Goal: Task Accomplishment & Management: Use online tool/utility

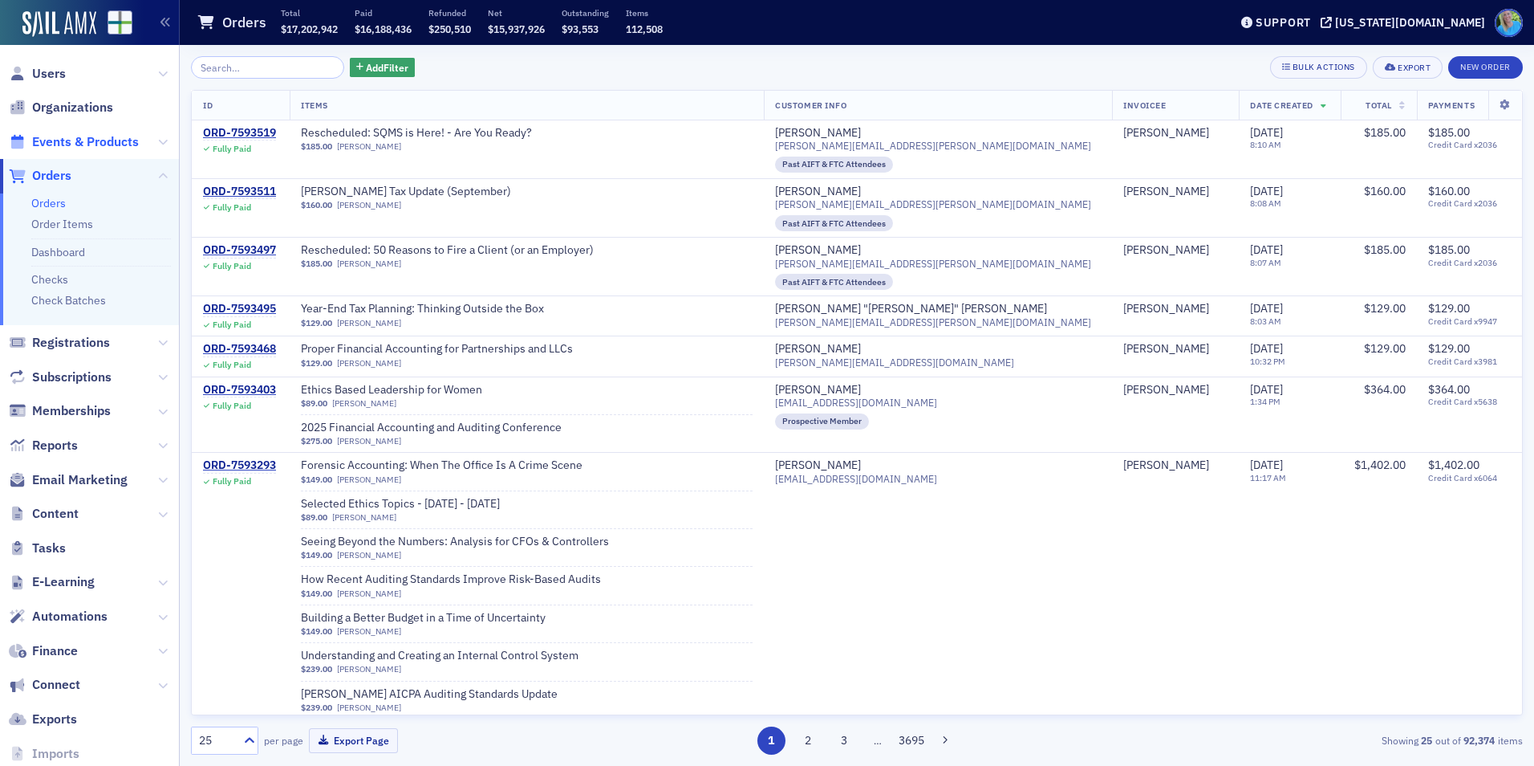
click at [83, 136] on span "Events & Products" at bounding box center [85, 142] width 107 height 18
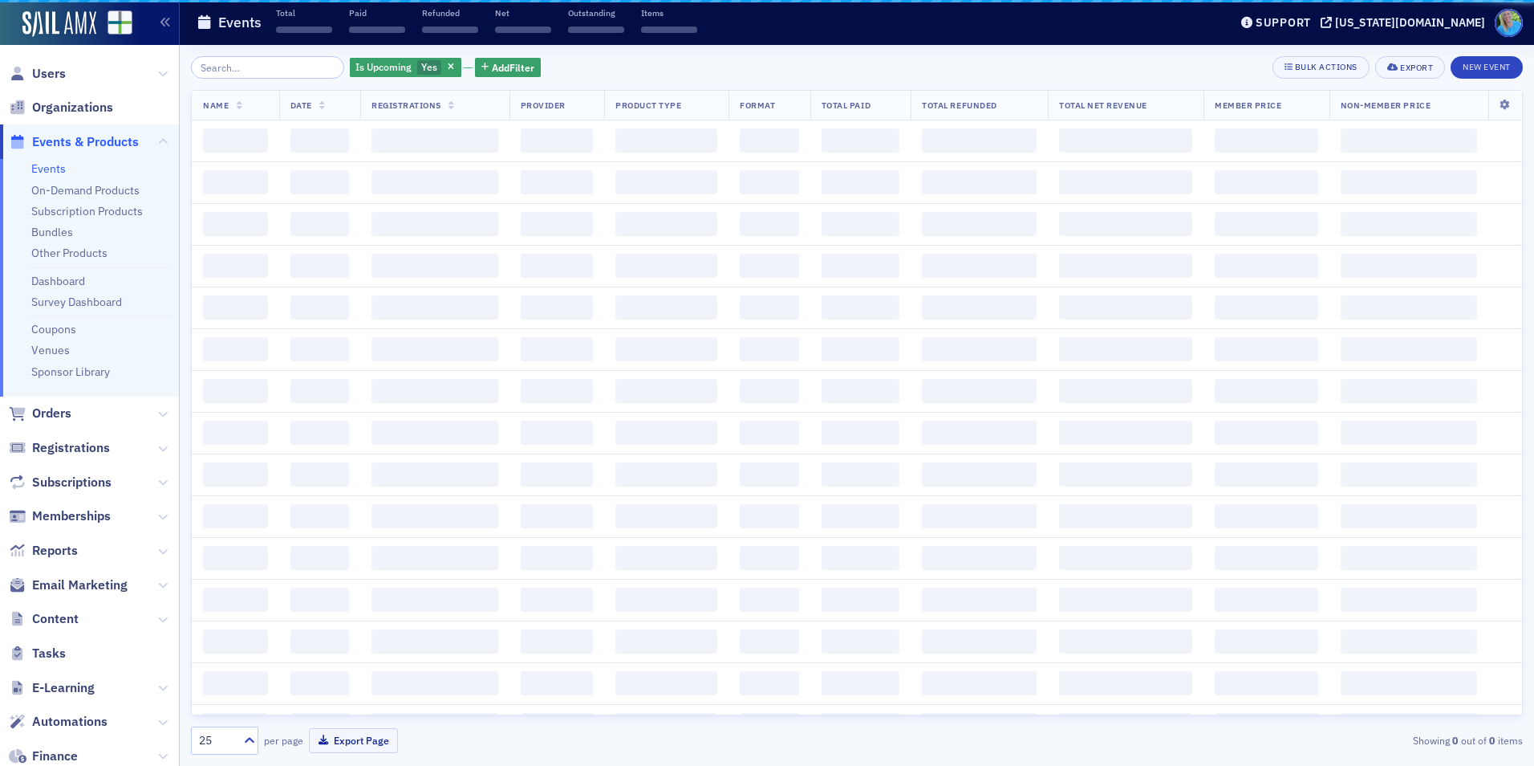
click at [242, 70] on input "search" at bounding box center [267, 67] width 153 height 22
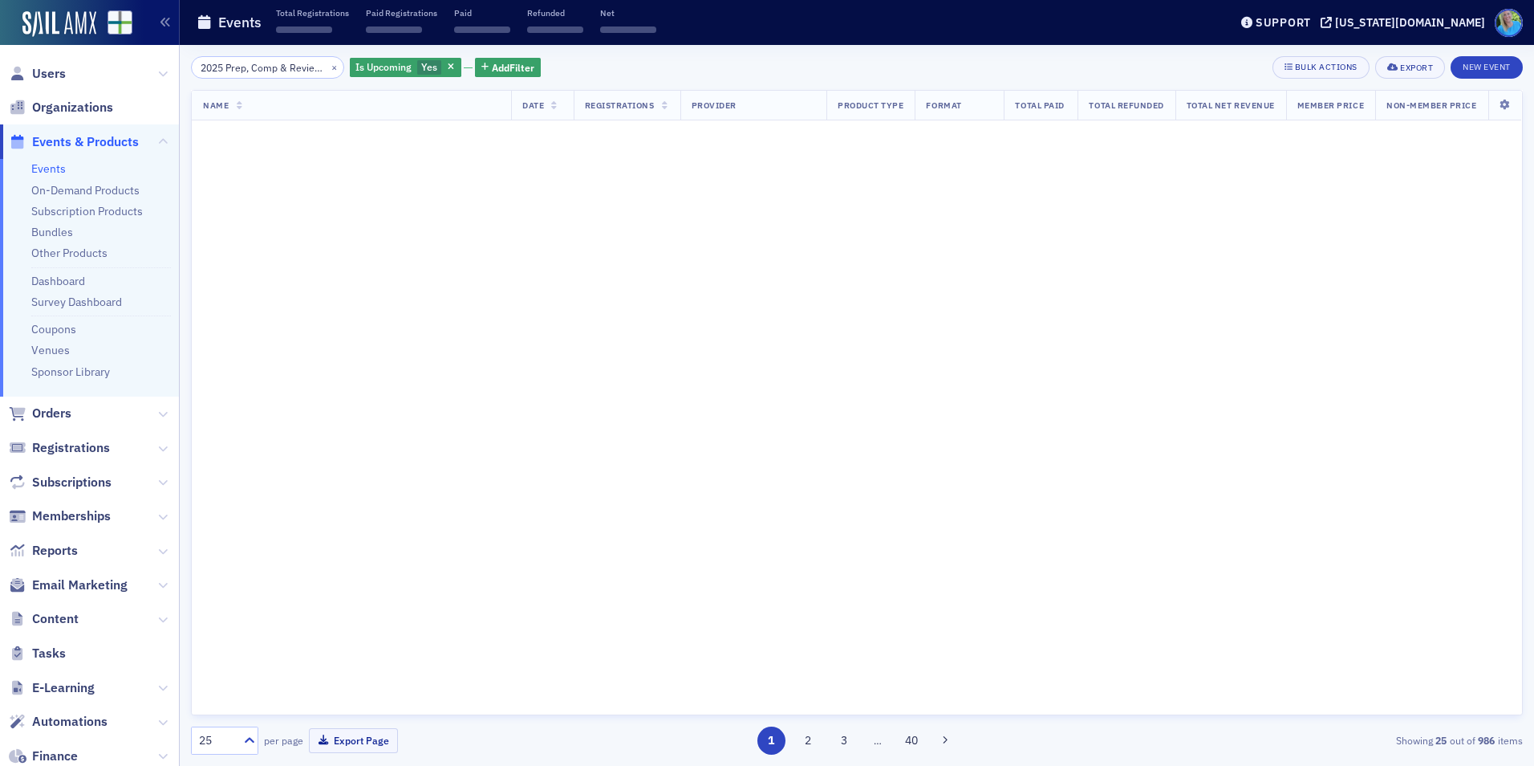
scroll to position [0, 166]
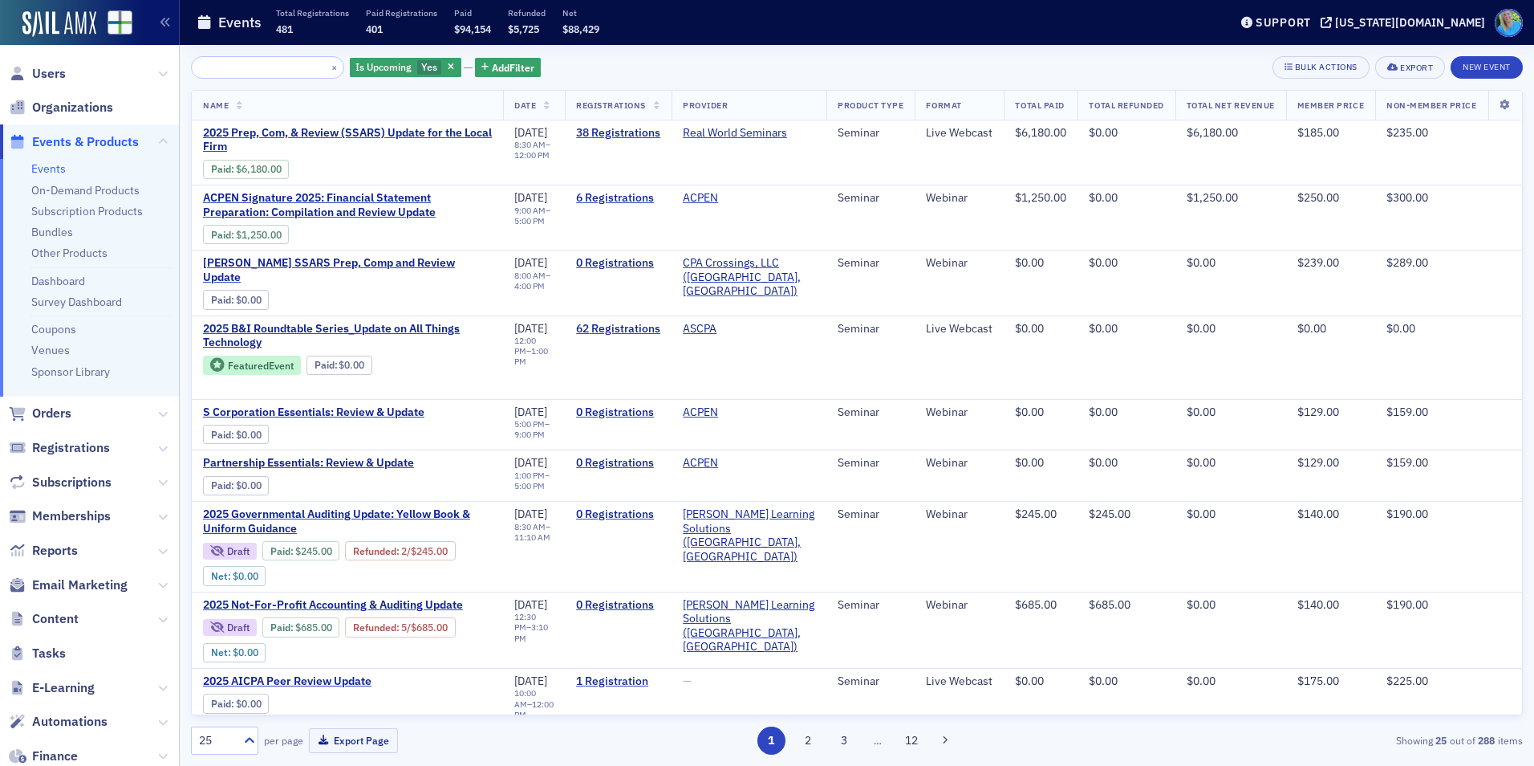
type input "2025 Prep, Comp & Review (SSARS) Update for the Local FIrm"
click at [327, 69] on button "×" at bounding box center [334, 66] width 14 height 14
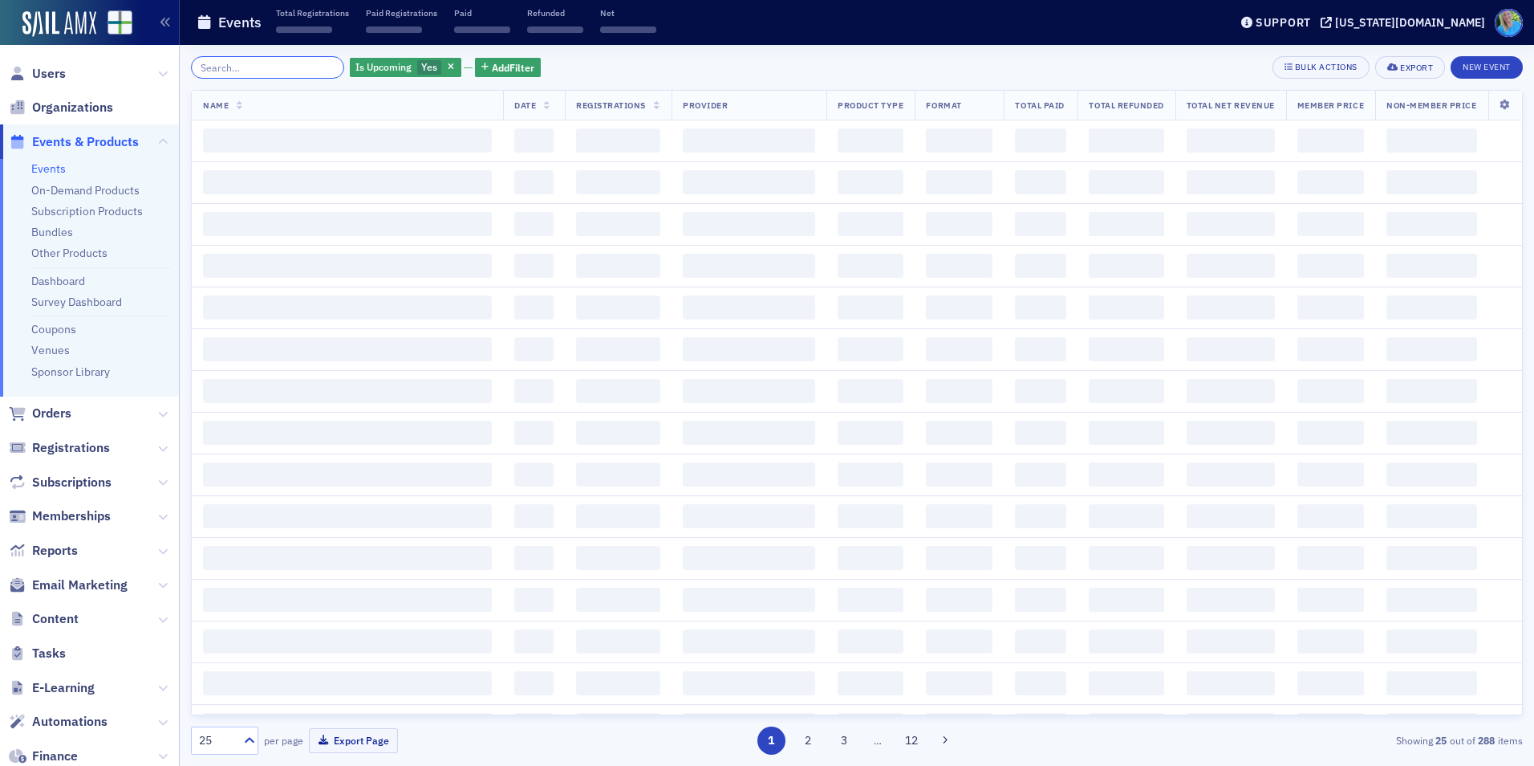
click at [296, 68] on input "search" at bounding box center [267, 67] width 153 height 22
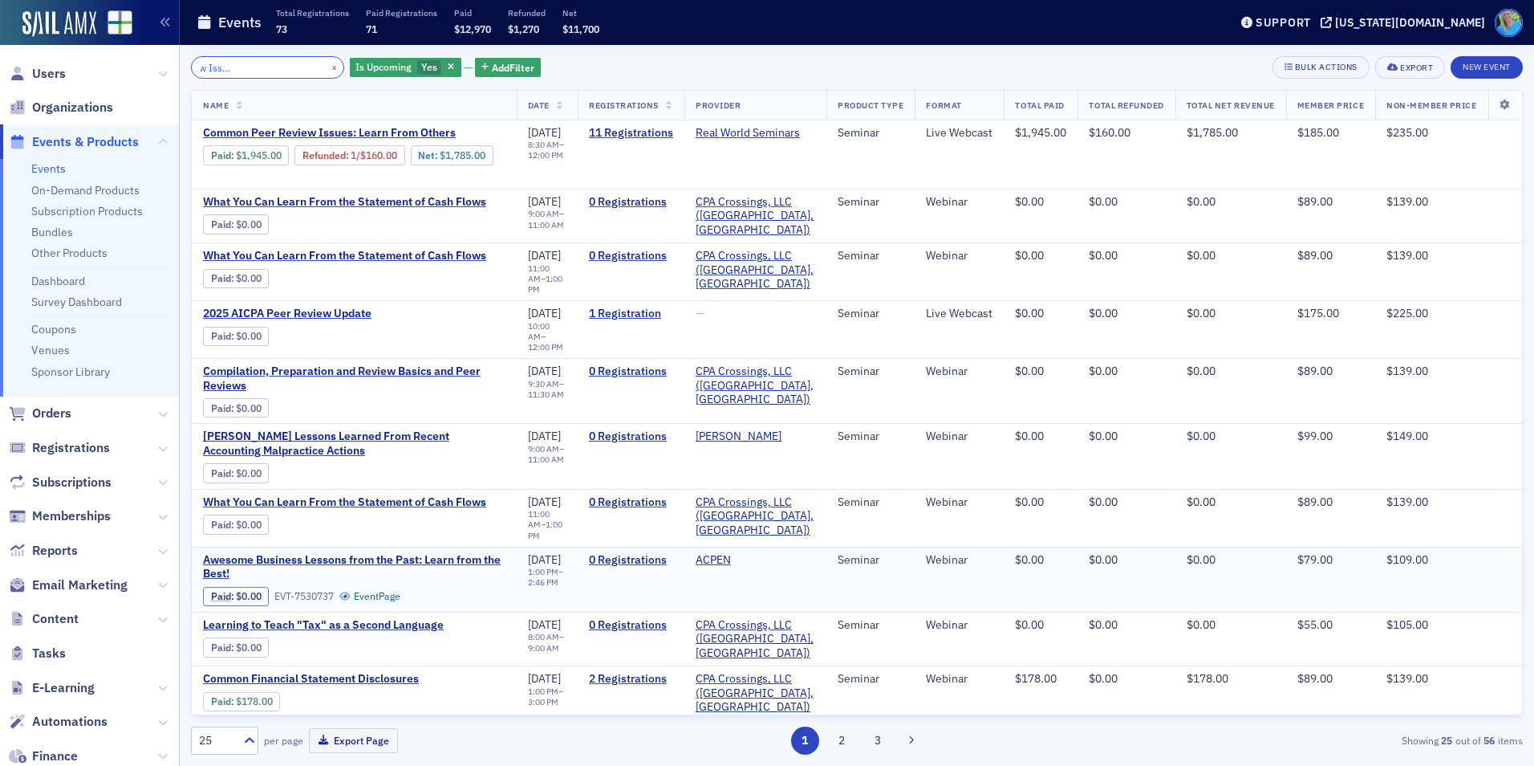
type input "Common Peer Review Issues: Learn from Others"
click at [327, 68] on button "×" at bounding box center [334, 66] width 14 height 14
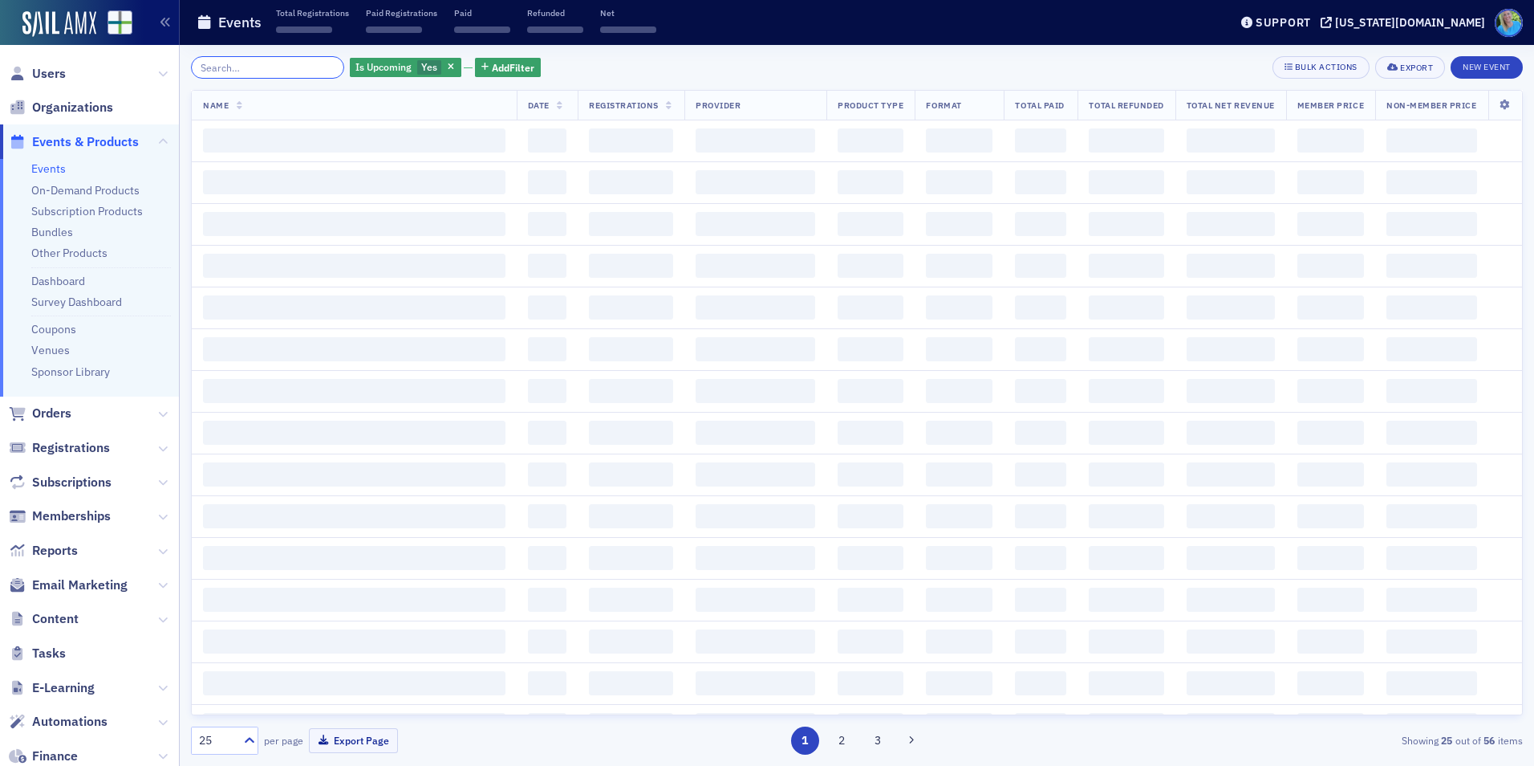
click at [309, 68] on input "search" at bounding box center [267, 67] width 153 height 22
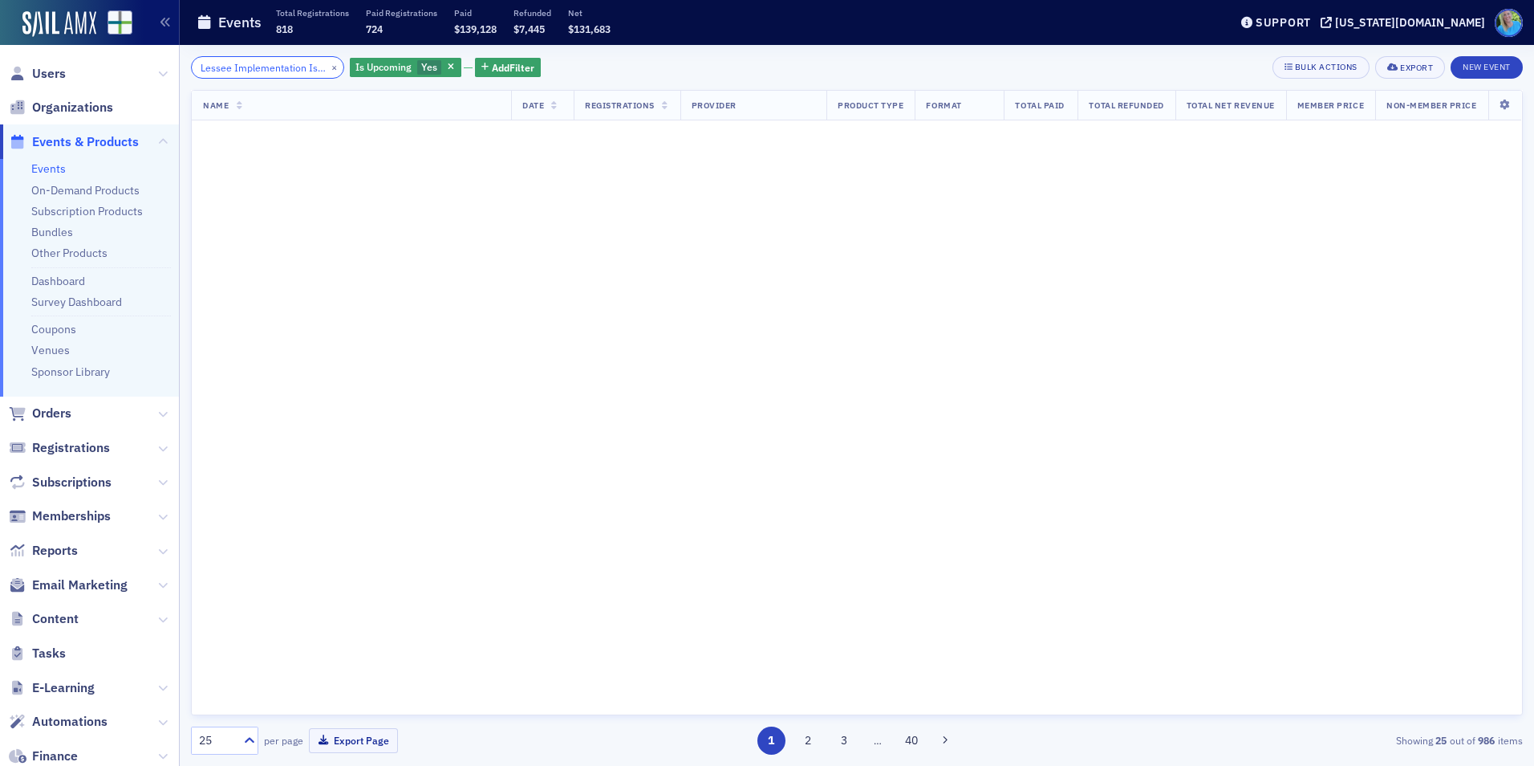
scroll to position [0, 268]
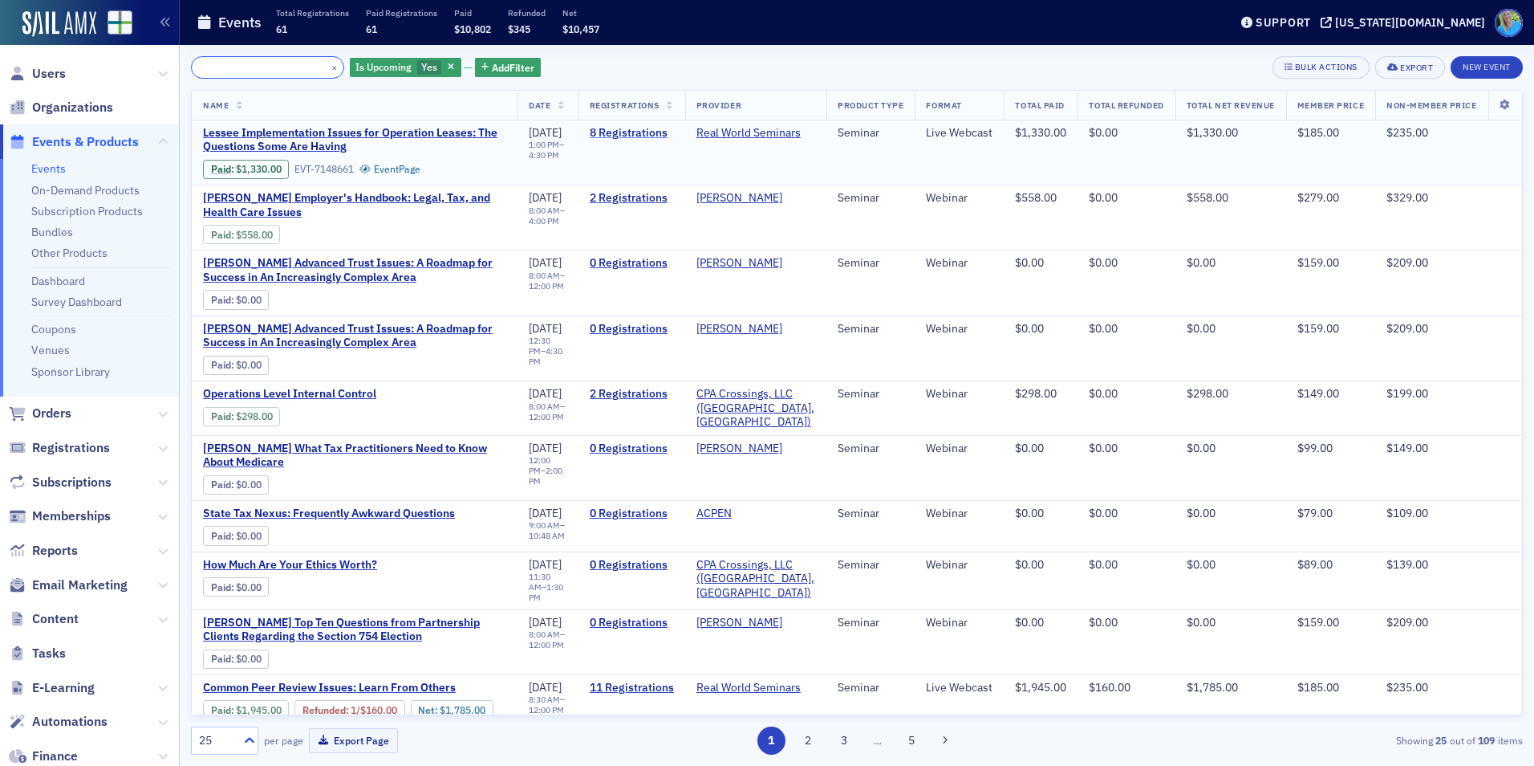
type input "Lessee Implementation Issues for Operation Leases: The Questions Some Are Having"
click at [621, 128] on link "8 Registrations" at bounding box center [632, 133] width 84 height 14
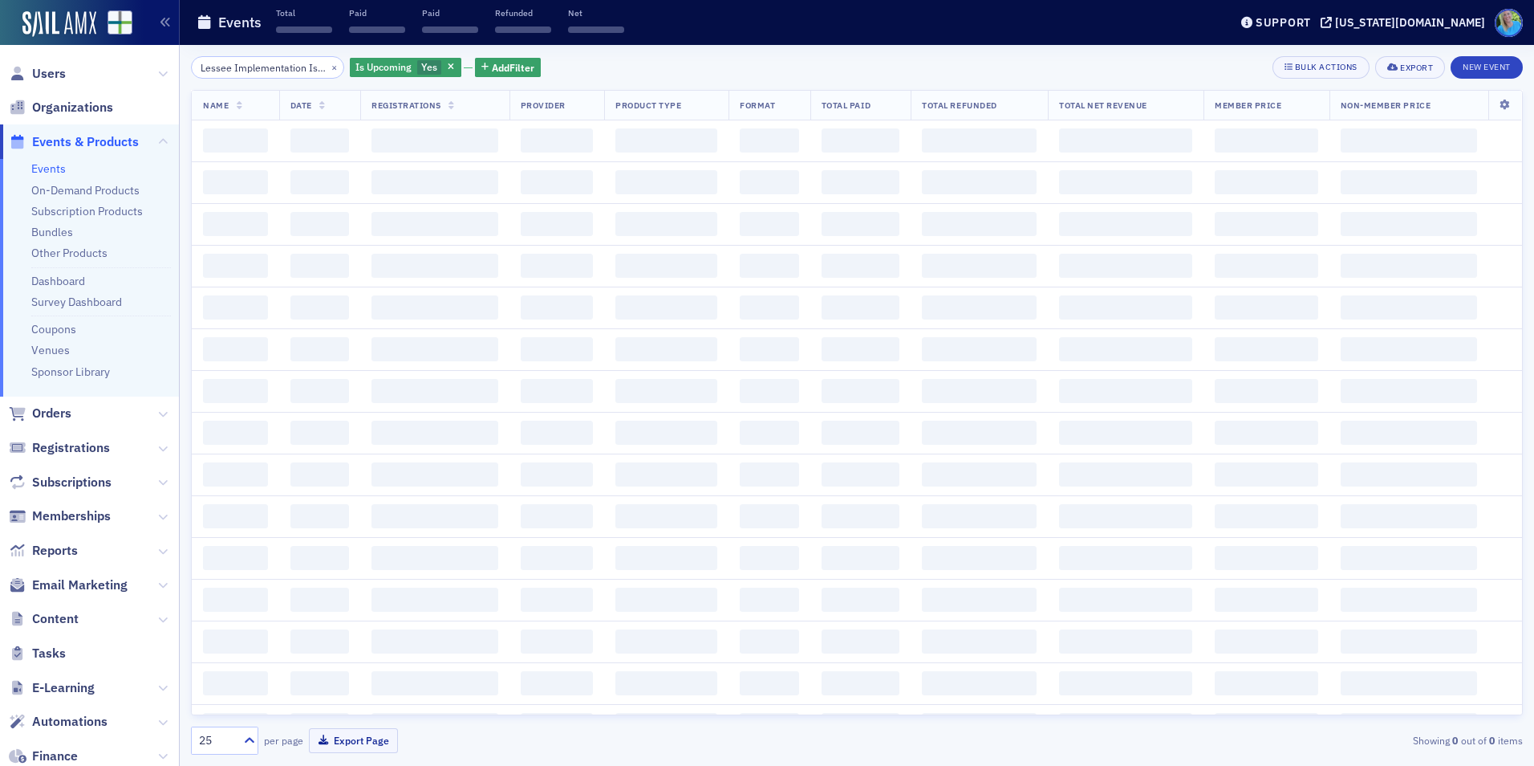
scroll to position [0, 268]
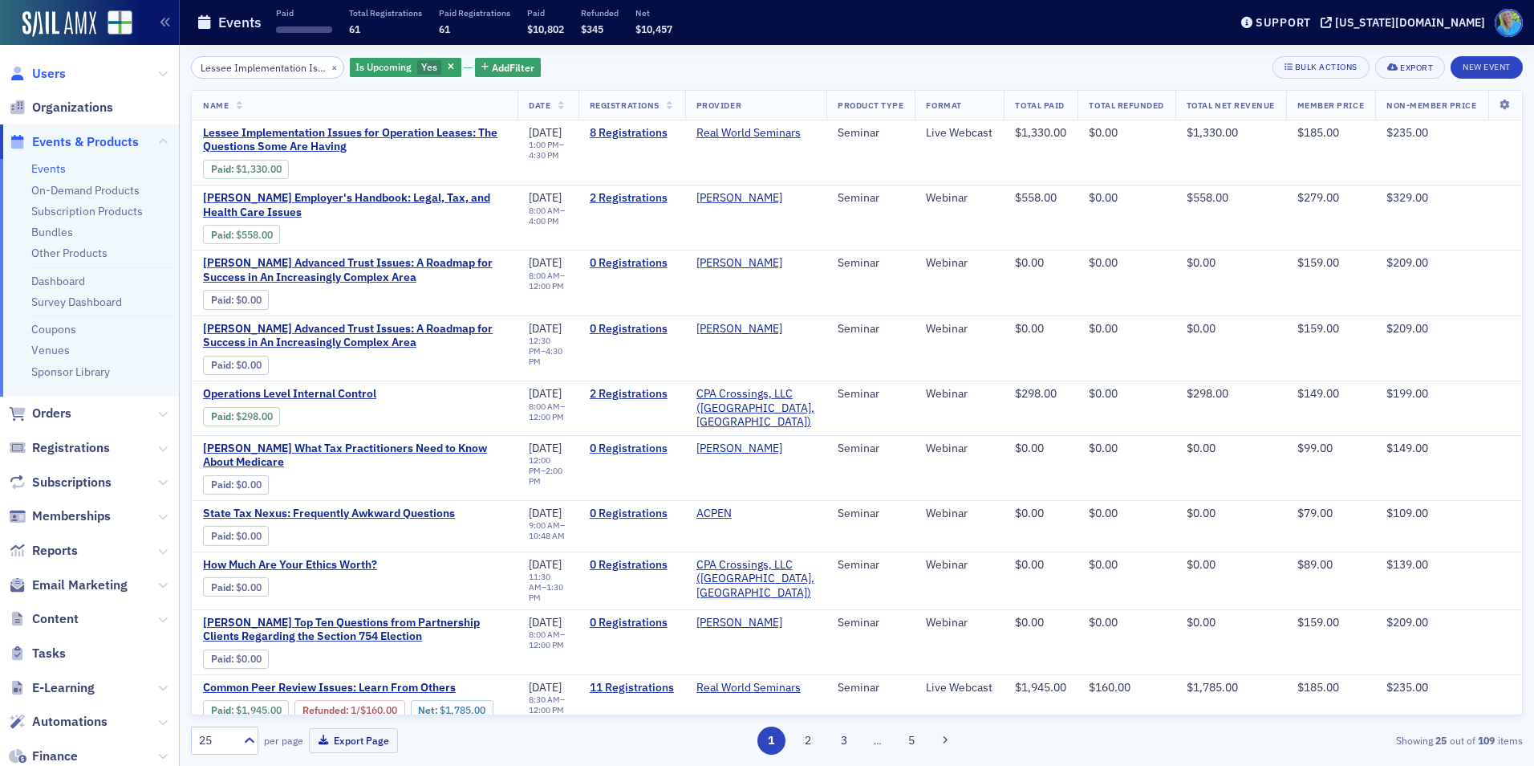
click at [55, 73] on span "Users" at bounding box center [49, 74] width 34 height 18
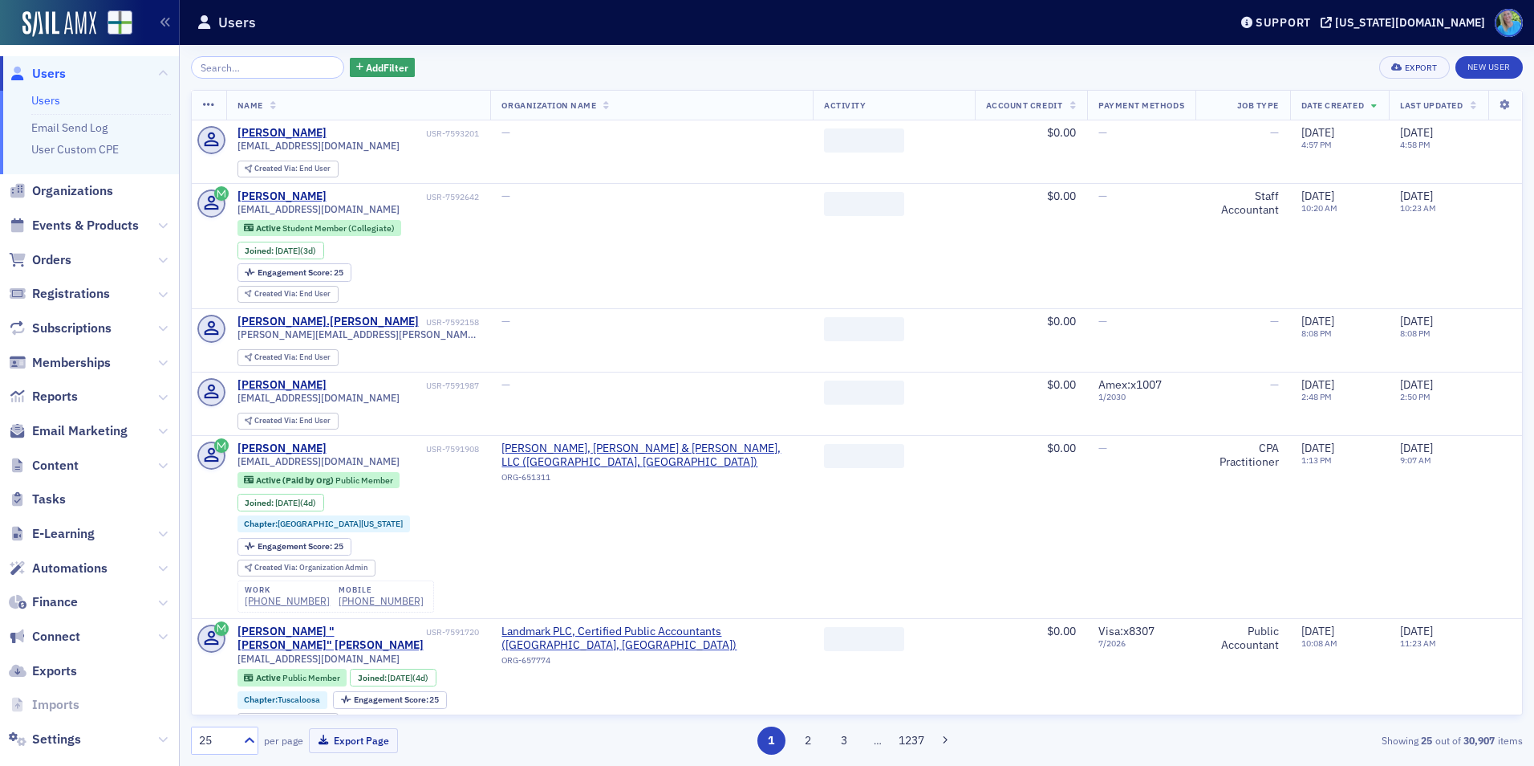
click at [275, 71] on input "search" at bounding box center [267, 67] width 153 height 22
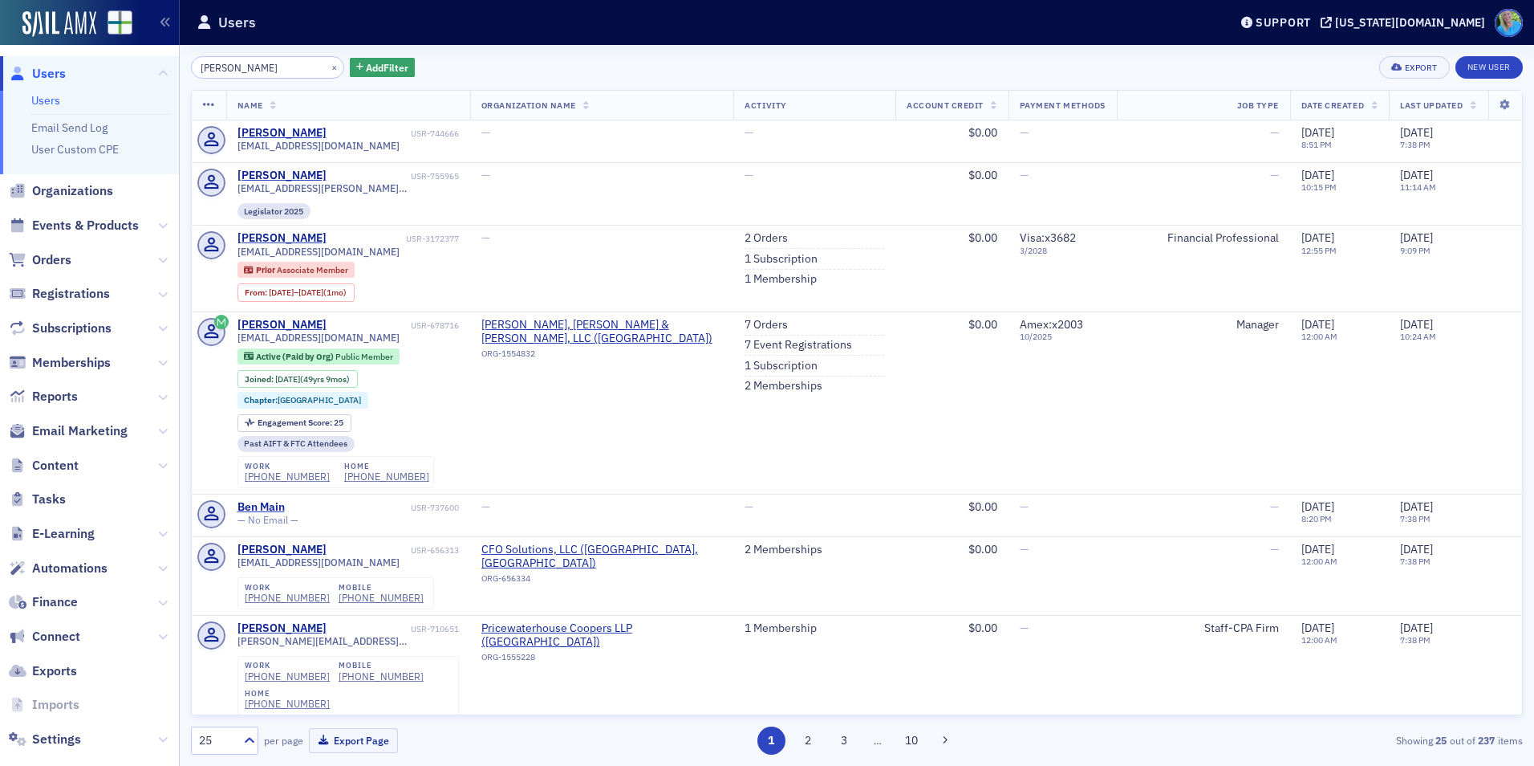
type input "ben whitaker"
click at [327, 65] on button "×" at bounding box center [334, 66] width 14 height 14
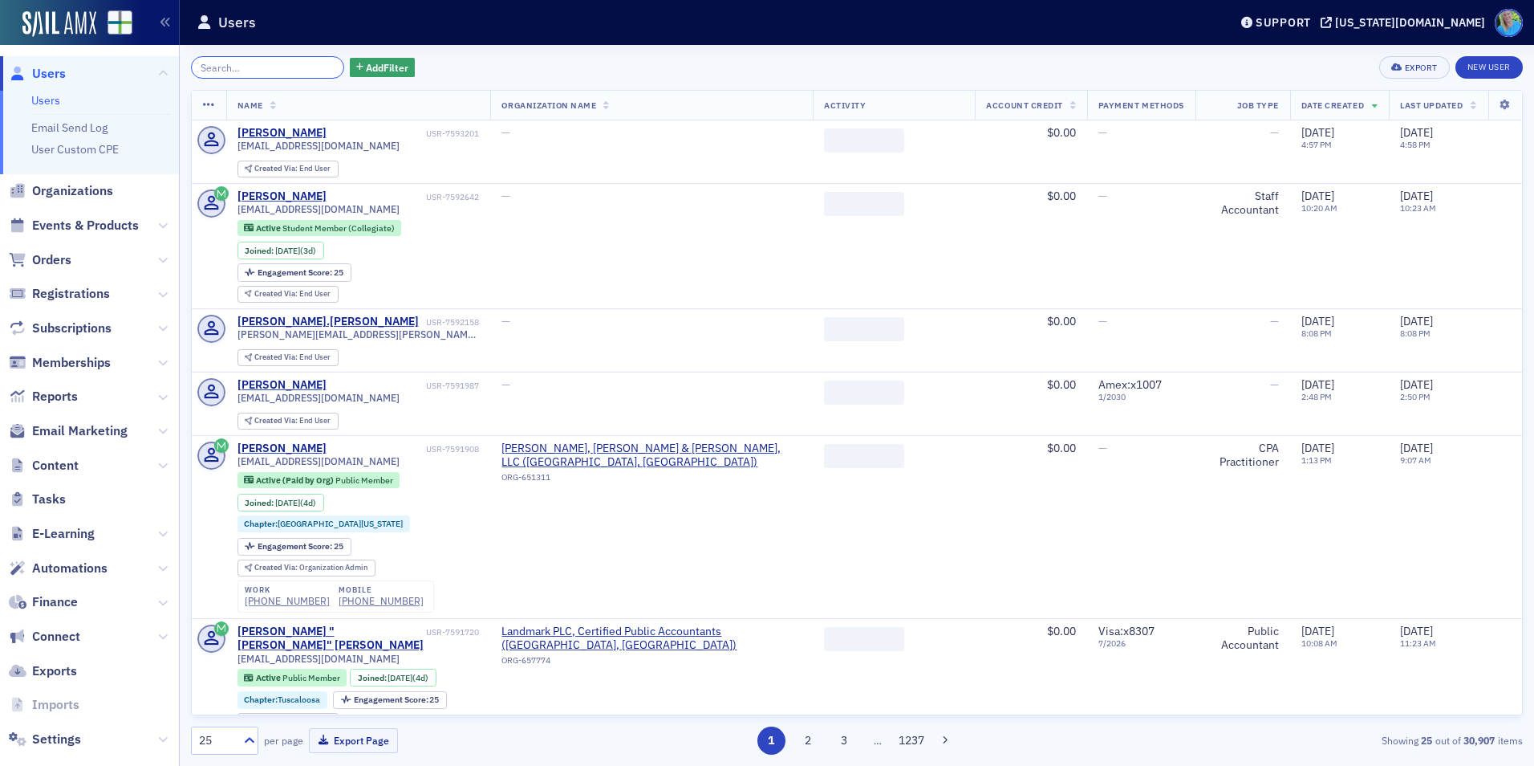
click at [255, 67] on input "search" at bounding box center [267, 67] width 153 height 22
paste input "Ben.Whitaker@regions.com"
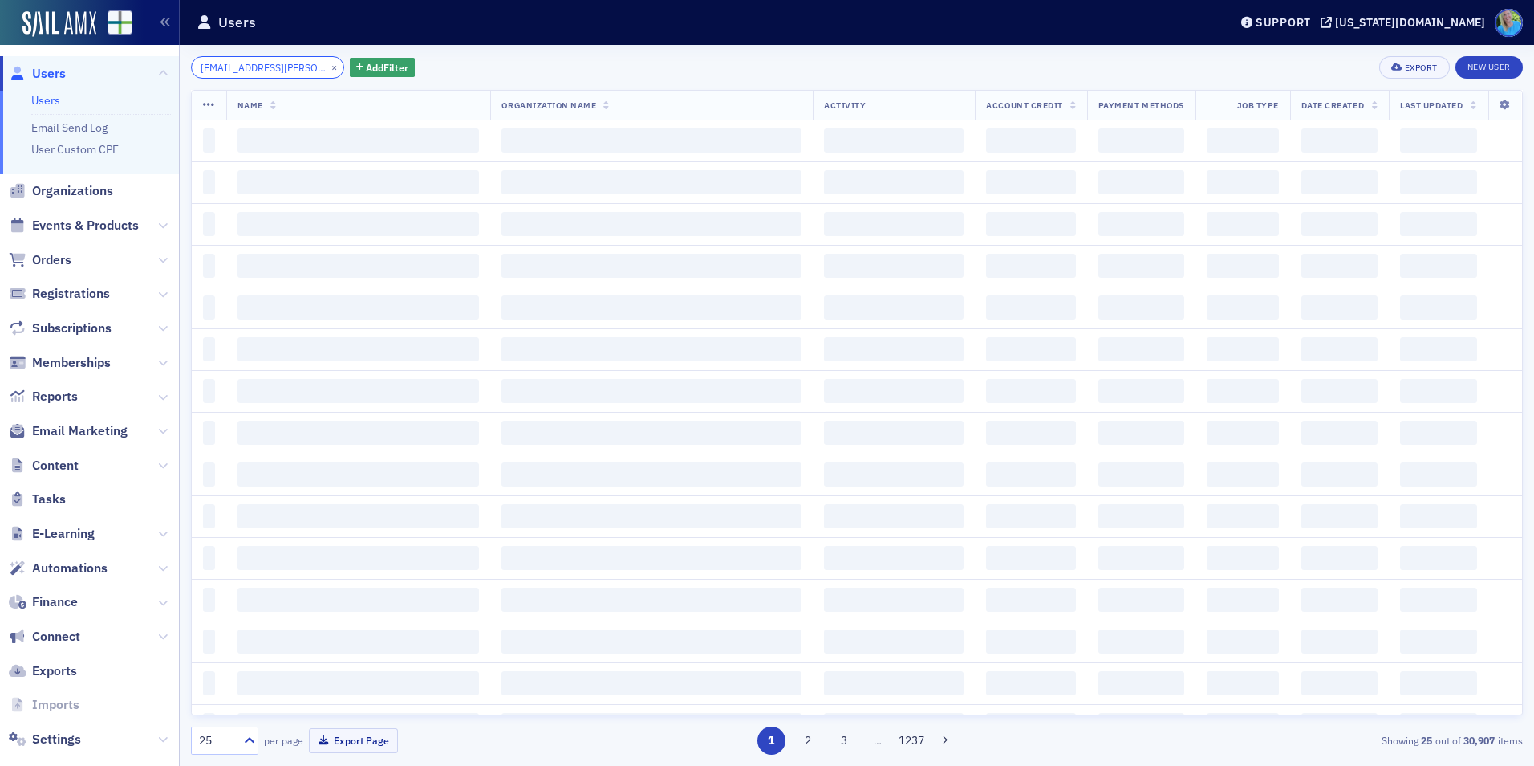
scroll to position [0, 14]
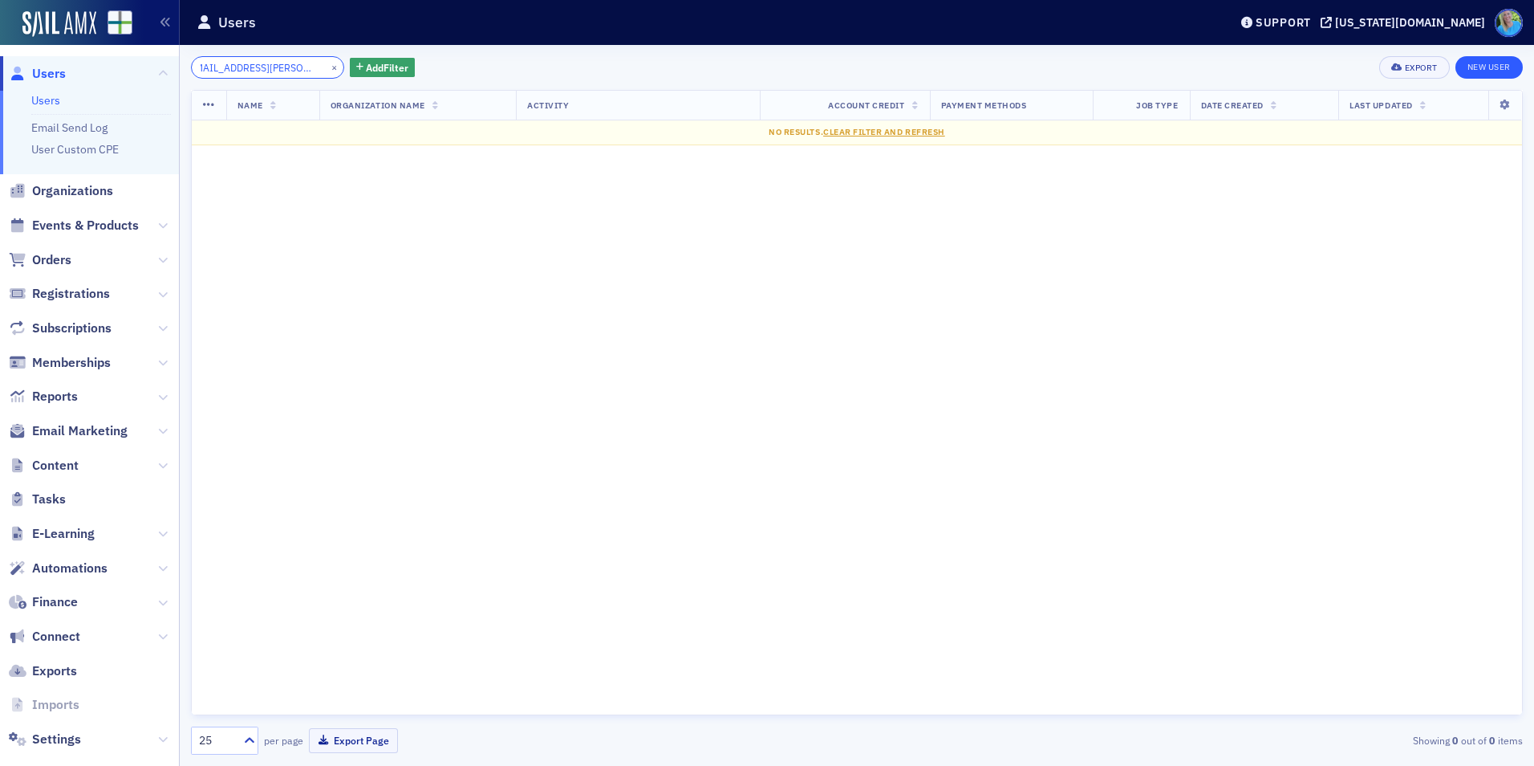
type input "Ben.Whitaker@regions.com"
click at [1489, 71] on link "New User" at bounding box center [1489, 67] width 67 height 22
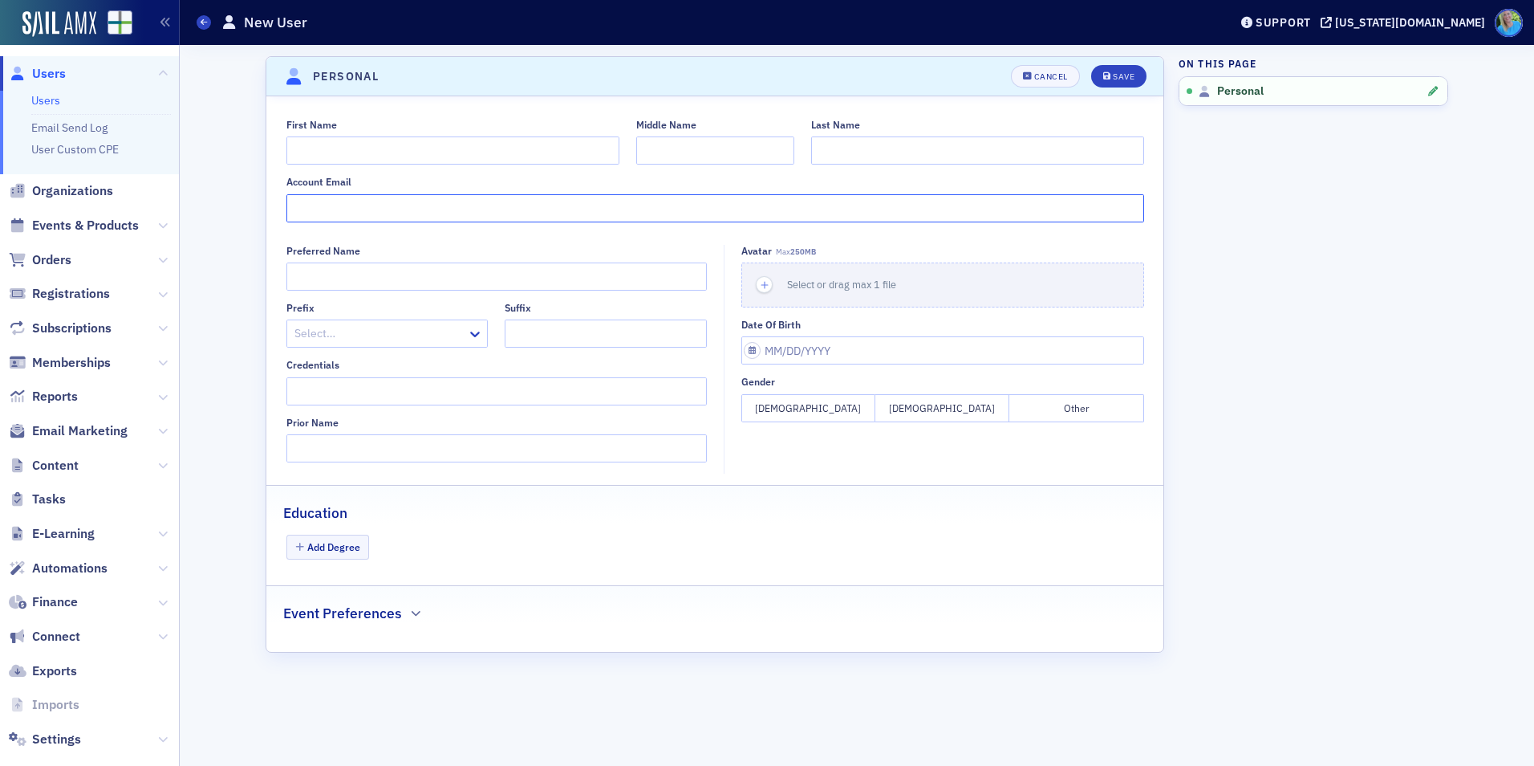
click at [558, 209] on input "Account Email" at bounding box center [715, 208] width 858 height 28
paste input "Ben.Whitaker@regions.com"
type input "Ben.Whitaker@regions.com"
click at [390, 152] on input "First Name" at bounding box center [452, 150] width 333 height 28
type input "N"
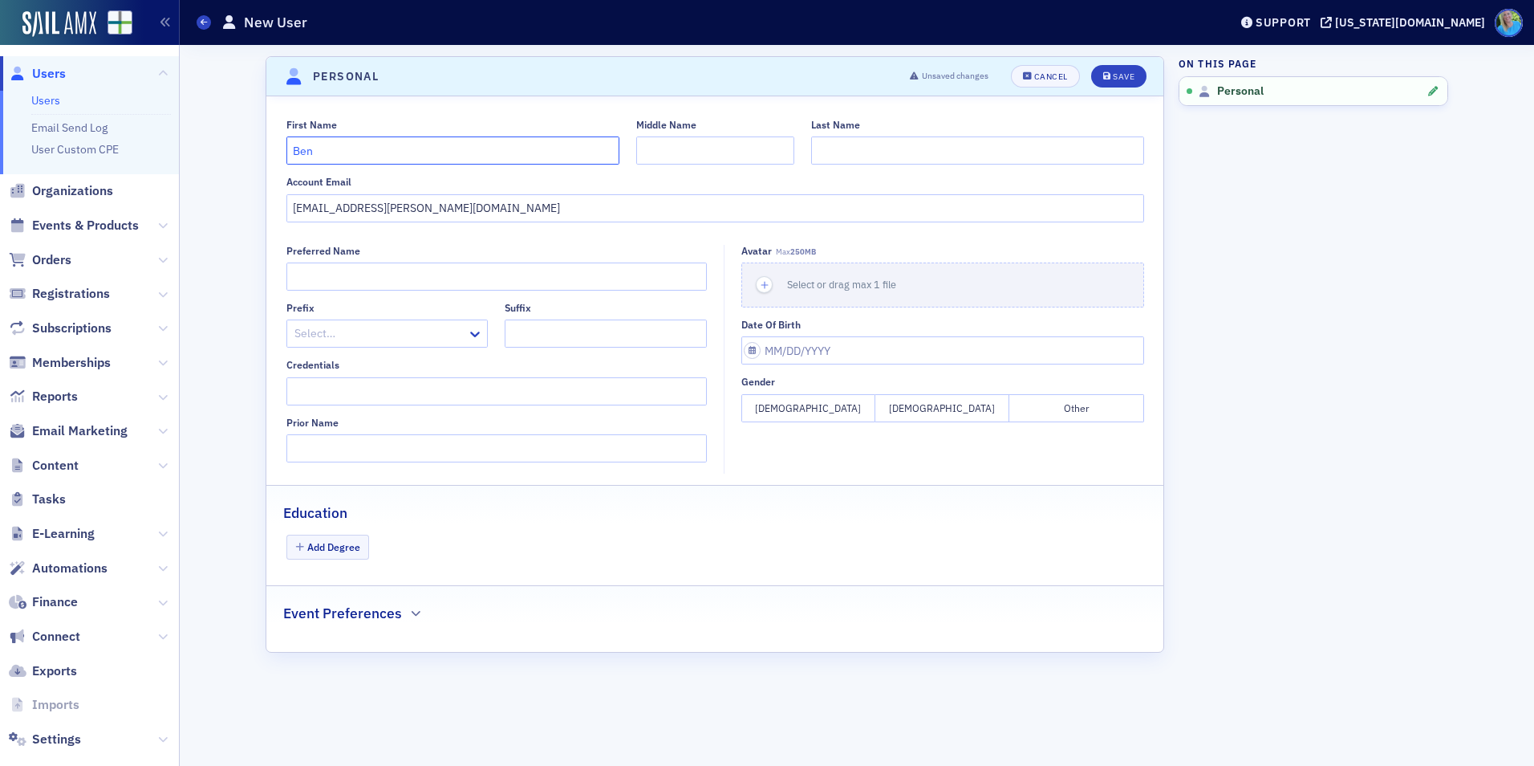
type input "Ben"
type input "Whitaker"
click at [1120, 79] on div "Save" at bounding box center [1124, 76] width 22 height 9
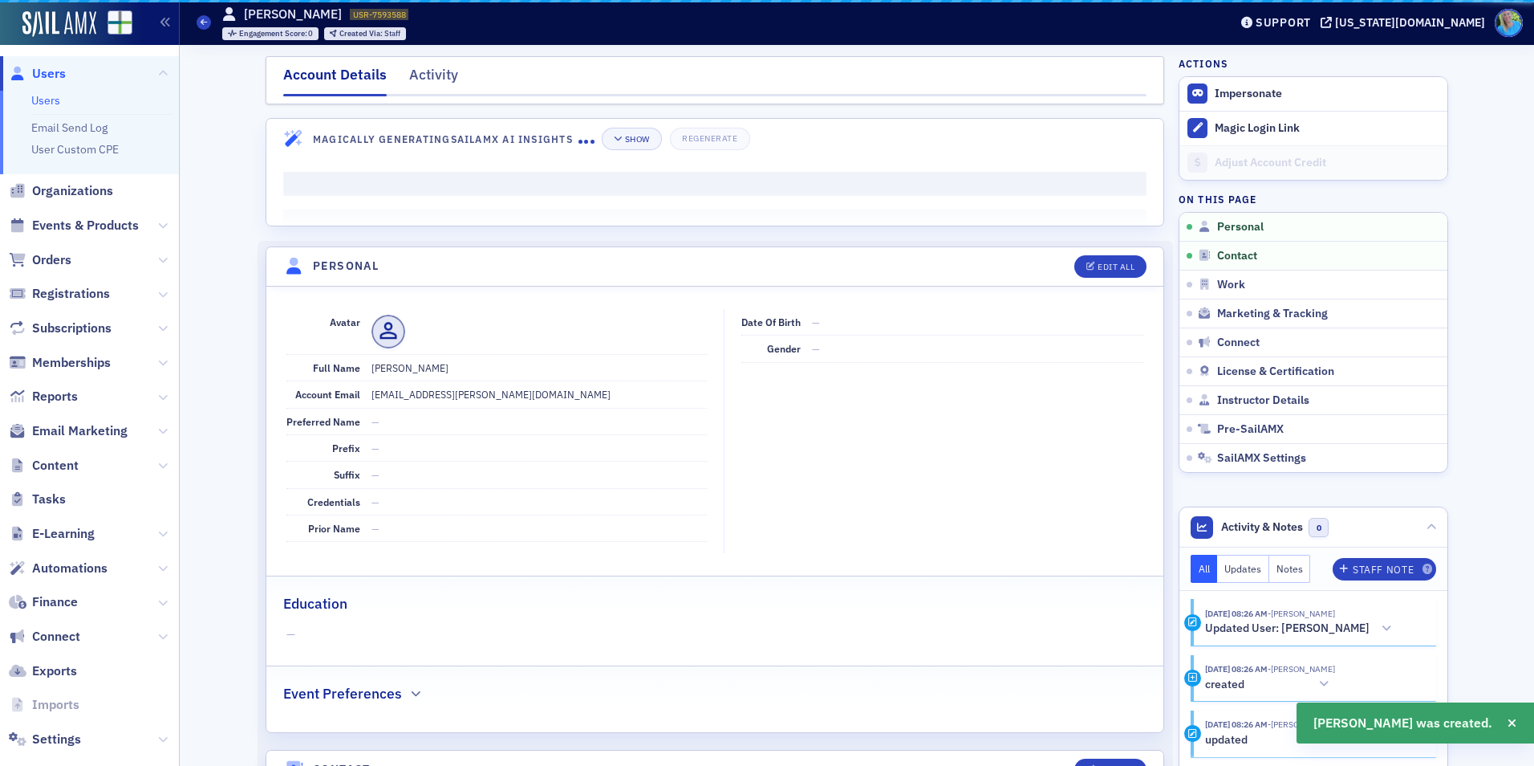
scroll to position [193, 0]
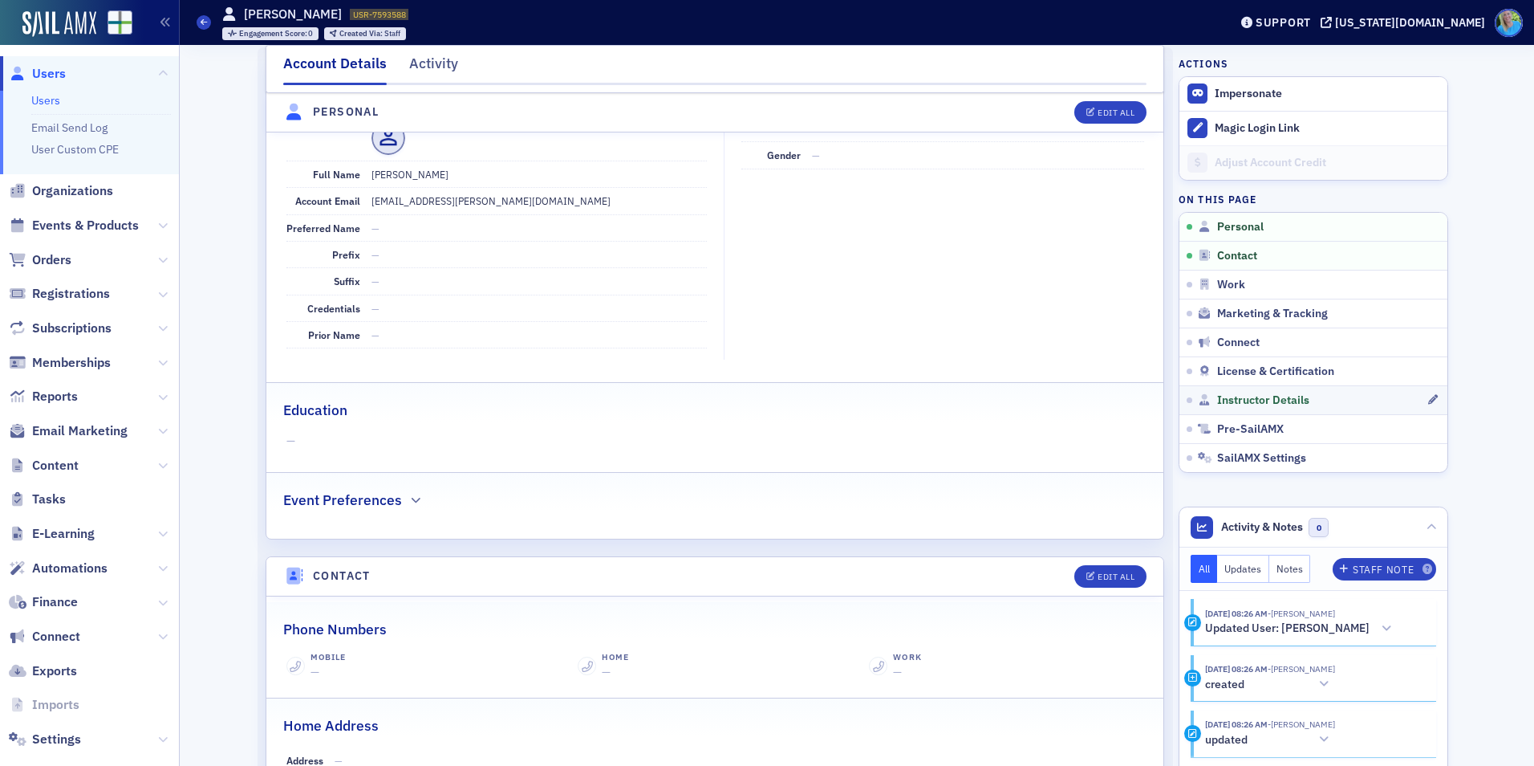
click at [1273, 408] on link "Instructor Details" at bounding box center [1314, 399] width 268 height 29
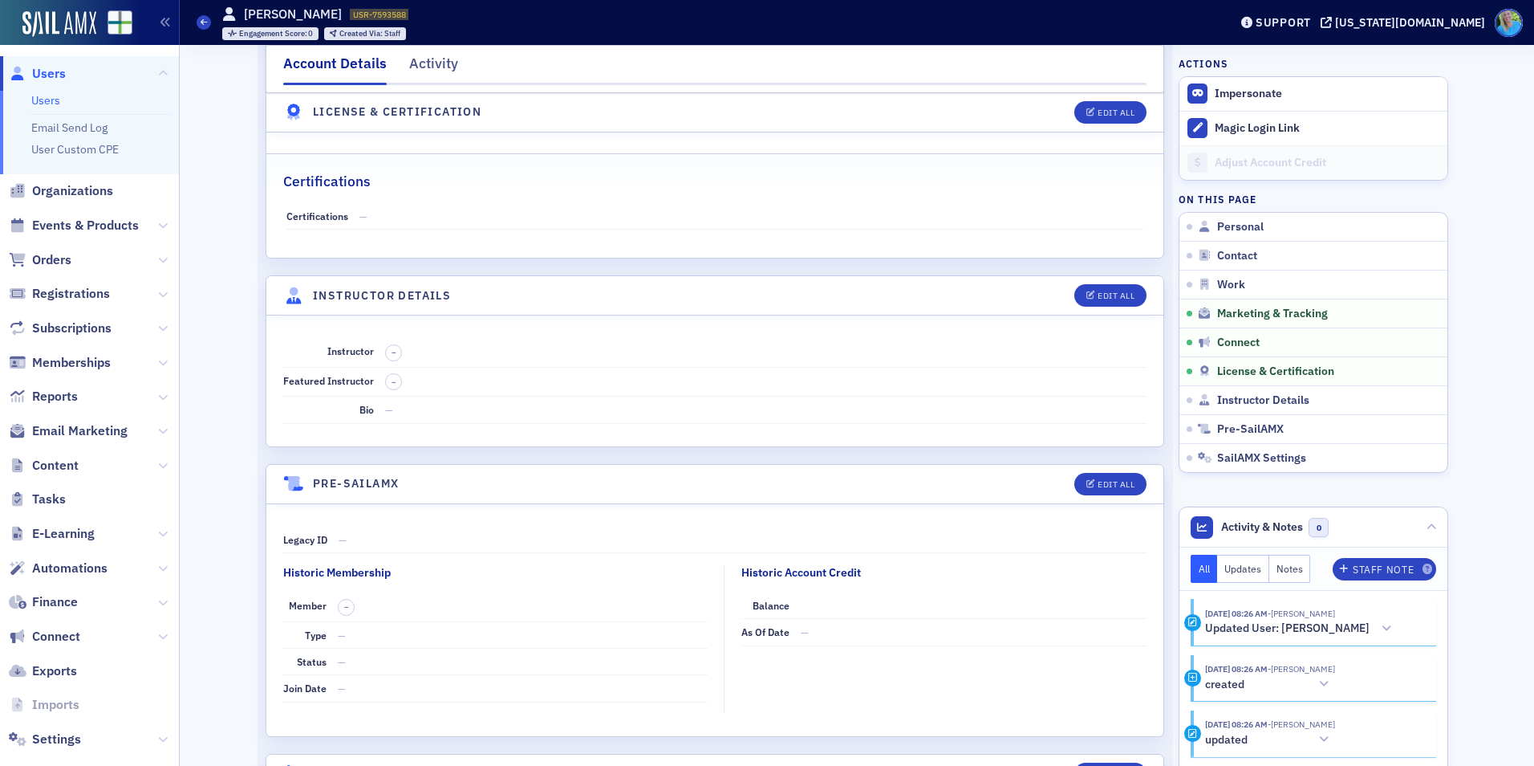
scroll to position [2696, 0]
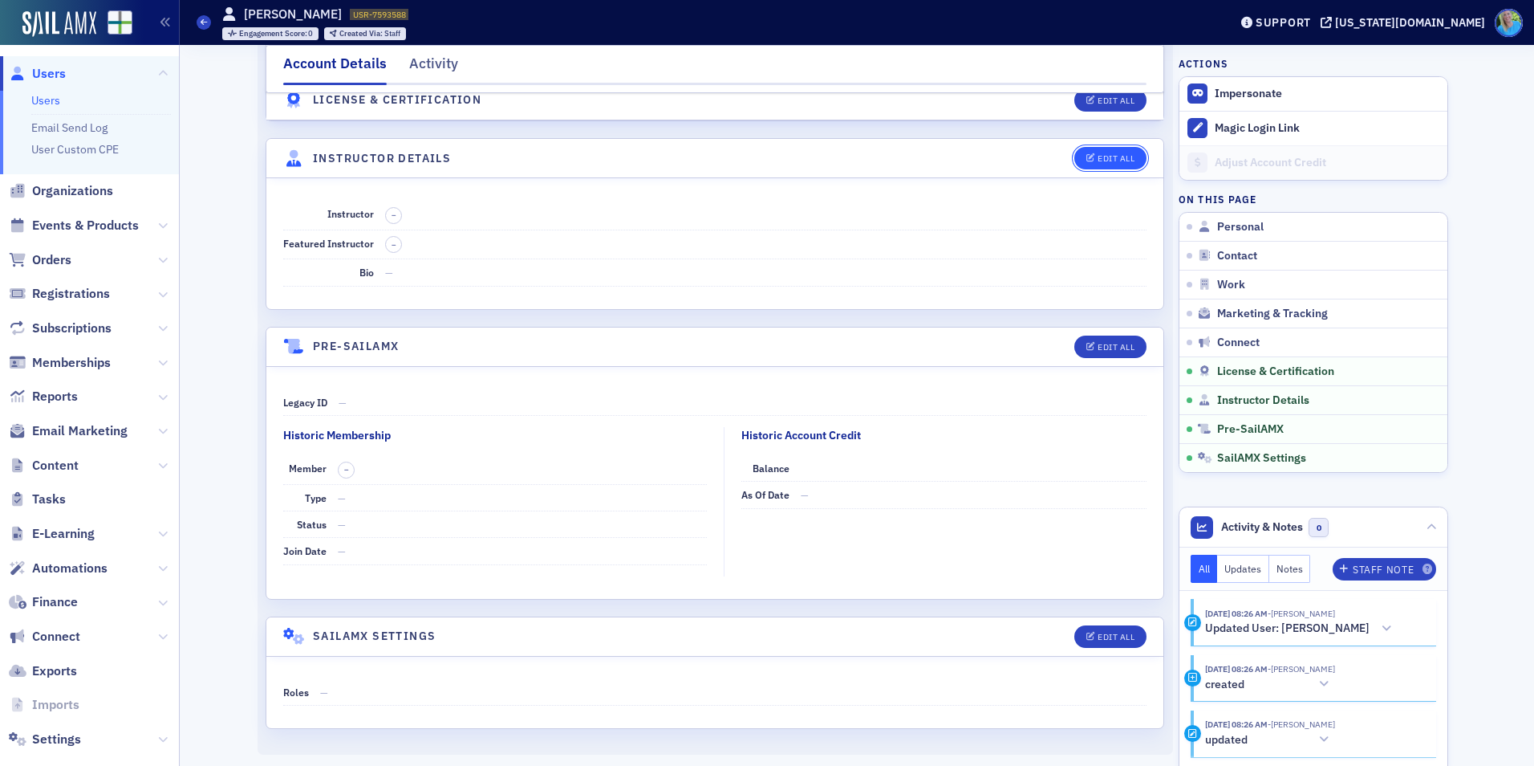
click at [1087, 154] on icon "button" at bounding box center [1092, 158] width 10 height 9
select select "US"
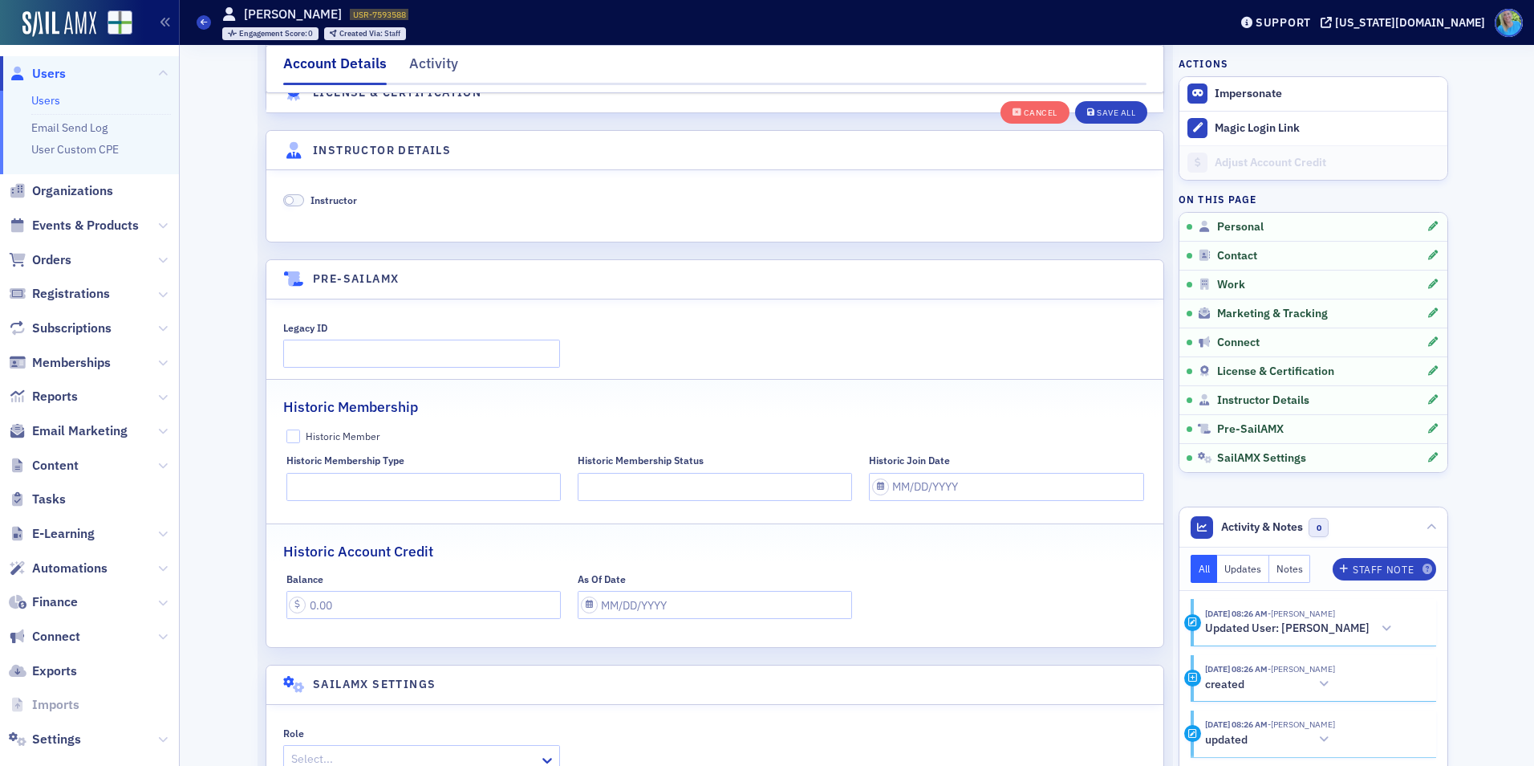
scroll to position [3103, 0]
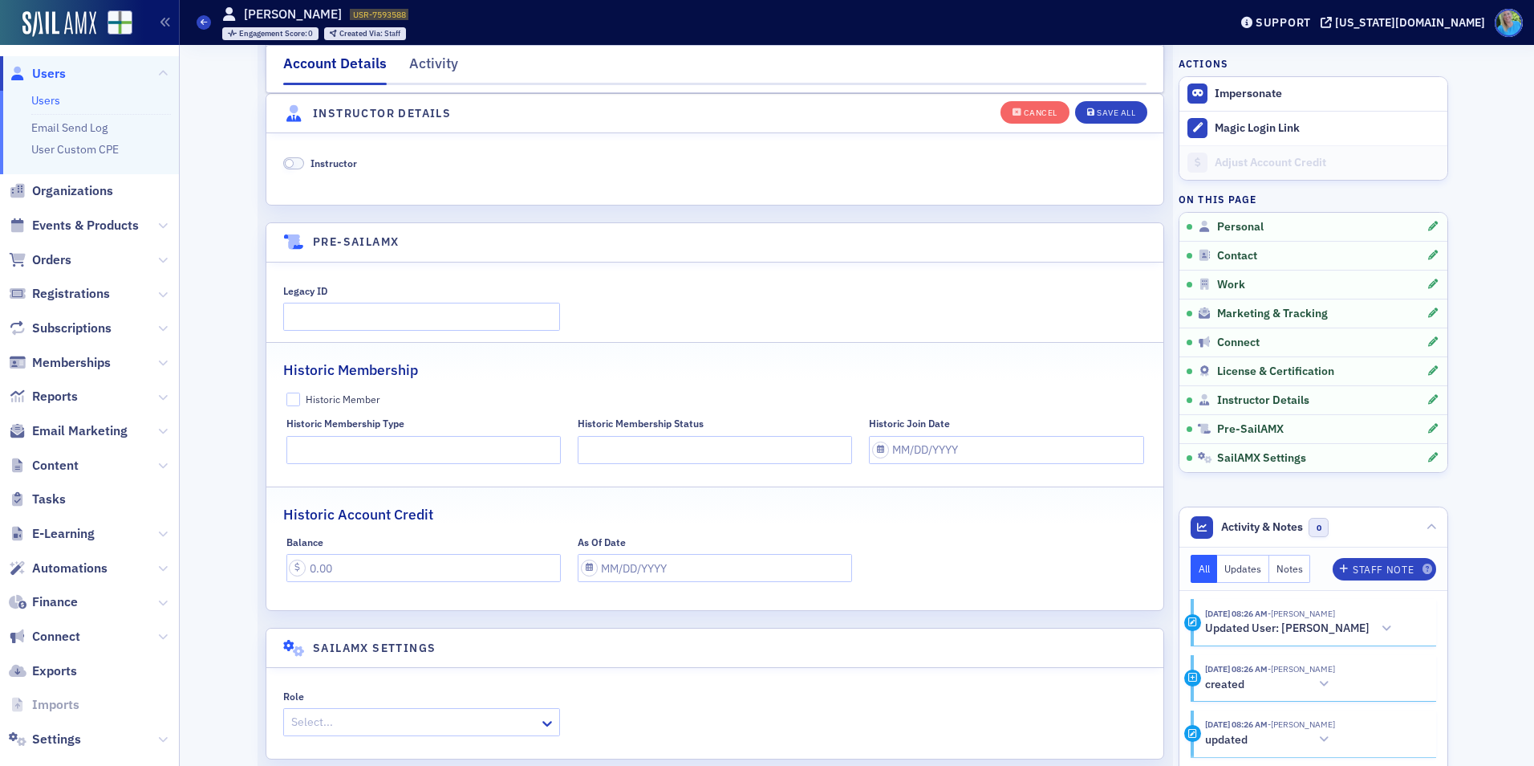
click at [289, 160] on span at bounding box center [293, 163] width 21 height 12
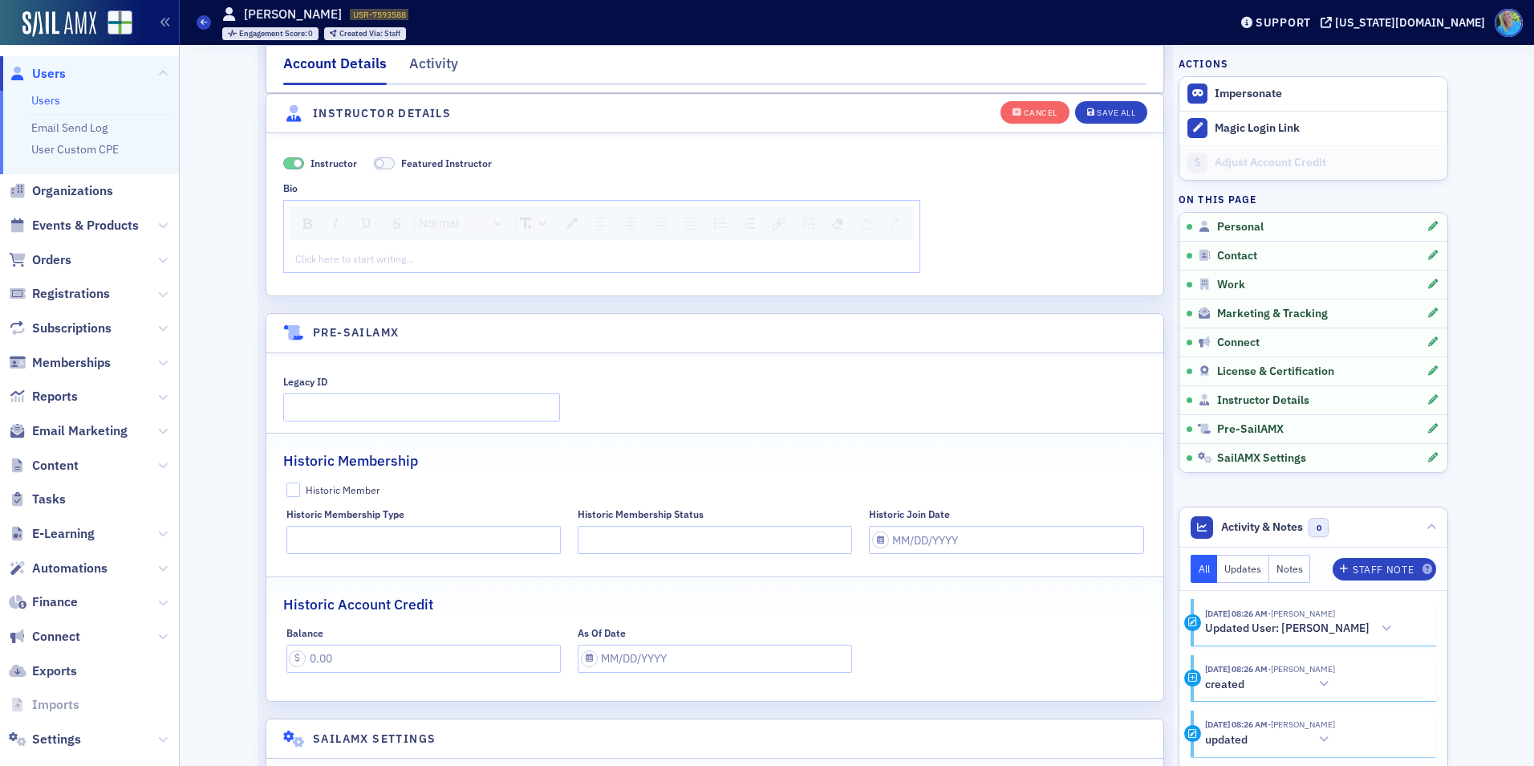
click at [348, 262] on div "rdw-editor" at bounding box center [602, 258] width 612 height 14
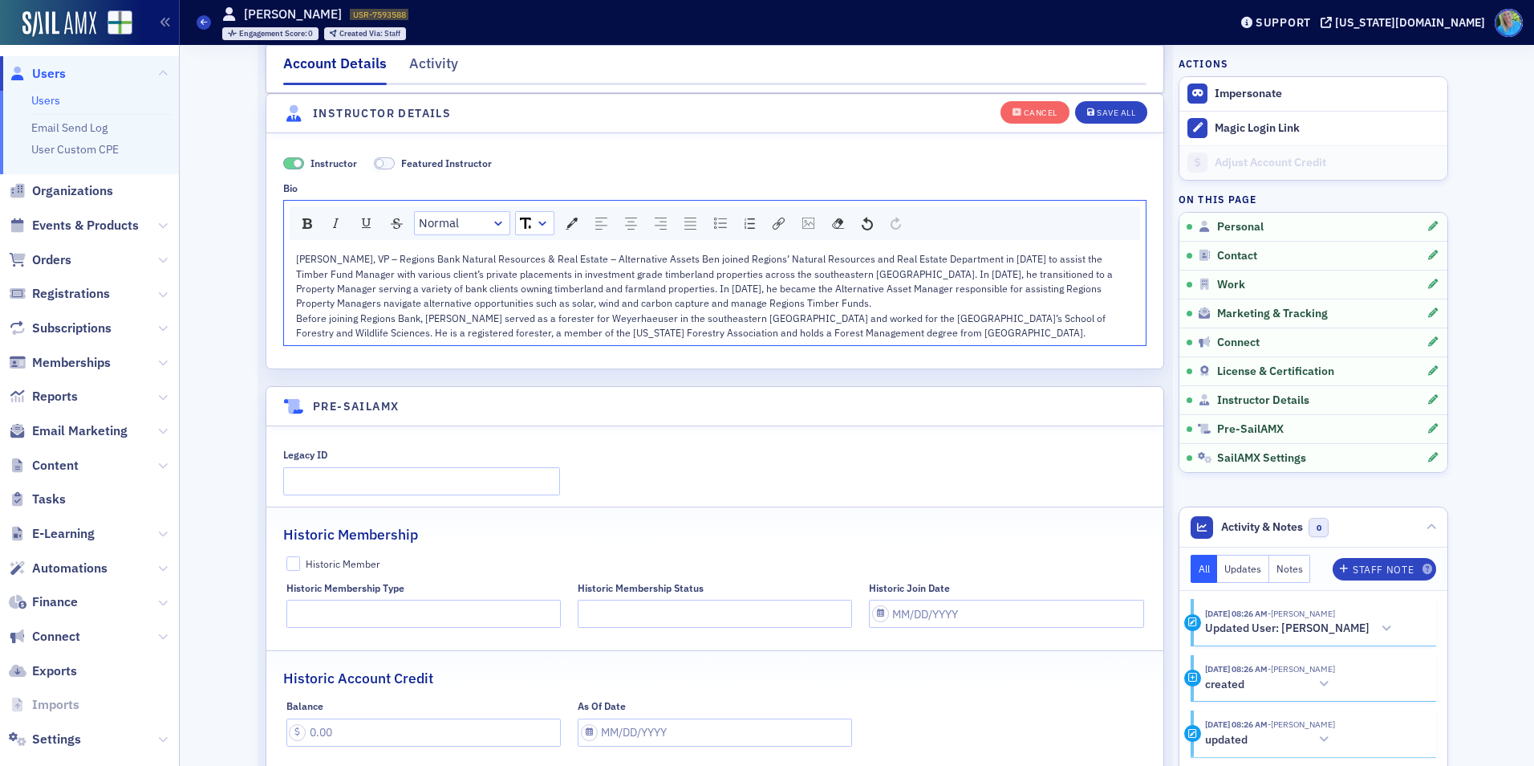
click at [674, 253] on span "Ben Whitaker, VP – Regions Bank Natural Resources & Real Estate – Alternative A…" at bounding box center [705, 280] width 819 height 57
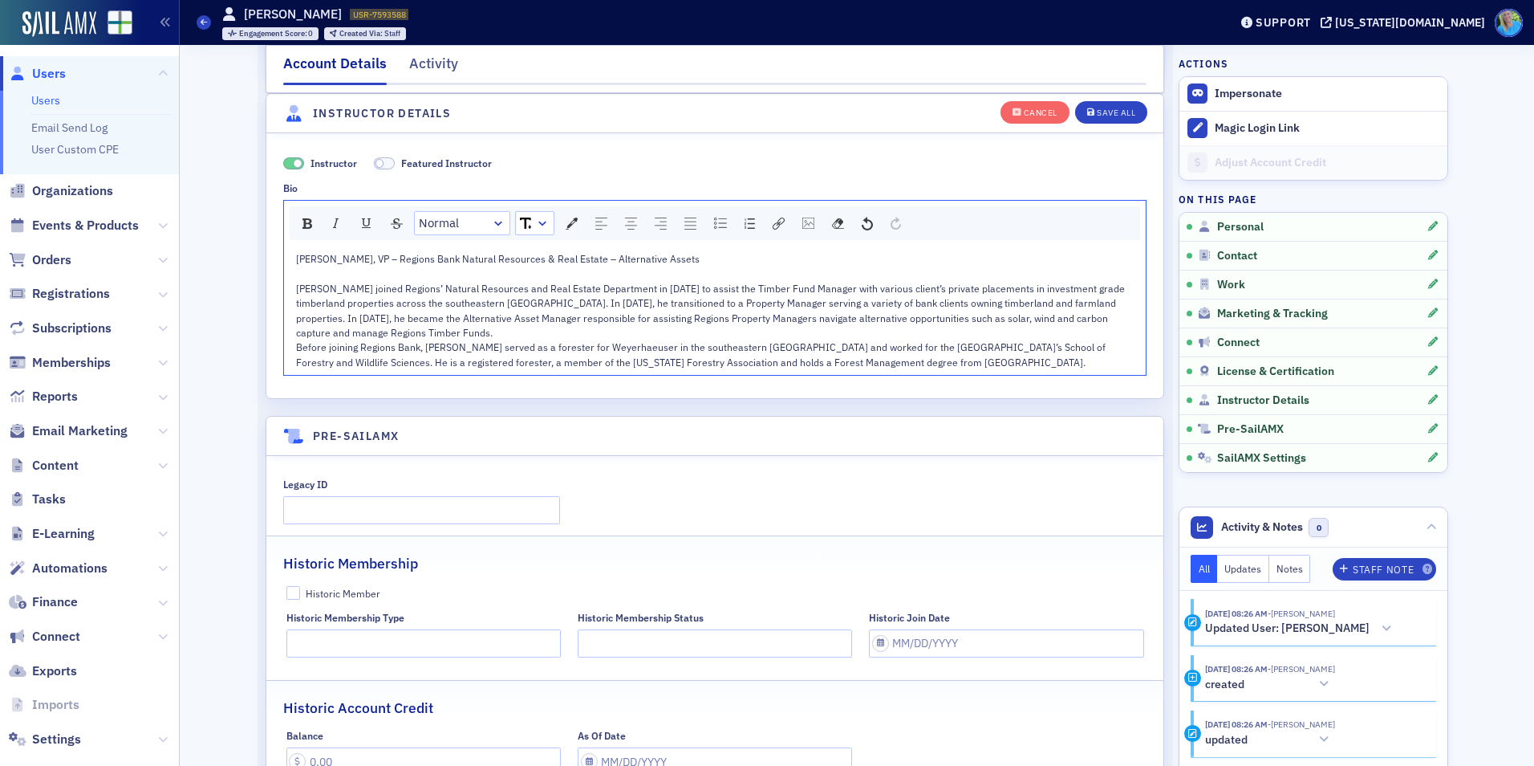
click at [429, 331] on div "Ben joined Regions’ Natural Resources and Real Estate Department in 2013 to ass…" at bounding box center [715, 310] width 839 height 59
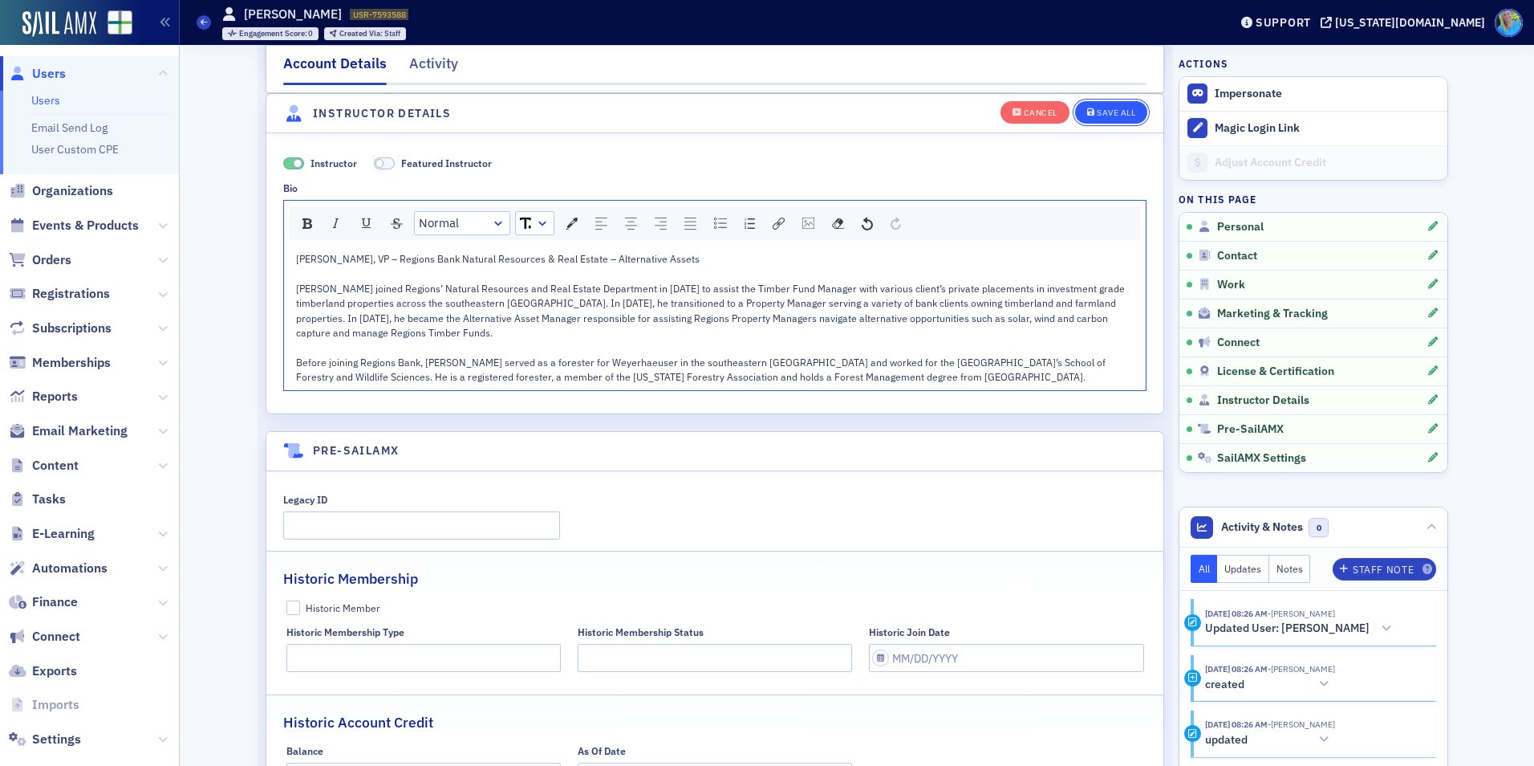
click at [1102, 101] on button "Save All" at bounding box center [1111, 111] width 72 height 22
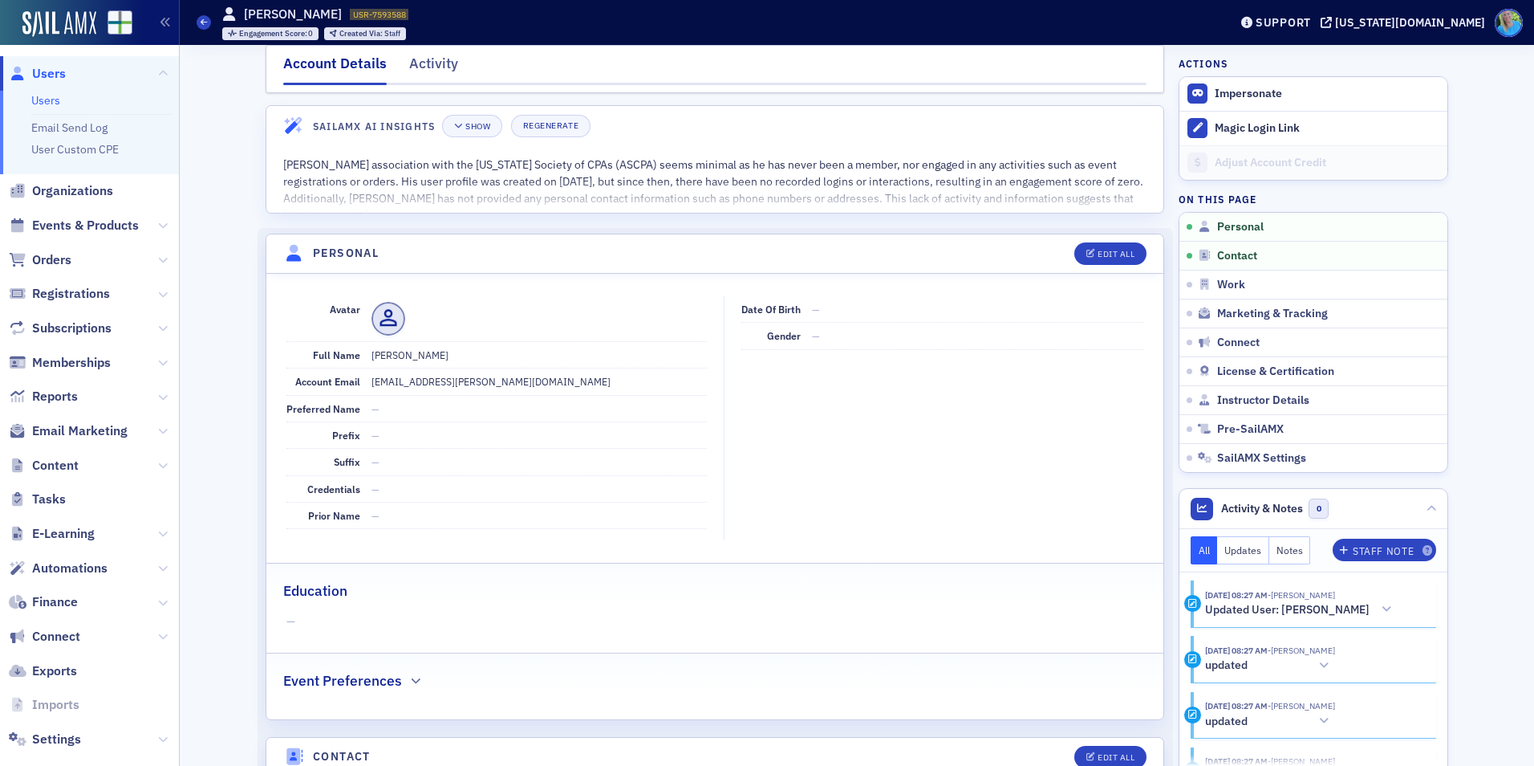
scroll to position [0, 0]
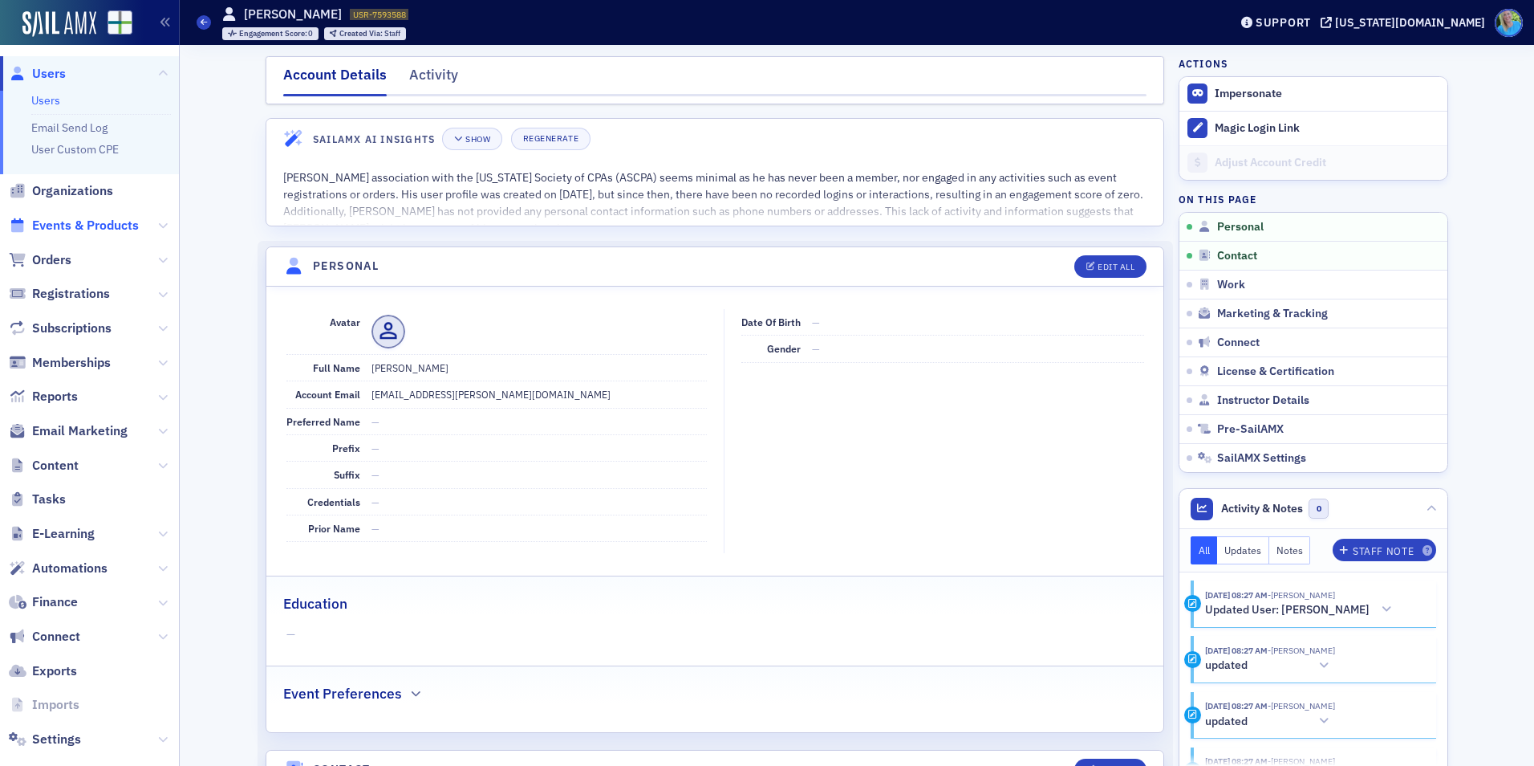
click at [61, 228] on span "Events & Products" at bounding box center [85, 226] width 107 height 18
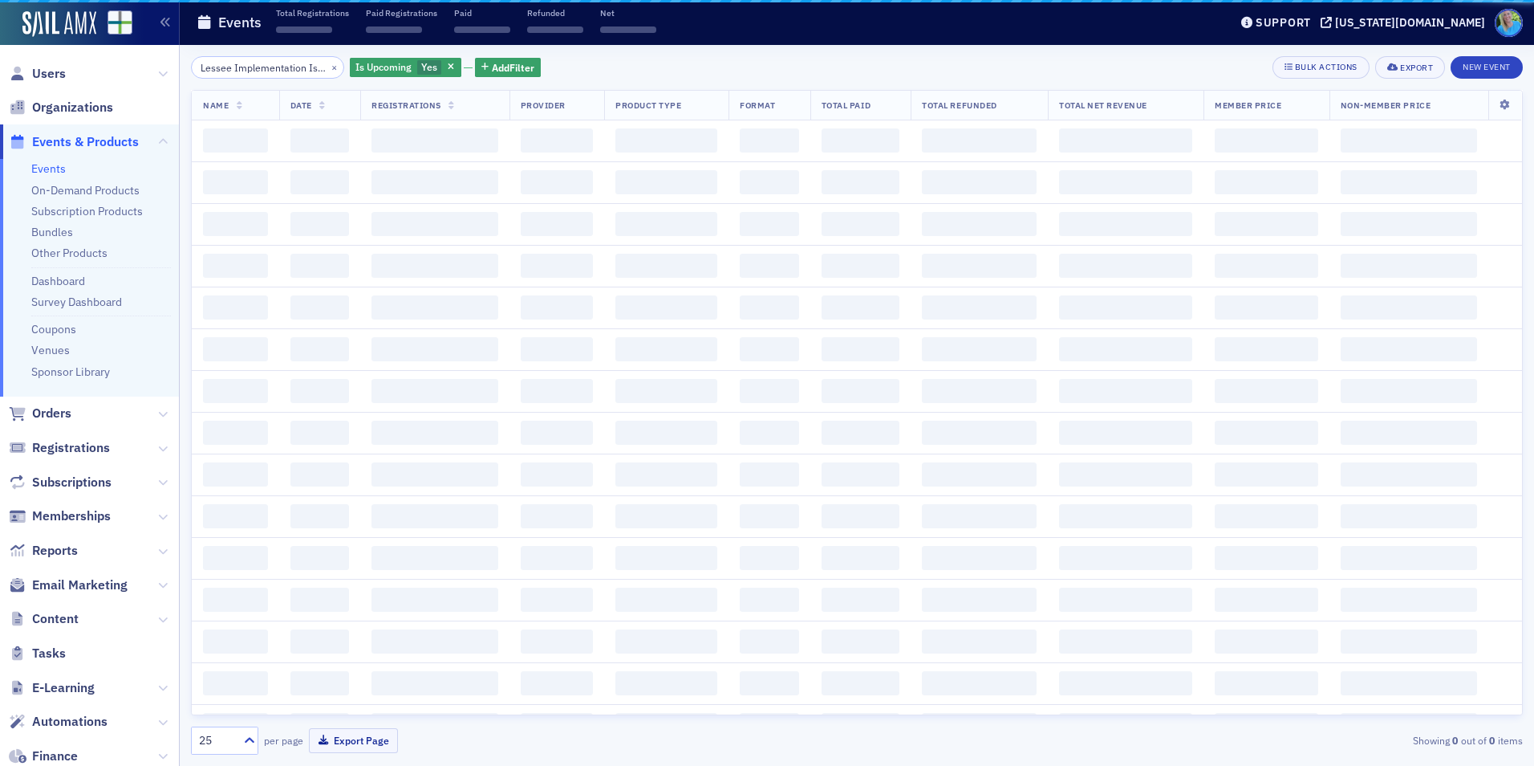
scroll to position [0, 268]
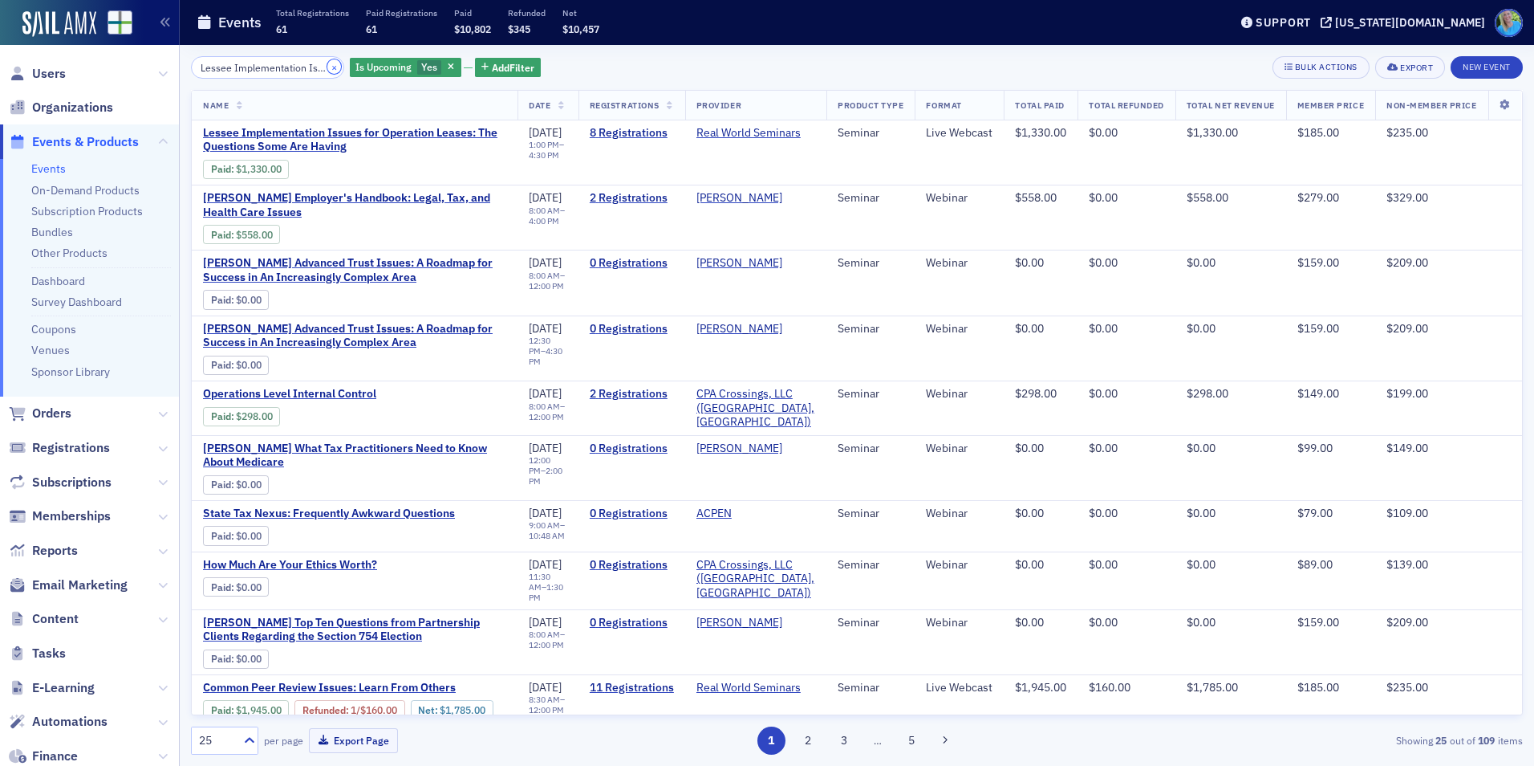
click at [327, 67] on button "×" at bounding box center [334, 66] width 14 height 14
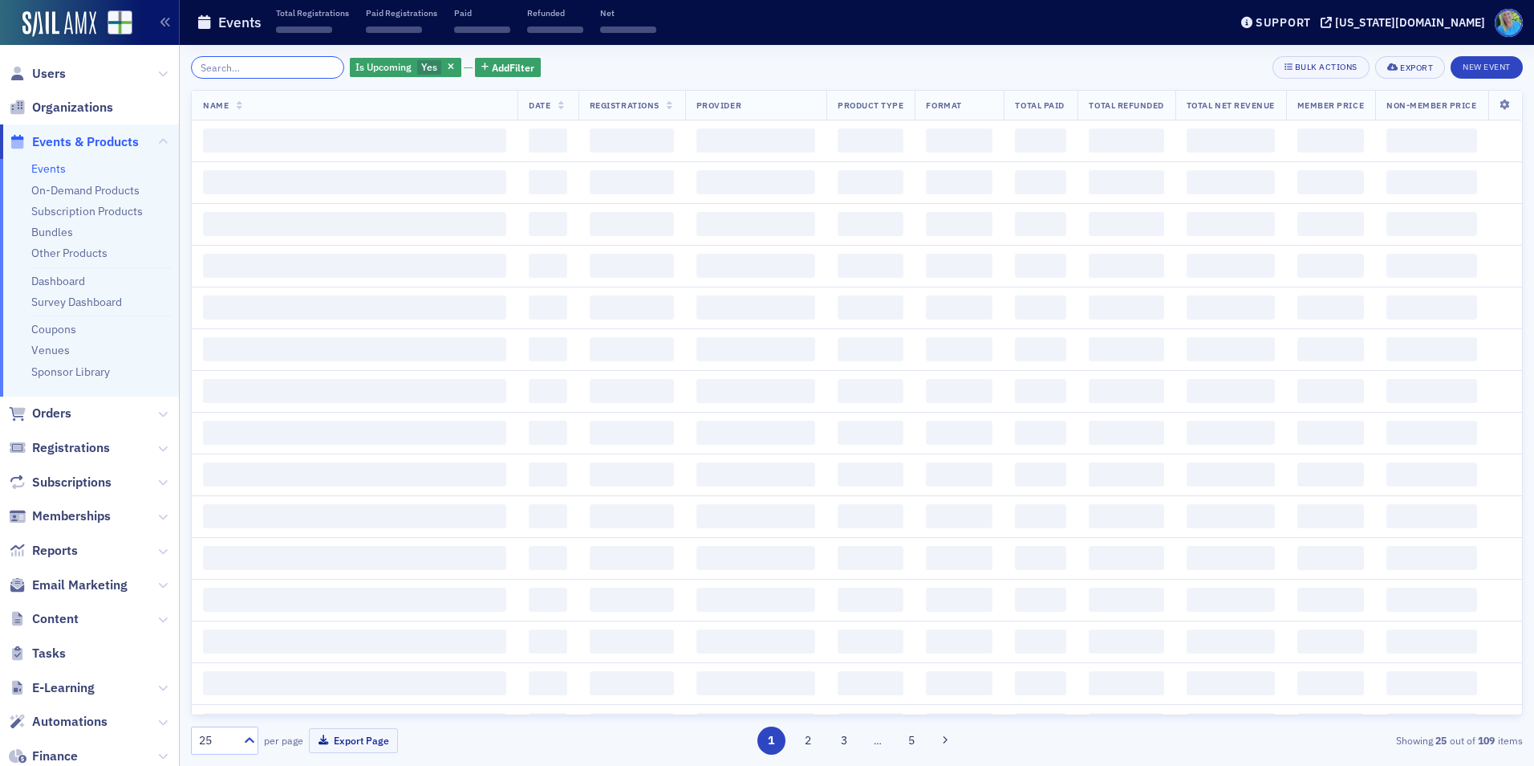
click at [309, 68] on input "search" at bounding box center [267, 67] width 153 height 22
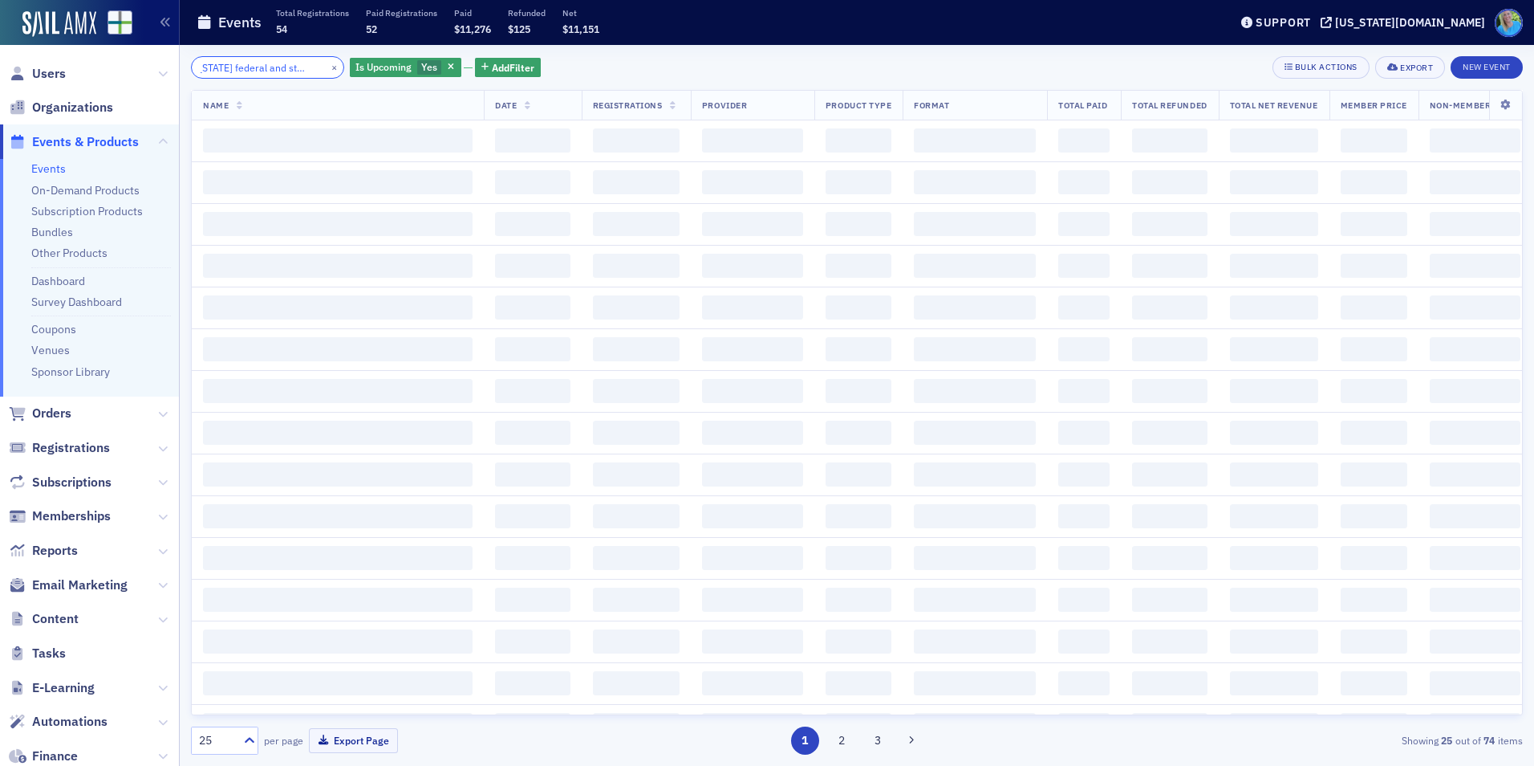
scroll to position [0, 24]
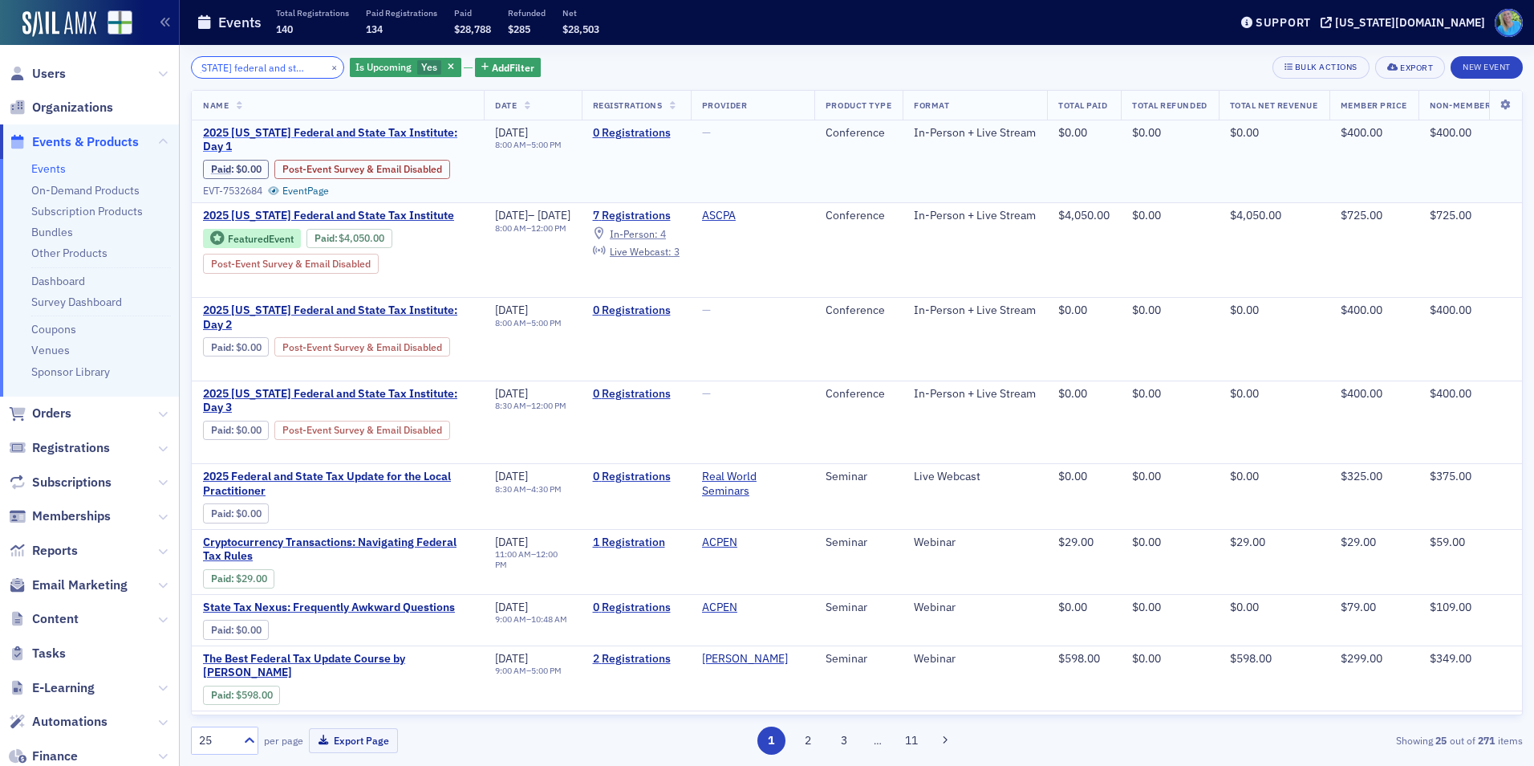
type input "Alabama federal and state tax"
click at [373, 128] on span "2025 [US_STATE] Federal and State Tax Institute: Day 1" at bounding box center [338, 140] width 270 height 28
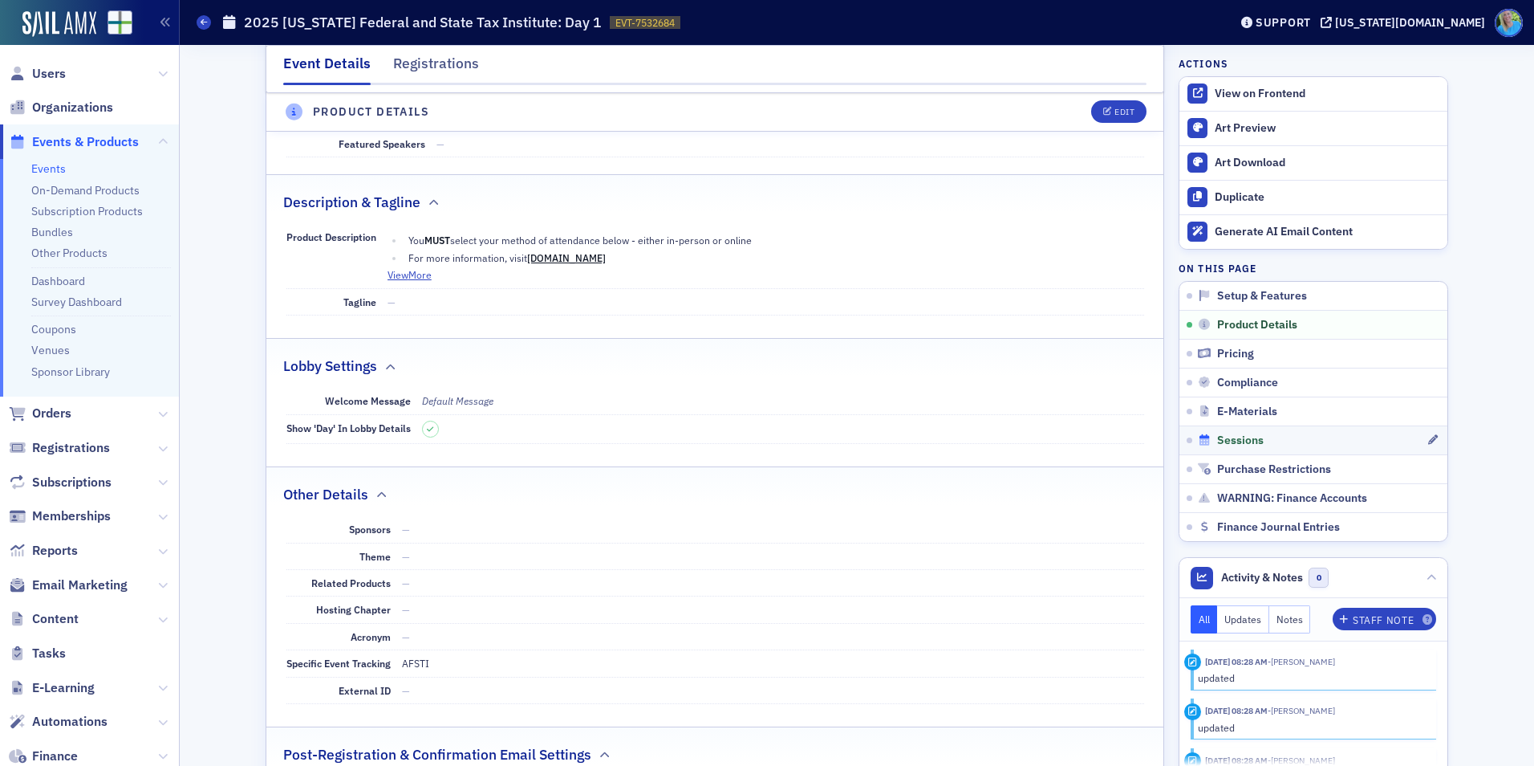
click at [1246, 440] on span "Sessions" at bounding box center [1240, 440] width 47 height 14
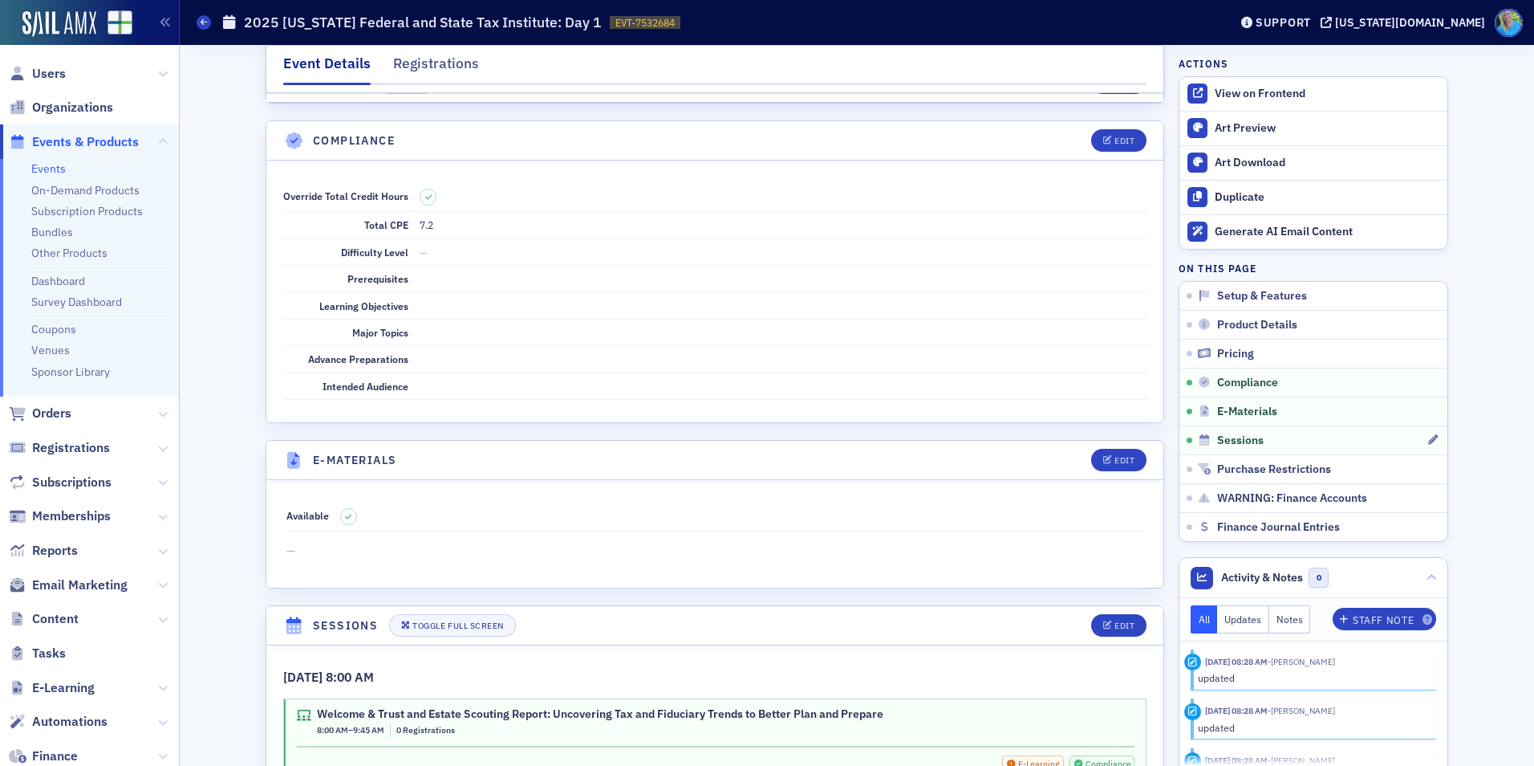
scroll to position [2409, 0]
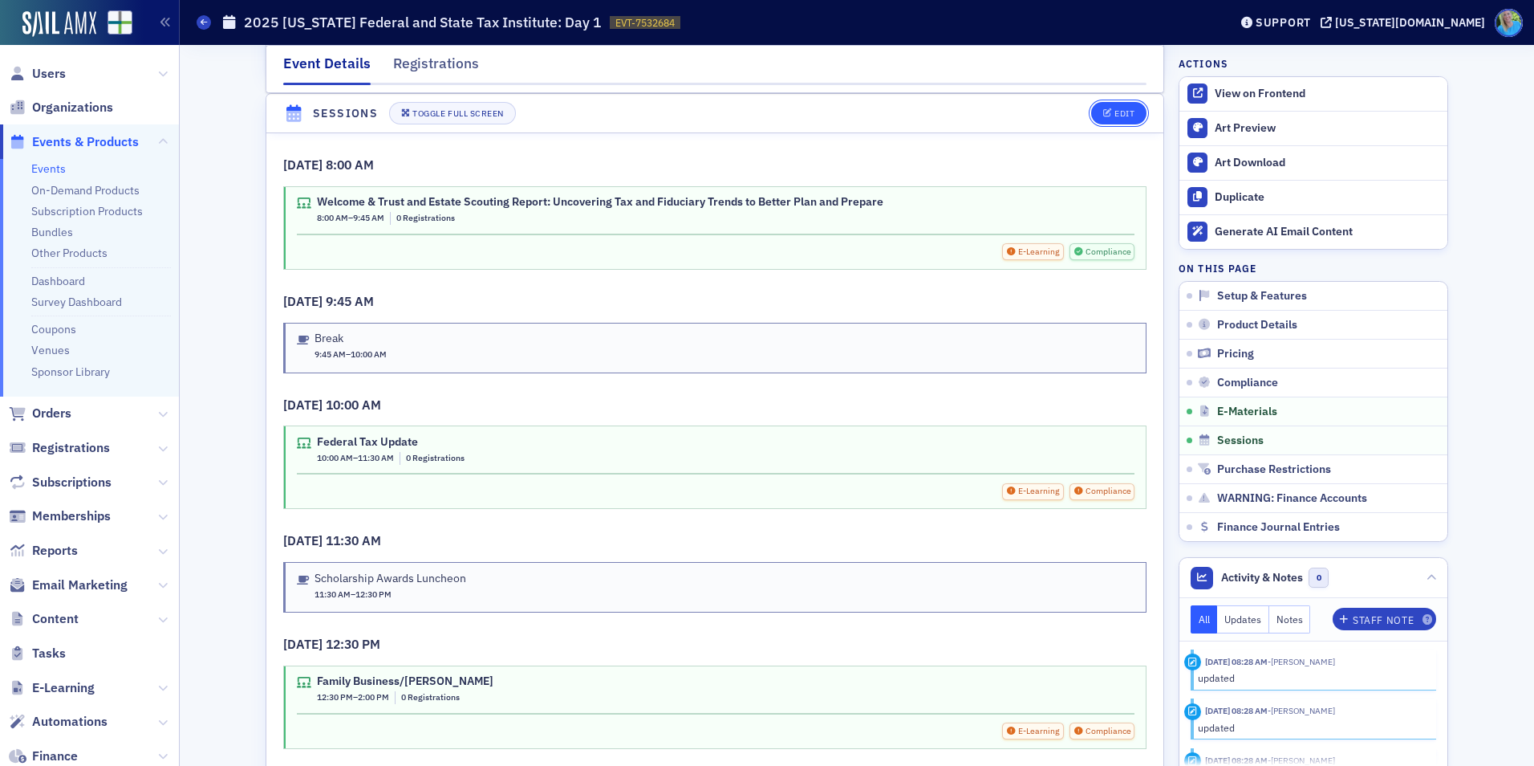
click at [1115, 120] on button "Edit" at bounding box center [1118, 113] width 55 height 22
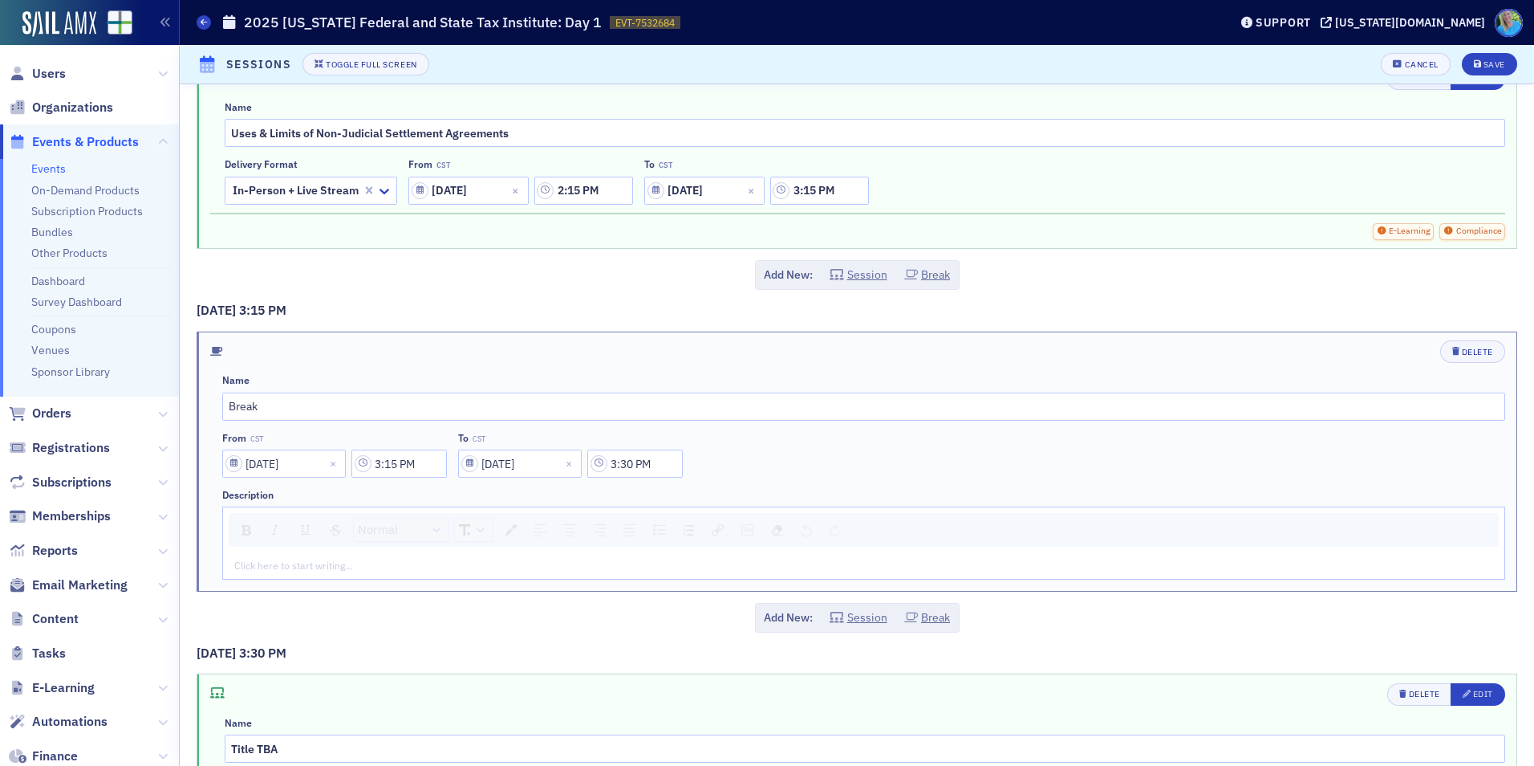
scroll to position [1926, 0]
click at [534, 567] on div "rdw-editor" at bounding box center [864, 564] width 1258 height 14
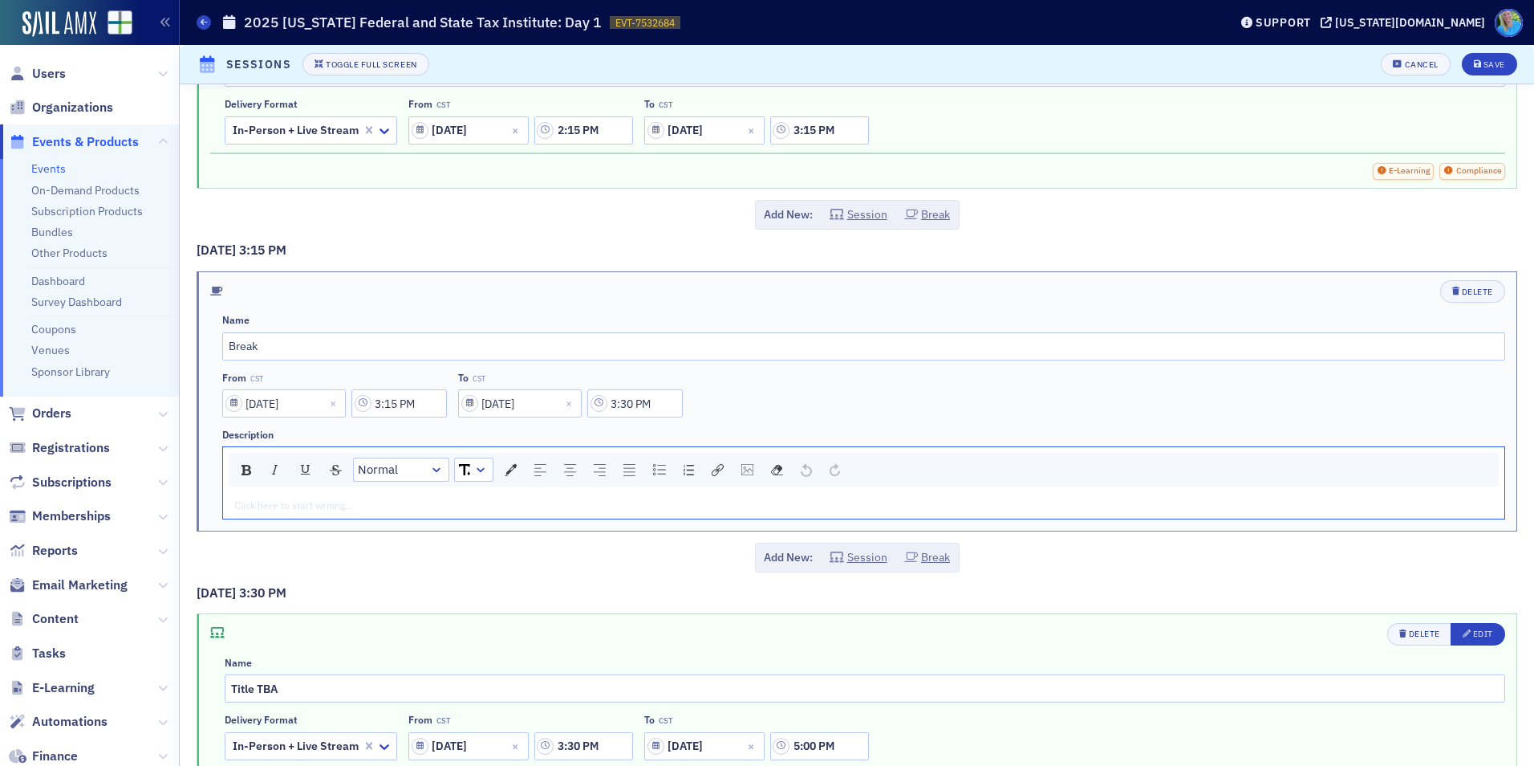
scroll to position [2087, 0]
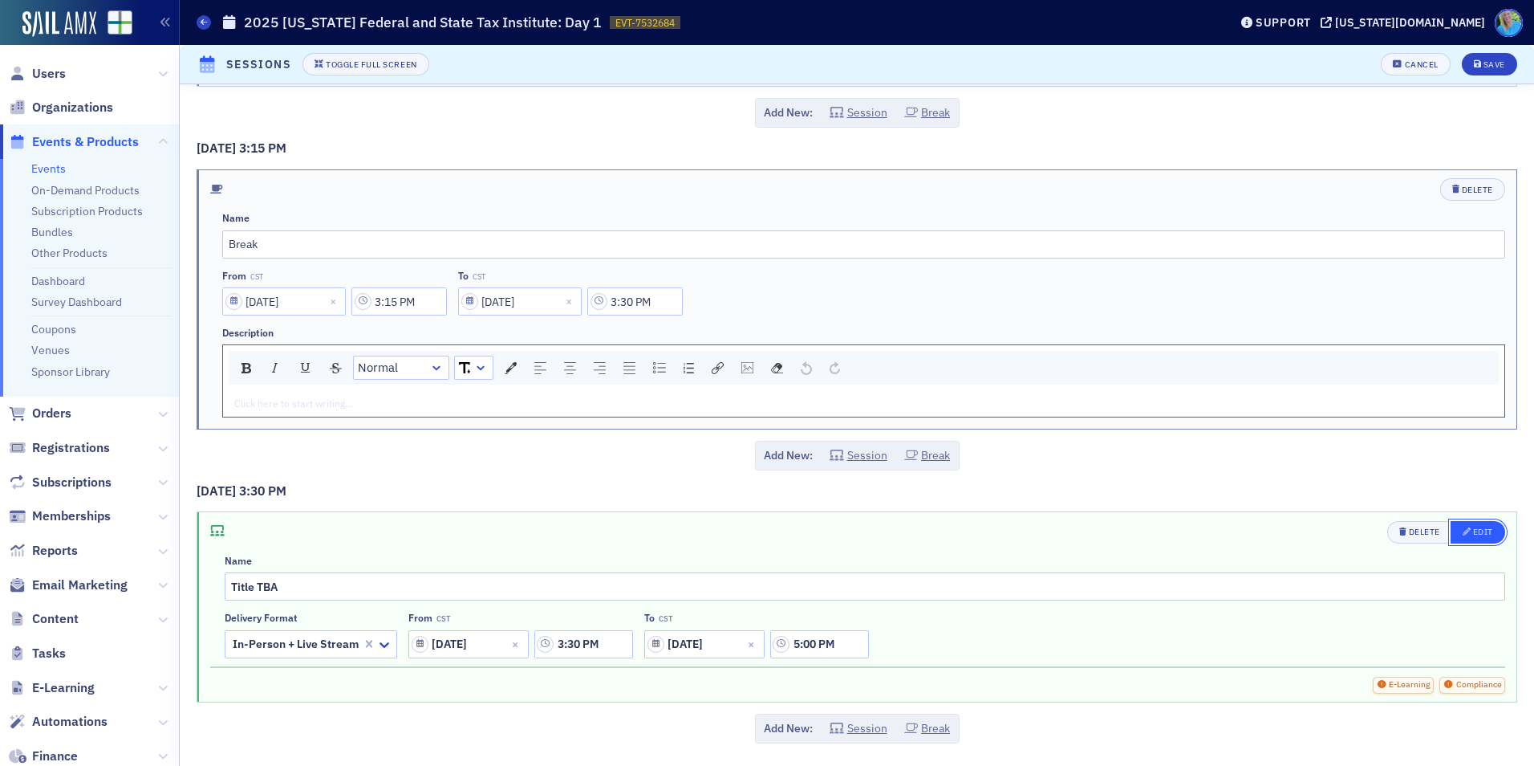
click at [1473, 533] on div "Edit" at bounding box center [1483, 531] width 20 height 9
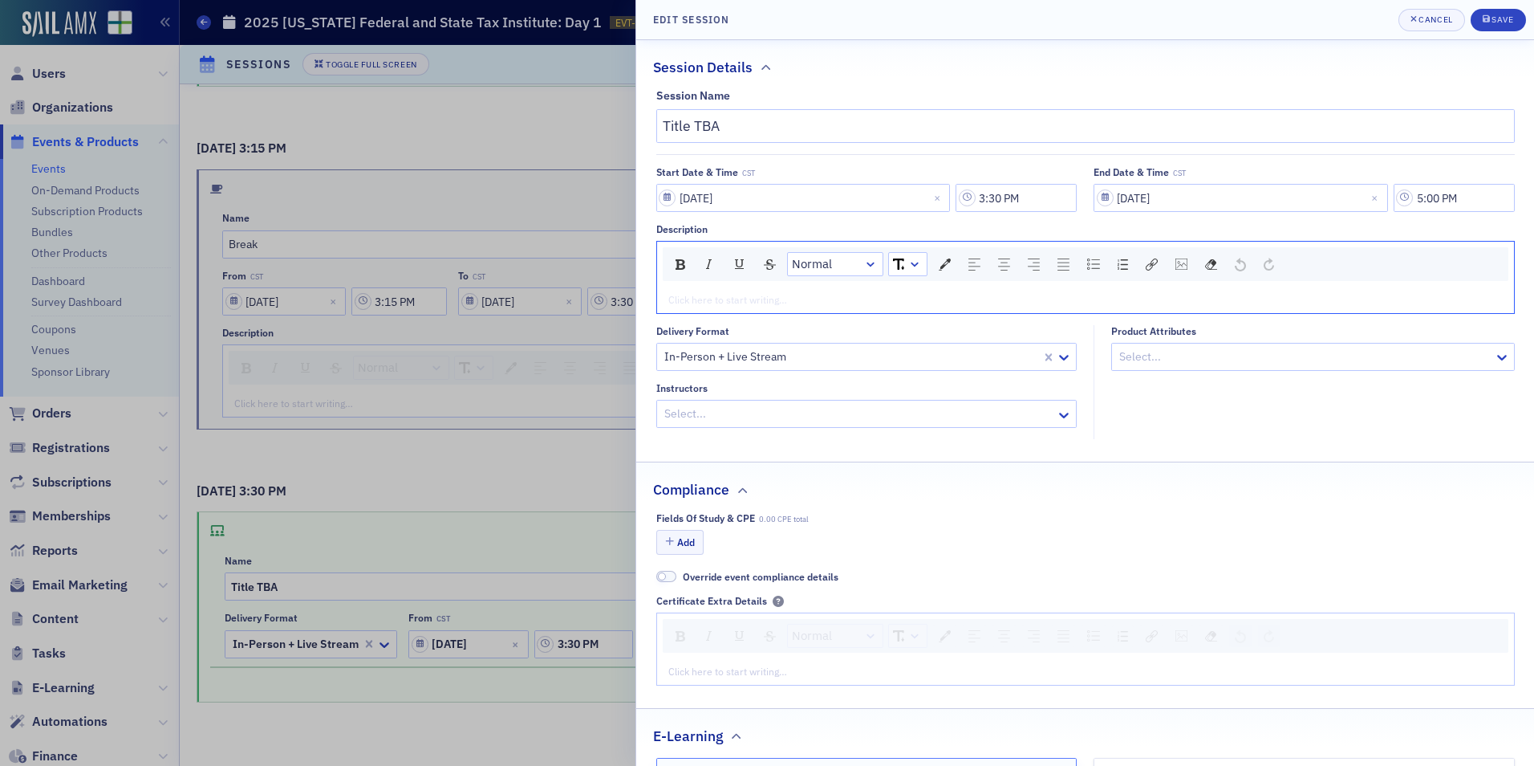
click at [730, 304] on div "rdw-editor" at bounding box center [1086, 299] width 834 height 14
drag, startPoint x: 930, startPoint y: 294, endPoint x: 617, endPoint y: 300, distance: 313.0
click at [617, 300] on div "Edit Session Cancel Save Session Details Session Name Title TBA Start Date & Ti…" at bounding box center [767, 383] width 1534 height 766
drag, startPoint x: 718, startPoint y: 126, endPoint x: 638, endPoint y: 124, distance: 80.3
click at [638, 124] on div "Session Name Title TBA Start Date & Time CST 11/12/2025 3:30 PM End Date & Time…" at bounding box center [1085, 264] width 898 height 350
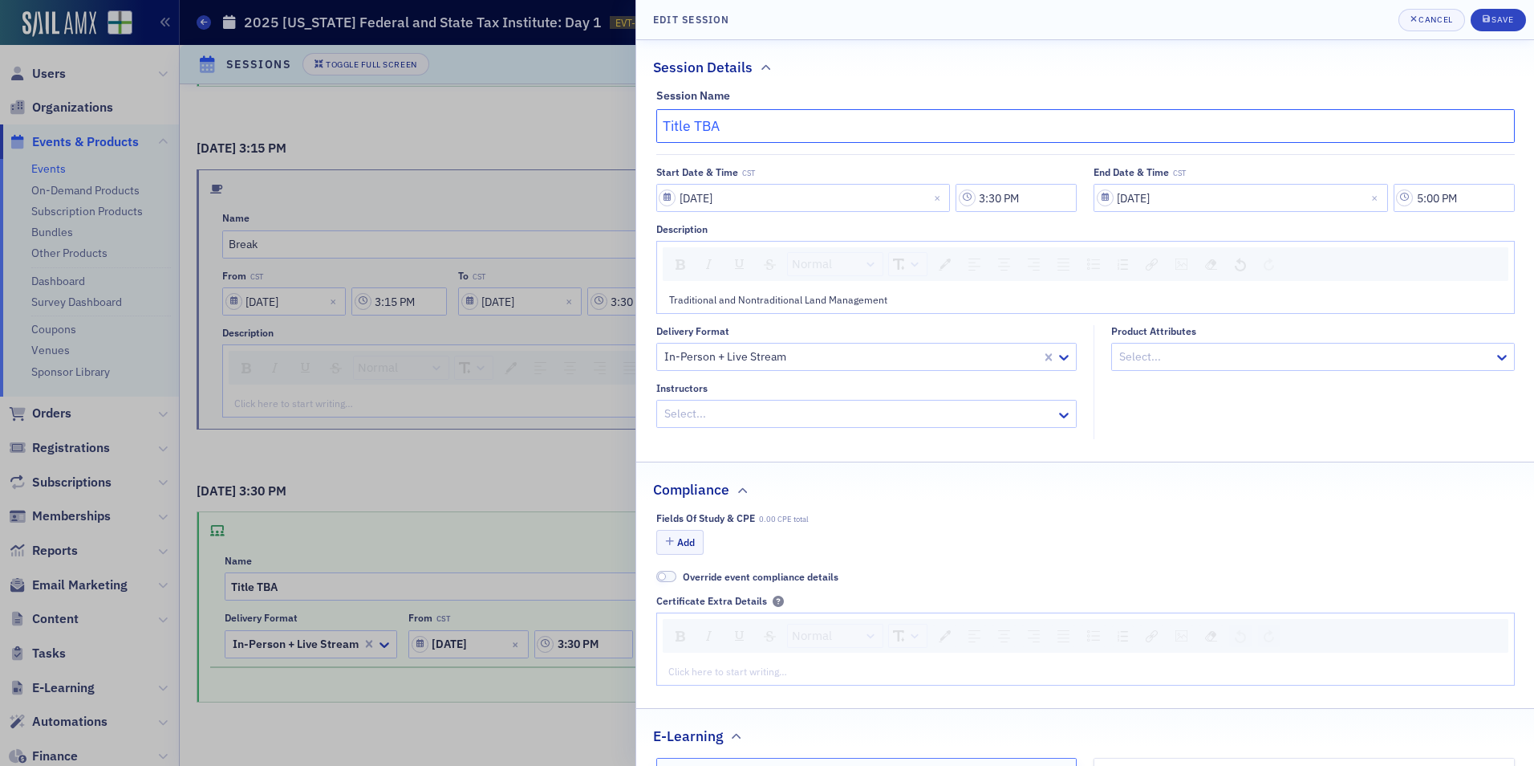
paste input "raditional and Nontraditional Land Management"
type input "Traditional and Nontraditional Land Management"
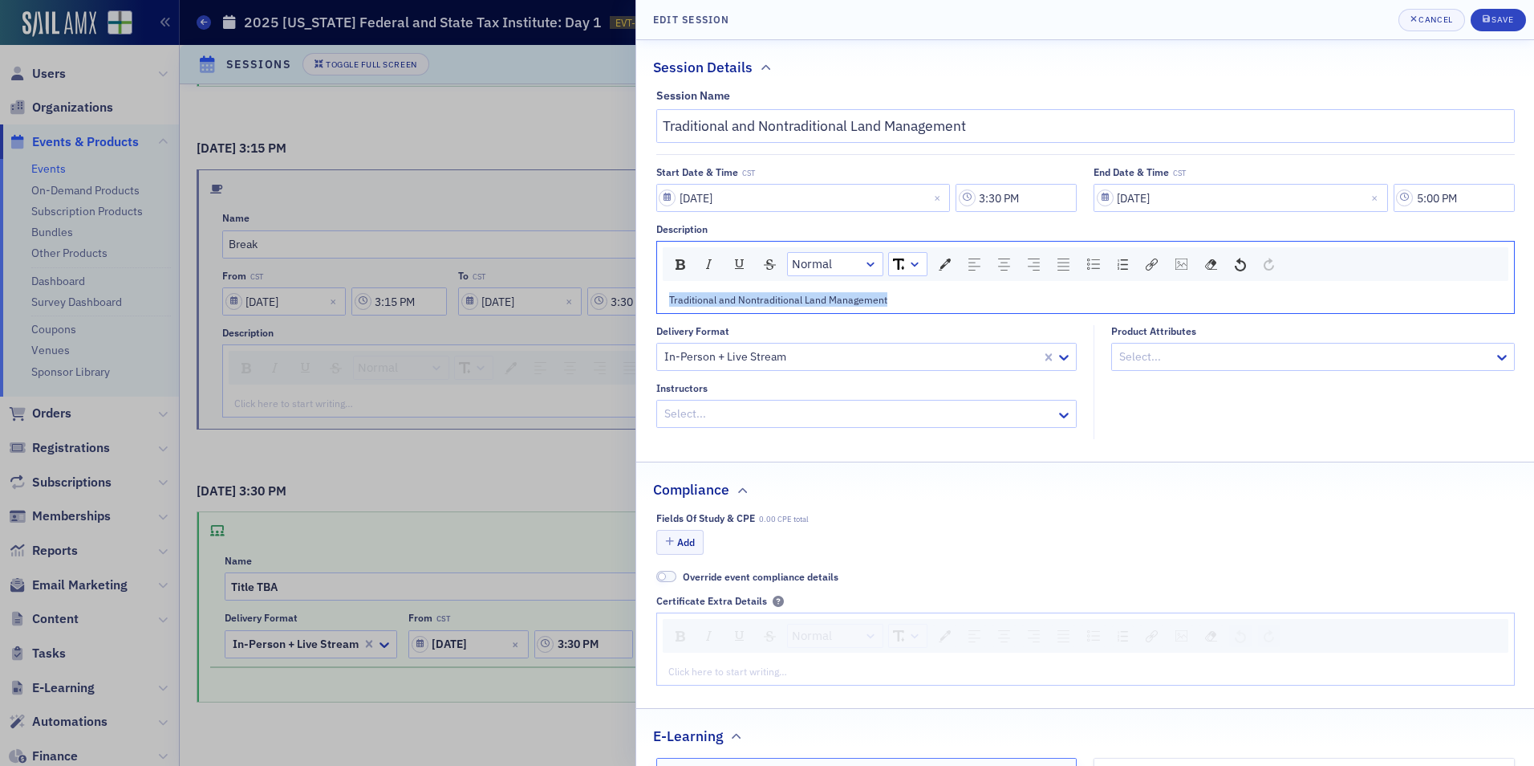
drag, startPoint x: 899, startPoint y: 296, endPoint x: 595, endPoint y: 302, distance: 304.2
click at [595, 302] on div "Edit Session Cancel Save Session Details Session Name Traditional and Nontradit…" at bounding box center [767, 383] width 1534 height 766
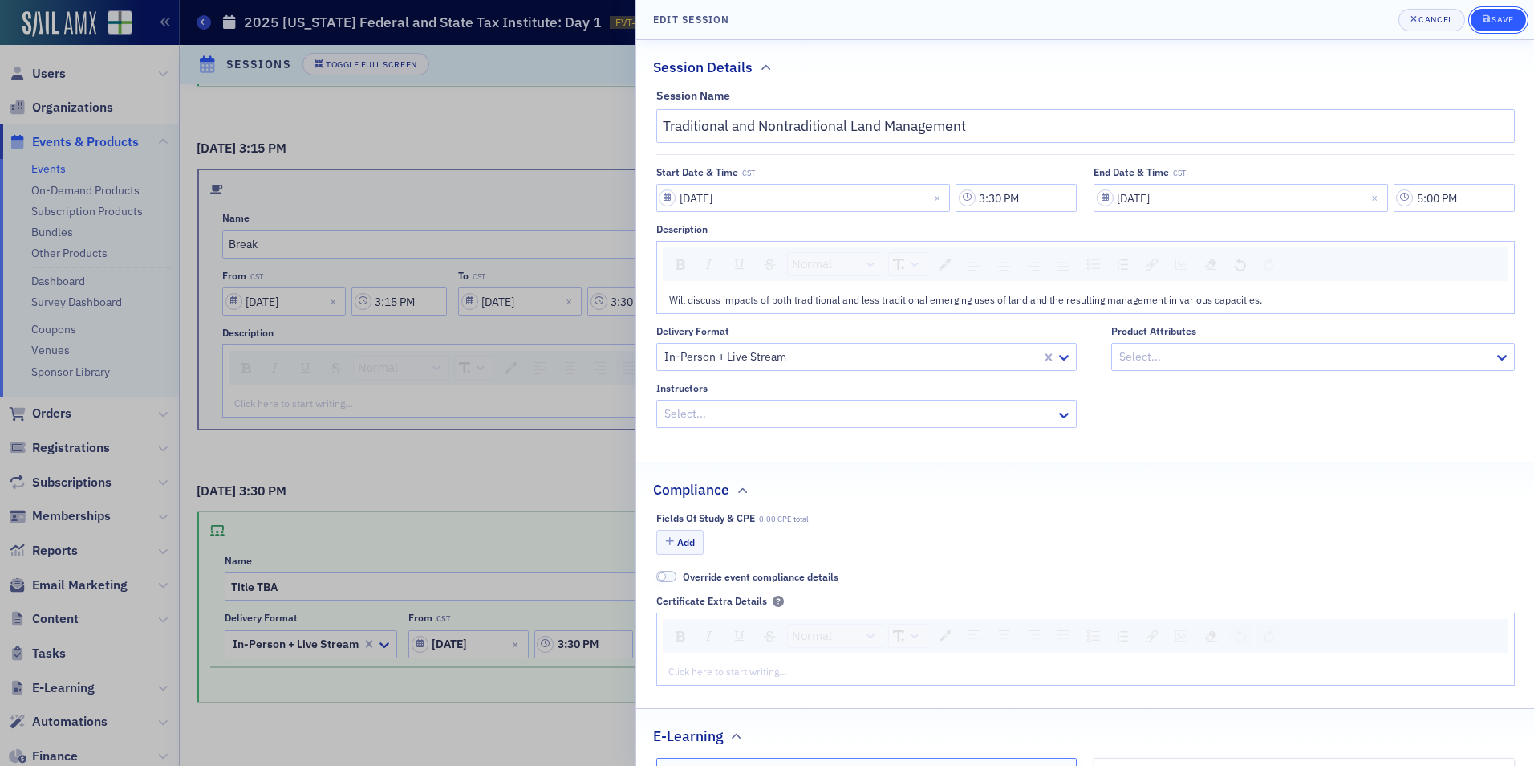
click at [1500, 15] on div "Save" at bounding box center [1503, 19] width 22 height 9
type input "Traditional and Nontraditional Land Management"
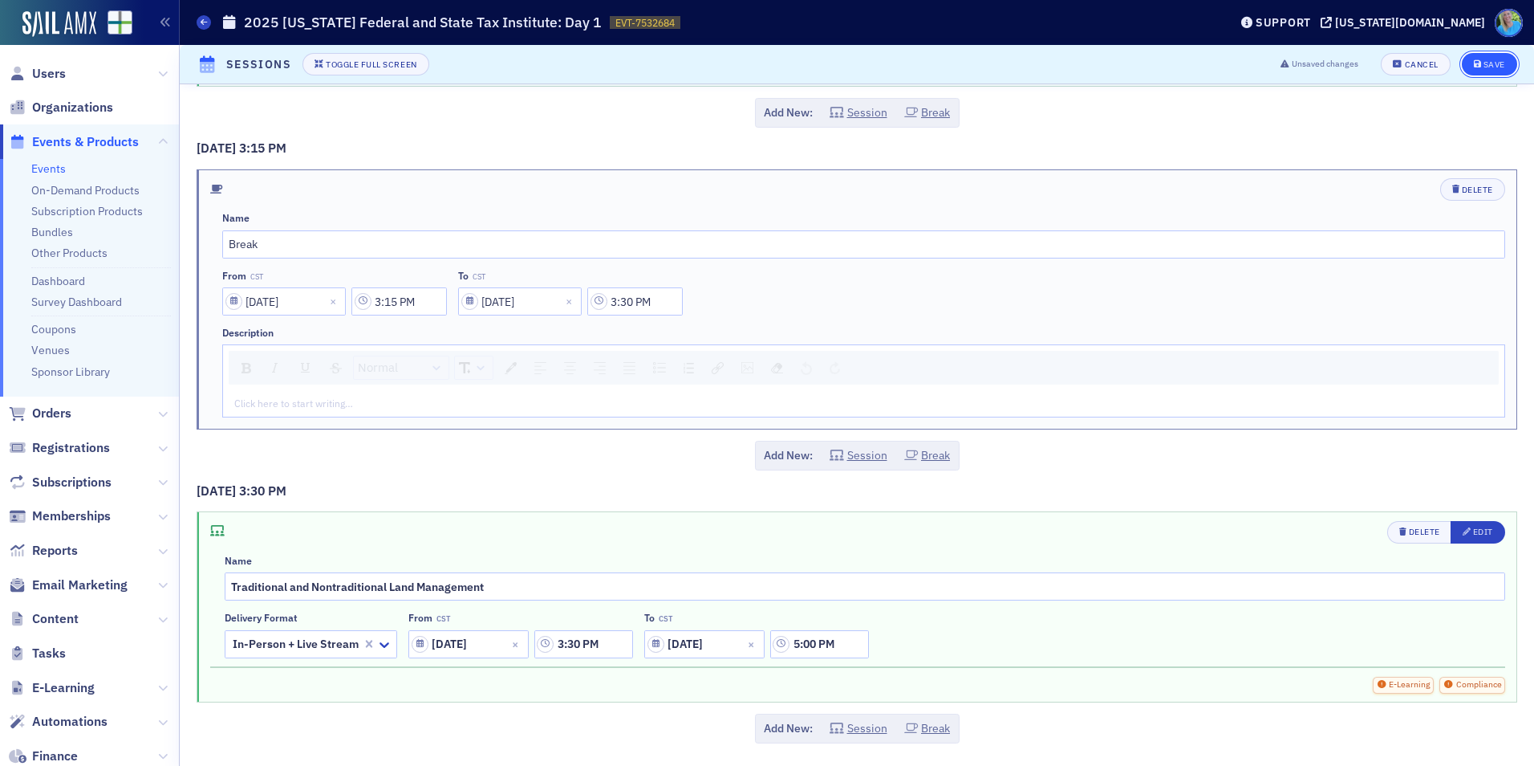
click at [1484, 69] on div "Save" at bounding box center [1495, 64] width 22 height 9
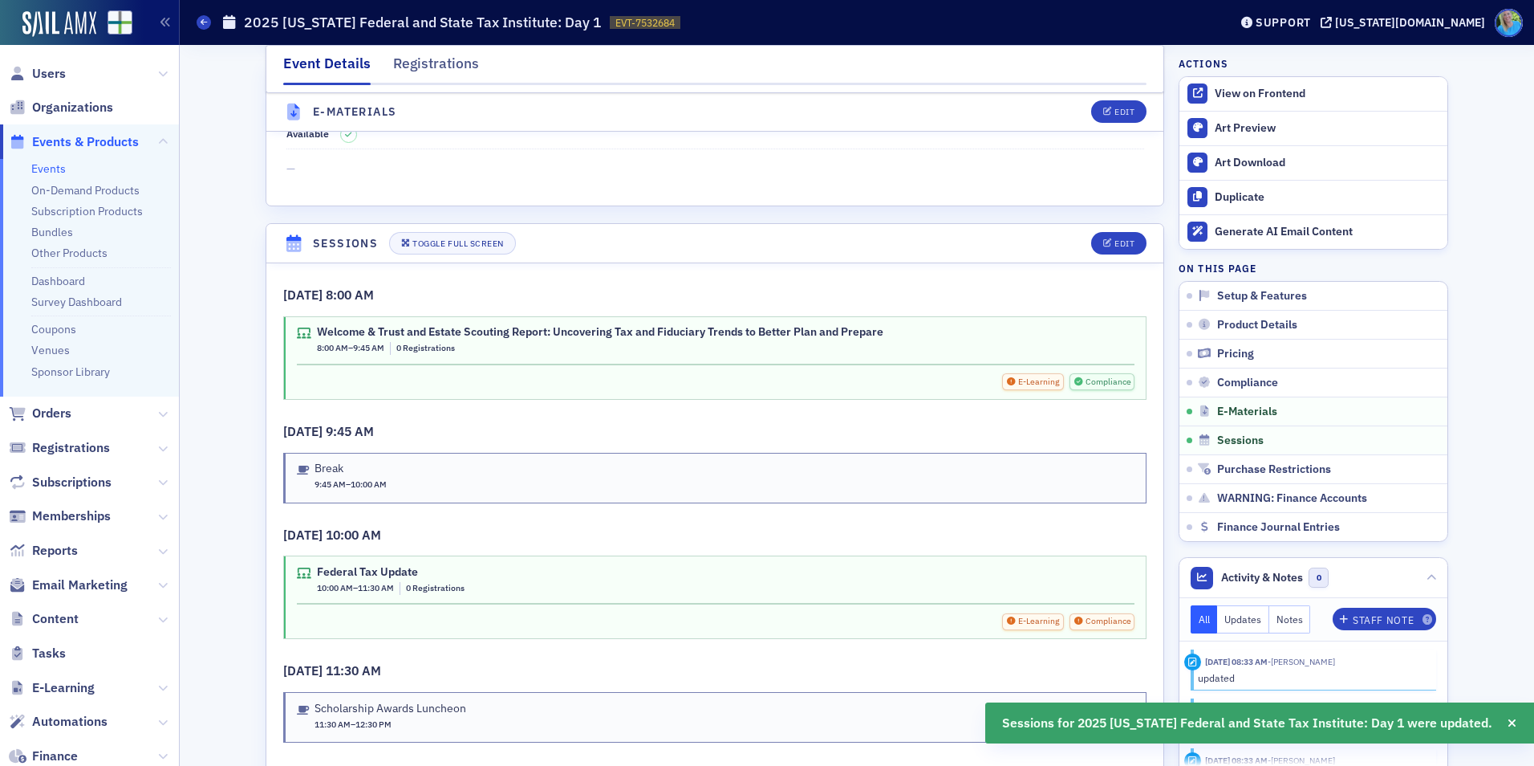
scroll to position [2409, 0]
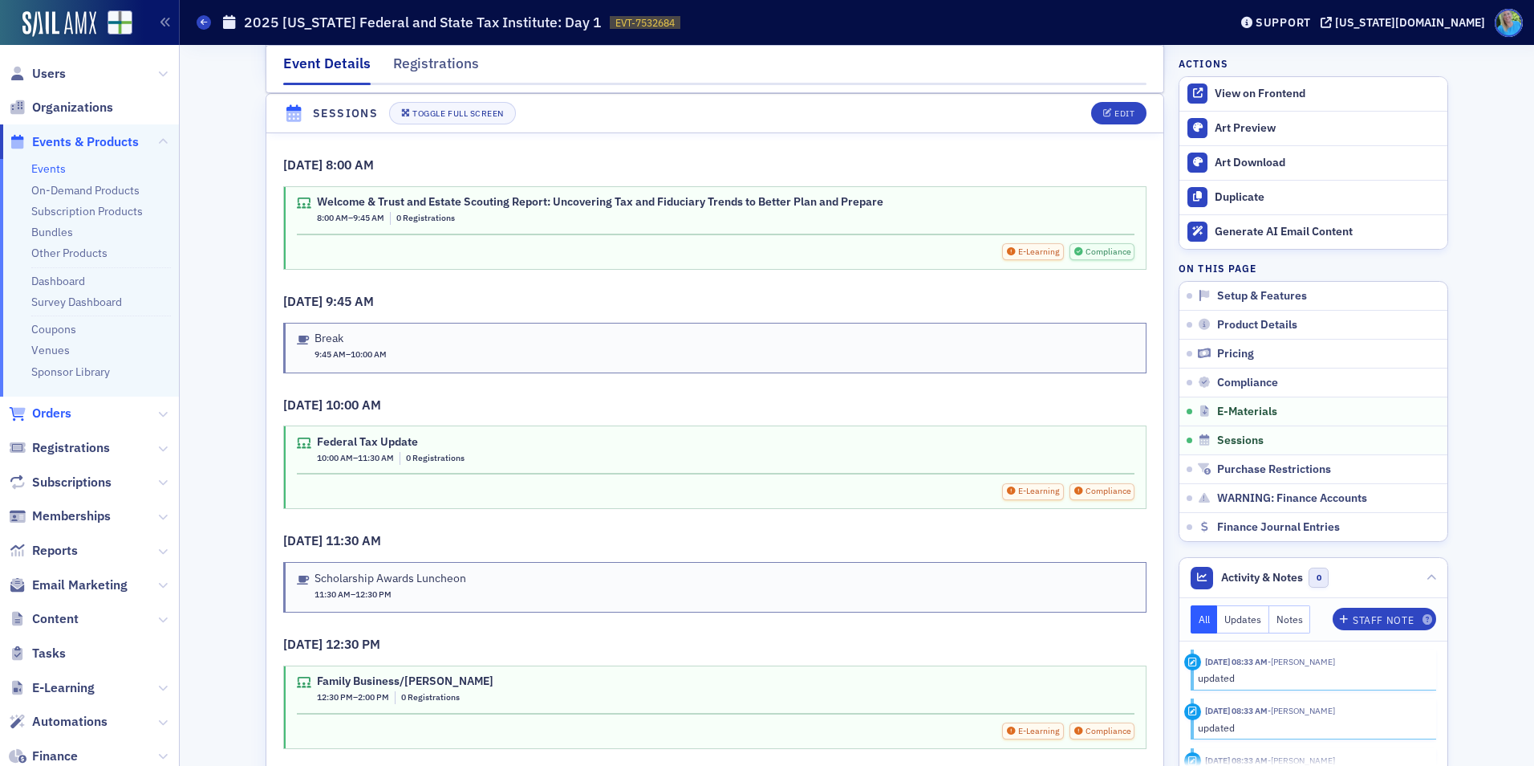
click at [59, 412] on span "Orders" at bounding box center [51, 413] width 39 height 18
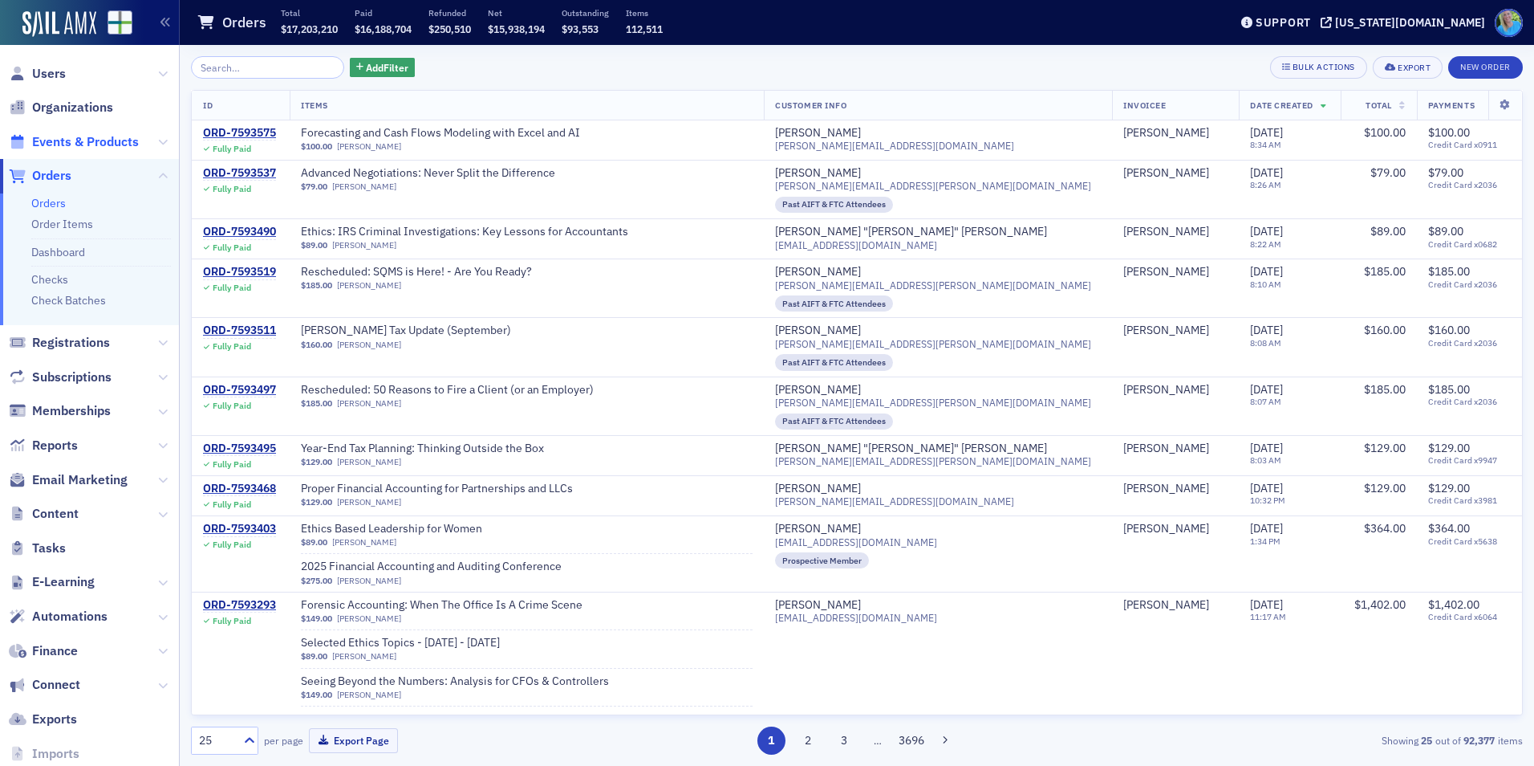
click at [121, 140] on span "Events & Products" at bounding box center [85, 142] width 107 height 18
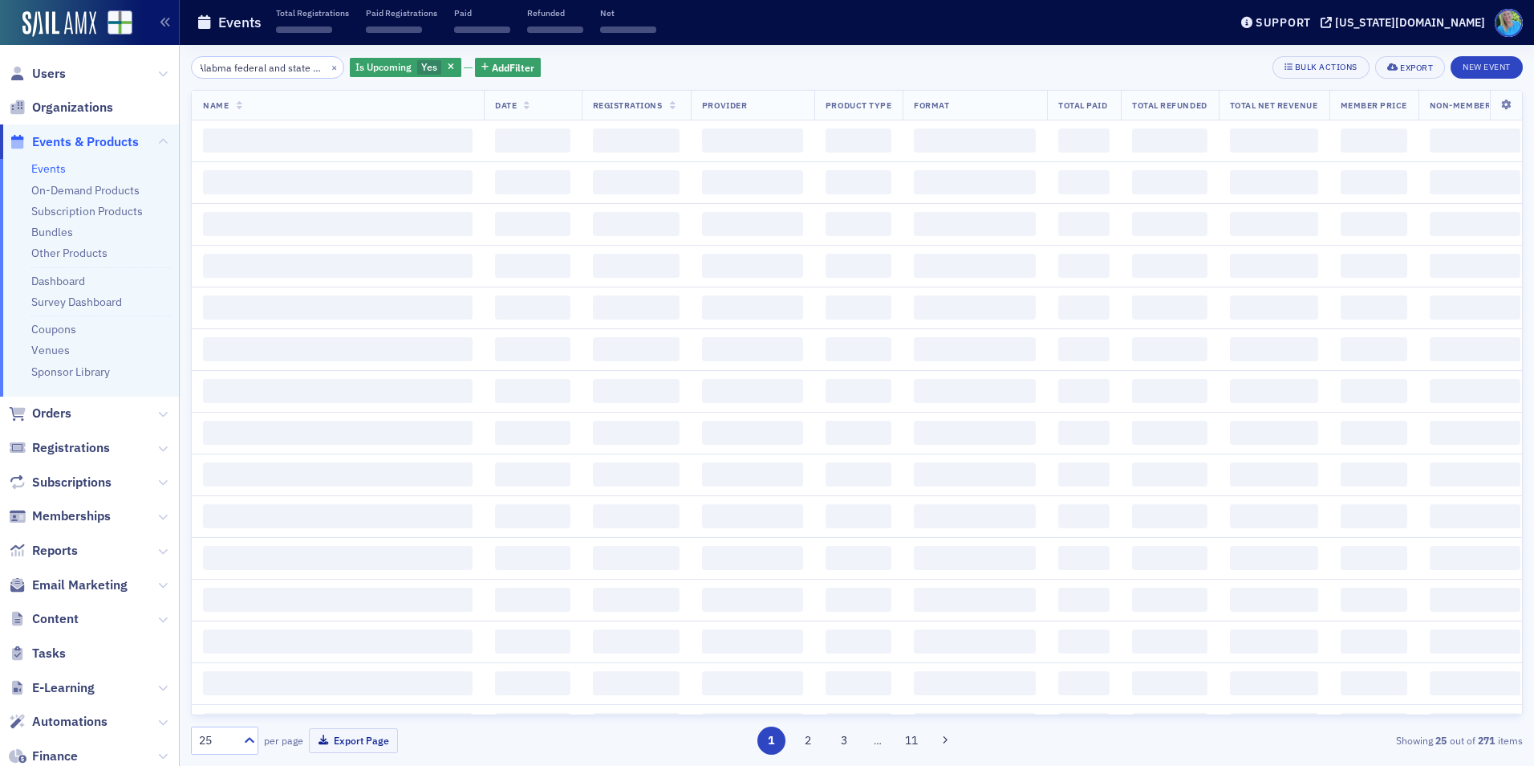
scroll to position [0, 19]
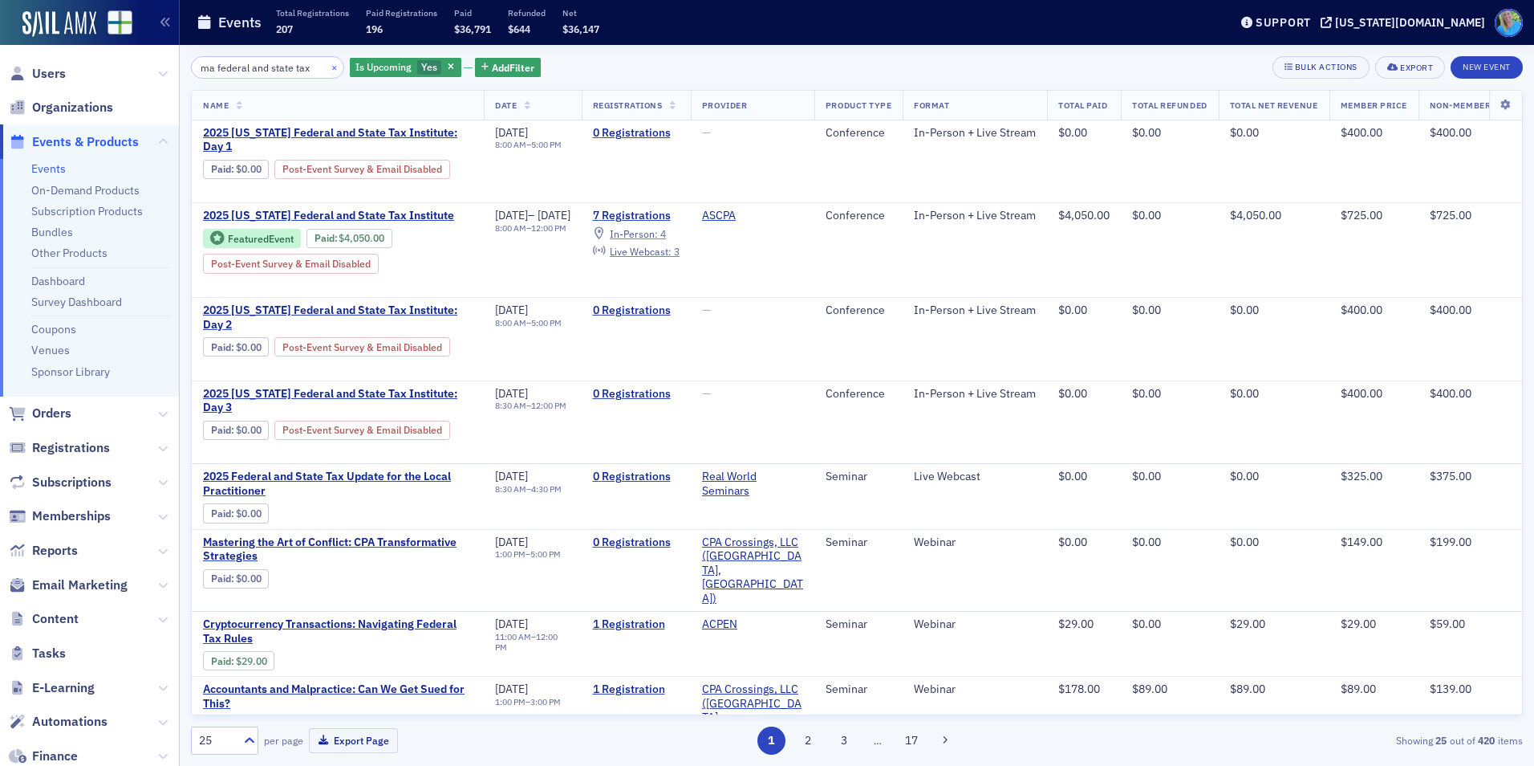
type input "ma federal and state tax"
click at [327, 68] on button "×" at bounding box center [334, 66] width 14 height 14
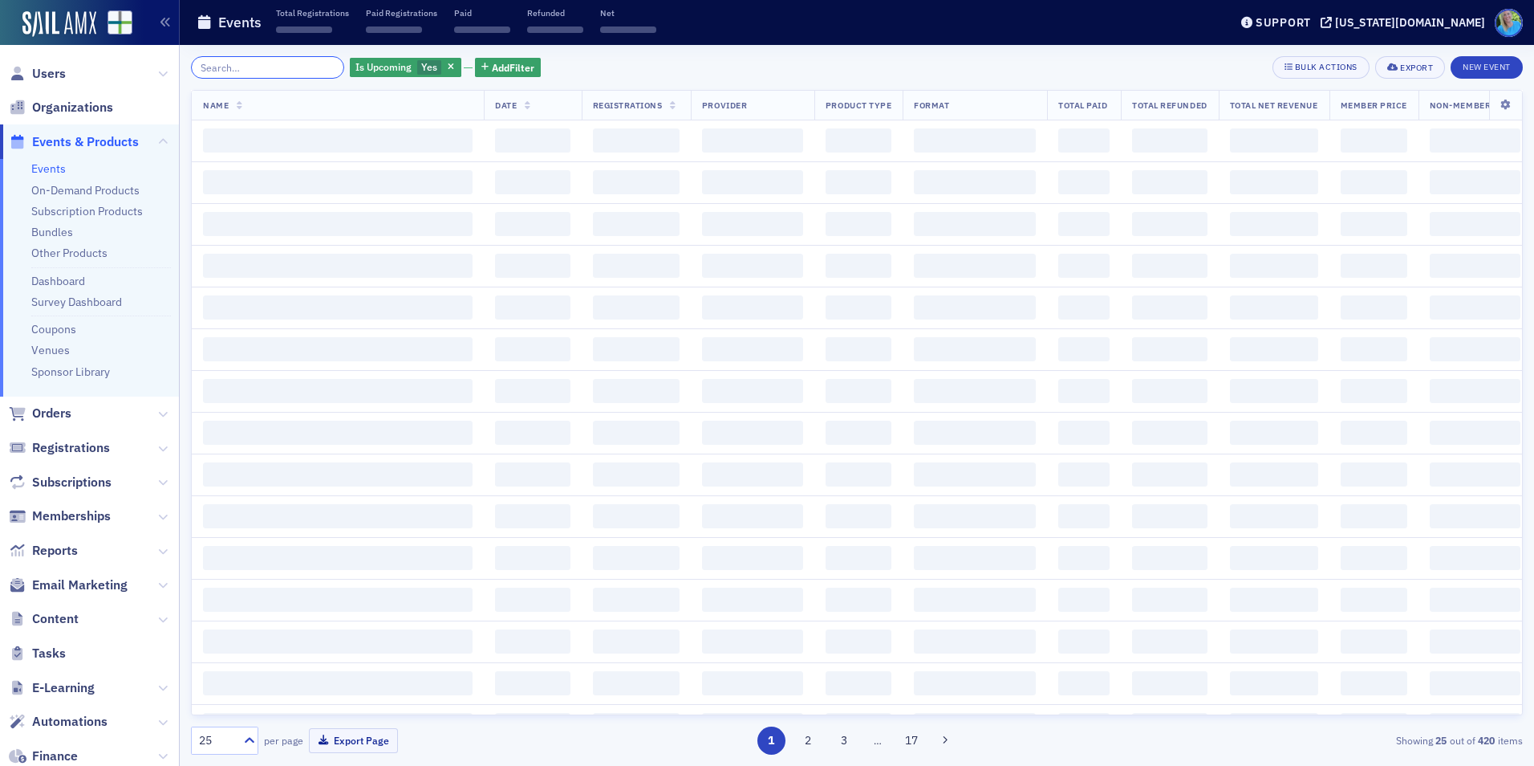
click at [318, 66] on input "search" at bounding box center [267, 67] width 153 height 22
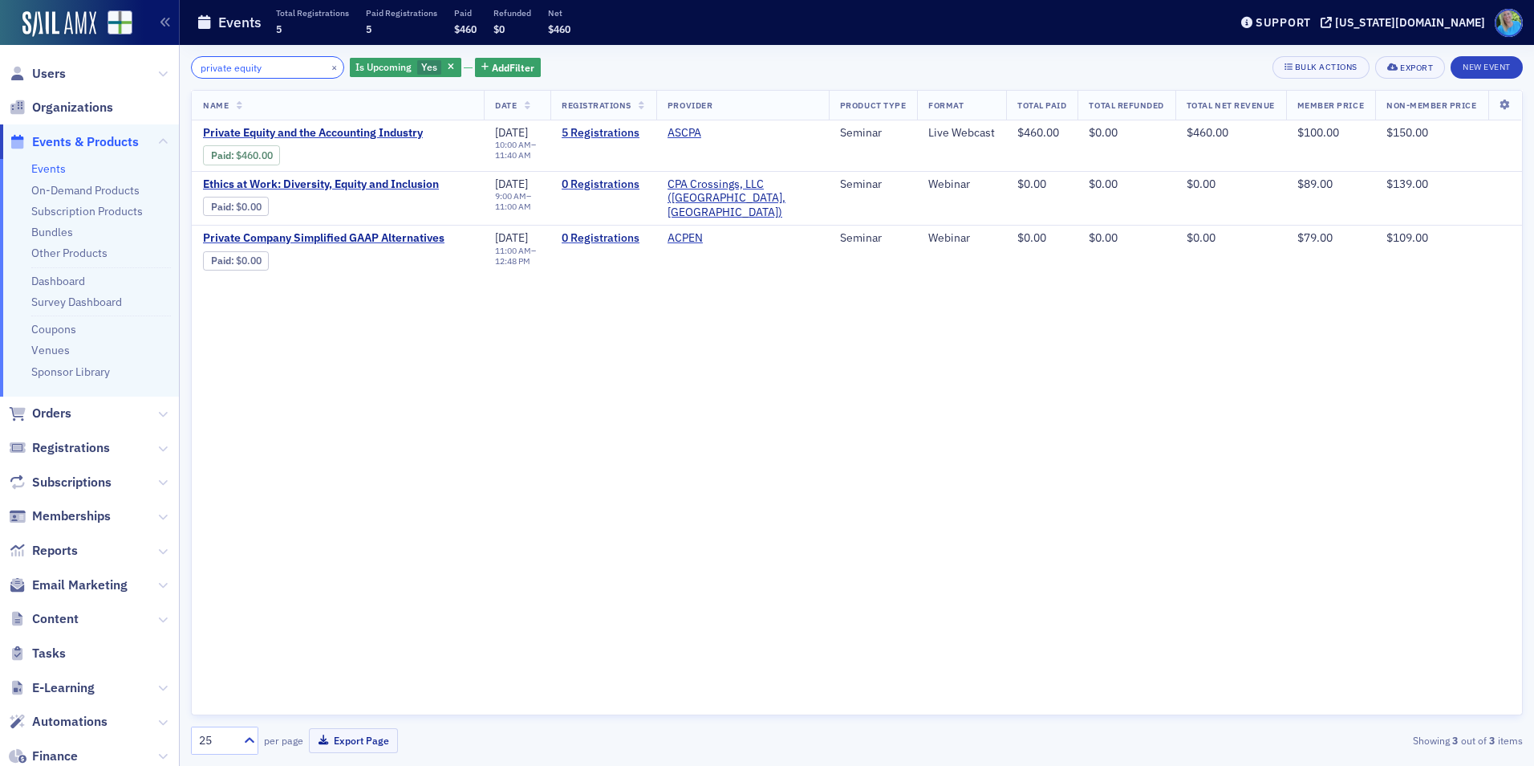
type input "private equity"
click at [327, 67] on button "×" at bounding box center [334, 66] width 14 height 14
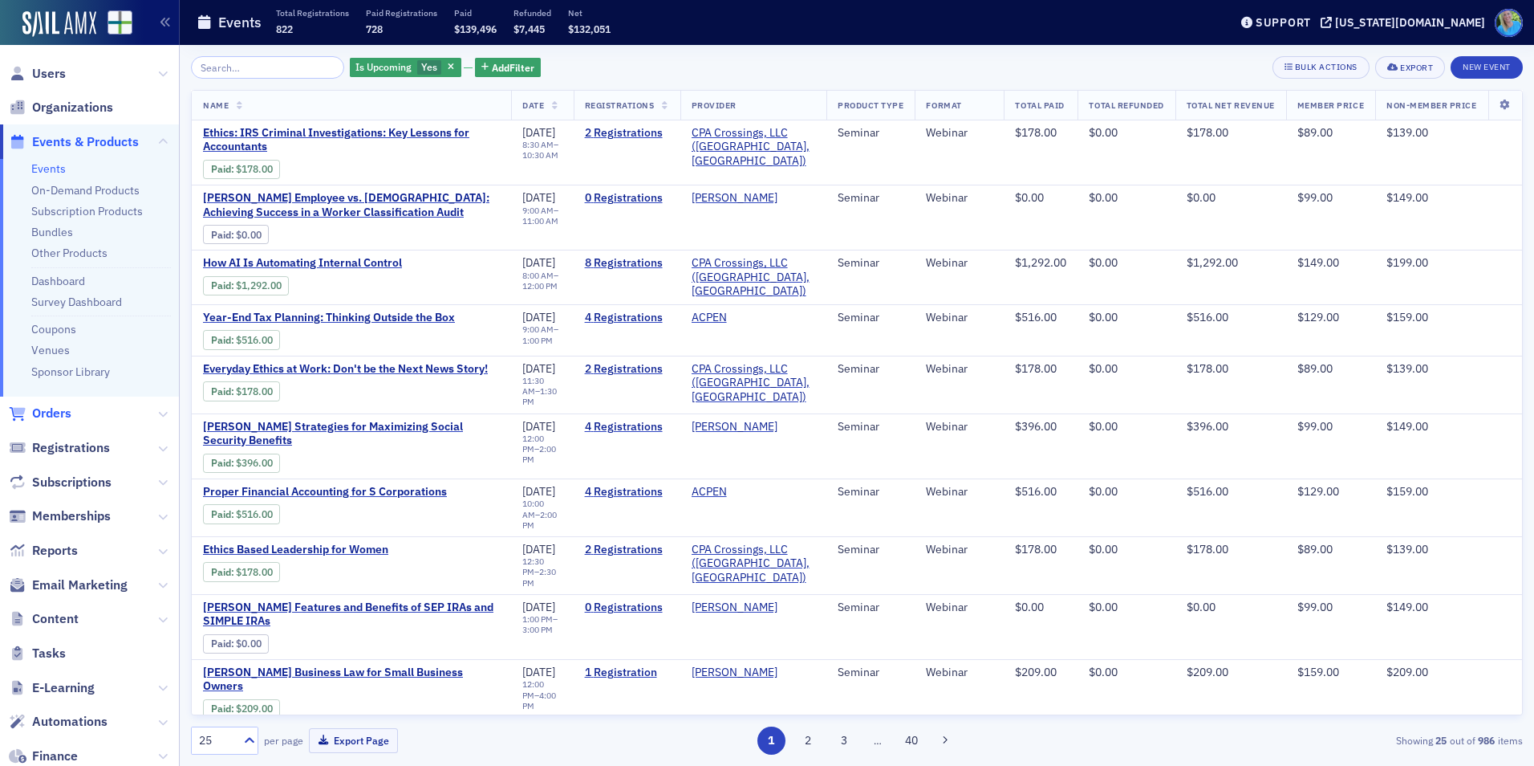
click at [51, 412] on span "Orders" at bounding box center [51, 413] width 39 height 18
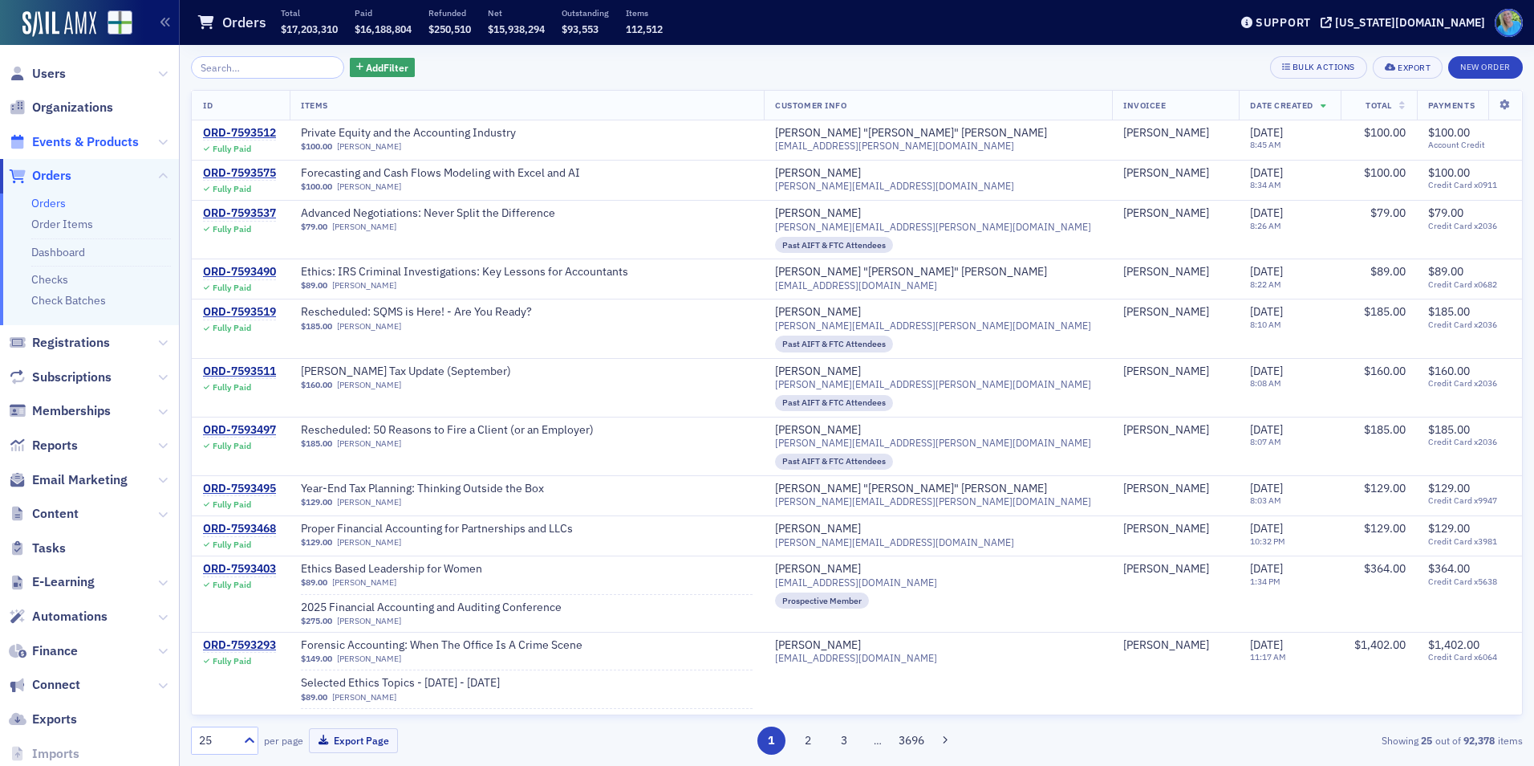
click at [96, 143] on span "Events & Products" at bounding box center [85, 142] width 107 height 18
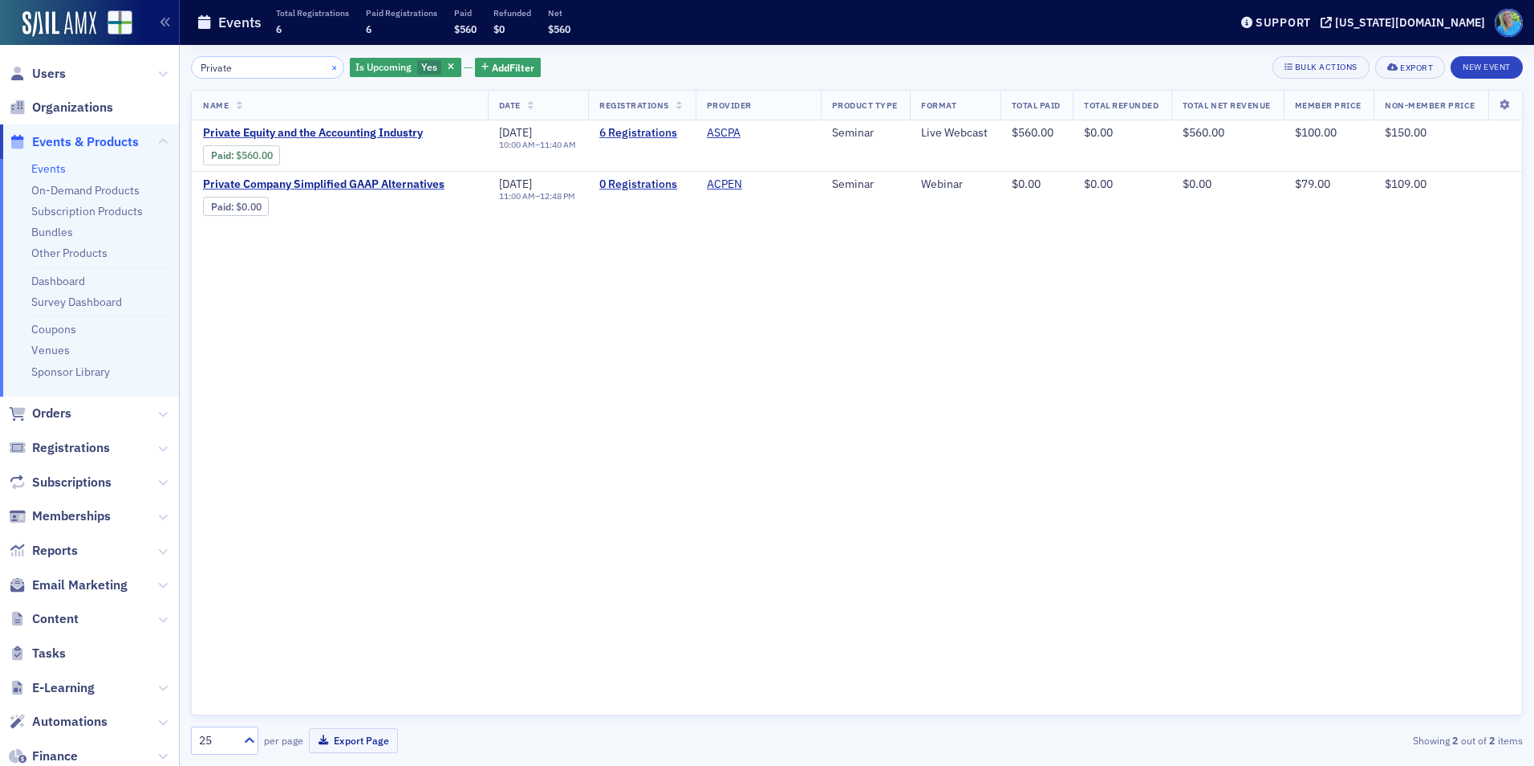
type input "Private"
click at [327, 67] on button "×" at bounding box center [334, 66] width 14 height 14
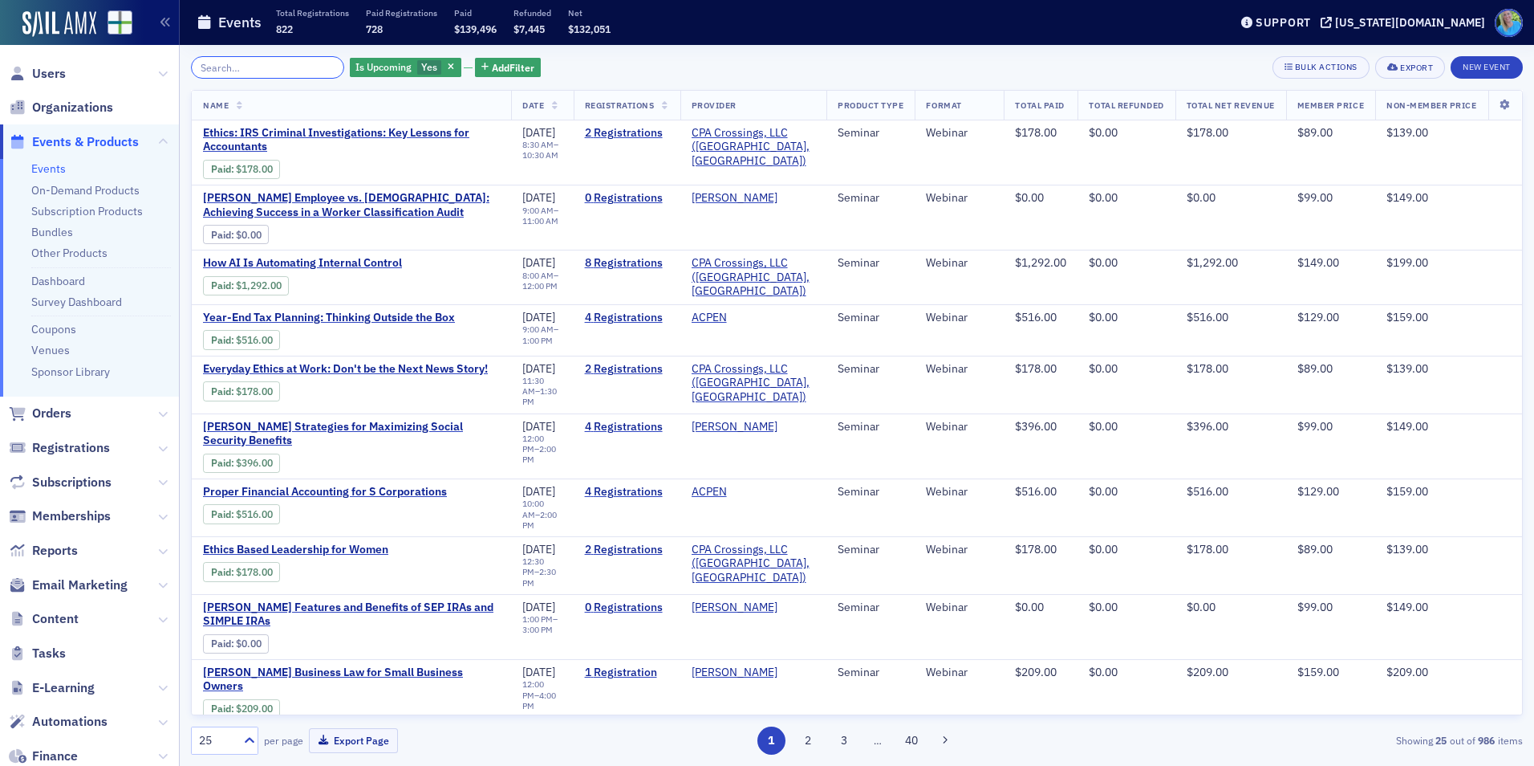
click at [222, 71] on input "search" at bounding box center [267, 67] width 153 height 22
paste input "Sales and Use Tax Workshop"
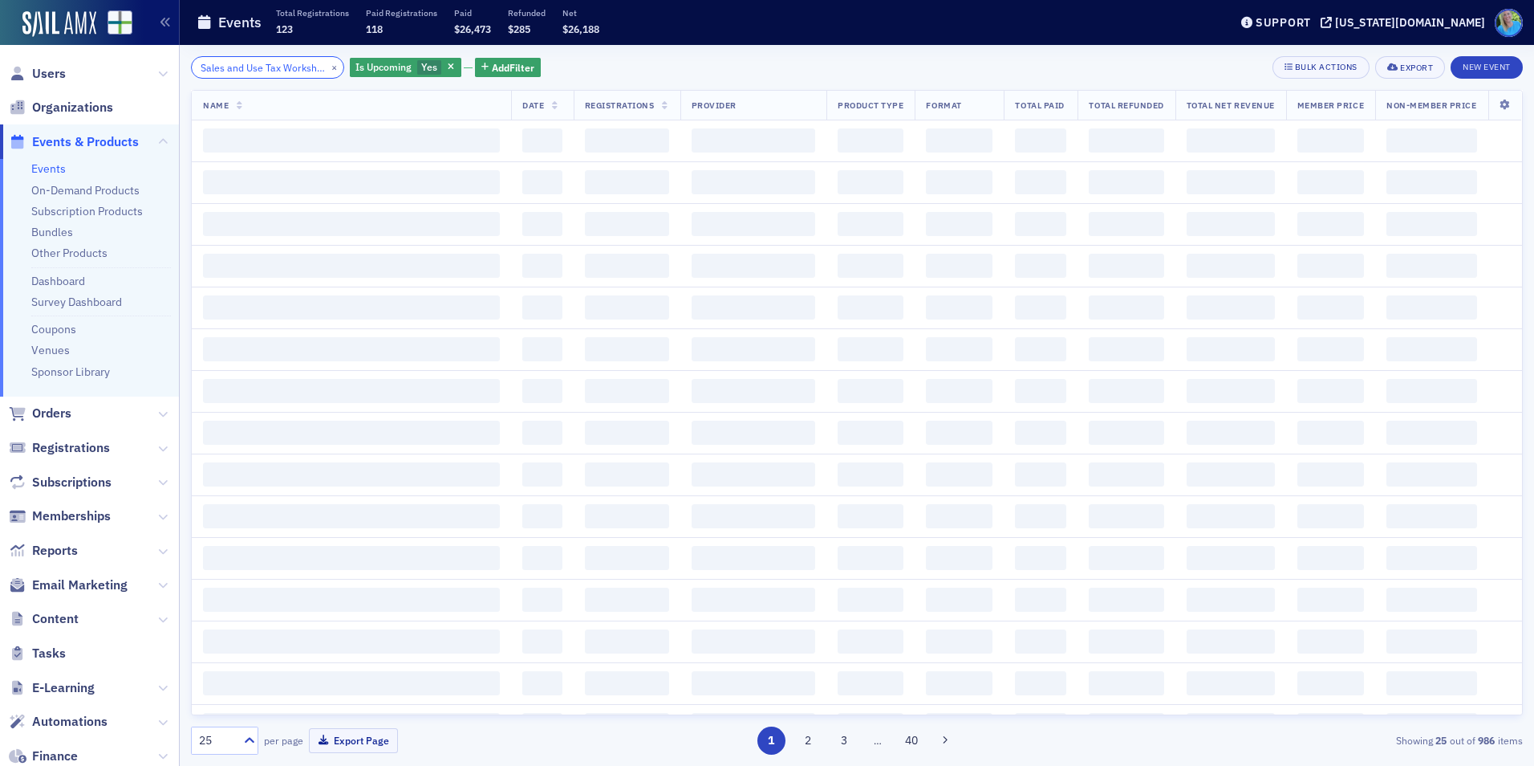
scroll to position [0, 18]
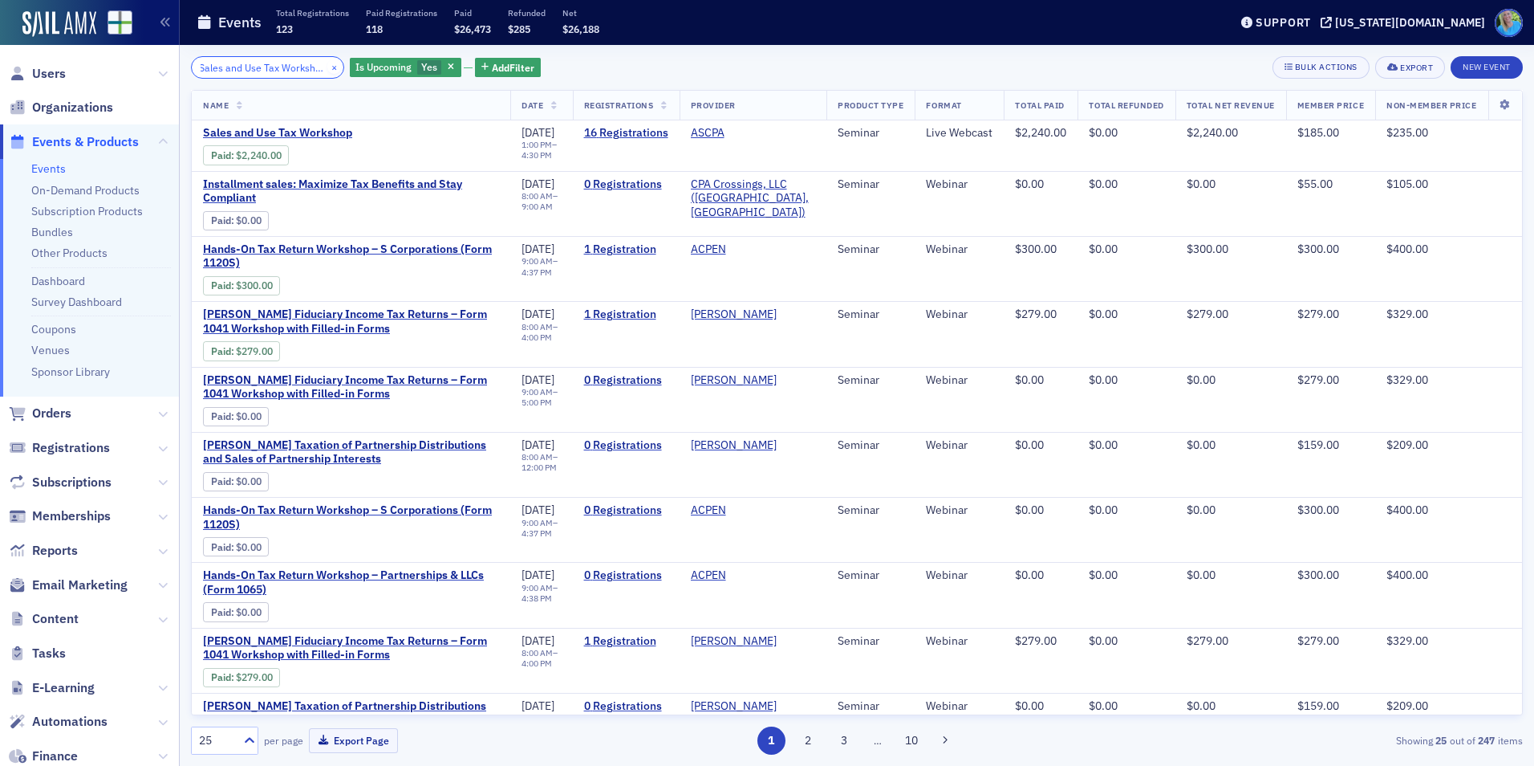
type input "Sales and Use Tax Workshop"
click at [327, 67] on button "×" at bounding box center [334, 66] width 14 height 14
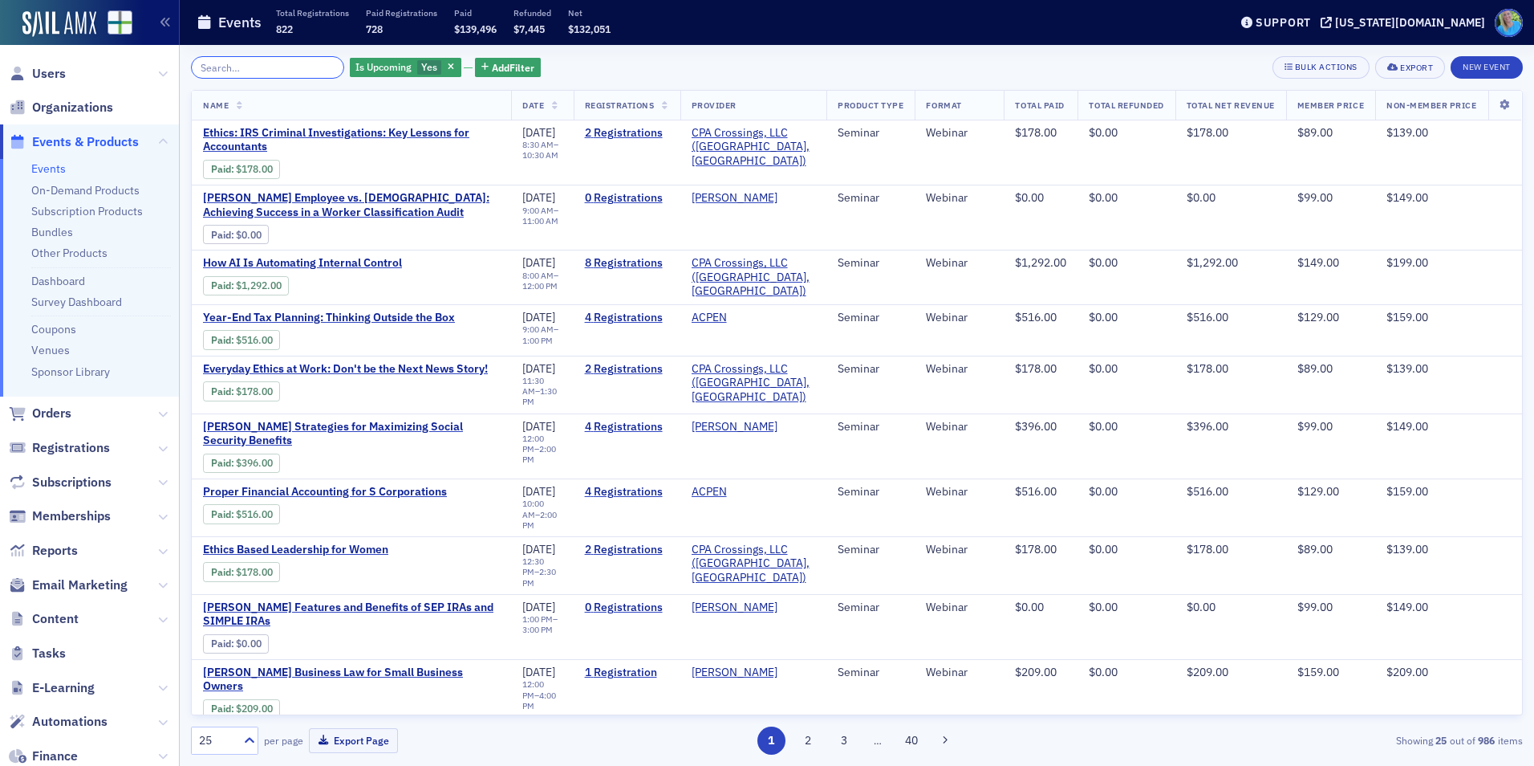
click at [249, 66] on input "search" at bounding box center [267, 67] width 153 height 22
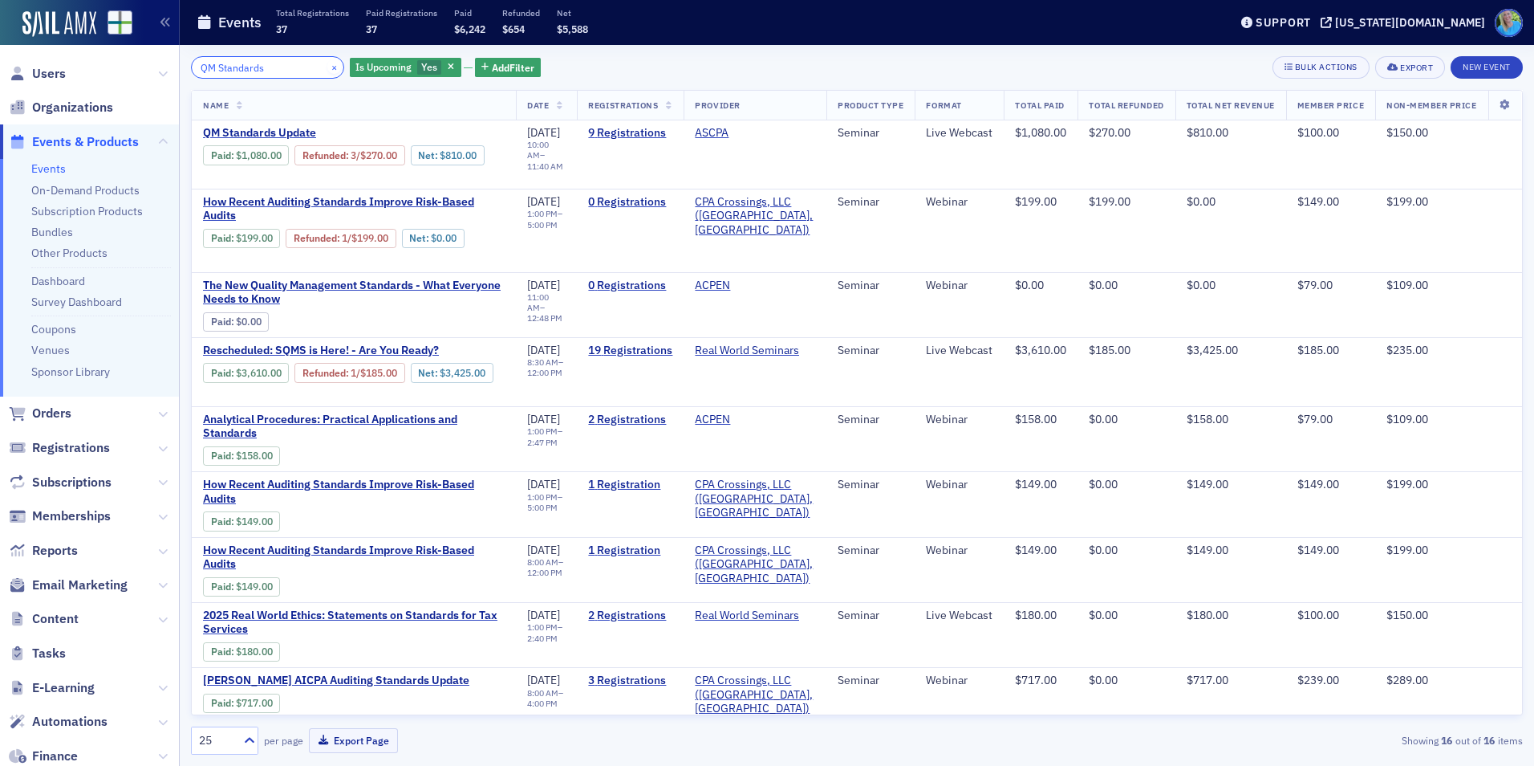
type input "QM Standards"
drag, startPoint x: 313, startPoint y: 65, endPoint x: 276, endPoint y: 83, distance: 41.3
click at [327, 68] on div "×" at bounding box center [335, 67] width 17 height 20
click at [276, 83] on div "QM Standards × Is Upcoming Yes Add Filter Bulk Actions Export New Event Name Da…" at bounding box center [857, 405] width 1332 height 698
click at [327, 66] on button "×" at bounding box center [334, 66] width 14 height 14
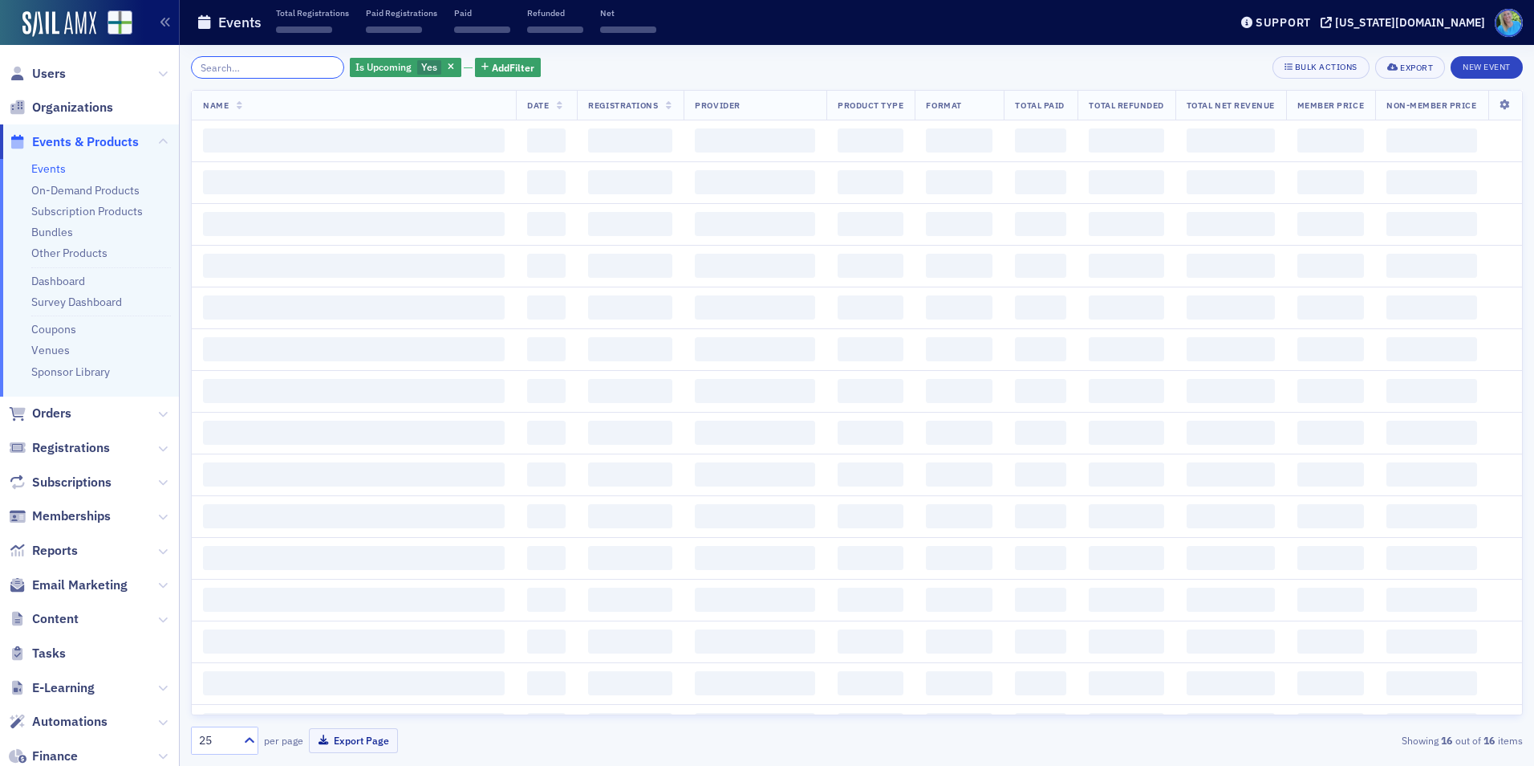
click at [318, 66] on input "search" at bounding box center [267, 67] width 153 height 22
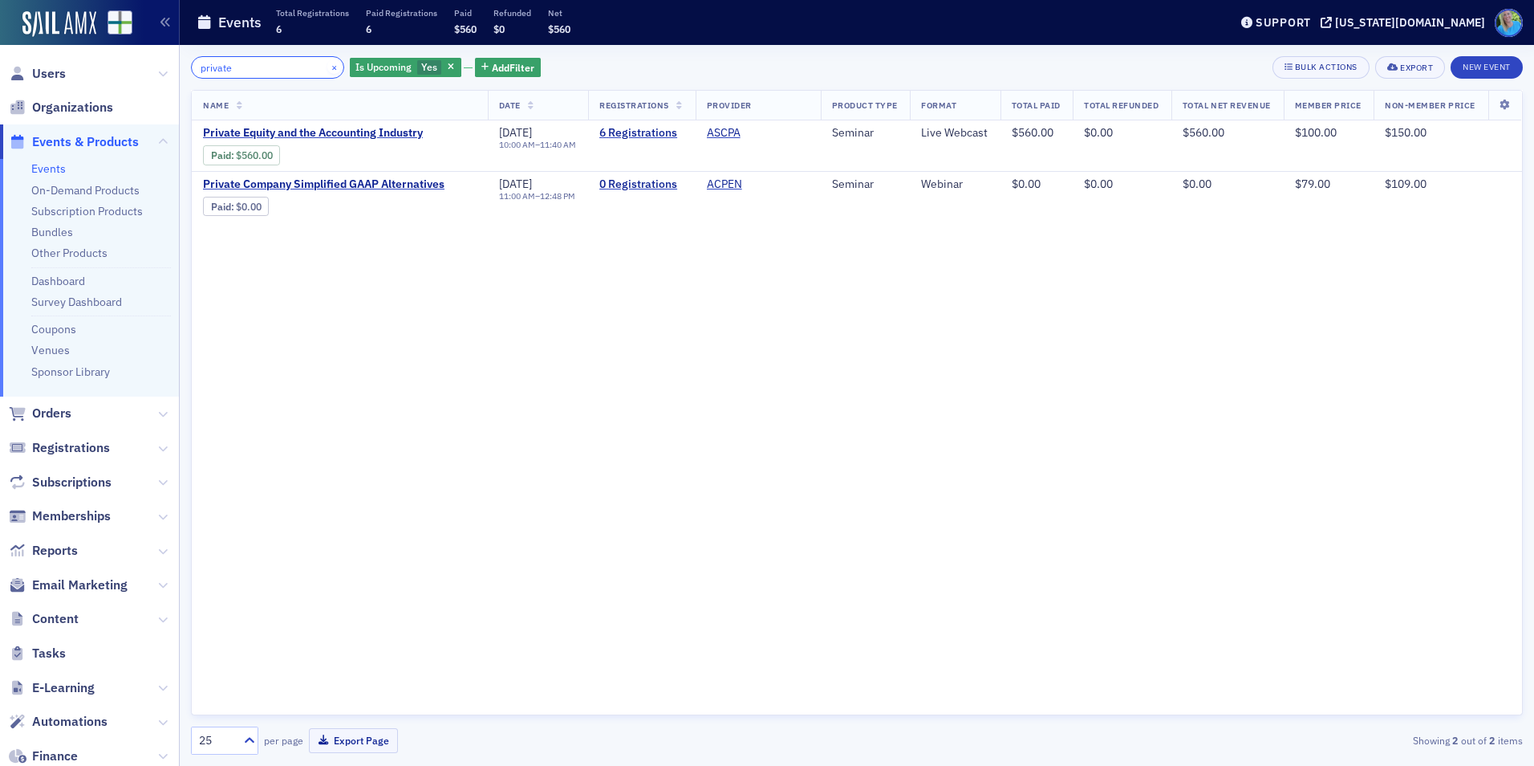
type input "private"
click at [327, 65] on button "×" at bounding box center [334, 66] width 14 height 14
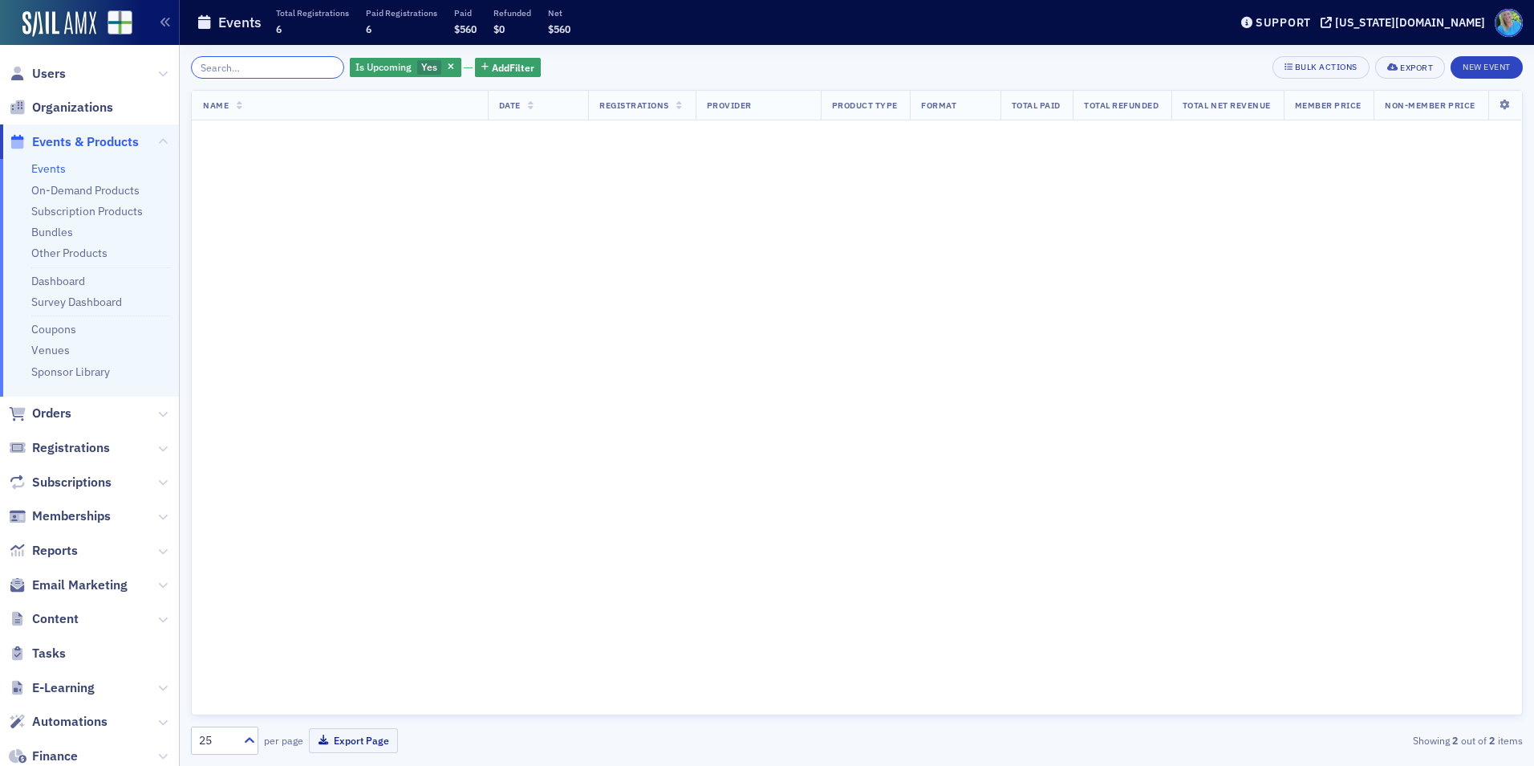
click at [315, 65] on input "search" at bounding box center [267, 67] width 153 height 22
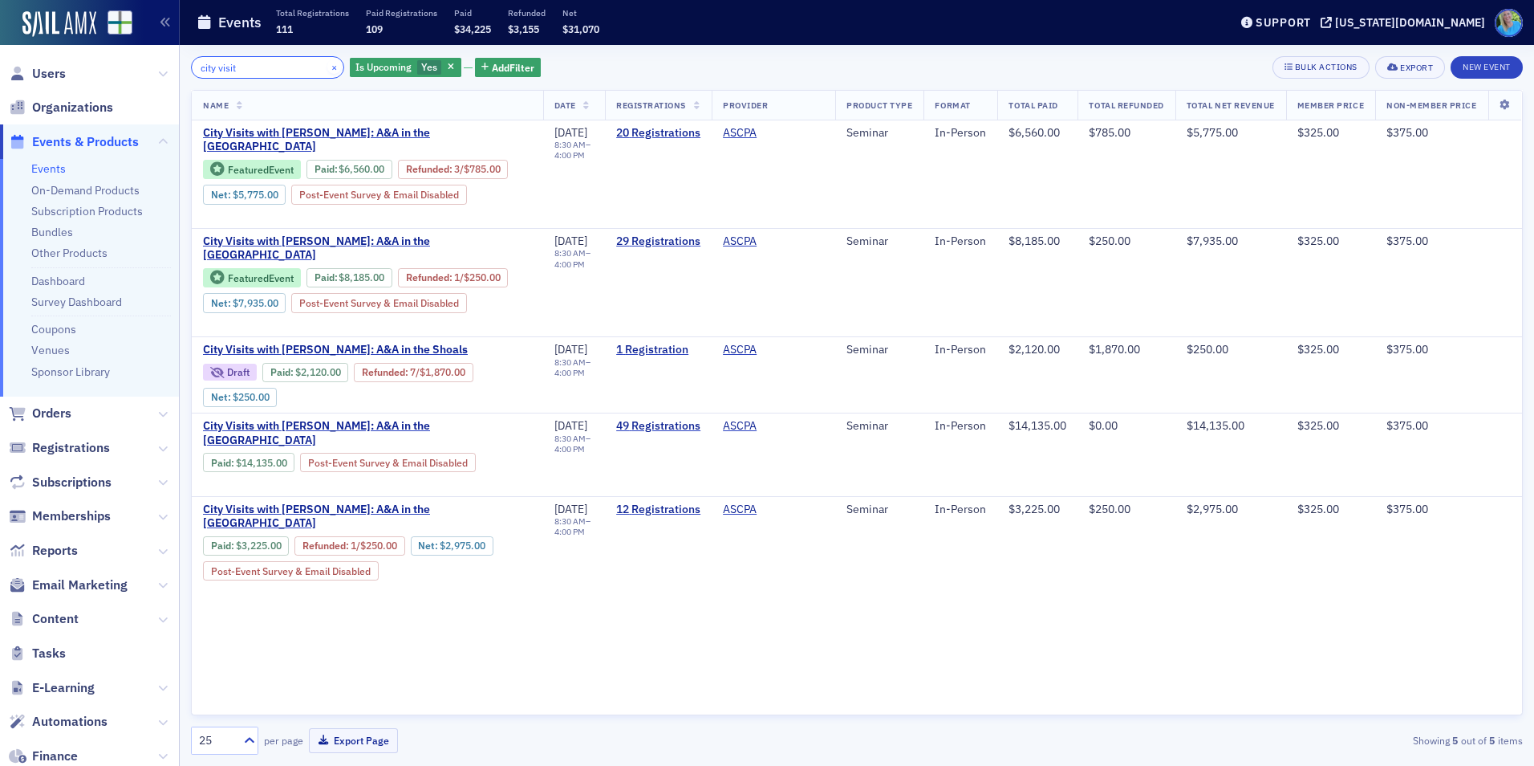
type input "city visit"
click at [327, 65] on button "×" at bounding box center [334, 66] width 14 height 14
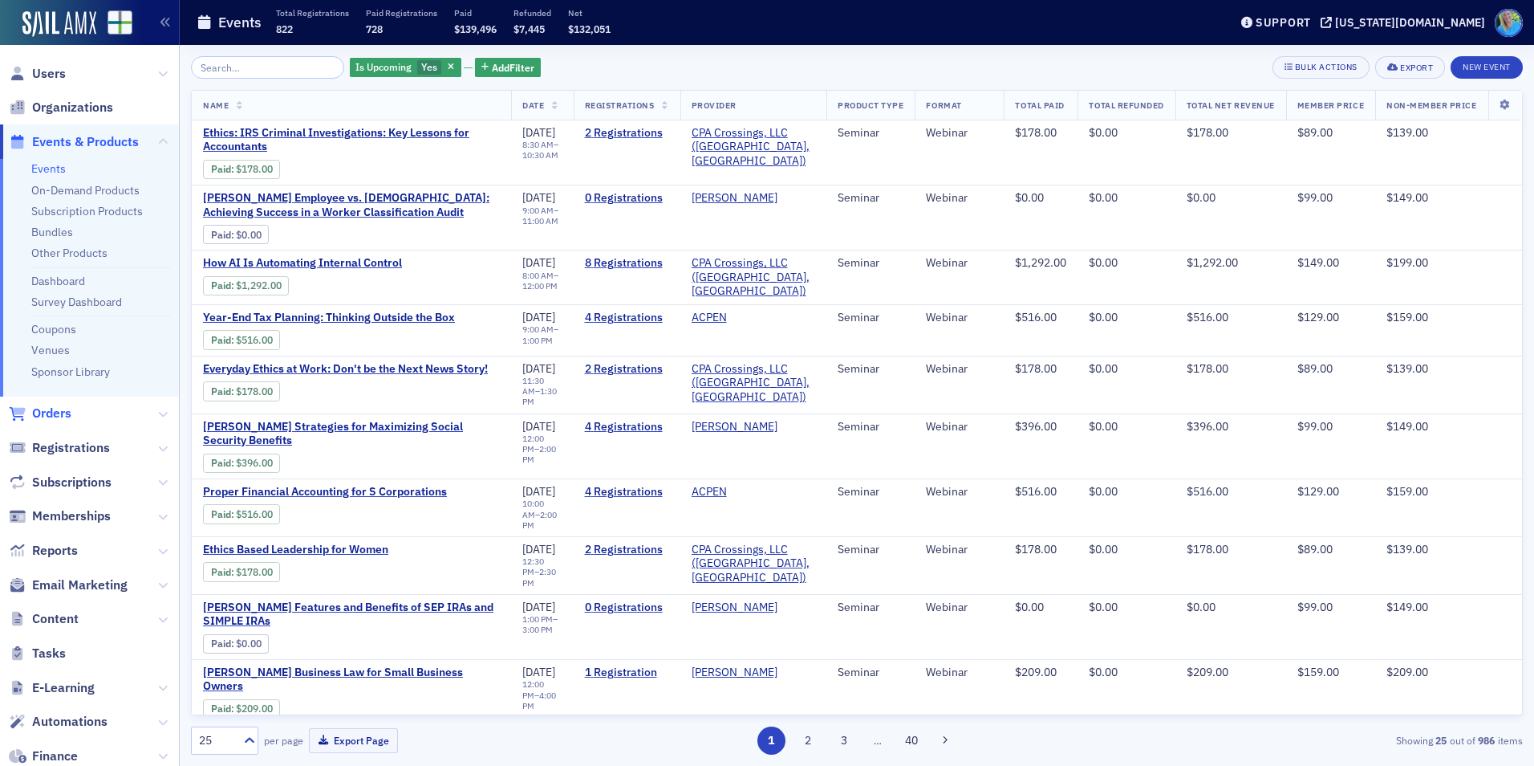
click at [55, 414] on span "Orders" at bounding box center [51, 413] width 39 height 18
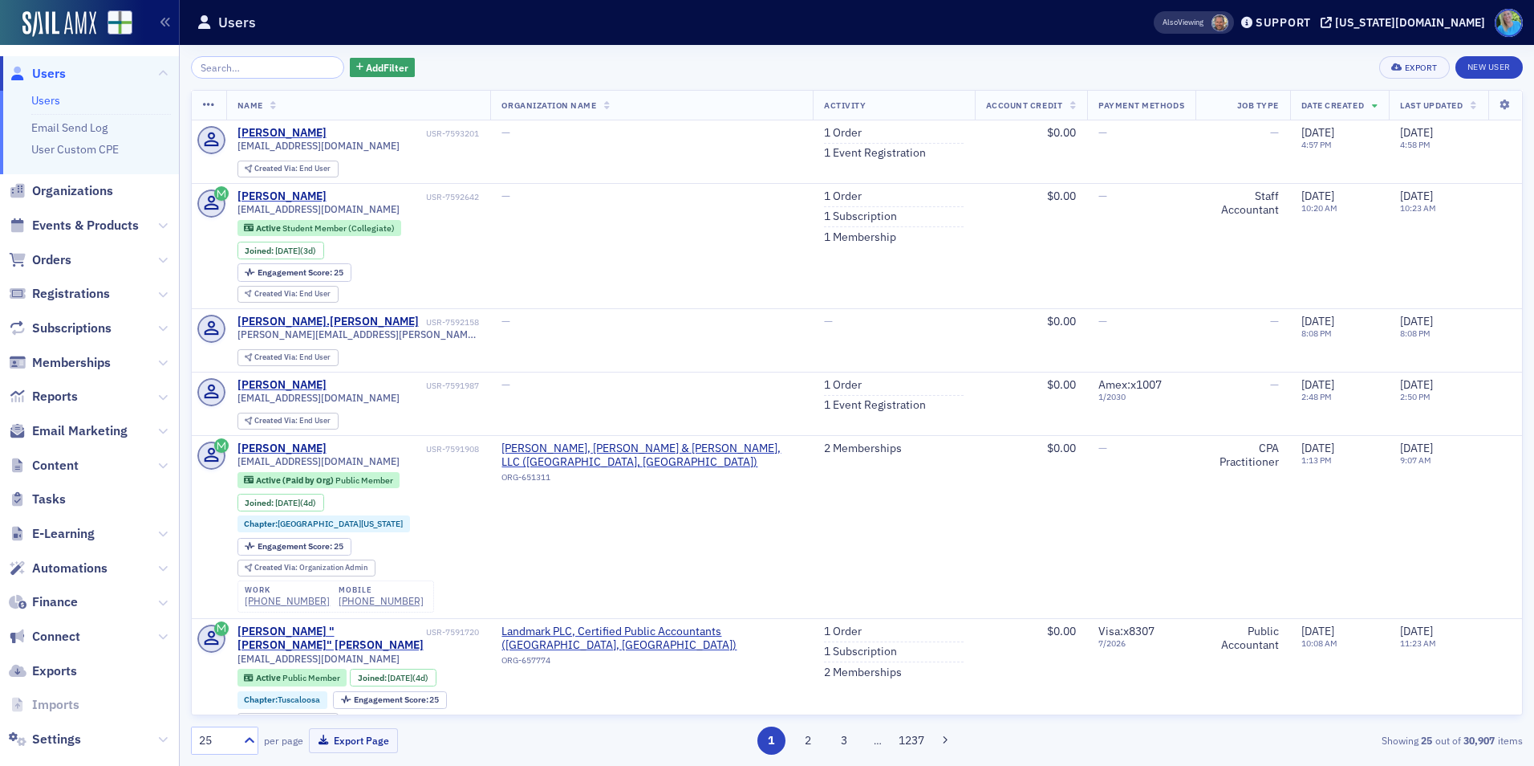
click at [68, 235] on span "Events & Products" at bounding box center [89, 226] width 179 height 35
click at [68, 230] on span "Events & Products" at bounding box center [85, 226] width 107 height 18
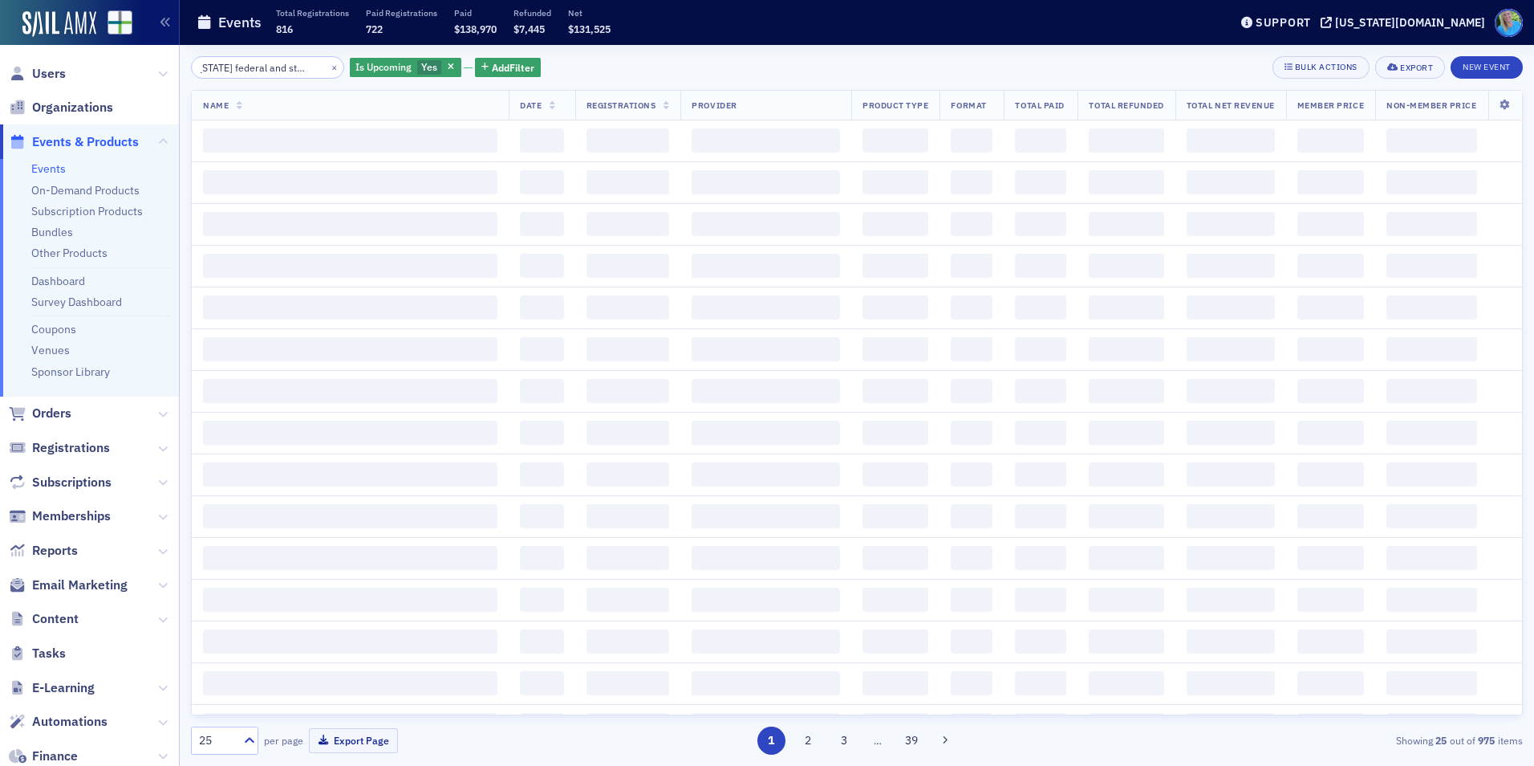
scroll to position [0, 24]
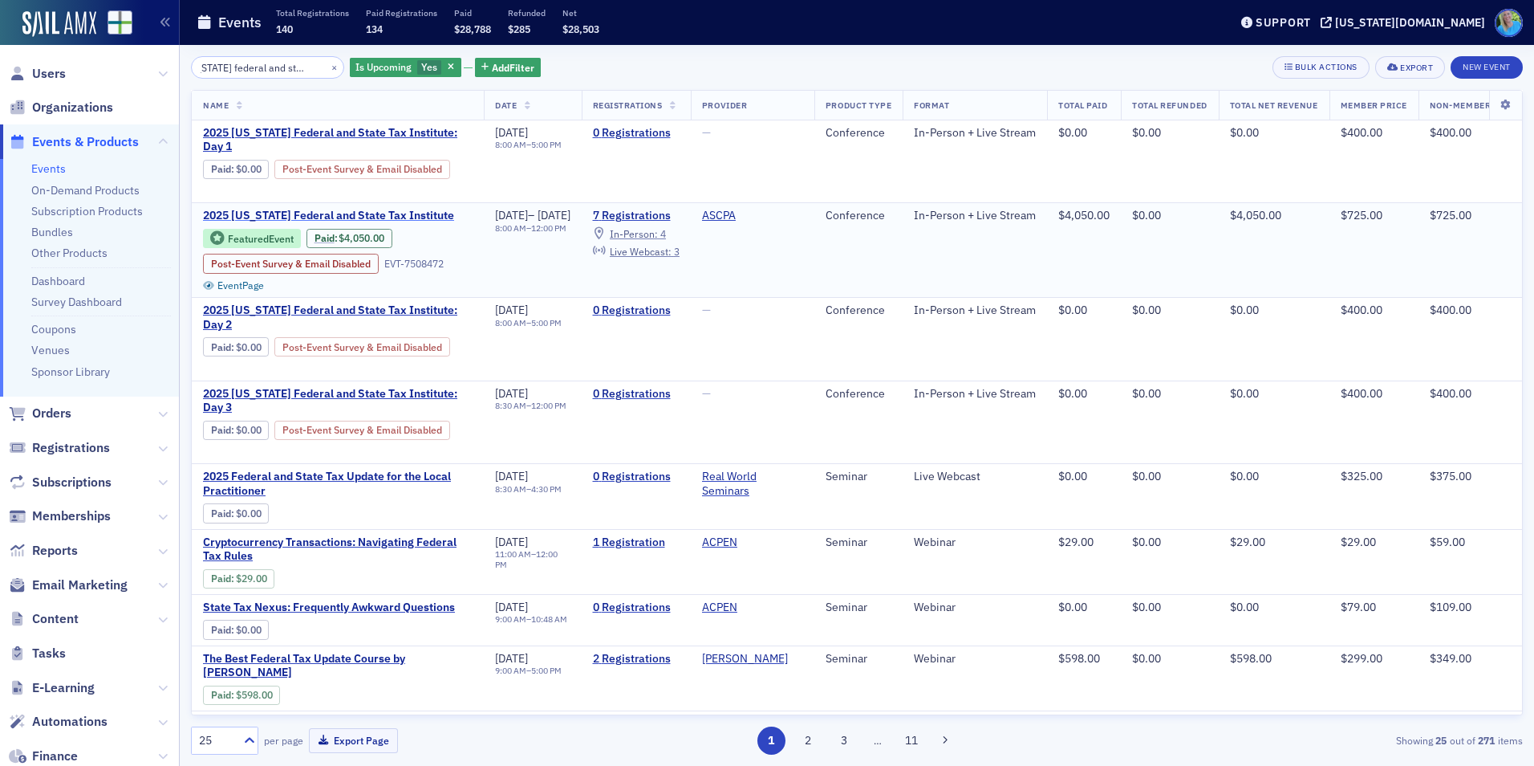
type input "Alabama federal and state tax"
click at [388, 216] on span "2025 Alabama Federal and State Tax Institute" at bounding box center [338, 216] width 270 height 14
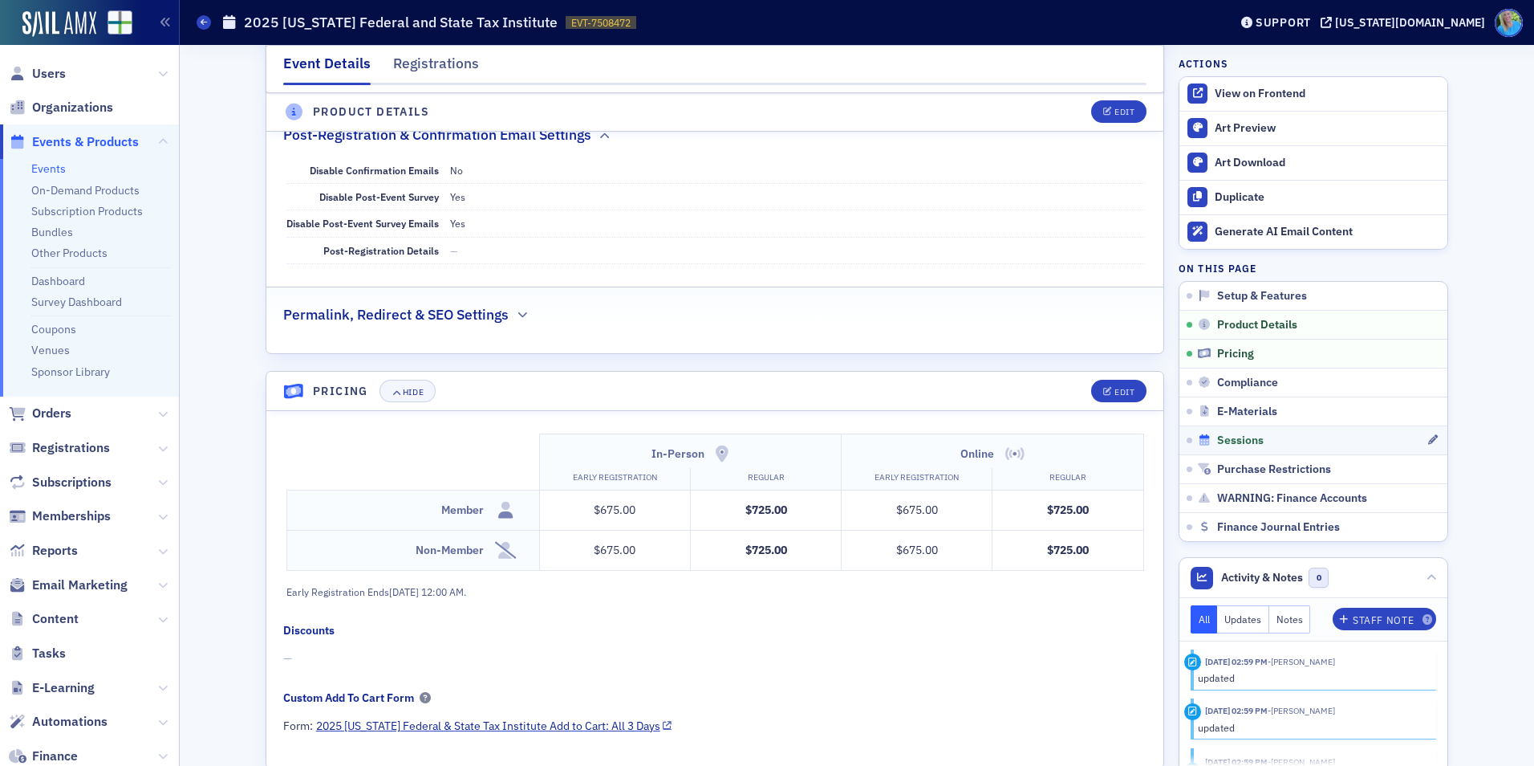
click at [1222, 441] on span "Sessions" at bounding box center [1240, 440] width 47 height 14
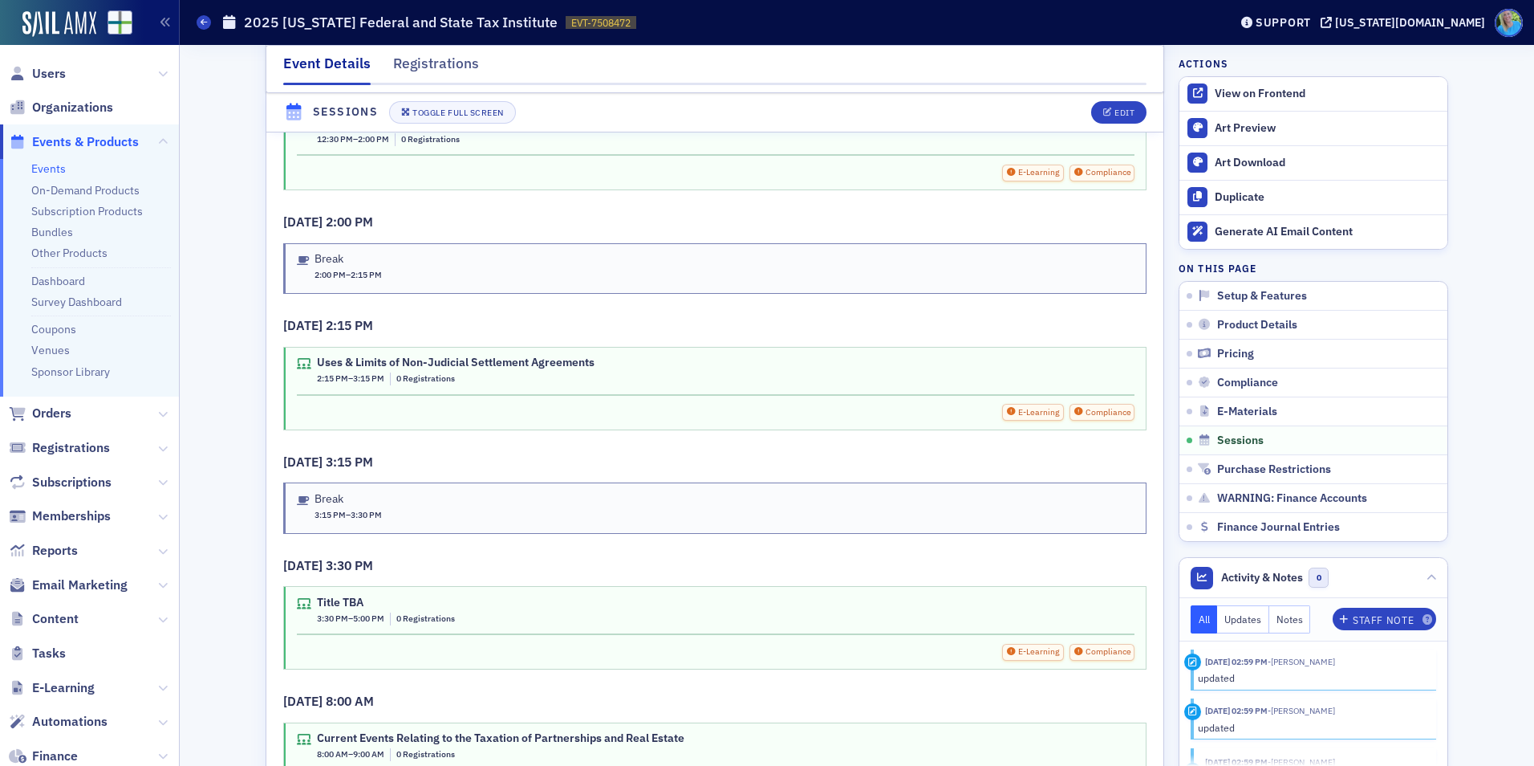
scroll to position [3023, 0]
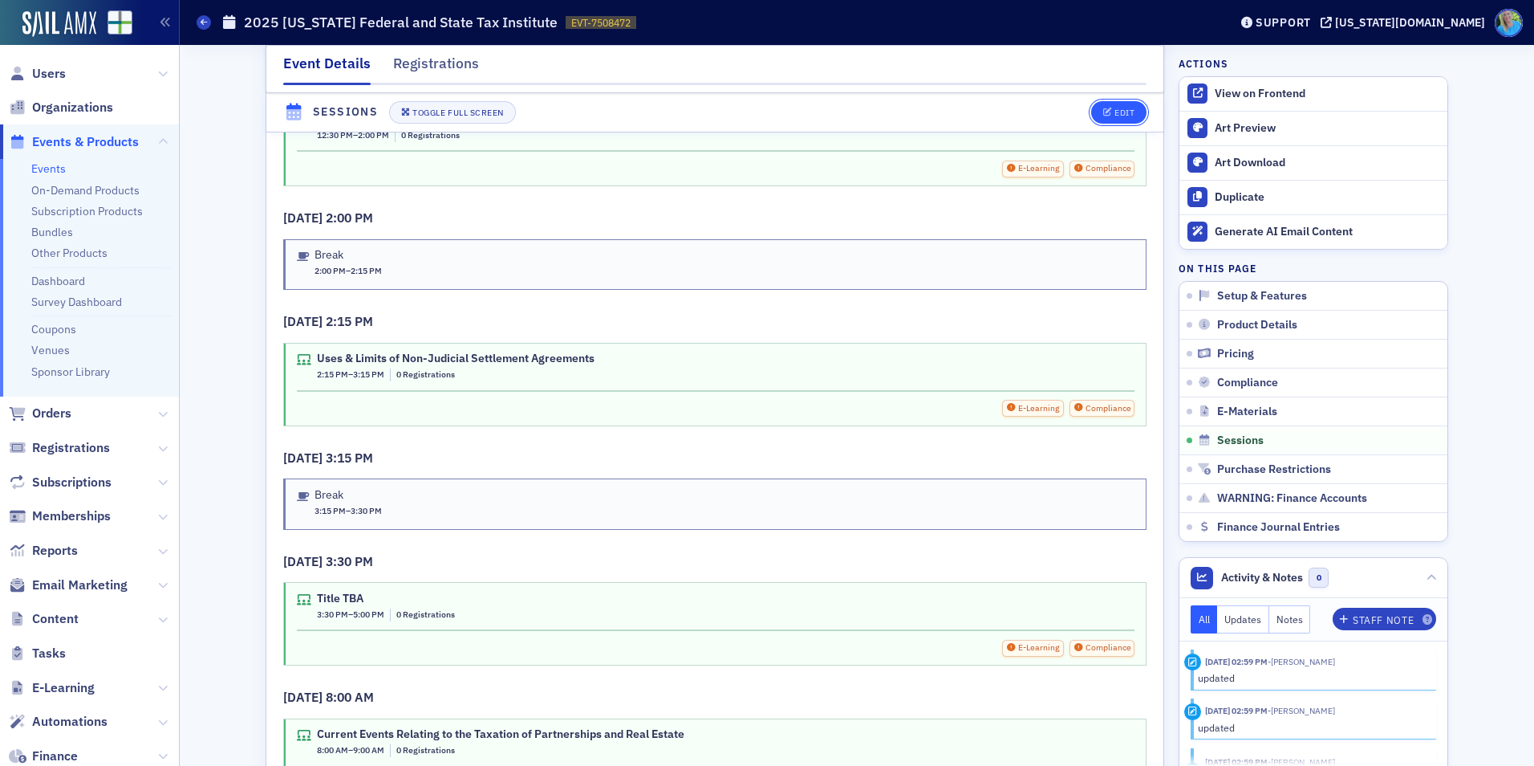
click at [1106, 112] on icon "button" at bounding box center [1108, 112] width 10 height 9
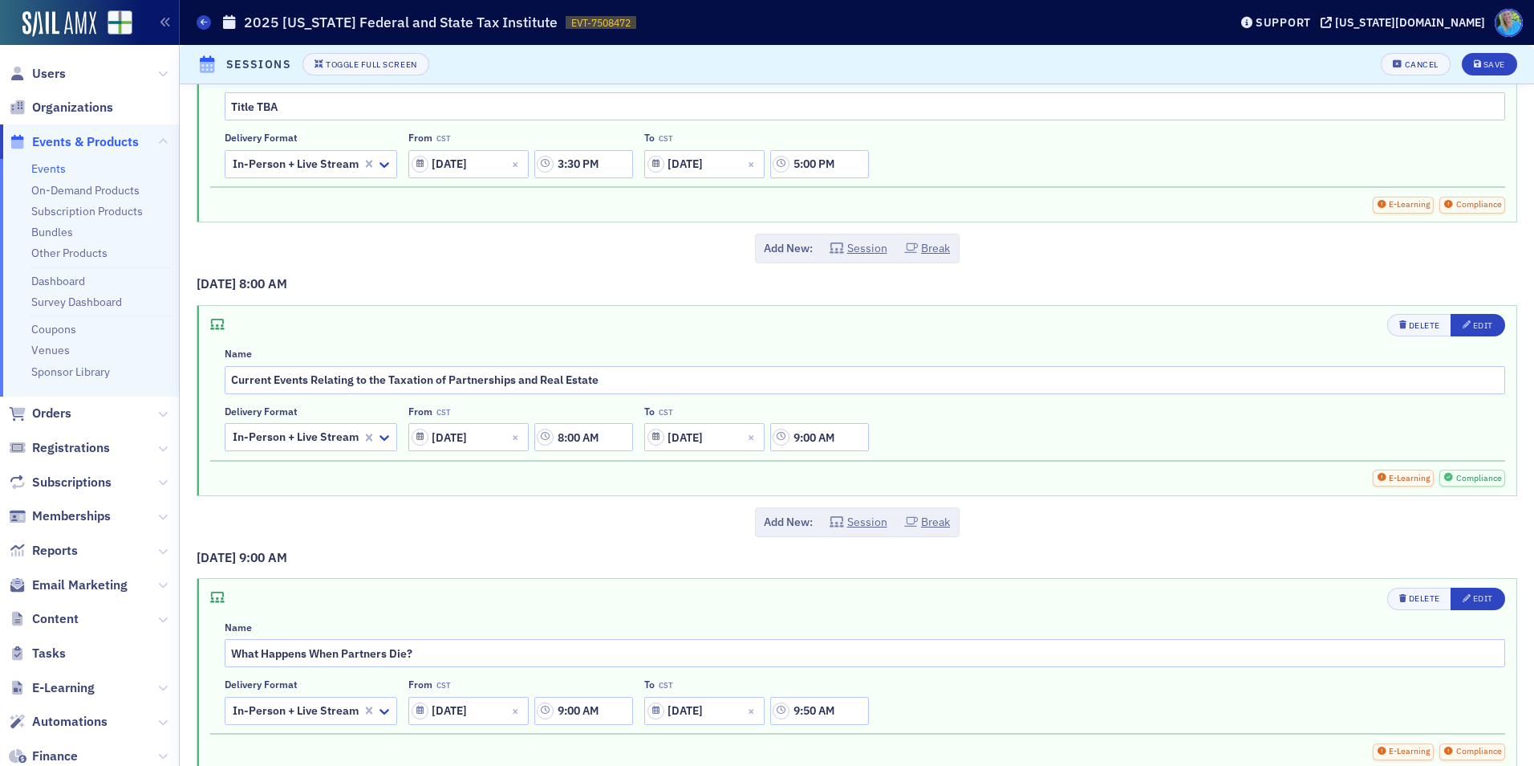
scroll to position [2568, 0]
click at [286, 104] on input "Title TBA" at bounding box center [865, 105] width 1281 height 28
click at [284, 103] on input "Title TBA" at bounding box center [865, 105] width 1281 height 28
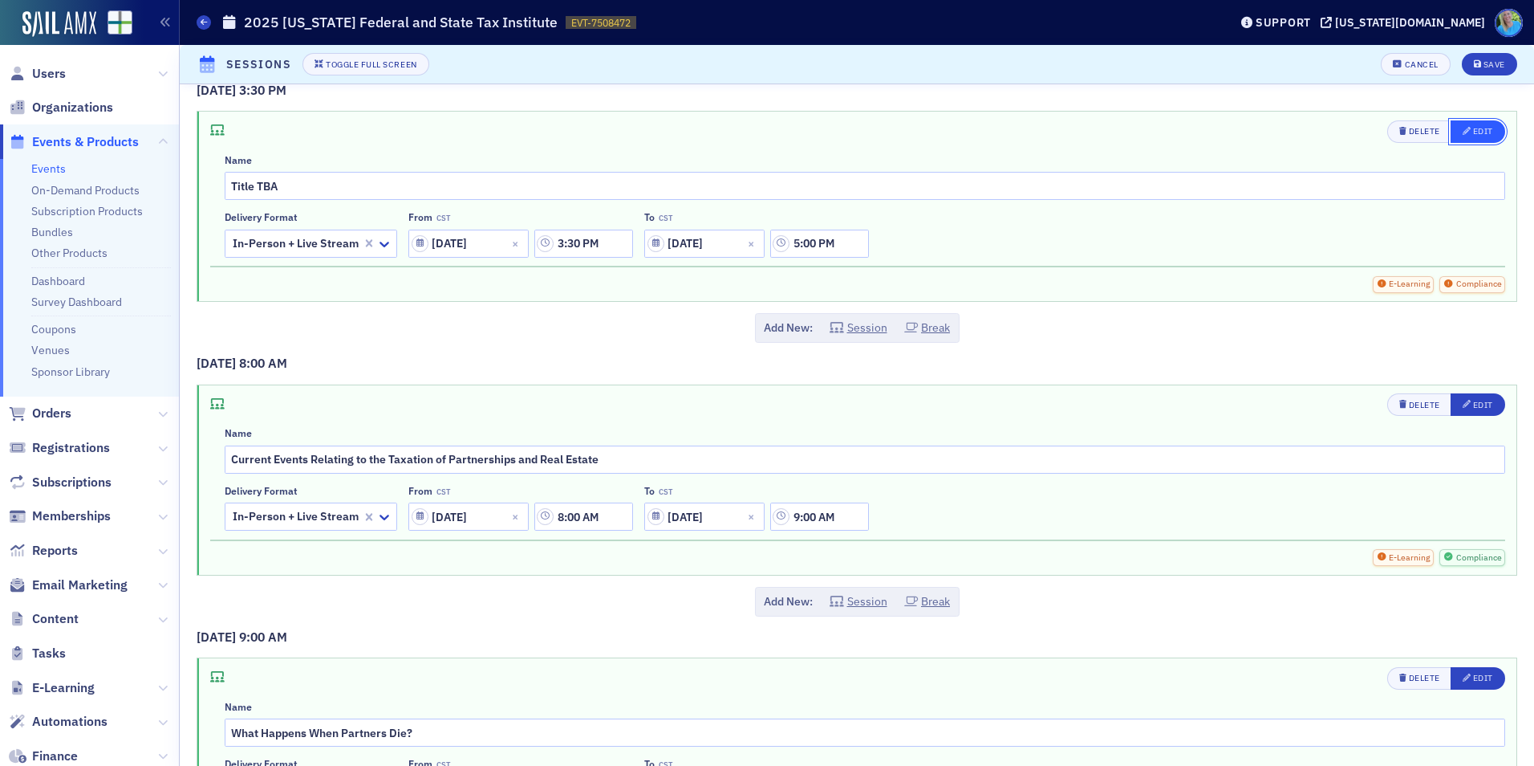
click at [1473, 127] on div "Edit" at bounding box center [1483, 131] width 20 height 9
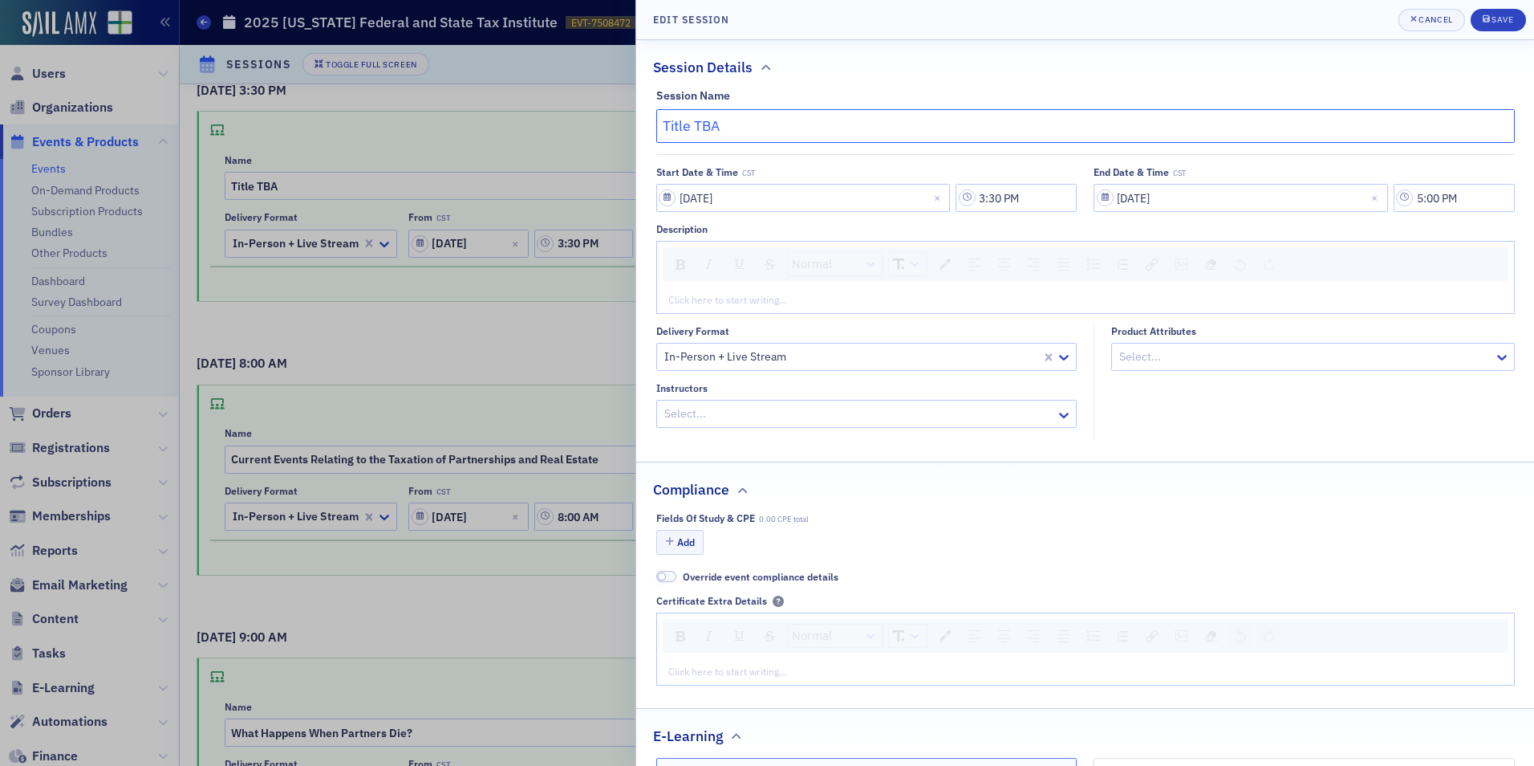
drag, startPoint x: 733, startPoint y: 120, endPoint x: 622, endPoint y: 119, distance: 110.7
click at [622, 119] on div "Edit Session Cancel Save Session Details Session Name Title TBA Start Date & Ti…" at bounding box center [767, 383] width 1534 height 766
paste input "ITLE: Traditional and Nontraditional Land Management"
drag, startPoint x: 706, startPoint y: 119, endPoint x: 653, endPoint y: 120, distance: 53.0
click at [654, 120] on div "Session Name TITLE: Traditional and Nontraditional Land Management Start Date &…" at bounding box center [1085, 264] width 898 height 350
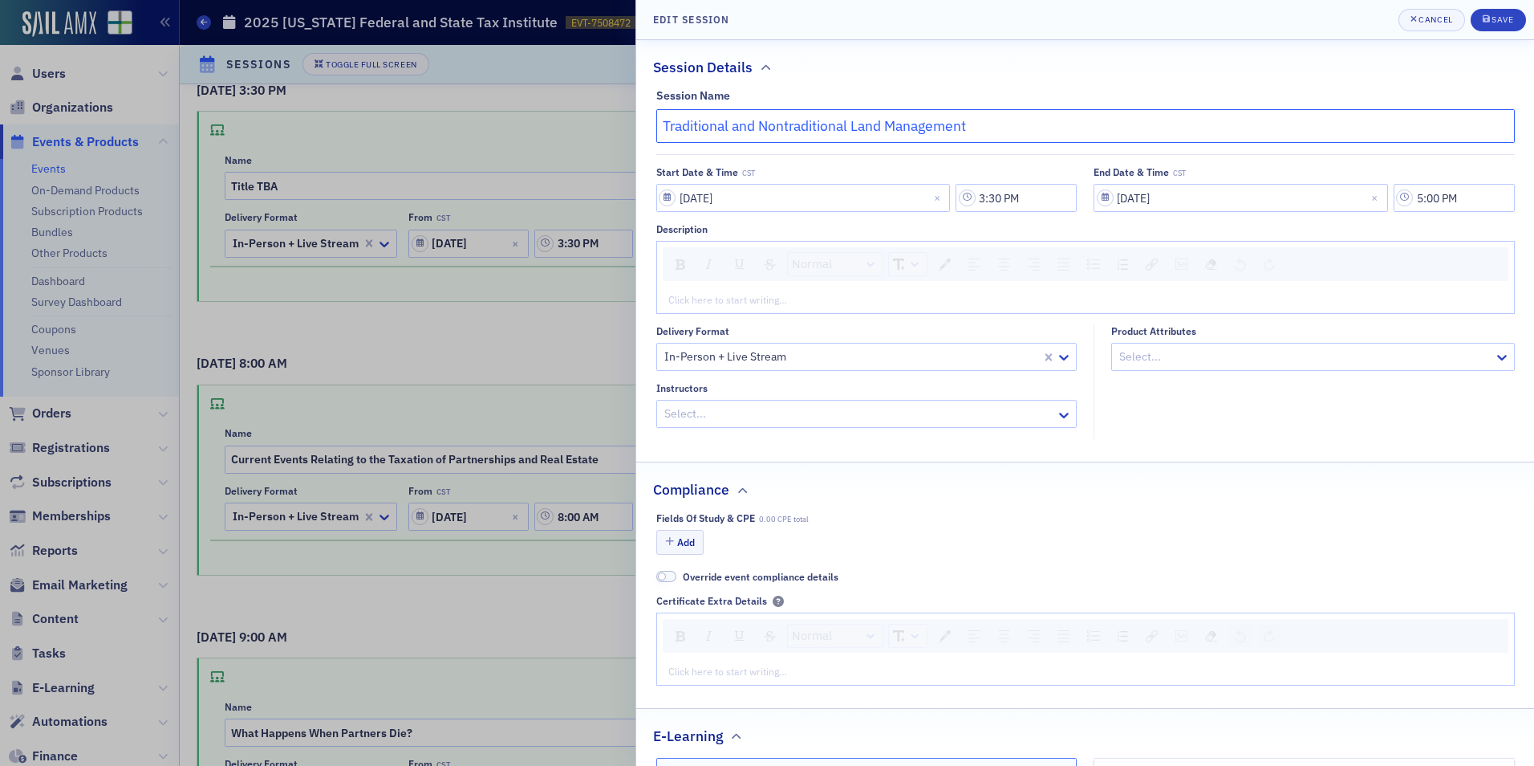
type input "Traditional and Nontraditional Land Management"
click at [701, 298] on div "rdw-editor" at bounding box center [1086, 299] width 834 height 14
paste div "rdw-editor"
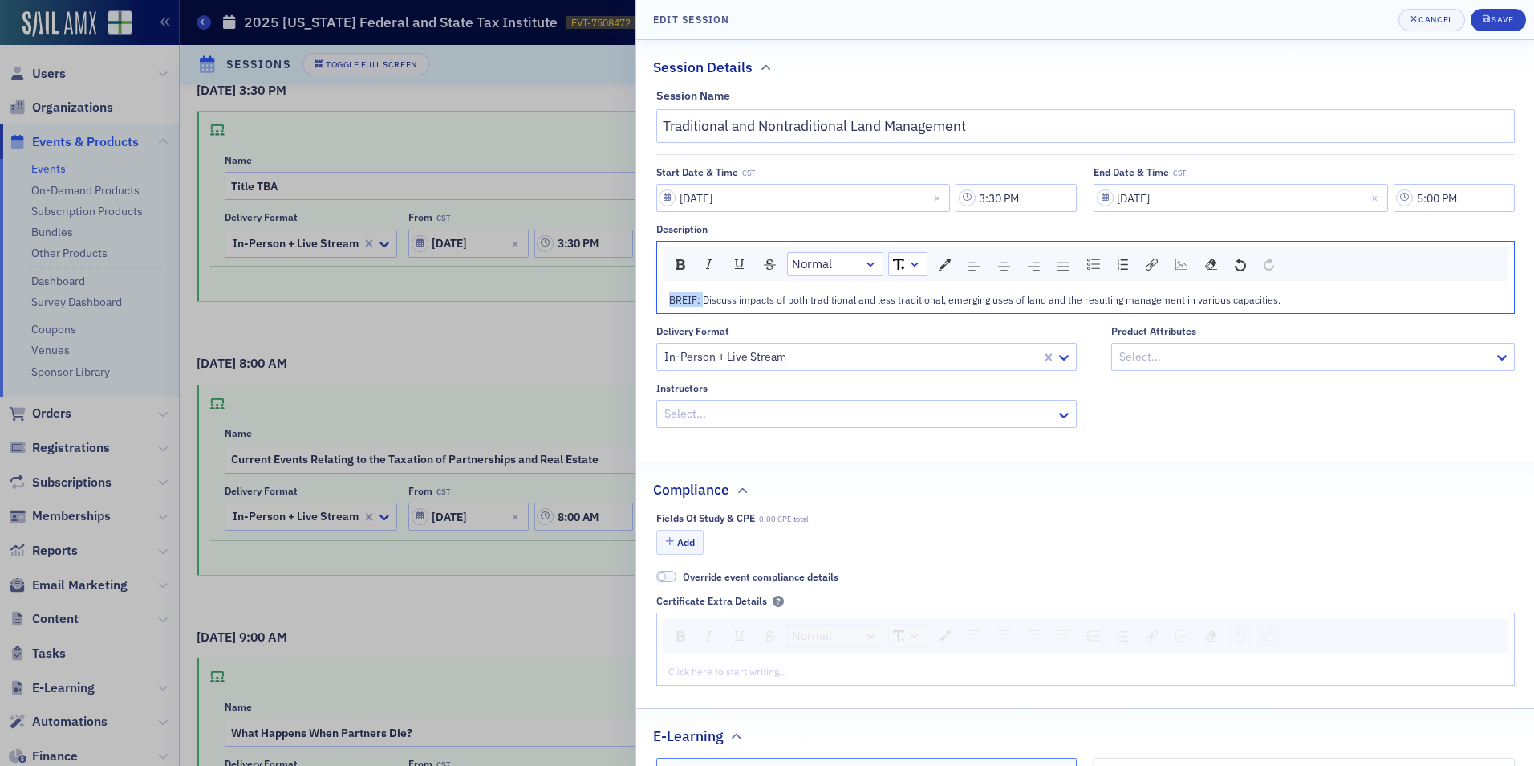
drag, startPoint x: 703, startPoint y: 299, endPoint x: 658, endPoint y: 302, distance: 45.0
click at [658, 302] on div "BREIF: Discuss impacts of both traditional and less traditional, emerging uses …" at bounding box center [1085, 299] width 857 height 26
click at [938, 300] on span "Will discuss impacts of both traditional and less traditional, emerging uses of…" at bounding box center [966, 299] width 595 height 13
click at [935, 299] on span "Will discuss impacts of both traditional and less traditional, emerging uses of…" at bounding box center [966, 299] width 595 height 13
click at [931, 294] on span "Will discuss impacts of both traditional and less traditional, emerging uses of…" at bounding box center [966, 299] width 595 height 13
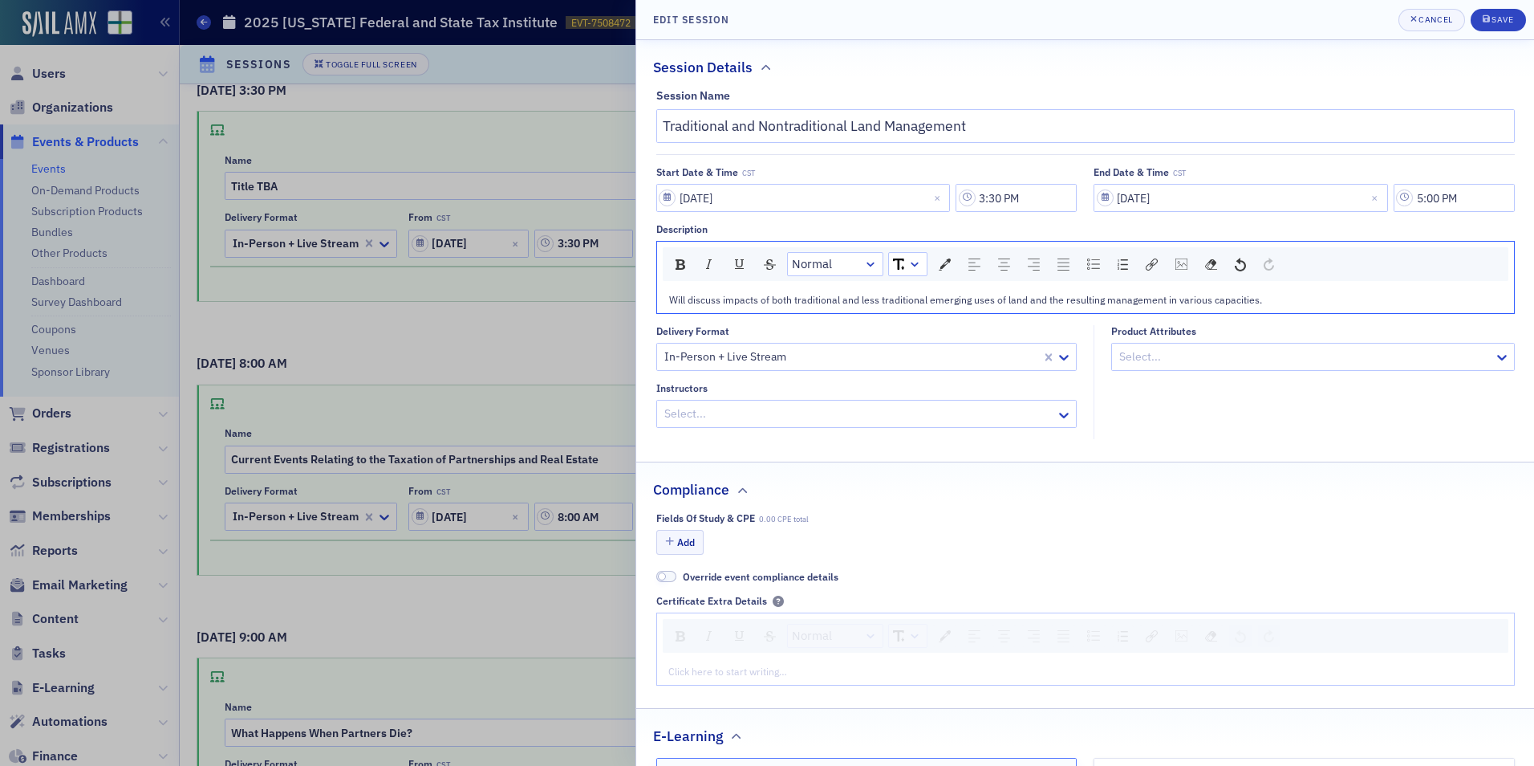
click at [1025, 300] on span "Will discuss impacts of both traditional and less traditional emerging uses of …" at bounding box center [965, 299] width 593 height 13
click at [1491, 23] on div "submit" at bounding box center [1488, 20] width 10 height 13
type input "Traditional and Nontraditional Land Management"
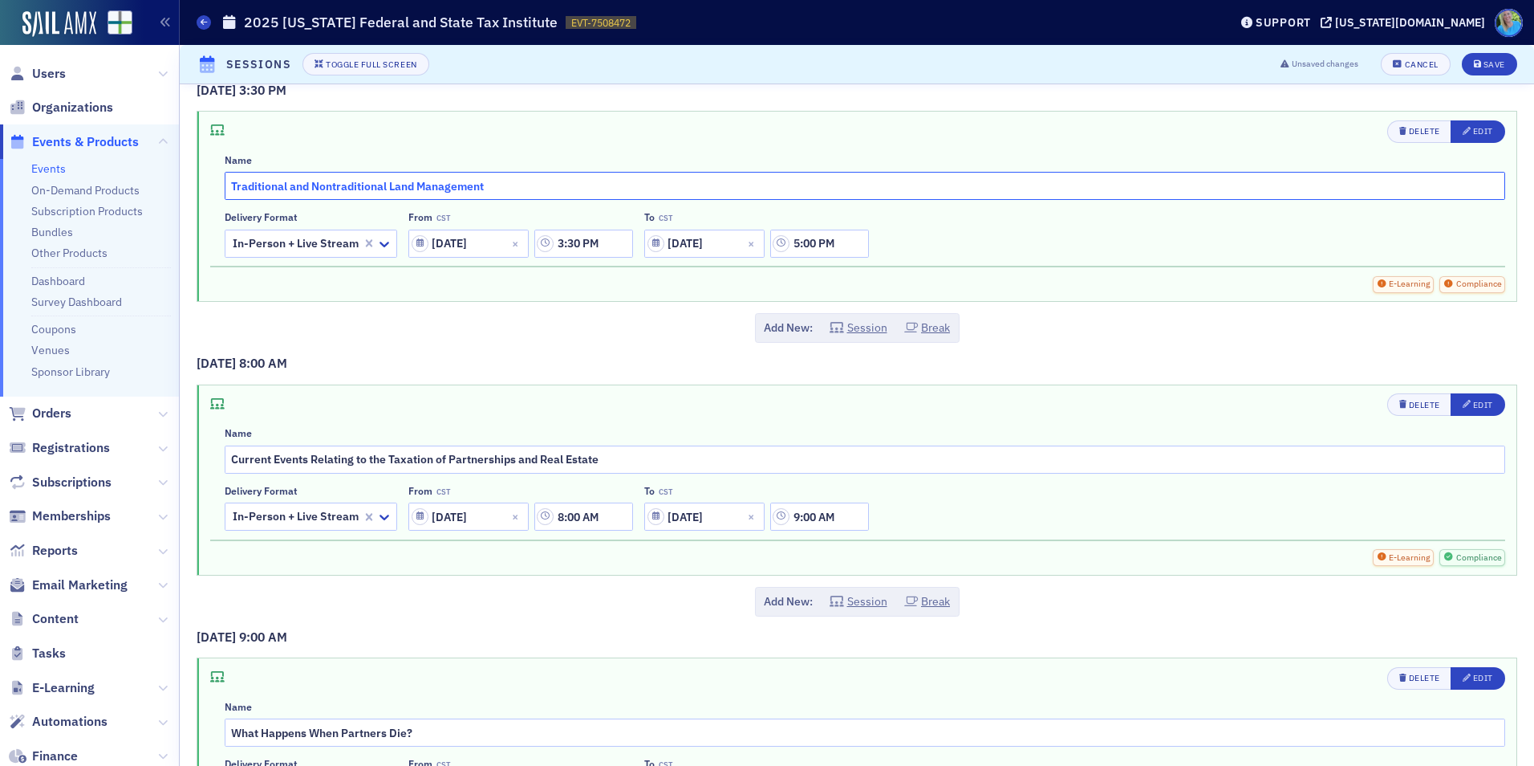
drag, startPoint x: 500, startPoint y: 180, endPoint x: 225, endPoint y: 181, distance: 275.2
click at [225, 181] on input "Traditional and Nontraditional Land Management" at bounding box center [865, 186] width 1281 height 28
click at [1463, 132] on icon "button" at bounding box center [1467, 131] width 9 height 9
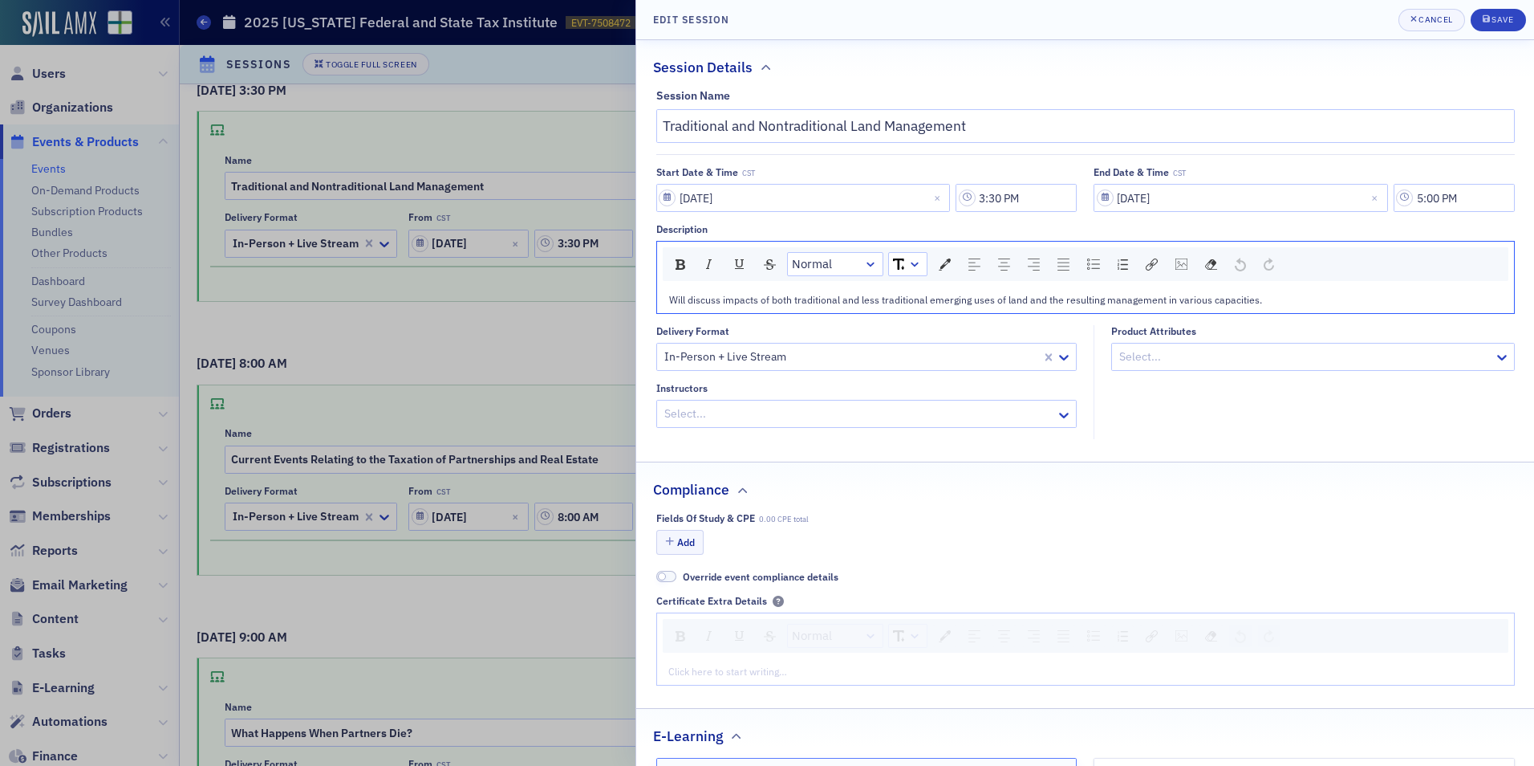
click at [750, 303] on span "Will discuss impacts of both traditional and less traditional emerging uses of …" at bounding box center [965, 299] width 593 height 13
click at [751, 303] on span "Will discuss impacts of both traditional and less traditional emerging uses of …" at bounding box center [965, 299] width 593 height 13
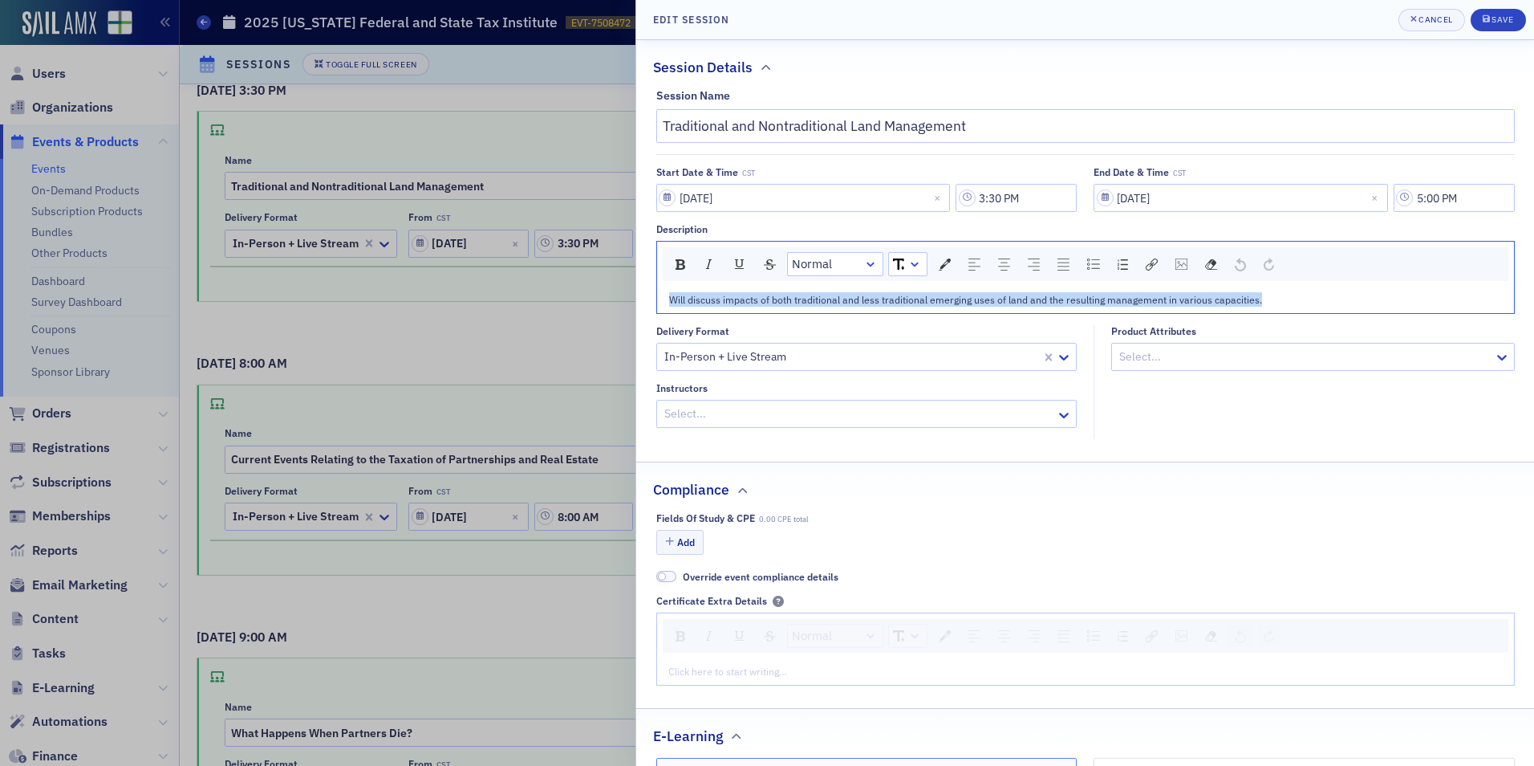
click at [751, 302] on span "Will discuss impacts of both traditional and less traditional emerging uses of …" at bounding box center [965, 299] width 593 height 13
copy span "Will discuss impacts of both traditional and less traditional emerging uses of …"
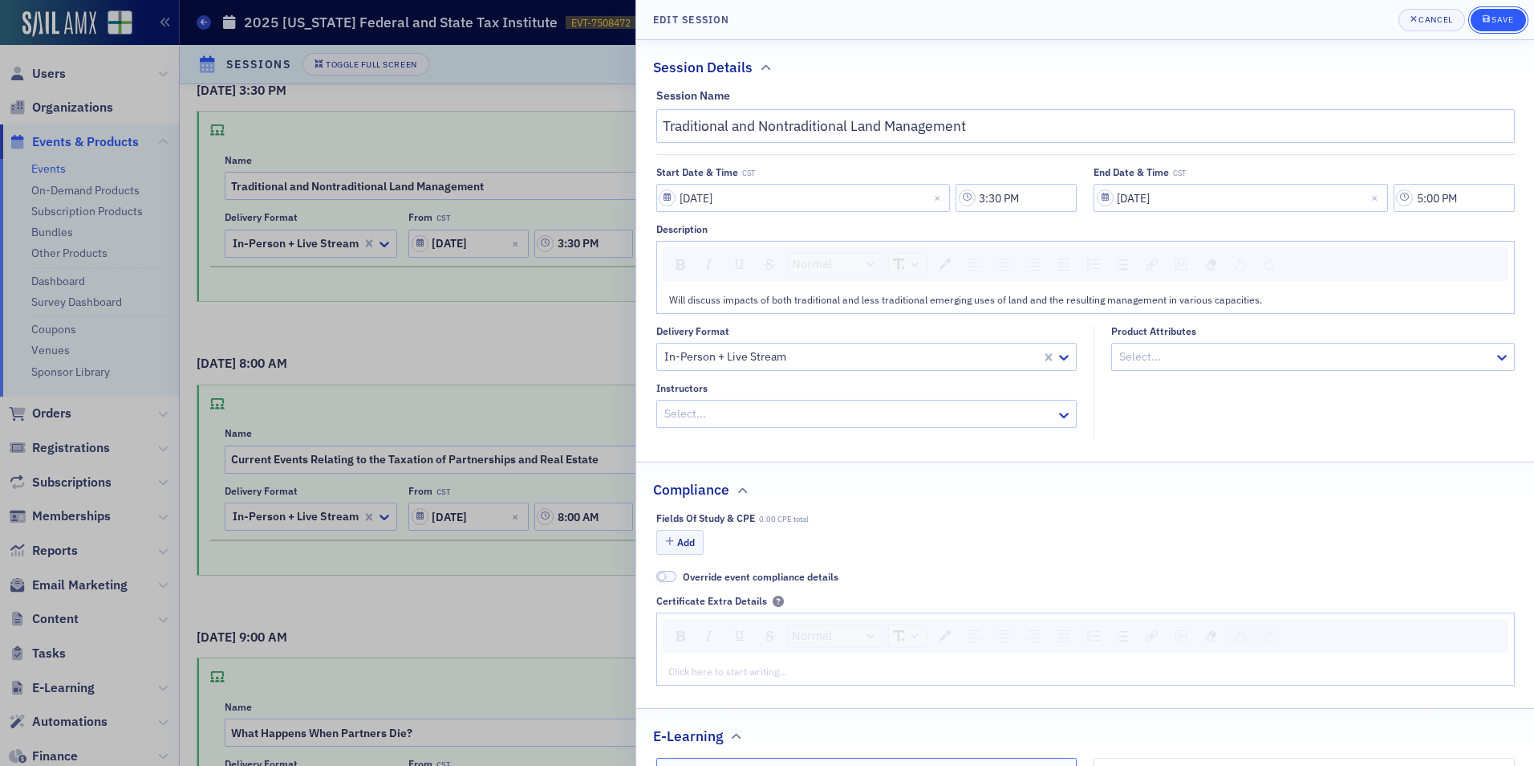
click at [1491, 19] on div "submit" at bounding box center [1488, 20] width 10 height 13
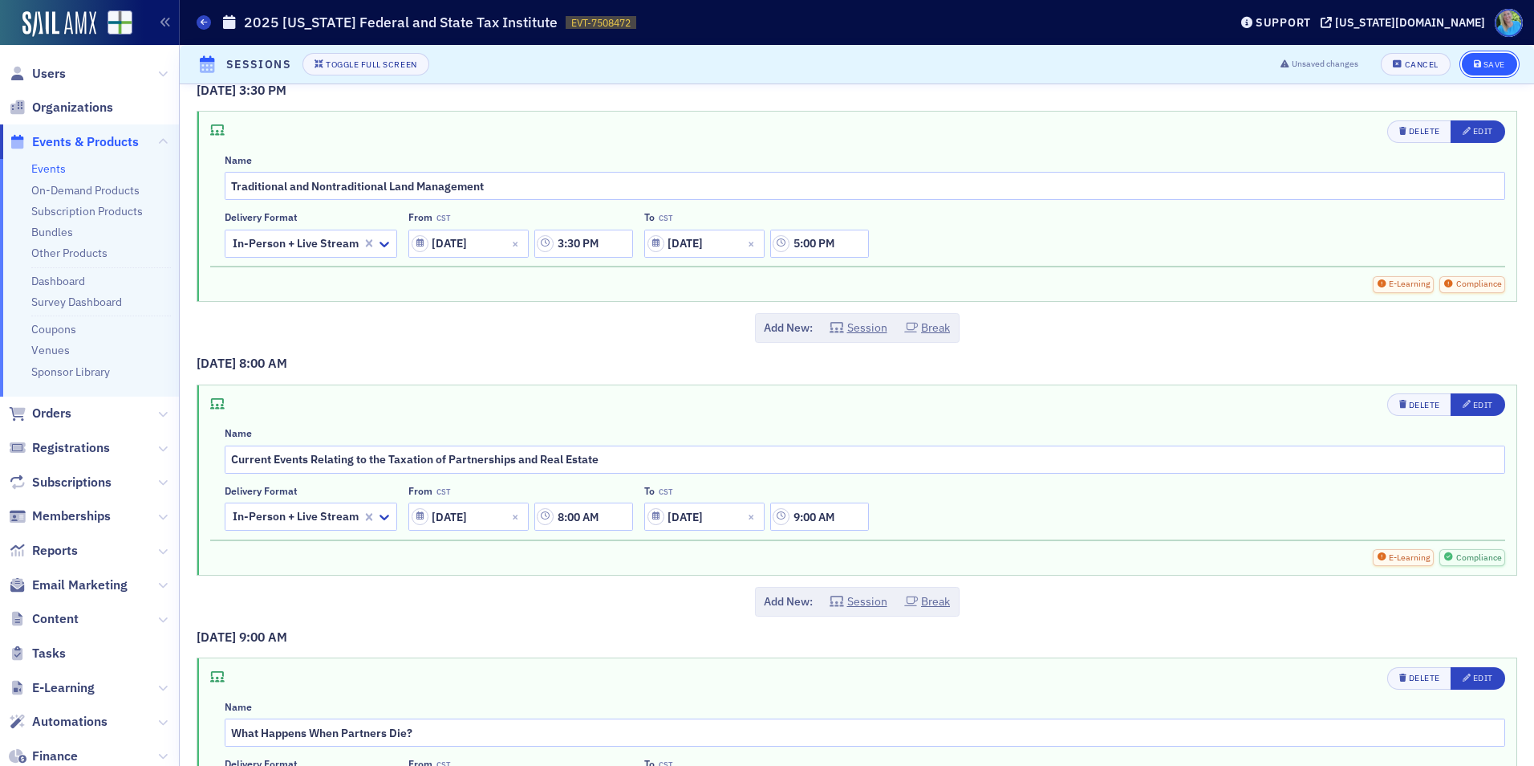
click at [1474, 65] on icon "submit" at bounding box center [1478, 64] width 8 height 9
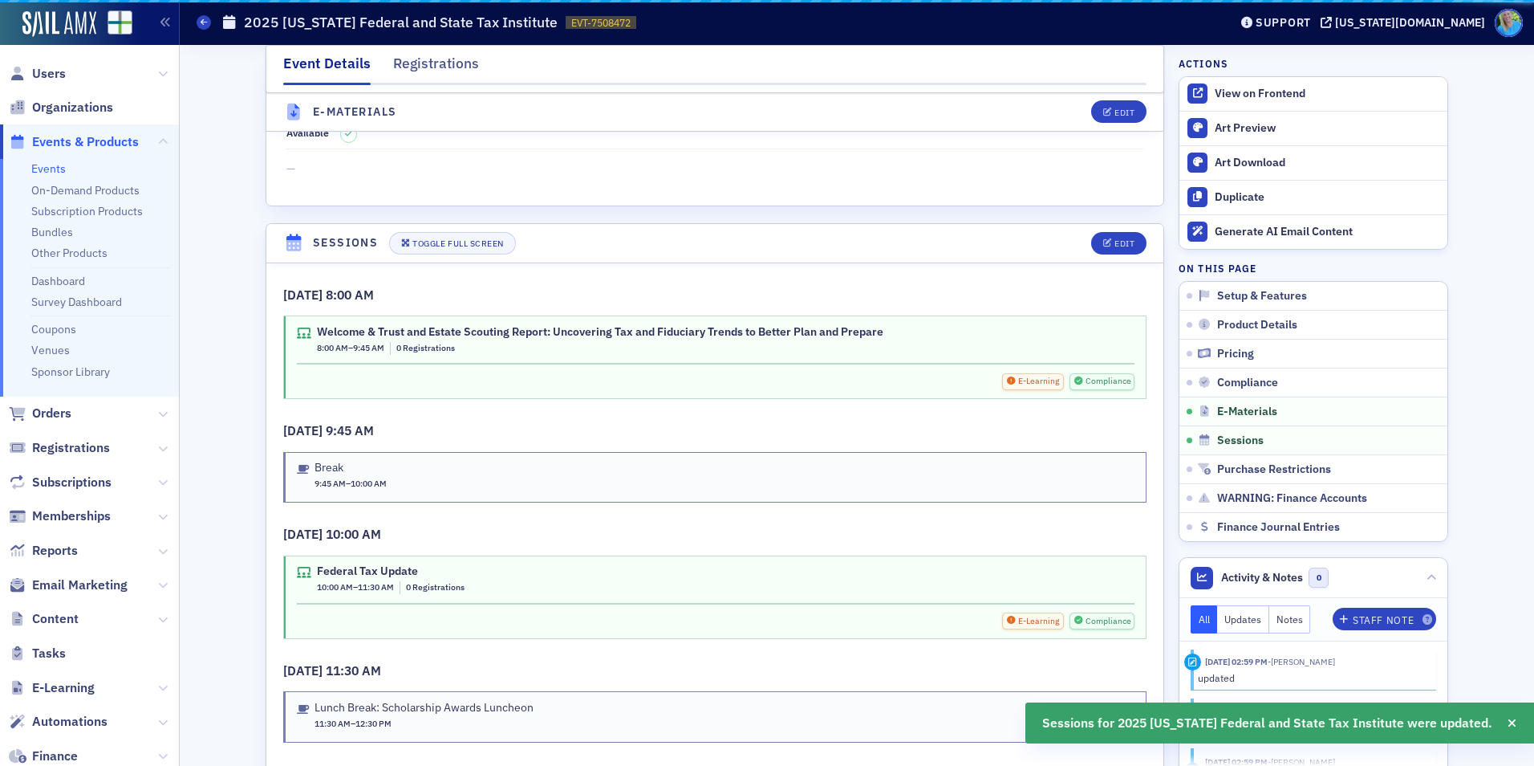
scroll to position [2461, 0]
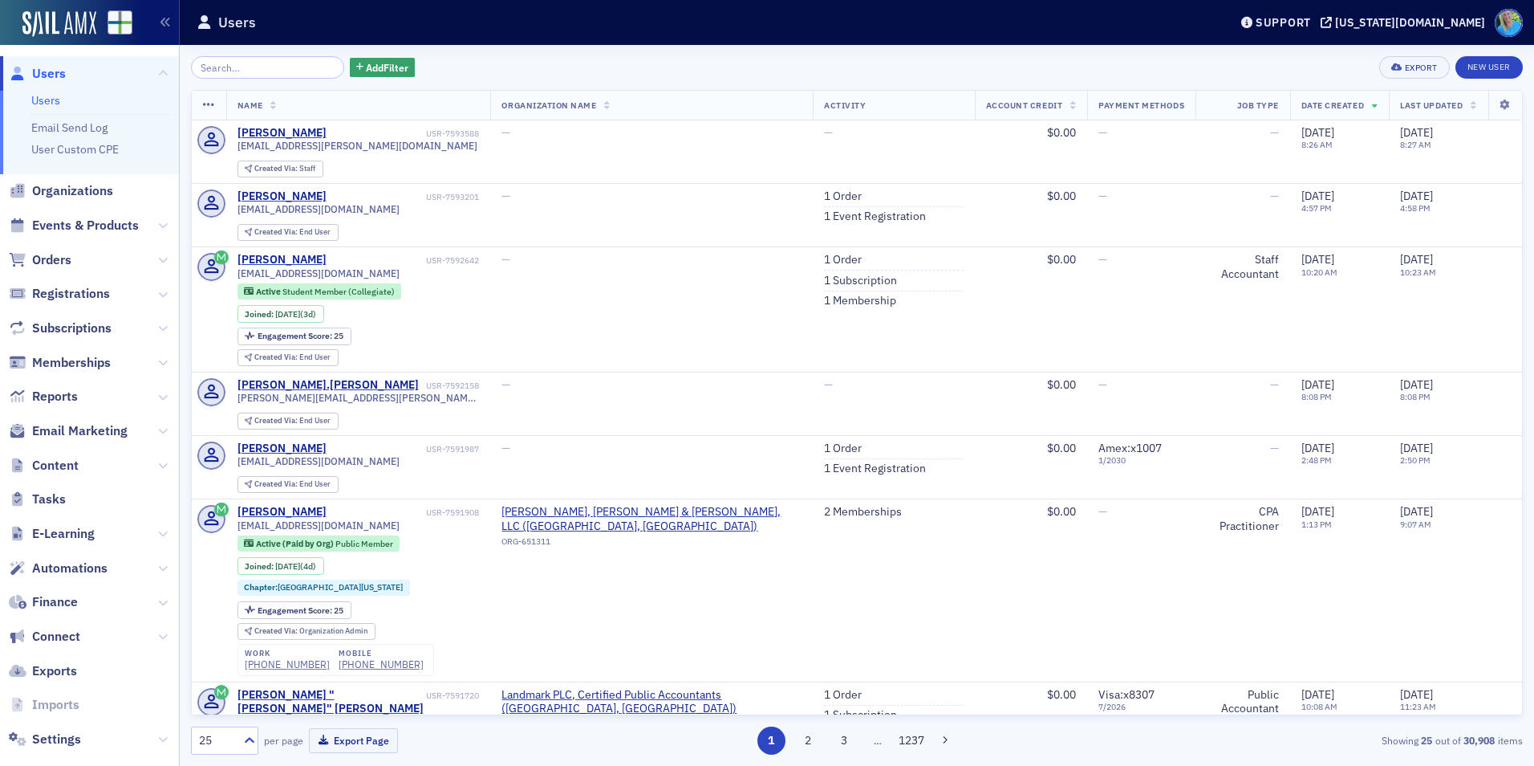
click at [90, 216] on span "Events & Products" at bounding box center [89, 226] width 179 height 35
click at [93, 220] on span "Events & Products" at bounding box center [85, 226] width 107 height 18
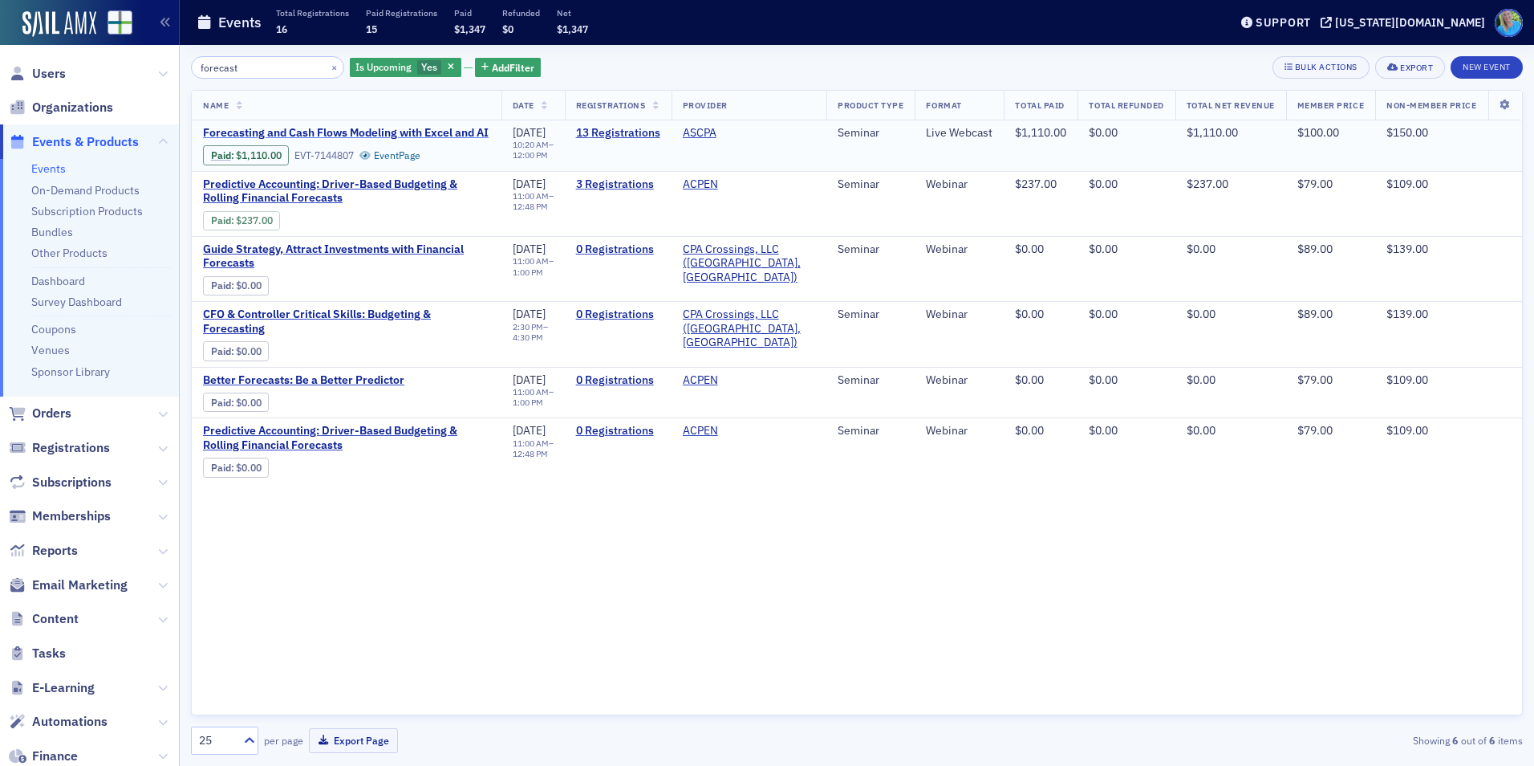
type input "forecast"
click at [430, 132] on span "Forecasting and Cash Flows Modeling with Excel and AI" at bounding box center [346, 133] width 286 height 14
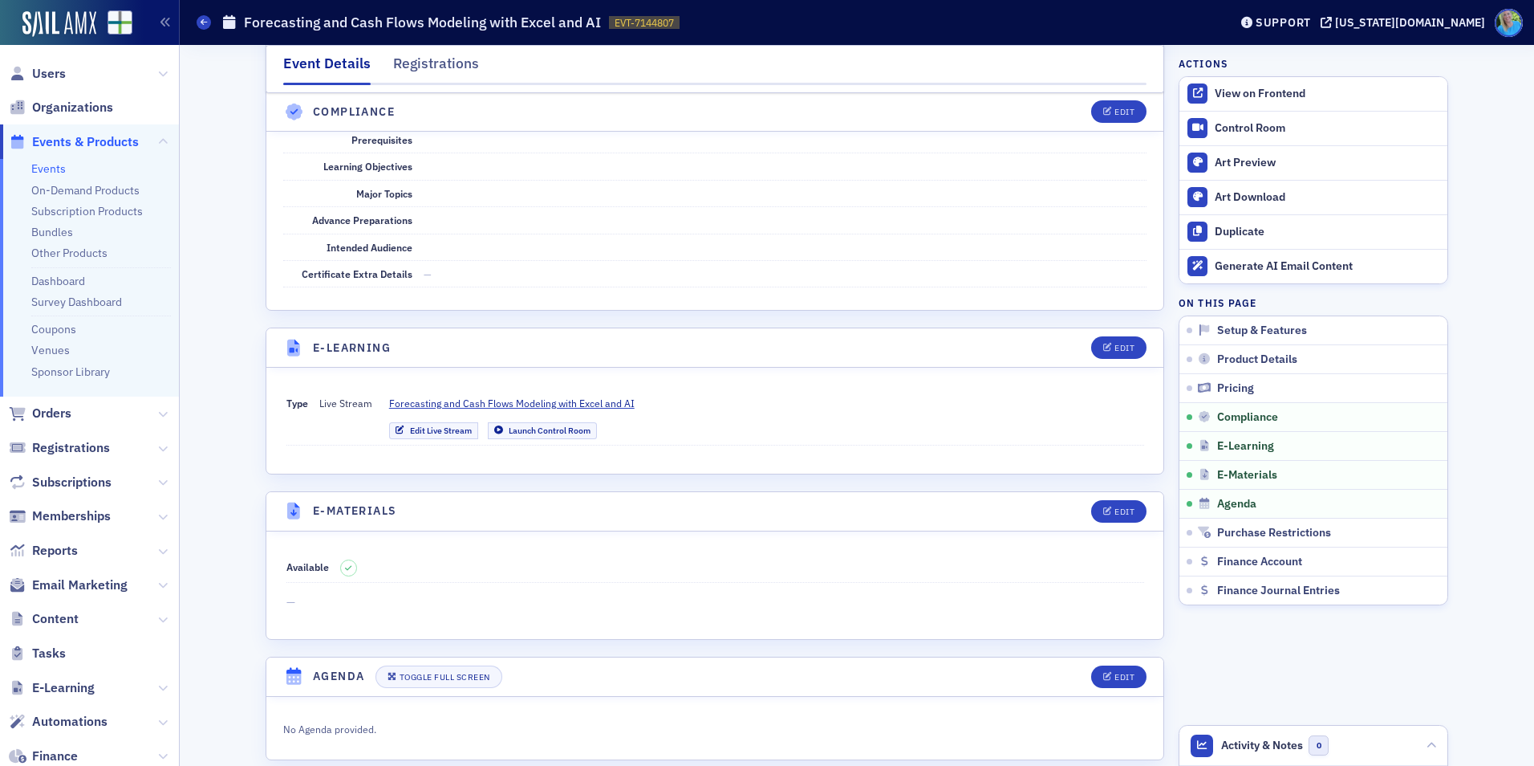
scroll to position [1846, 0]
click at [1251, 469] on span "E-Materials" at bounding box center [1247, 475] width 60 height 14
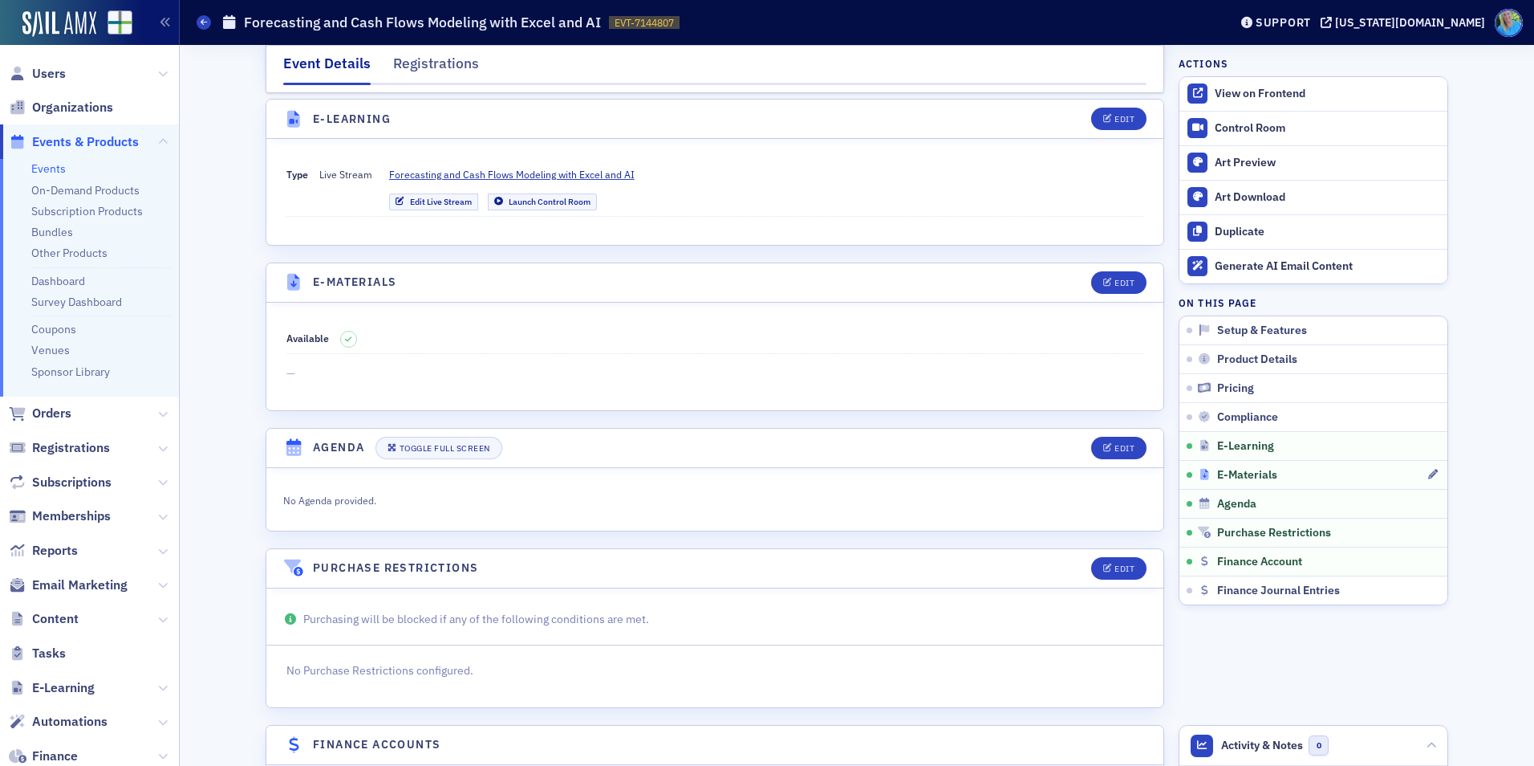
scroll to position [2241, 0]
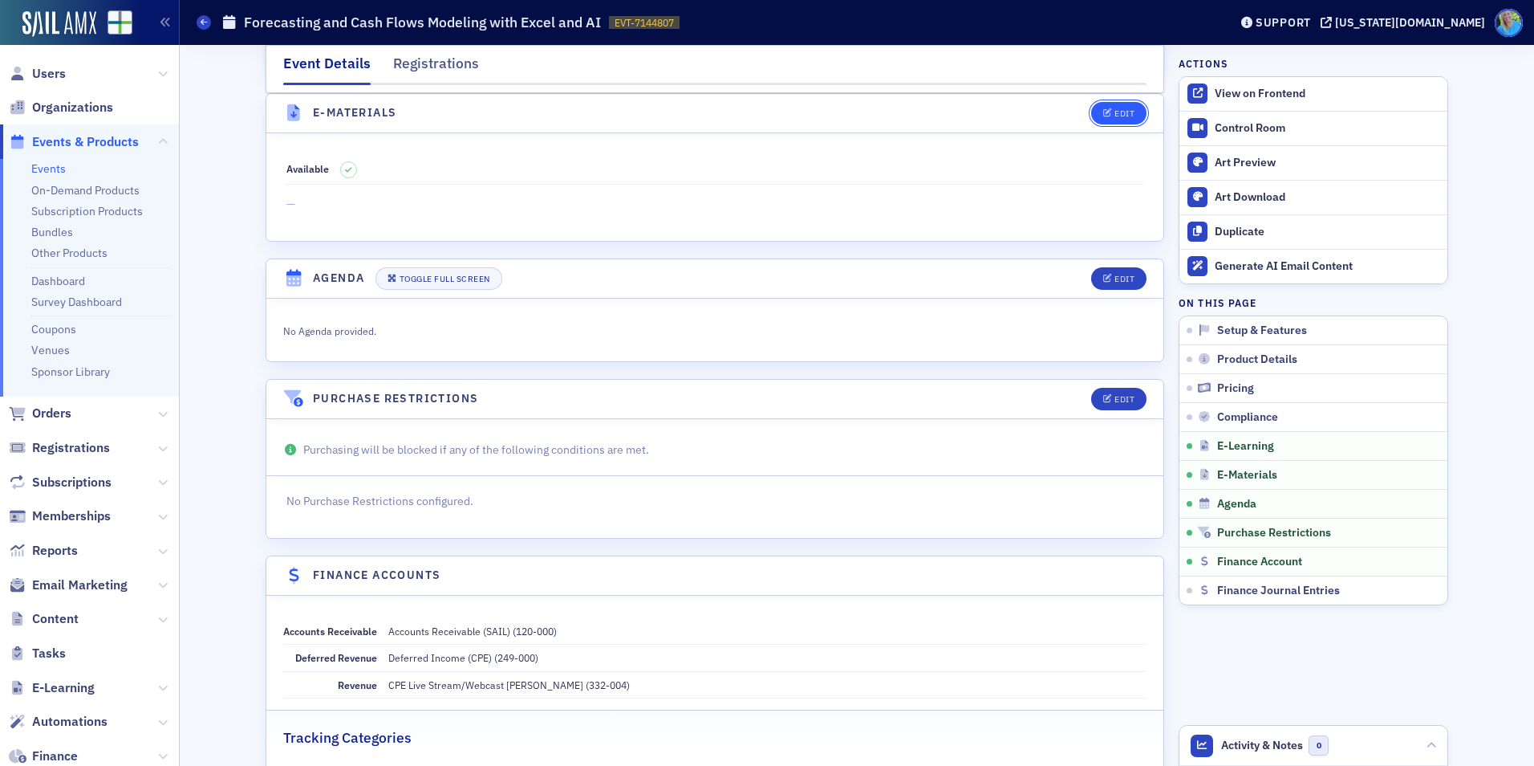
click at [1118, 117] on div "Edit" at bounding box center [1125, 113] width 20 height 9
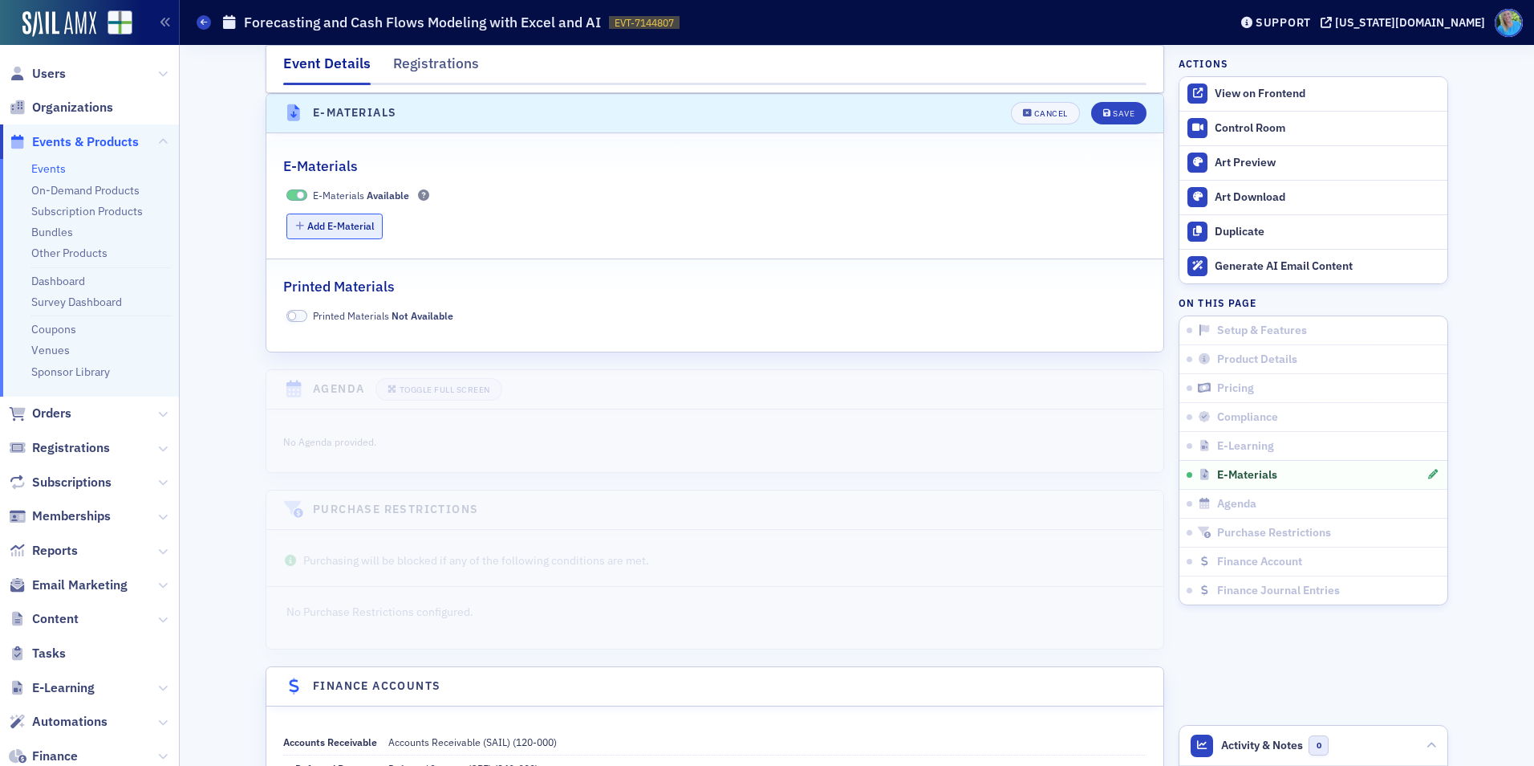
click at [343, 228] on button "Add E-Material" at bounding box center [334, 225] width 97 height 25
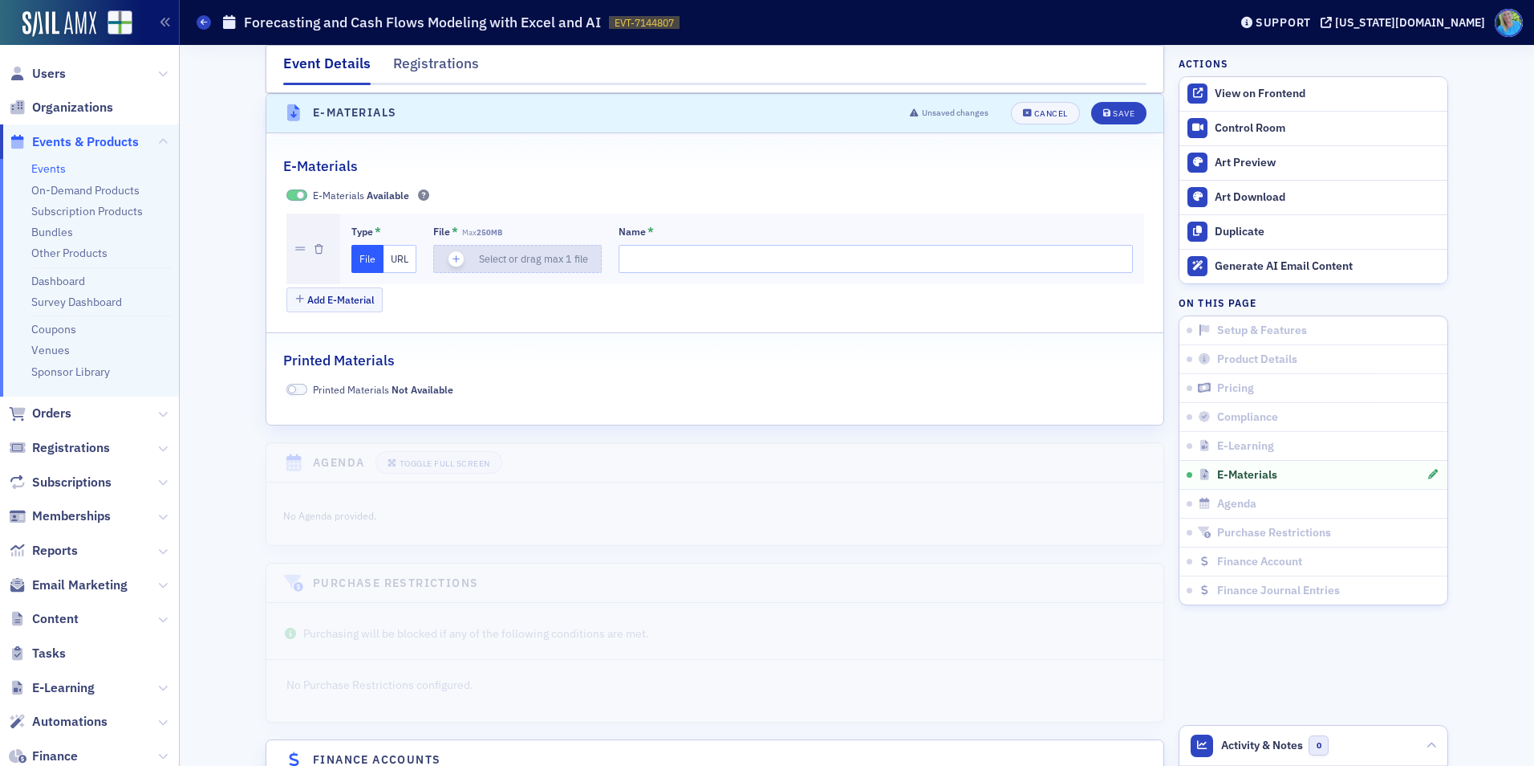
click at [453, 258] on icon "button" at bounding box center [456, 259] width 14 height 14
type input "Forecasting & Cash Flow Modeling with Excel and AI Powerpoint"
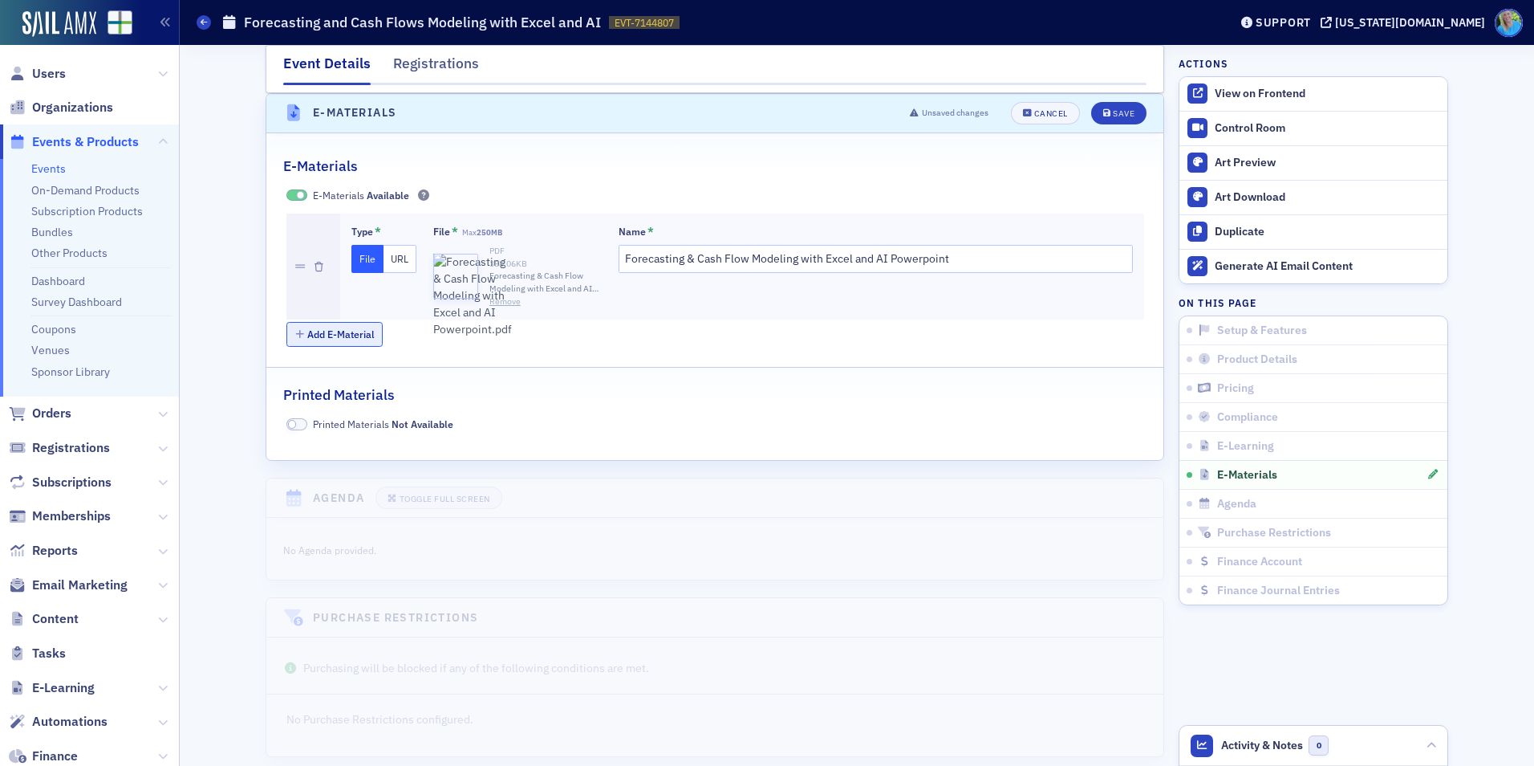
click at [361, 328] on button "Add E-Material" at bounding box center [334, 334] width 97 height 25
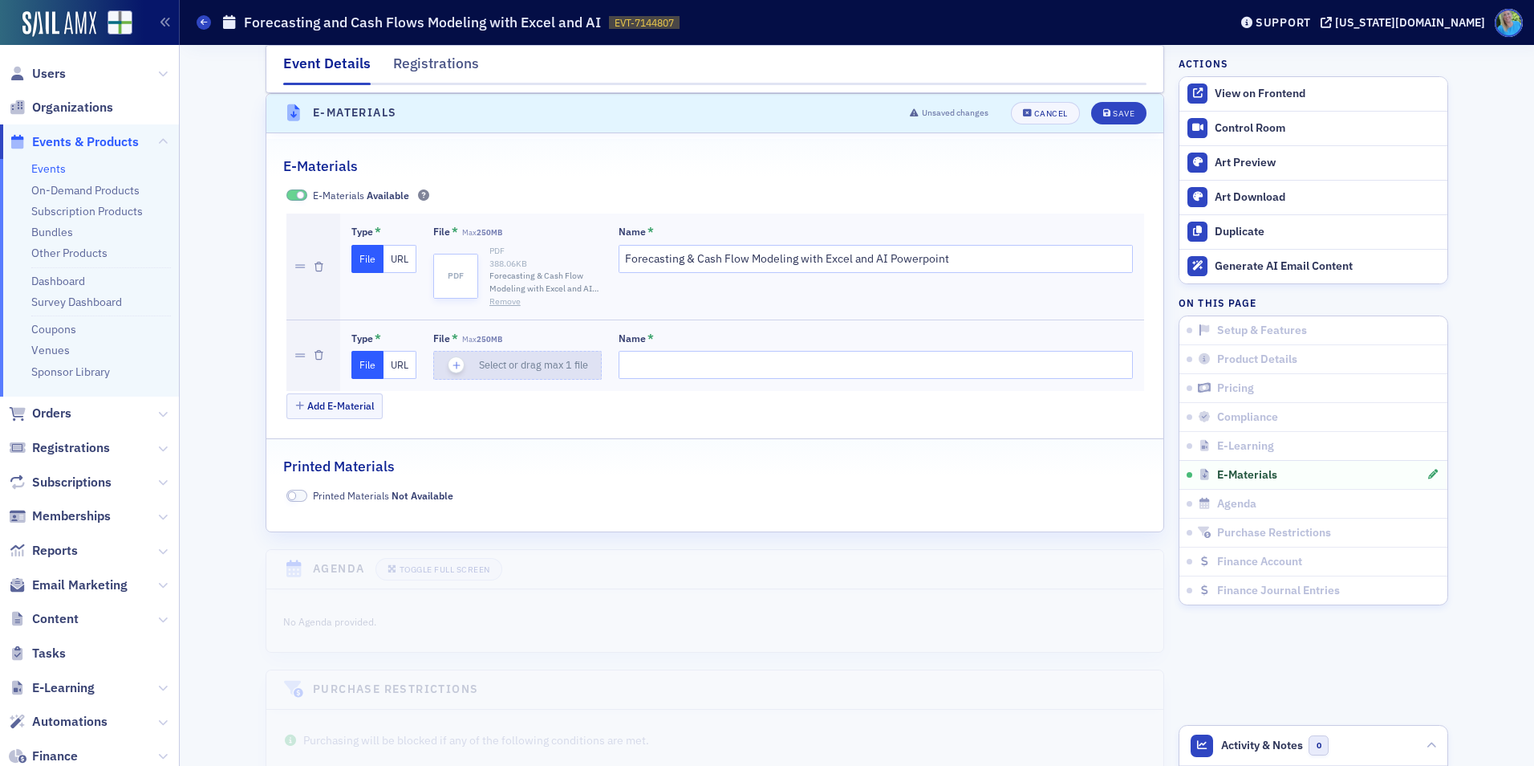
click at [456, 361] on icon "button" at bounding box center [456, 365] width 14 height 14
type input "Forecasting & Cash Flow Modeling with Excel and AI Handout"
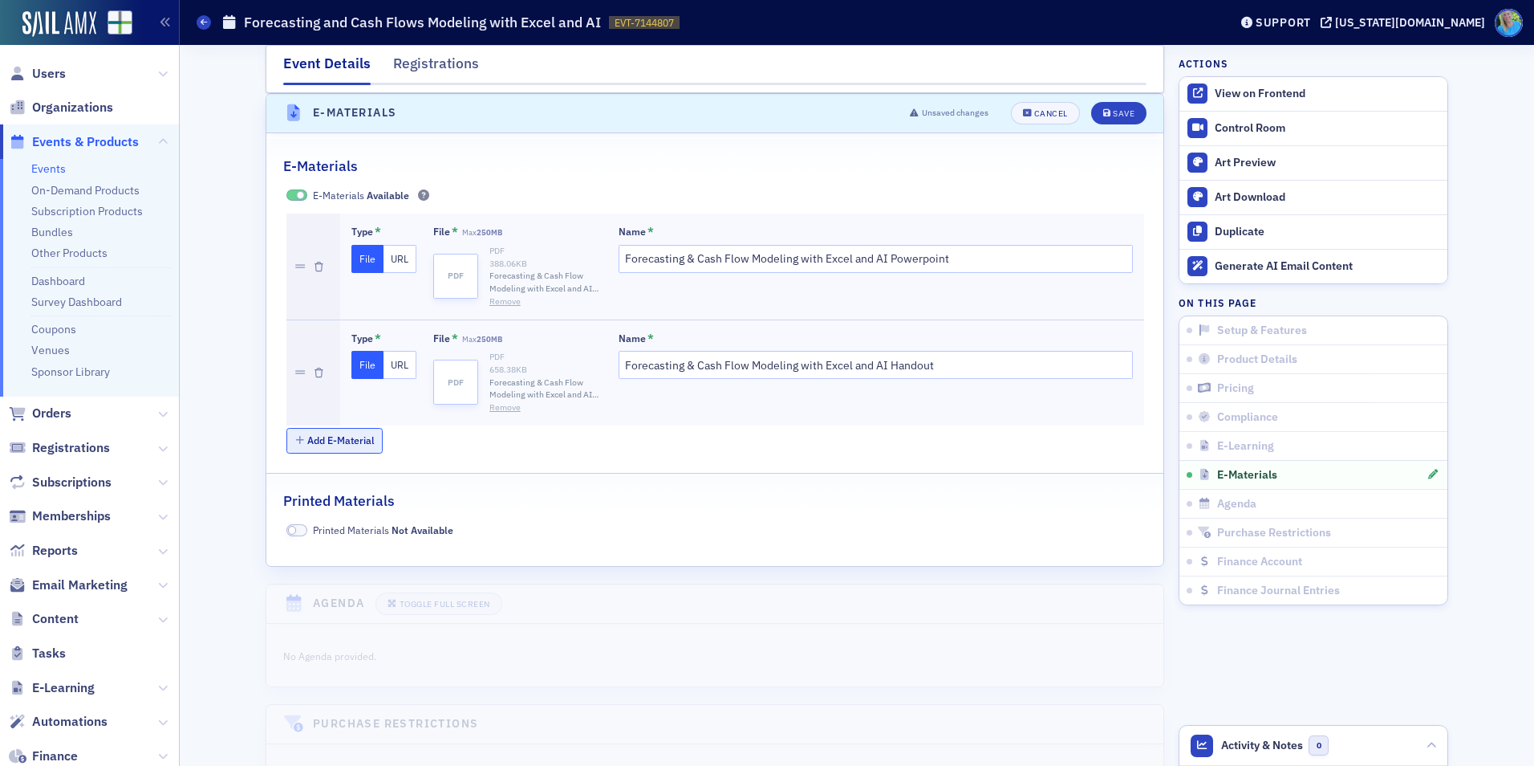
click at [351, 441] on button "Add E-Material" at bounding box center [334, 440] width 97 height 25
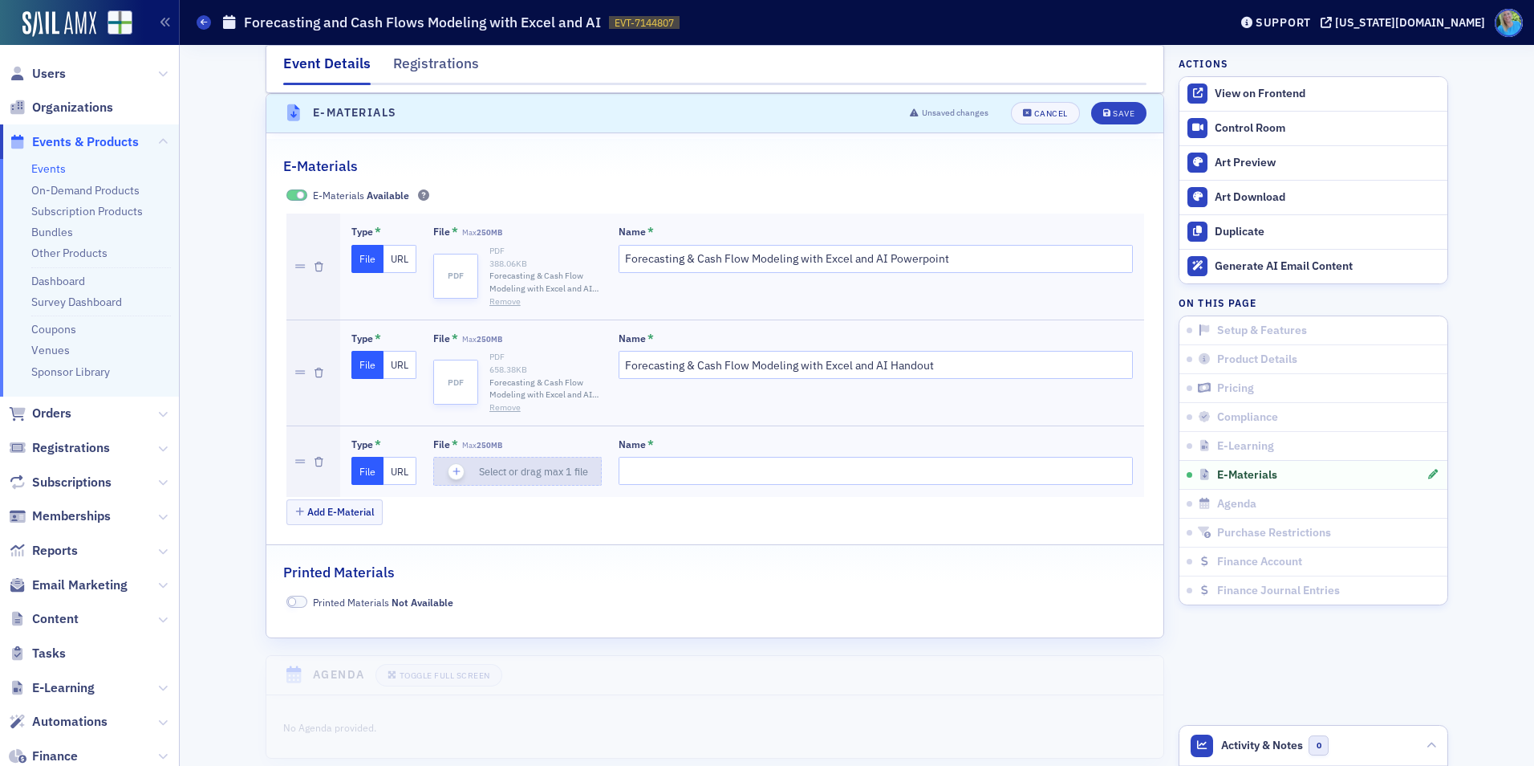
click at [453, 467] on icon "button" at bounding box center [456, 471] width 14 height 14
type input "Forecasting_Demo_Model"
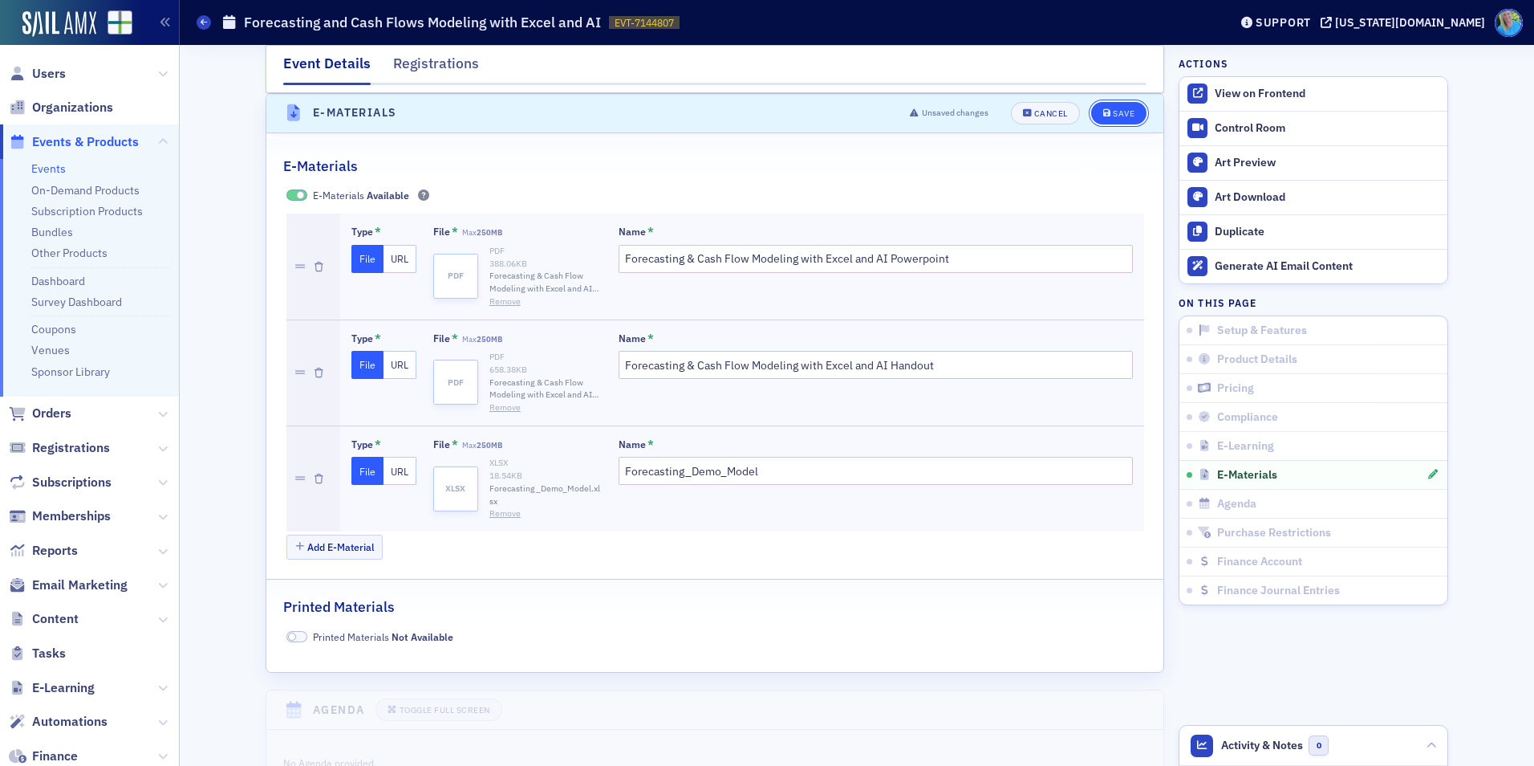
click at [1113, 117] on div "Save" at bounding box center [1124, 113] width 22 height 9
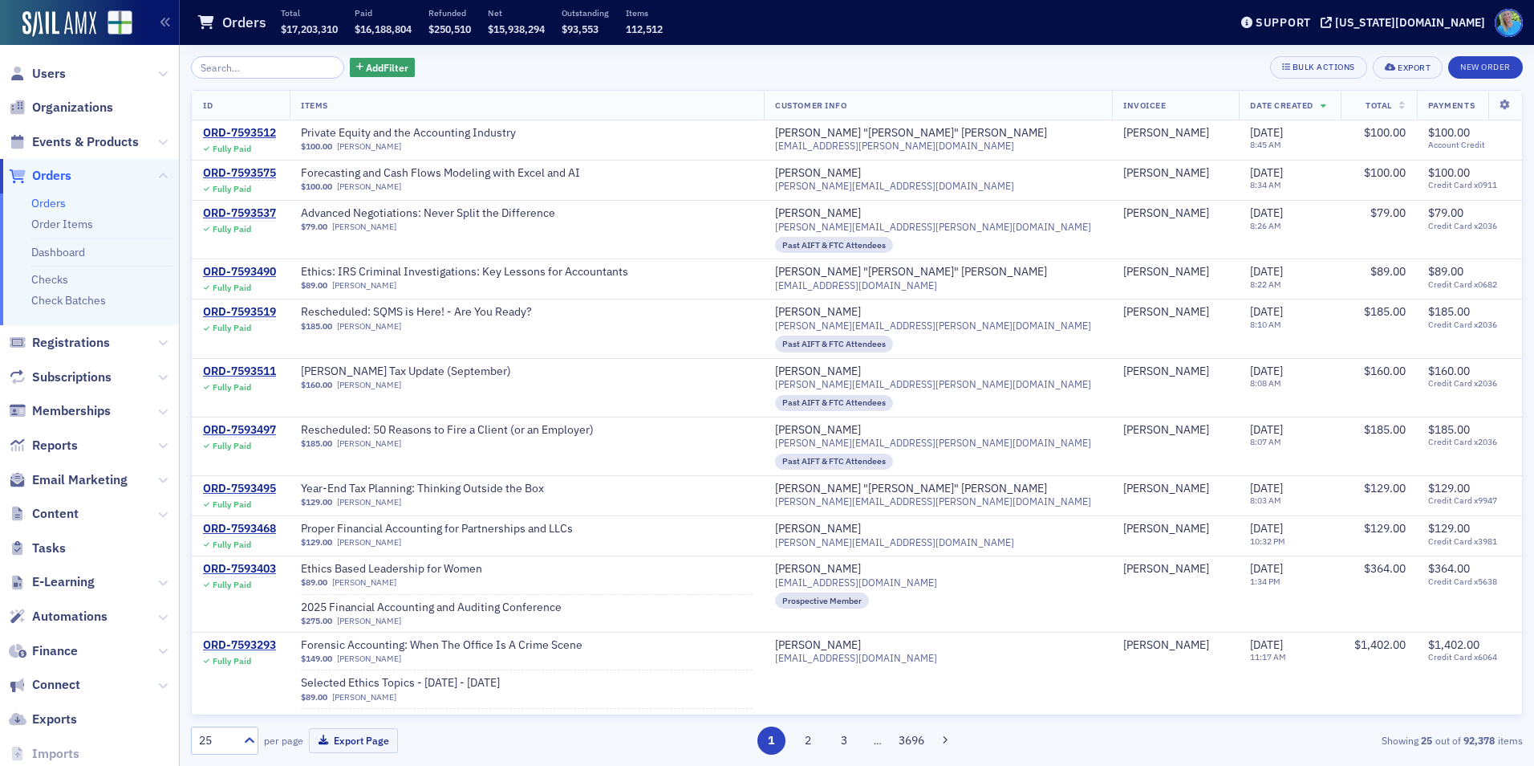
click at [90, 141] on span "Events & Products" at bounding box center [85, 142] width 107 height 18
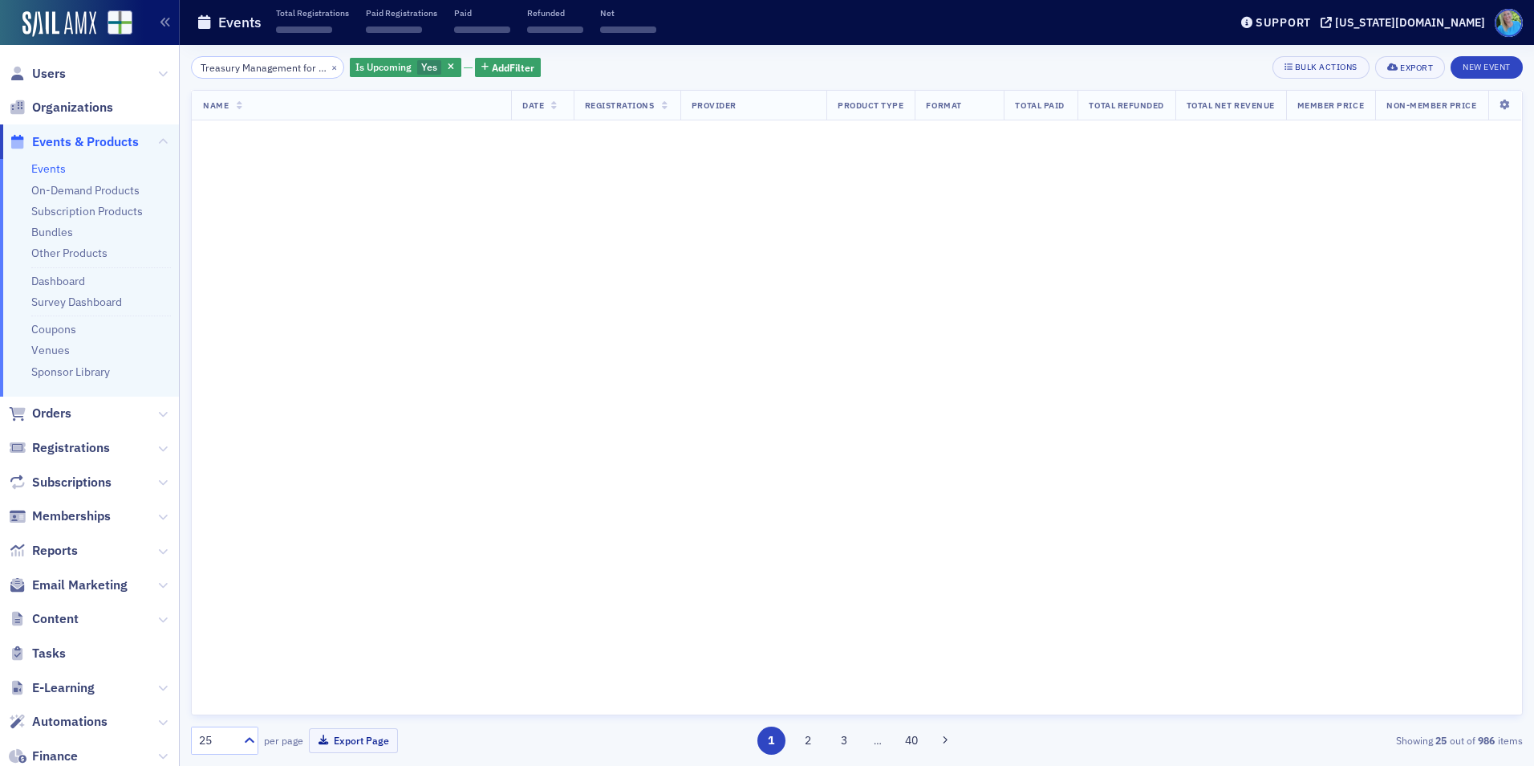
scroll to position [0, 196]
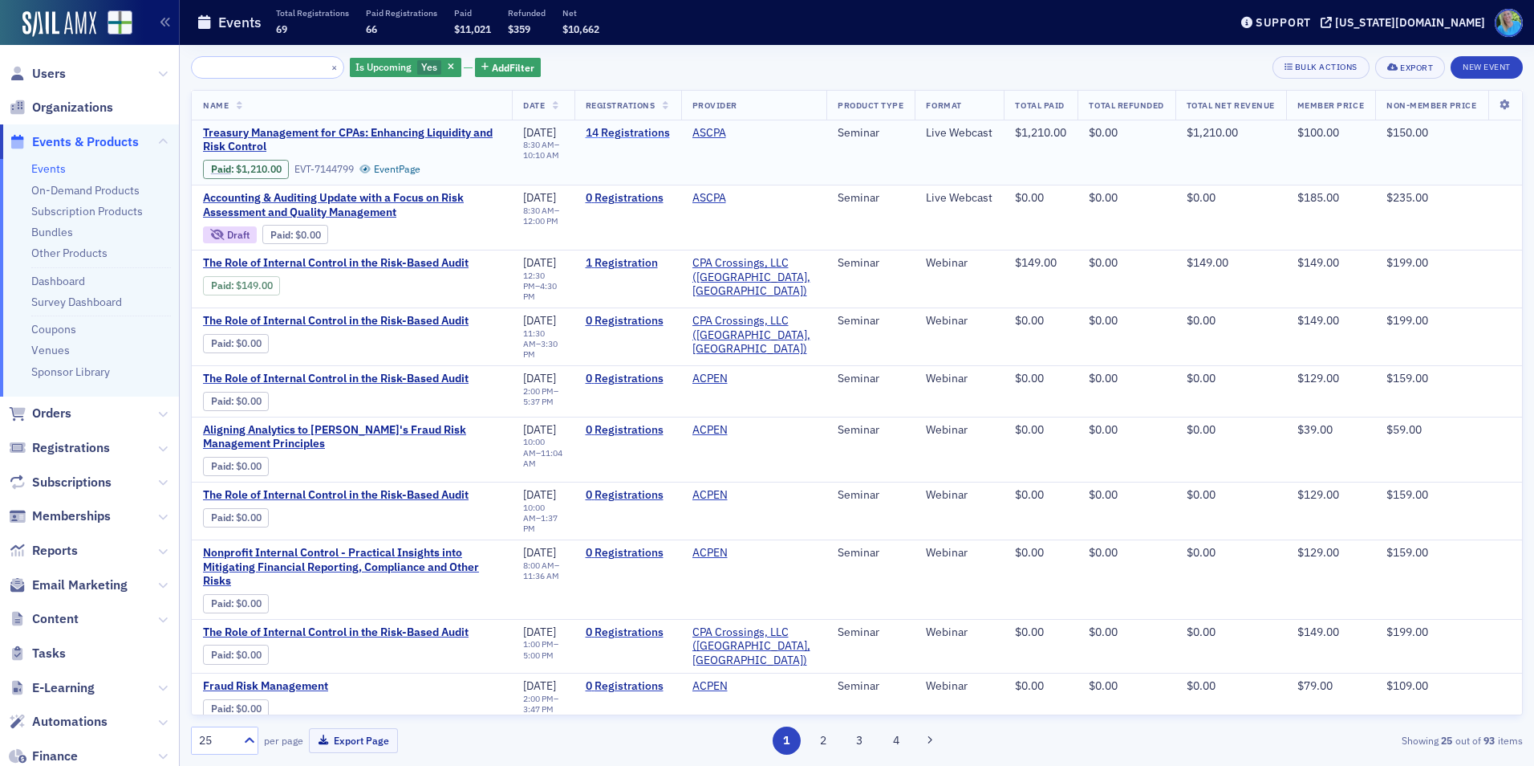
type input "Treasury Management for CPAs: Enhancing Liquidity and Risk Control"
click at [603, 135] on link "14 Registrations" at bounding box center [628, 133] width 84 height 14
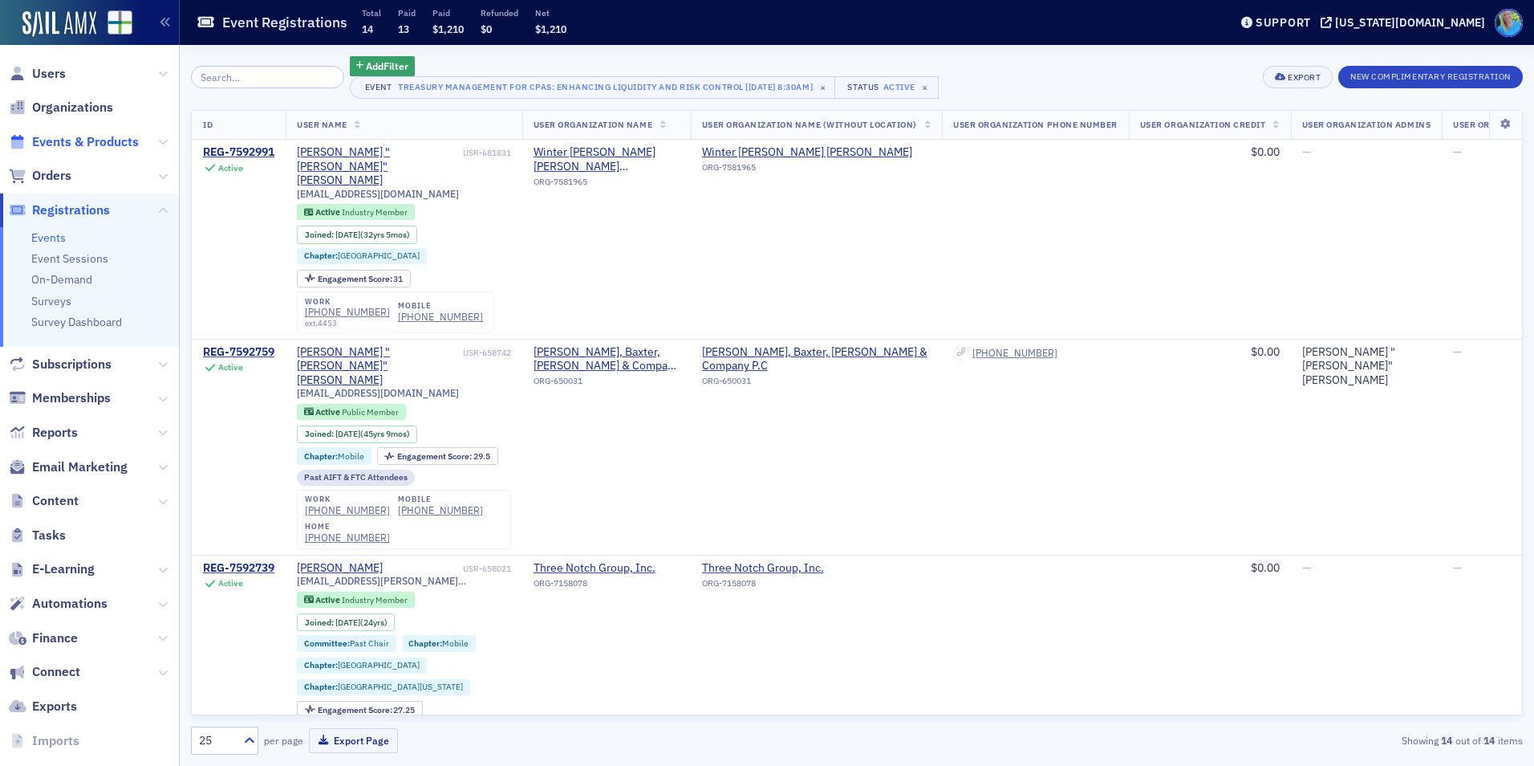
click at [72, 143] on span "Events & Products" at bounding box center [85, 142] width 107 height 18
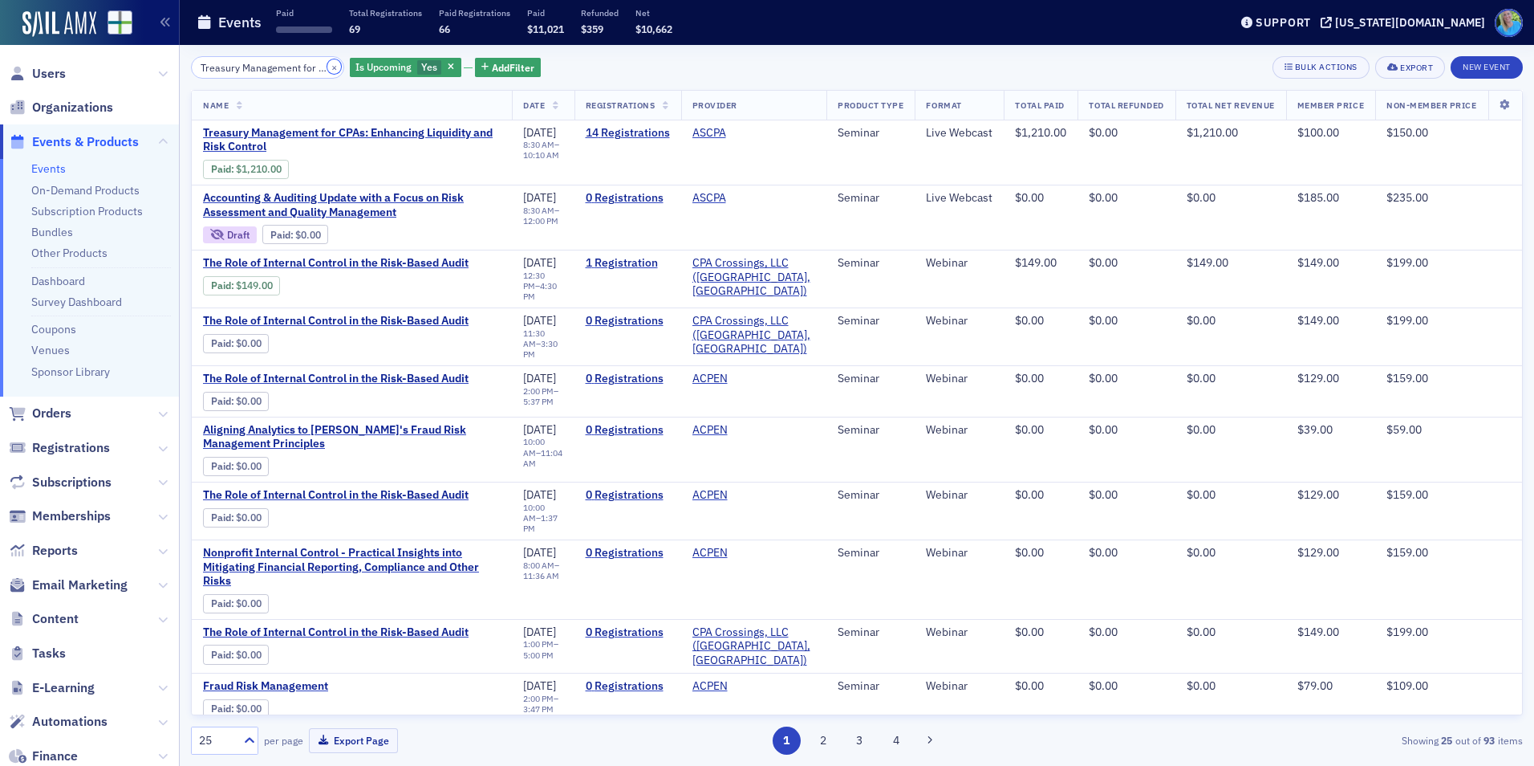
drag, startPoint x: 317, startPoint y: 67, endPoint x: 294, endPoint y: 68, distance: 23.3
click at [327, 67] on button "×" at bounding box center [334, 66] width 14 height 14
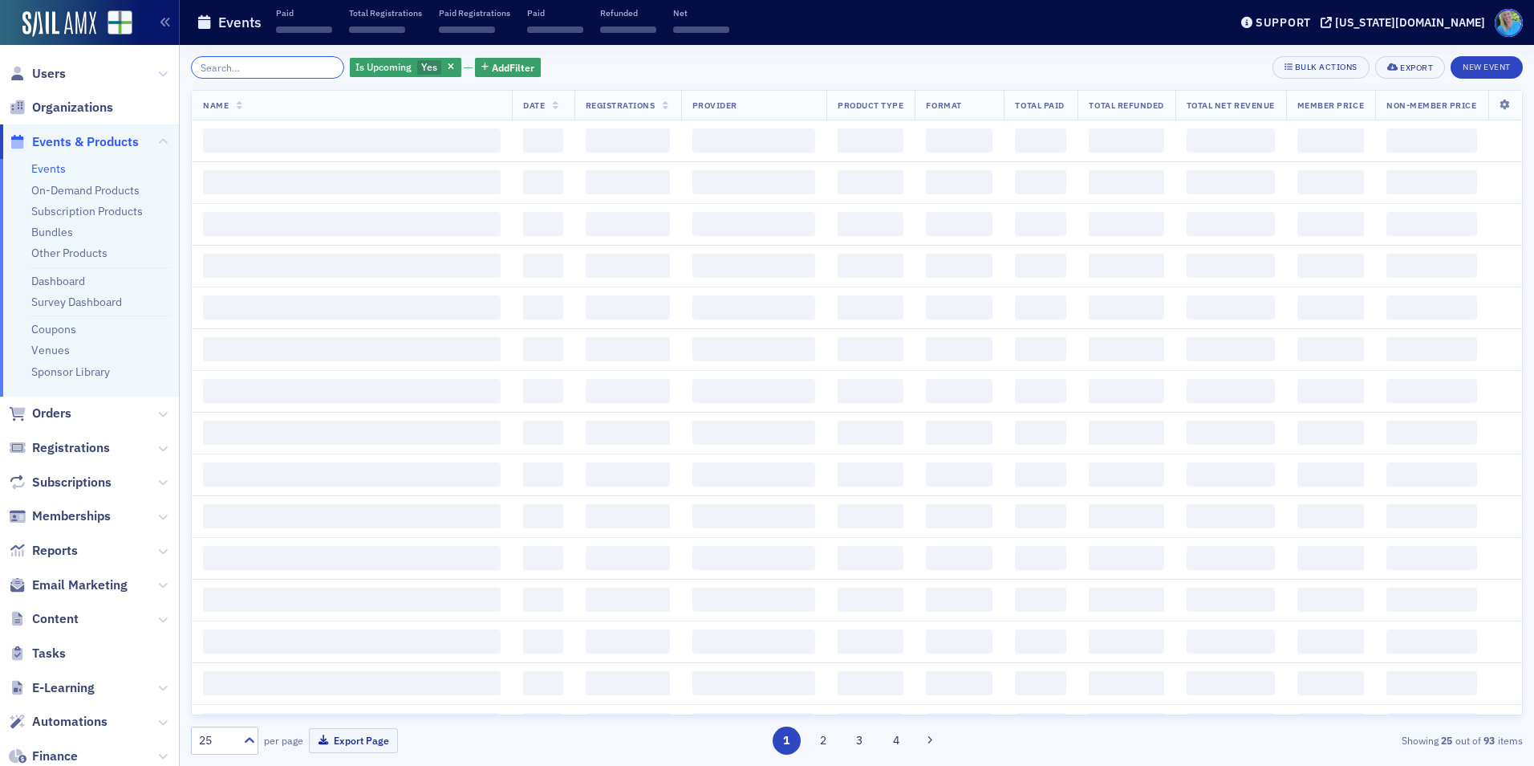
click at [294, 68] on input "search" at bounding box center [267, 67] width 153 height 22
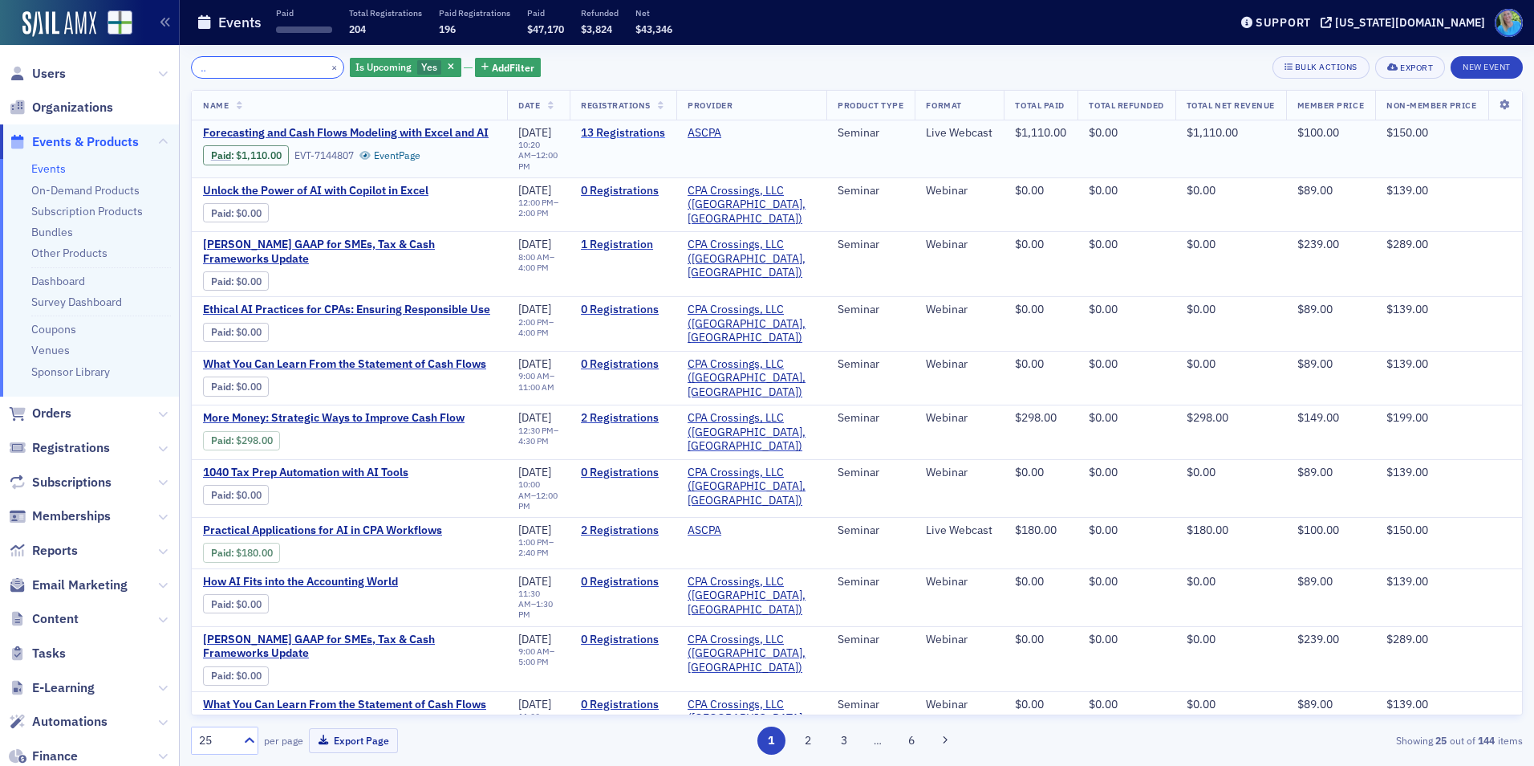
type input "Forecasting and Cash Flow Modeling with Excel and AI"
click at [623, 132] on link "13 Registrations" at bounding box center [623, 133] width 84 height 14
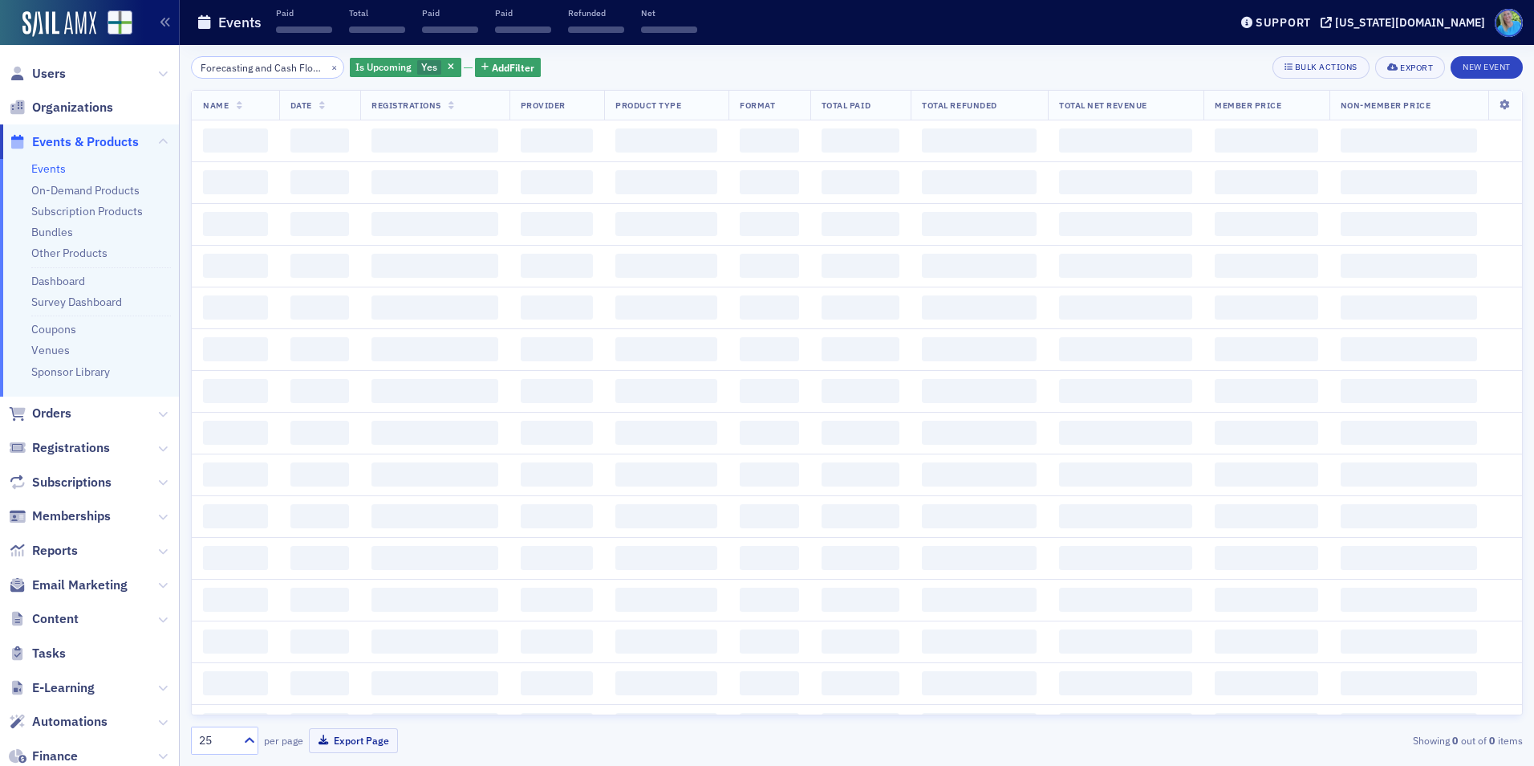
scroll to position [0, 132]
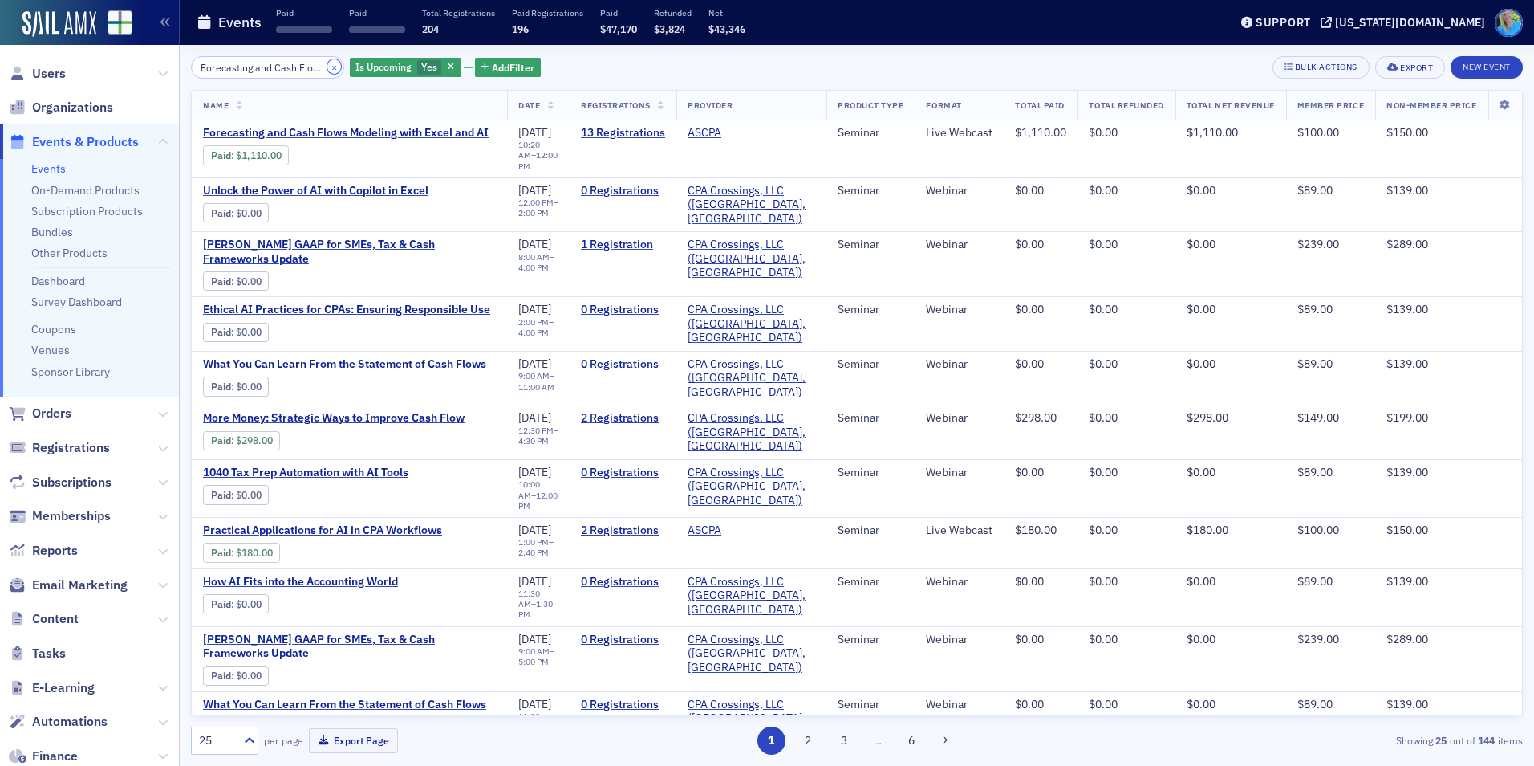
click at [327, 63] on button "×" at bounding box center [334, 66] width 14 height 14
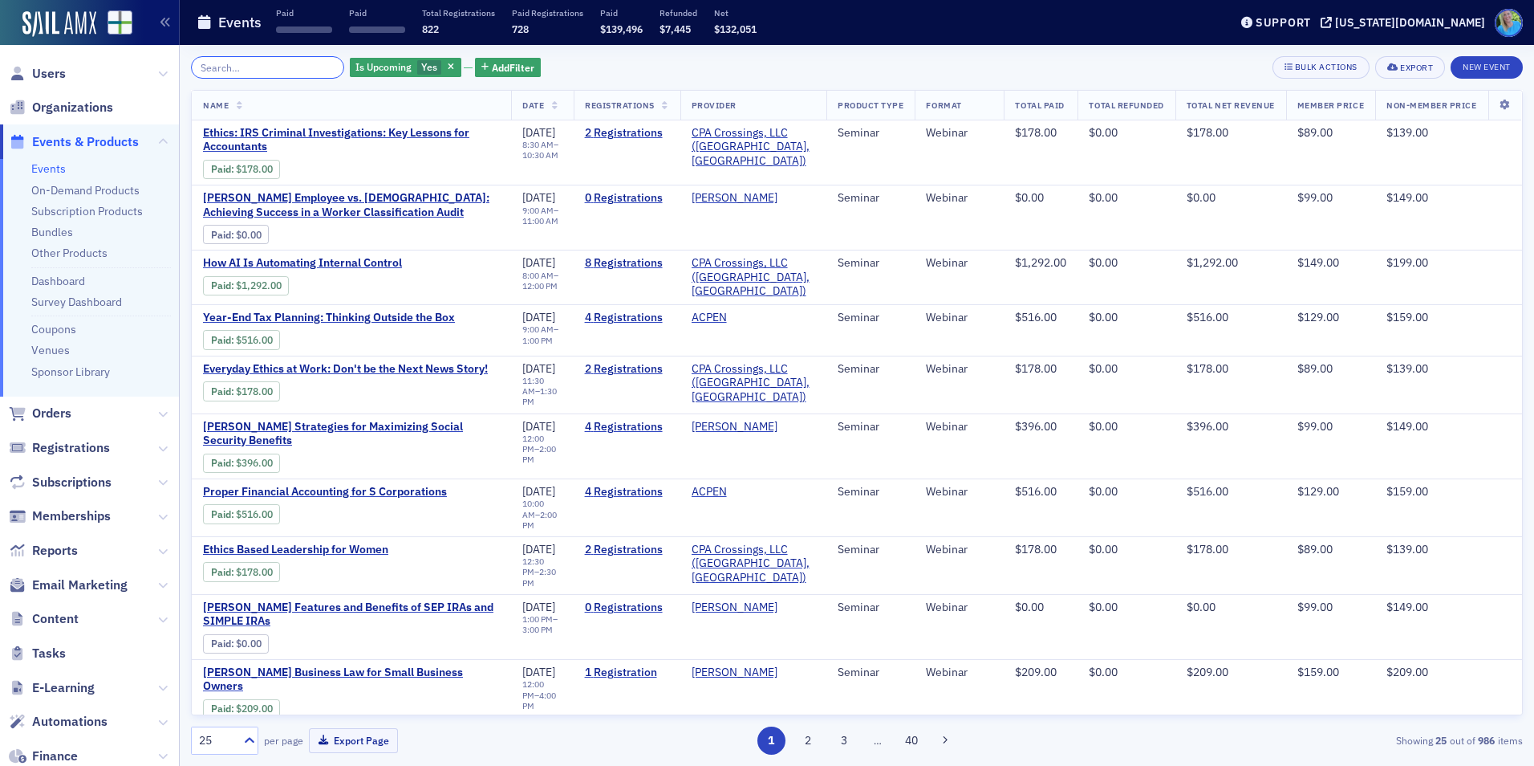
click at [299, 64] on input "search" at bounding box center [267, 67] width 153 height 22
paste input "AI for Fraud Detection in Financial Data"
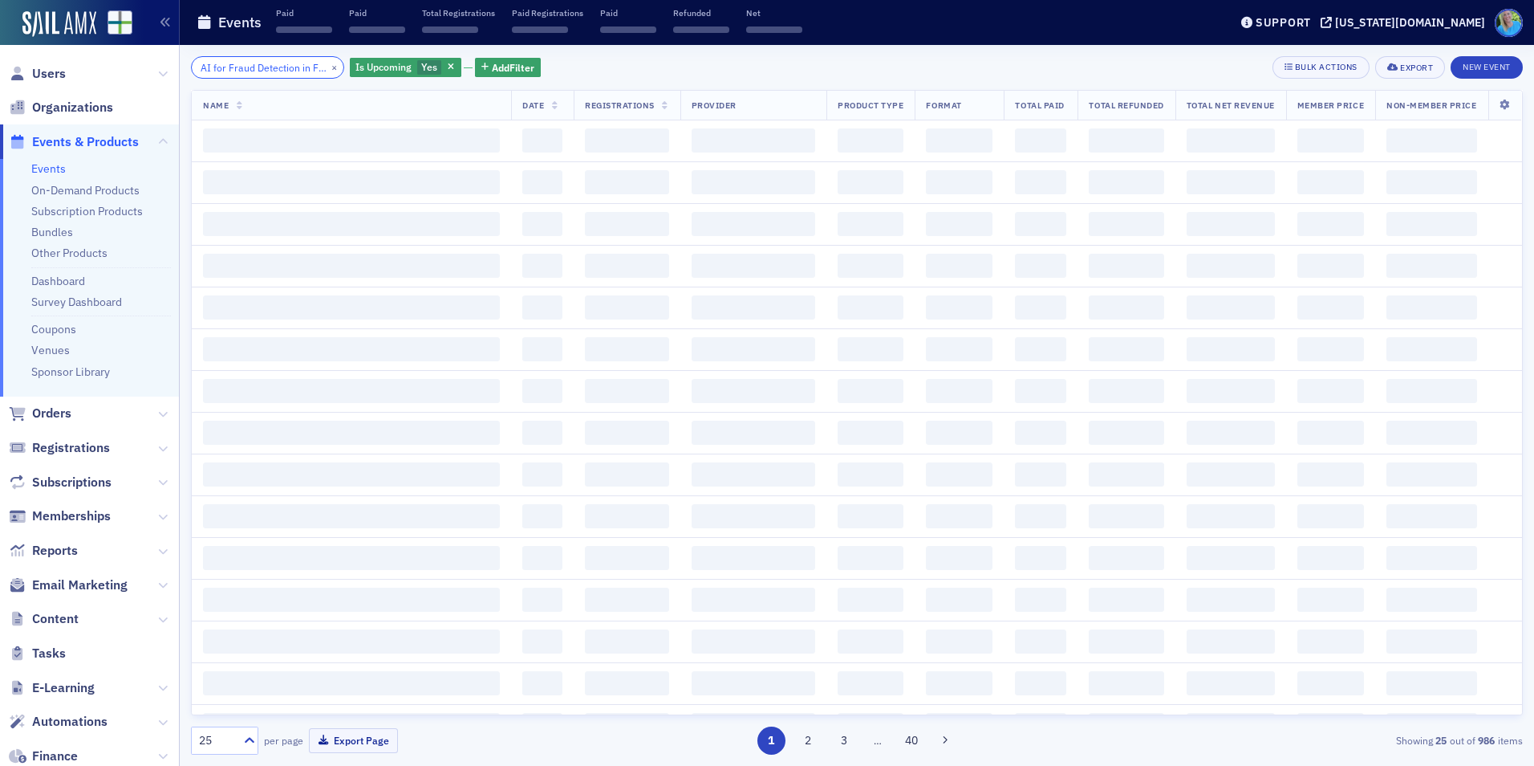
scroll to position [0, 65]
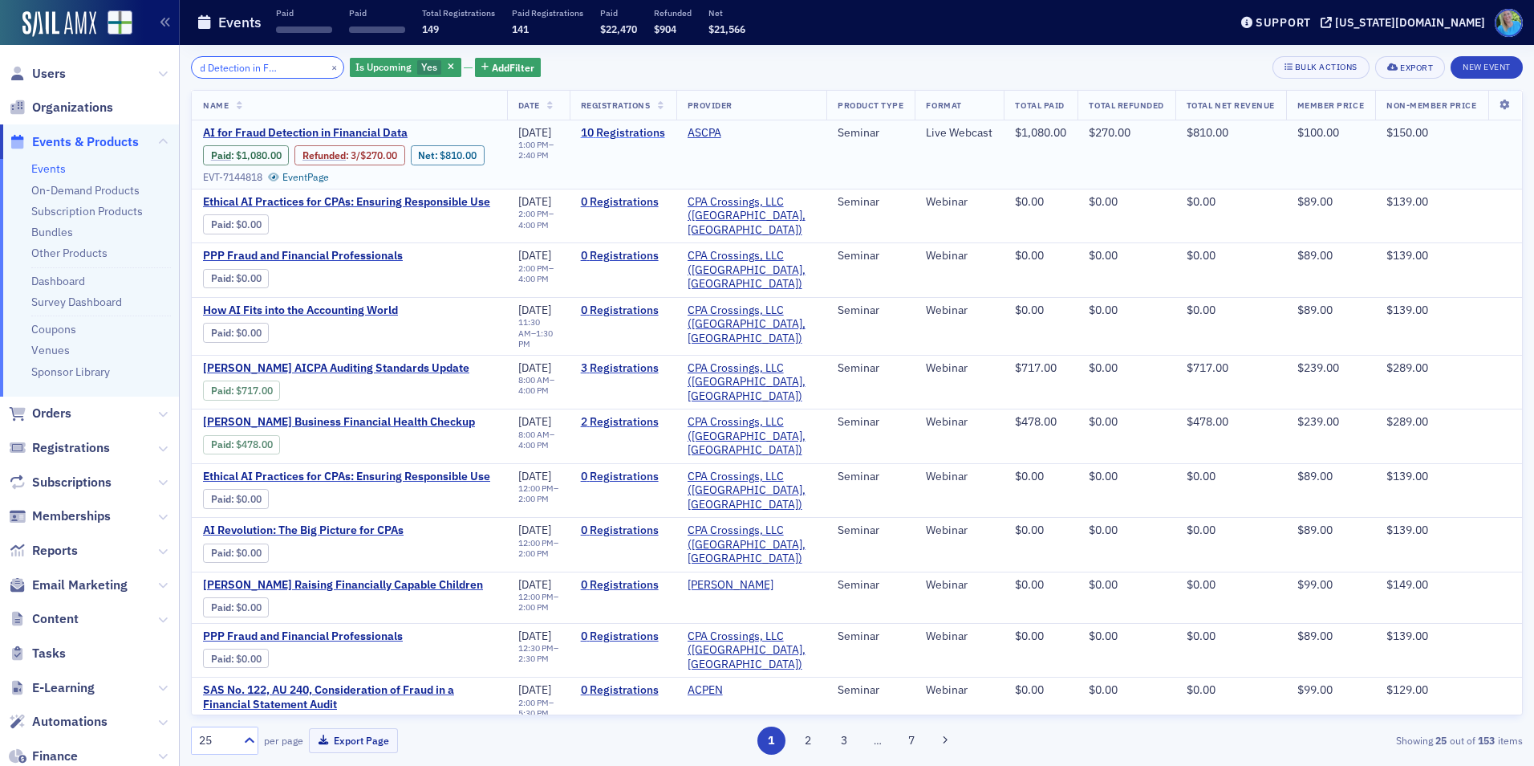
type input "AI for Fraud Detection in Financial Data"
click at [607, 132] on link "10 Registrations" at bounding box center [623, 133] width 84 height 14
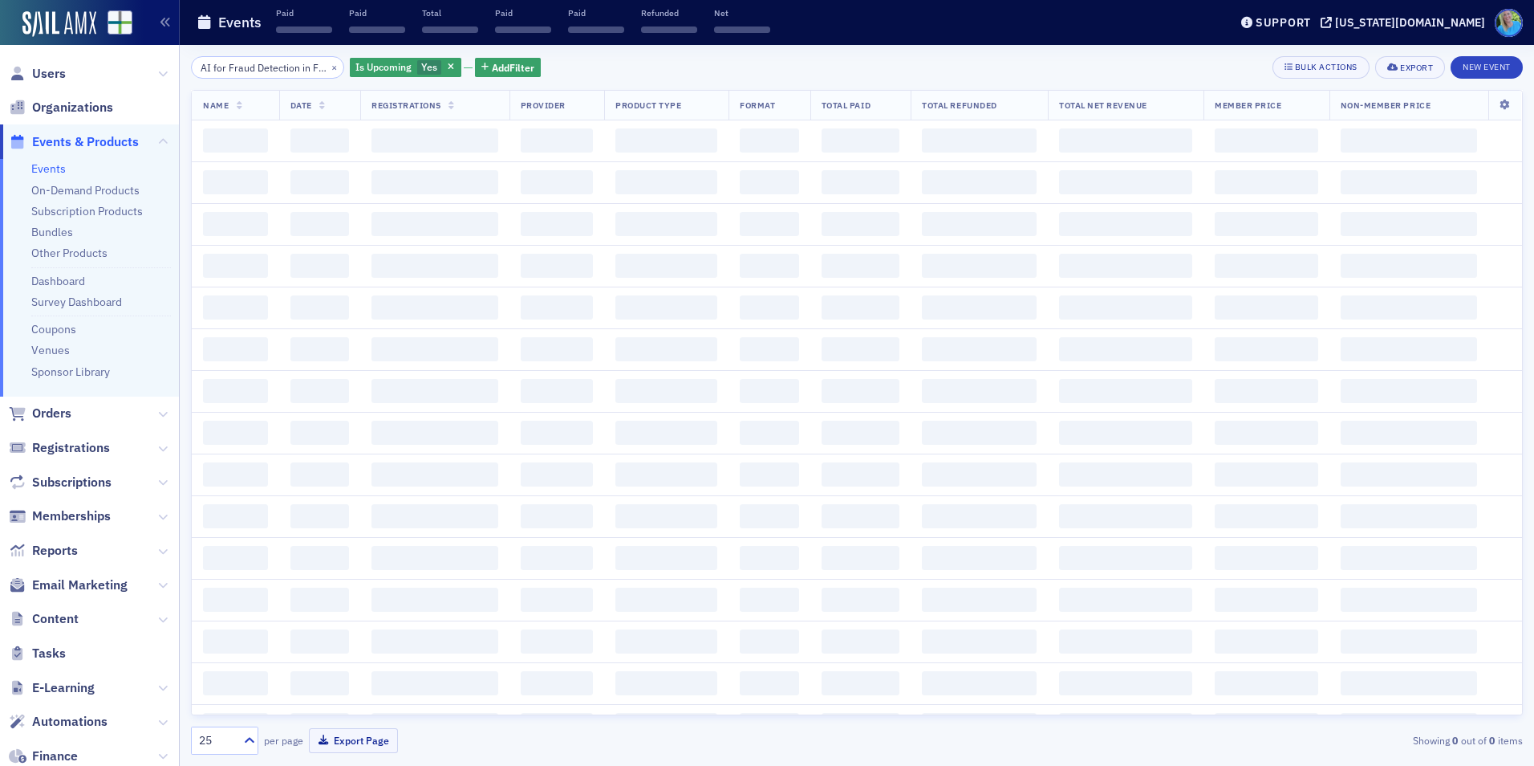
scroll to position [0, 65]
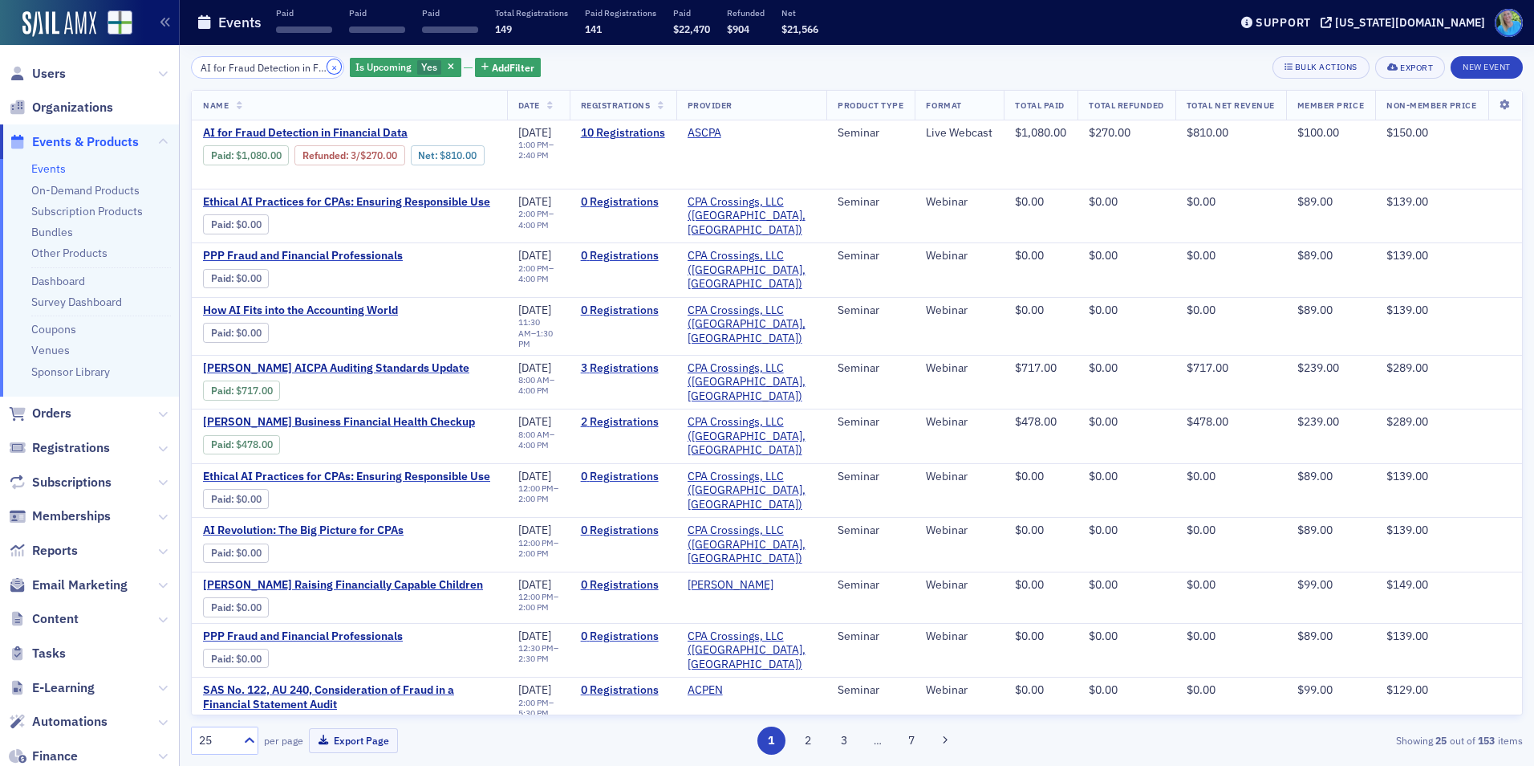
click at [327, 63] on button "×" at bounding box center [334, 66] width 14 height 14
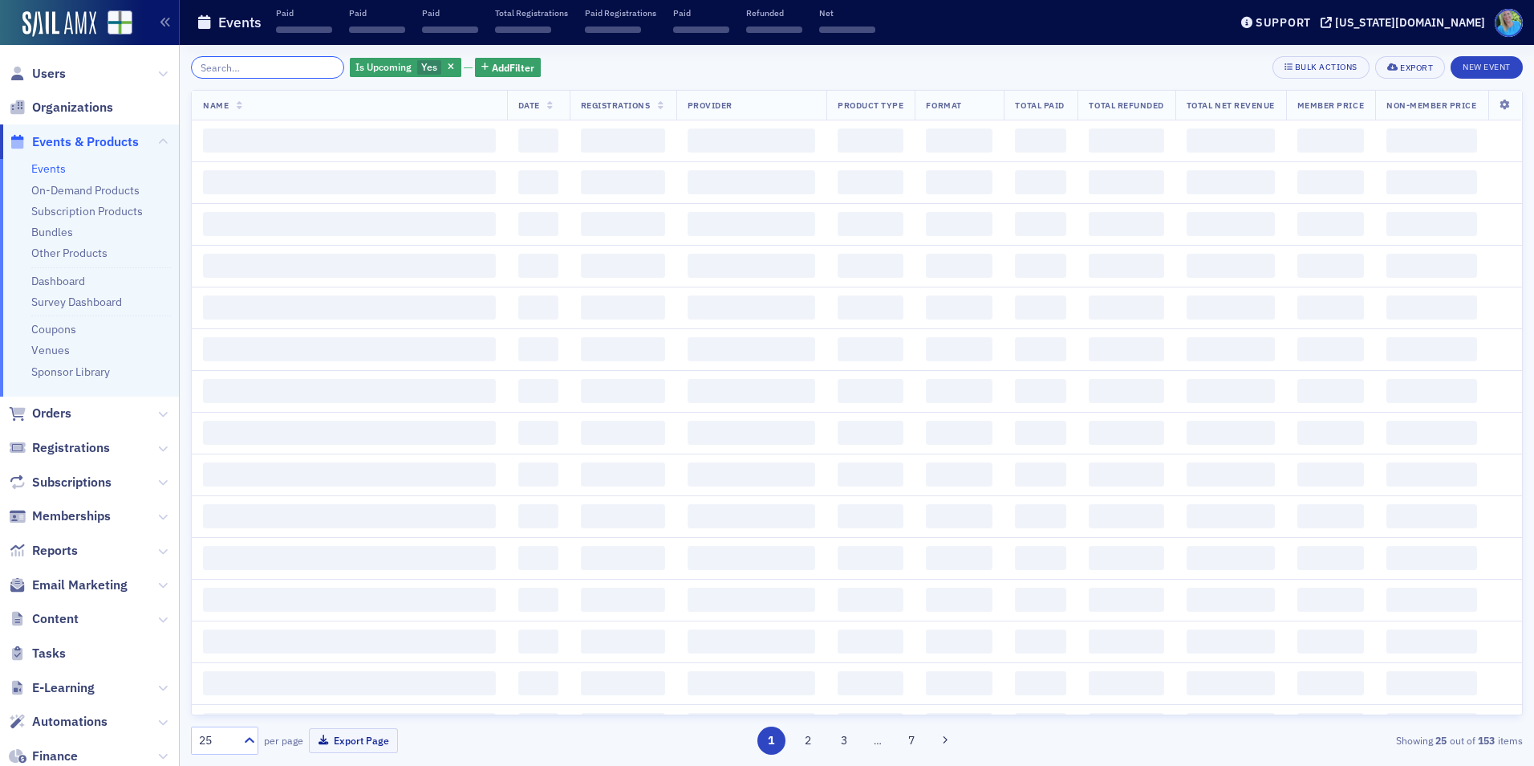
click at [311, 67] on input "search" at bounding box center [267, 67] width 153 height 22
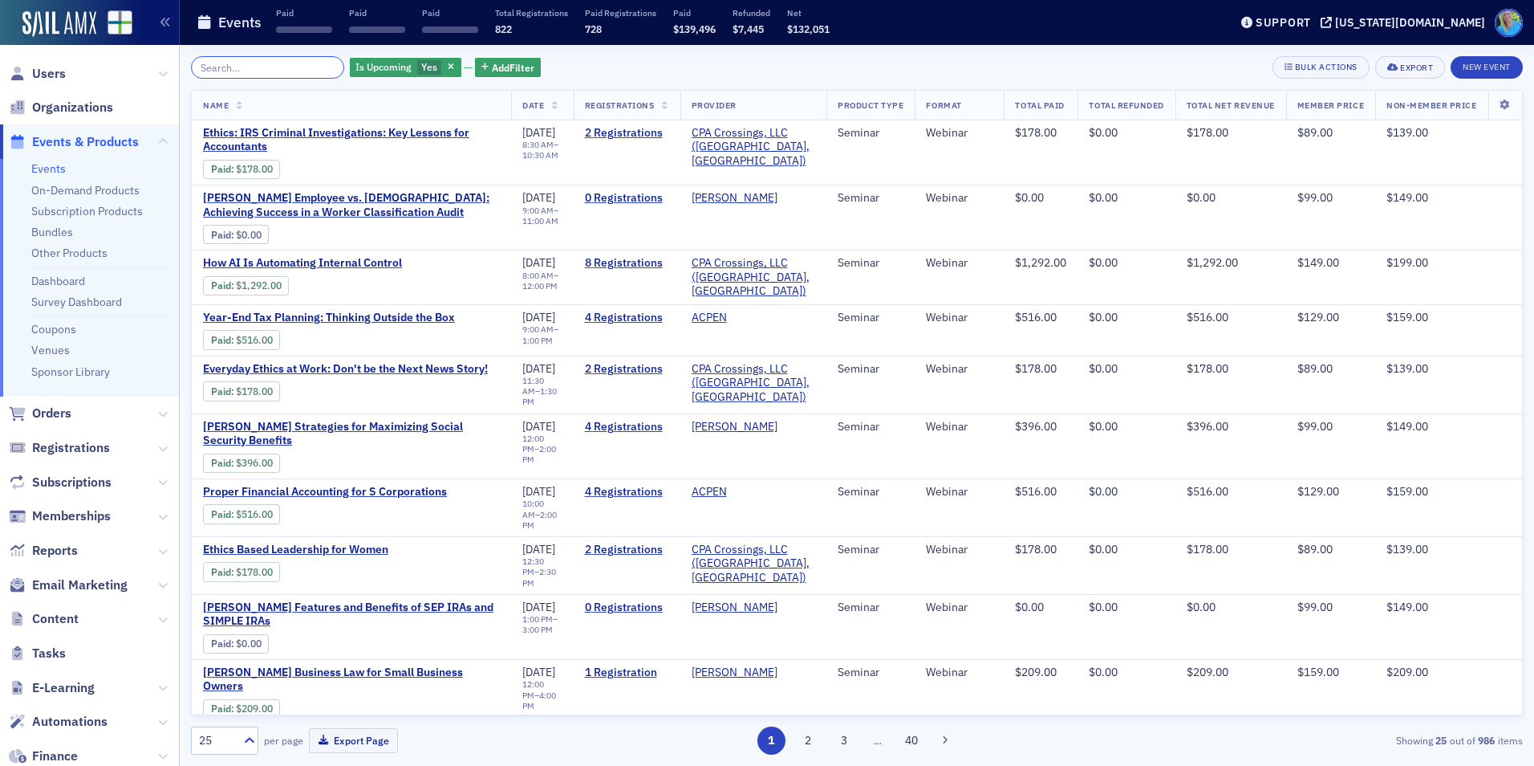
click at [275, 65] on input "search" at bounding box center [267, 67] width 153 height 22
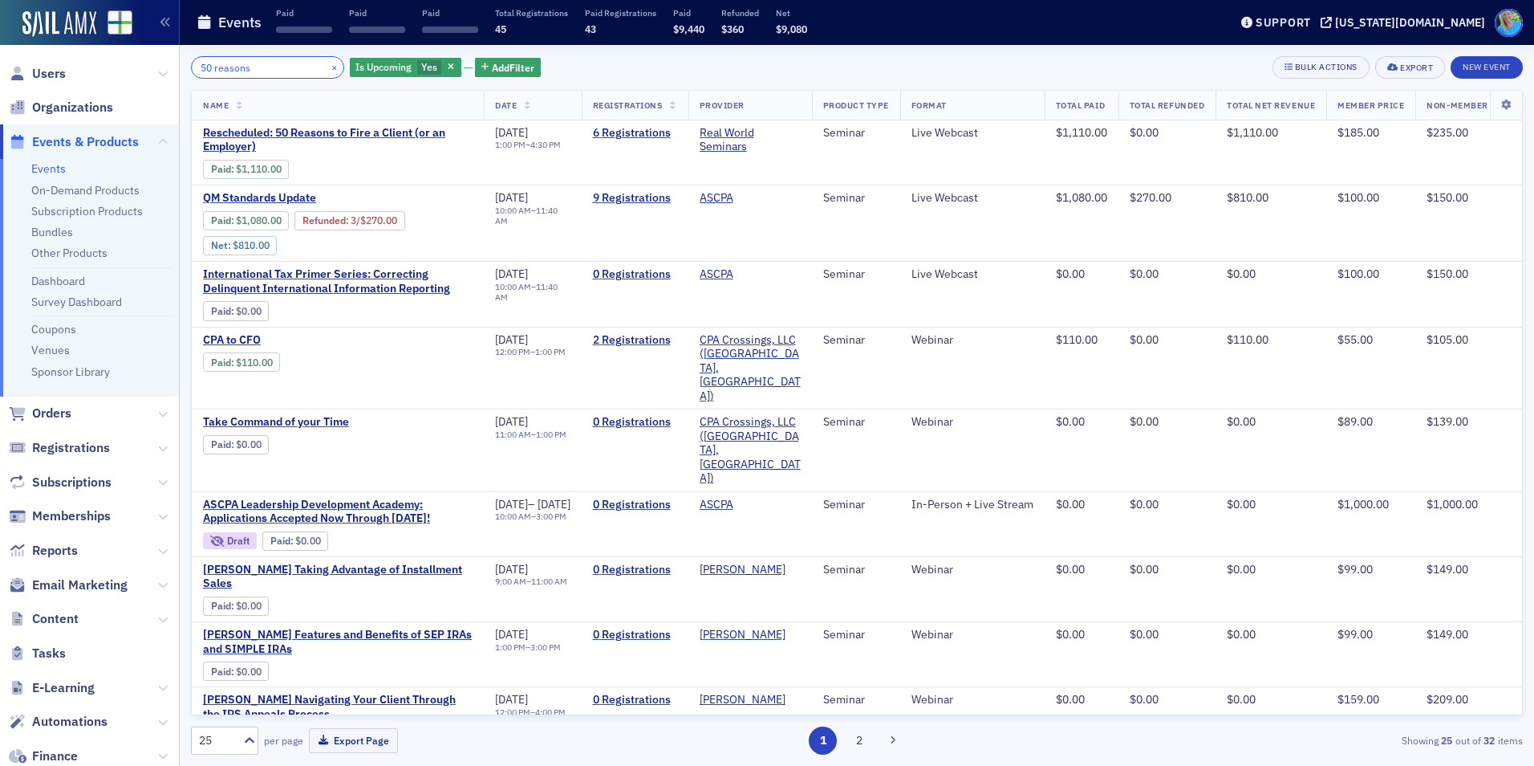
type input "50 reasons"
click at [327, 70] on button "×" at bounding box center [334, 66] width 14 height 14
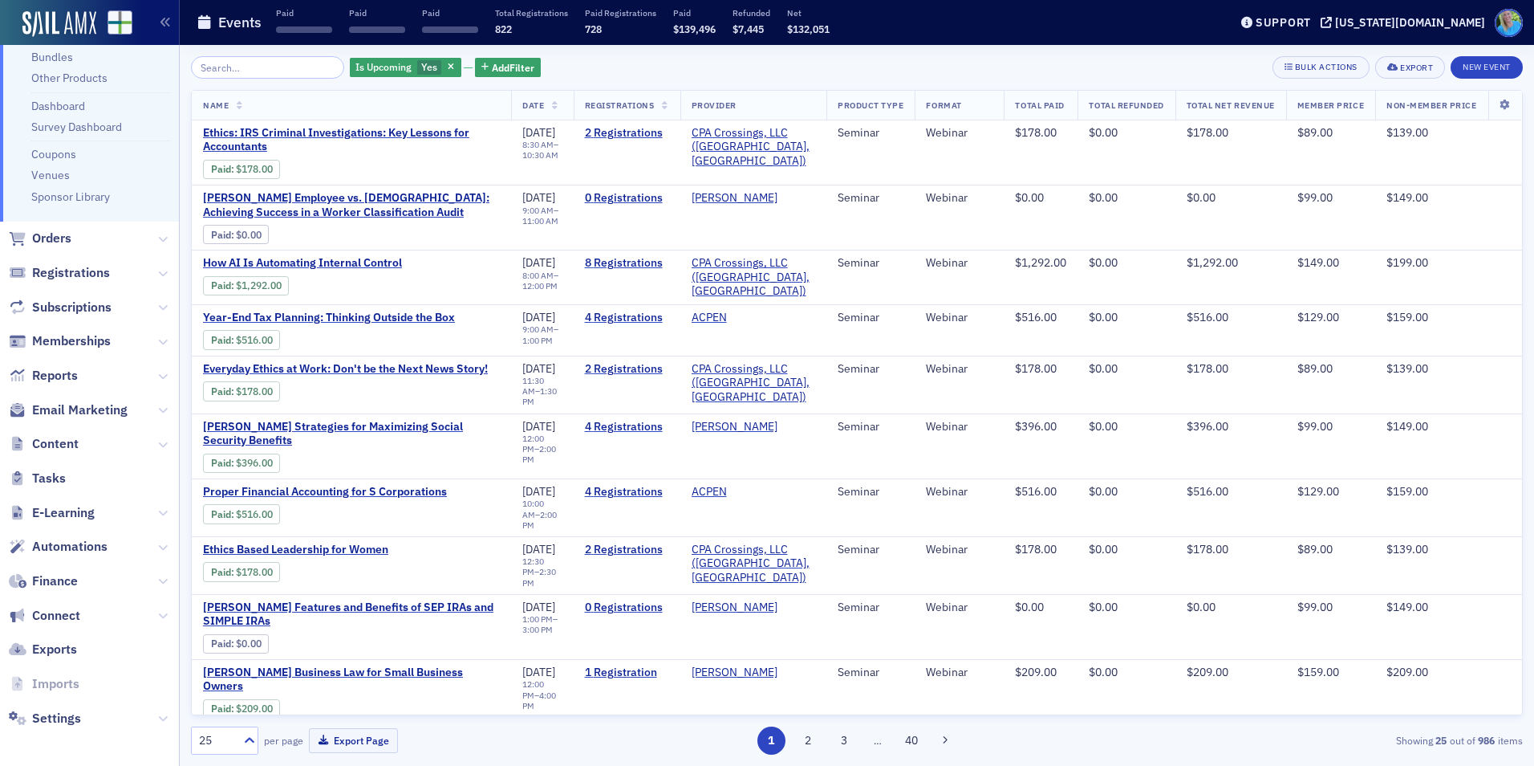
scroll to position [178, 0]
click at [158, 505] on icon at bounding box center [163, 510] width 10 height 10
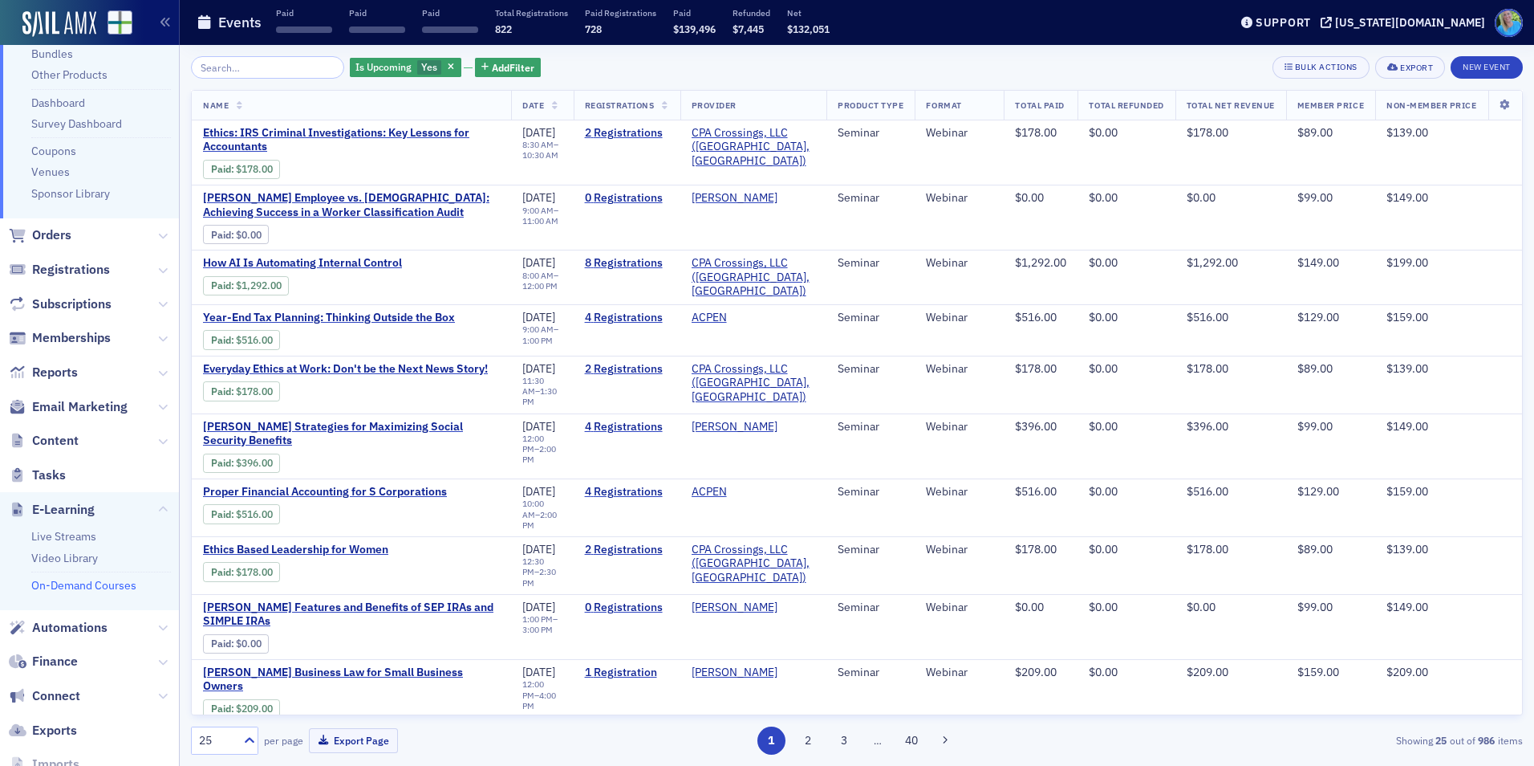
click at [93, 584] on link "On-Demand Courses" at bounding box center [83, 585] width 105 height 14
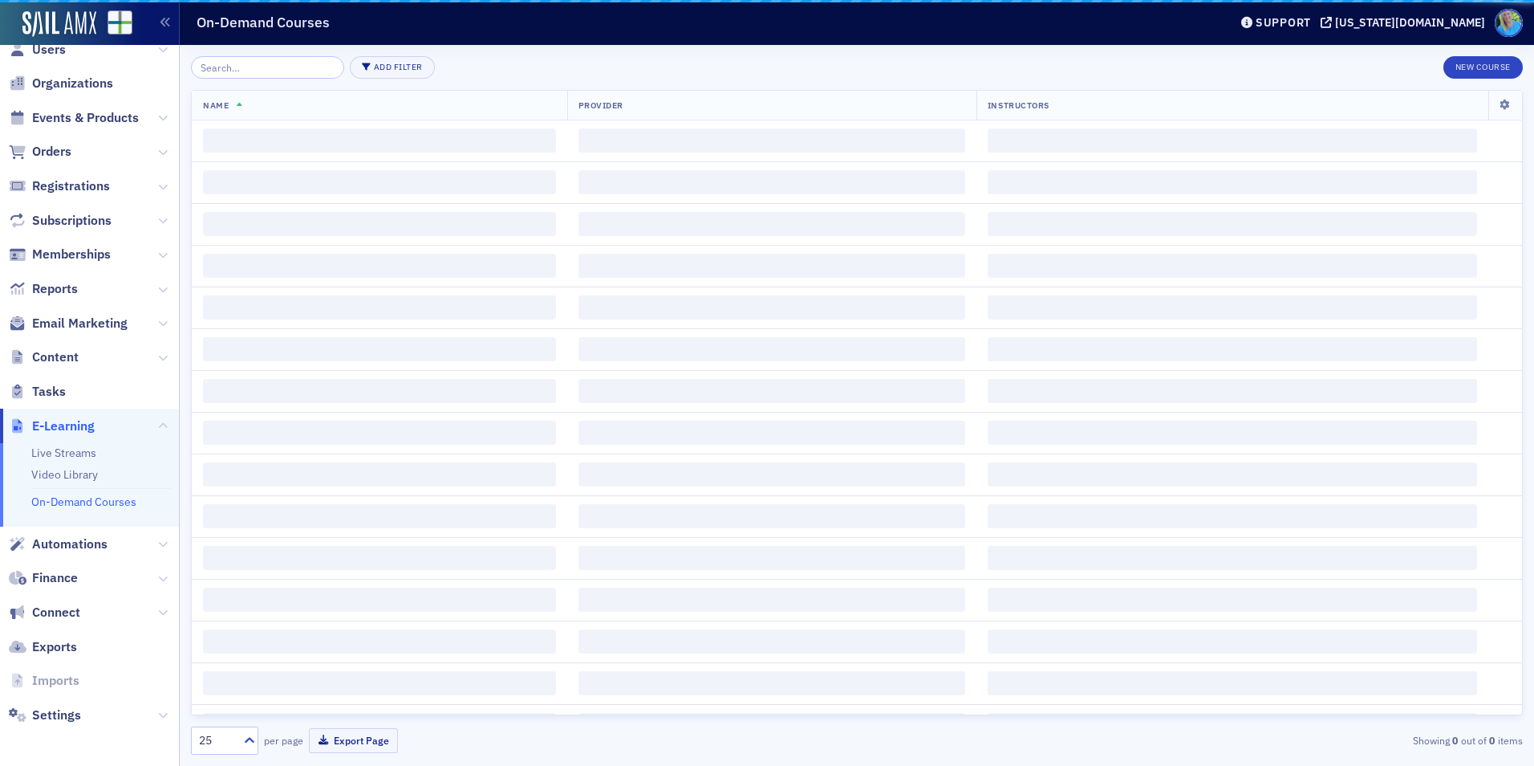
scroll to position [24, 0]
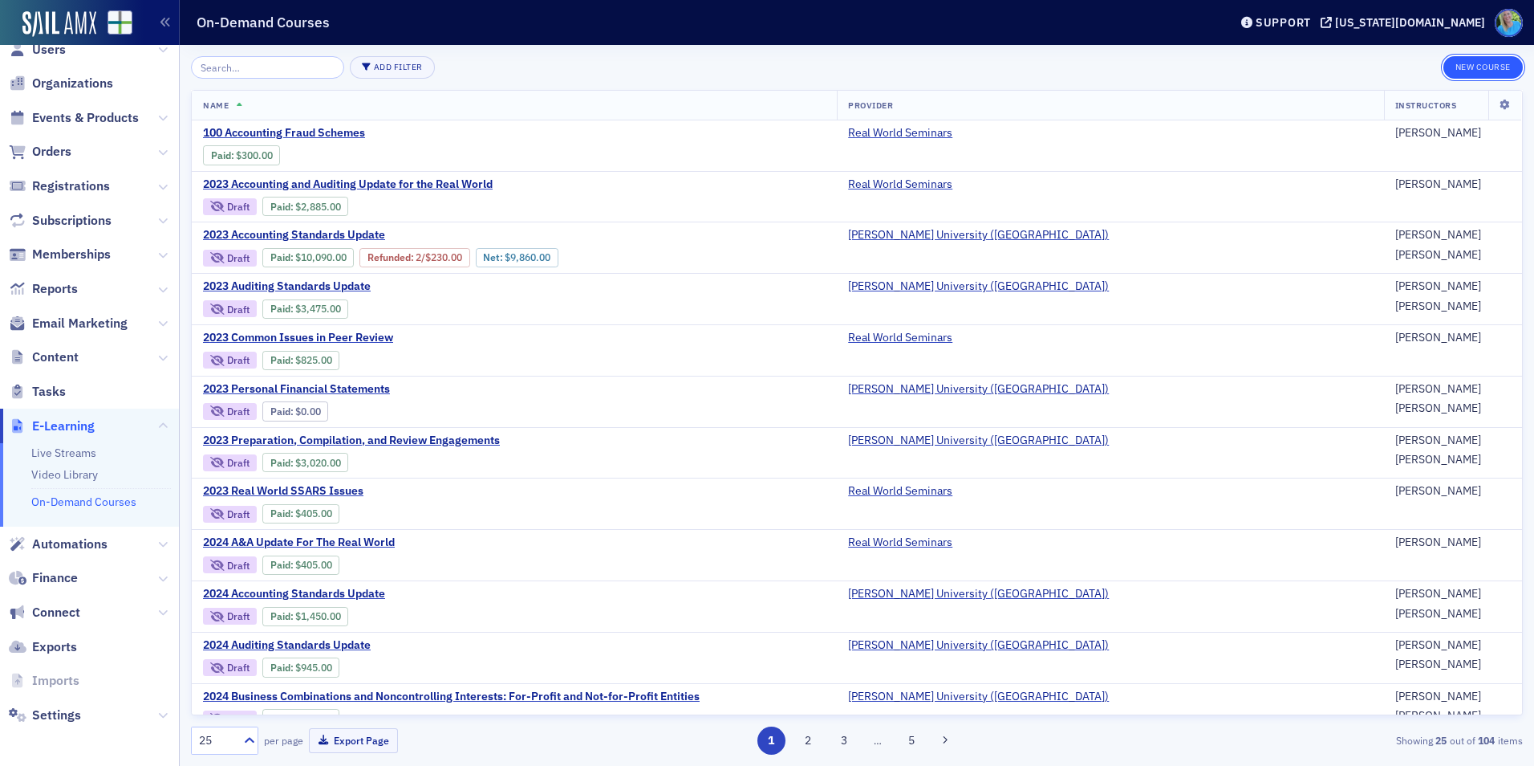
click at [1473, 71] on button "New Course" at bounding box center [1483, 67] width 79 height 22
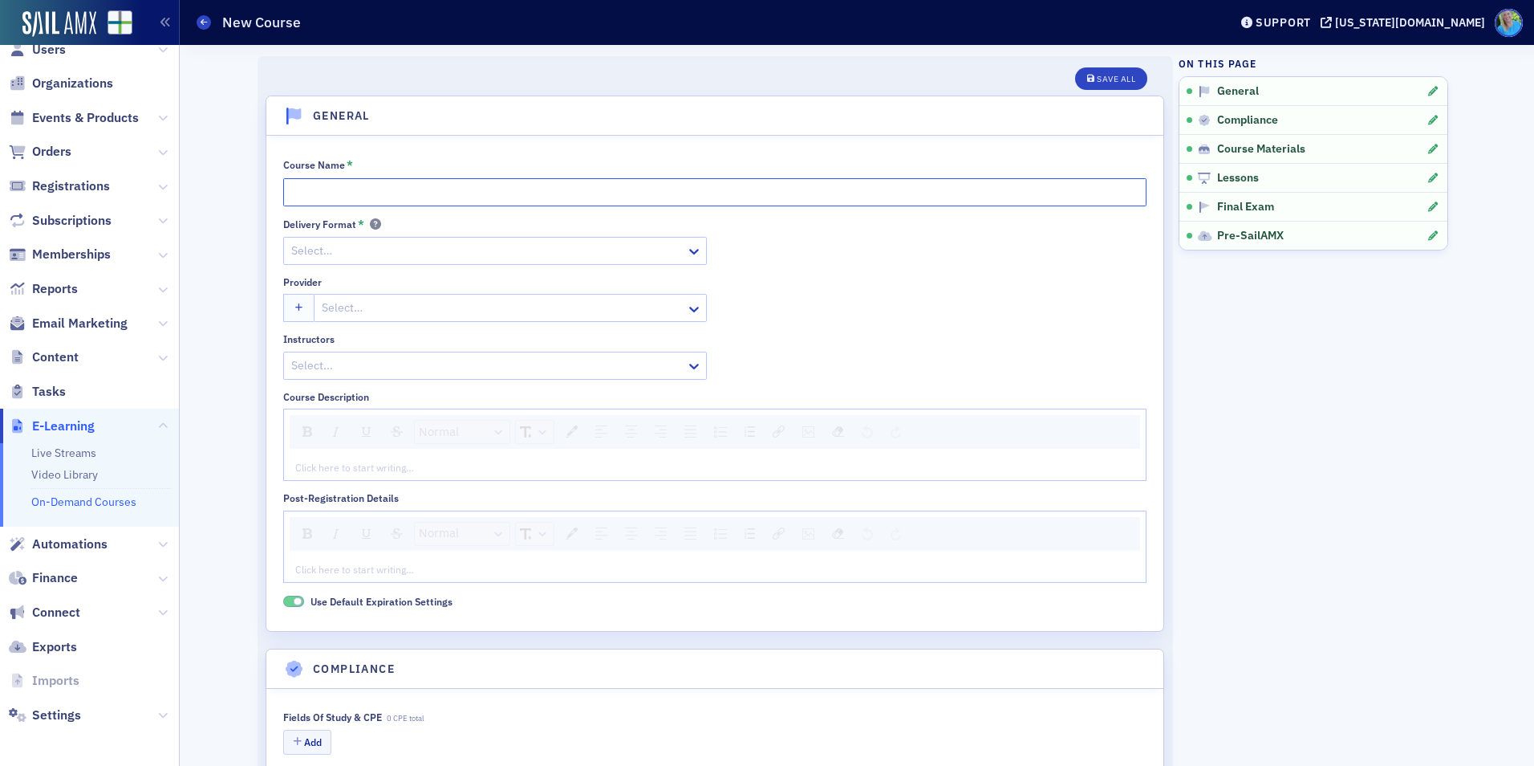
click at [343, 190] on input "Course Name *" at bounding box center [714, 192] width 863 height 28
paste input "Peer Review Points All Firms Should be Aware of Before It ’ s Too Late"
type input "Peer Review Points All Firms Should be Aware of Before It’s Too Late"
click at [791, 240] on div "Delivery Format * Select… Provider Select… Instructors Select..." at bounding box center [714, 298] width 863 height 162
click at [644, 247] on div at bounding box center [487, 251] width 395 height 20
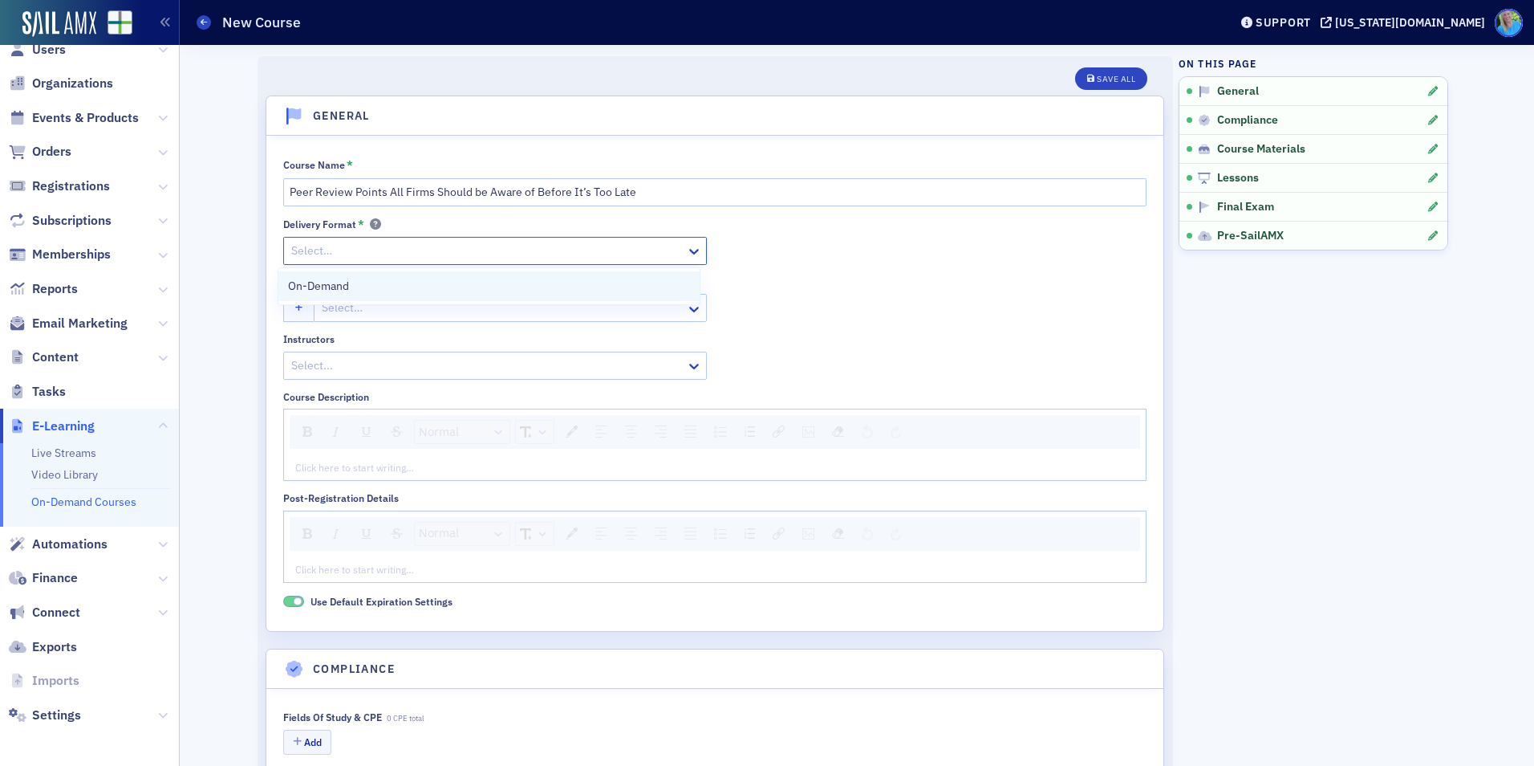
click at [455, 279] on div "On-Demand" at bounding box center [489, 286] width 403 height 17
click at [437, 311] on div at bounding box center [502, 308] width 364 height 20
type input "Real World"
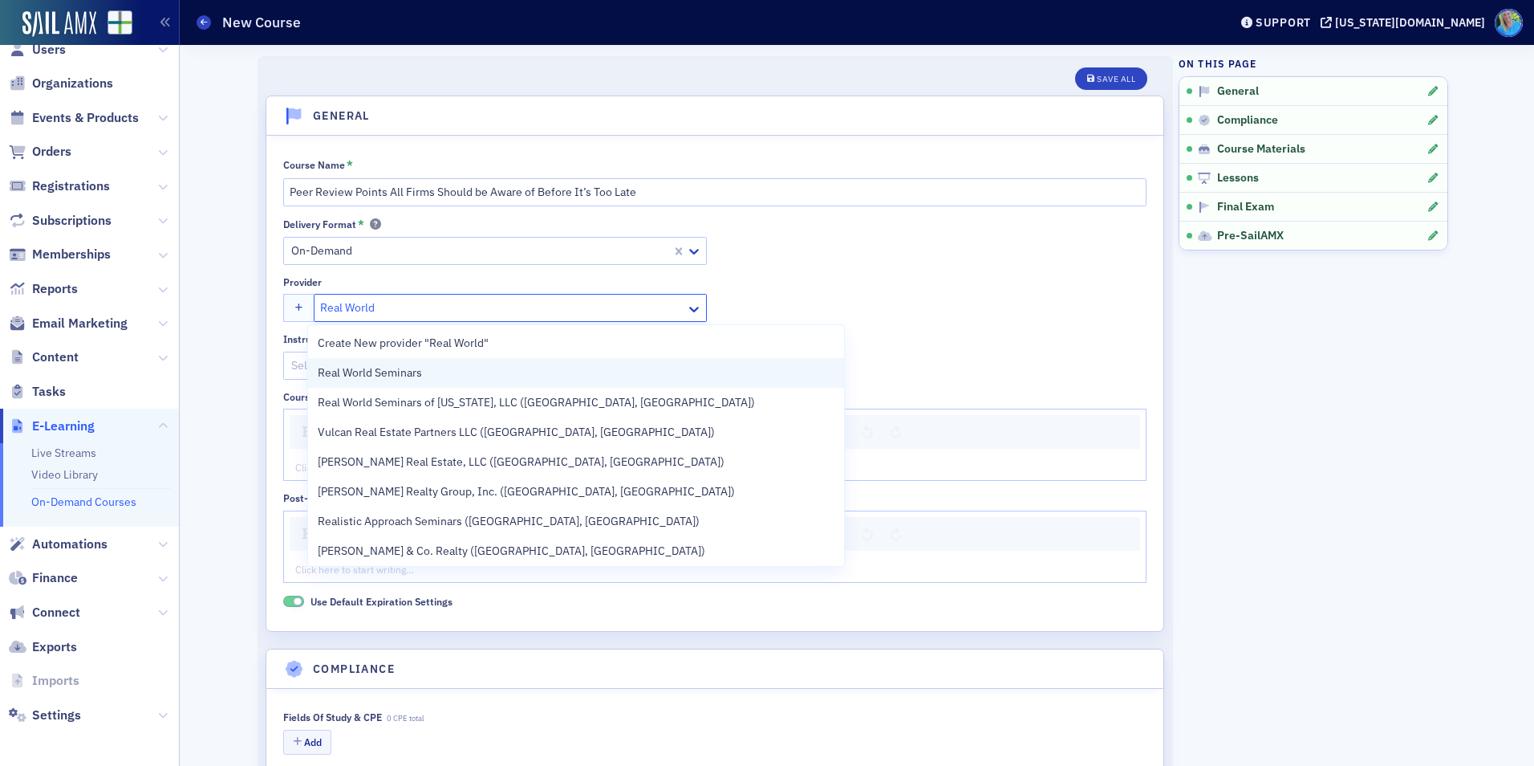
click at [436, 384] on div "Real World Seminars" at bounding box center [575, 373] width 535 height 30
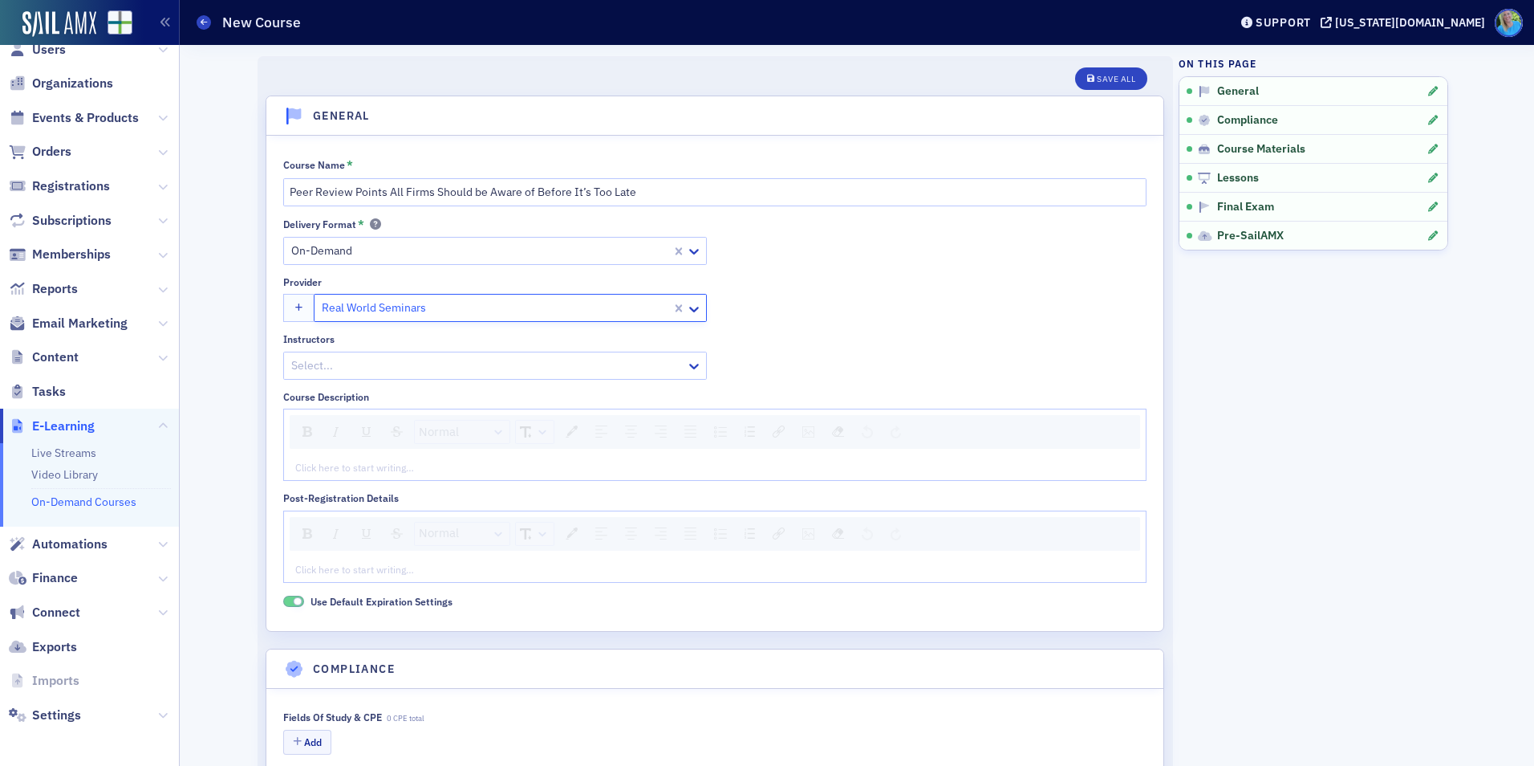
click at [850, 326] on div "Delivery Format * On-Demand Provider option Real World Seminars, selected. Real…" at bounding box center [714, 298] width 863 height 162
click at [613, 347] on div "Instructors Select..." at bounding box center [495, 356] width 424 height 46
click at [609, 357] on div at bounding box center [487, 365] width 395 height 20
type input "jim martin"
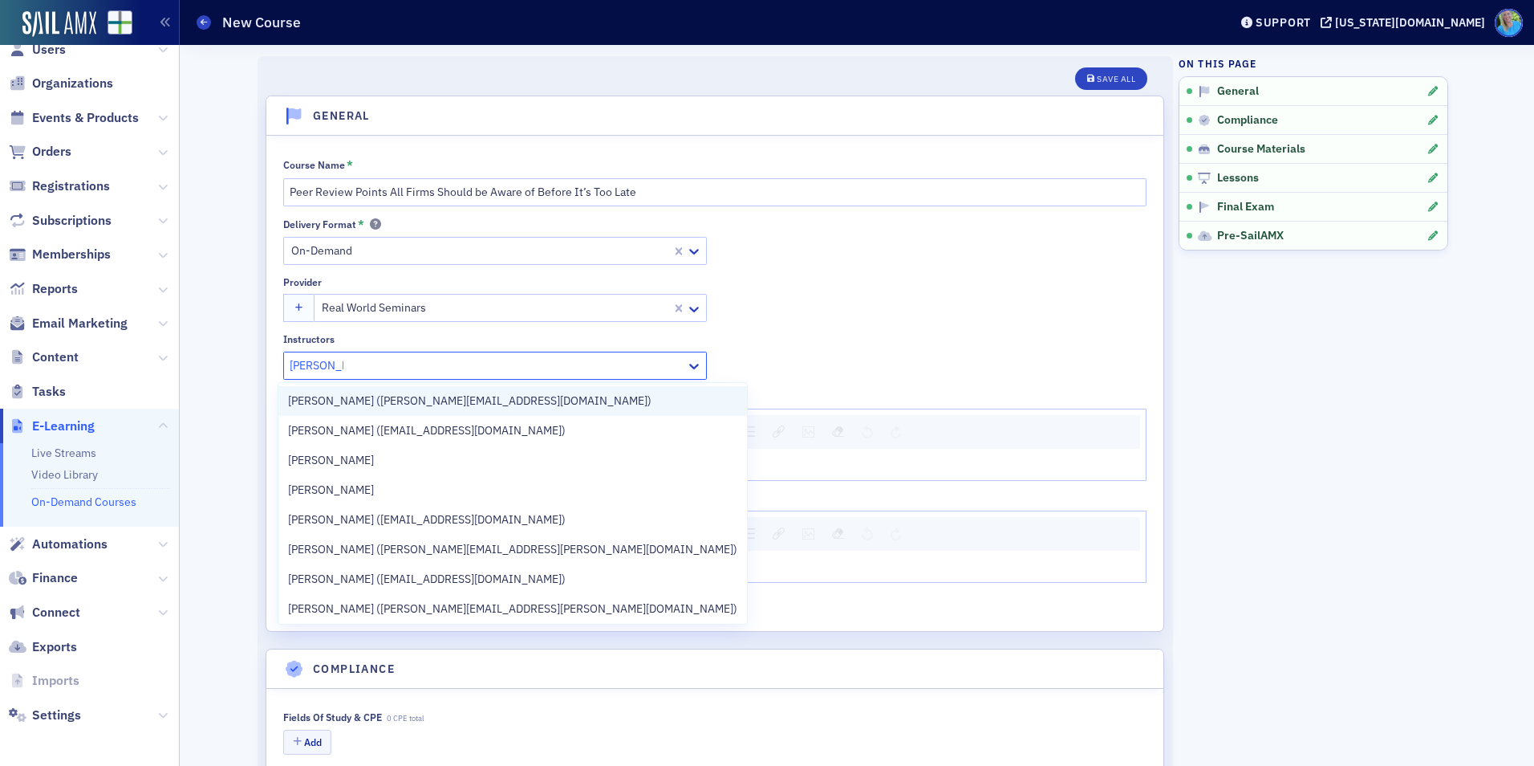
click at [591, 406] on div "Jim Martin (jim@martincocpa.com)" at bounding box center [512, 400] width 449 height 17
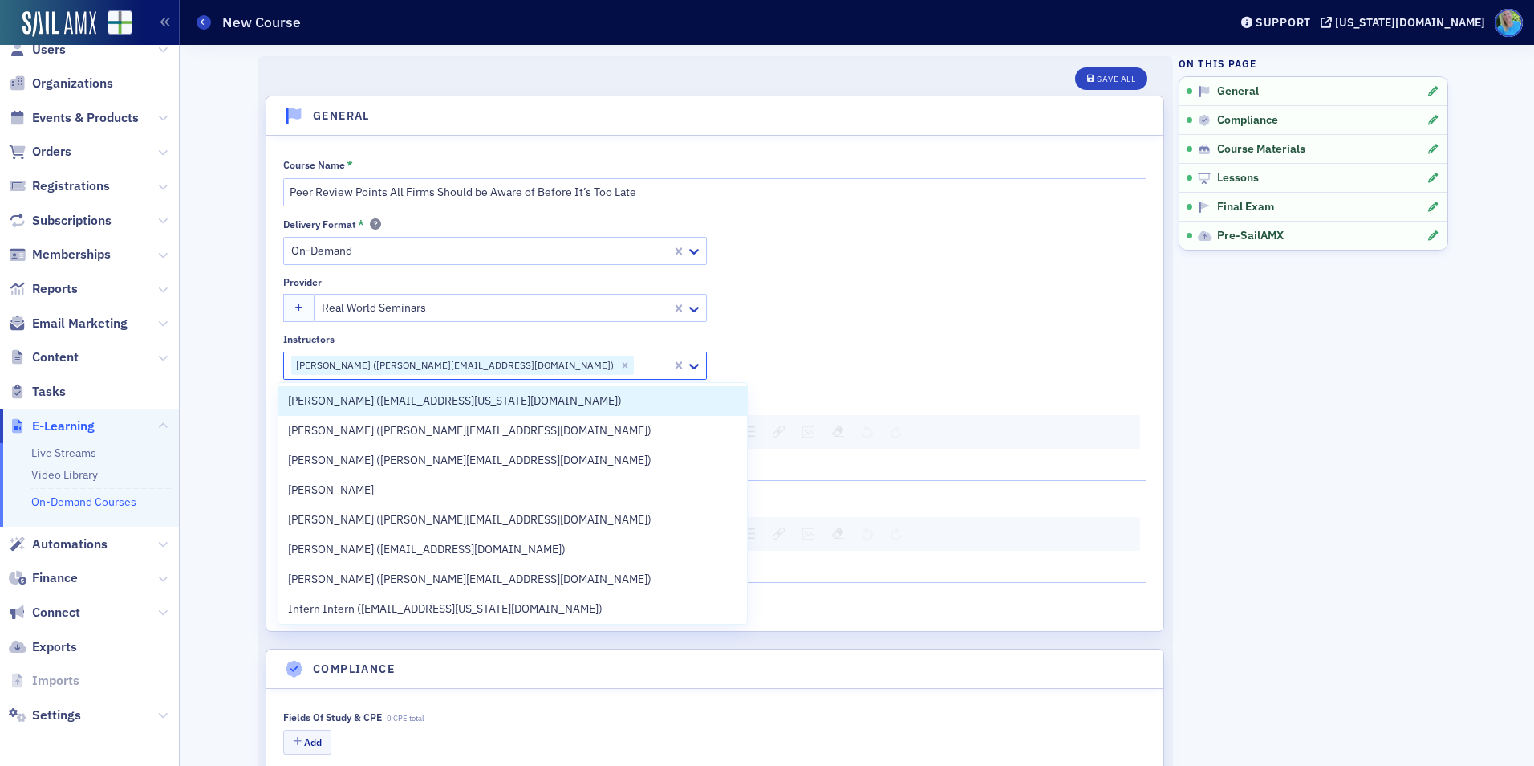
click at [859, 343] on div "Delivery Format * On-Demand Provider Real World Seminars Instructors option Jim…" at bounding box center [714, 298] width 863 height 162
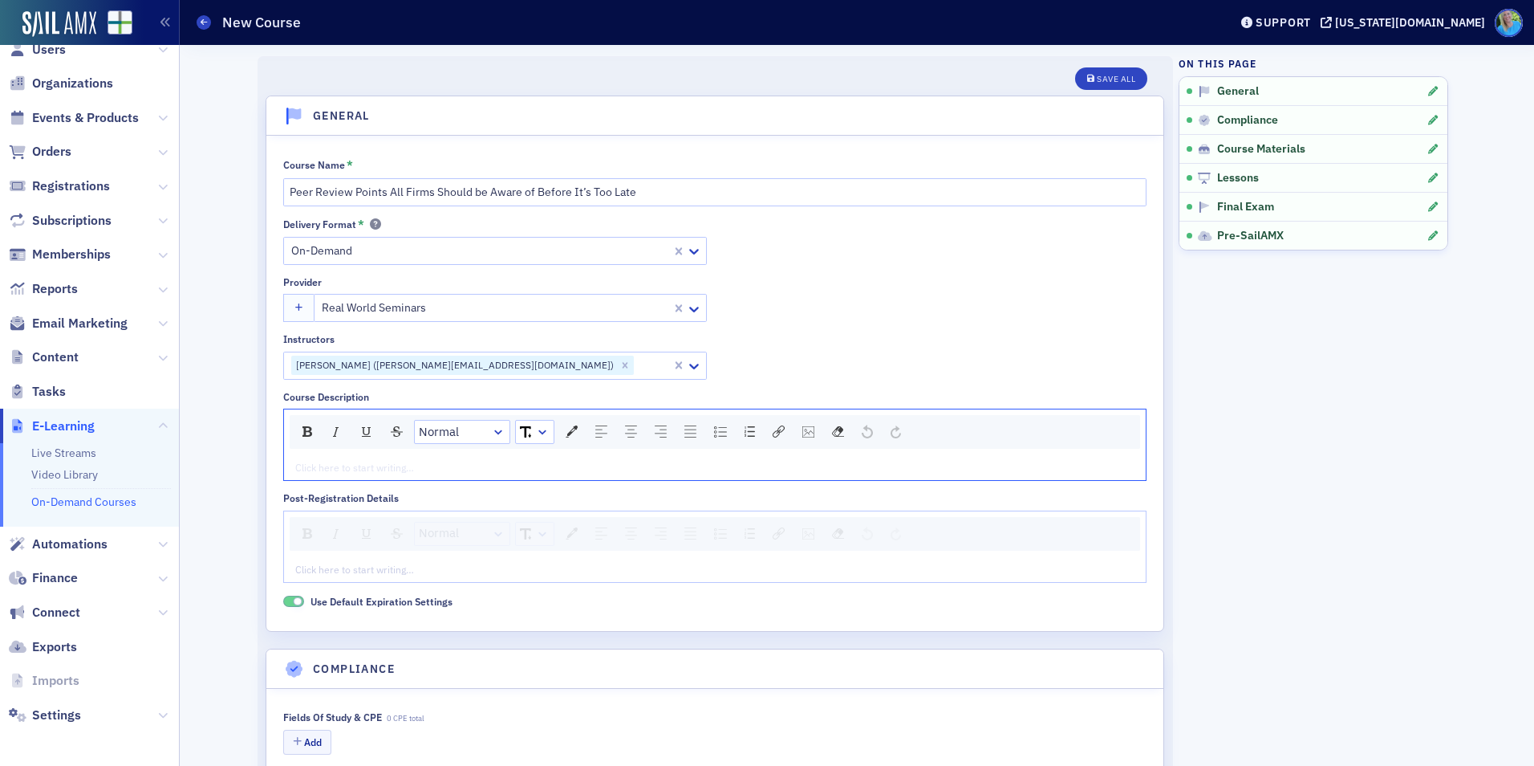
click at [420, 467] on div "rdw-editor" at bounding box center [715, 467] width 839 height 14
paste div "rdw-editor"
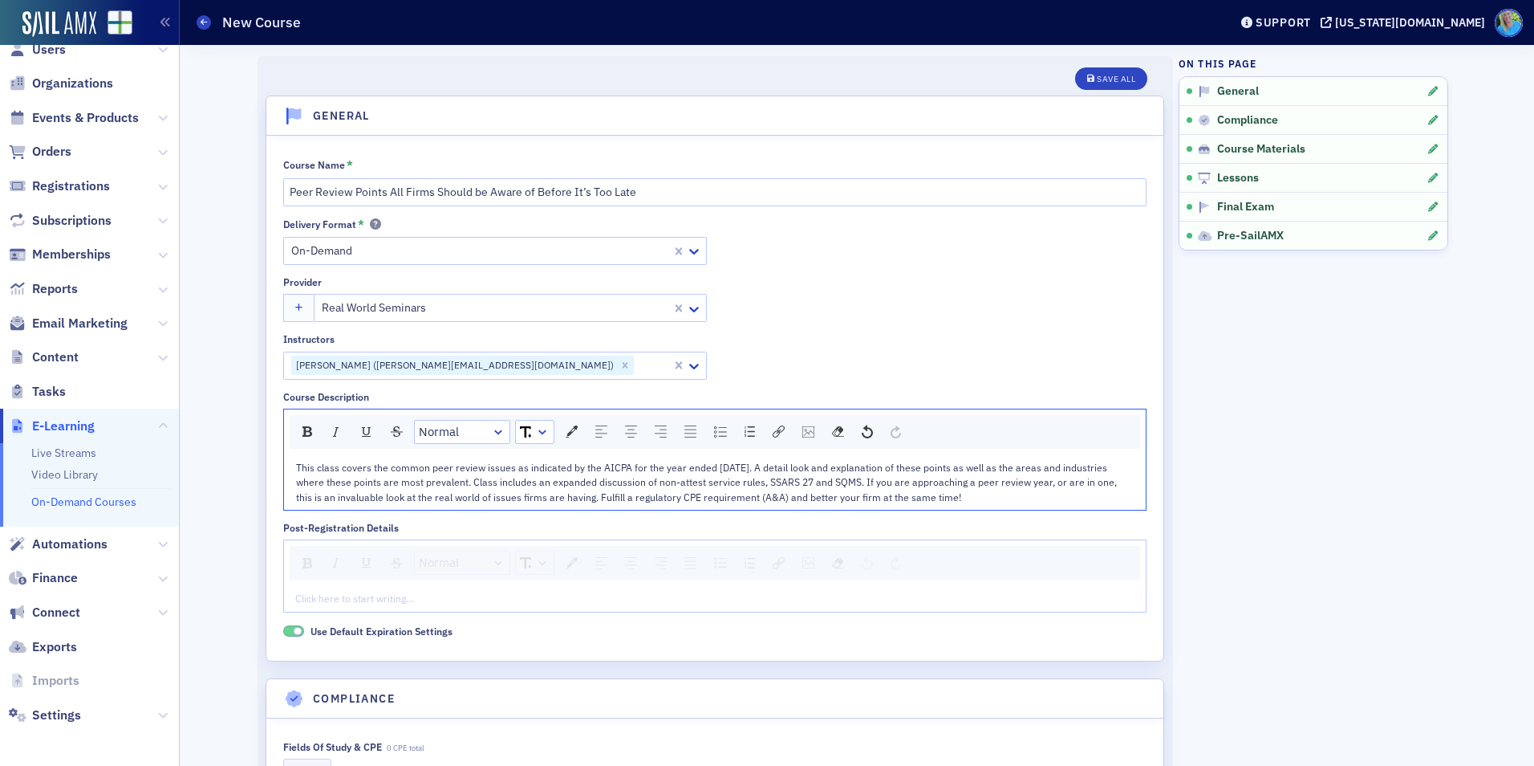
click at [810, 466] on span "This class covers the common peer review issues as indicated by the AICPA for t…" at bounding box center [707, 482] width 823 height 43
click at [1103, 75] on div "Save All" at bounding box center [1116, 79] width 39 height 9
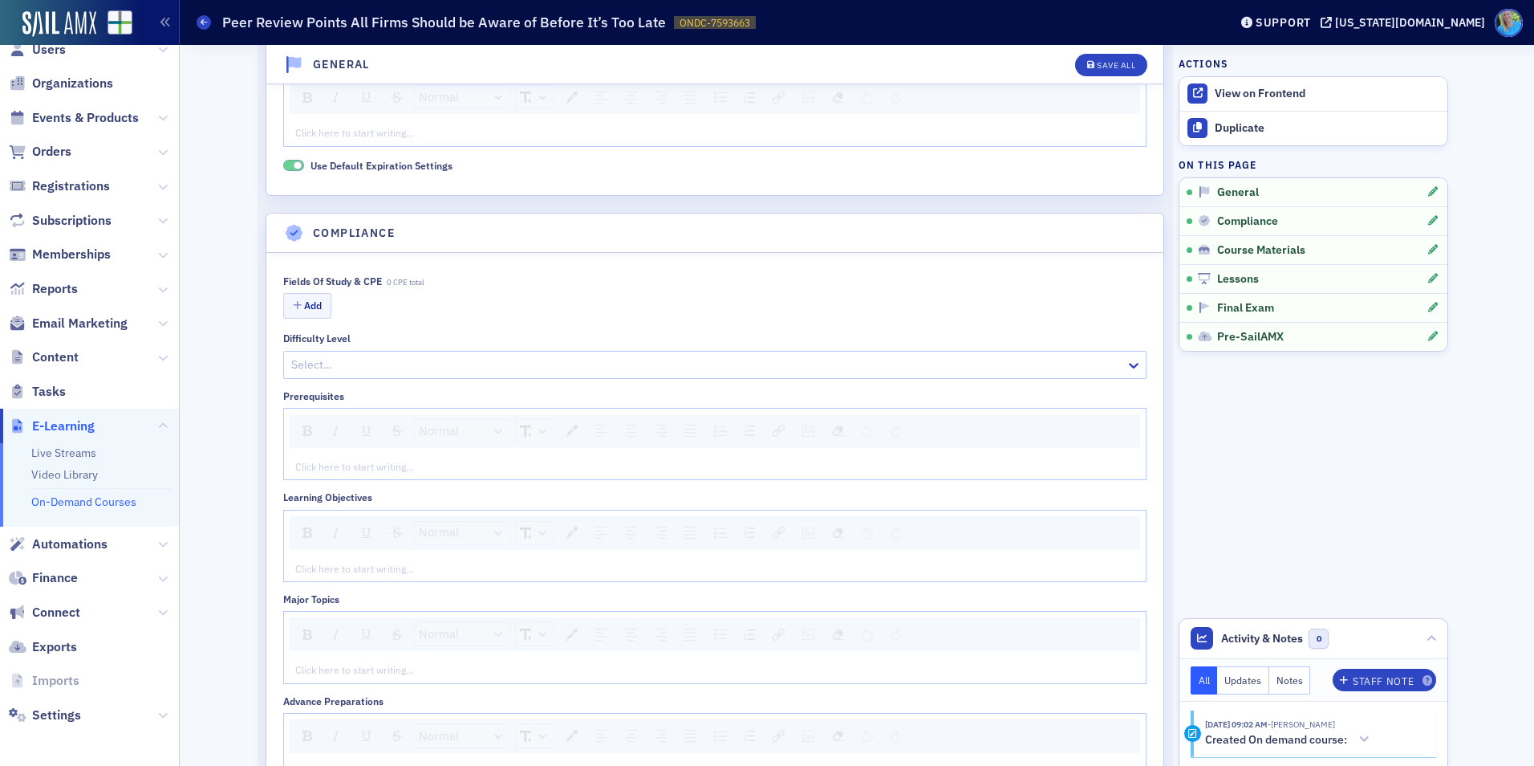
scroll to position [481, 0]
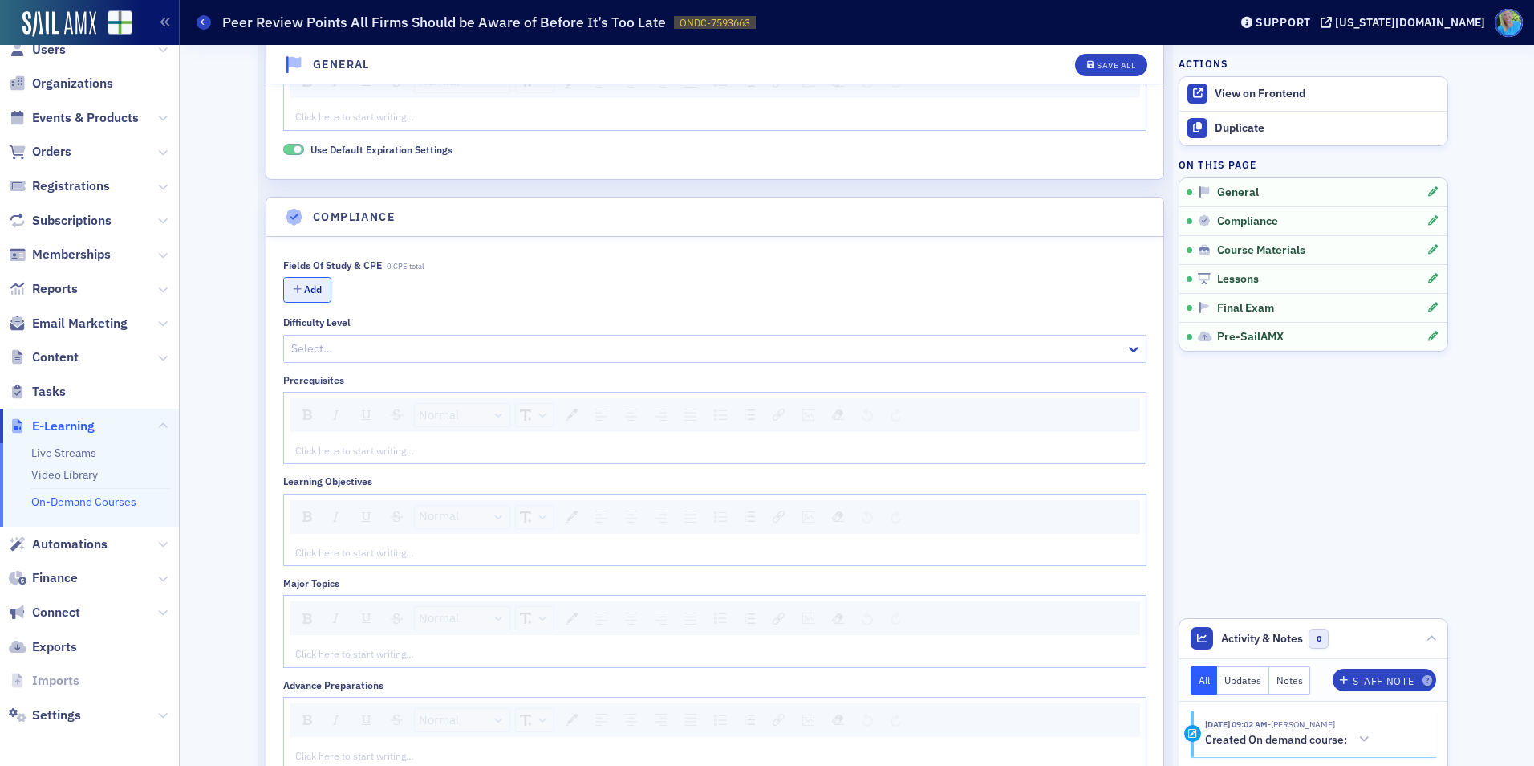
click at [298, 296] on button "Add" at bounding box center [307, 289] width 48 height 25
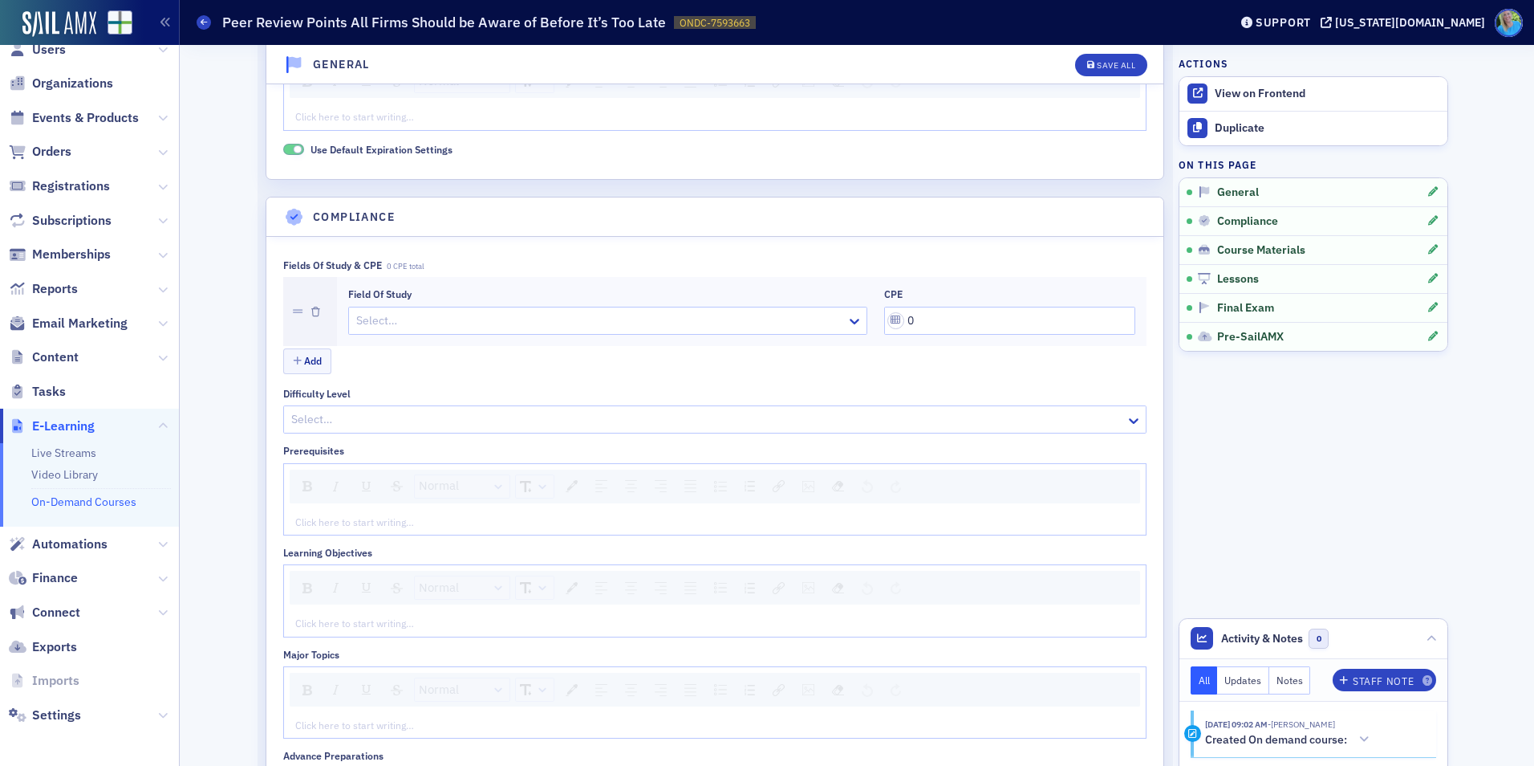
click at [383, 326] on div at bounding box center [600, 321] width 490 height 20
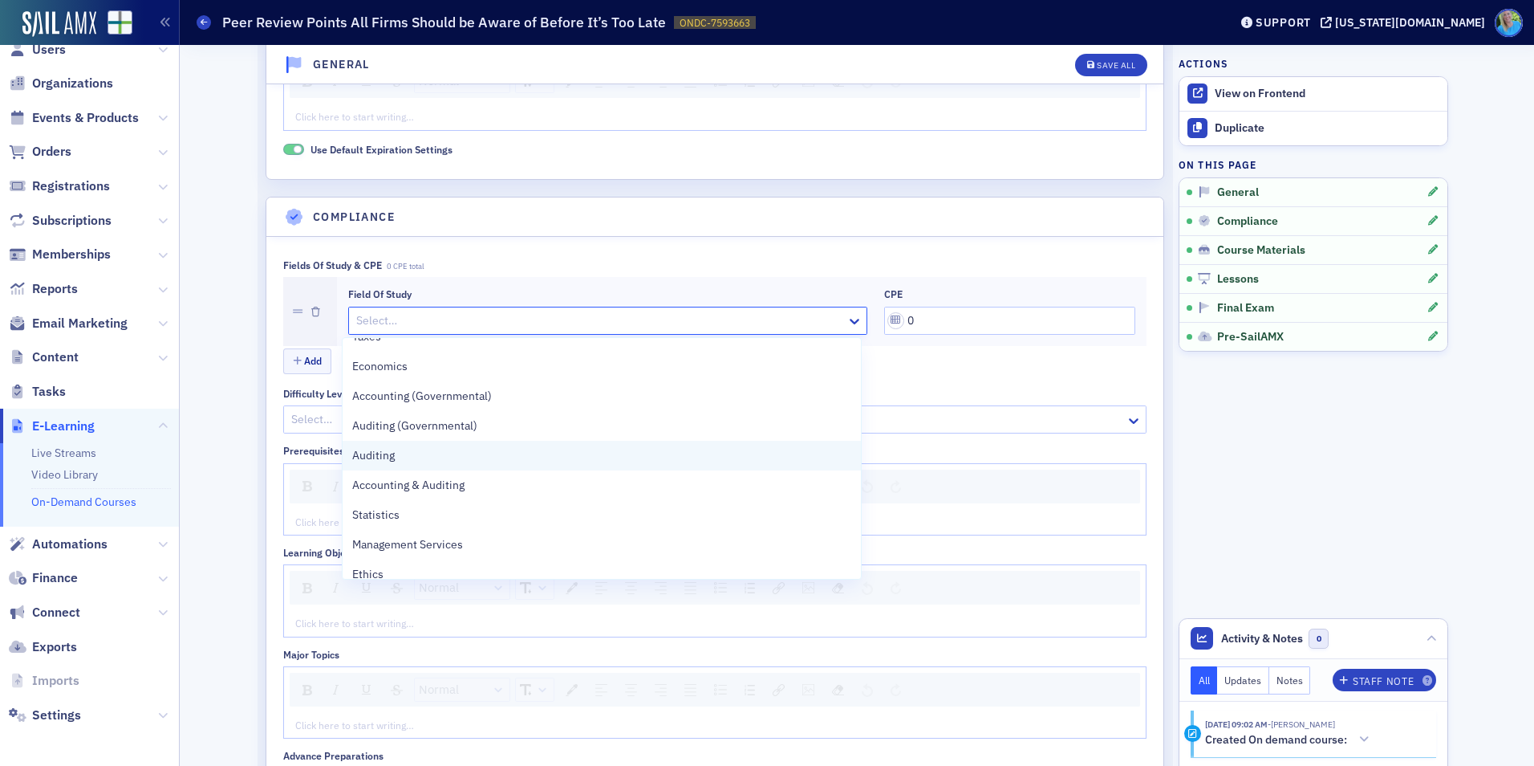
scroll to position [321, 0]
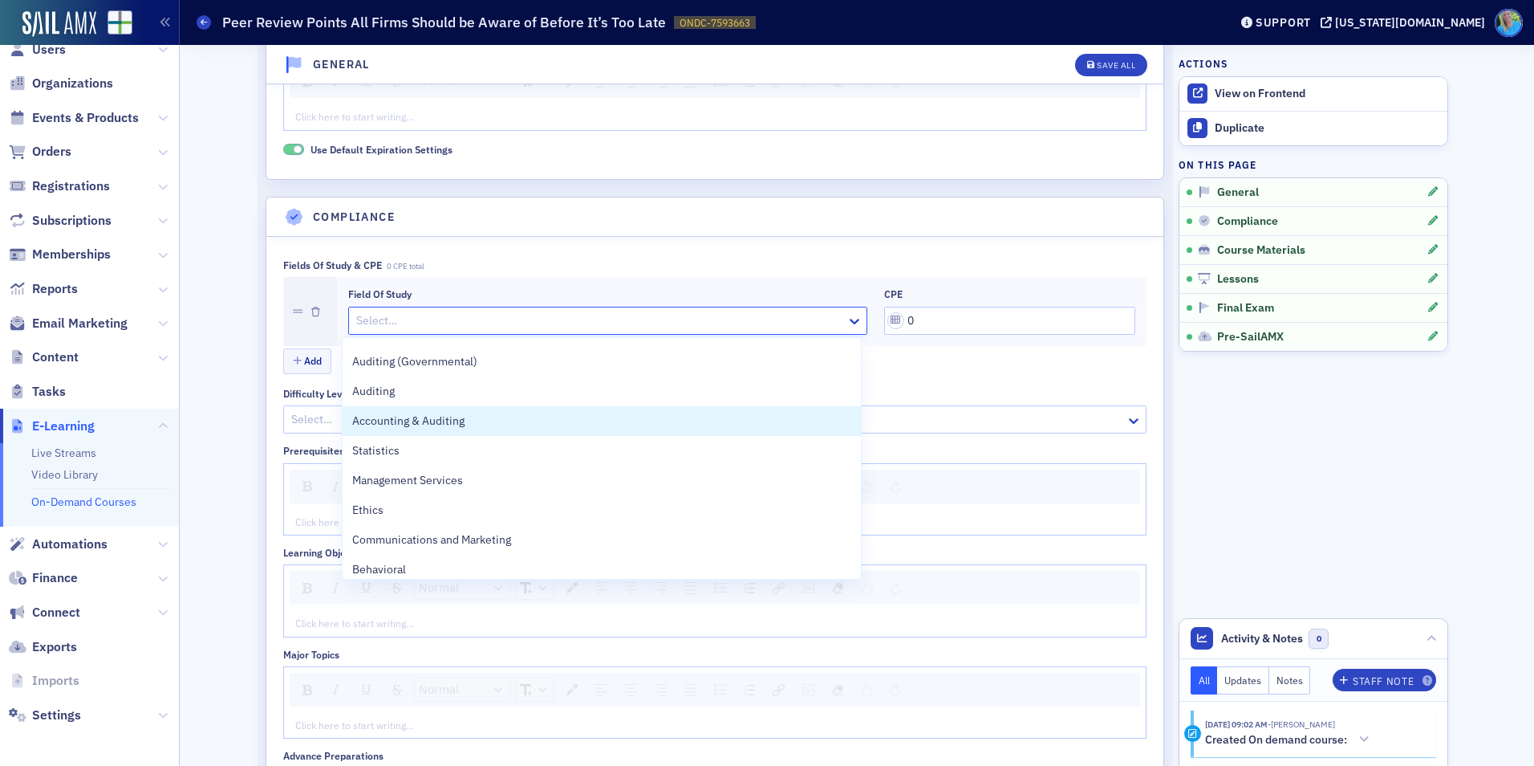
drag, startPoint x: 444, startPoint y: 428, endPoint x: 757, endPoint y: 339, distance: 325.4
click at [445, 428] on span "Accounting & Auditing" at bounding box center [408, 420] width 112 height 17
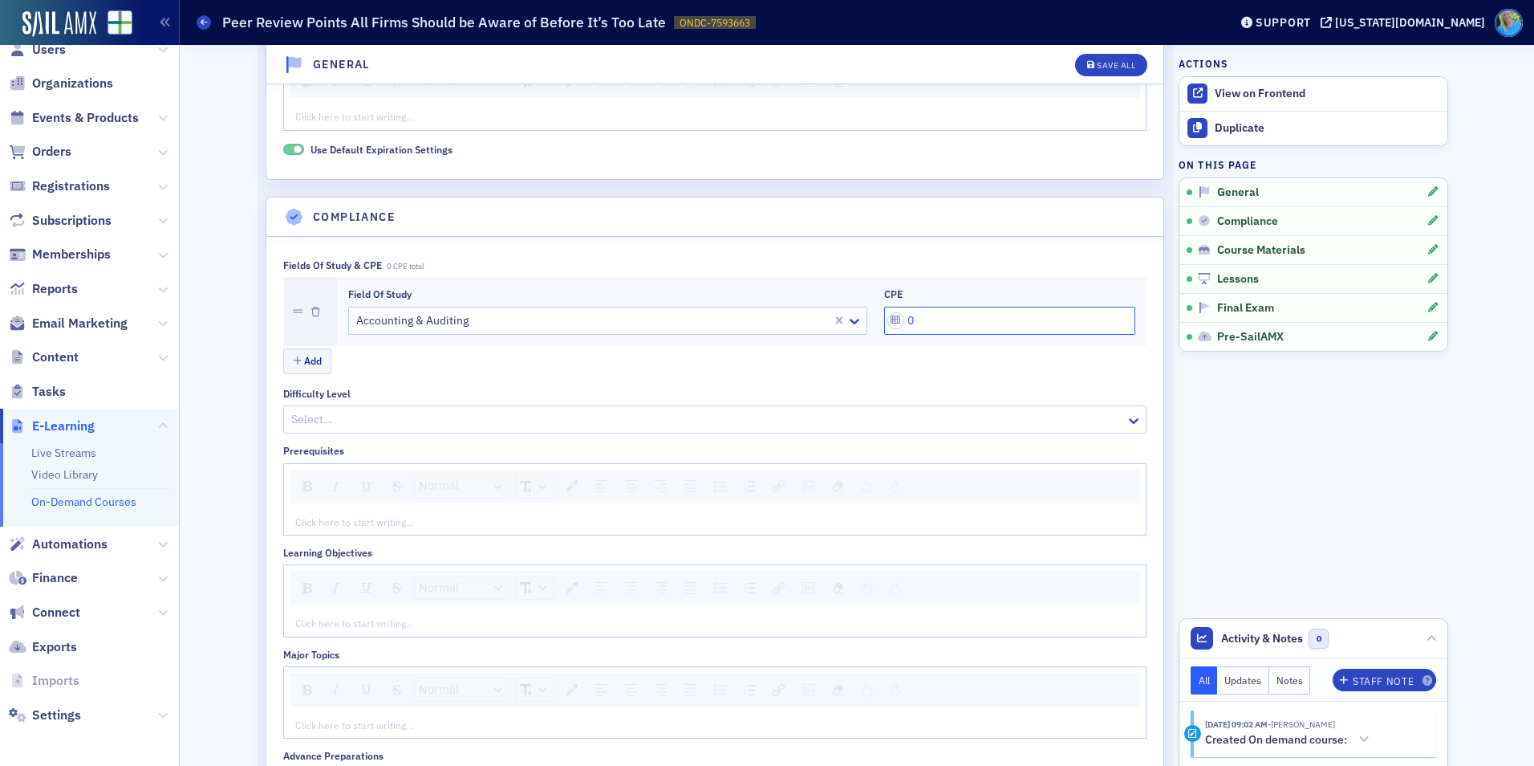
drag, startPoint x: 917, startPoint y: 313, endPoint x: 880, endPoint y: 319, distance: 37.3
click at [884, 319] on input "0" at bounding box center [1009, 321] width 251 height 28
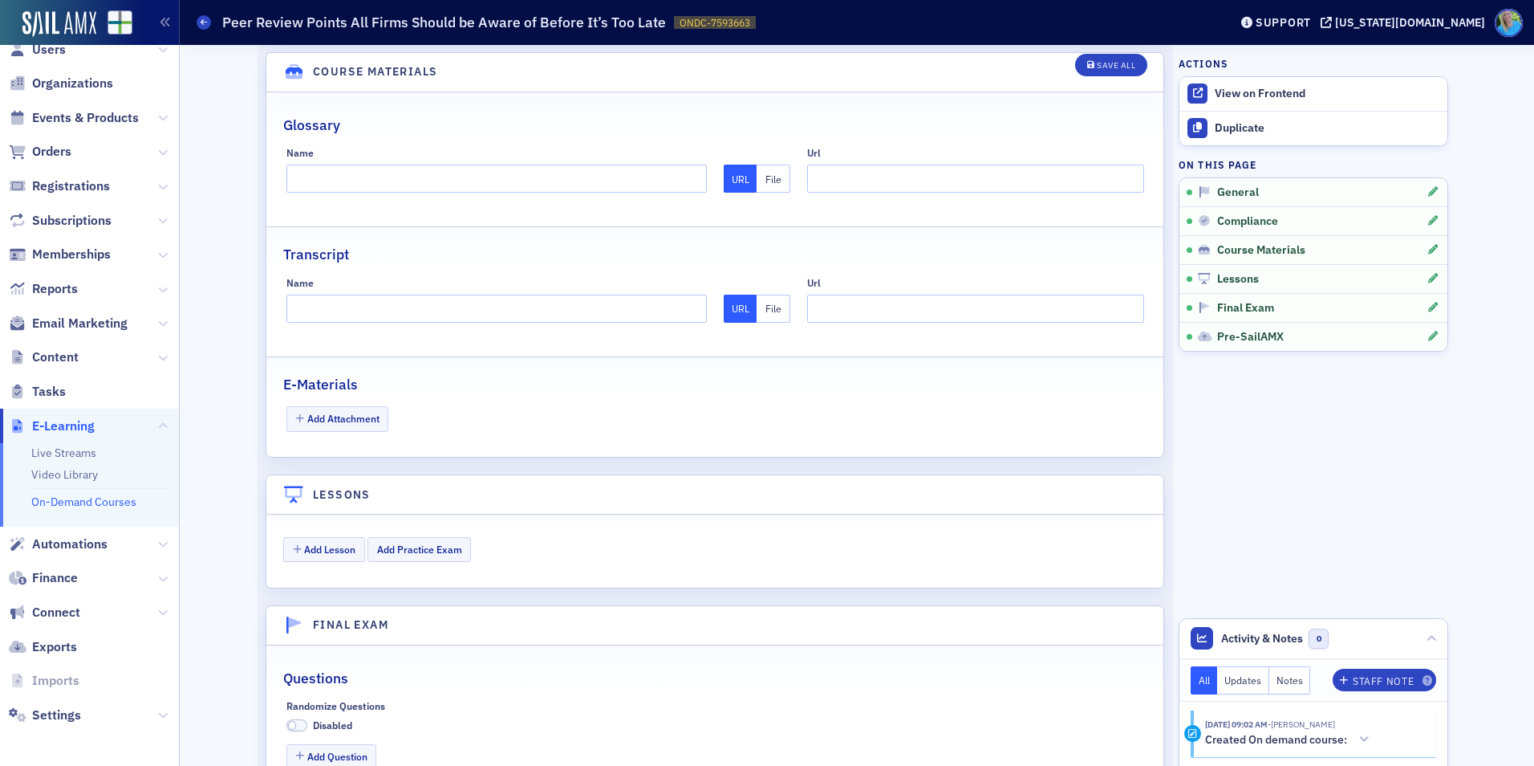
scroll to position [1444, 0]
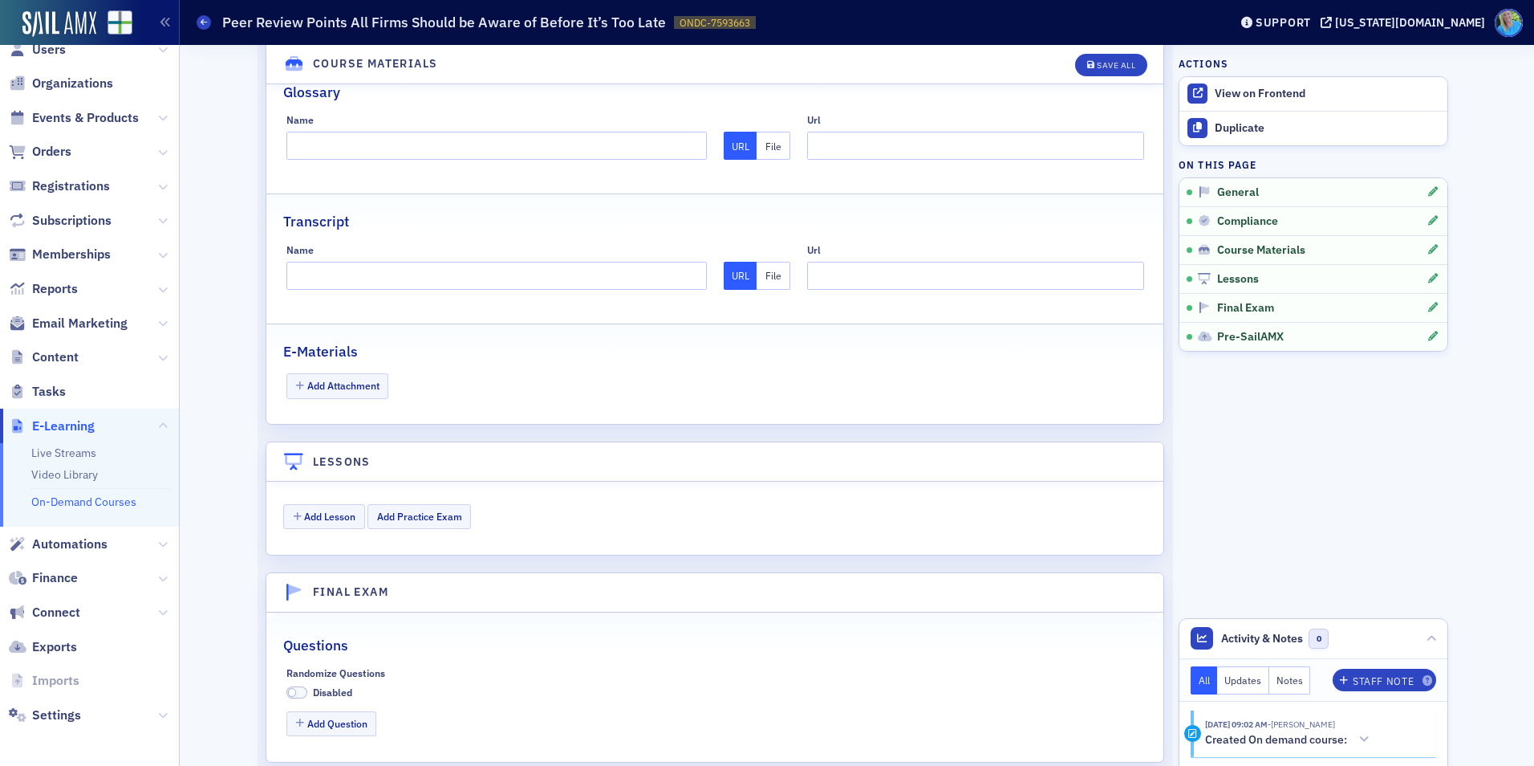
type input "4"
drag, startPoint x: 523, startPoint y: 404, endPoint x: 380, endPoint y: 408, distance: 142.9
click at [518, 404] on fieldset "E-Materials Add Attachment" at bounding box center [714, 364] width 897 height 83
click at [365, 392] on button "Add Attachment" at bounding box center [337, 385] width 103 height 25
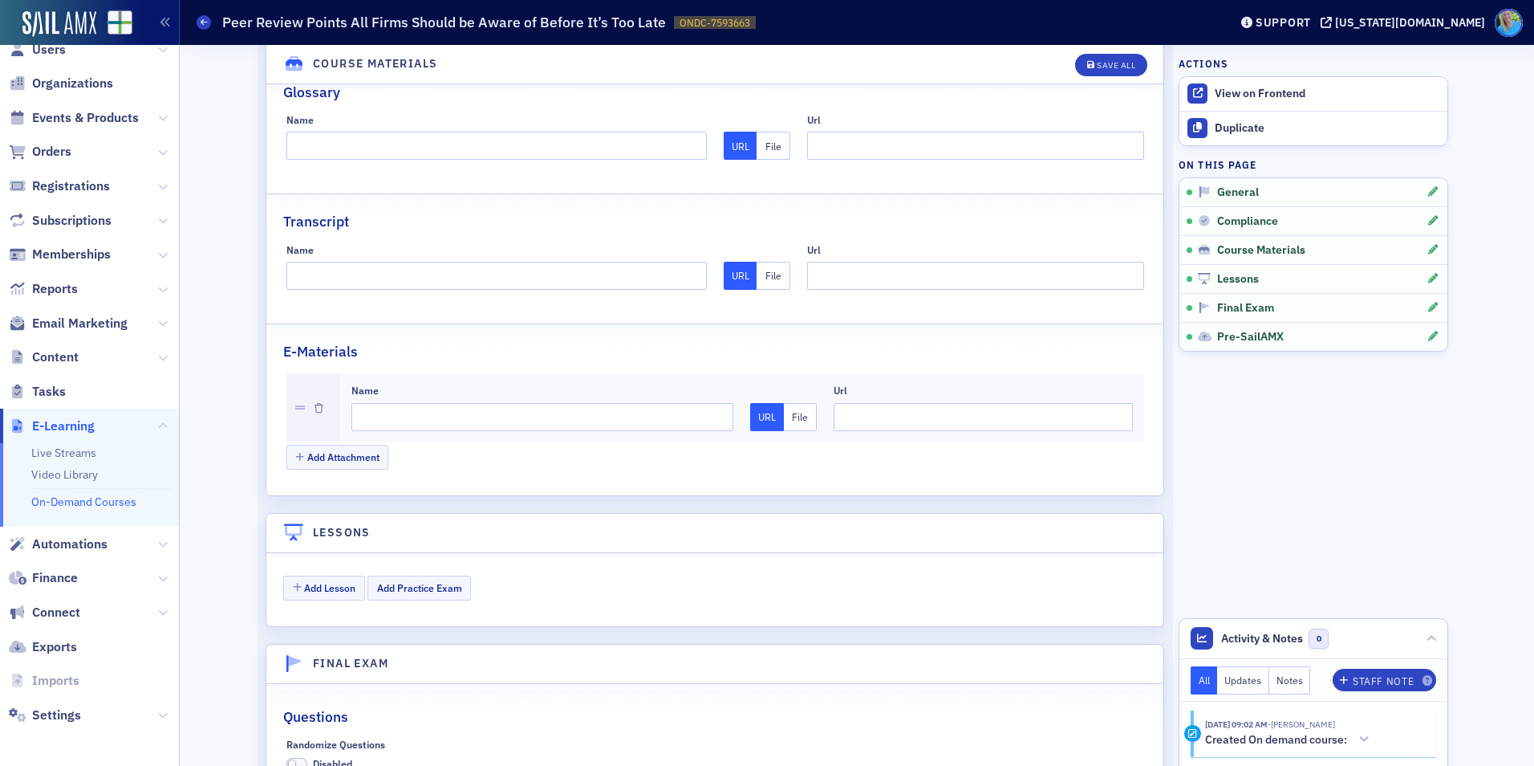
click at [786, 419] on button "File" at bounding box center [801, 417] width 34 height 28
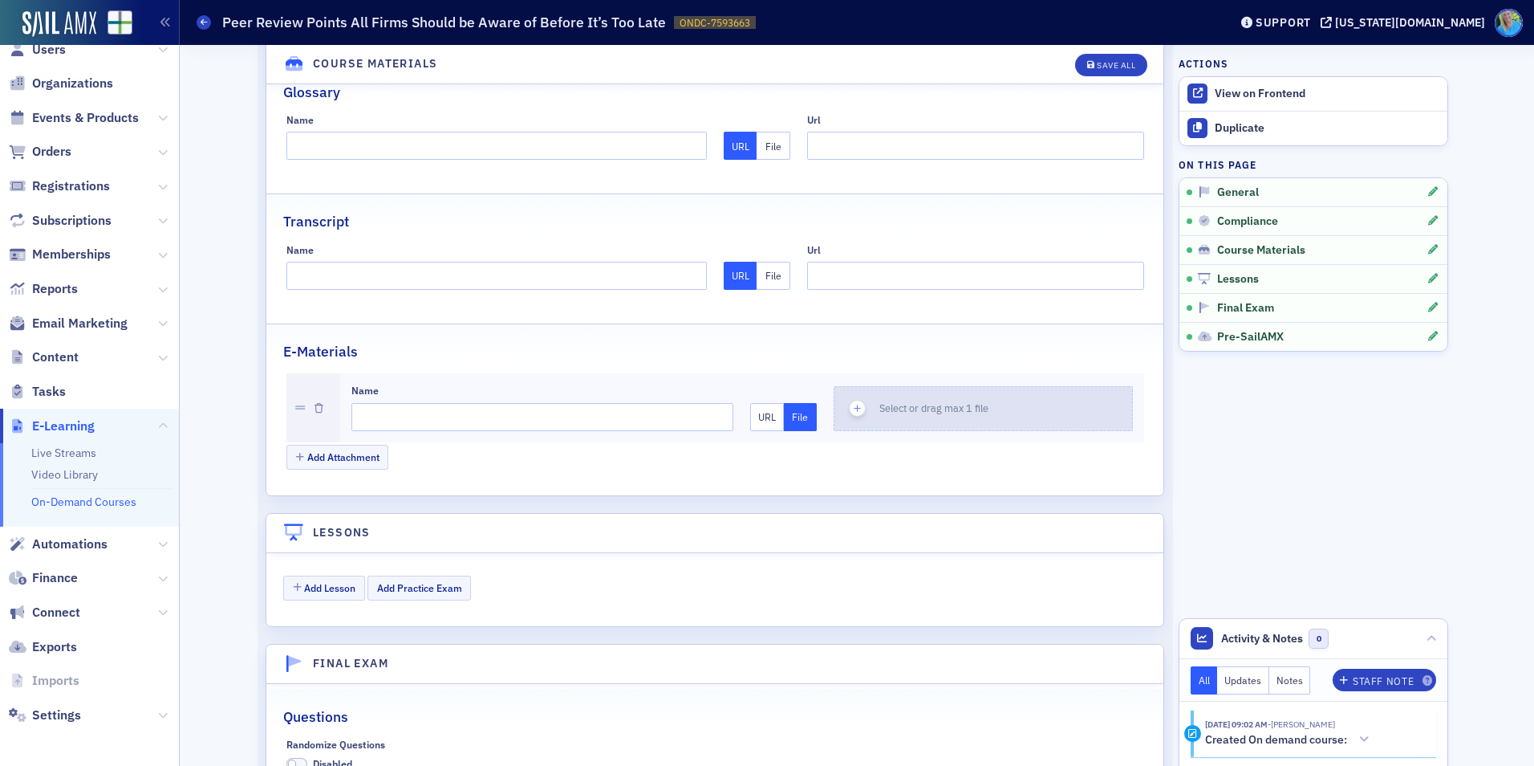
click at [859, 405] on span "button" at bounding box center [857, 408] width 17 height 17
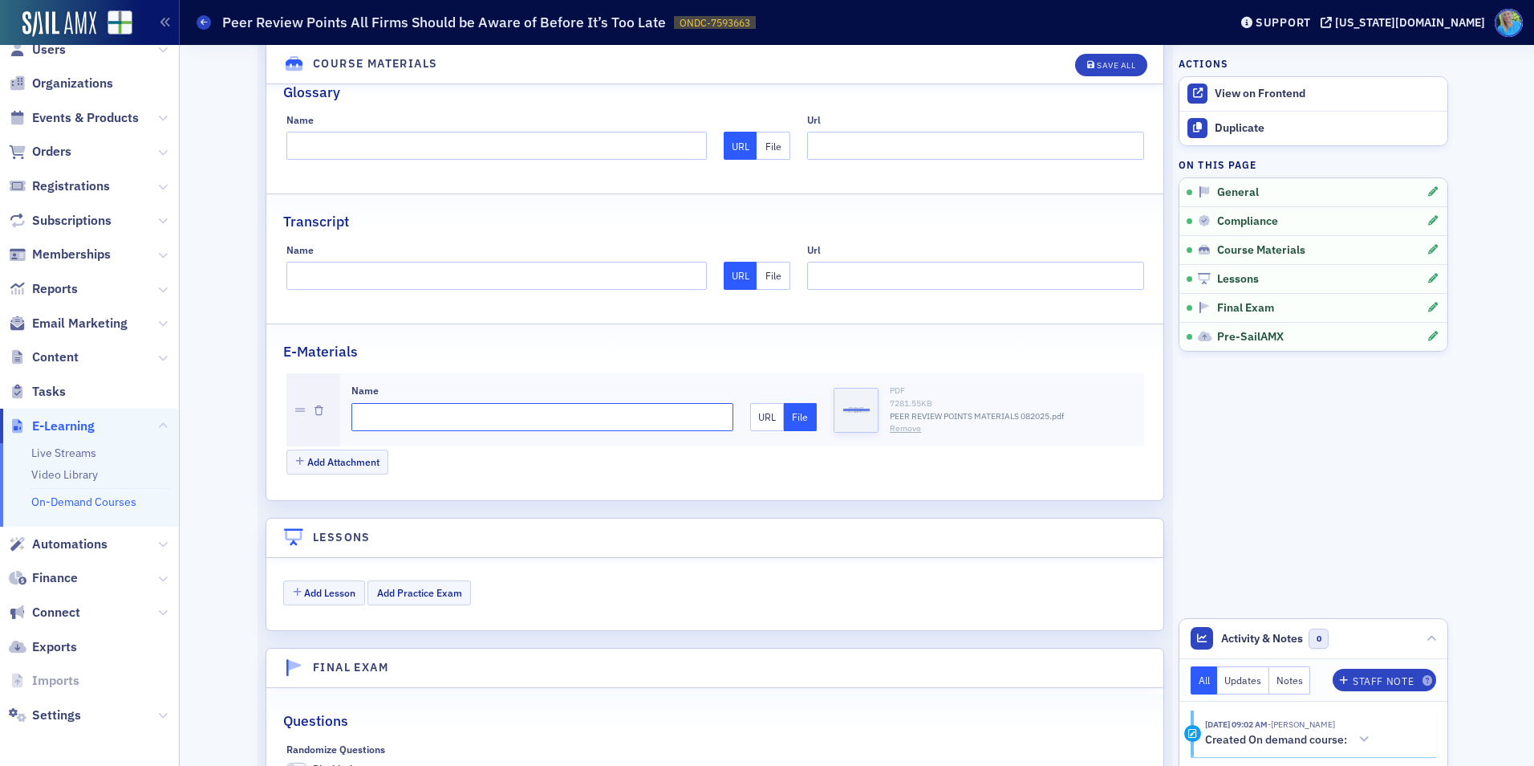
click at [493, 414] on input "Name" at bounding box center [542, 417] width 383 height 28
type input "Materials"
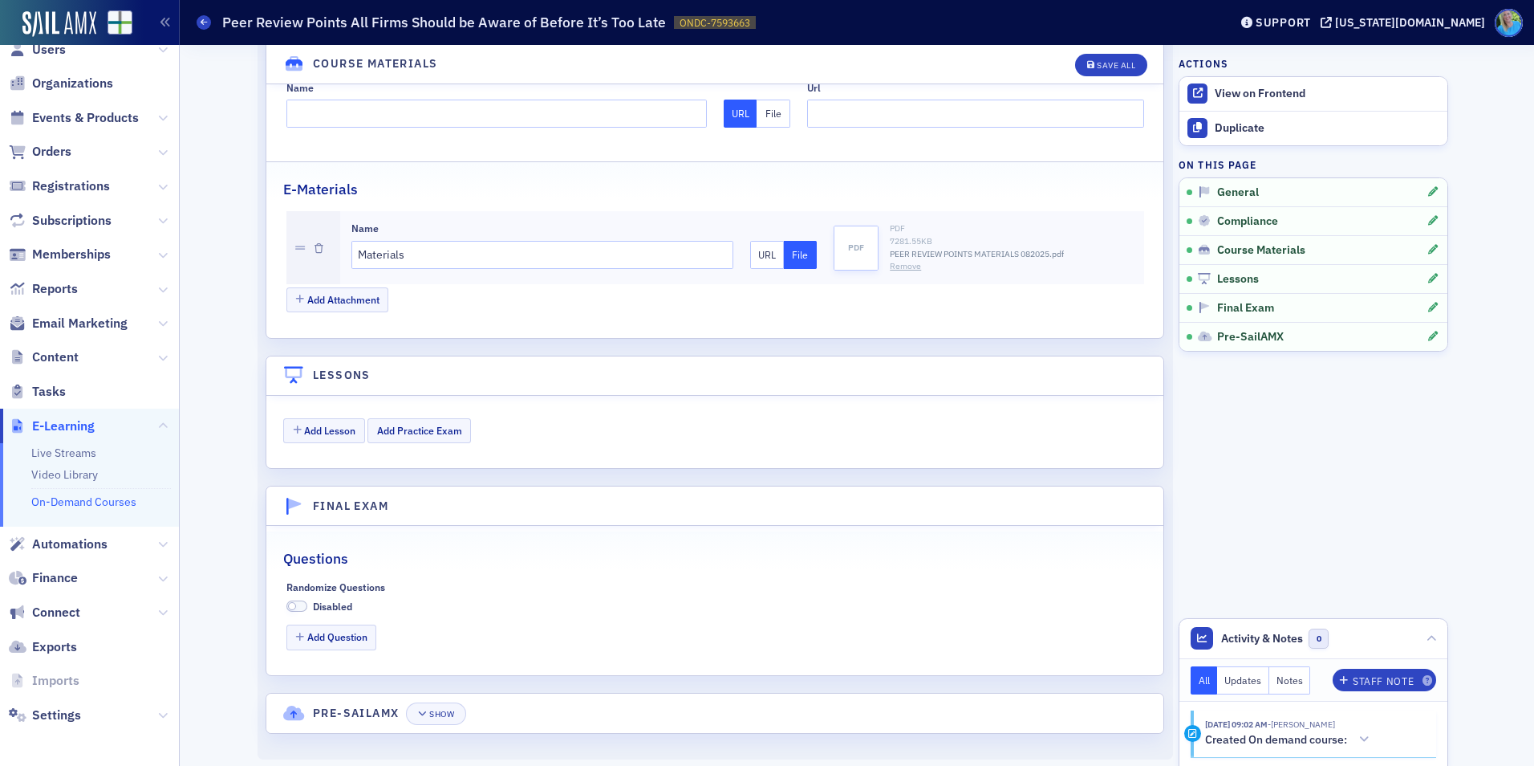
scroll to position [1611, 0]
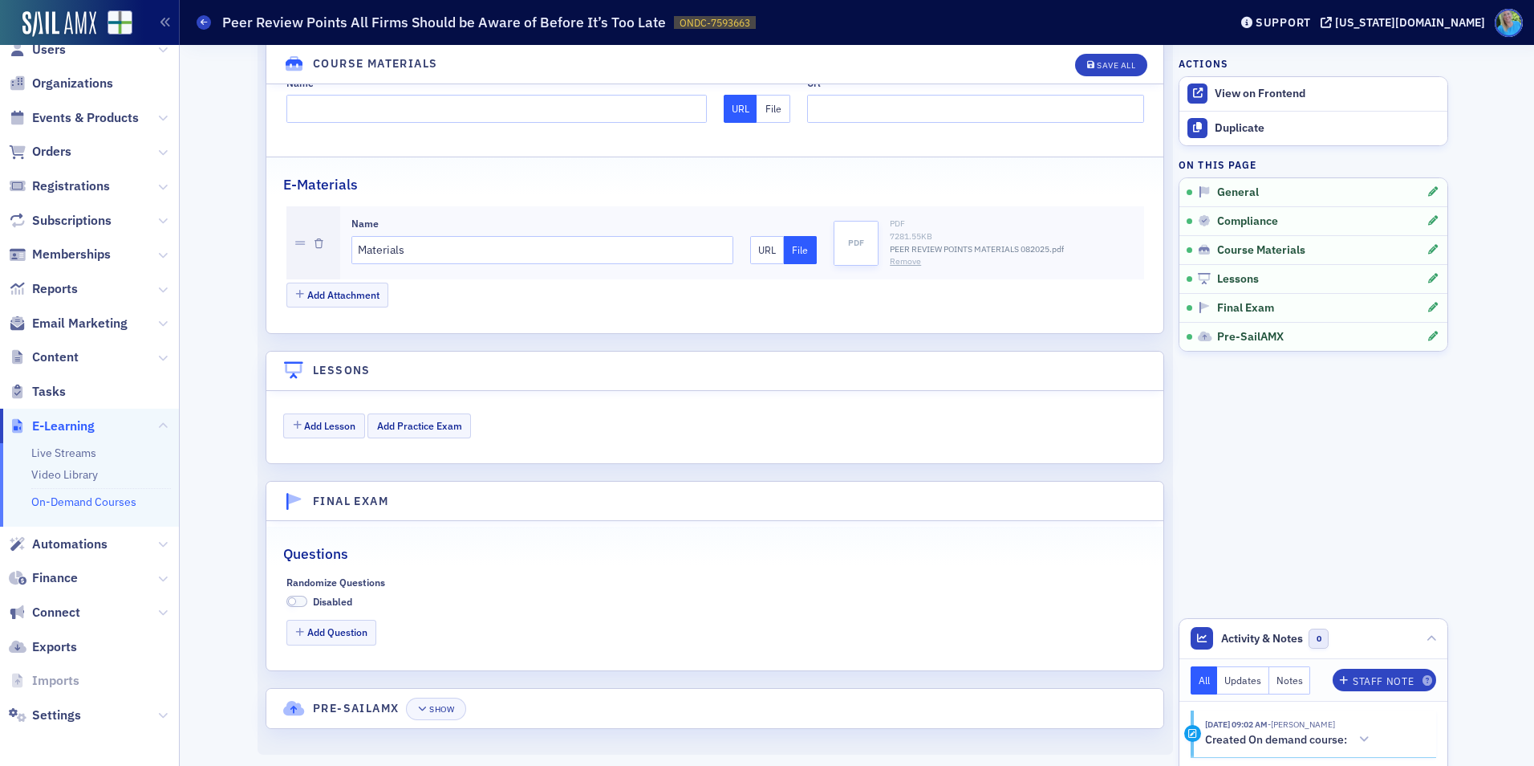
click at [296, 599] on span at bounding box center [296, 601] width 21 height 12
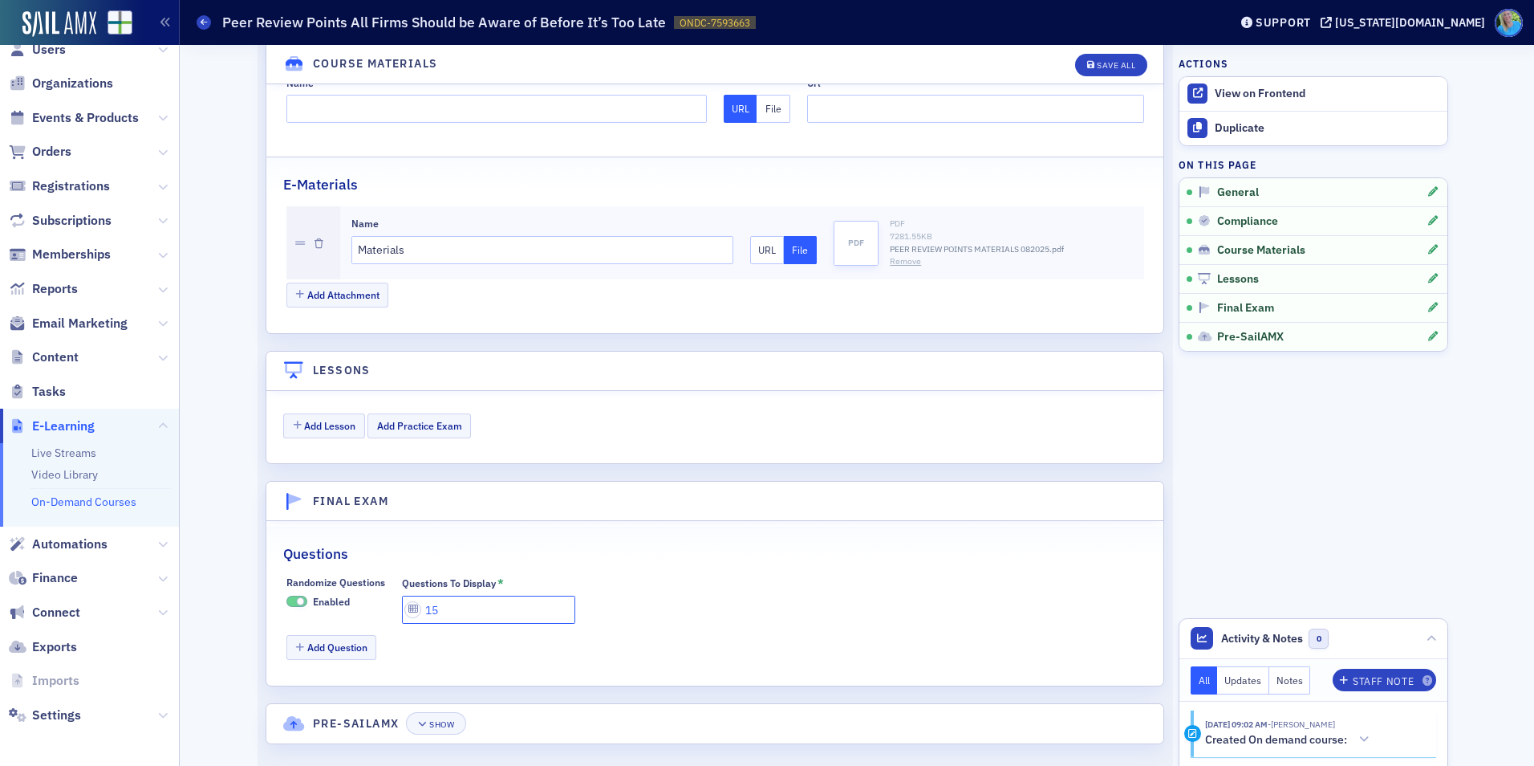
drag, startPoint x: 436, startPoint y: 611, endPoint x: 428, endPoint y: 605, distance: 10.3
click at [428, 605] on input "15" at bounding box center [488, 609] width 173 height 28
type input "12"
click at [340, 644] on button "Add Question" at bounding box center [331, 647] width 91 height 25
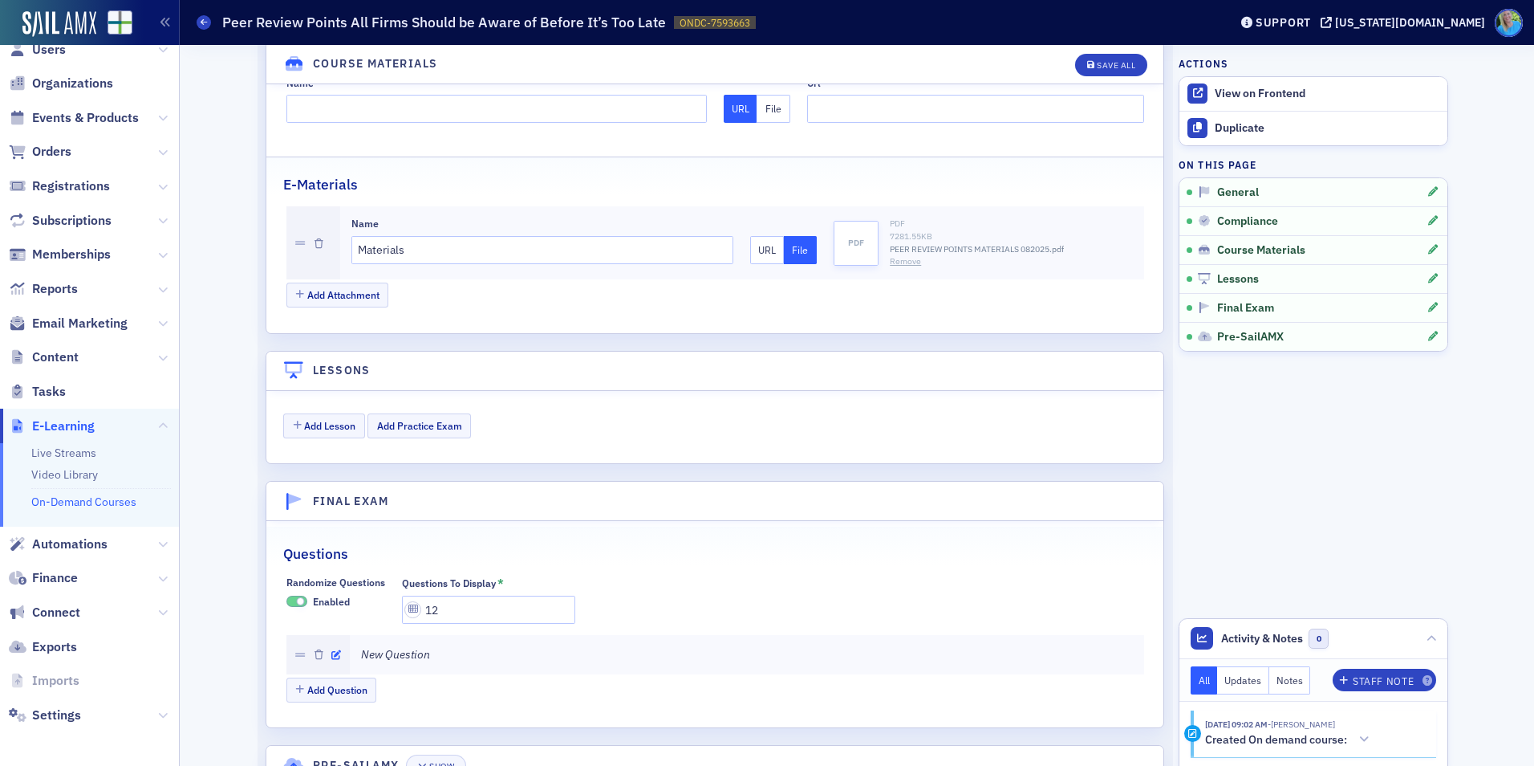
click at [331, 656] on icon "button" at bounding box center [336, 655] width 10 height 10
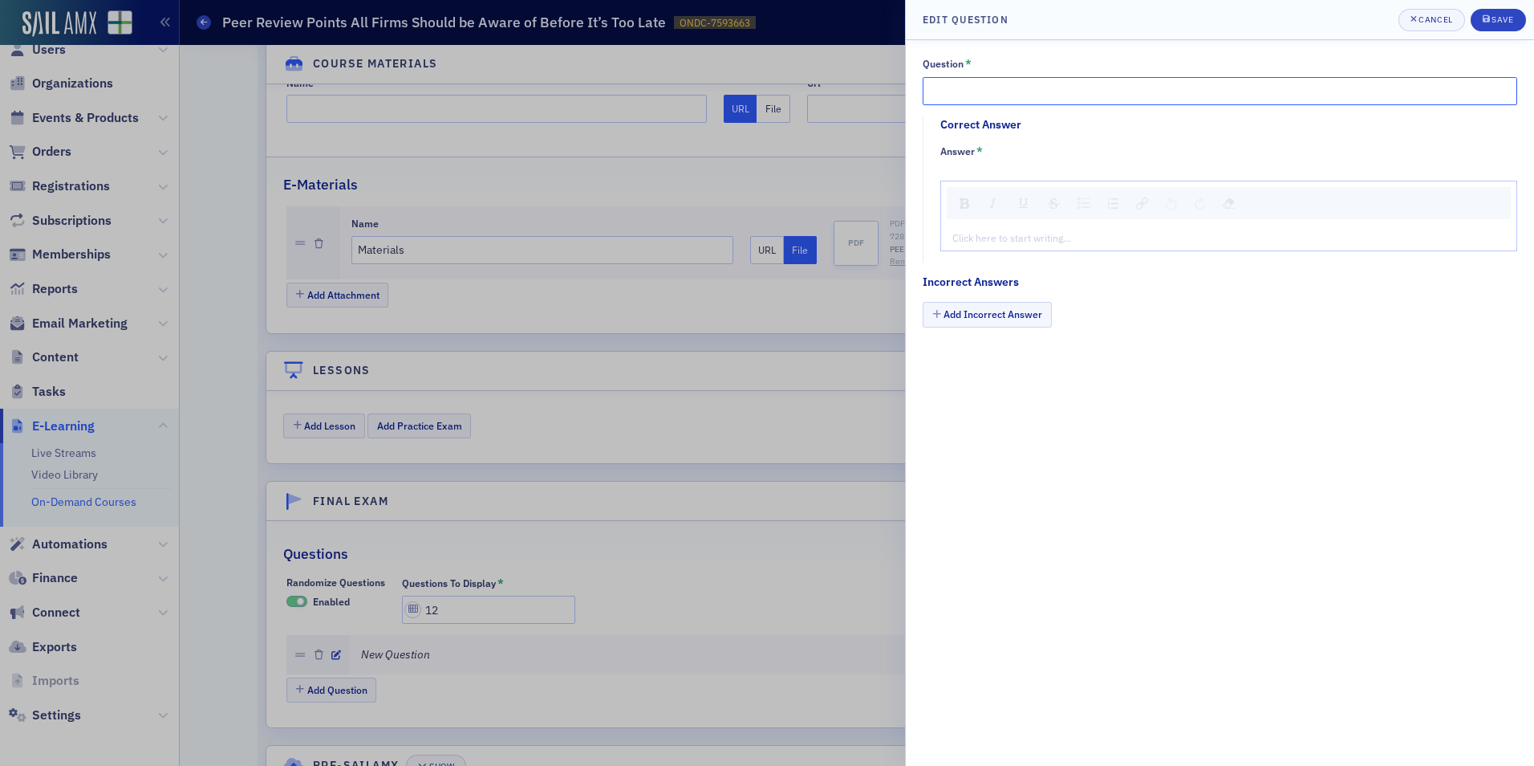
click at [957, 96] on input "Question *" at bounding box center [1220, 91] width 595 height 28
paste input "The AICPA typically issues Examples of Matters in Peer Reviews on an annual bas…"
type input "The AICPA typically issues Examples of Matters in Peer Reviews on an annual bas…"
click at [975, 241] on div "rdw-editor" at bounding box center [1229, 237] width 552 height 14
type textarea "<p>Tr</p>"
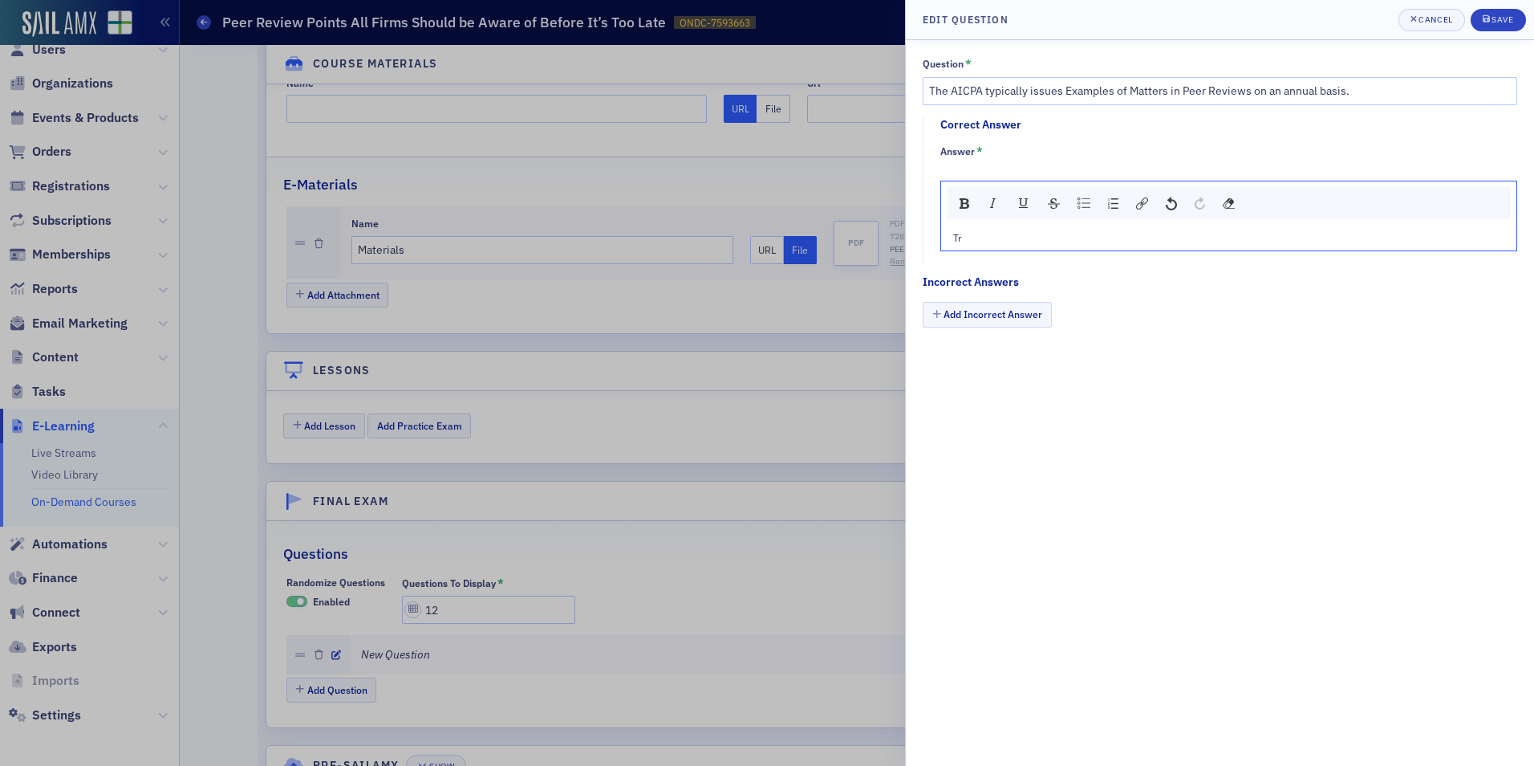
type textarea "<p>True</p>"
click at [983, 315] on button "Add Incorrect Answer" at bounding box center [987, 314] width 129 height 25
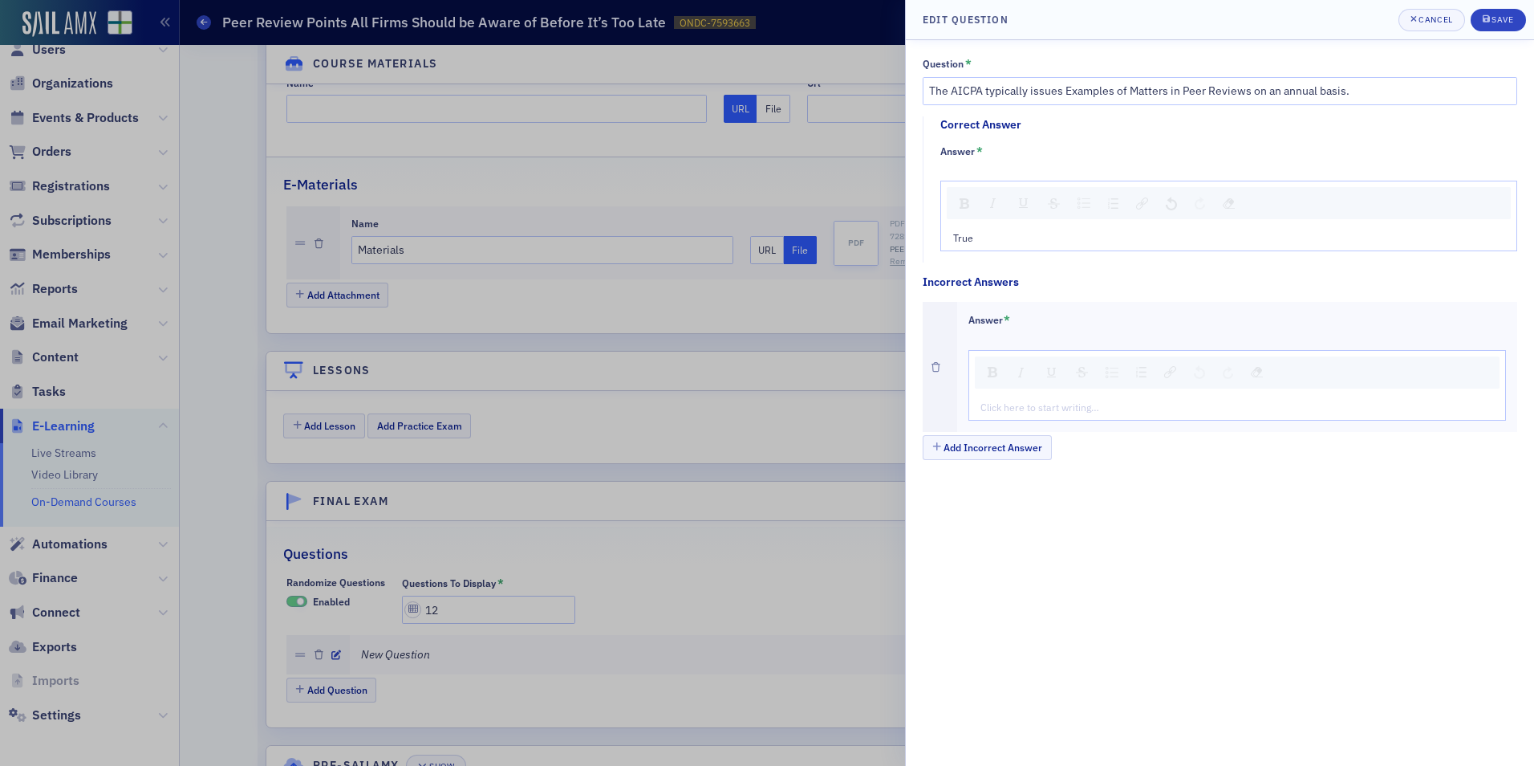
click at [991, 396] on div "Click here to start writing…" at bounding box center [1237, 407] width 537 height 26
drag, startPoint x: 991, startPoint y: 403, endPoint x: 990, endPoint y: 385, distance: 17.7
click at [991, 404] on div "rdw-editor" at bounding box center [1238, 407] width 514 height 14
type textarea "<p>Fa</p>"
type textarea "<p>False</p>"
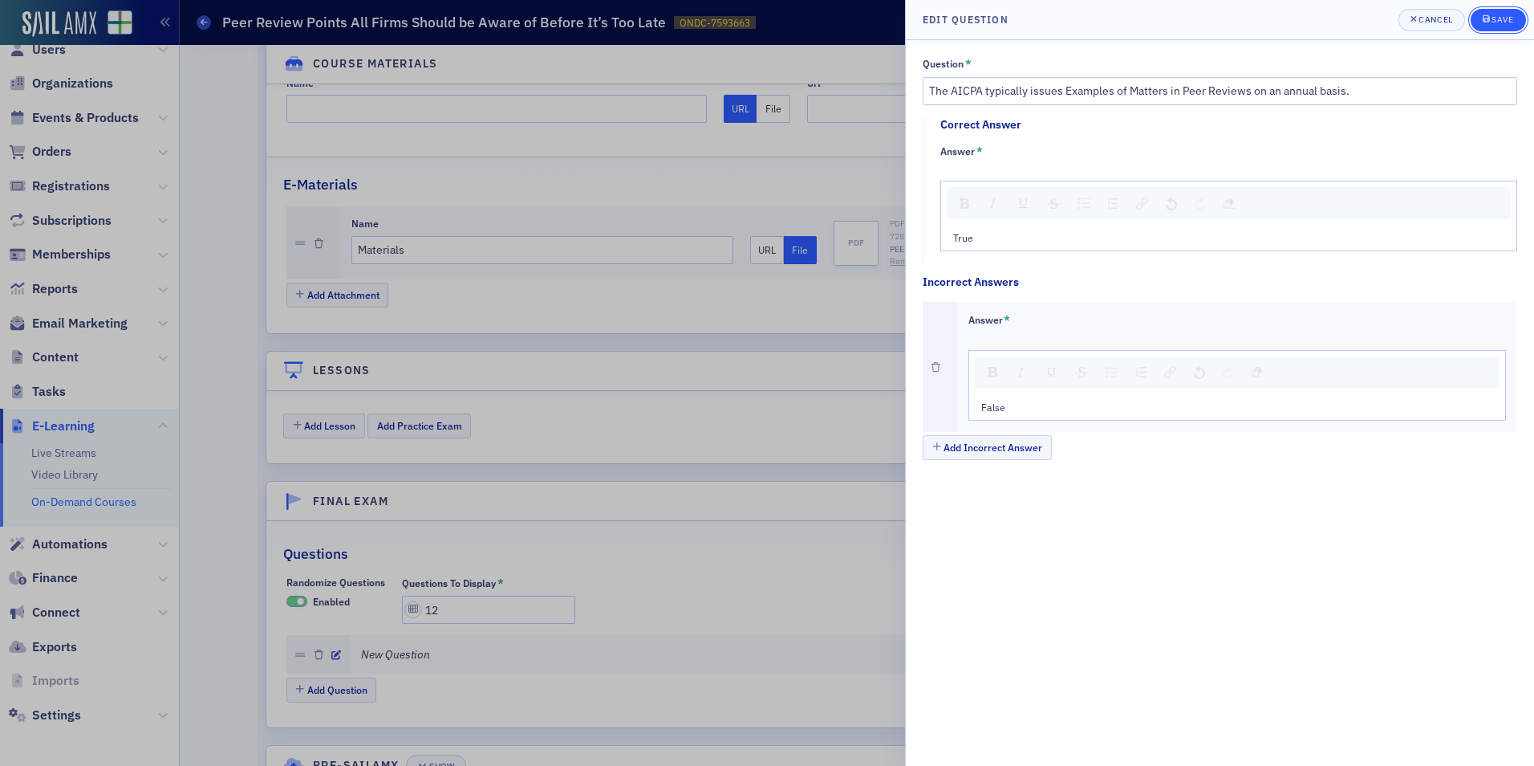
click at [1487, 18] on icon "submit" at bounding box center [1486, 18] width 7 height 9
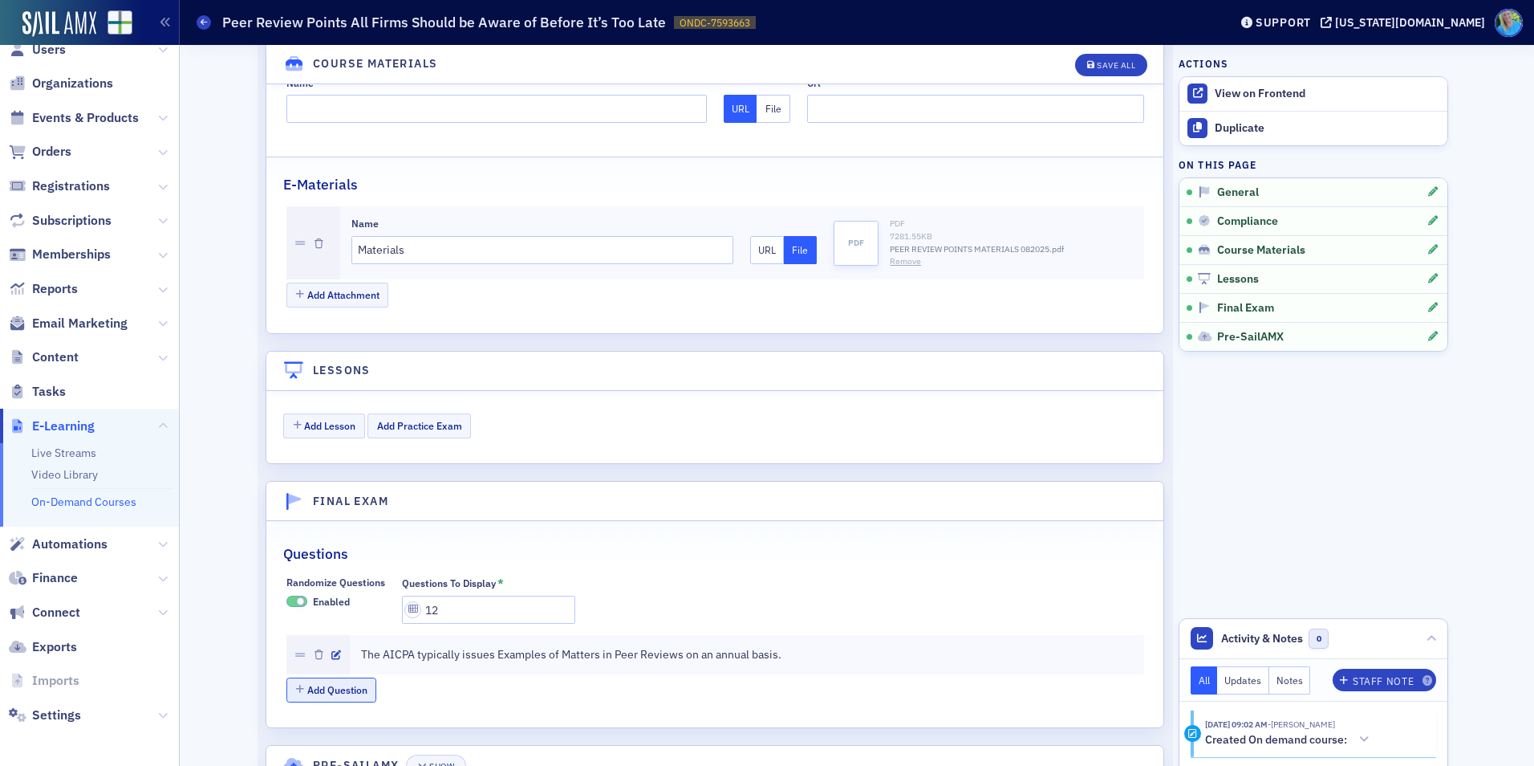
click at [342, 691] on button "Add Question" at bounding box center [331, 689] width 91 height 25
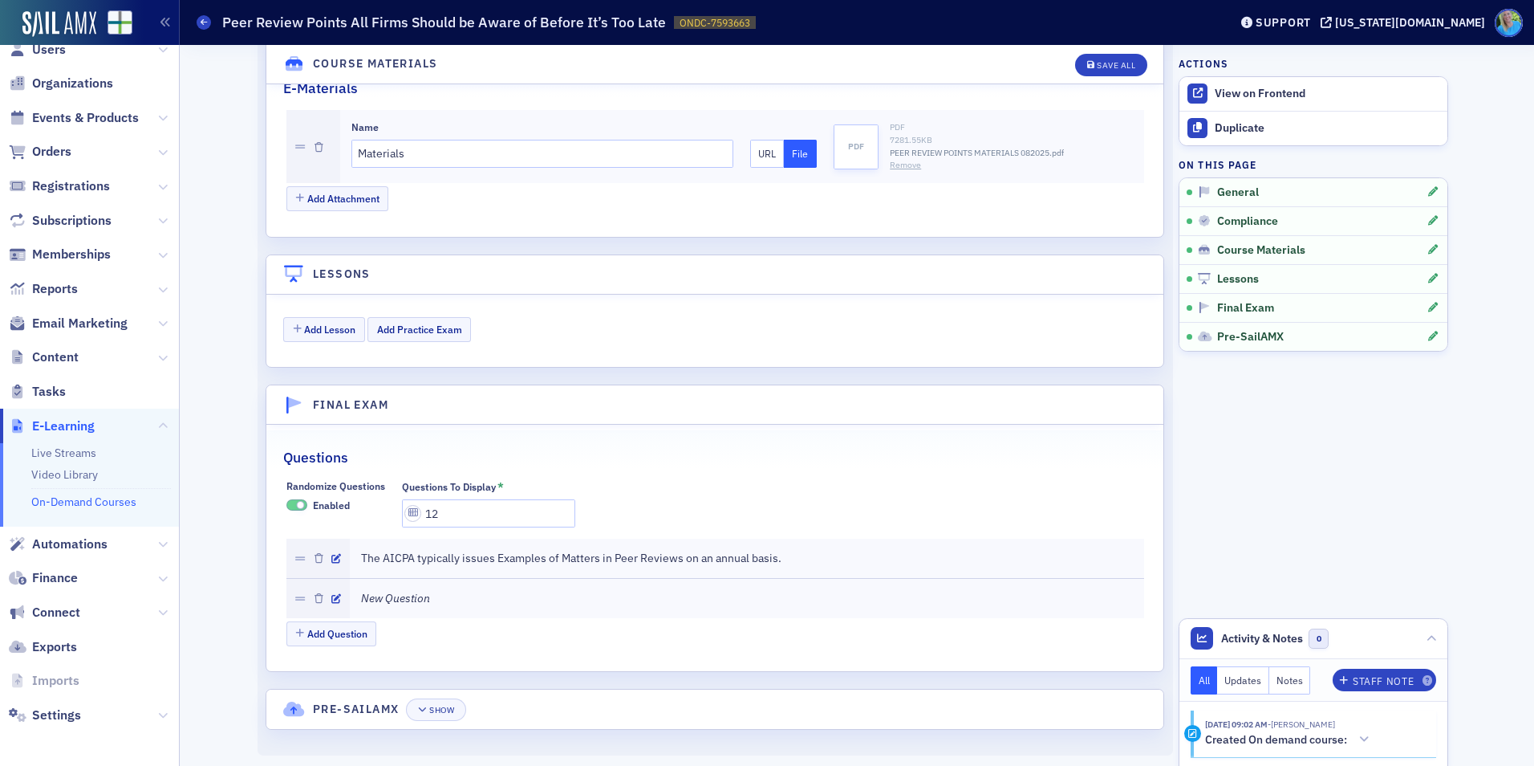
scroll to position [1708, 0]
click at [331, 595] on icon "button" at bounding box center [336, 598] width 10 height 10
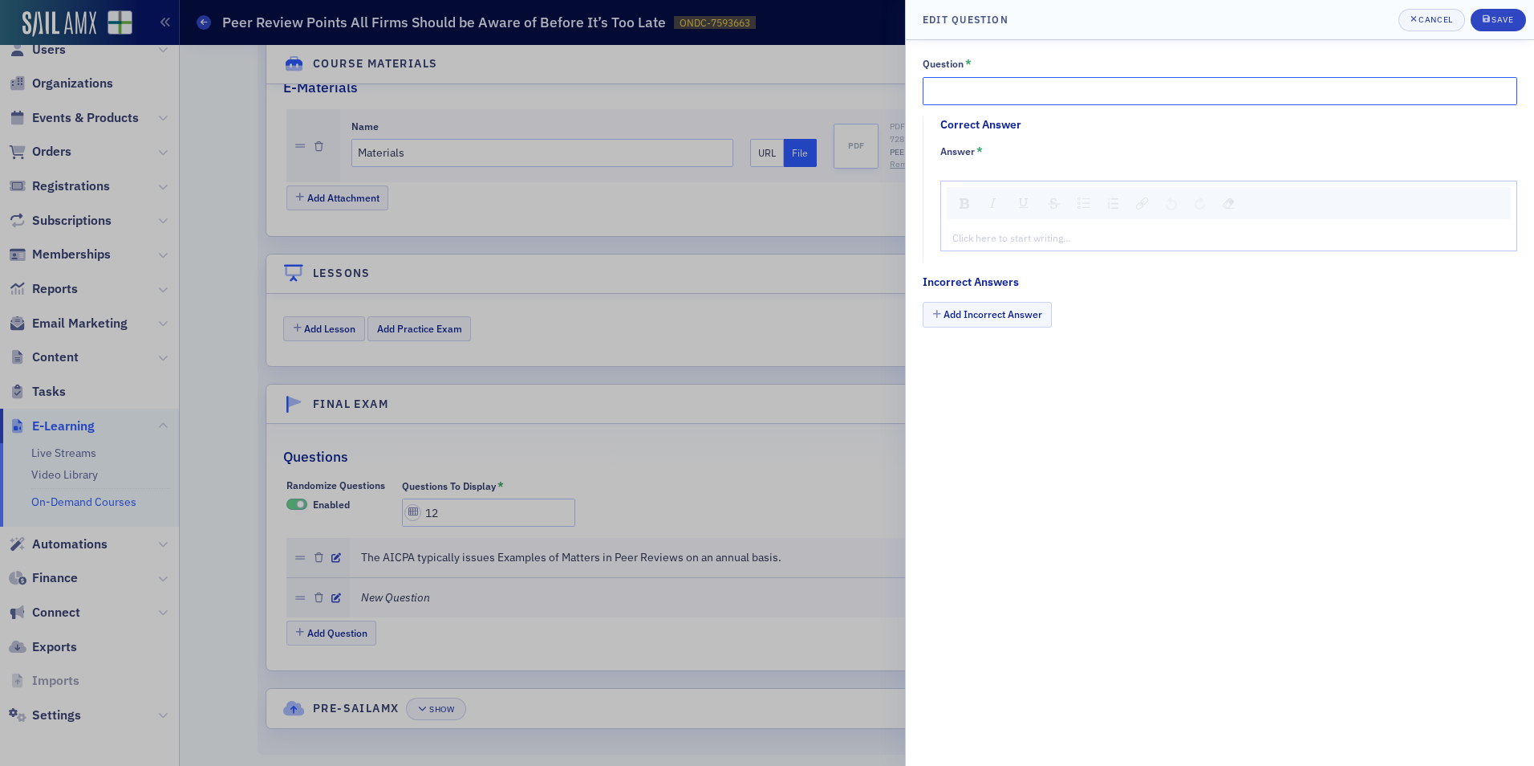
click at [947, 99] on input "Question *" at bounding box center [1220, 91] width 595 height 28
paste input "As discussed in class, there are typically very few peer review points related …"
type input "As discussed in class, there are typically very few peer review points related …"
click at [993, 225] on div "Click here to start writing…" at bounding box center [1228, 238] width 575 height 26
click at [989, 234] on div "rdw-editor" at bounding box center [1229, 237] width 552 height 14
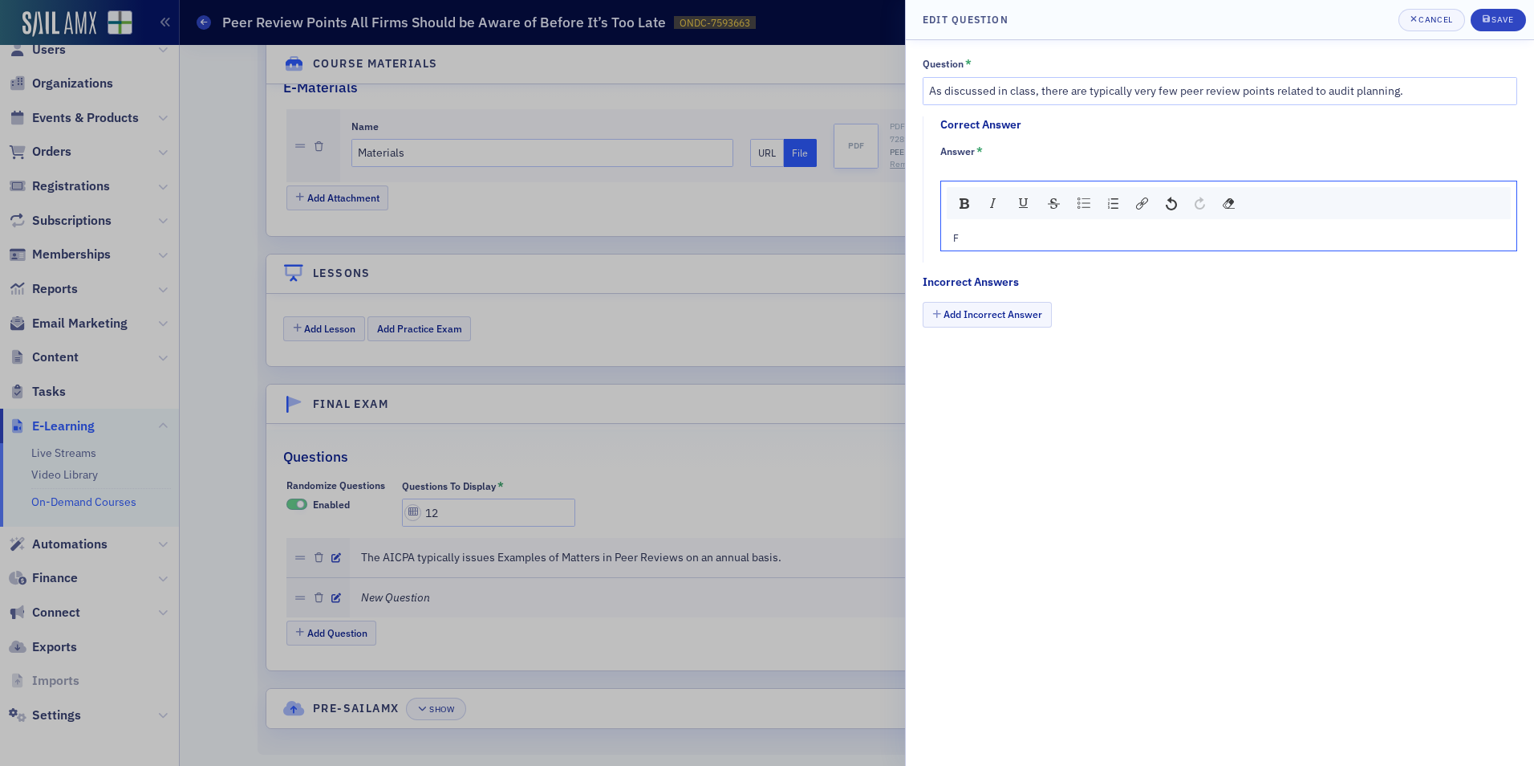
type textarea "<p>Fa</p>"
type textarea "<p>False</p>"
click at [965, 320] on button "Add Incorrect Answer" at bounding box center [987, 314] width 129 height 25
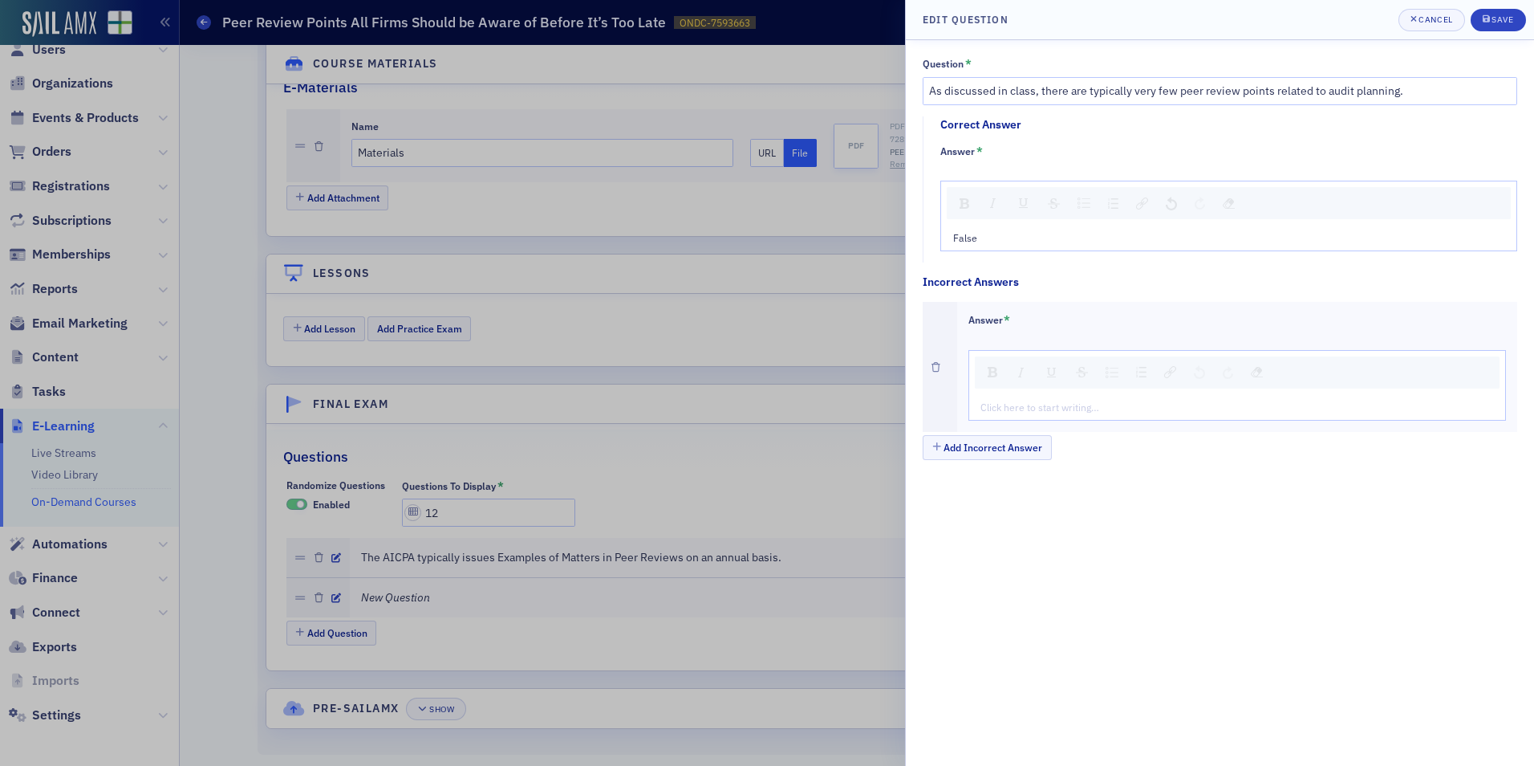
click at [1012, 402] on div "rdw-editor" at bounding box center [1238, 407] width 514 height 14
type textarea "<p>Tr</p>"
type textarea "<p>True</p>"
click at [1498, 24] on div "Save" at bounding box center [1503, 19] width 22 height 9
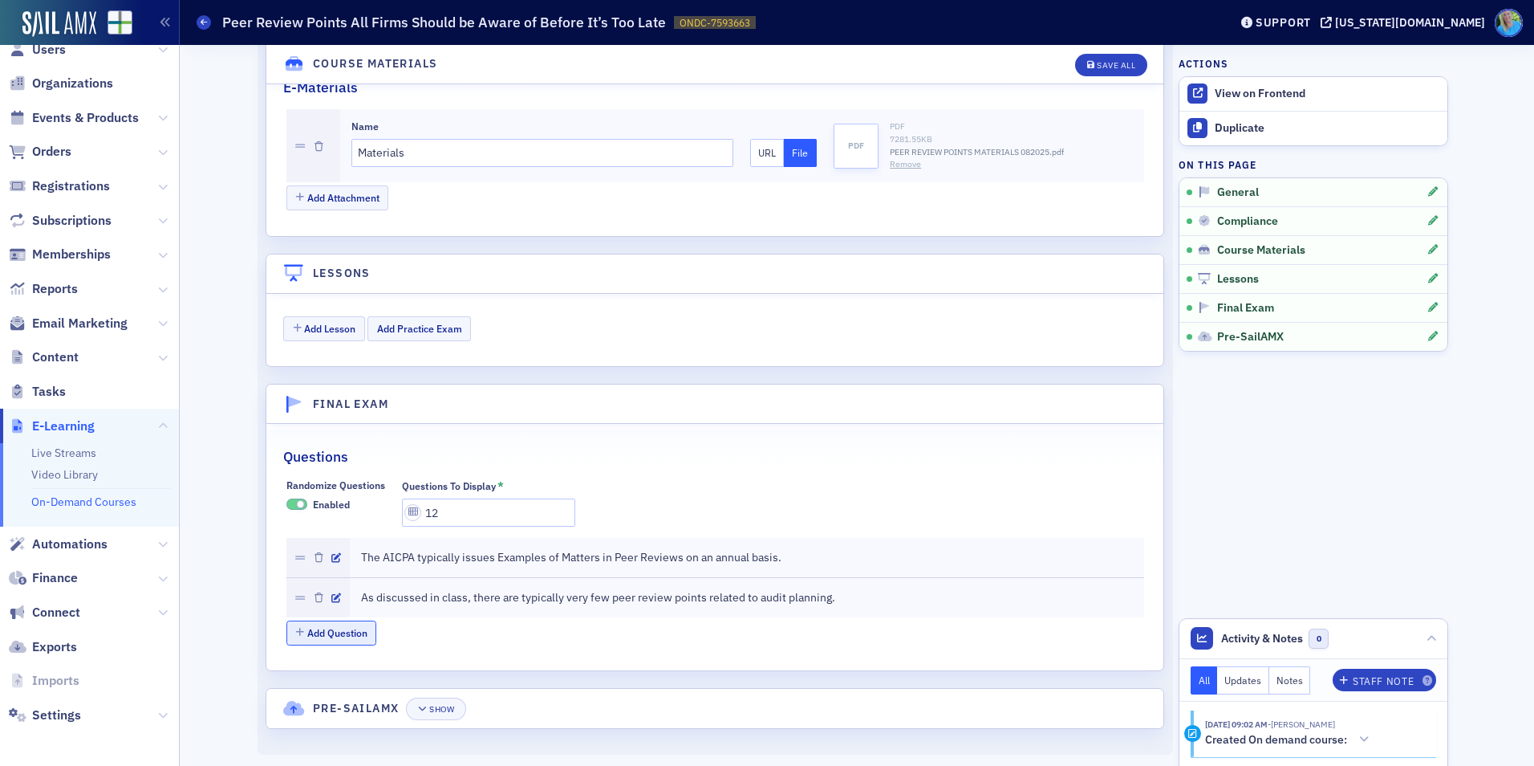
click at [332, 635] on button "Add Question" at bounding box center [331, 632] width 91 height 25
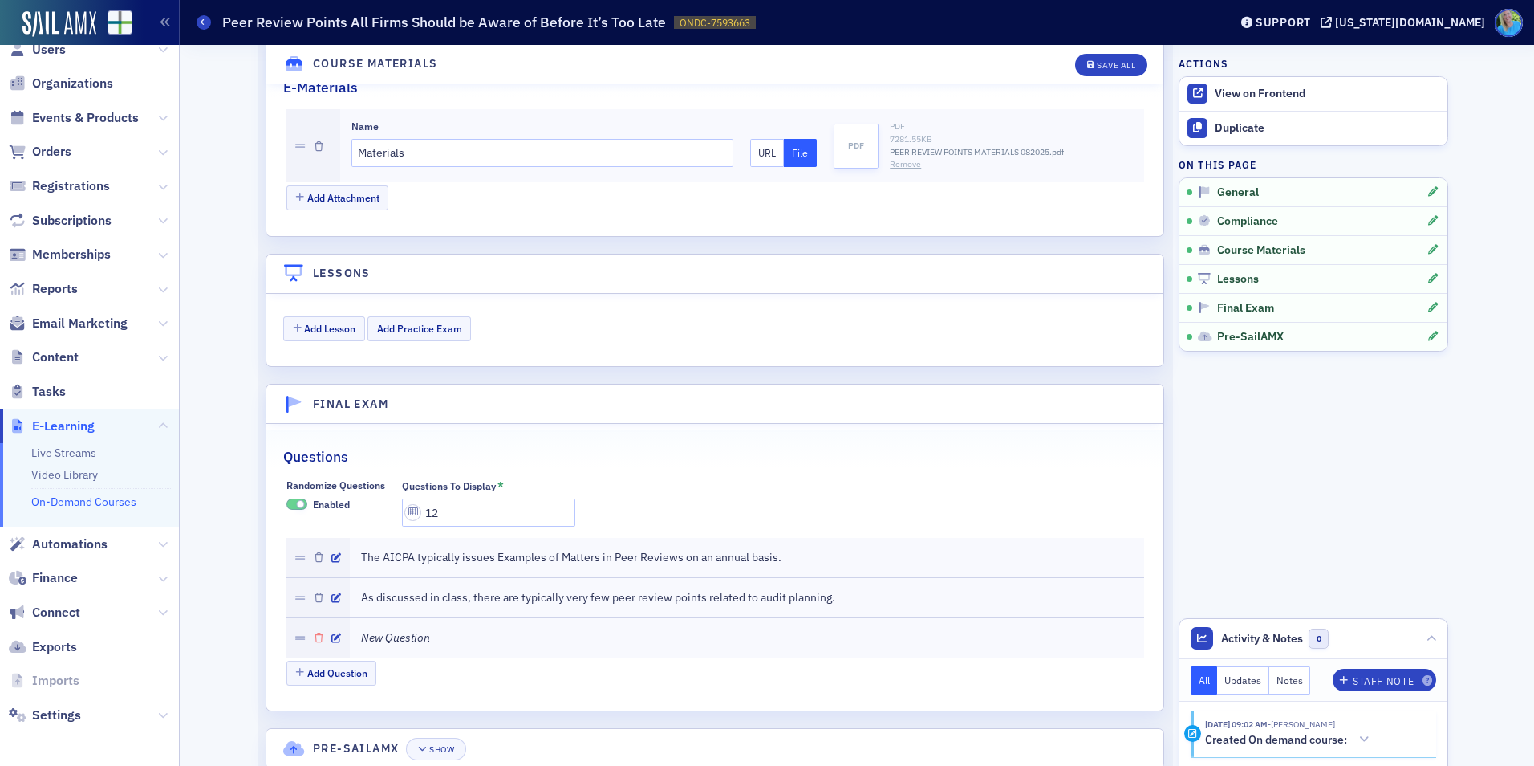
click at [316, 632] on button "button" at bounding box center [319, 637] width 9 height 14
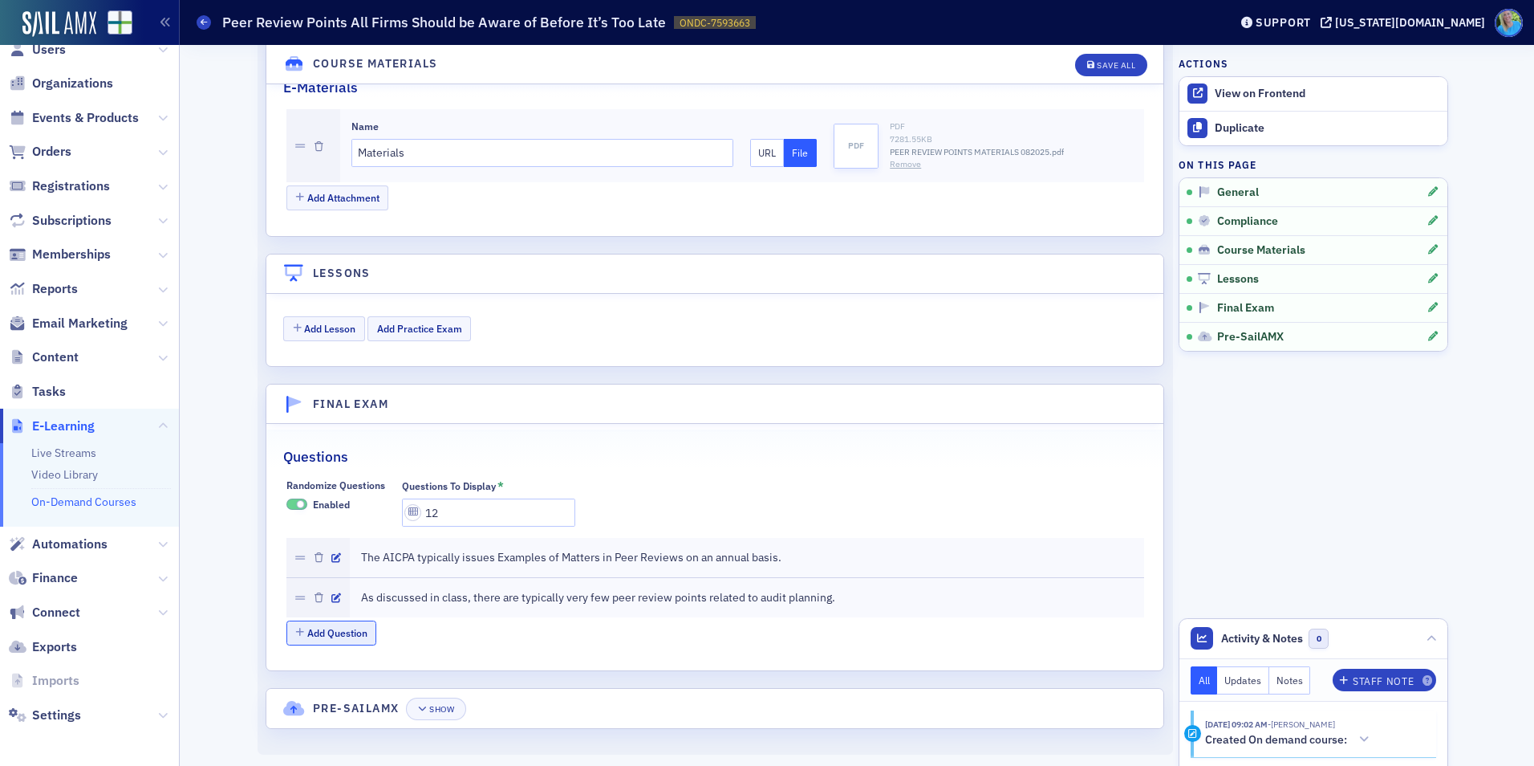
click at [328, 632] on button "Add Question" at bounding box center [331, 632] width 91 height 25
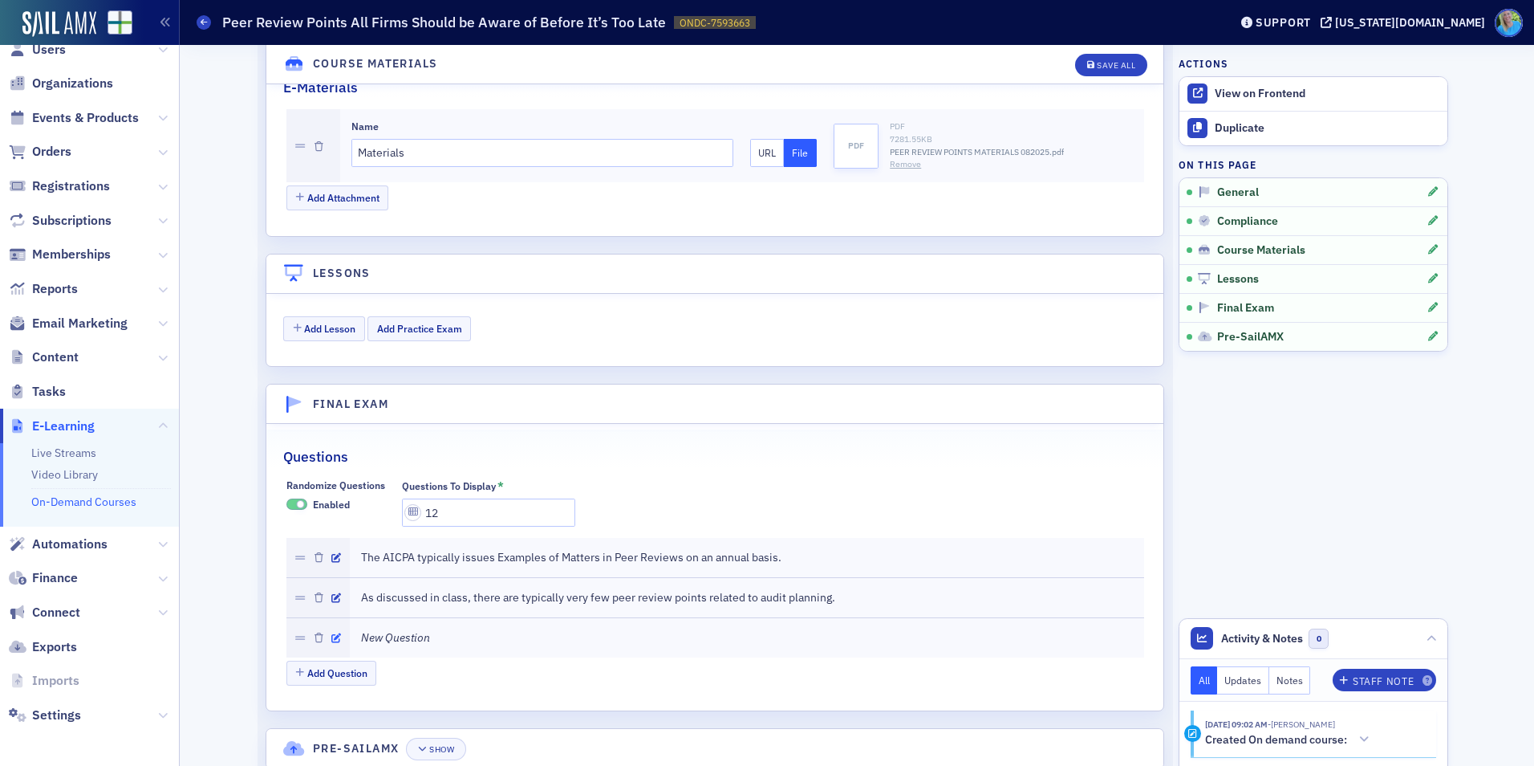
click at [331, 635] on icon "button" at bounding box center [336, 638] width 10 height 10
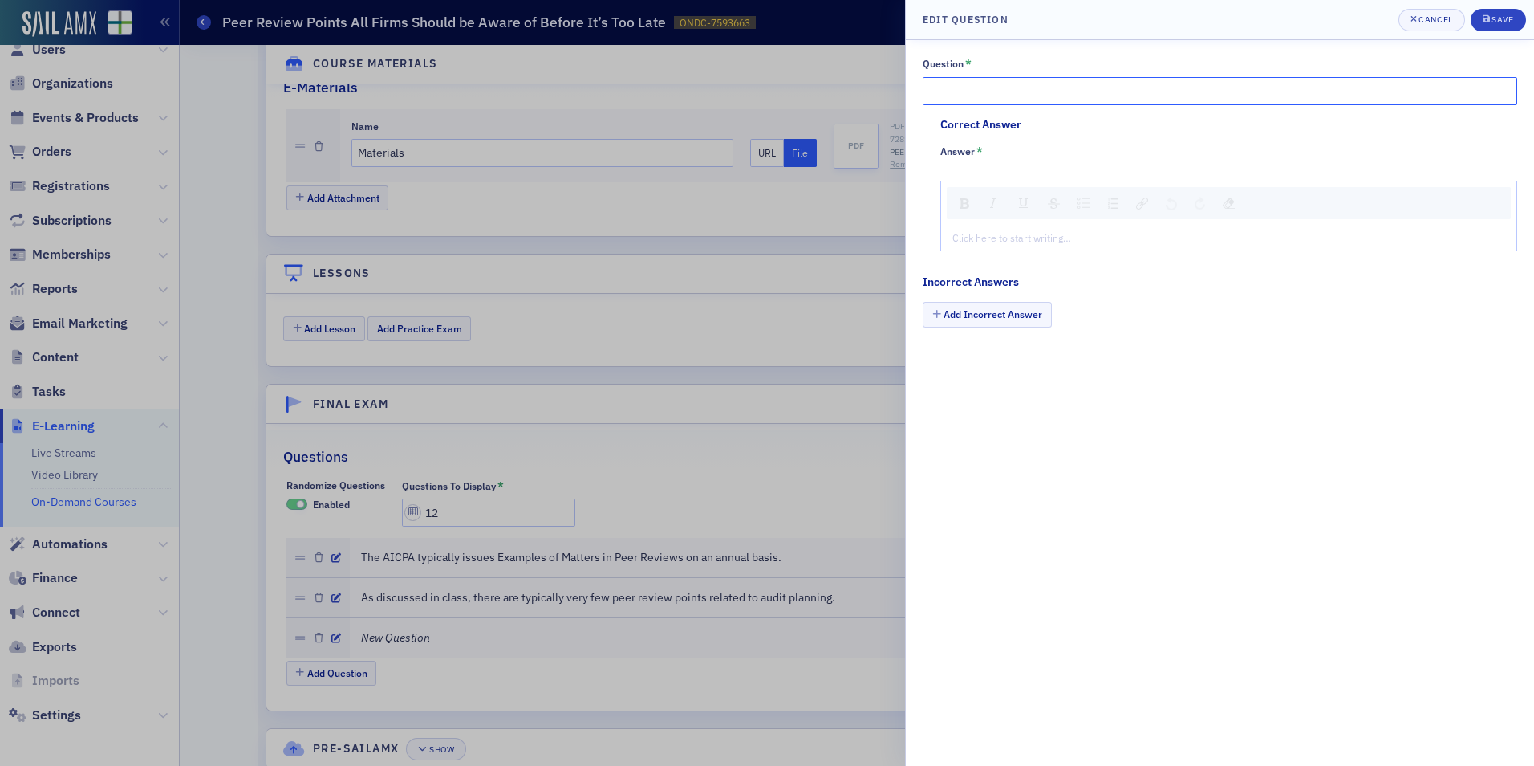
click at [960, 89] on input "Question *" at bounding box center [1220, 91] width 595 height 28
paste input "An auditor can perform non-attest services for a client and remain independent …"
type input "An auditor can perform non-attest services for a client and remain independent …"
click at [996, 236] on div "rdw-editor" at bounding box center [1229, 237] width 552 height 14
type textarea "<p>Tr</p>"
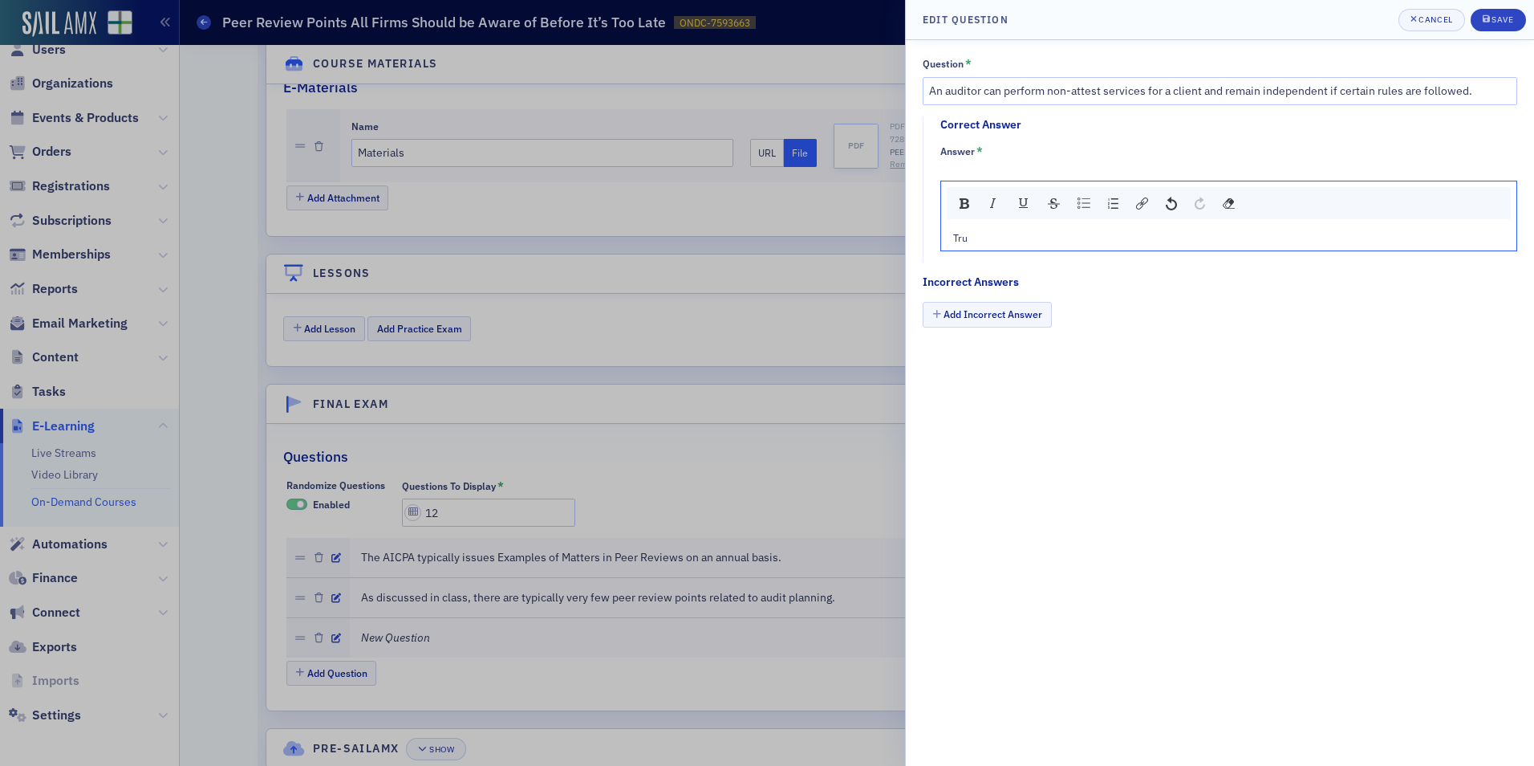
type textarea "<p>True</p>"
click at [977, 321] on button "Add Incorrect Answer" at bounding box center [987, 314] width 129 height 25
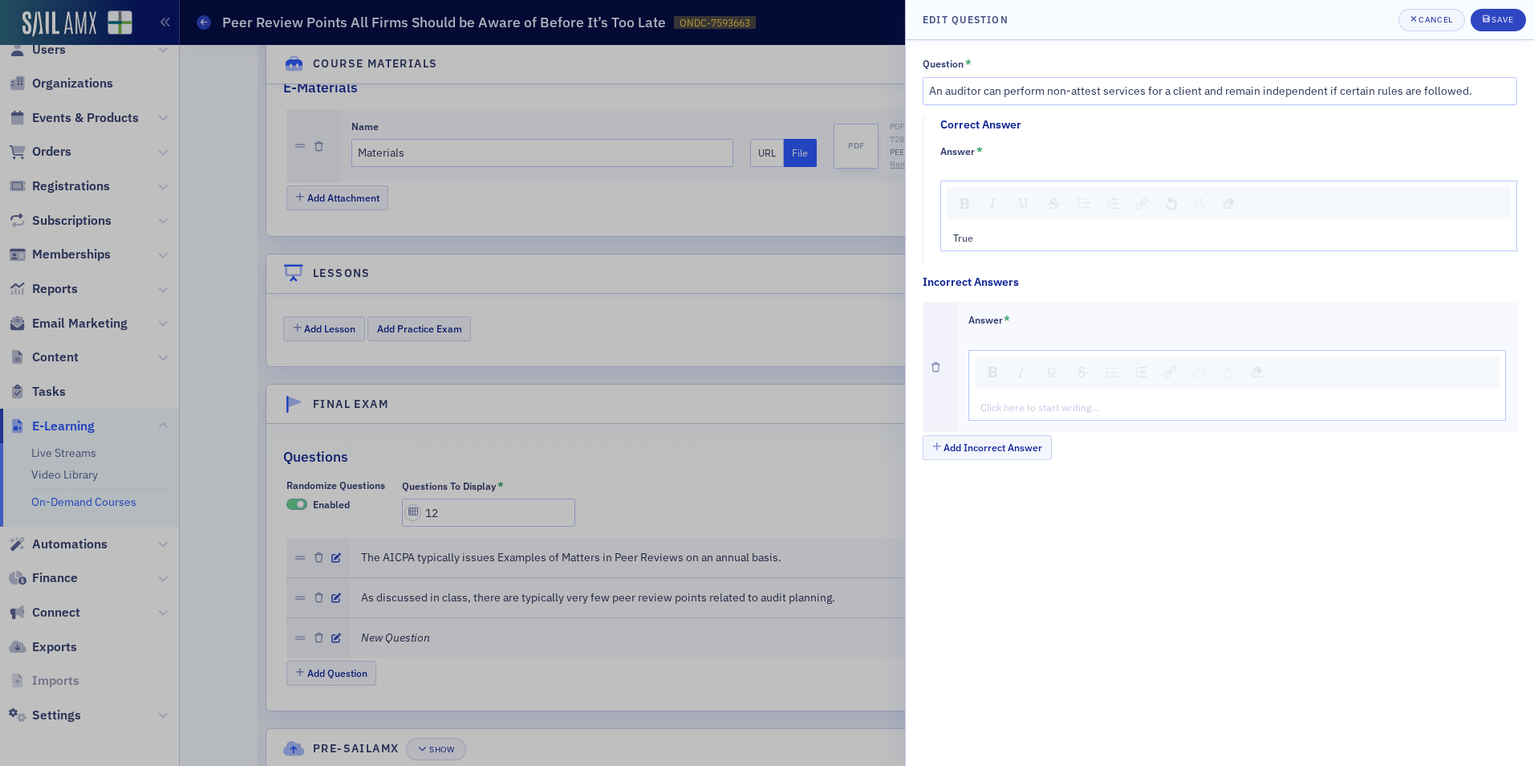
click at [982, 404] on div "rdw-editor" at bounding box center [1238, 407] width 514 height 14
type textarea "<p>Fa</p>"
type textarea "<p>False</p>"
click at [1476, 26] on button "Save" at bounding box center [1498, 20] width 55 height 22
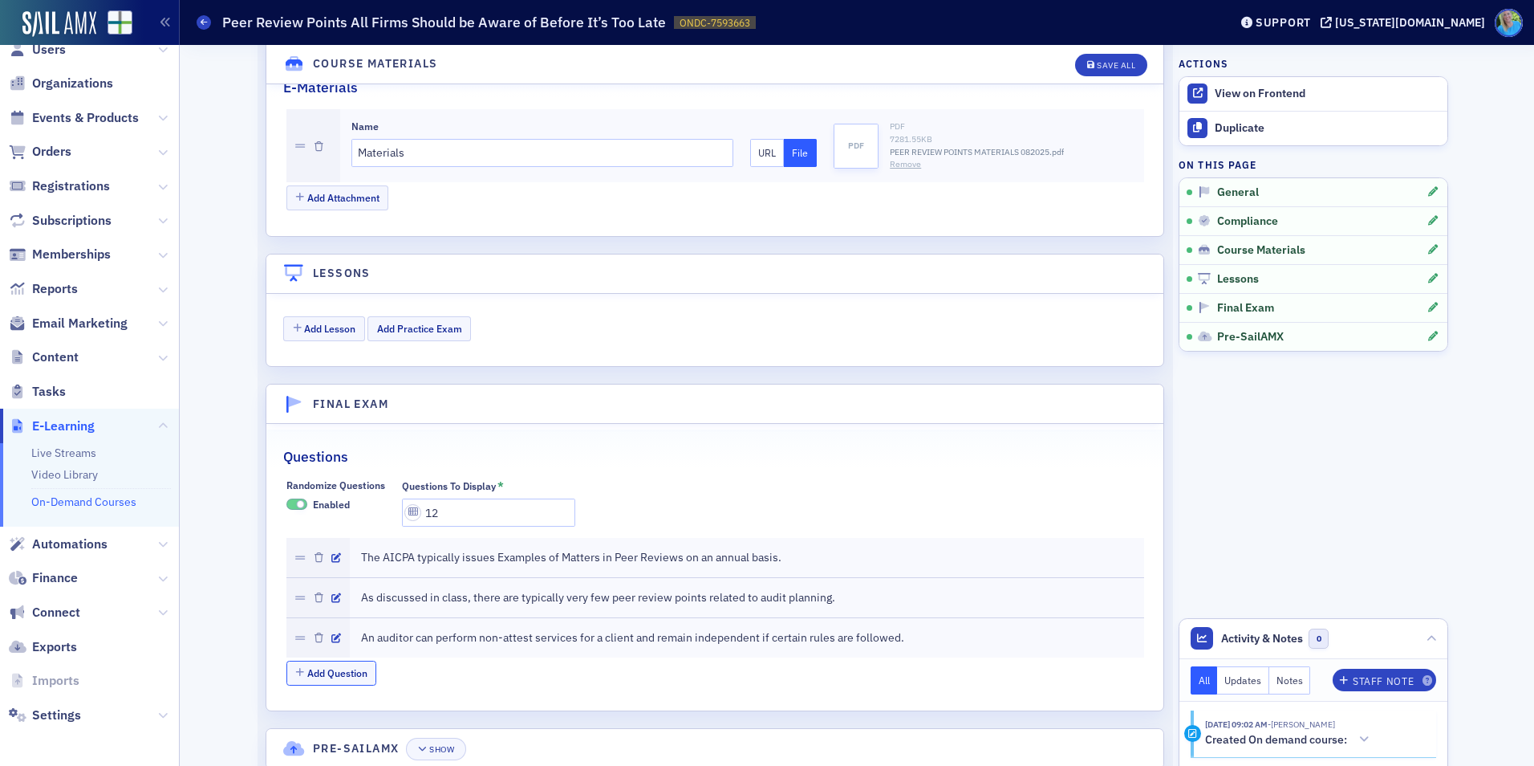
drag, startPoint x: 320, startPoint y: 664, endPoint x: 380, endPoint y: 644, distance: 62.9
click at [321, 664] on button "Add Question" at bounding box center [331, 672] width 91 height 25
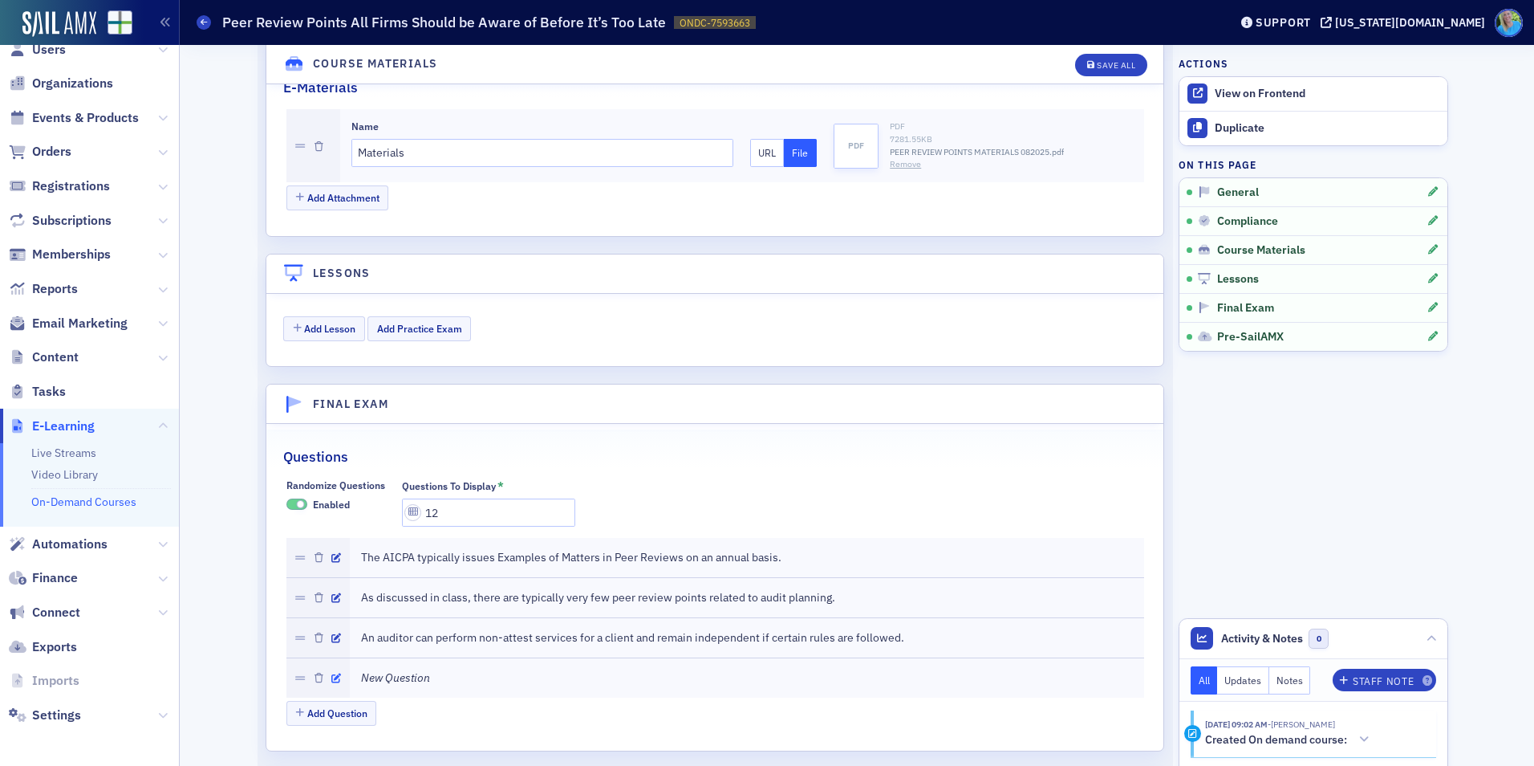
click at [331, 676] on icon "button" at bounding box center [336, 678] width 10 height 10
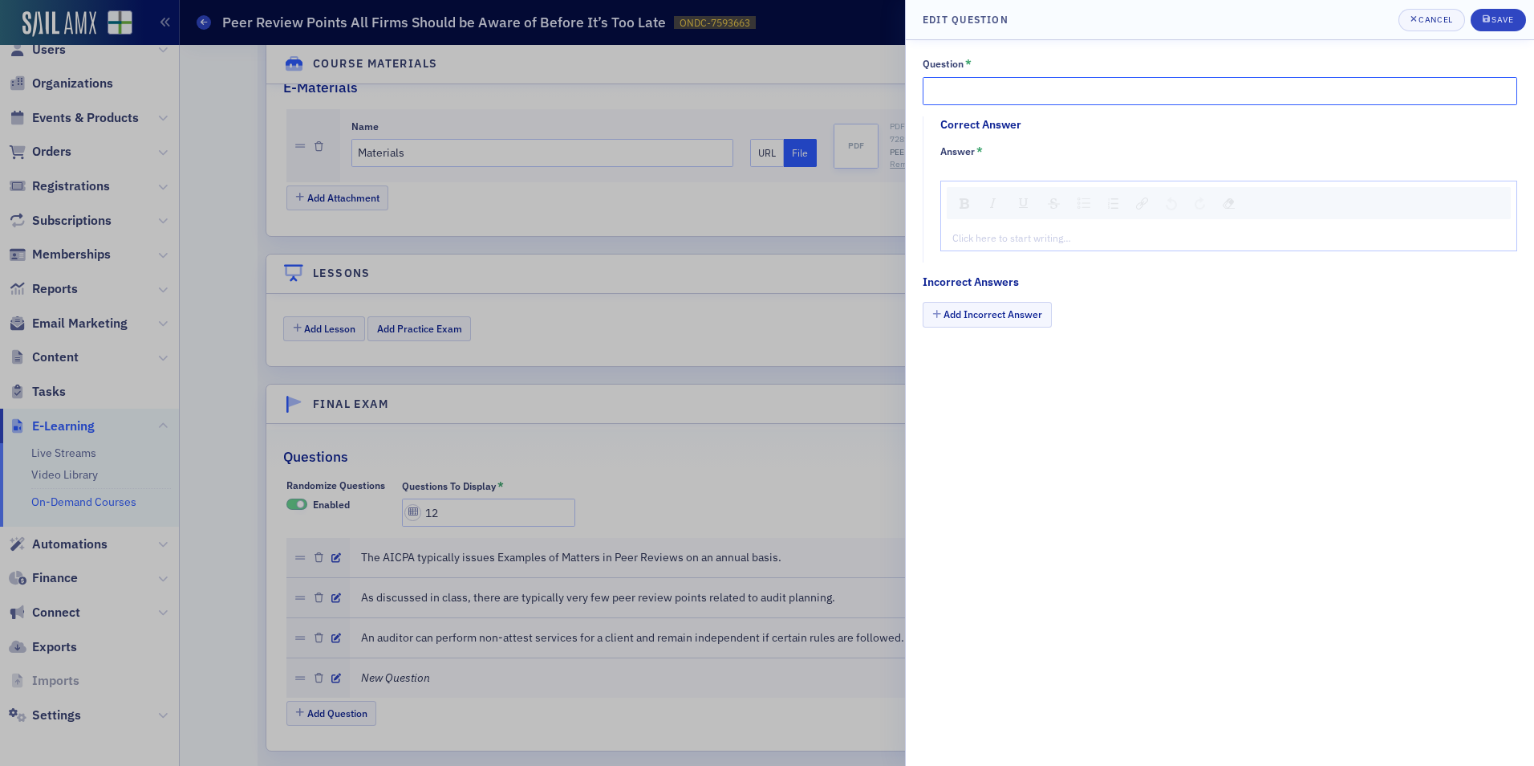
click at [974, 90] on input "Question *" at bounding box center [1220, 91] width 595 height 28
paste input "An understanding of a non-attest service performed for a client should not be d…"
type input "An understanding of a non-attest service performed for a client should not be d…"
click at [1050, 230] on div "rdw-editor" at bounding box center [1229, 237] width 552 height 14
type textarea "<p>Fa</p>"
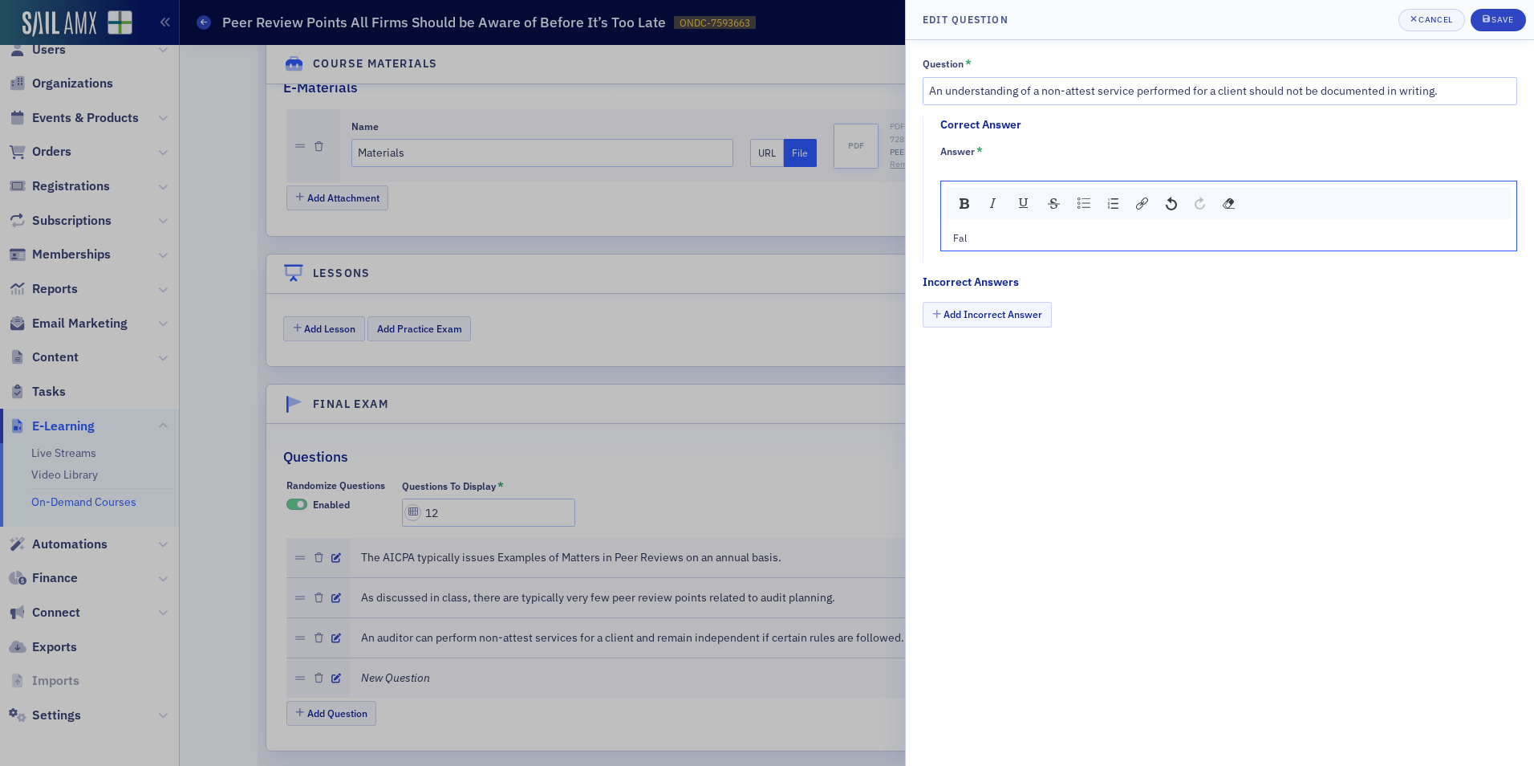
type textarea "<p>False</p>"
click at [998, 311] on button "Add Incorrect Answer" at bounding box center [987, 314] width 129 height 25
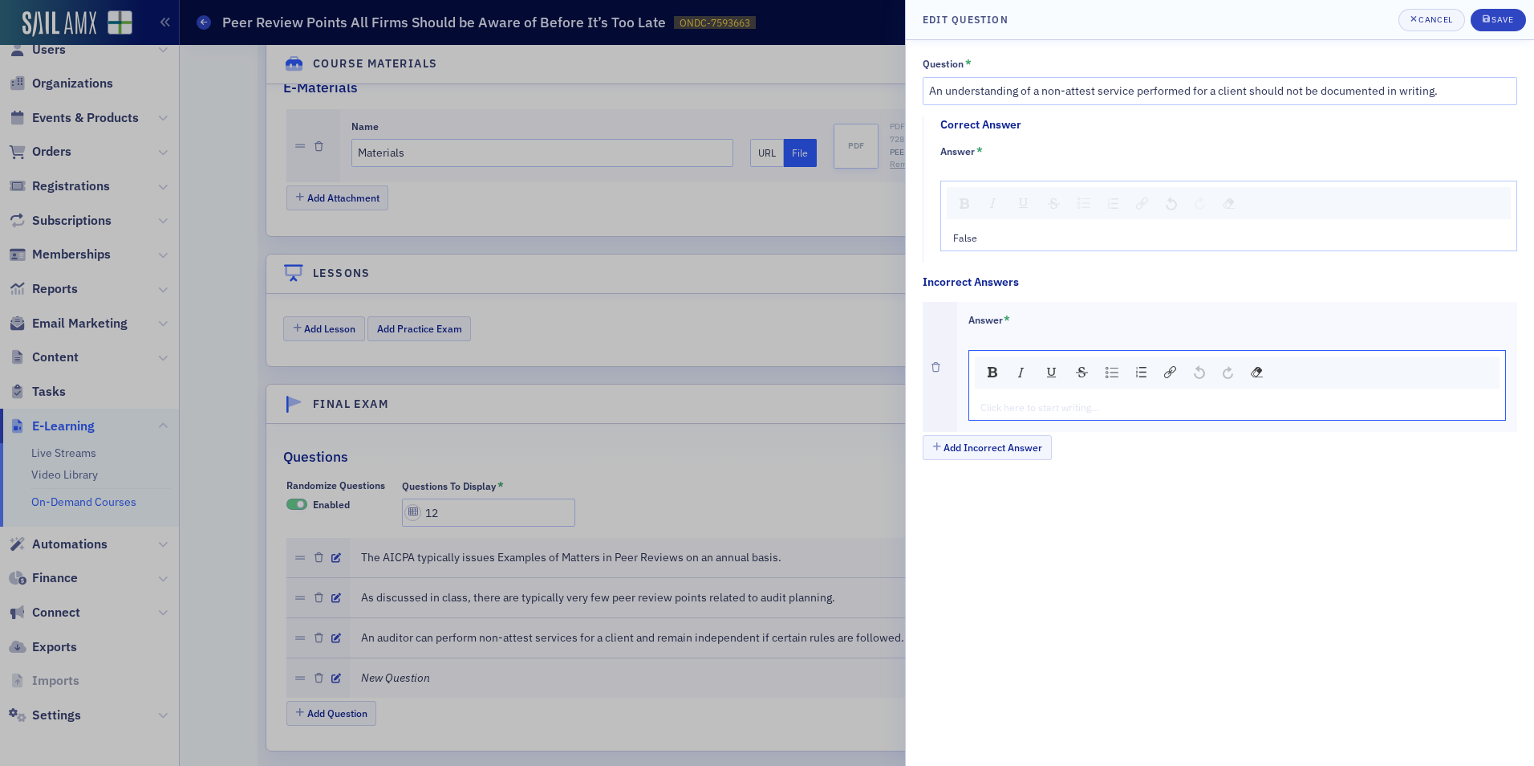
click at [1022, 406] on div "rdw-editor" at bounding box center [1238, 407] width 514 height 14
type textarea "<p>Tr</p>"
type textarea "<p>True</p>"
click at [1506, 22] on div "Save" at bounding box center [1503, 19] width 22 height 9
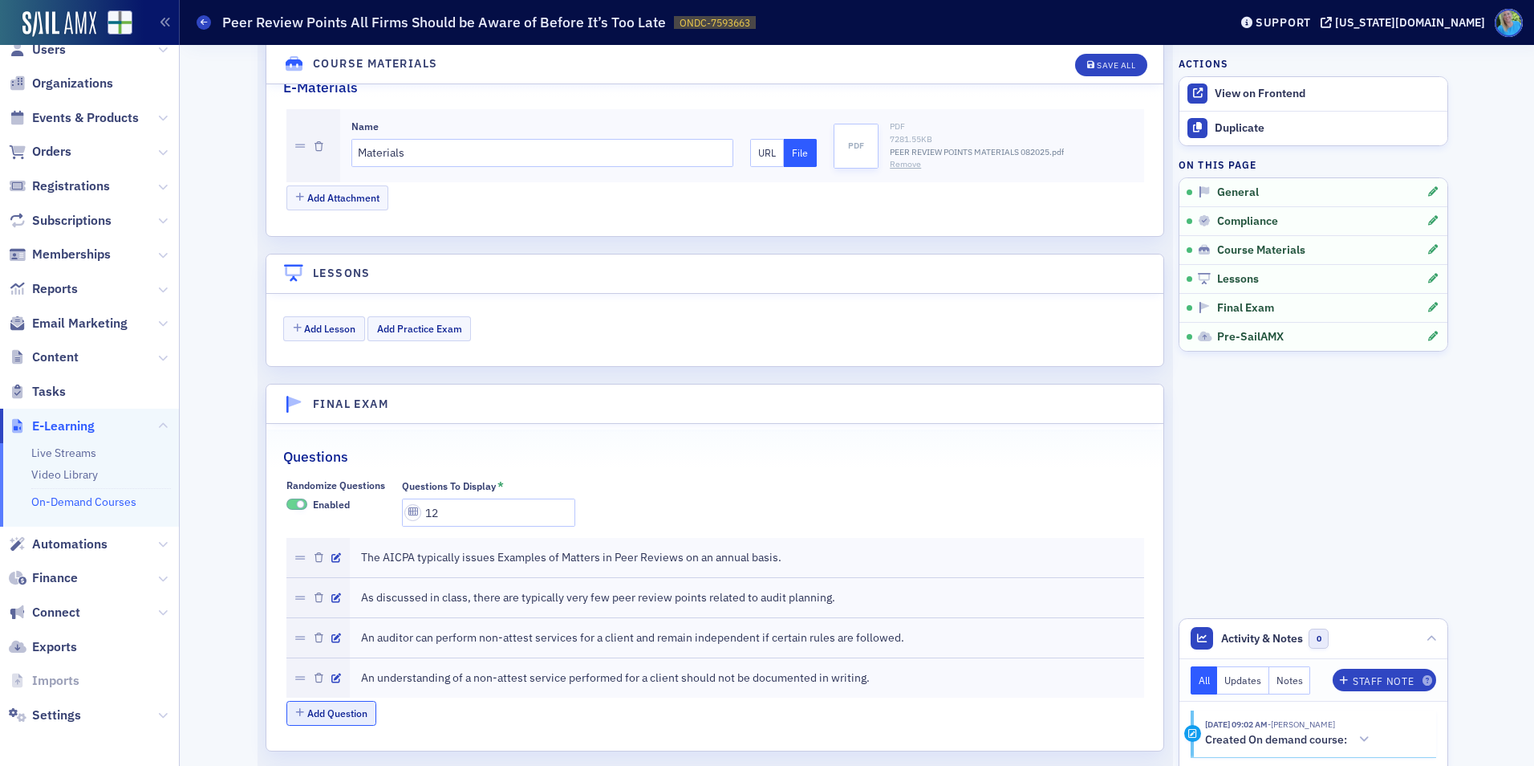
click at [359, 714] on button "Add Question" at bounding box center [331, 713] width 91 height 25
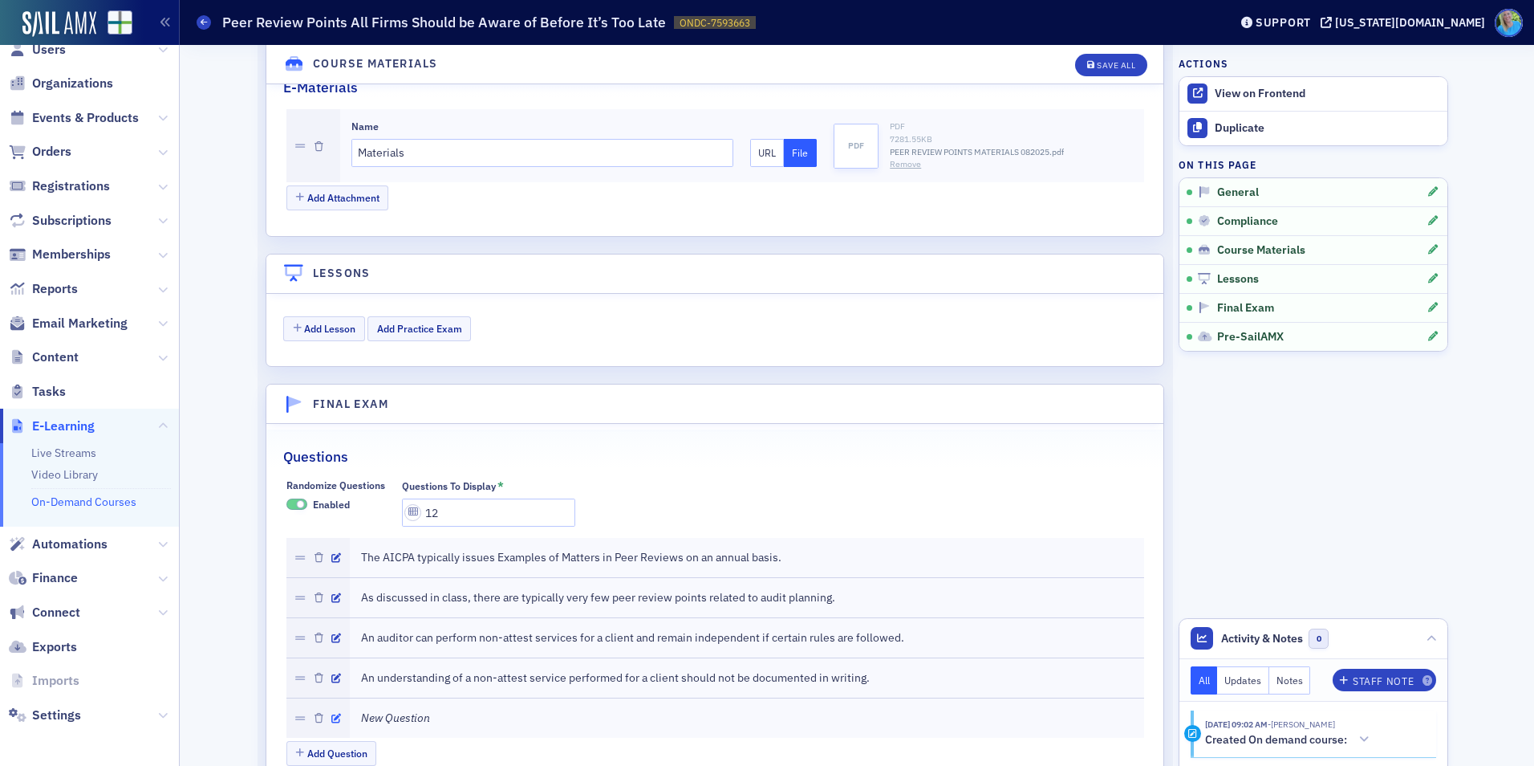
click at [331, 718] on icon "button" at bounding box center [336, 718] width 10 height 10
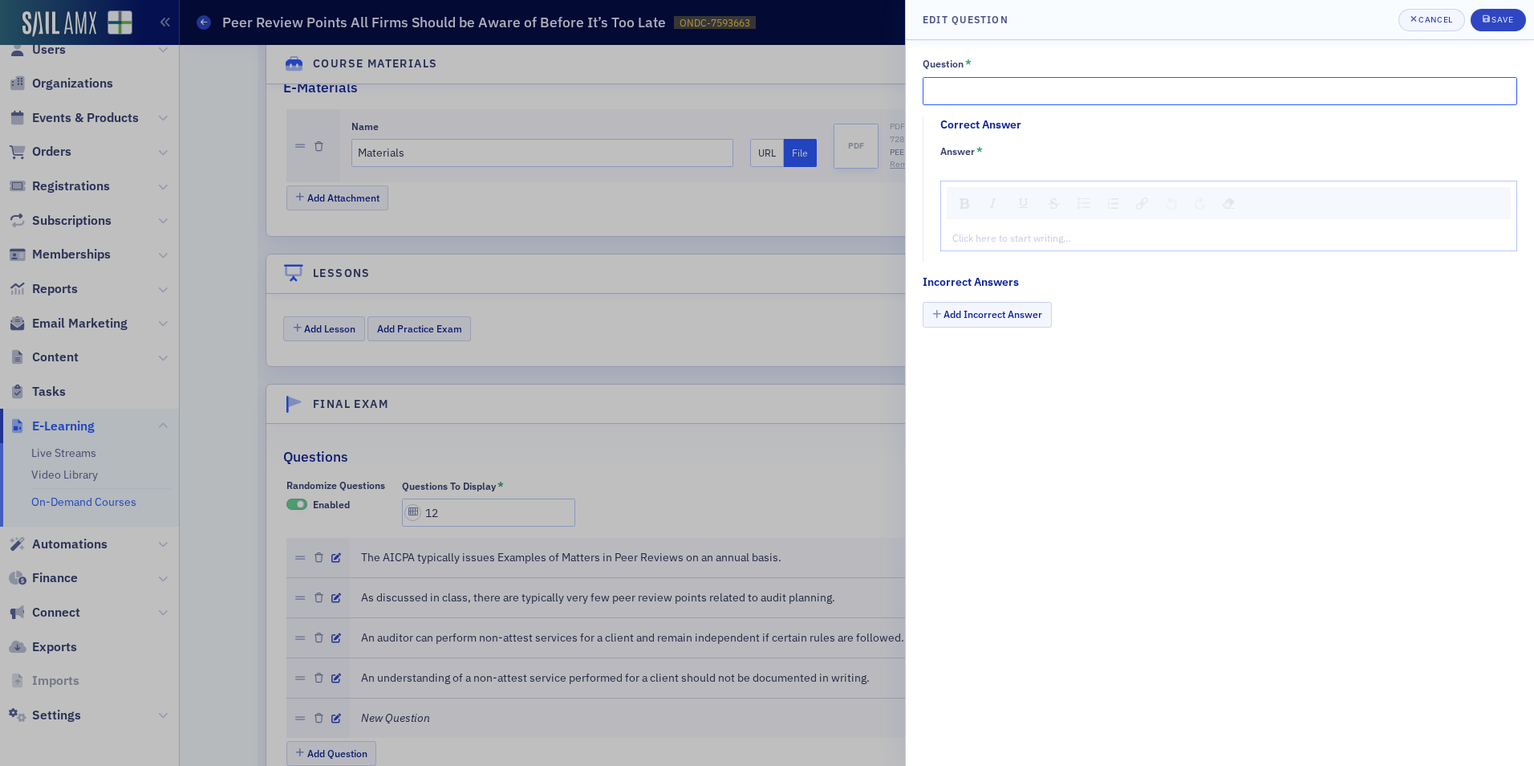
click at [989, 100] on input "Question *" at bounding box center [1220, 91] width 595 height 28
paste input "Not-for-profits is a practice area leader in peer review matters"
type input "Not-for-profits is a practice area leader in peer review matters."
click at [1025, 245] on div "rdw-editor" at bounding box center [1229, 237] width 552 height 14
type textarea "<p>Tr</p>"
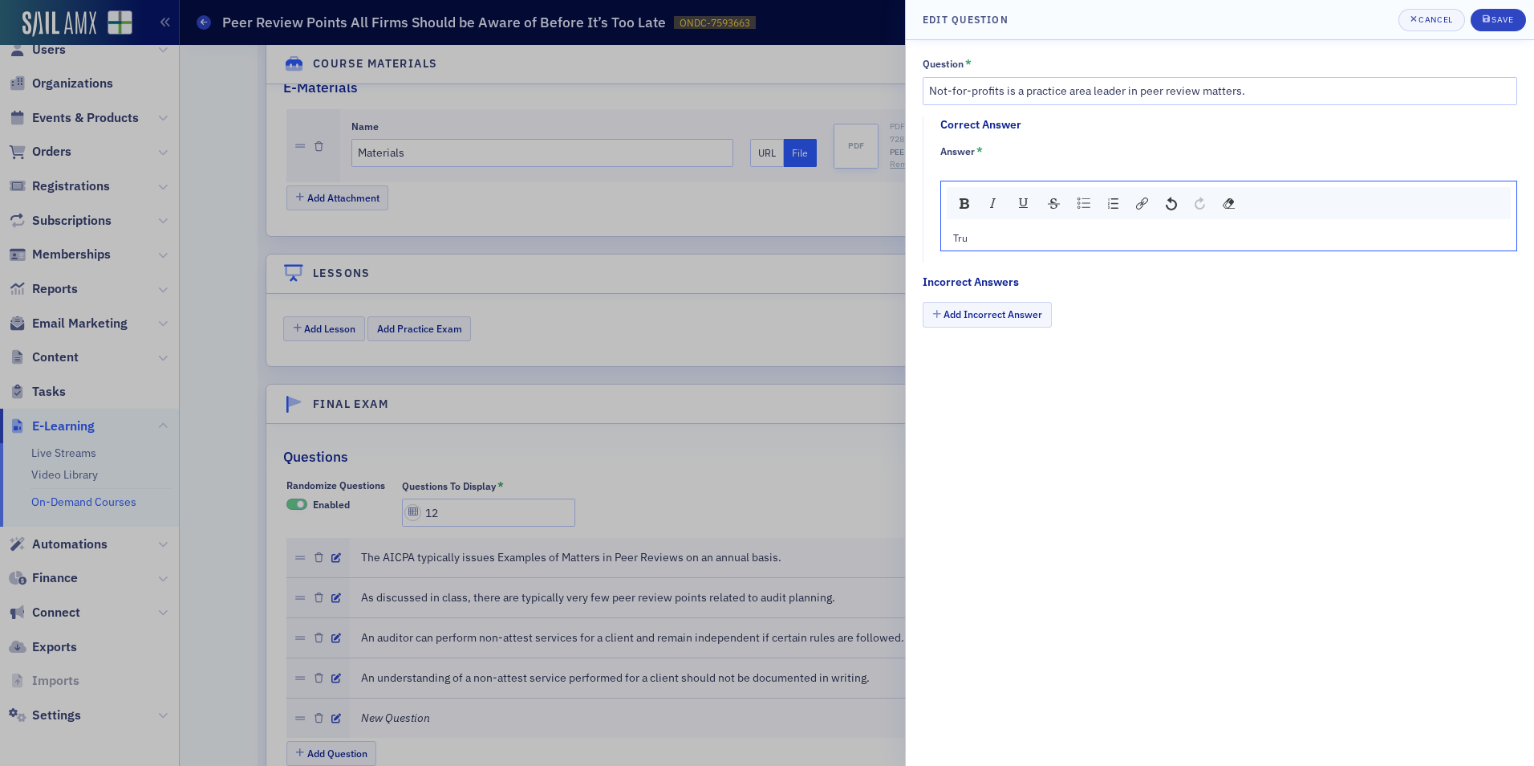
type textarea "<p>True</p>"
click at [976, 316] on button "Add Incorrect Answer" at bounding box center [987, 314] width 129 height 25
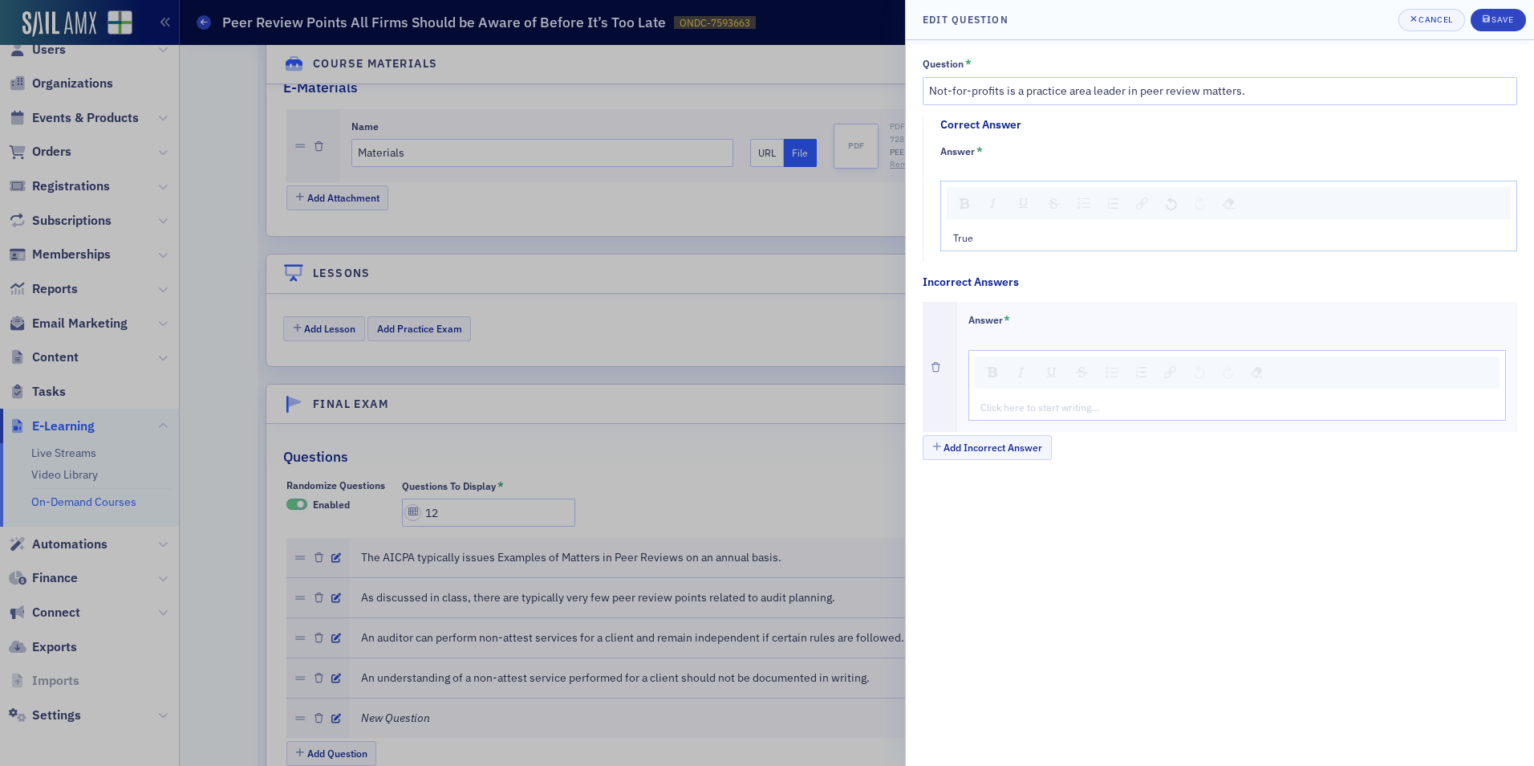
click at [992, 412] on div "rdw-editor" at bounding box center [1238, 407] width 514 height 14
type textarea "<p>Fa</p>"
type textarea "<p>False</p>"
click at [1495, 9] on button "Save" at bounding box center [1498, 20] width 55 height 22
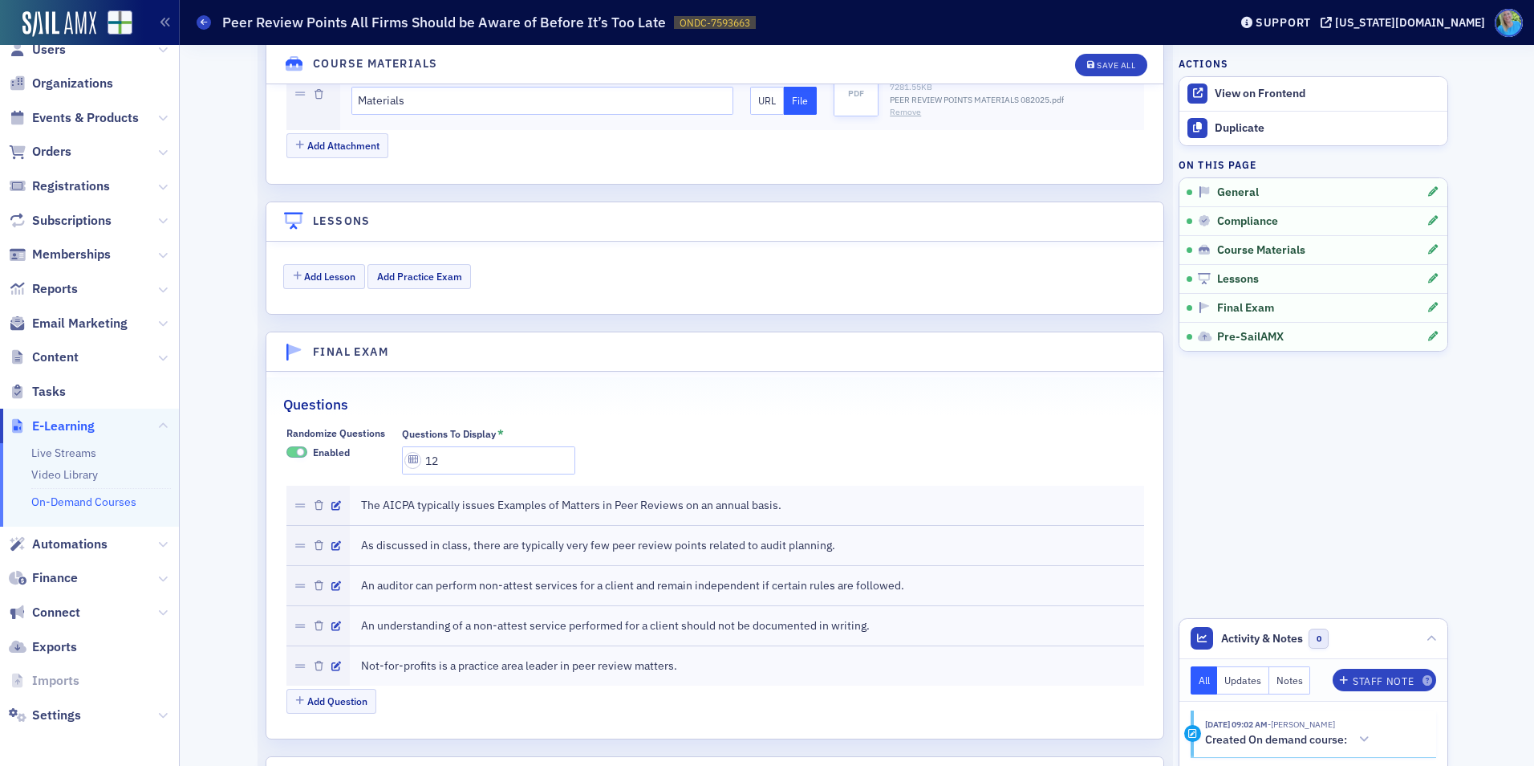
scroll to position [1829, 0]
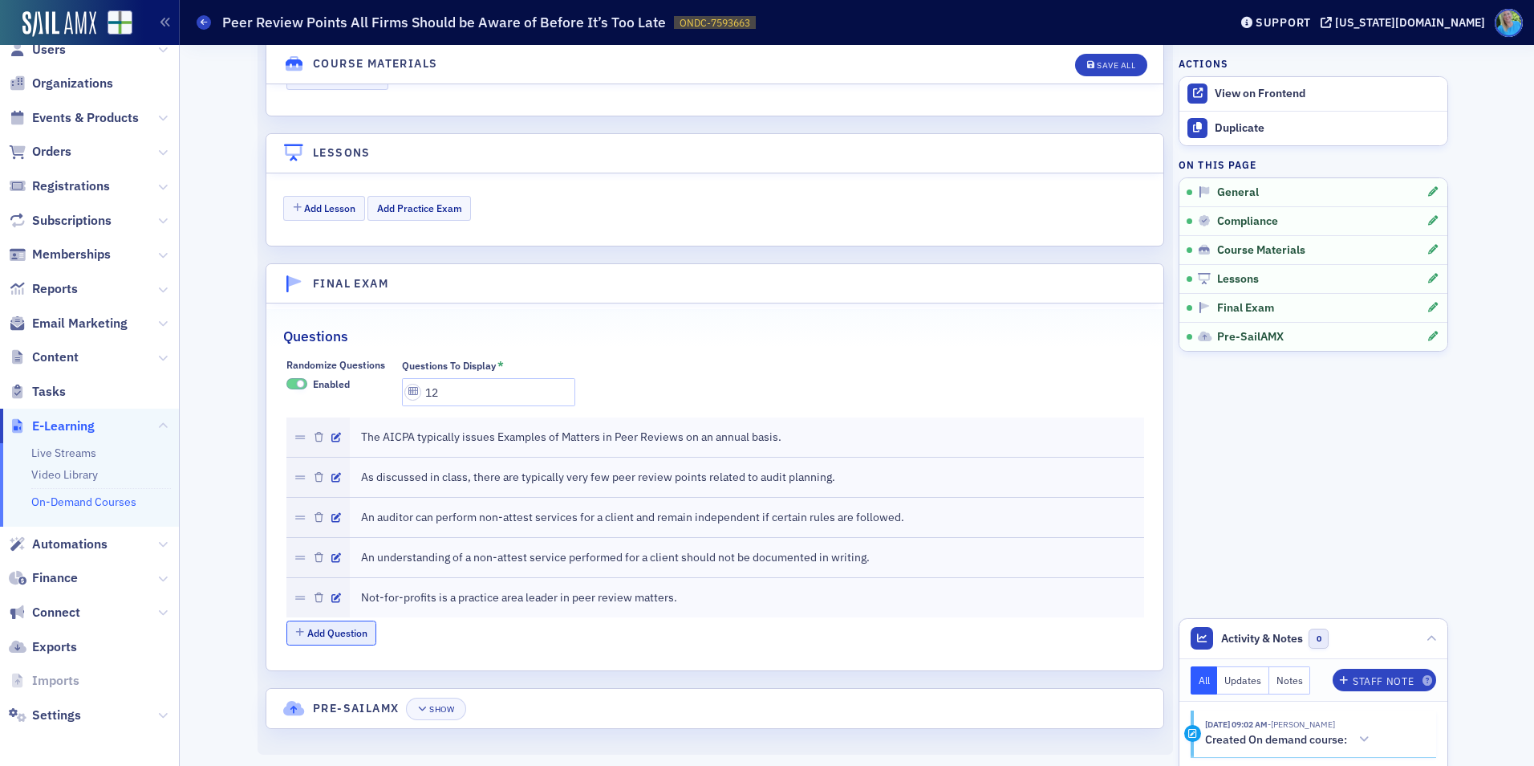
click at [341, 625] on button "Add Question" at bounding box center [331, 632] width 91 height 25
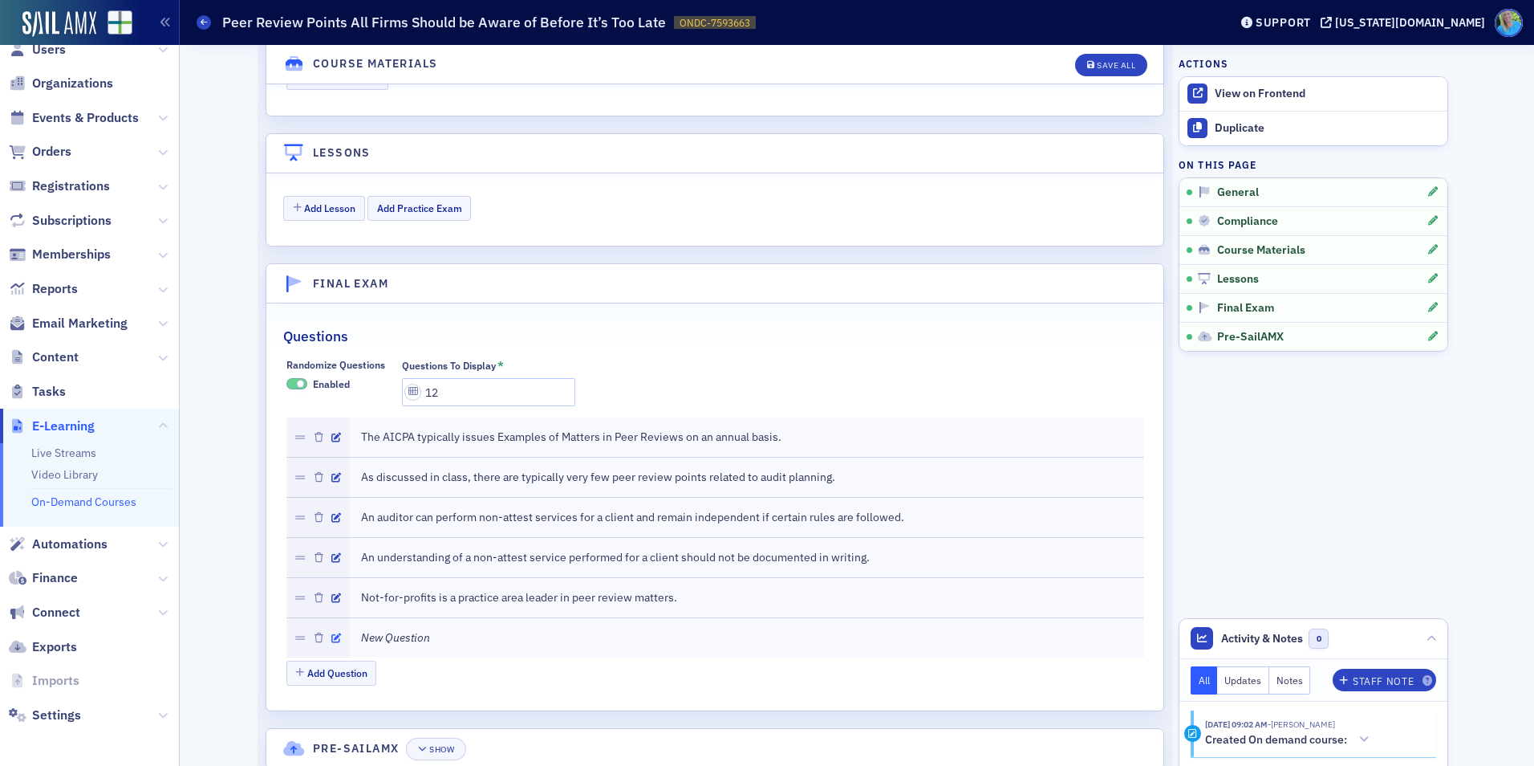
click at [331, 632] on button "button" at bounding box center [336, 637] width 10 height 14
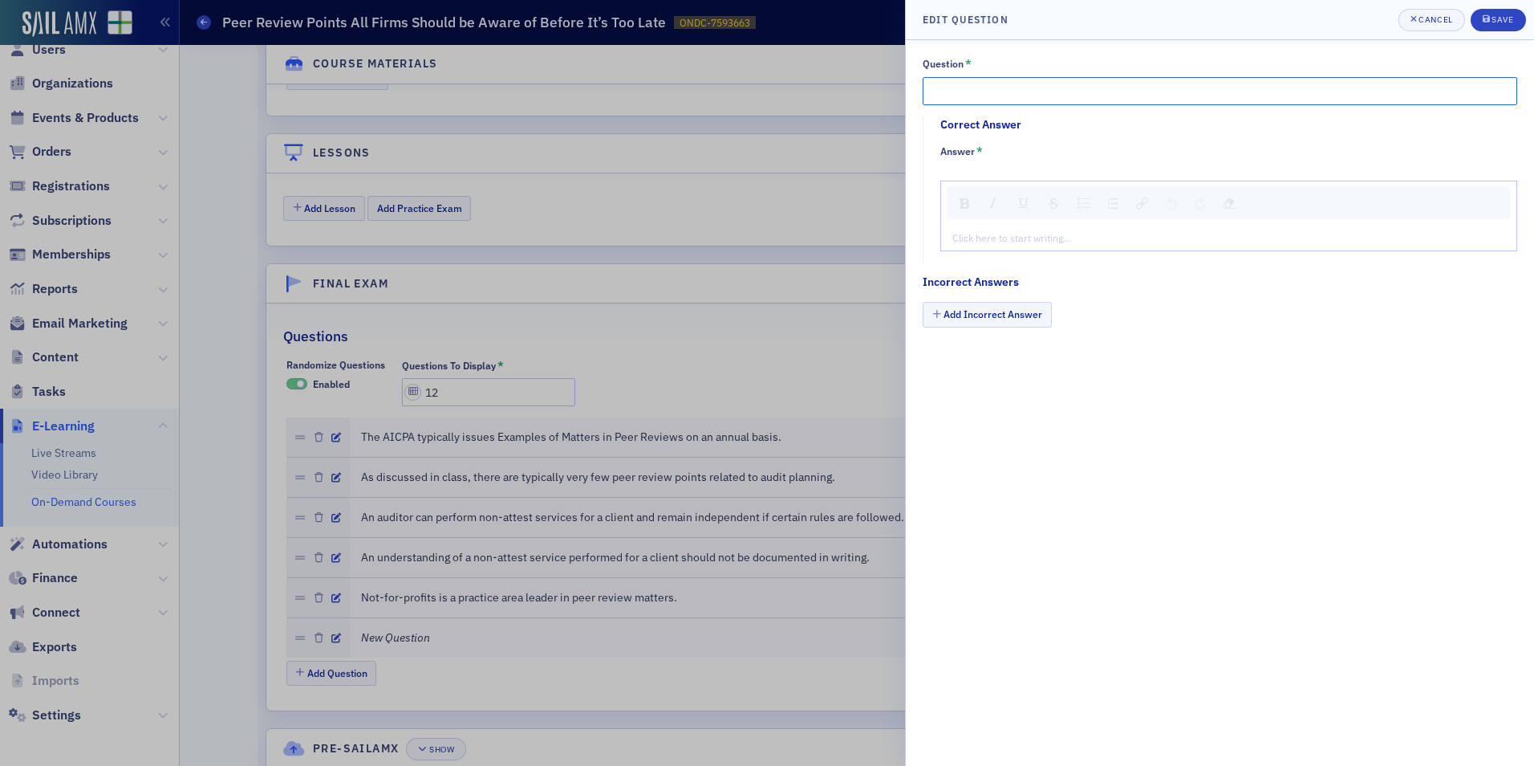
click at [992, 101] on input "Question *" at bounding box center [1220, 91] width 595 height 28
paste input "According to the discussion leader, government engagements and ERISA are the ar…"
type input "According to the discussion leader, government engagements and ERISA are the ar…"
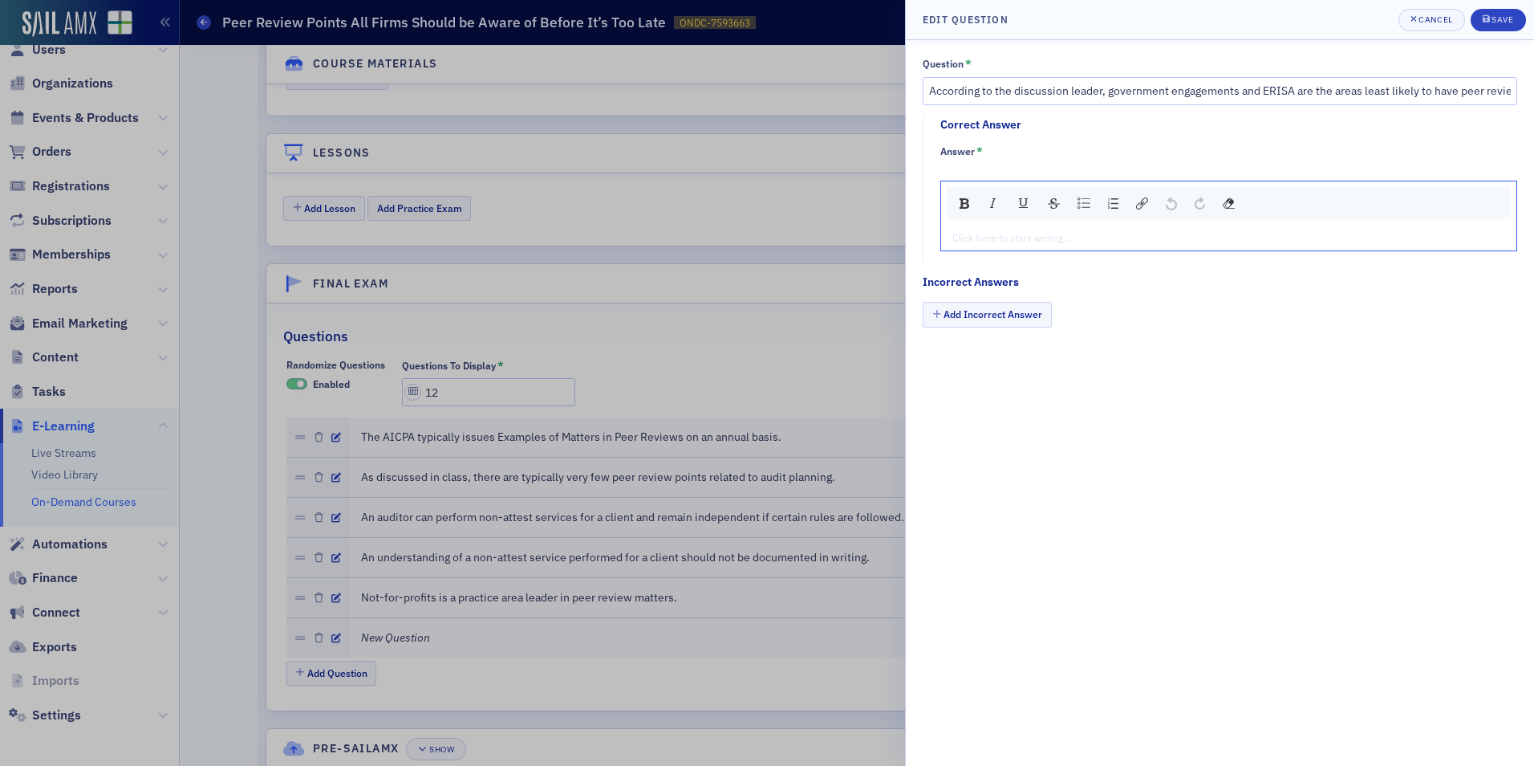
click at [1051, 233] on div "rdw-editor" at bounding box center [1229, 237] width 552 height 14
type textarea "<p>Fa</p>"
type textarea "<p>False</p>"
click at [979, 317] on button "Add Incorrect Answer" at bounding box center [987, 314] width 129 height 25
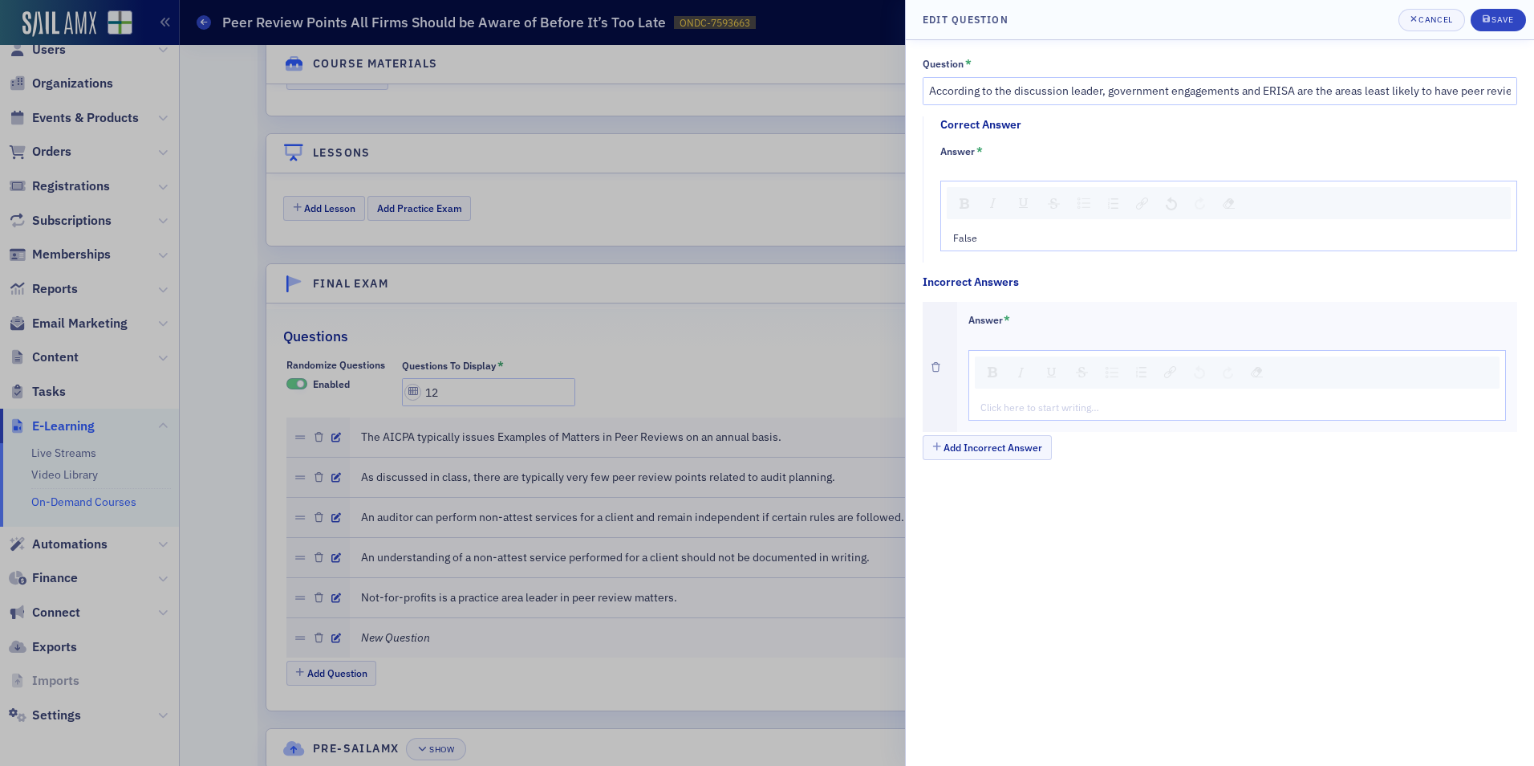
click at [1017, 410] on div "rdw-editor" at bounding box center [1238, 407] width 514 height 14
type textarea "<p>Tr</p>"
type textarea "<p>True</p>"
click at [1489, 14] on div "submit" at bounding box center [1488, 20] width 10 height 13
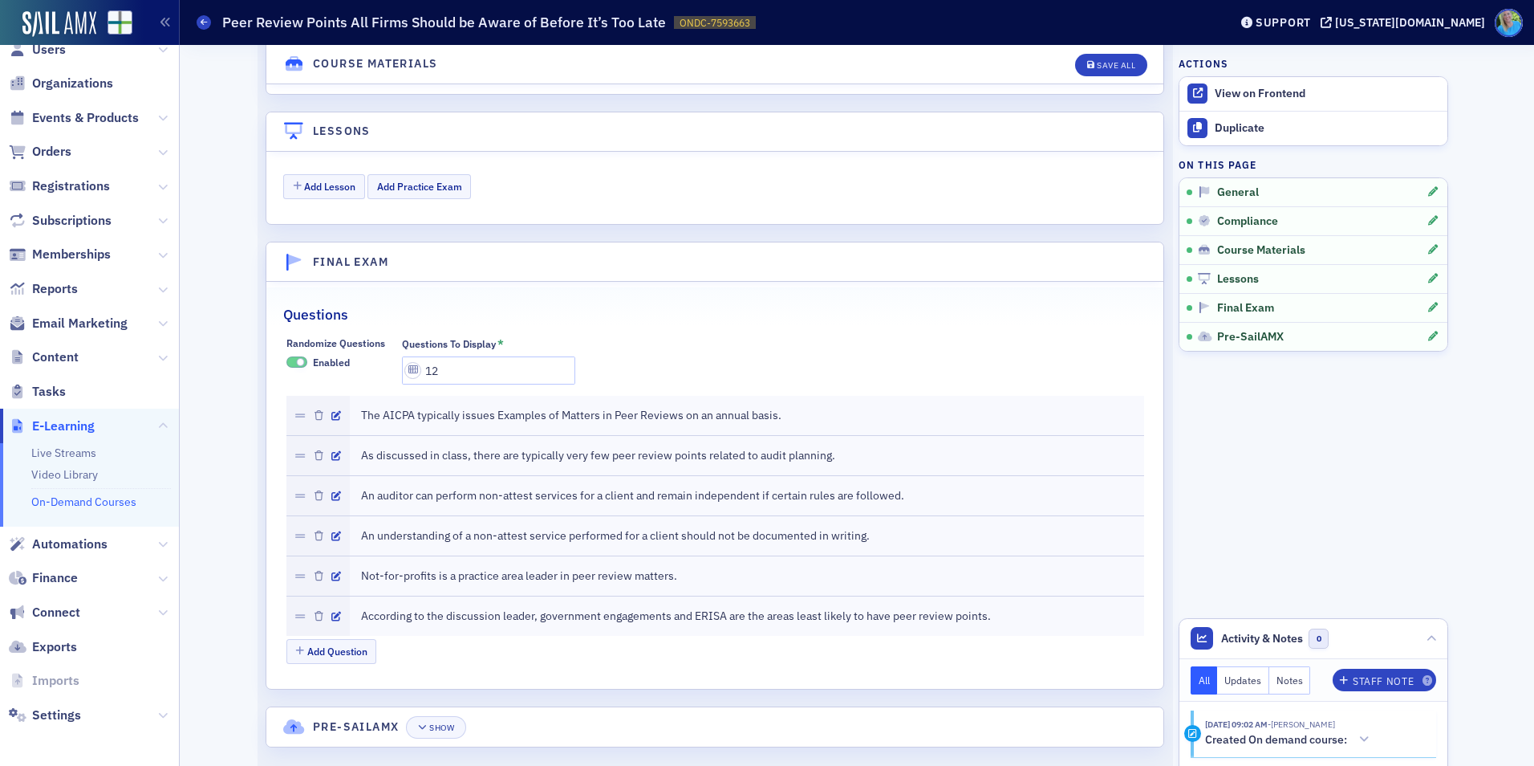
scroll to position [1869, 0]
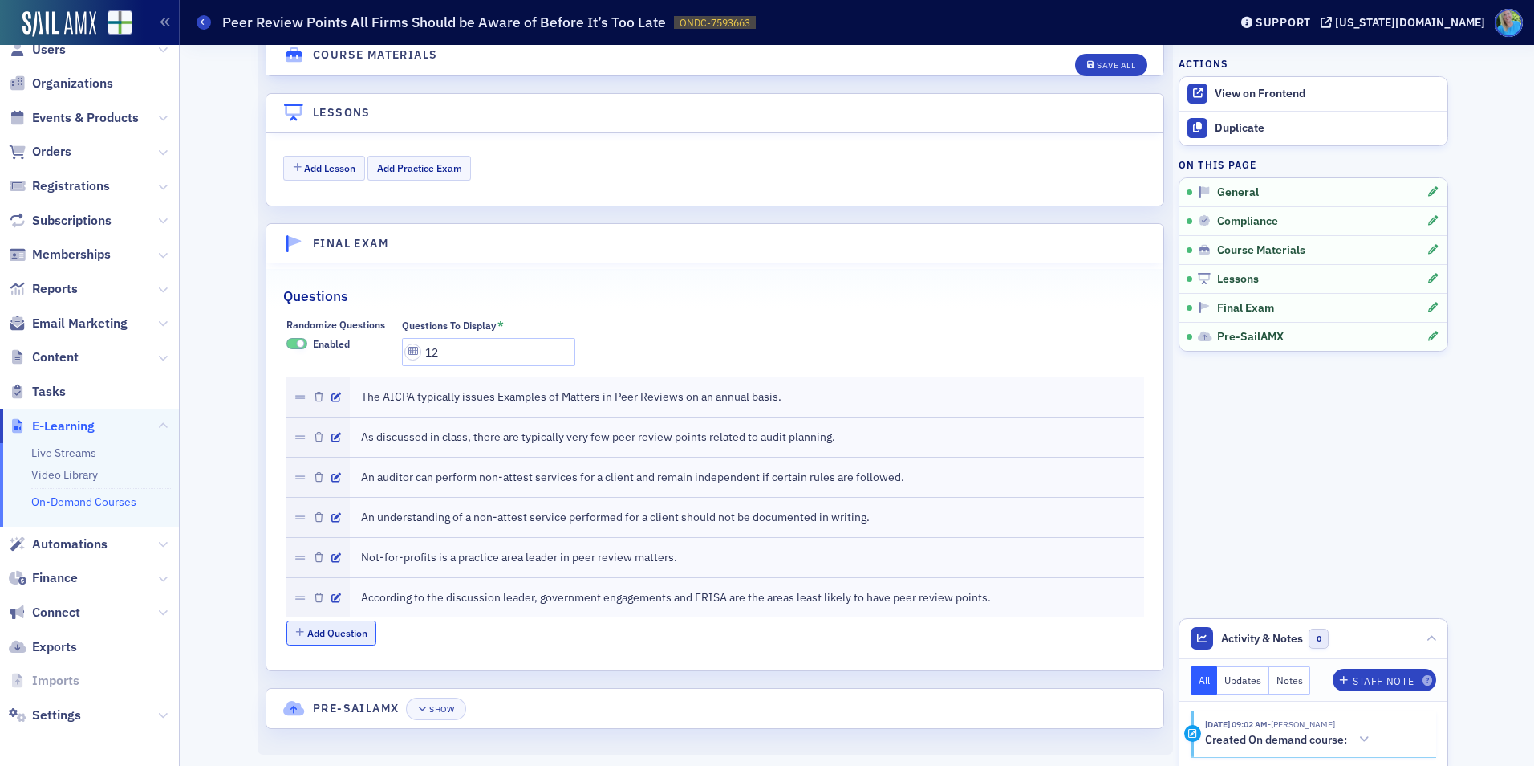
click at [328, 635] on button "Add Question" at bounding box center [331, 632] width 91 height 25
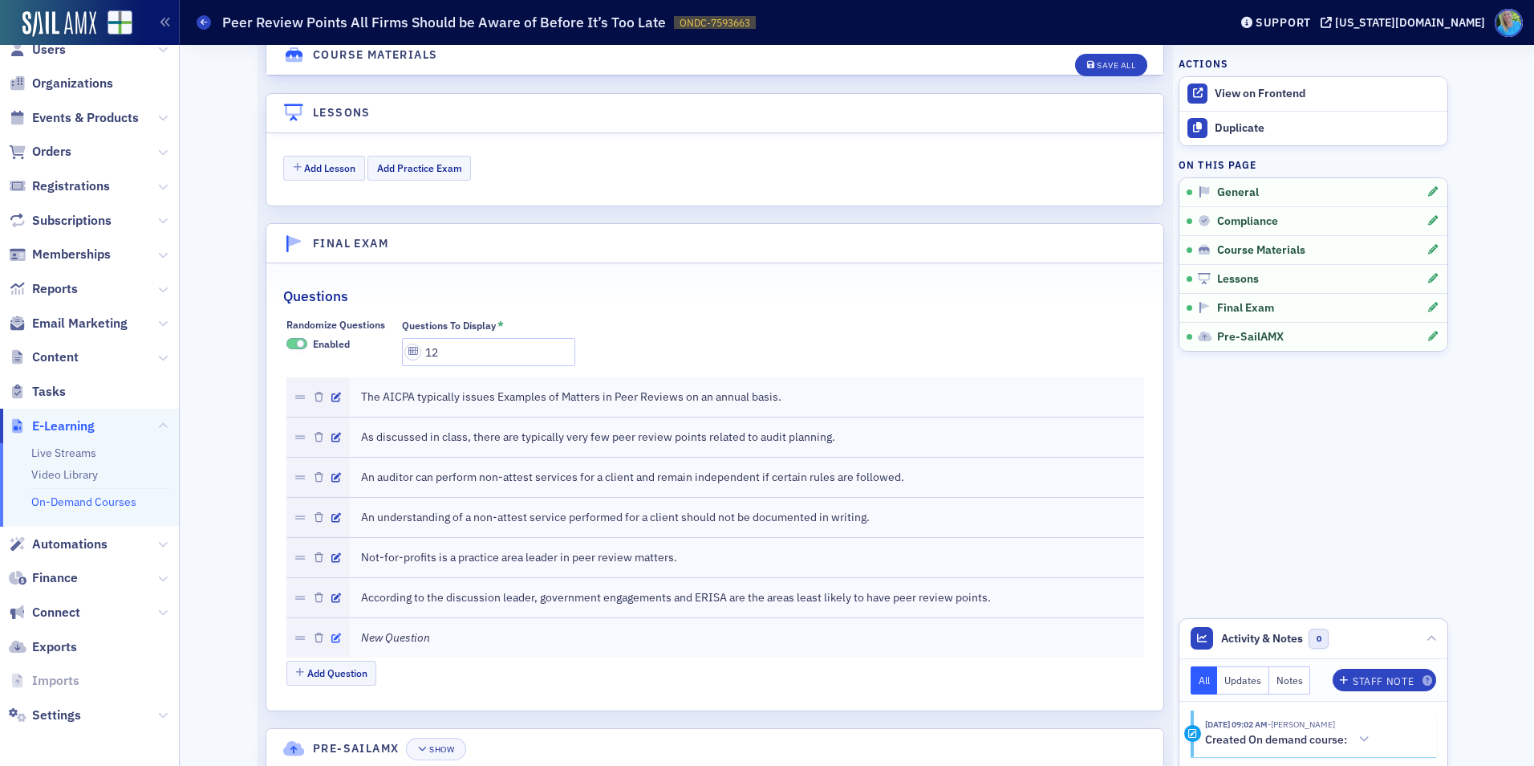
click at [331, 640] on icon "button" at bounding box center [336, 638] width 10 height 10
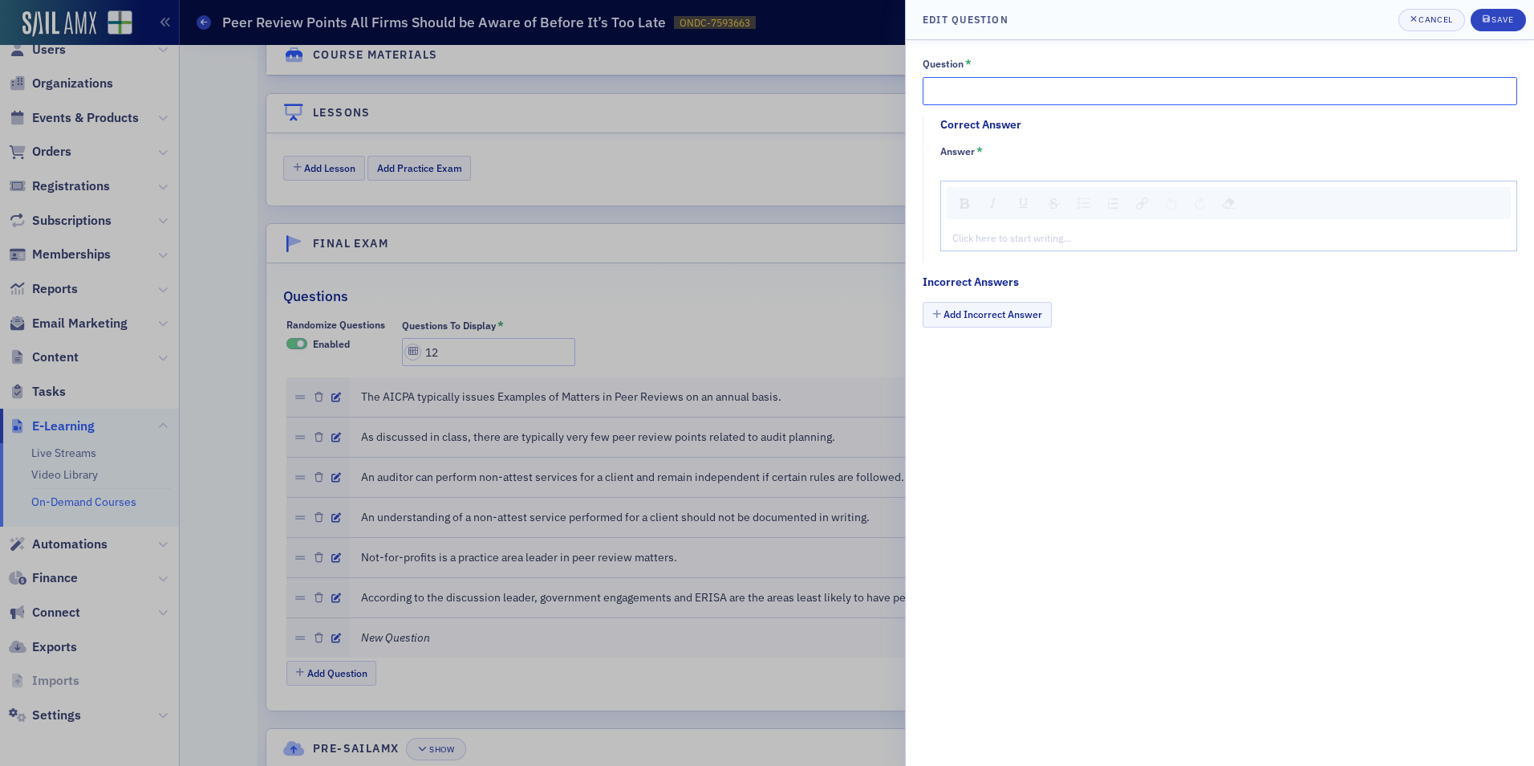
click at [979, 92] on input "Question *" at bounding box center [1220, 91] width 595 height 28
paste input "According to the discussion leader, the AICPA has had issues in the past with h…"
type input "According to the discussion leader, the AICPA has had issues in the past with h…"
drag, startPoint x: 1001, startPoint y: 221, endPoint x: 999, endPoint y: 230, distance: 9.8
click at [1000, 222] on div "Click here to start writing…" at bounding box center [1228, 216] width 577 height 71
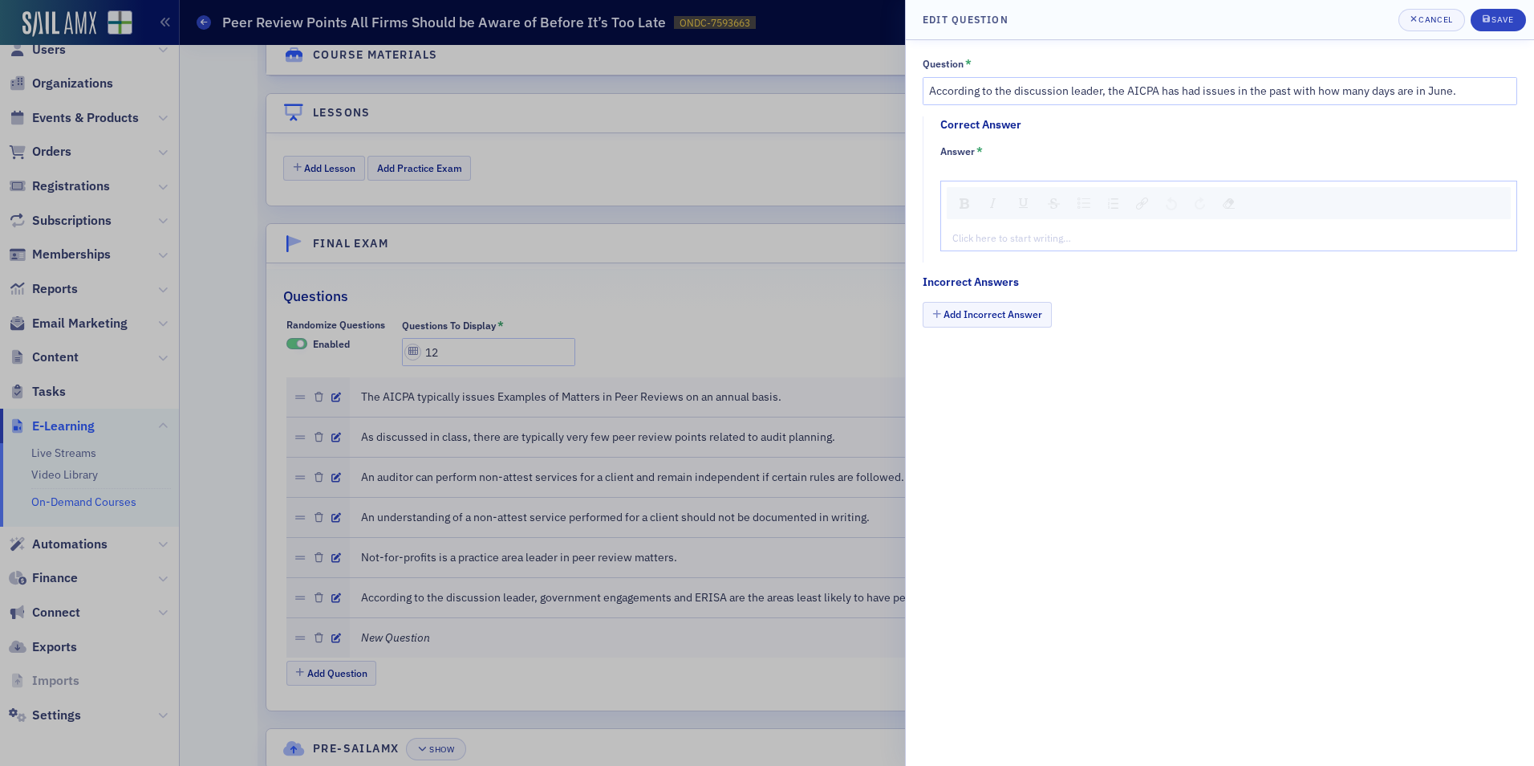
click at [998, 235] on div "rdw-editor" at bounding box center [1229, 237] width 552 height 14
type textarea "<p>Tr</p>"
type textarea "<p>True</p>"
click at [992, 317] on button "Add Incorrect Answer" at bounding box center [987, 314] width 129 height 25
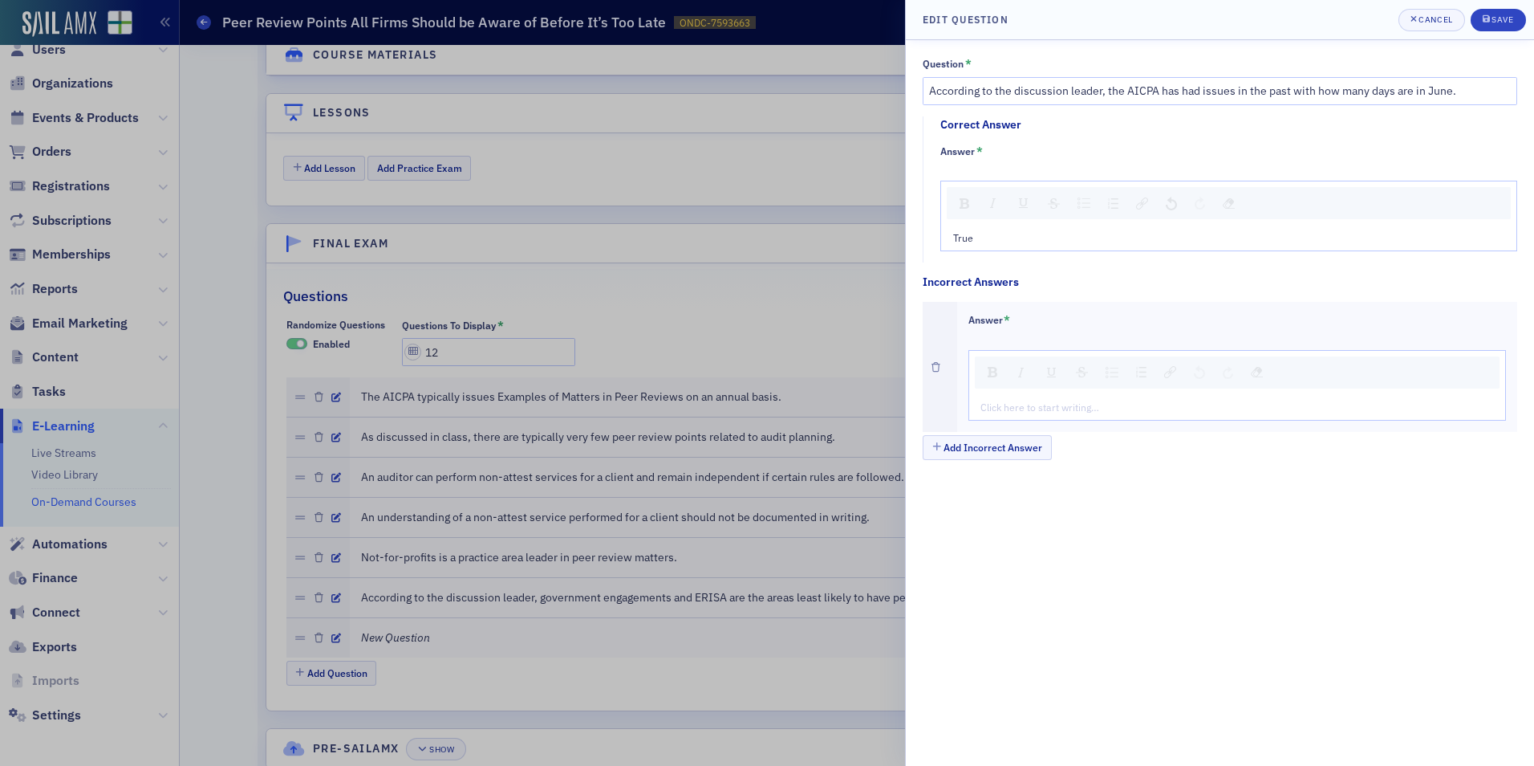
click at [1009, 415] on div "Click here to start writing…" at bounding box center [1237, 407] width 537 height 26
type textarea "<p>Fa</p>"
type textarea "<p>False</p>"
click at [1511, 20] on div "Save" at bounding box center [1503, 19] width 22 height 9
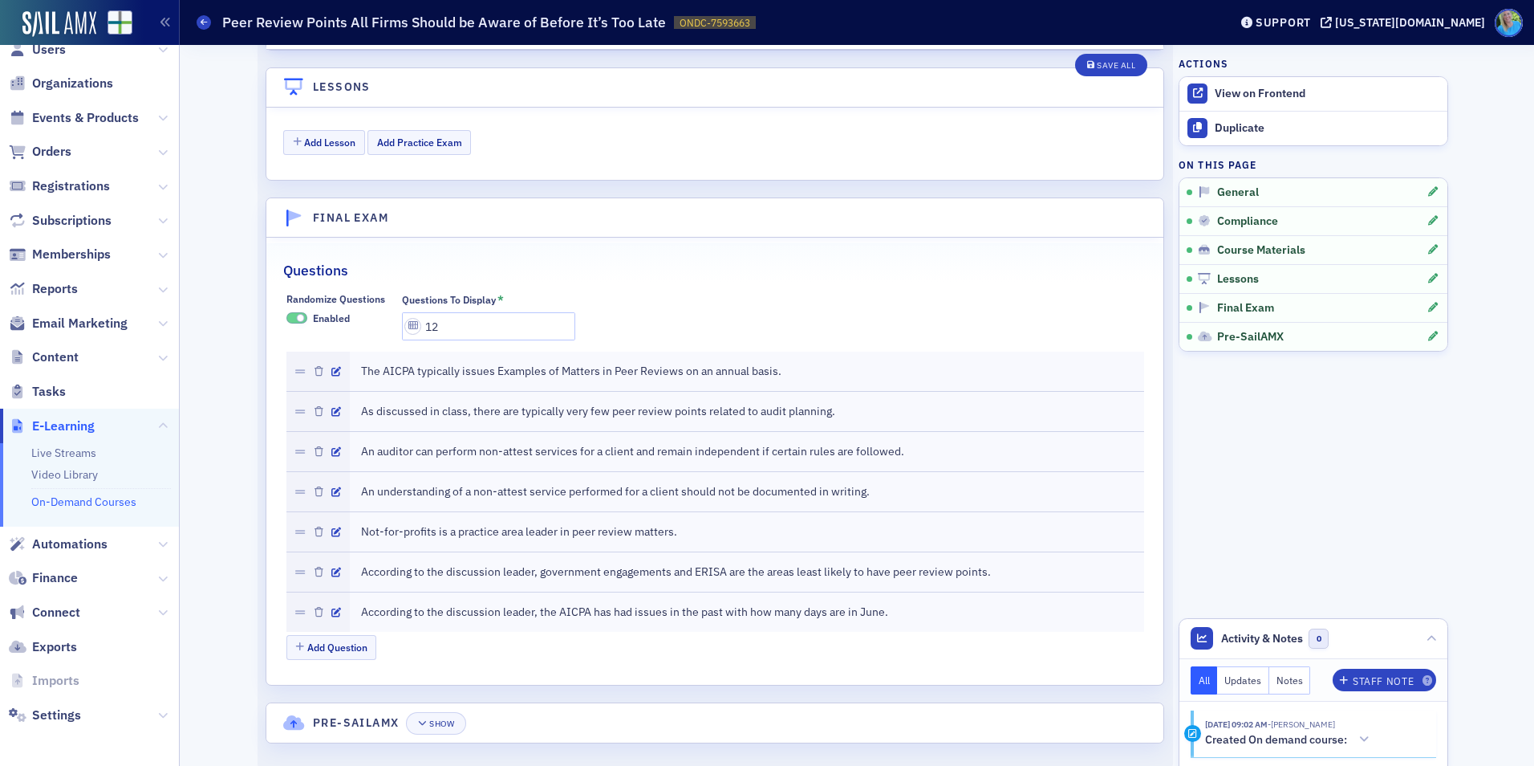
scroll to position [1909, 0]
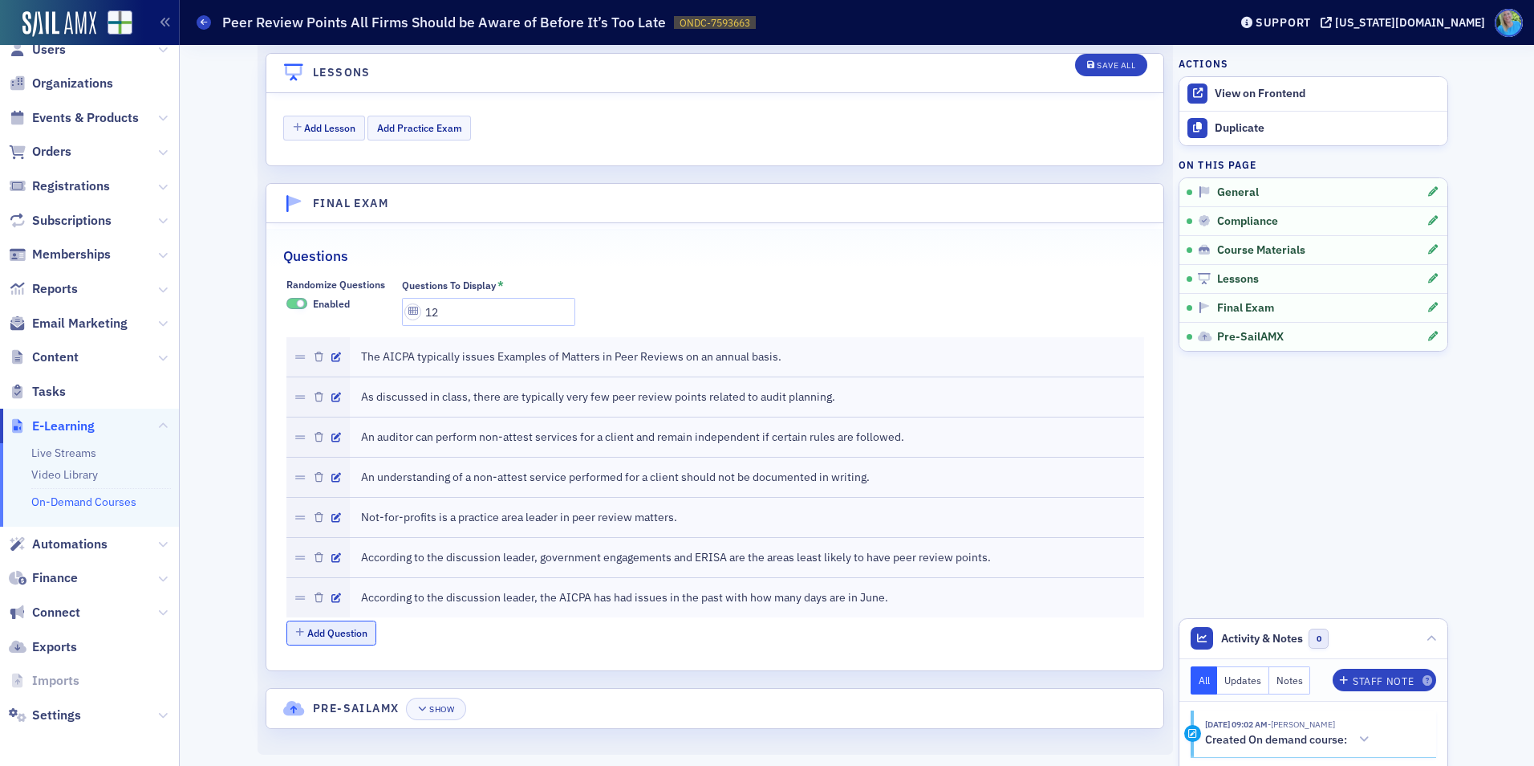
click at [347, 628] on button "Add Question" at bounding box center [331, 632] width 91 height 25
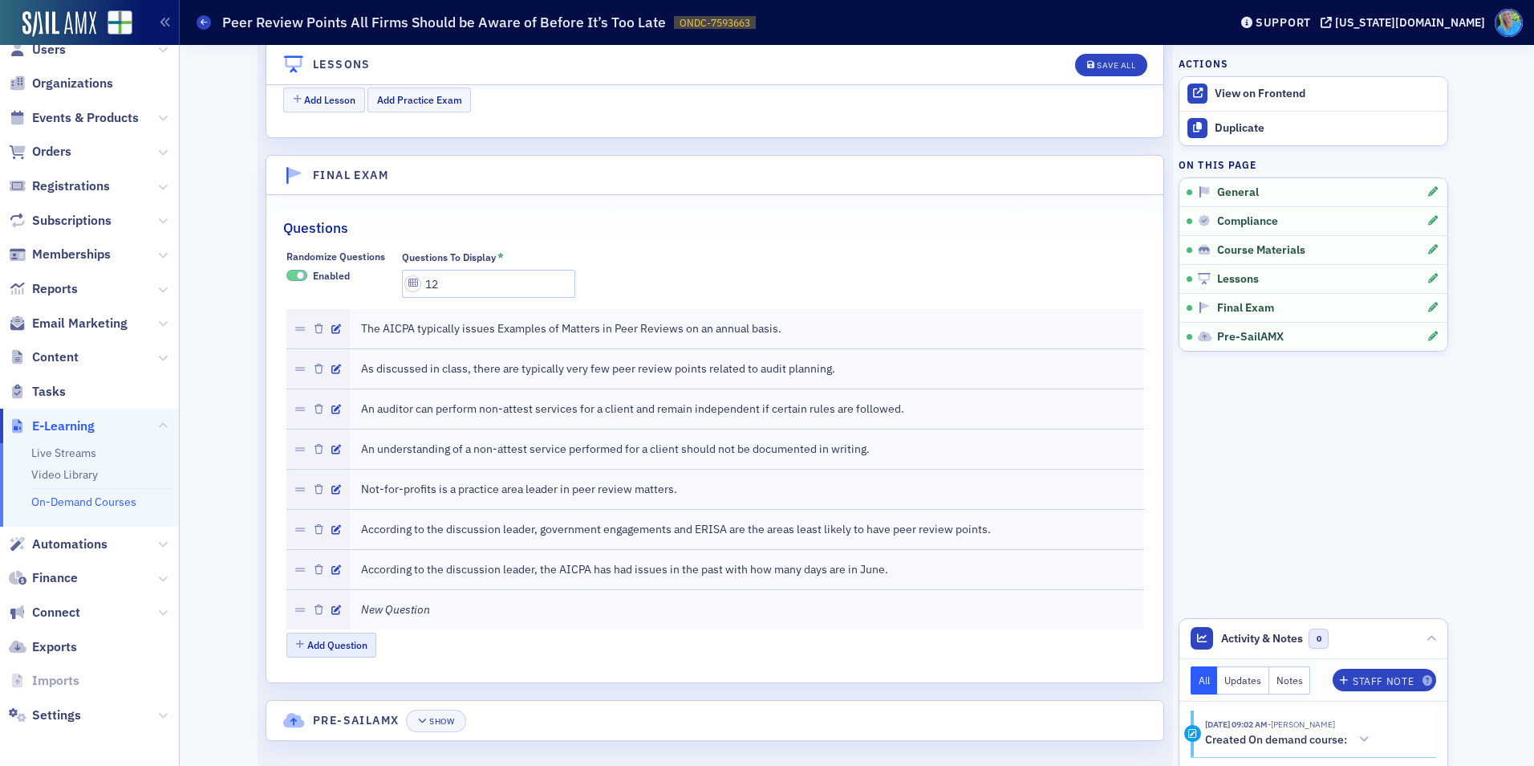
scroll to position [1949, 0]
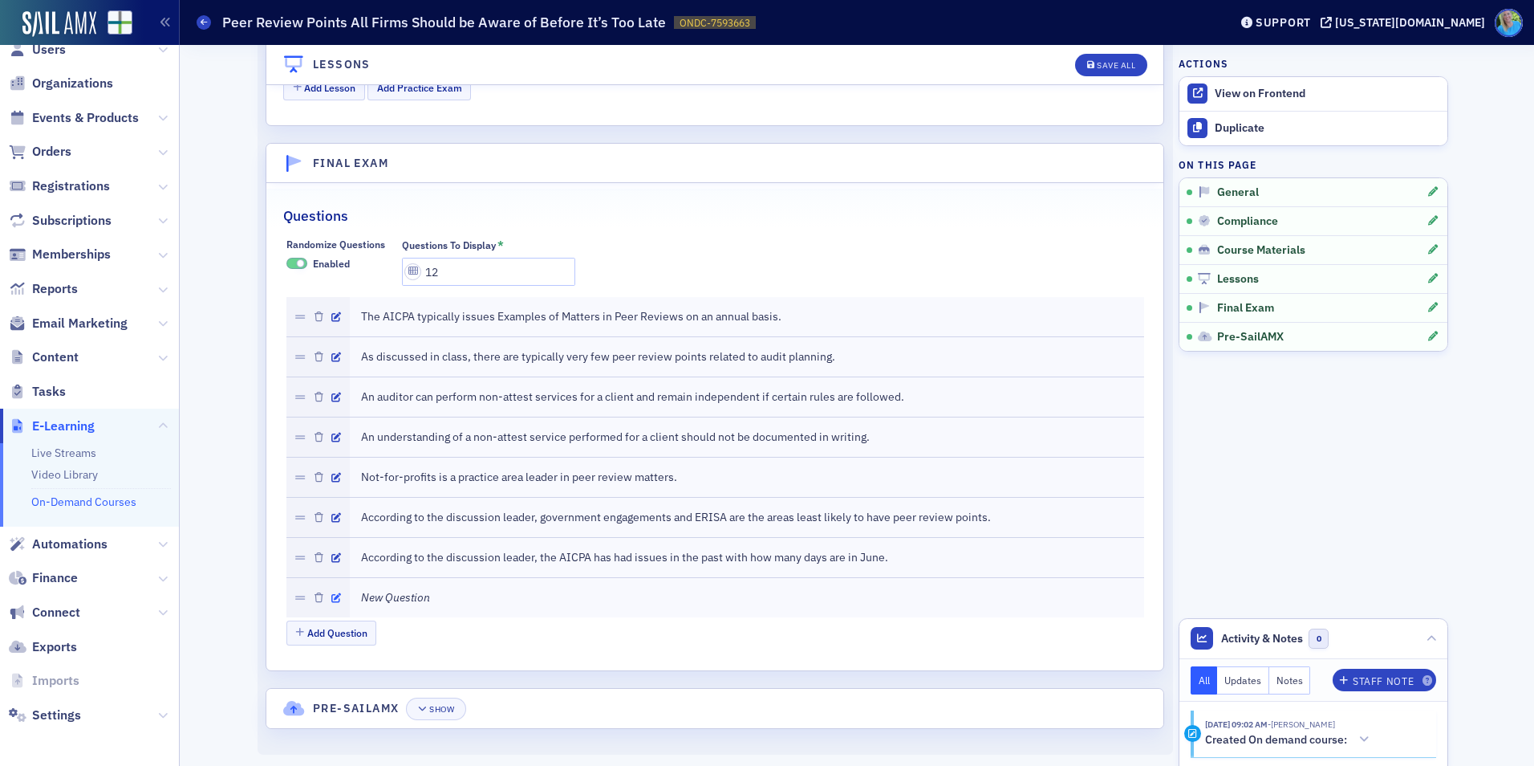
click at [333, 599] on icon "button" at bounding box center [336, 598] width 10 height 10
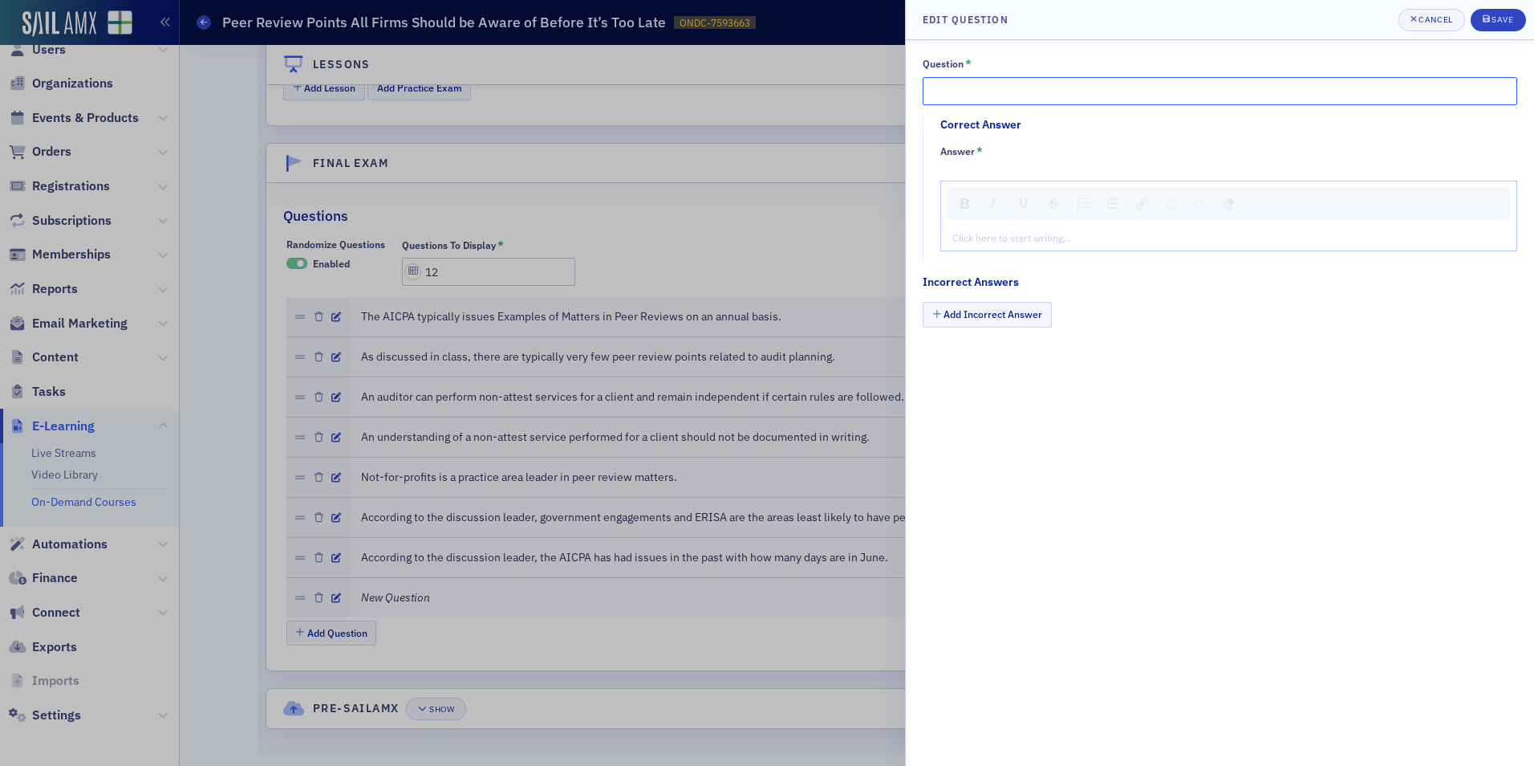
click at [943, 99] on input "Question *" at bounding box center [1220, 91] width 595 height 28
paste input "According to the AICPA, practitioners are having issues with compilation report…"
type input "According to the AICPA, practitioners are having issues with compilation report…"
click at [984, 246] on div "Click here to start writing…" at bounding box center [1228, 238] width 575 height 26
type textarea "<p>Tr</p>"
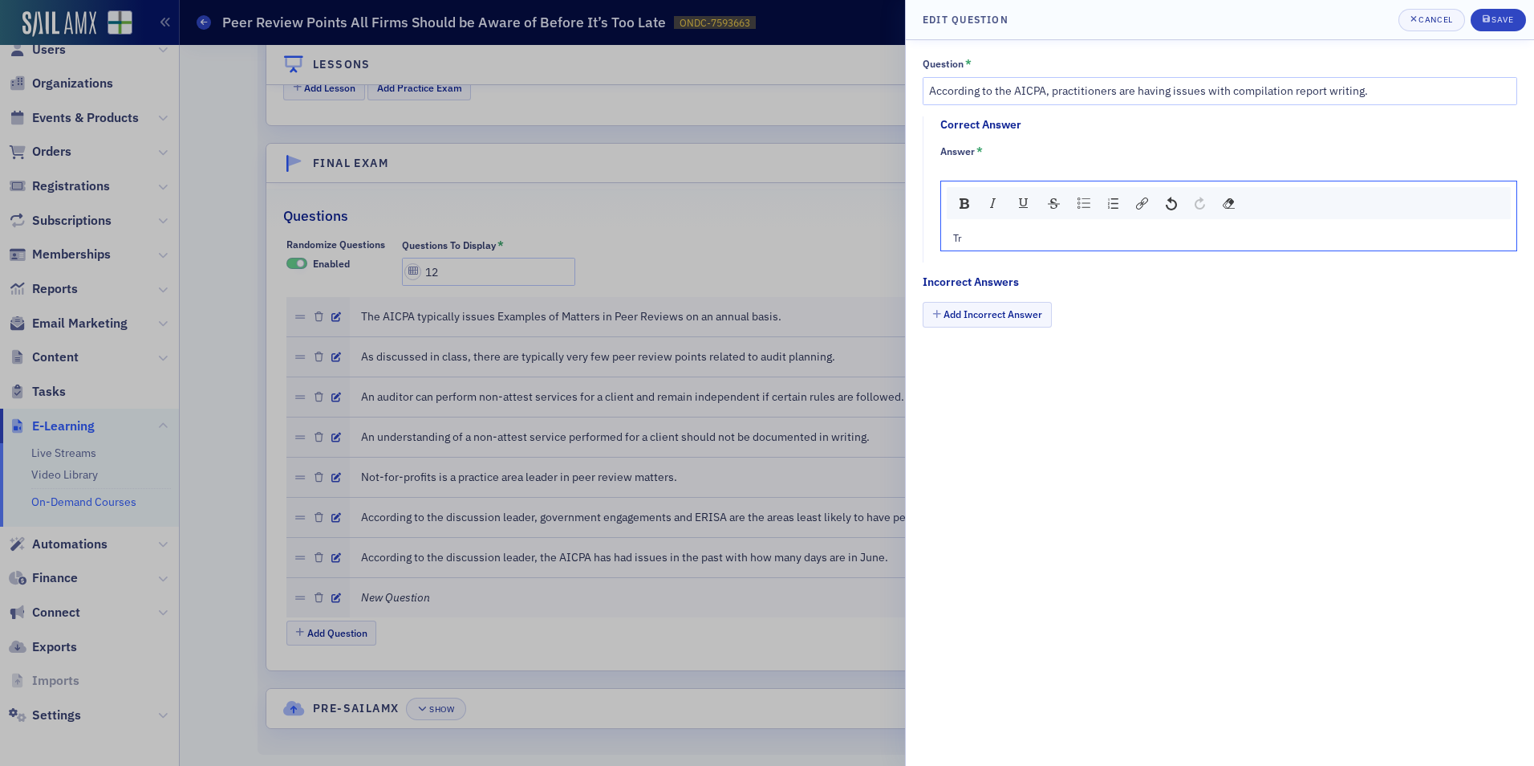
type textarea "<p>True</p>"
click at [1001, 311] on button "Add Incorrect Answer" at bounding box center [987, 314] width 129 height 25
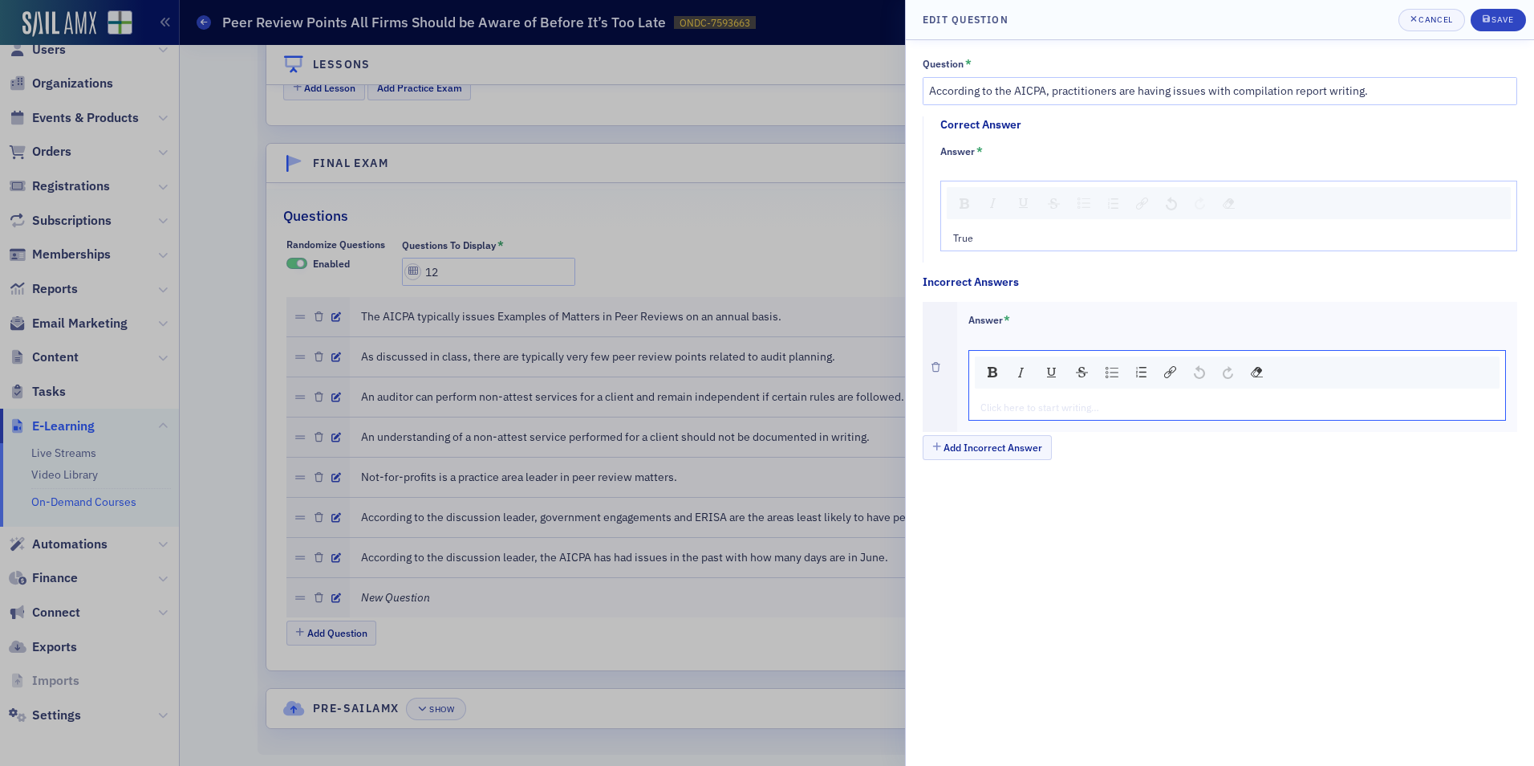
click at [1007, 402] on div "rdw-editor" at bounding box center [1238, 407] width 514 height 14
type textarea "<p>Fa</p>"
type textarea "<p>False</p>"
click at [1491, 26] on div "submit" at bounding box center [1488, 20] width 10 height 13
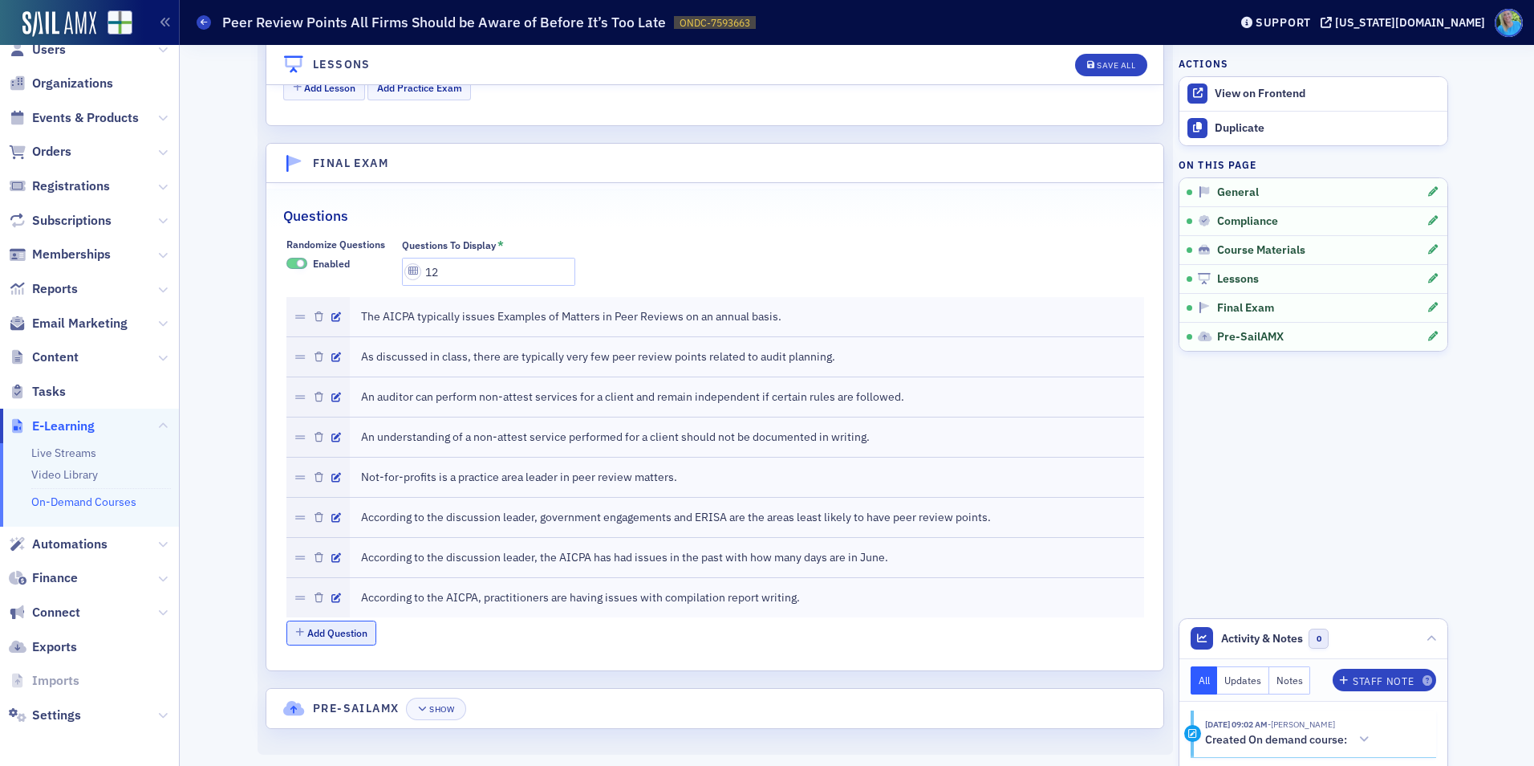
click at [307, 638] on button "Add Question" at bounding box center [331, 632] width 91 height 25
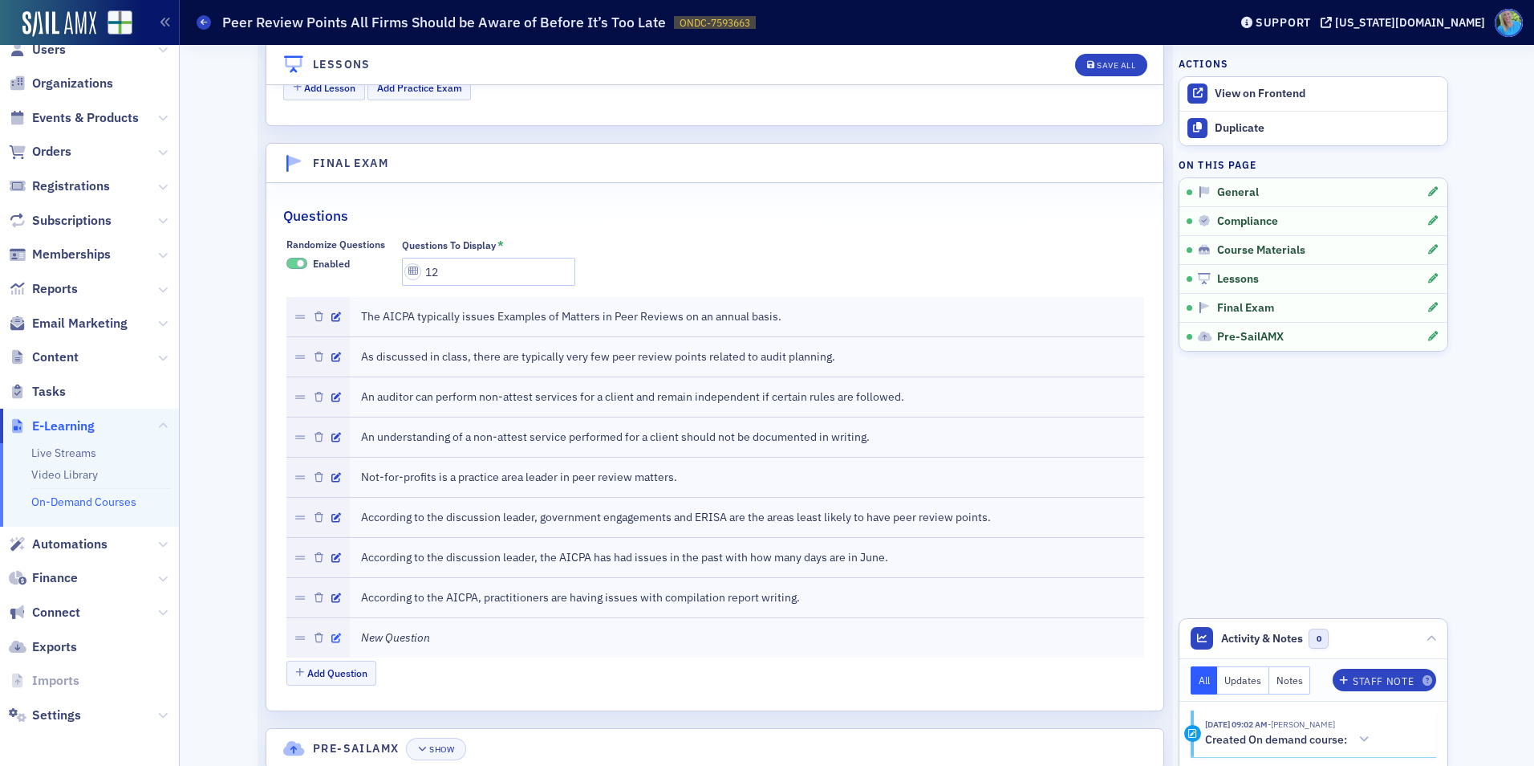
click at [335, 633] on icon "button" at bounding box center [336, 638] width 10 height 10
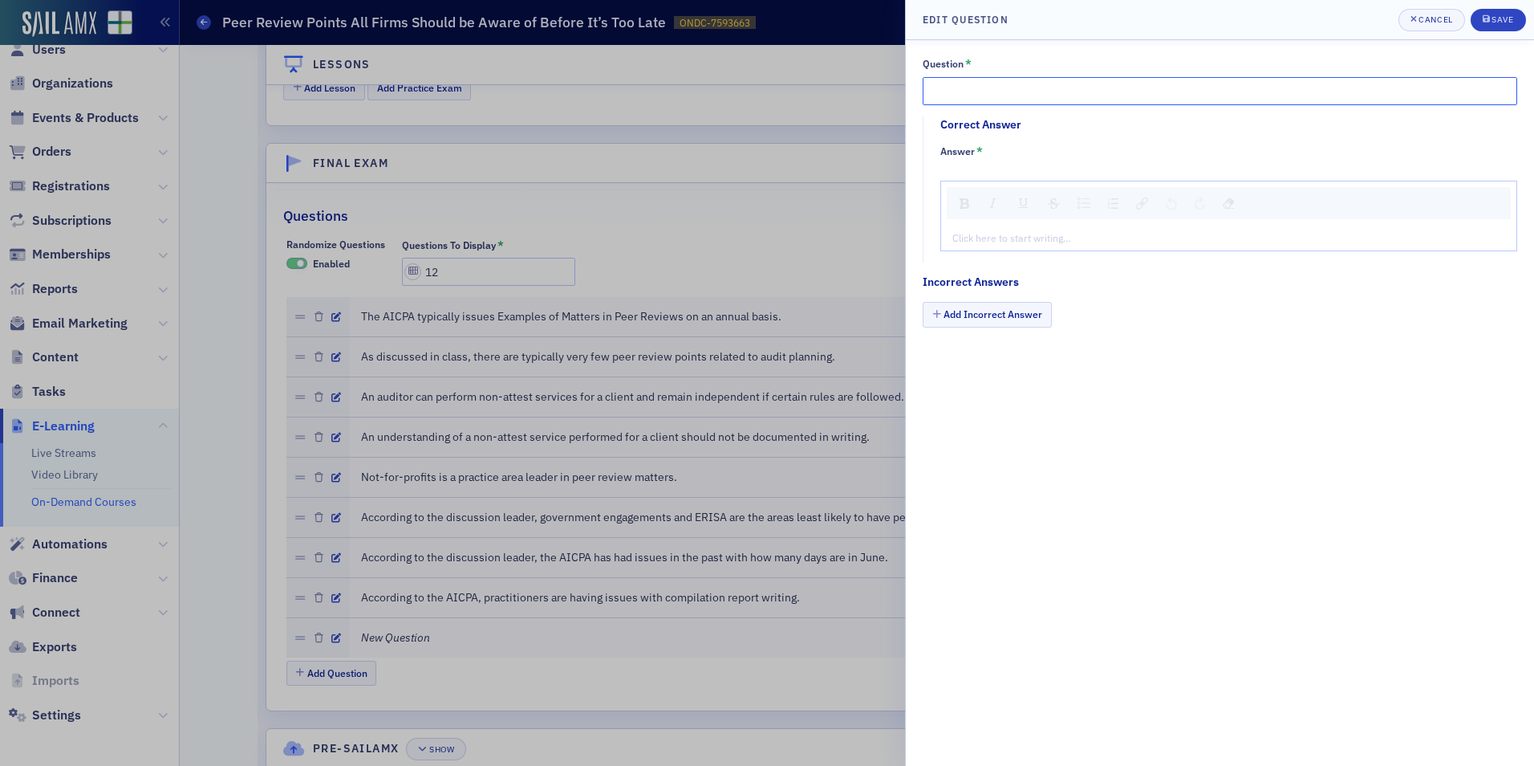
click at [956, 91] on input "Question *" at bounding box center [1220, 91] width 595 height 28
paste input "Failure to obtain management letters is cited as a peer review issue in review …"
type input "Failure to obtain management letters is cited as a peer review issue in review …"
click at [1001, 238] on div "rdw-editor" at bounding box center [1229, 237] width 552 height 14
type textarea "<p>Tr</p>"
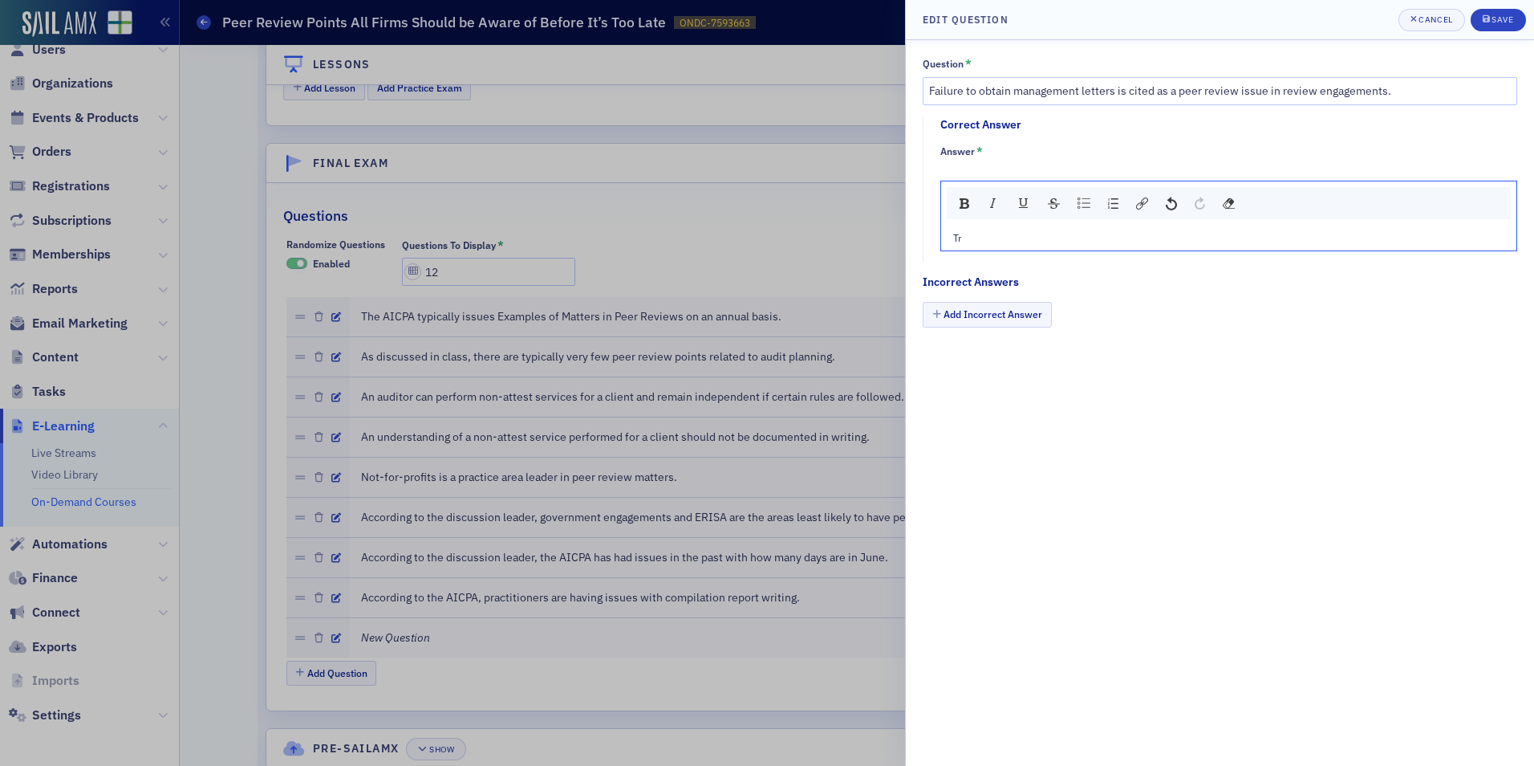
type textarea "<p>True</p>"
click at [981, 322] on button "Add Incorrect Answer" at bounding box center [987, 314] width 129 height 25
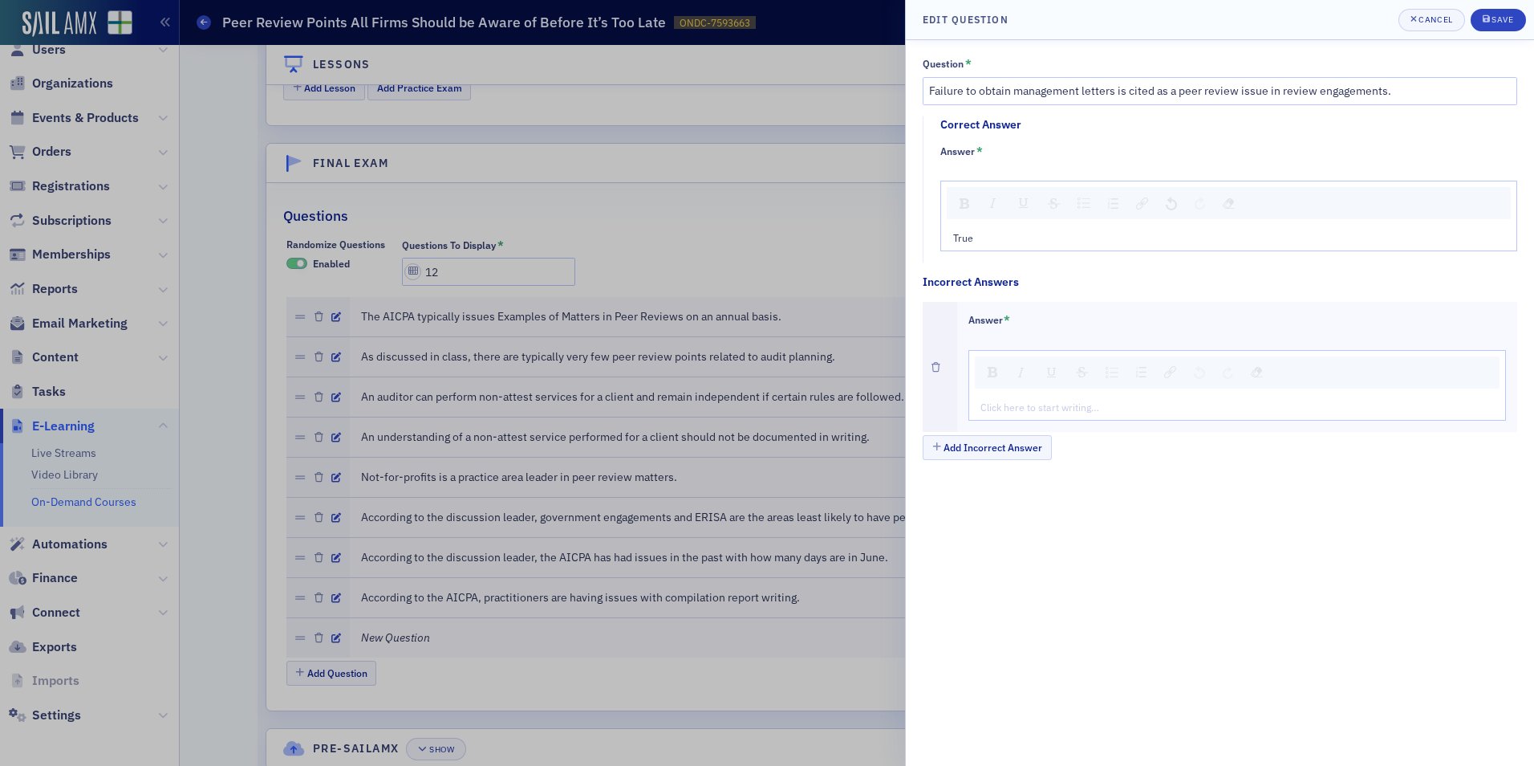
click at [1026, 405] on div "rdw-editor" at bounding box center [1238, 407] width 514 height 14
type textarea "<p>Fa</p>"
type textarea "<p>False</p>"
click at [1494, 23] on div "Save" at bounding box center [1503, 19] width 22 height 9
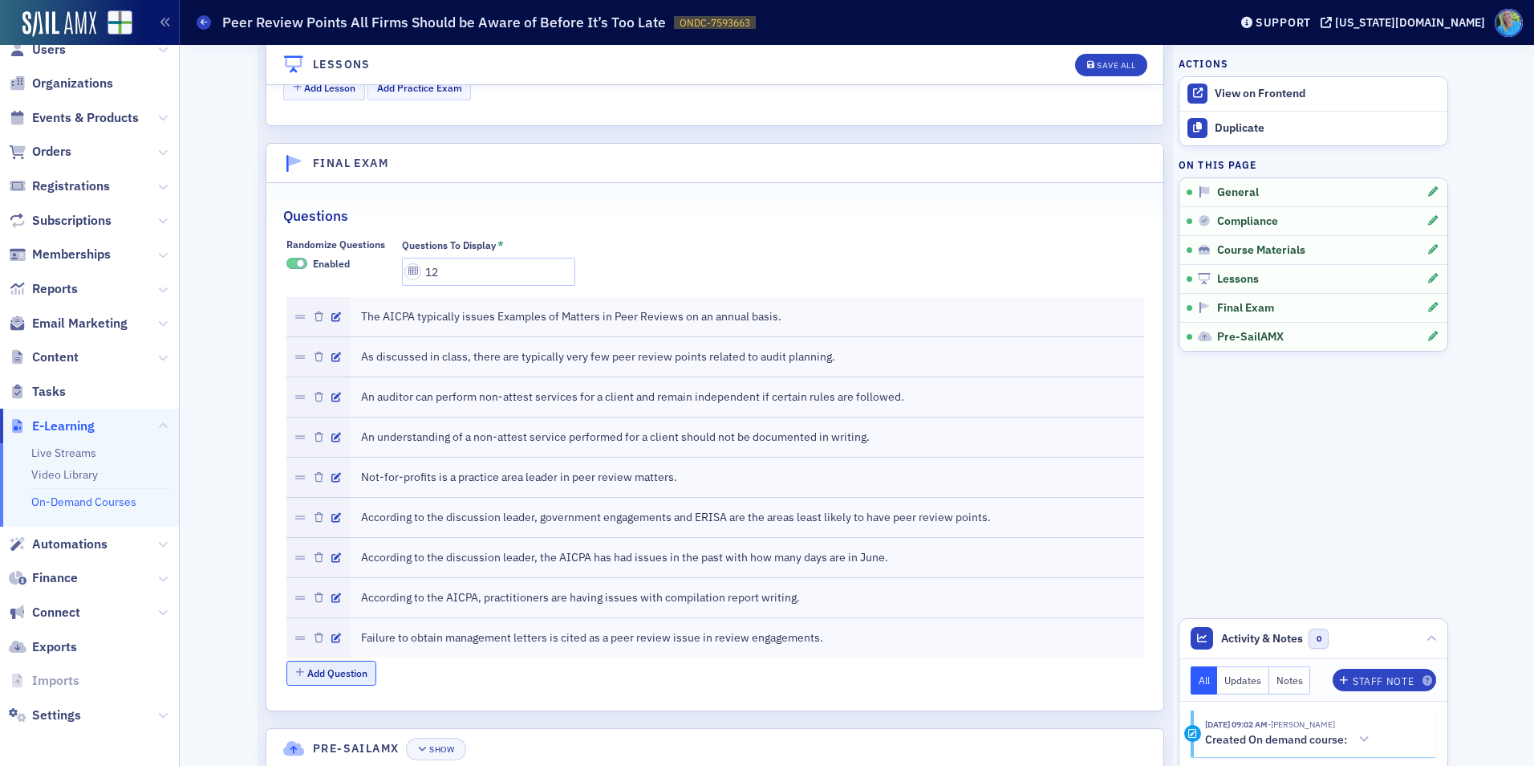
click at [336, 666] on button "Add Question" at bounding box center [331, 672] width 91 height 25
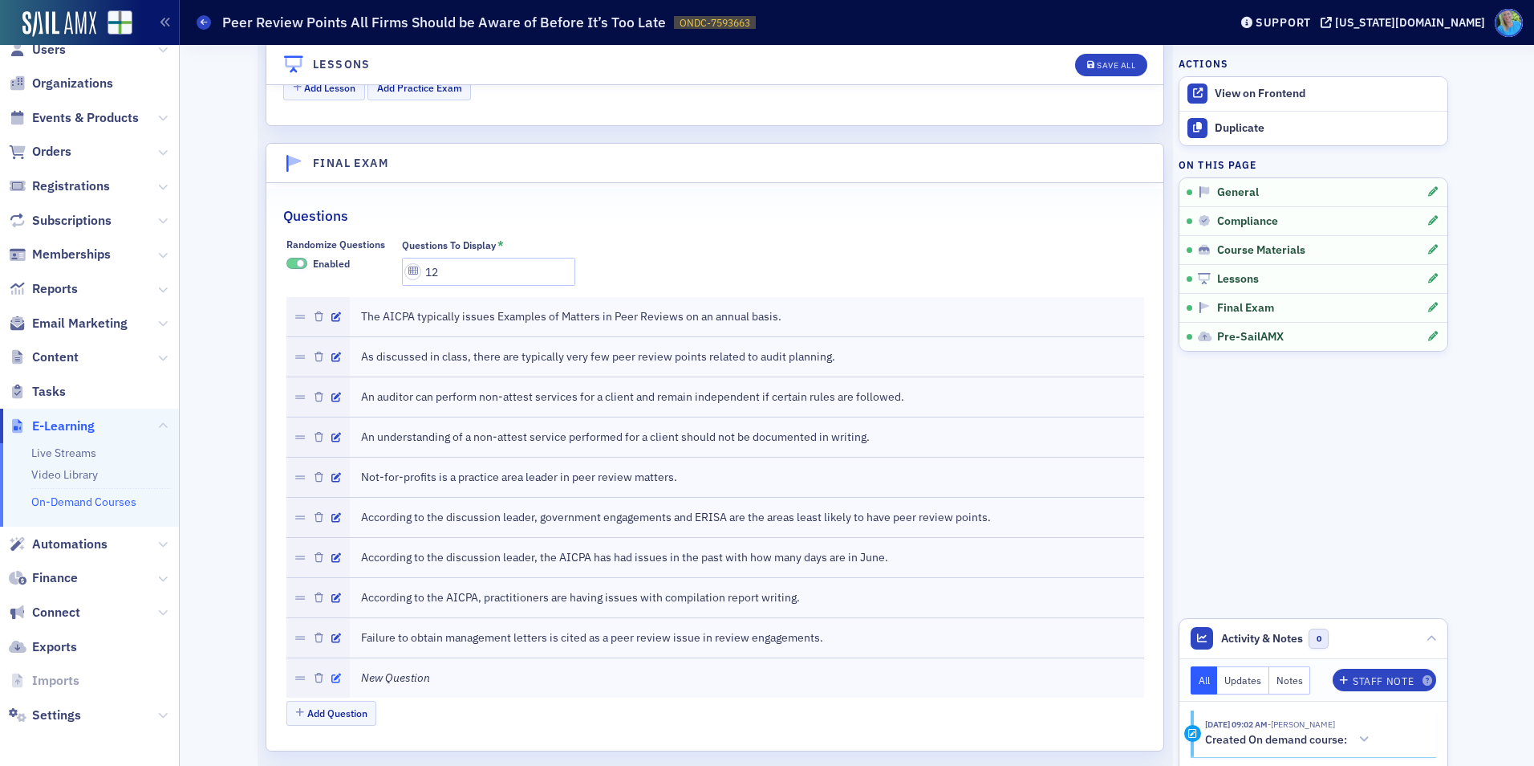
click at [331, 673] on icon "button" at bounding box center [336, 678] width 10 height 10
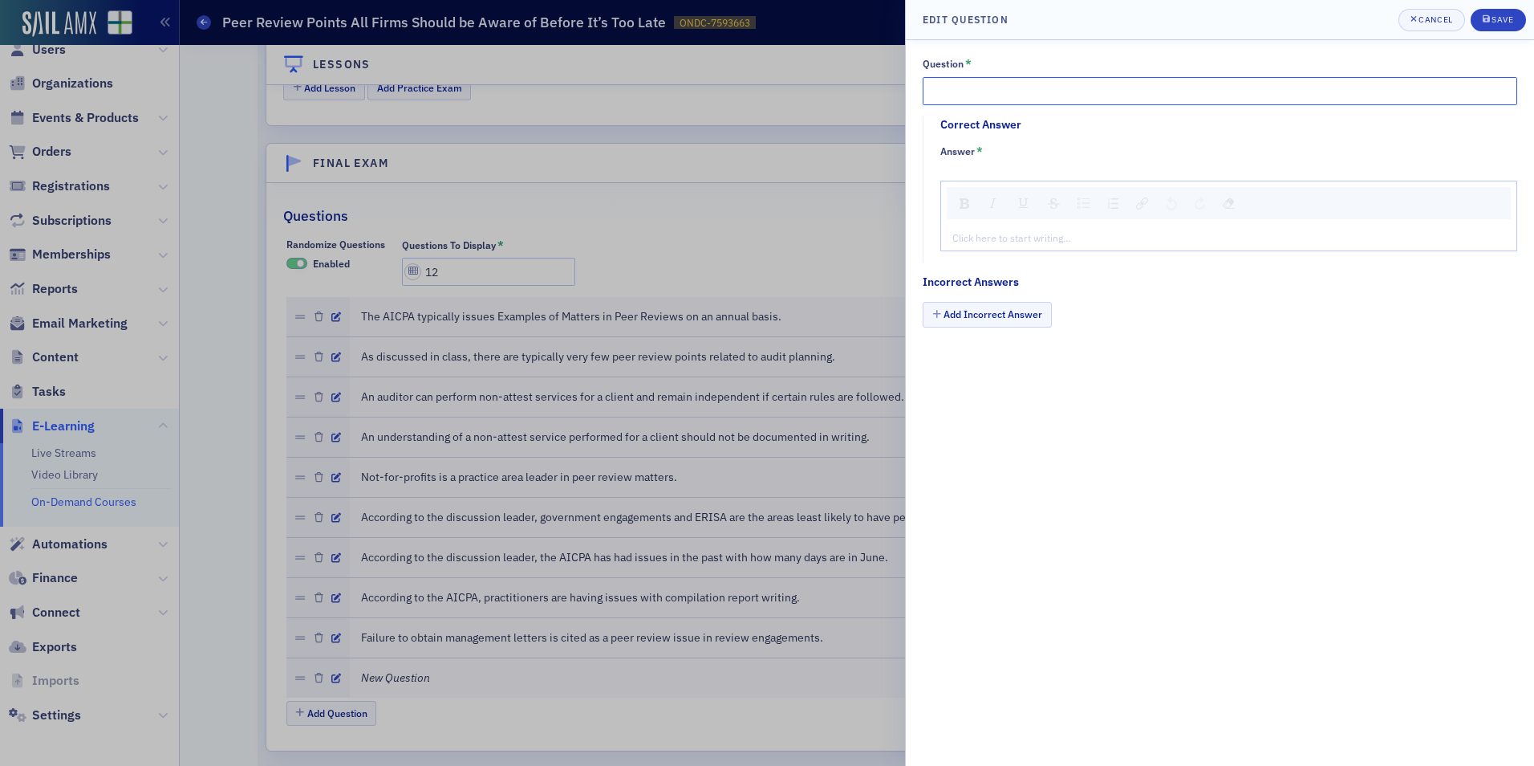
click at [958, 91] on input "Question *" at bounding box center [1220, 91] width 595 height 28
paste input "Practitioners are still having issues with complying with the new revenue recog…"
type input "Practitioners are still having issues with complying with the new revenue recog…"
click at [1054, 225] on div "Click here to start writing…" at bounding box center [1228, 238] width 575 height 26
type textarea "<p>Tr</p>"
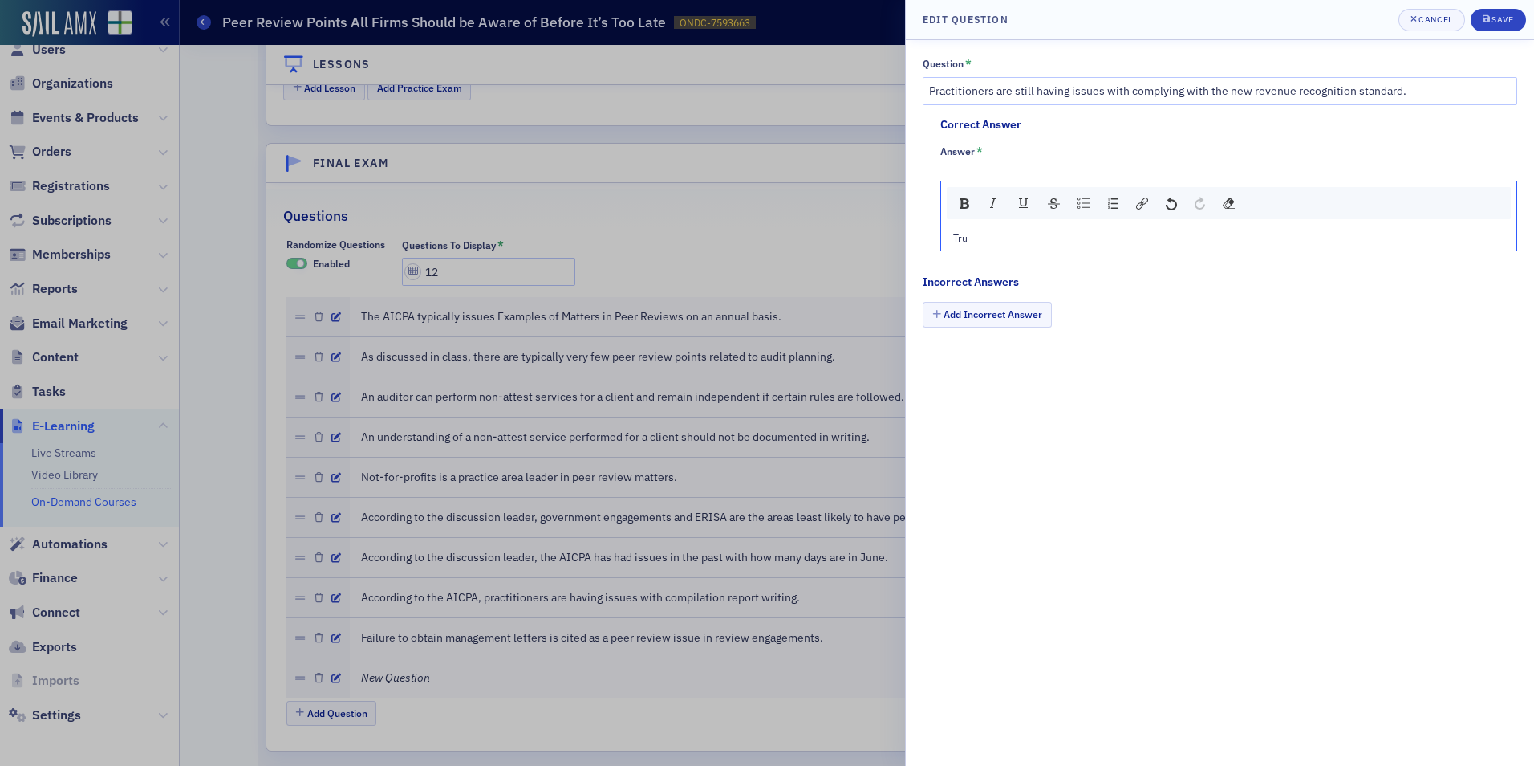
type textarea "<p>True</p>"
click at [1022, 303] on fieldset "Incorrect Answers Add Incorrect Answer" at bounding box center [1224, 307] width 603 height 67
click at [1022, 311] on button "Add Incorrect Answer" at bounding box center [987, 314] width 129 height 25
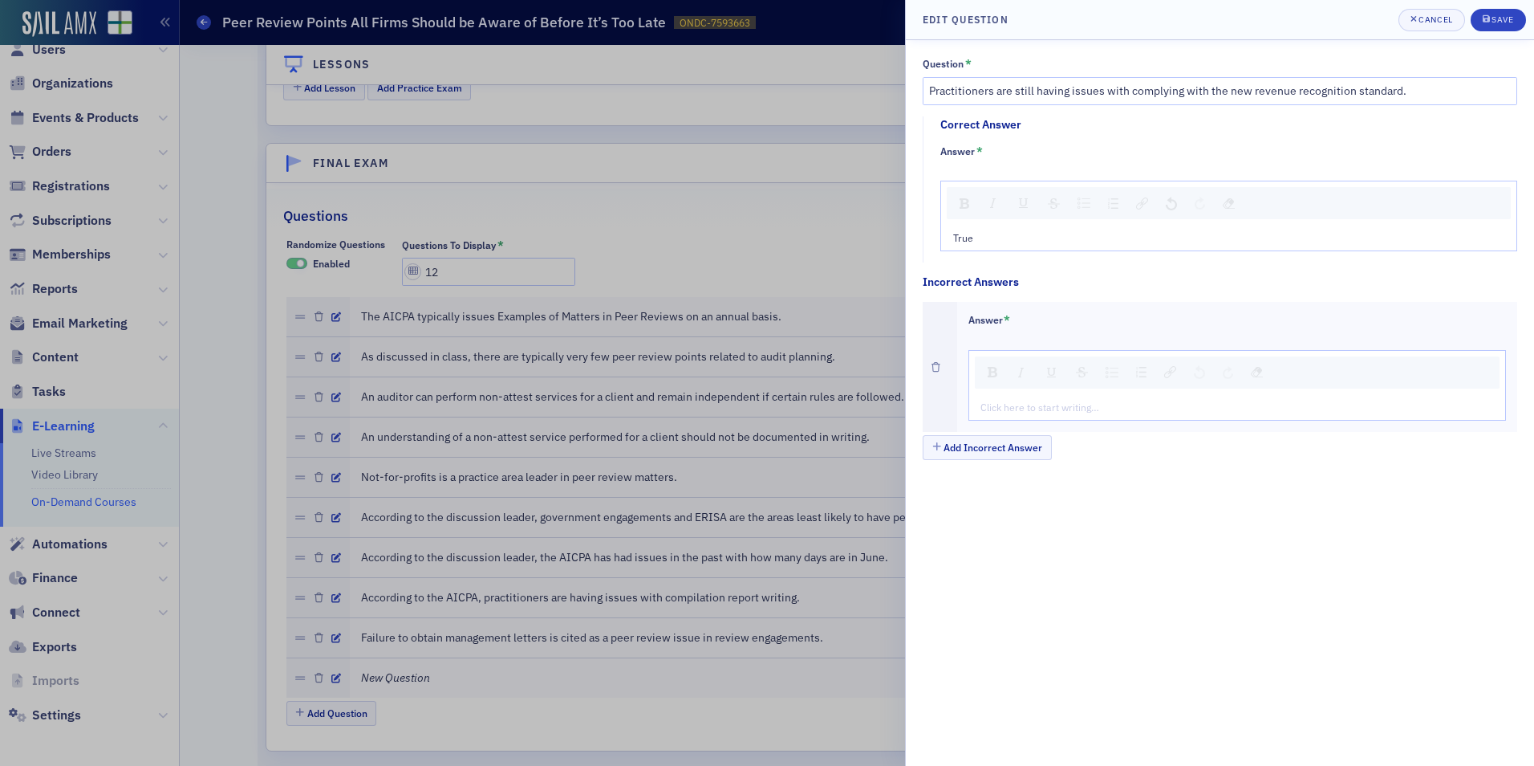
click at [1006, 404] on div "rdw-editor" at bounding box center [1238, 407] width 514 height 14
type textarea "<p>Fa</p>"
type textarea "<p>False</p>"
click at [1479, 18] on button "Save" at bounding box center [1498, 20] width 55 height 22
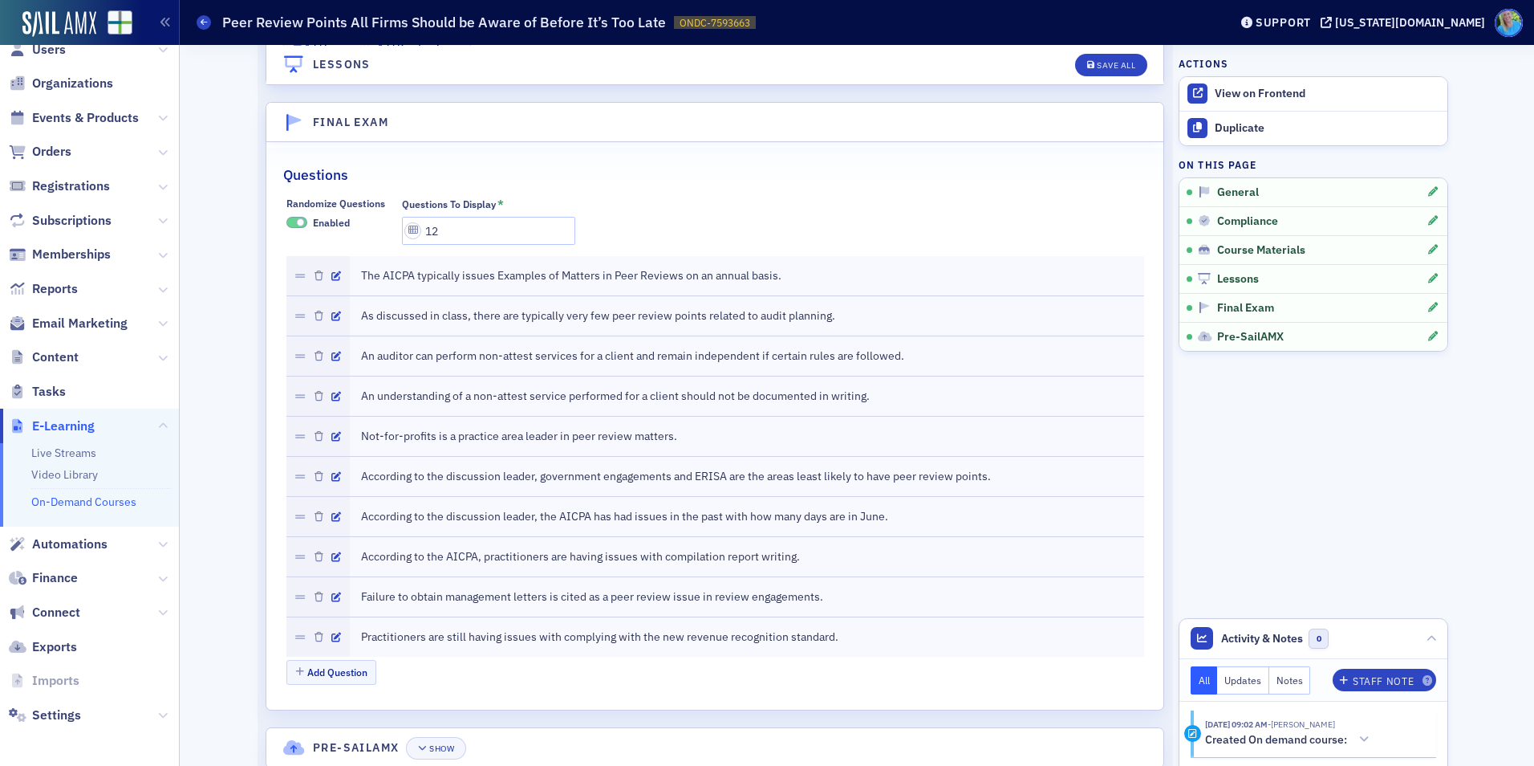
scroll to position [2029, 0]
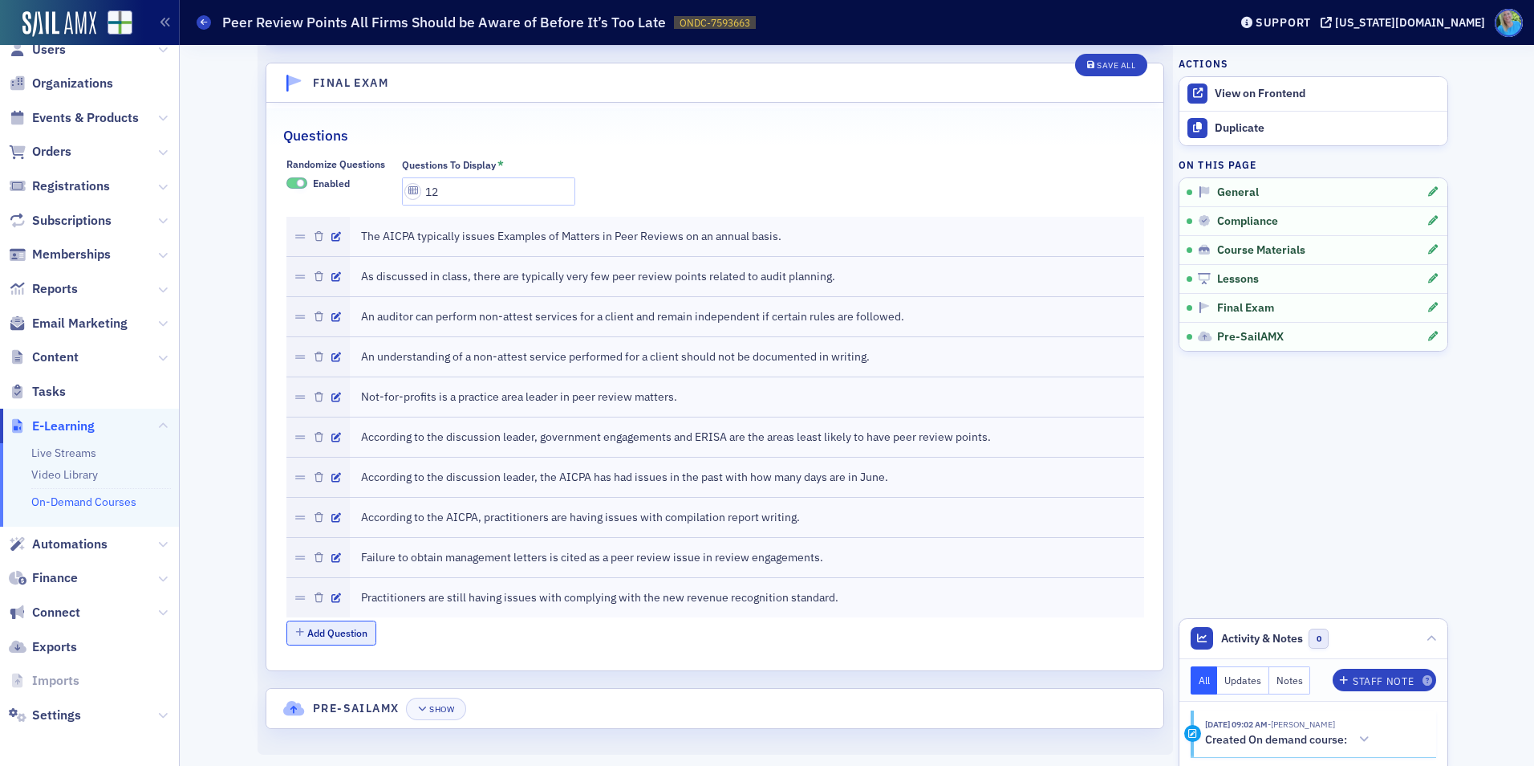
click at [347, 637] on button "Add Question" at bounding box center [331, 632] width 91 height 25
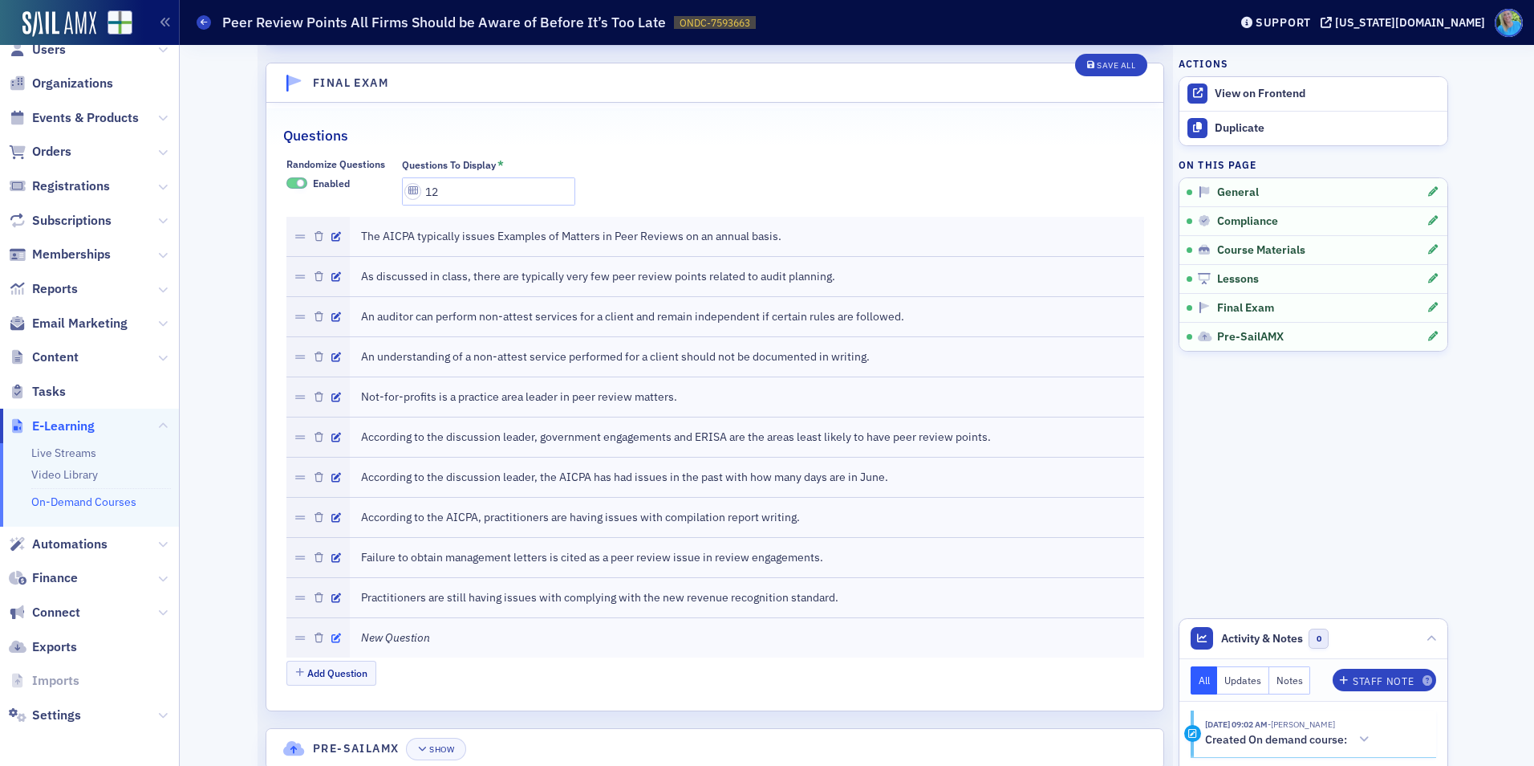
click at [335, 638] on div at bounding box center [317, 637] width 63 height 39
click at [332, 636] on icon "button" at bounding box center [336, 638] width 10 height 10
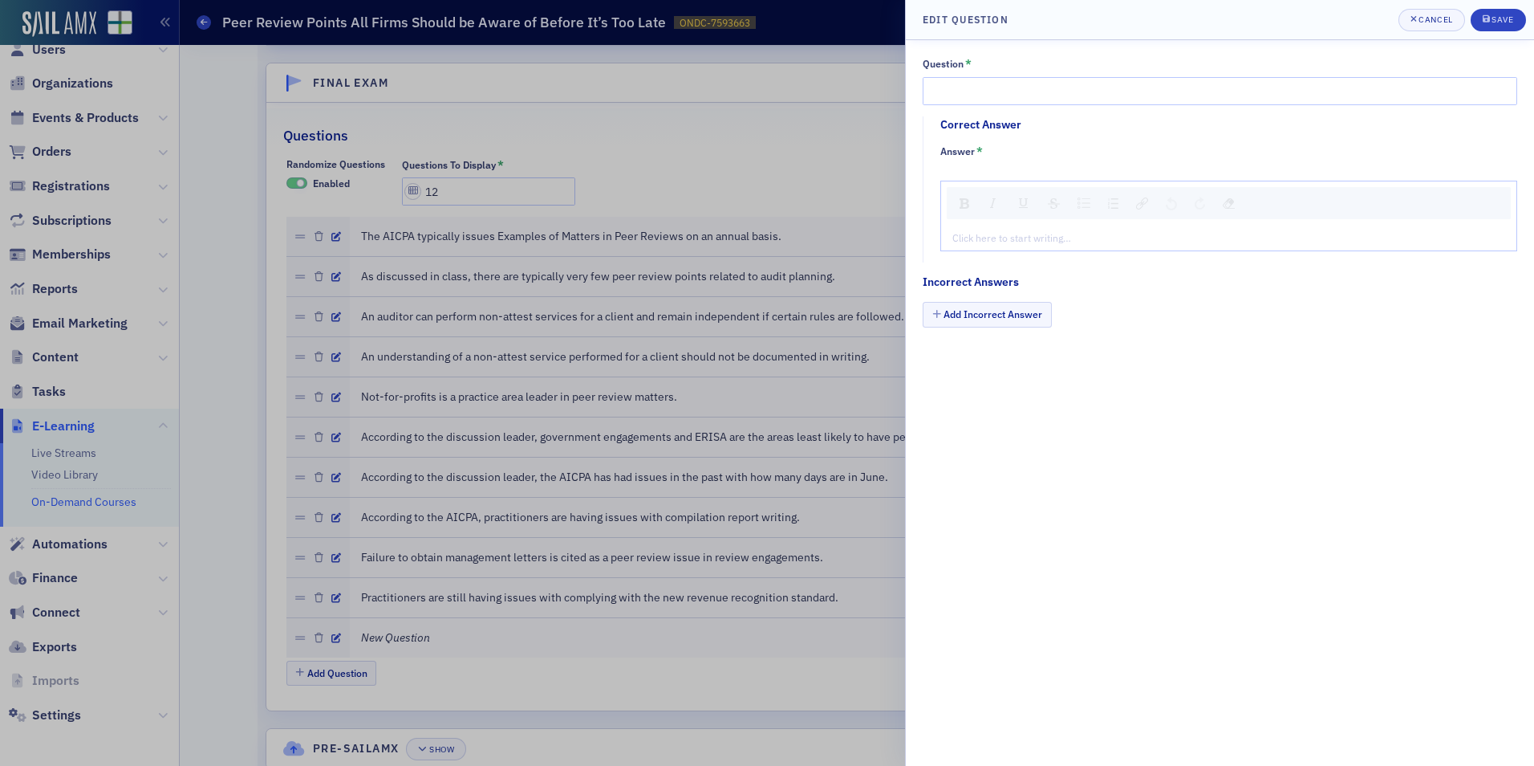
click at [996, 111] on div "Question * Correct Answer Answer * Click here to start writing… Incorrect Answe…" at bounding box center [1220, 199] width 595 height 284
click at [991, 97] on input "Question *" at bounding box center [1220, 91] width 595 height 28
paste input "Practitioners are being cited in peer reviews for having no headings in a revie…"
type input "Practitioners are being cited in peer reviews for having no headings in a revie…"
click at [1012, 238] on div "rdw-editor" at bounding box center [1229, 237] width 552 height 14
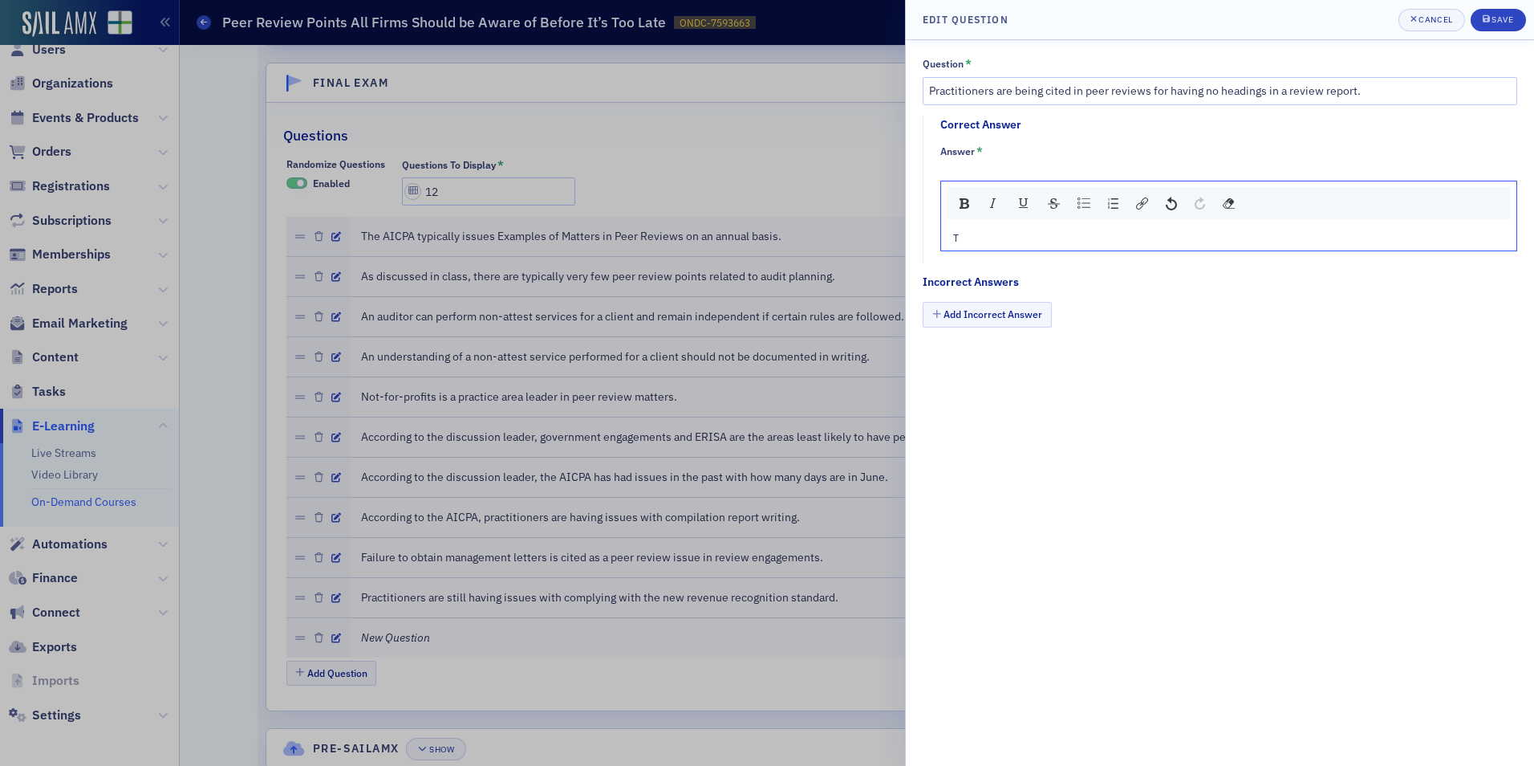
type textarea "<p>Tr</p>"
type textarea "<p>True</p>"
click at [979, 318] on button "Add Incorrect Answer" at bounding box center [987, 314] width 129 height 25
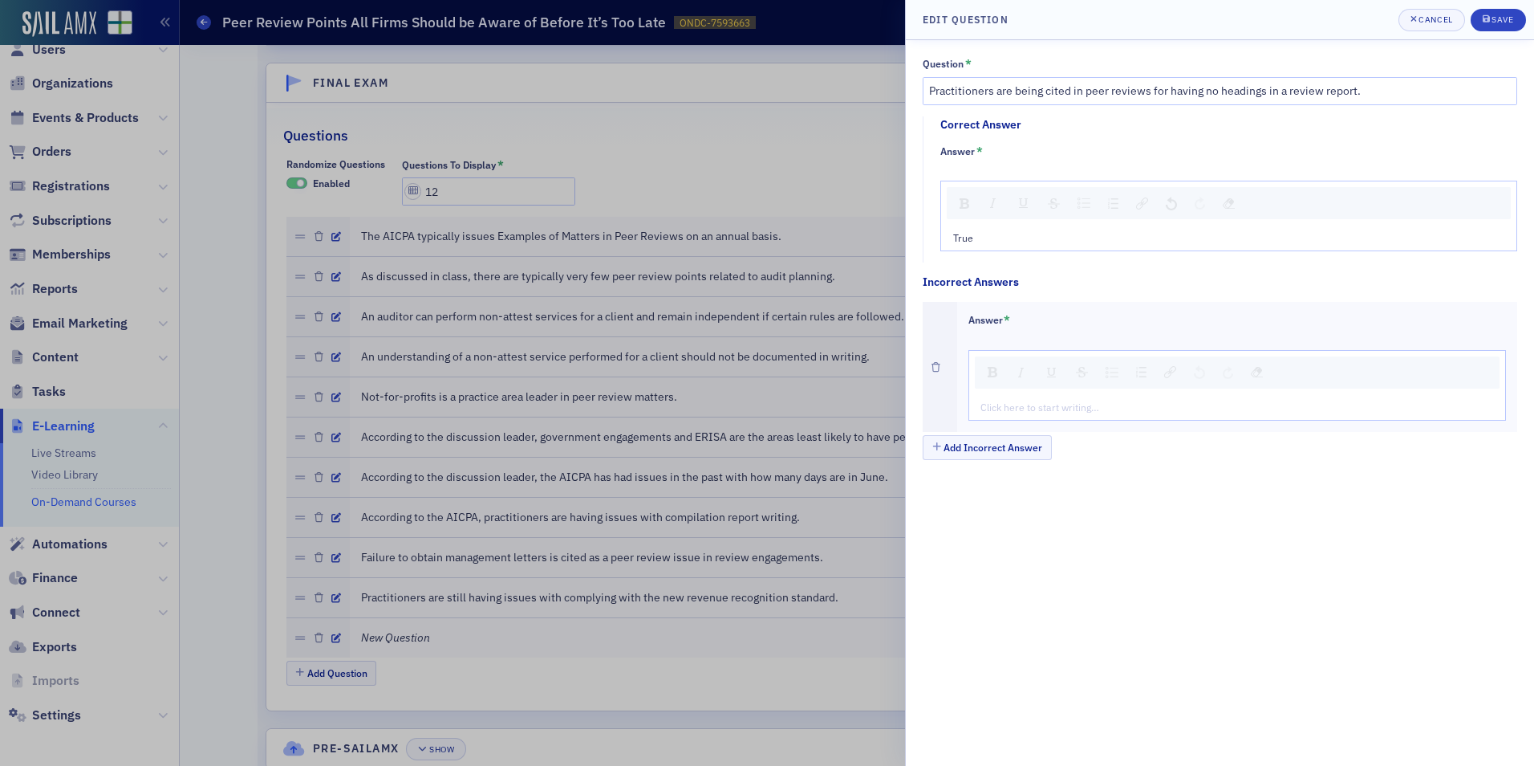
drag, startPoint x: 972, startPoint y: 388, endPoint x: 990, endPoint y: 404, distance: 25.0
click at [976, 393] on div "Click here to start writing…" at bounding box center [1238, 385] width 538 height 71
click at [990, 404] on div "rdw-editor" at bounding box center [1238, 407] width 514 height 14
type textarea "<p>Fa</p>"
type textarea "<p>False</p>"
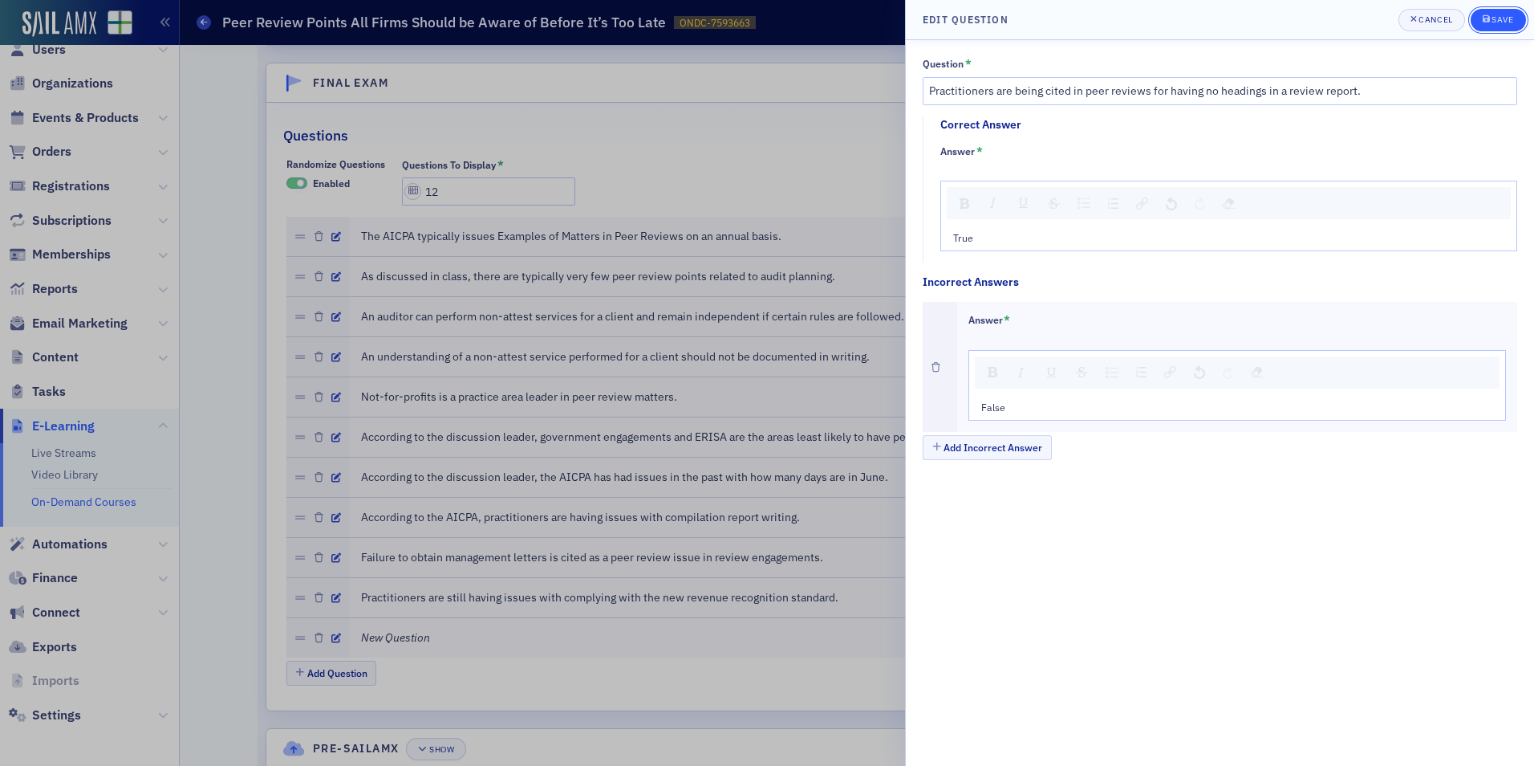
click at [1487, 22] on icon "submit" at bounding box center [1486, 18] width 7 height 9
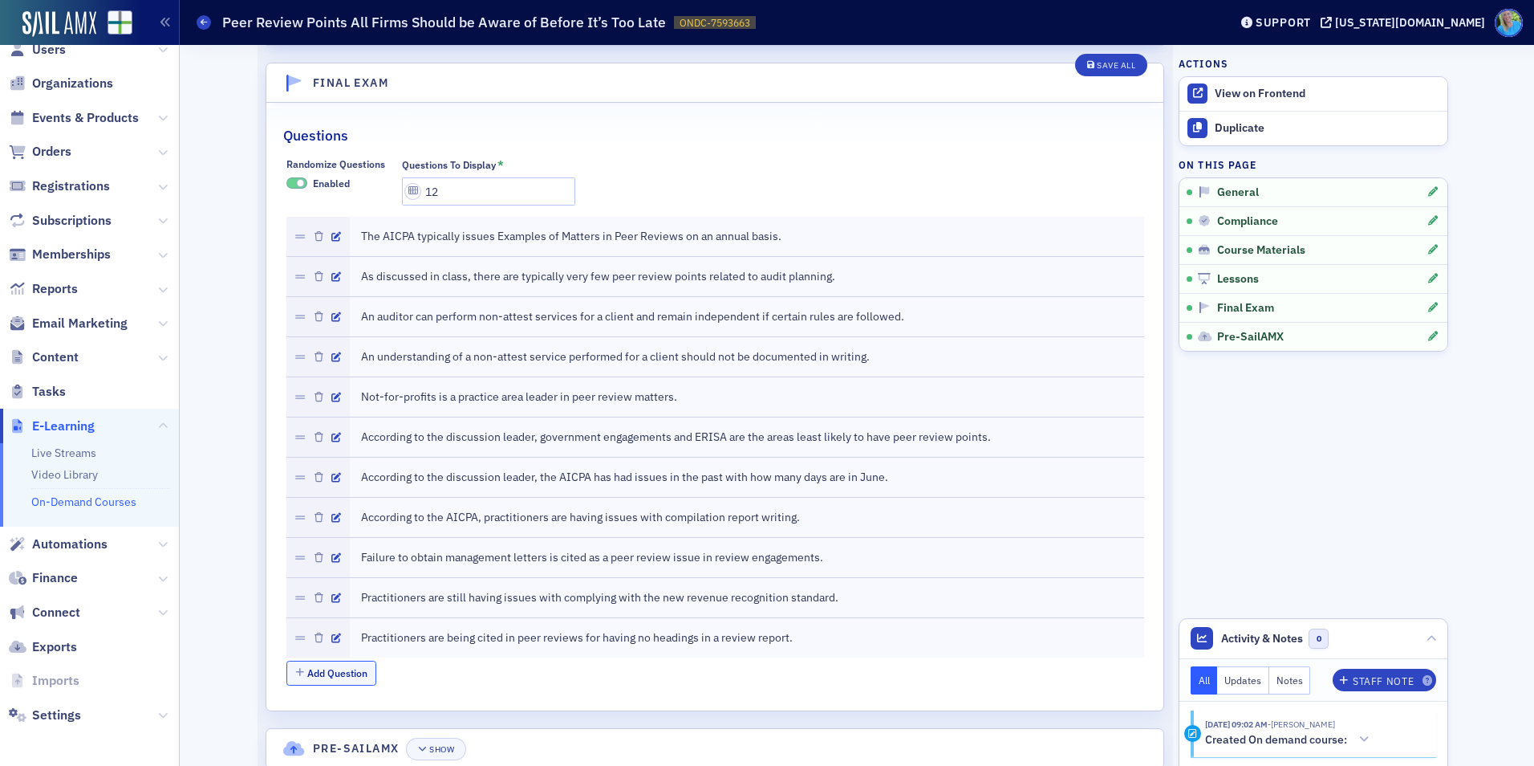
drag, startPoint x: 331, startPoint y: 666, endPoint x: 364, endPoint y: 649, distance: 37.0
click at [331, 666] on button "Add Question" at bounding box center [331, 672] width 91 height 25
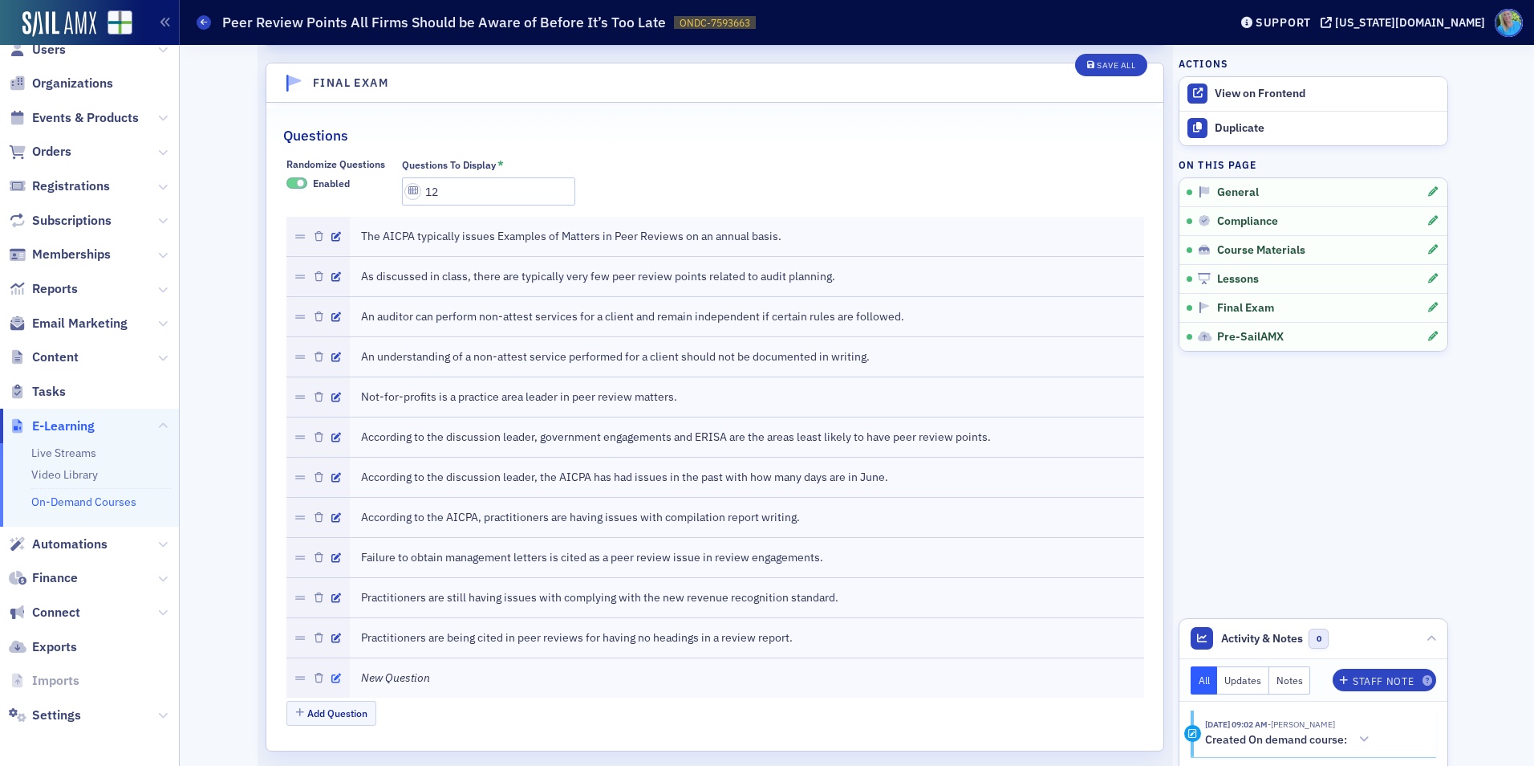
click at [334, 672] on button "button" at bounding box center [336, 677] width 10 height 14
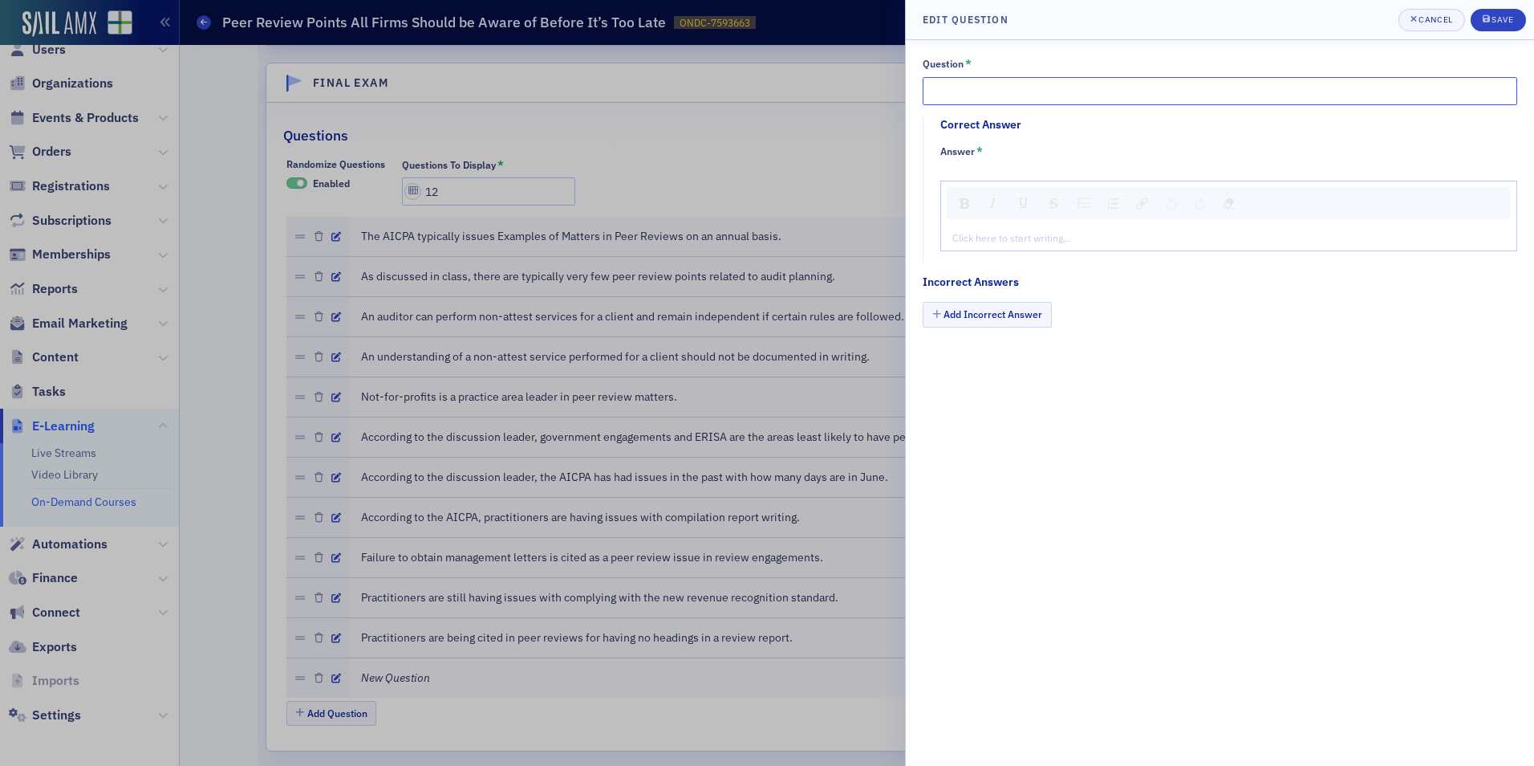
click at [957, 98] on input "Question *" at bounding box center [1220, 91] width 595 height 28
paste input "Jim Martin was the discussion leader for this course"
type input "Jim Martin was the discussion leader for this course."
click at [1017, 228] on div "Click here to start writing…" at bounding box center [1228, 238] width 575 height 26
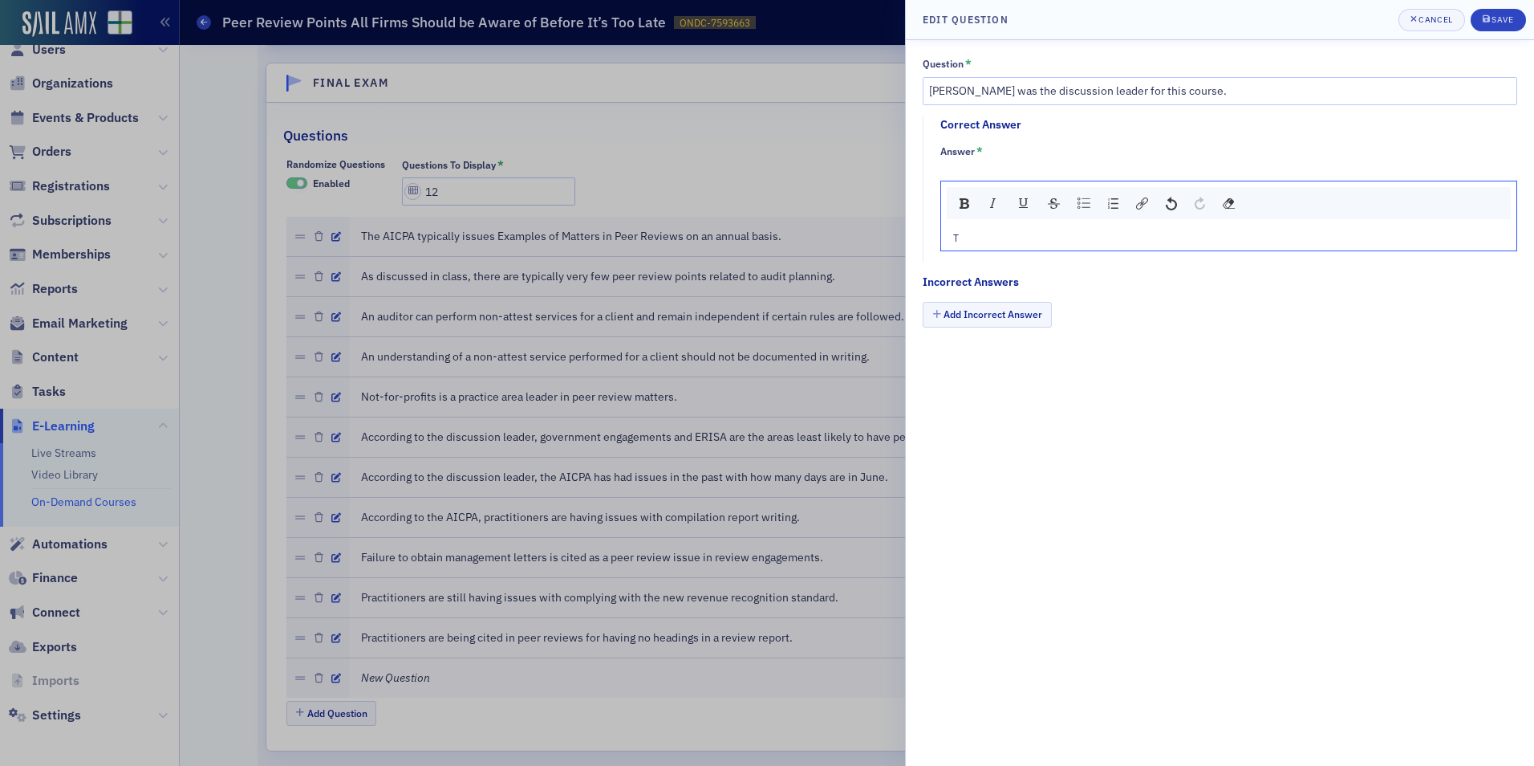
type textarea "<p>Tr</p>"
type textarea "<p>True</p>"
click at [1012, 317] on button "Add Incorrect Answer" at bounding box center [987, 314] width 129 height 25
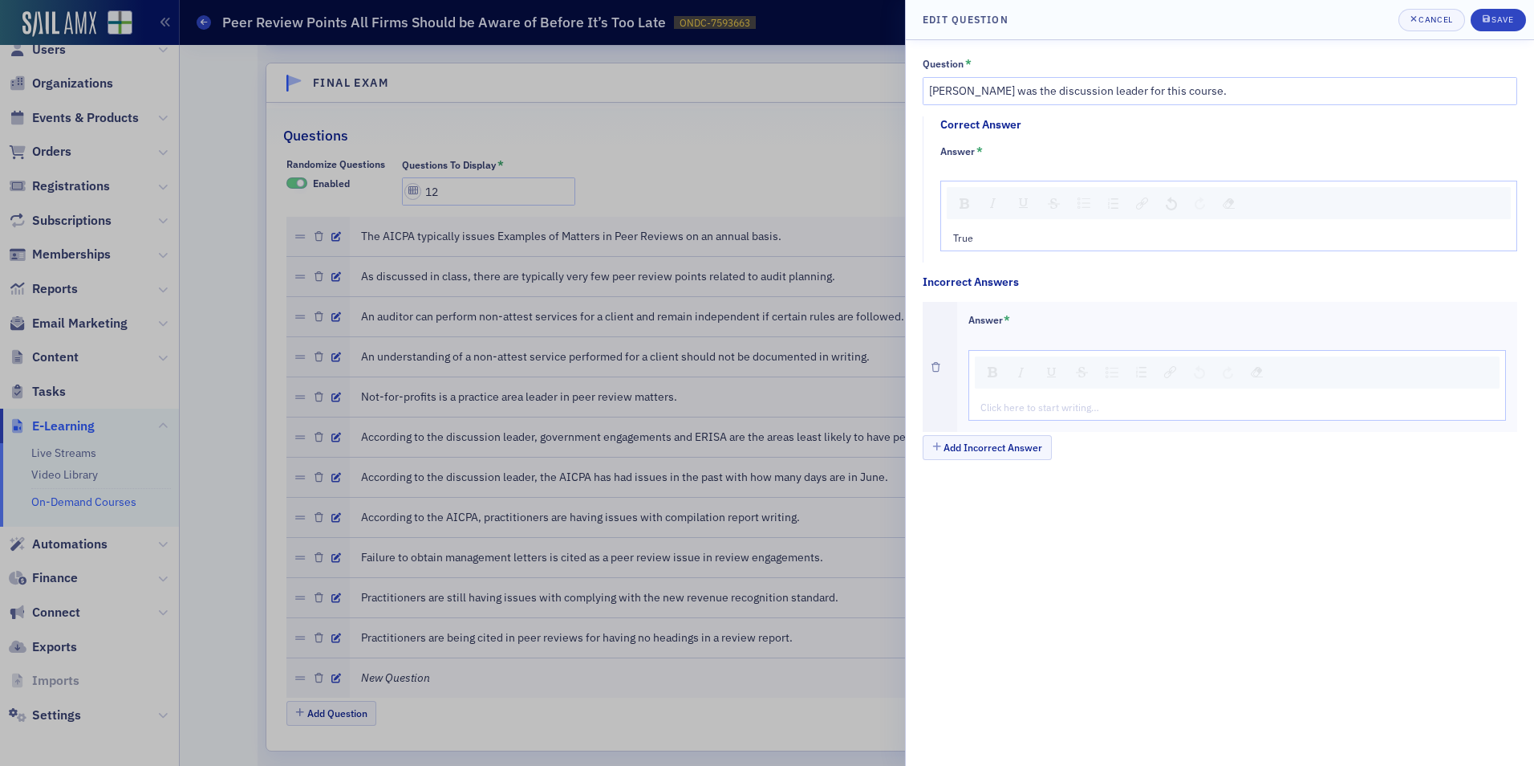
click at [1009, 416] on div "Click here to start writing…" at bounding box center [1237, 407] width 537 height 26
type textarea "<p>Fa</p>"
type textarea "<p>False</p>"
click at [1498, 18] on div "Save" at bounding box center [1503, 19] width 22 height 9
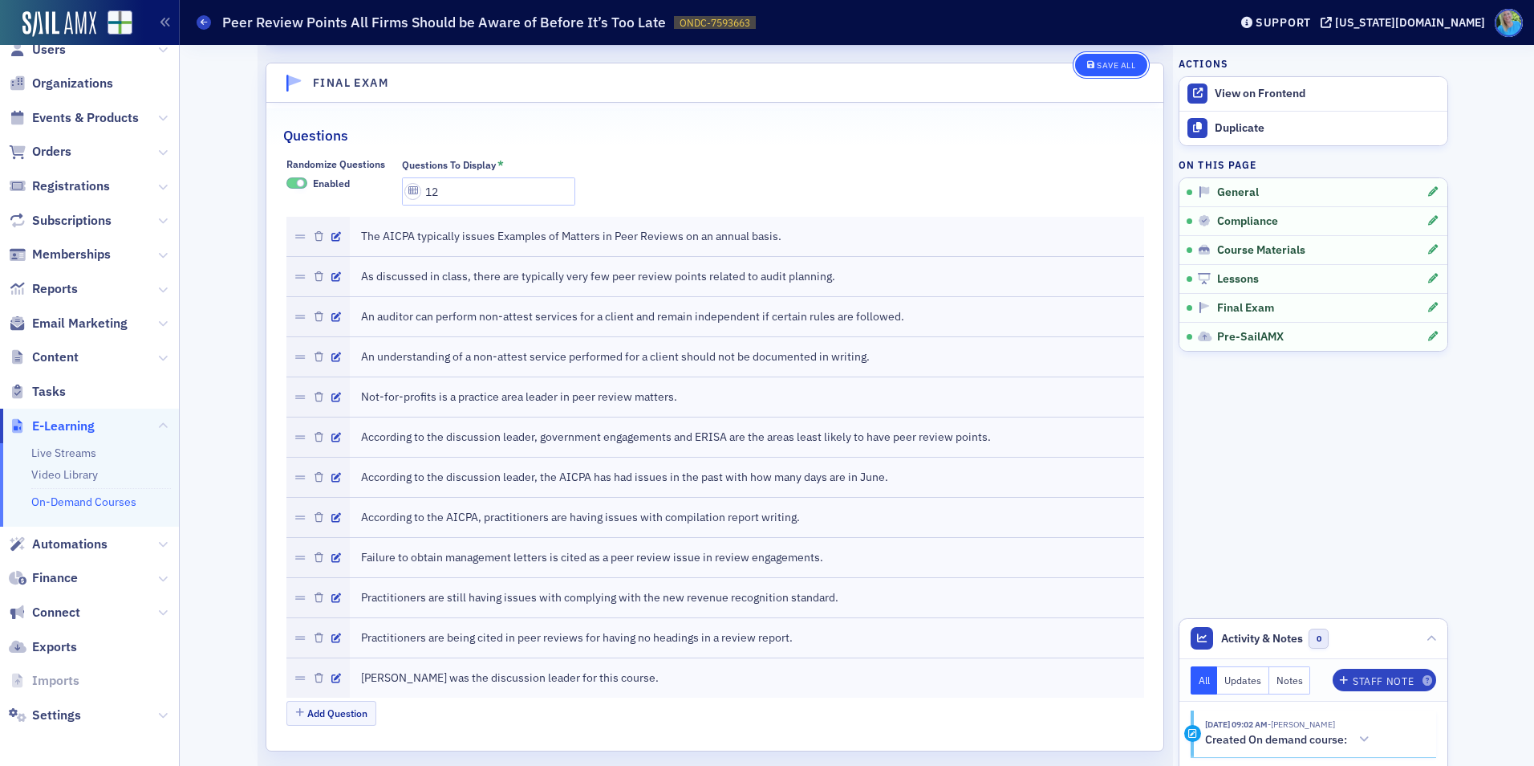
click at [1111, 70] on div "Save All" at bounding box center [1116, 65] width 39 height 9
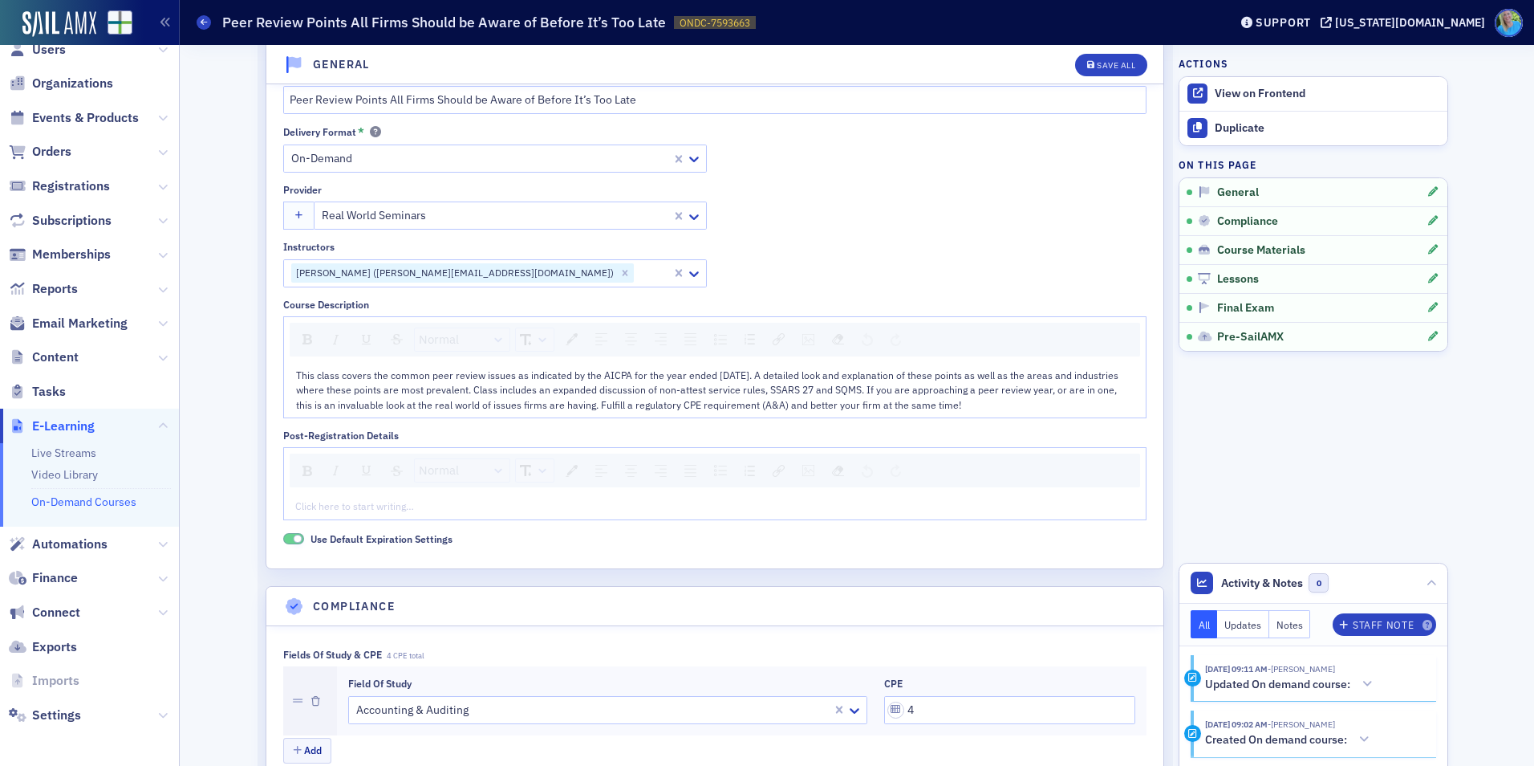
scroll to position [0, 0]
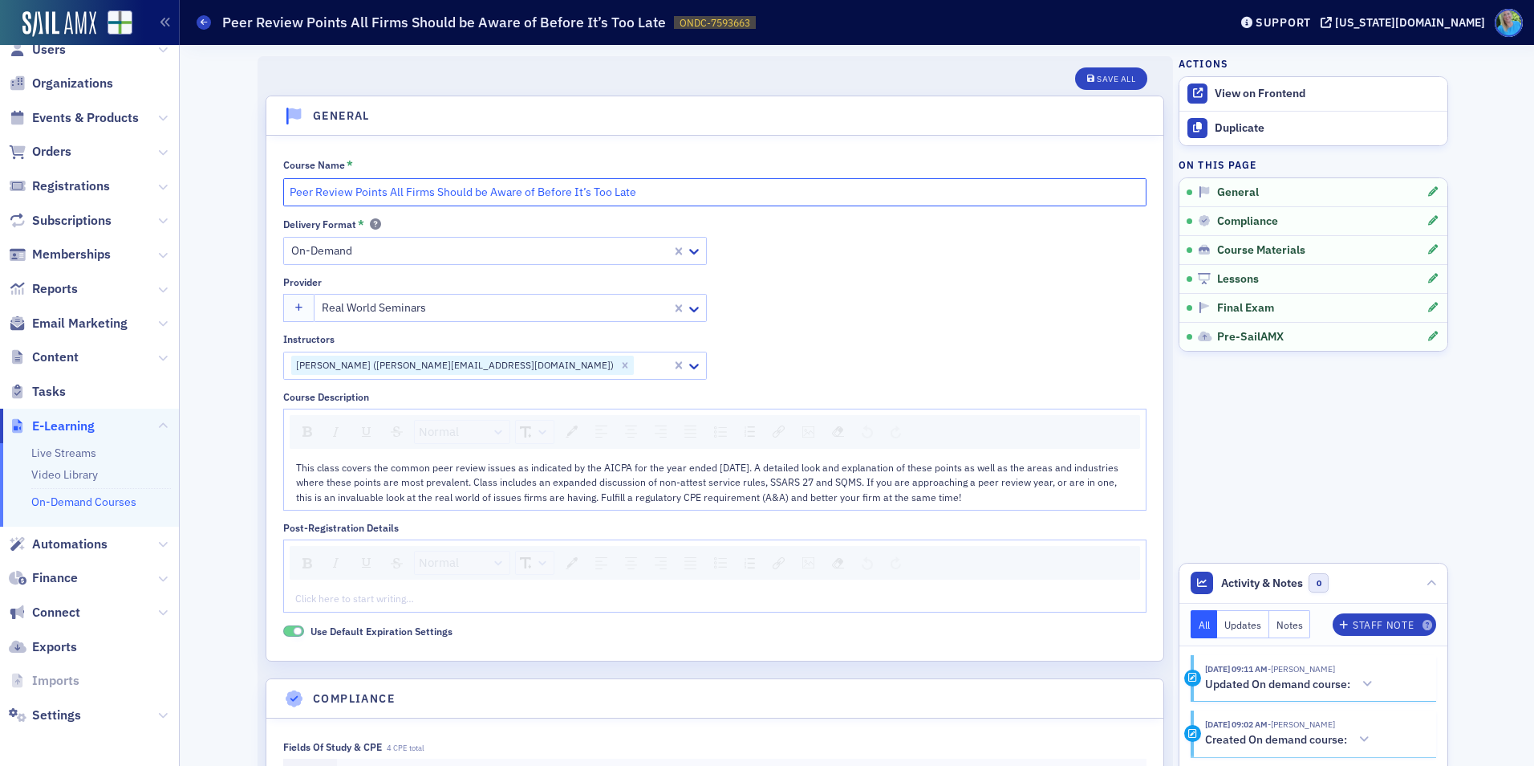
drag, startPoint x: 656, startPoint y: 190, endPoint x: 277, endPoint y: 185, distance: 378.8
click at [283, 185] on input "Peer Review Points All Firms Should be Aware of Before It’s Too Late" at bounding box center [714, 192] width 863 height 28
click at [1075, 77] on button "Save All" at bounding box center [1111, 78] width 72 height 22
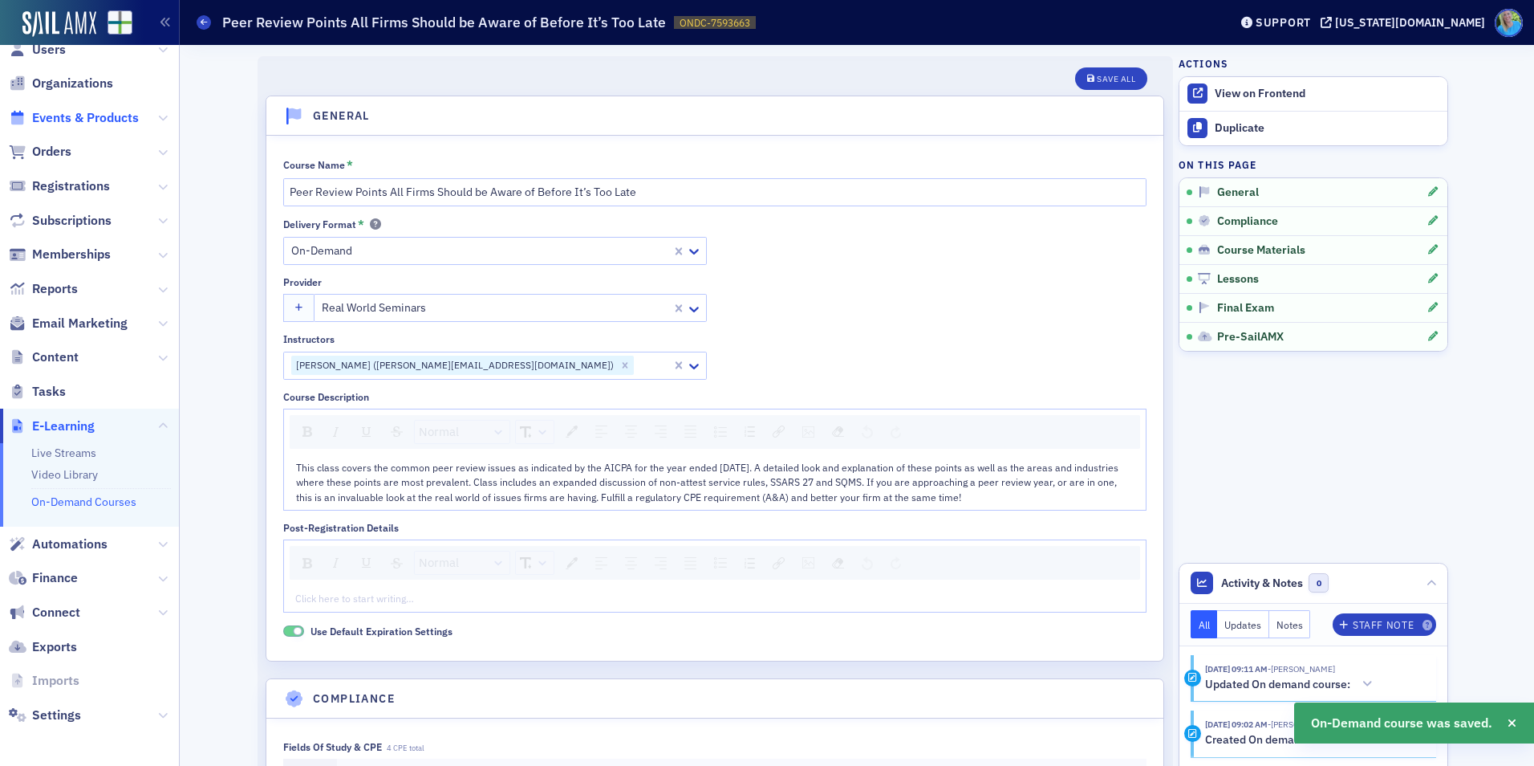
click at [86, 121] on span "Events & Products" at bounding box center [85, 118] width 107 height 18
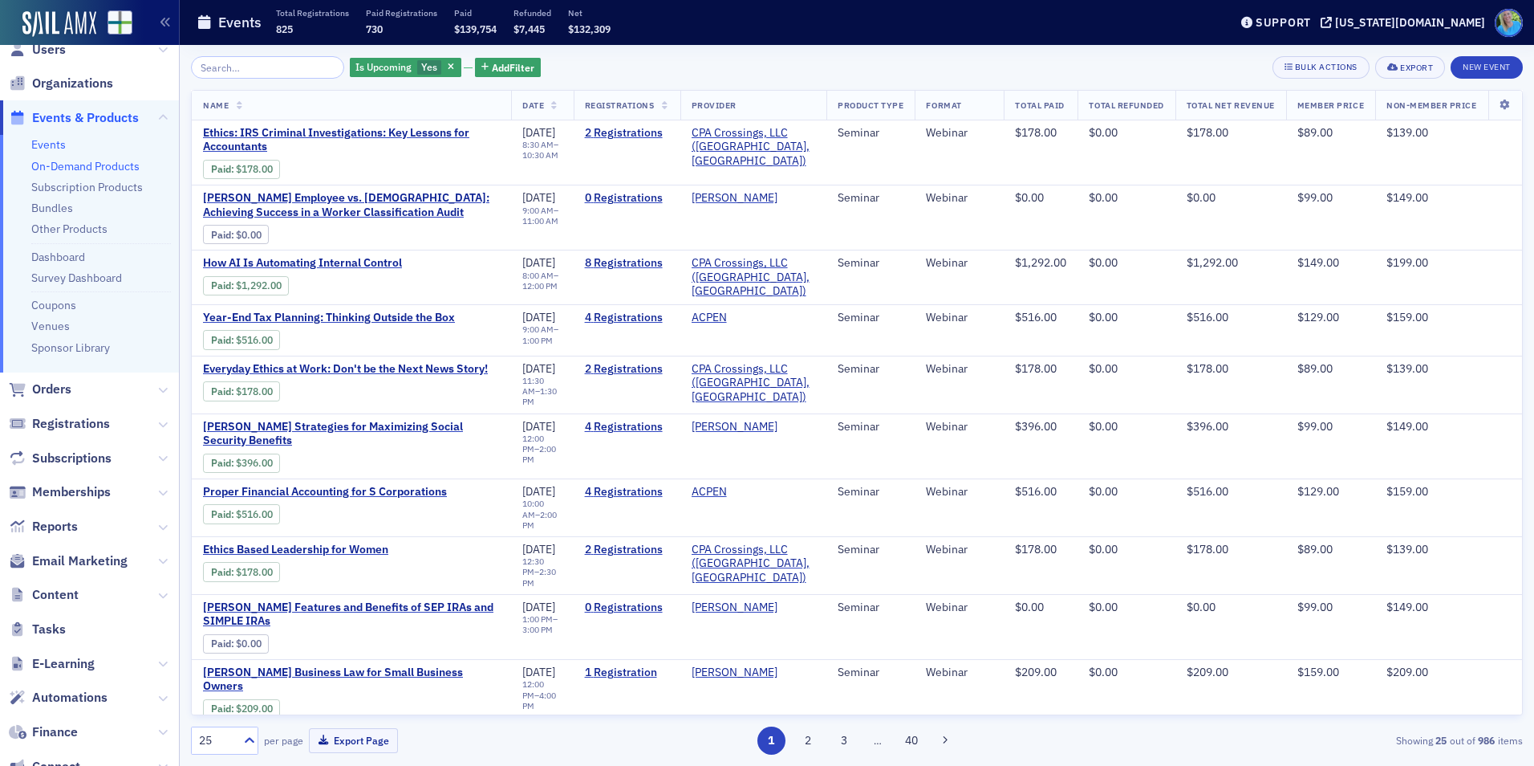
click at [90, 164] on link "On-Demand Products" at bounding box center [85, 166] width 108 height 14
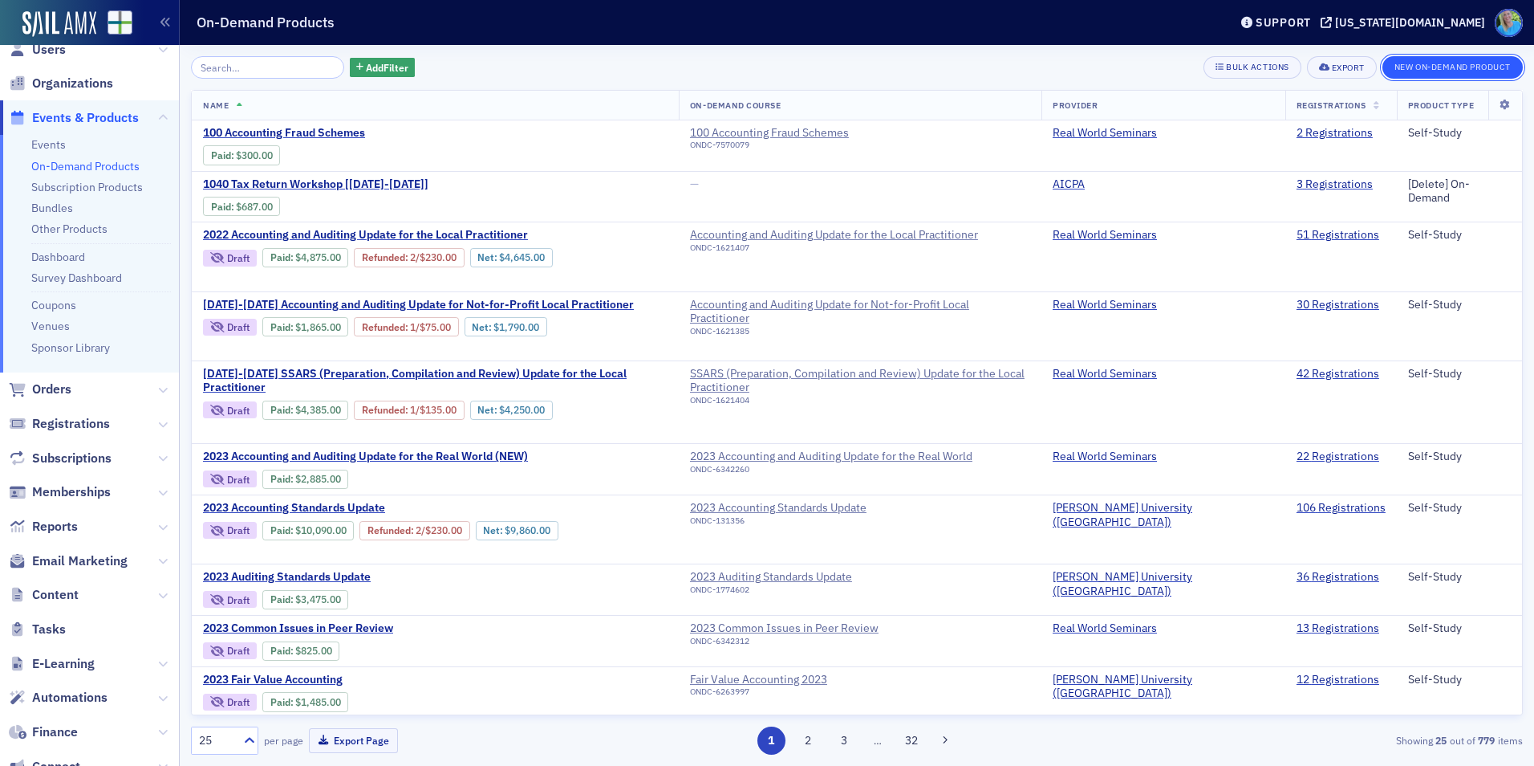
click at [1390, 71] on button "New On-Demand Product" at bounding box center [1453, 67] width 140 height 22
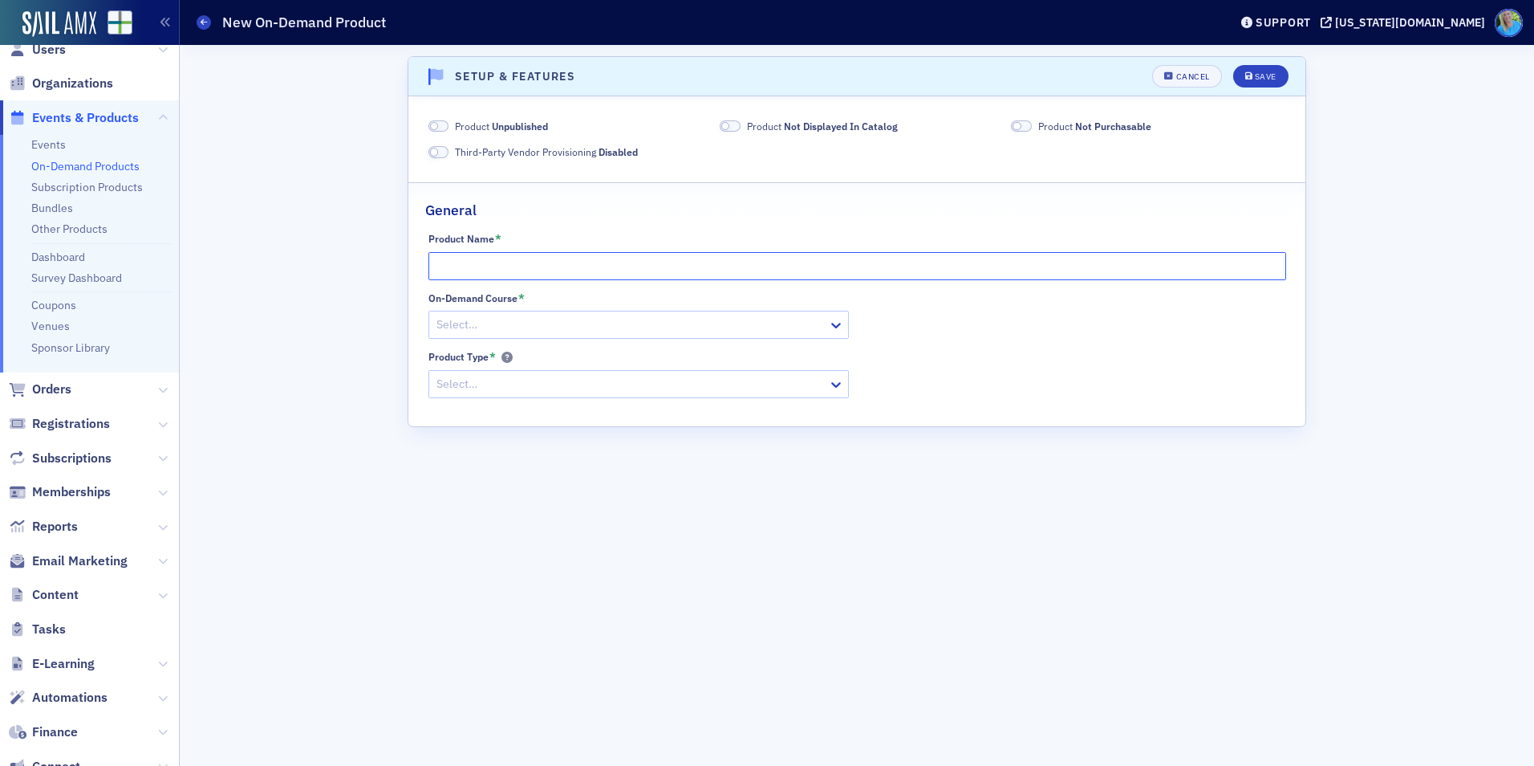
click at [474, 271] on input "Product Name *" at bounding box center [858, 266] width 858 height 28
paste input "Peer Review Points All Firms Should be Aware of Before It’s Too Late"
type input "Peer Review Points All Firms Should be Aware of Before It’s Too Late"
click at [482, 326] on div at bounding box center [631, 325] width 392 height 20
paste input "Peer Review Points All Firms Should be Aware of Before It’s Too Late"
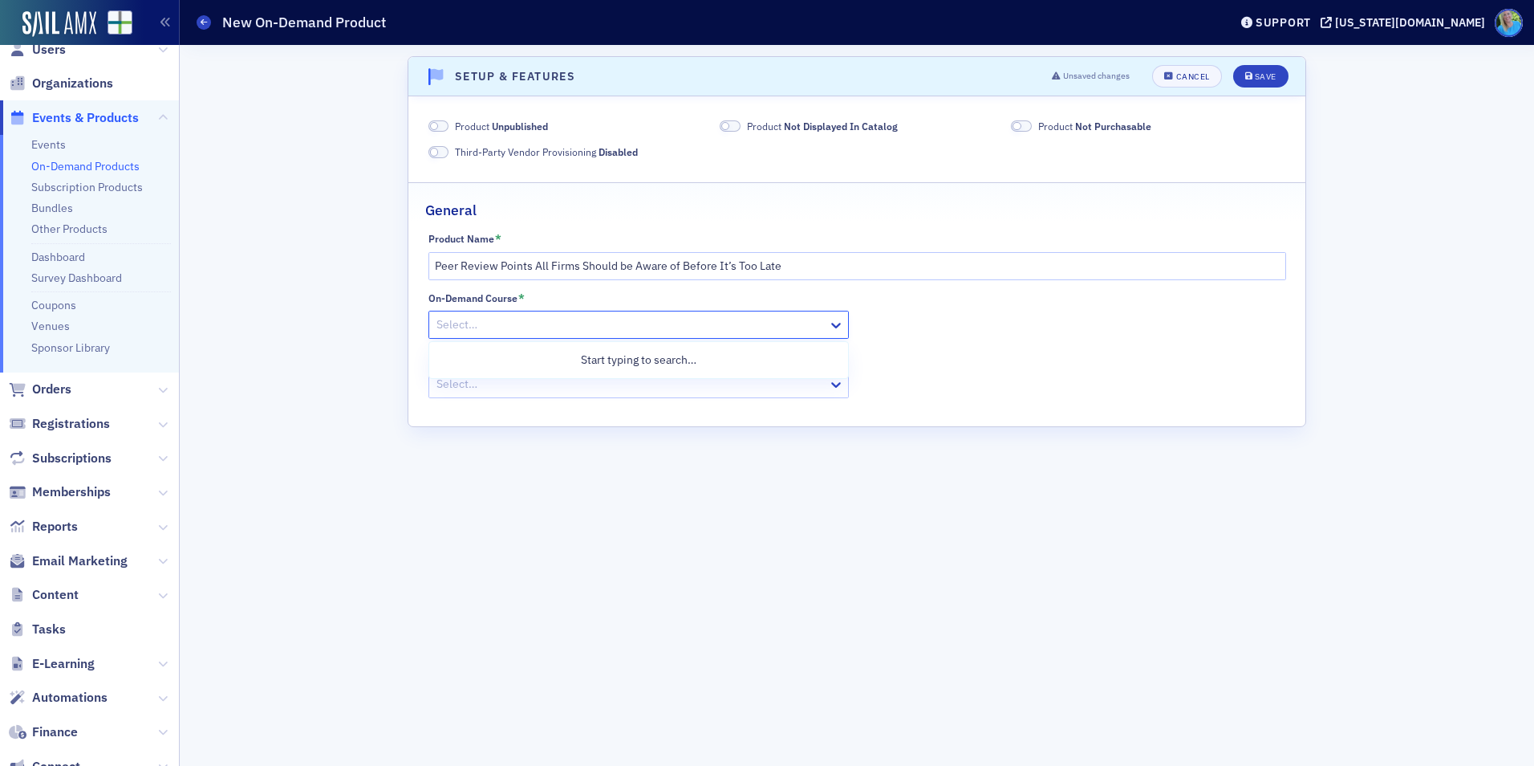
type input "Peer Review Points All Firms Should be Aware of Before It’s Too Late"
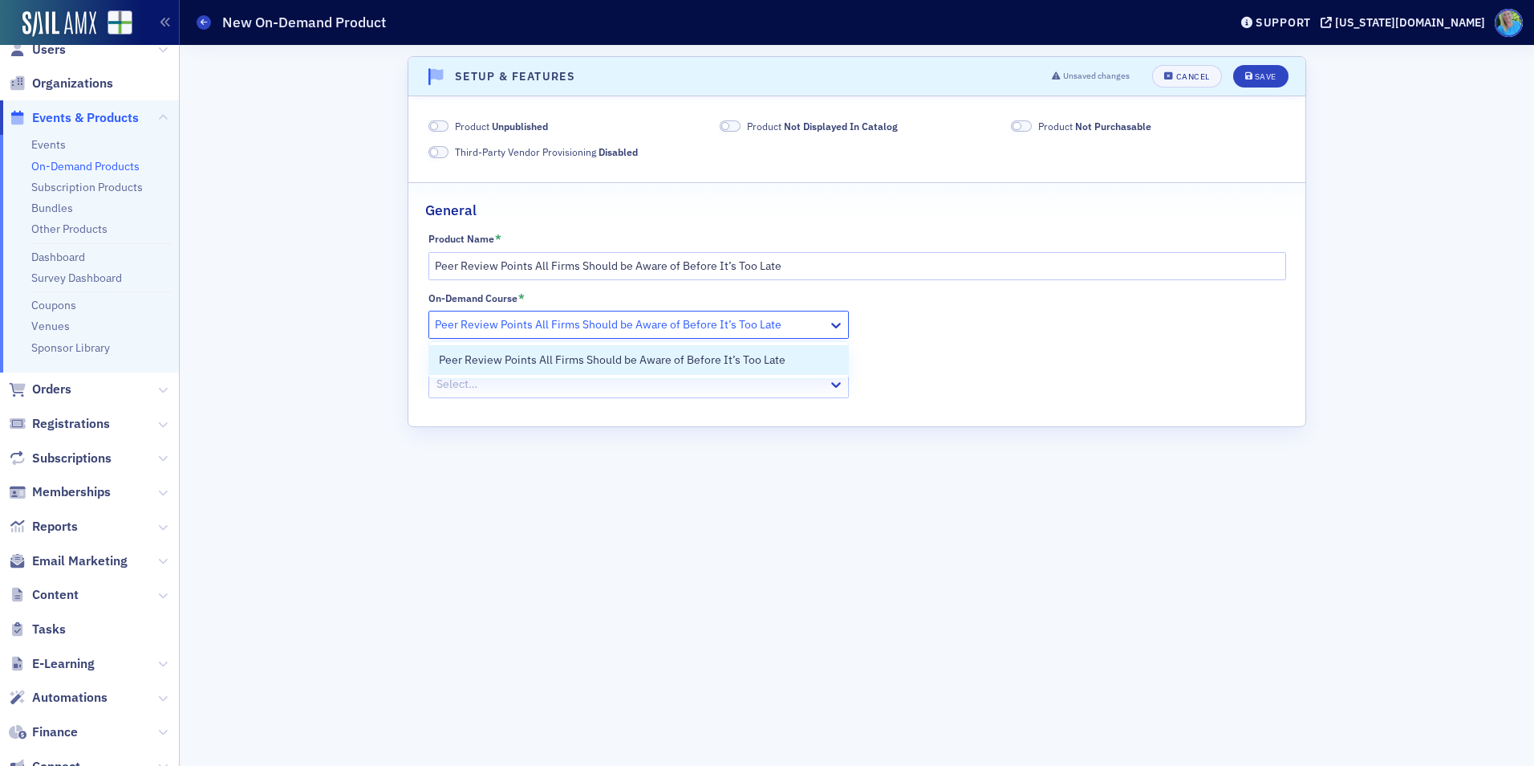
drag, startPoint x: 490, startPoint y: 346, endPoint x: 493, endPoint y: 355, distance: 9.1
click at [492, 352] on div "Peer Review Points All Firms Should be Aware of Before It’s Too Late" at bounding box center [638, 360] width 419 height 30
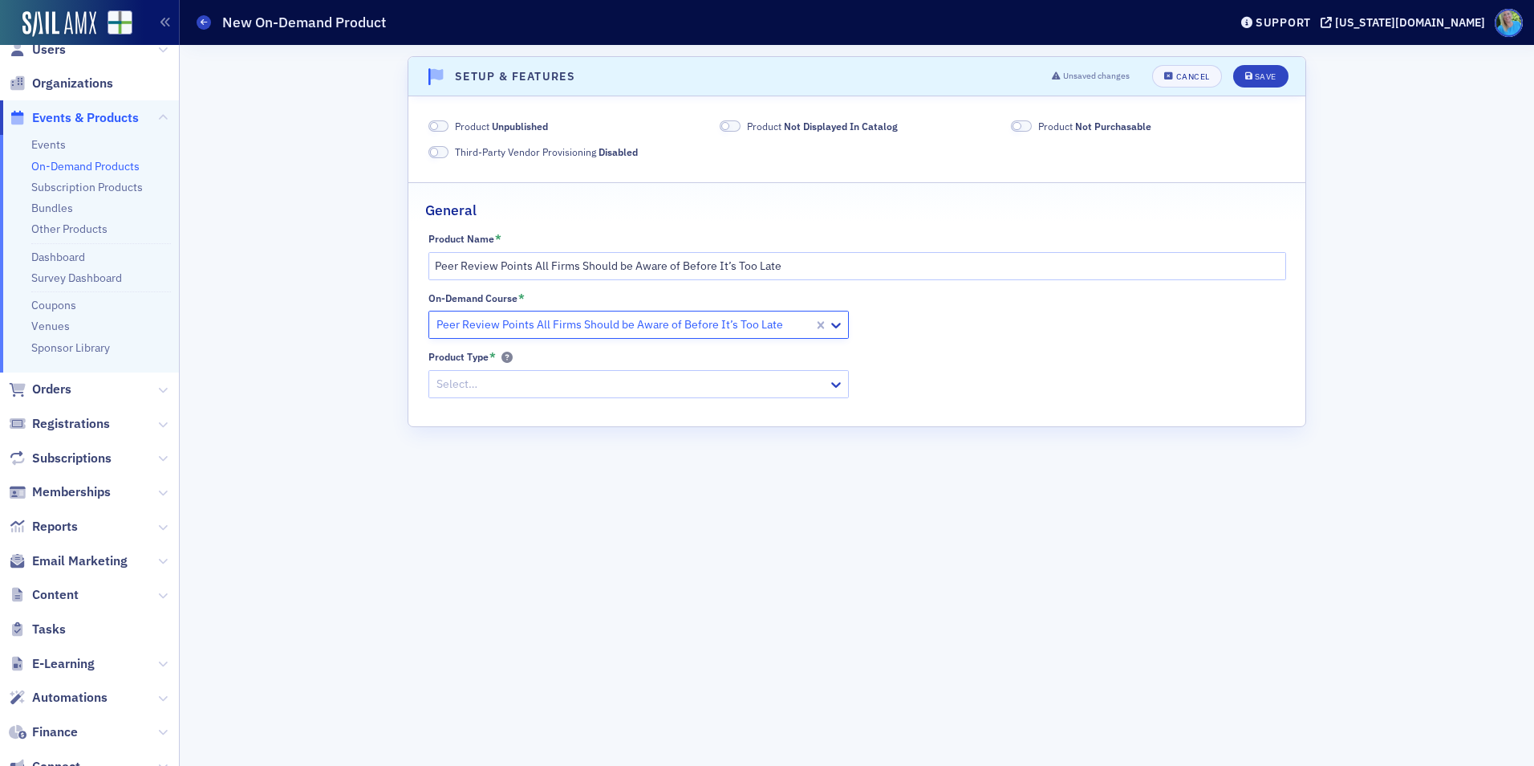
click at [492, 388] on div at bounding box center [631, 384] width 392 height 20
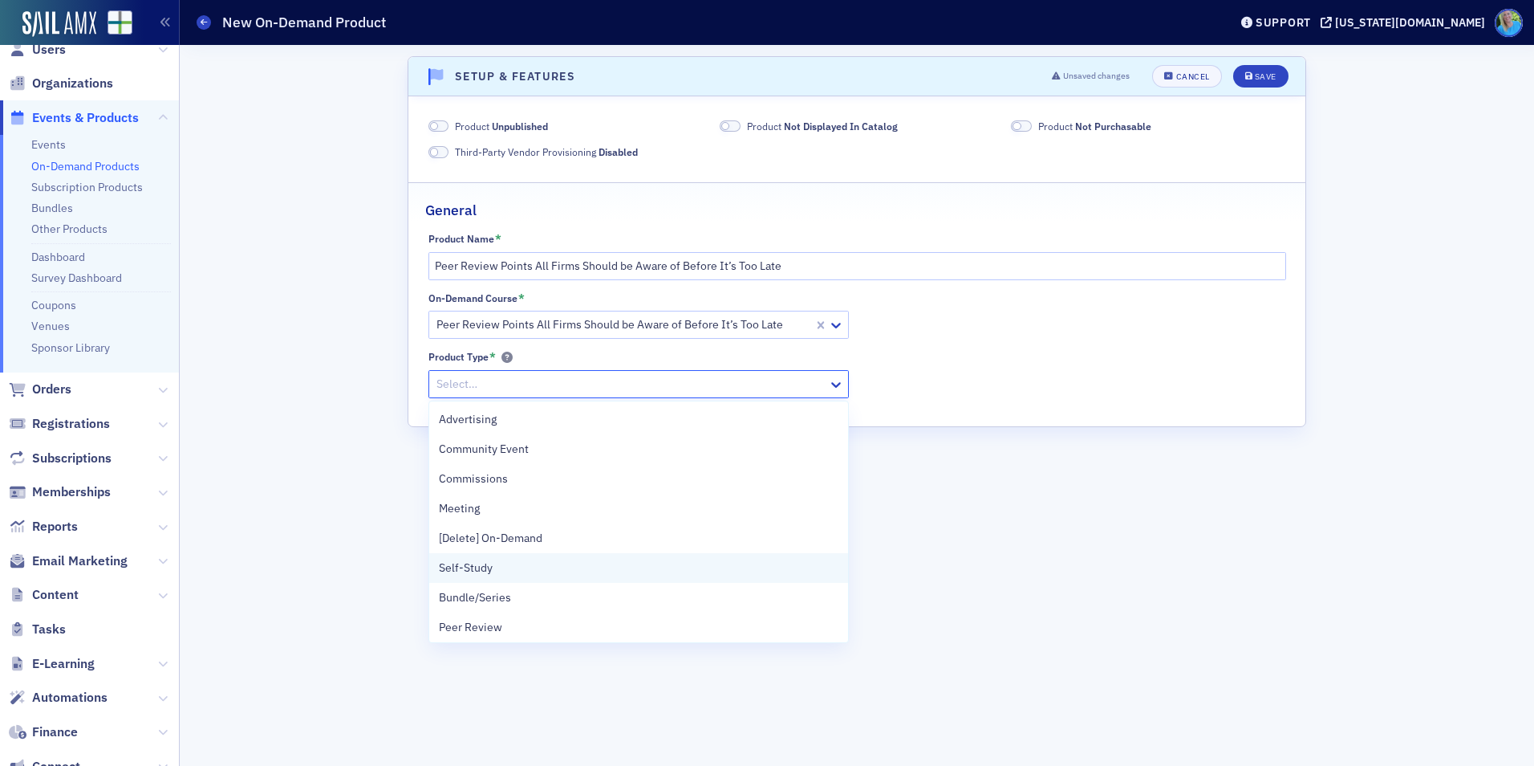
click at [518, 580] on div "Self-Study" at bounding box center [638, 568] width 419 height 30
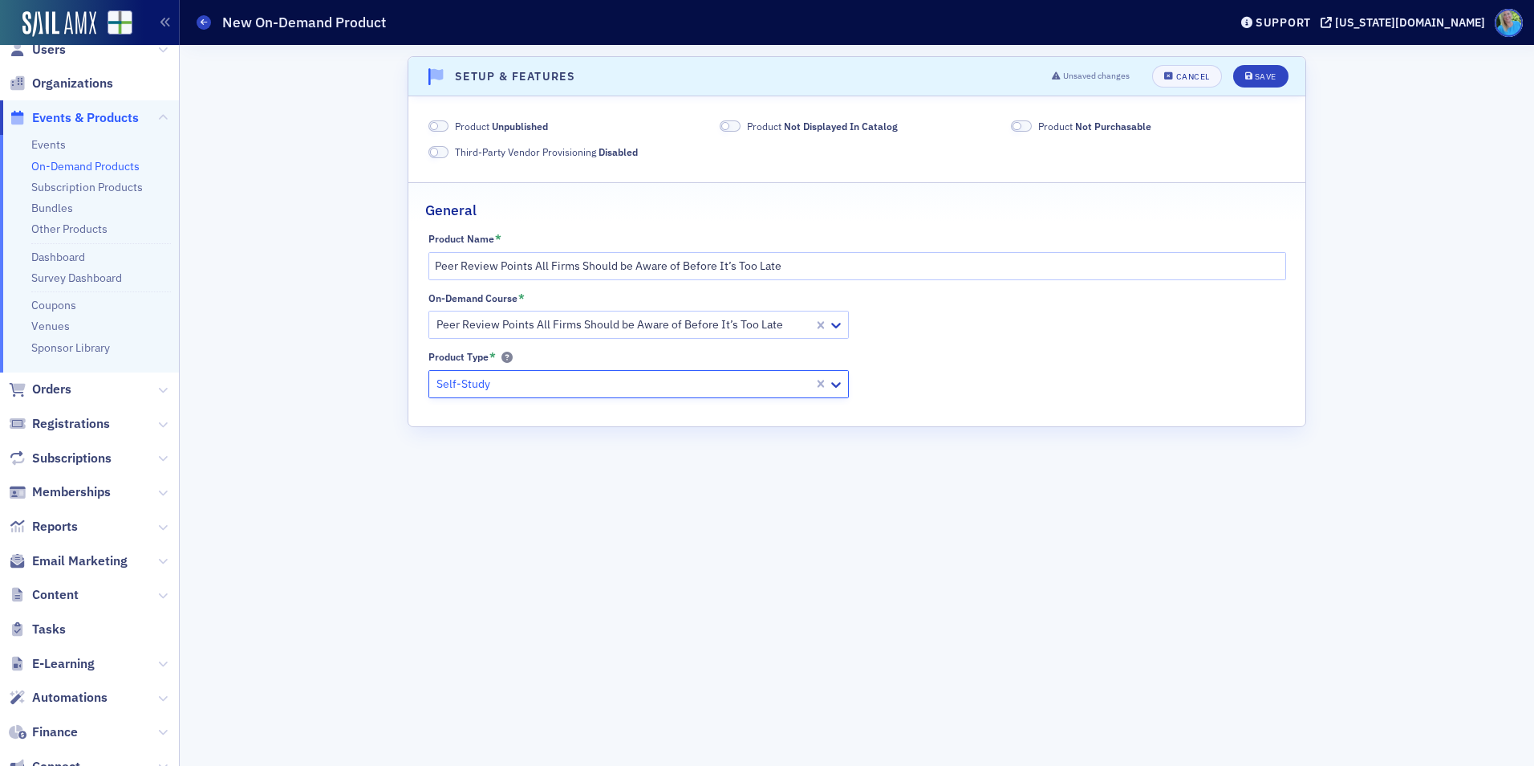
click at [445, 126] on span at bounding box center [439, 126] width 21 height 12
click at [729, 128] on span at bounding box center [725, 126] width 9 height 9
click at [1029, 122] on span at bounding box center [1021, 126] width 21 height 12
click at [1258, 79] on div "Save" at bounding box center [1266, 76] width 22 height 9
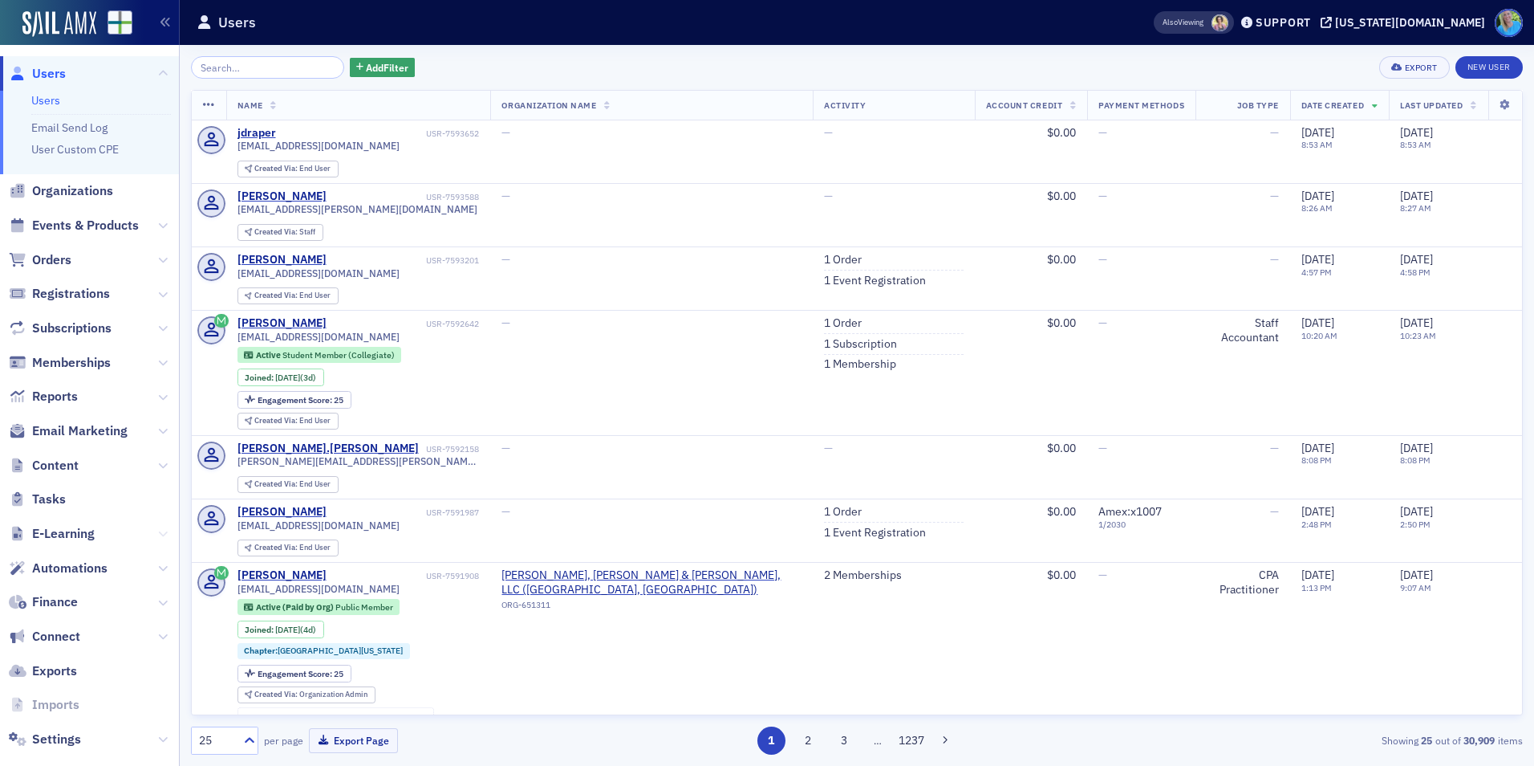
click at [158, 530] on icon at bounding box center [163, 534] width 10 height 10
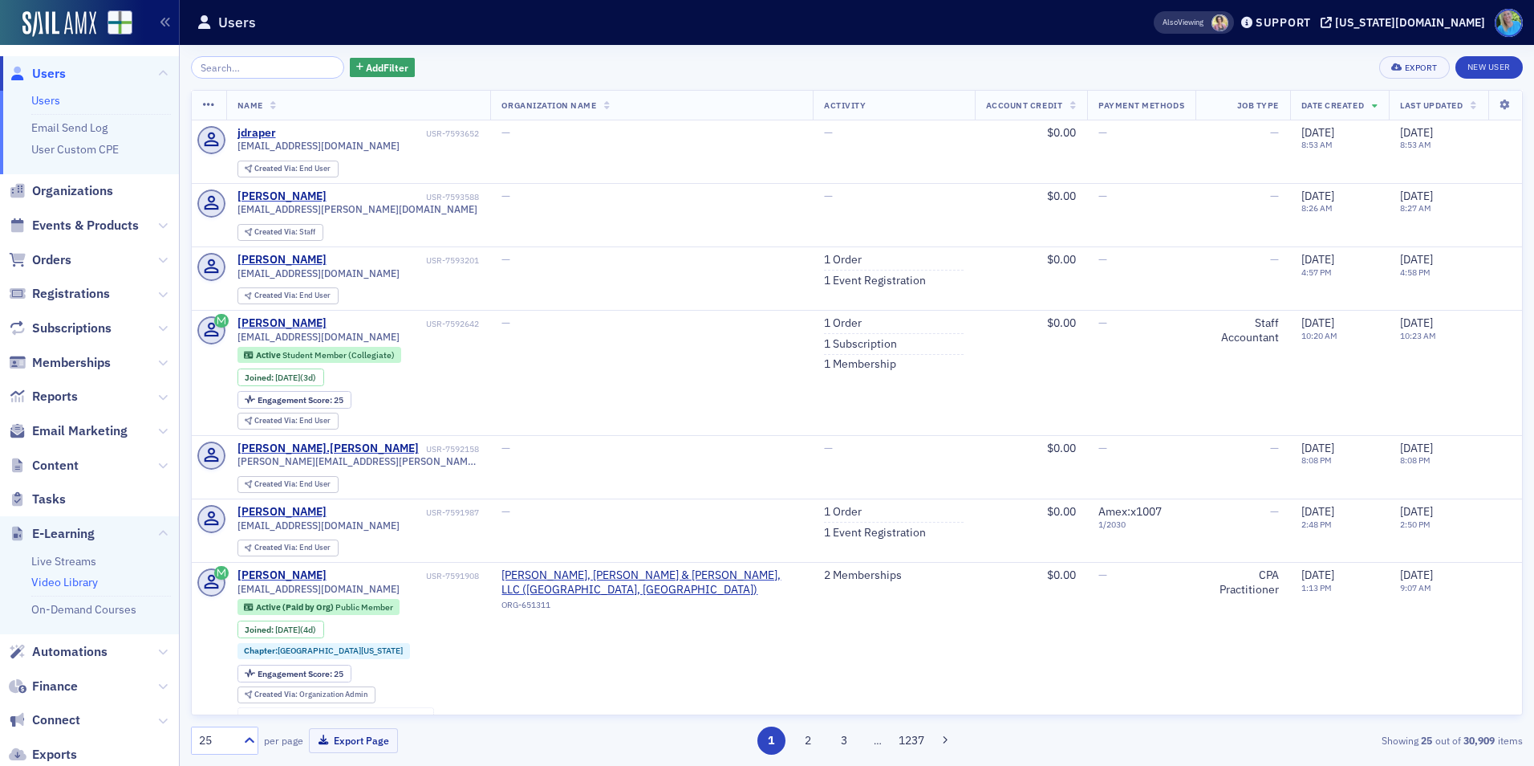
click at [89, 579] on link "Video Library" at bounding box center [64, 582] width 67 height 14
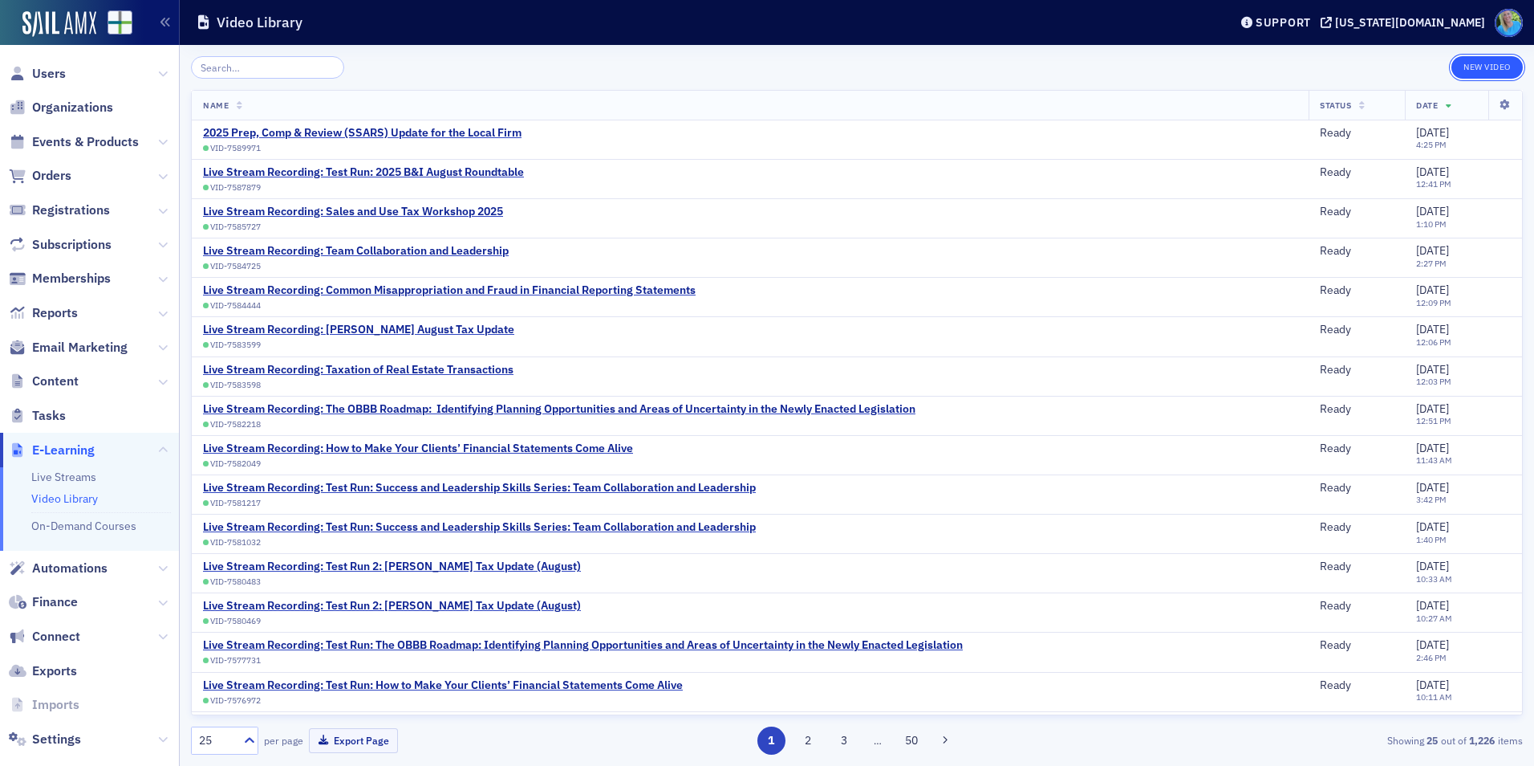
click at [1472, 71] on button "New Video" at bounding box center [1487, 67] width 71 height 22
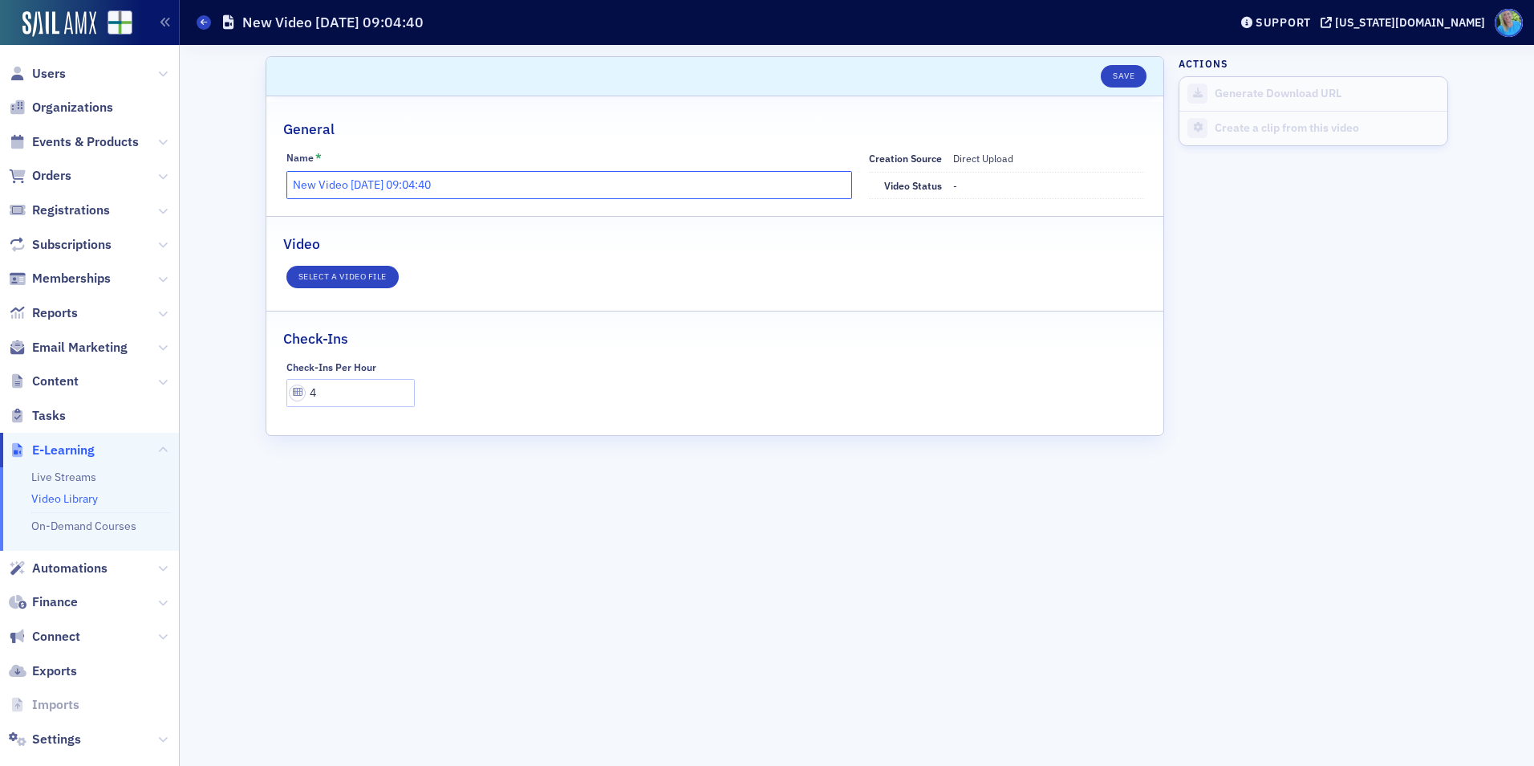
drag, startPoint x: 500, startPoint y: 189, endPoint x: 270, endPoint y: 178, distance: 230.5
click at [274, 179] on div "Name * New Video [DATE] 09:04:40 Creation Source Direct Upload Video status -" at bounding box center [714, 175] width 897 height 48
type input "4.0 Peer Review Points"
click at [341, 280] on button "Select a video file" at bounding box center [342, 277] width 112 height 22
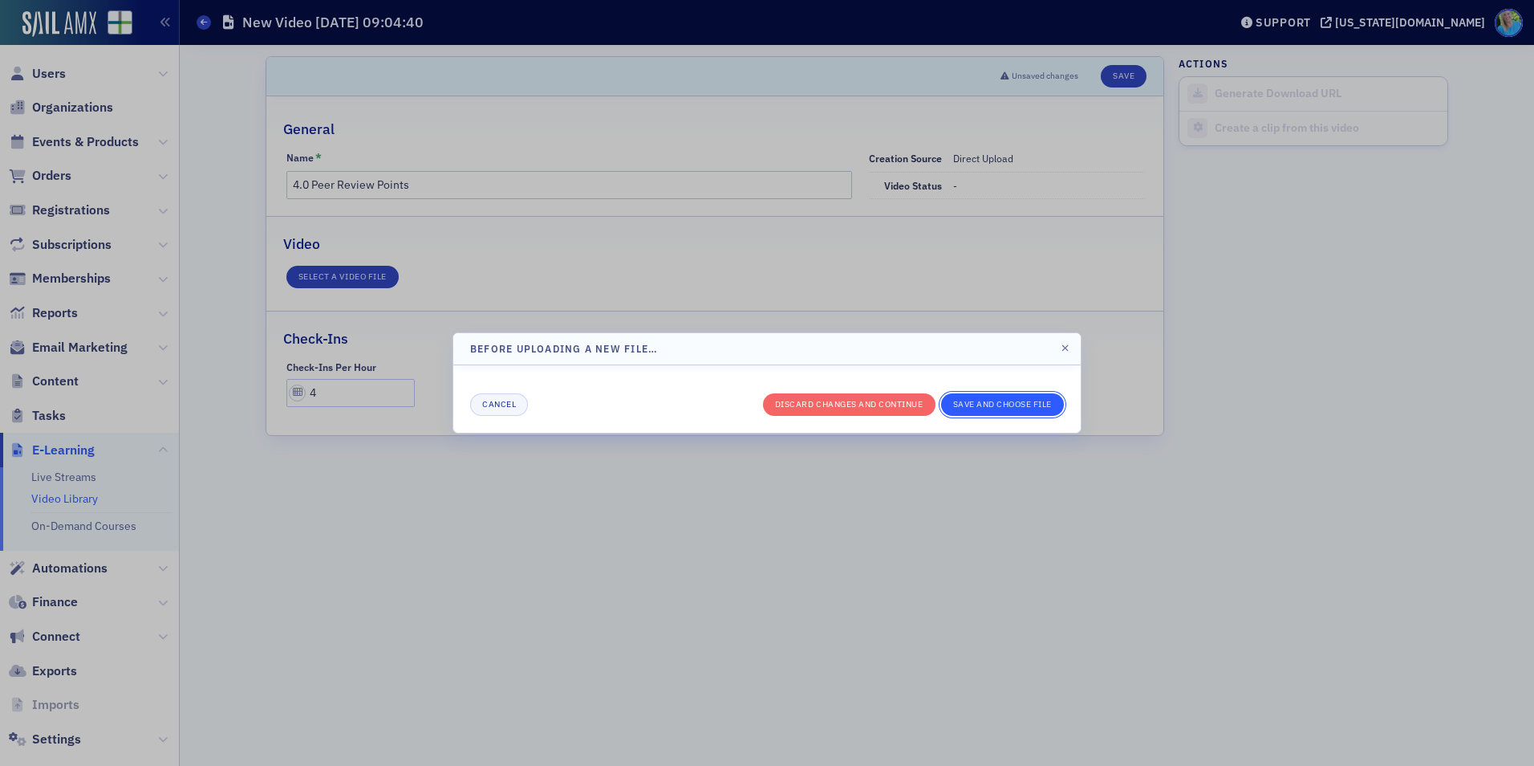
click at [961, 403] on button "Save And Choose File" at bounding box center [1003, 404] width 124 height 22
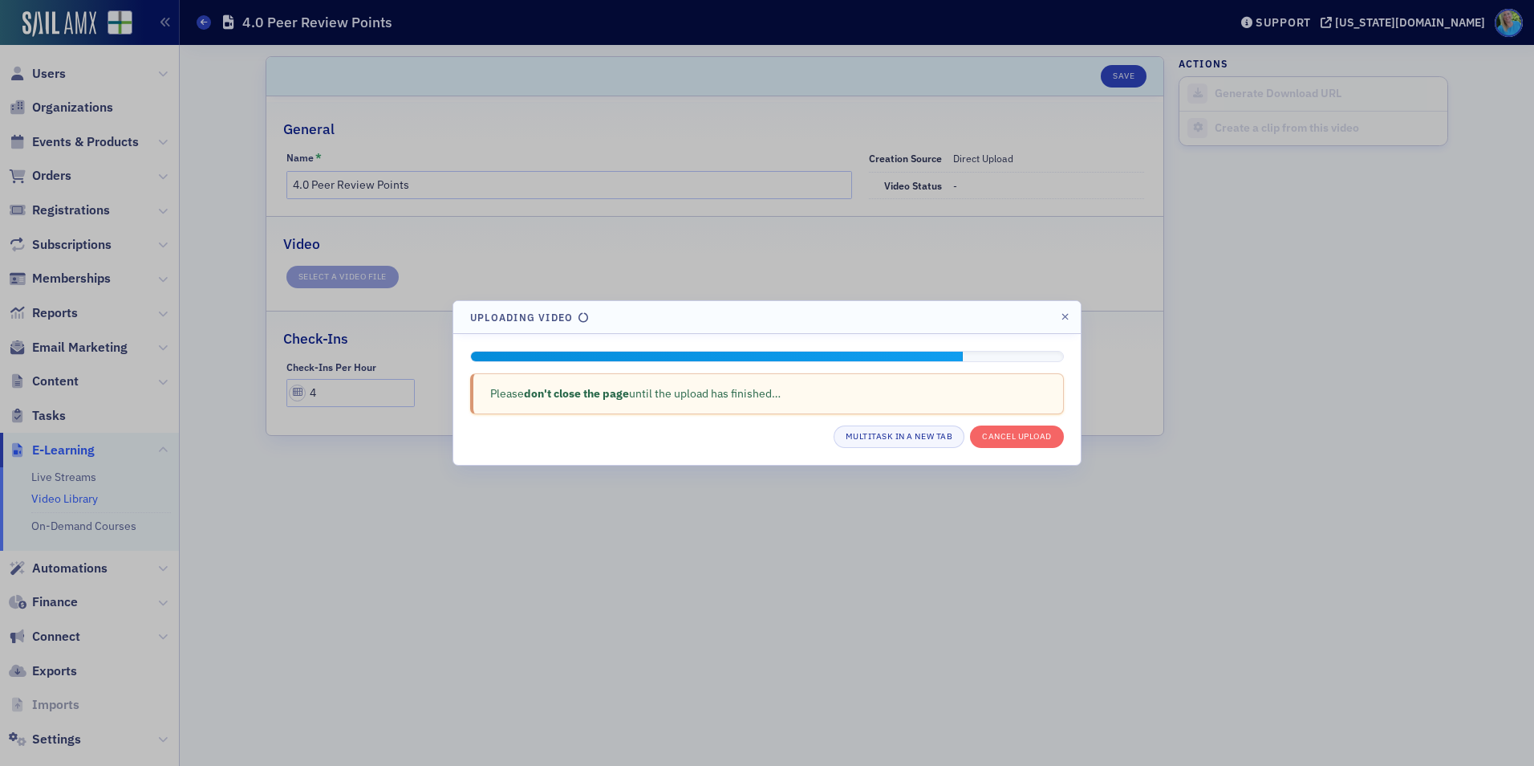
click at [987, 518] on div at bounding box center [767, 383] width 1534 height 766
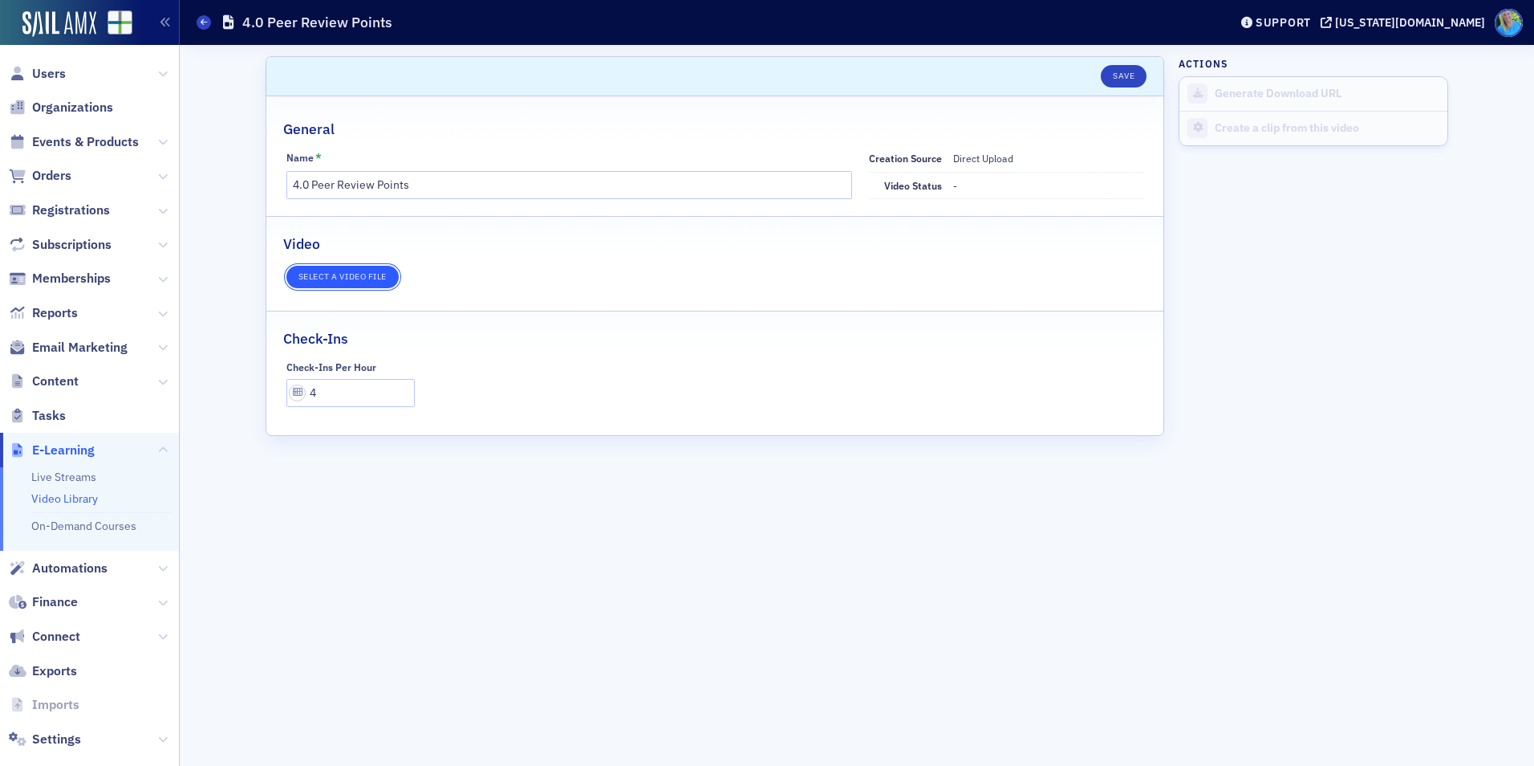
click at [352, 273] on button "Select a video file" at bounding box center [342, 277] width 112 height 22
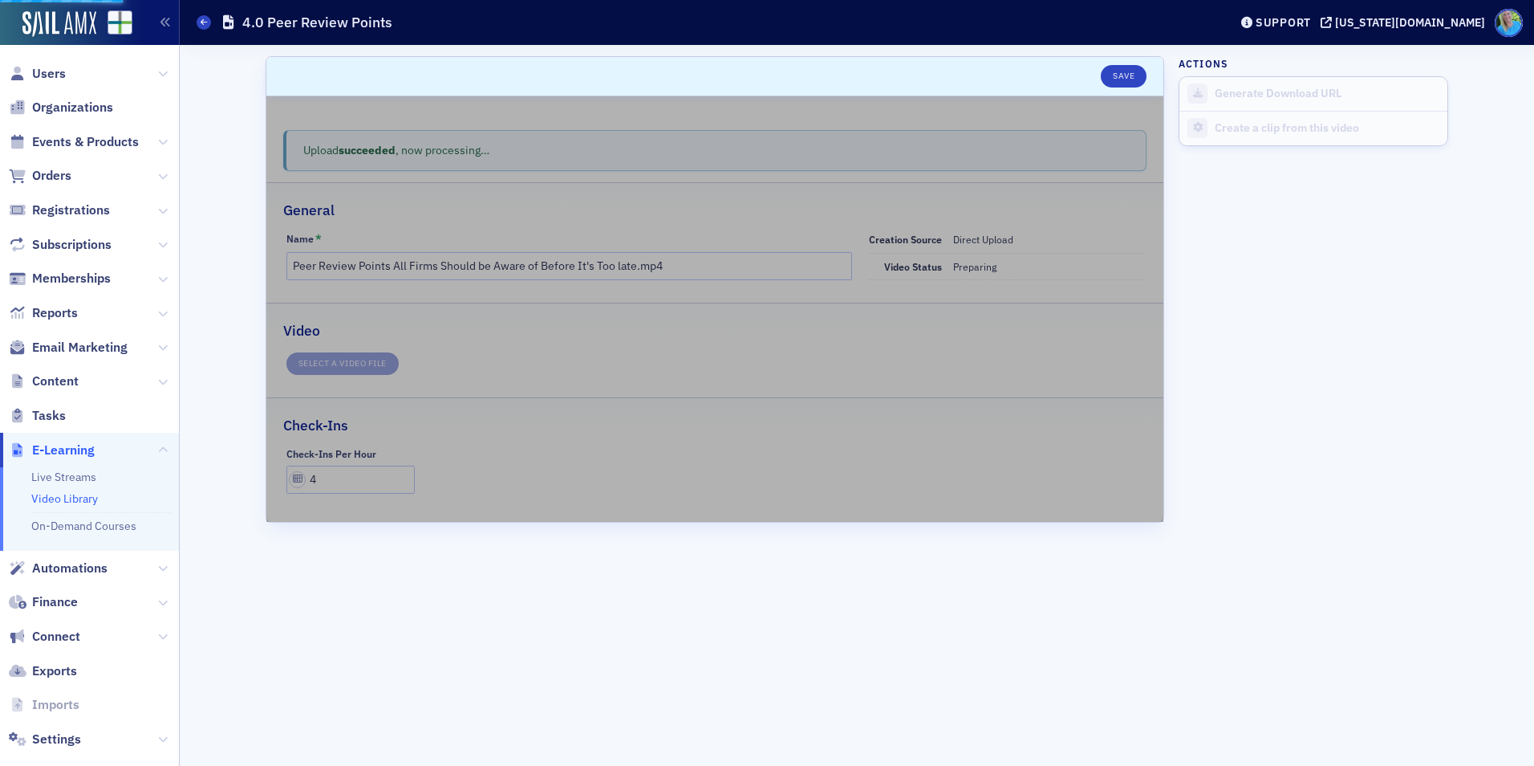
type input "4.0 Peer Review Points"
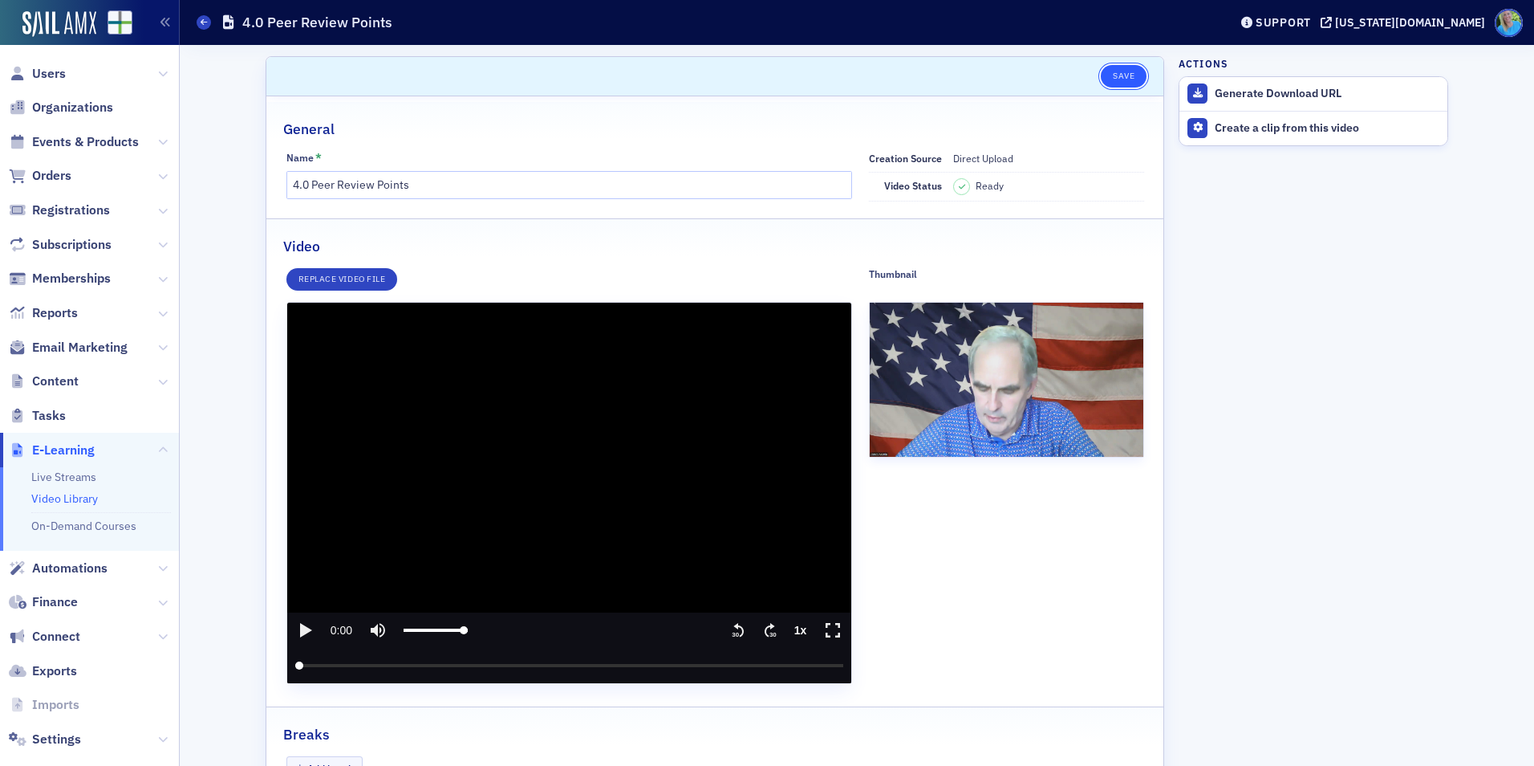
click at [1119, 66] on button "Save" at bounding box center [1124, 76] width 46 height 22
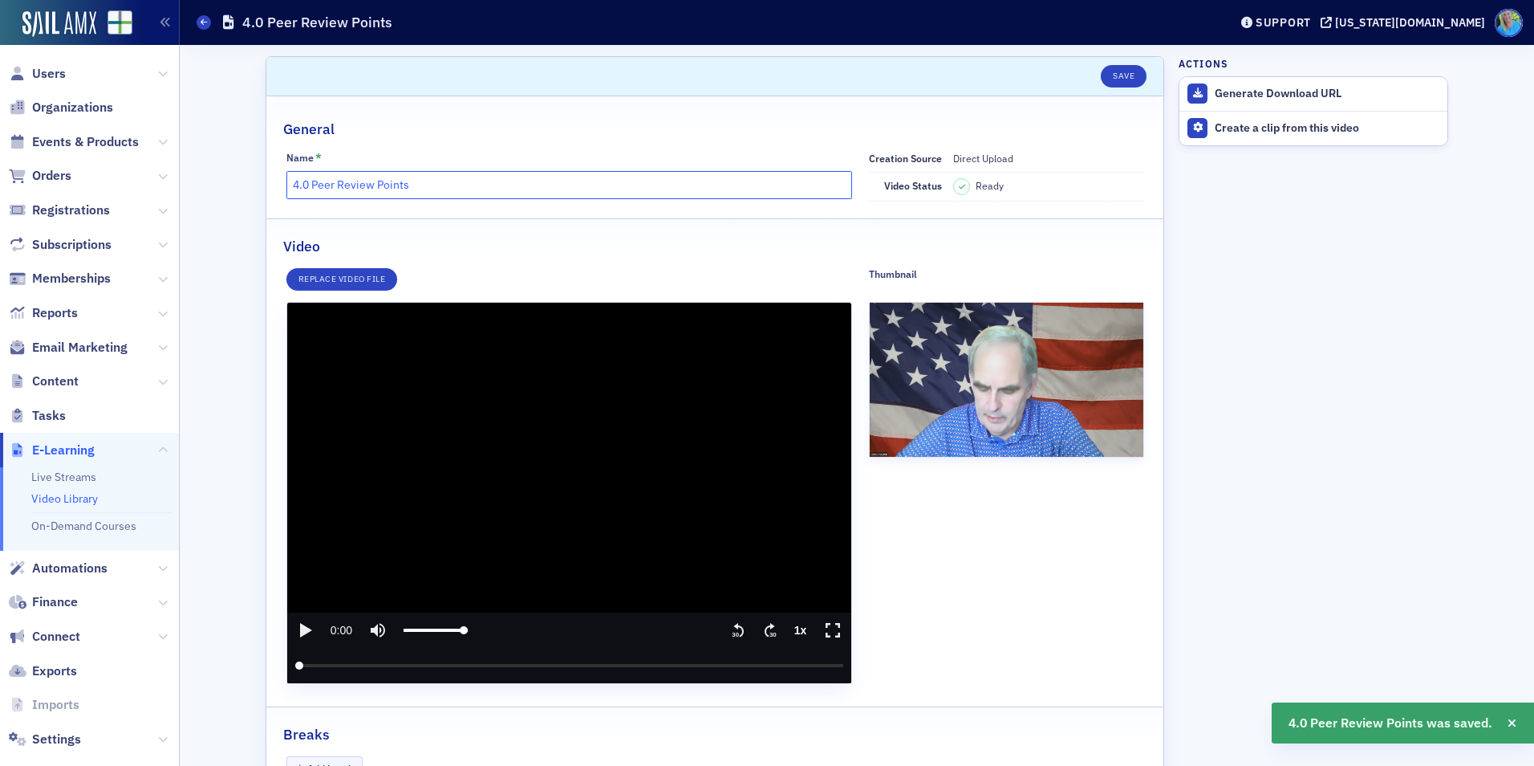
drag, startPoint x: 412, startPoint y: 186, endPoint x: 282, endPoint y: 199, distance: 129.8
click at [286, 199] on div "Name * 4.0 Peer Review Points" at bounding box center [569, 176] width 567 height 51
drag, startPoint x: 392, startPoint y: 184, endPoint x: 383, endPoint y: 181, distance: 9.4
click at [383, 181] on input "4.0 Peer Review Points" at bounding box center [569, 185] width 567 height 28
drag, startPoint x: 383, startPoint y: 180, endPoint x: 367, endPoint y: 186, distance: 17.3
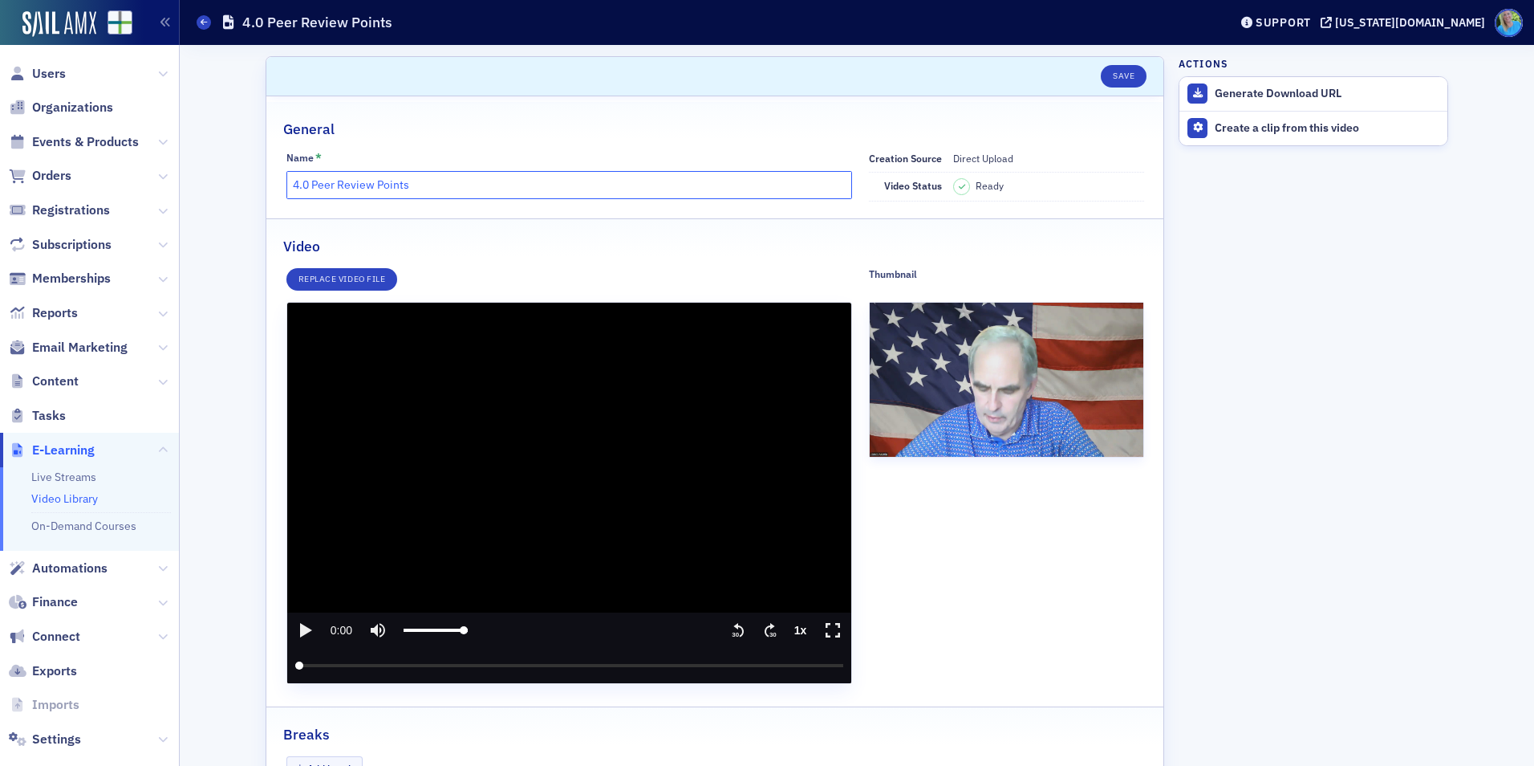
click at [368, 186] on input "4.0 Peer Review Points" at bounding box center [569, 185] width 567 height 28
click at [366, 186] on input "4.0 Peer Review Points" at bounding box center [569, 185] width 567 height 28
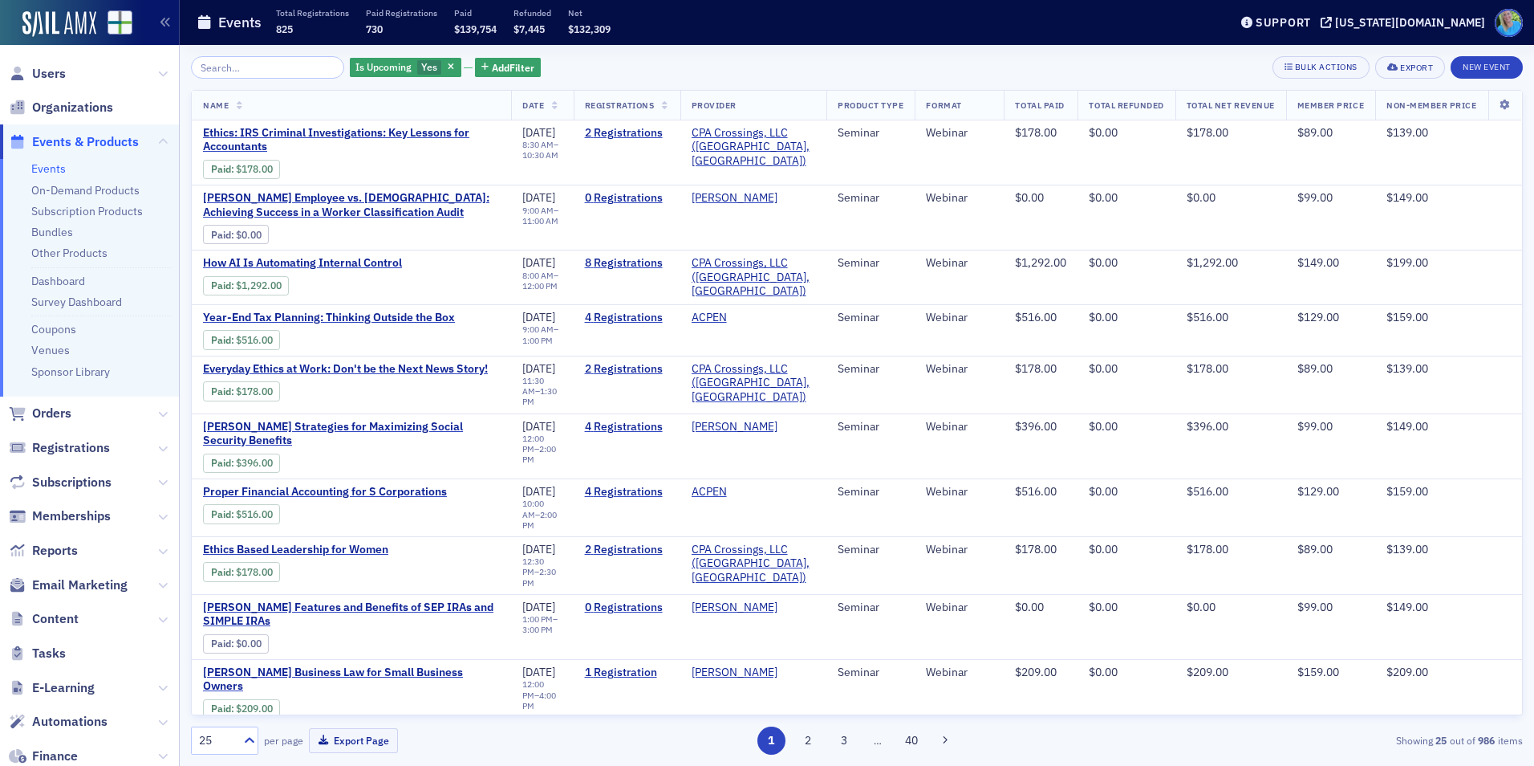
click at [295, 72] on input "search" at bounding box center [267, 67] width 153 height 22
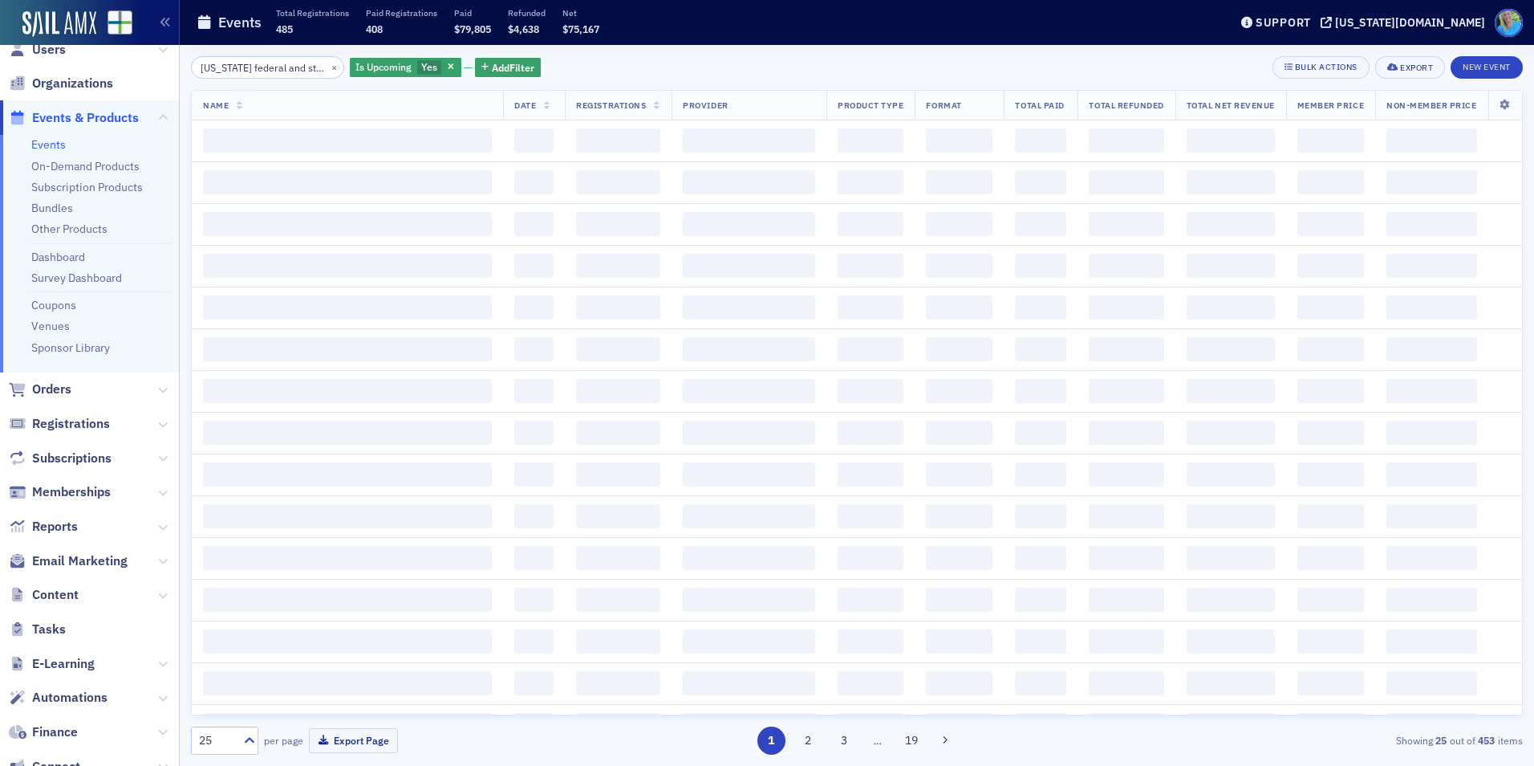
scroll to position [0, 7]
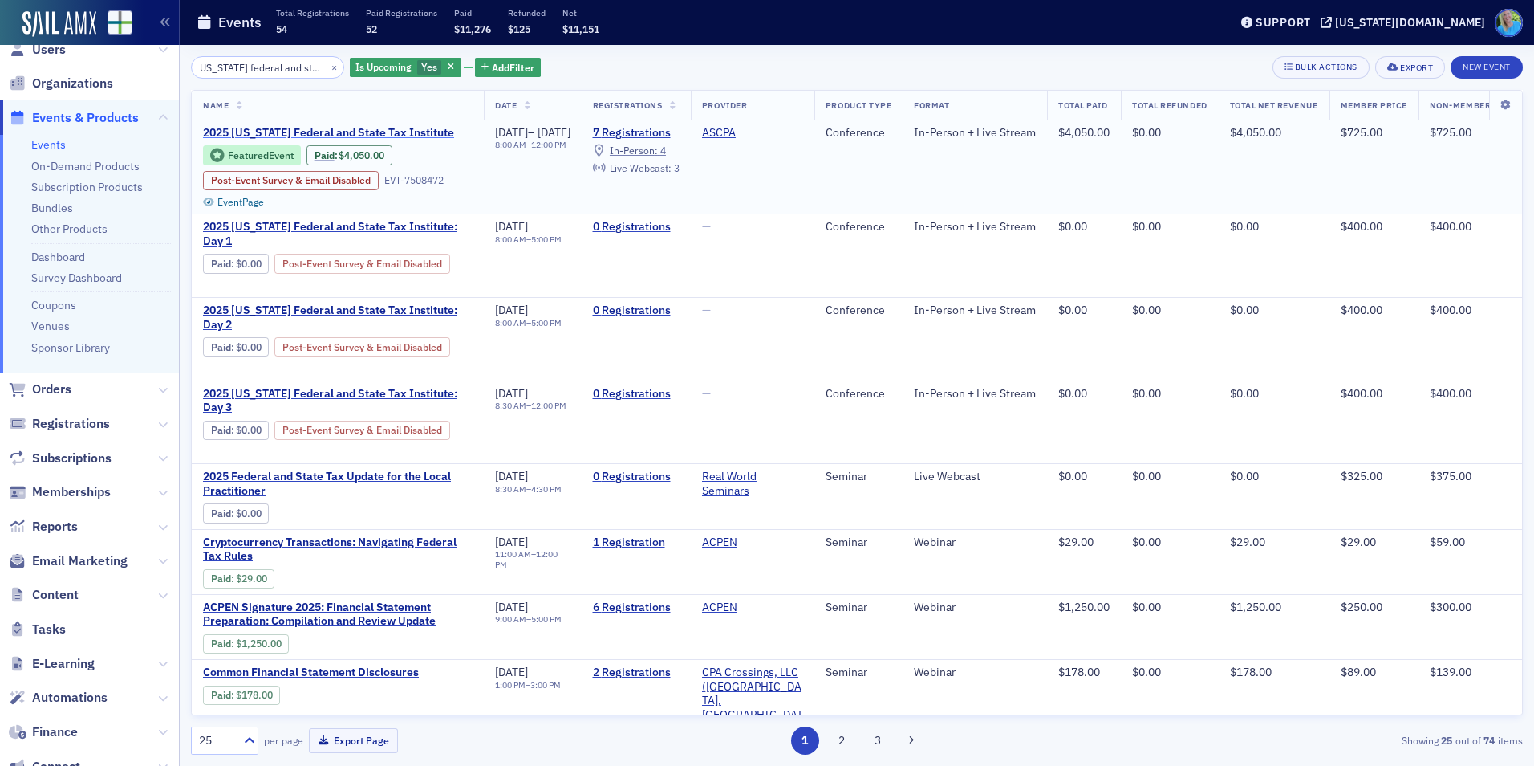
type input "[US_STATE] federal and state"
click at [330, 131] on span "2025 [US_STATE] Federal and State Tax Institute" at bounding box center [338, 133] width 270 height 14
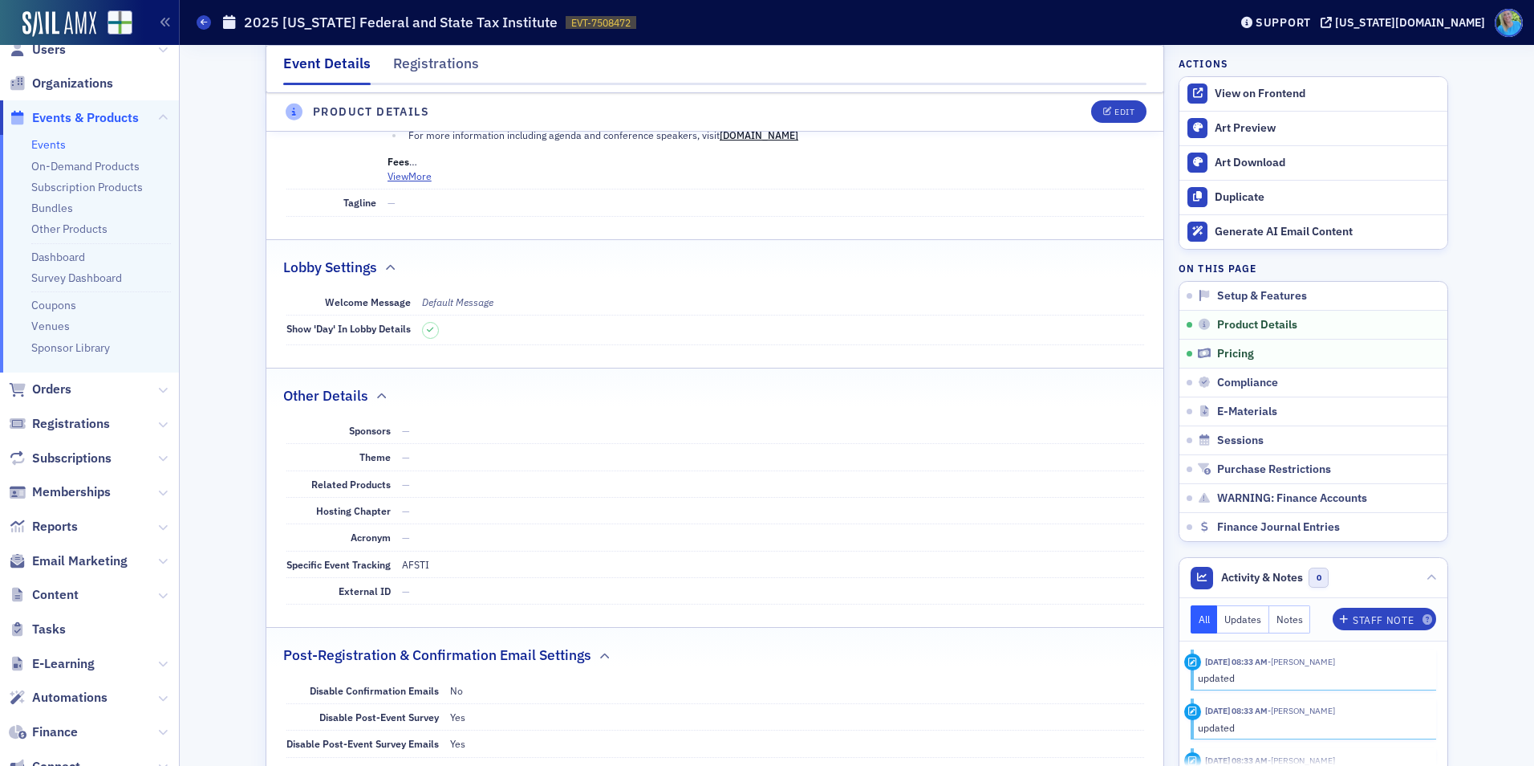
scroll to position [722, 0]
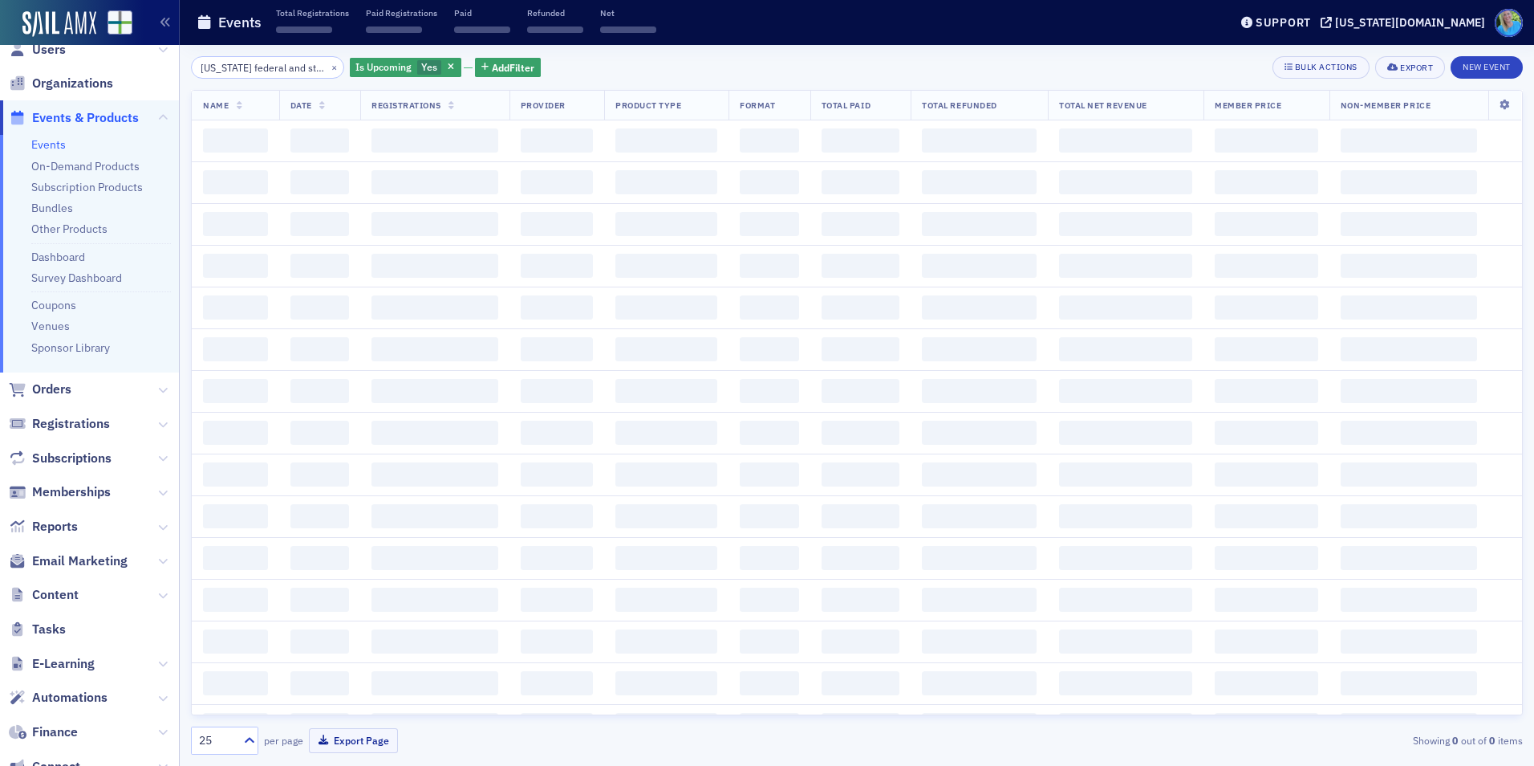
scroll to position [0, 7]
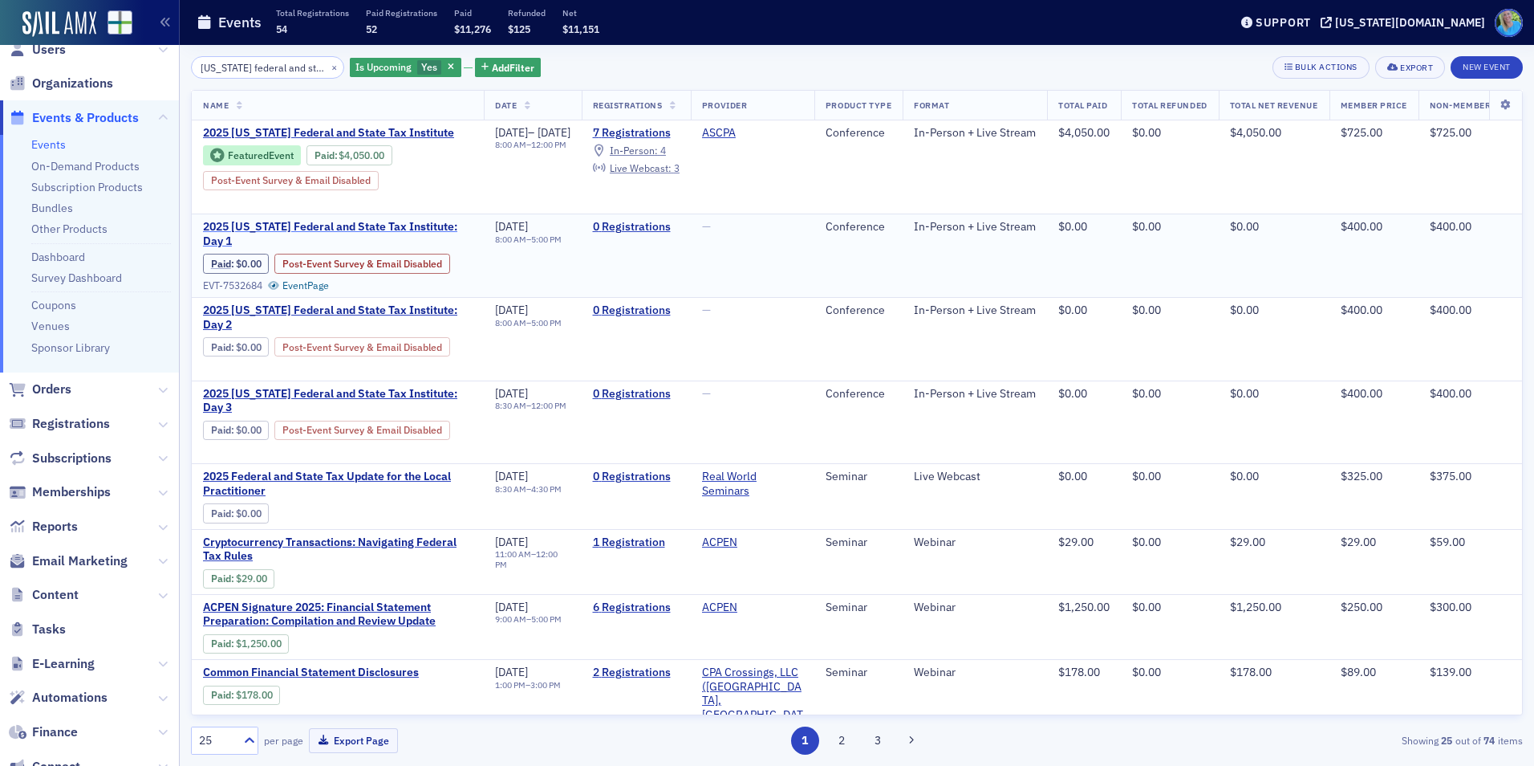
click at [315, 228] on span "2025 [US_STATE] Federal and State Tax Institute: Day 1" at bounding box center [338, 234] width 270 height 28
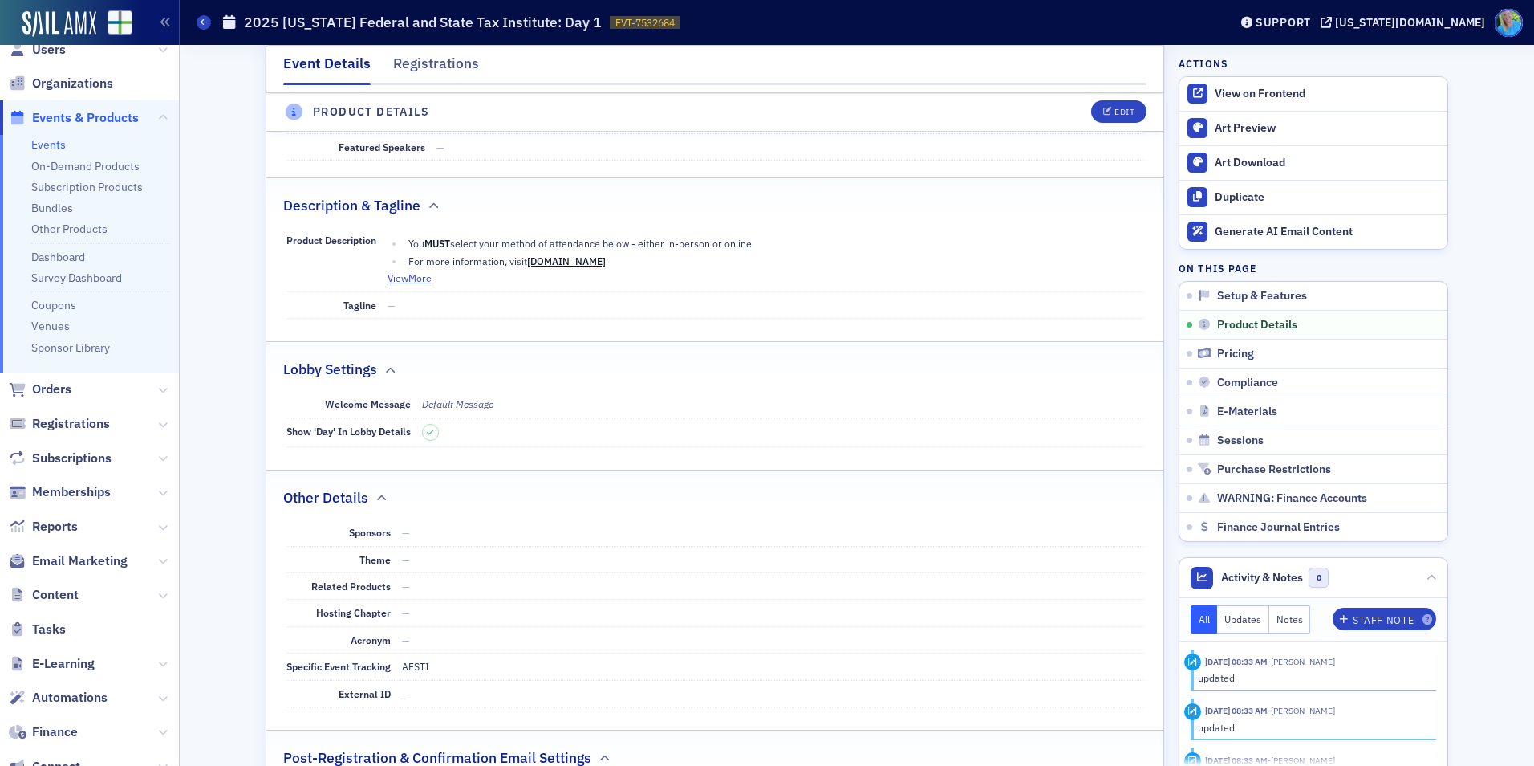
scroll to position [642, 0]
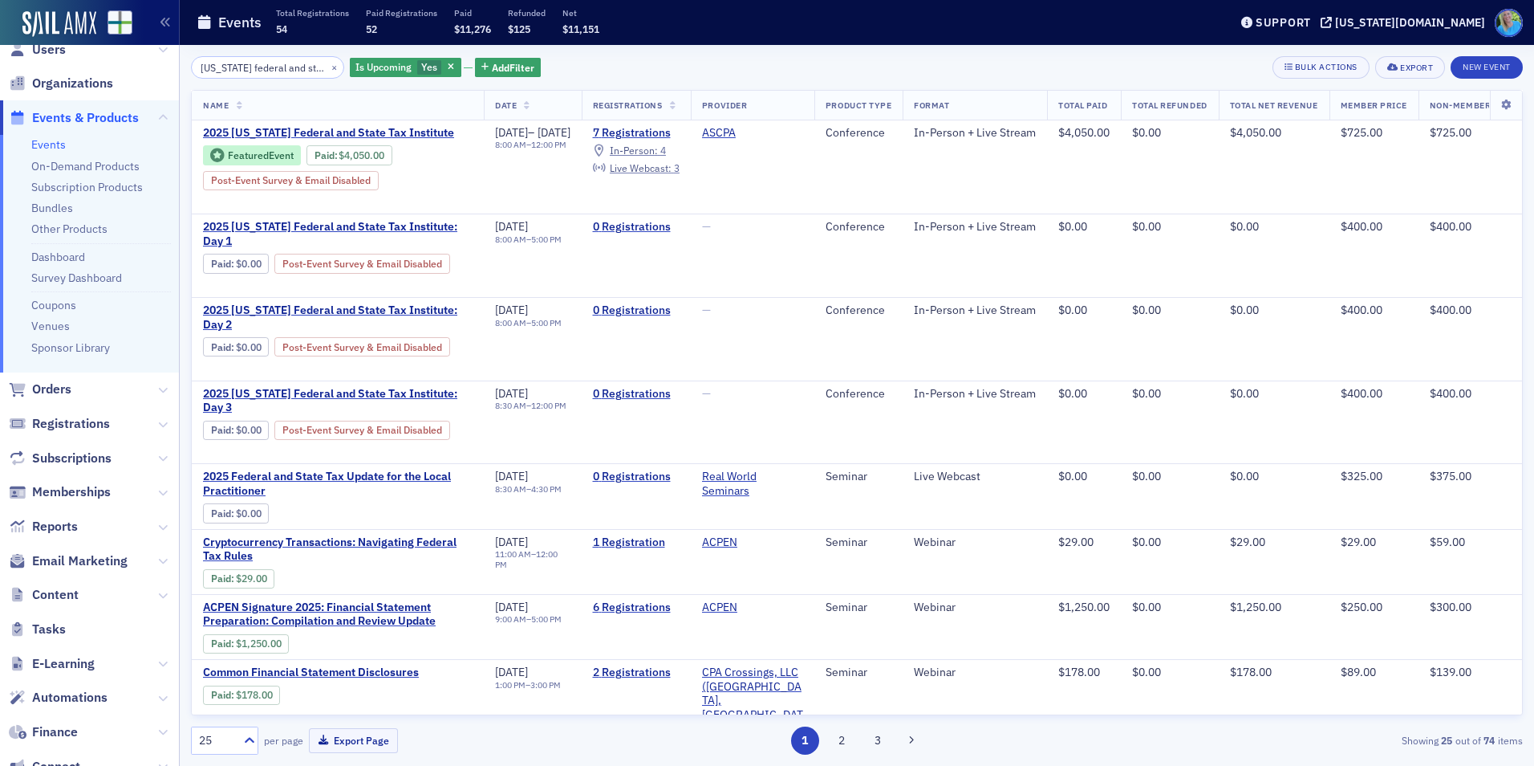
scroll to position [0, 7]
drag, startPoint x: 316, startPoint y: 68, endPoint x: 297, endPoint y: 67, distance: 19.3
click at [327, 68] on button "×" at bounding box center [334, 66] width 14 height 14
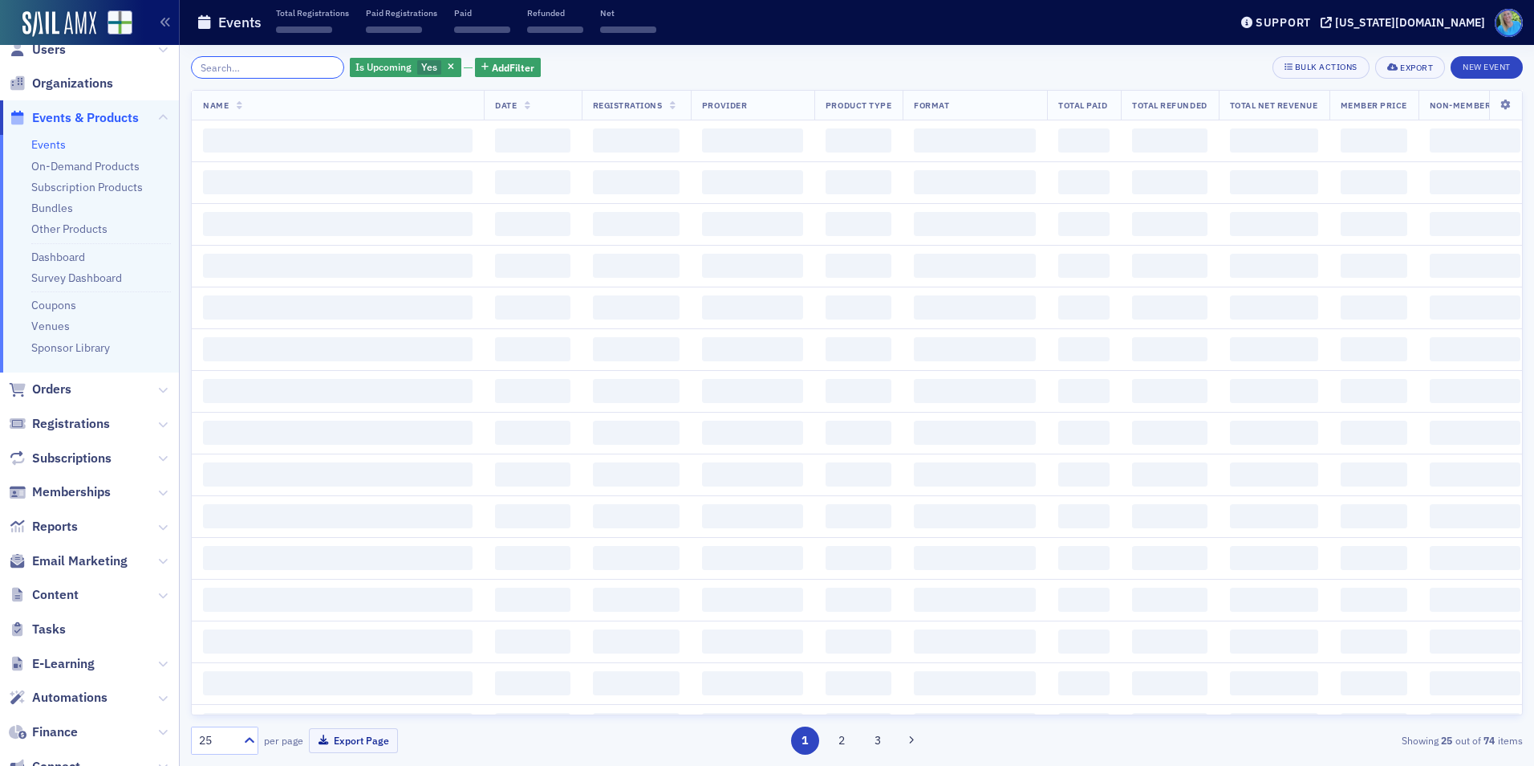
click at [293, 66] on input "search" at bounding box center [267, 67] width 153 height 22
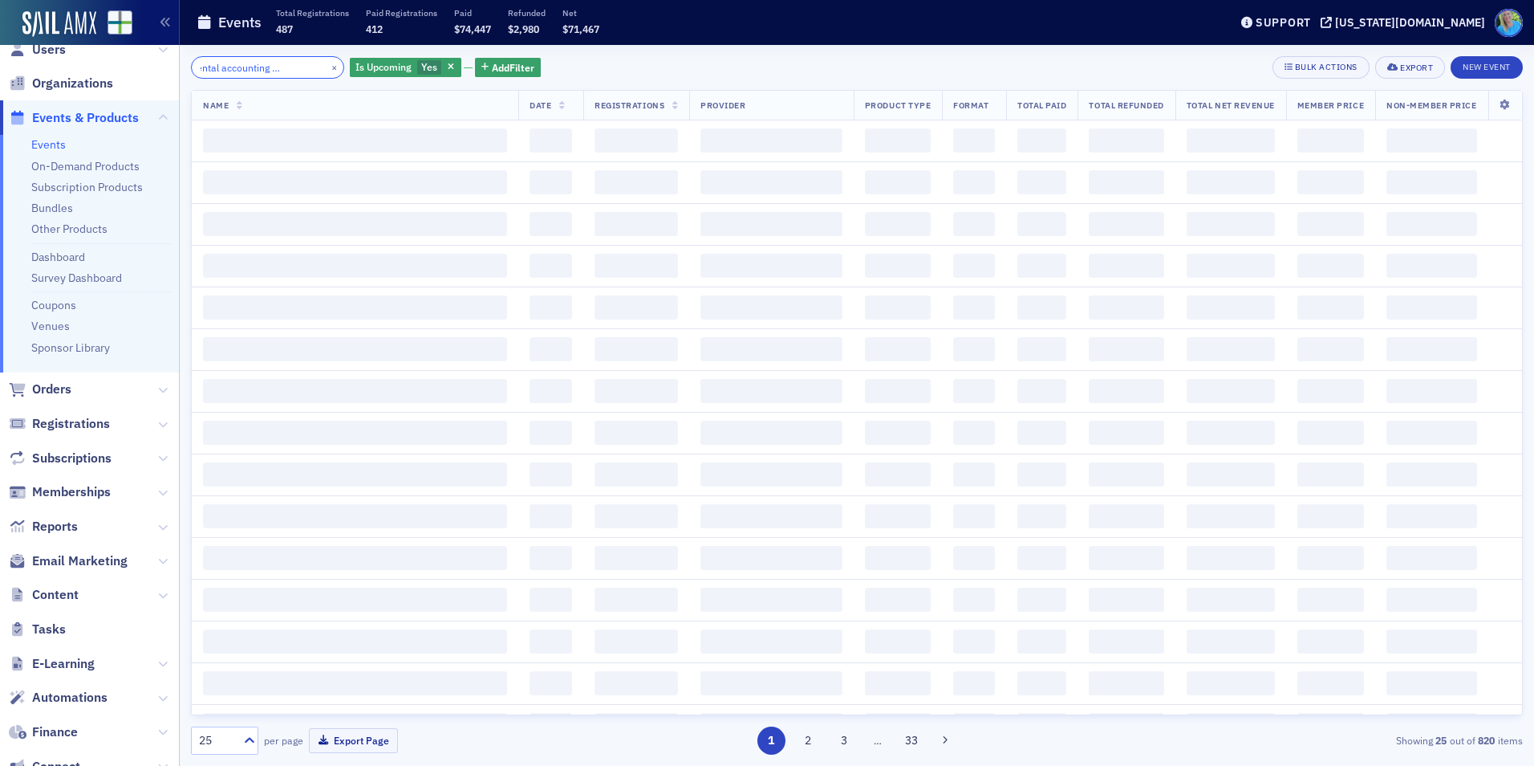
scroll to position [0, 63]
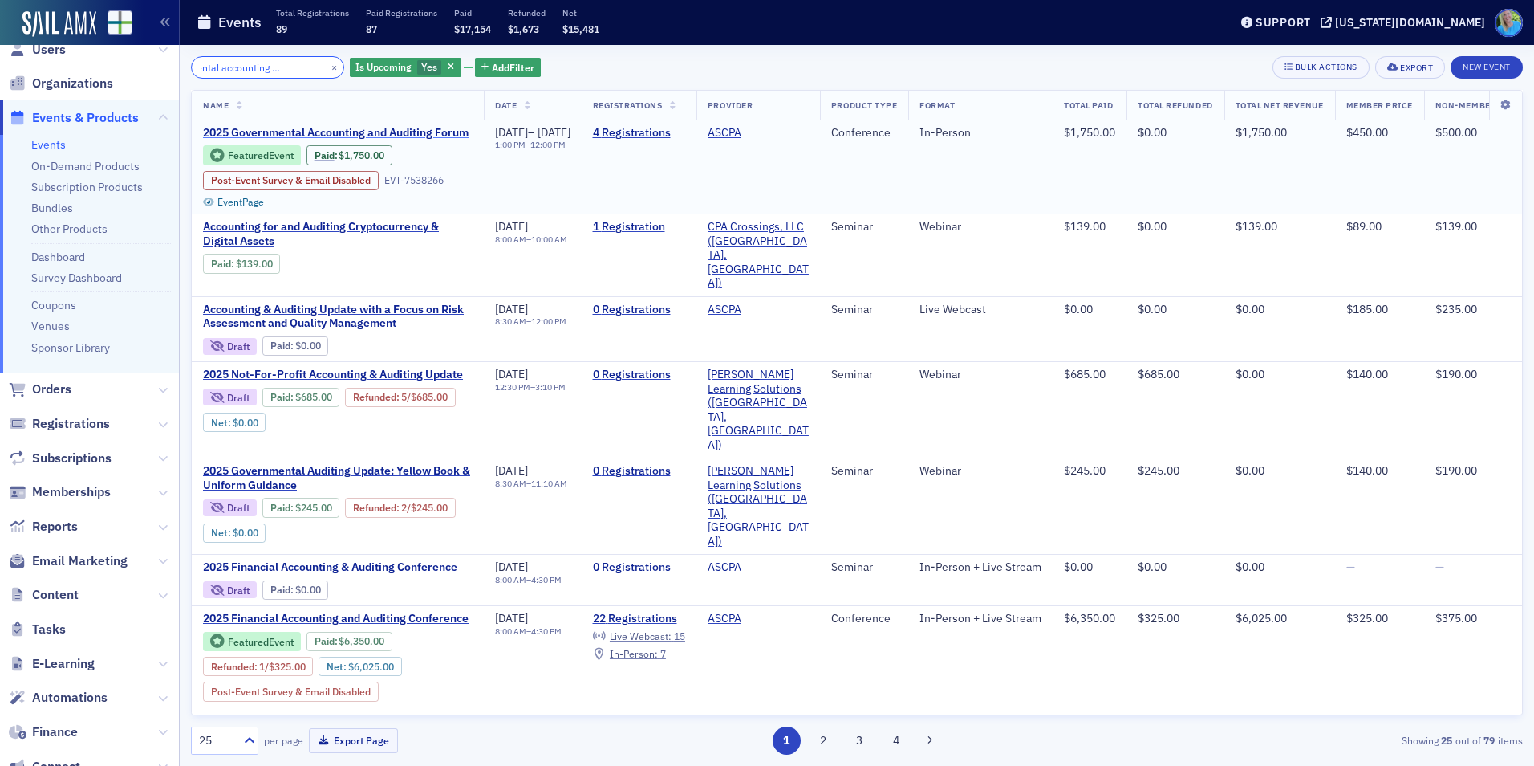
type input "governmental accounting and auditing"
click at [331, 136] on span "2025 Governmental Accounting and Auditing Forum" at bounding box center [338, 133] width 270 height 14
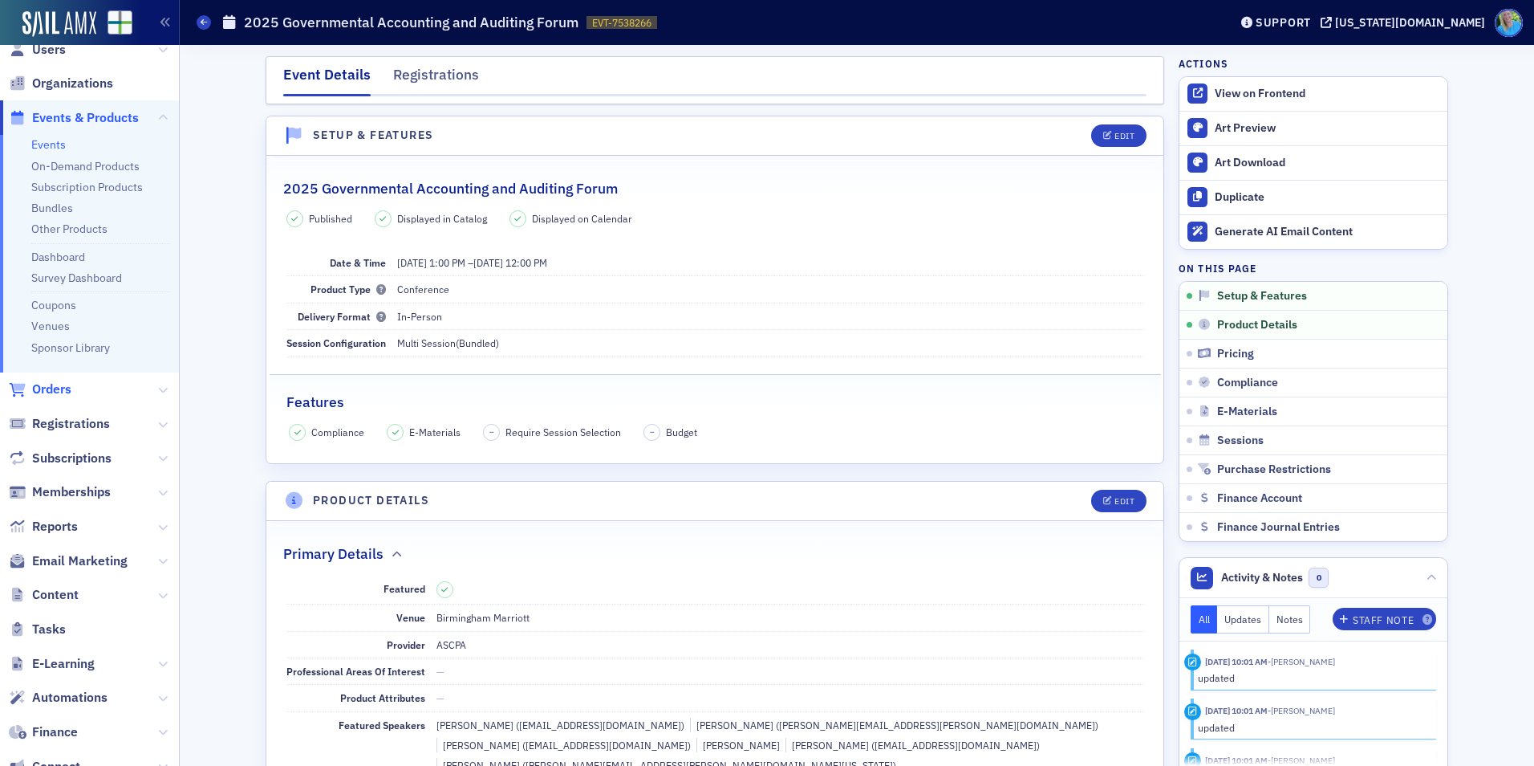
click at [55, 389] on span "Orders" at bounding box center [51, 389] width 39 height 18
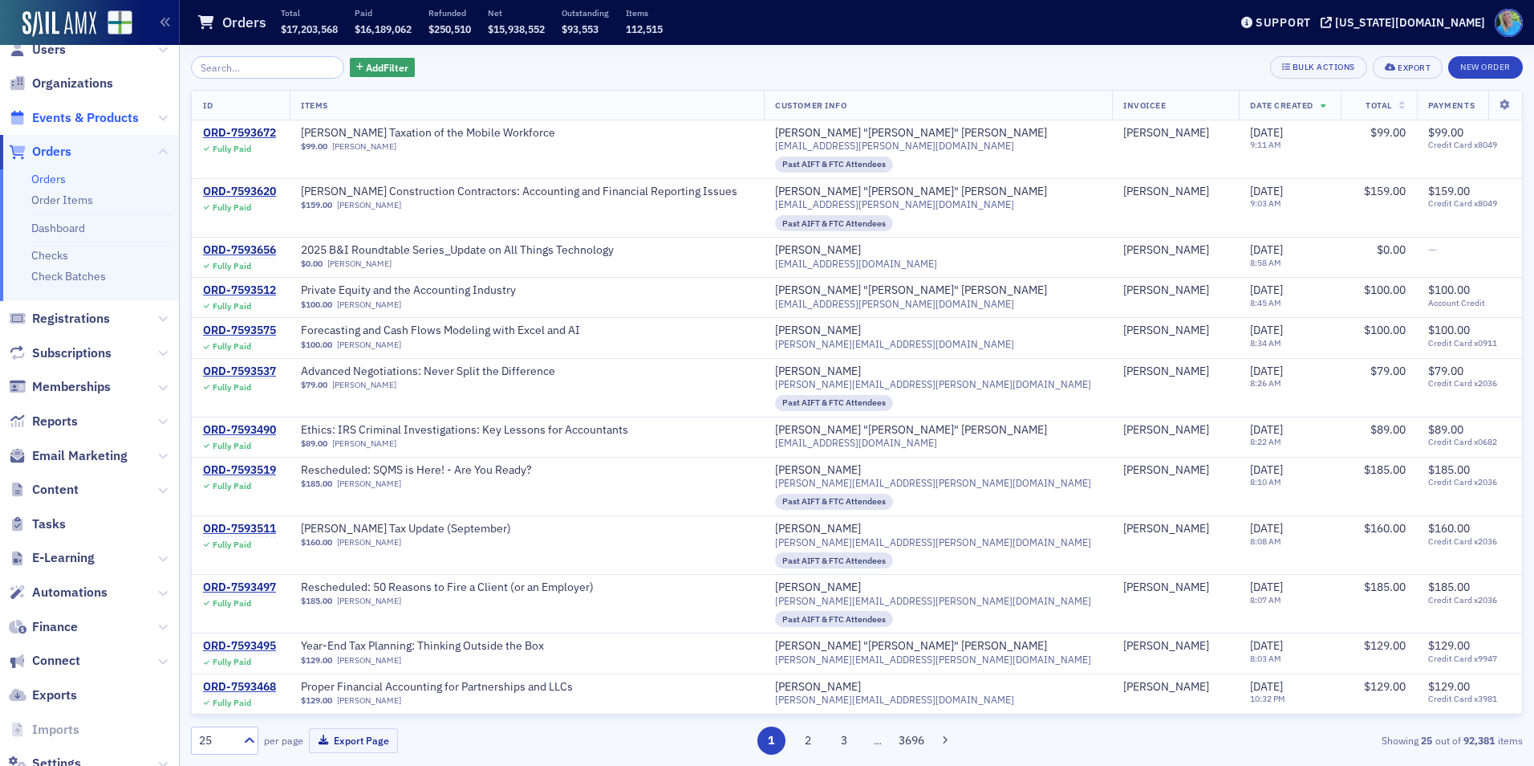
click at [74, 119] on span "Events & Products" at bounding box center [85, 118] width 107 height 18
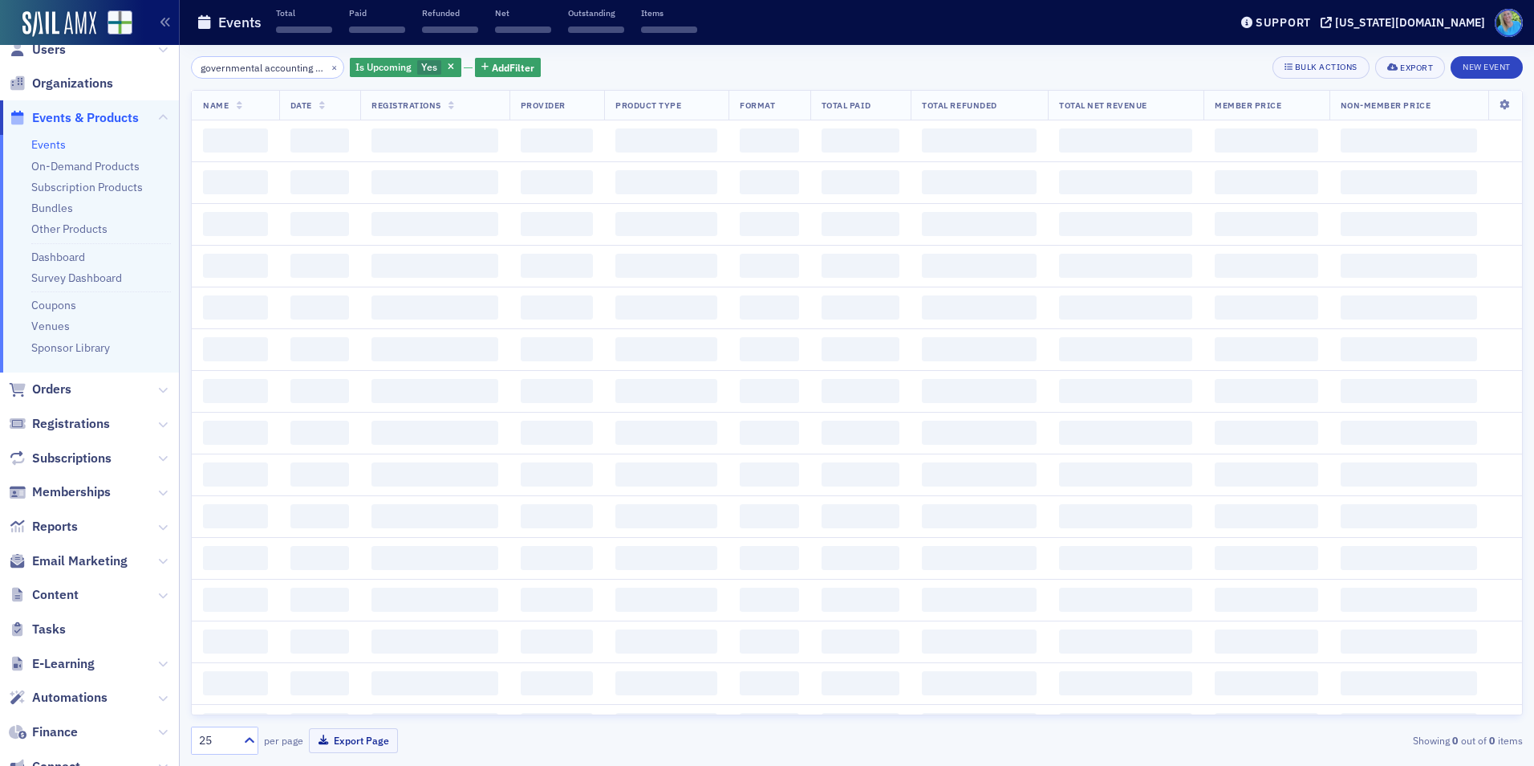
scroll to position [0, 63]
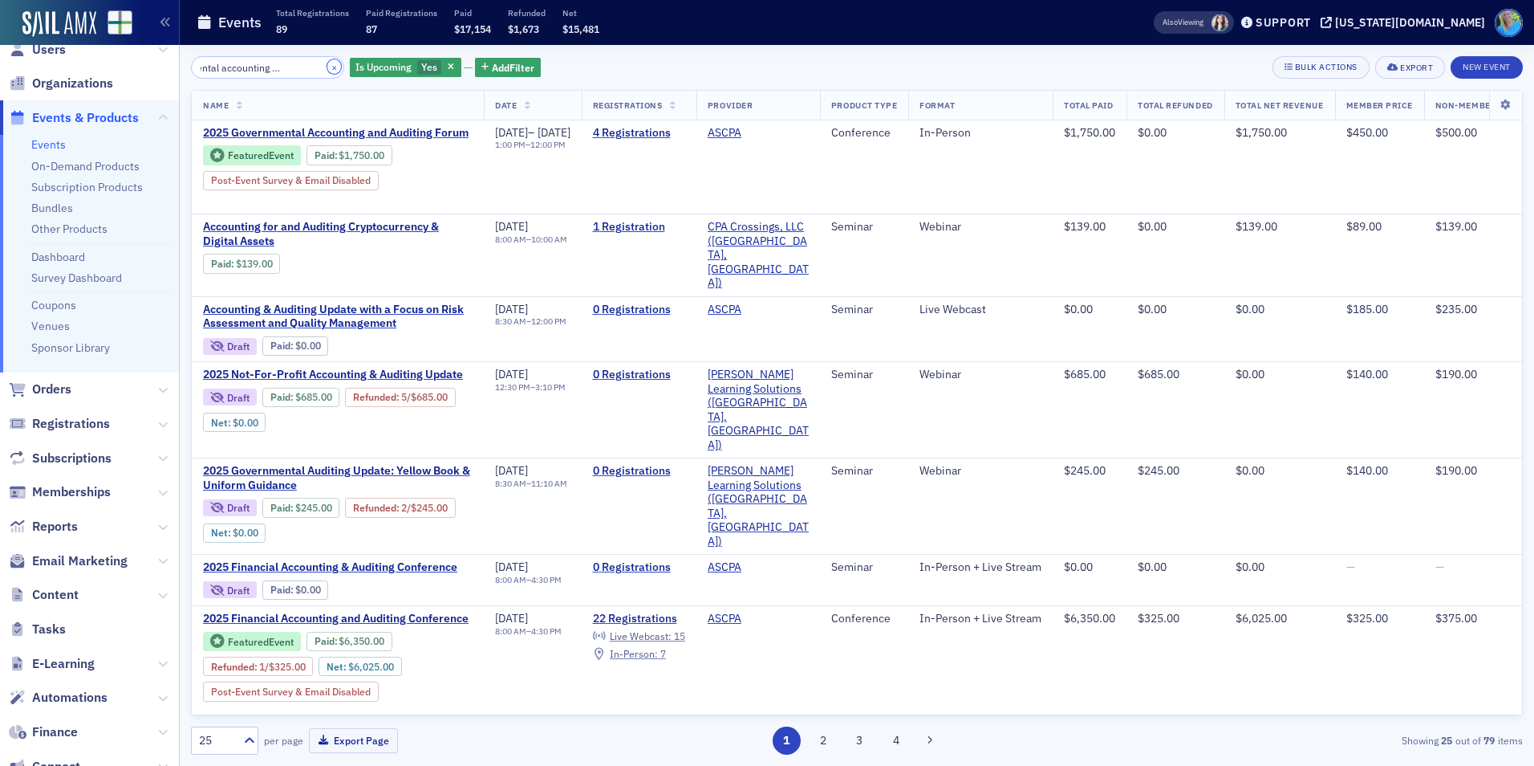
click at [327, 68] on button "×" at bounding box center [334, 66] width 14 height 14
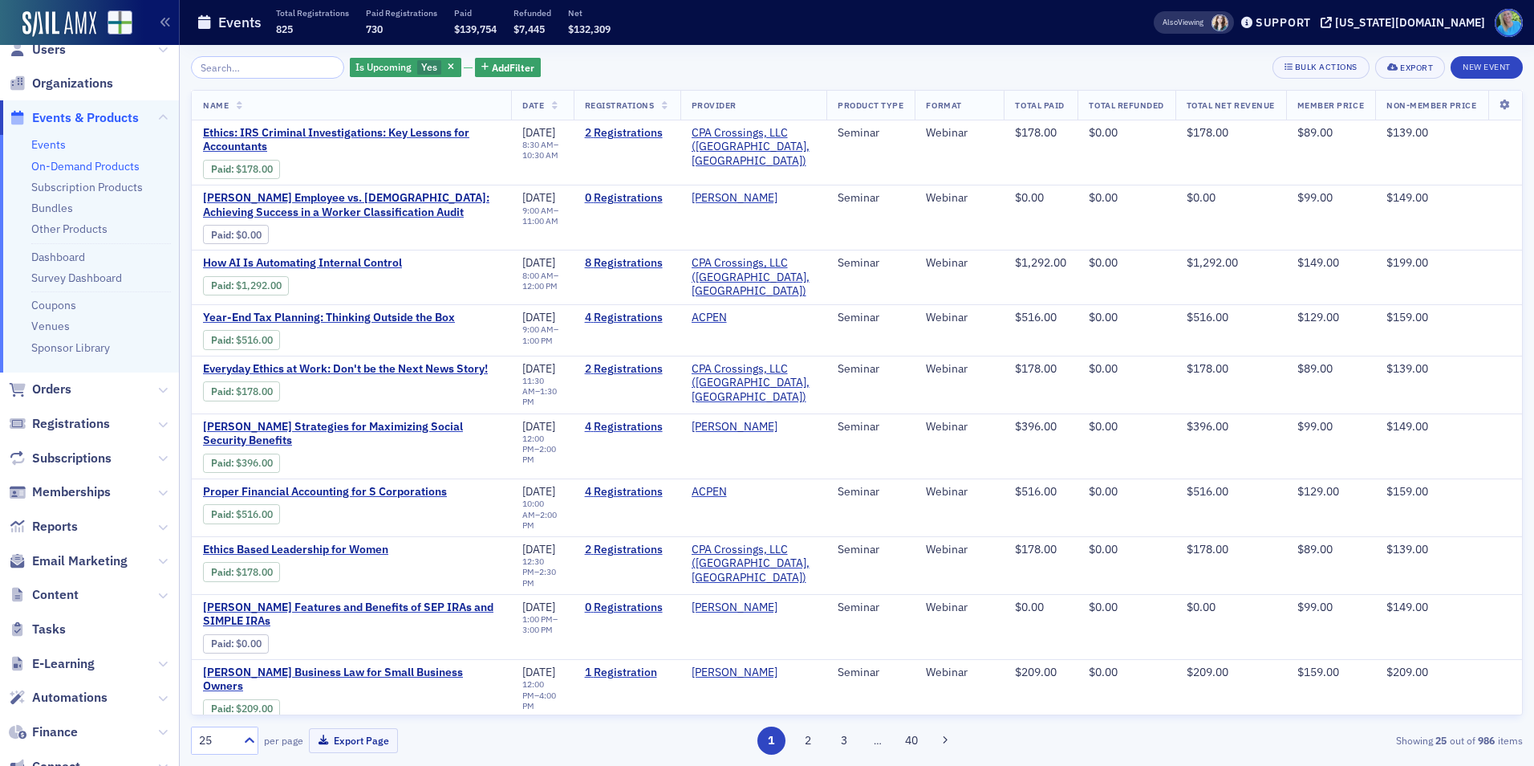
click at [92, 168] on link "On-Demand Products" at bounding box center [85, 166] width 108 height 14
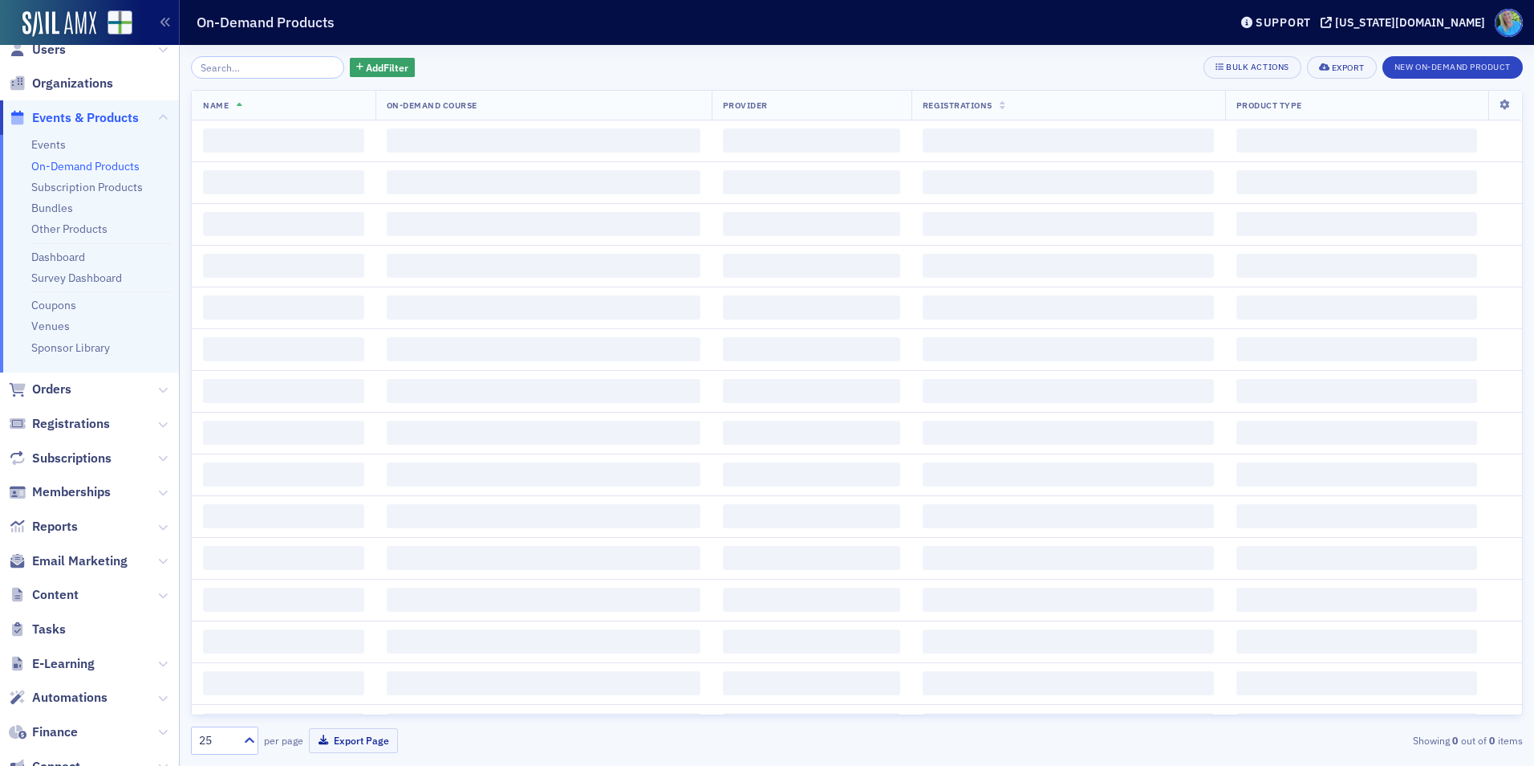
click at [276, 70] on input "search" at bounding box center [267, 67] width 153 height 22
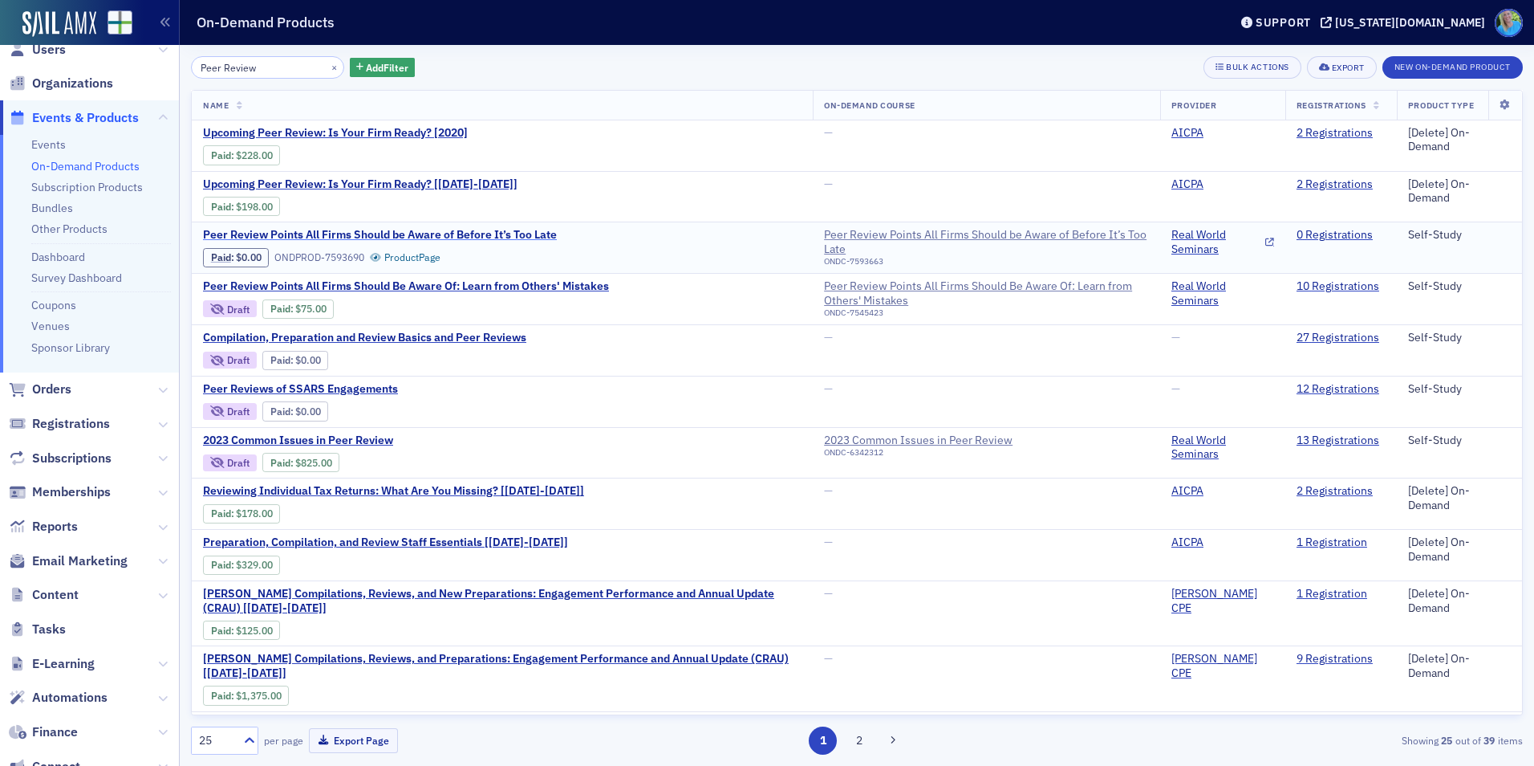
type input "Peer Review"
click at [504, 234] on span "Peer Review Points All Firms Should be Aware of Before It’s Too Late" at bounding box center [380, 235] width 354 height 14
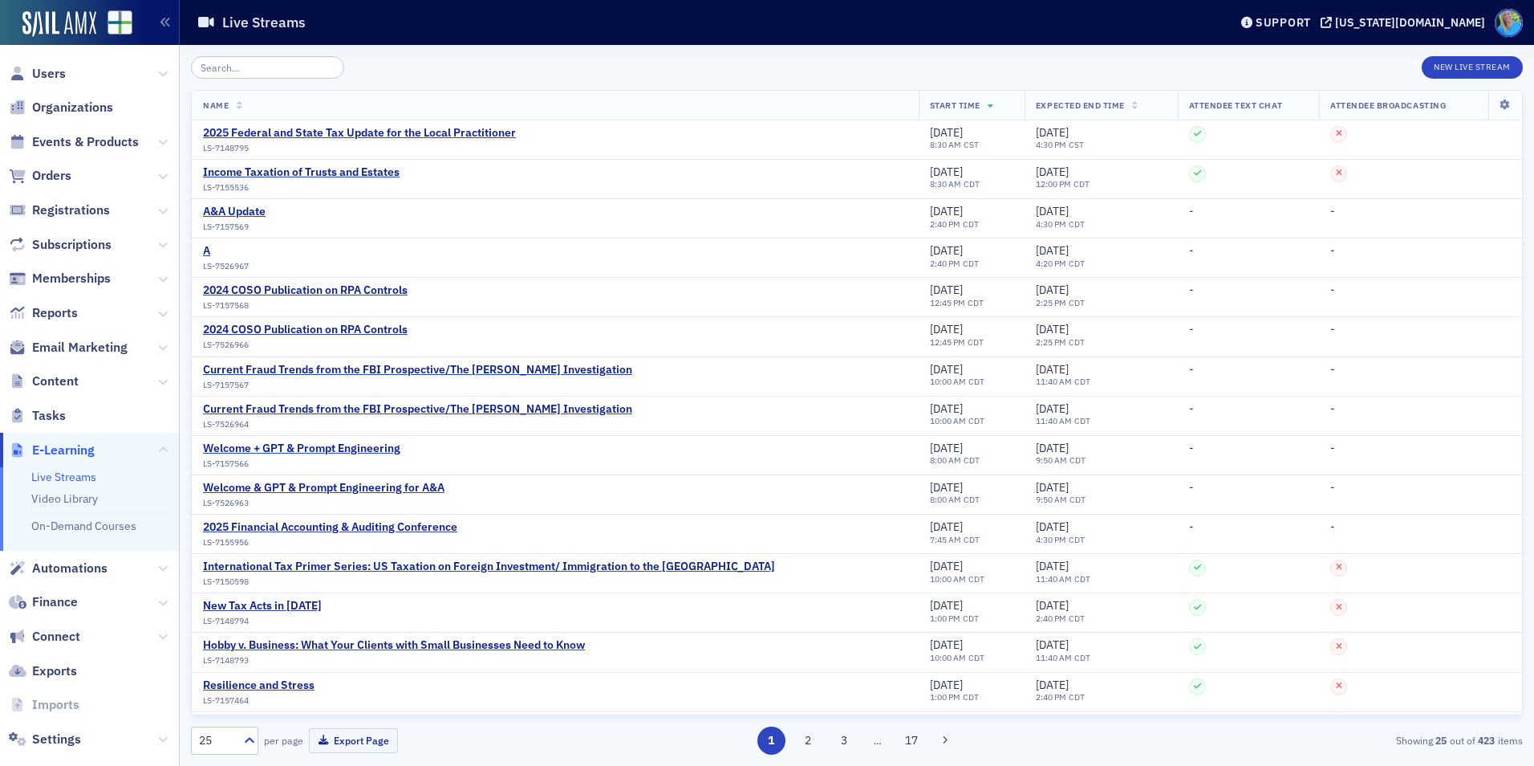
scroll to position [24, 0]
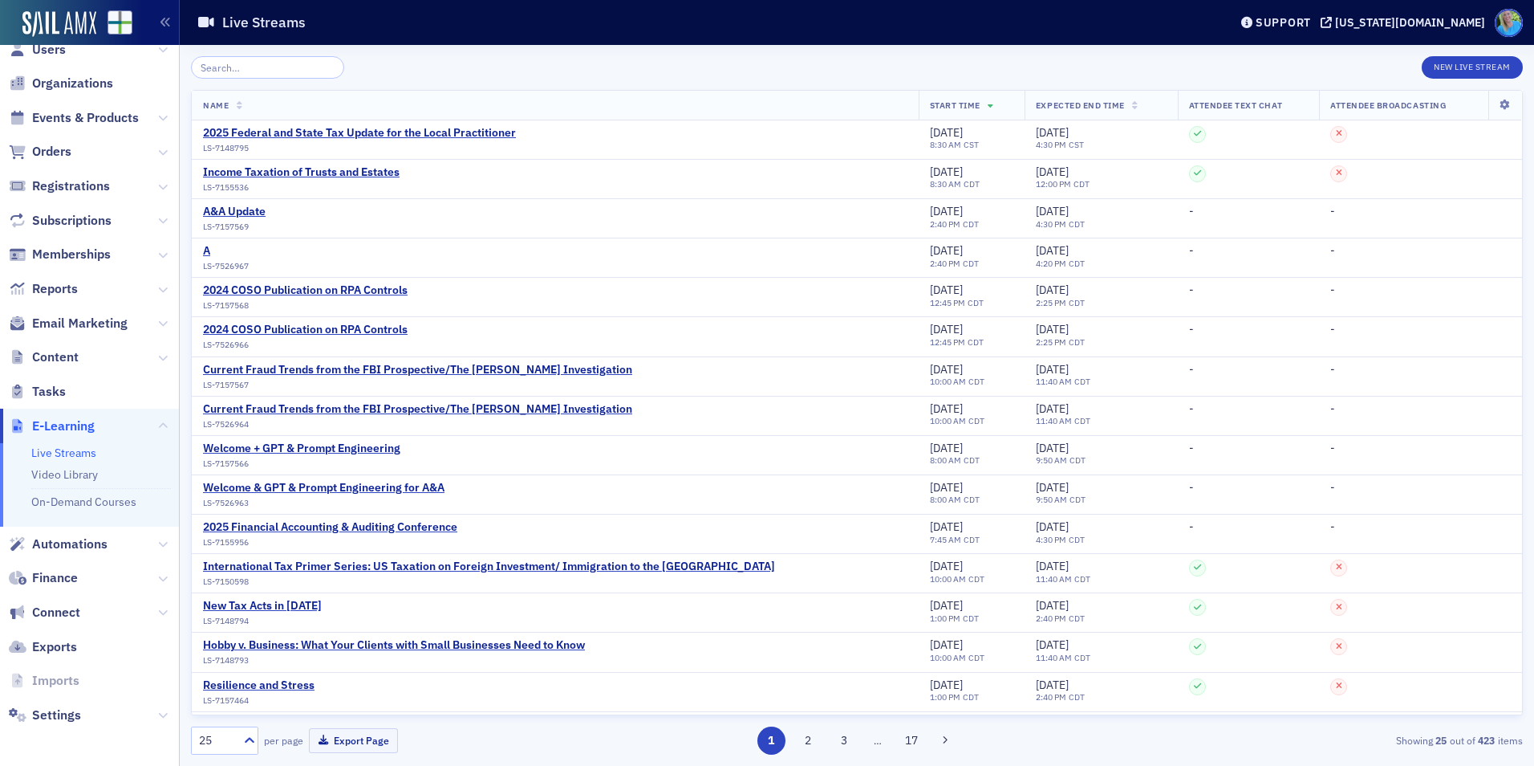
click at [250, 65] on input "search" at bounding box center [267, 67] width 153 height 22
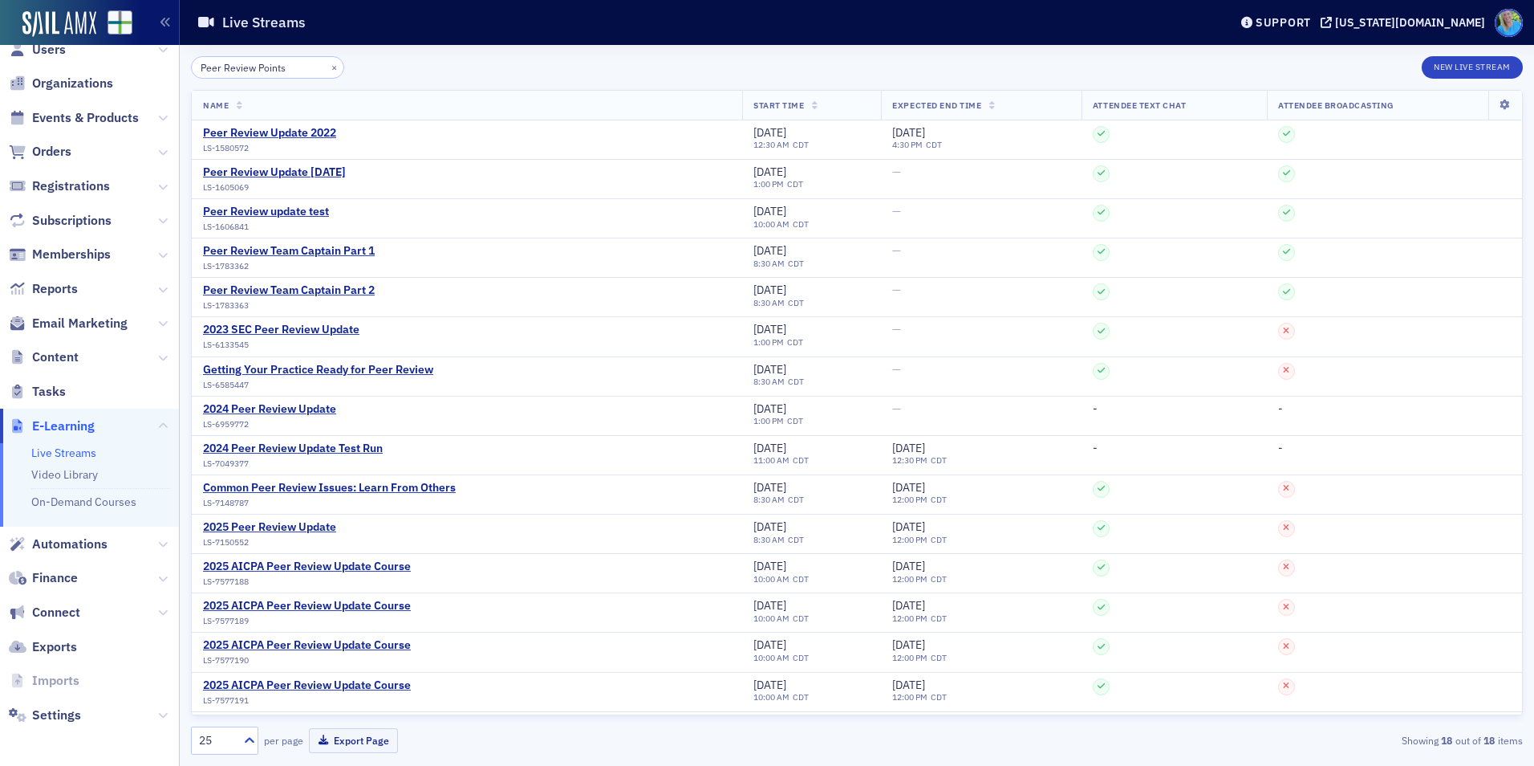
drag, startPoint x: 261, startPoint y: 67, endPoint x: 173, endPoint y: 74, distance: 88.5
click at [173, 74] on div "Users Organizations Events & Products Orders Registrations Subscriptions Member…" at bounding box center [767, 383] width 1534 height 766
type input "Peer Review Points"
click at [91, 503] on link "On-Demand Courses" at bounding box center [83, 501] width 105 height 14
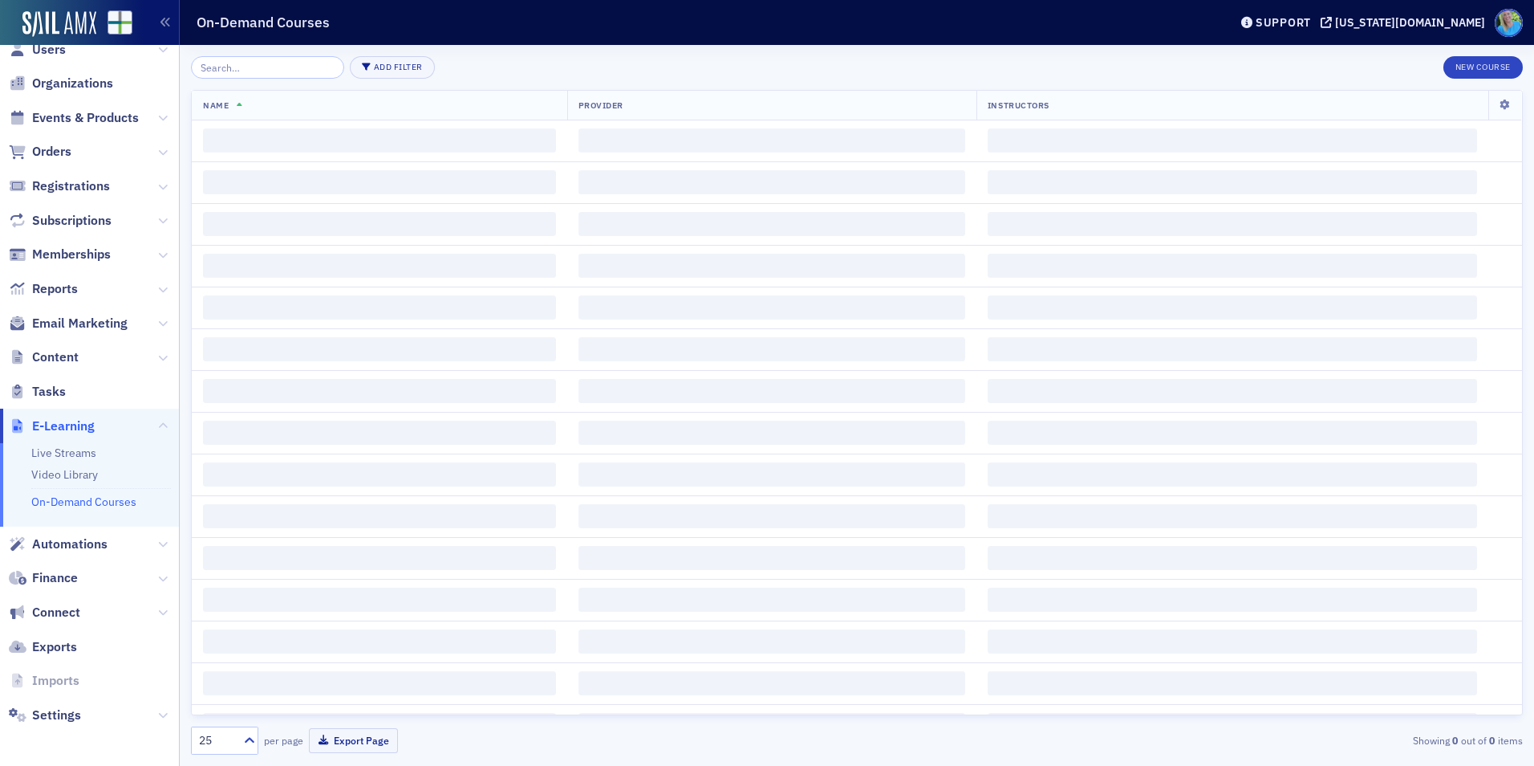
click at [249, 70] on input "search" at bounding box center [267, 67] width 153 height 22
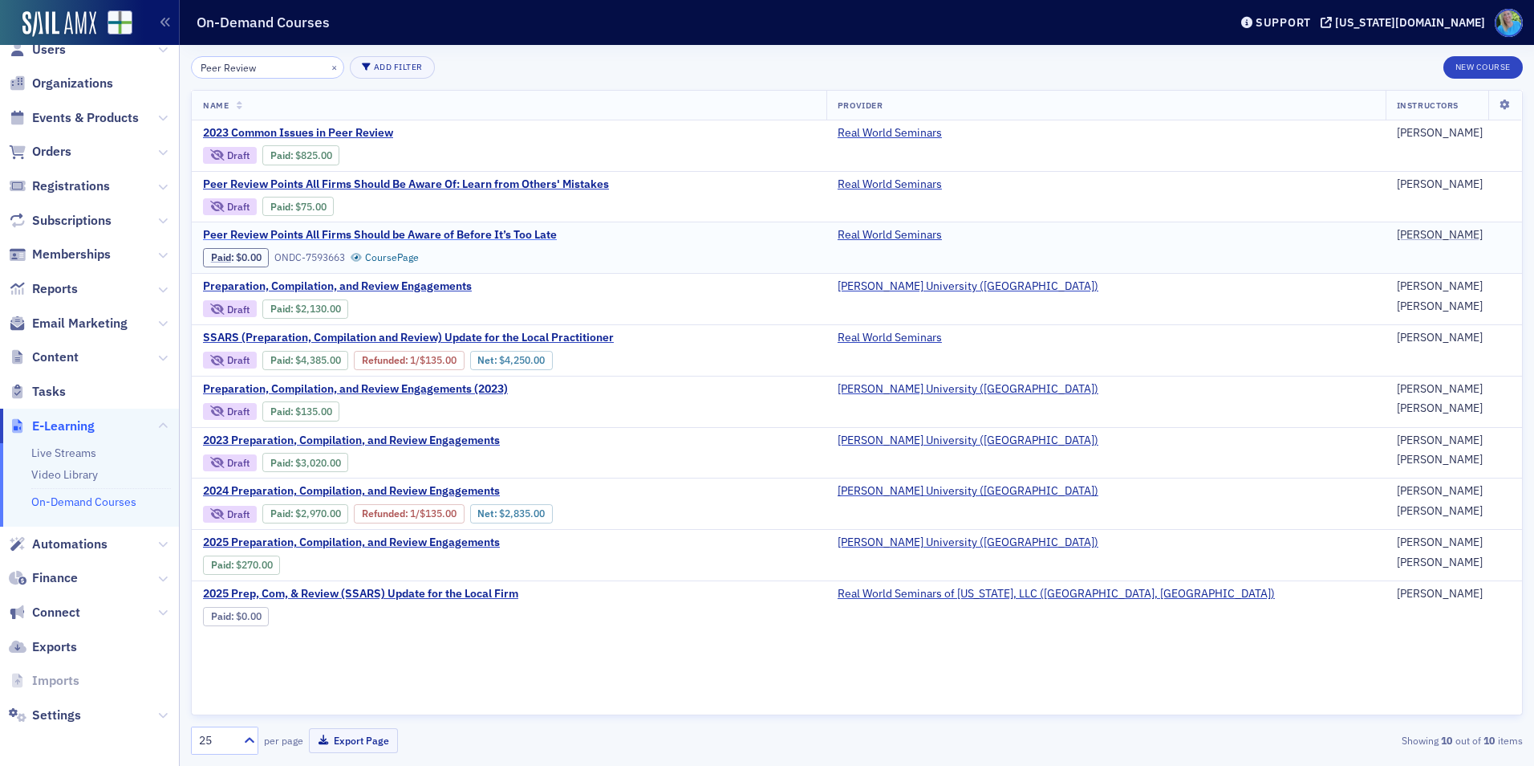
type input "Peer Review"
click at [413, 232] on span "Peer Review Points All Firms Should be Aware of Before It’s Too Late" at bounding box center [380, 235] width 354 height 14
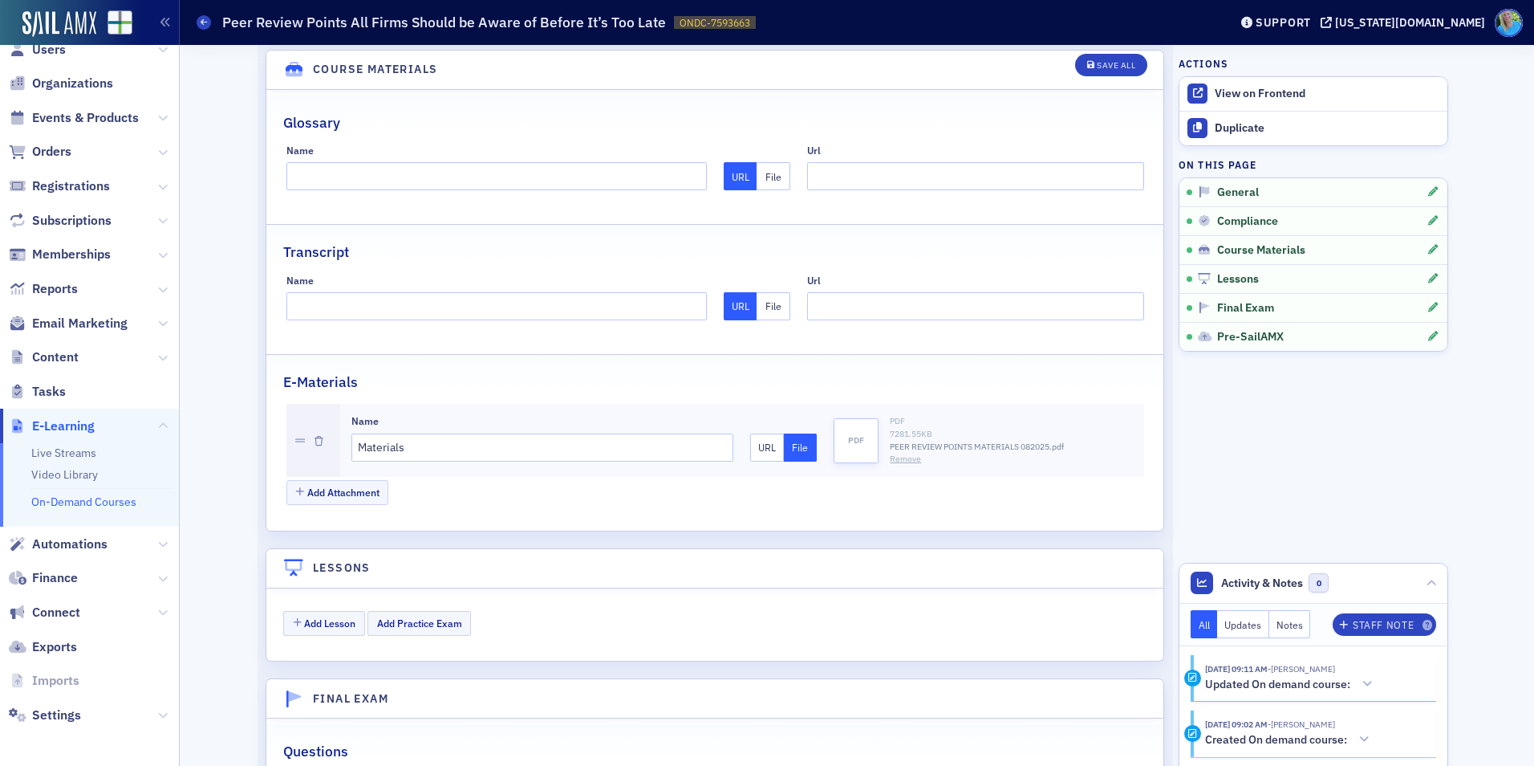
scroll to position [1525, 0]
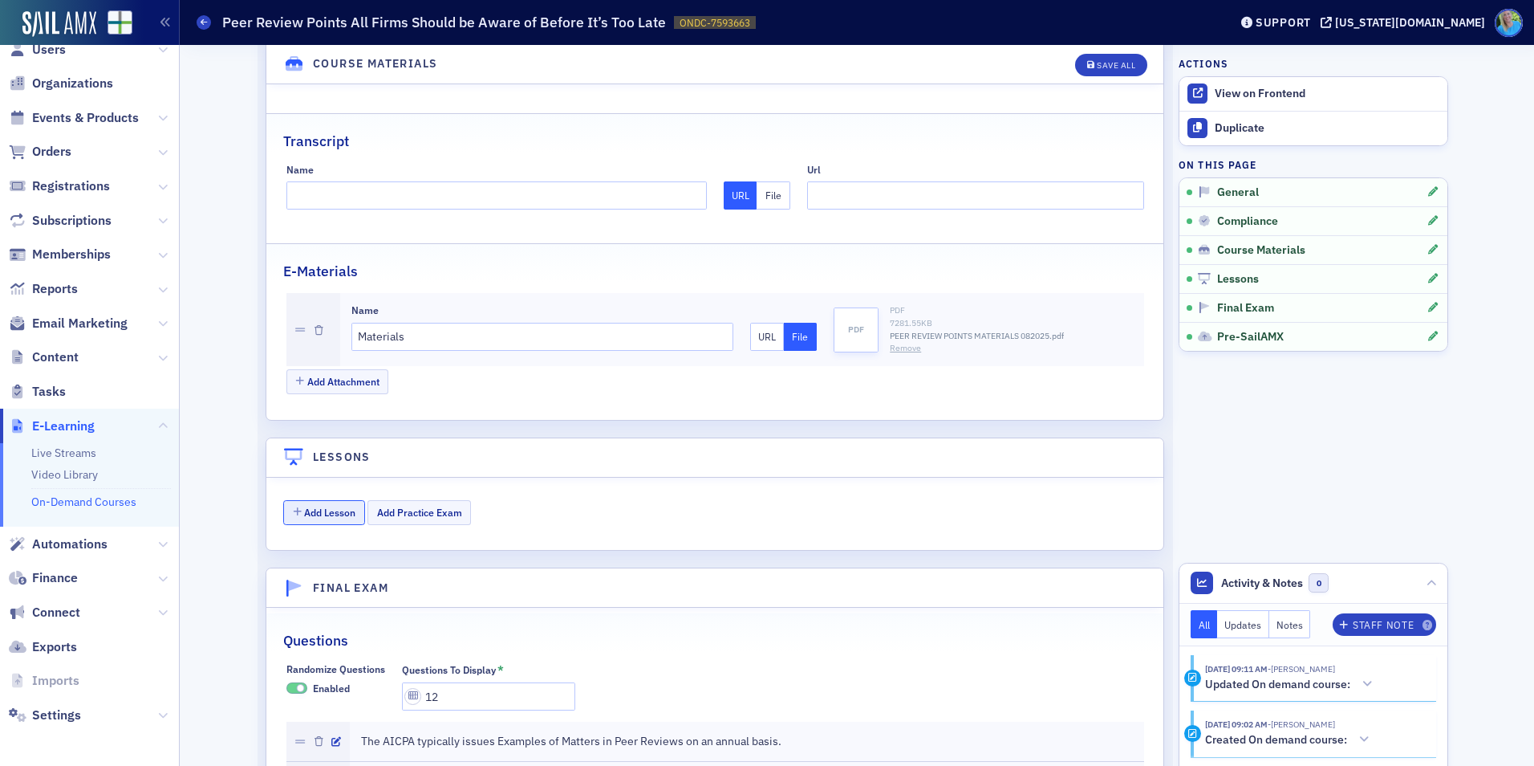
click at [317, 513] on button "Add Lesson" at bounding box center [324, 512] width 82 height 25
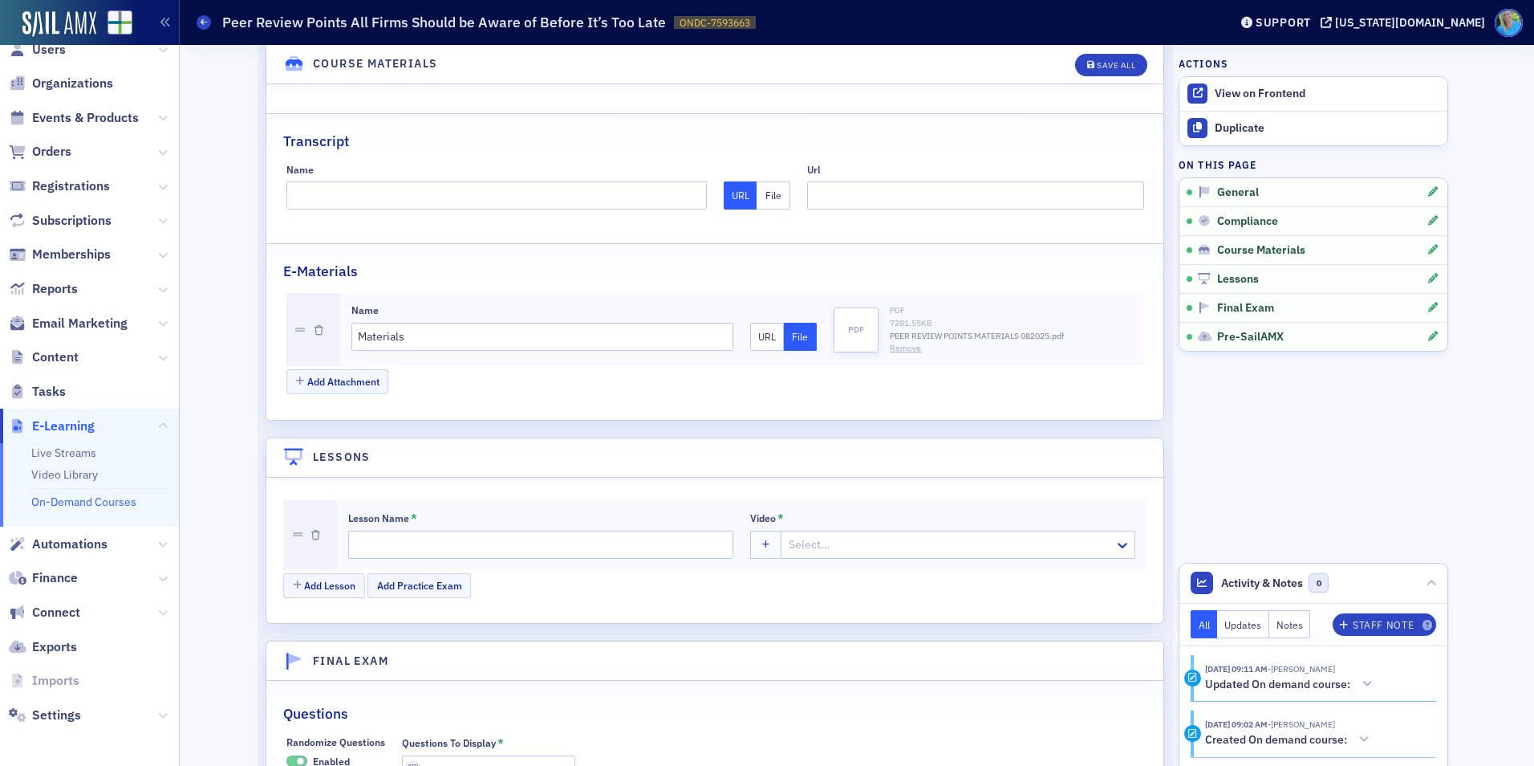
click at [818, 550] on div at bounding box center [950, 544] width 326 height 20
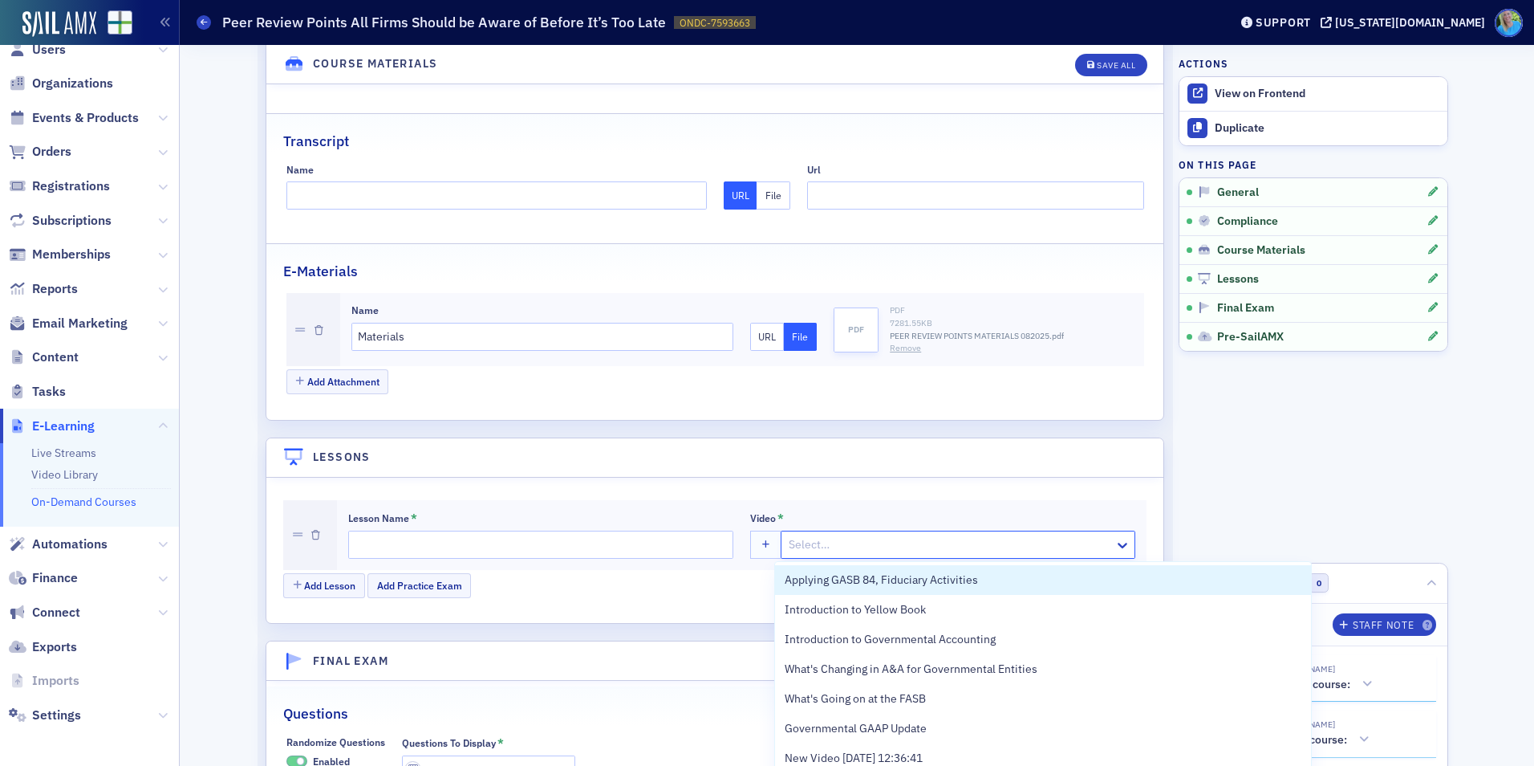
paste input "4.0 Peer Review Points"
type input "4.0 Peer Review Points"
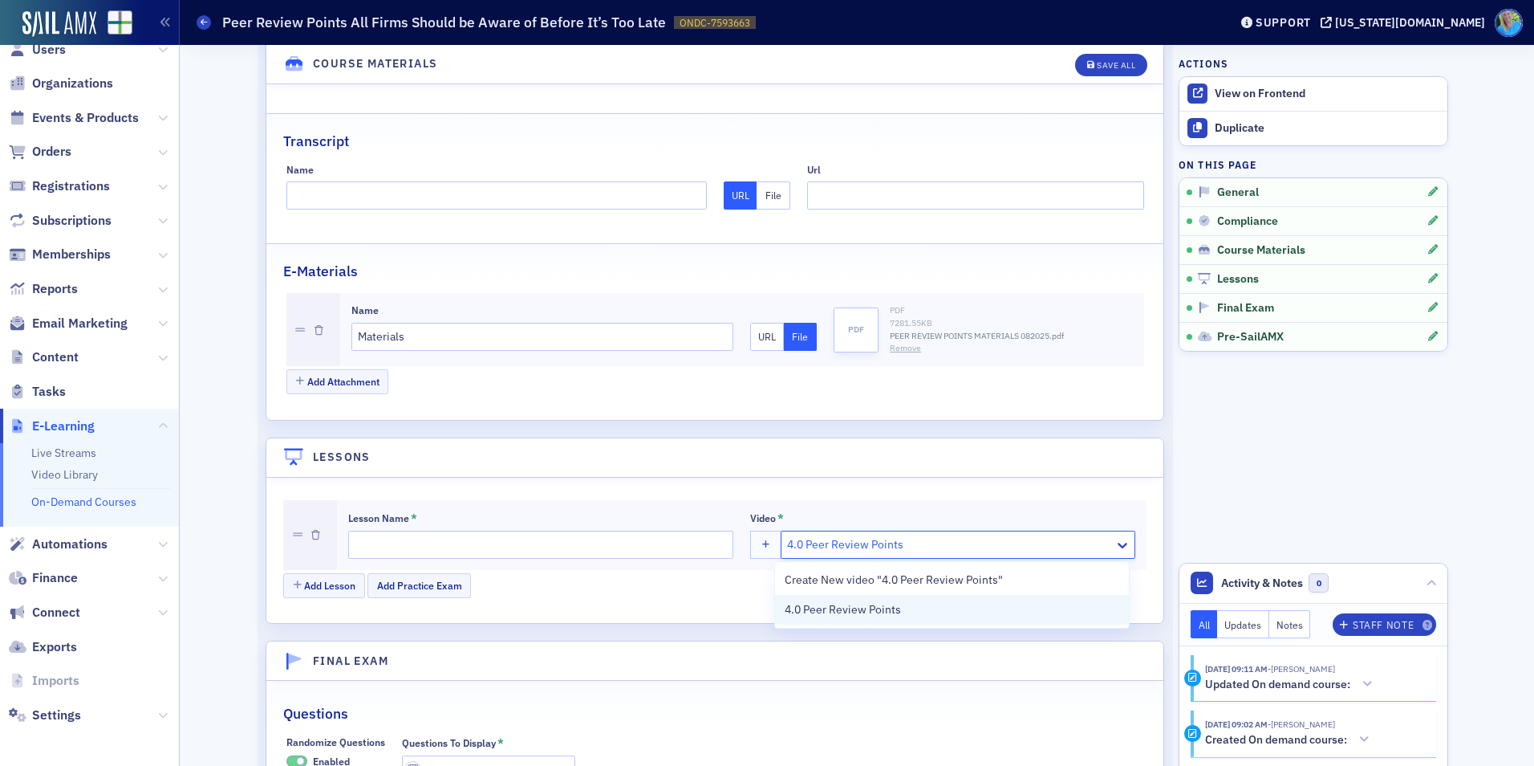
click at [823, 609] on span "4.0 Peer Review Points" at bounding box center [843, 609] width 116 height 17
click at [574, 555] on input "Lesson Name *" at bounding box center [540, 544] width 385 height 28
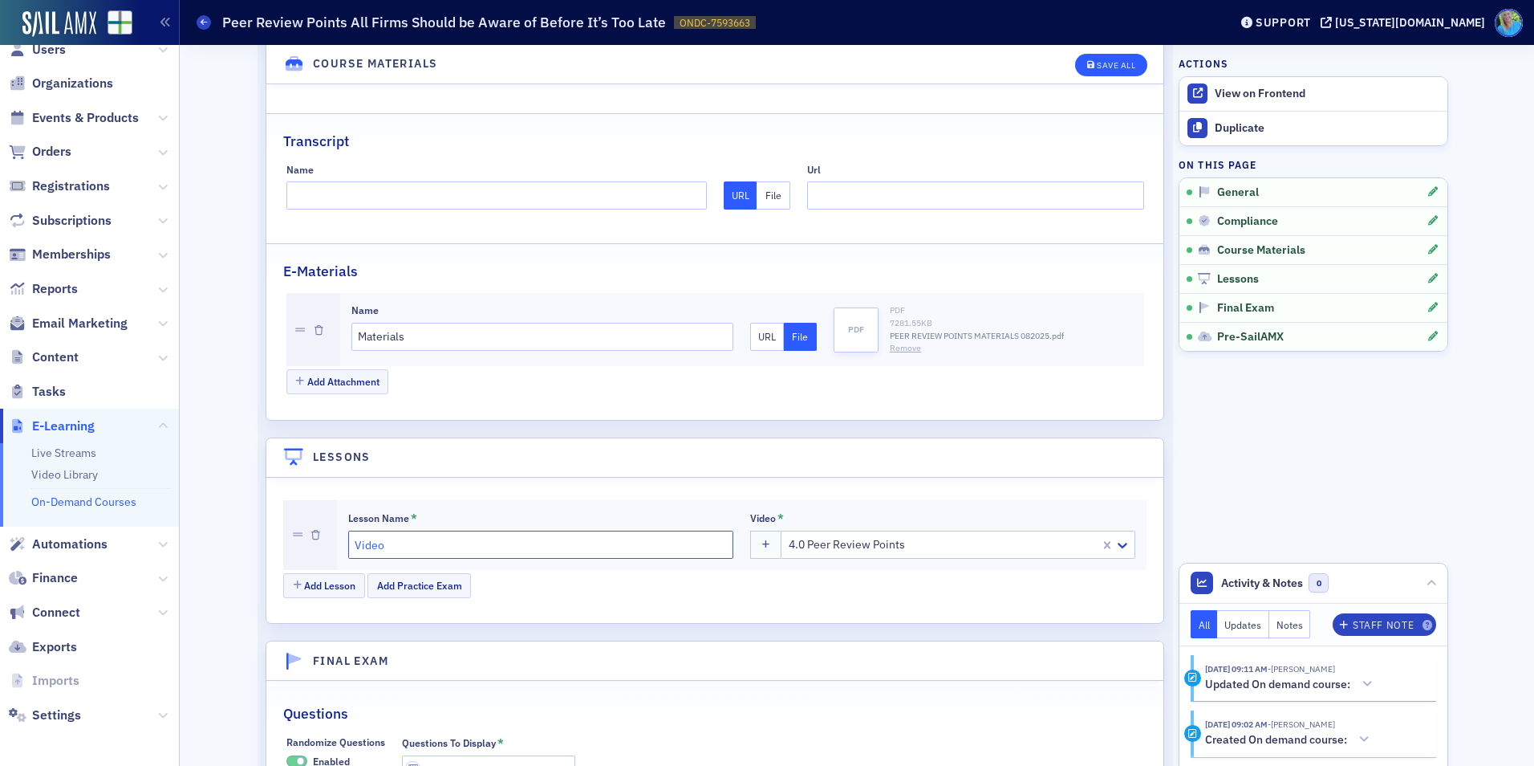
type input "Video"
click at [1097, 66] on div "Save All" at bounding box center [1116, 65] width 39 height 9
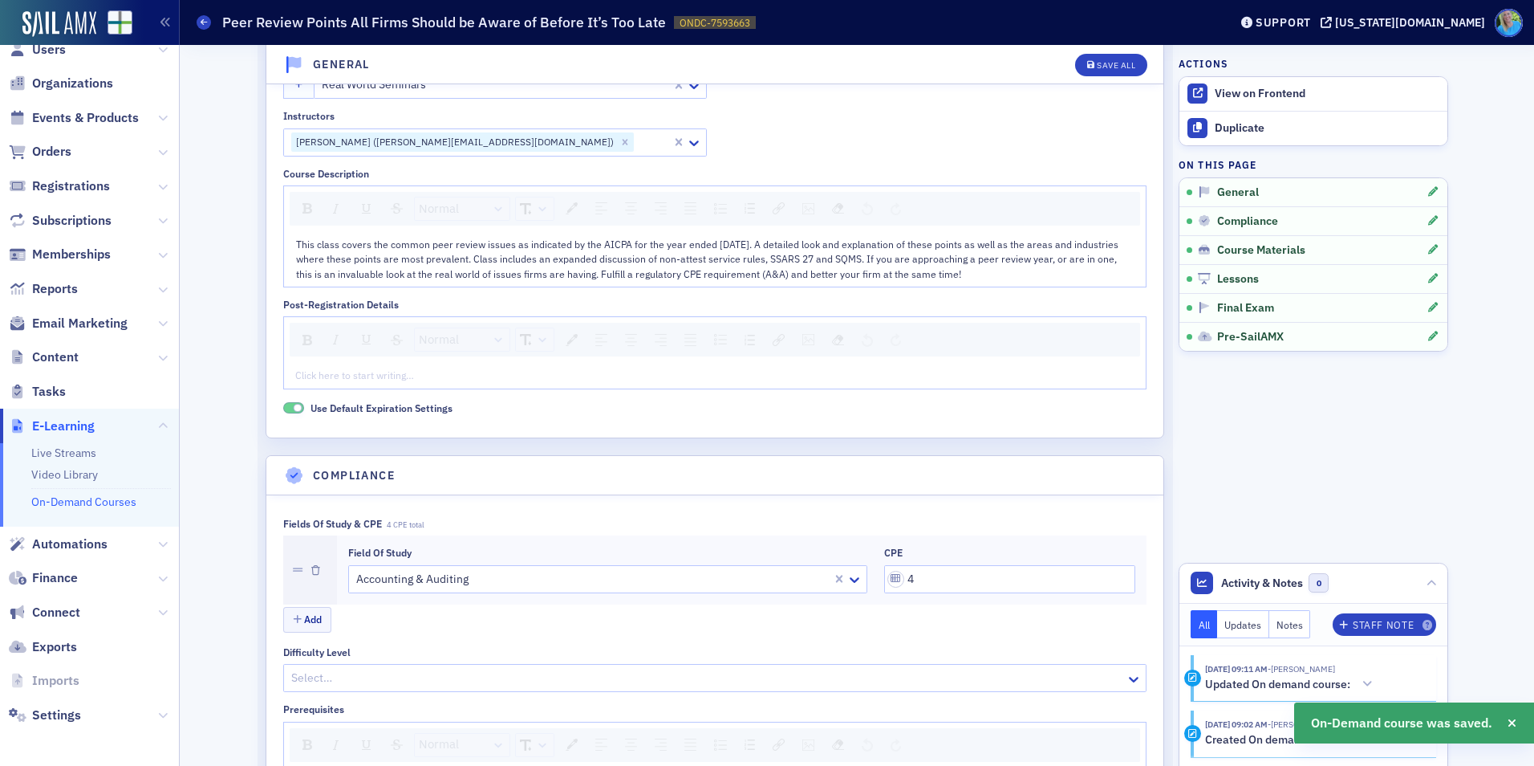
scroll to position [0, 0]
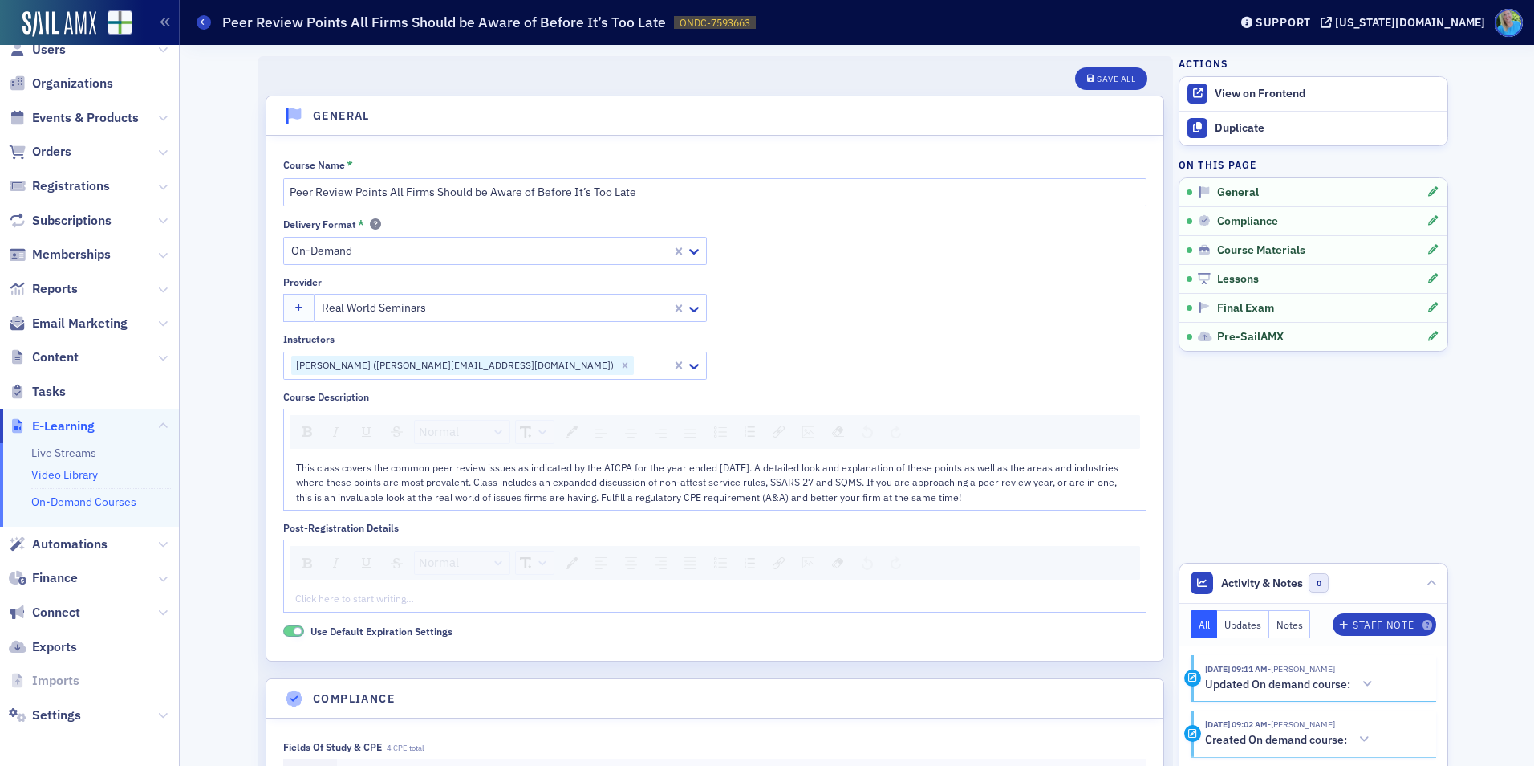
click at [79, 473] on link "Video Library" at bounding box center [64, 474] width 67 height 14
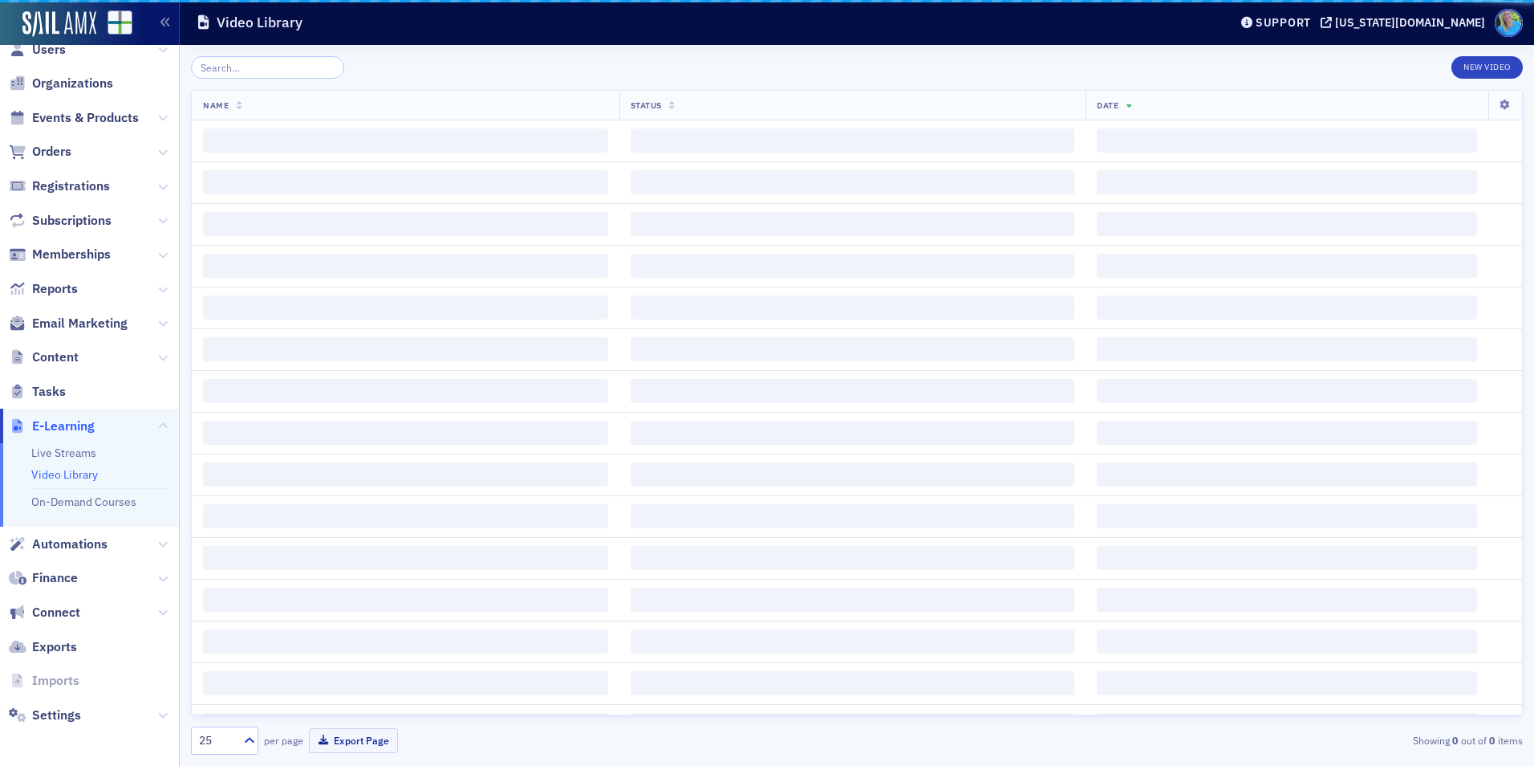
click at [79, 473] on link "Video Library" at bounding box center [64, 474] width 67 height 14
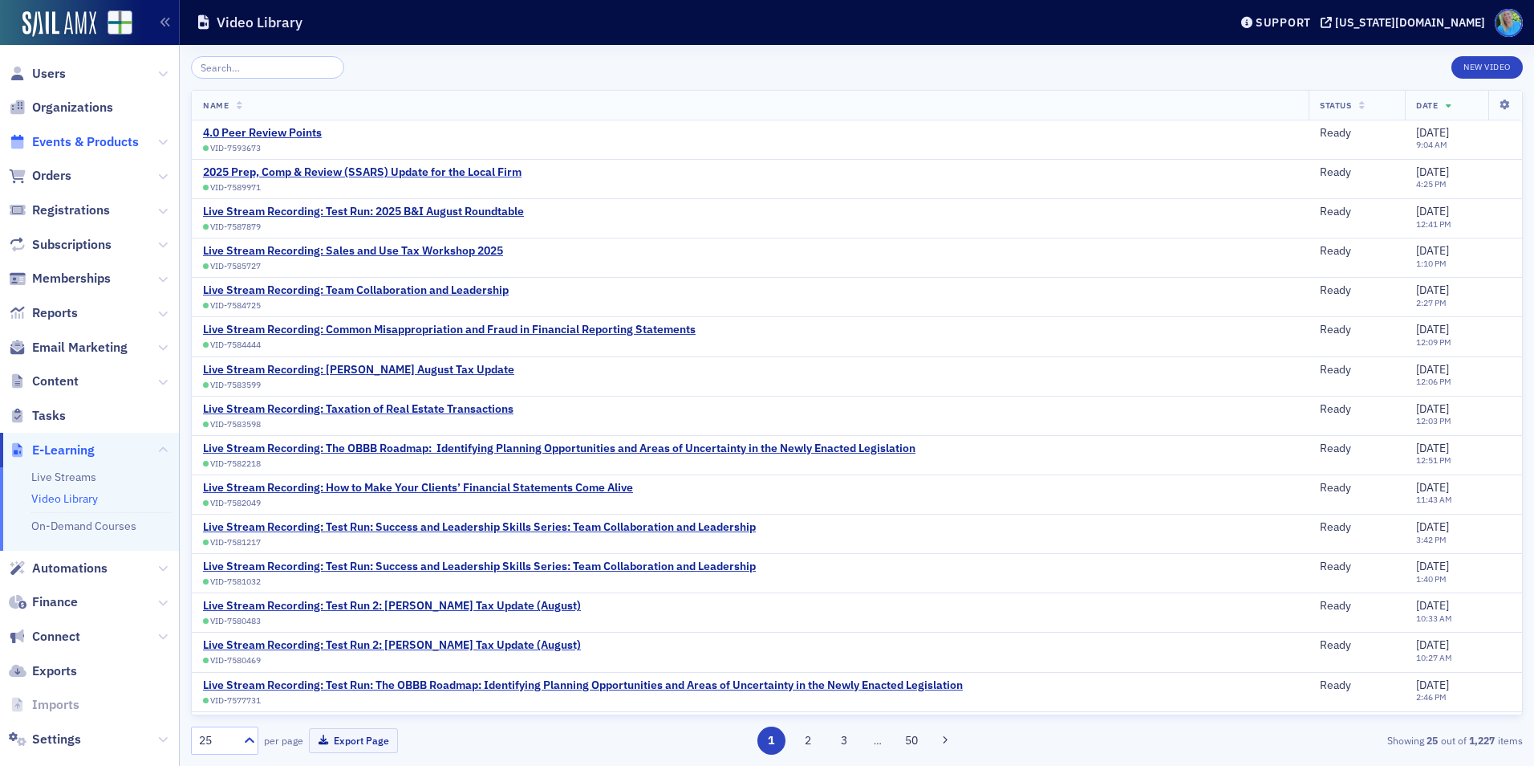
click at [65, 141] on span "Events & Products" at bounding box center [85, 142] width 107 height 18
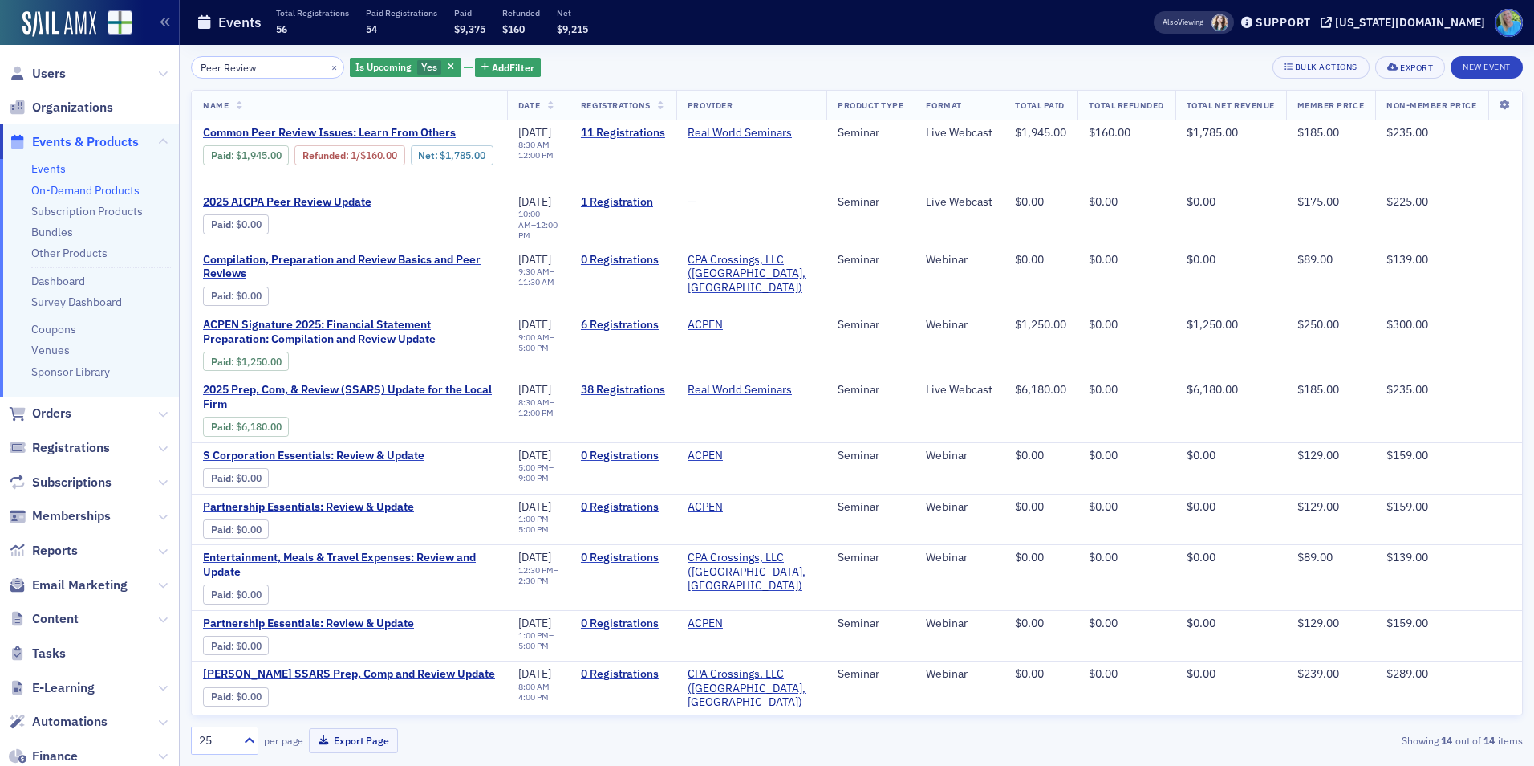
type input "Peer Review"
click at [92, 190] on link "On-Demand Products" at bounding box center [85, 190] width 108 height 14
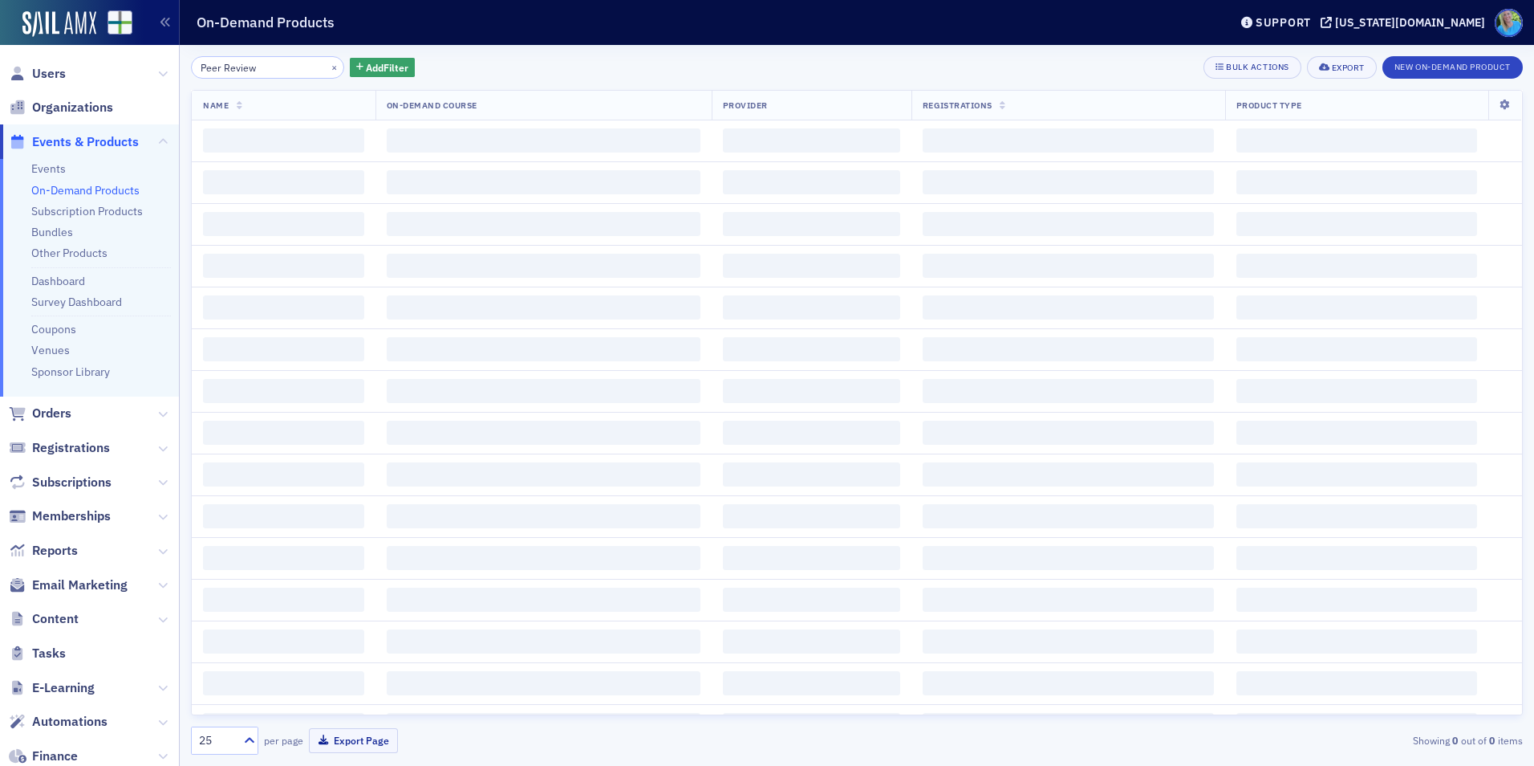
click at [242, 61] on input "Peer Review" at bounding box center [267, 67] width 153 height 22
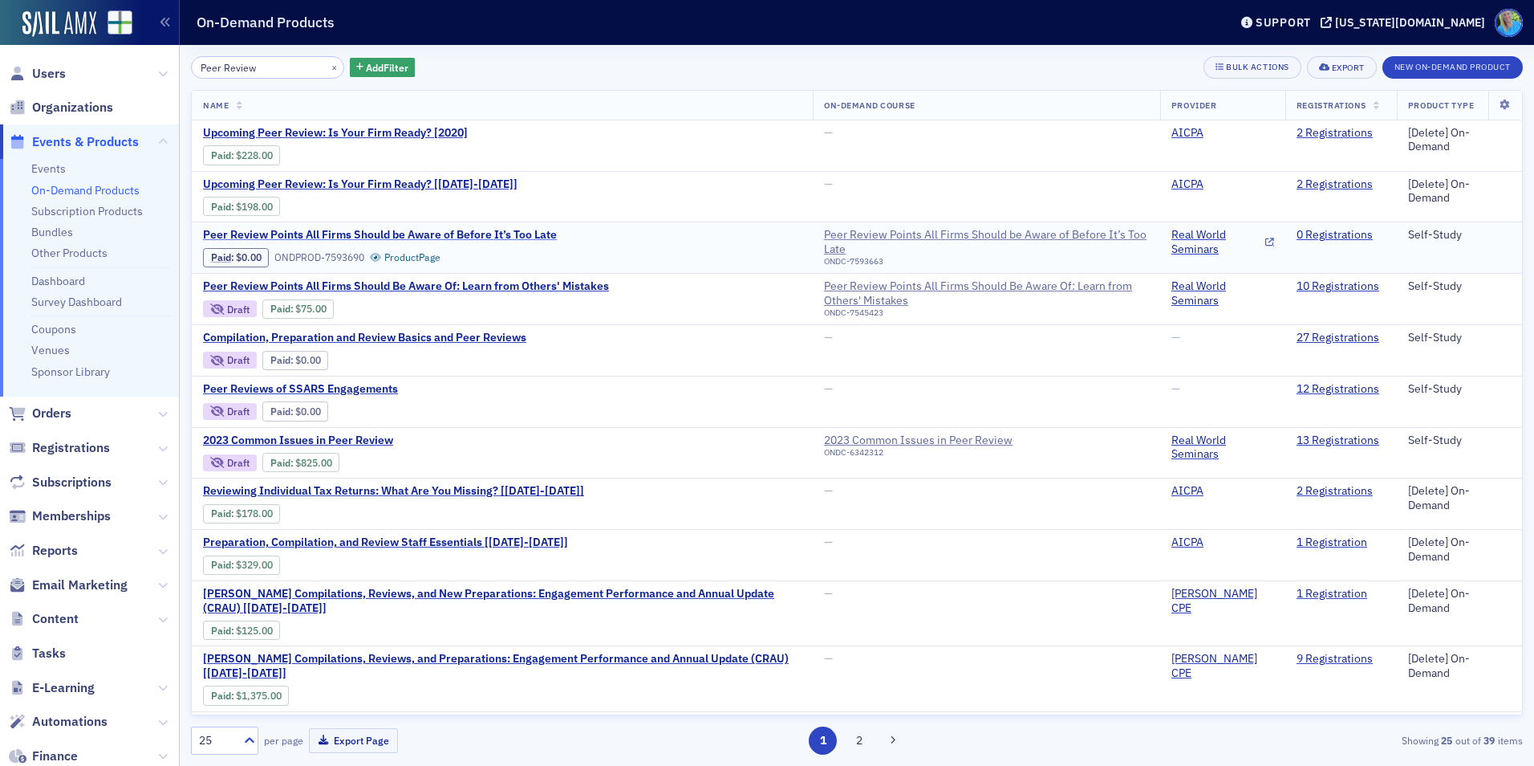
click at [368, 234] on span "Peer Review Points All Firms Should be Aware of Before It’s Too Late" at bounding box center [380, 235] width 354 height 14
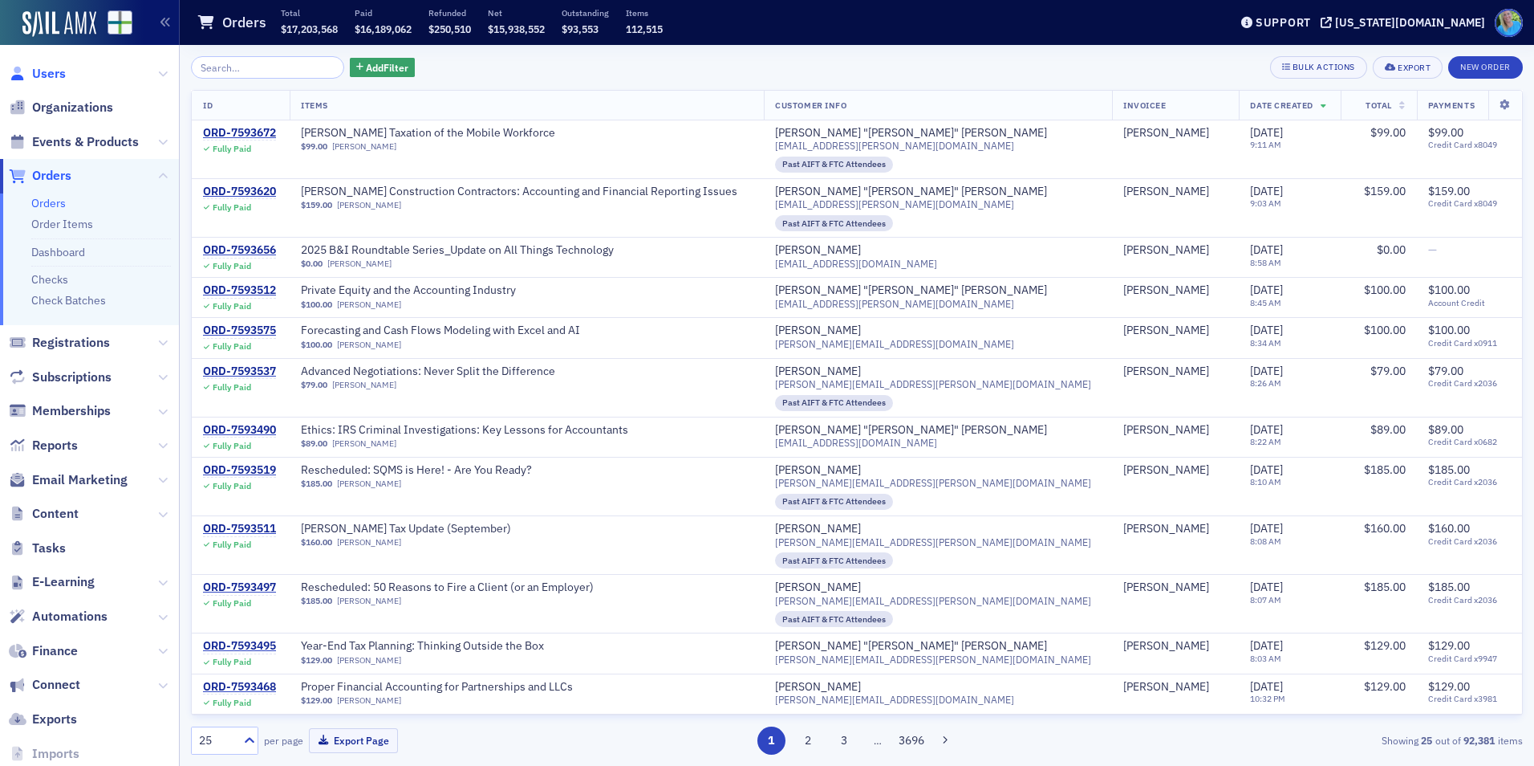
click at [57, 71] on span "Users" at bounding box center [49, 74] width 34 height 18
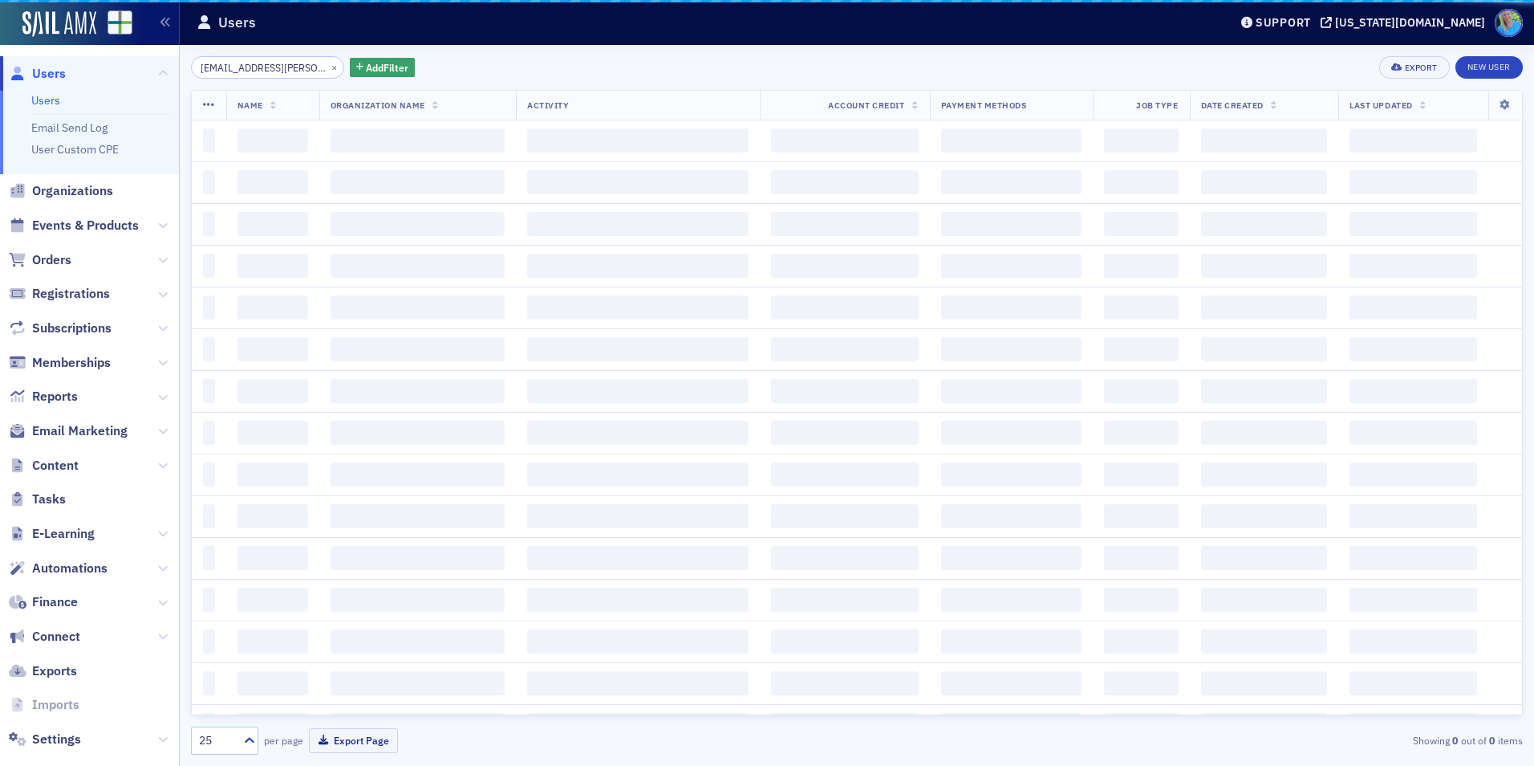
click at [238, 67] on input "[EMAIL_ADDRESS][PERSON_NAME][DOMAIN_NAME]" at bounding box center [267, 67] width 153 height 22
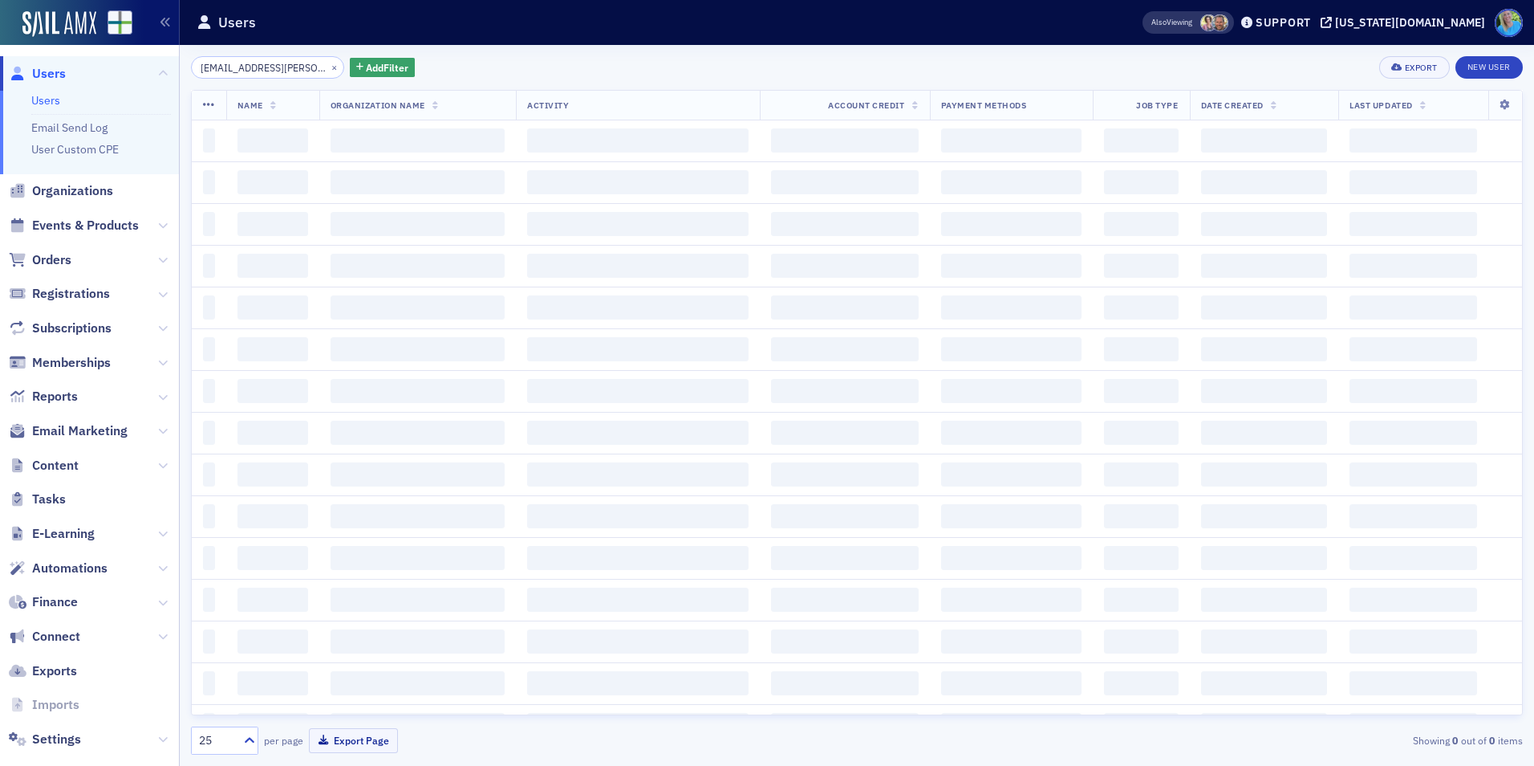
scroll to position [0, 14]
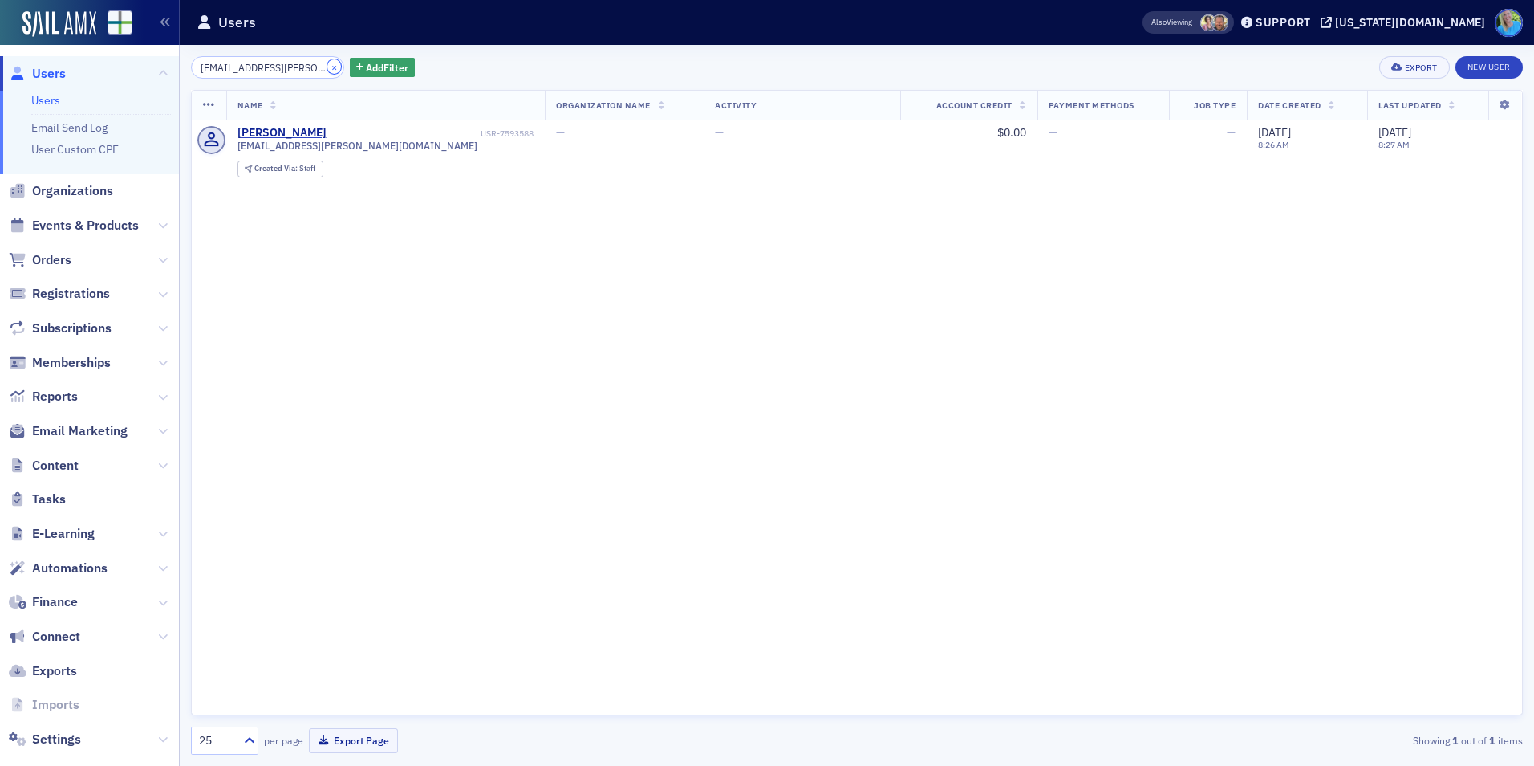
click at [327, 70] on button "×" at bounding box center [334, 66] width 14 height 14
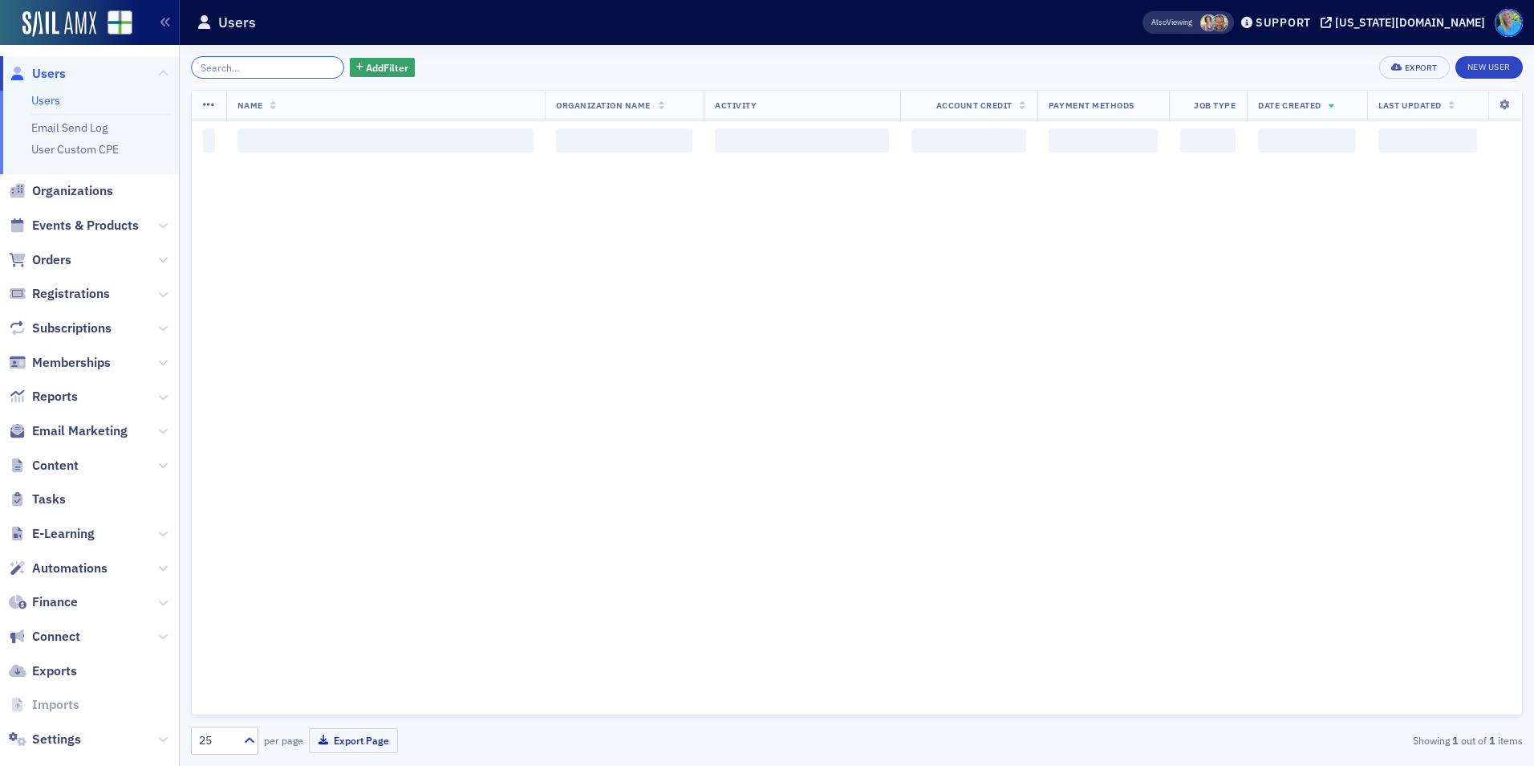
click at [315, 69] on input "search" at bounding box center [267, 67] width 153 height 22
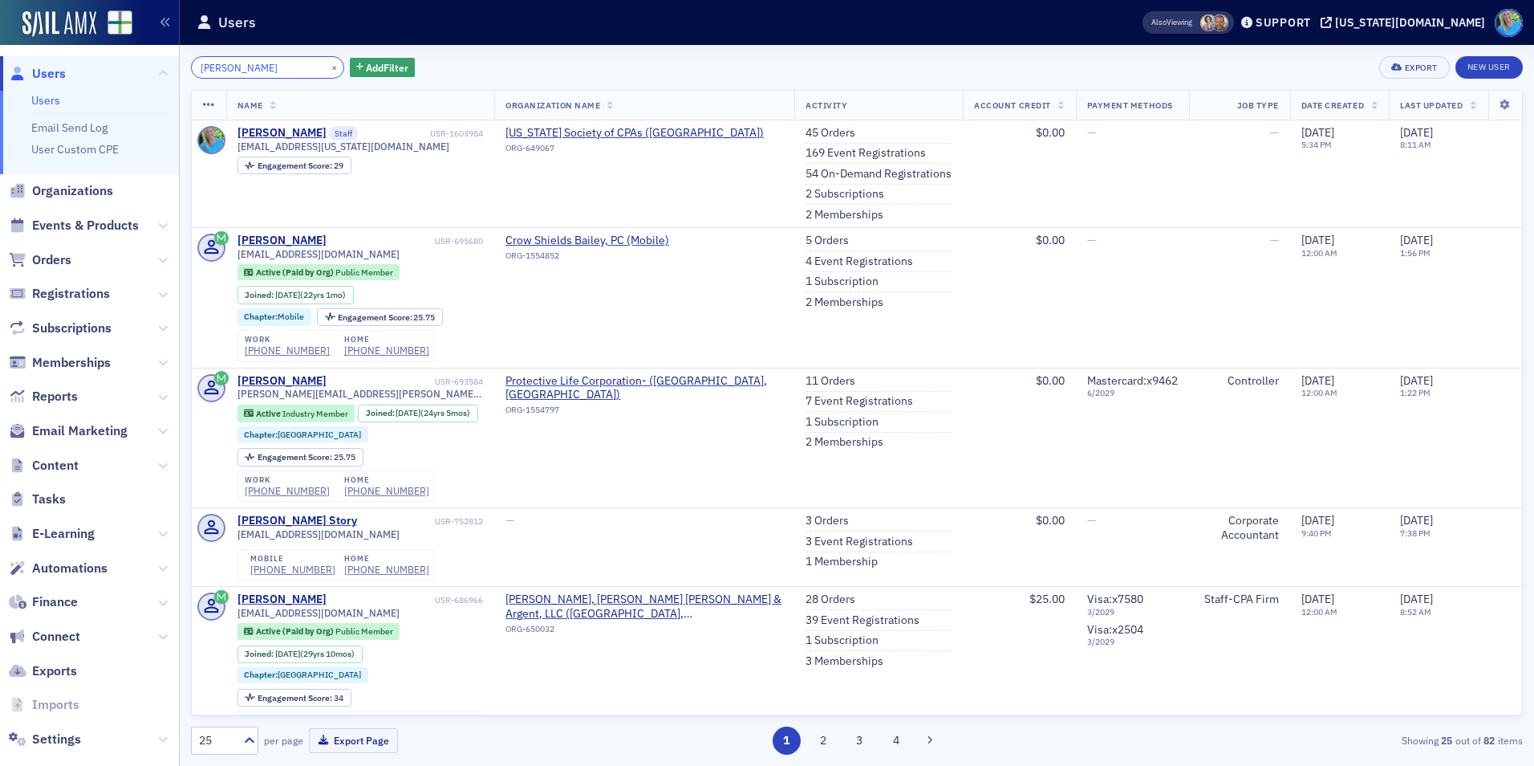
type input "[PERSON_NAME]"
click at [294, 133] on div "[PERSON_NAME]" at bounding box center [282, 133] width 89 height 14
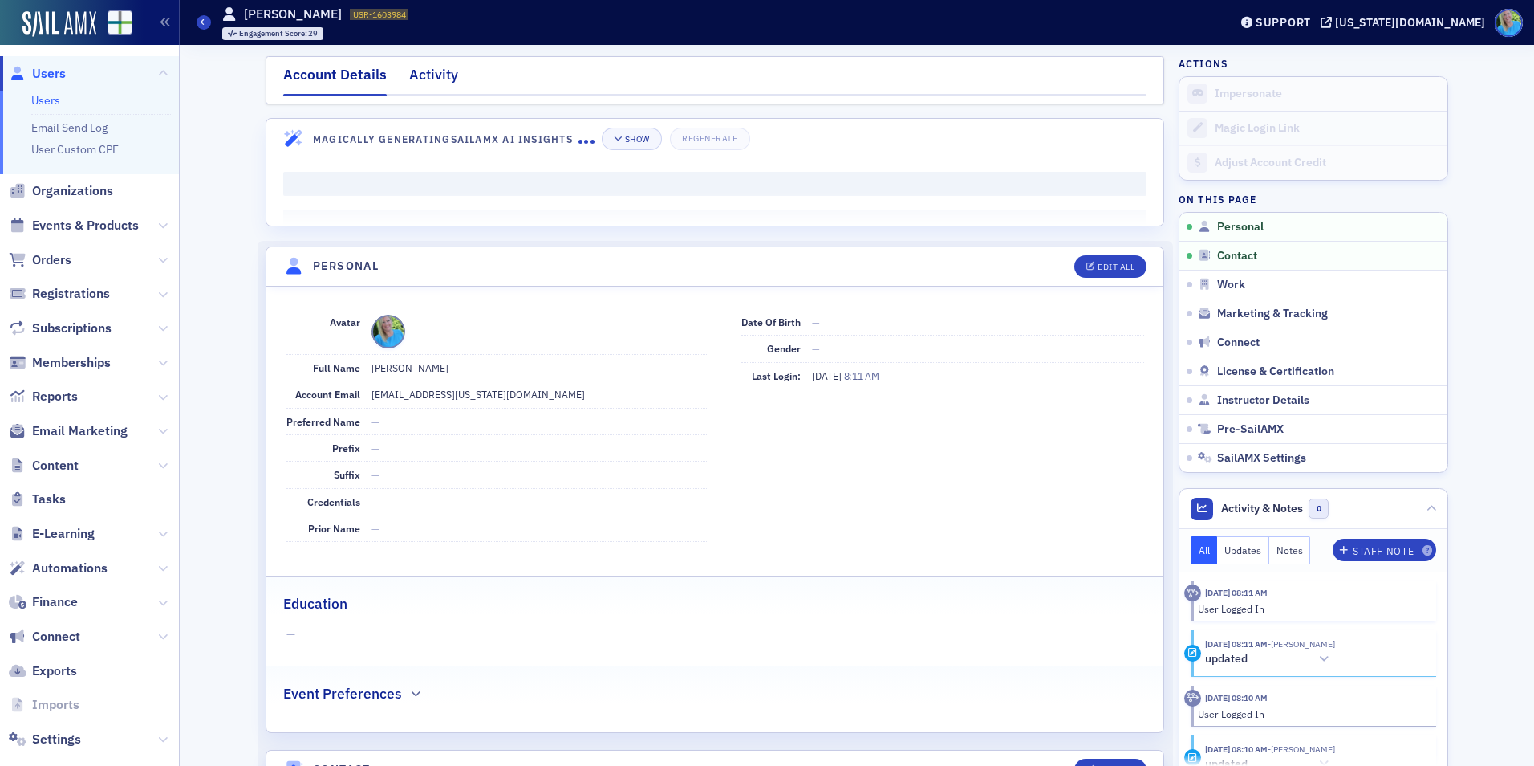
click at [444, 77] on div "Activity" at bounding box center [433, 79] width 49 height 30
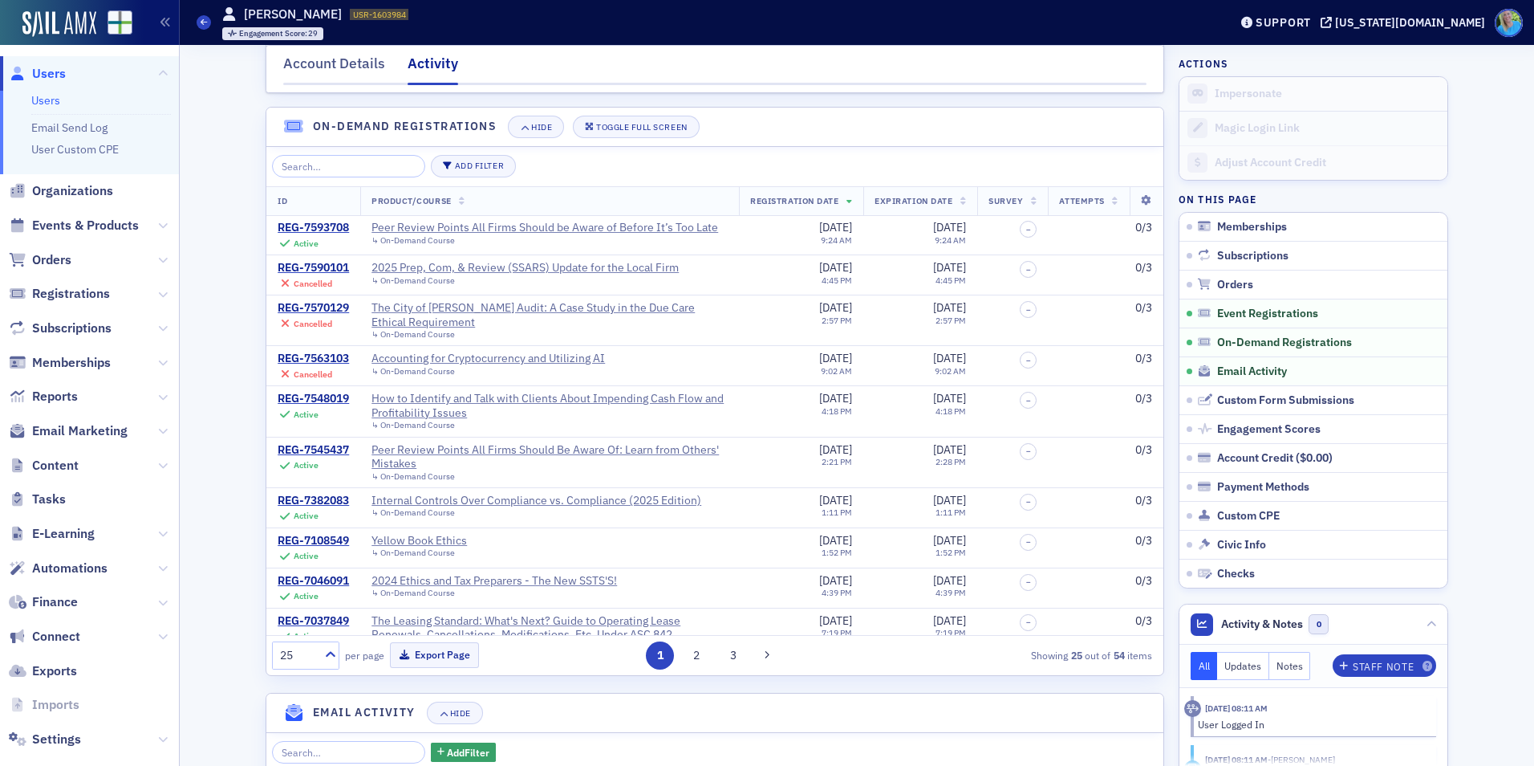
scroll to position [1525, 0]
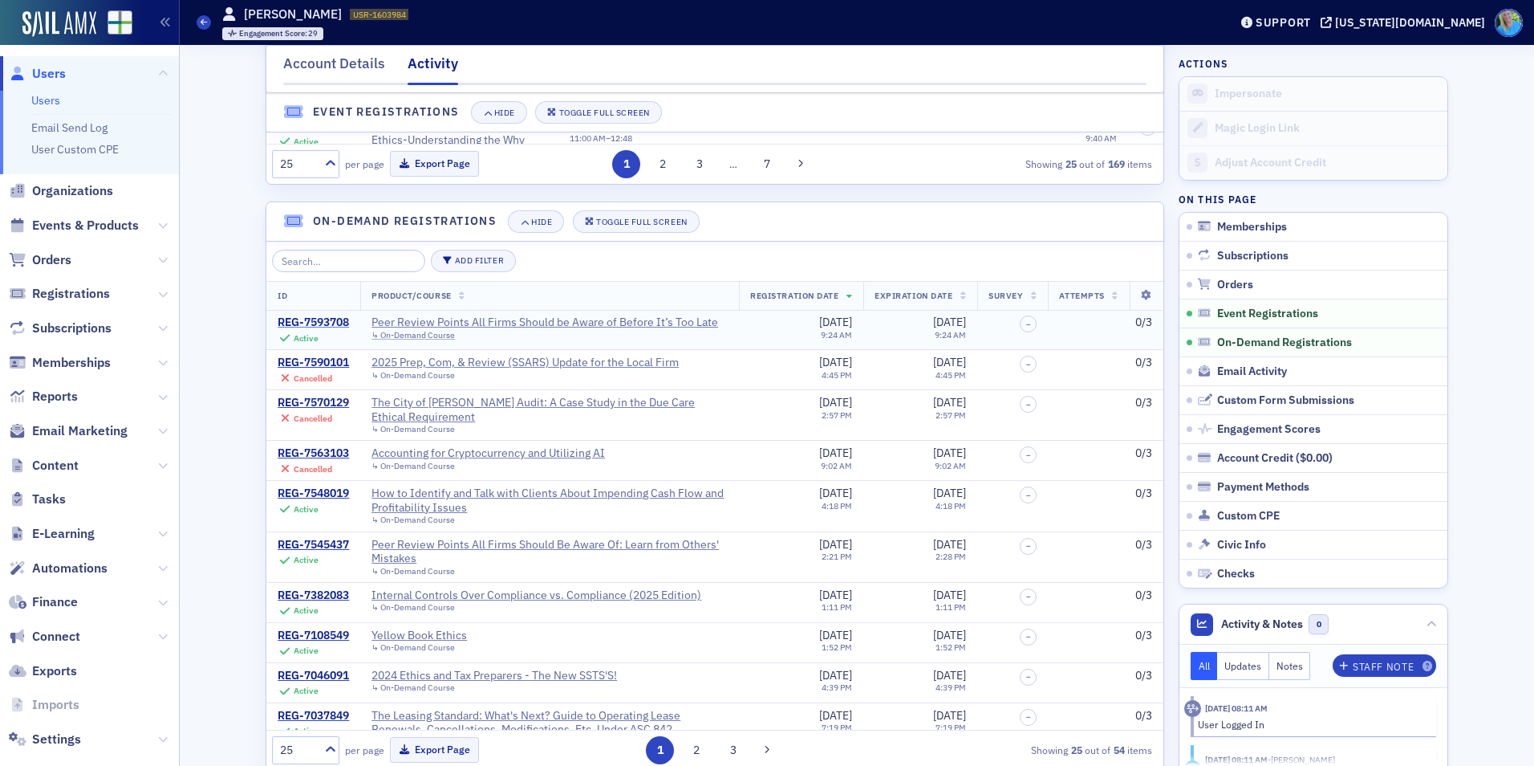
click at [300, 330] on div "REG-7593708" at bounding box center [313, 322] width 71 height 14
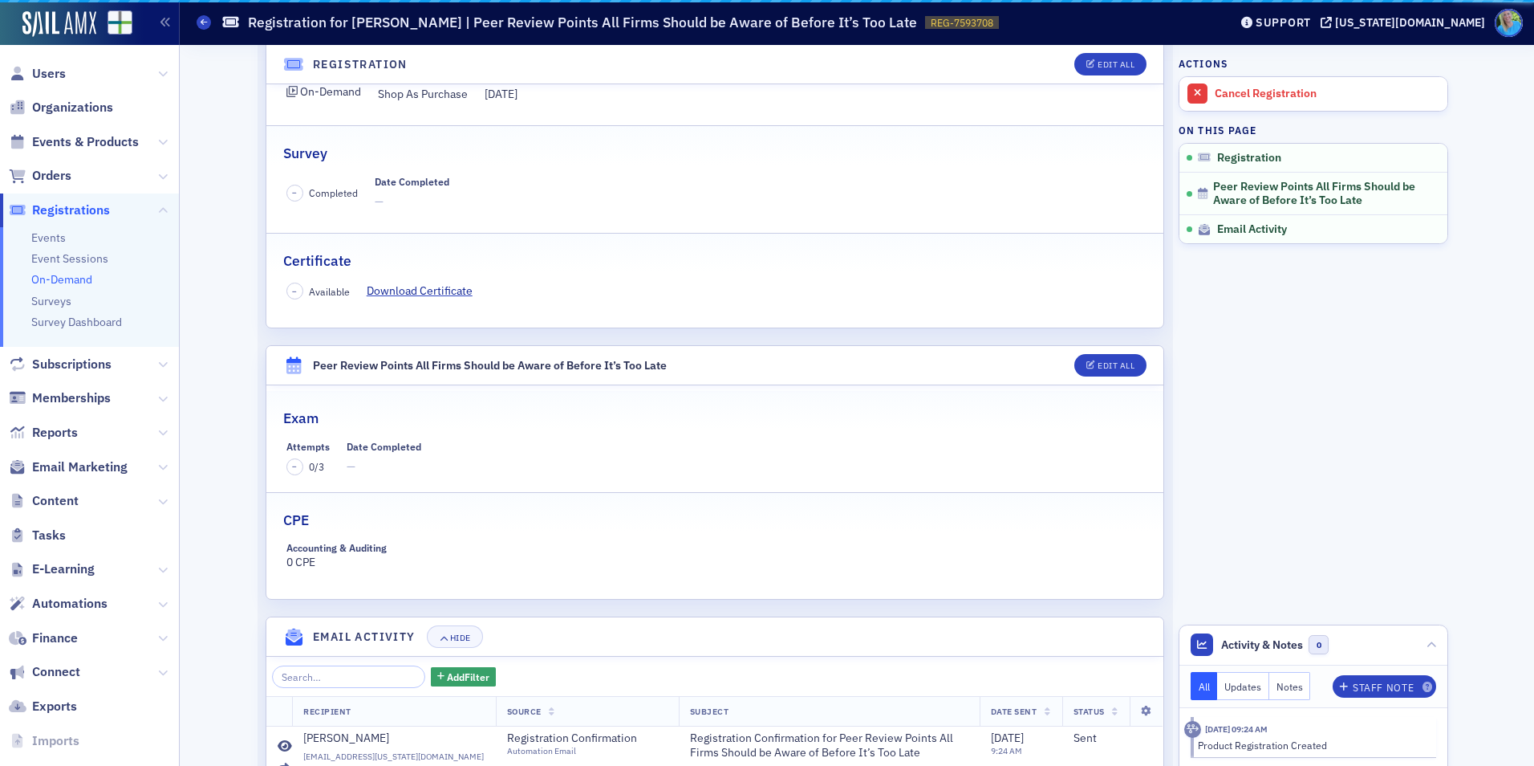
scroll to position [311, 0]
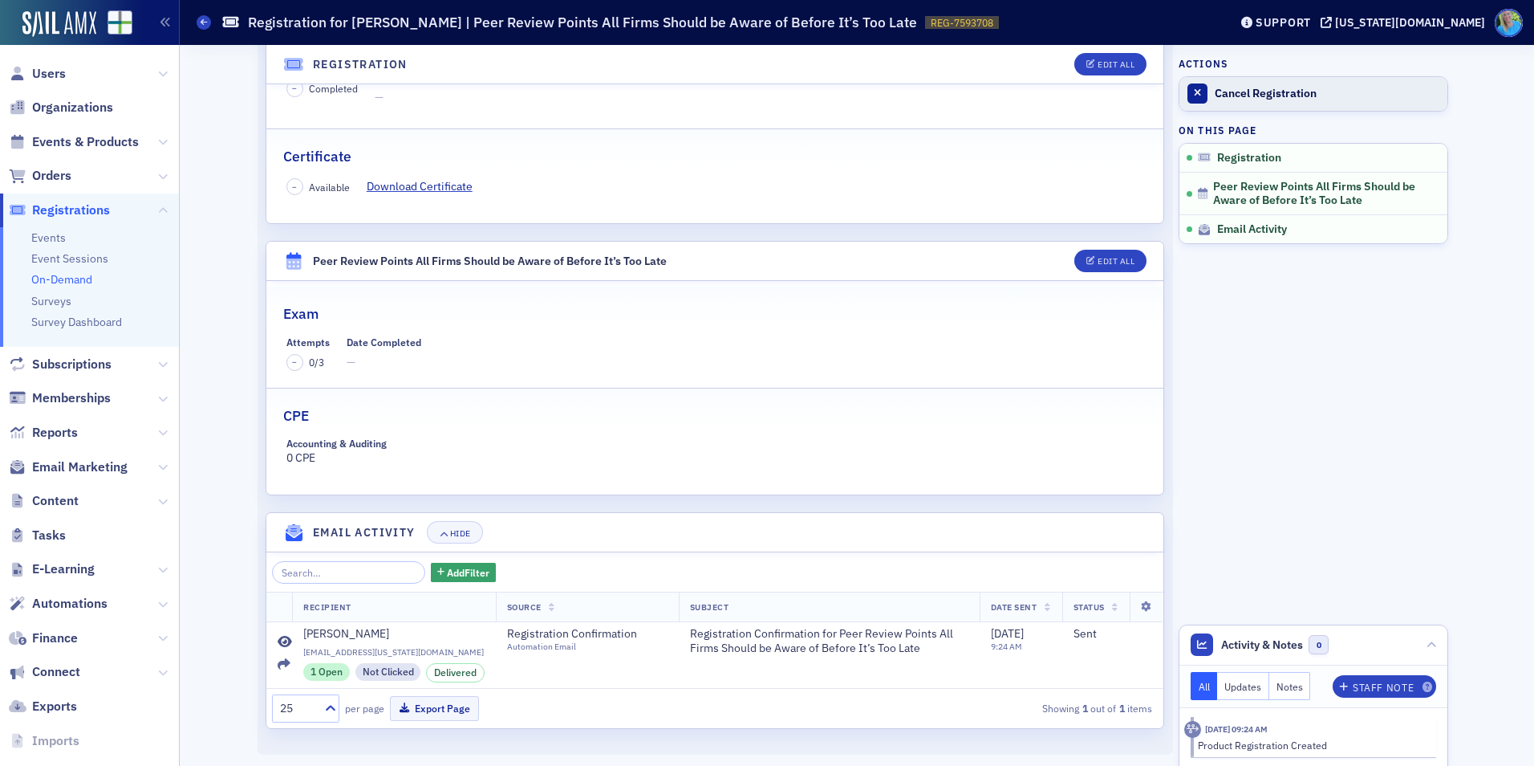
click at [1215, 95] on div "Cancel Registration" at bounding box center [1327, 94] width 225 height 14
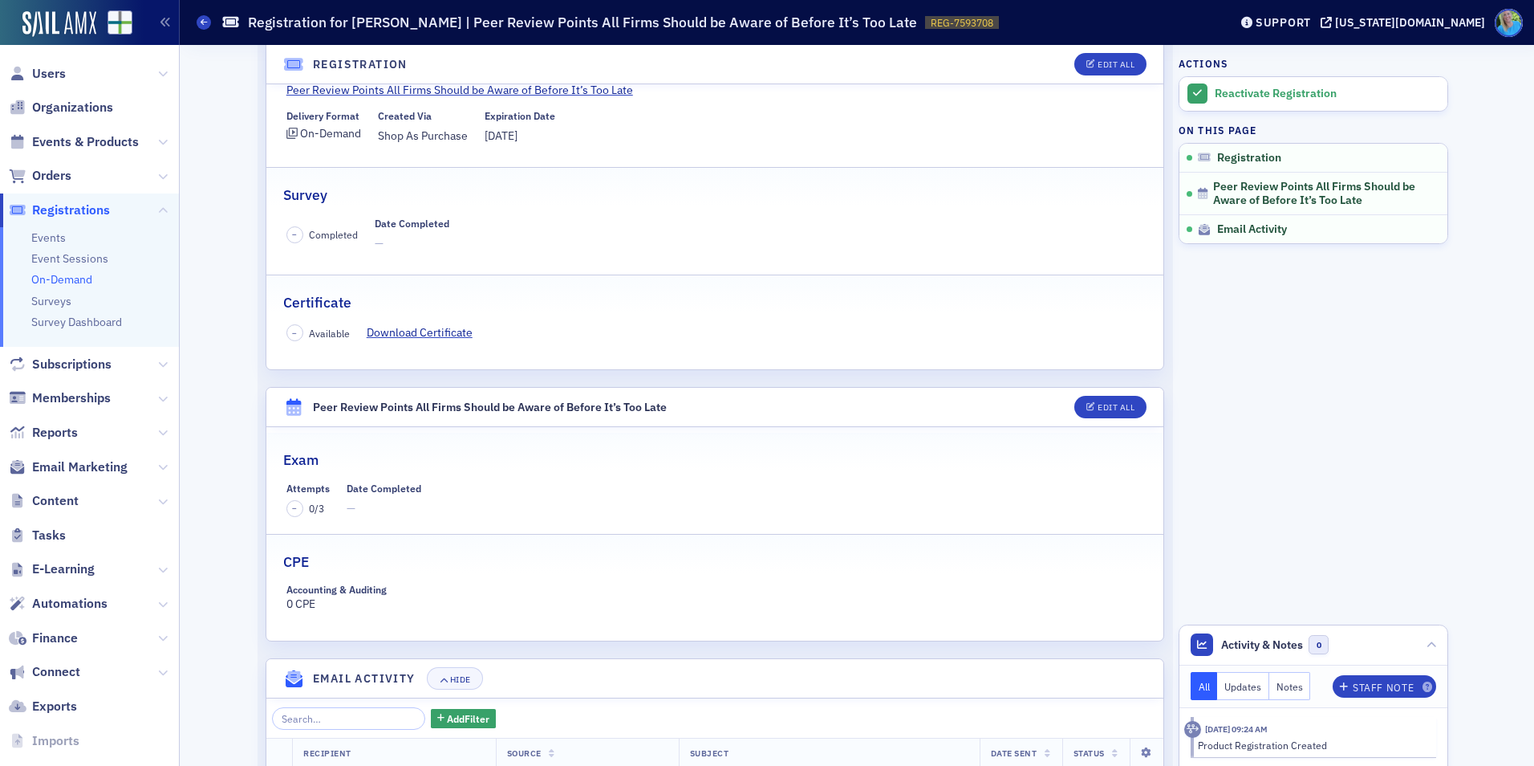
scroll to position [0, 0]
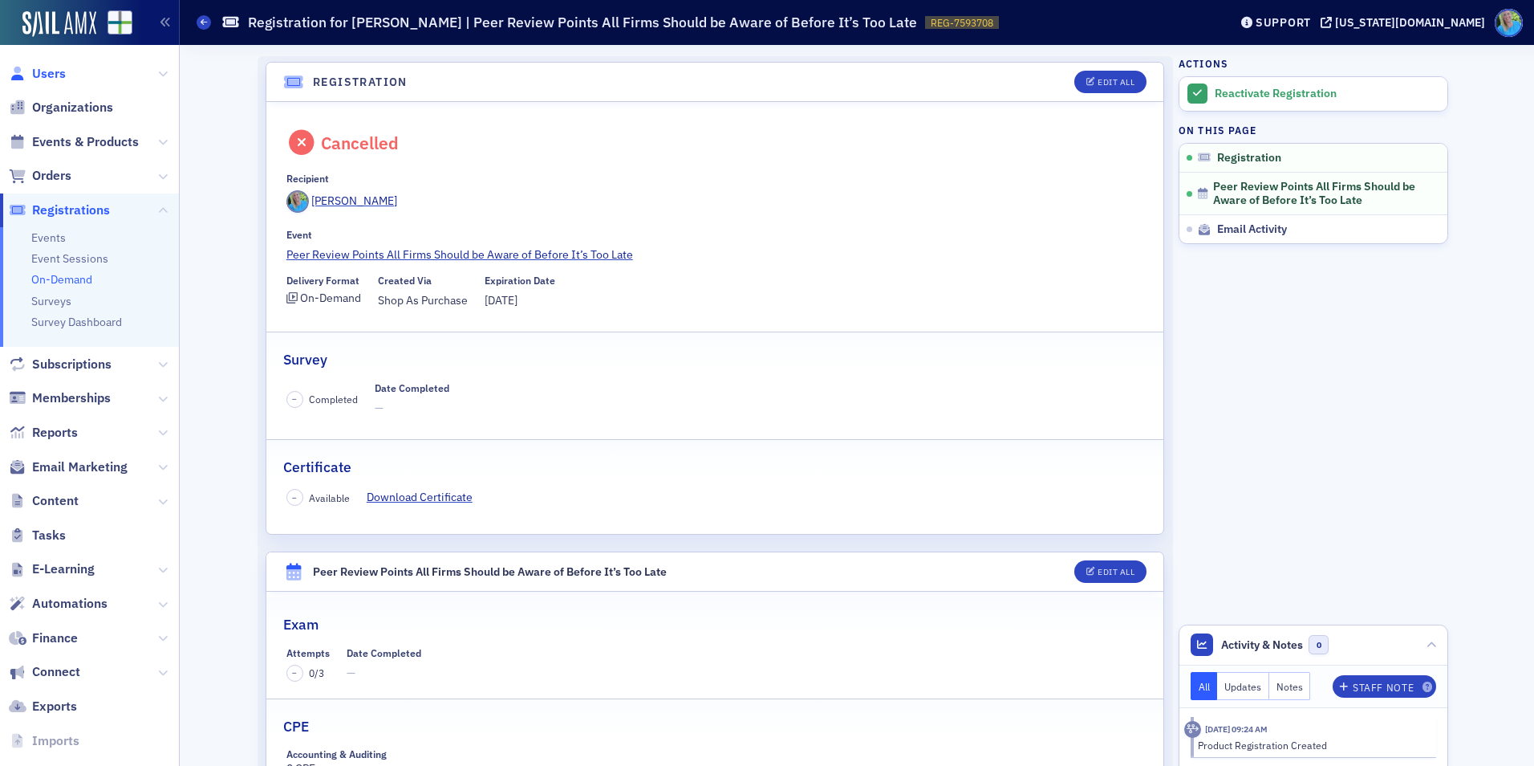
click at [53, 72] on span "Users" at bounding box center [49, 74] width 34 height 18
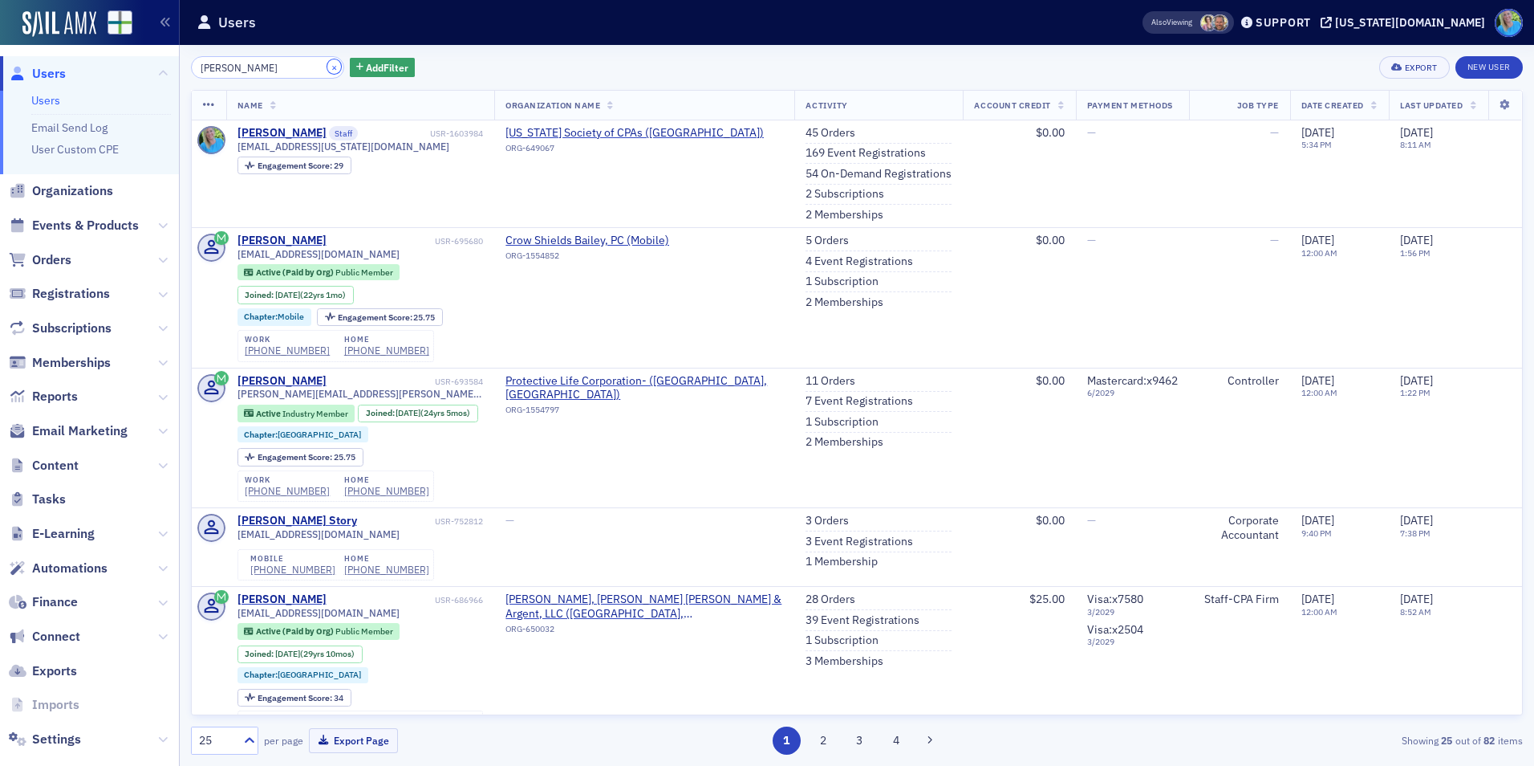
click at [327, 62] on button "×" at bounding box center [334, 66] width 14 height 14
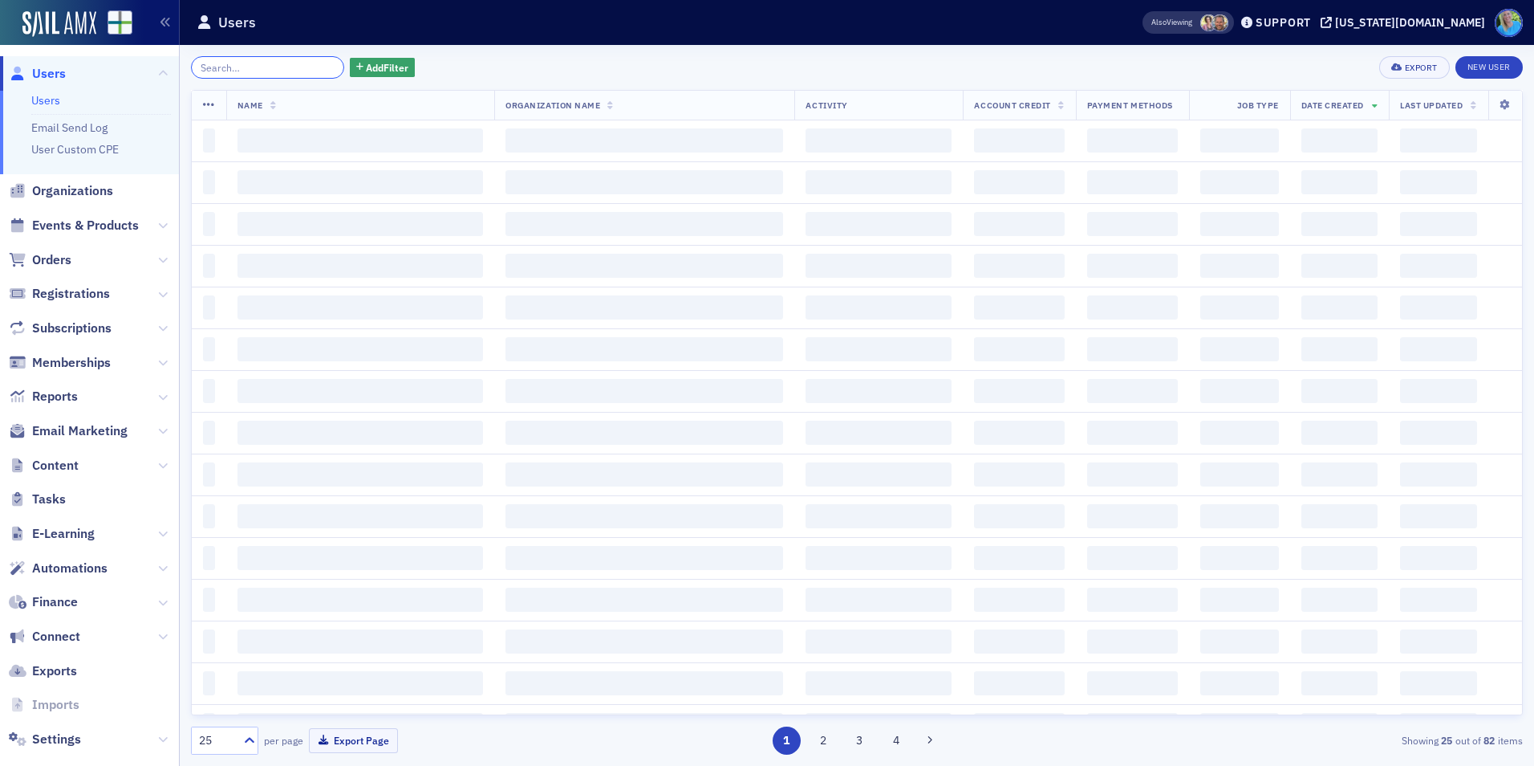
click at [300, 67] on input "search" at bounding box center [267, 67] width 153 height 22
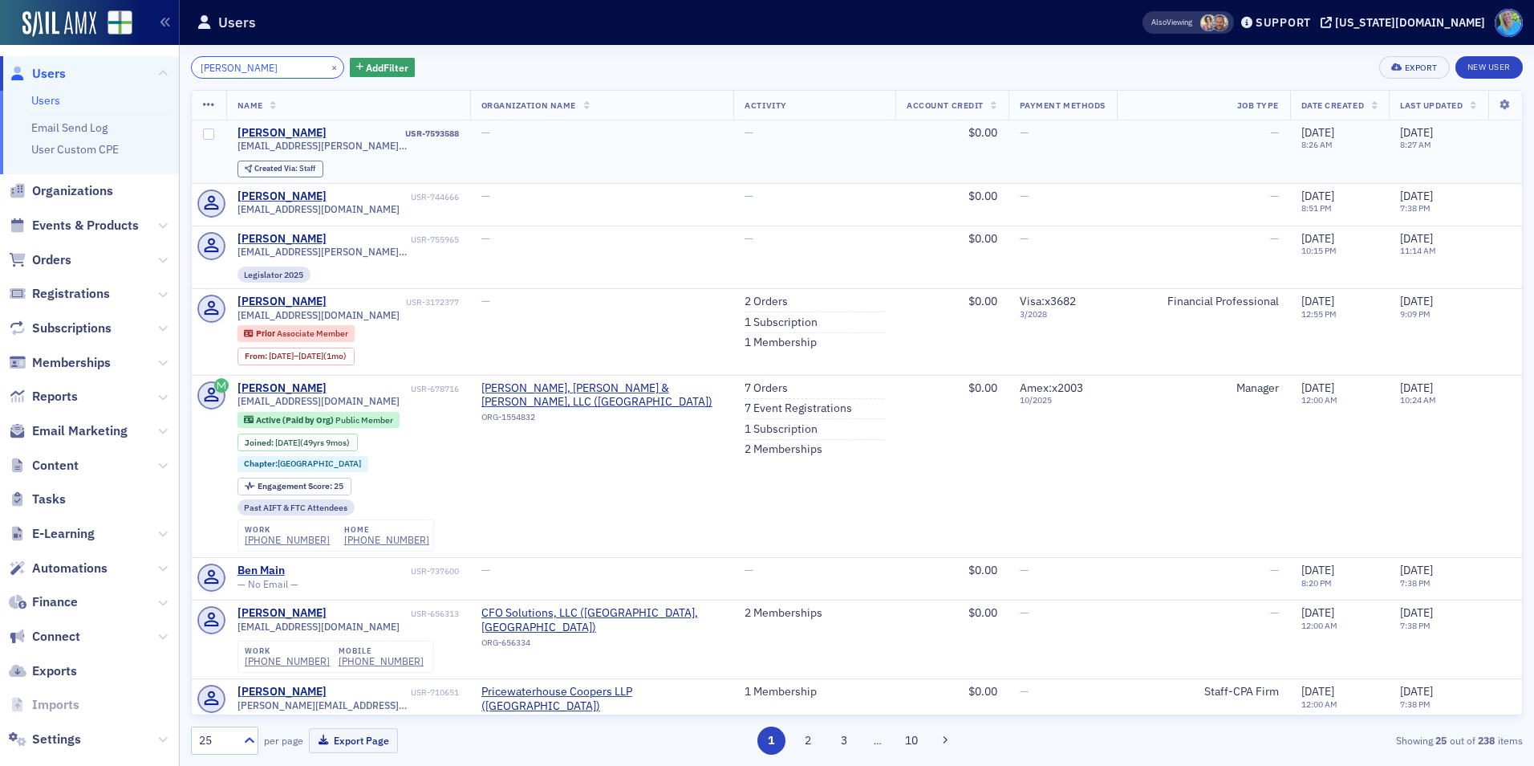
type input "ben whitaker"
click at [288, 135] on div "[PERSON_NAME]" at bounding box center [282, 133] width 89 height 14
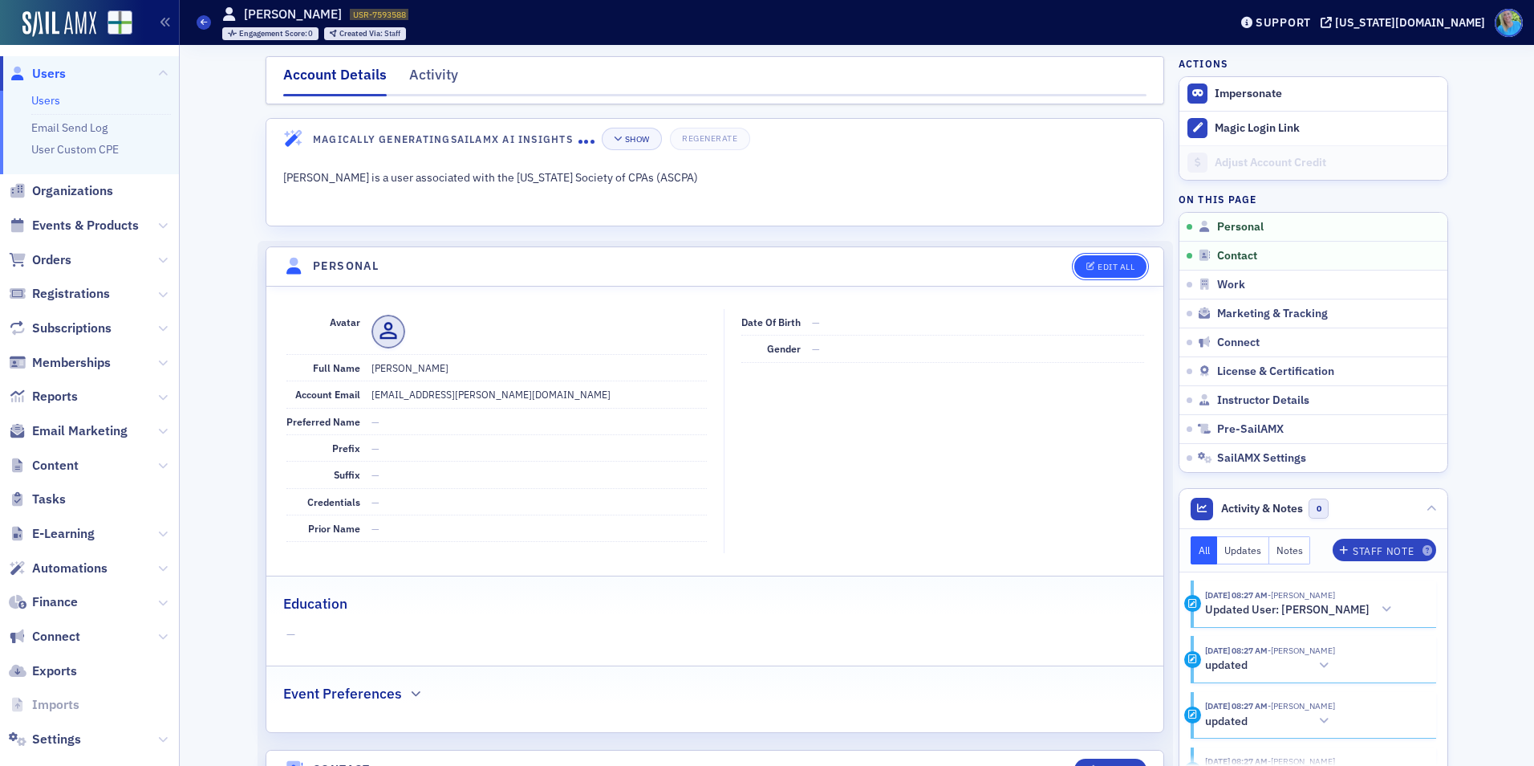
click at [1098, 274] on button "Edit All" at bounding box center [1110, 266] width 72 height 22
select select "US"
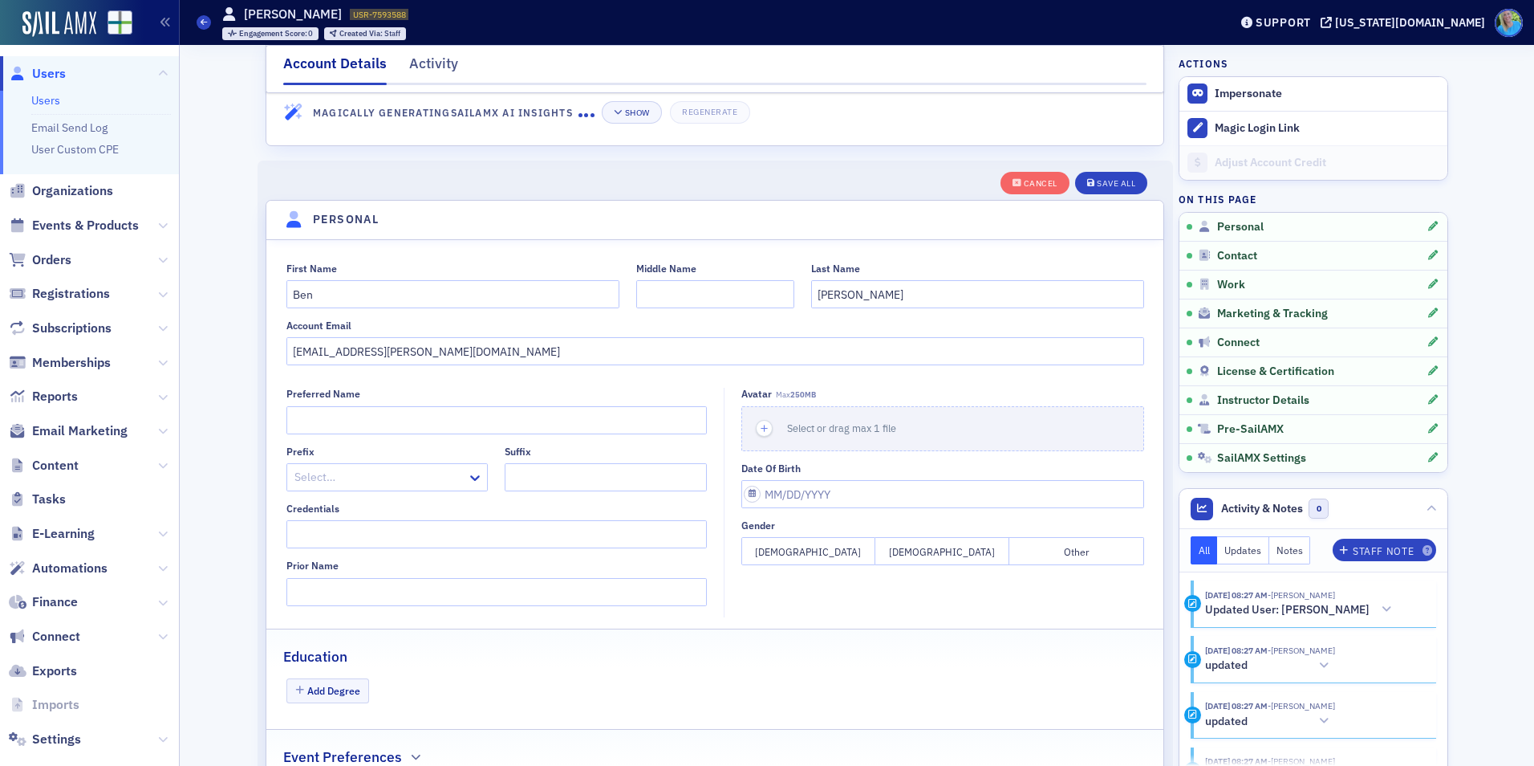
scroll to position [187, 0]
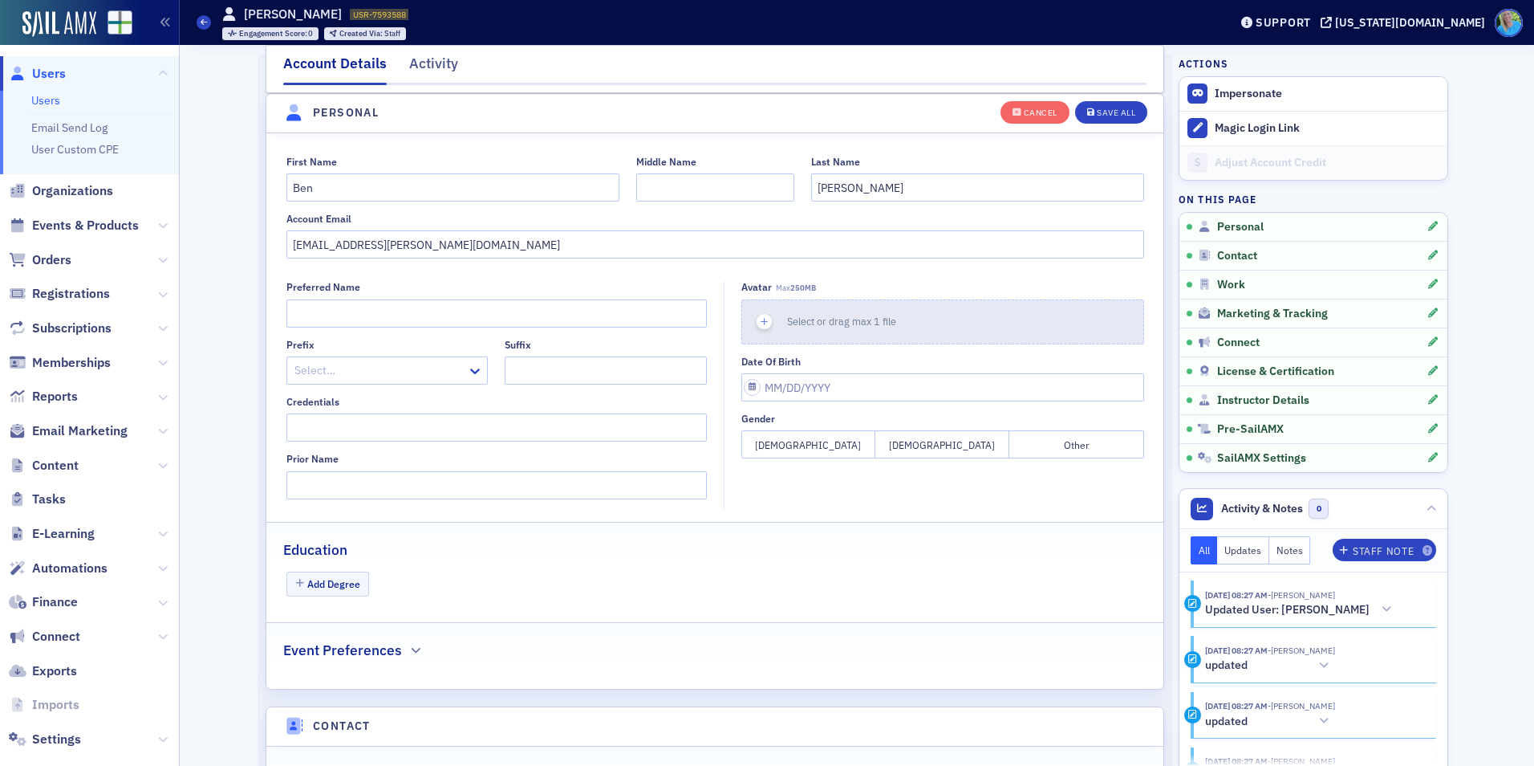
click at [767, 322] on div "button" at bounding box center [764, 321] width 45 height 43
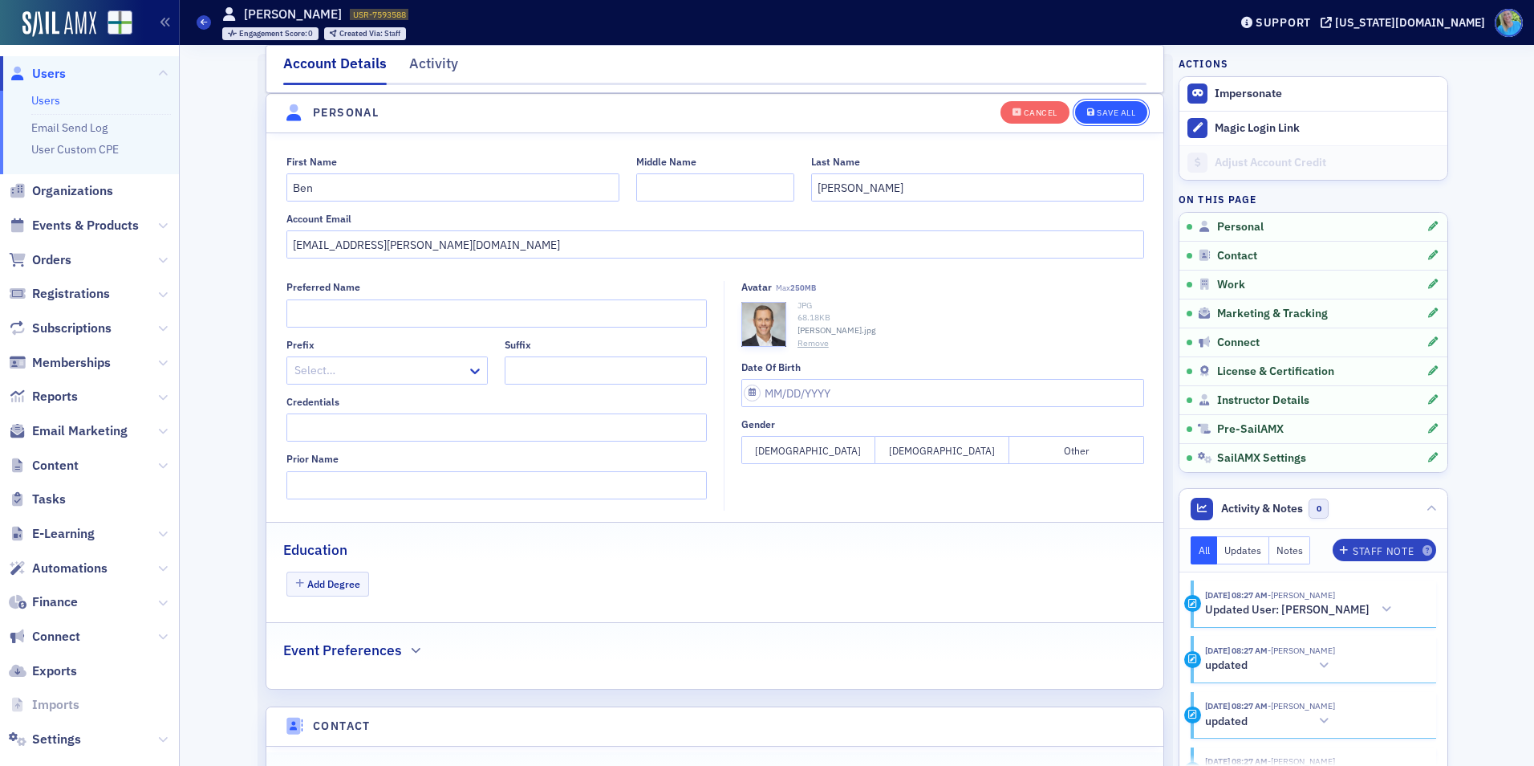
click at [1109, 104] on button "Save All" at bounding box center [1111, 111] width 72 height 22
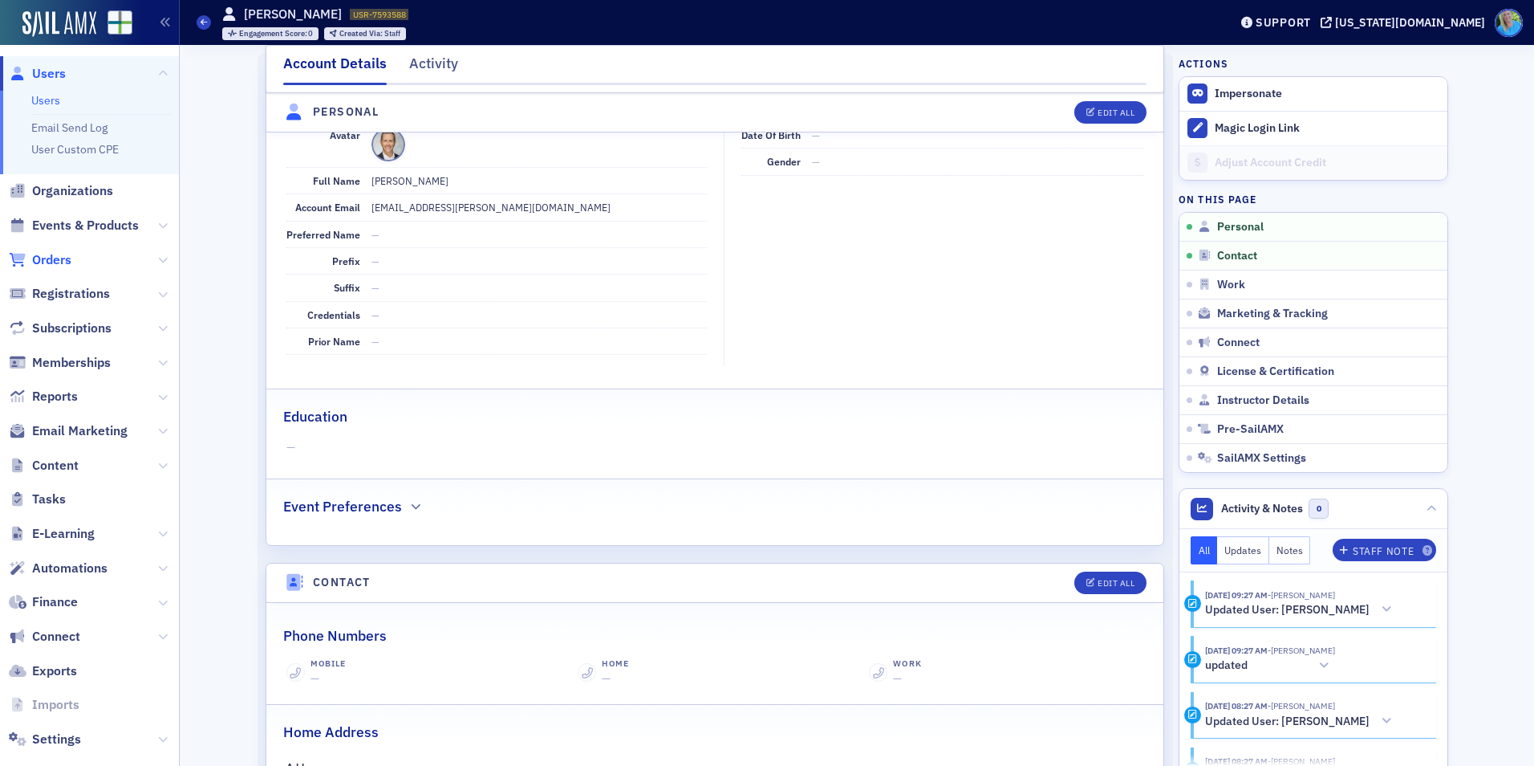
click at [63, 262] on span "Orders" at bounding box center [51, 260] width 39 height 18
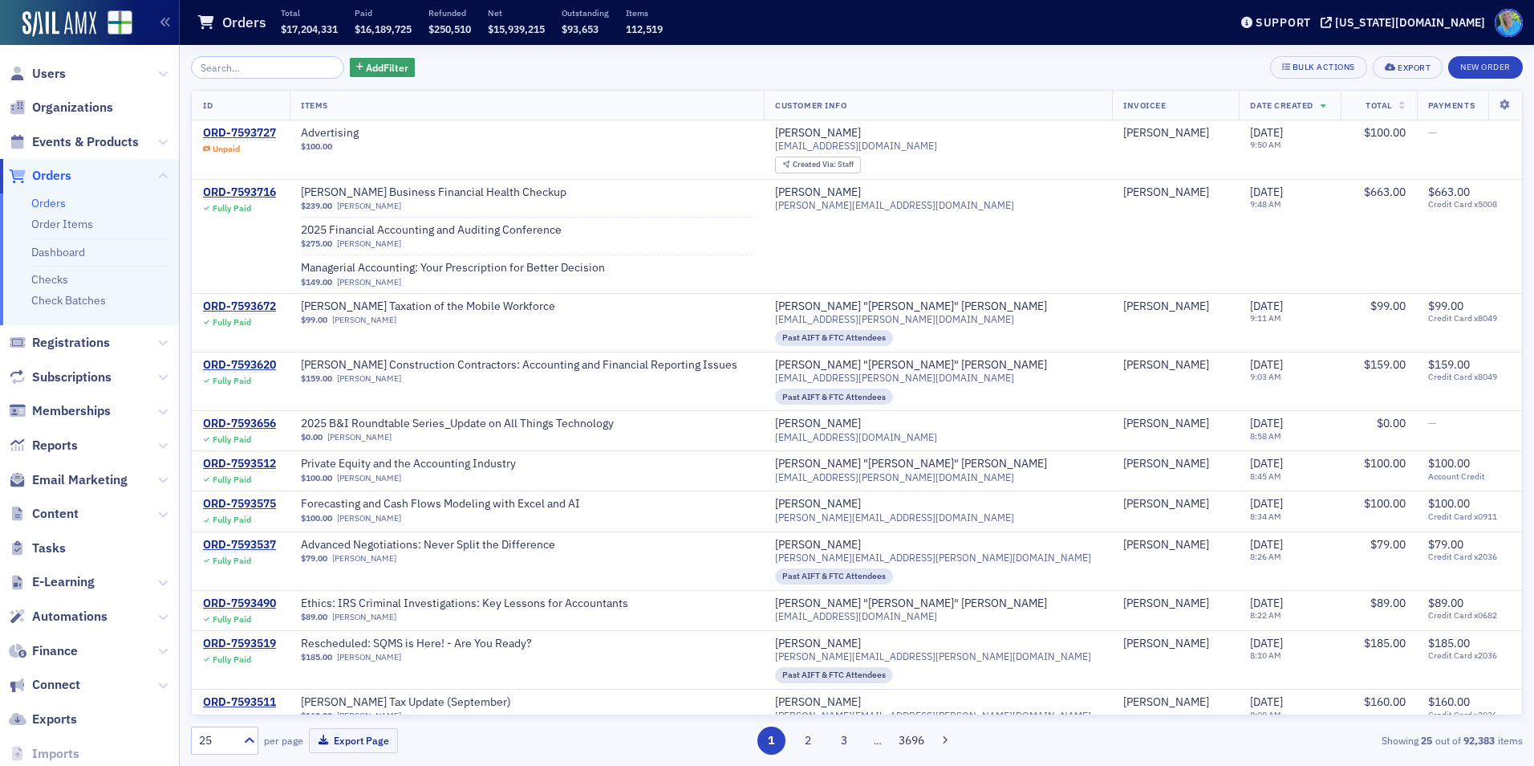
drag, startPoint x: 69, startPoint y: 68, endPoint x: 50, endPoint y: 85, distance: 25.6
click at [69, 68] on span "Users" at bounding box center [89, 73] width 179 height 35
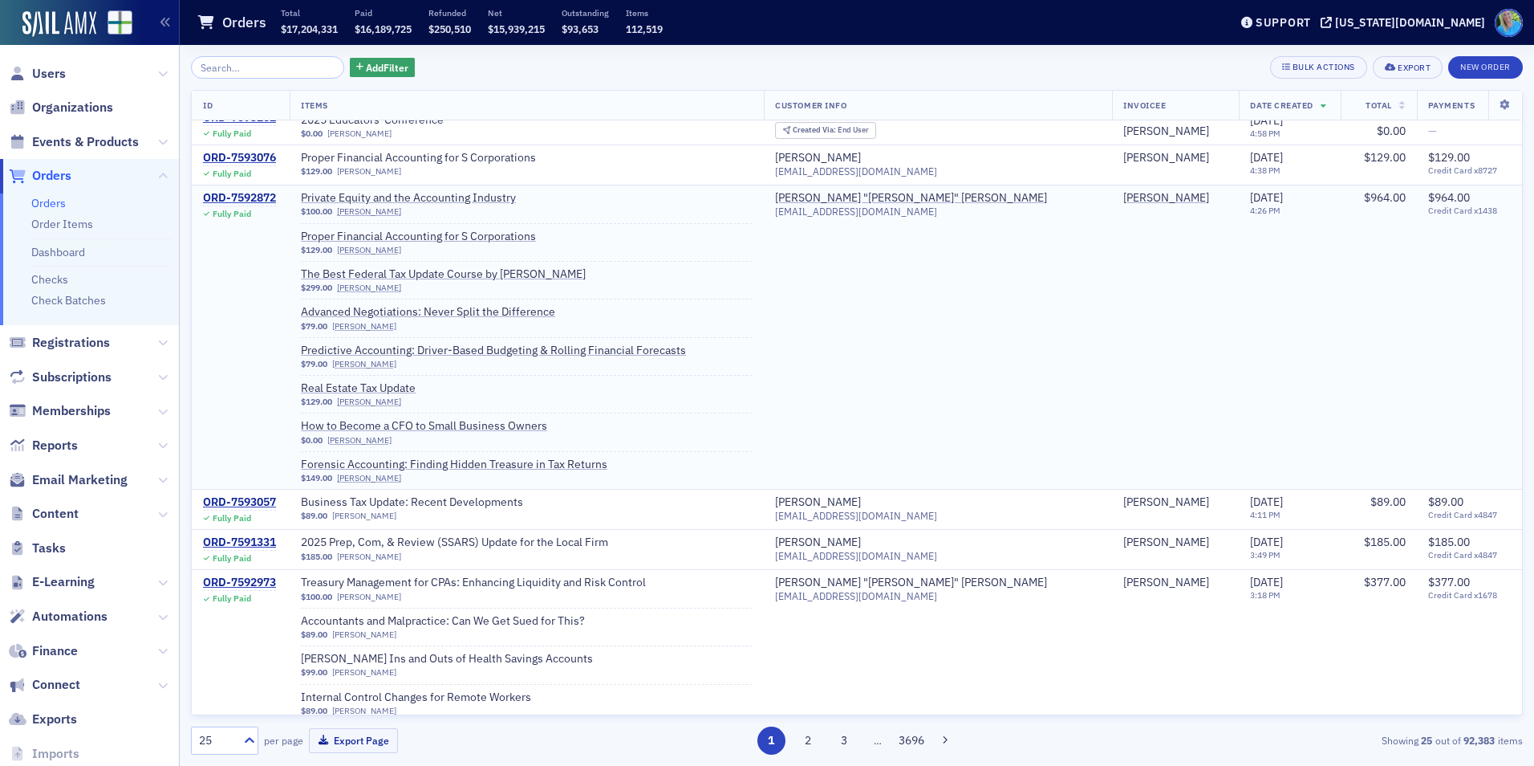
scroll to position [1421, 0]
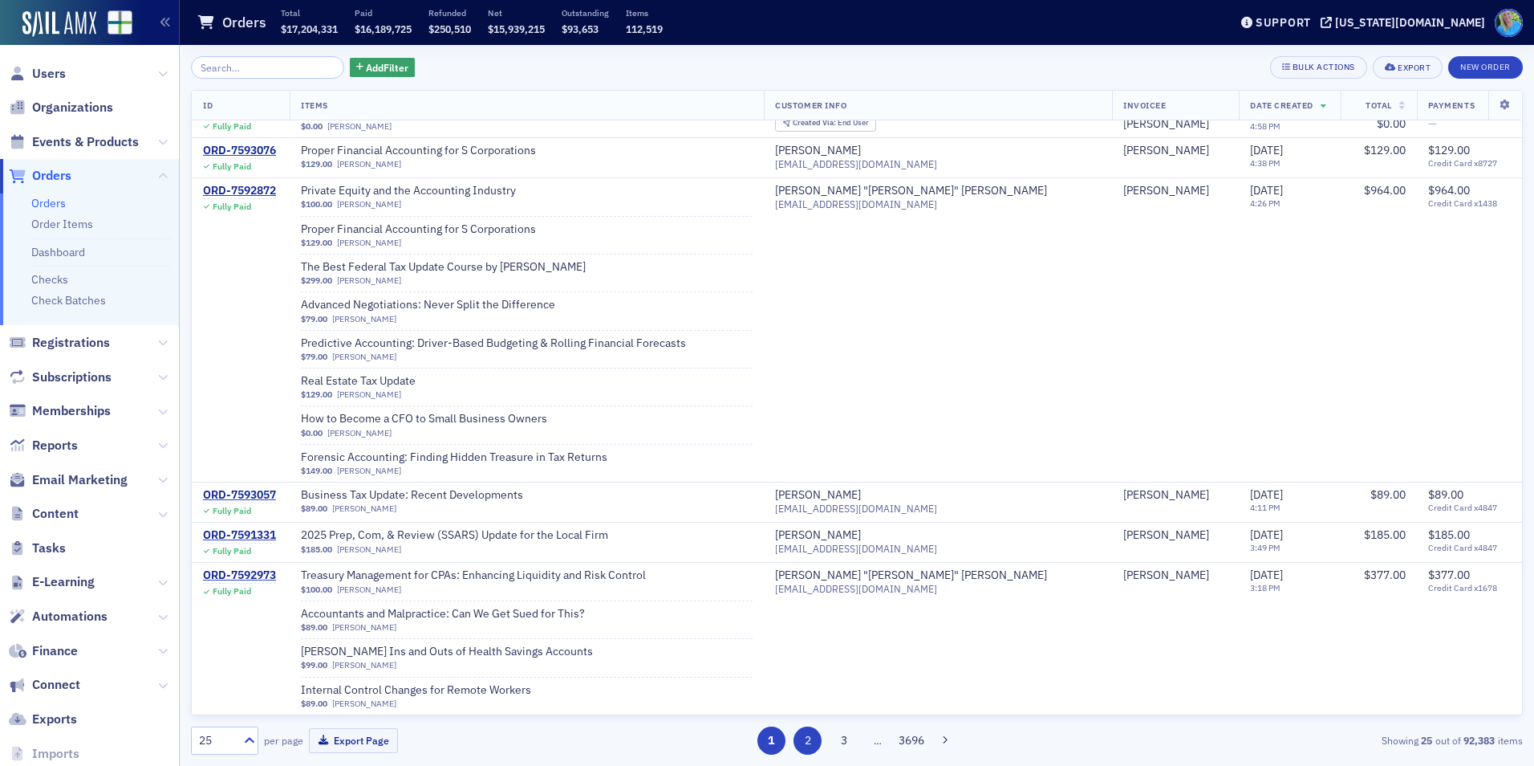
click at [802, 742] on button "2" at bounding box center [808, 740] width 28 height 28
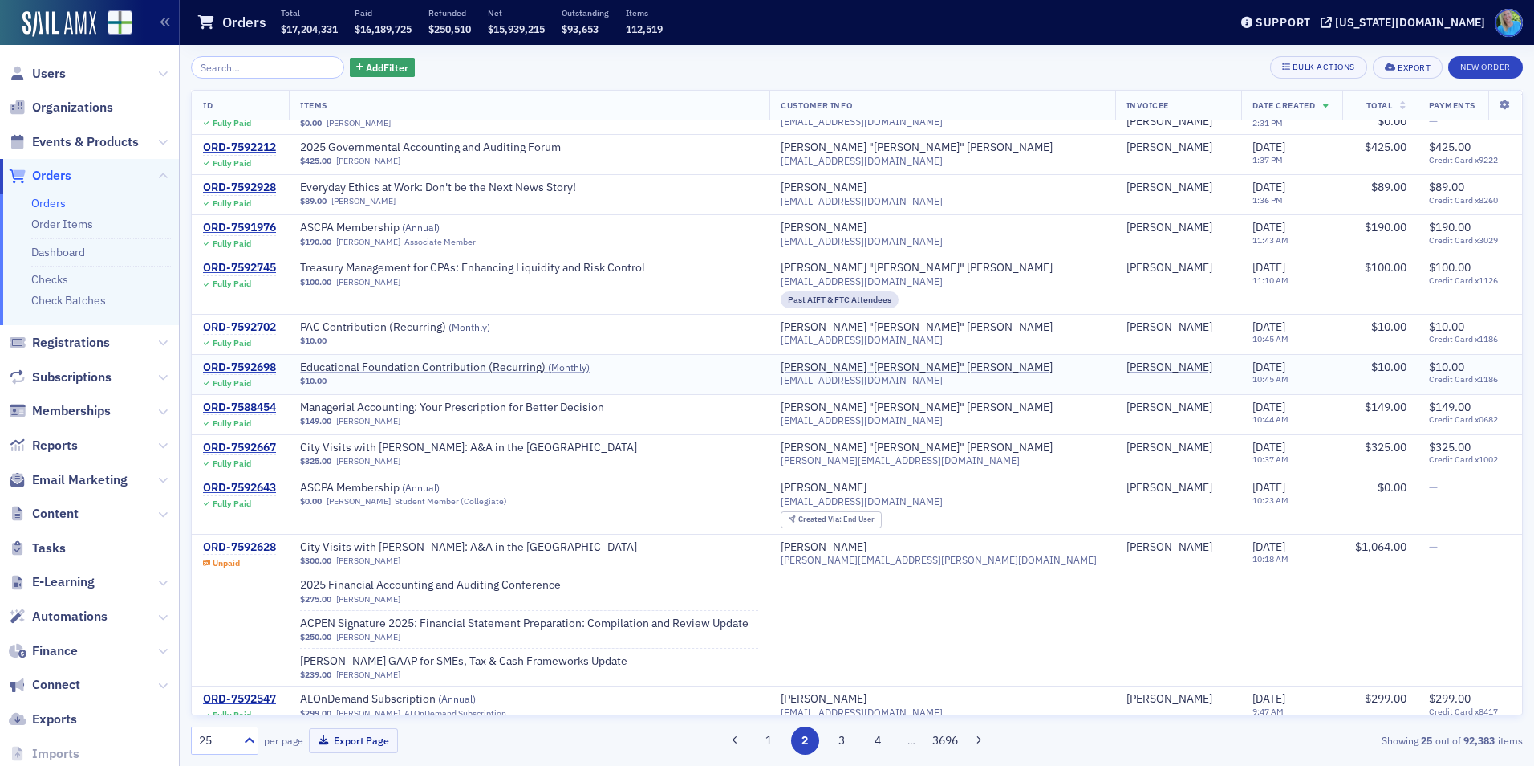
scroll to position [80, 0]
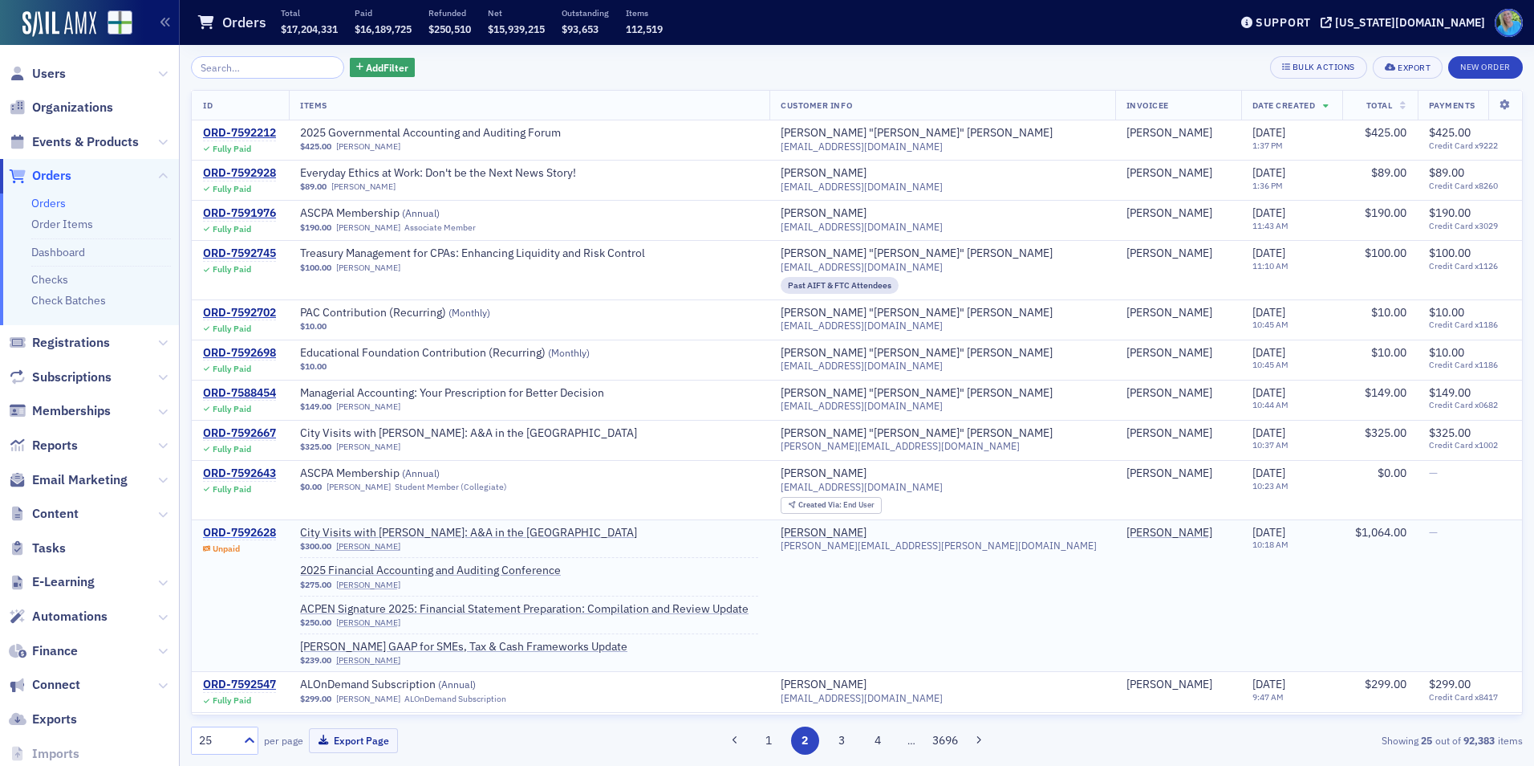
click at [237, 528] on div "ORD-7592628" at bounding box center [239, 533] width 73 height 14
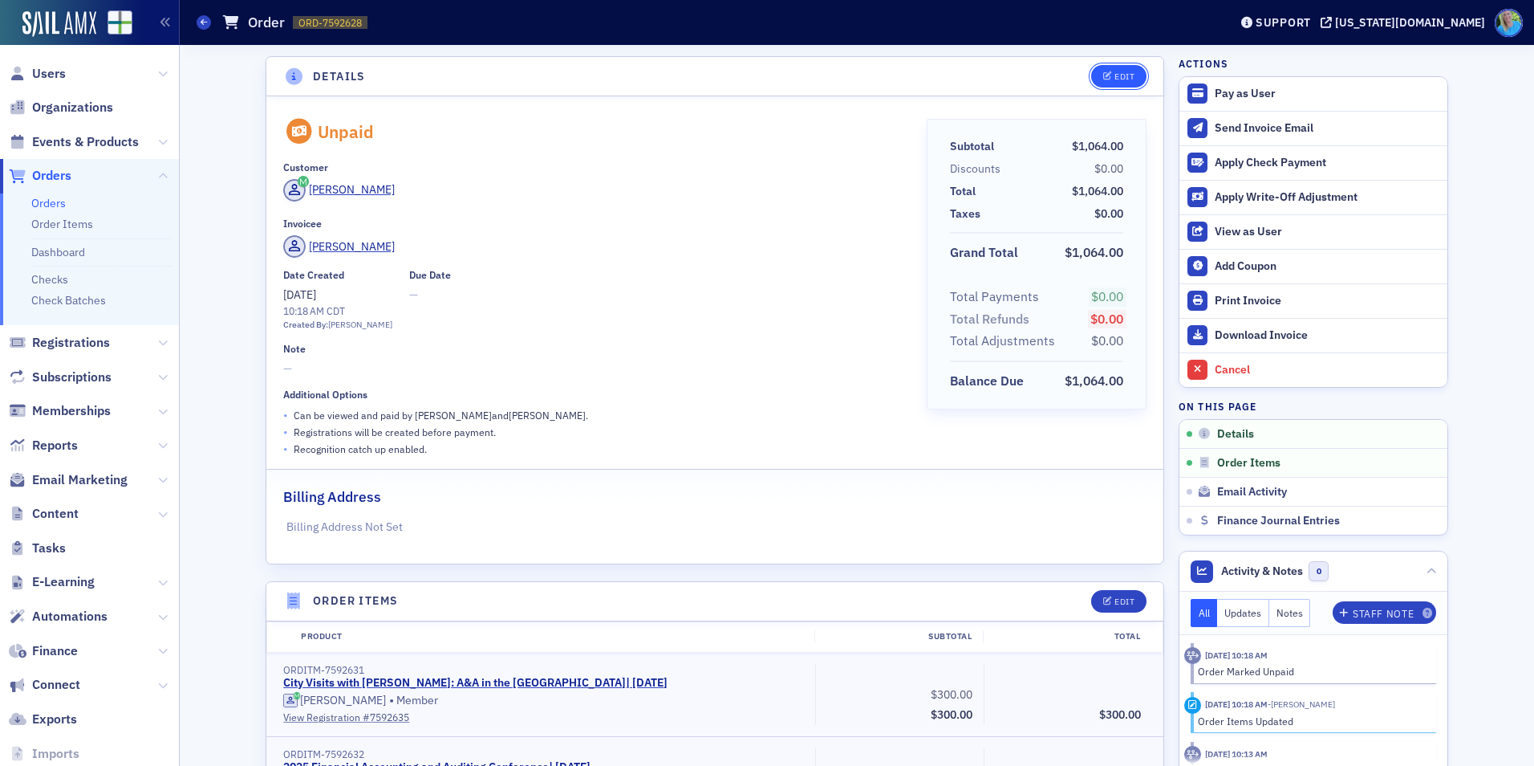
click at [1126, 77] on div "Edit" at bounding box center [1125, 76] width 20 height 9
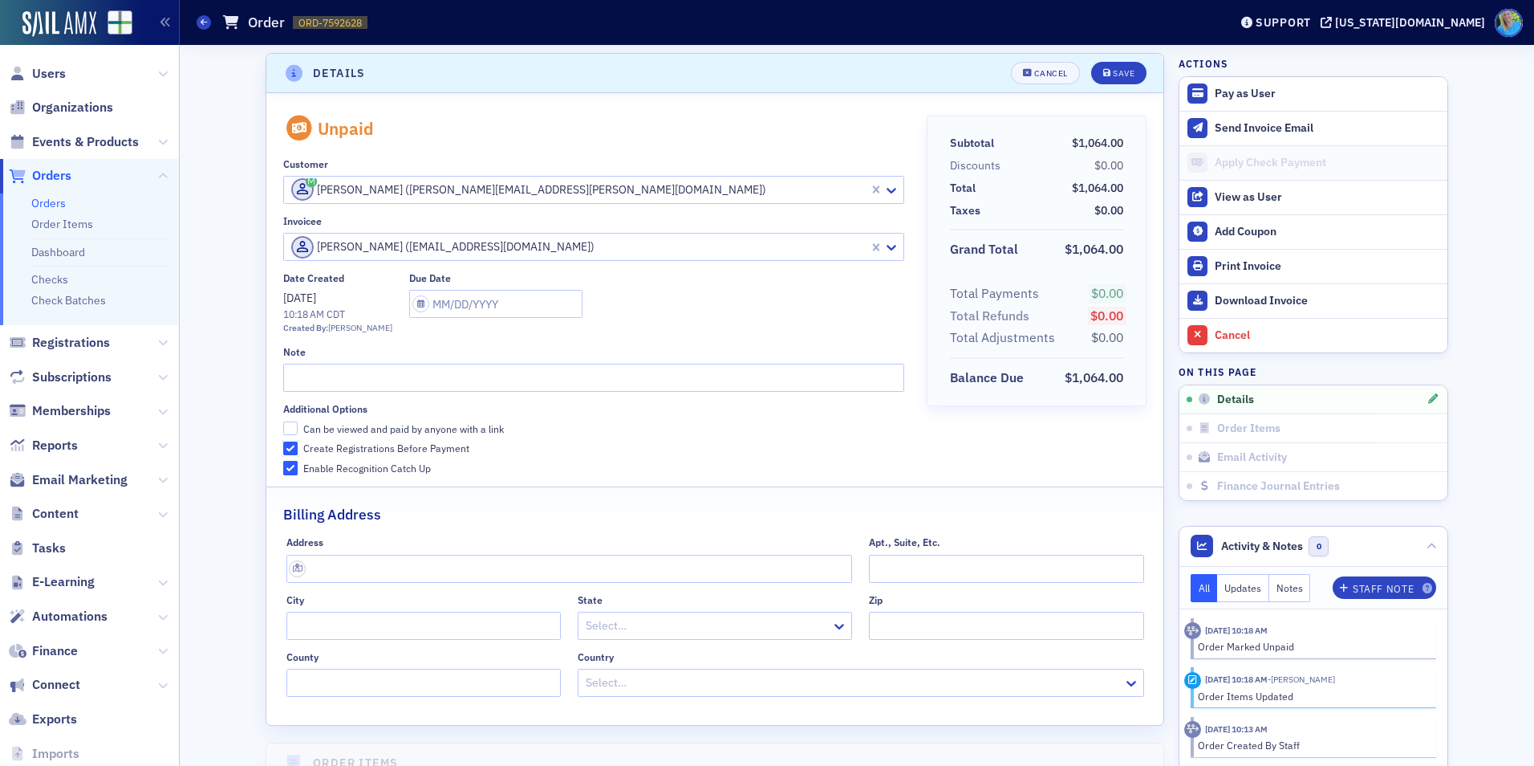
click at [283, 447] on input "Create Registrations Before Payment" at bounding box center [290, 448] width 14 height 14
checkbox input "false"
click at [1095, 79] on button "Save" at bounding box center [1118, 73] width 55 height 22
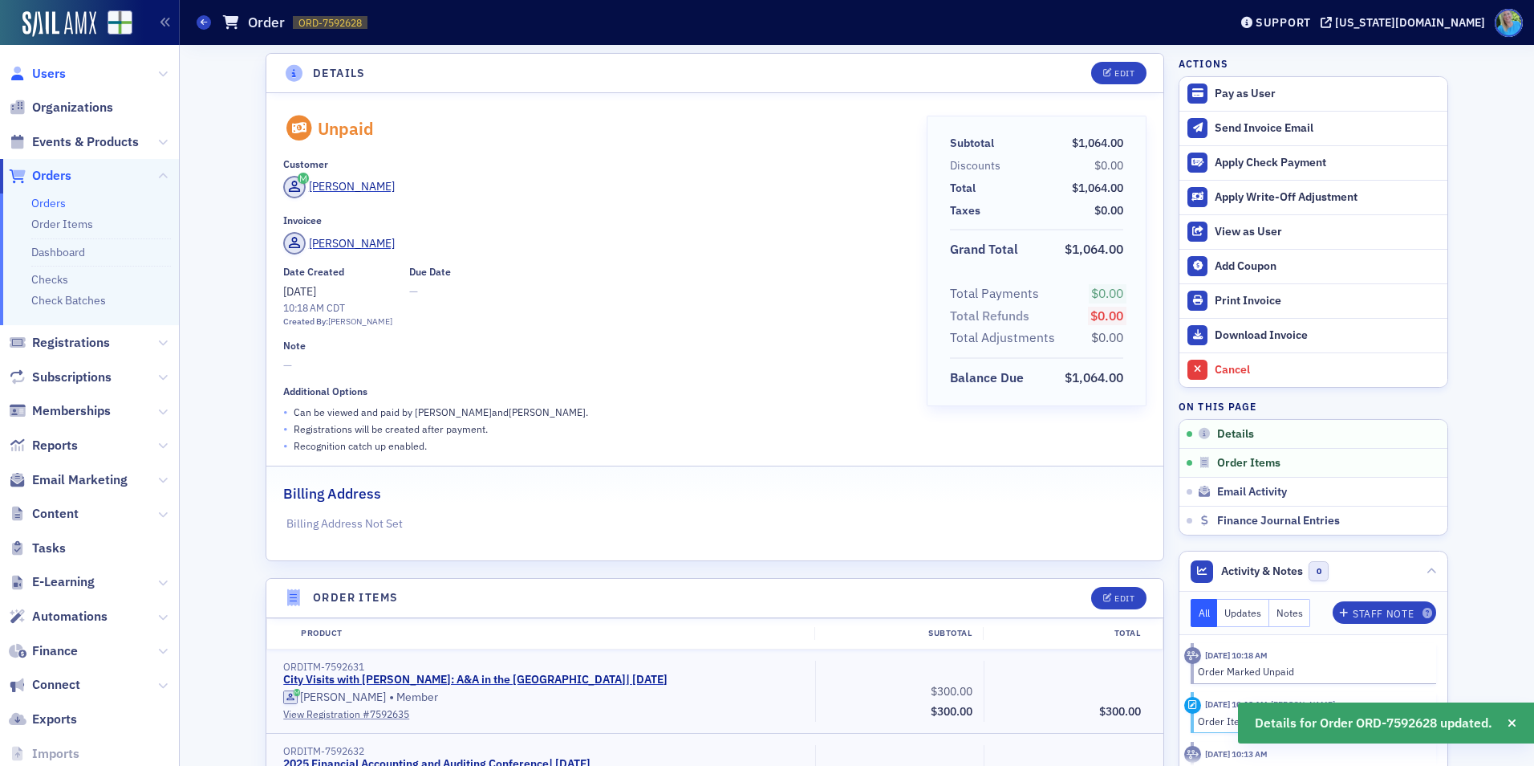
click at [51, 77] on span "Users" at bounding box center [49, 74] width 34 height 18
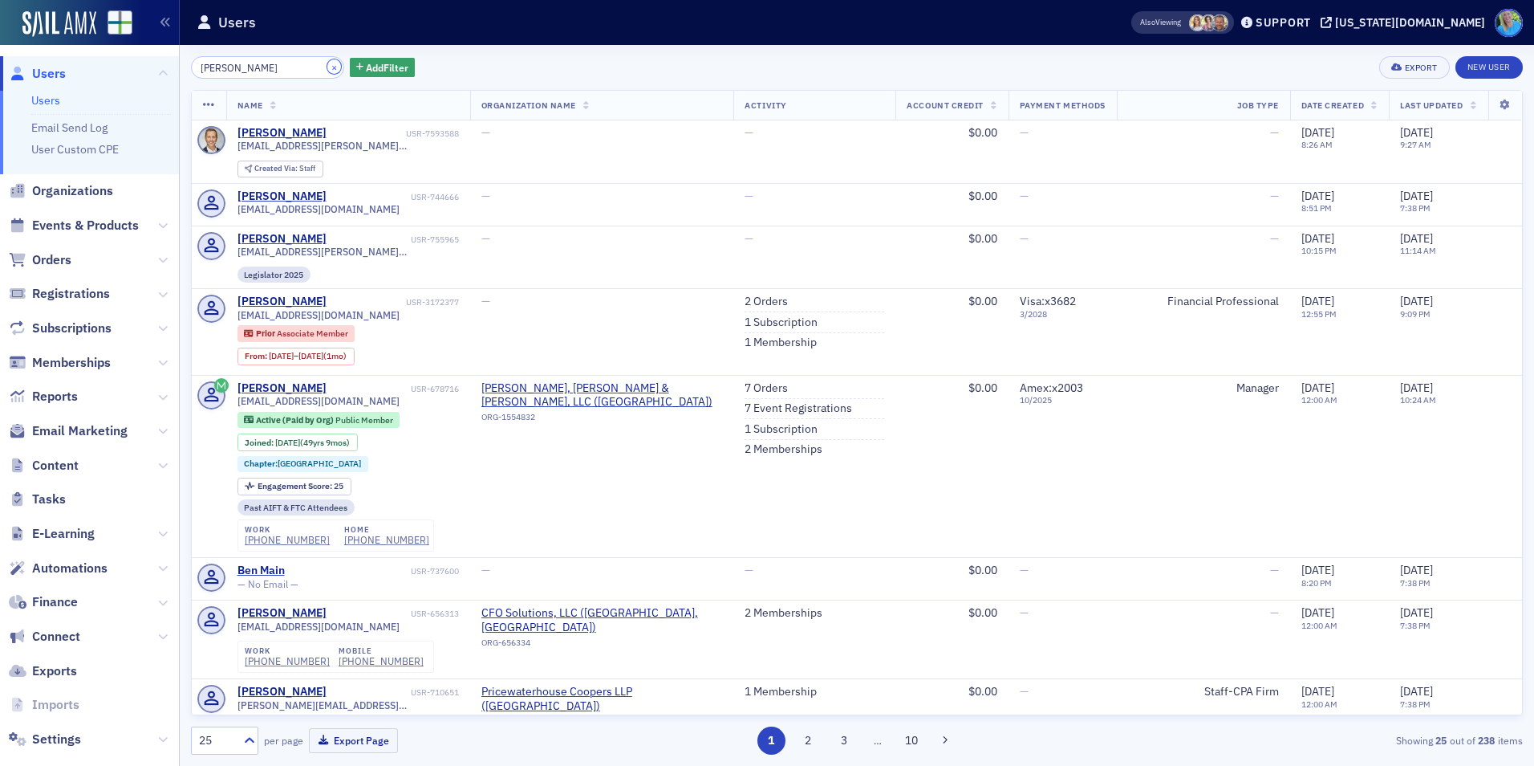
click at [327, 66] on button "×" at bounding box center [334, 66] width 14 height 14
click at [315, 66] on input "search" at bounding box center [267, 67] width 153 height 22
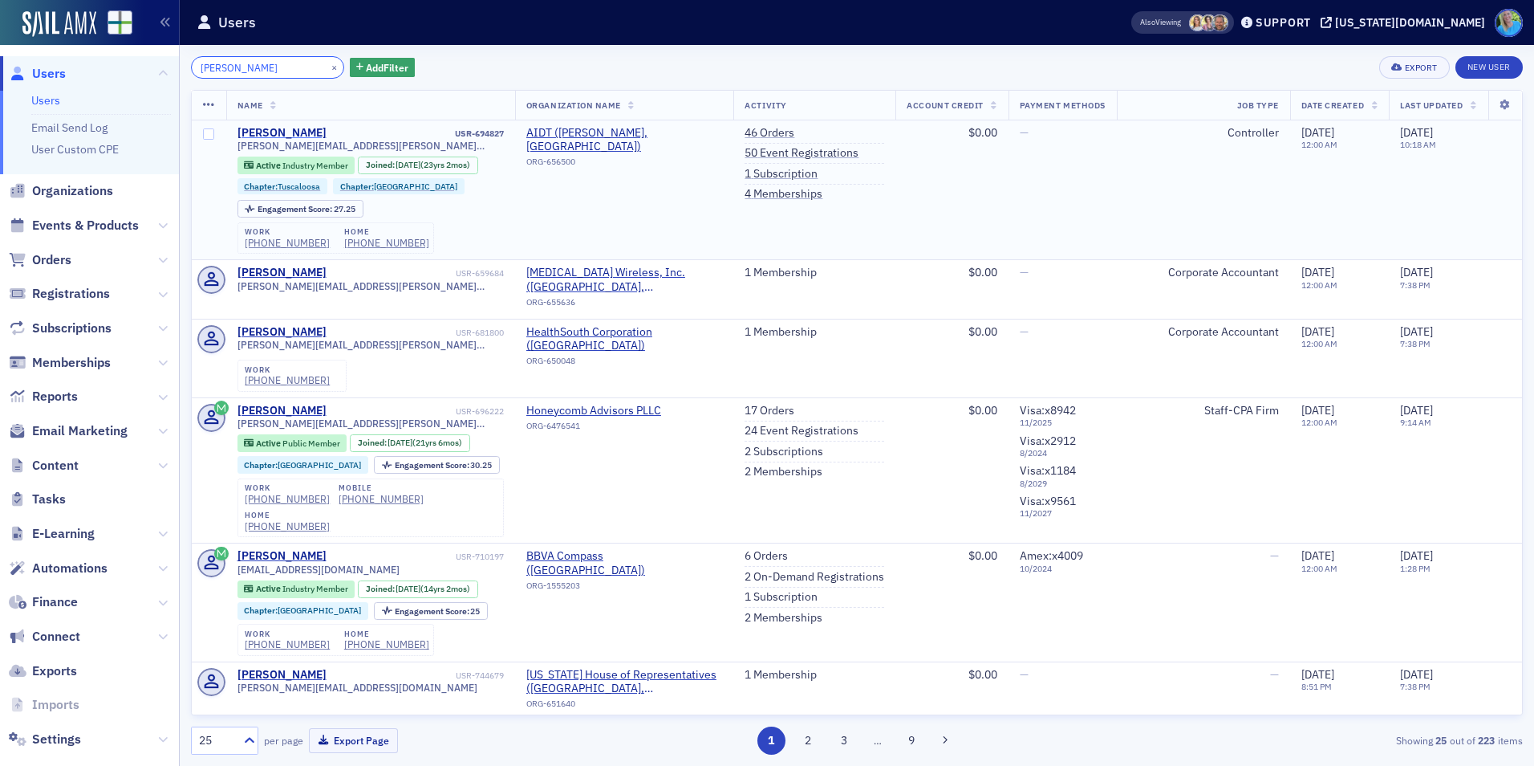
type input "paul annan"
click at [253, 136] on div "[PERSON_NAME]" at bounding box center [282, 133] width 89 height 14
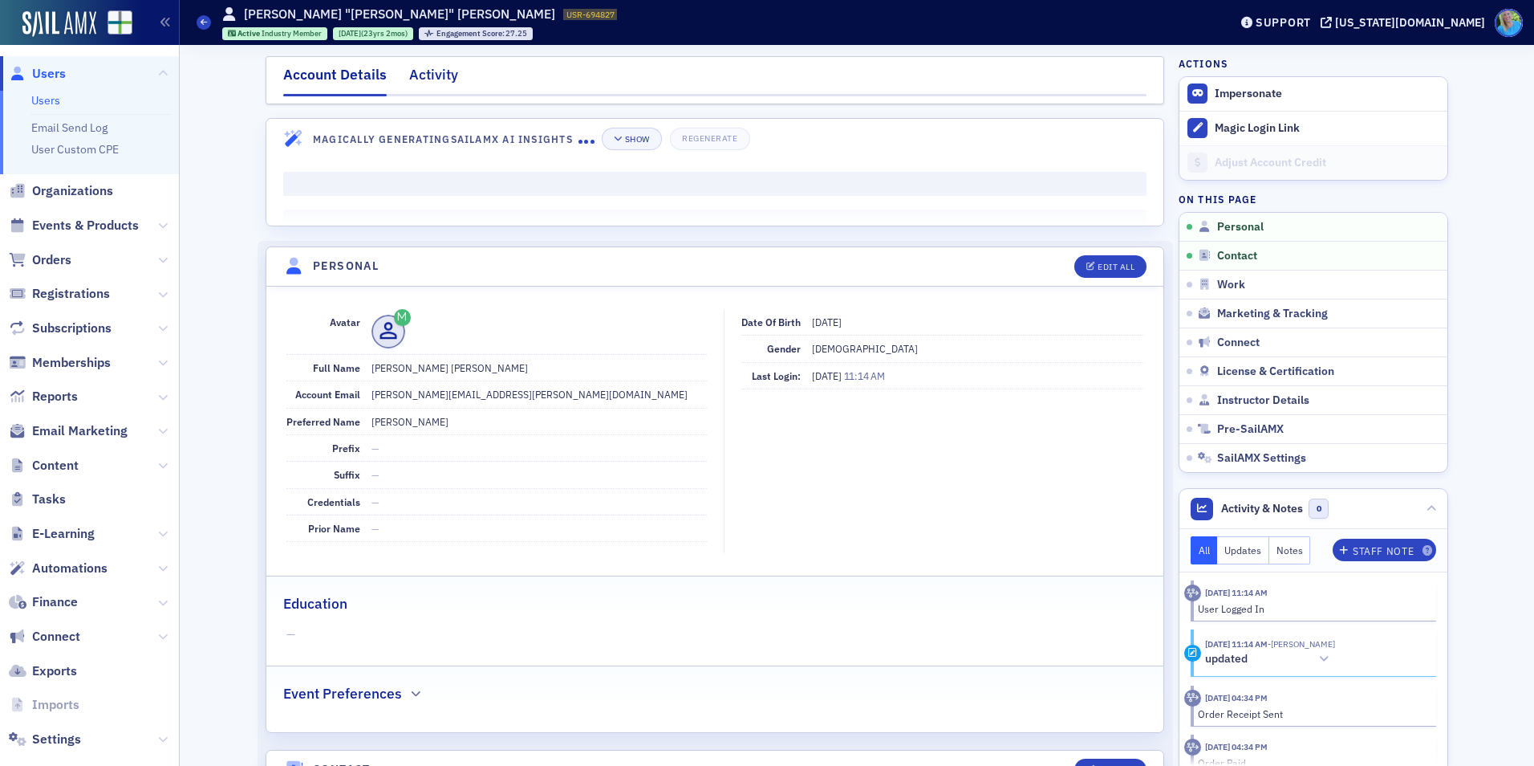
click at [440, 71] on div "Activity" at bounding box center [433, 79] width 49 height 30
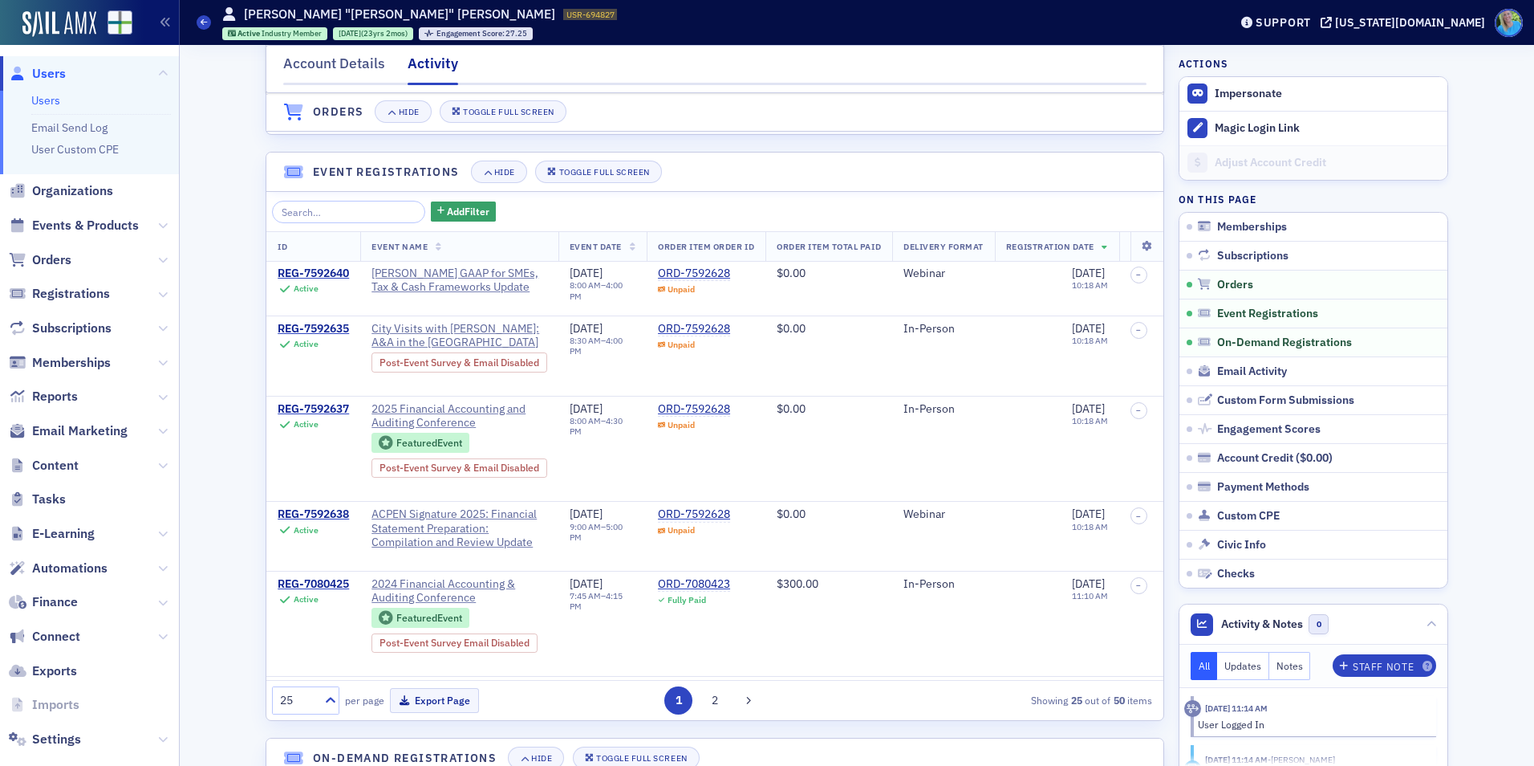
scroll to position [1043, 0]
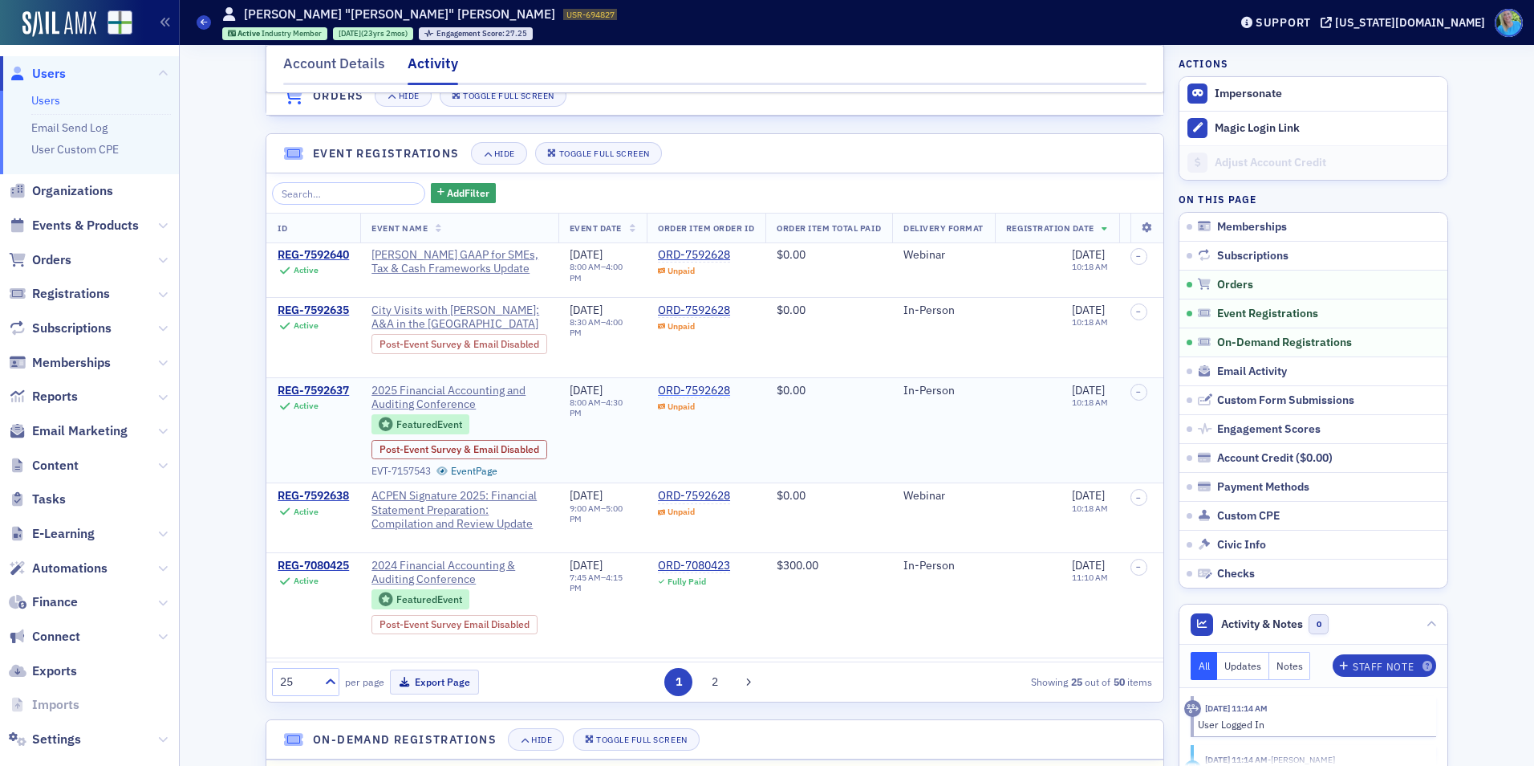
click at [715, 395] on div "ORD-7592628" at bounding box center [694, 391] width 72 height 14
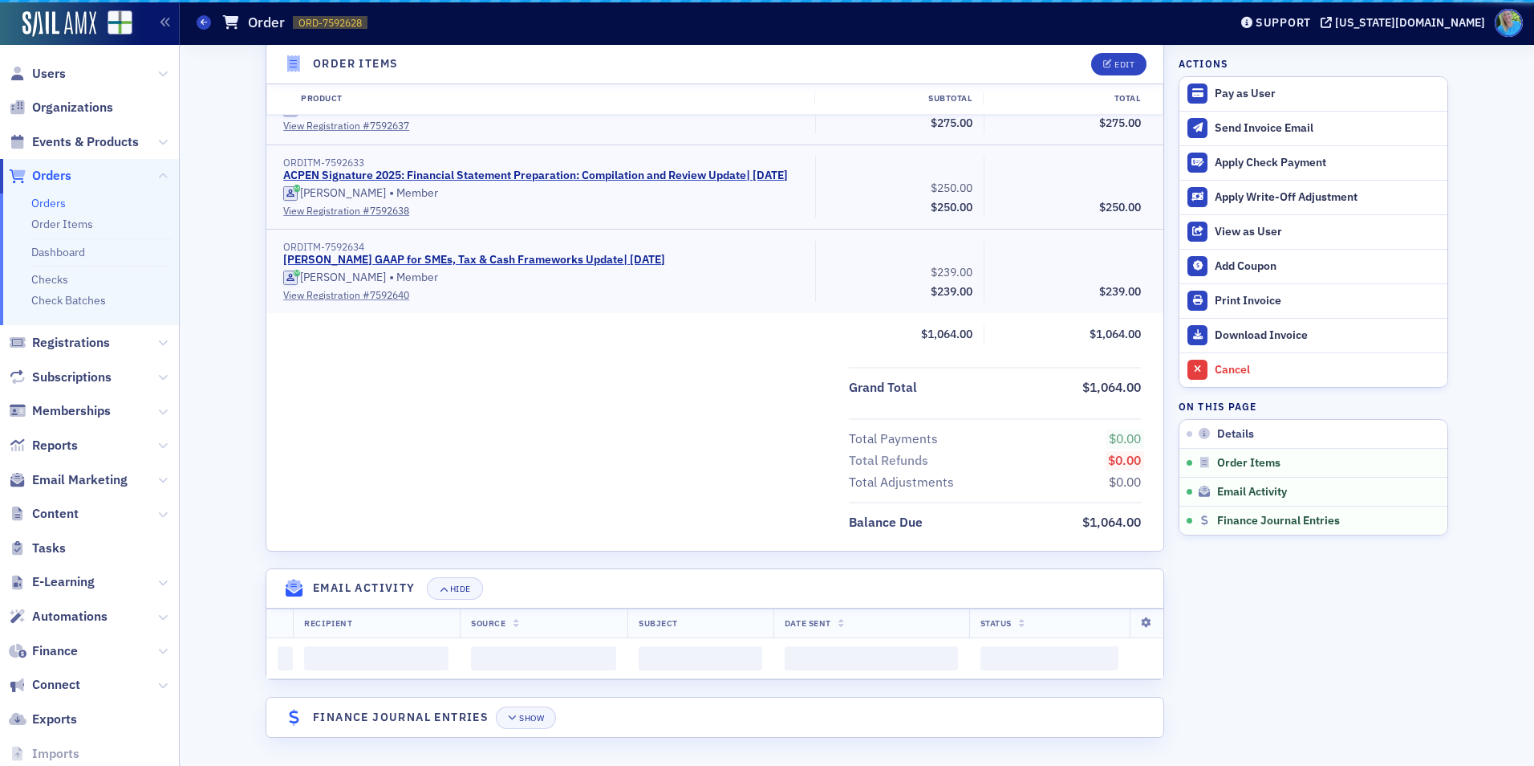
scroll to position [644, 0]
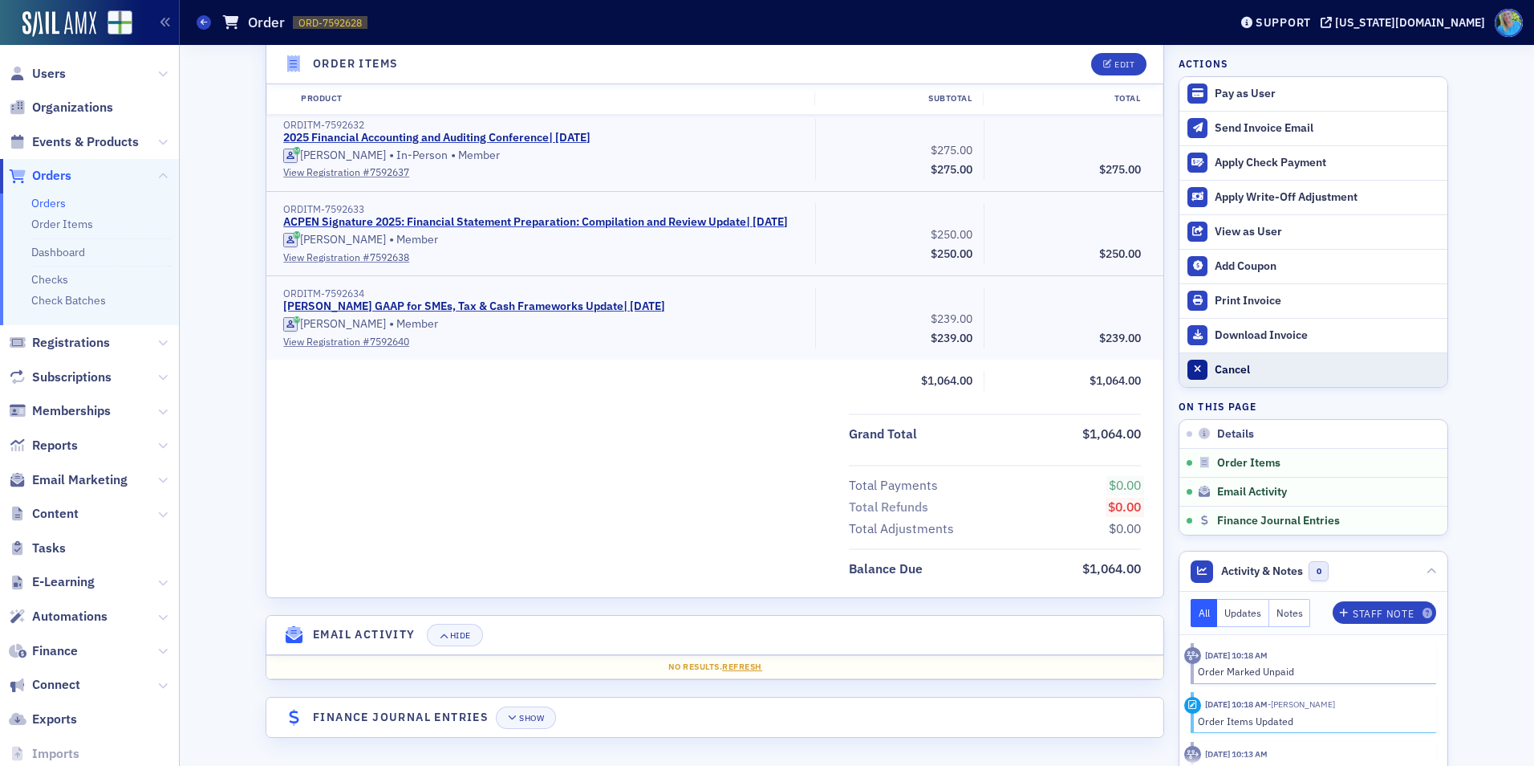
click at [1237, 368] on div "Cancel" at bounding box center [1327, 370] width 225 height 14
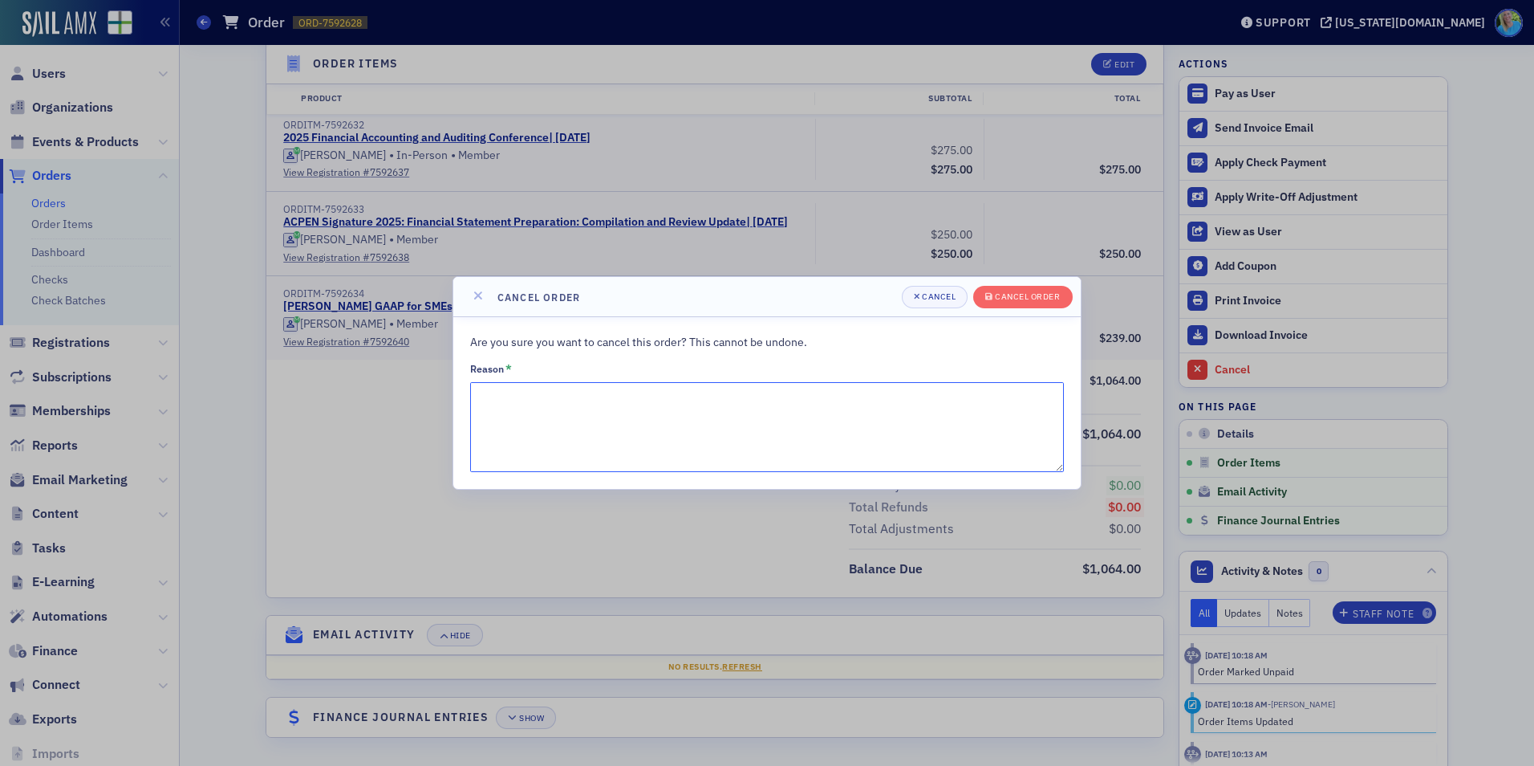
click at [681, 401] on textarea "Reason *" at bounding box center [767, 427] width 594 height 90
type textarea "Do not create registration prior to payment"
click at [1014, 303] on span "Cancel order" at bounding box center [1022, 296] width 75 height 13
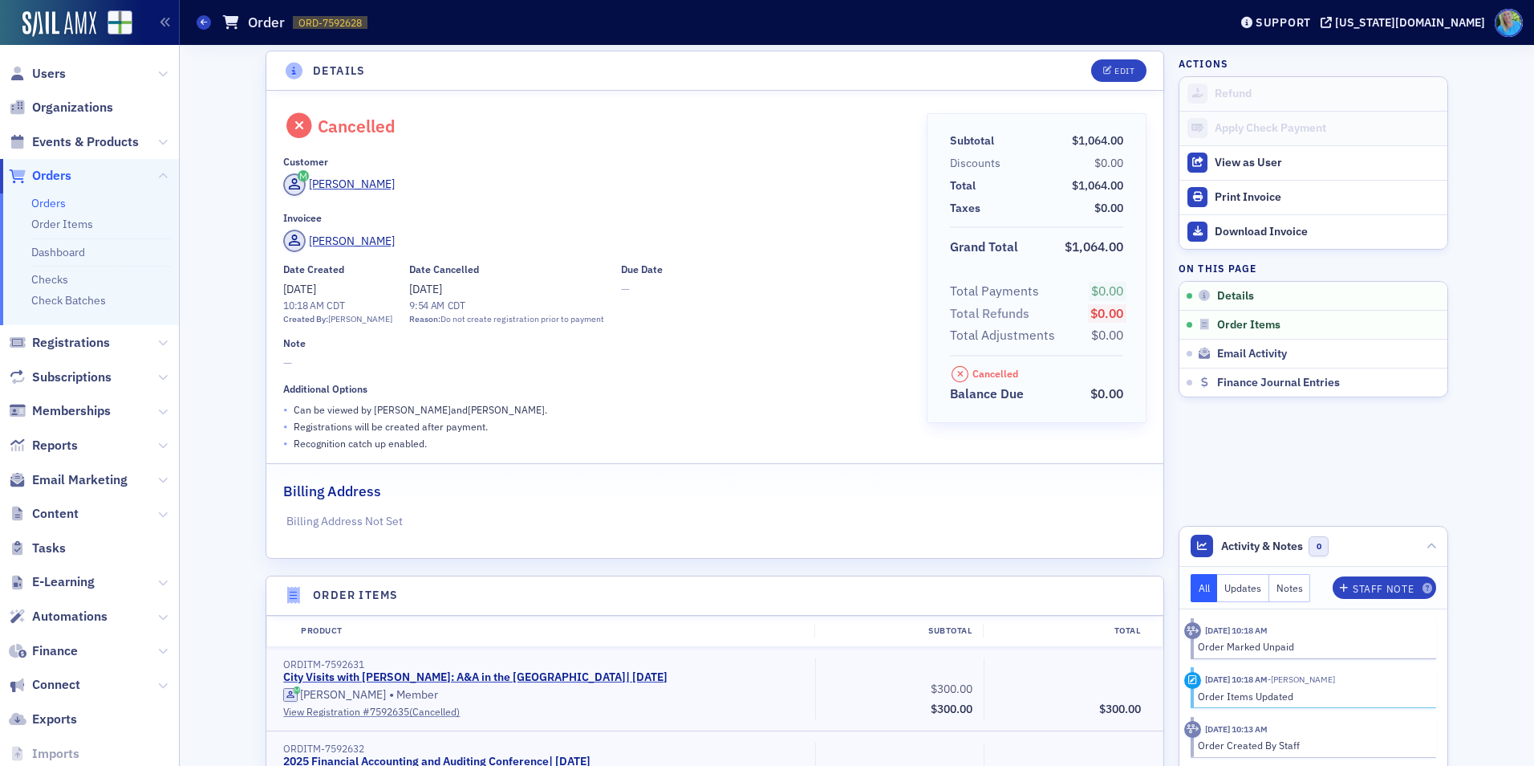
scroll to position [0, 0]
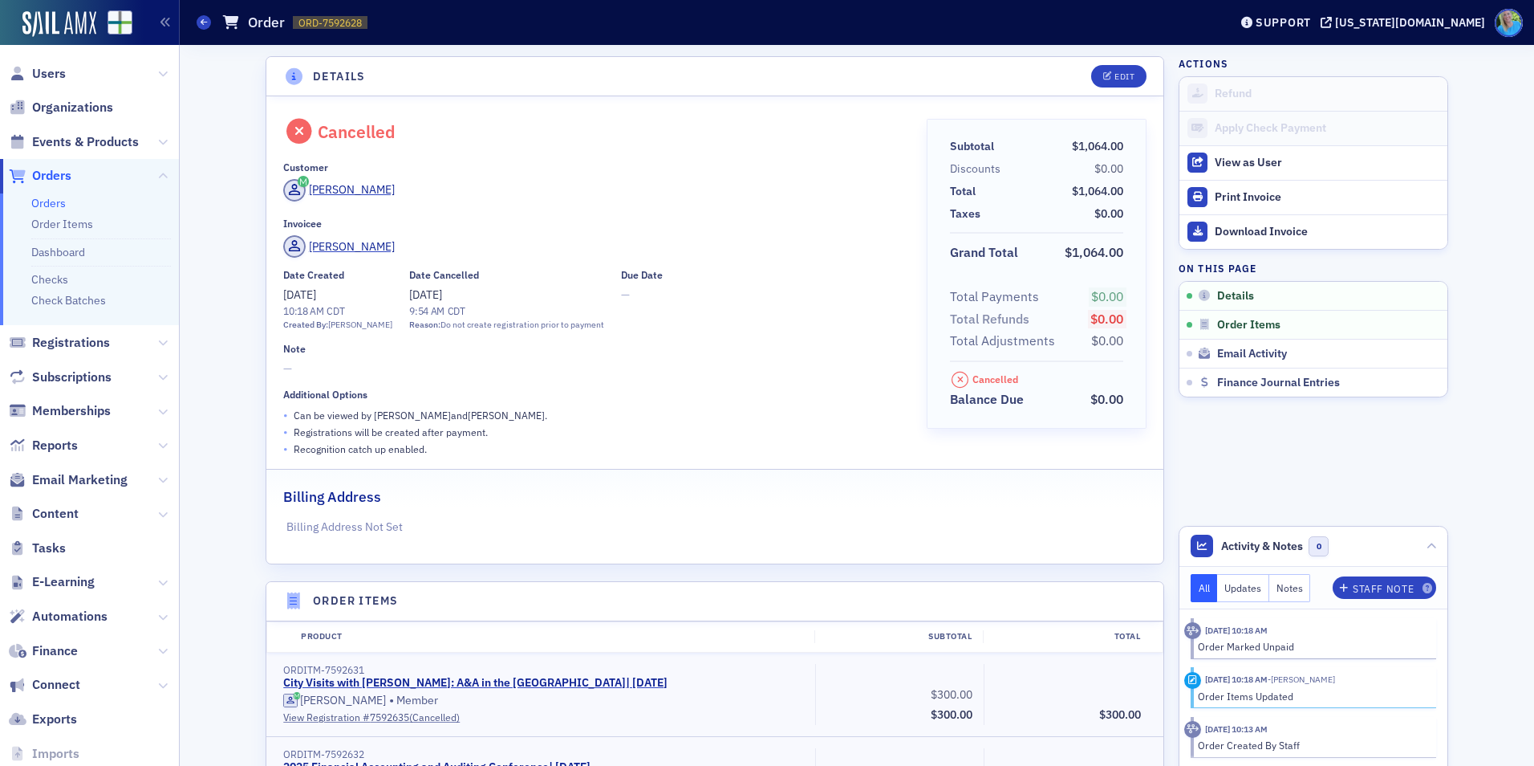
click at [51, 206] on link "Orders" at bounding box center [48, 203] width 35 height 14
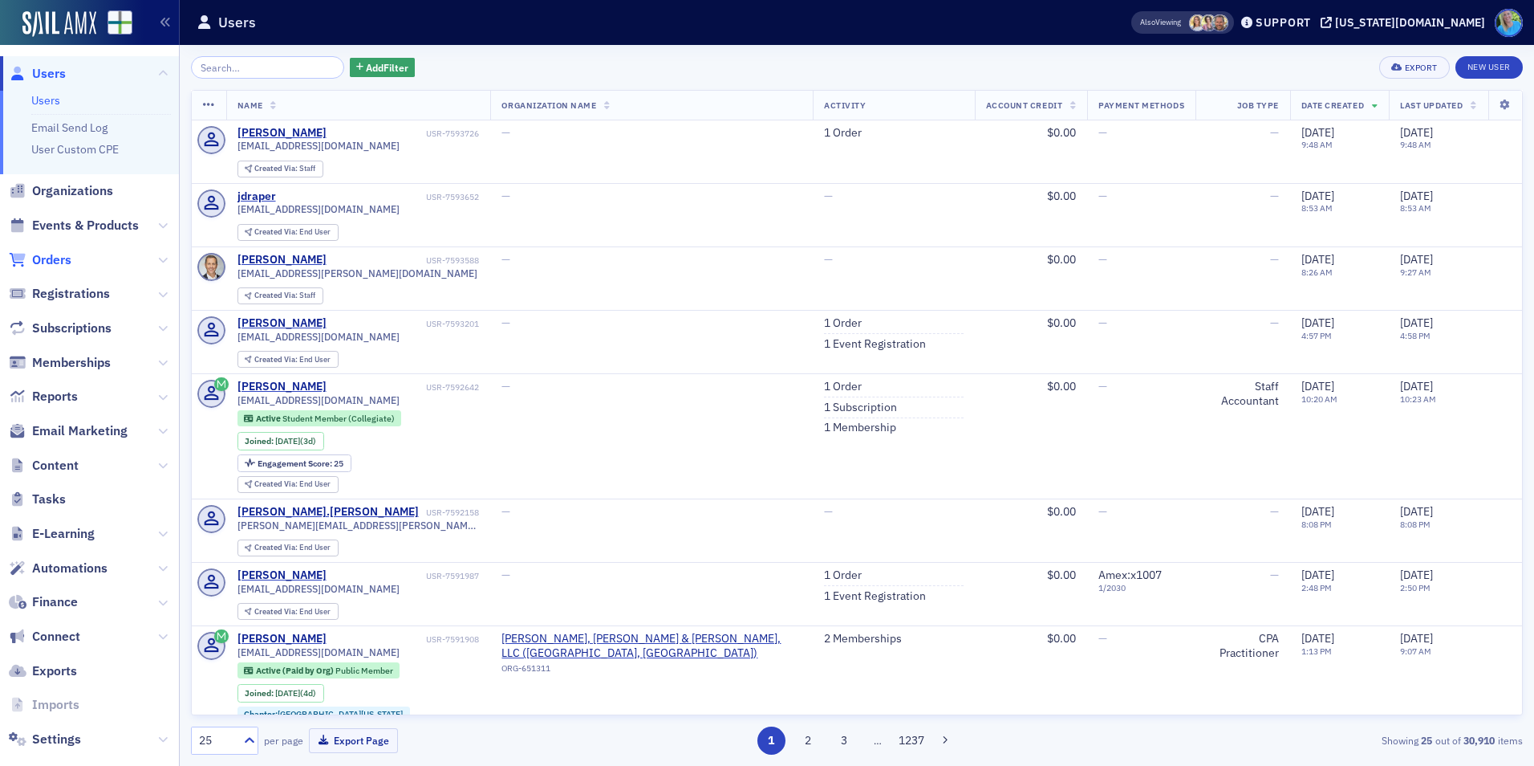
click at [43, 262] on span "Orders" at bounding box center [51, 260] width 39 height 18
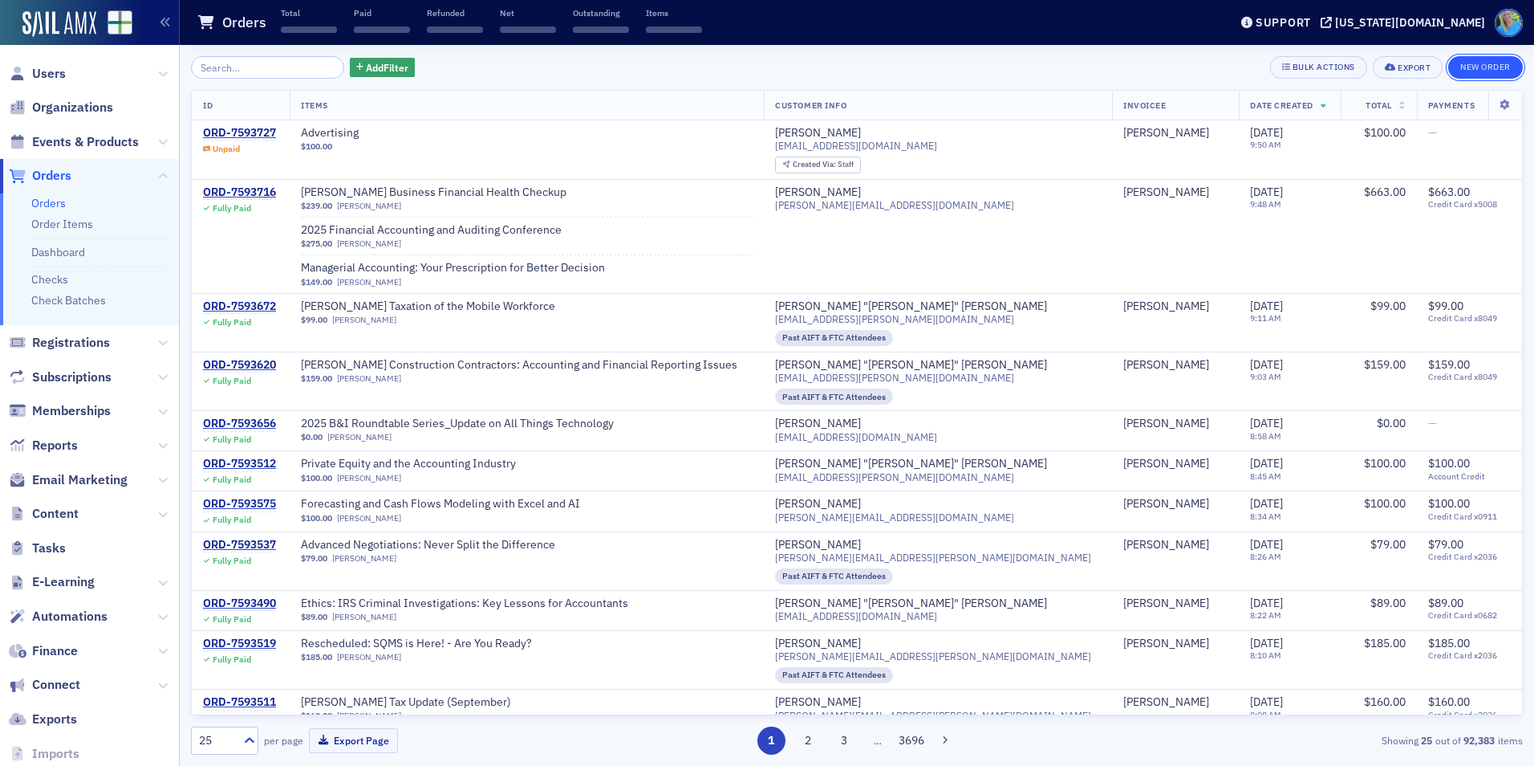
click at [1468, 71] on button "New Order" at bounding box center [1485, 67] width 75 height 22
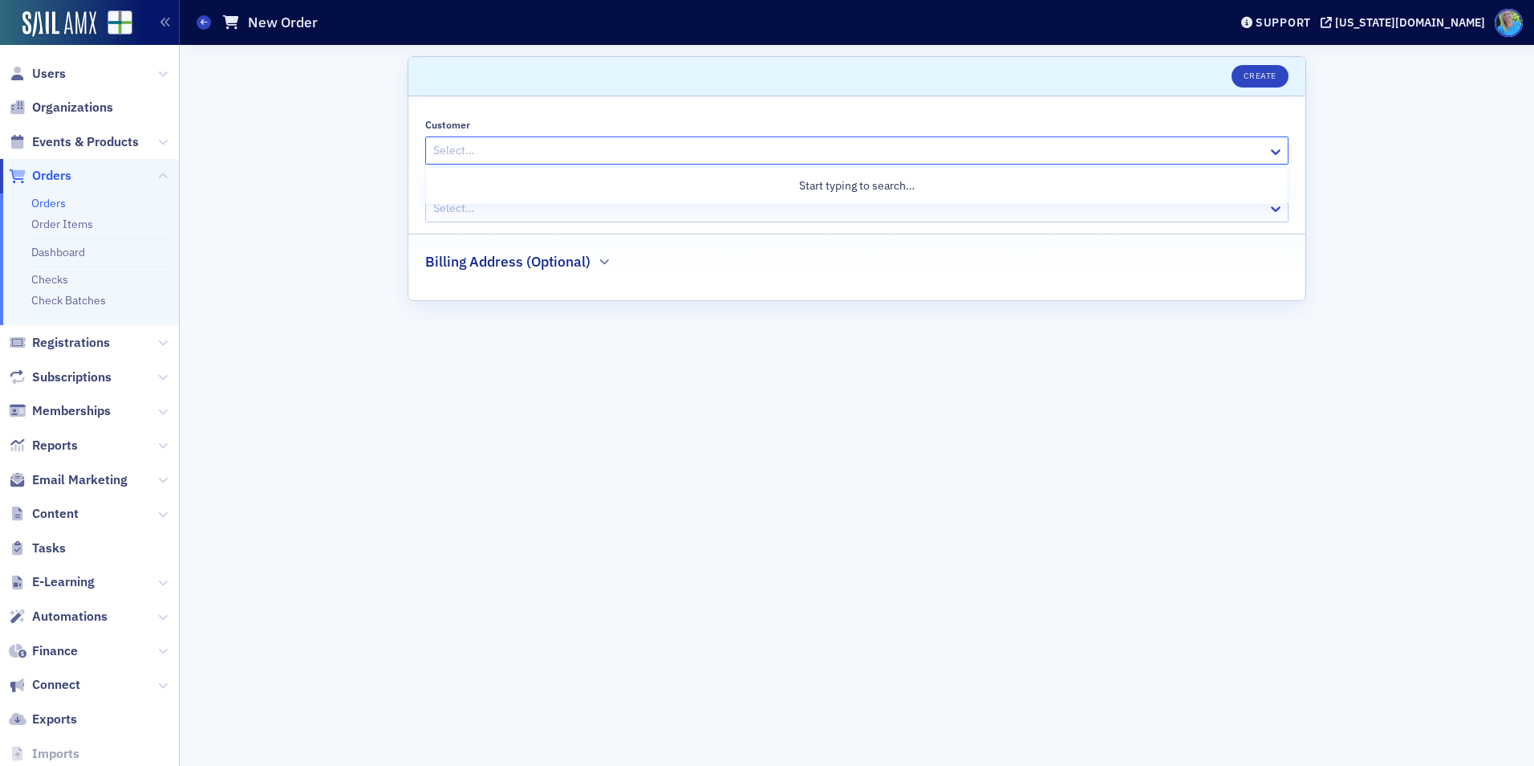
click at [475, 156] on div at bounding box center [849, 150] width 835 height 20
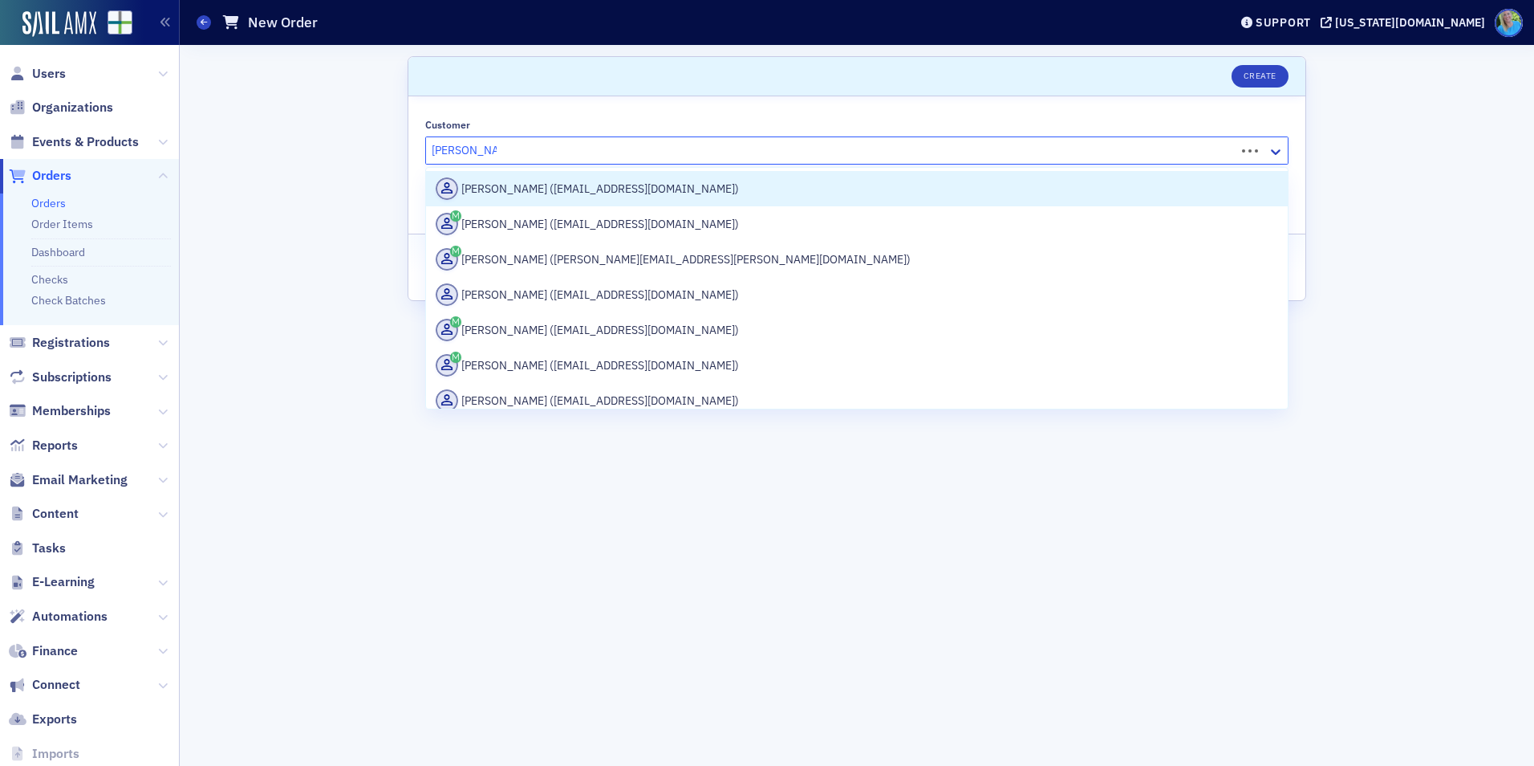
type input "[PERSON_NAME]"
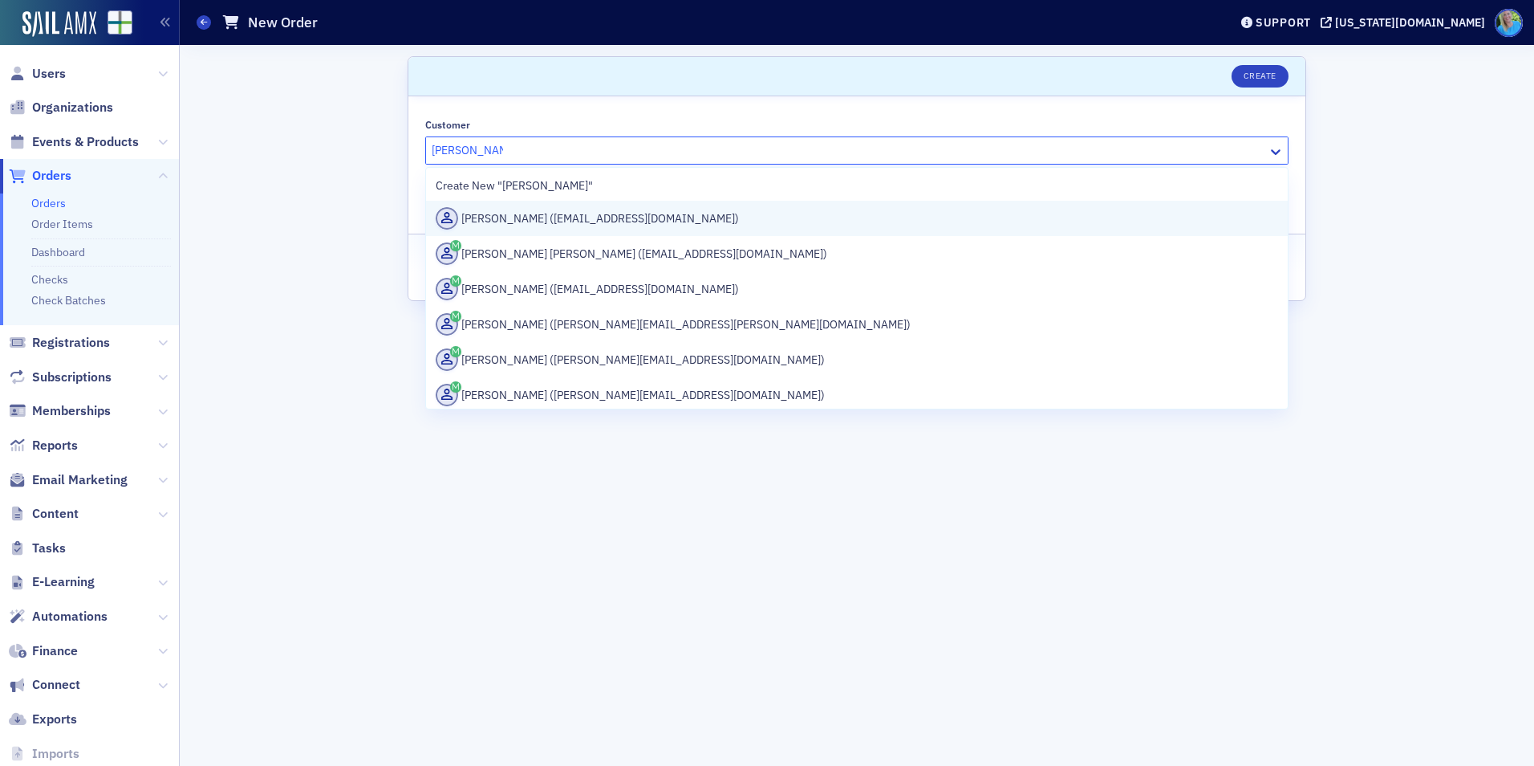
click at [504, 209] on div "[PERSON_NAME] ([EMAIL_ADDRESS][DOMAIN_NAME])" at bounding box center [857, 218] width 843 height 22
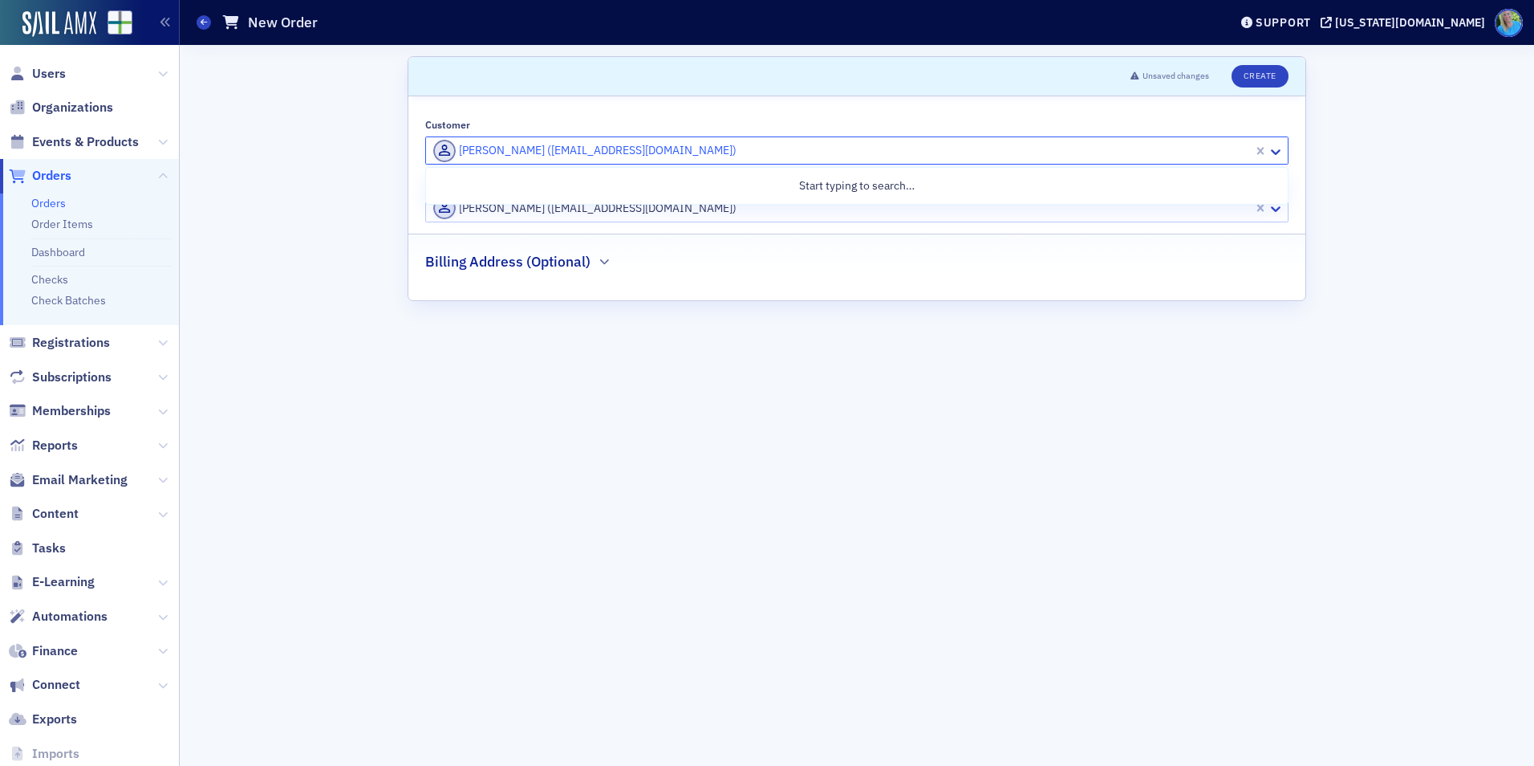
click at [794, 155] on div at bounding box center [842, 150] width 820 height 20
click at [772, 146] on div at bounding box center [842, 150] width 820 height 20
click at [766, 151] on div at bounding box center [842, 150] width 820 height 20
type input "paul anna"
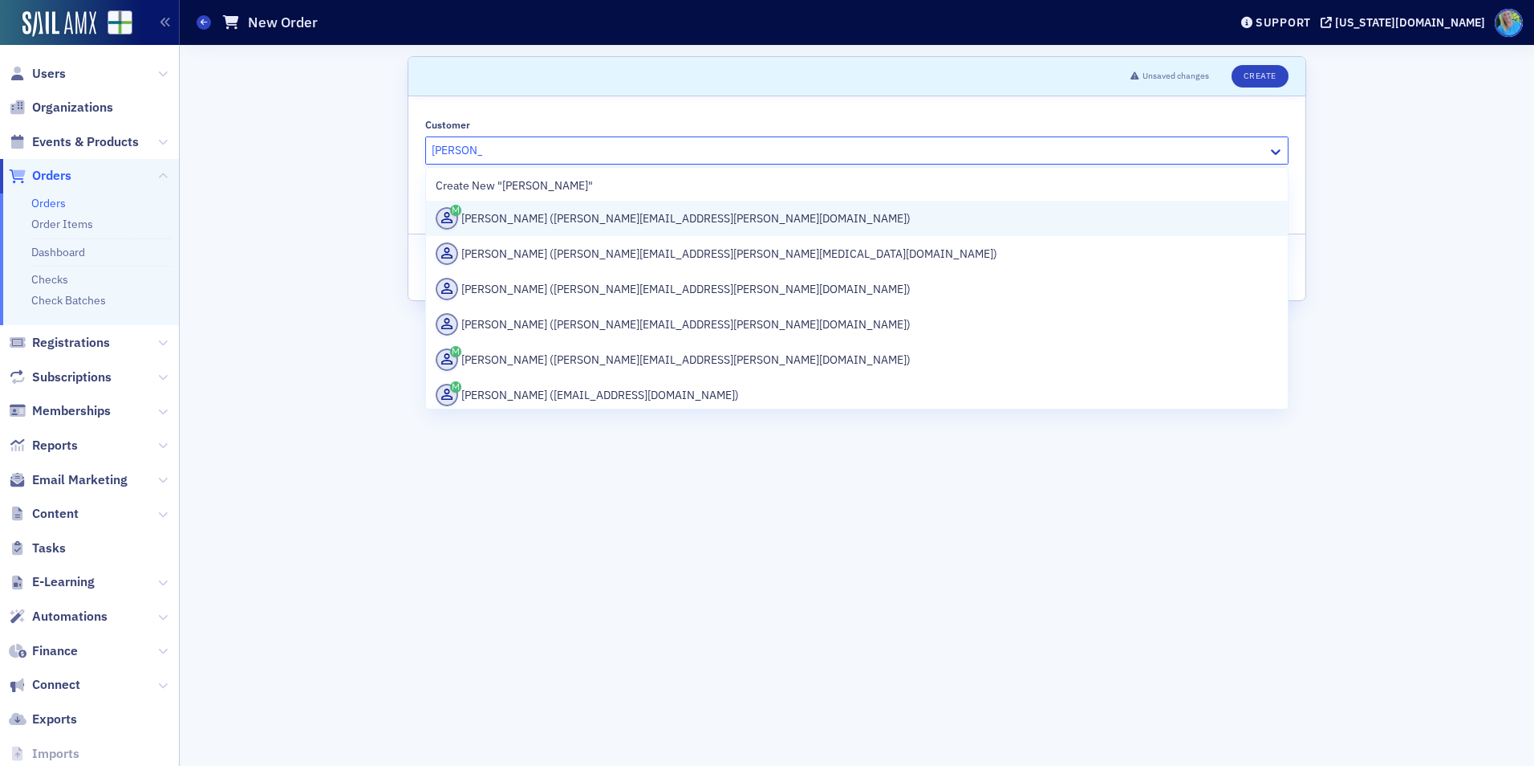
click at [758, 207] on div "Paul Annan (paul.annan@daimler.com)" at bounding box center [857, 218] width 843 height 22
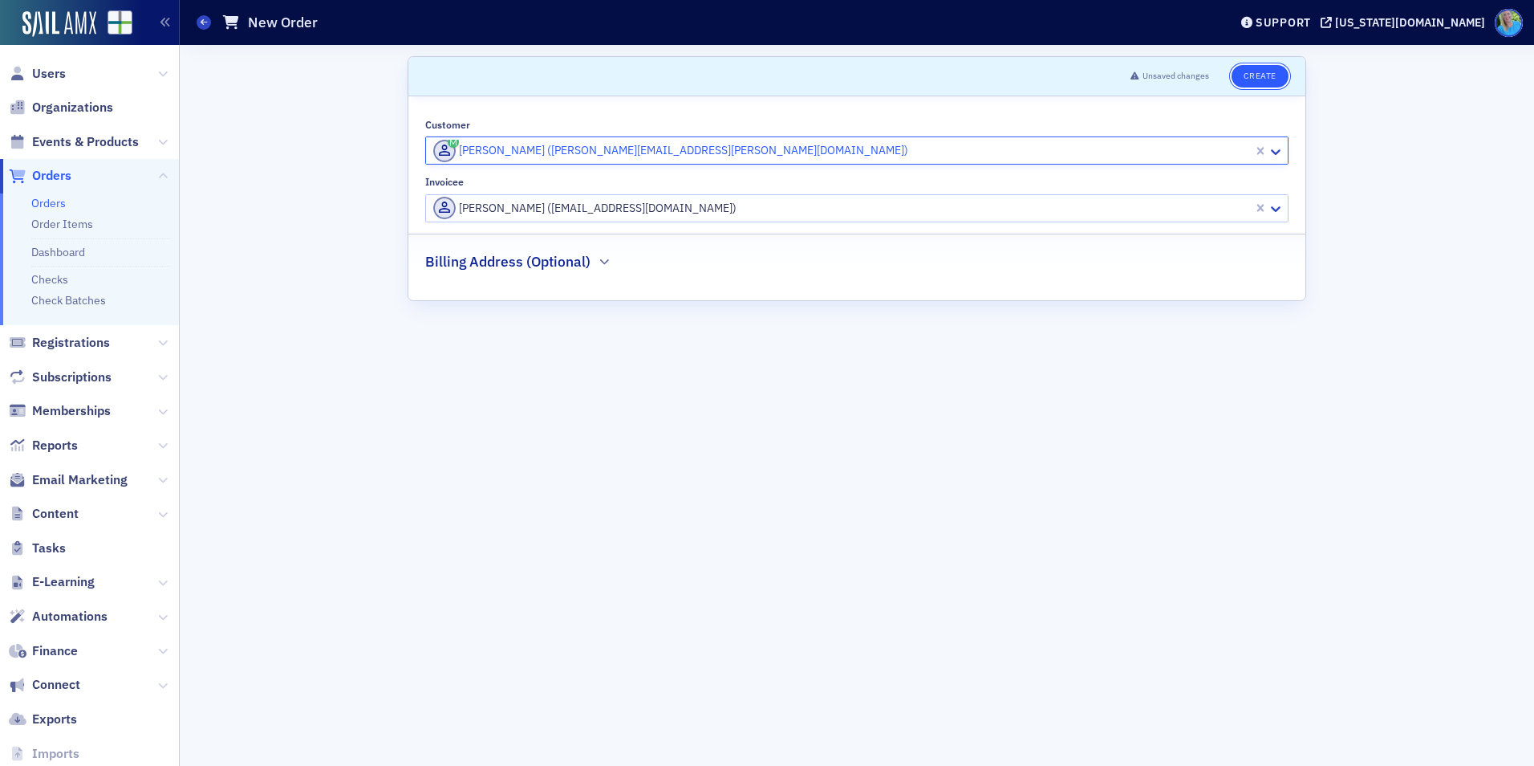
click at [1252, 81] on button "Create" at bounding box center [1260, 76] width 57 height 22
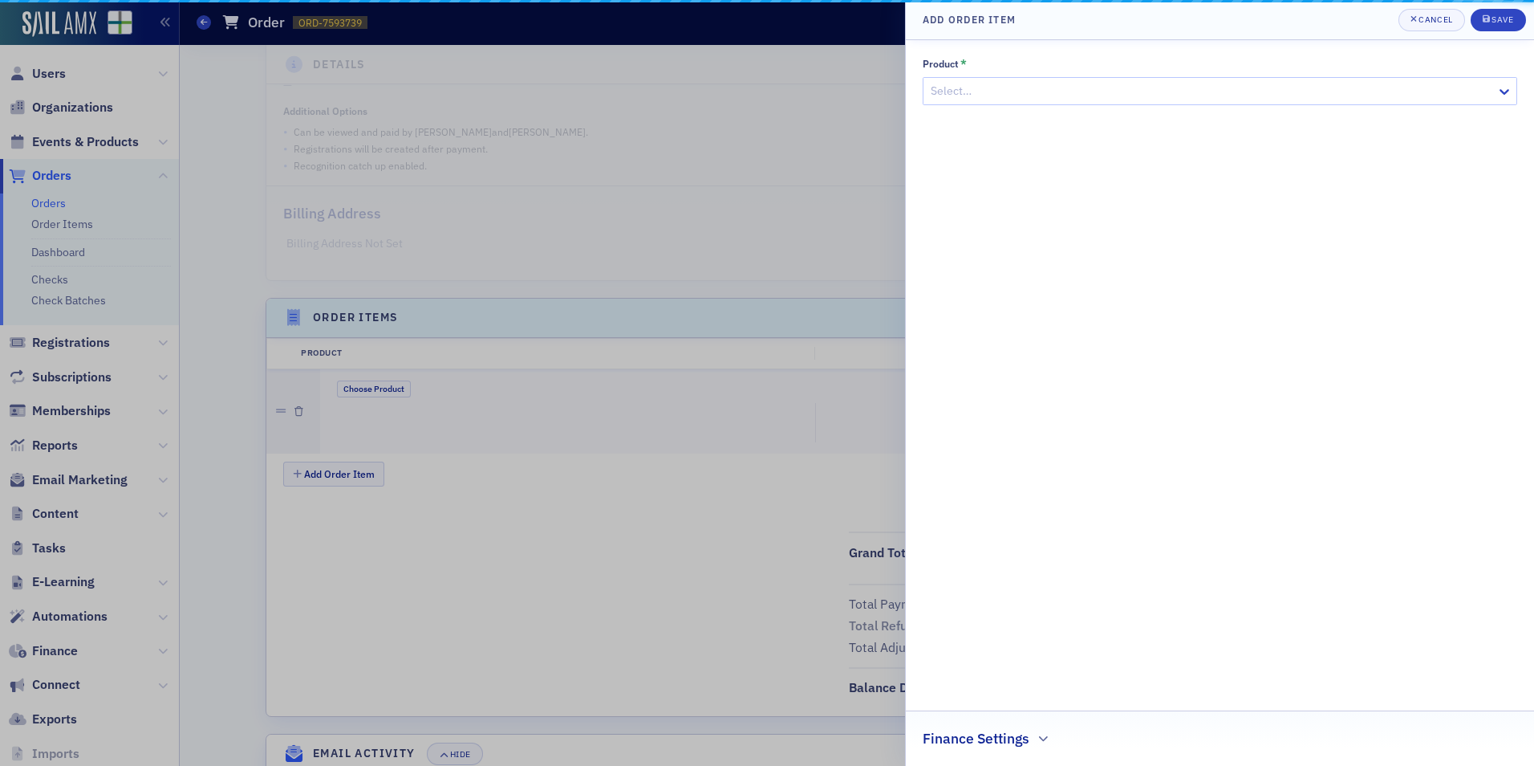
scroll to position [344, 0]
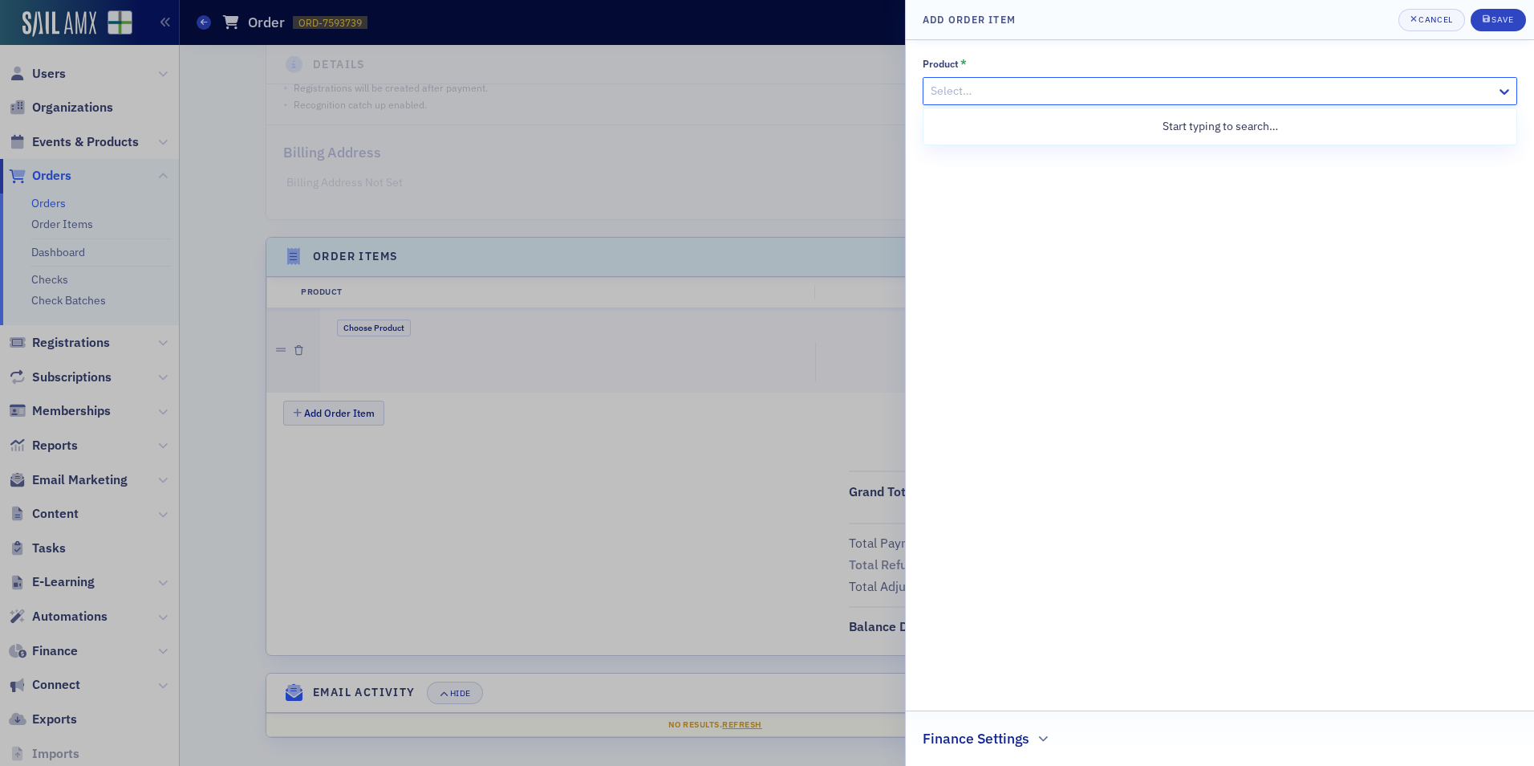
click at [965, 92] on div at bounding box center [1212, 91] width 566 height 20
type input "City Visit"
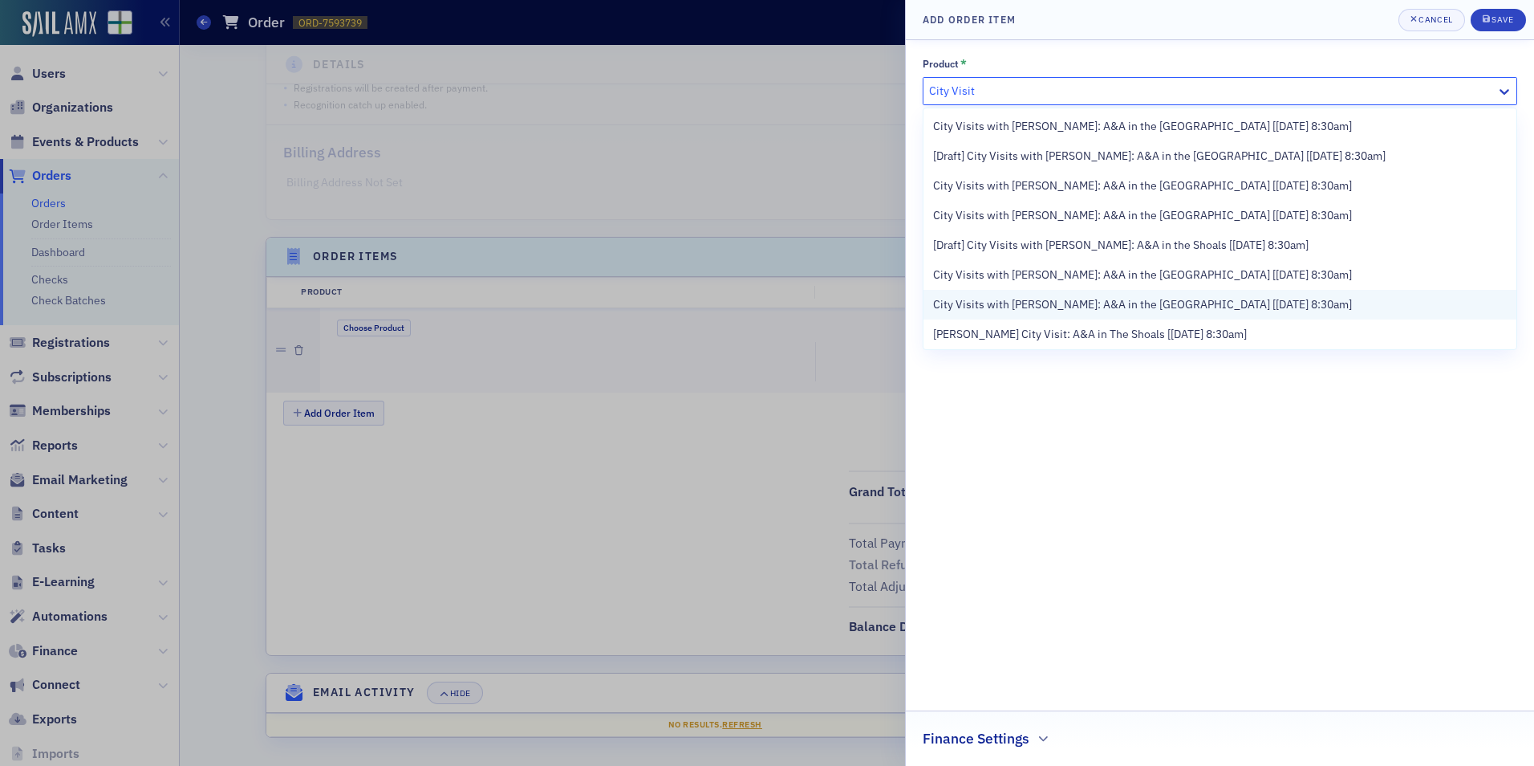
drag, startPoint x: 1015, startPoint y: 285, endPoint x: 1020, endPoint y: 296, distance: 12.2
click at [1020, 296] on div "City Visits with Josh McGowan: A&A in the Queen City [8/14/2025 8:30am] [Draft]…" at bounding box center [1220, 228] width 593 height 241
click at [1020, 296] on span "City Visits with Josh McGowan: A&A in the Capital City [9/11/2025 8:30am]" at bounding box center [1142, 304] width 419 height 17
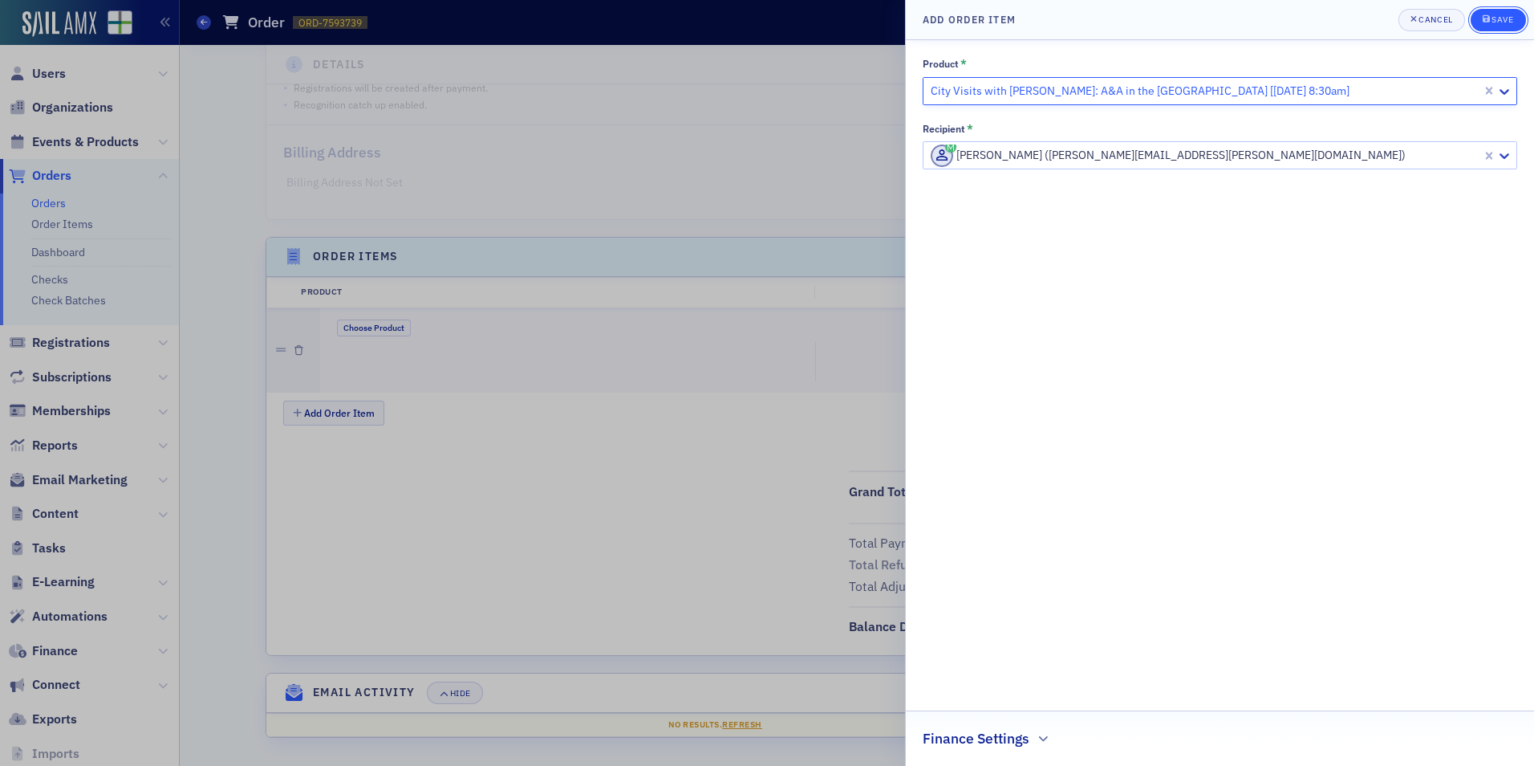
click at [1510, 16] on div "Save" at bounding box center [1503, 19] width 22 height 9
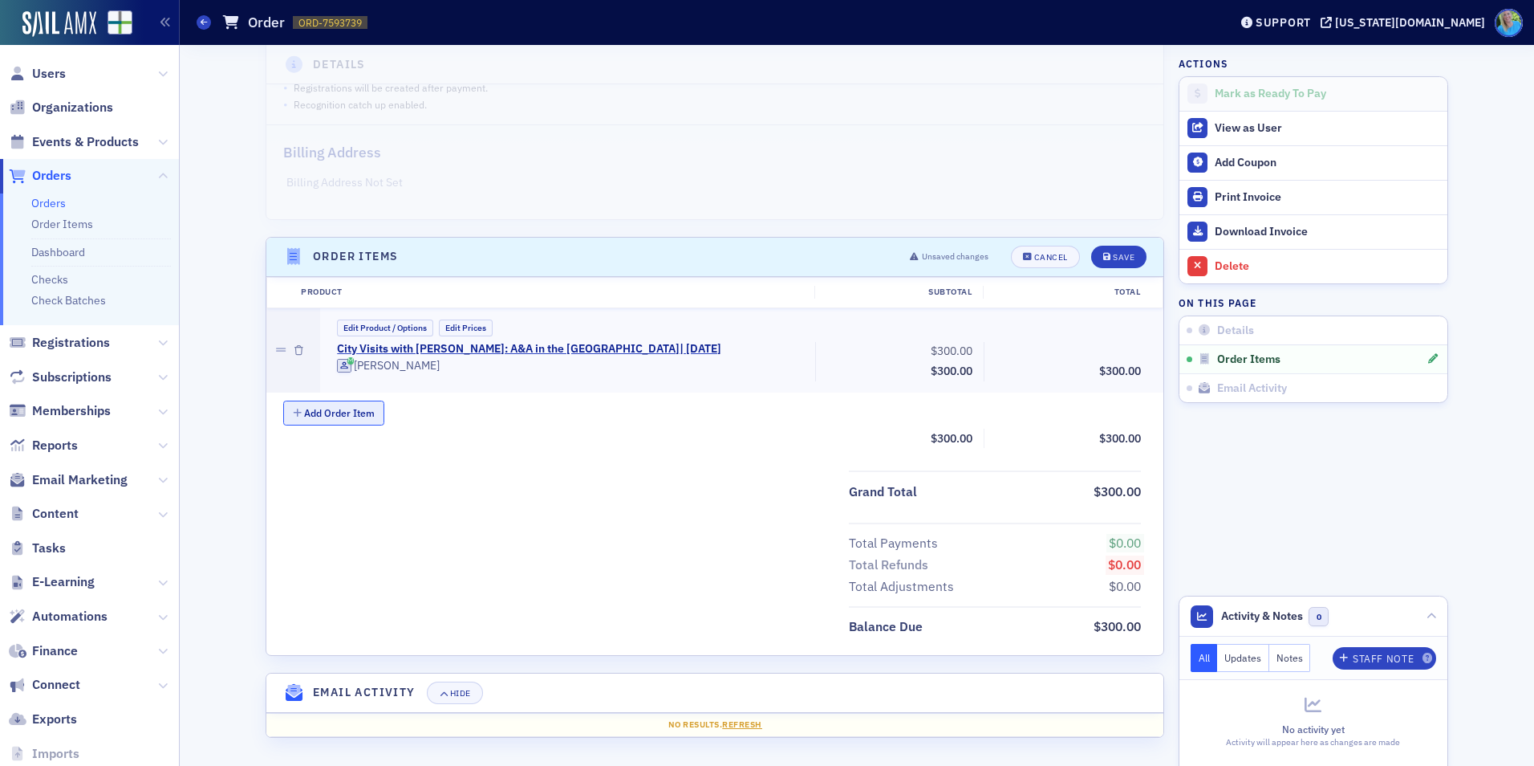
click at [374, 408] on button "Add Order Item" at bounding box center [333, 412] width 101 height 25
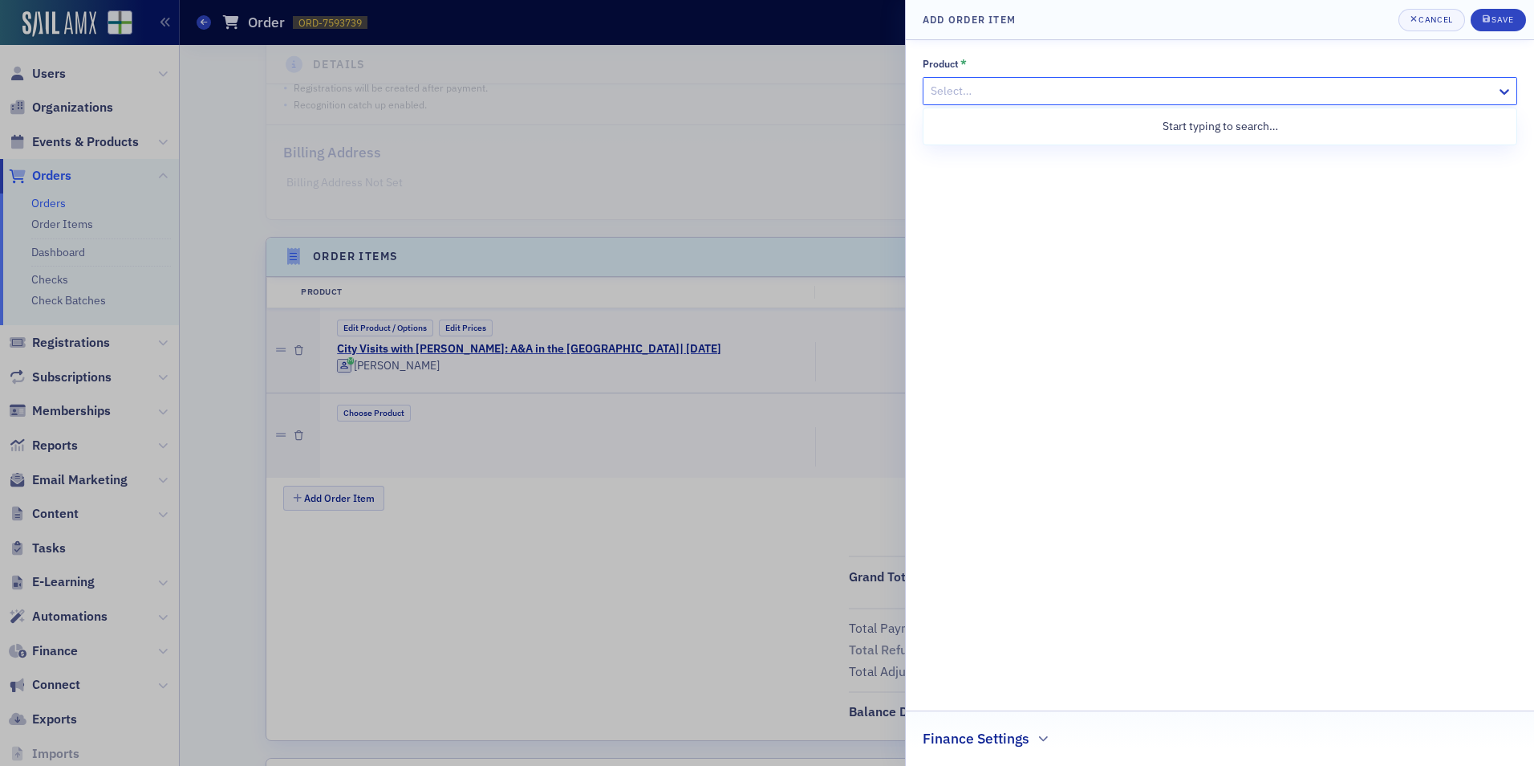
click at [999, 77] on div "Select…" at bounding box center [1220, 91] width 595 height 28
type input "Financial accounting and auditing"
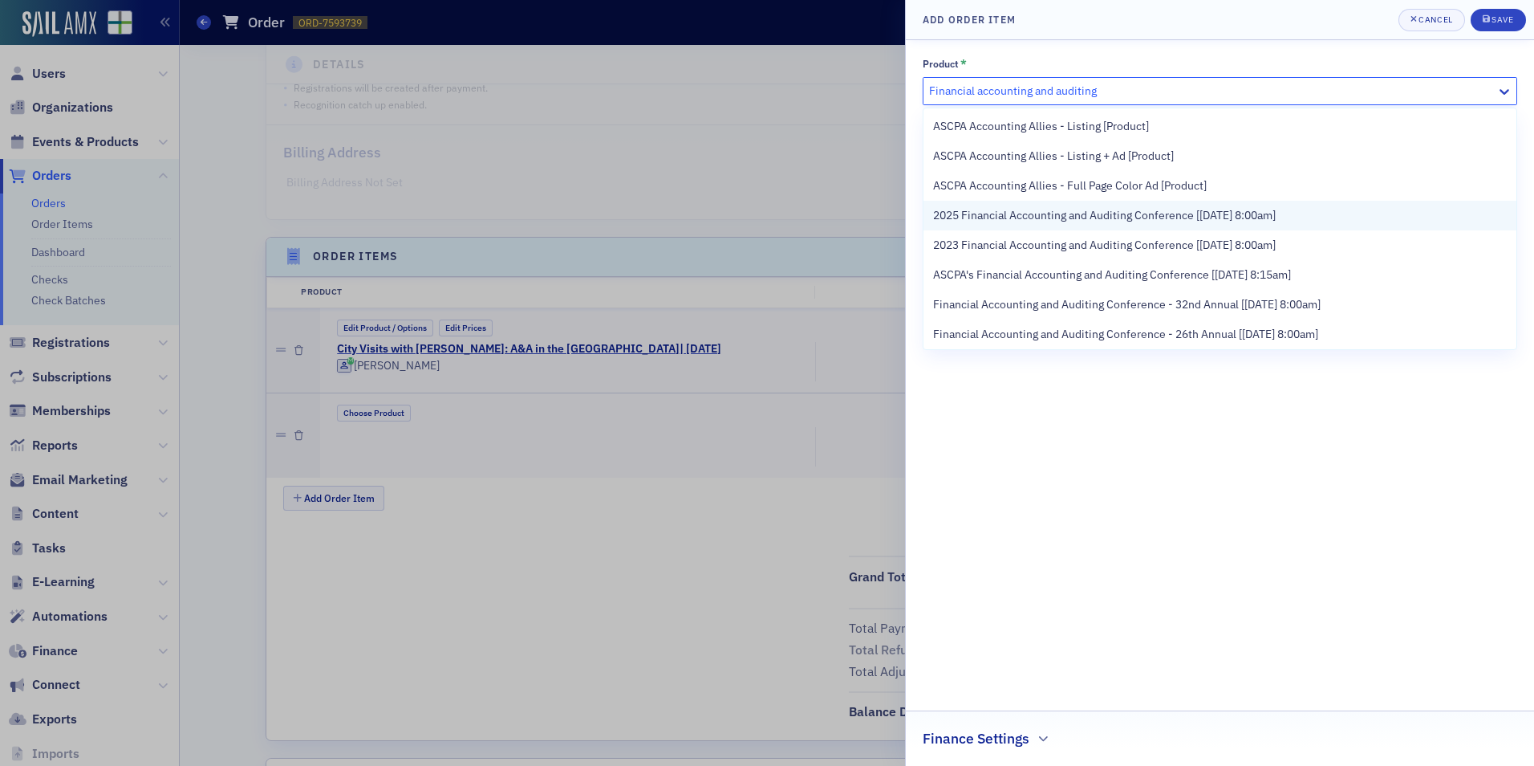
click at [1025, 213] on span "2025 Financial Accounting and Auditing Conference [9/26/2025 8:00am]" at bounding box center [1104, 215] width 343 height 17
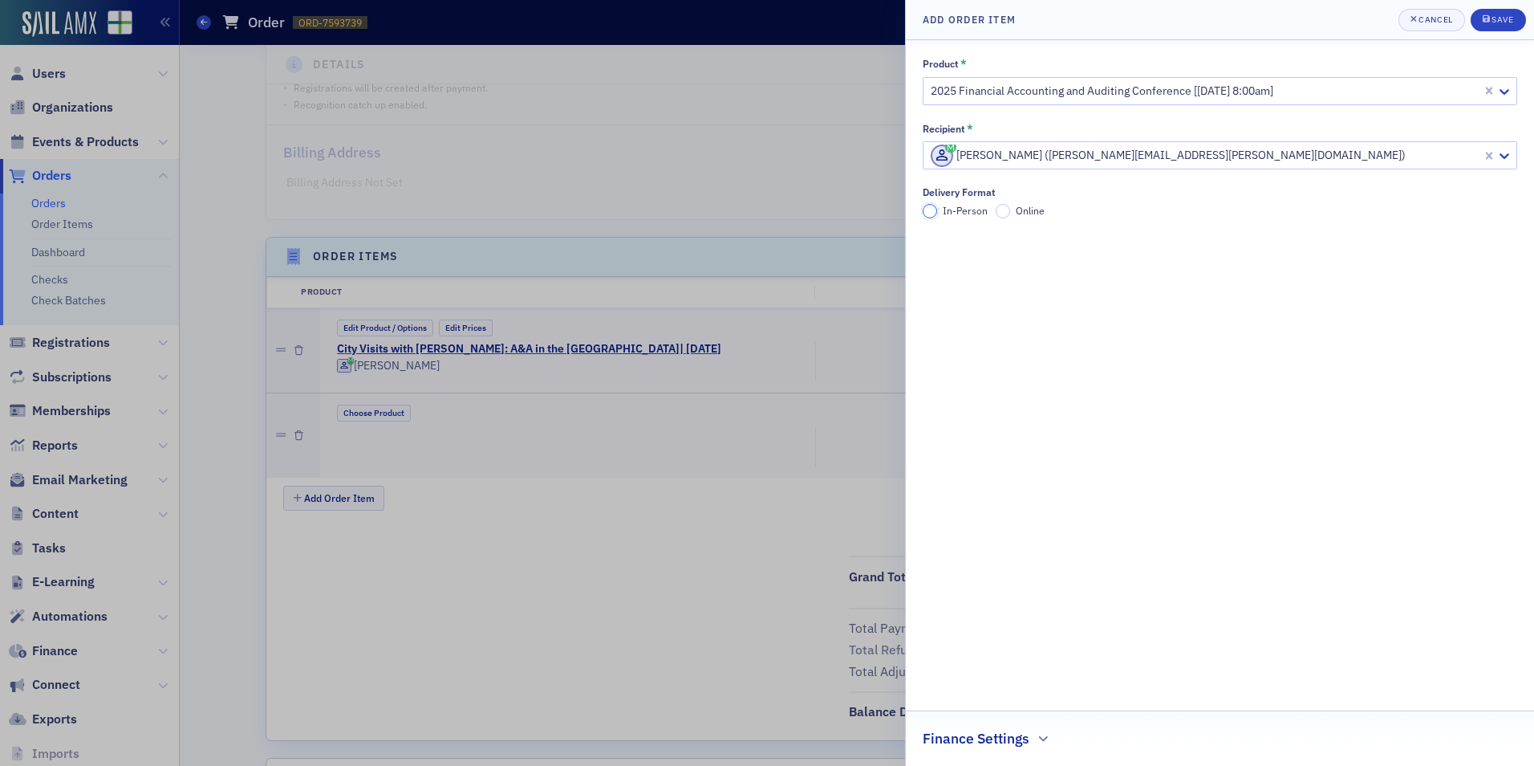
click at [933, 214] on input "In-Person" at bounding box center [930, 211] width 14 height 14
click at [1493, 19] on div "Save" at bounding box center [1503, 19] width 22 height 9
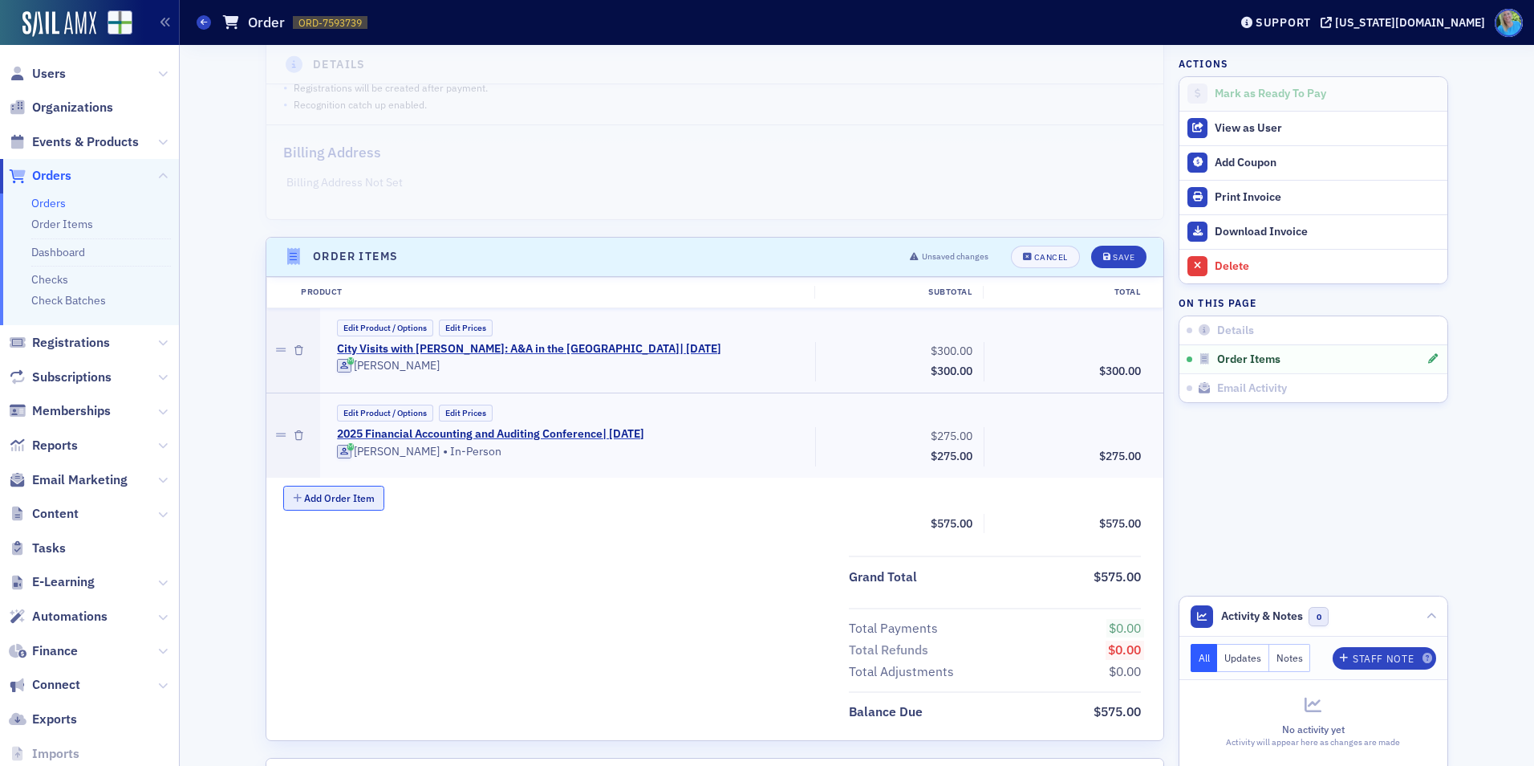
click at [347, 494] on button "Add Order Item" at bounding box center [333, 497] width 101 height 25
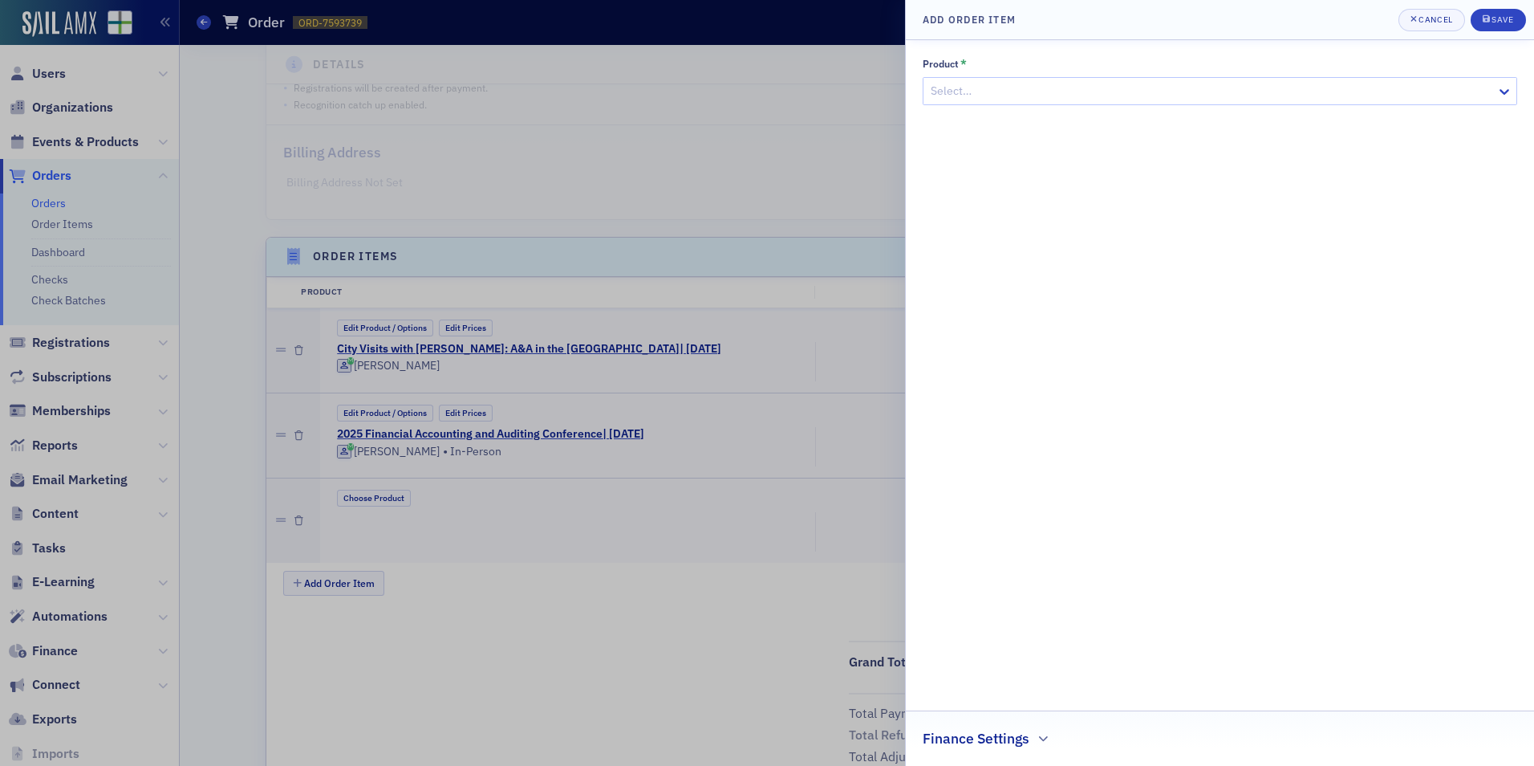
click at [976, 95] on div at bounding box center [1212, 91] width 566 height 20
type input "ACPEN signature 2025"
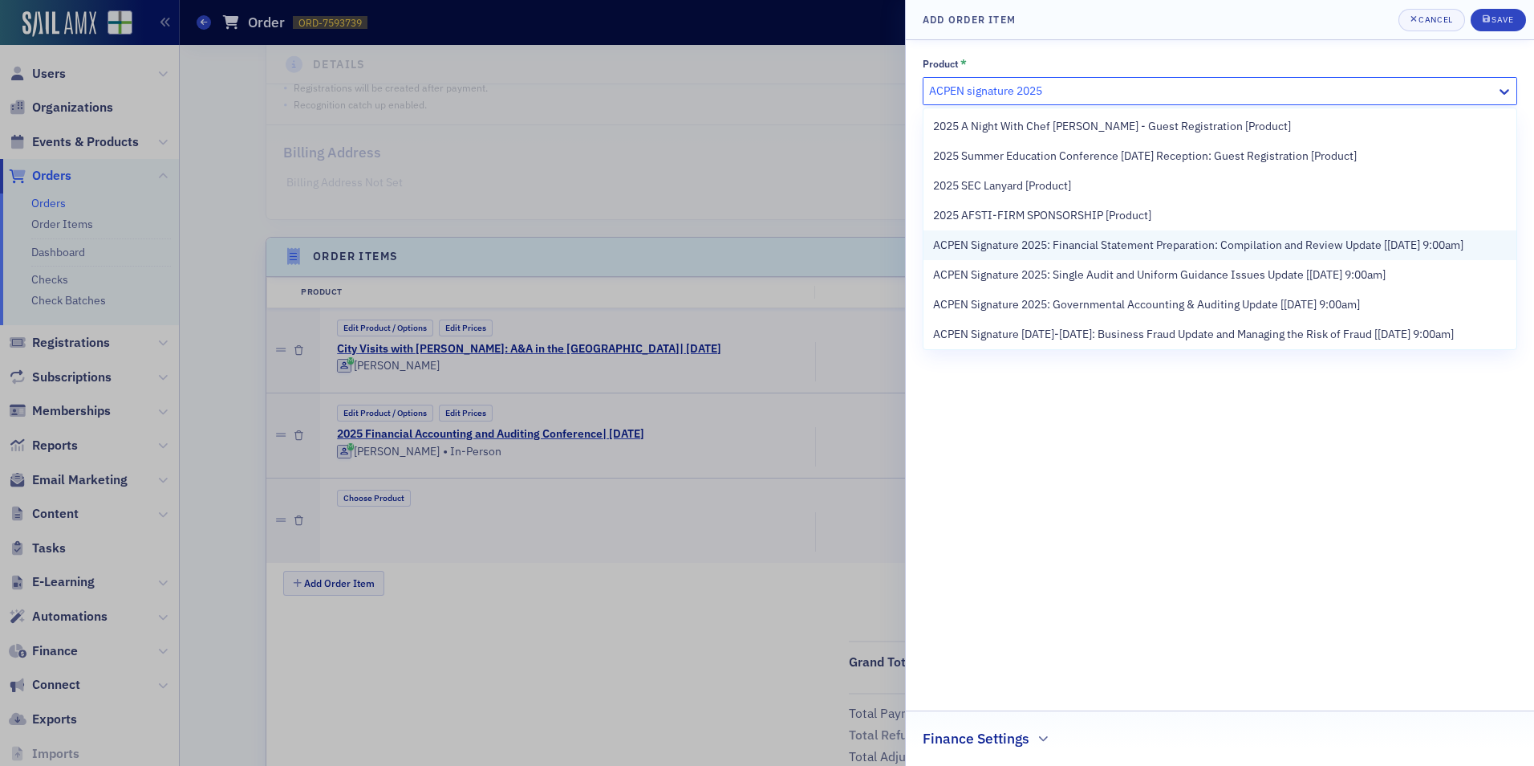
click at [1017, 239] on span "ACPEN Signature 2025: Financial Statement Preparation: Compilation and Review U…" at bounding box center [1198, 245] width 530 height 17
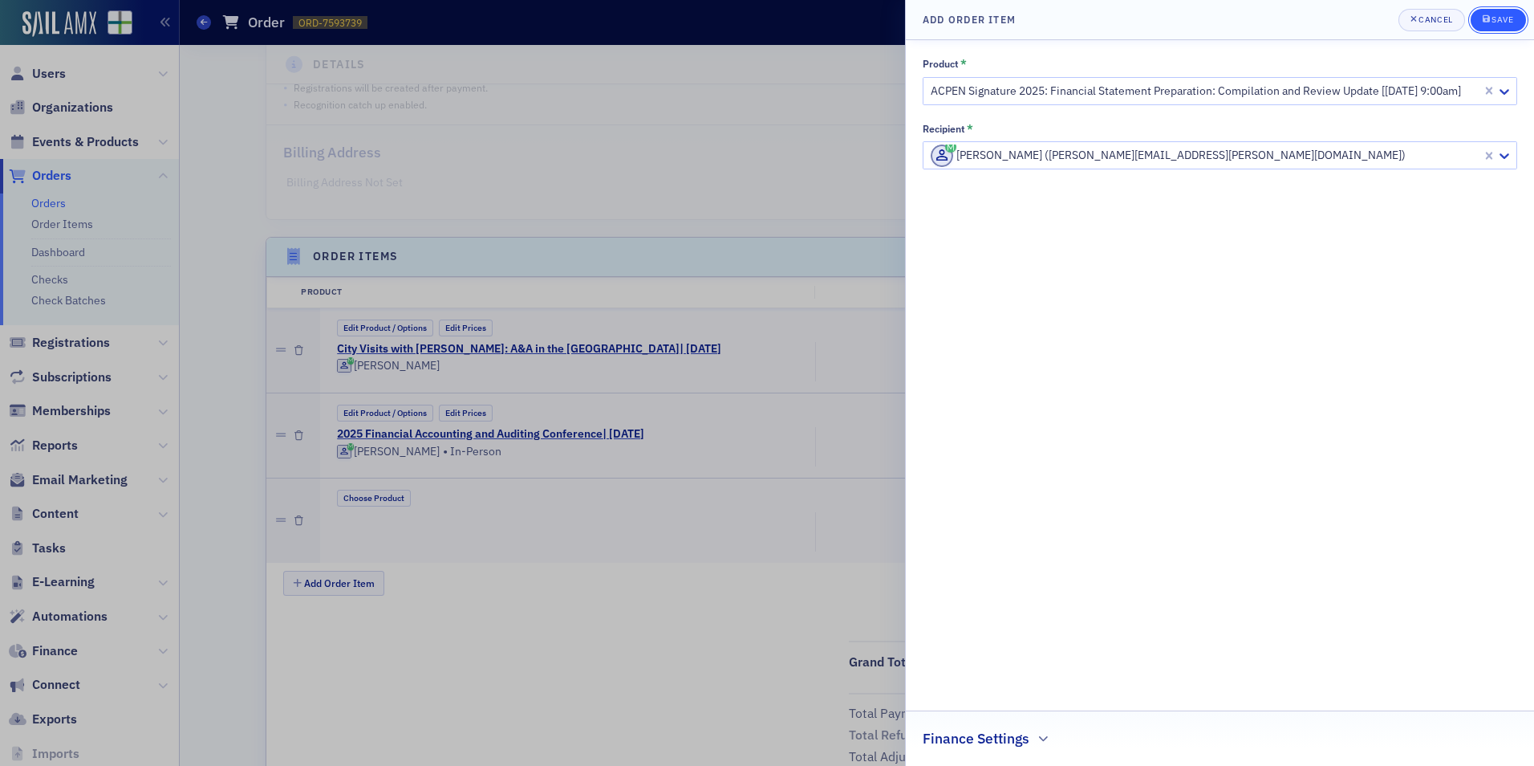
click at [1513, 13] on button "Save" at bounding box center [1498, 20] width 55 height 22
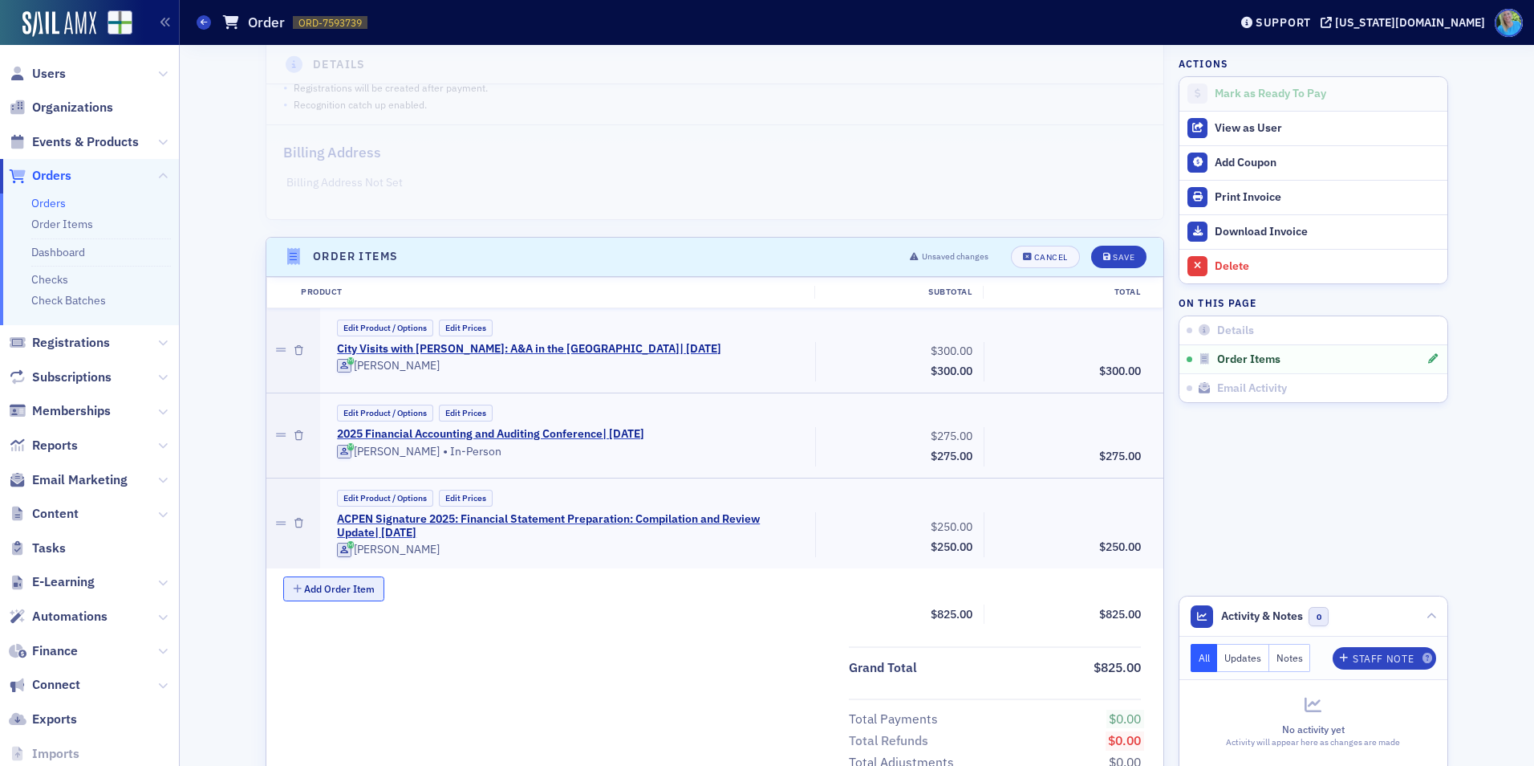
click at [359, 585] on button "Add Order Item" at bounding box center [333, 588] width 101 height 25
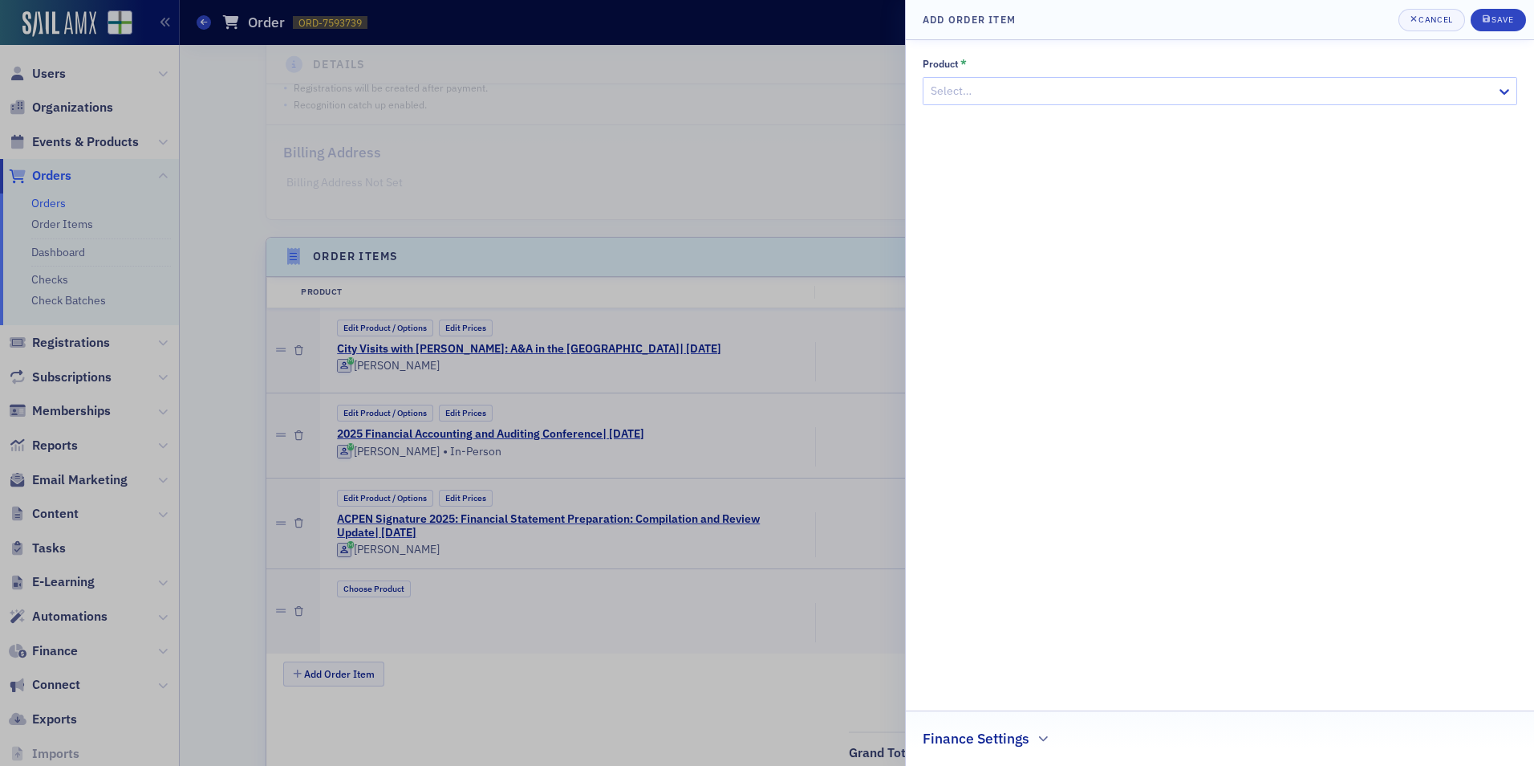
click at [964, 83] on div at bounding box center [1212, 91] width 566 height 20
type input "Walter Haig's GAAP for"
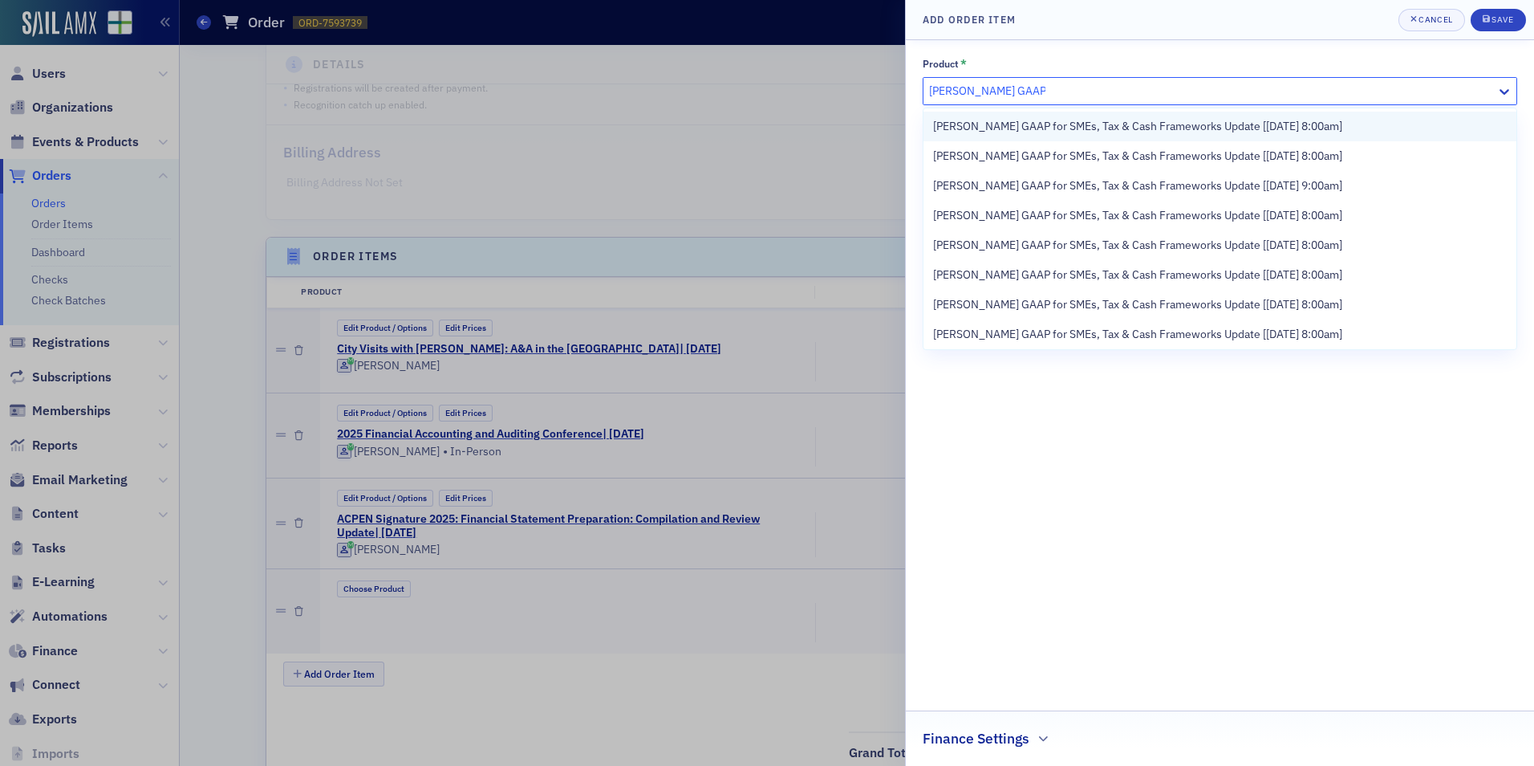
click at [977, 119] on span "Walter Haig's GAAP for SMEs, Tax & Cash Frameworks Update [8/22/2025 8:00am]" at bounding box center [1137, 126] width 409 height 17
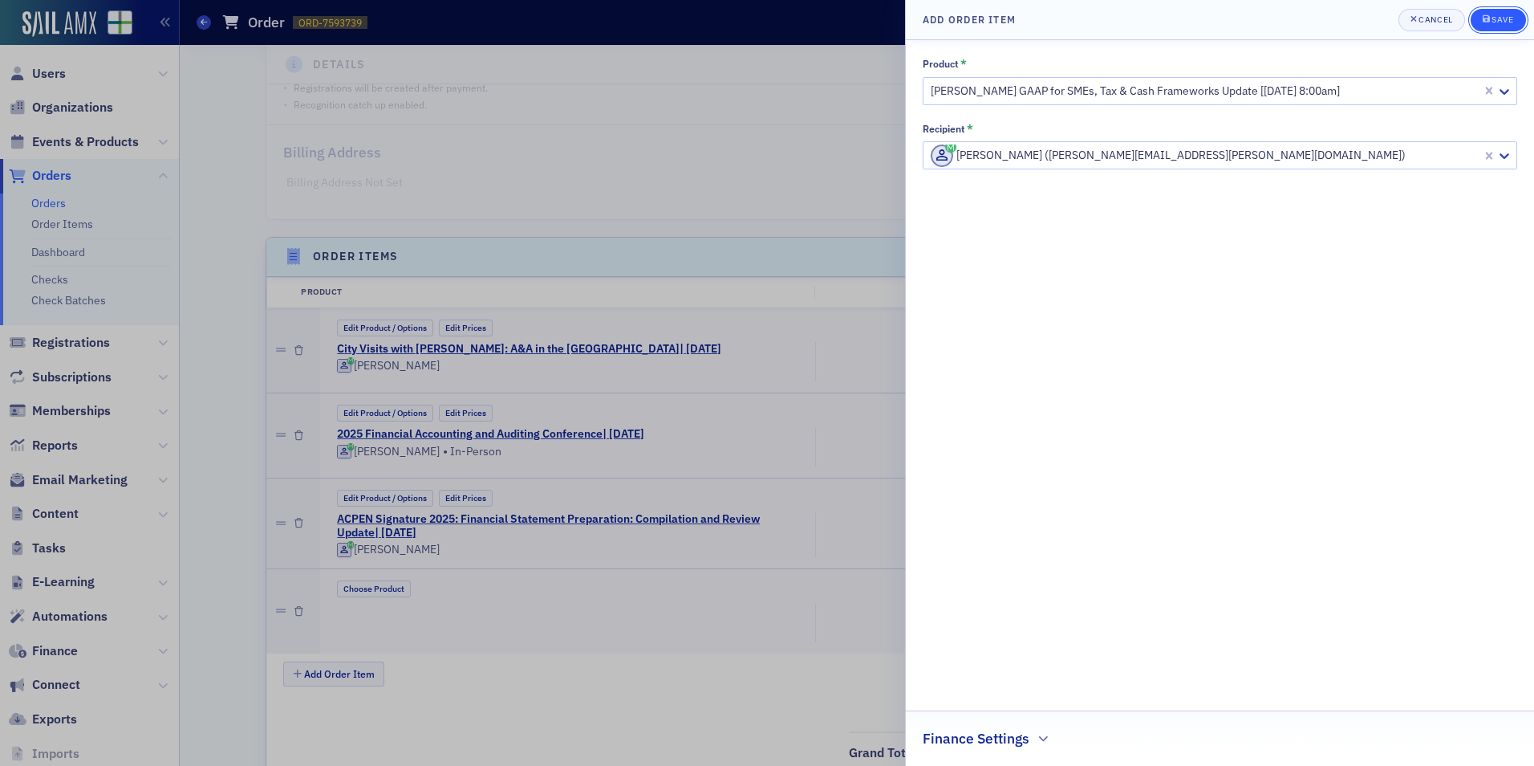
click at [1477, 30] on button "Save" at bounding box center [1498, 20] width 55 height 22
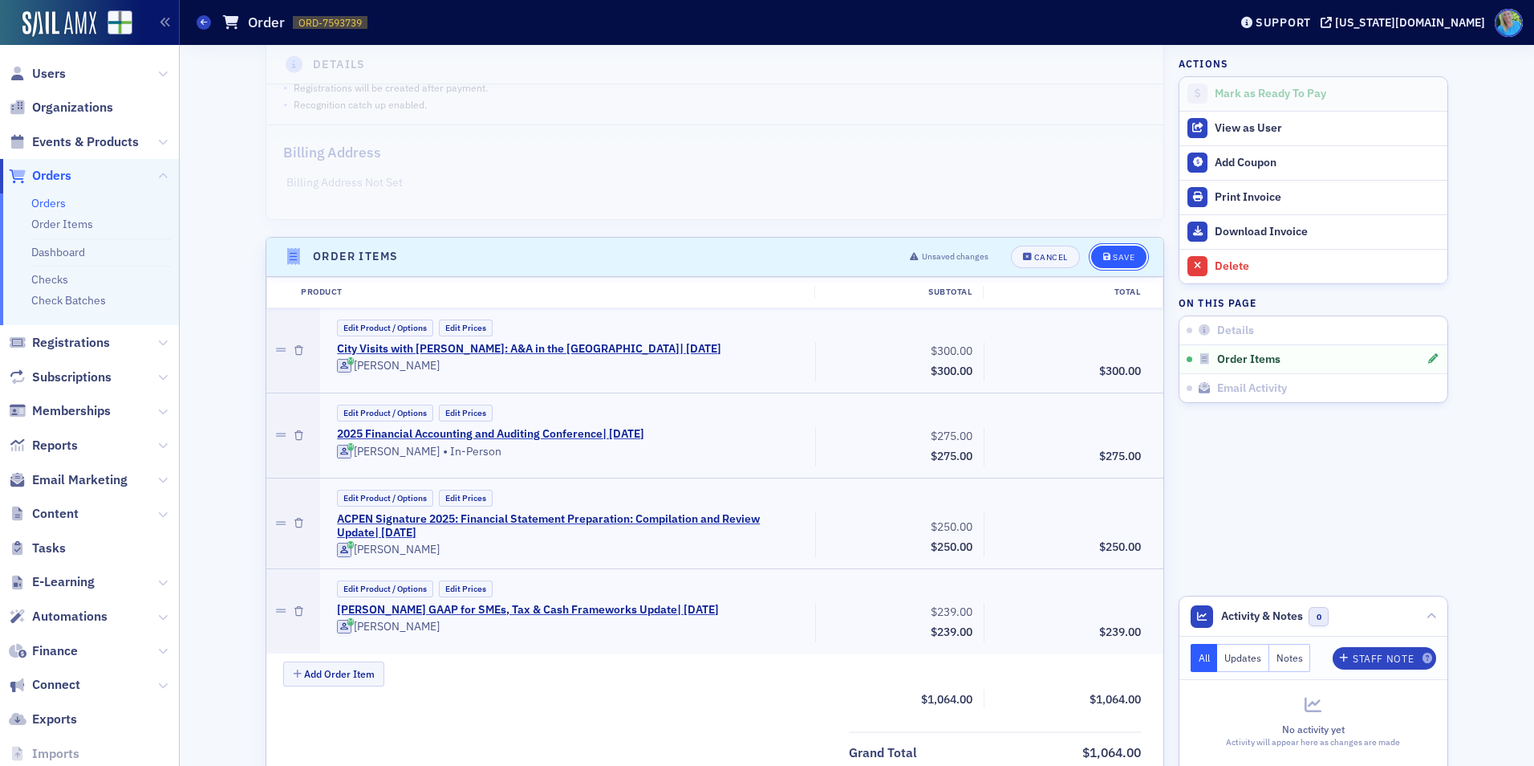
click at [1105, 260] on span "Save" at bounding box center [1118, 257] width 31 height 9
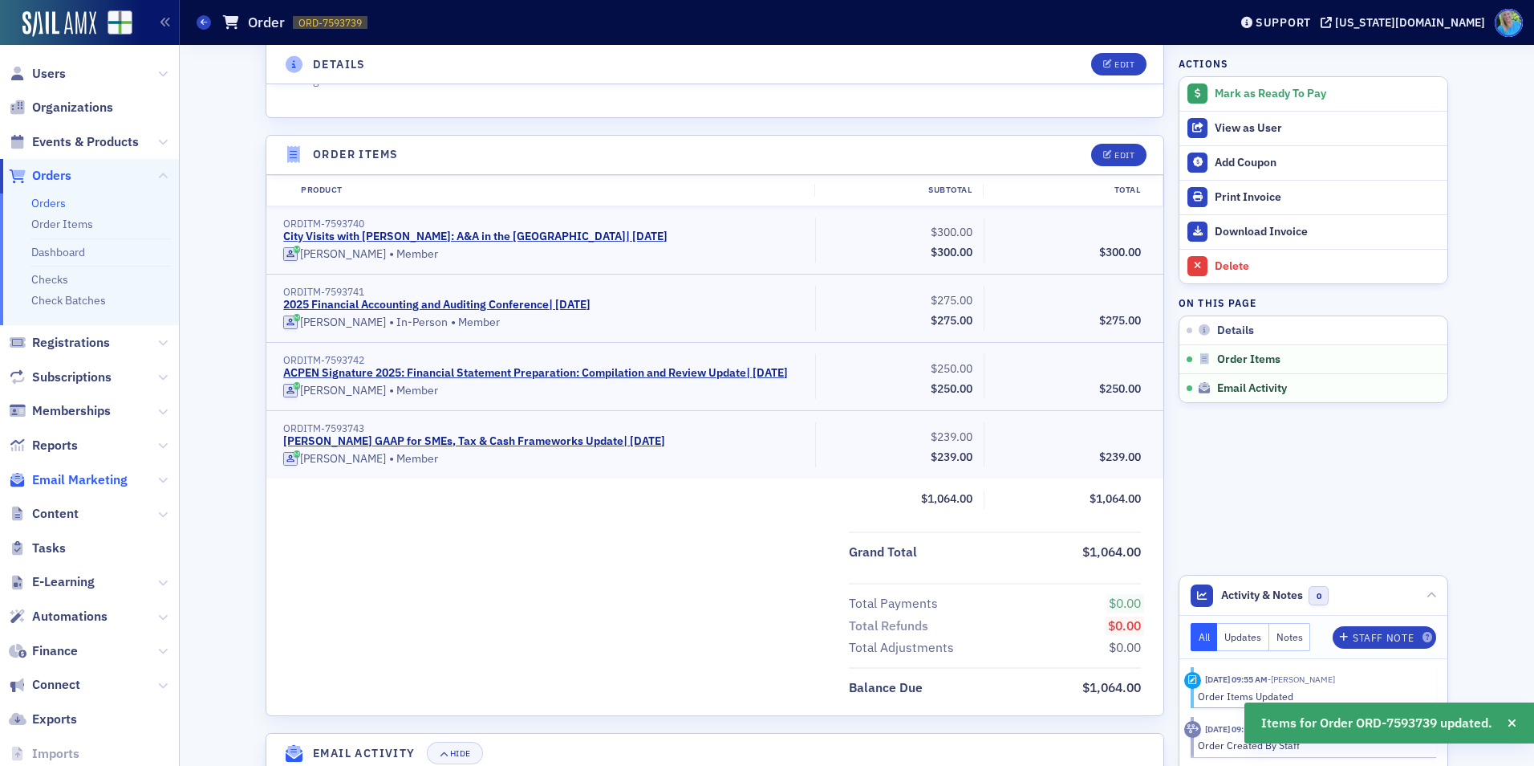
scroll to position [521, 0]
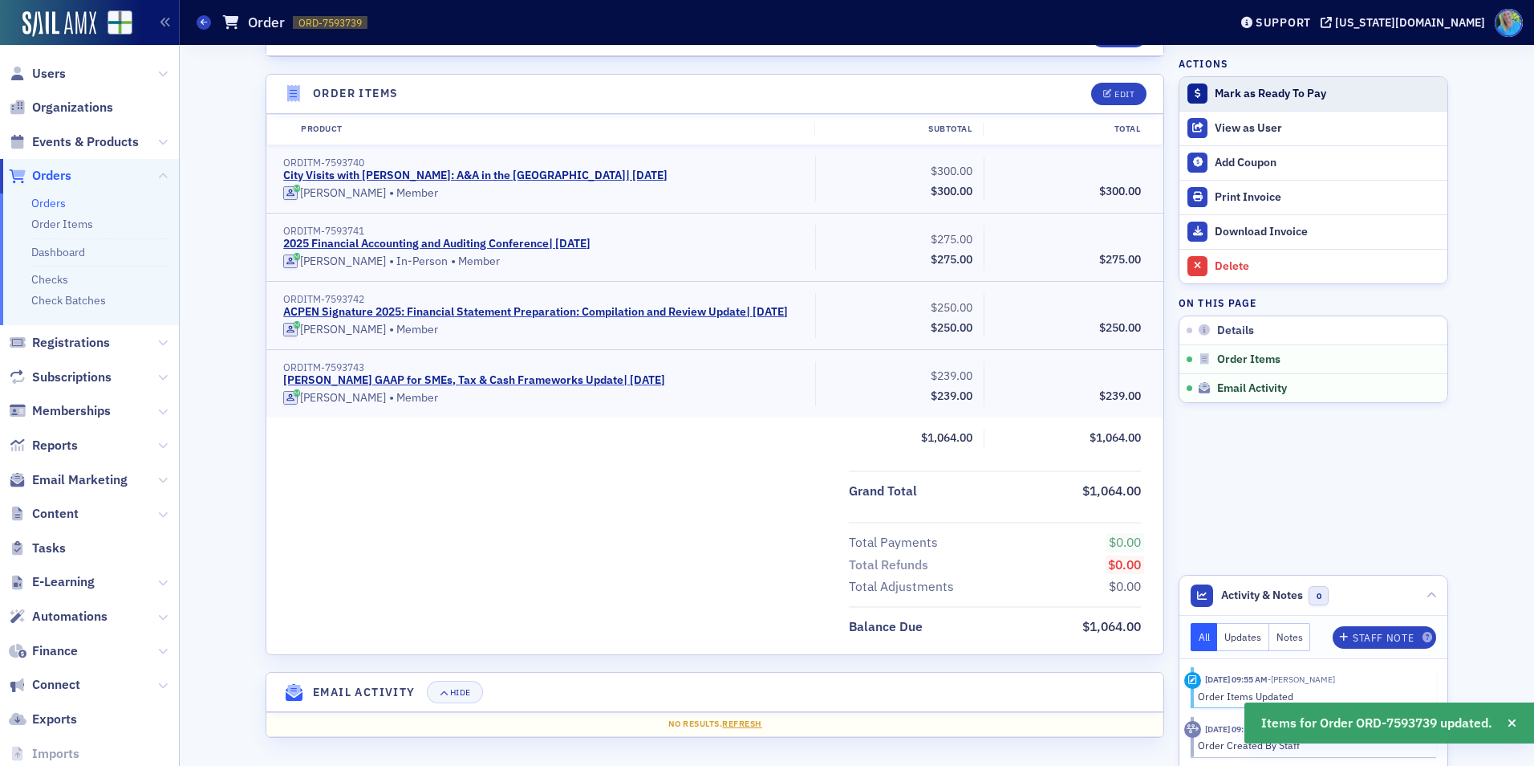
click at [1242, 92] on div "Mark as Ready To Pay" at bounding box center [1327, 94] width 225 height 14
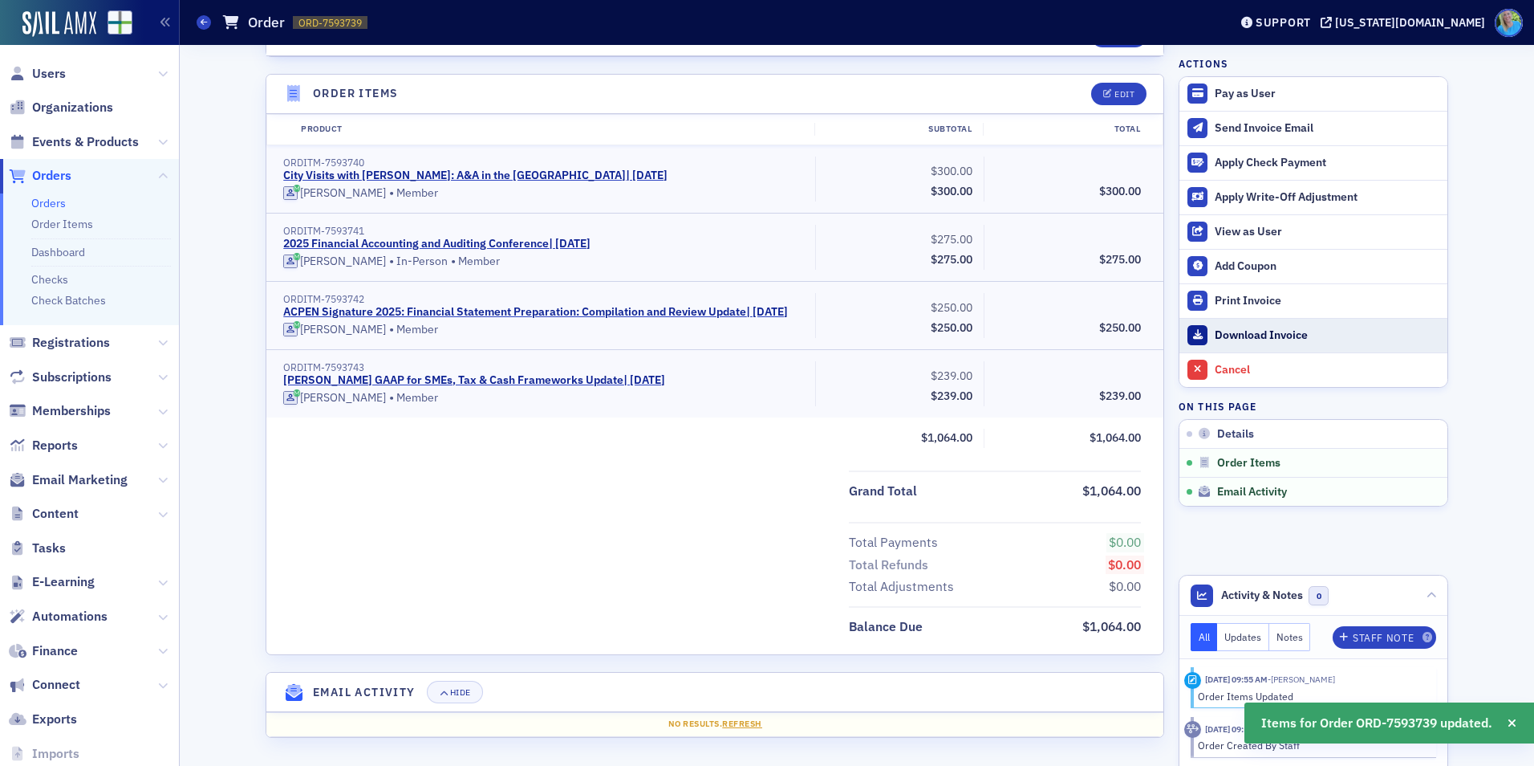
click at [1217, 338] on div "Download Invoice" at bounding box center [1327, 335] width 225 height 14
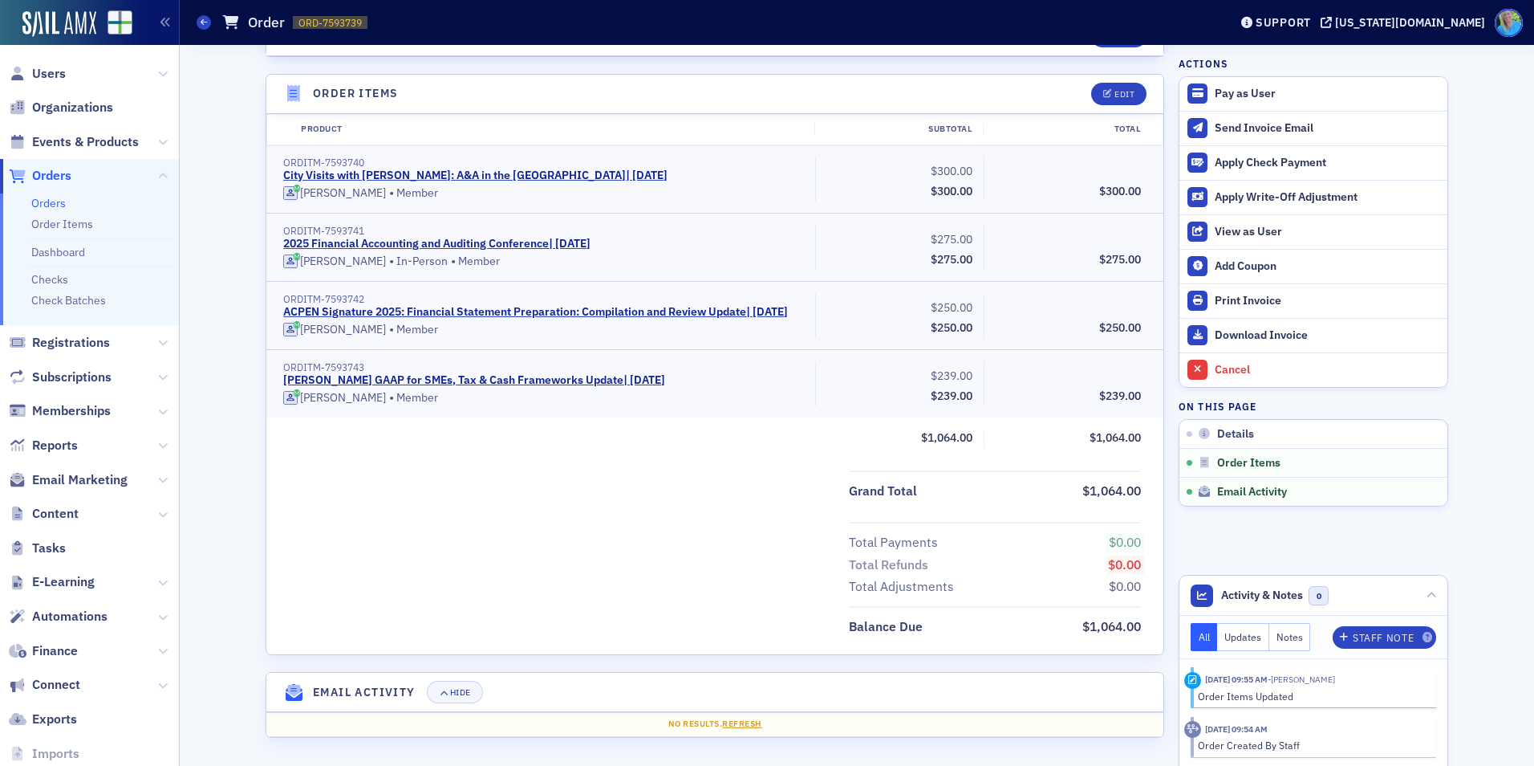
click at [610, 606] on div "Balance Due $1,064.00" at bounding box center [714, 622] width 897 height 32
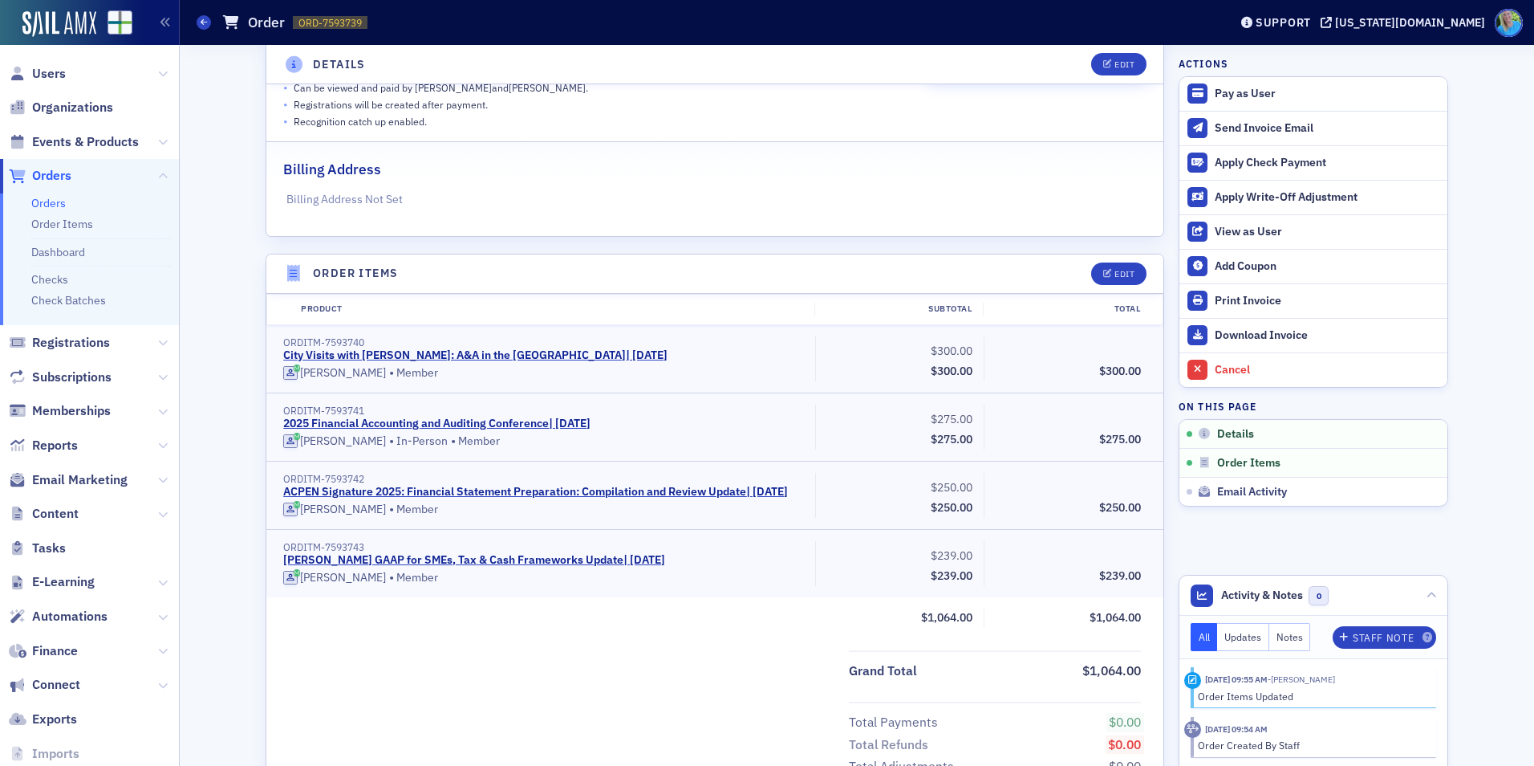
scroll to position [0, 0]
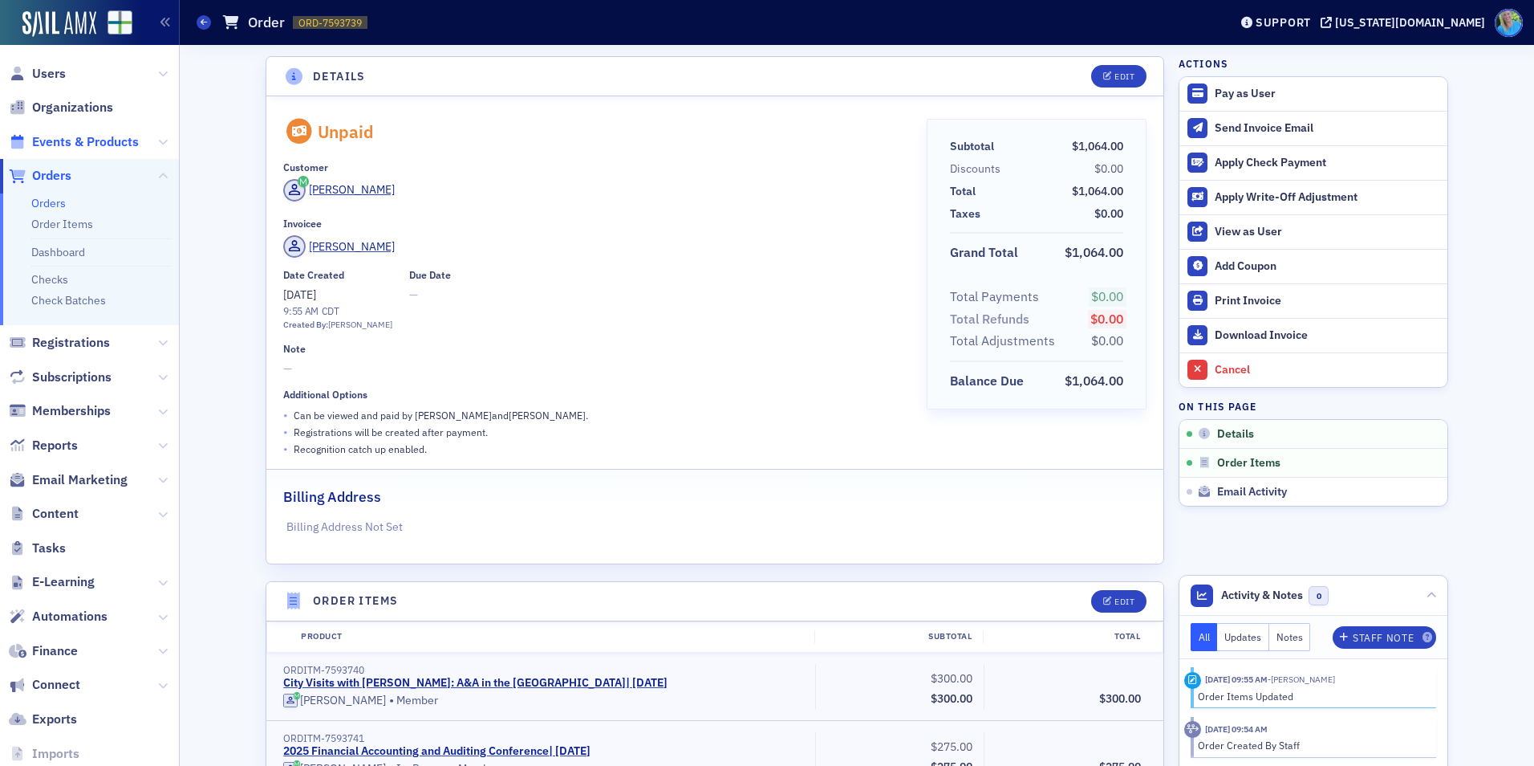
click at [90, 144] on span "Events & Products" at bounding box center [85, 142] width 107 height 18
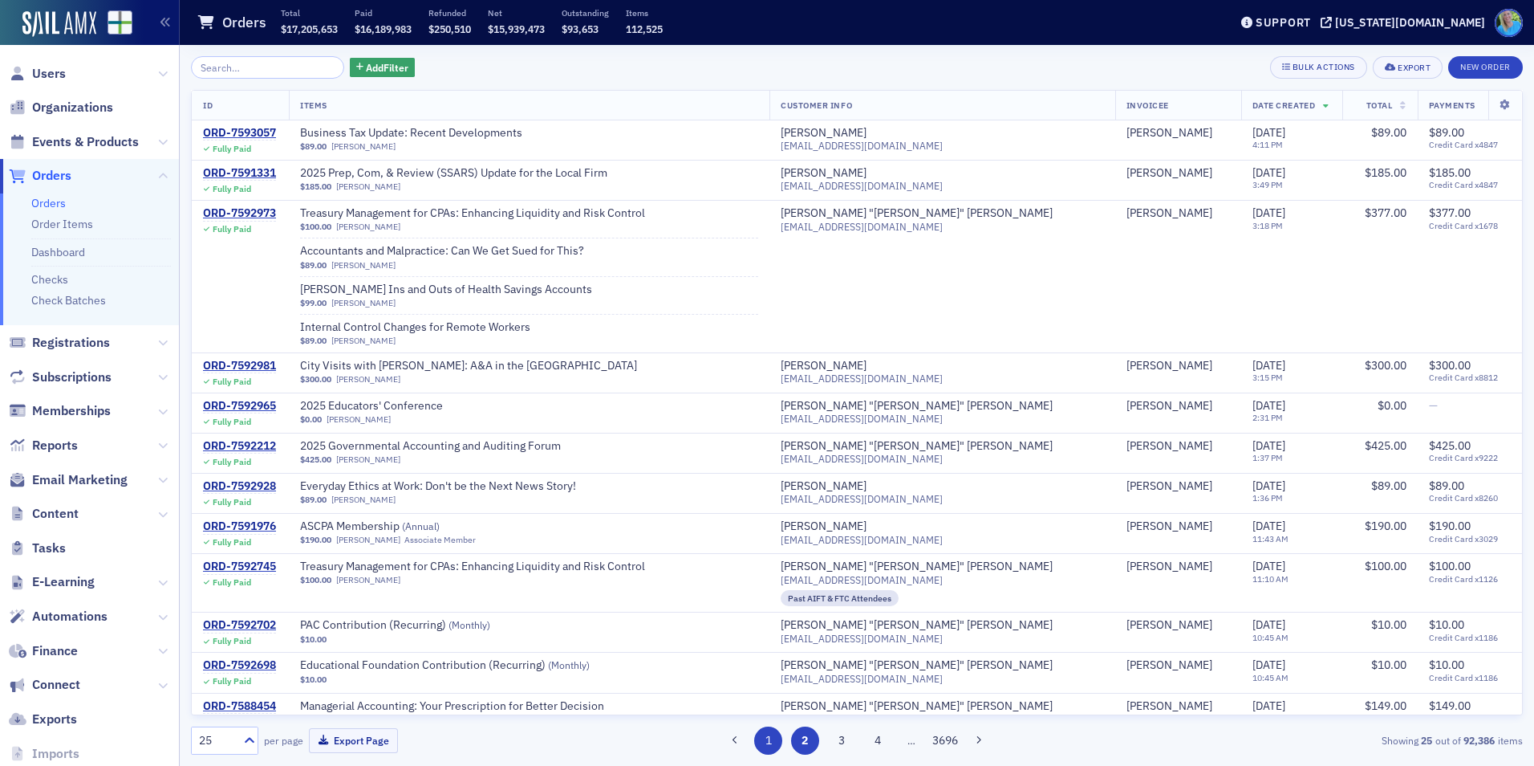
click at [768, 737] on button "1" at bounding box center [768, 740] width 28 height 28
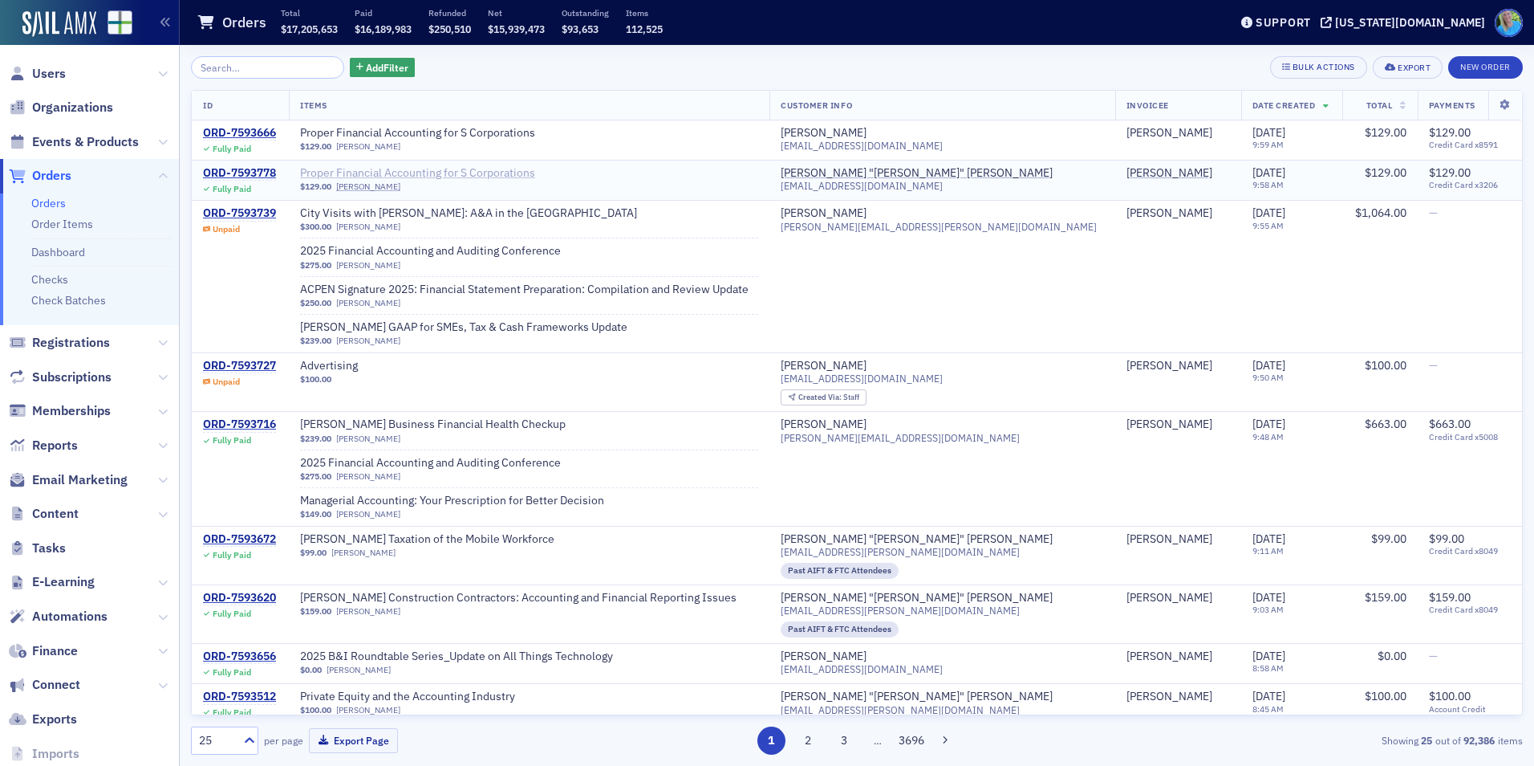
click at [487, 172] on span "Proper Financial Accounting for S Corporations" at bounding box center [417, 173] width 235 height 14
click at [89, 137] on span "Events & Products" at bounding box center [85, 142] width 107 height 18
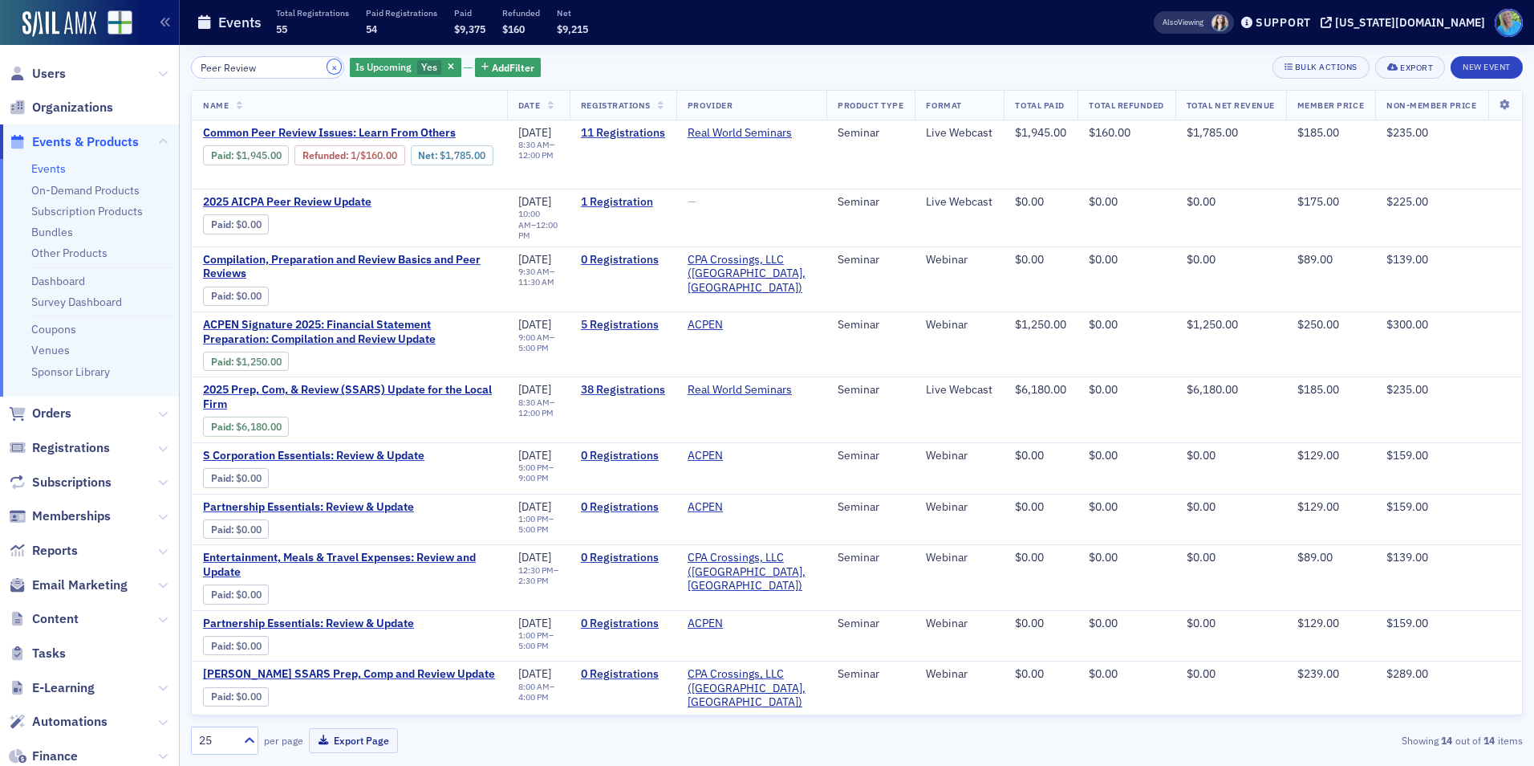
click at [327, 66] on button "×" at bounding box center [334, 66] width 14 height 14
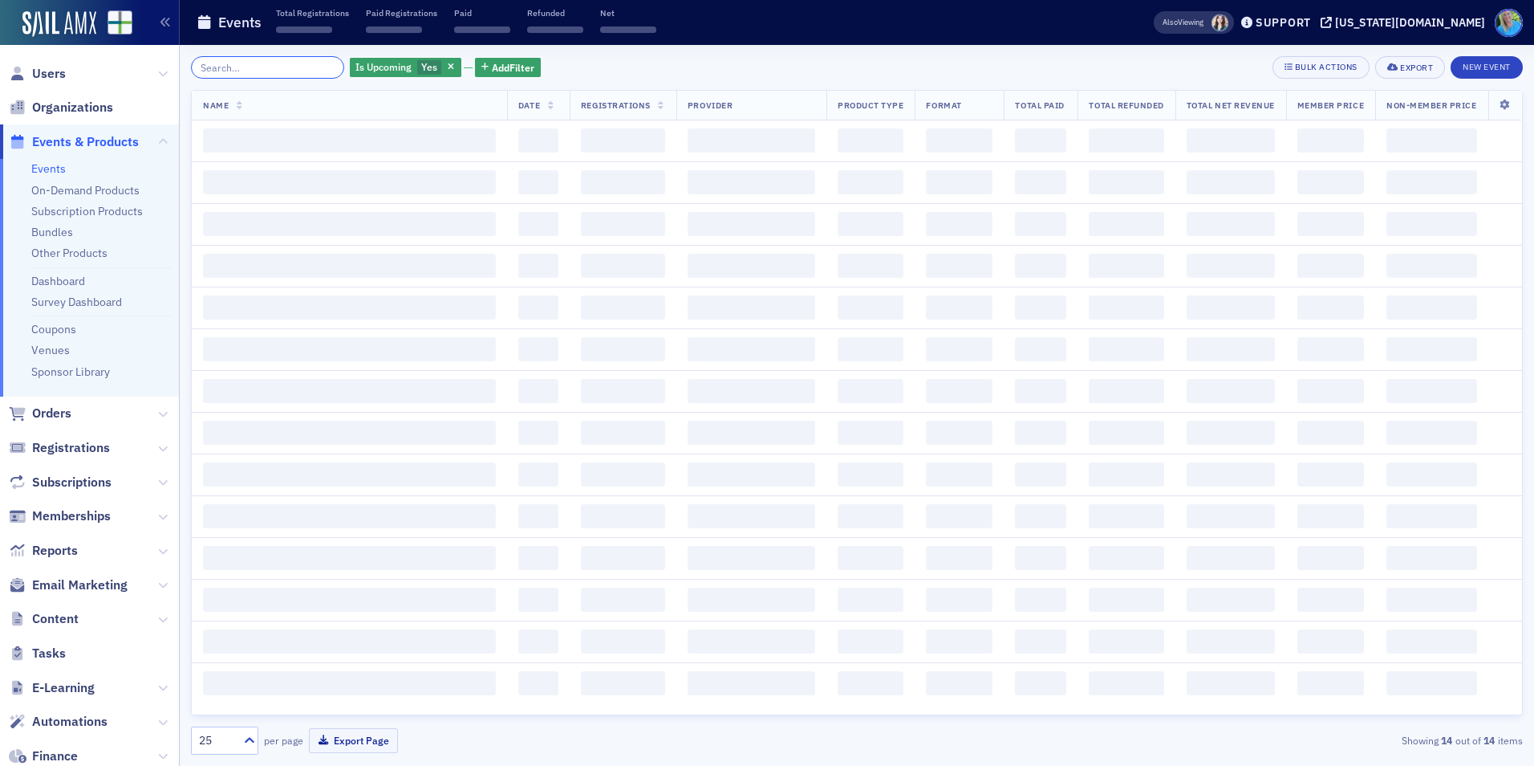
click at [311, 67] on input "search" at bounding box center [267, 67] width 153 height 22
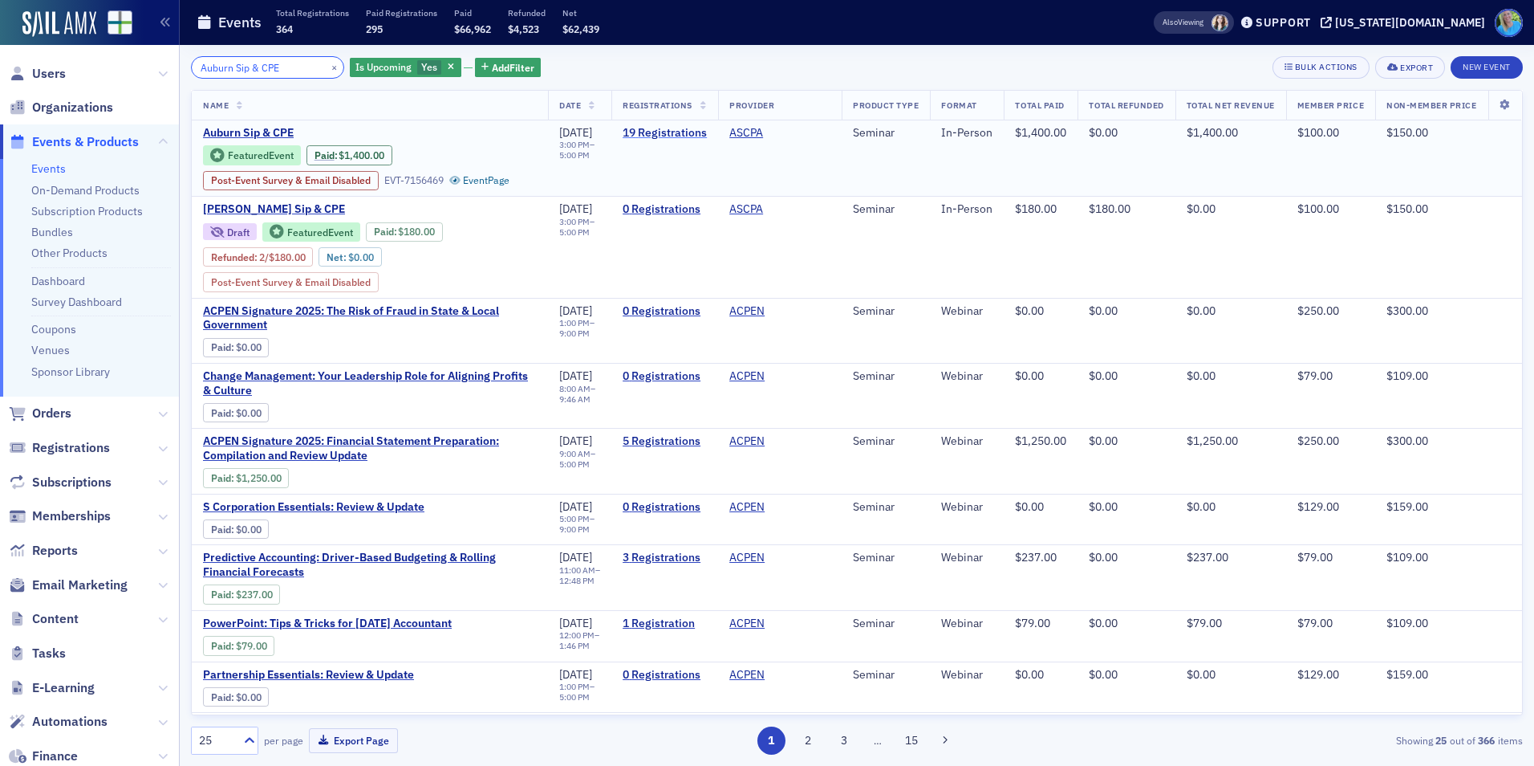
type input "Auburn Sip & CPE"
click at [647, 128] on link "19 Registrations" at bounding box center [665, 133] width 84 height 14
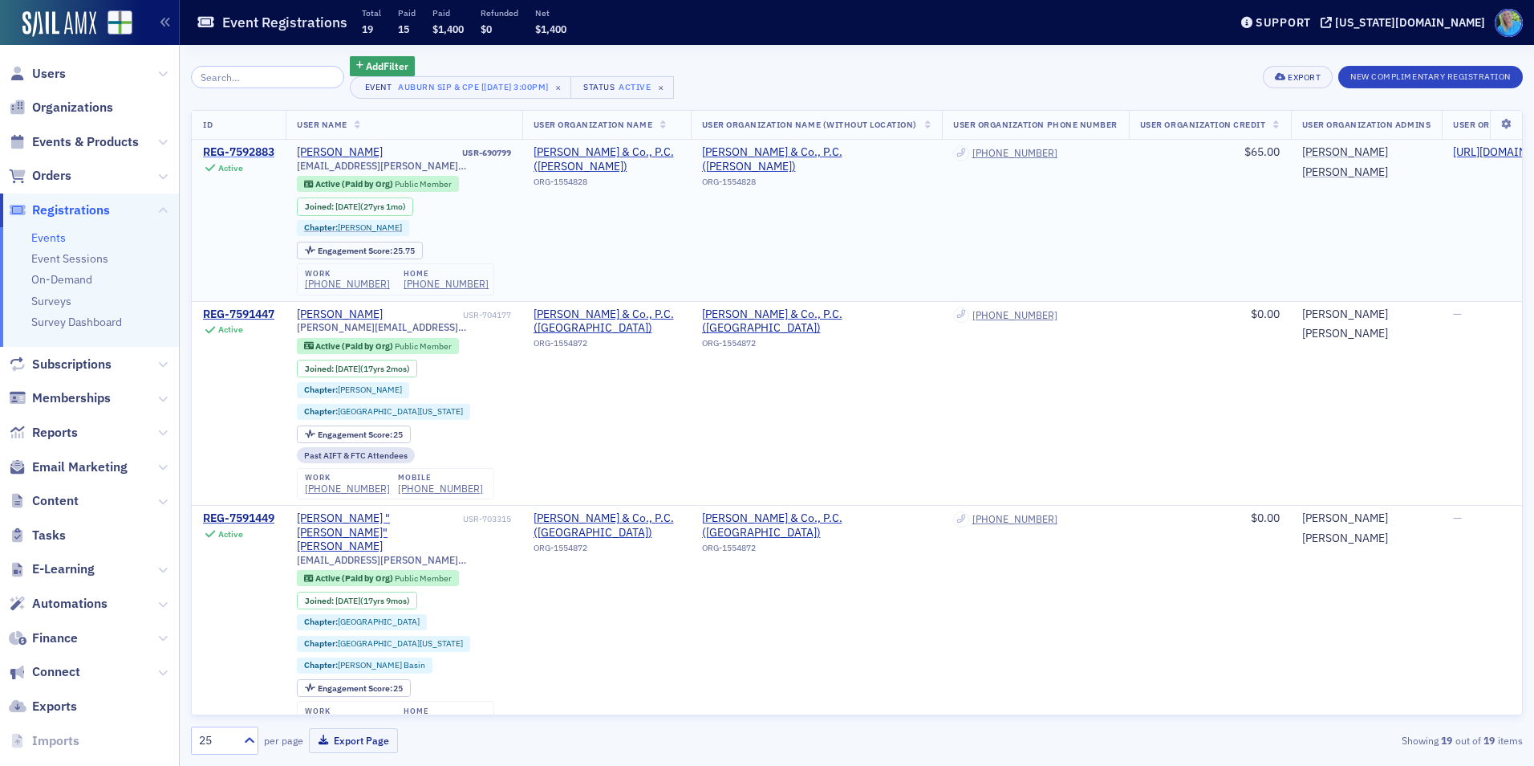
click at [248, 146] on div "REG-7592883" at bounding box center [238, 152] width 71 height 14
click at [81, 146] on span "Events & Products" at bounding box center [85, 142] width 107 height 18
click at [225, 71] on input "search" at bounding box center [267, 77] width 153 height 22
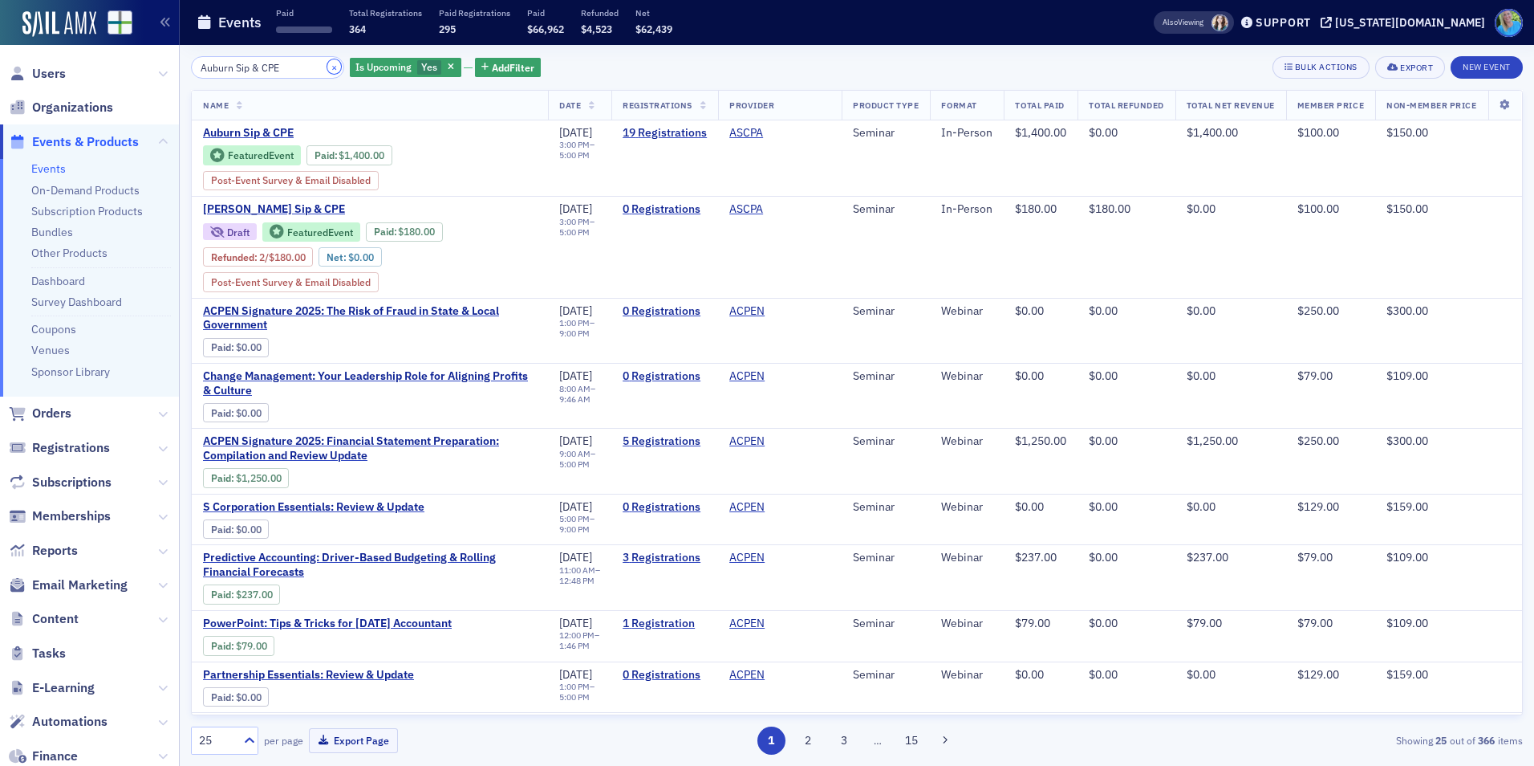
click at [327, 65] on button "×" at bounding box center [334, 66] width 14 height 14
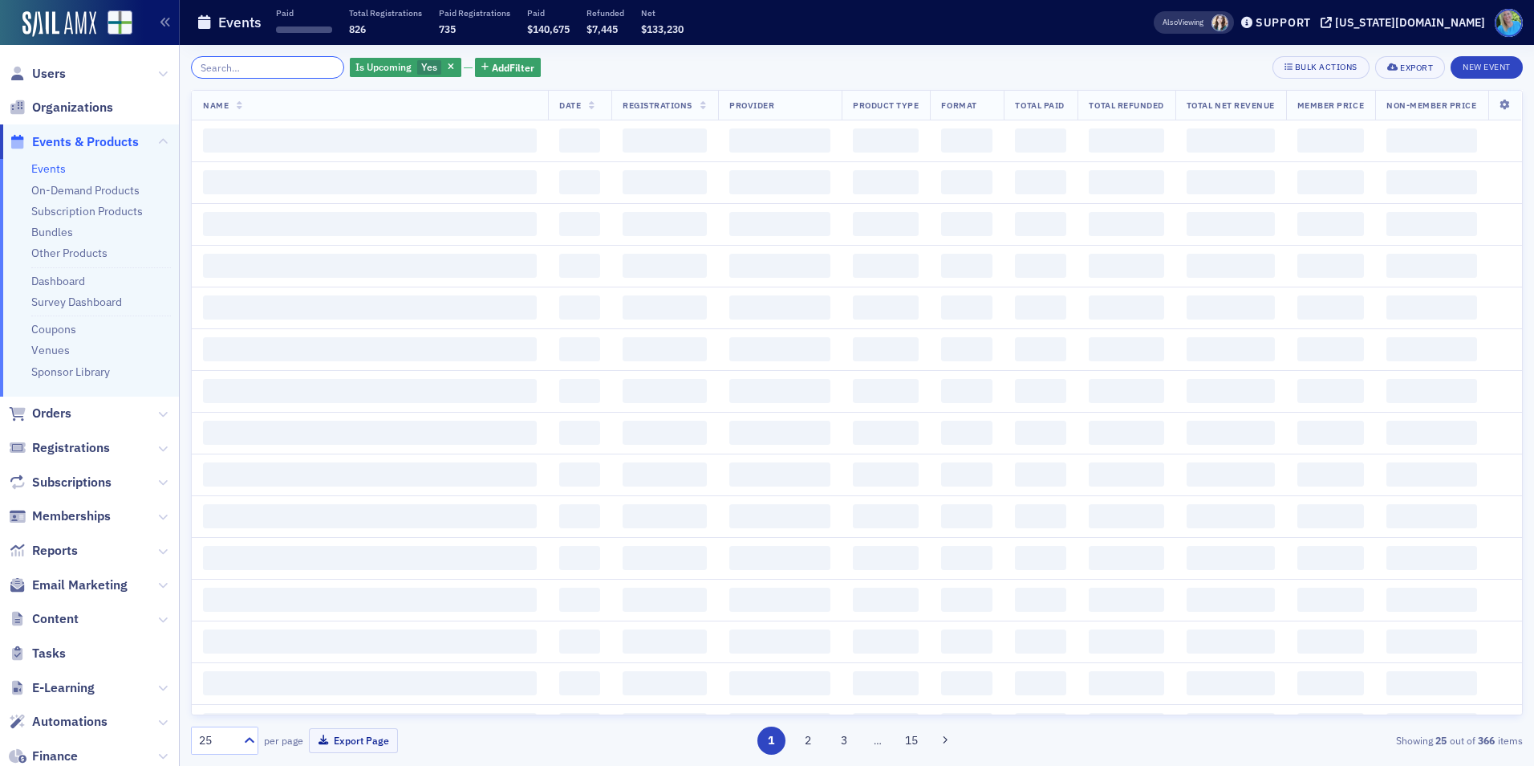
drag, startPoint x: 302, startPoint y: 63, endPoint x: 286, endPoint y: 47, distance: 22.7
click at [301, 63] on input "search" at bounding box center [267, 67] width 153 height 22
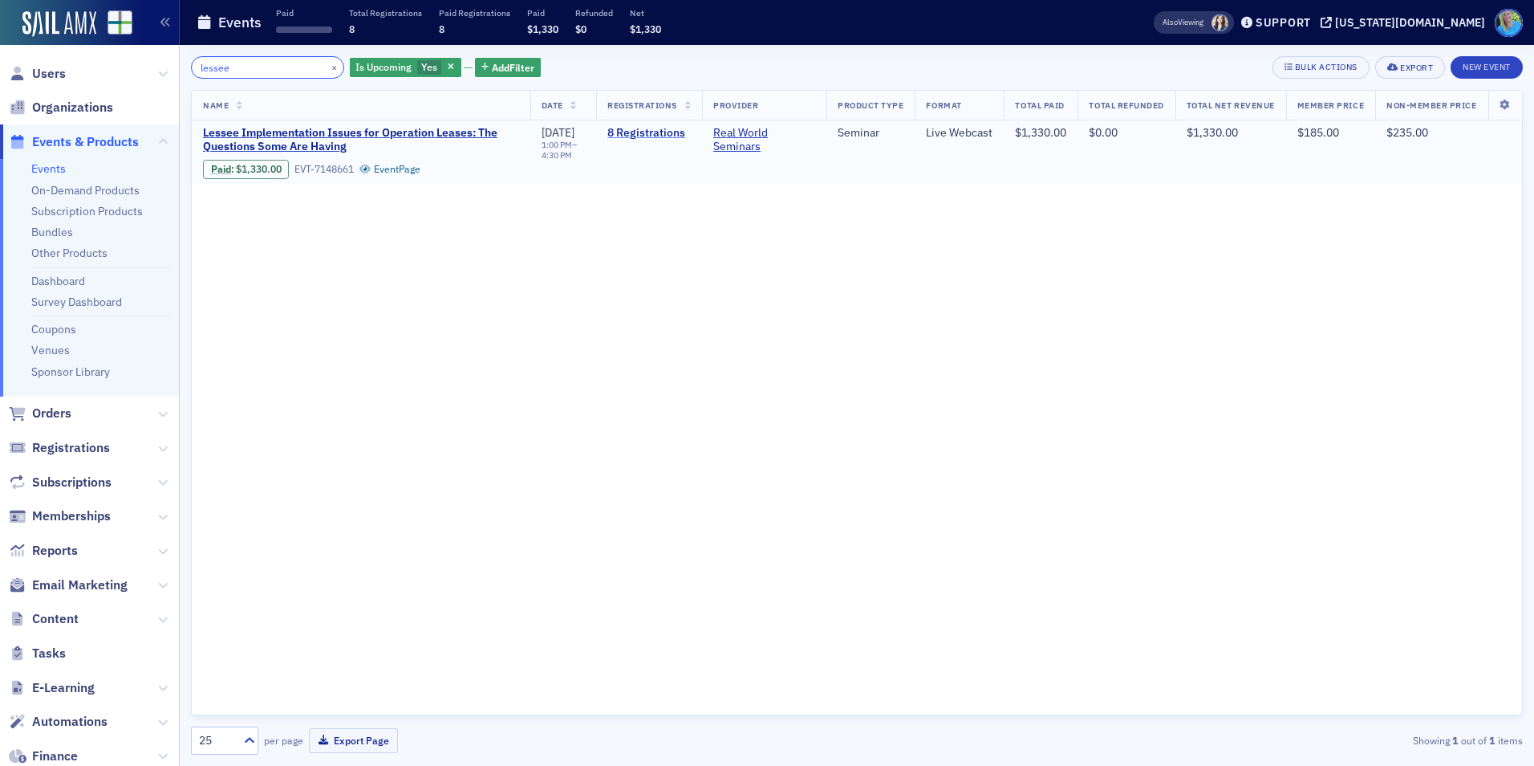
type input "lessee"
click at [618, 135] on link "8 Registrations" at bounding box center [648, 133] width 83 height 14
click at [327, 69] on button "×" at bounding box center [334, 66] width 14 height 14
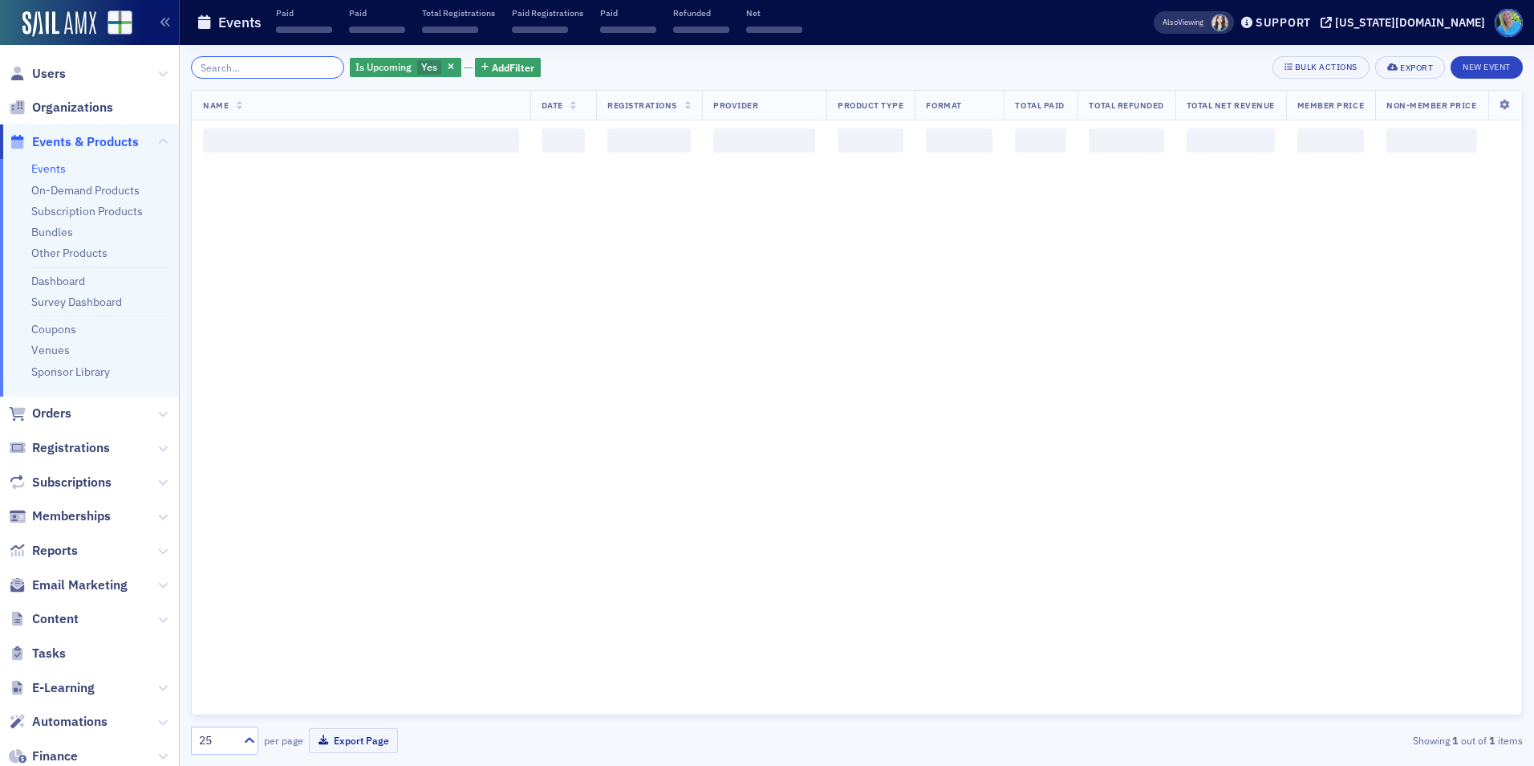
click at [304, 71] on input "search" at bounding box center [267, 67] width 153 height 22
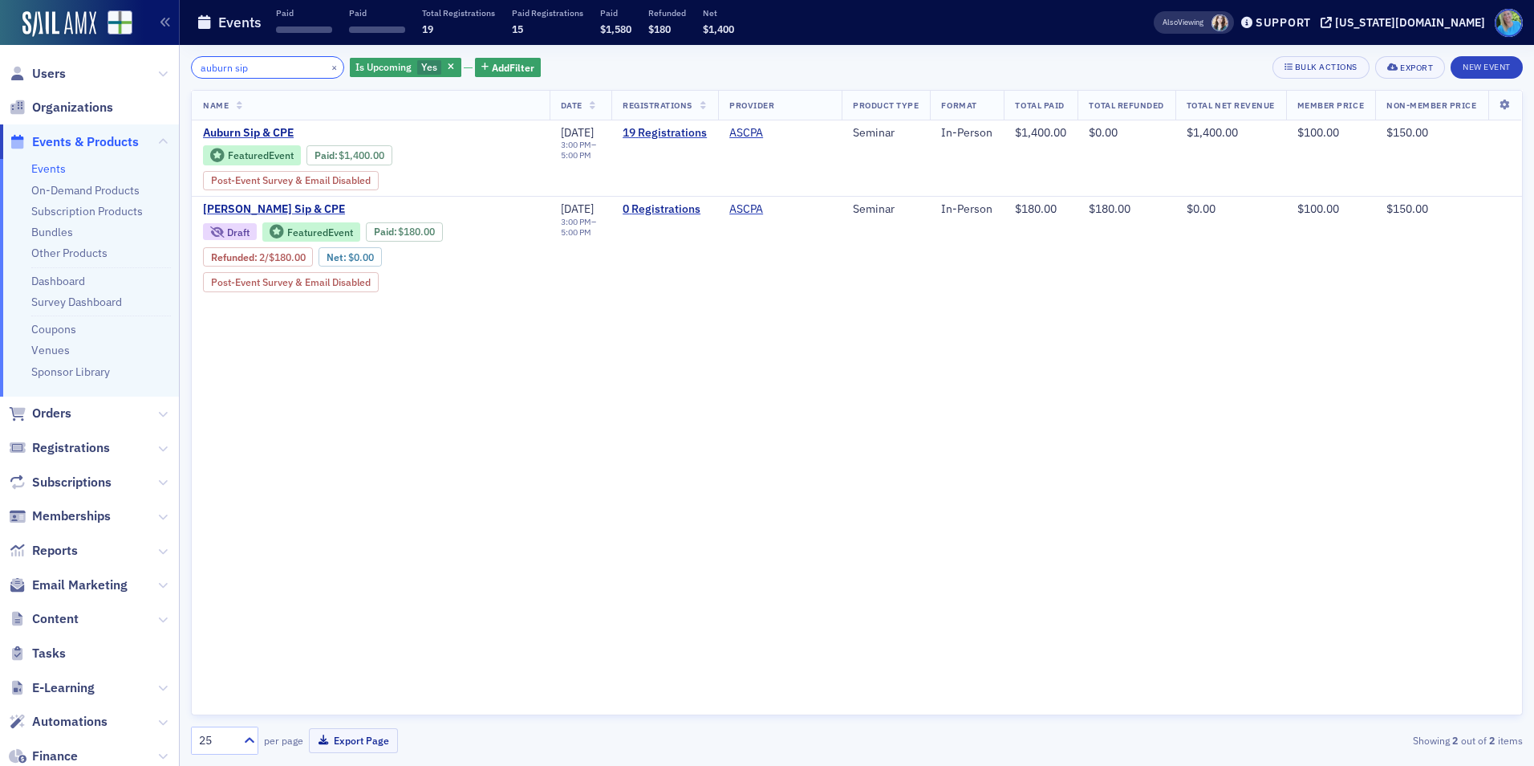
type input "auburn sip"
click at [57, 411] on span "Orders" at bounding box center [51, 413] width 39 height 18
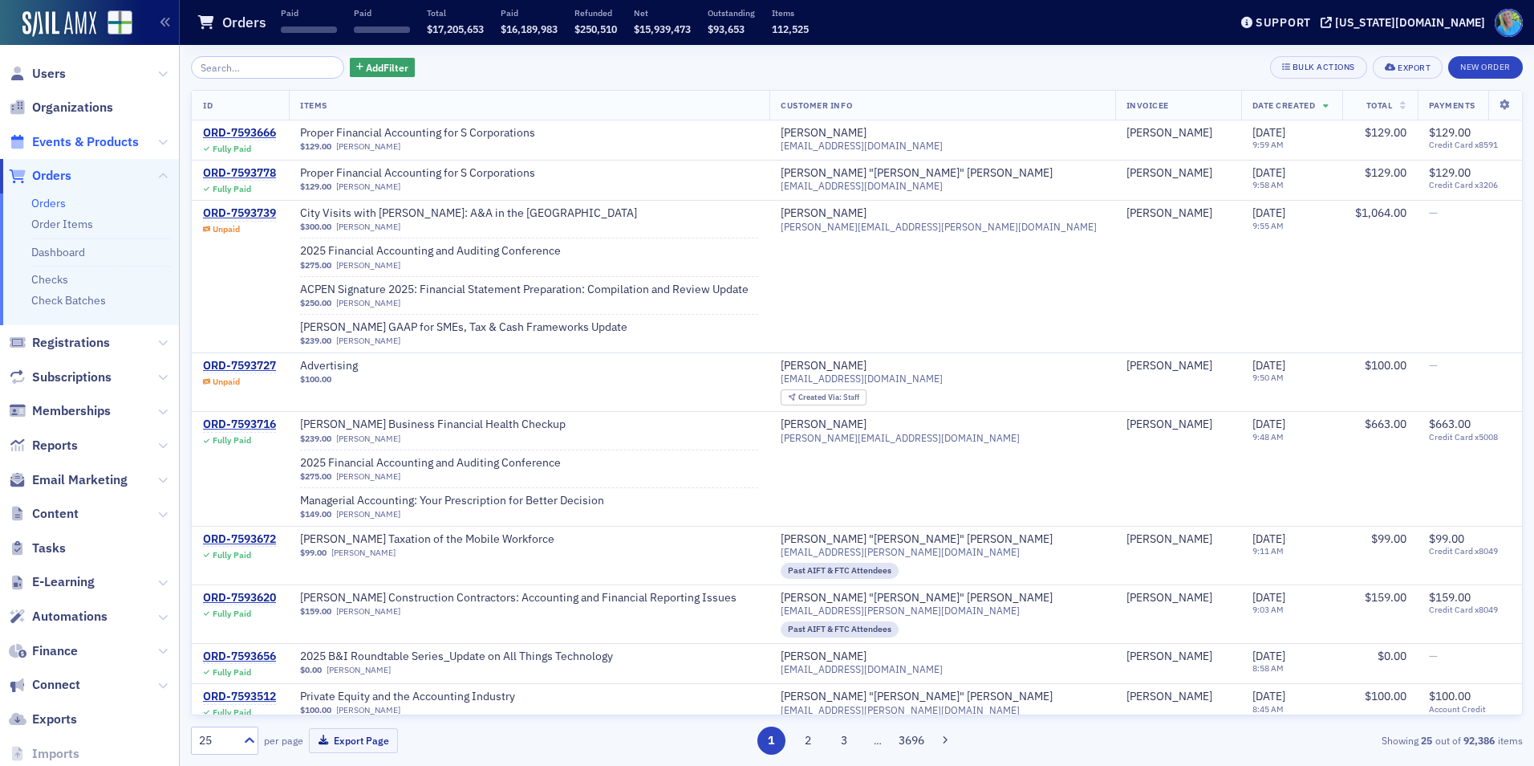
click at [43, 144] on span "Events & Products" at bounding box center [85, 142] width 107 height 18
click at [232, 70] on input "search" at bounding box center [267, 67] width 153 height 22
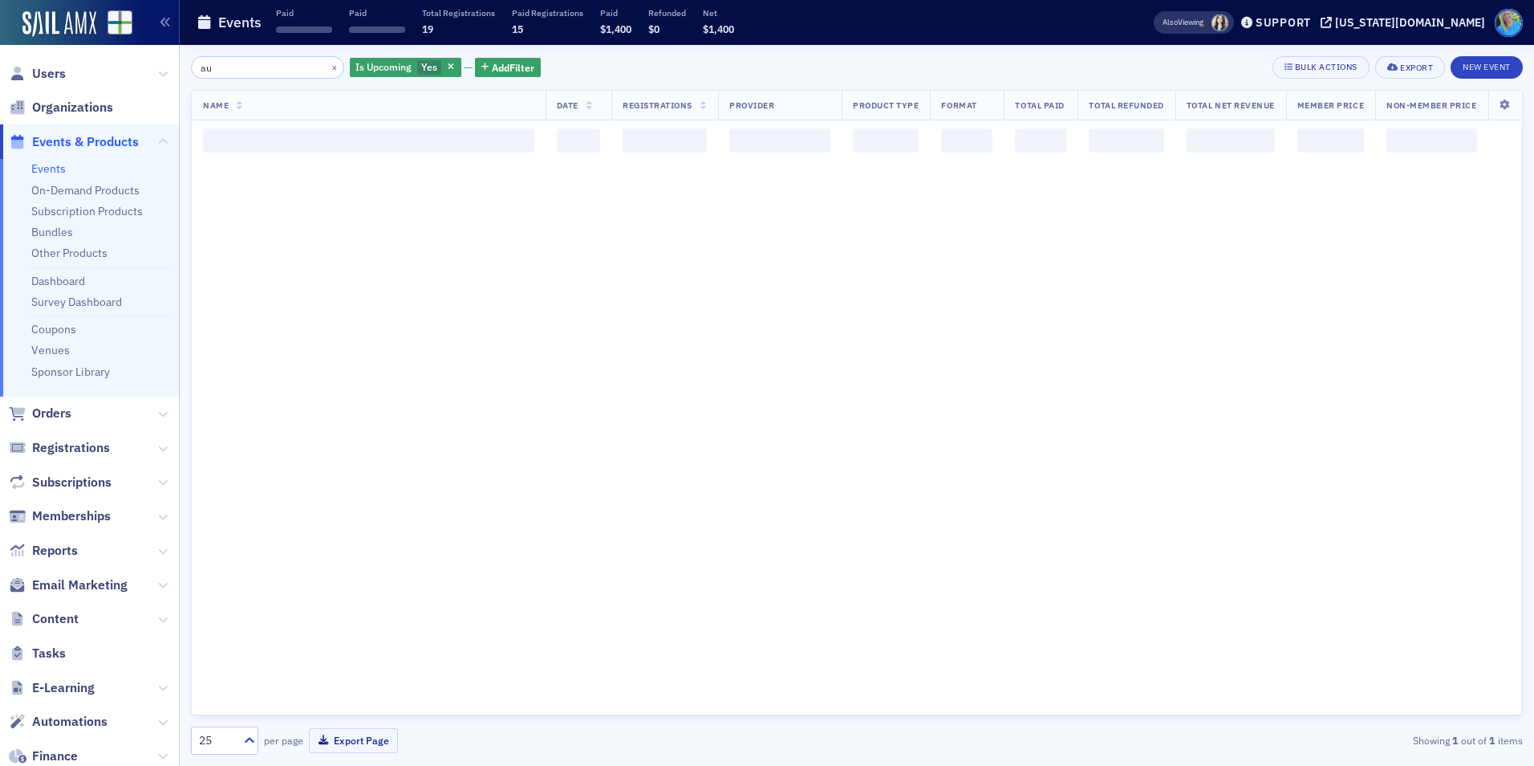
type input "a"
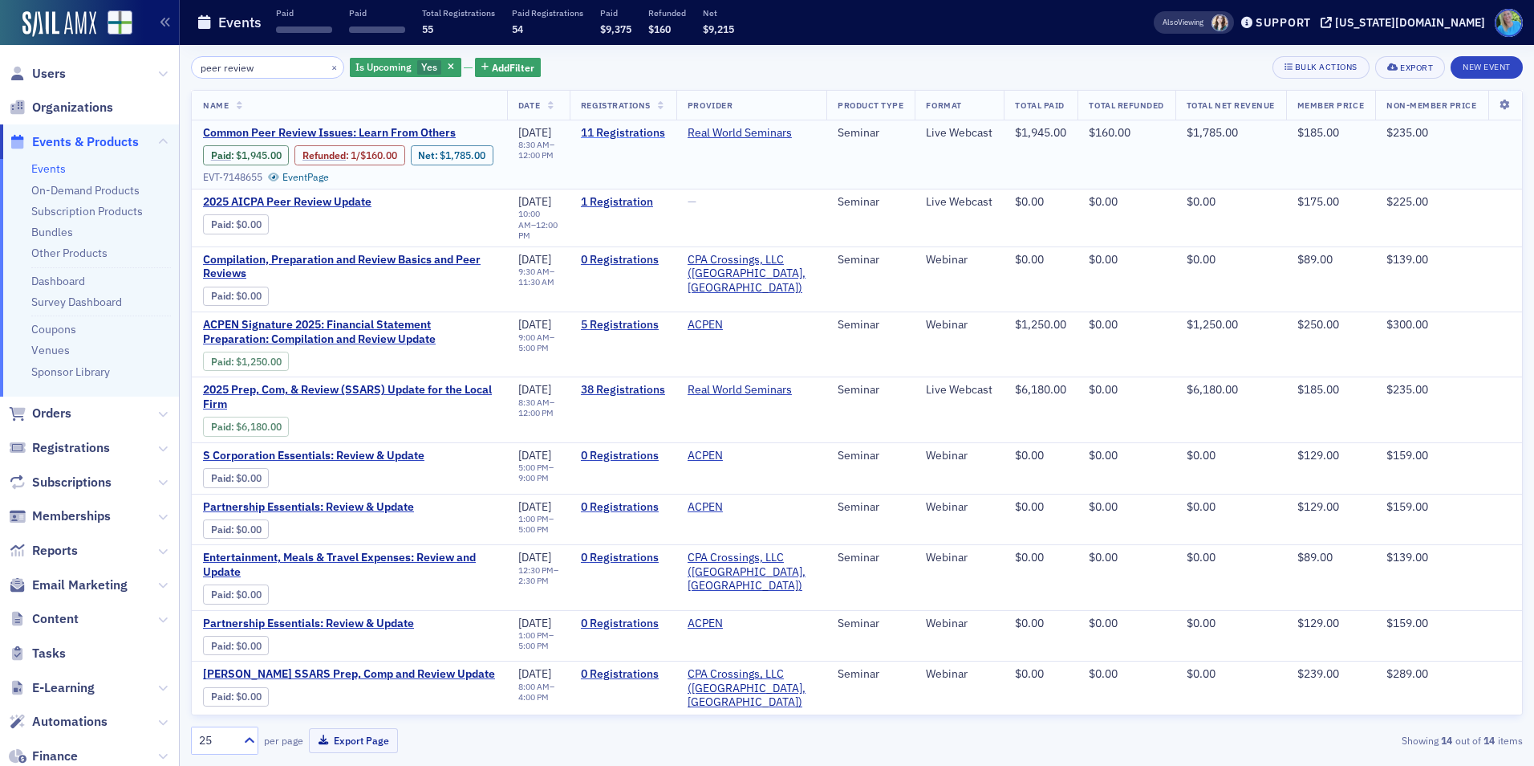
type input "peer review"
click at [628, 130] on link "11 Registrations" at bounding box center [623, 133] width 84 height 14
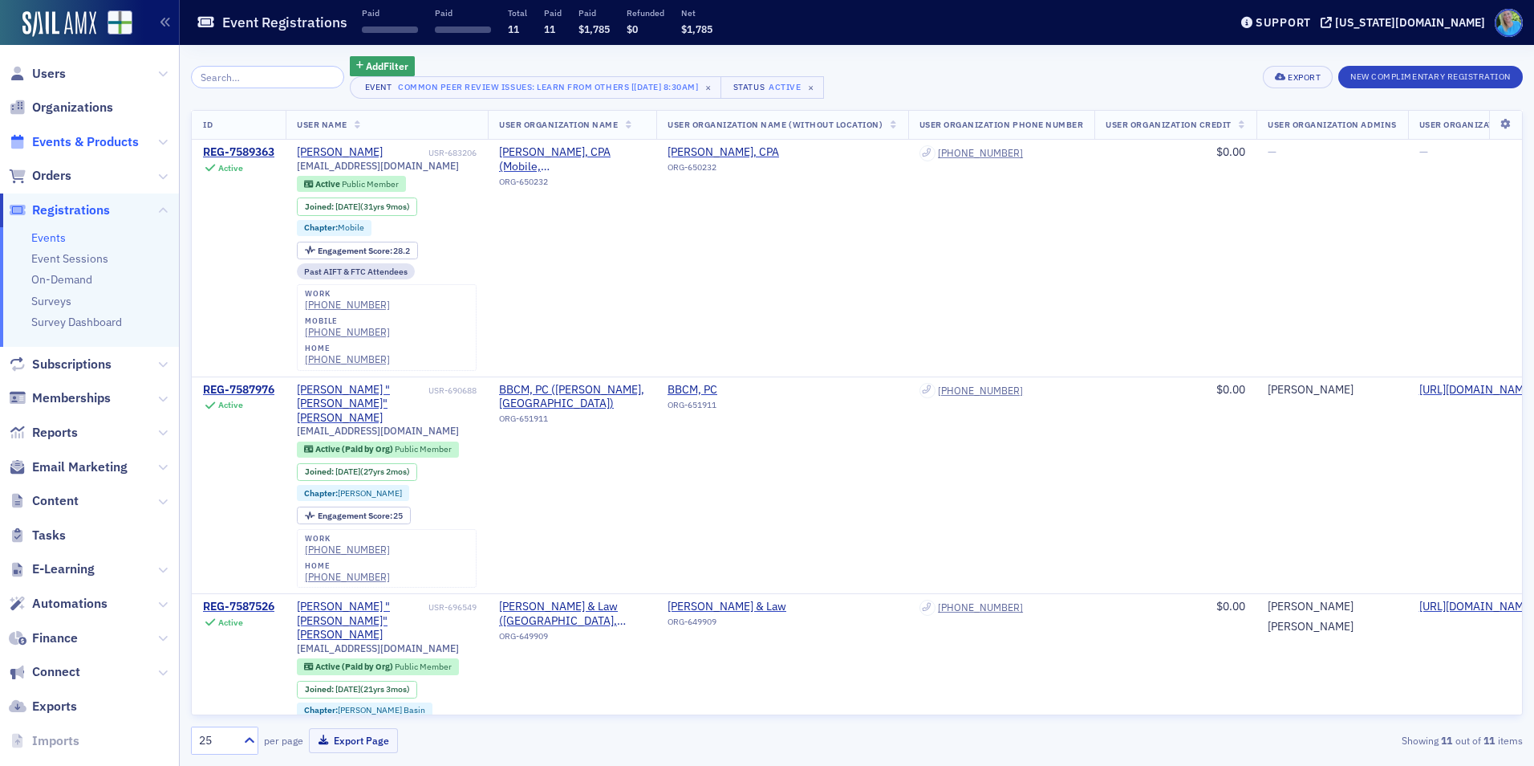
click at [110, 144] on span "Events & Products" at bounding box center [85, 142] width 107 height 18
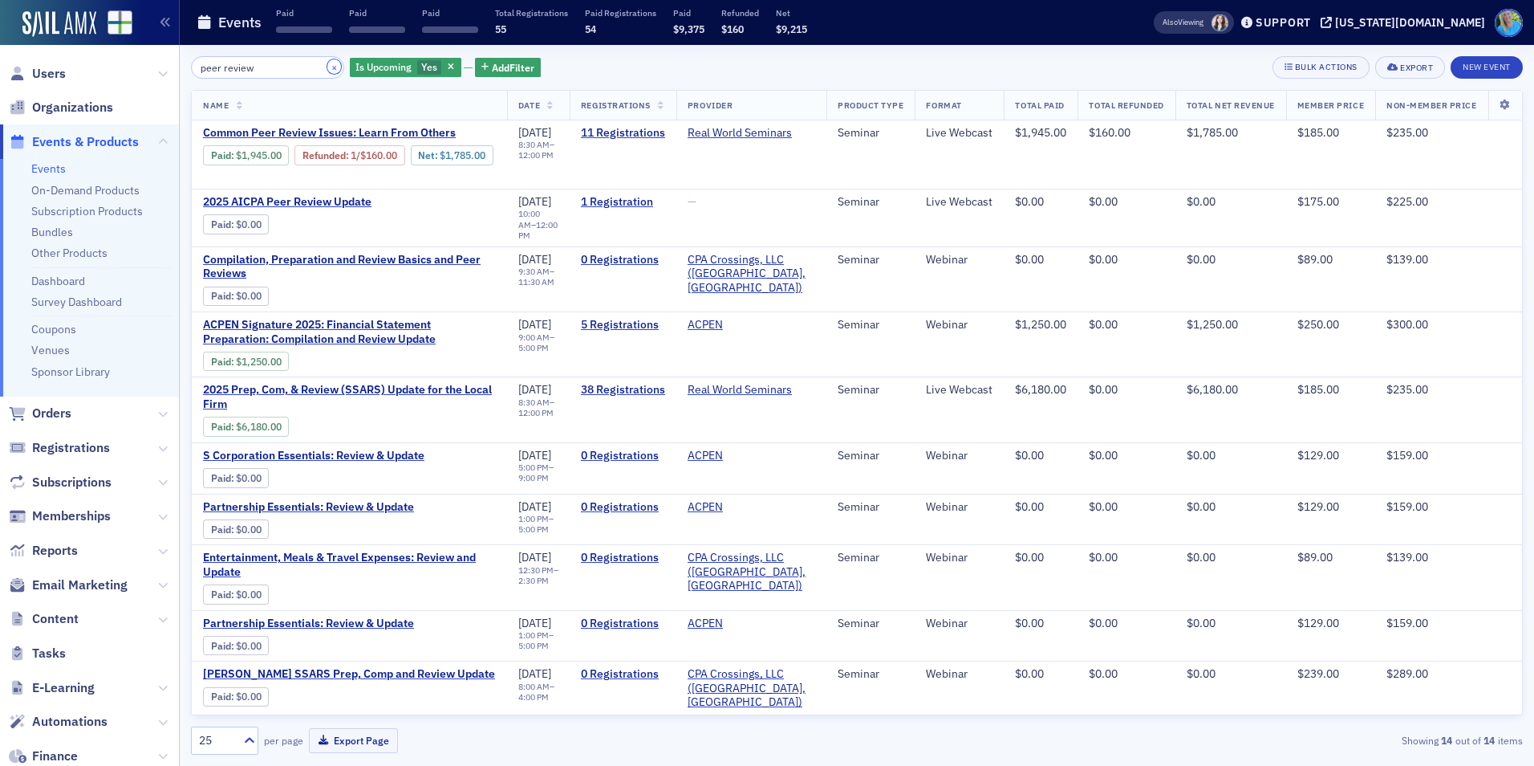
click at [327, 61] on button "×" at bounding box center [334, 66] width 14 height 14
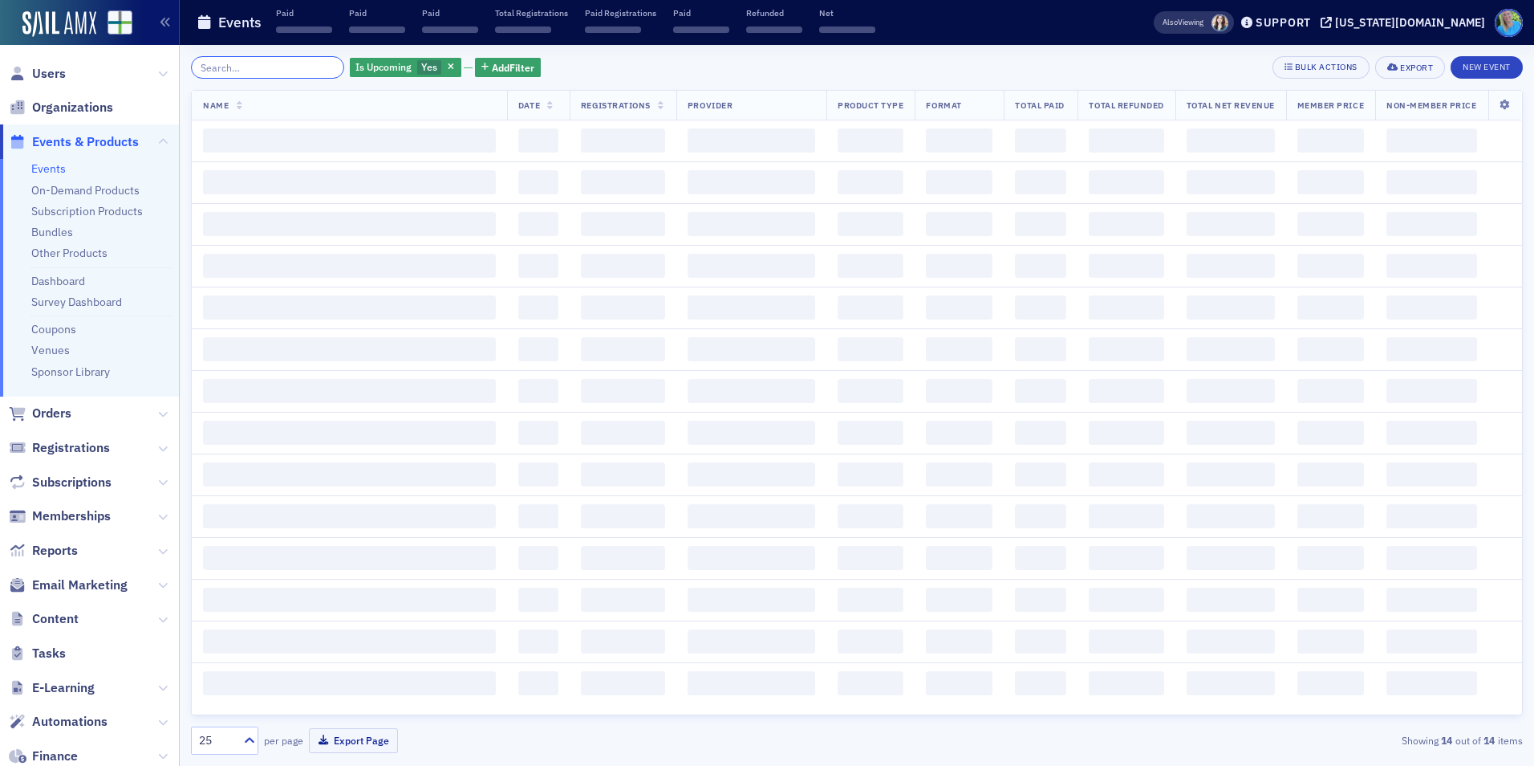
click at [311, 63] on input "search" at bounding box center [267, 67] width 153 height 22
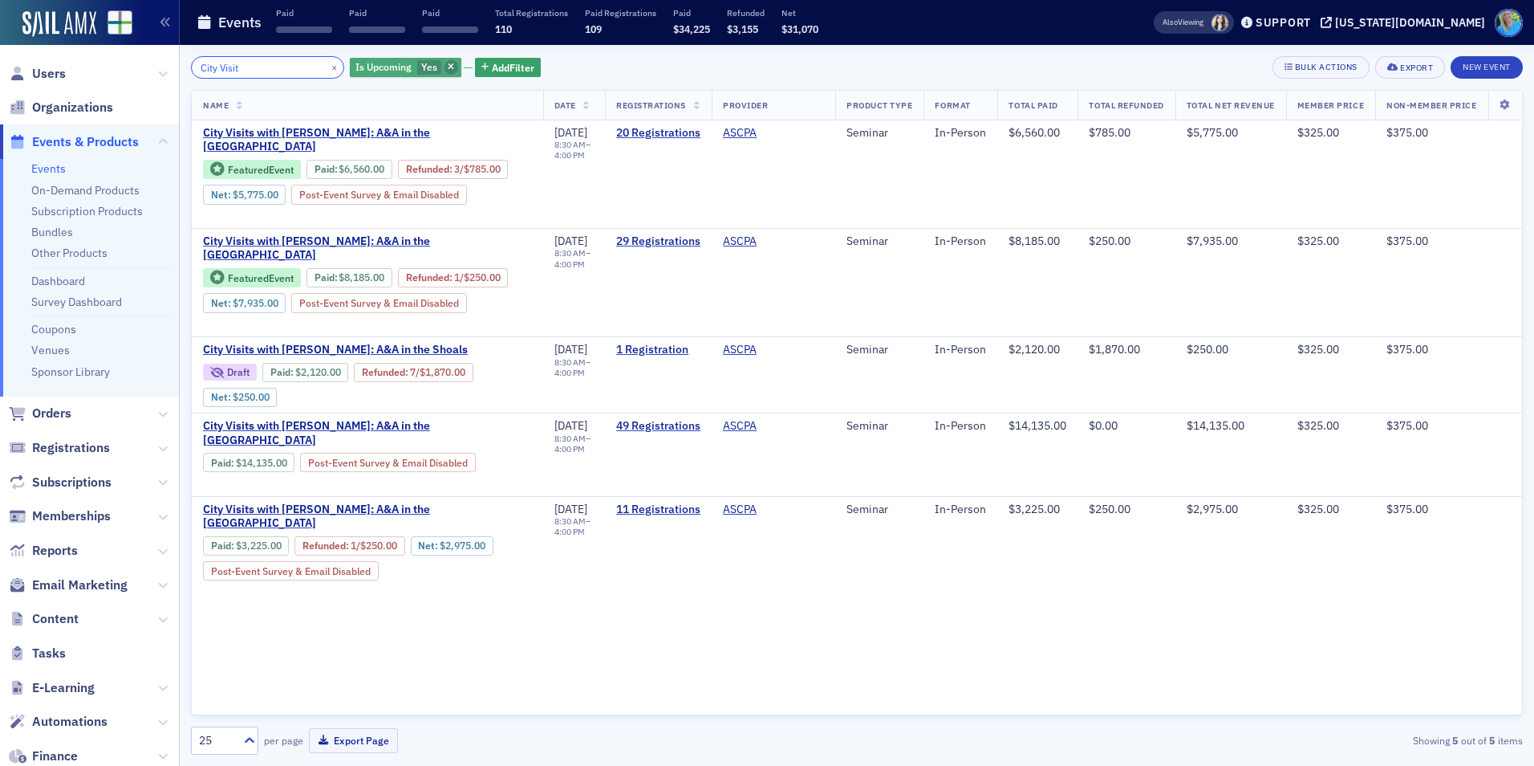
type input "City Visit"
click at [448, 71] on icon "button" at bounding box center [451, 67] width 6 height 9
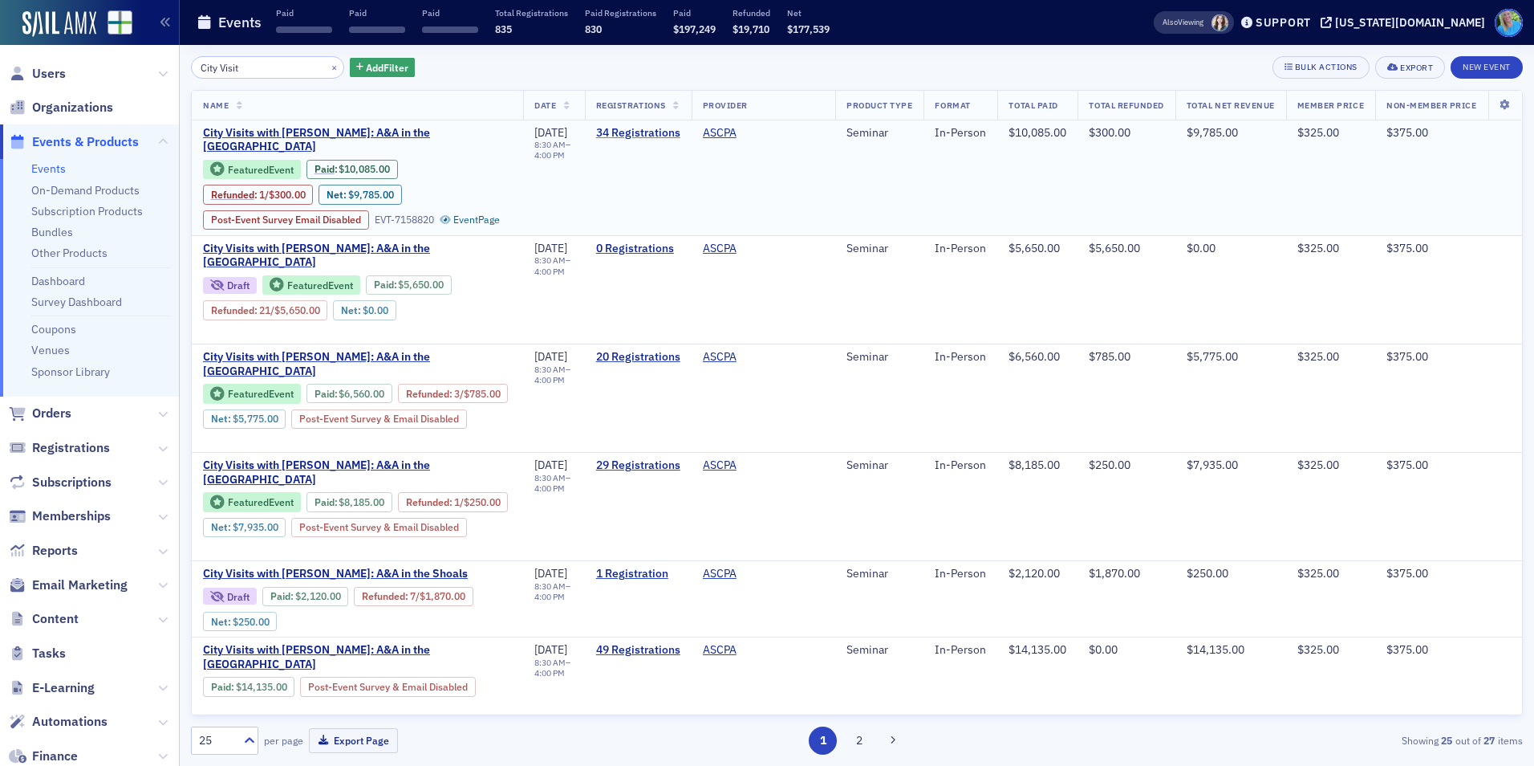
click at [608, 129] on link "34 Registrations" at bounding box center [638, 133] width 84 height 14
drag, startPoint x: 608, startPoint y: 129, endPoint x: 493, endPoint y: 128, distance: 114.8
click at [506, 126] on tr "City Visits with Josh McGowan: A&A in the Queen City Featured Event Paid : $10,…" at bounding box center [857, 178] width 1330 height 116
click at [401, 127] on span "City Visits with Josh McGowan: A&A in the Queen City" at bounding box center [357, 140] width 309 height 28
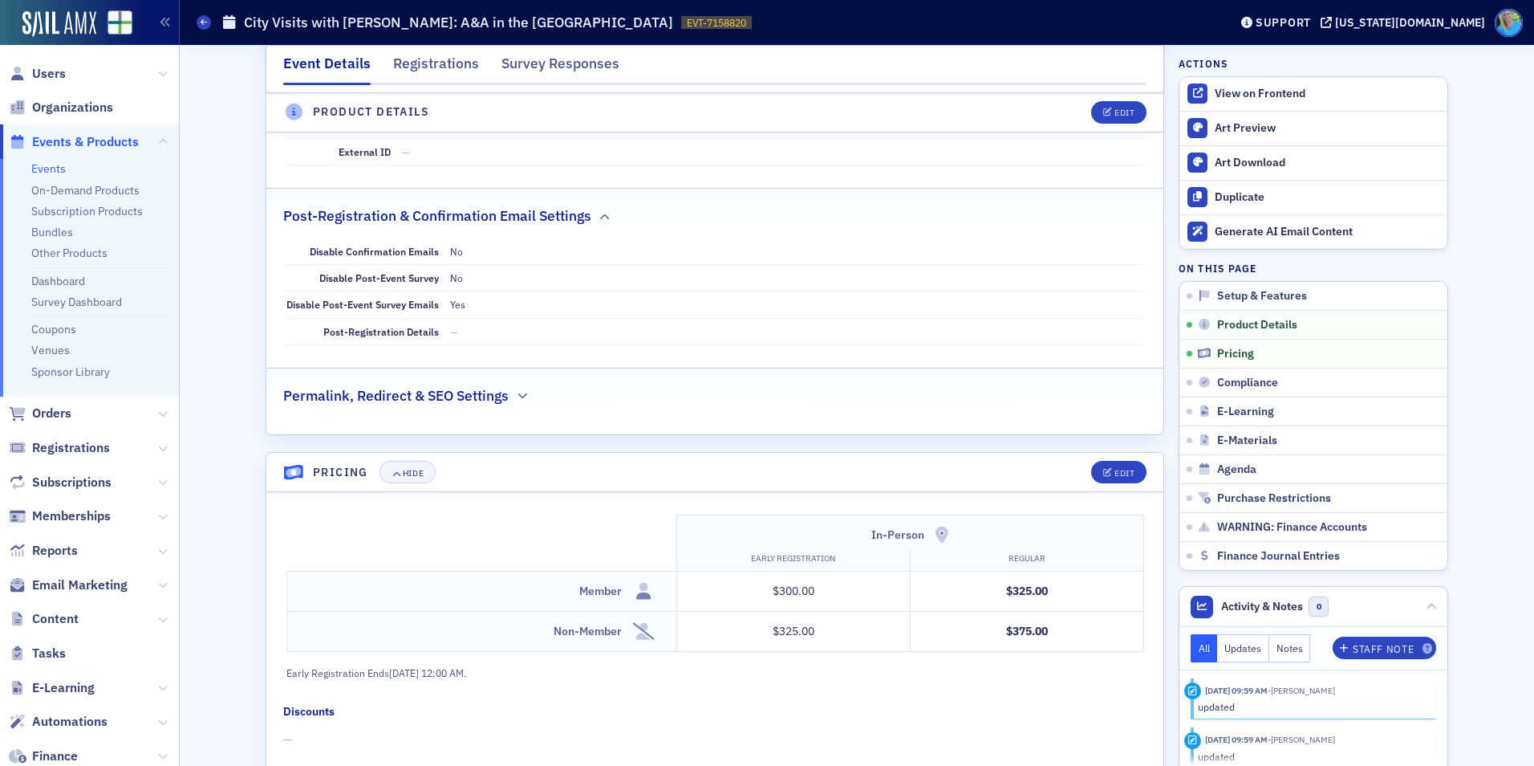
scroll to position [963, 0]
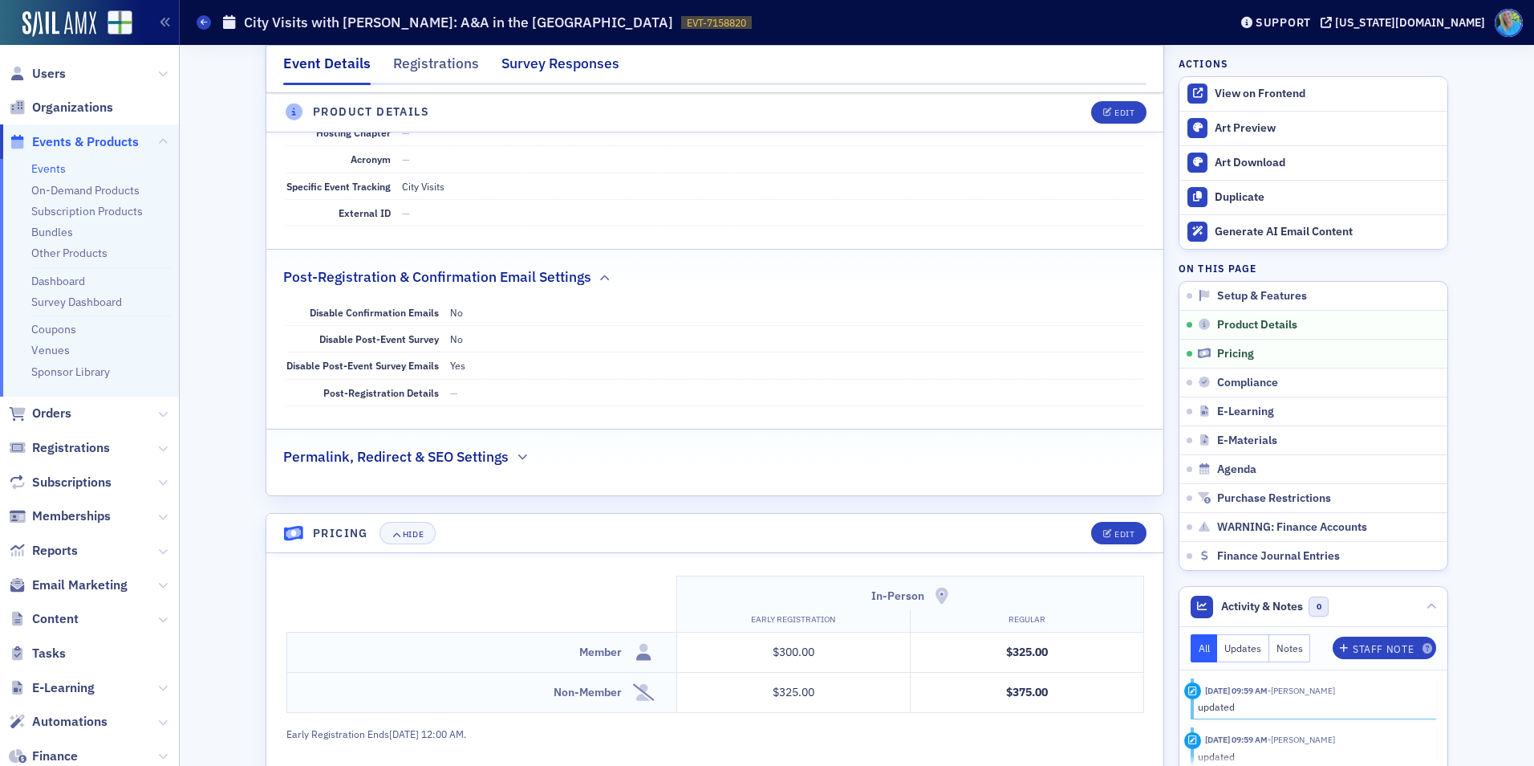
click at [593, 63] on div "Survey Responses" at bounding box center [561, 68] width 118 height 30
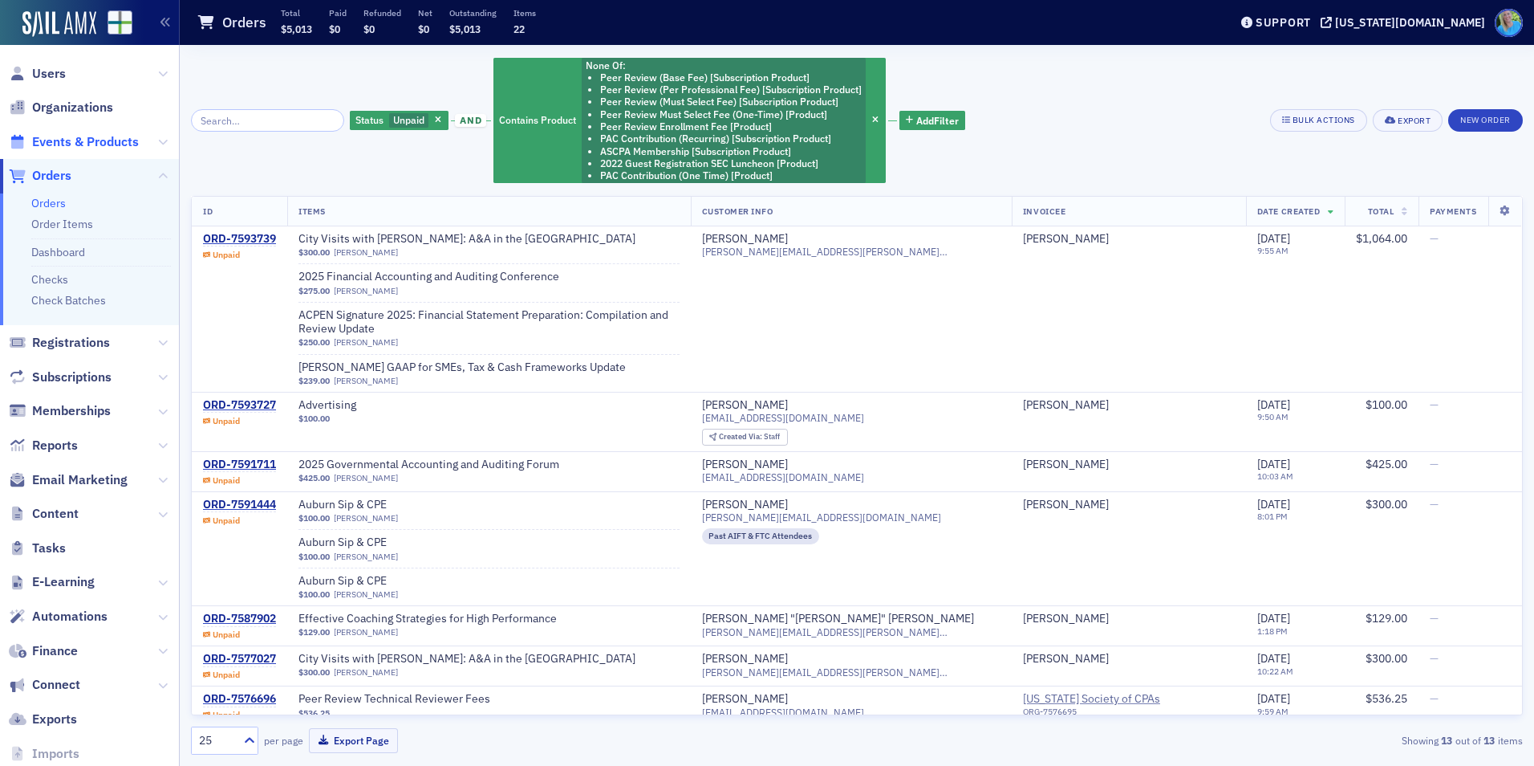
click at [89, 148] on span "Events & Products" at bounding box center [85, 142] width 107 height 18
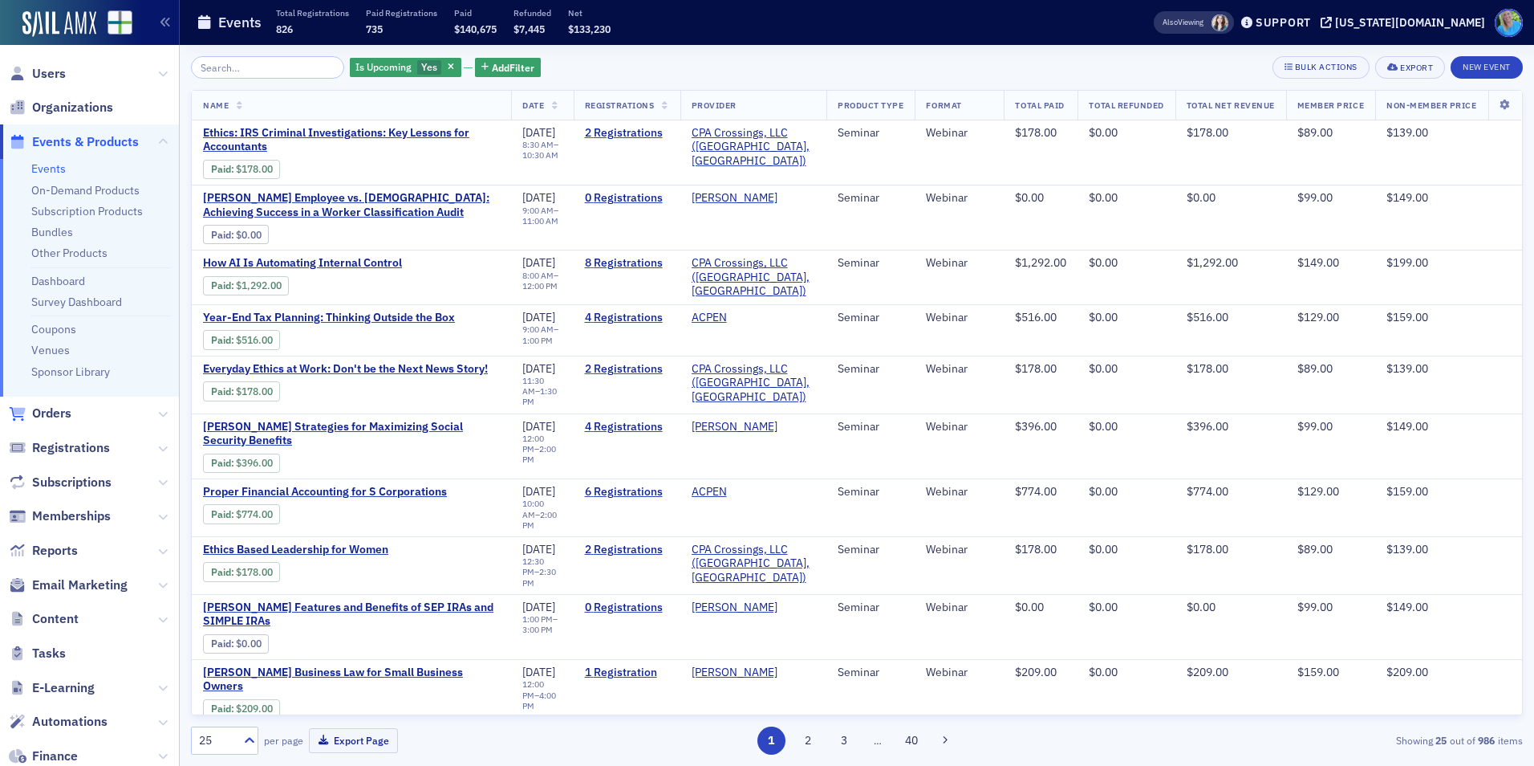
drag, startPoint x: 31, startPoint y: 415, endPoint x: 19, endPoint y: 404, distance: 15.9
click at [30, 413] on link "Orders" at bounding box center [40, 413] width 63 height 18
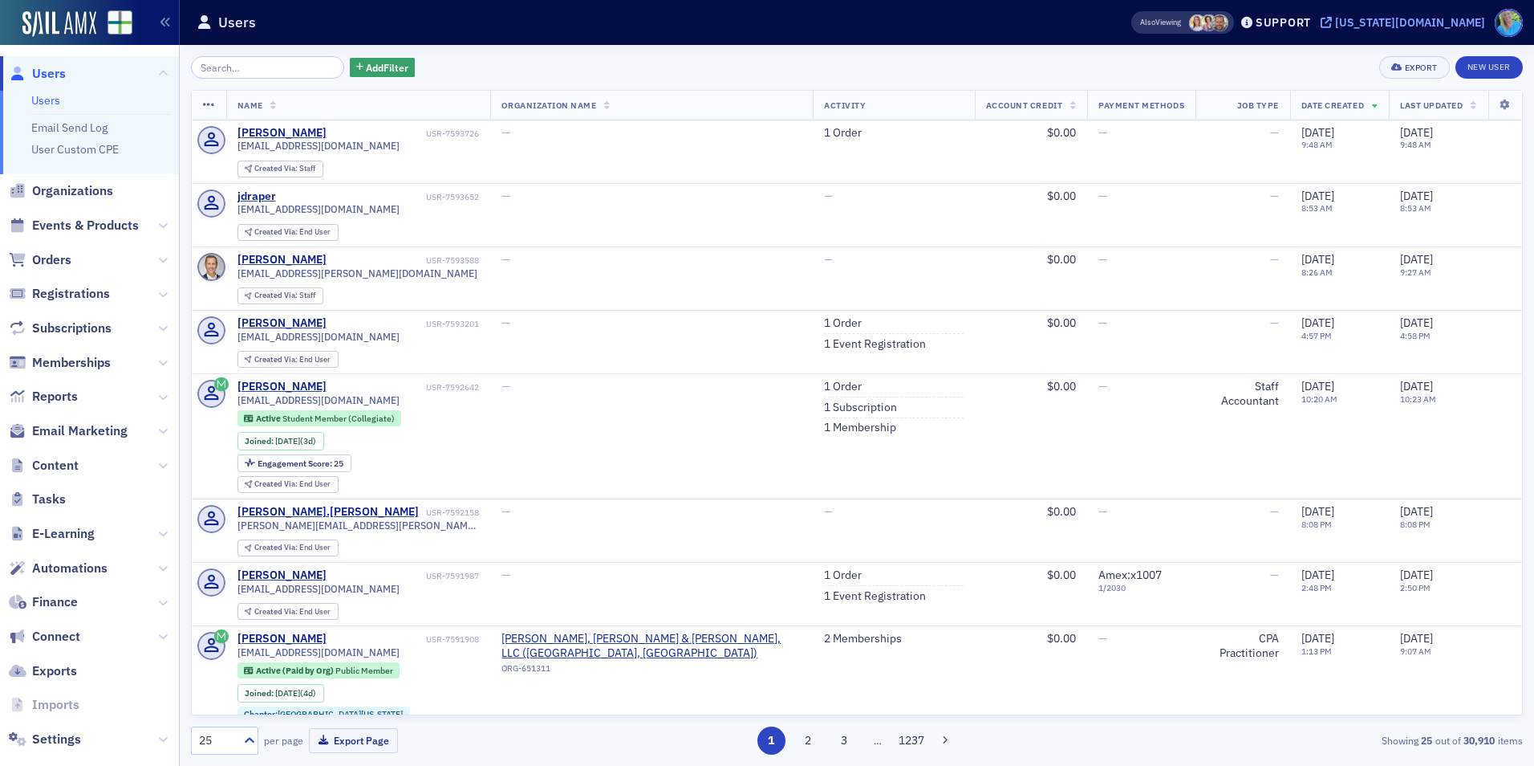
click at [1422, 24] on div "[US_STATE][DOMAIN_NAME]" at bounding box center [1410, 22] width 150 height 14
click at [104, 227] on span "Events & Products" at bounding box center [85, 226] width 107 height 18
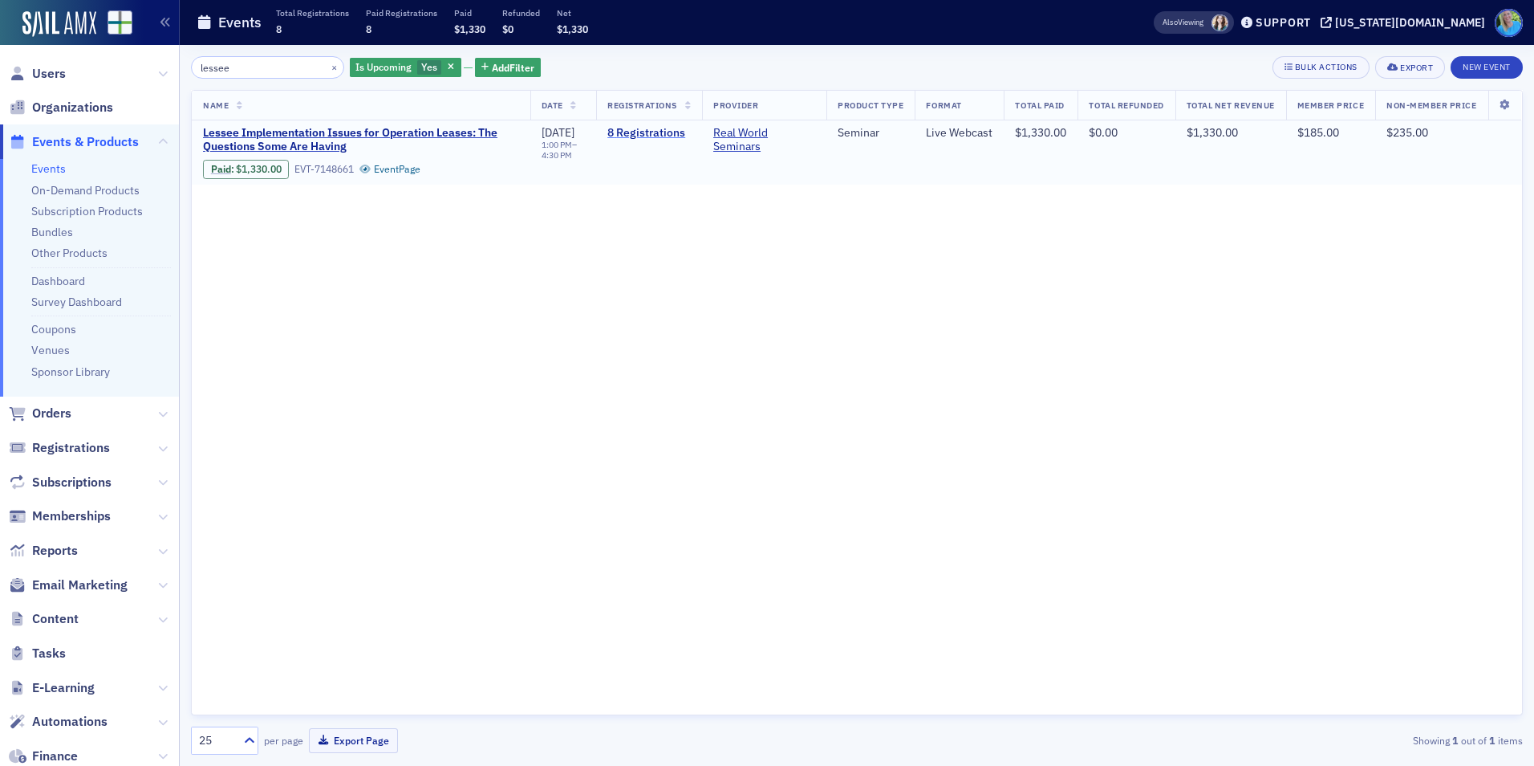
type input "lessee"
click at [636, 131] on link "8 Registrations" at bounding box center [648, 133] width 83 height 14
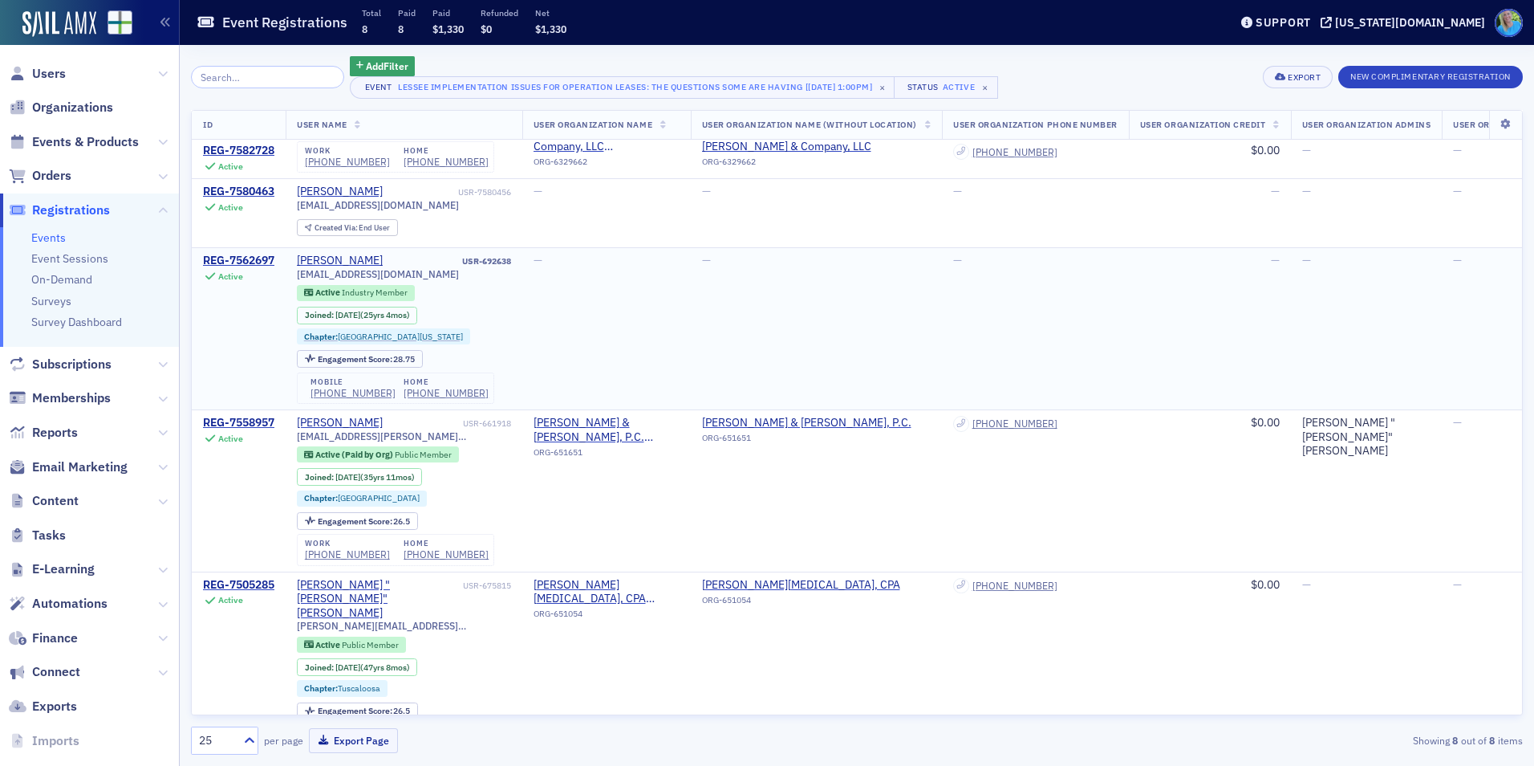
scroll to position [660, 0]
click at [67, 173] on span "Orders" at bounding box center [51, 176] width 39 height 18
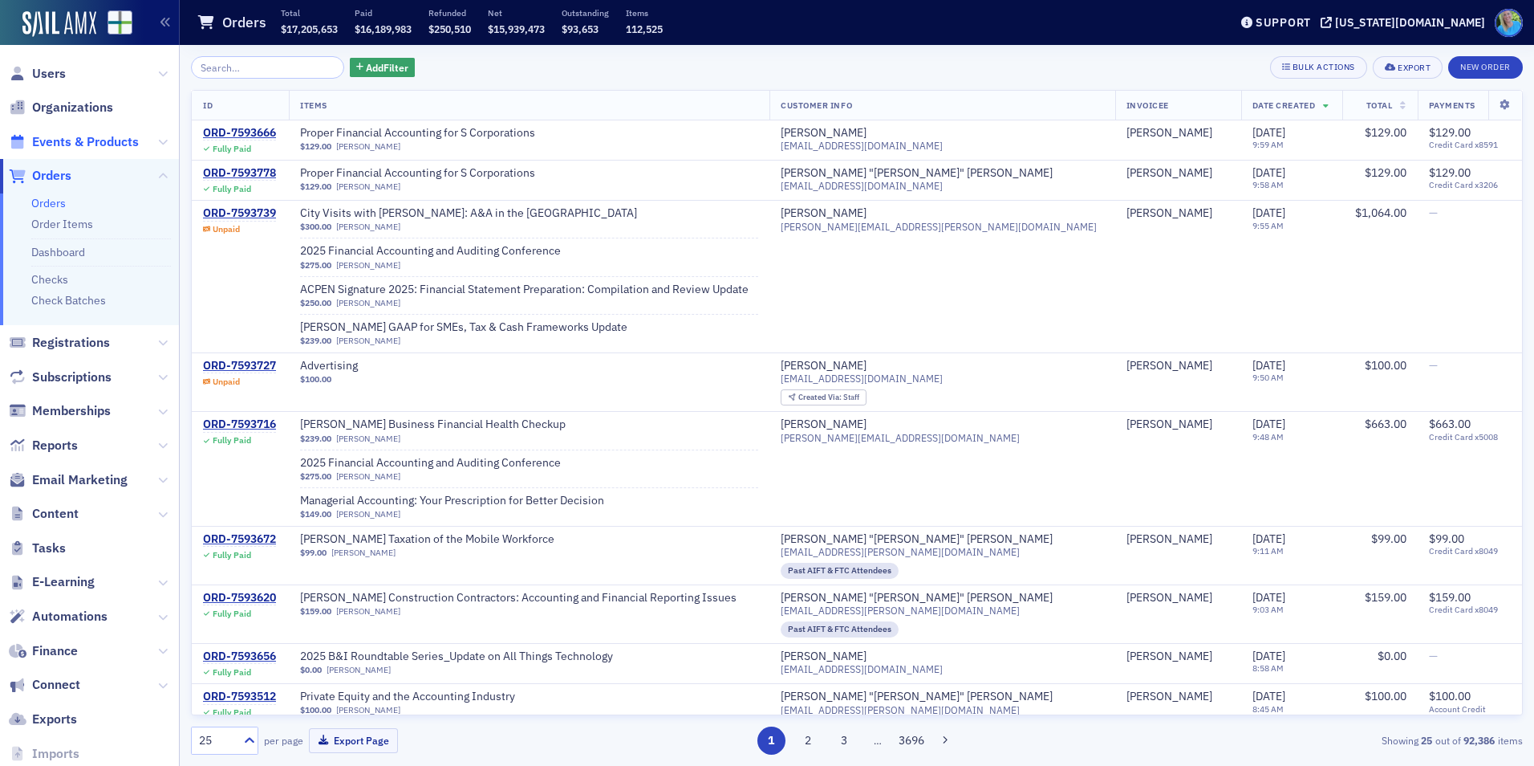
click at [103, 133] on span "Events & Products" at bounding box center [85, 142] width 107 height 18
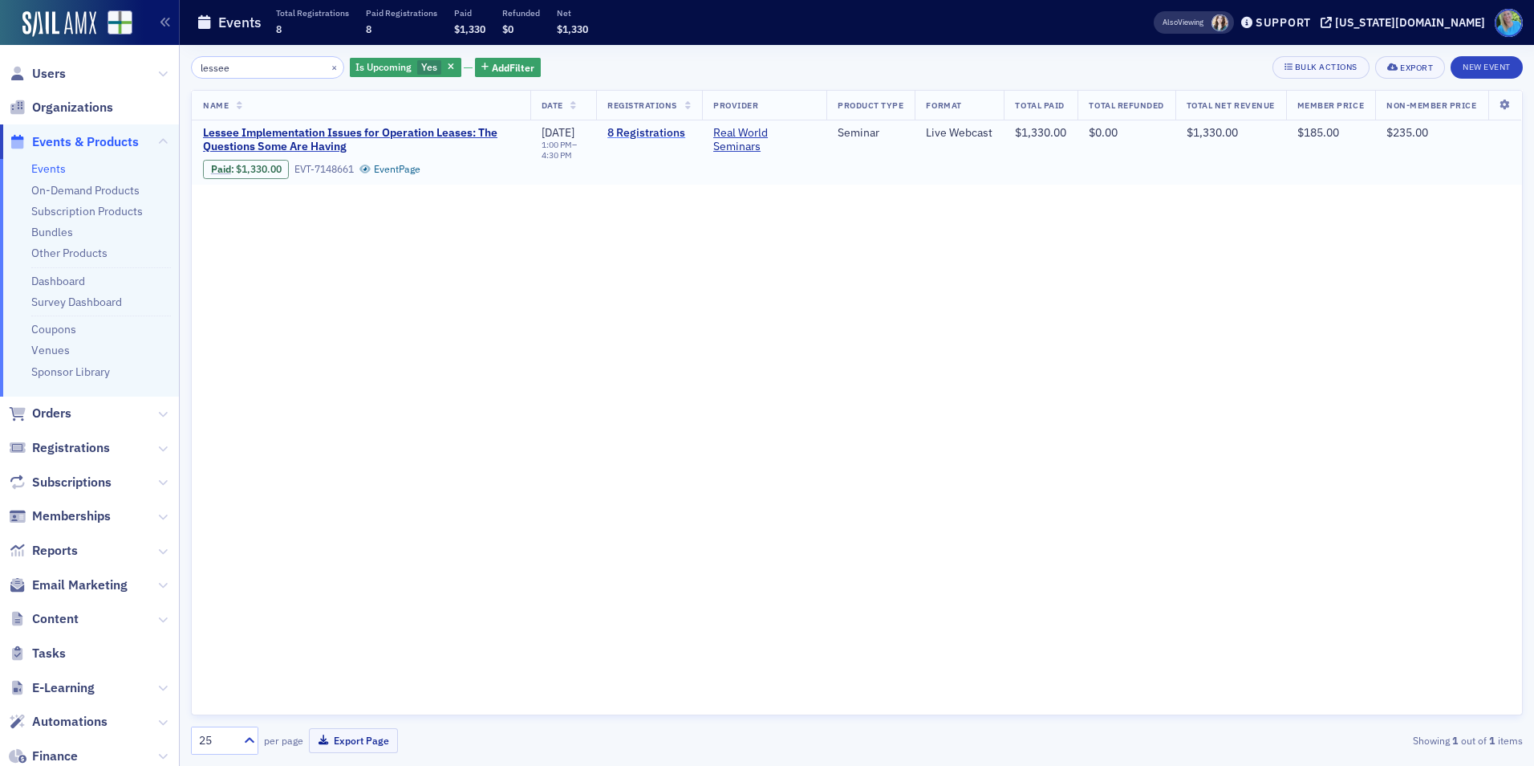
click at [630, 130] on link "8 Registrations" at bounding box center [648, 133] width 83 height 14
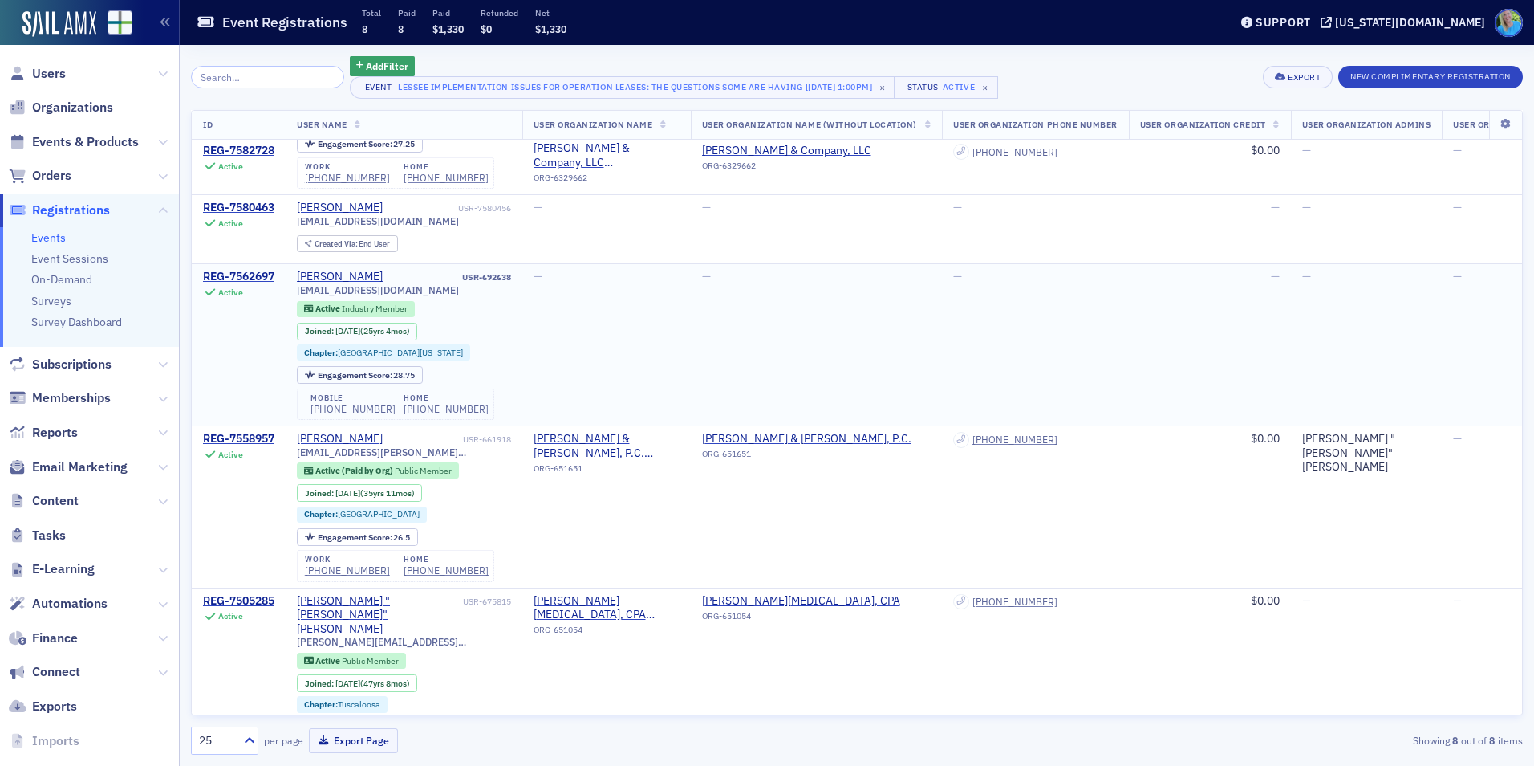
scroll to position [660, 0]
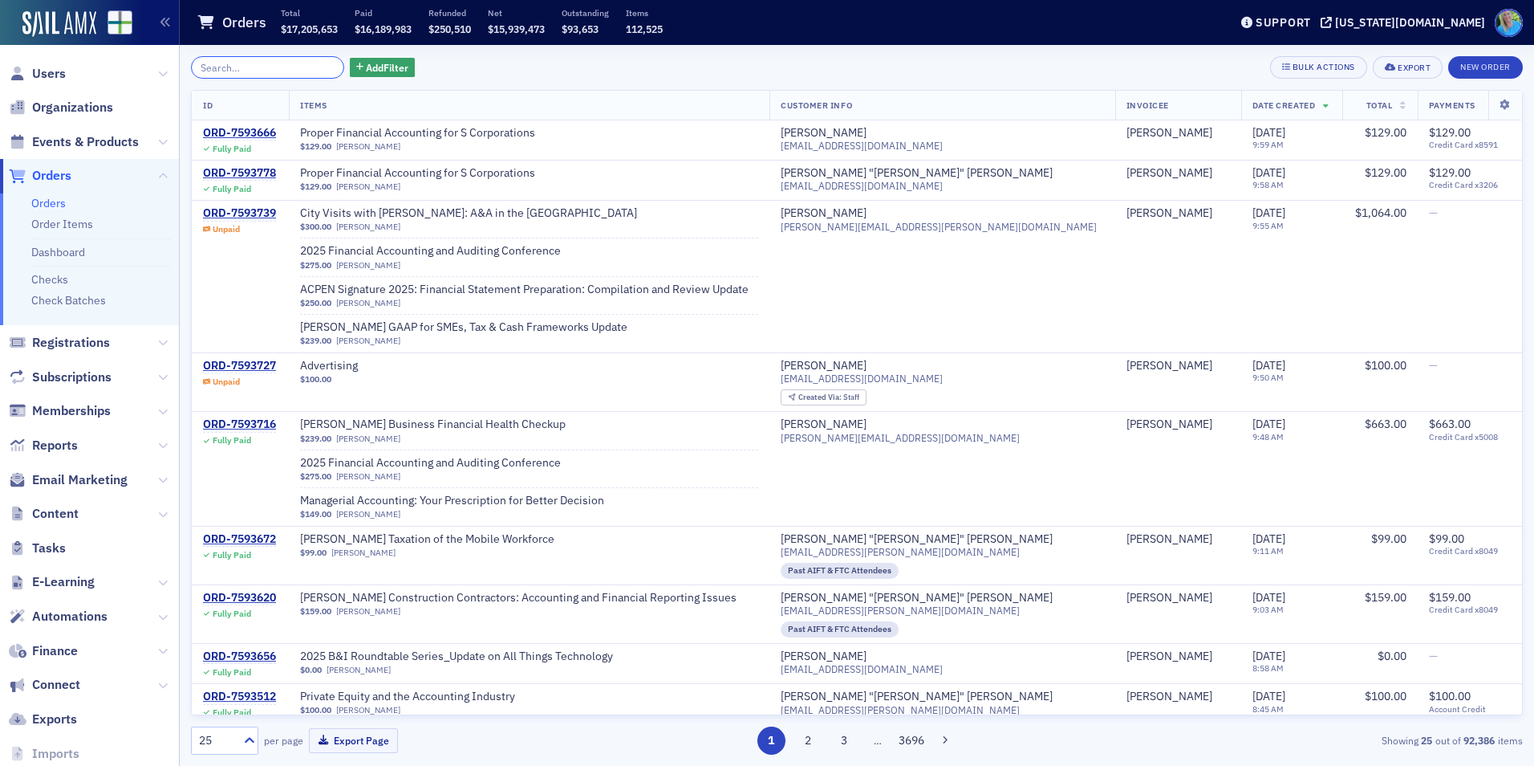
drag, startPoint x: 221, startPoint y: 73, endPoint x: 225, endPoint y: 66, distance: 8.7
click at [221, 73] on input "search" at bounding box center [267, 67] width 153 height 22
drag, startPoint x: 40, startPoint y: 148, endPoint x: 60, endPoint y: 131, distance: 26.2
click at [39, 148] on span "Events & Products" at bounding box center [85, 142] width 107 height 18
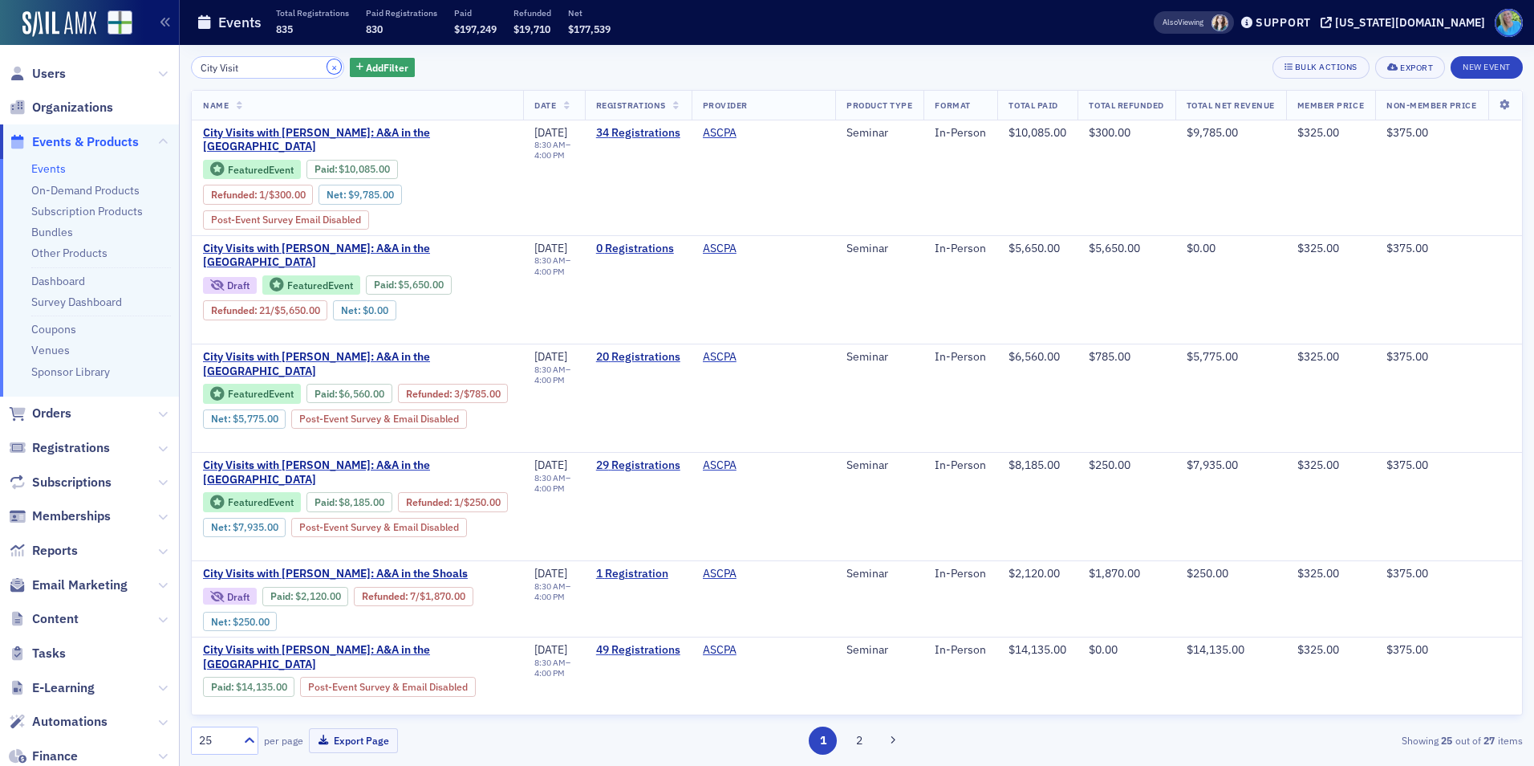
click at [327, 67] on button "×" at bounding box center [334, 66] width 14 height 14
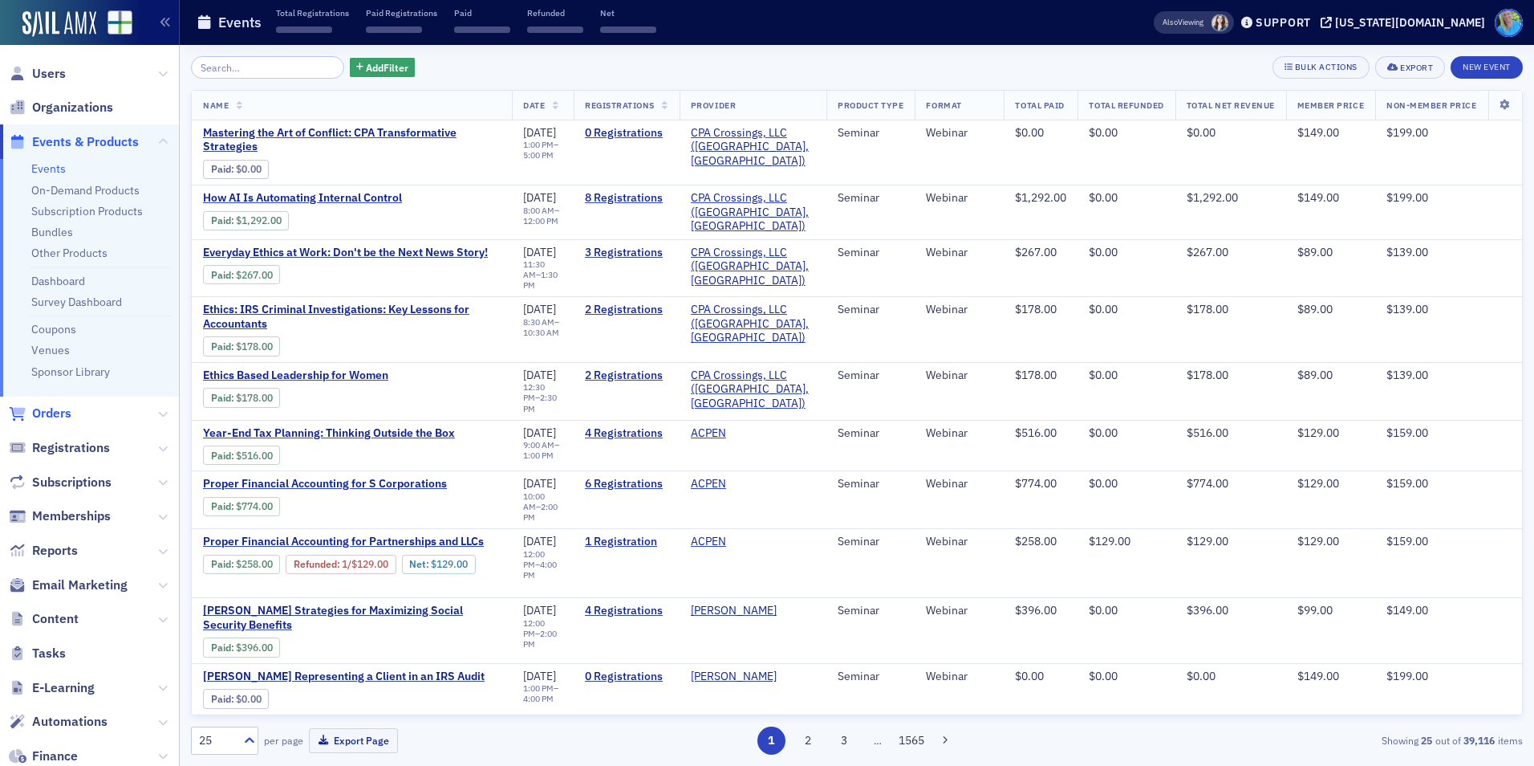
click at [45, 408] on span "Orders" at bounding box center [51, 413] width 39 height 18
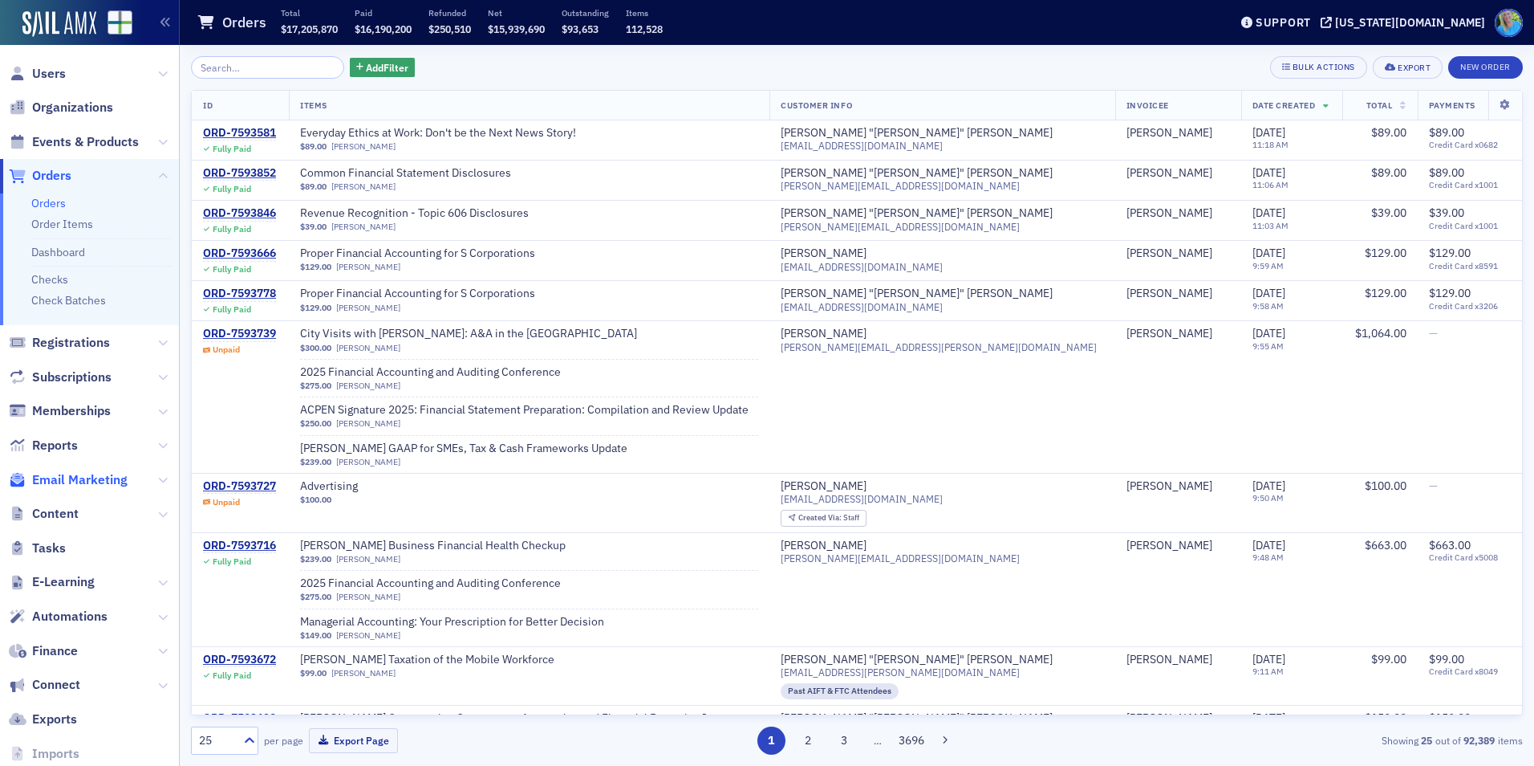
click at [78, 477] on span "Email Marketing" at bounding box center [79, 480] width 95 height 18
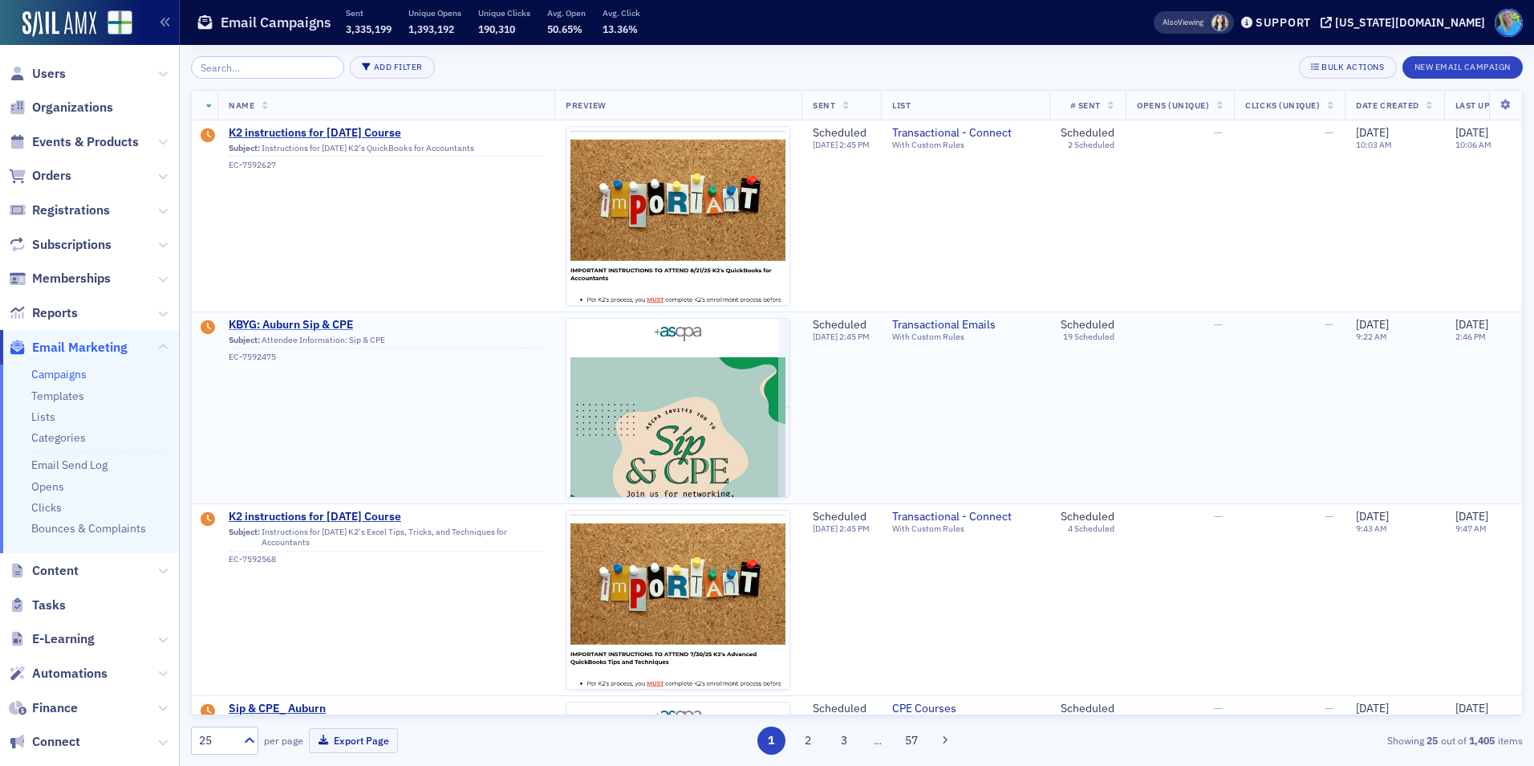
click at [326, 322] on span "KBYG: Auburn Sip & CPE" at bounding box center [386, 325] width 315 height 14
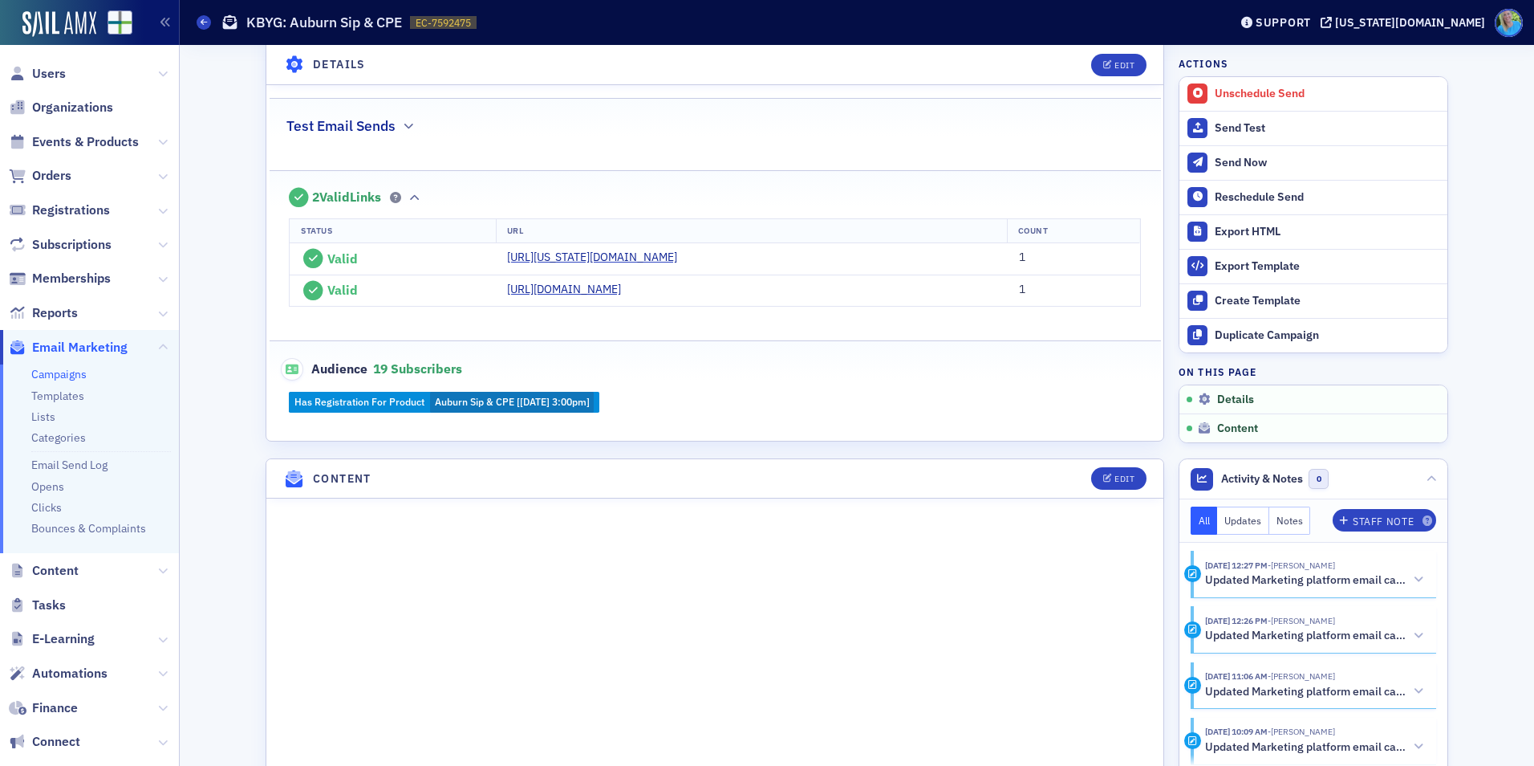
scroll to position [377, 0]
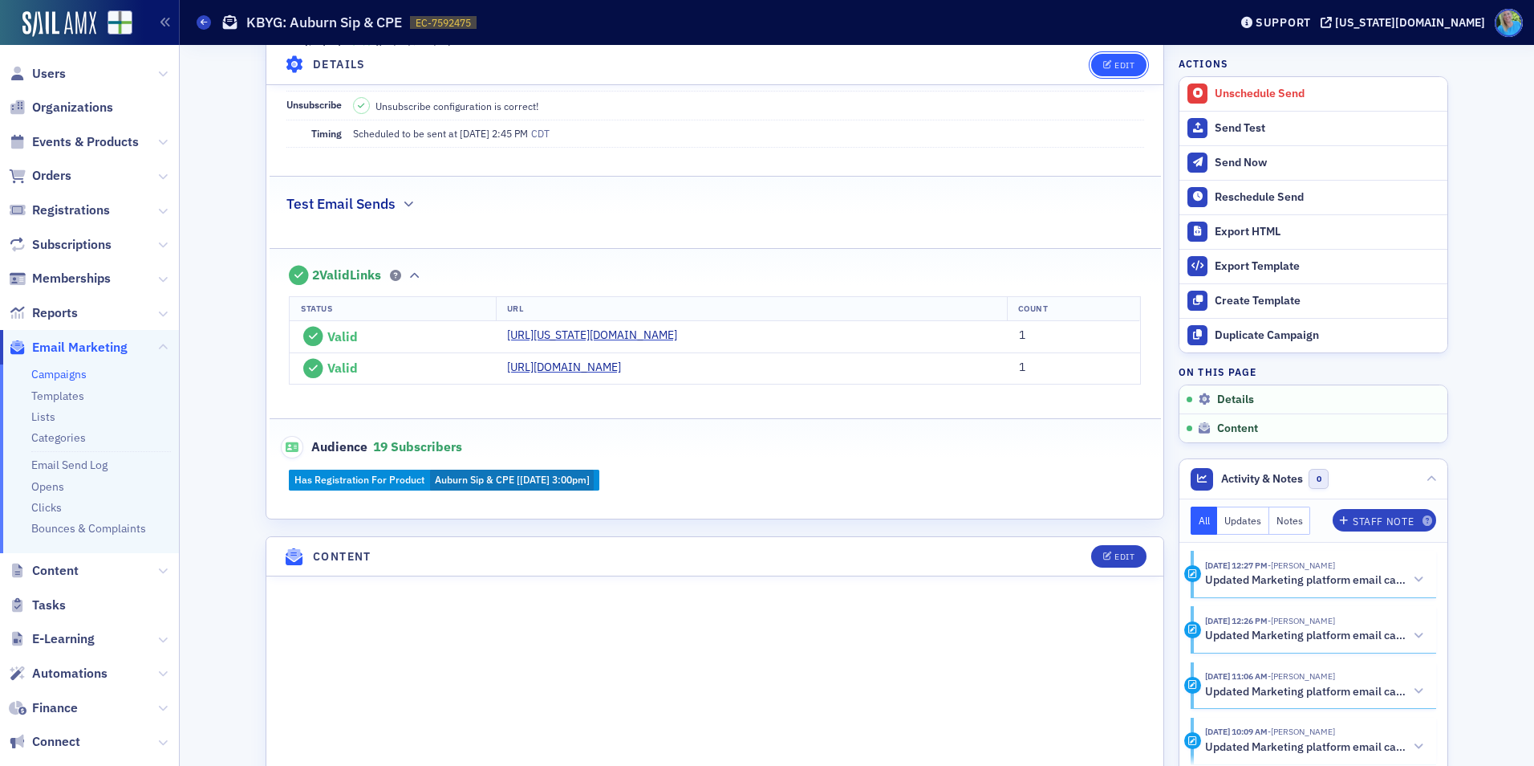
click at [1124, 60] on div "Edit" at bounding box center [1125, 64] width 20 height 9
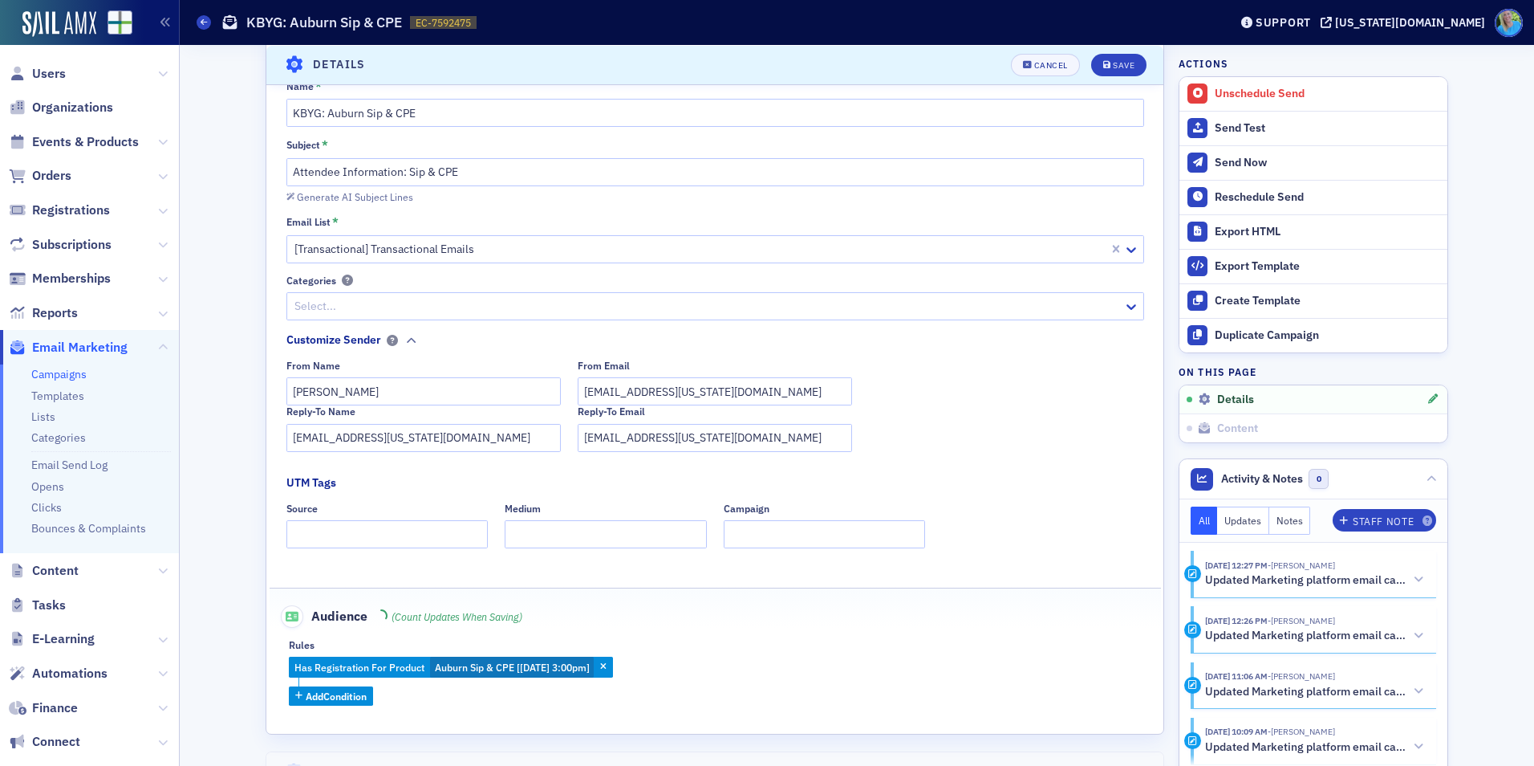
scroll to position [75, 0]
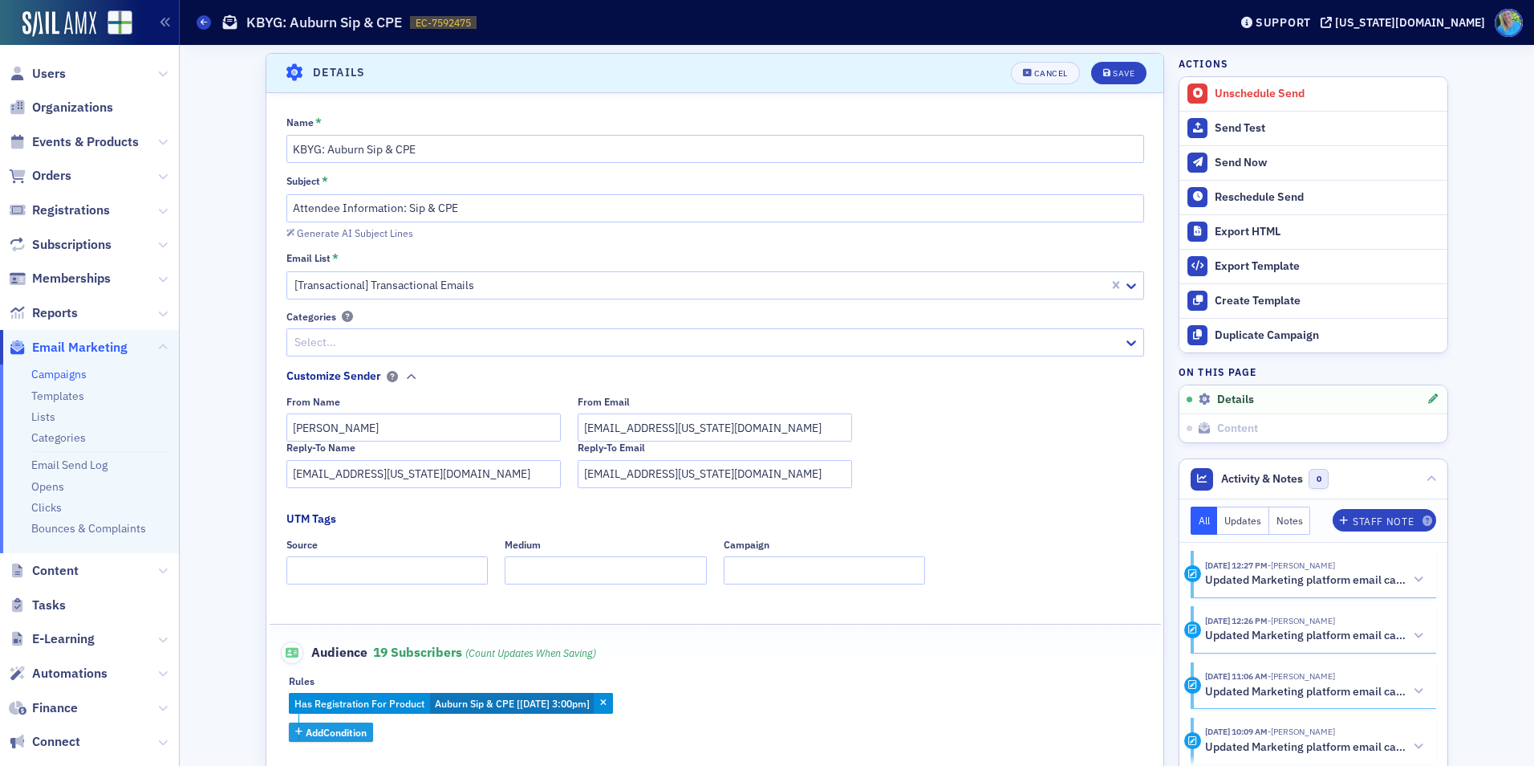
click at [351, 730] on span "Add Condition" at bounding box center [336, 732] width 61 height 14
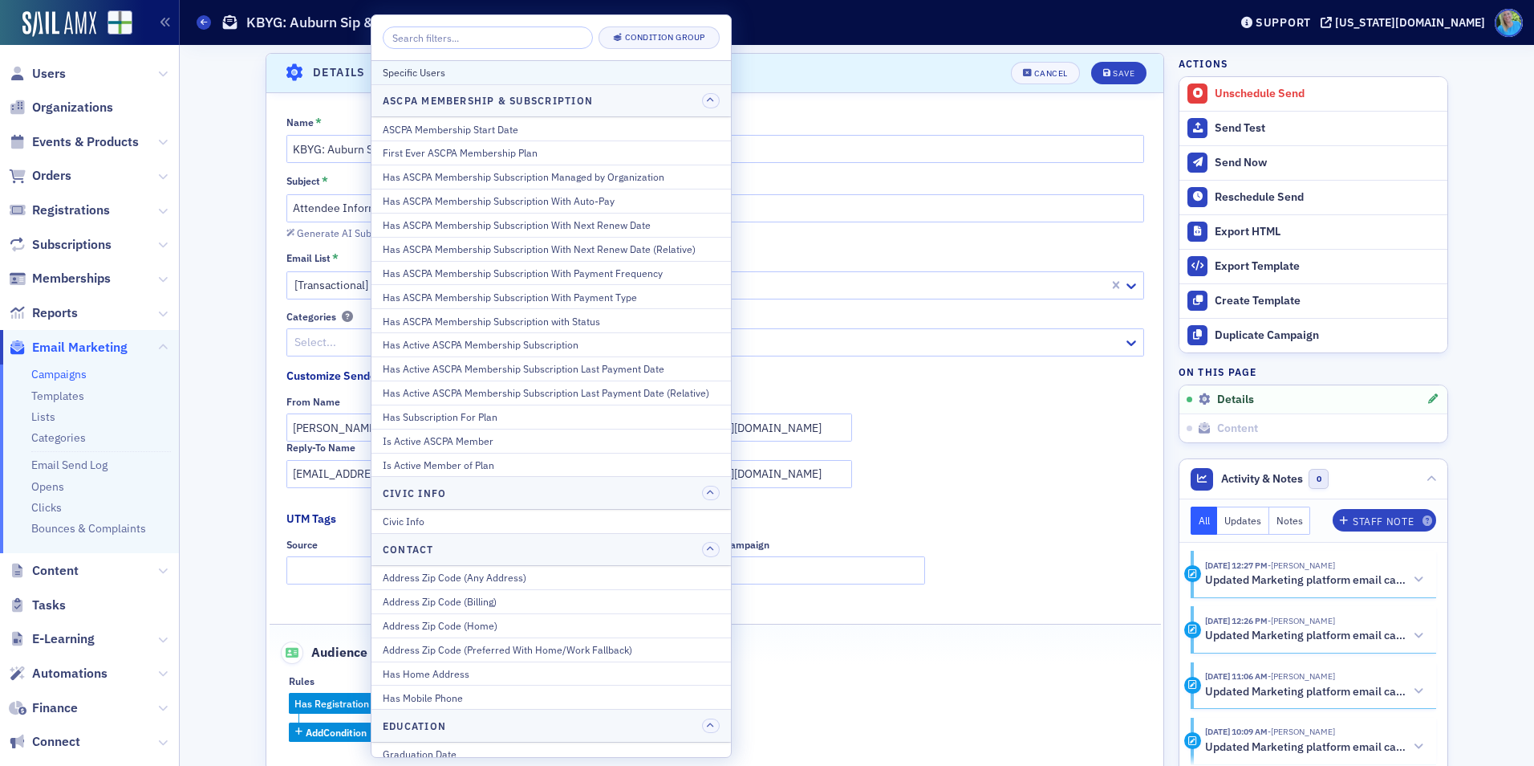
click at [481, 73] on div "Specific Users" at bounding box center [551, 72] width 337 height 14
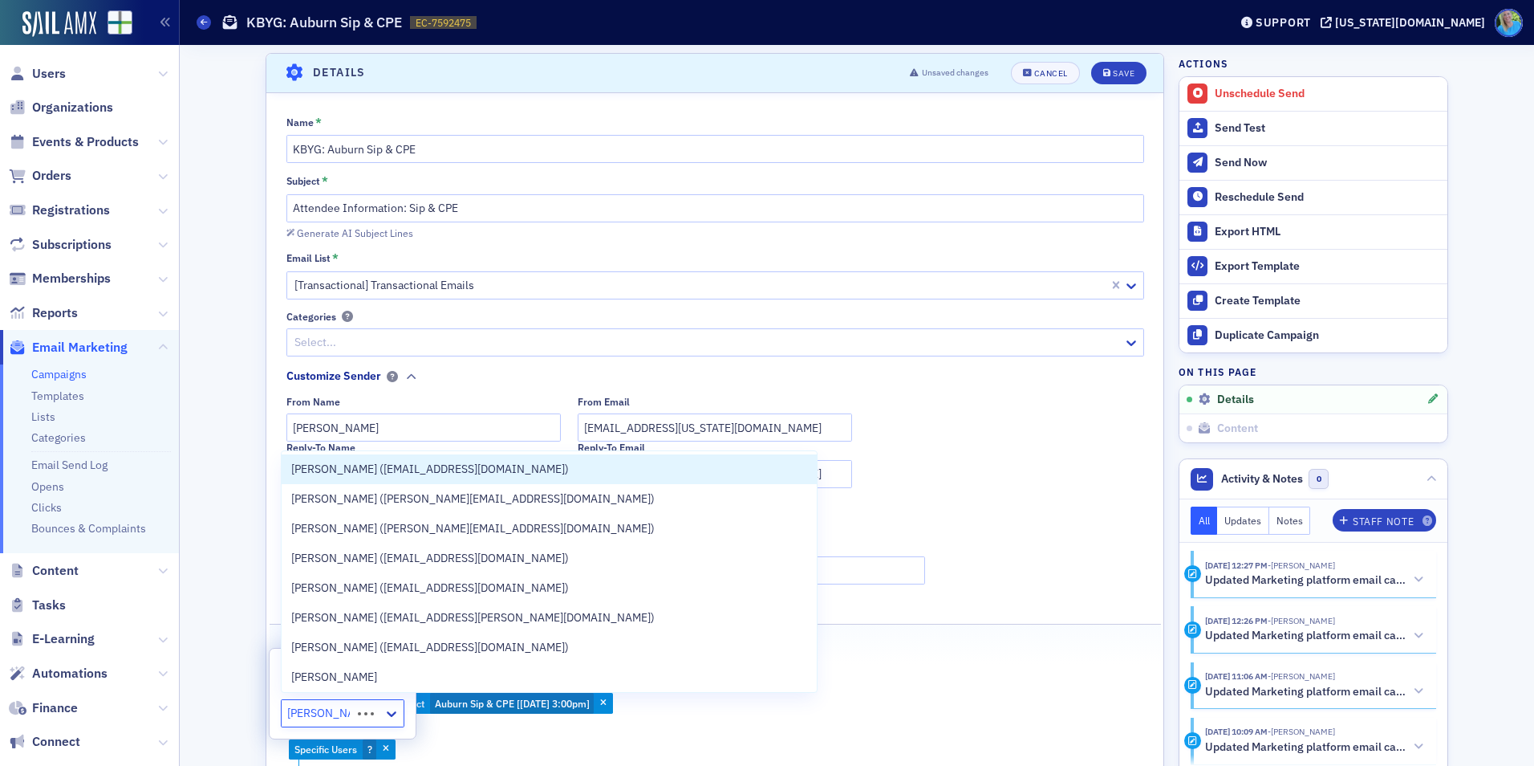
type input "[PERSON_NAME]"
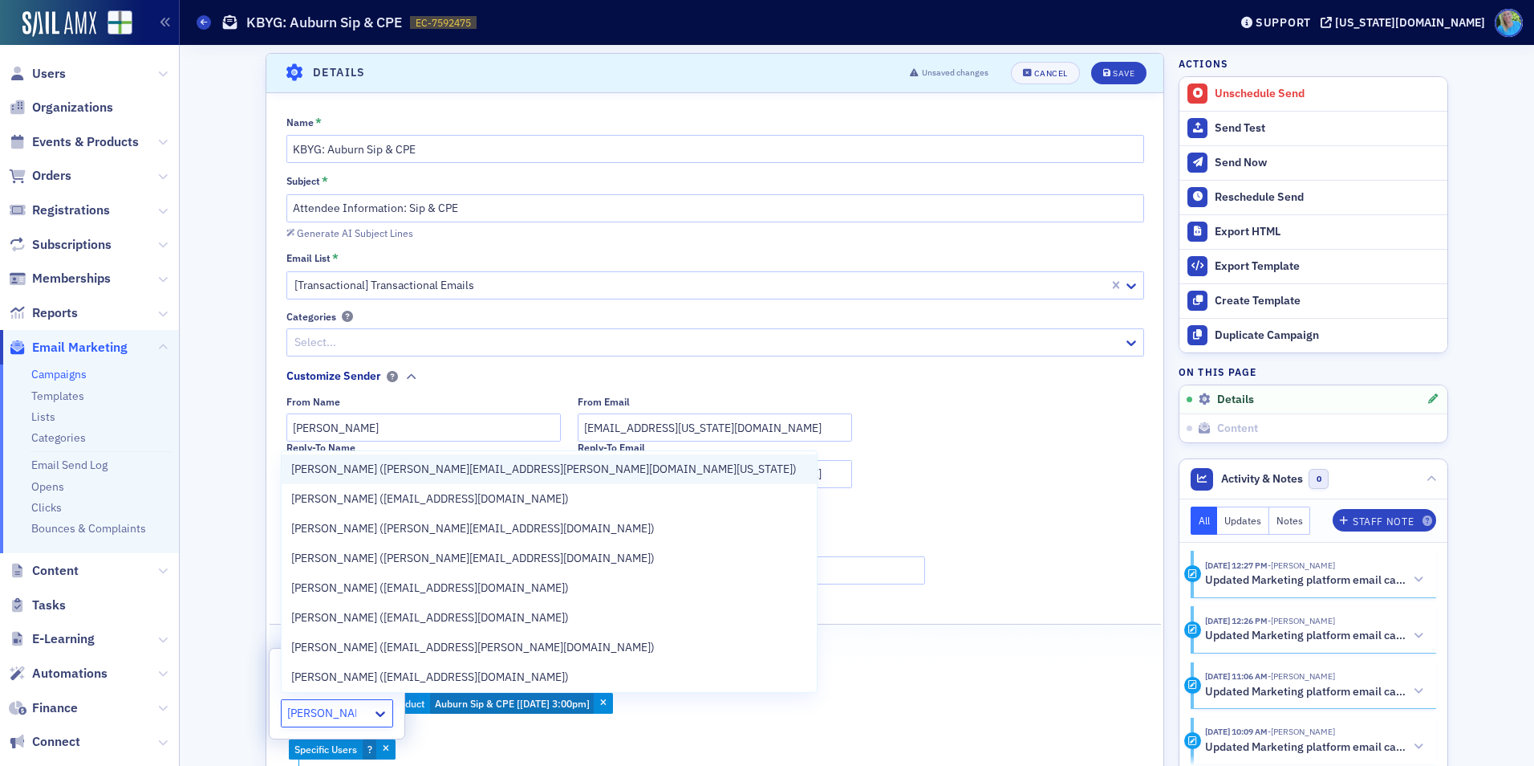
click at [400, 465] on span "[PERSON_NAME] ([PERSON_NAME][EMAIL_ADDRESS][PERSON_NAME][DOMAIN_NAME][US_STATE])" at bounding box center [544, 469] width 506 height 17
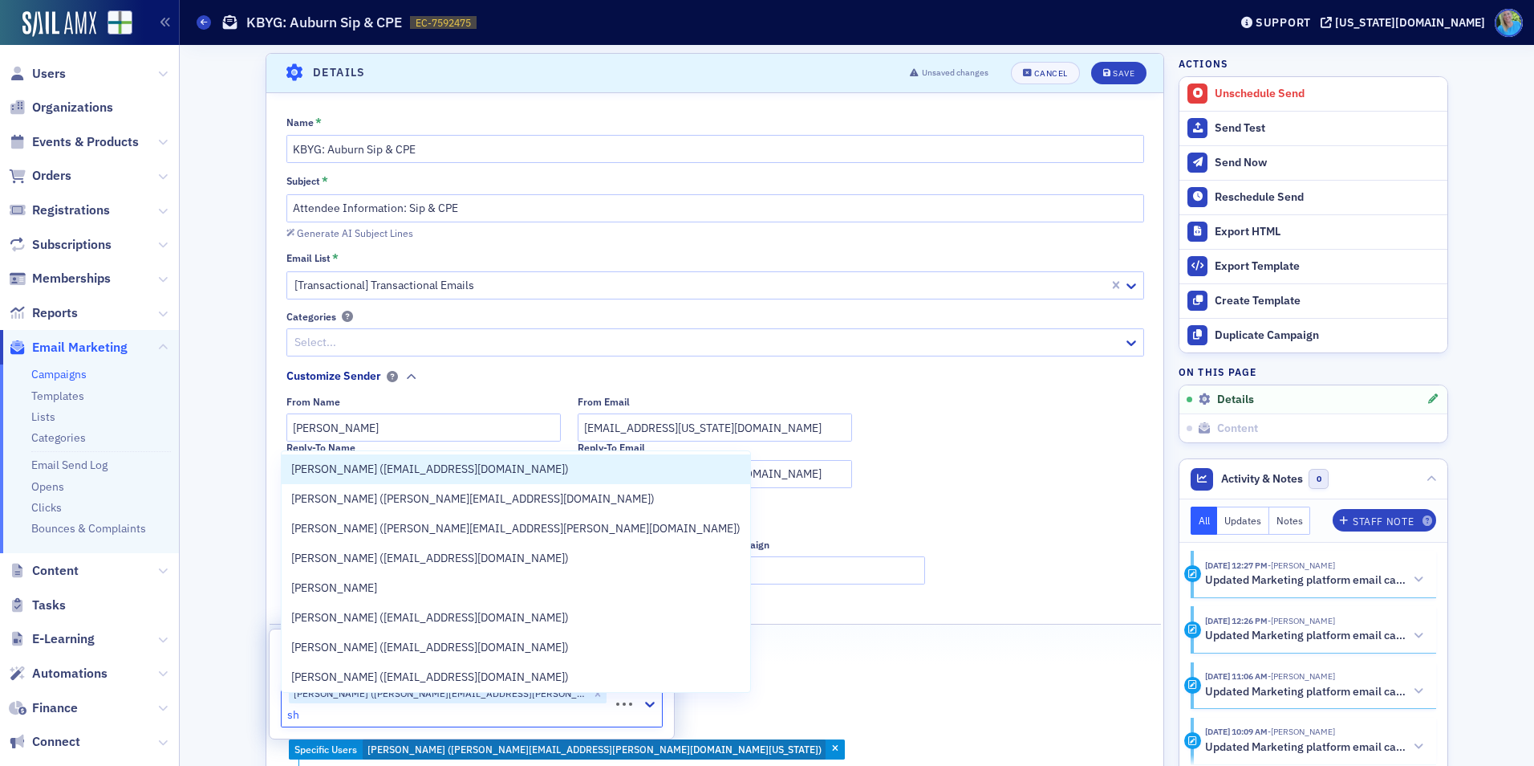
type input "s"
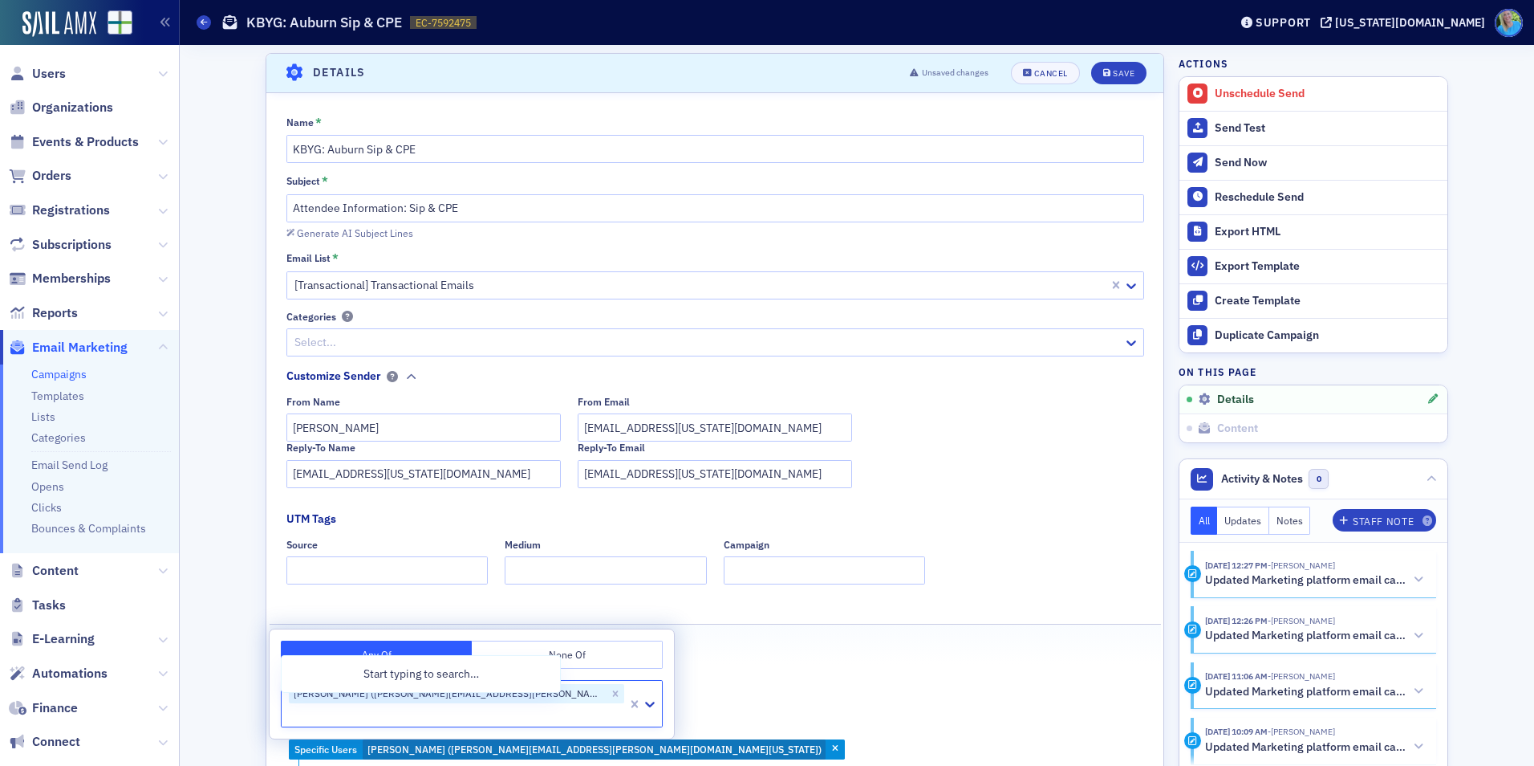
click at [775, 725] on div "Has Registration For Product Auburn Sip & CPE [[DATE] 3:00pm] or Specific Users…" at bounding box center [715, 740] width 852 height 95
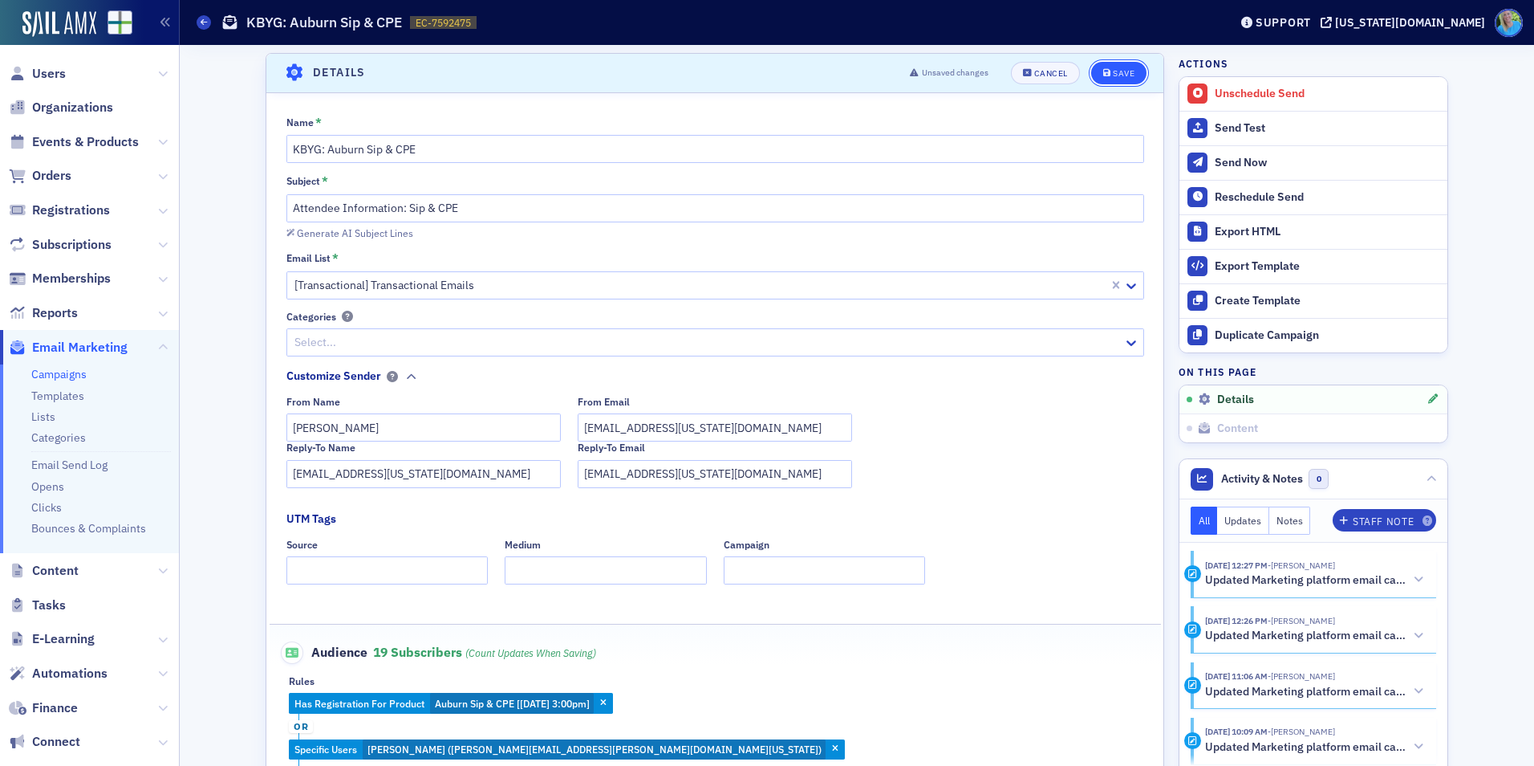
click at [1103, 73] on icon "submit" at bounding box center [1107, 73] width 8 height 9
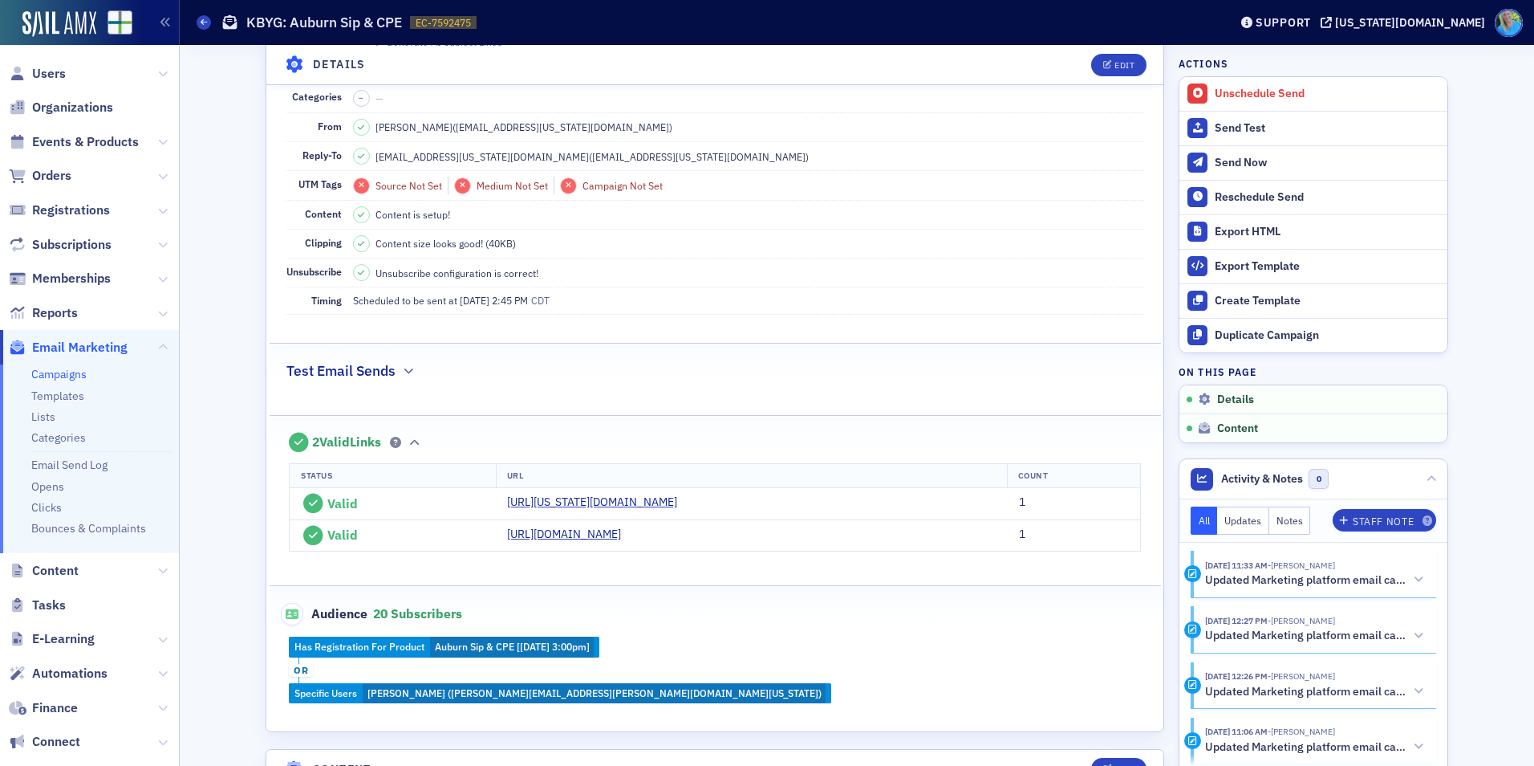
scroll to position [0, 0]
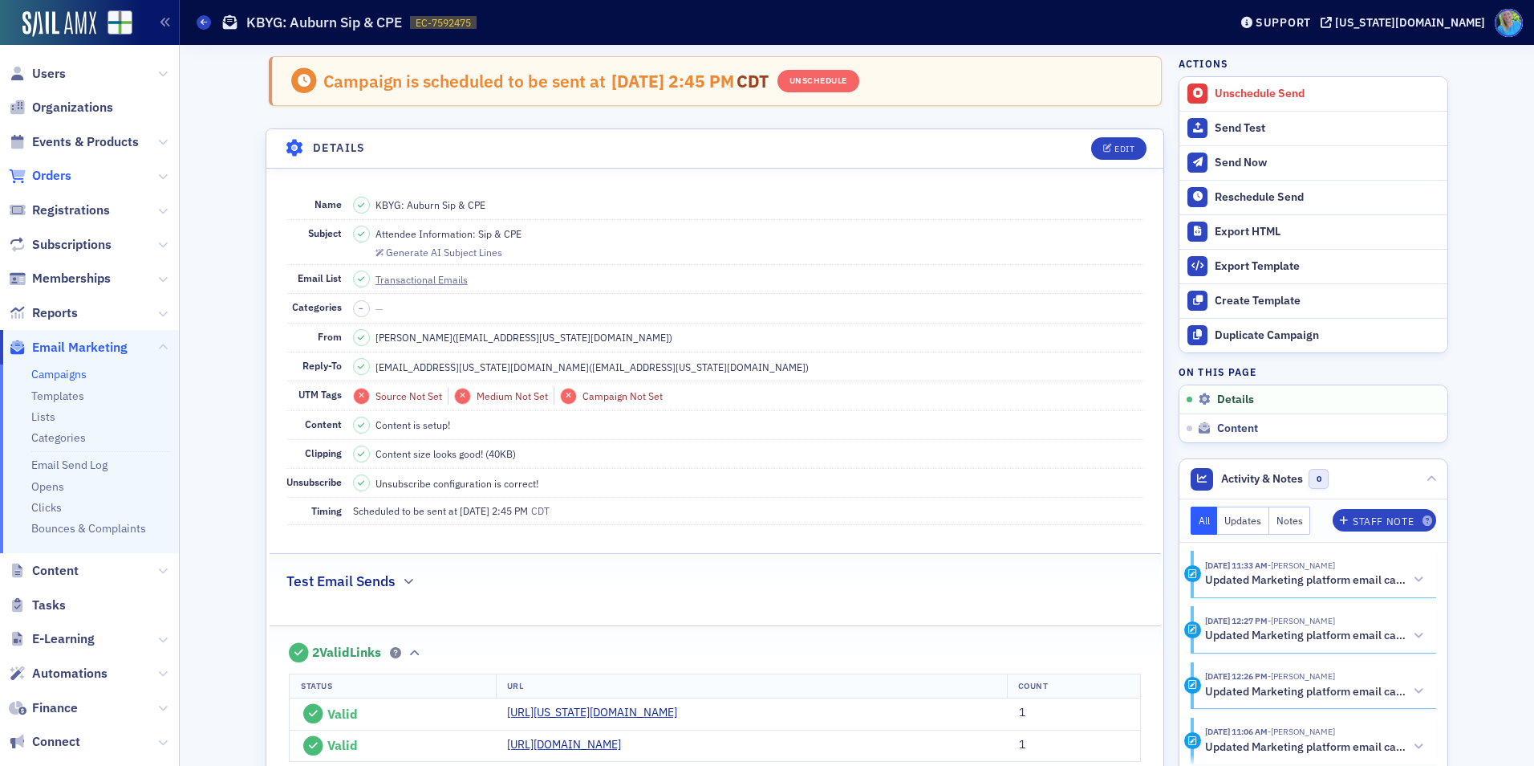
click at [44, 175] on span "Orders" at bounding box center [51, 176] width 39 height 18
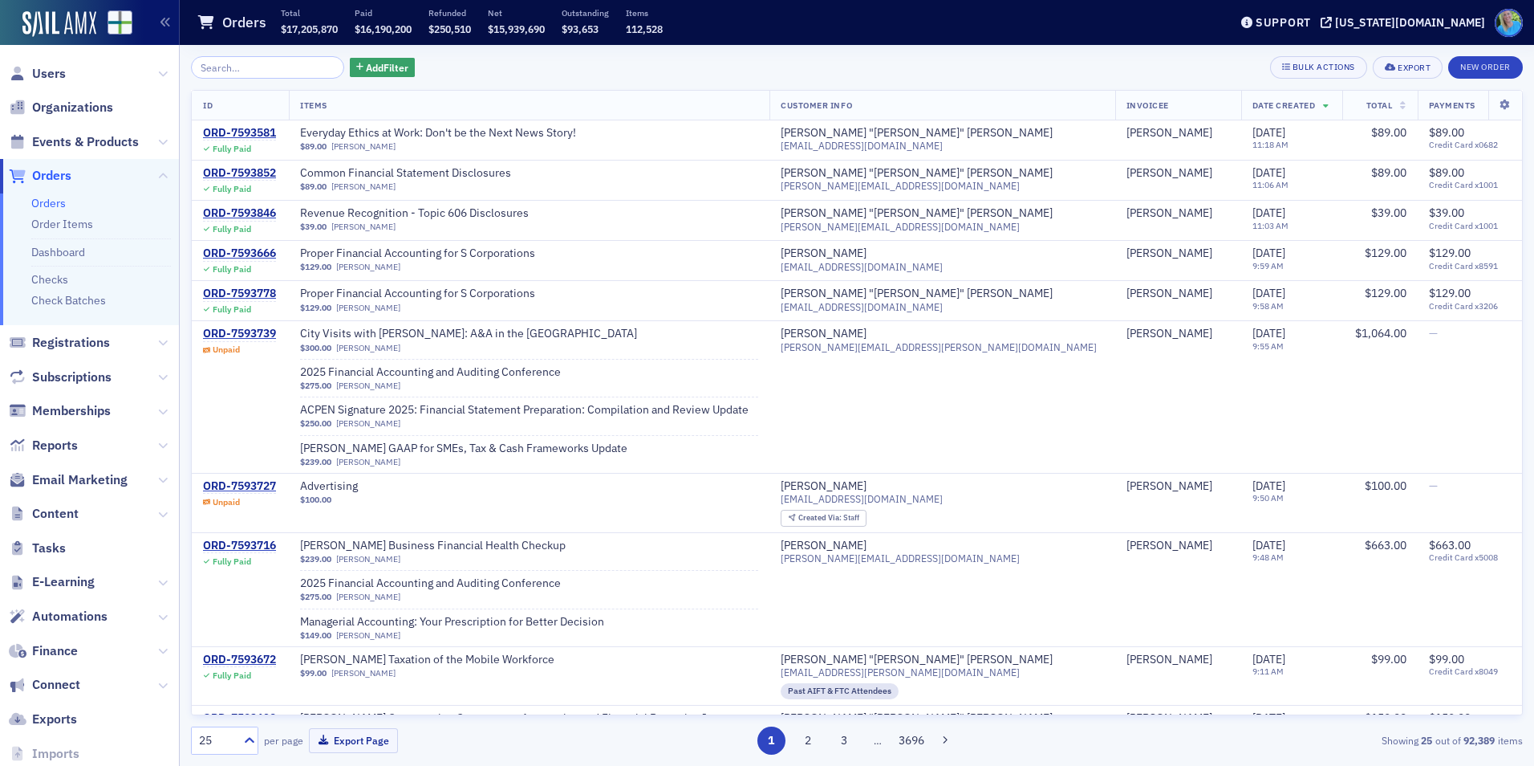
drag, startPoint x: 169, startPoint y: 85, endPoint x: 114, endPoint y: 112, distance: 61.7
click at [116, 111] on div "Users Organizations Events & Products Orders Orders Order Items Dashboard Check…" at bounding box center [767, 383] width 1534 height 766
click at [58, 77] on span "Users" at bounding box center [49, 74] width 34 height 18
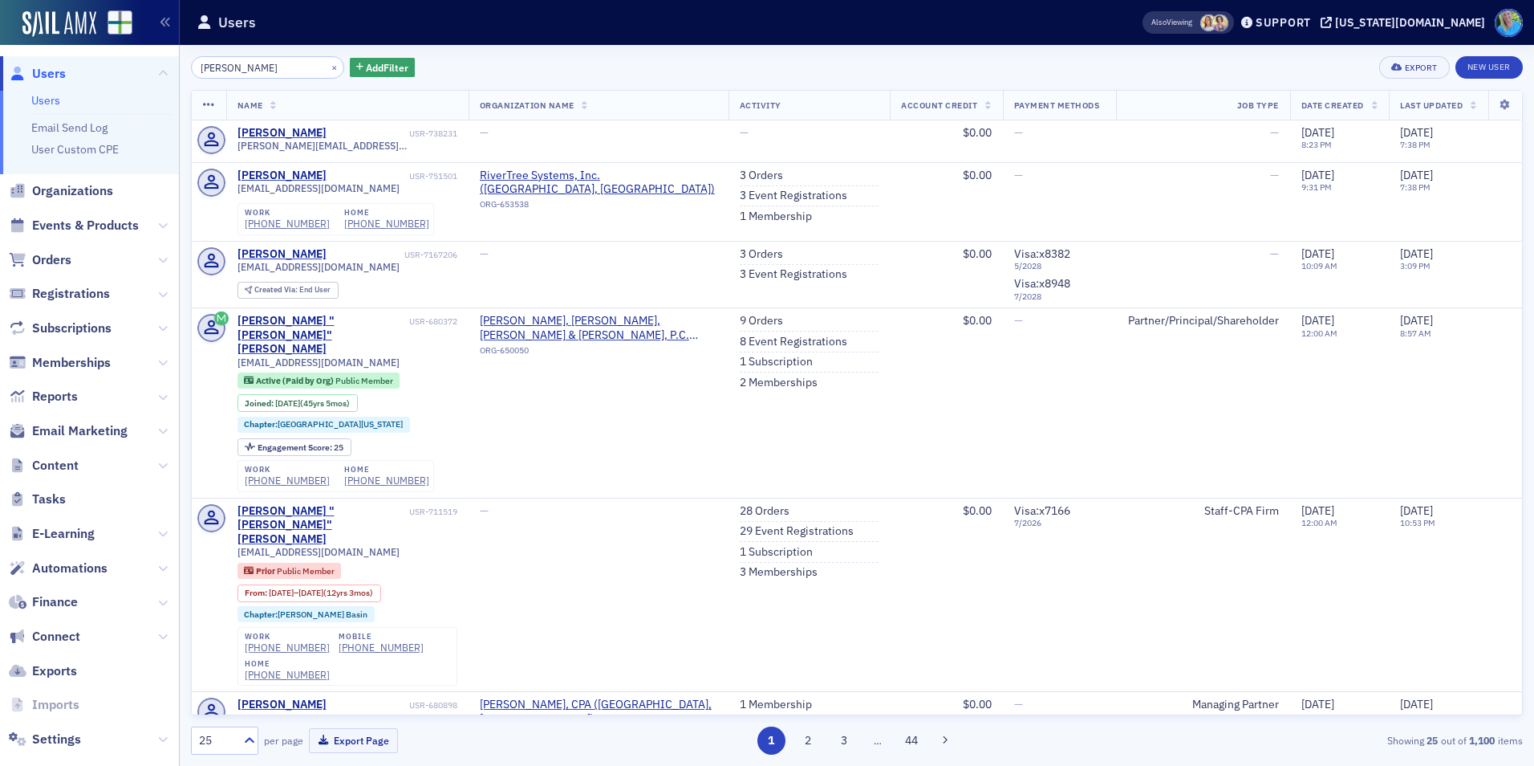
type input "[PERSON_NAME]"
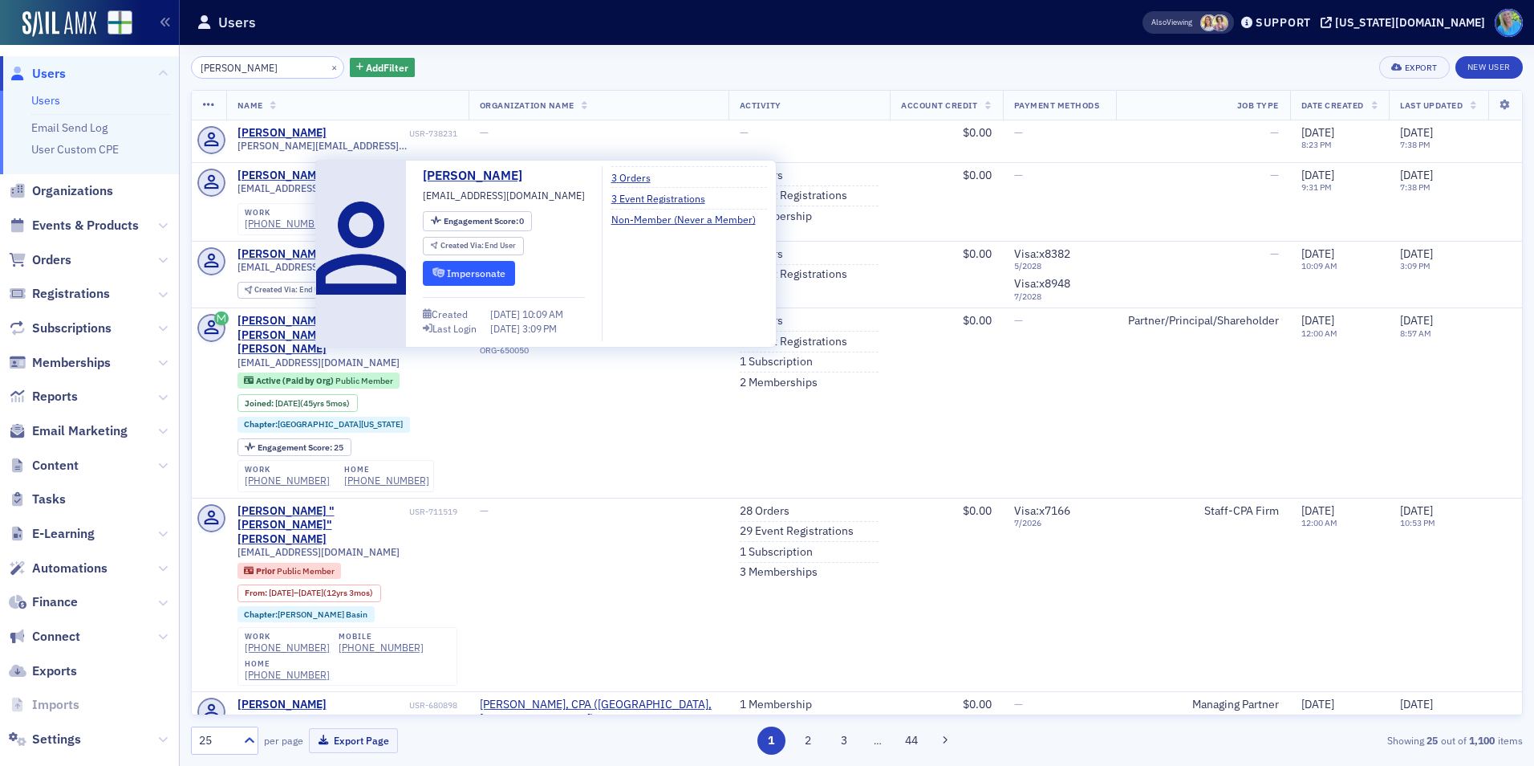
click at [467, 269] on button "Impersonate" at bounding box center [469, 273] width 92 height 25
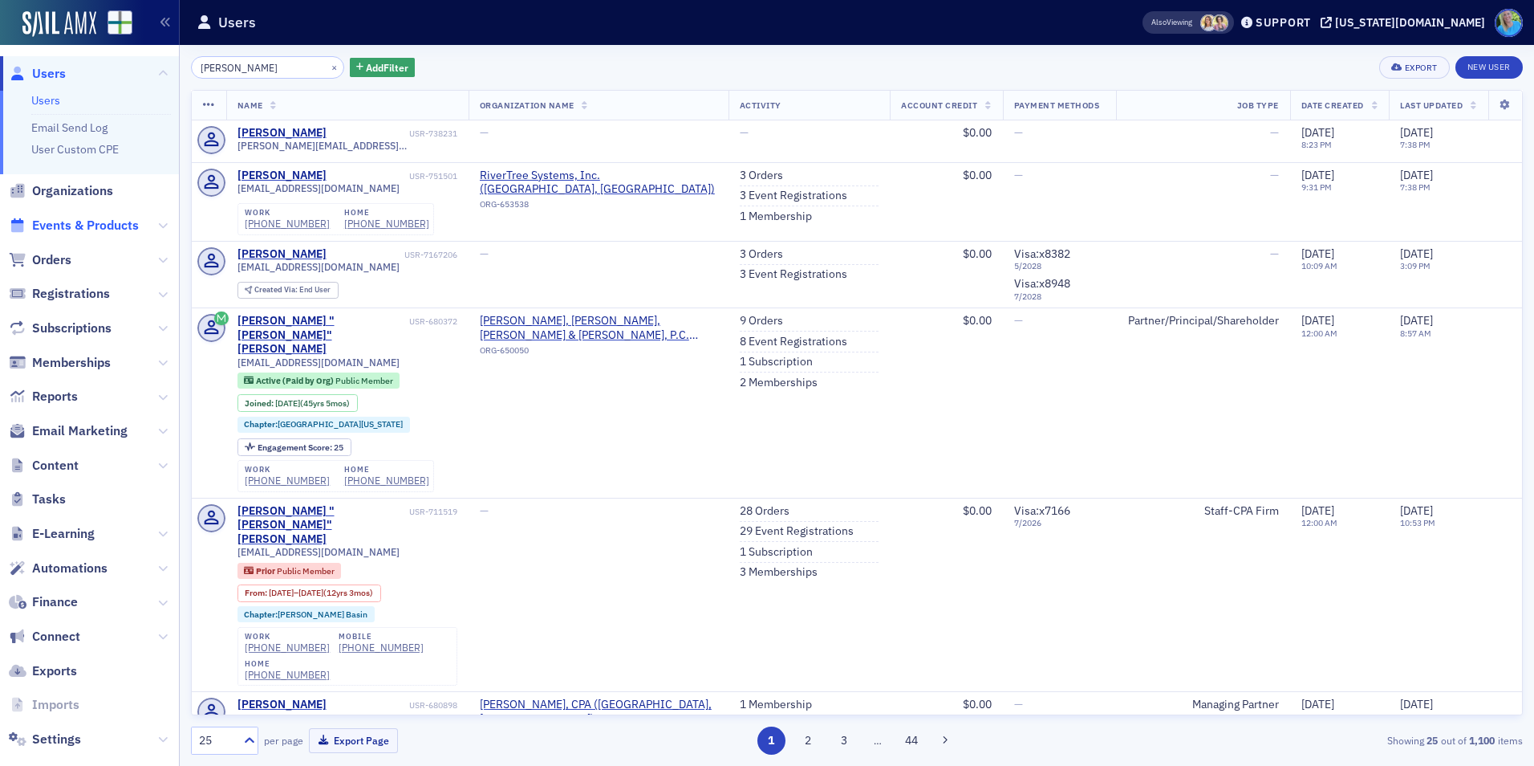
click at [98, 227] on span "Events & Products" at bounding box center [85, 226] width 107 height 18
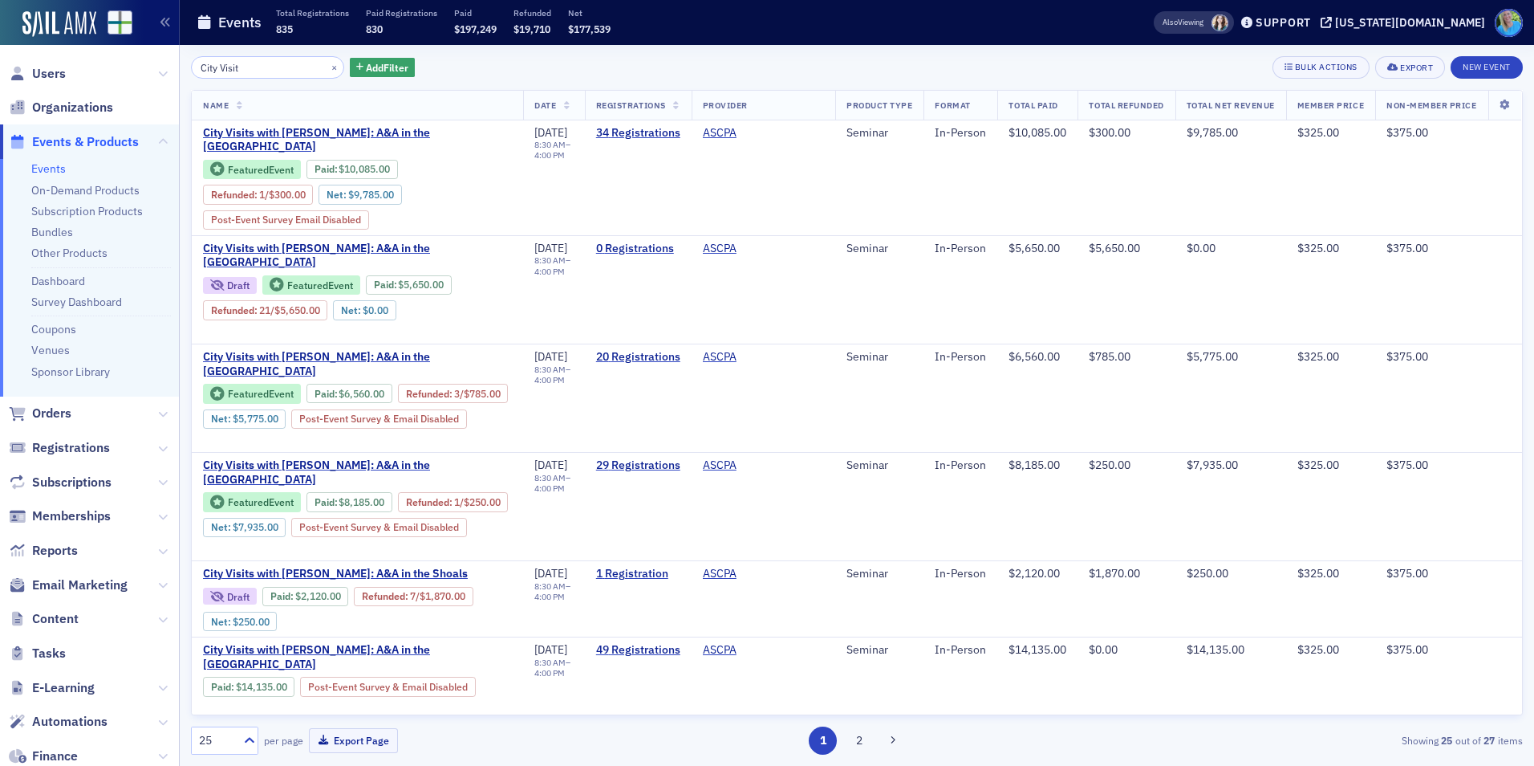
type input "City Visit"
click at [638, 576] on td "1 Registration" at bounding box center [638, 599] width 107 height 76
click at [641, 579] on link "1 Registration" at bounding box center [638, 574] width 84 height 14
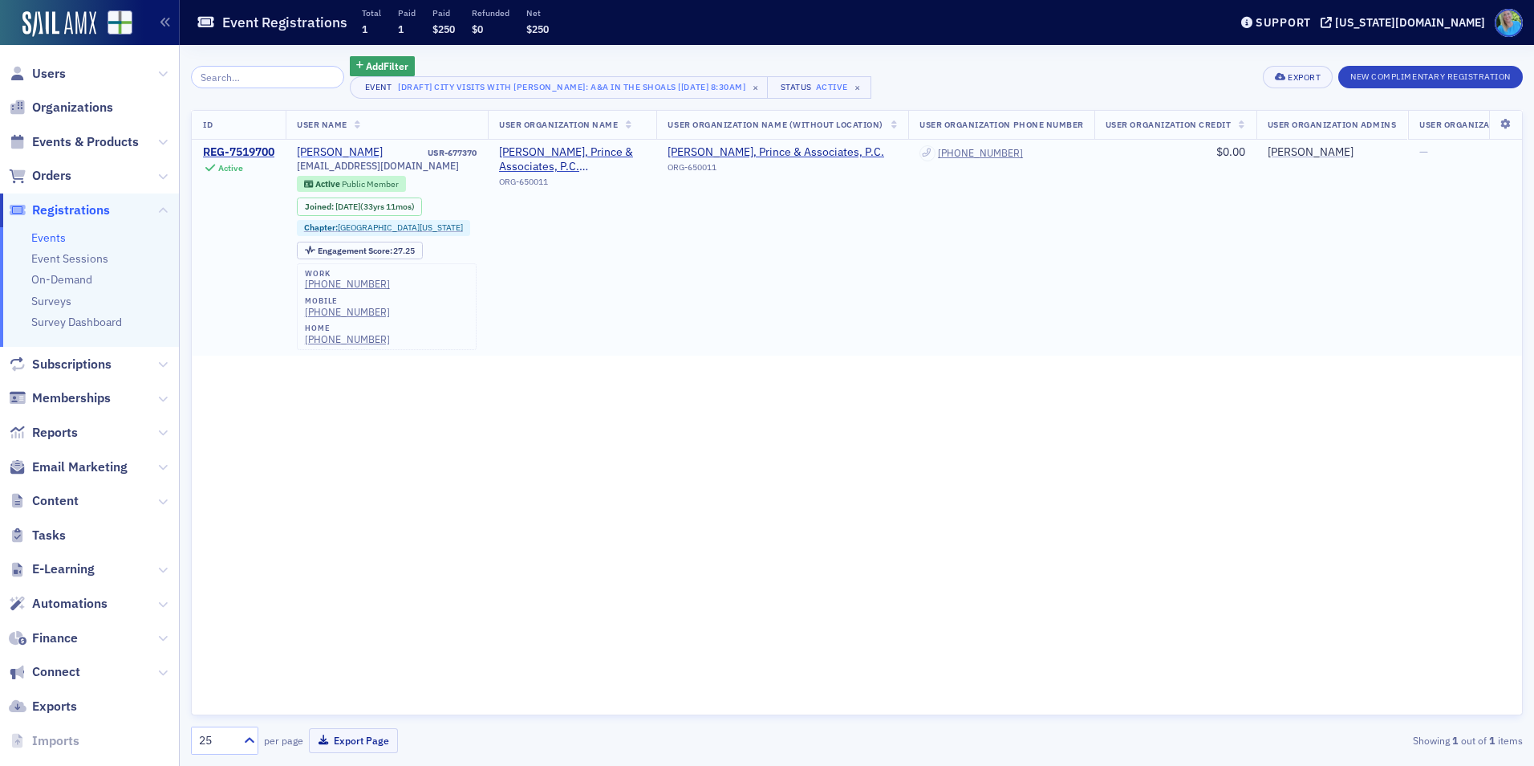
click at [314, 153] on div "[PERSON_NAME]" at bounding box center [340, 152] width 86 height 14
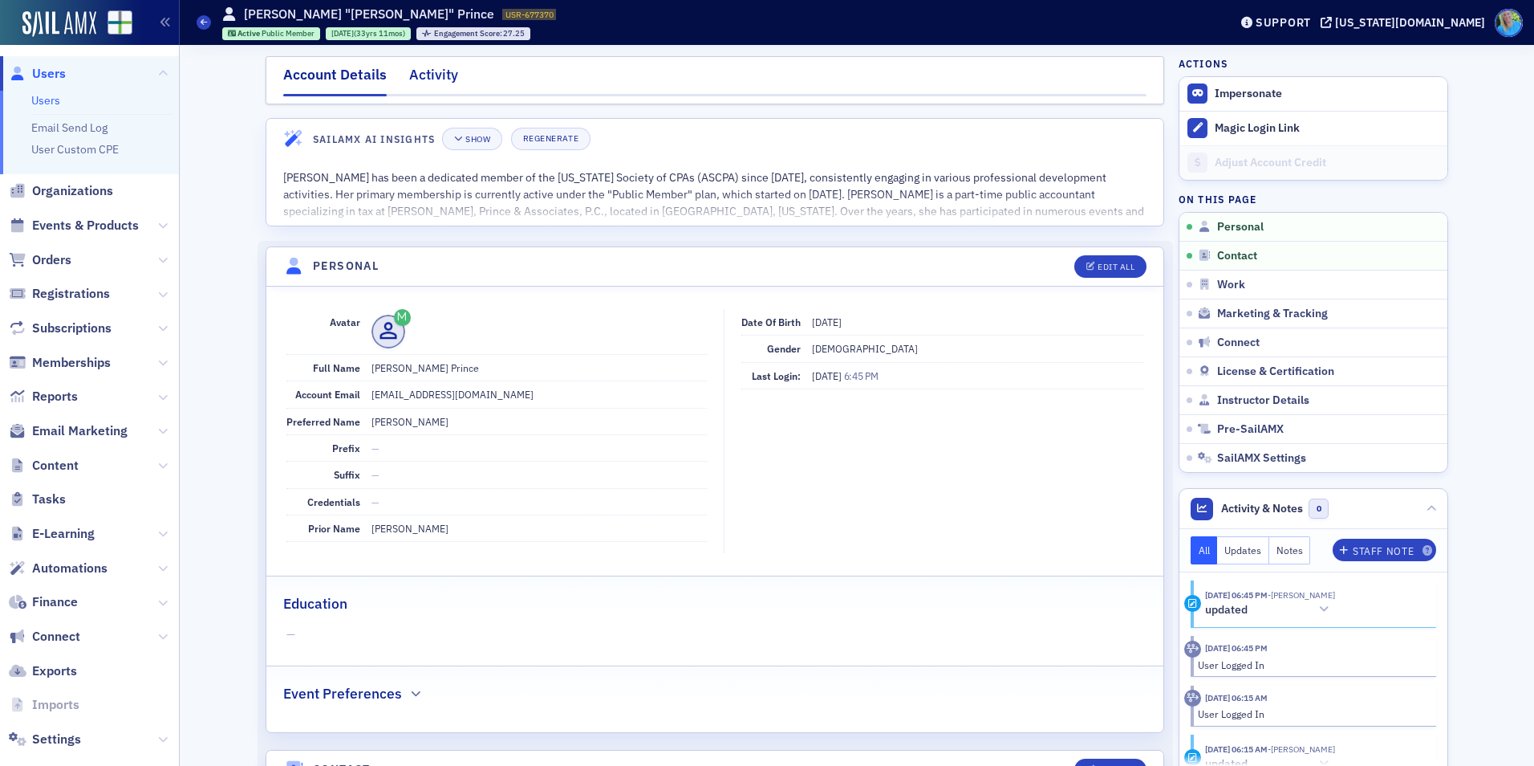
click at [422, 75] on div "Activity" at bounding box center [433, 79] width 49 height 30
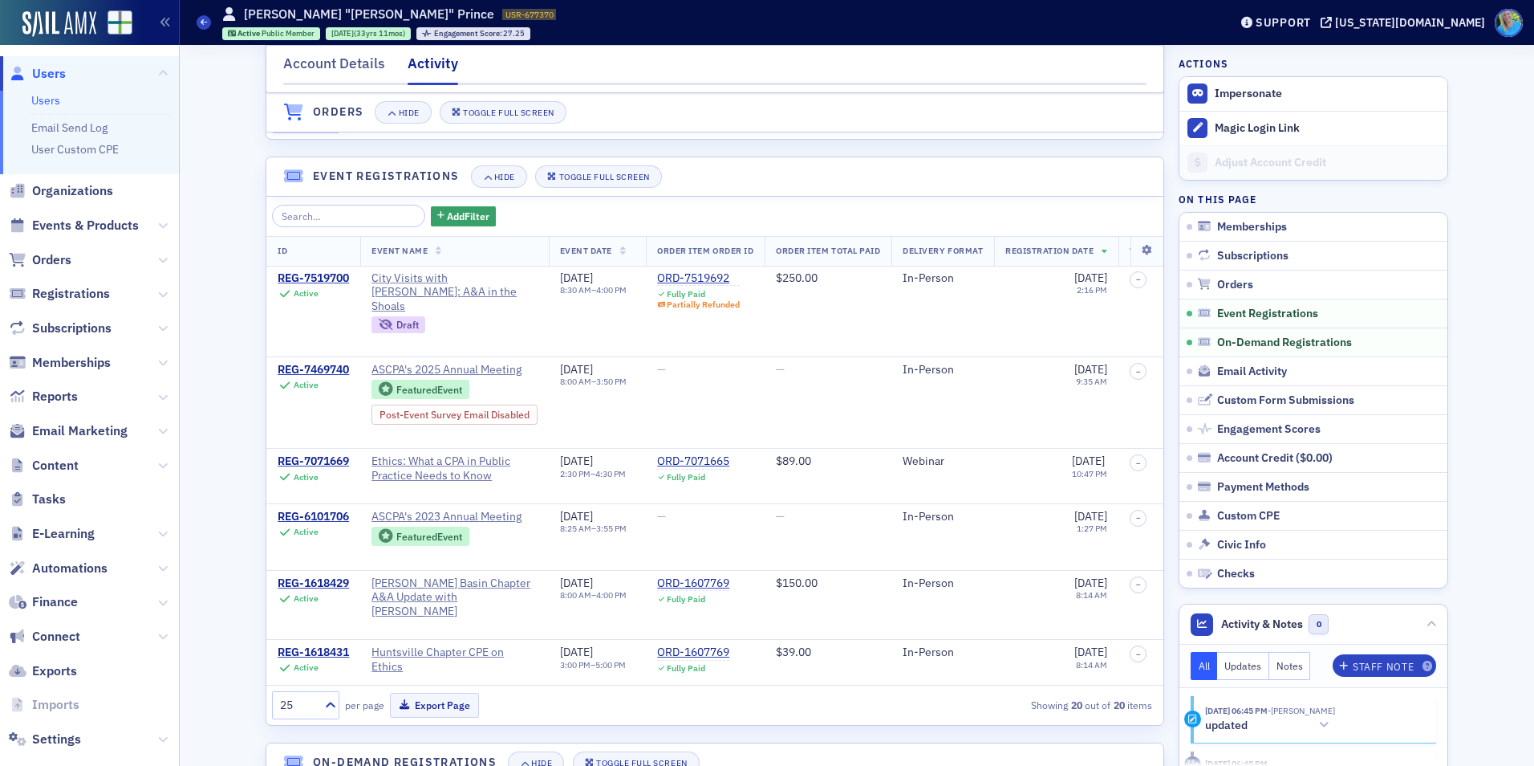
scroll to position [883, 0]
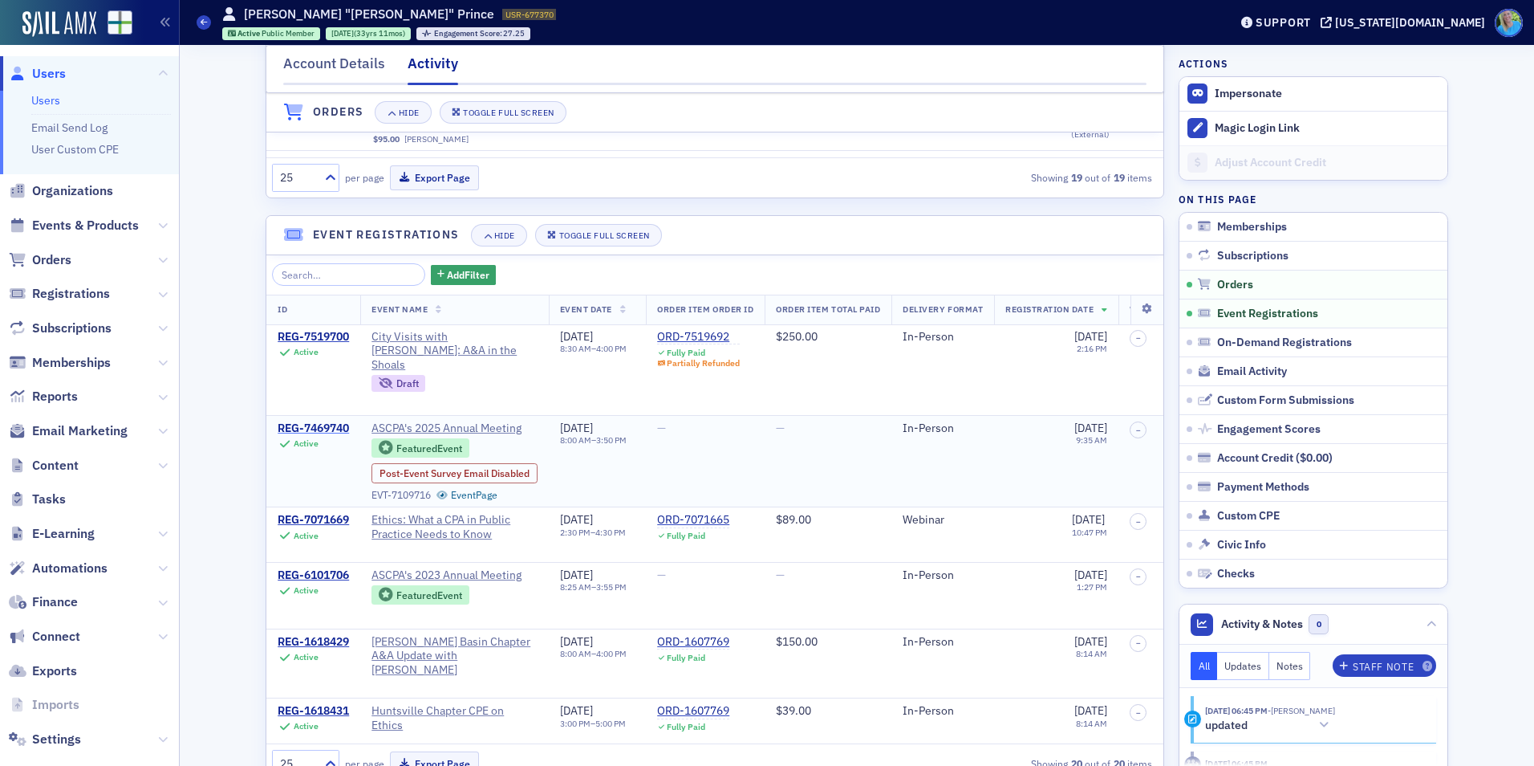
click at [311, 423] on div "REG-7469740" at bounding box center [313, 428] width 71 height 14
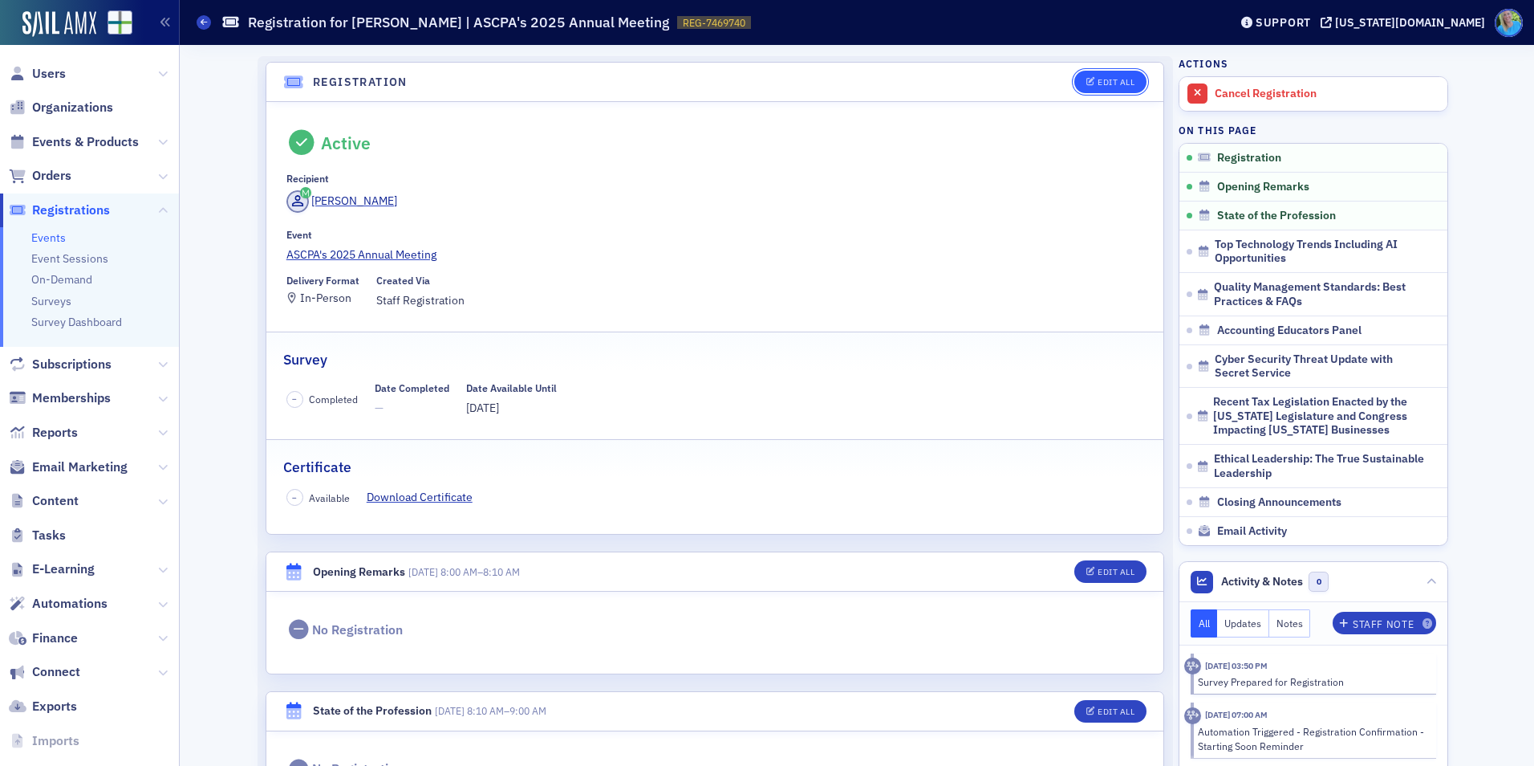
click at [1091, 73] on button "Edit All" at bounding box center [1110, 82] width 72 height 22
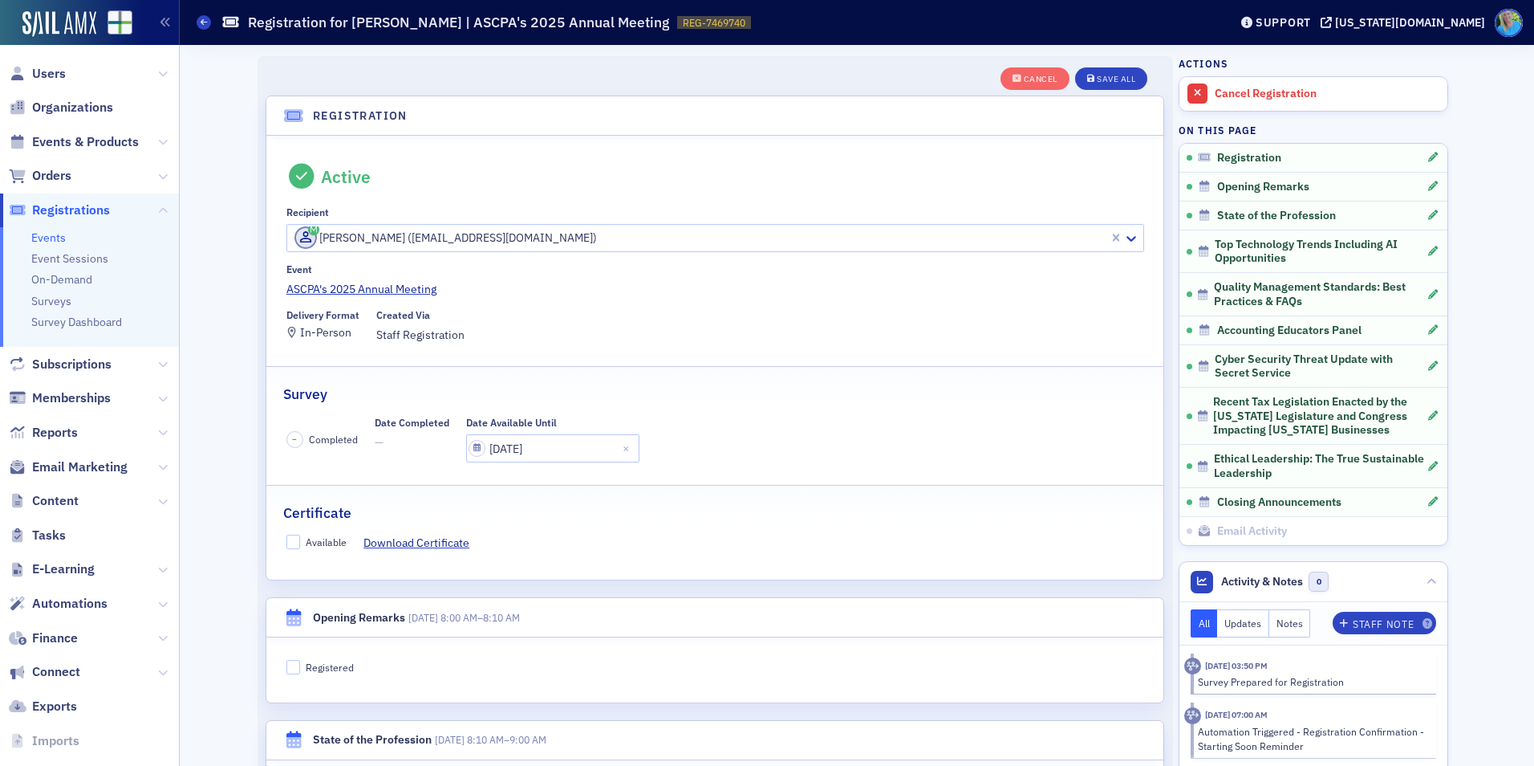
scroll to position [43, 0]
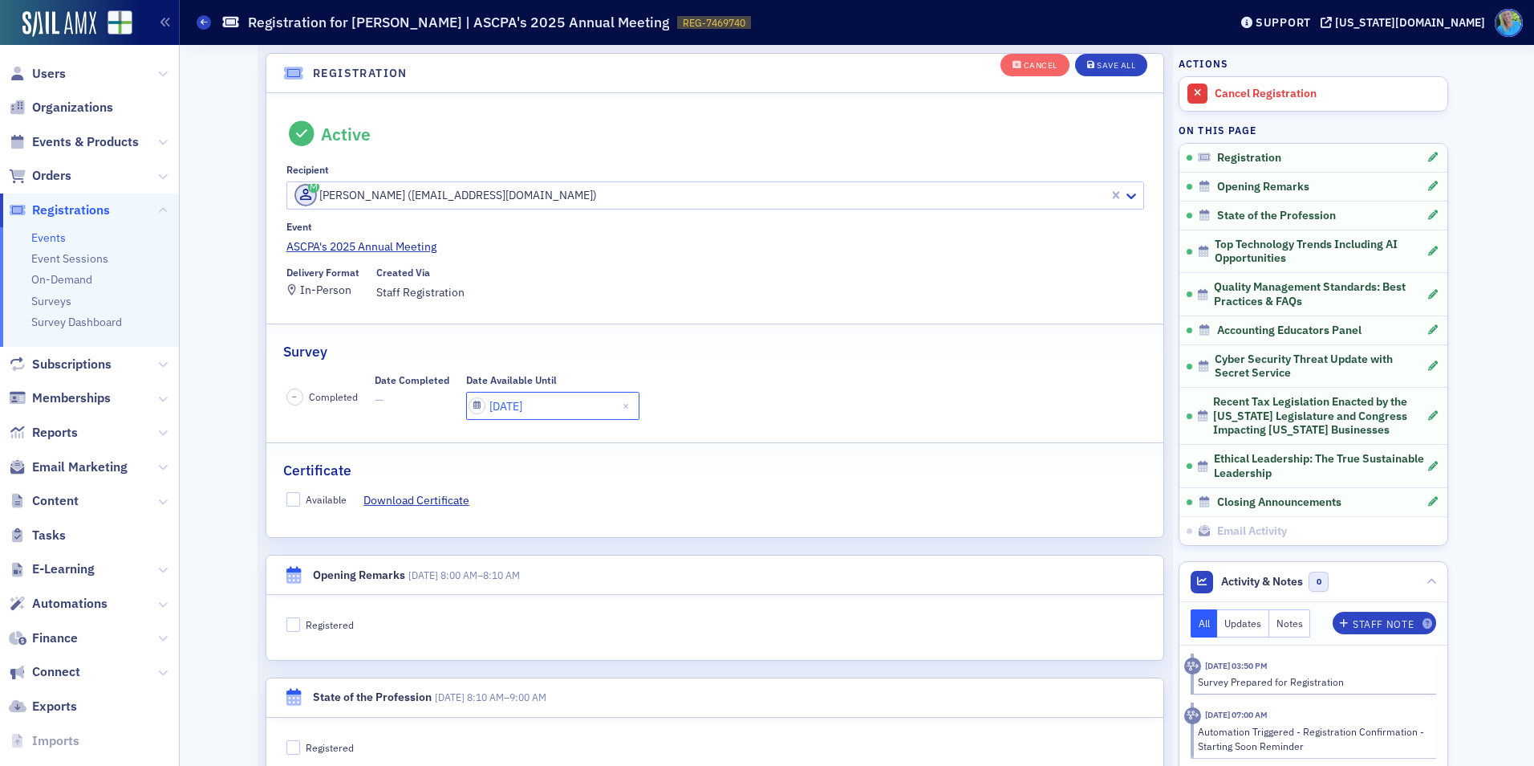
select select "5"
select select "2025"
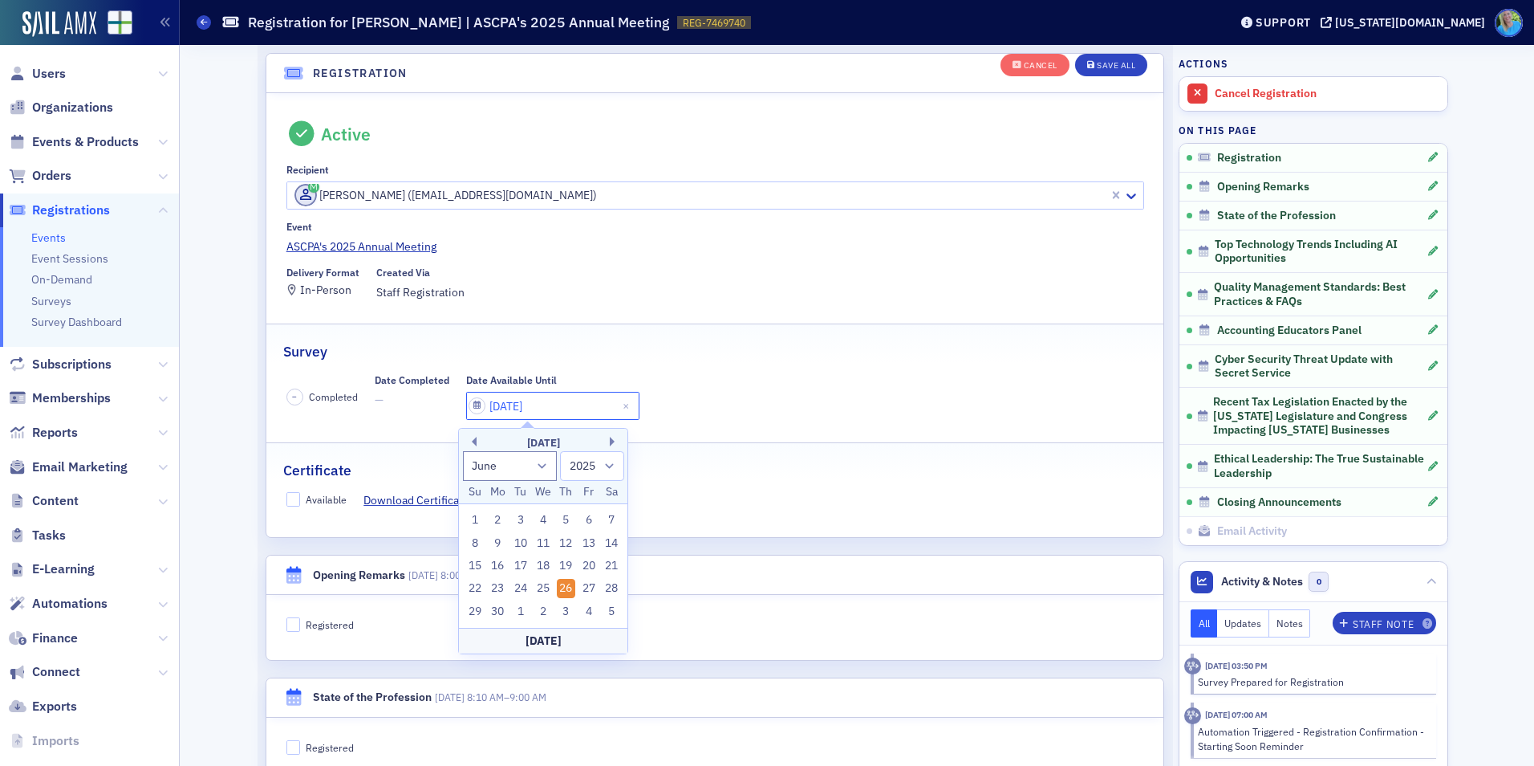
click at [532, 405] on input "06/26/2025" at bounding box center [552, 406] width 173 height 28
click at [611, 439] on button "Next Month" at bounding box center [615, 442] width 10 height 10
click at [474, 440] on button "Previous Month" at bounding box center [472, 442] width 10 height 10
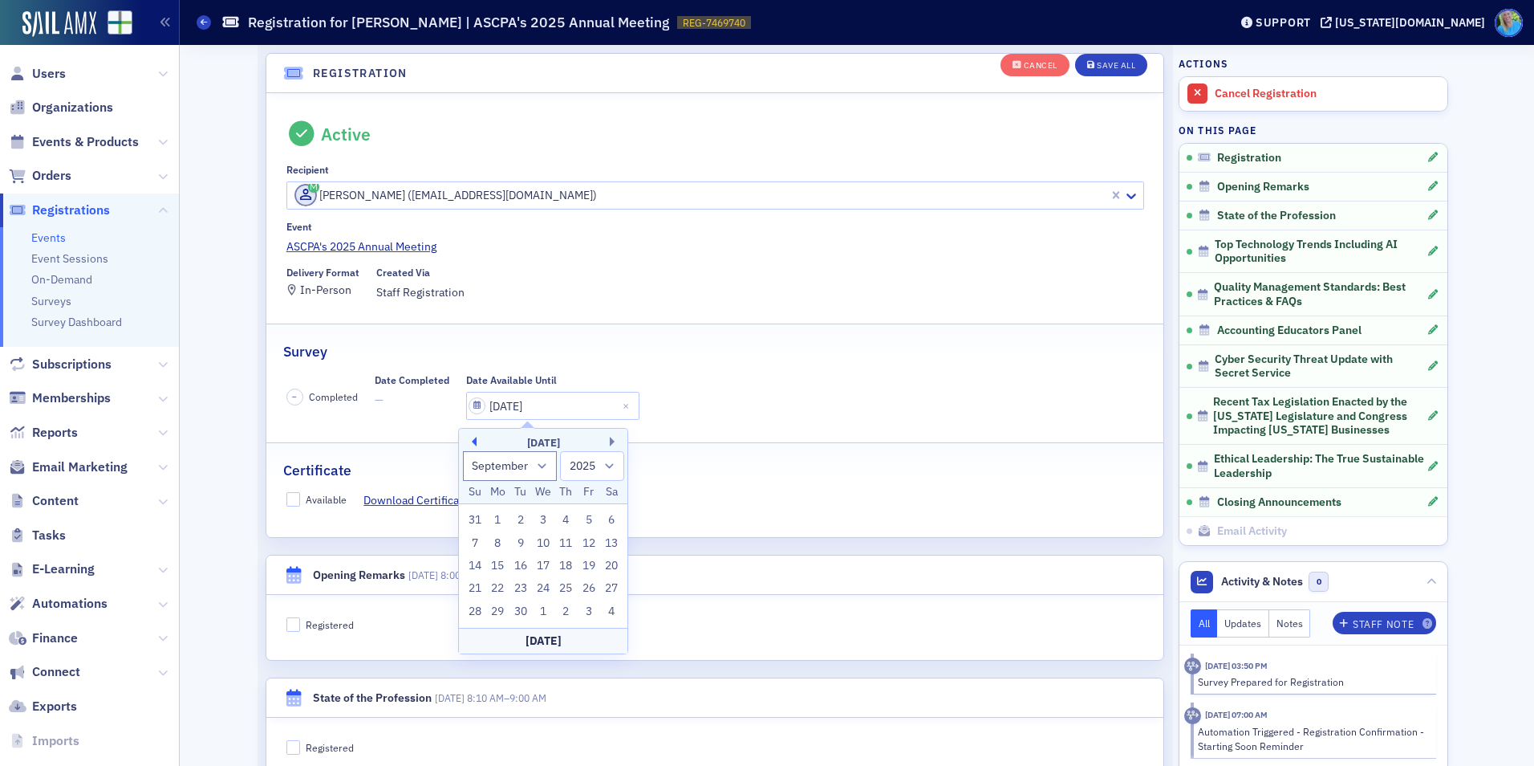
select select "7"
click at [584, 615] on div "29" at bounding box center [588, 611] width 19 height 19
type input "08/29/2025"
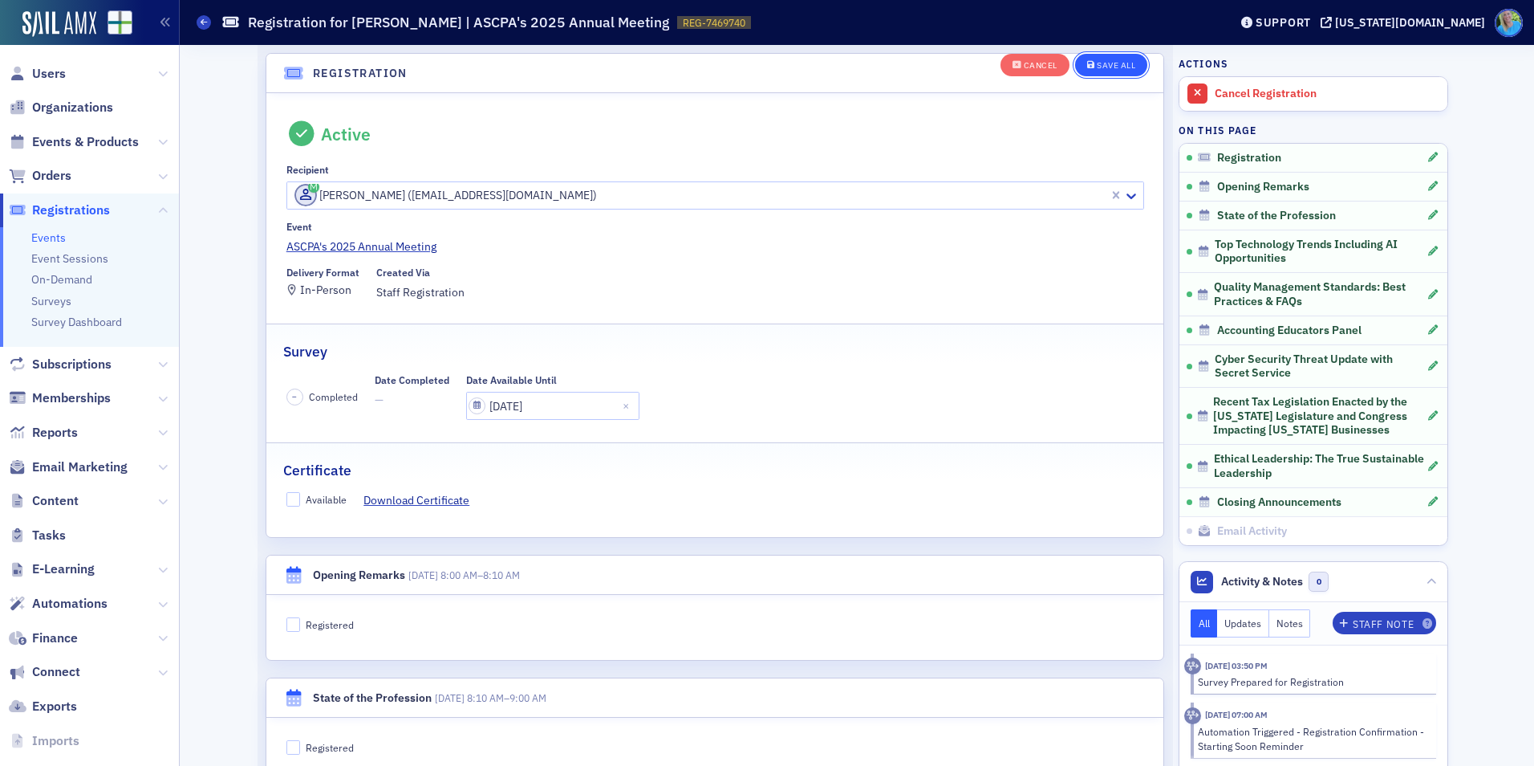
click at [1097, 67] on div "Save All" at bounding box center [1116, 65] width 39 height 9
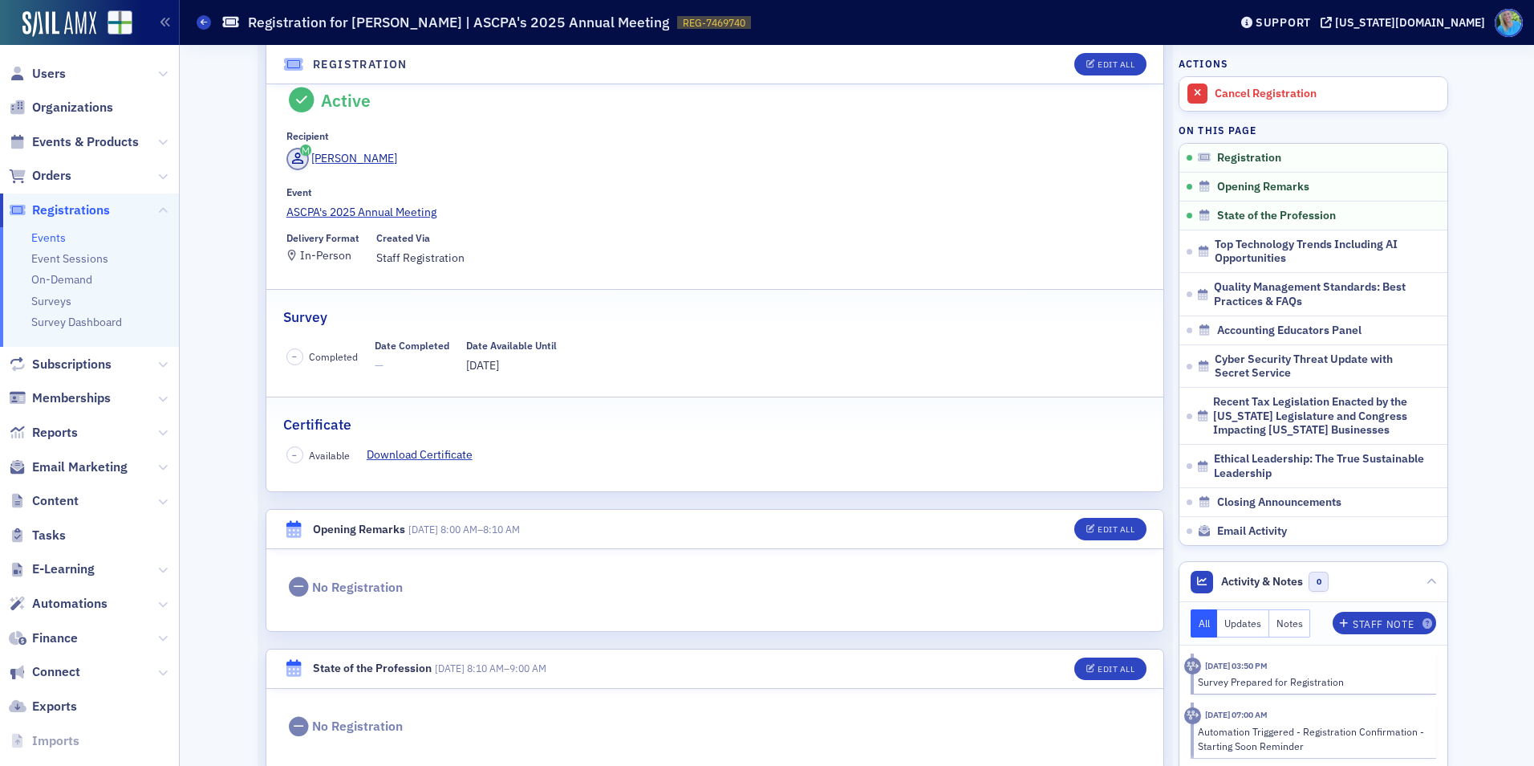
scroll to position [0, 0]
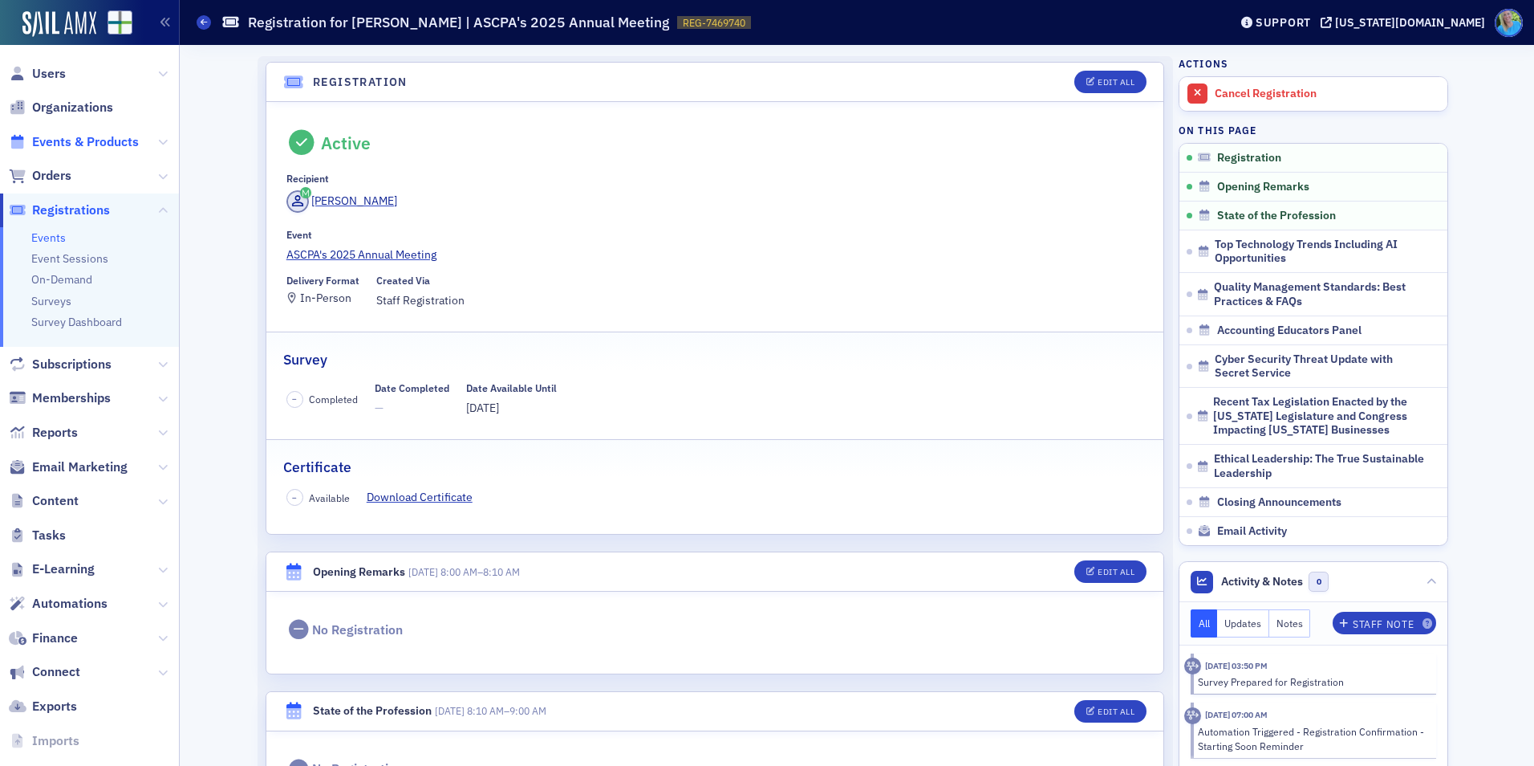
click at [56, 140] on span "Events & Products" at bounding box center [85, 142] width 107 height 18
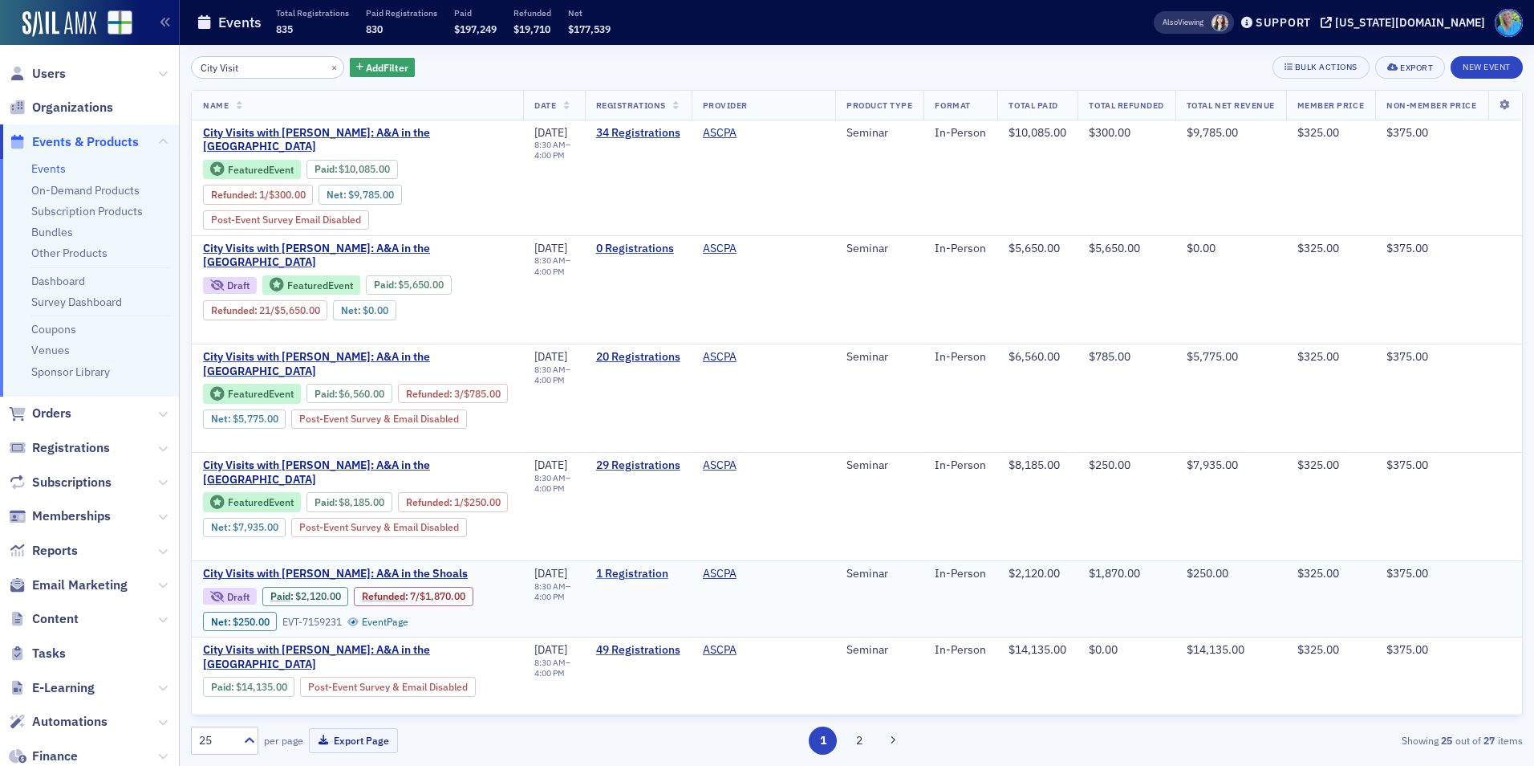
click at [644, 581] on link "1 Registration" at bounding box center [638, 574] width 84 height 14
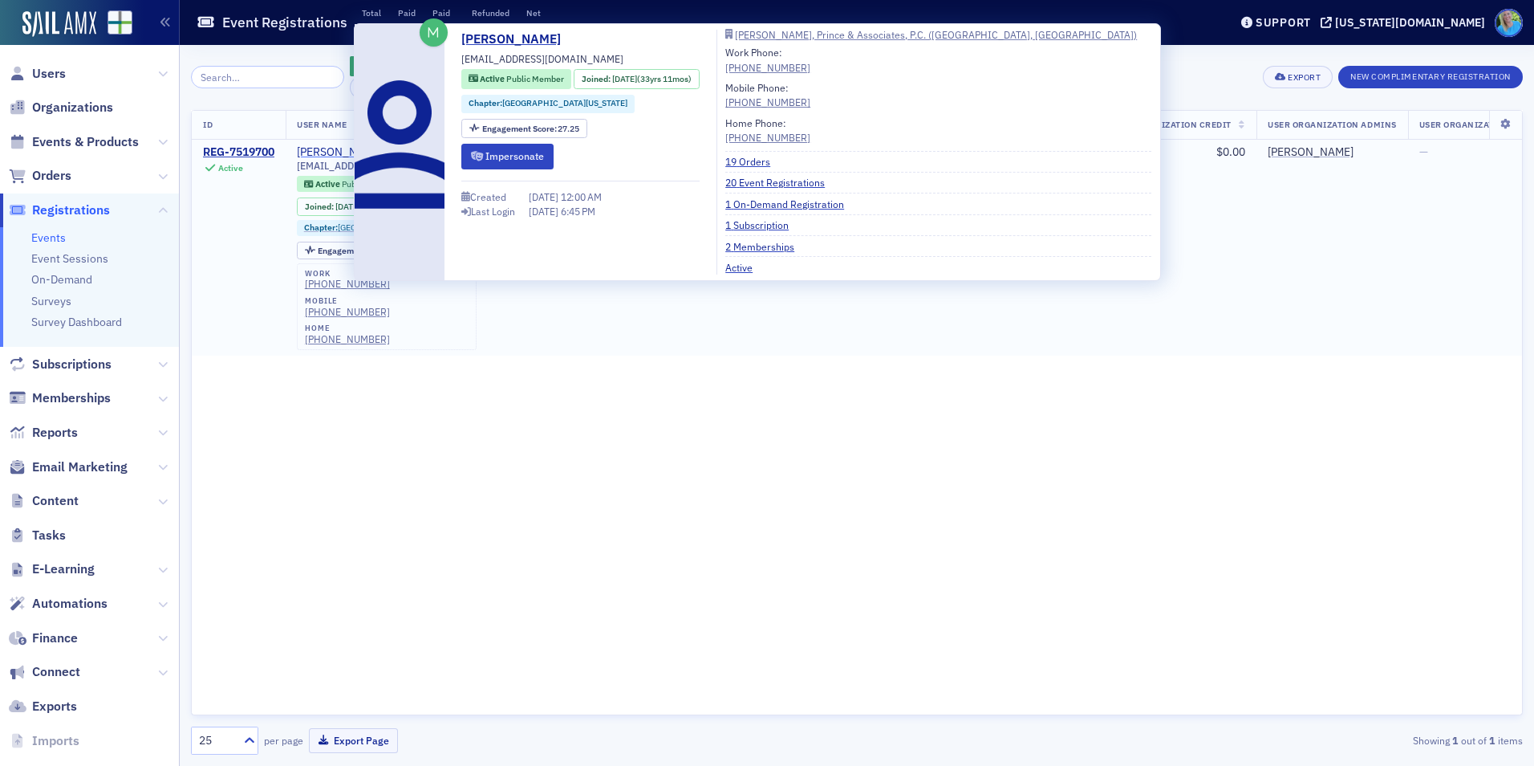
click at [329, 149] on div "Rita Prince" at bounding box center [340, 152] width 86 height 14
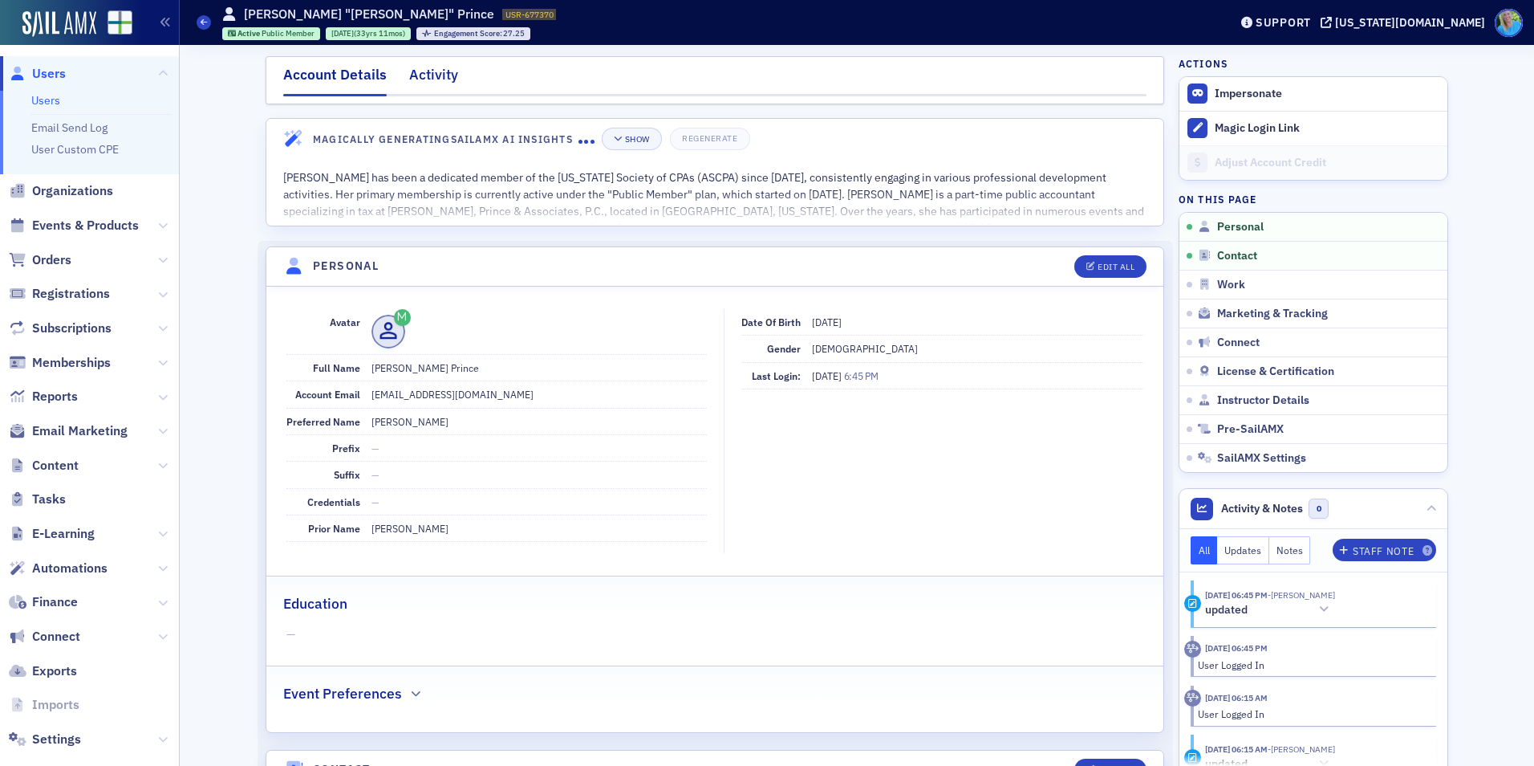
click at [423, 66] on div "Activity" at bounding box center [433, 79] width 49 height 30
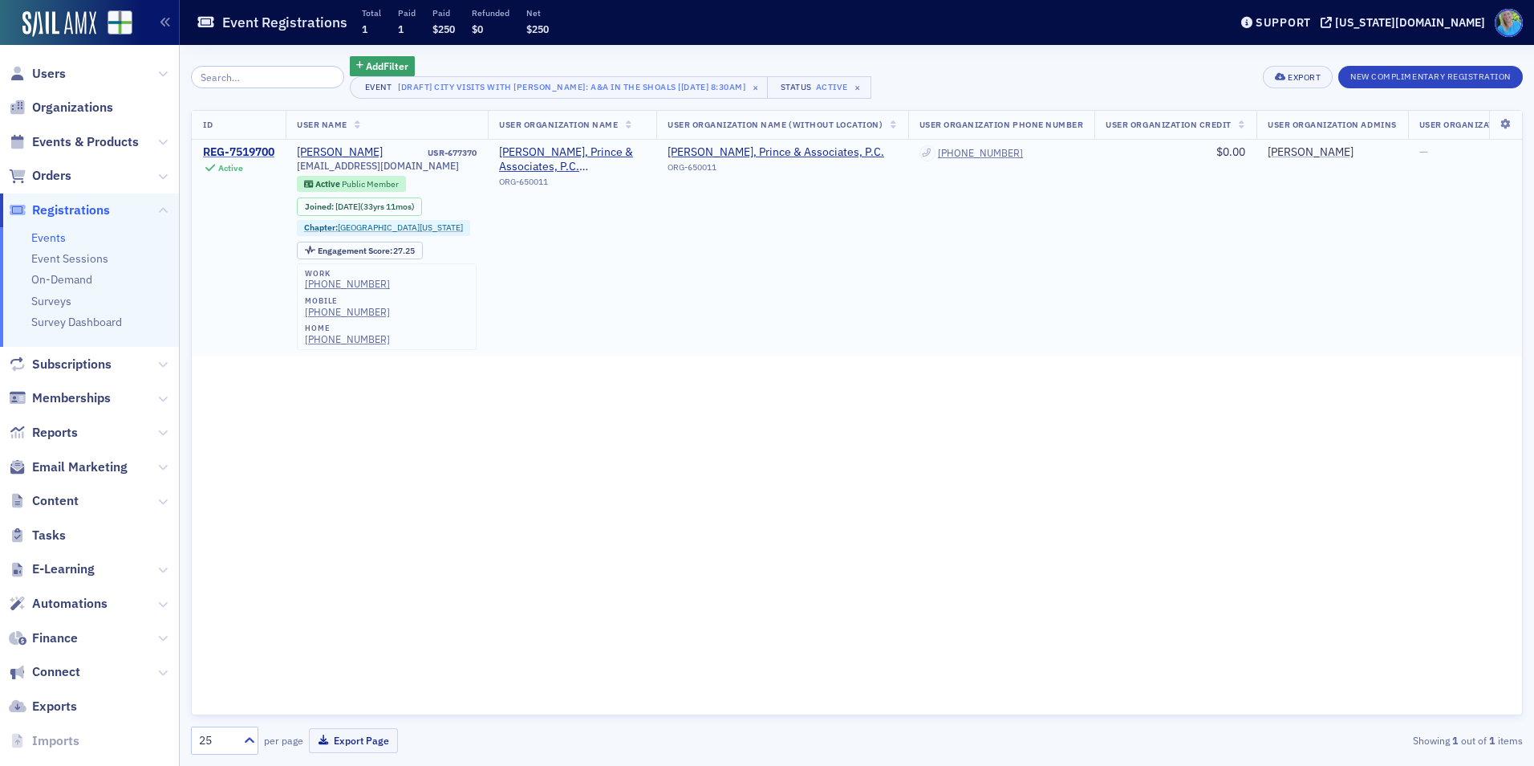
click at [249, 150] on div "REG-7519700" at bounding box center [238, 152] width 71 height 14
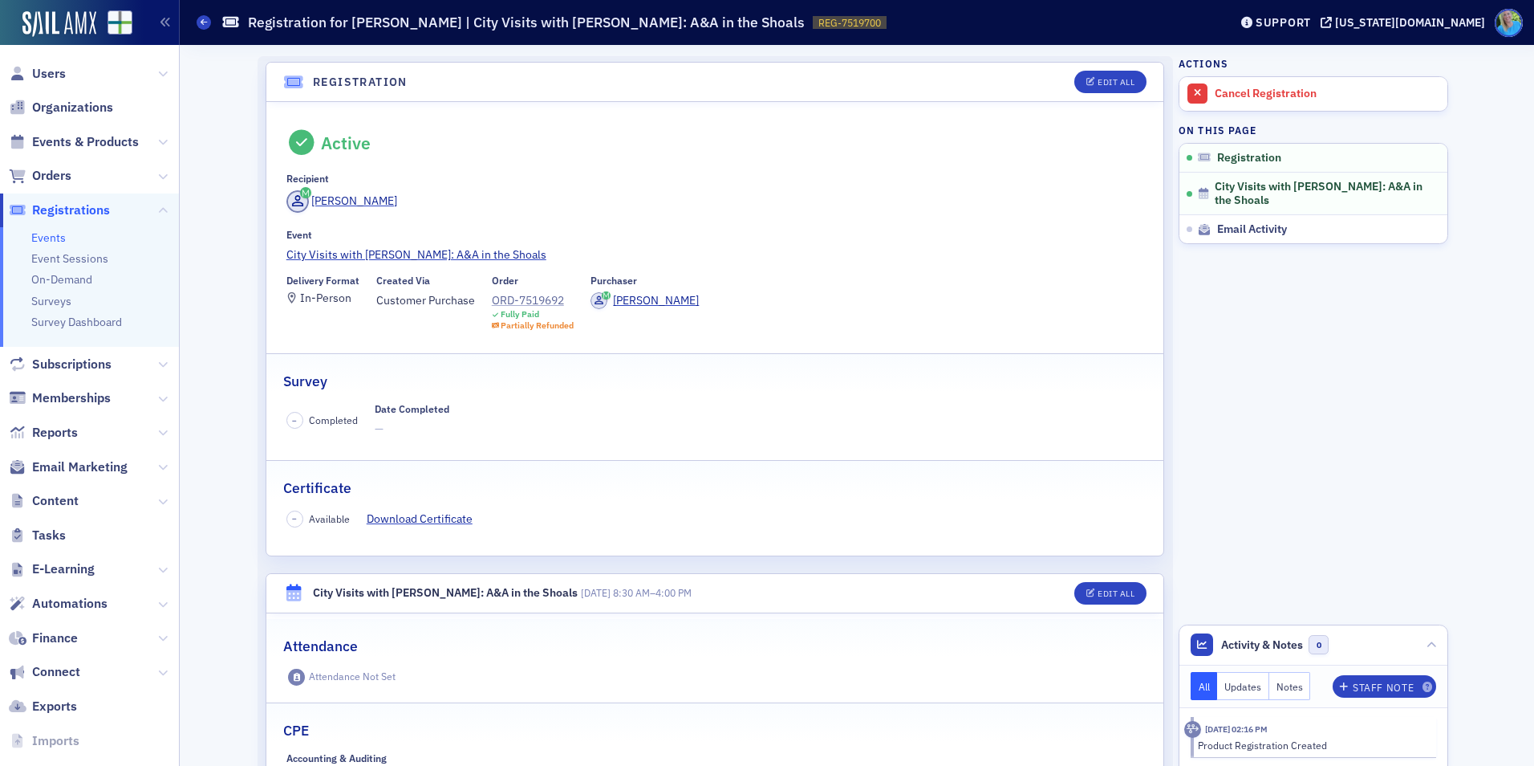
click at [506, 300] on div "ORD-7519692" at bounding box center [533, 300] width 83 height 17
click at [45, 75] on span "Users" at bounding box center [49, 74] width 34 height 18
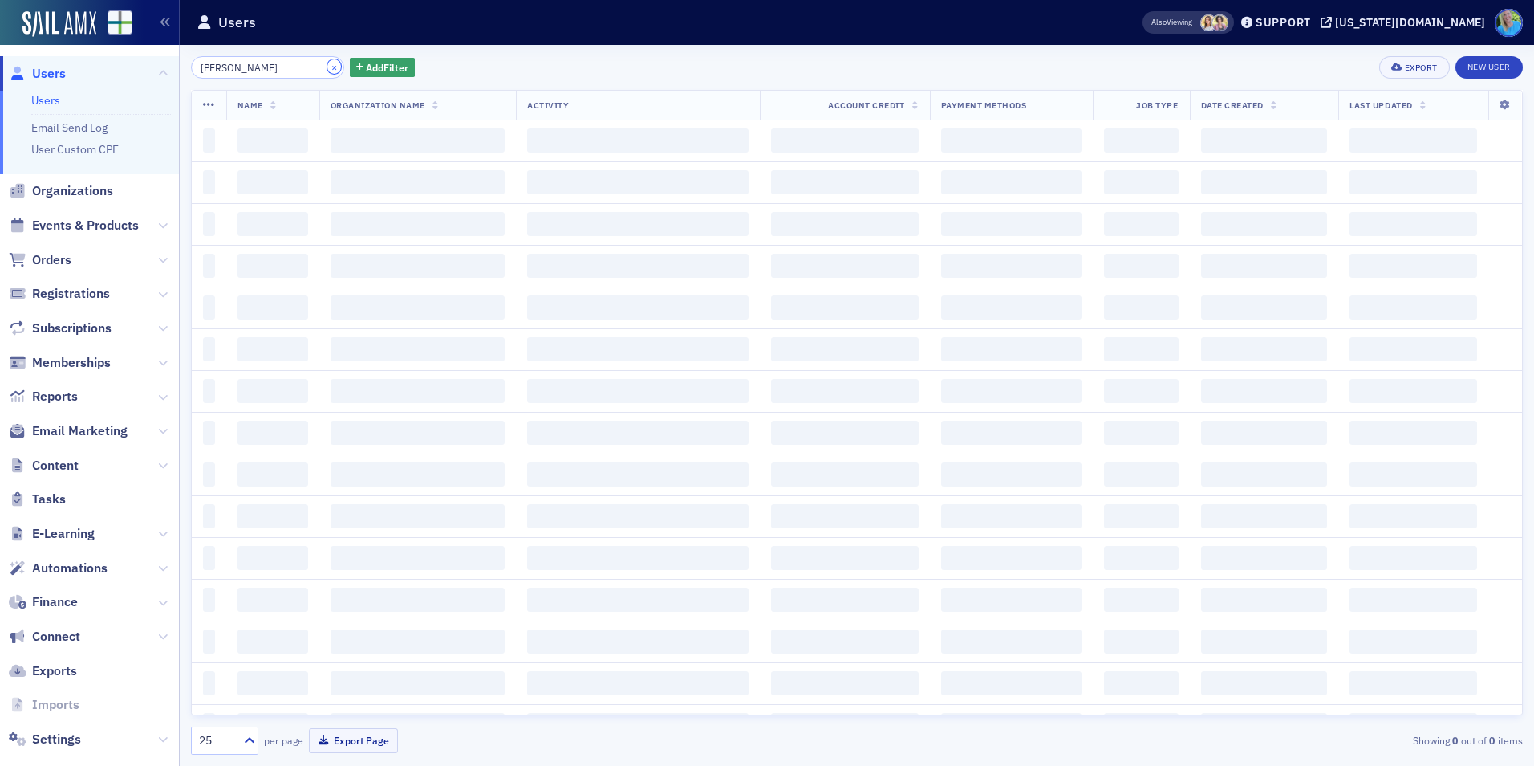
click at [327, 68] on button "×" at bounding box center [334, 66] width 14 height 14
click at [295, 68] on input "James Thomas" at bounding box center [267, 67] width 153 height 22
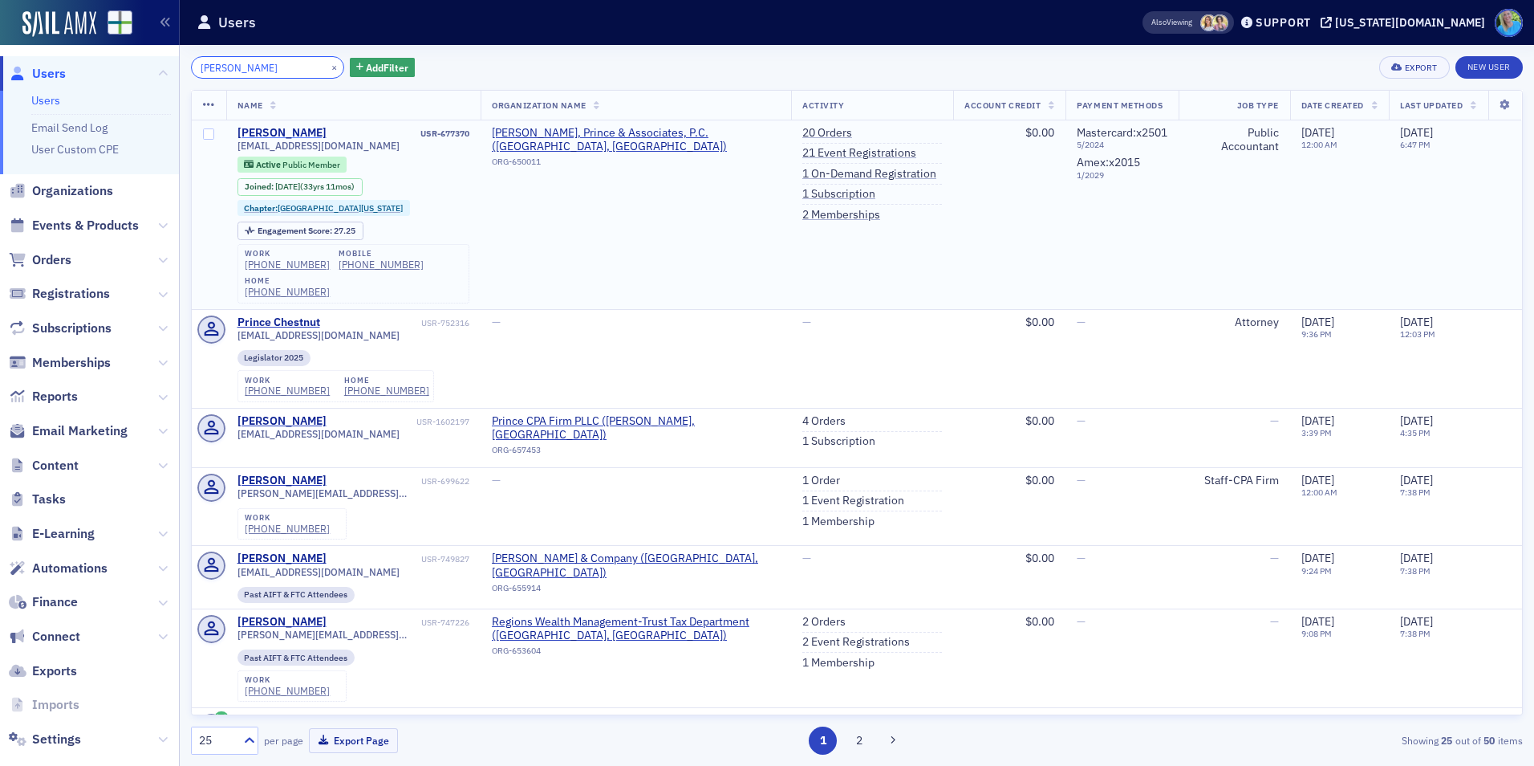
type input "Rita Prince"
click at [269, 132] on div "Rita Prince" at bounding box center [282, 133] width 89 height 14
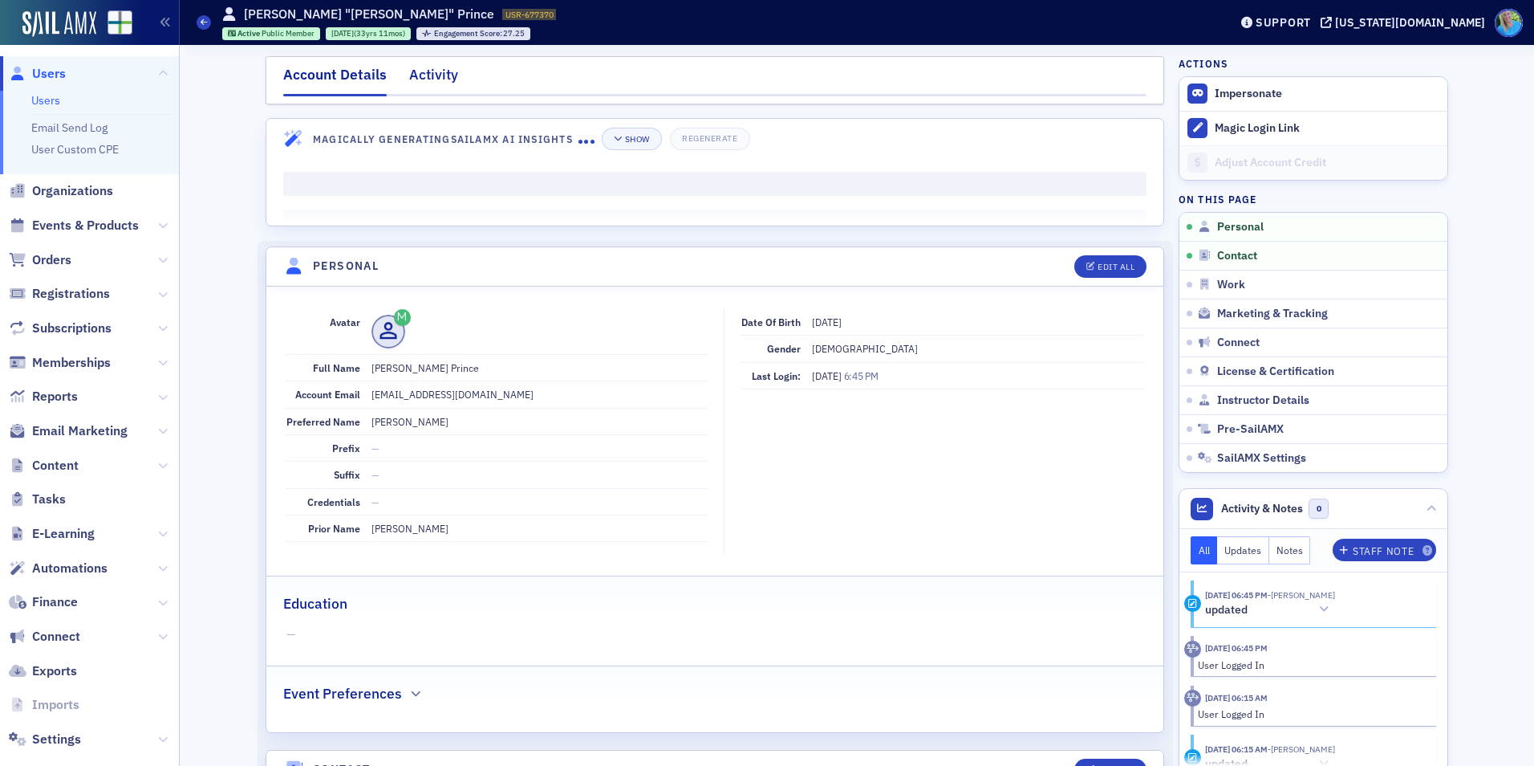
click at [426, 81] on div "Activity" at bounding box center [433, 79] width 49 height 30
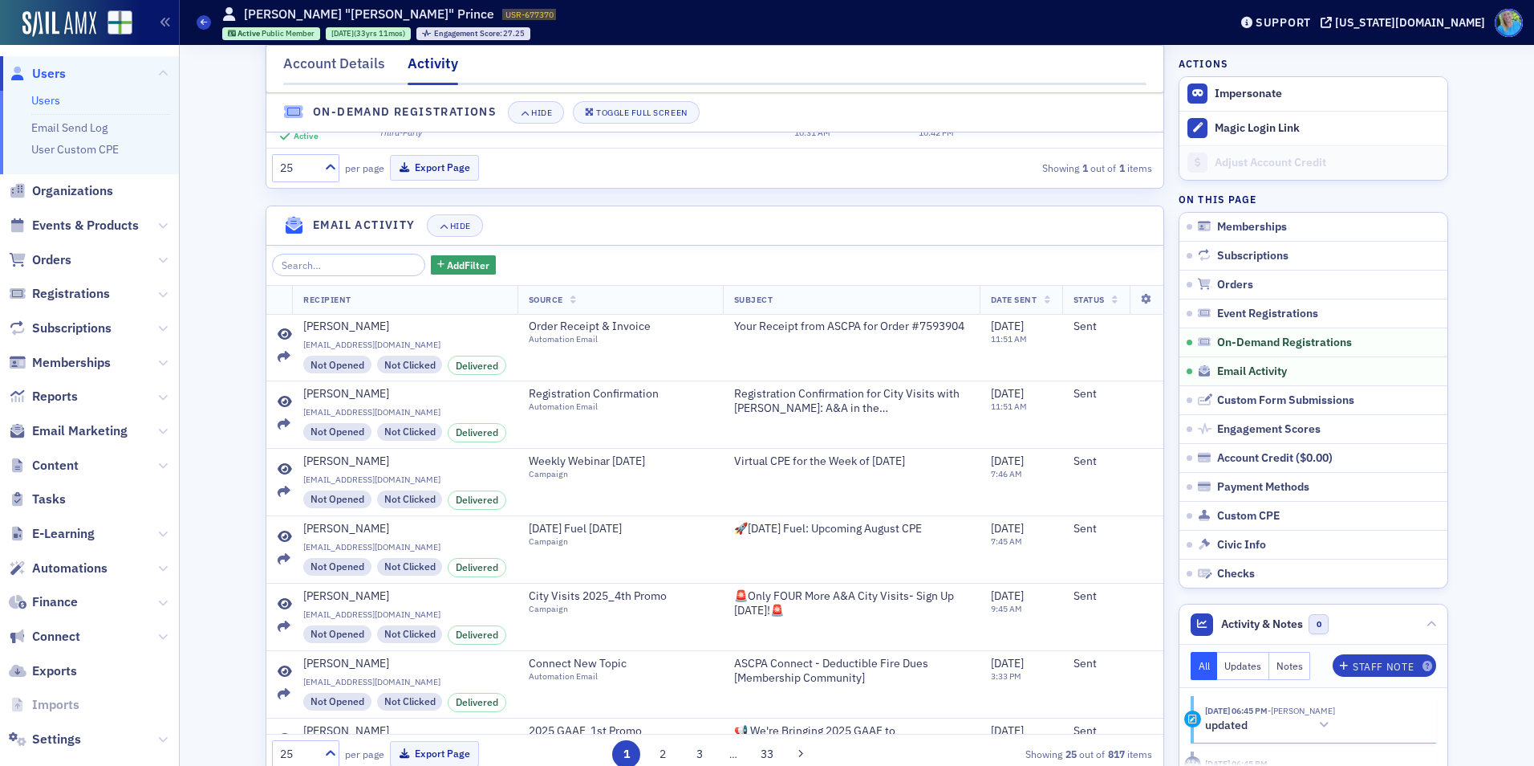
scroll to position [1685, 0]
click at [284, 340] on icon at bounding box center [285, 333] width 14 height 13
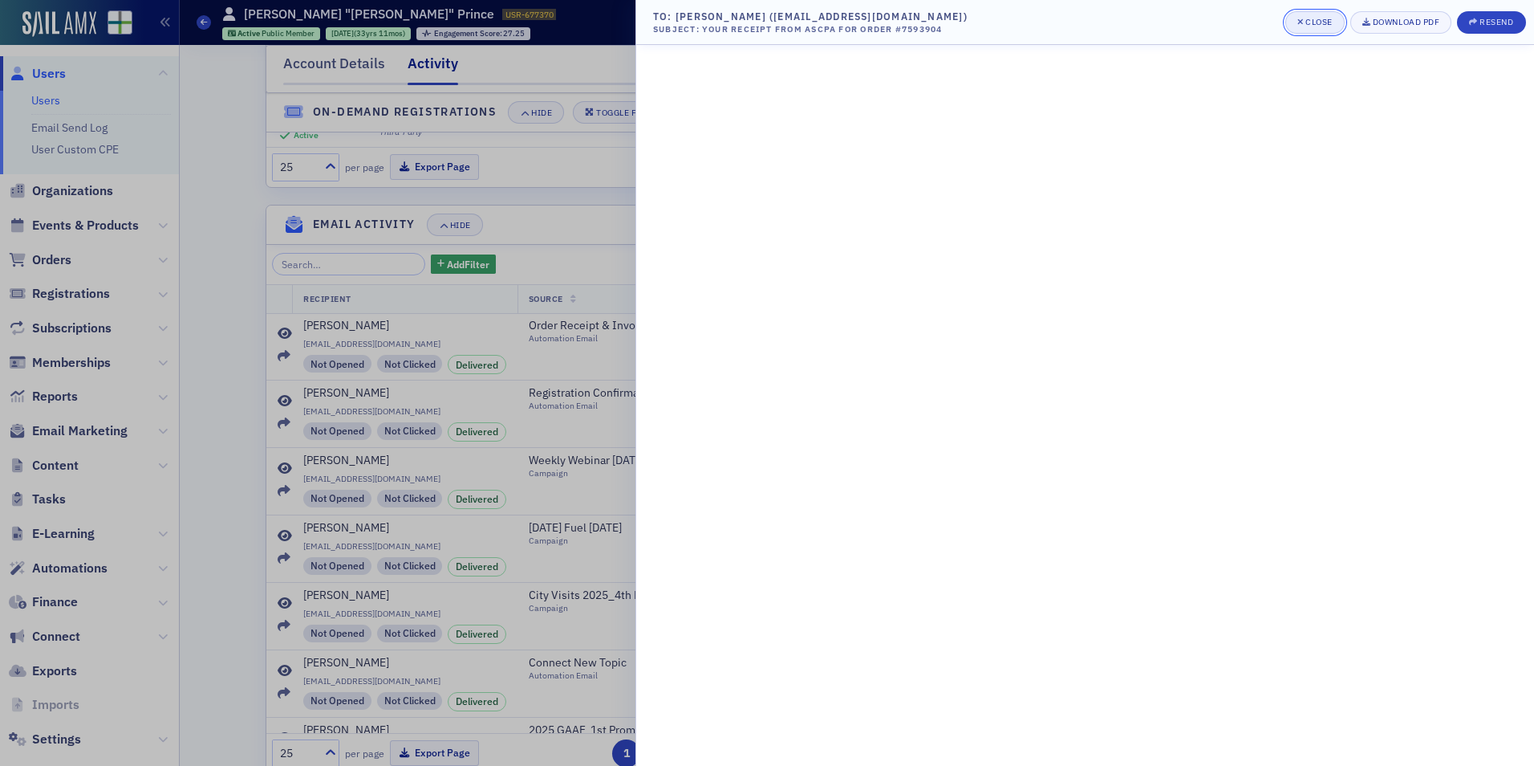
click at [1300, 23] on icon "button" at bounding box center [1301, 22] width 6 height 9
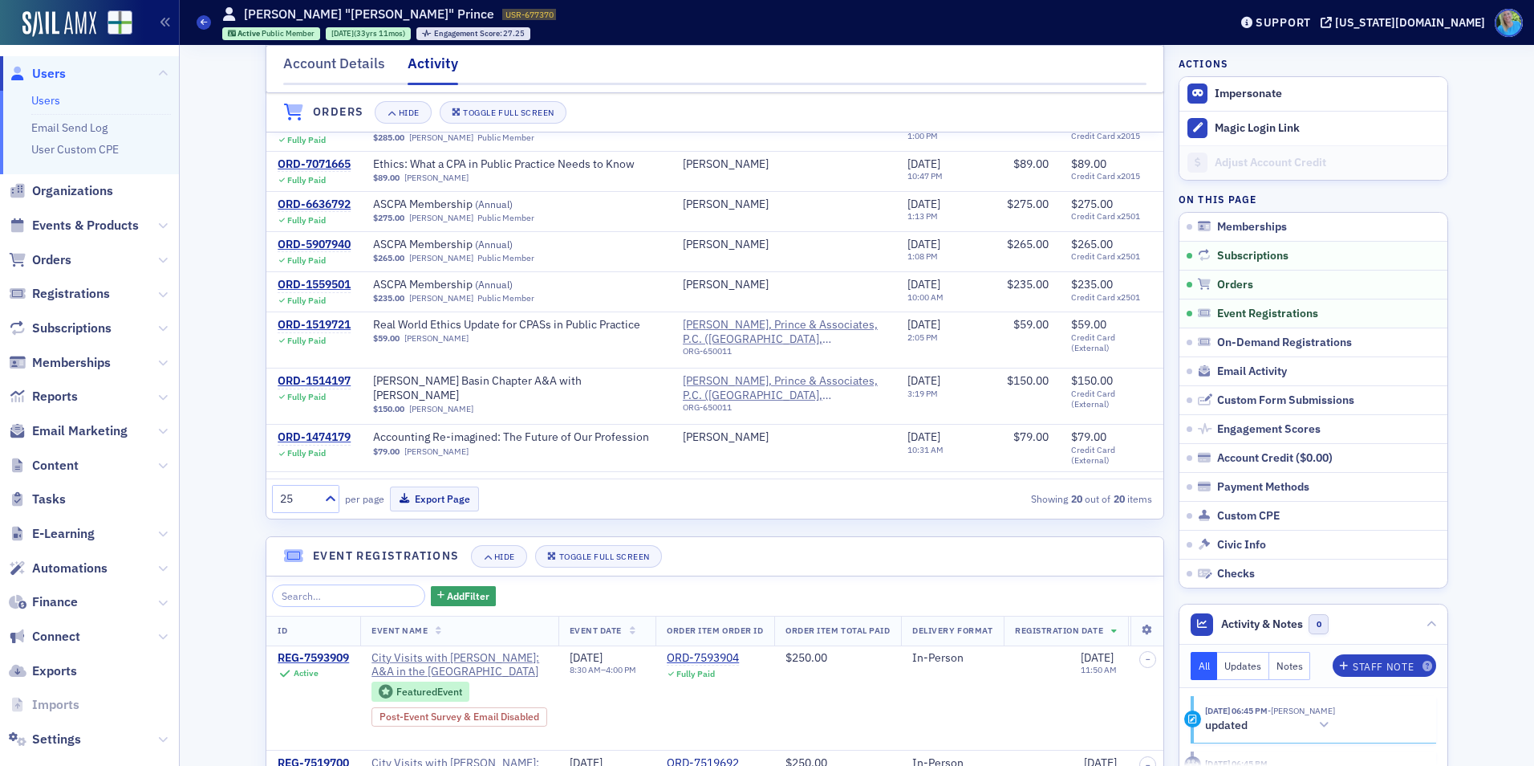
scroll to position [0, 0]
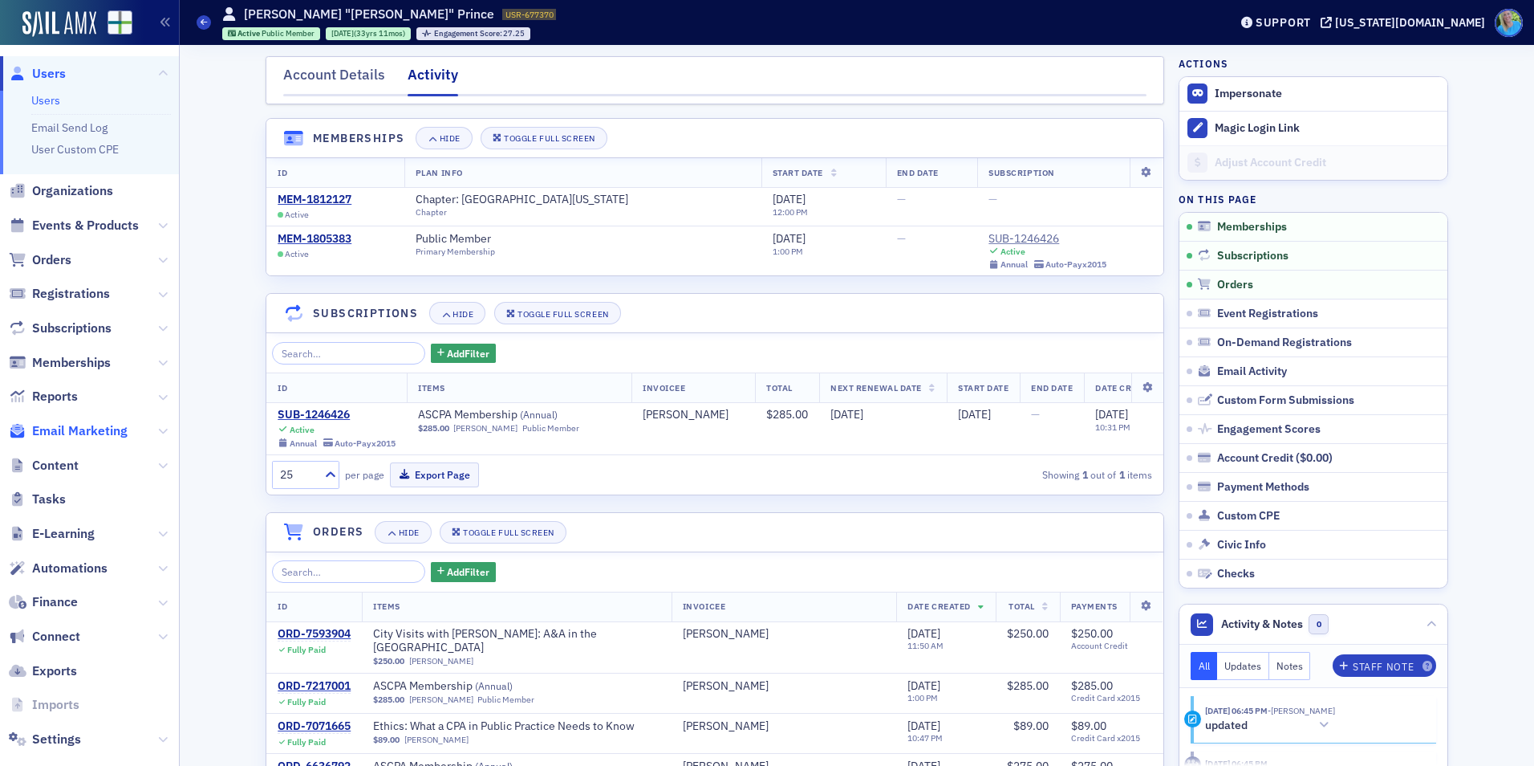
click at [78, 427] on span "Email Marketing" at bounding box center [79, 431] width 95 height 18
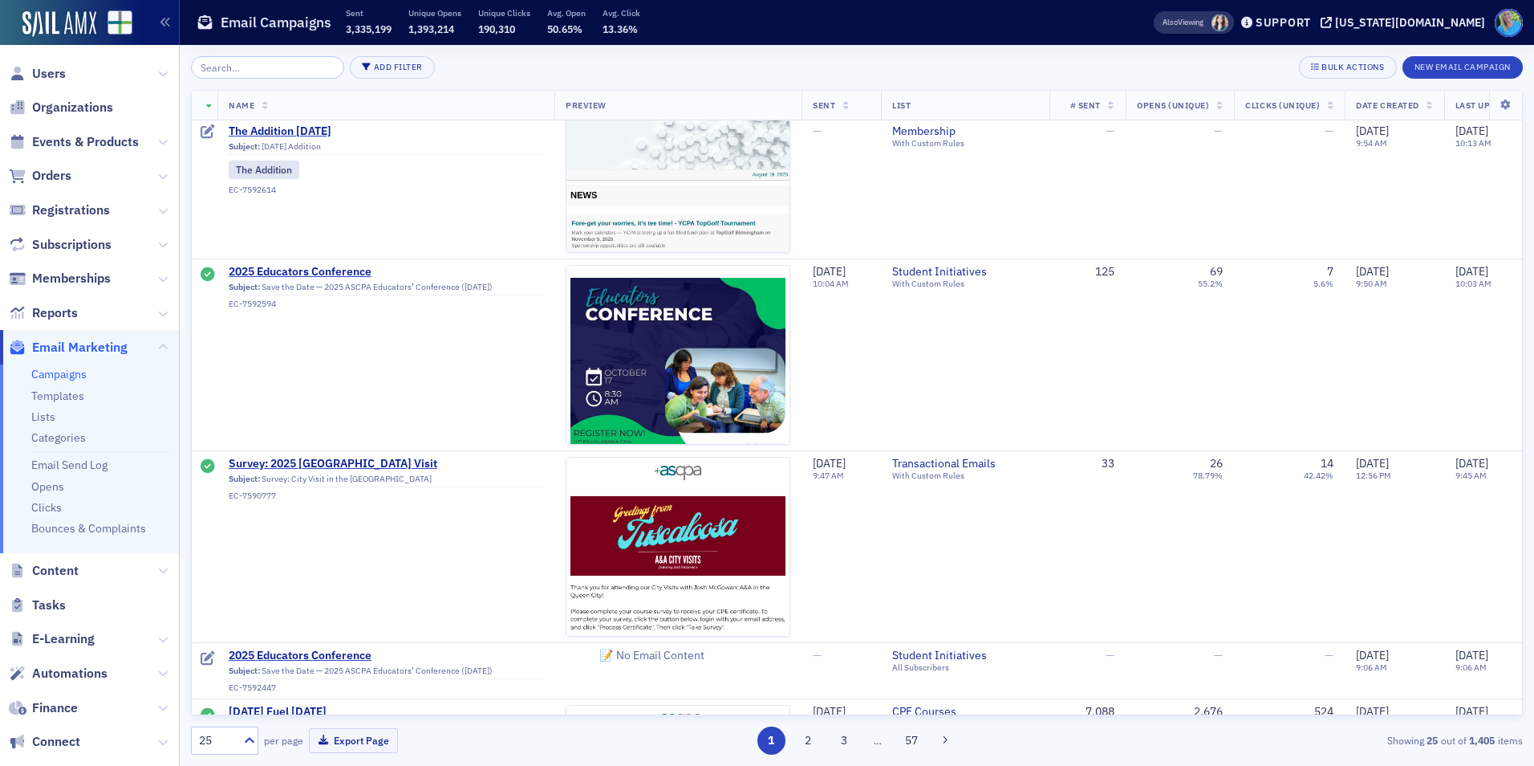
scroll to position [1284, 0]
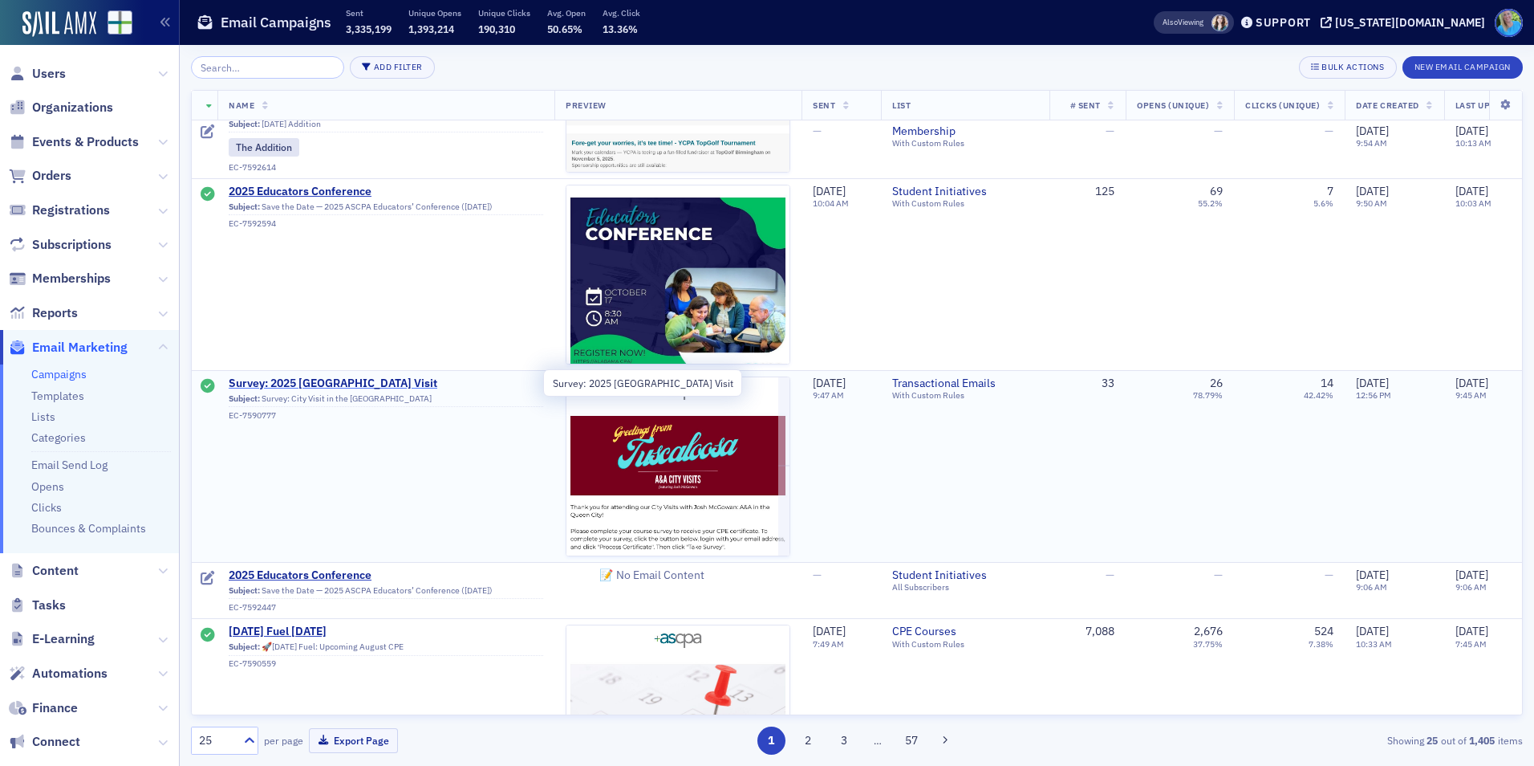
click at [348, 380] on span "Survey: 2025 Tuscaloosa City Visit" at bounding box center [386, 383] width 315 height 14
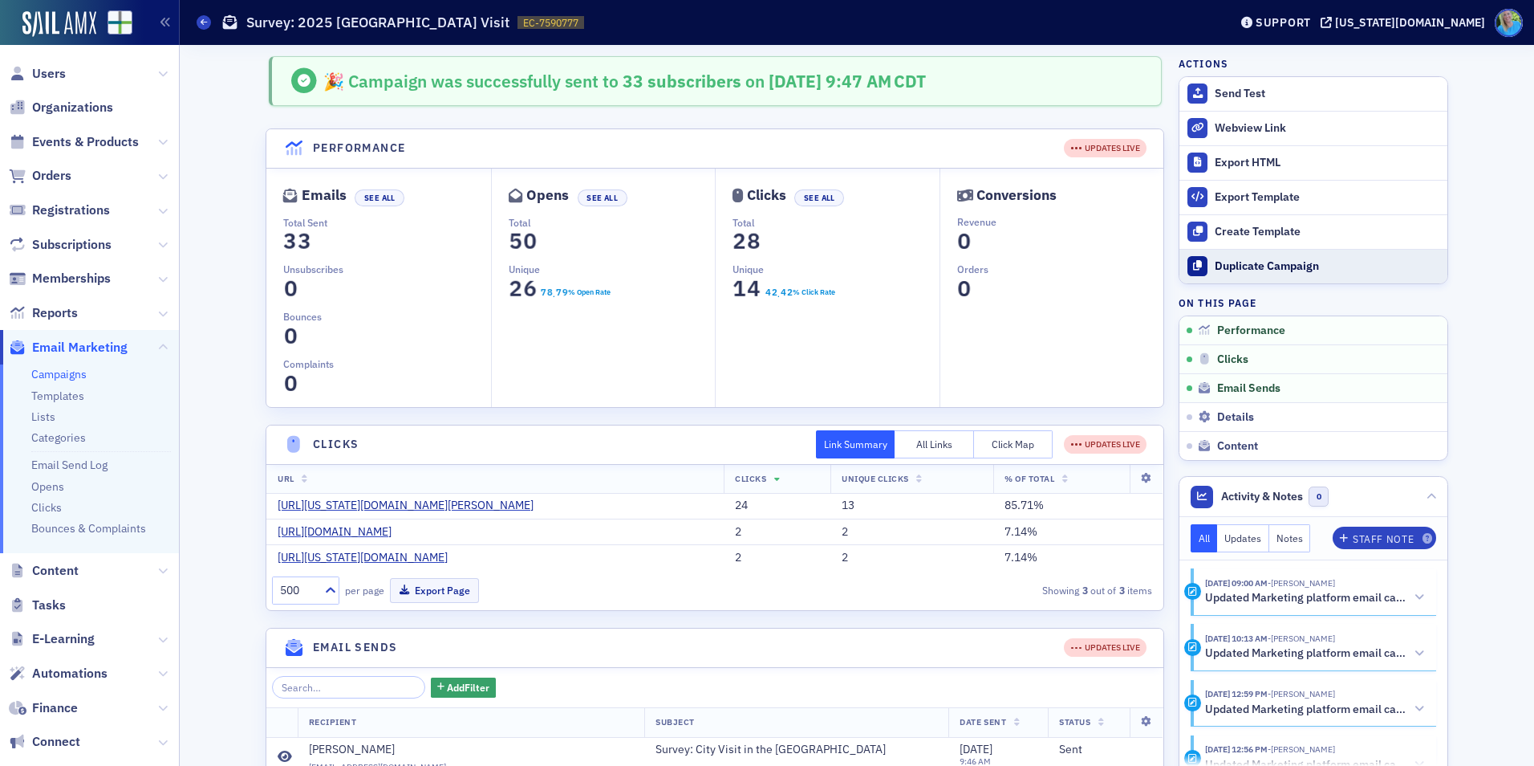
click at [1249, 270] on div "Duplicate Campaign" at bounding box center [1327, 266] width 225 height 14
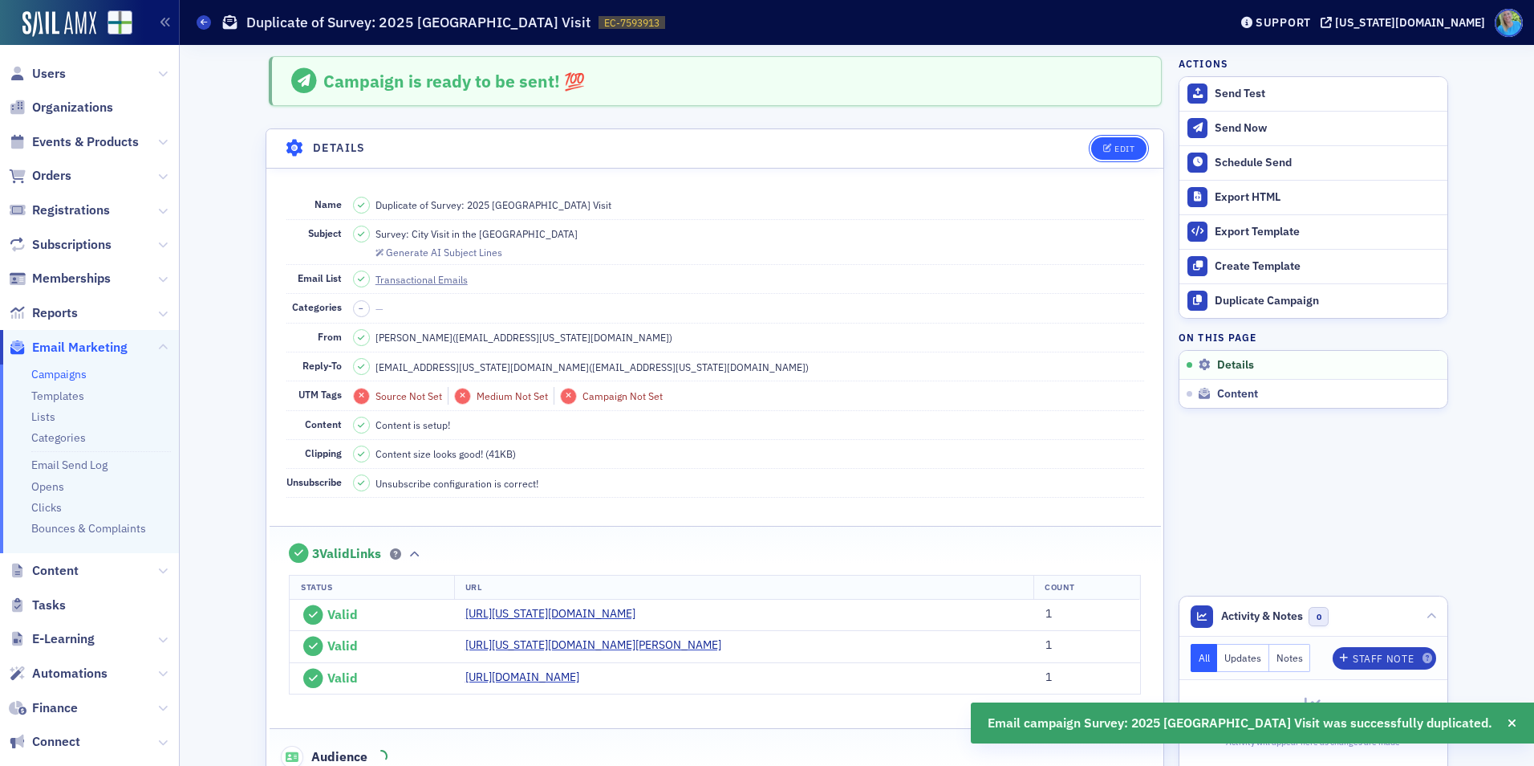
click at [1113, 142] on button "Edit" at bounding box center [1118, 148] width 55 height 22
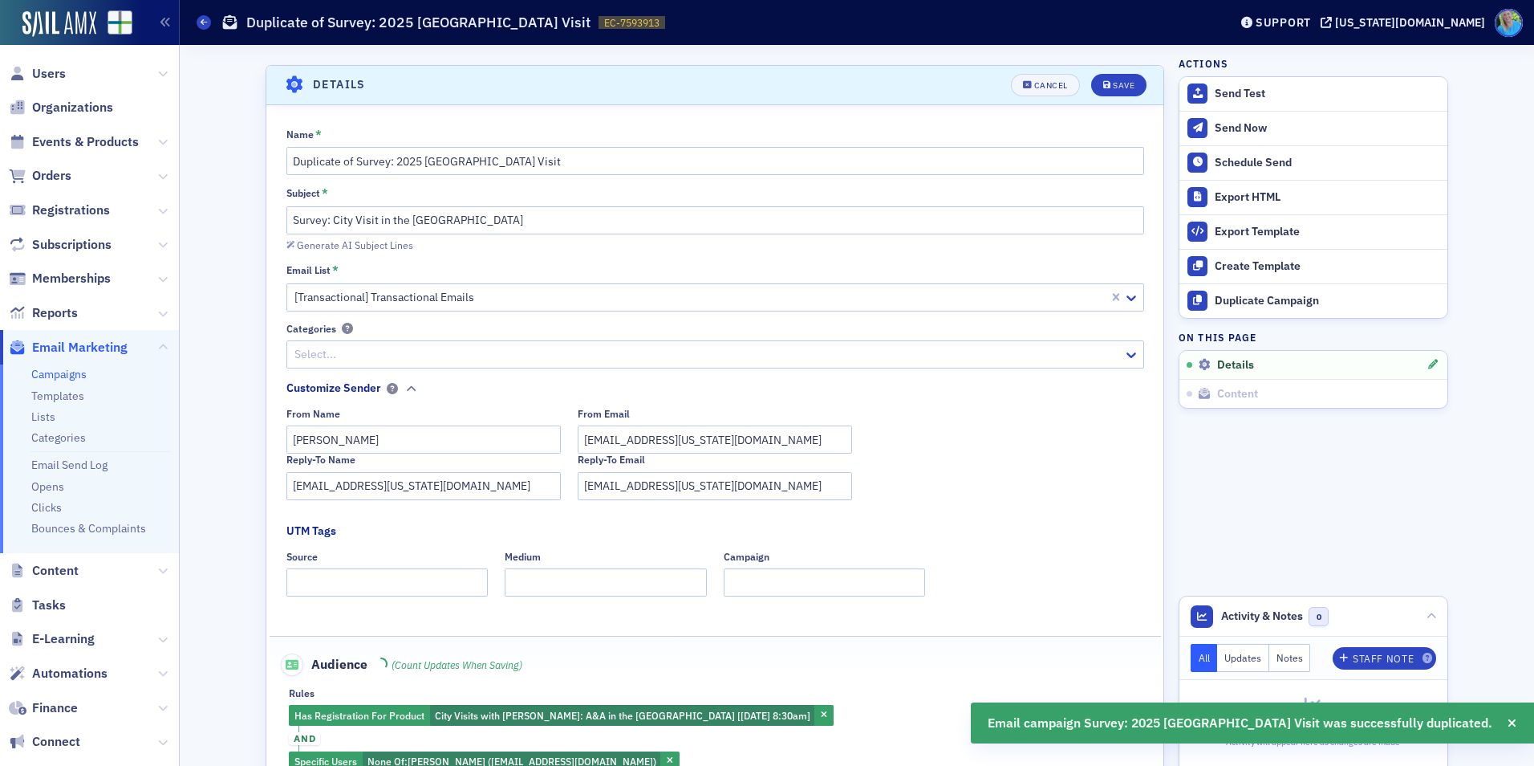
scroll to position [75, 0]
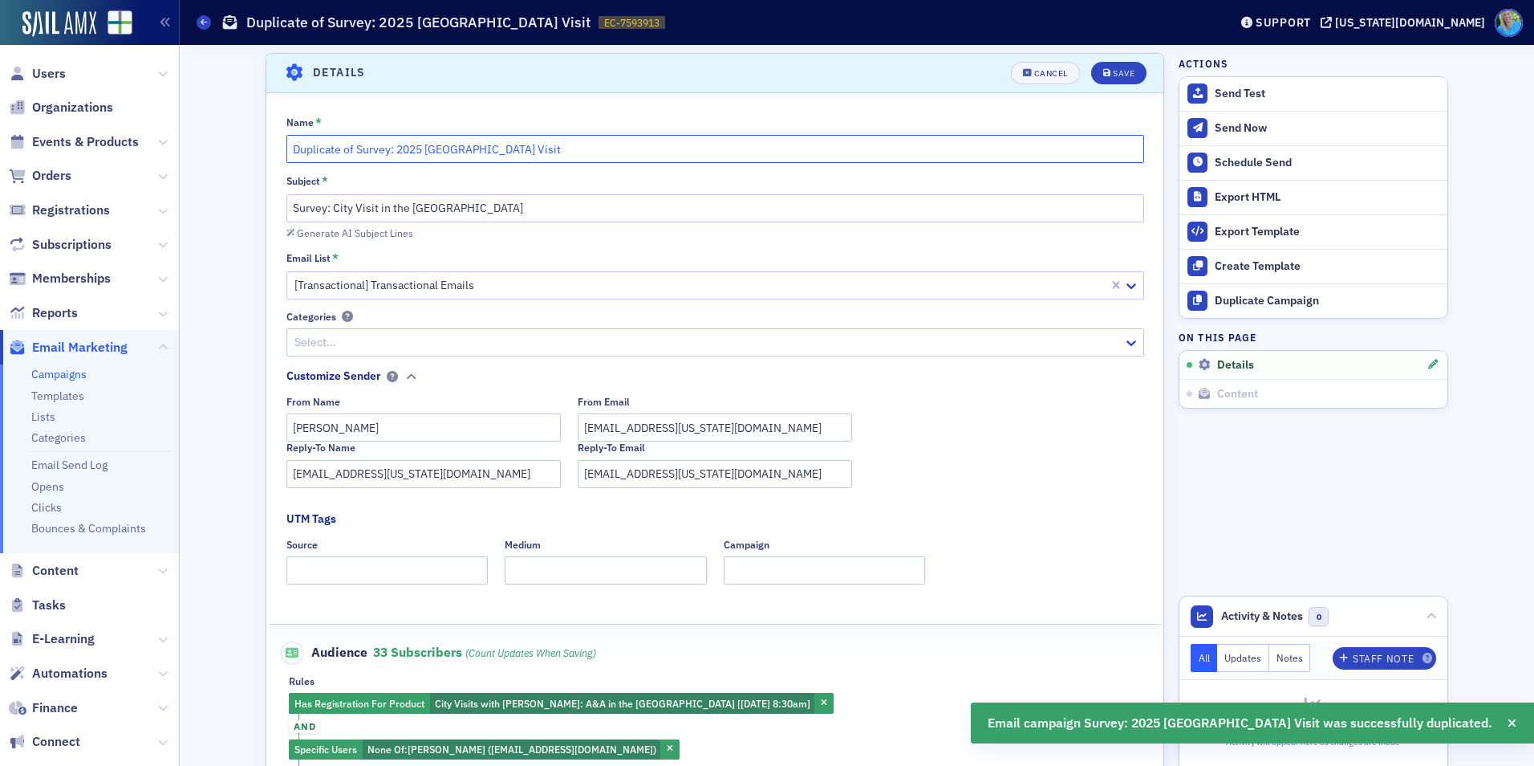
drag, startPoint x: 354, startPoint y: 144, endPoint x: 287, endPoint y: 144, distance: 66.6
click at [287, 144] on input "Duplicate of Survey: 2025 Tuscaloosa City Visit" at bounding box center [715, 149] width 858 height 28
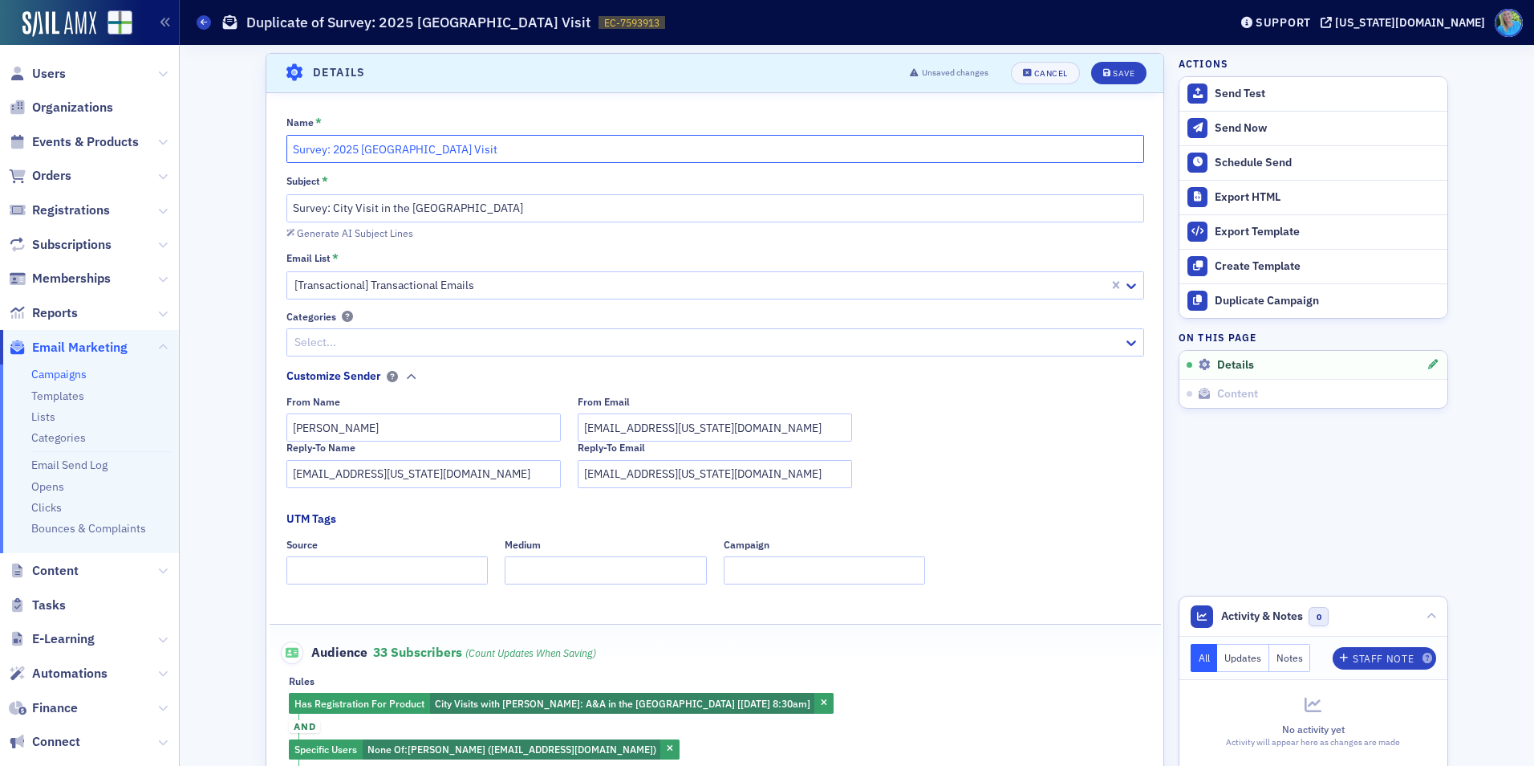
drag, startPoint x: 328, startPoint y: 143, endPoint x: 491, endPoint y: 142, distance: 162.9
click at [491, 142] on input "Survey: 2025 Tuscaloosa City Visit" at bounding box center [715, 149] width 858 height 28
type input "Survey: Auburn Sip & CPE"
drag, startPoint x: 471, startPoint y: 202, endPoint x: 328, endPoint y: 205, distance: 142.9
click at [328, 205] on input "Survey: City Visit in the Queen City" at bounding box center [715, 208] width 858 height 28
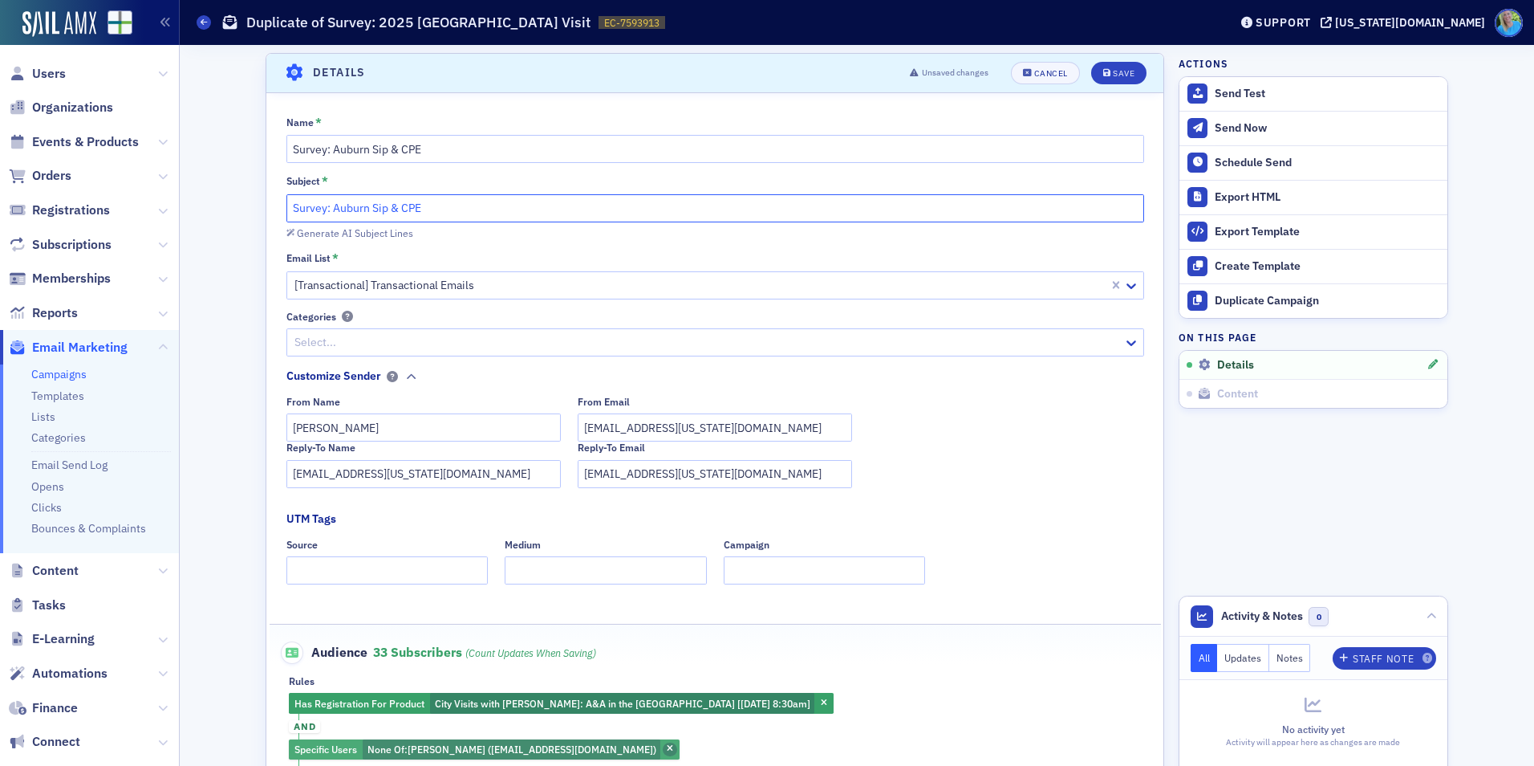
type input "Survey: Auburn Sip & CPE"
click at [667, 751] on icon "button" at bounding box center [670, 749] width 6 height 9
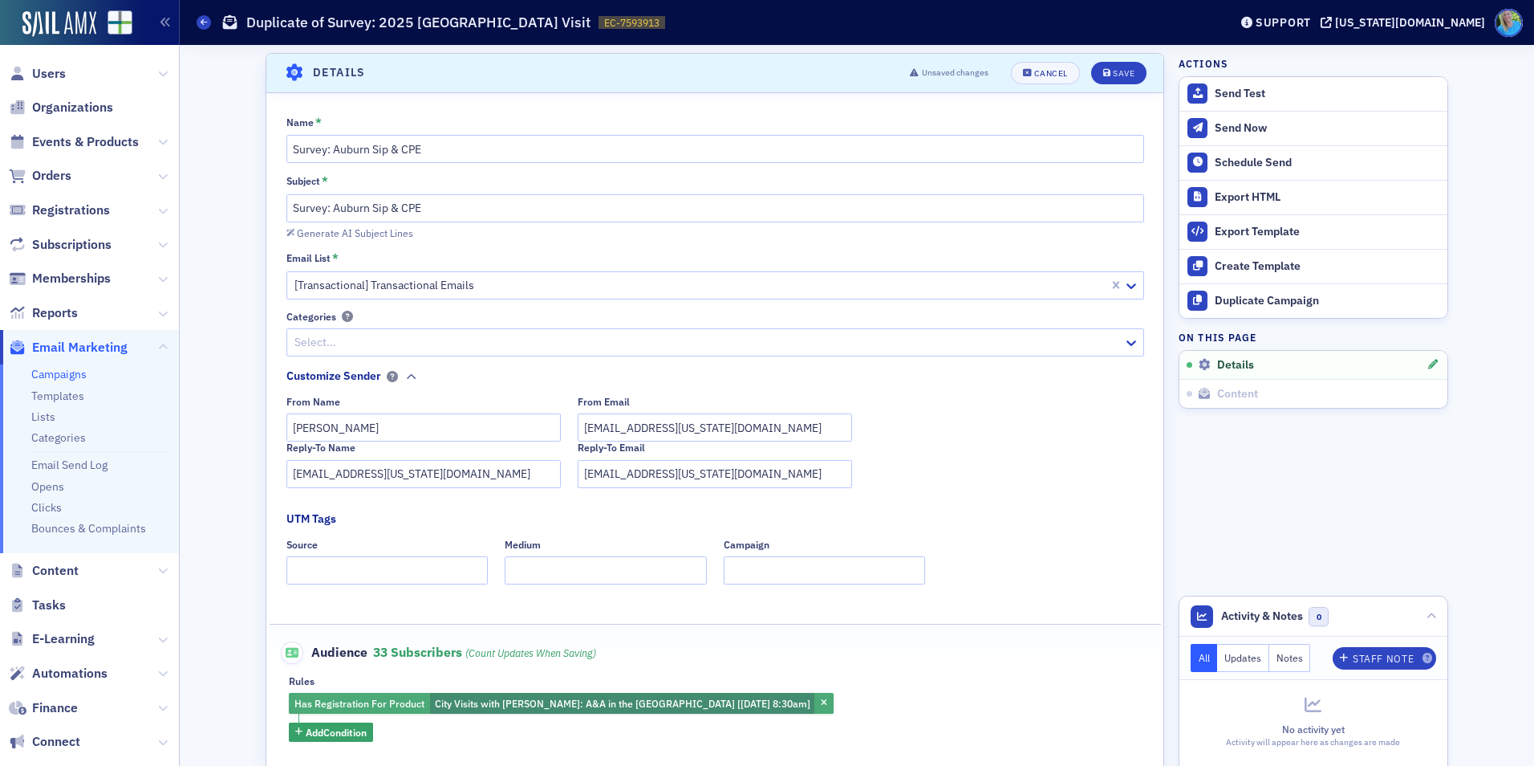
click at [561, 705] on span "City Visits with Josh McGowan: A&A in the Queen City [8/14/2025 8:30am]" at bounding box center [623, 703] width 376 height 13
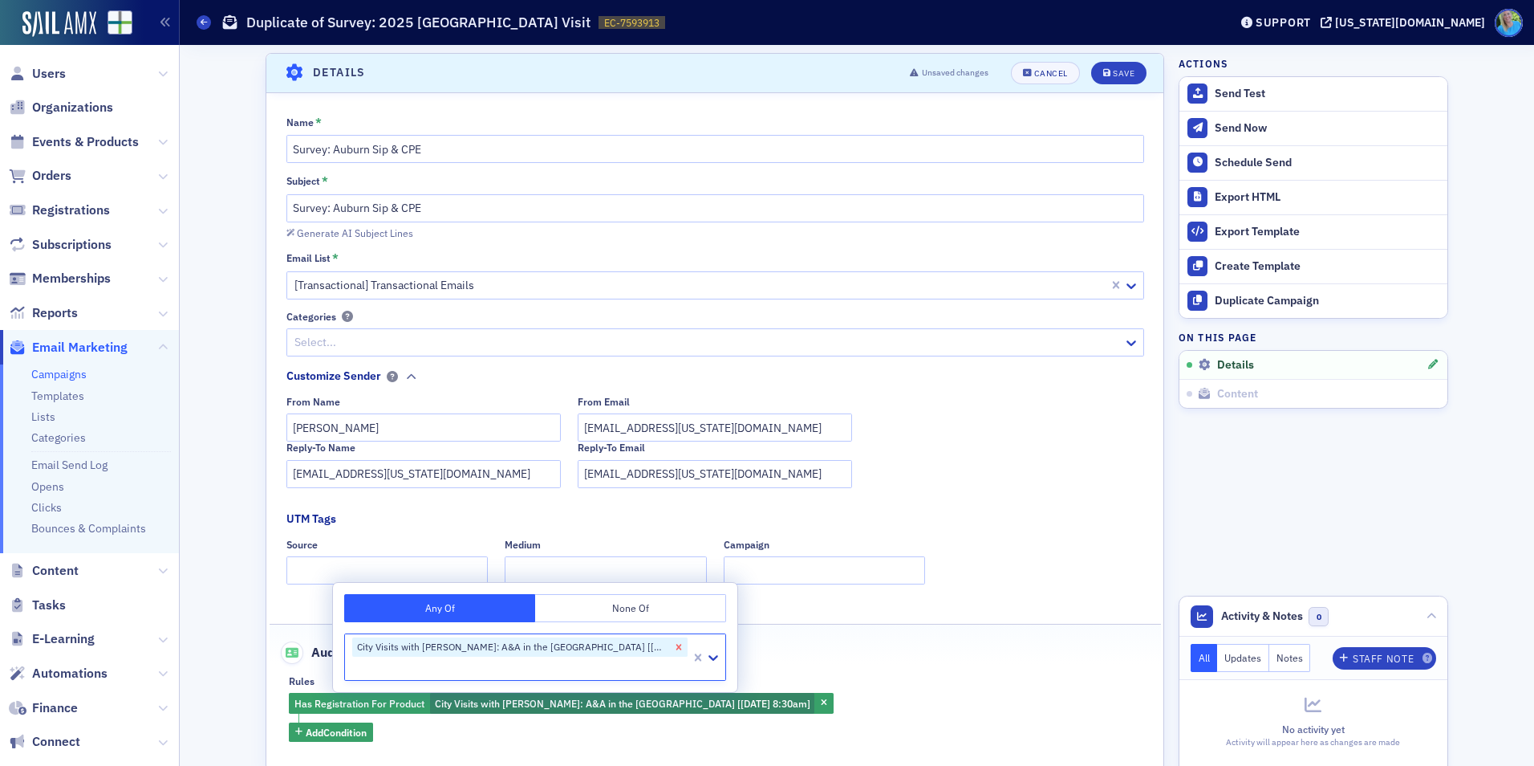
click at [677, 646] on icon "Remove City Visits with Josh McGowan: A&A in the Queen City [8/14/2025 8:30am]" at bounding box center [679, 647] width 6 height 6
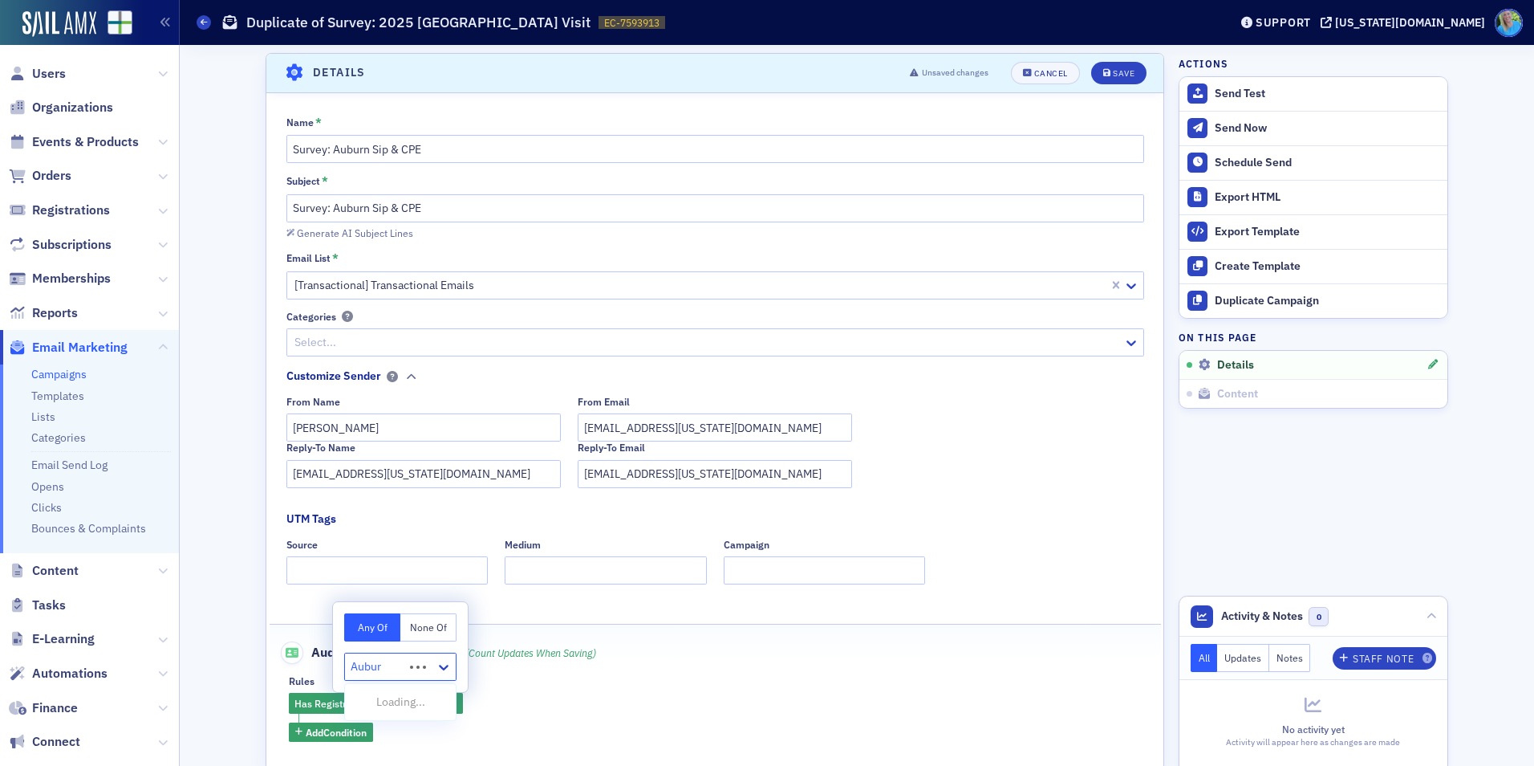
type input "Auburn"
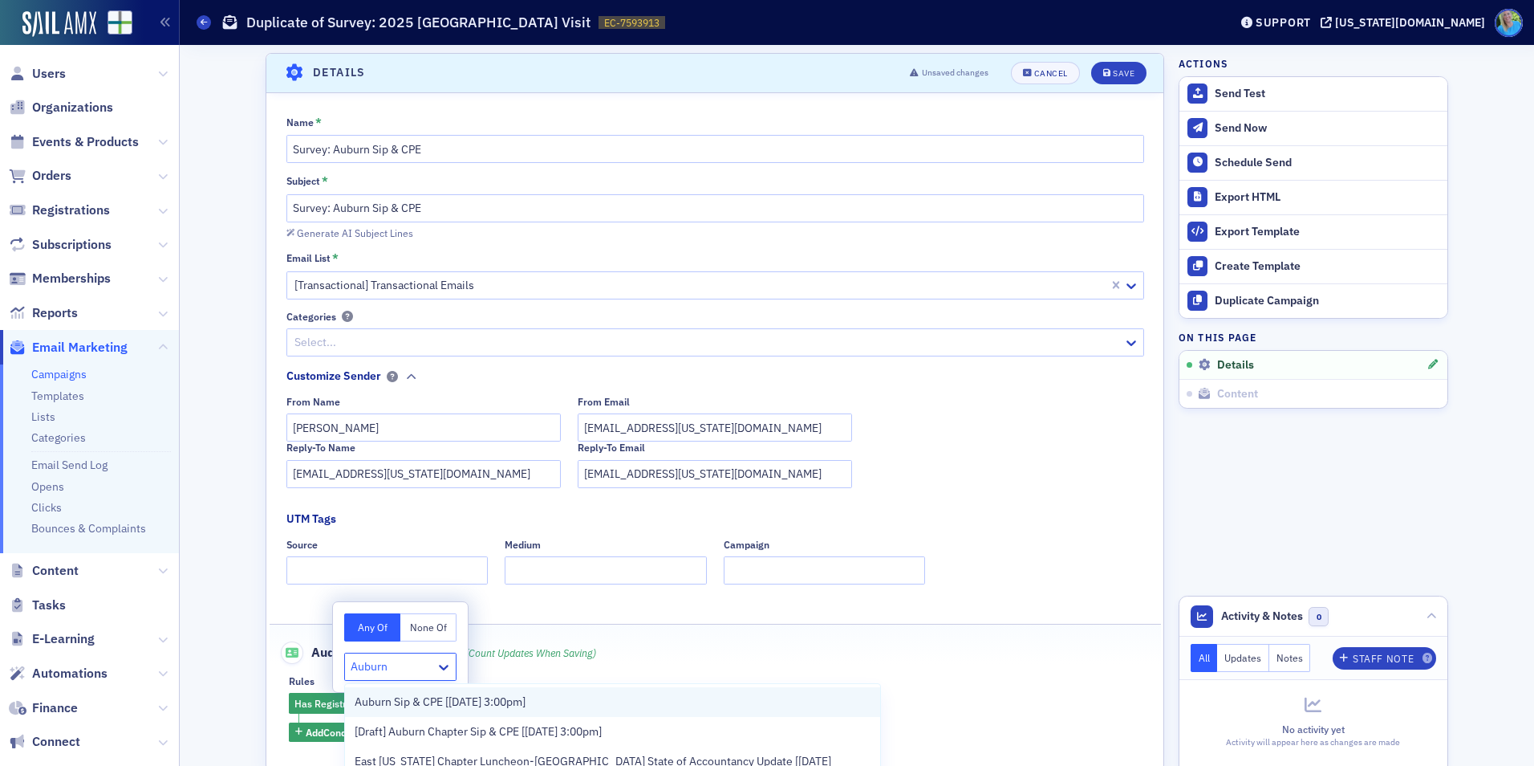
click at [420, 693] on div "Auburn Sip & CPE [8/21/2025 3:00pm]" at bounding box center [612, 702] width 535 height 30
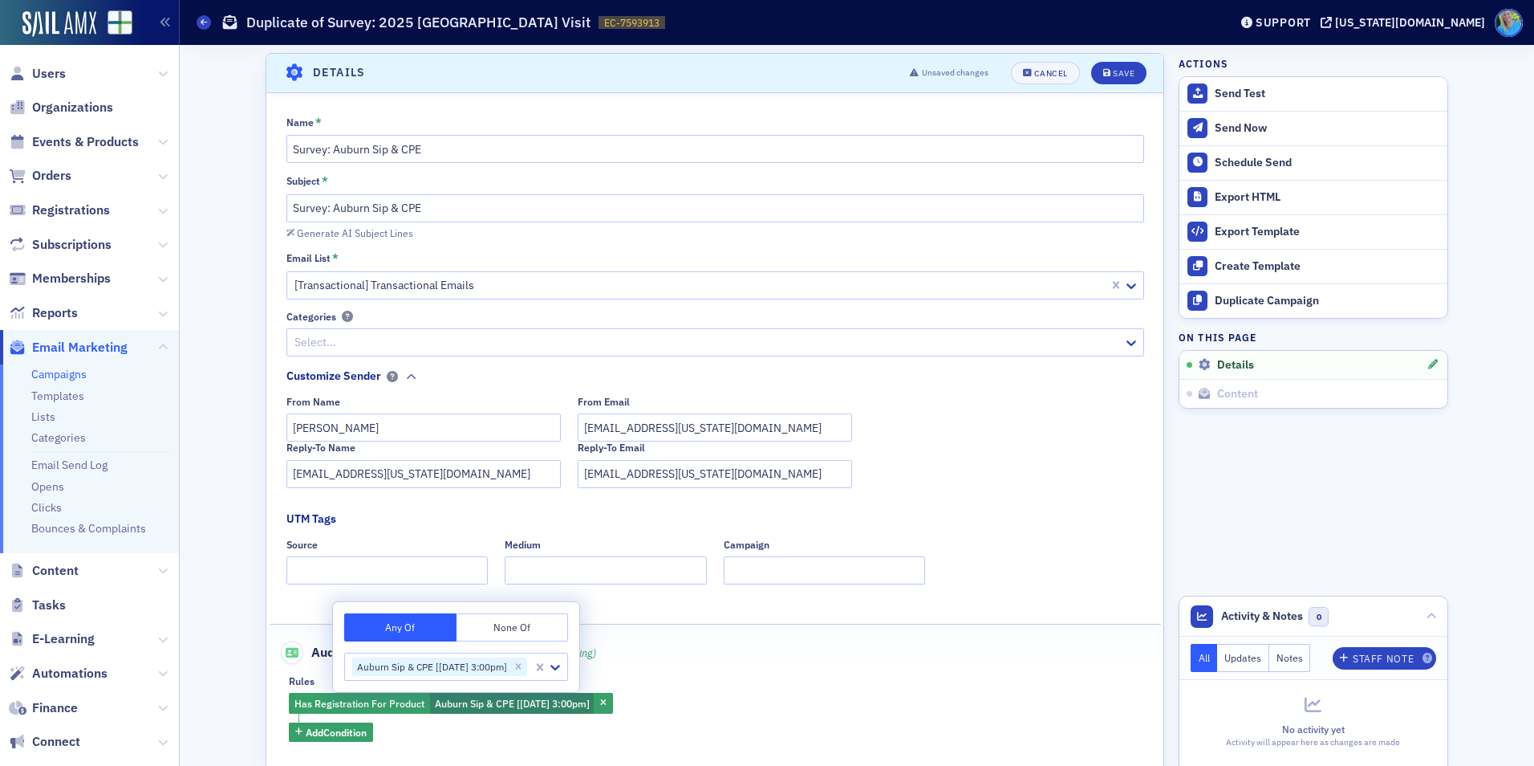
click at [935, 467] on div "Reply-To Name info@alabama.cpa Reply-To Email info@alabama.cpa" at bounding box center [715, 464] width 858 height 46
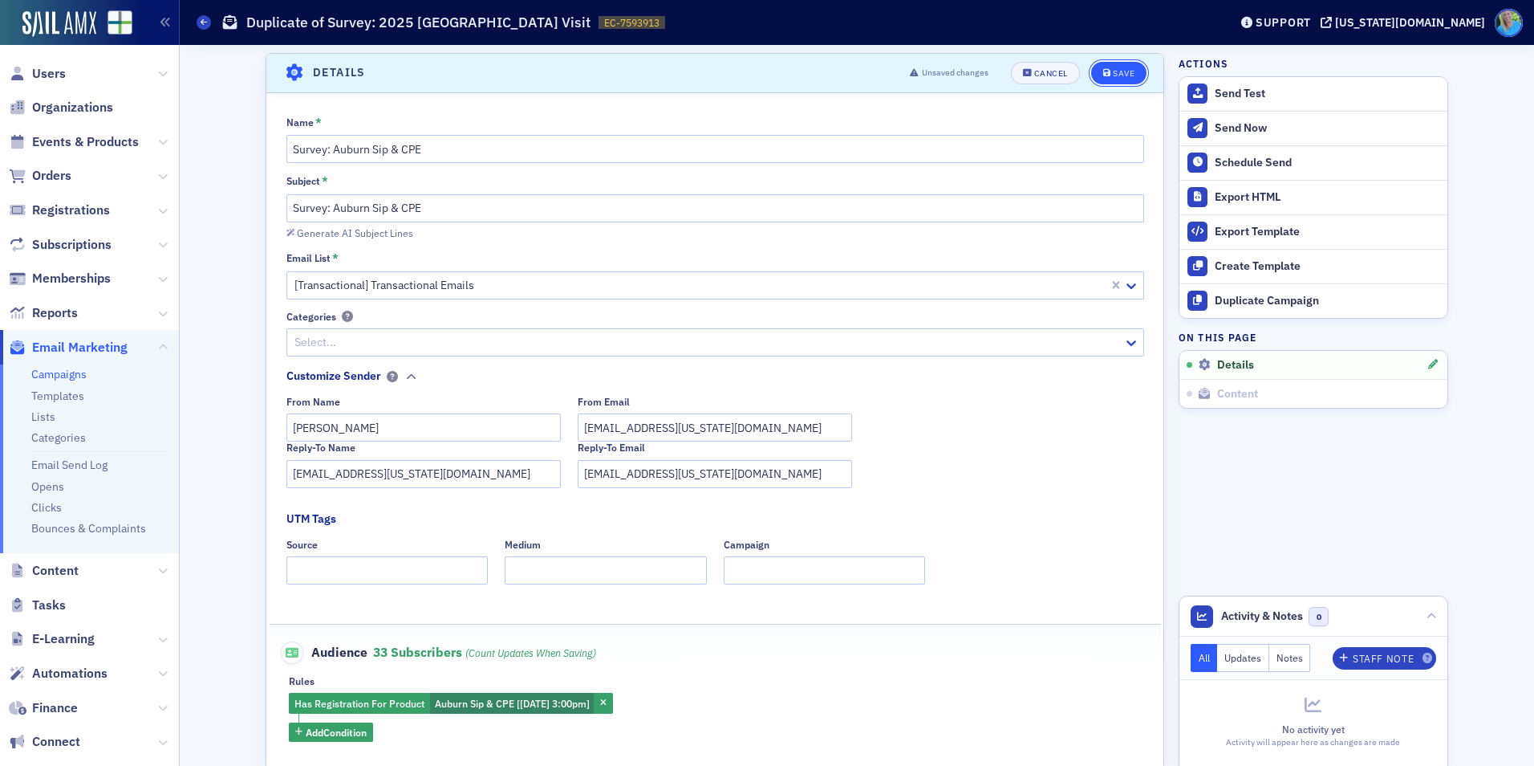
click at [1113, 75] on div "Save" at bounding box center [1124, 73] width 22 height 9
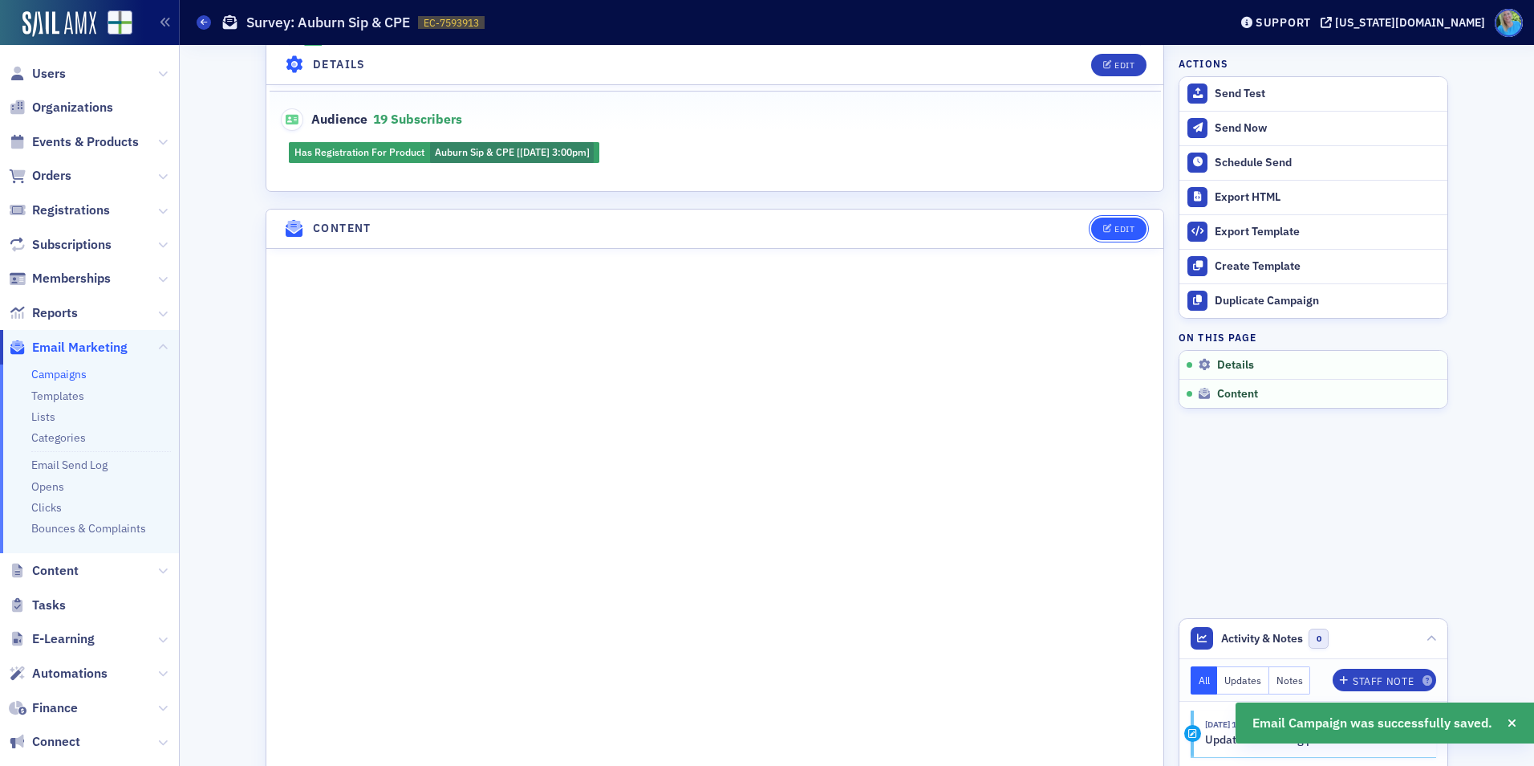
click at [1115, 234] on div "Edit" at bounding box center [1125, 229] width 20 height 9
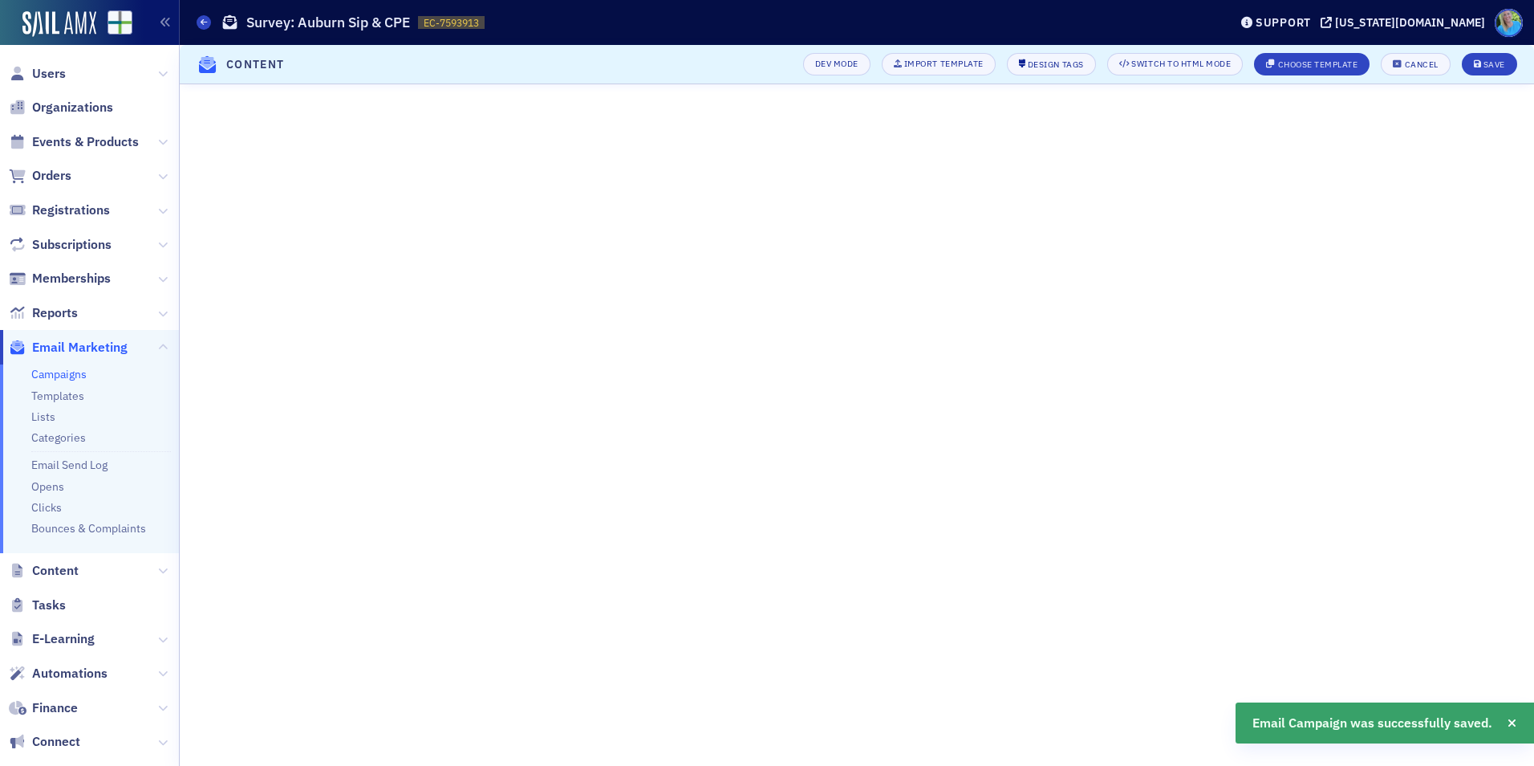
scroll to position [91, 0]
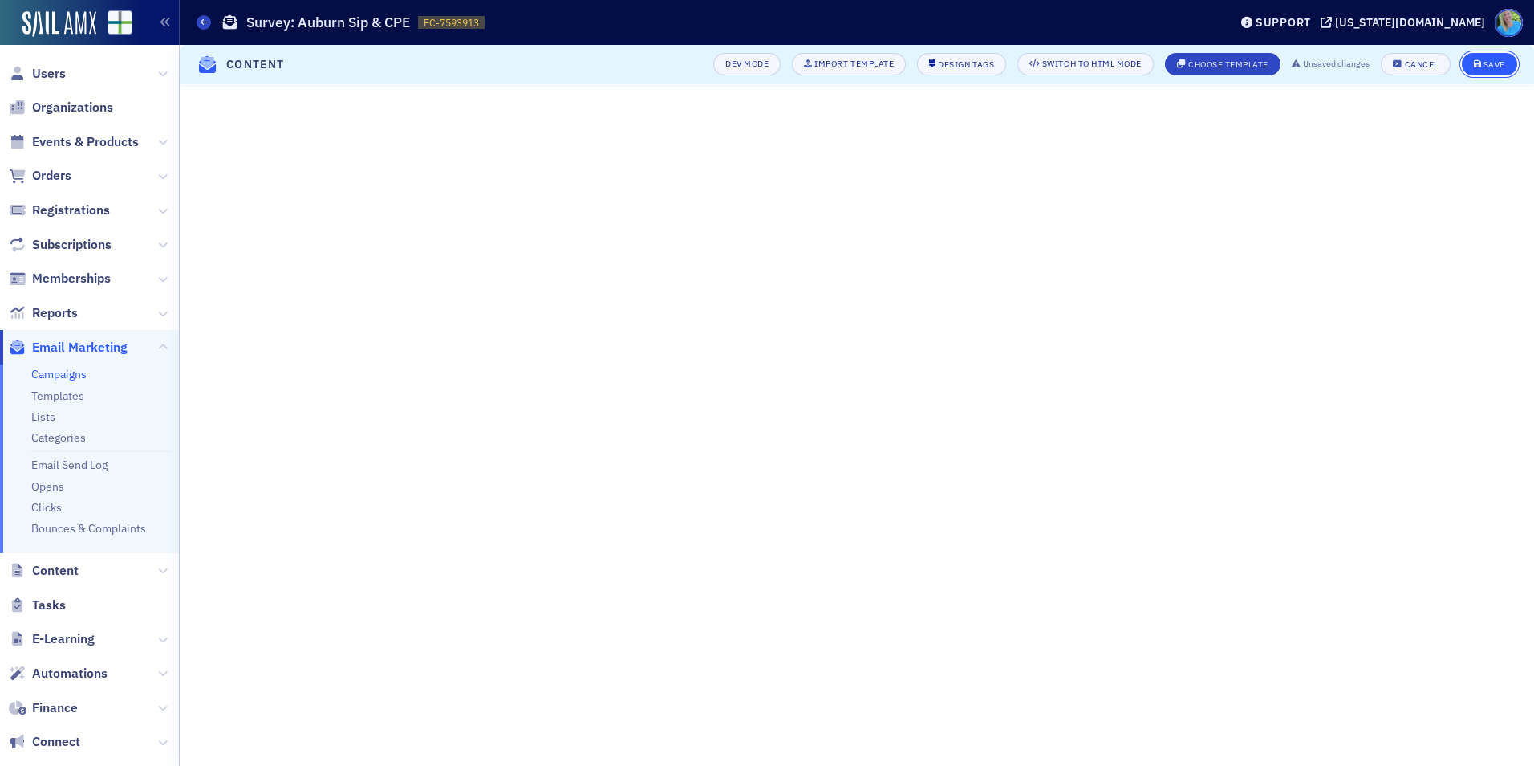
click at [1492, 62] on div "Save" at bounding box center [1495, 64] width 22 height 9
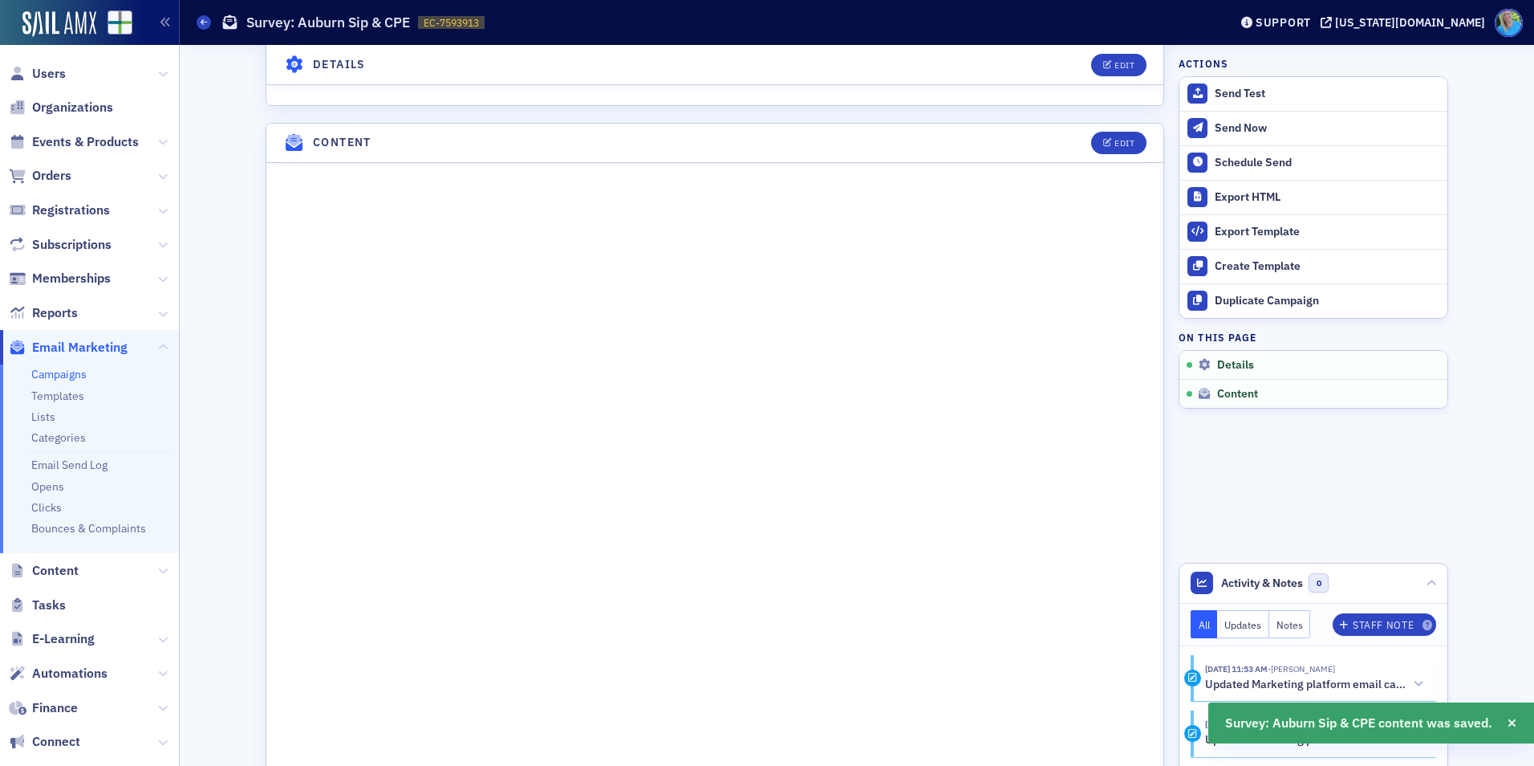
scroll to position [793, 0]
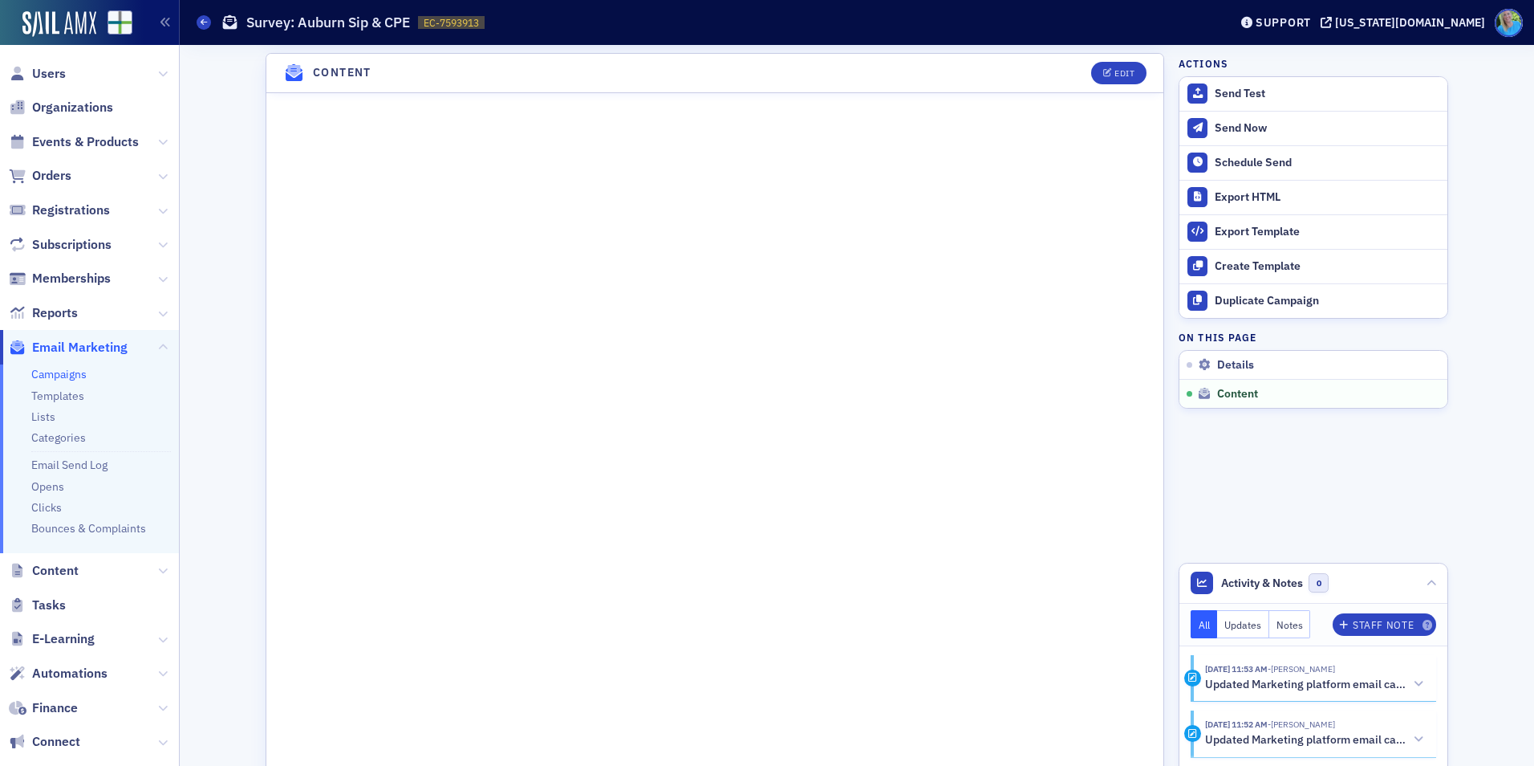
click at [1130, 58] on header "Content Edit" at bounding box center [714, 73] width 897 height 39
click at [1129, 62] on button "Edit" at bounding box center [1118, 73] width 55 height 22
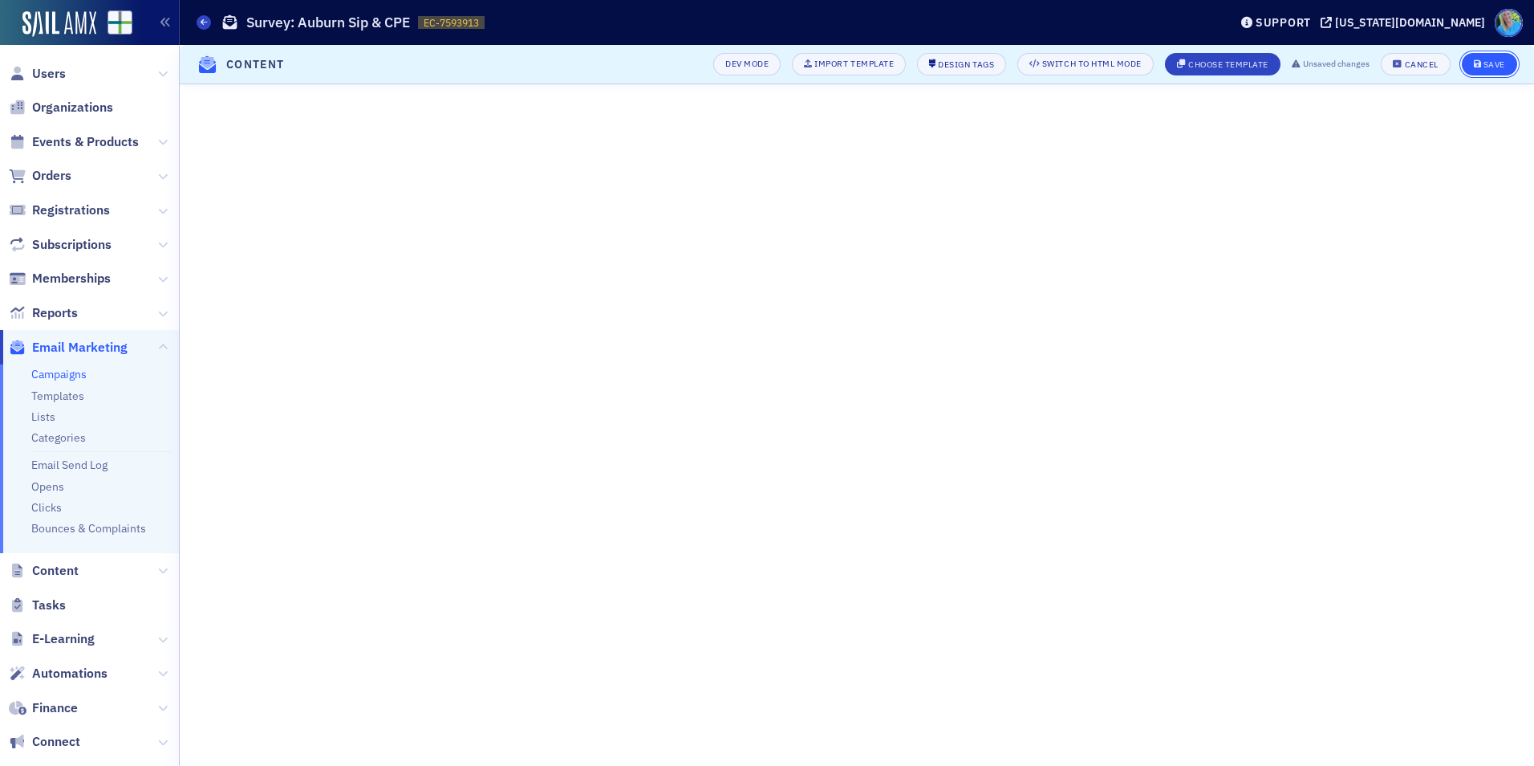
click at [1483, 70] on button "Save" at bounding box center [1489, 64] width 55 height 22
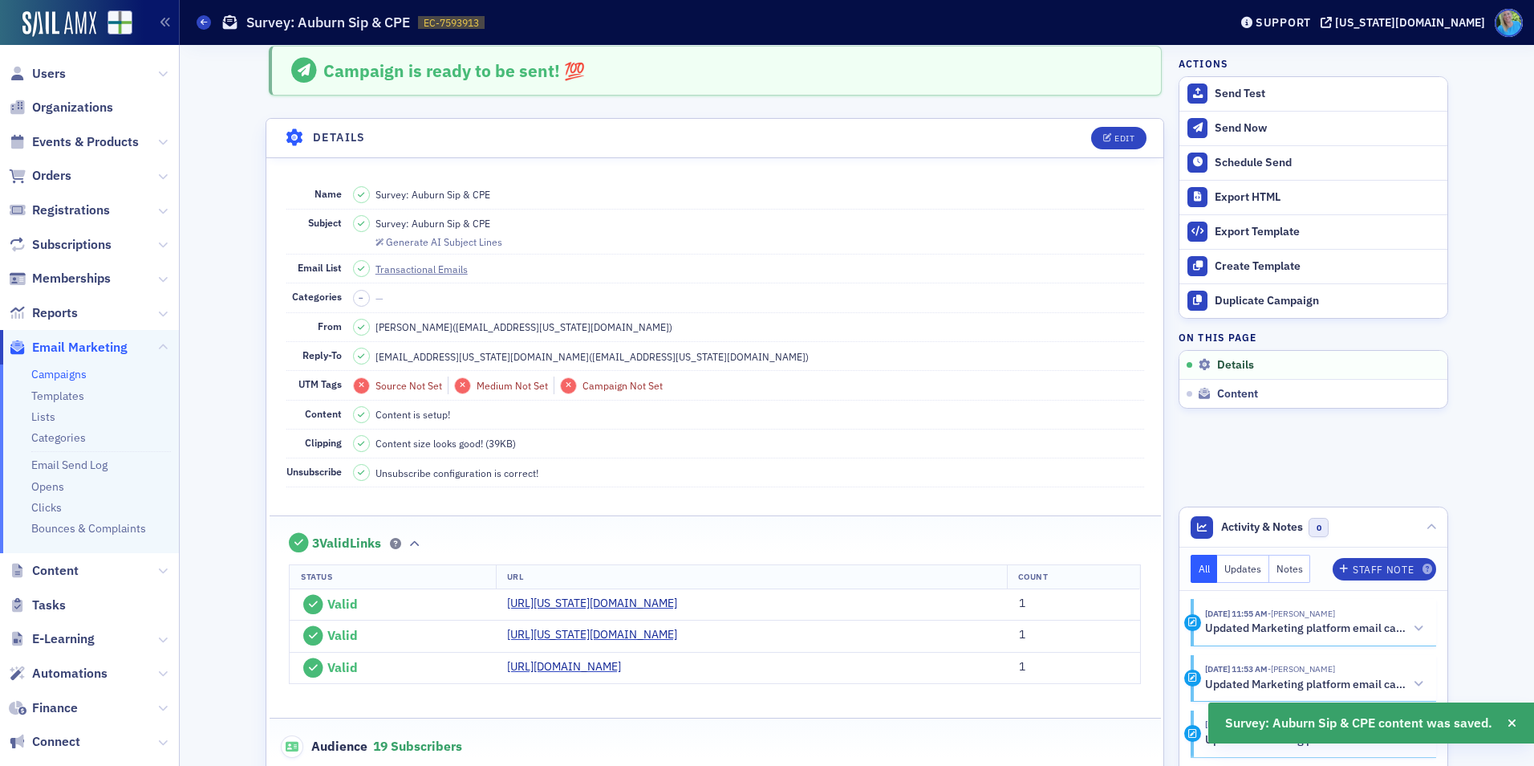
scroll to position [0, 0]
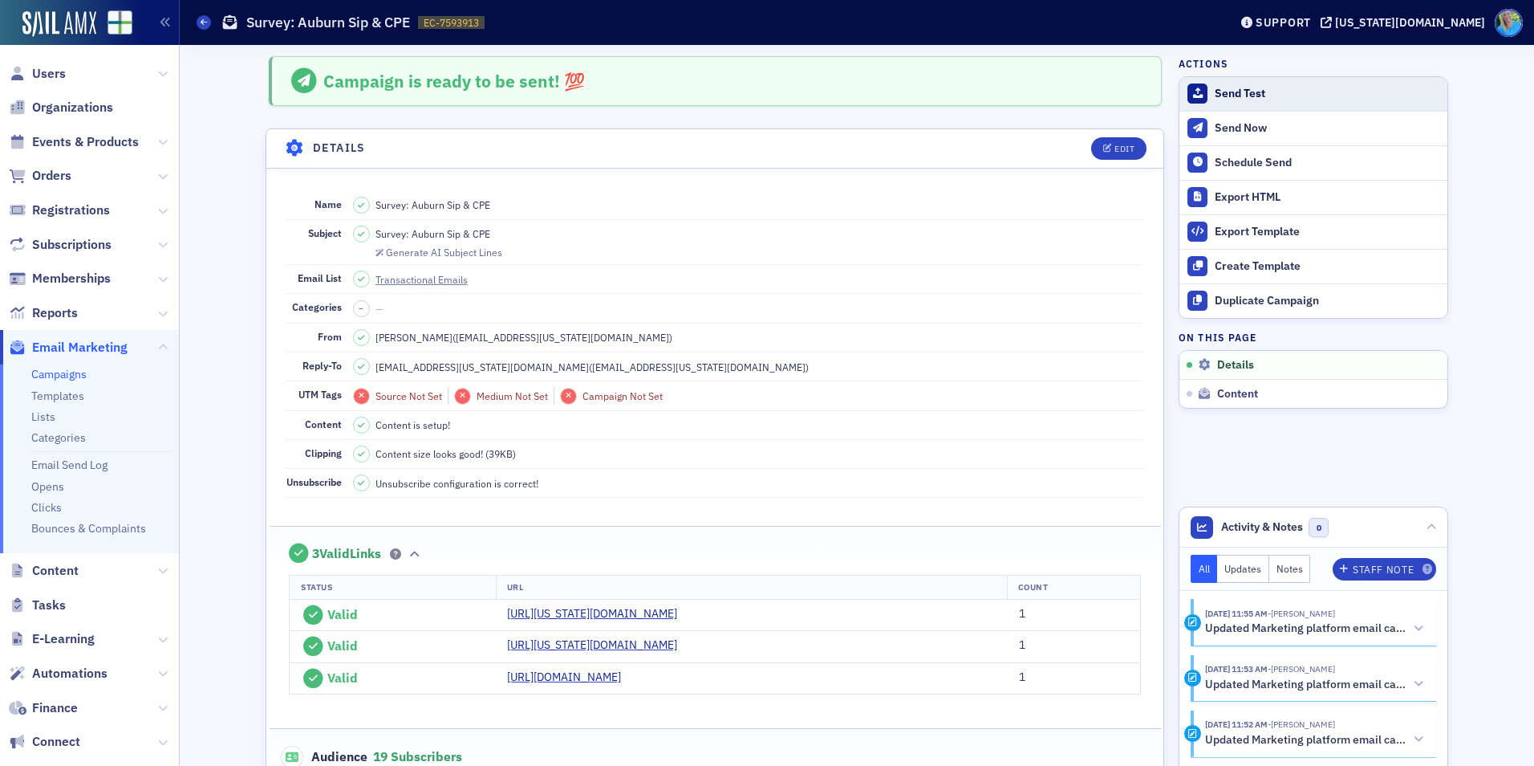
click at [1253, 90] on div "Send Test" at bounding box center [1327, 94] width 225 height 14
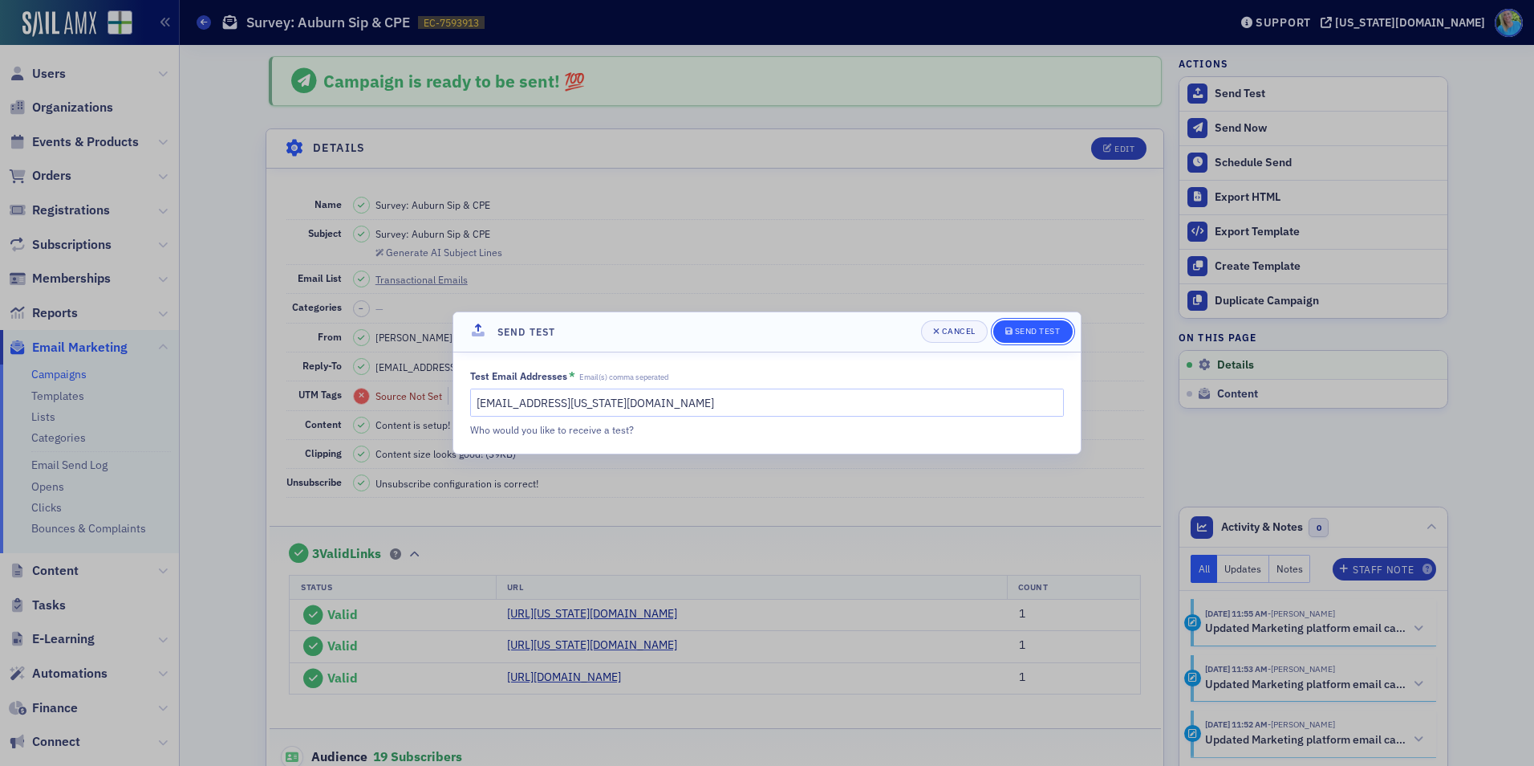
click at [1017, 324] on button "Send Test" at bounding box center [1032, 331] width 79 height 22
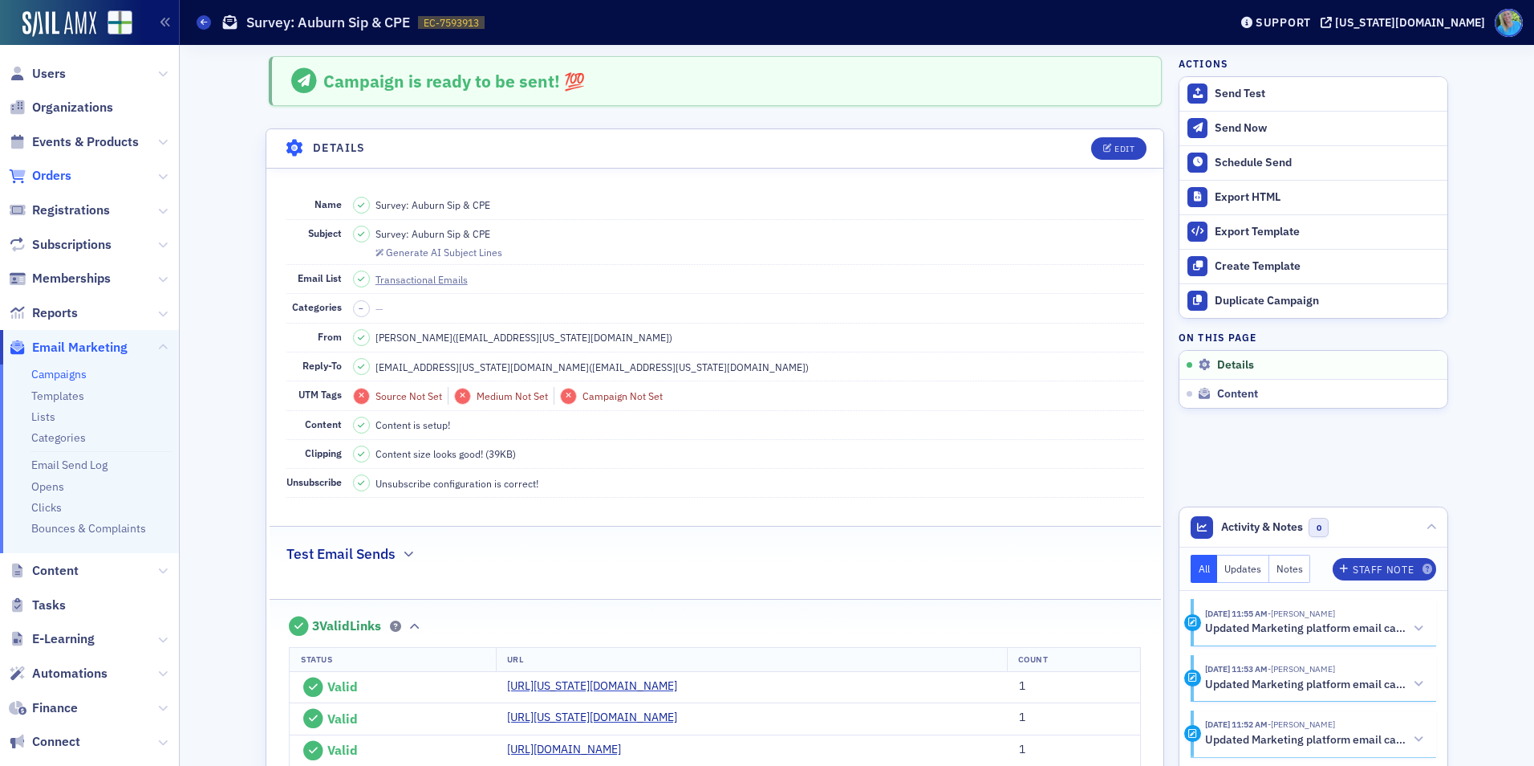
click at [51, 171] on span "Orders" at bounding box center [51, 176] width 39 height 18
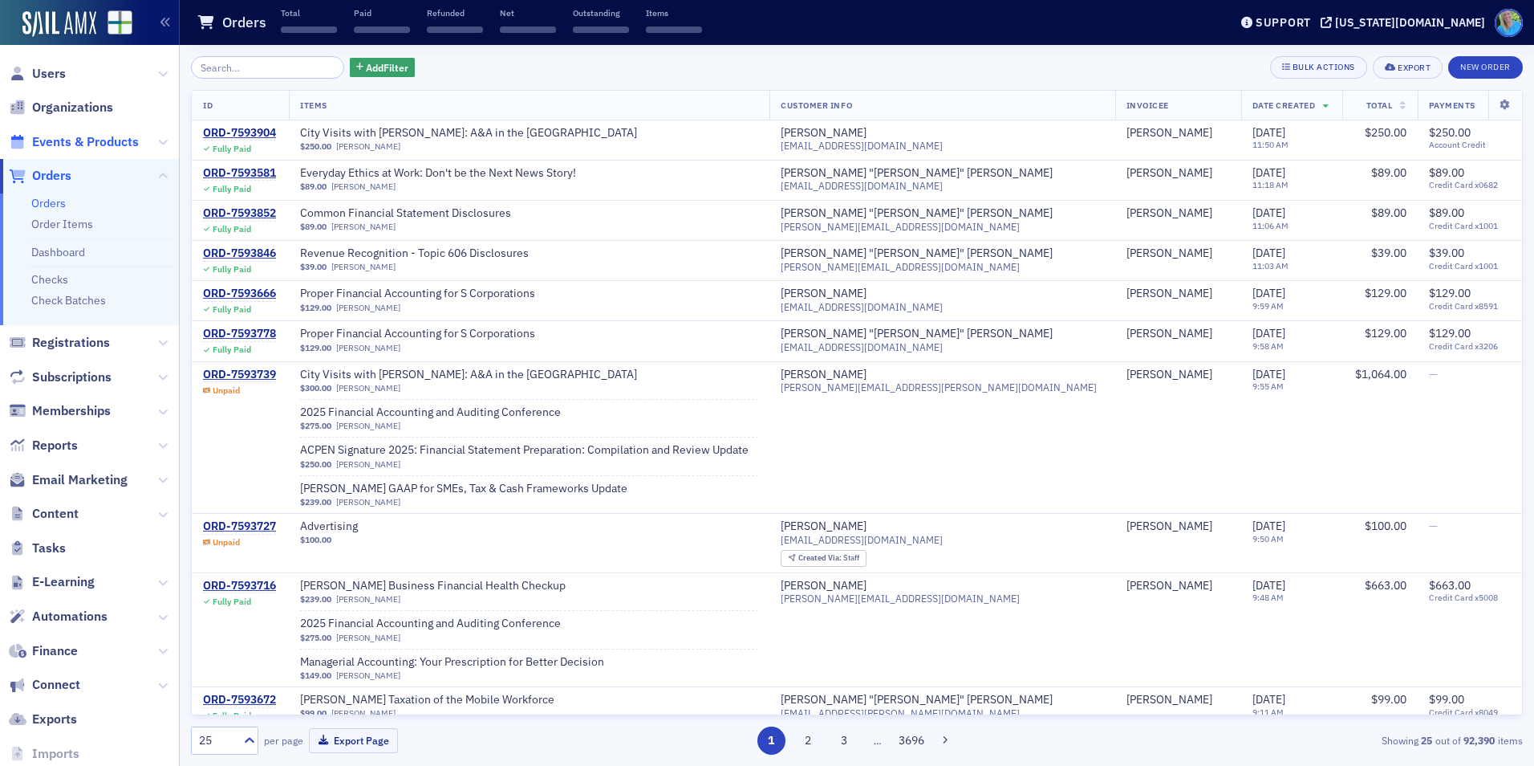
click at [55, 146] on span "Events & Products" at bounding box center [85, 142] width 107 height 18
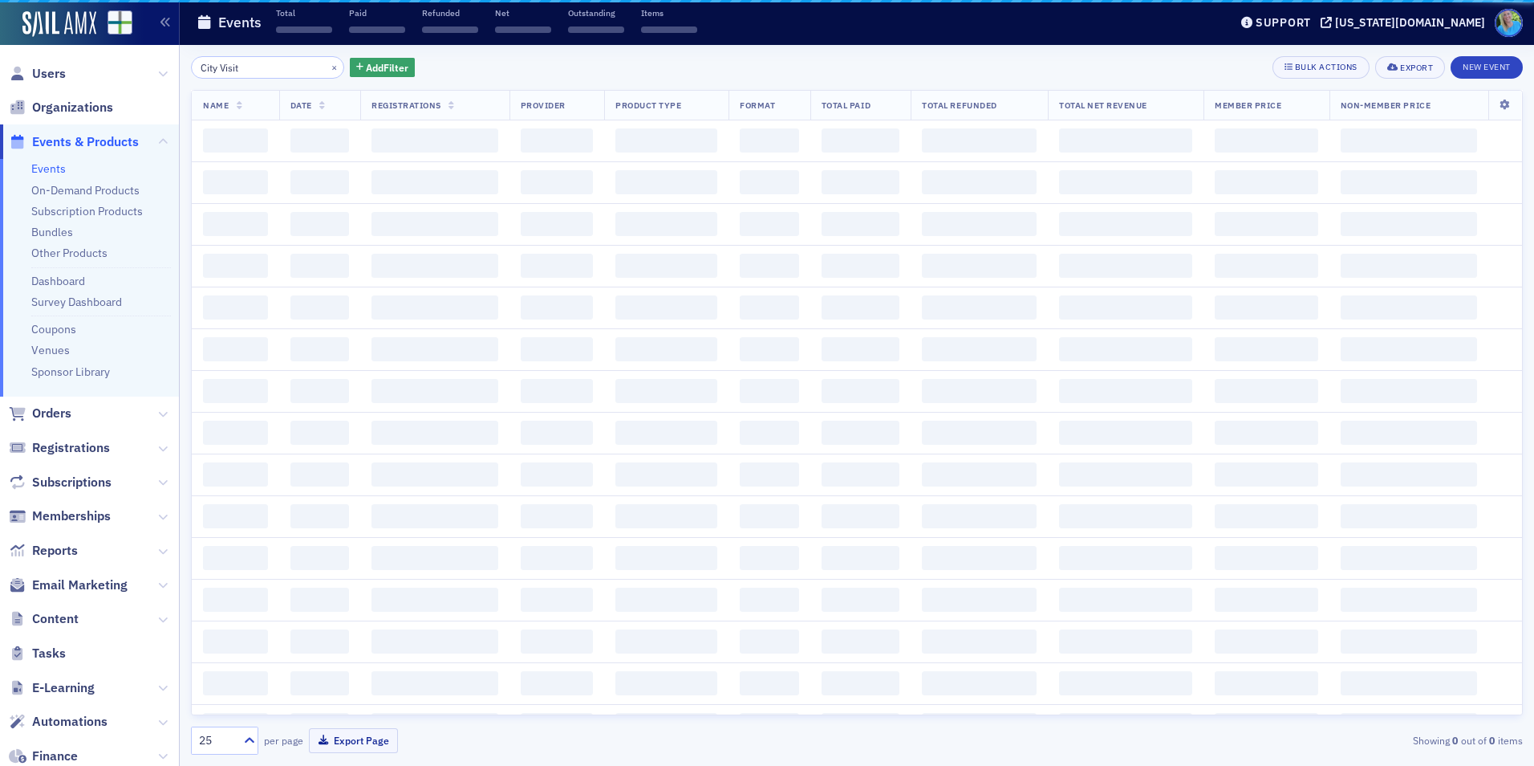
click at [255, 66] on input "City Visit" at bounding box center [267, 67] width 153 height 22
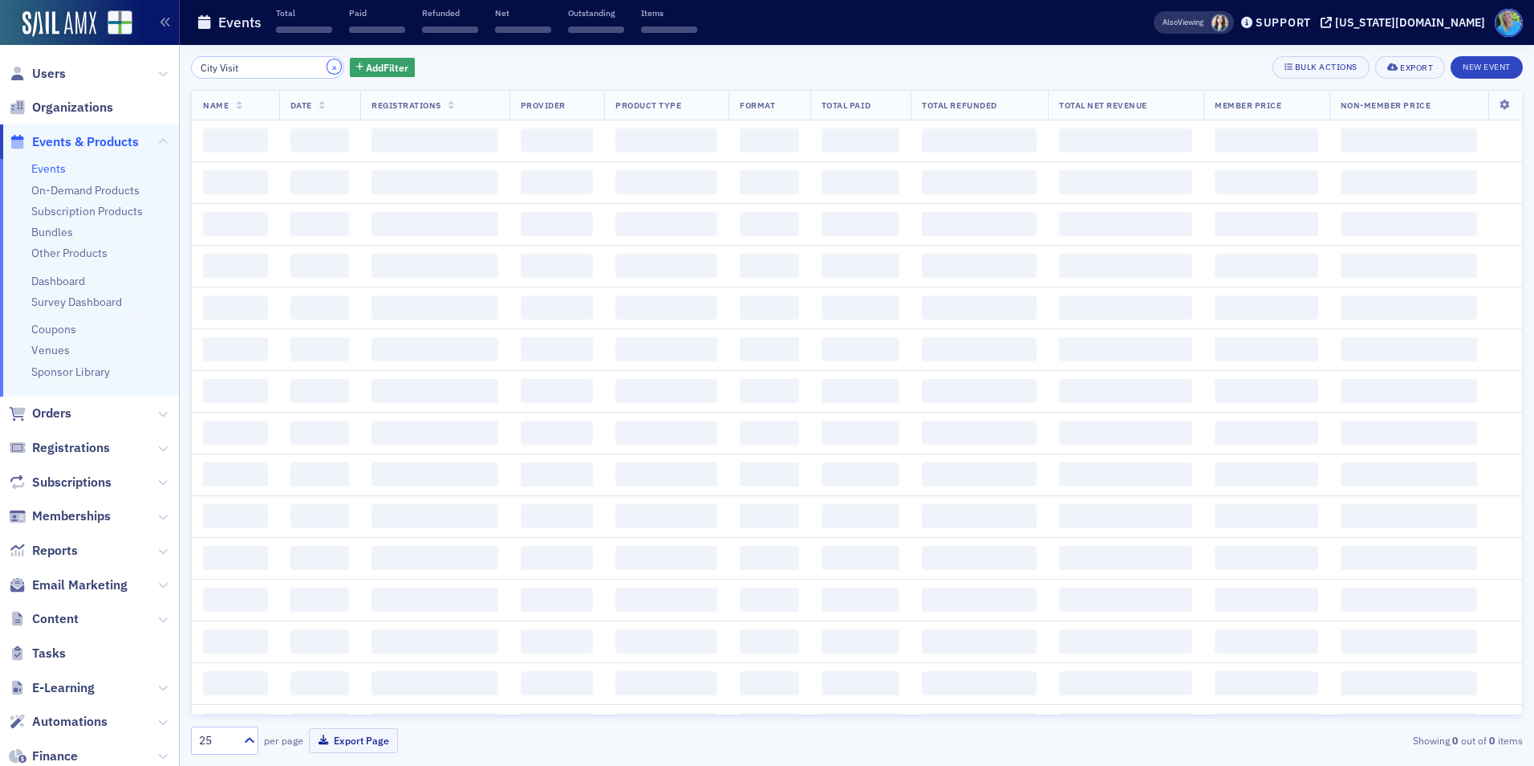
click at [327, 67] on button "×" at bounding box center [334, 66] width 14 height 14
click at [308, 67] on input "search" at bounding box center [267, 67] width 153 height 22
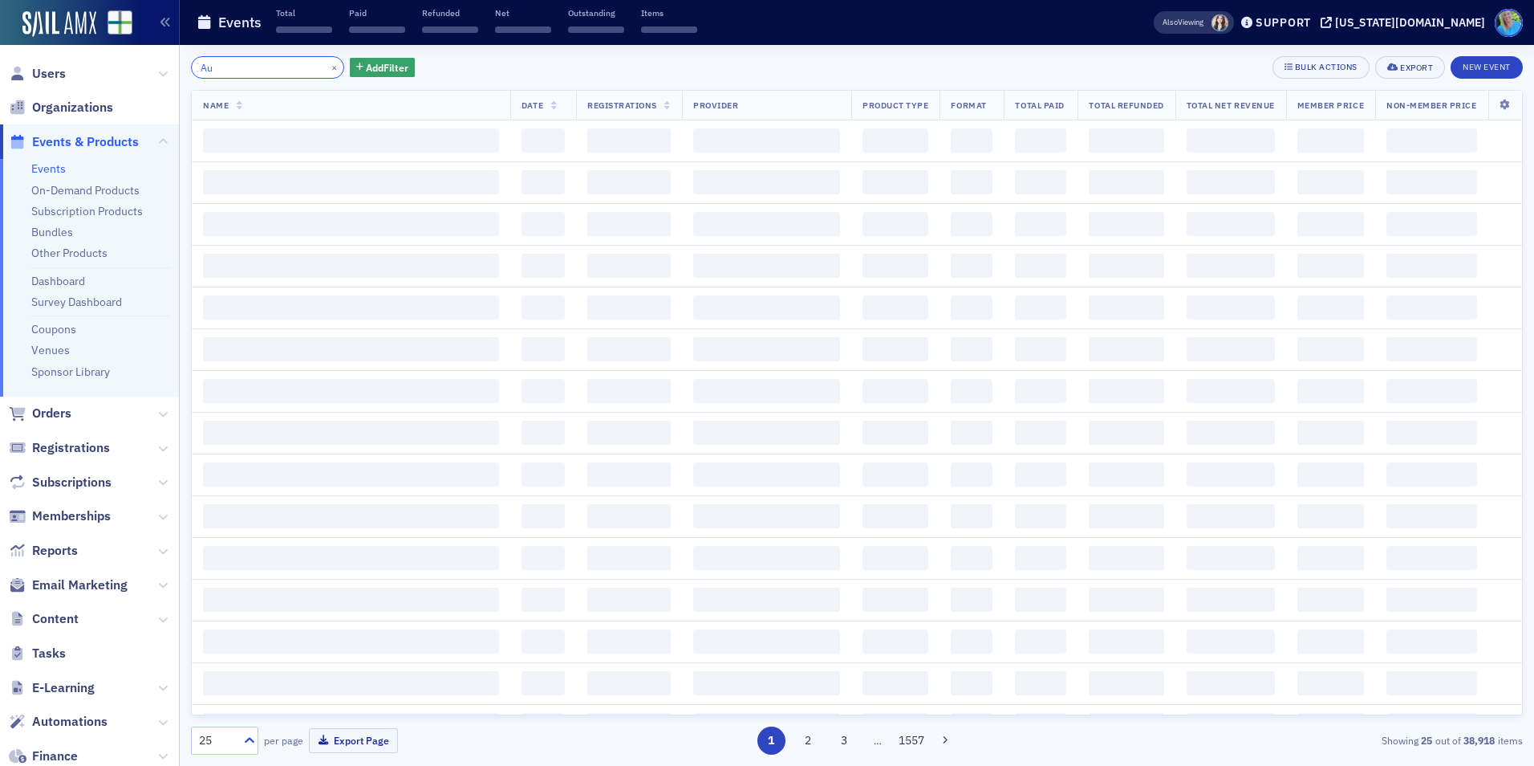
type input "A"
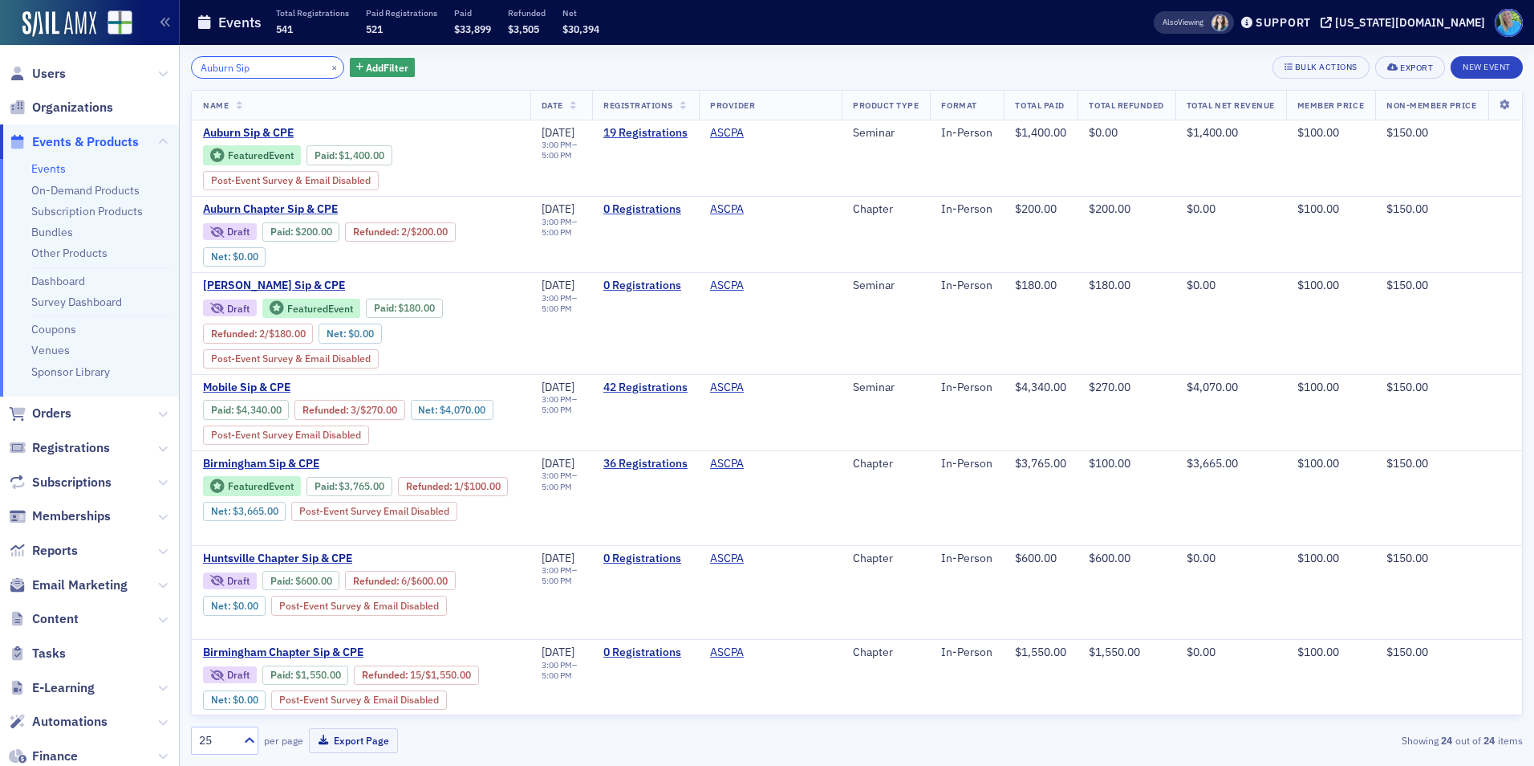
type input "Auburn Sip"
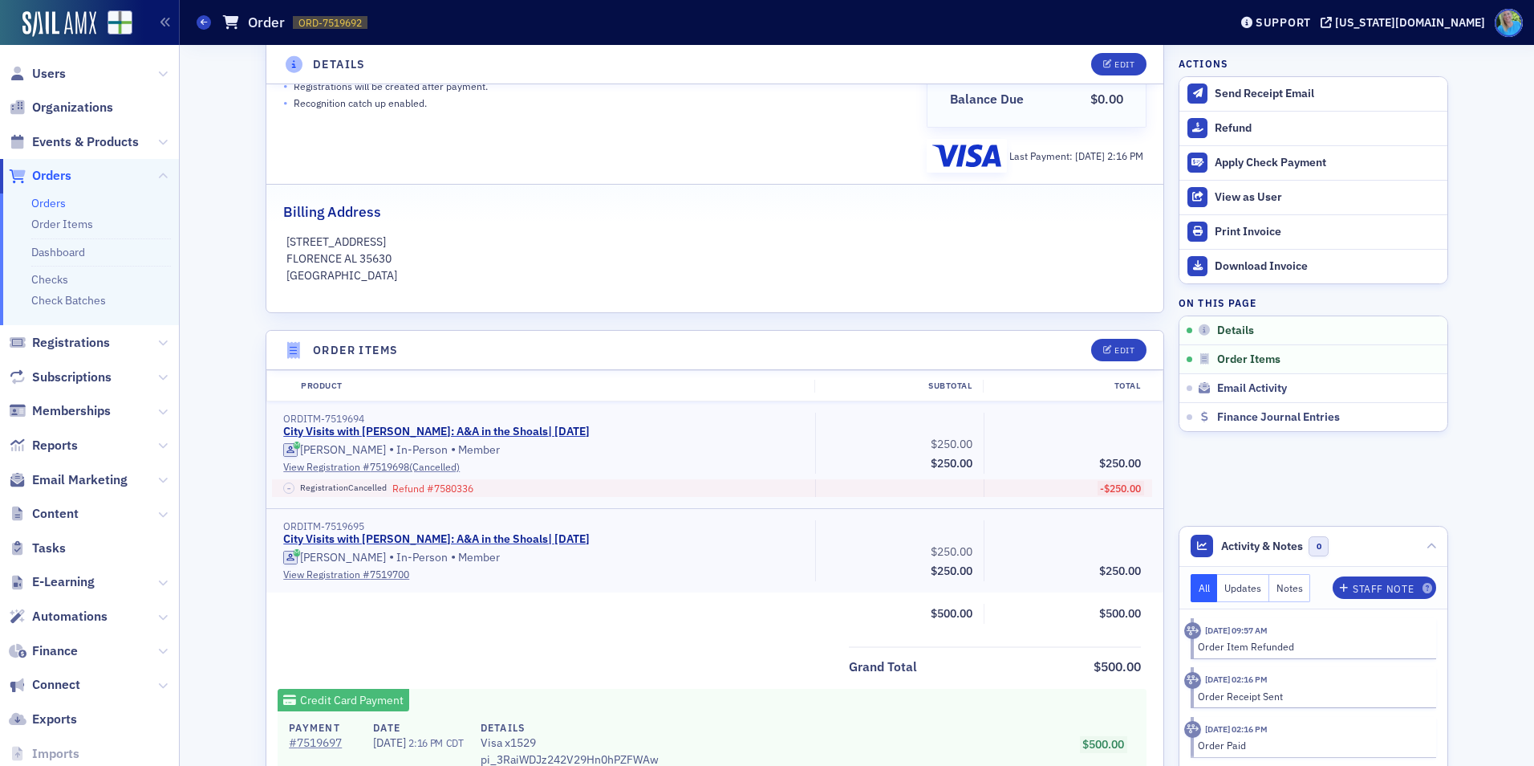
scroll to position [321, 0]
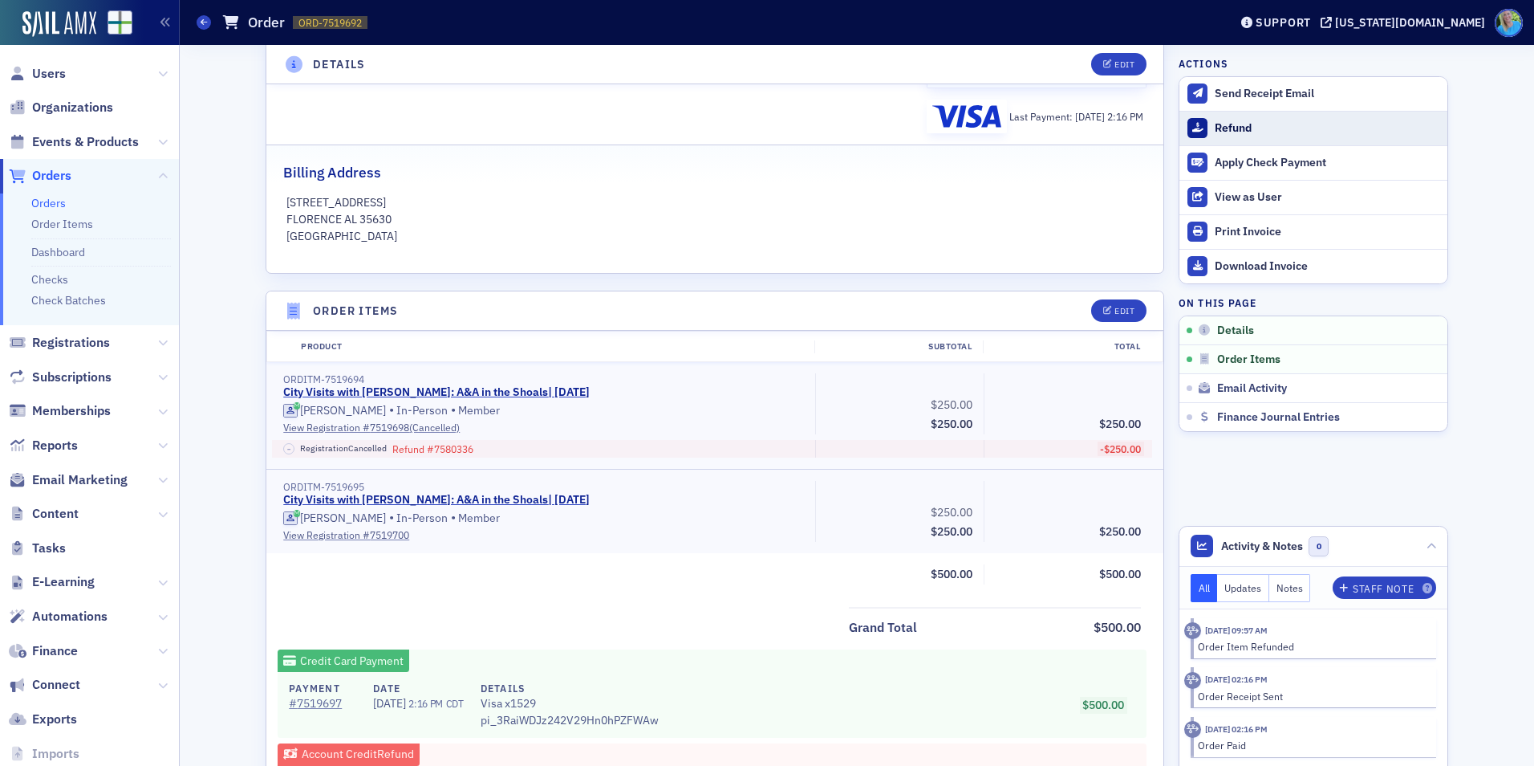
click at [1233, 132] on div "Refund" at bounding box center [1327, 128] width 225 height 14
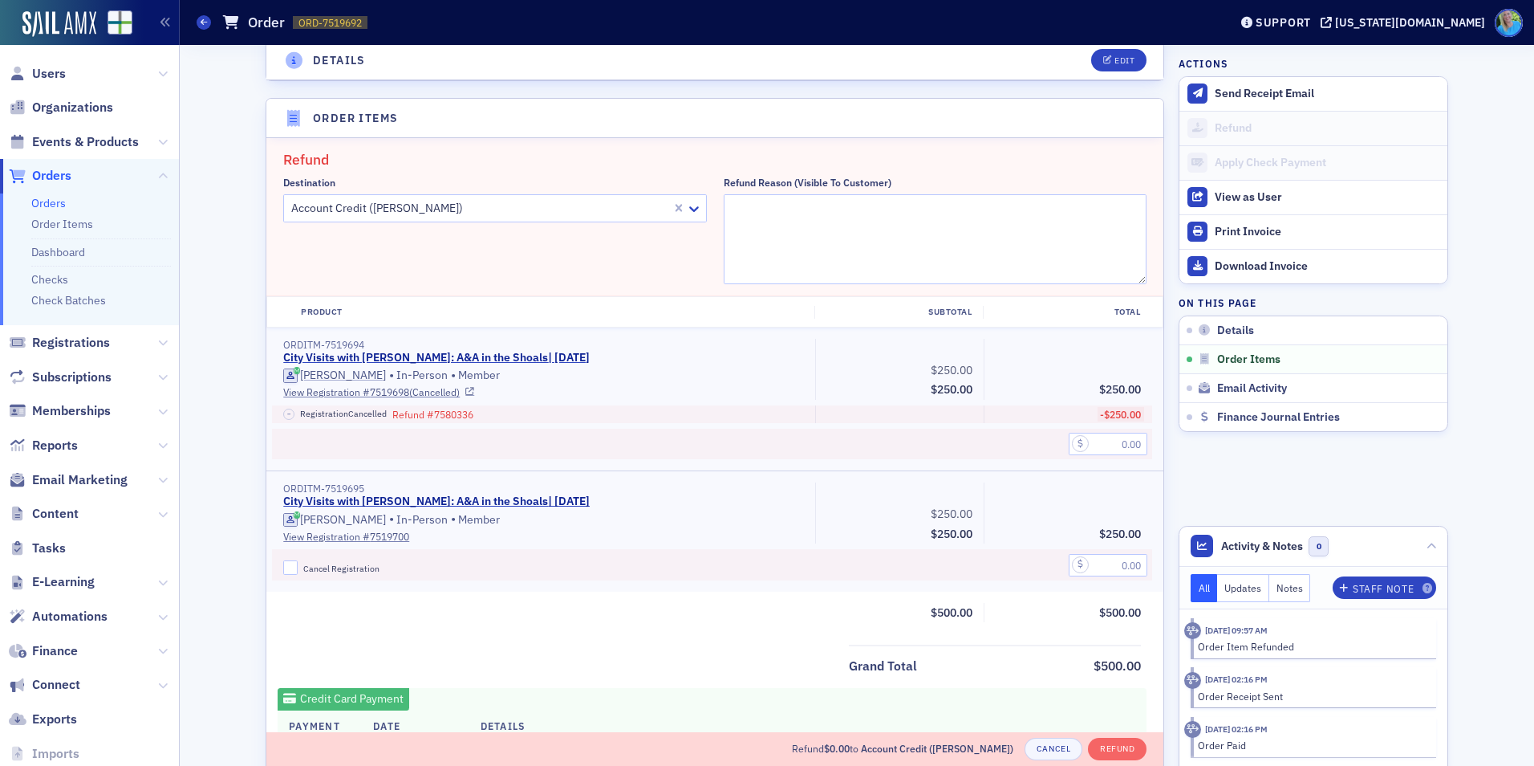
scroll to position [558, 0]
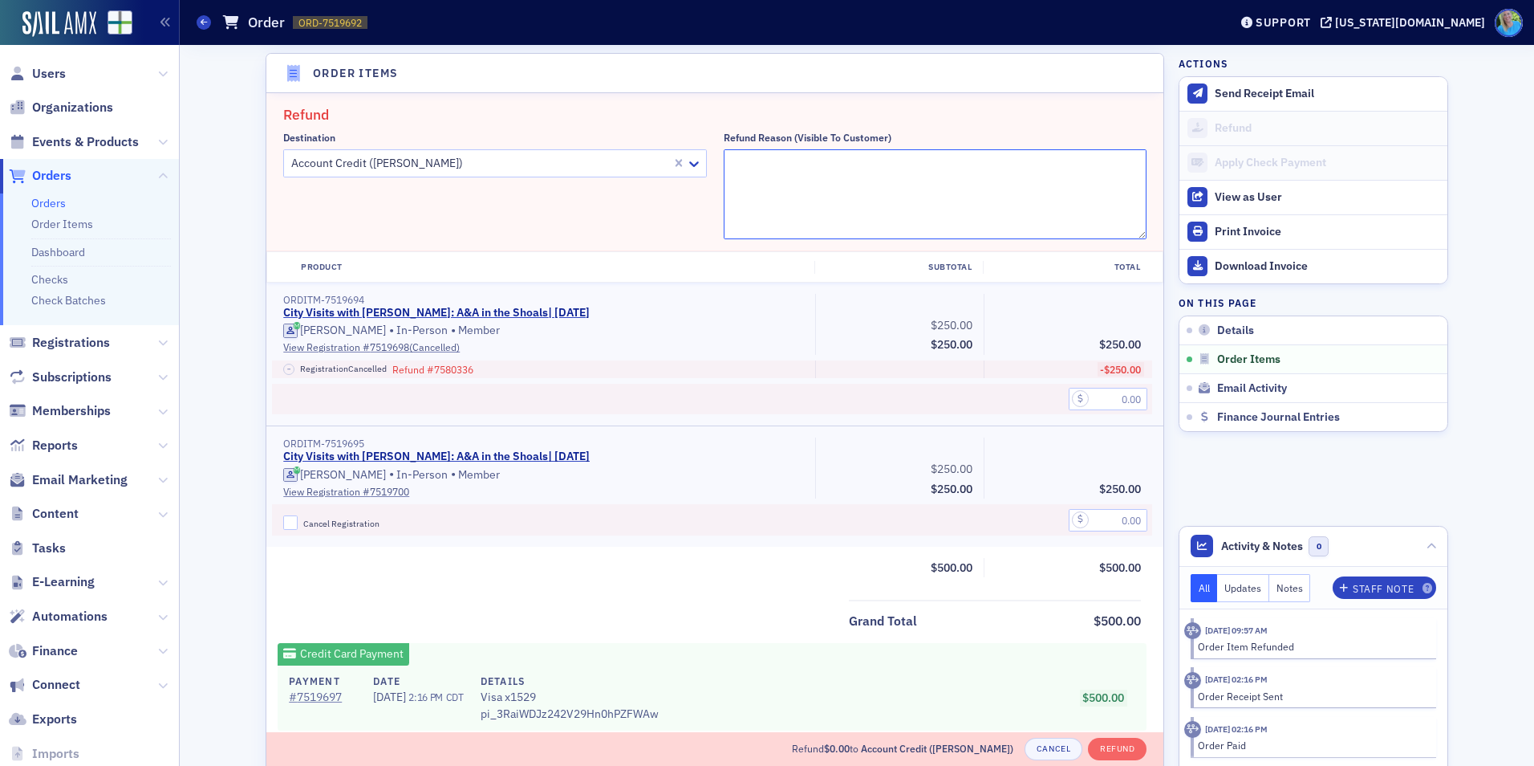
click at [742, 177] on textarea "Refund Reason (Visible to Customer)" at bounding box center [936, 194] width 424 height 90
type textarea "Course cancelled. Switching to [GEOGRAPHIC_DATA] Visit."
click at [284, 522] on input "Cancel Registration" at bounding box center [290, 522] width 14 height 14
checkbox input "true"
drag, startPoint x: 1067, startPoint y: 514, endPoint x: 1092, endPoint y: 514, distance: 24.9
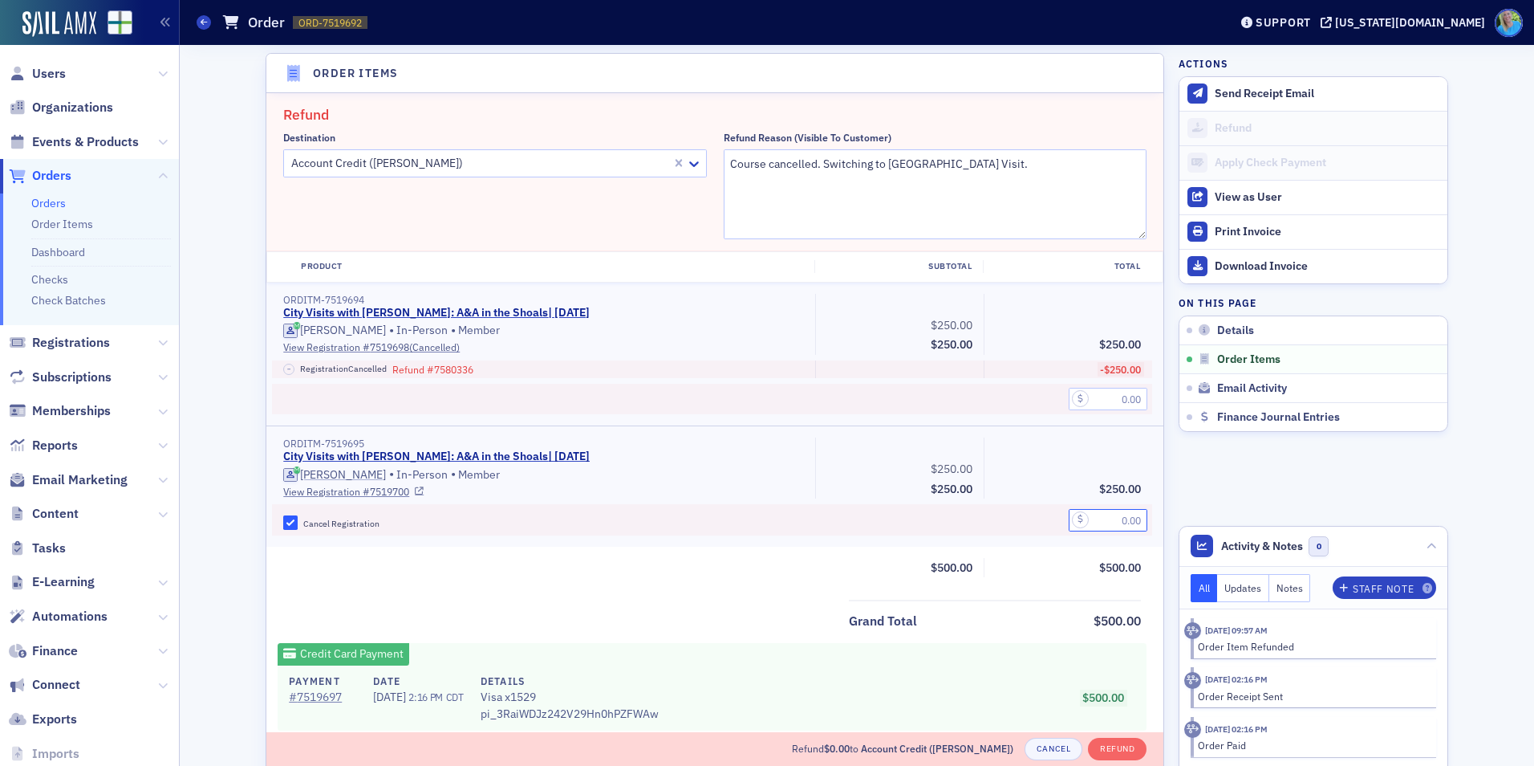
click at [1070, 514] on input "text" at bounding box center [1108, 520] width 79 height 22
type input "250.00"
click at [1118, 748] on button "Refund" at bounding box center [1117, 748] width 59 height 22
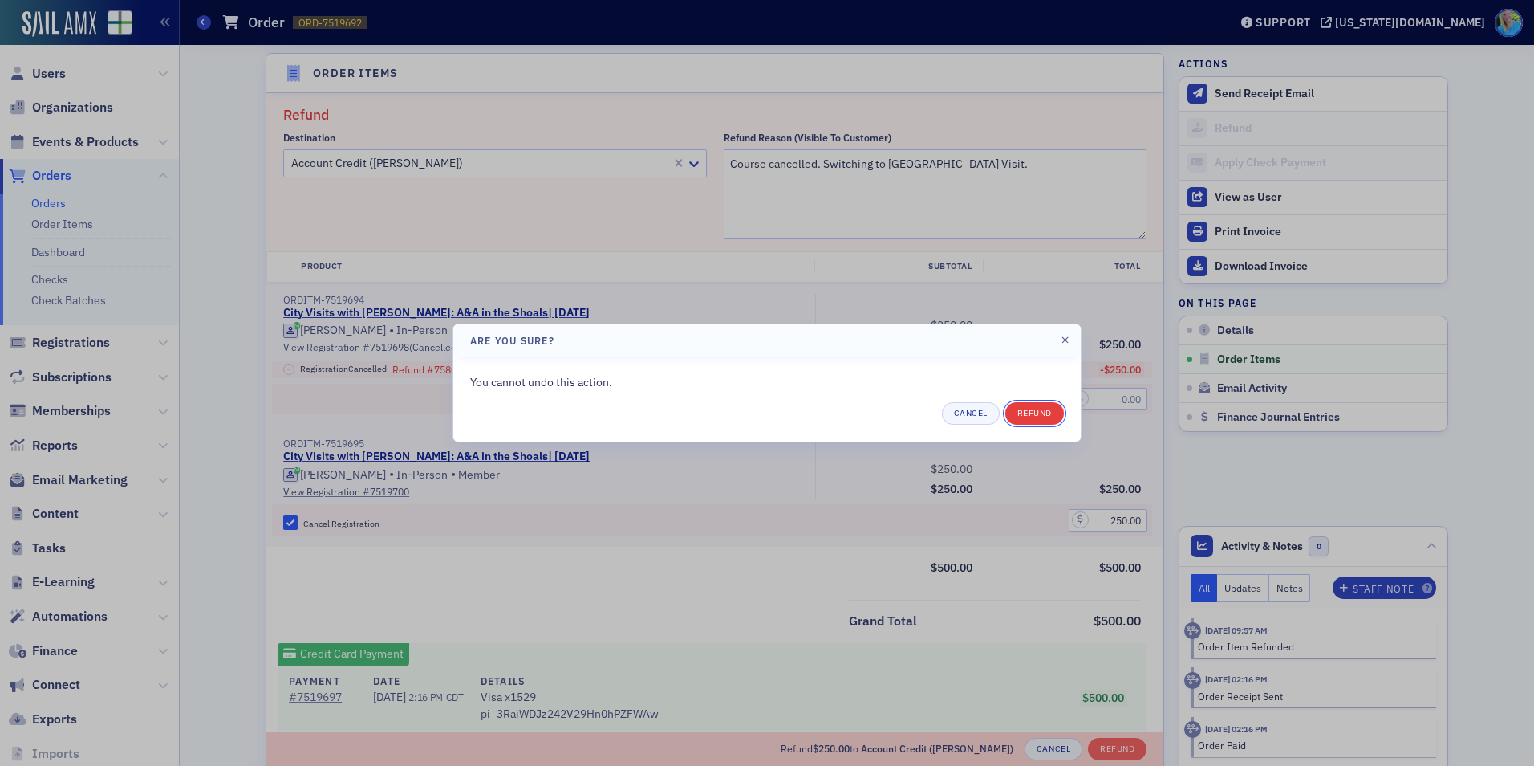
click at [1035, 417] on button "Refund" at bounding box center [1034, 413] width 59 height 22
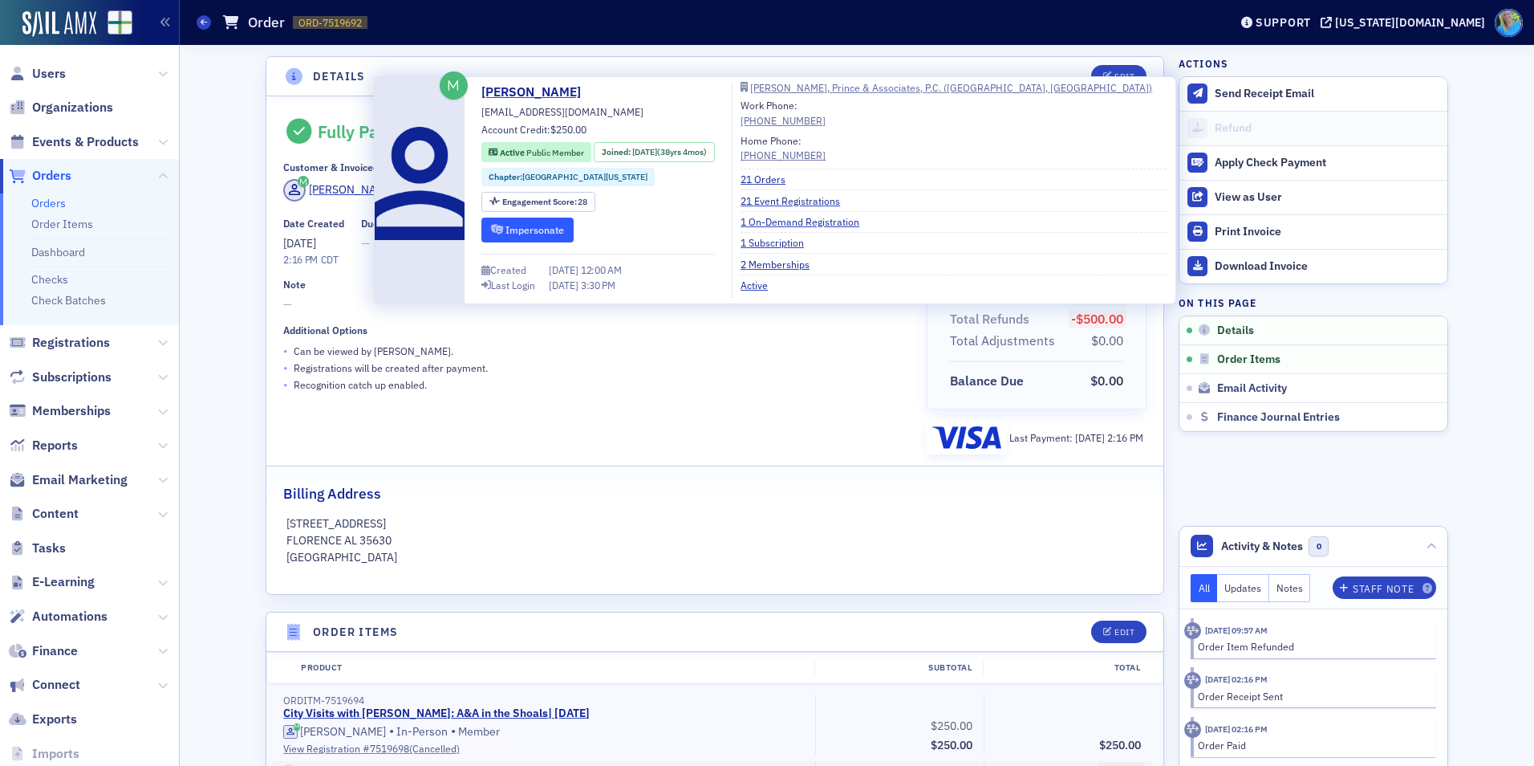
click at [513, 239] on button "Impersonate" at bounding box center [527, 229] width 92 height 25
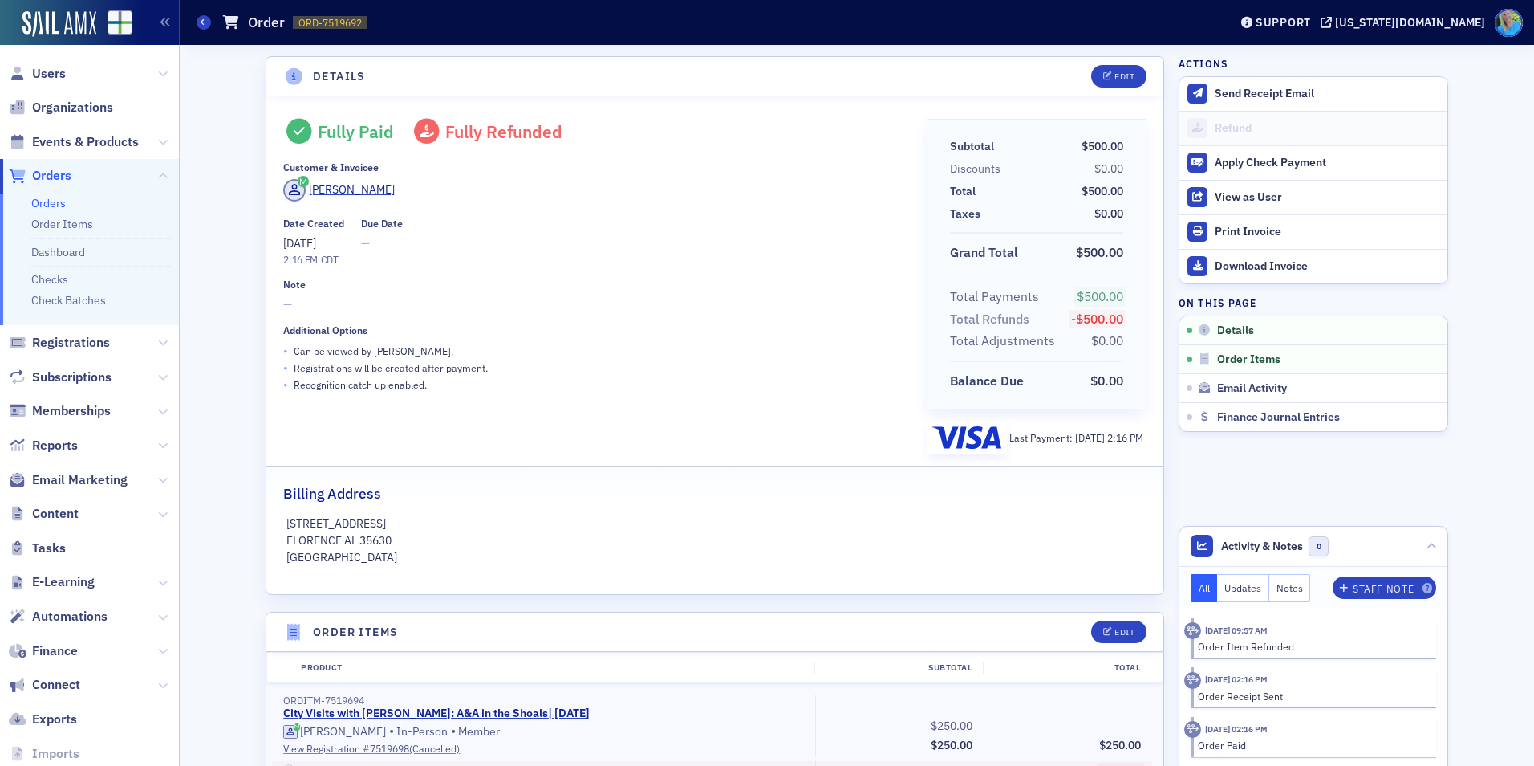
click at [63, 201] on link "Orders" at bounding box center [48, 203] width 35 height 14
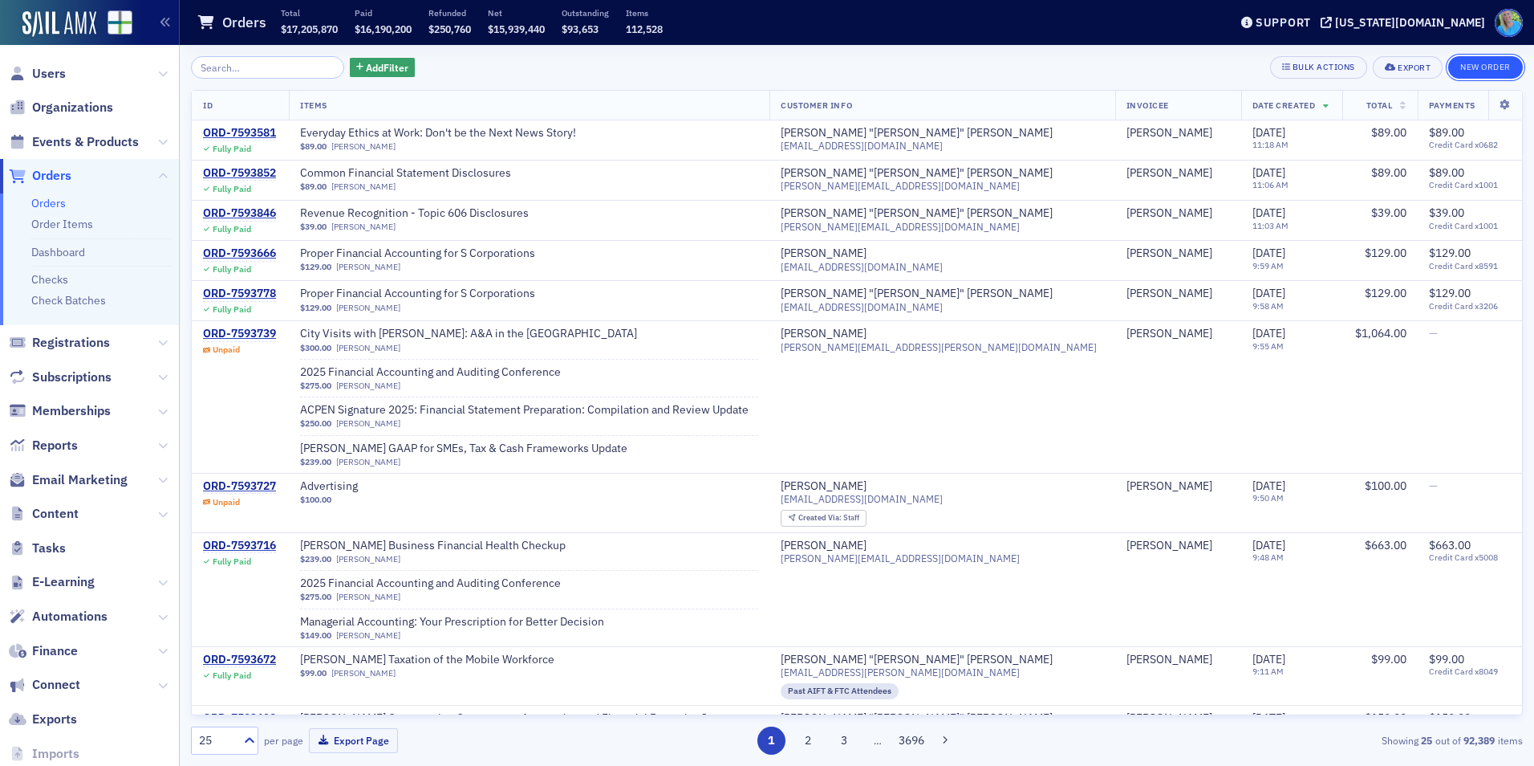
click at [1468, 66] on button "New Order" at bounding box center [1485, 67] width 75 height 22
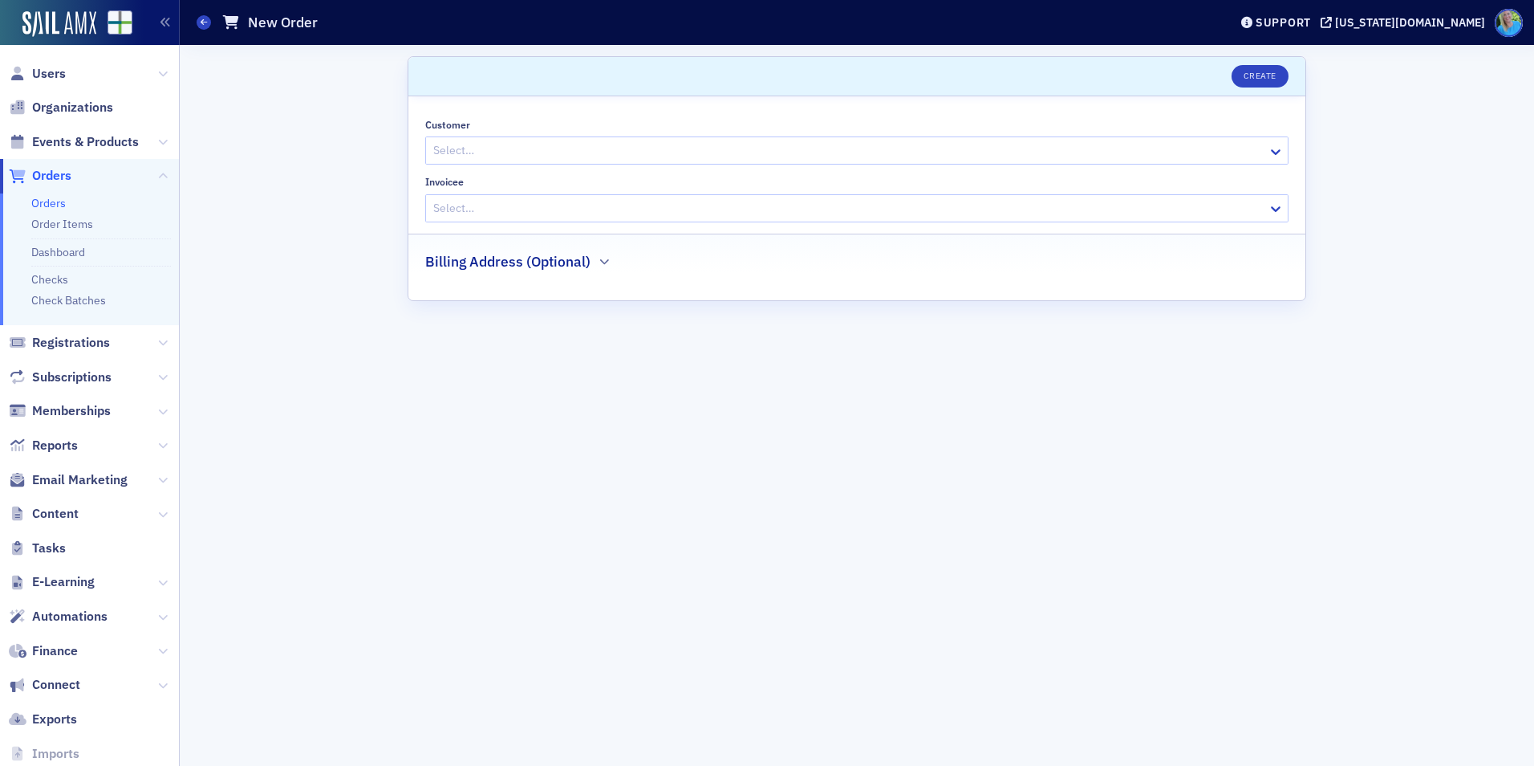
click at [647, 148] on div at bounding box center [849, 150] width 835 height 20
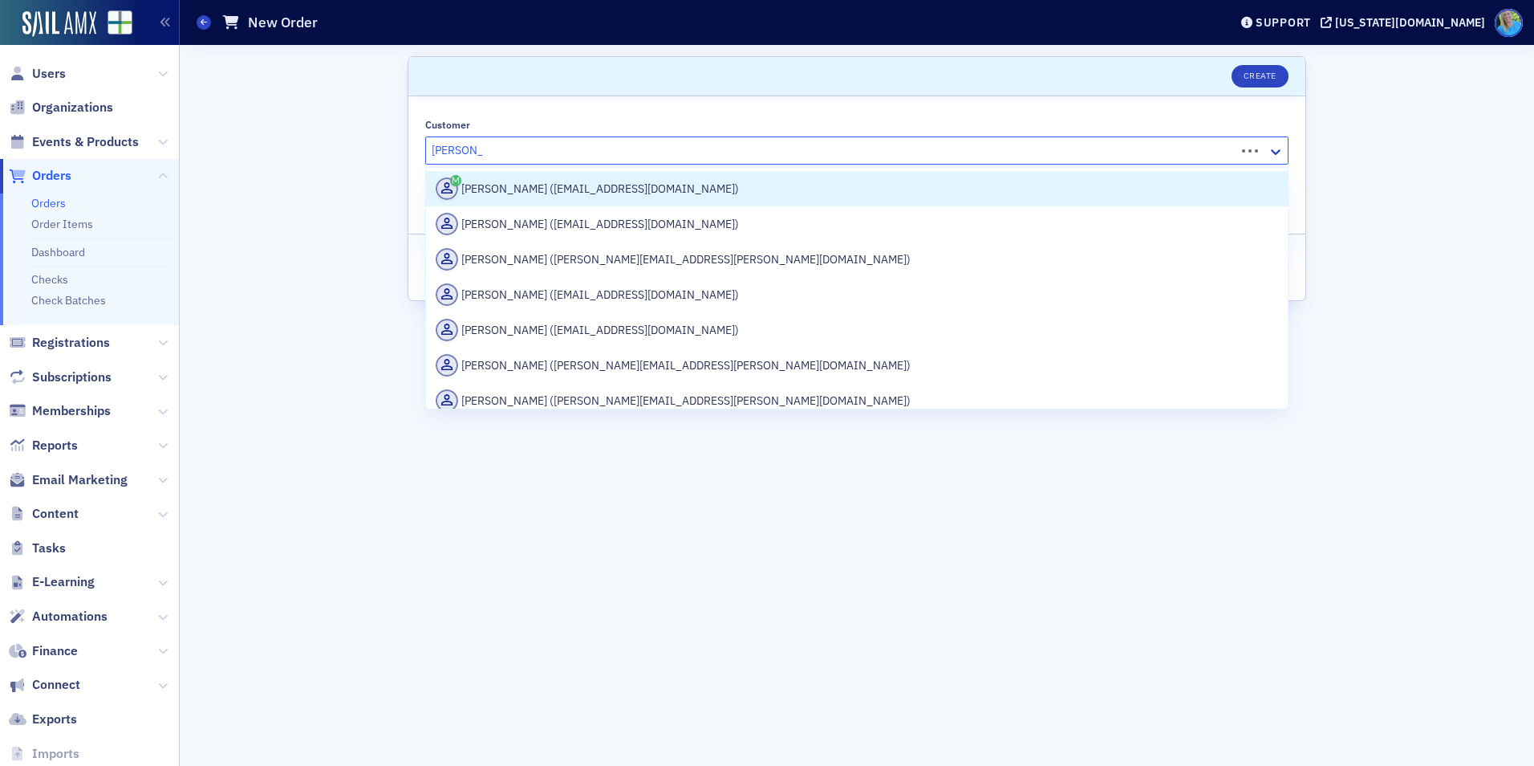
type input "[PERSON_NAME]"
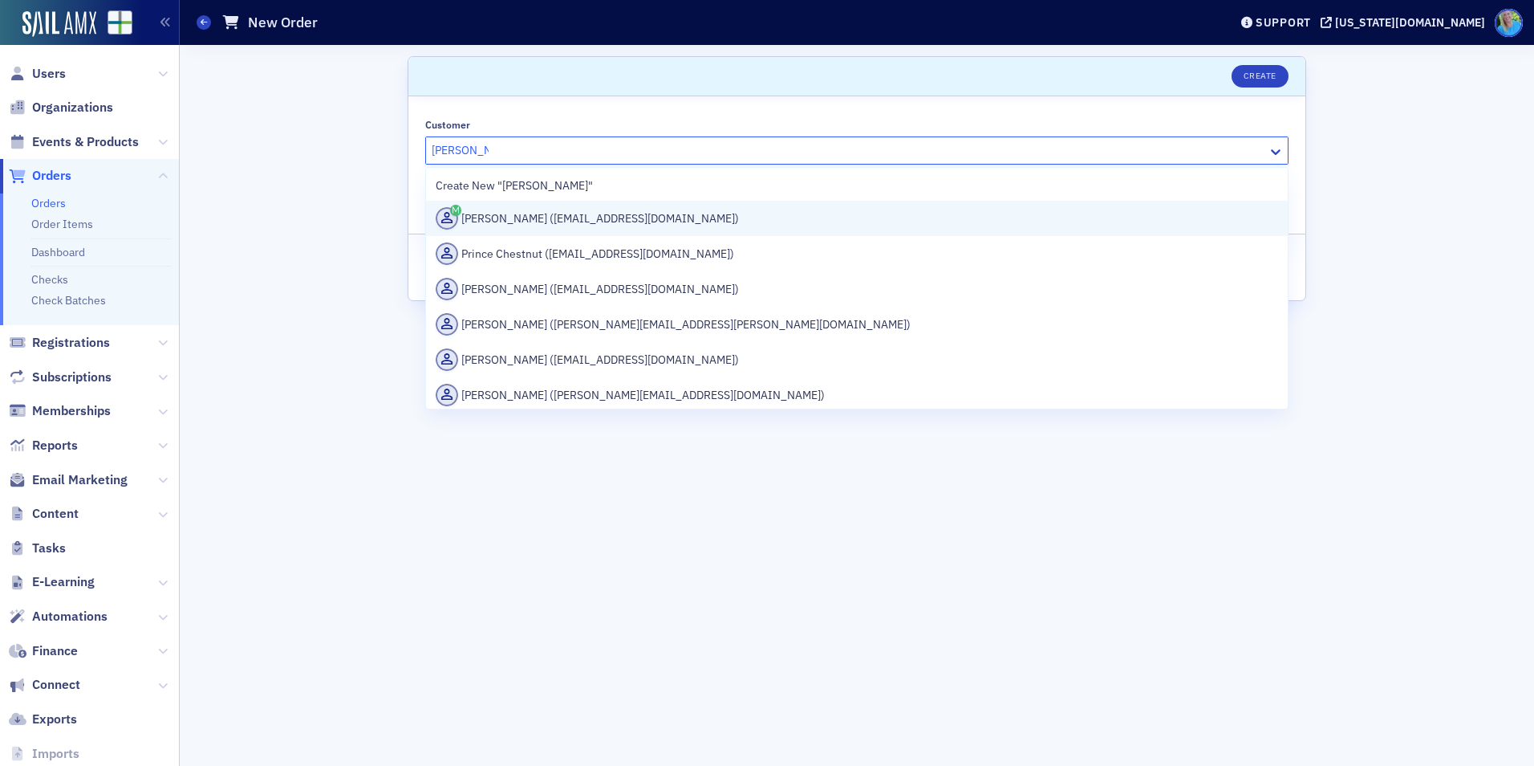
click at [622, 215] on div "[PERSON_NAME] ([EMAIL_ADDRESS][DOMAIN_NAME])" at bounding box center [857, 218] width 843 height 22
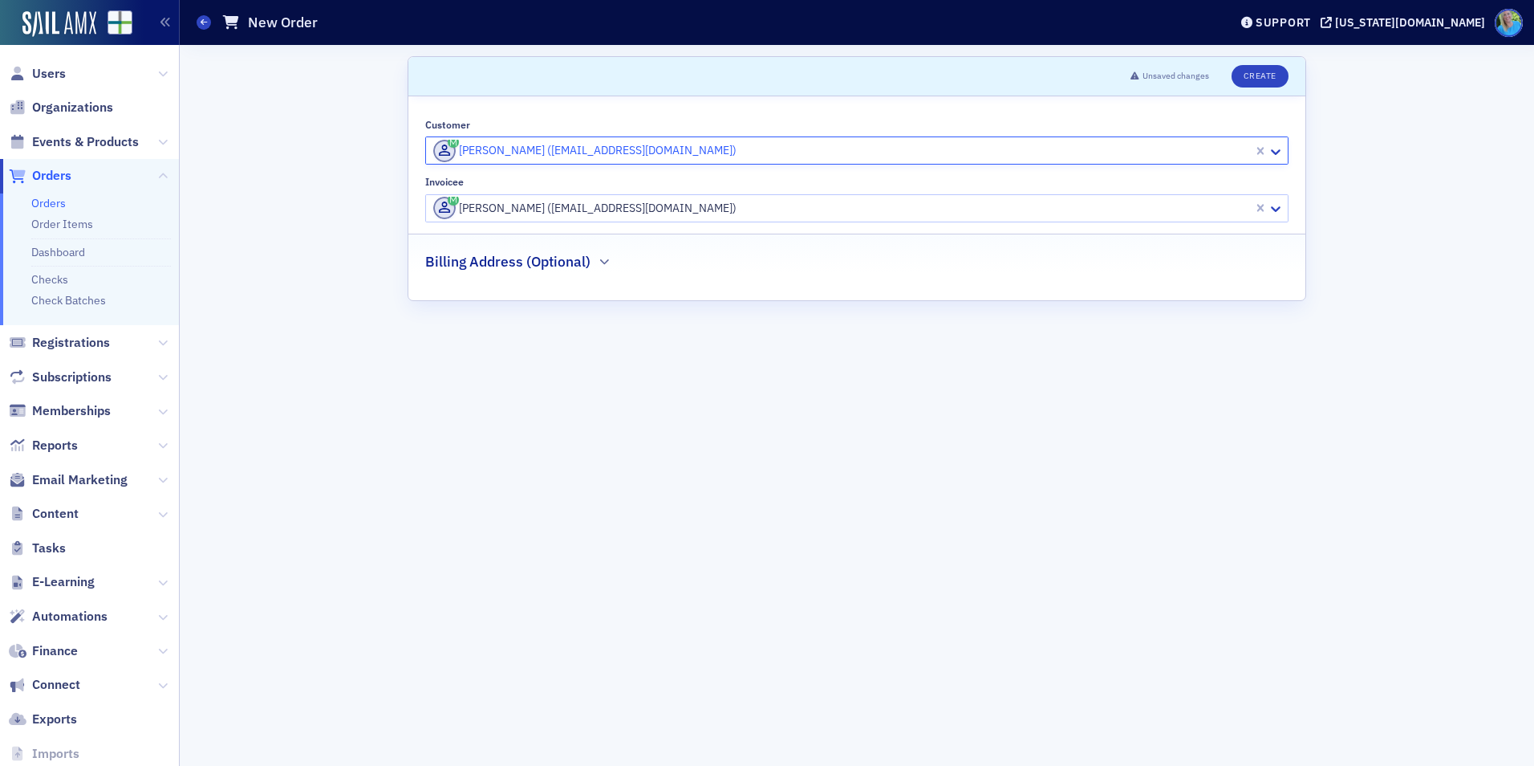
click at [513, 217] on div at bounding box center [842, 208] width 820 height 20
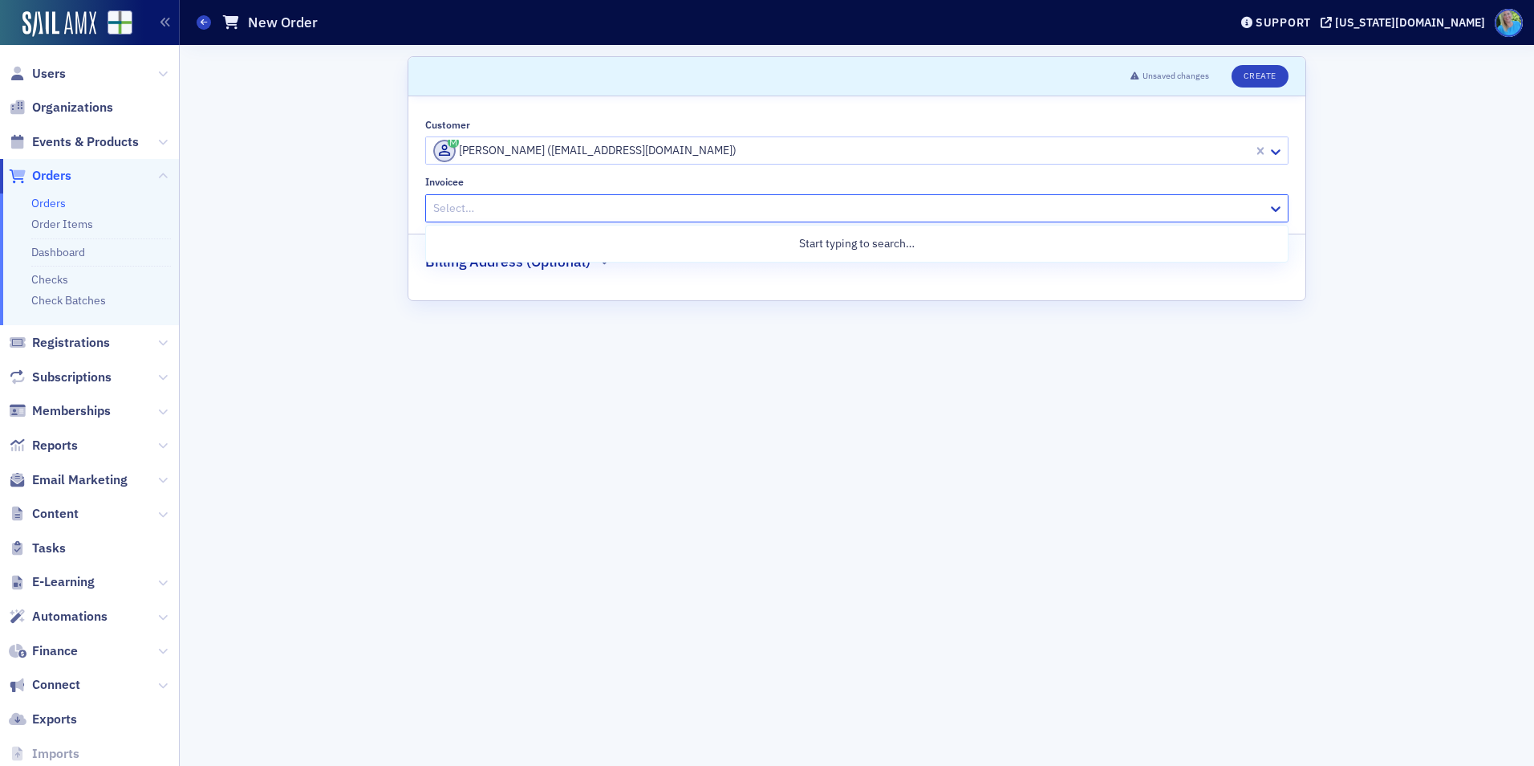
click at [1172, 205] on div at bounding box center [849, 208] width 835 height 20
type input "[PERSON_NAME]"
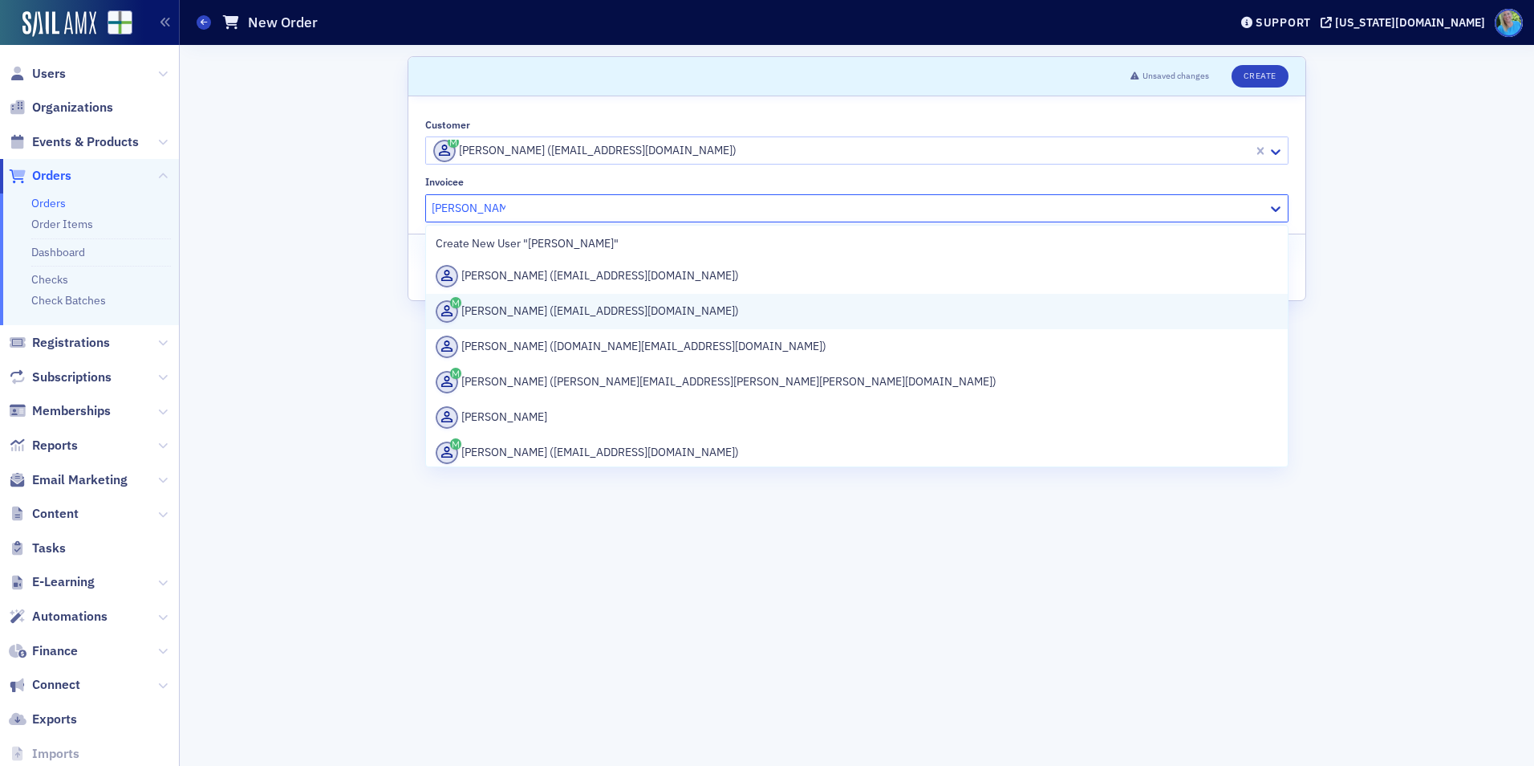
click at [969, 306] on div "[PERSON_NAME] ([EMAIL_ADDRESS][DOMAIN_NAME])" at bounding box center [857, 311] width 843 height 22
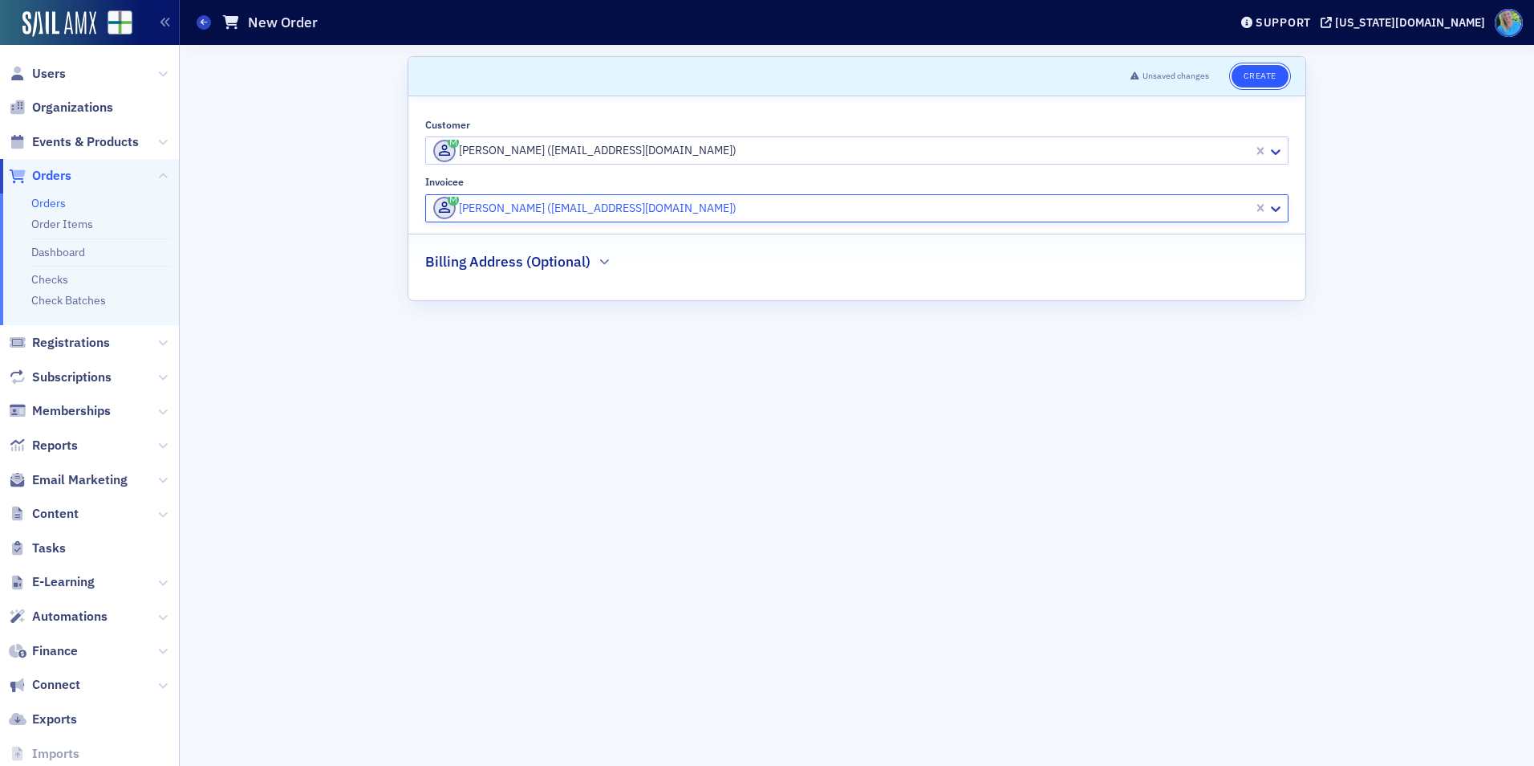
click at [1260, 70] on button "Create" at bounding box center [1260, 76] width 57 height 22
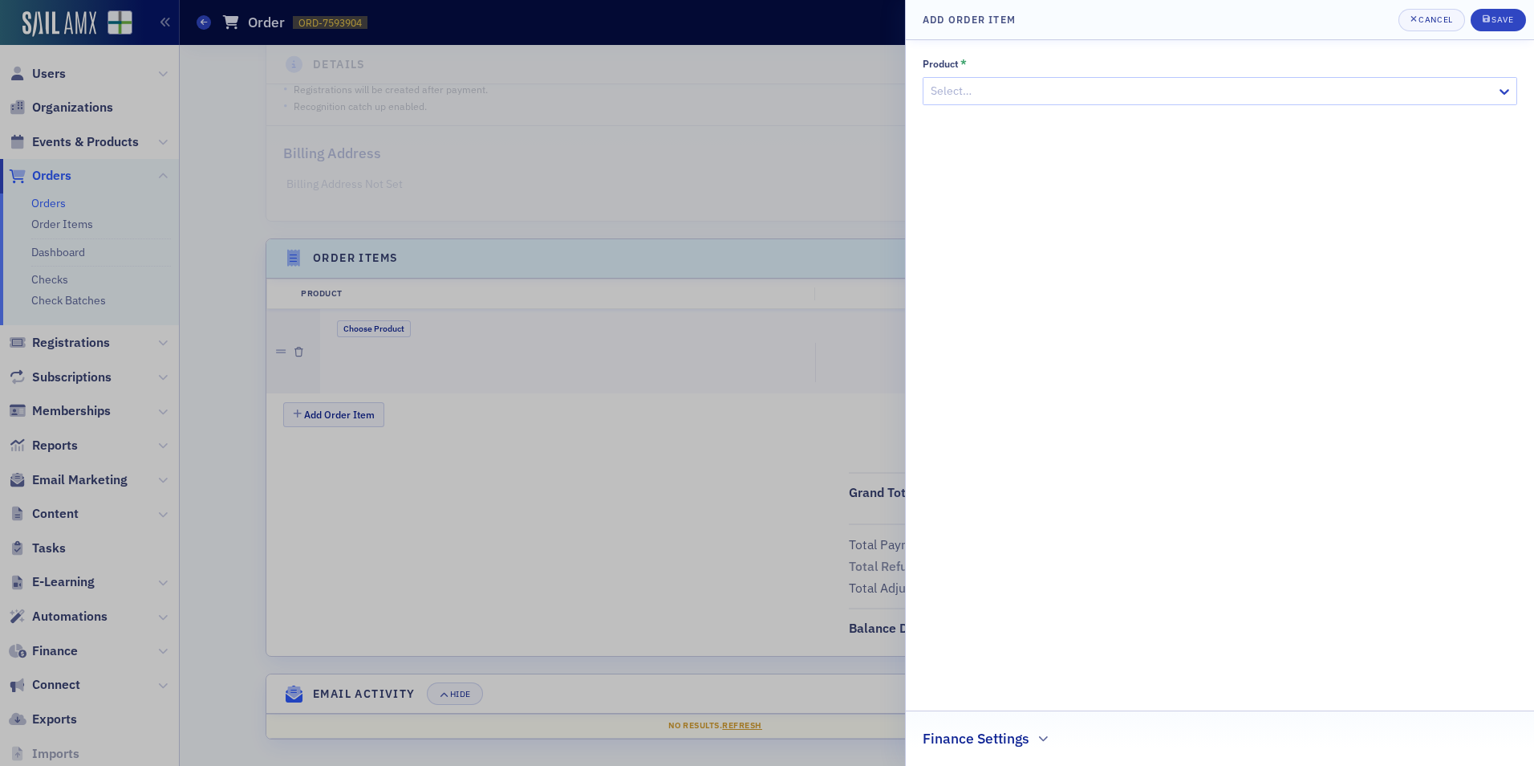
scroll to position [357, 0]
click at [998, 96] on div at bounding box center [1212, 91] width 566 height 20
type input "City Visit"
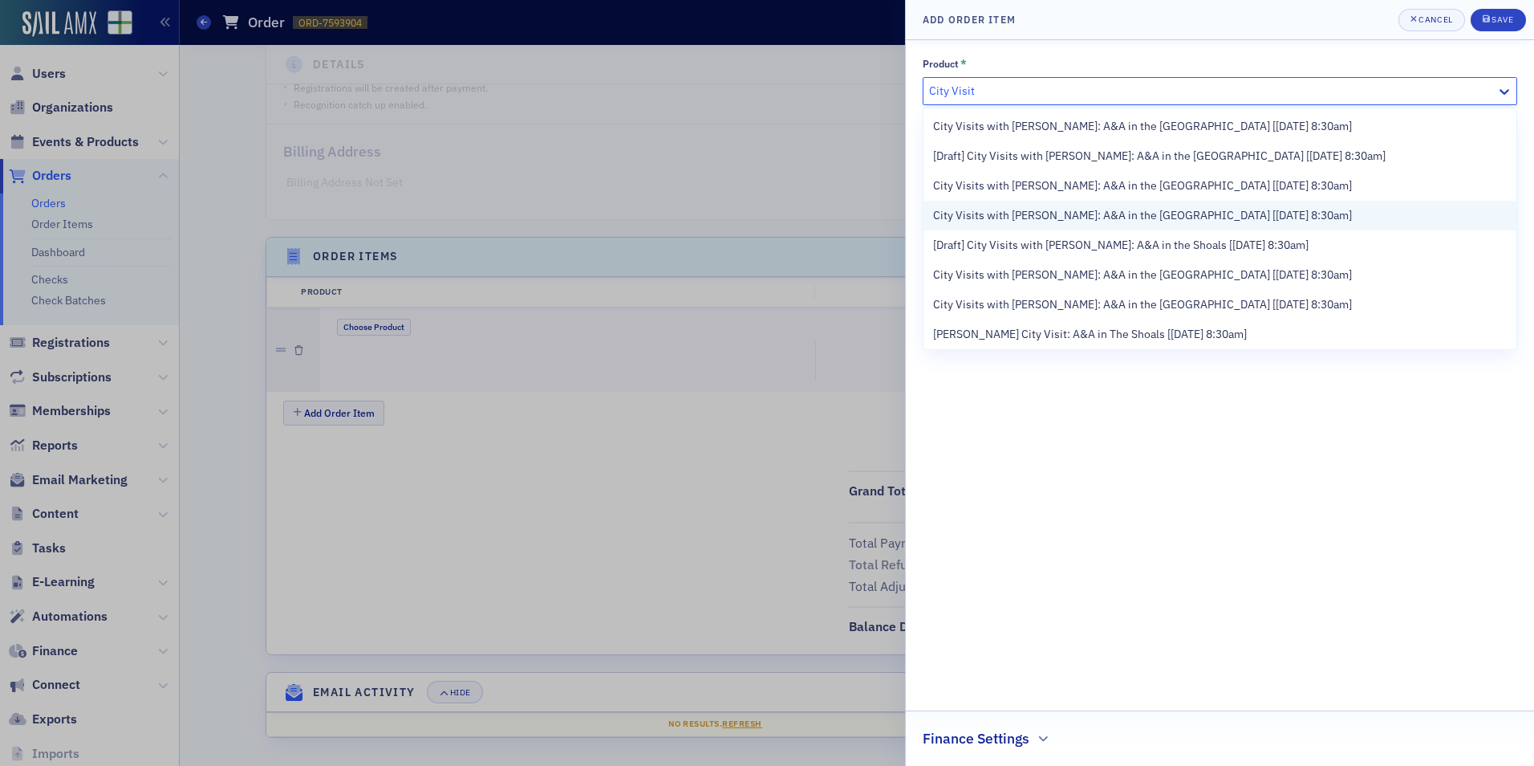
click at [1042, 212] on span "City Visits with Mike Brand: A&A in the River City [8/27/2025 8:30am]" at bounding box center [1142, 215] width 419 height 17
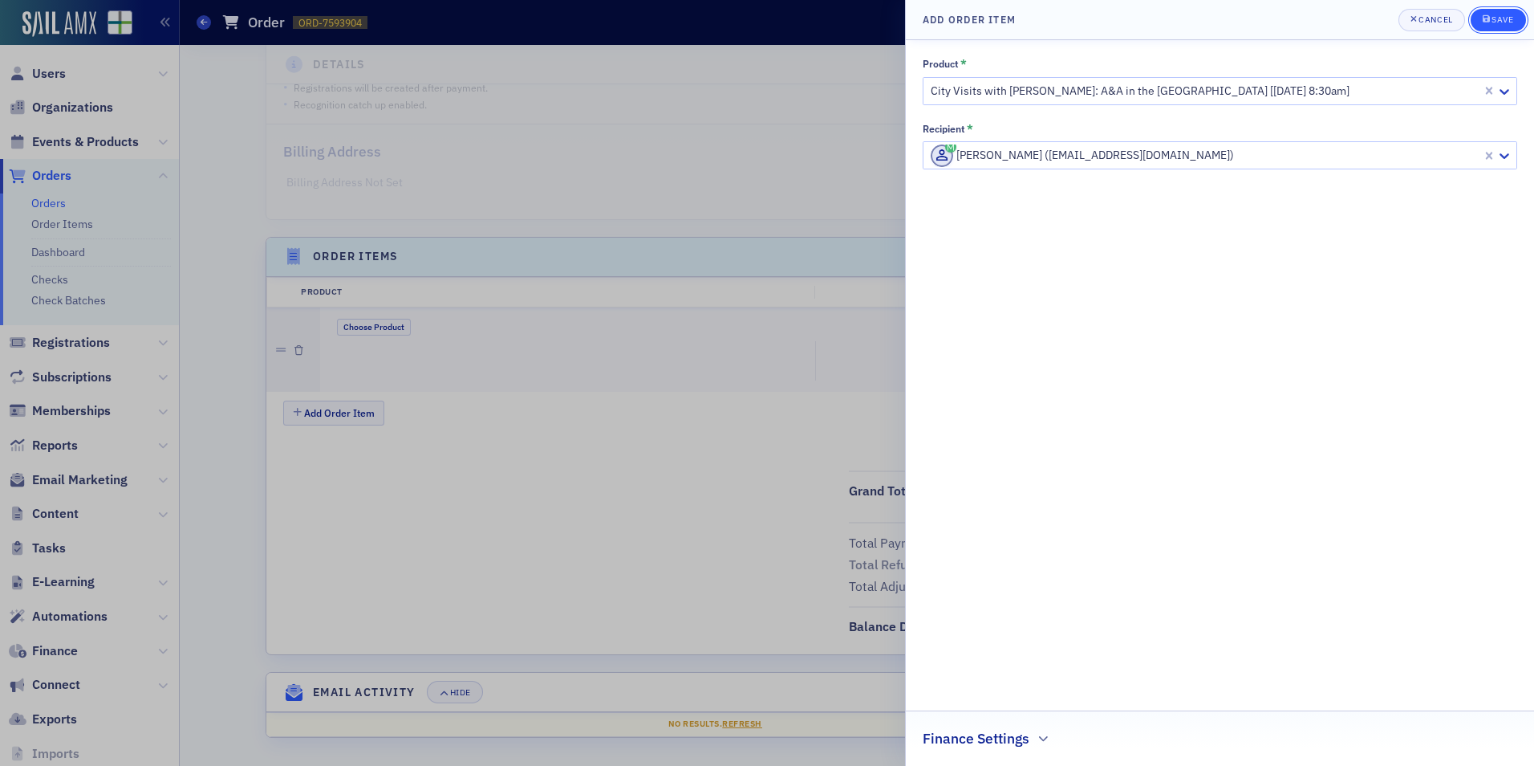
click at [1502, 26] on button "Save" at bounding box center [1498, 20] width 55 height 22
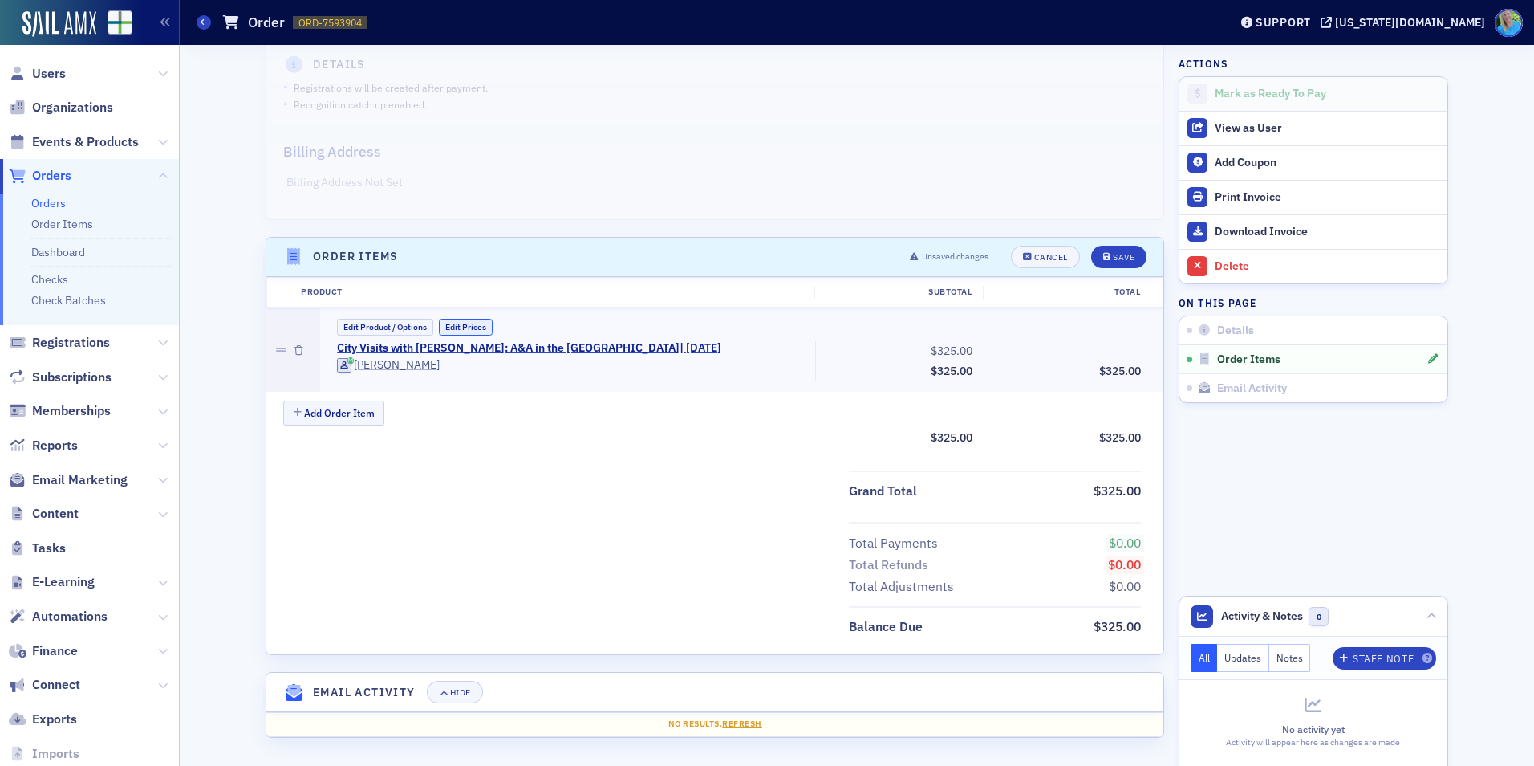
click at [468, 328] on button "Edit Prices" at bounding box center [466, 327] width 54 height 17
drag, startPoint x: 1106, startPoint y: 346, endPoint x: 1120, endPoint y: 347, distance: 14.5
click at [1120, 347] on input "0.00" at bounding box center [1108, 351] width 79 height 22
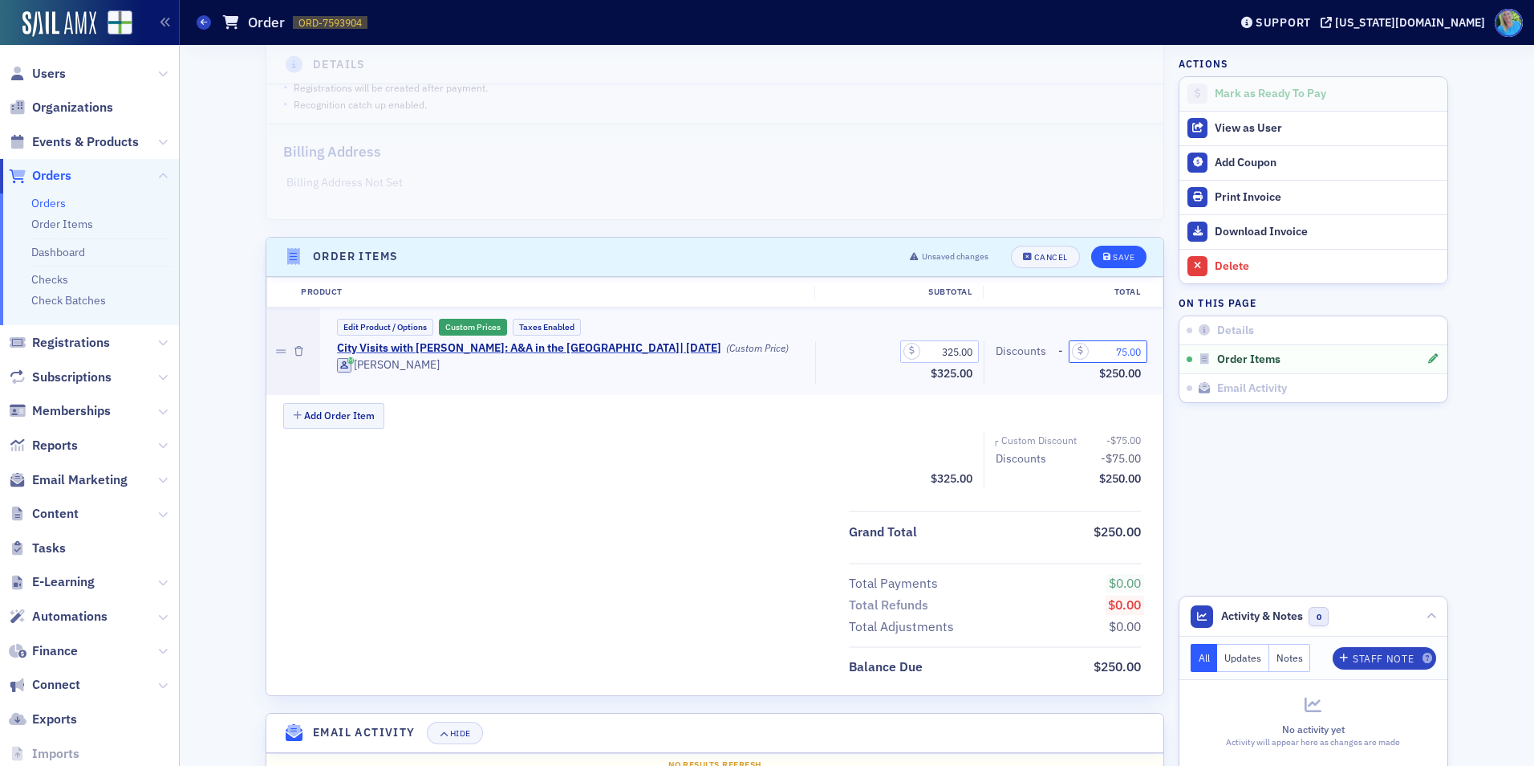
type input "75.00"
click at [1113, 256] on div "Save" at bounding box center [1124, 257] width 22 height 9
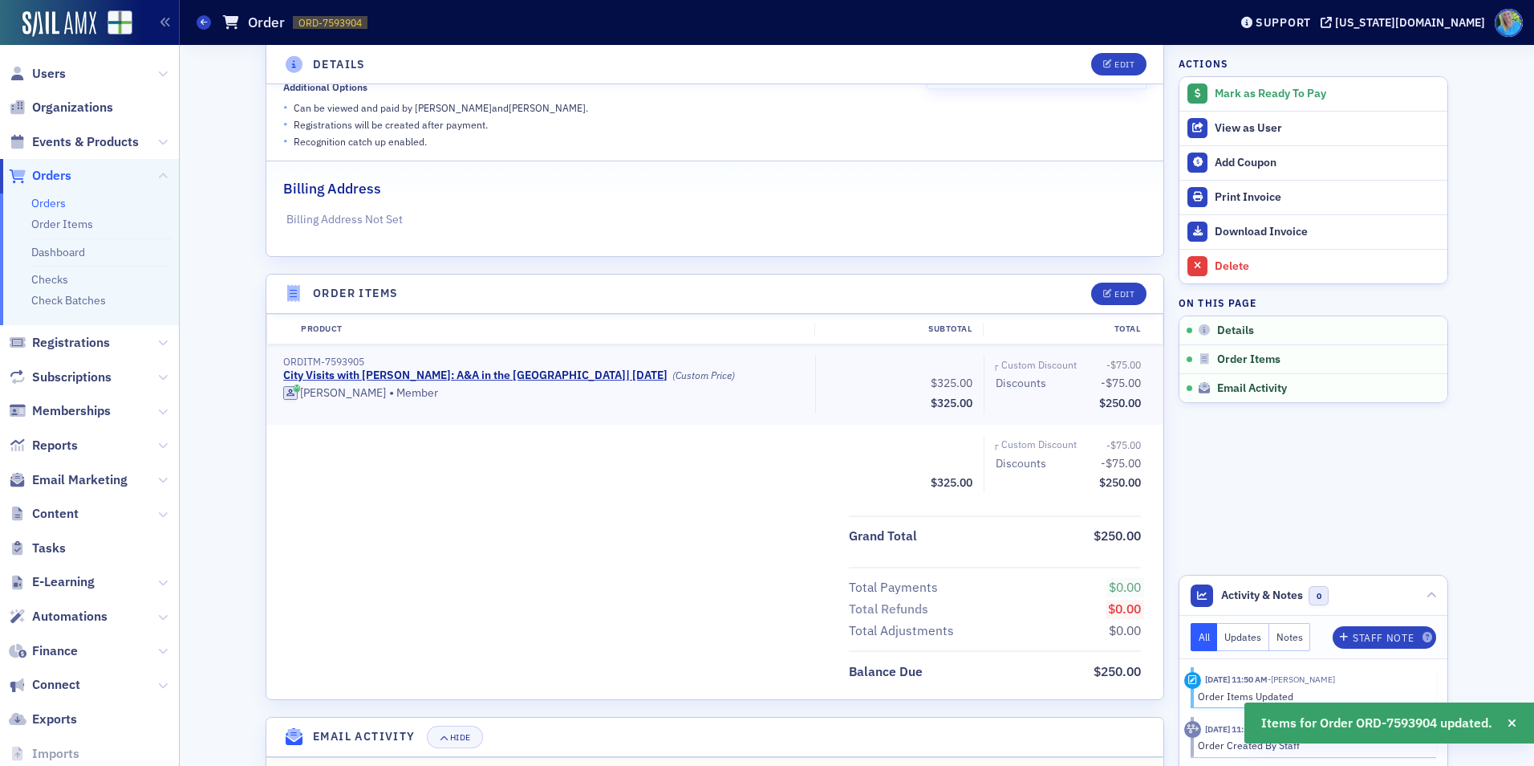
scroll to position [365, 0]
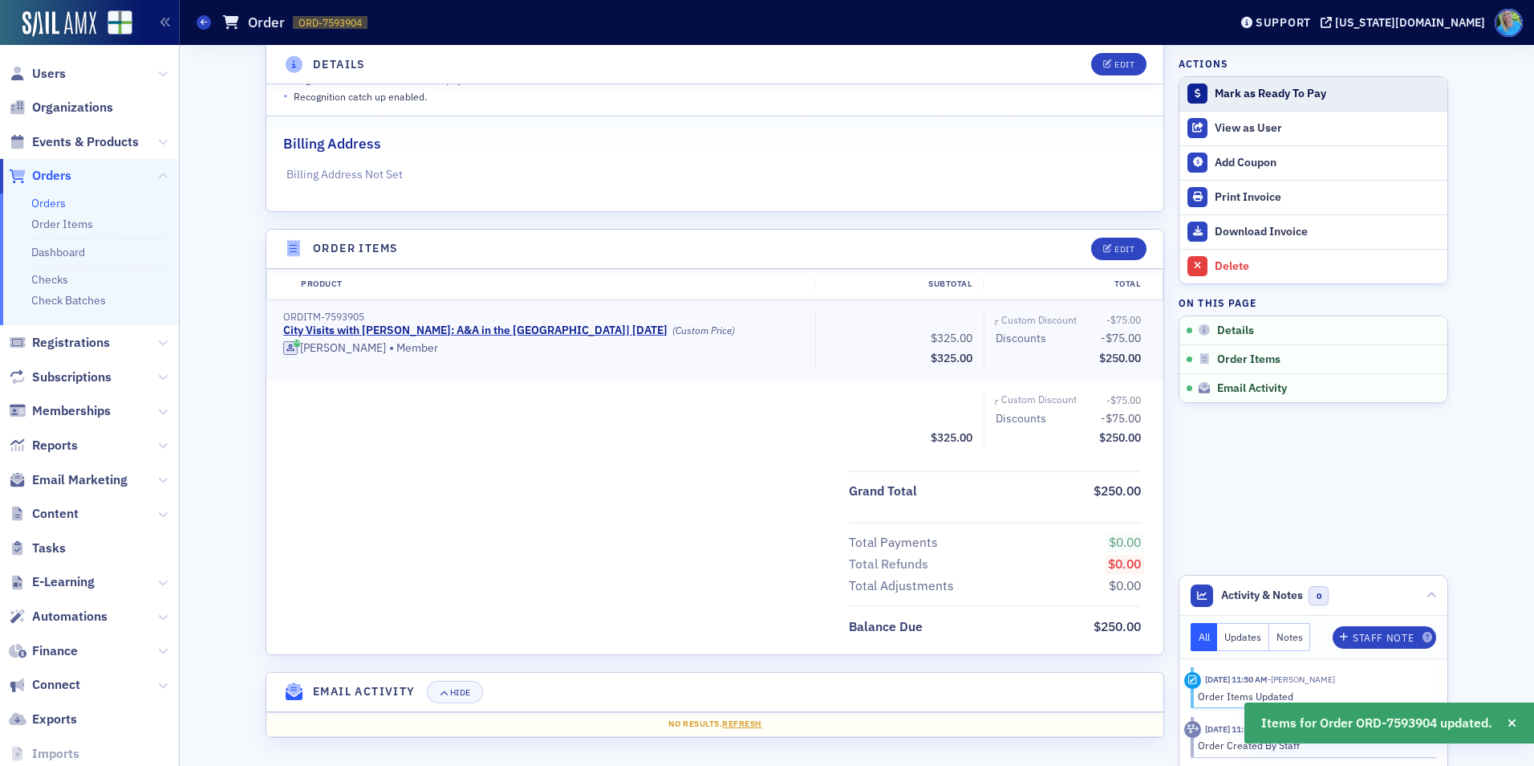
click at [1215, 100] on div "Mark as Ready To Pay" at bounding box center [1327, 94] width 225 height 14
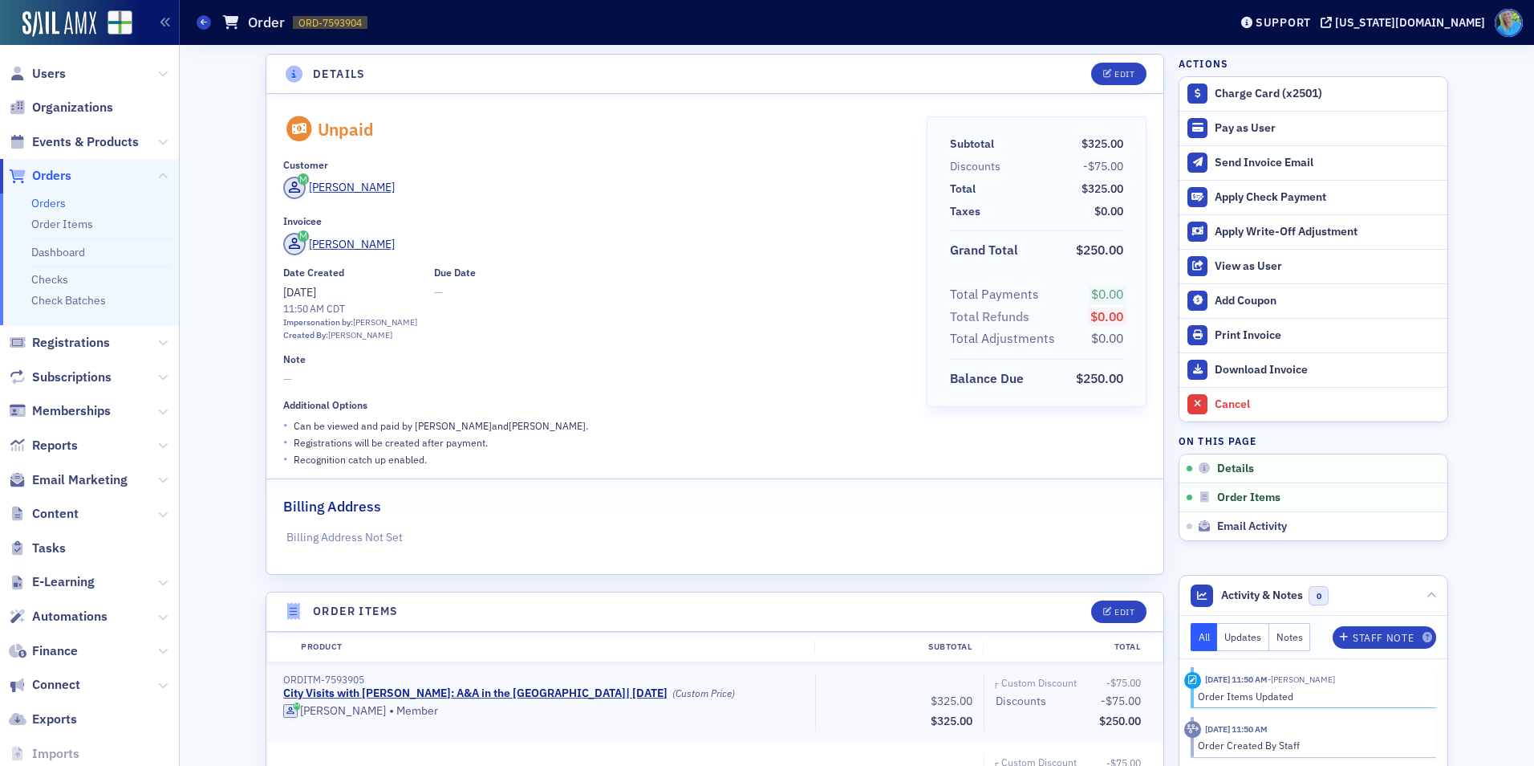
scroll to position [0, 0]
click at [1246, 124] on div "Pay as User" at bounding box center [1327, 128] width 225 height 14
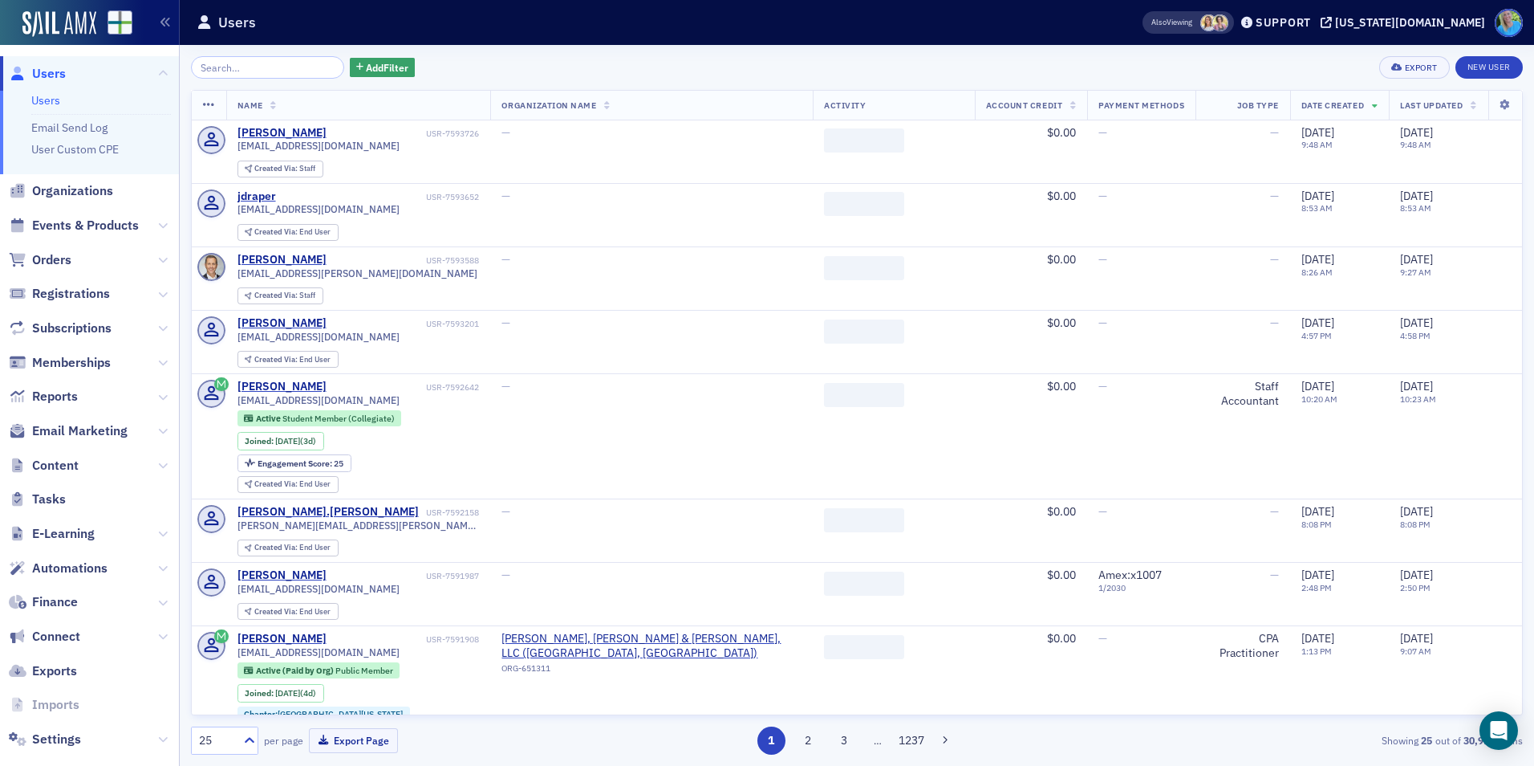
click at [82, 225] on span "Events & Products" at bounding box center [85, 226] width 107 height 18
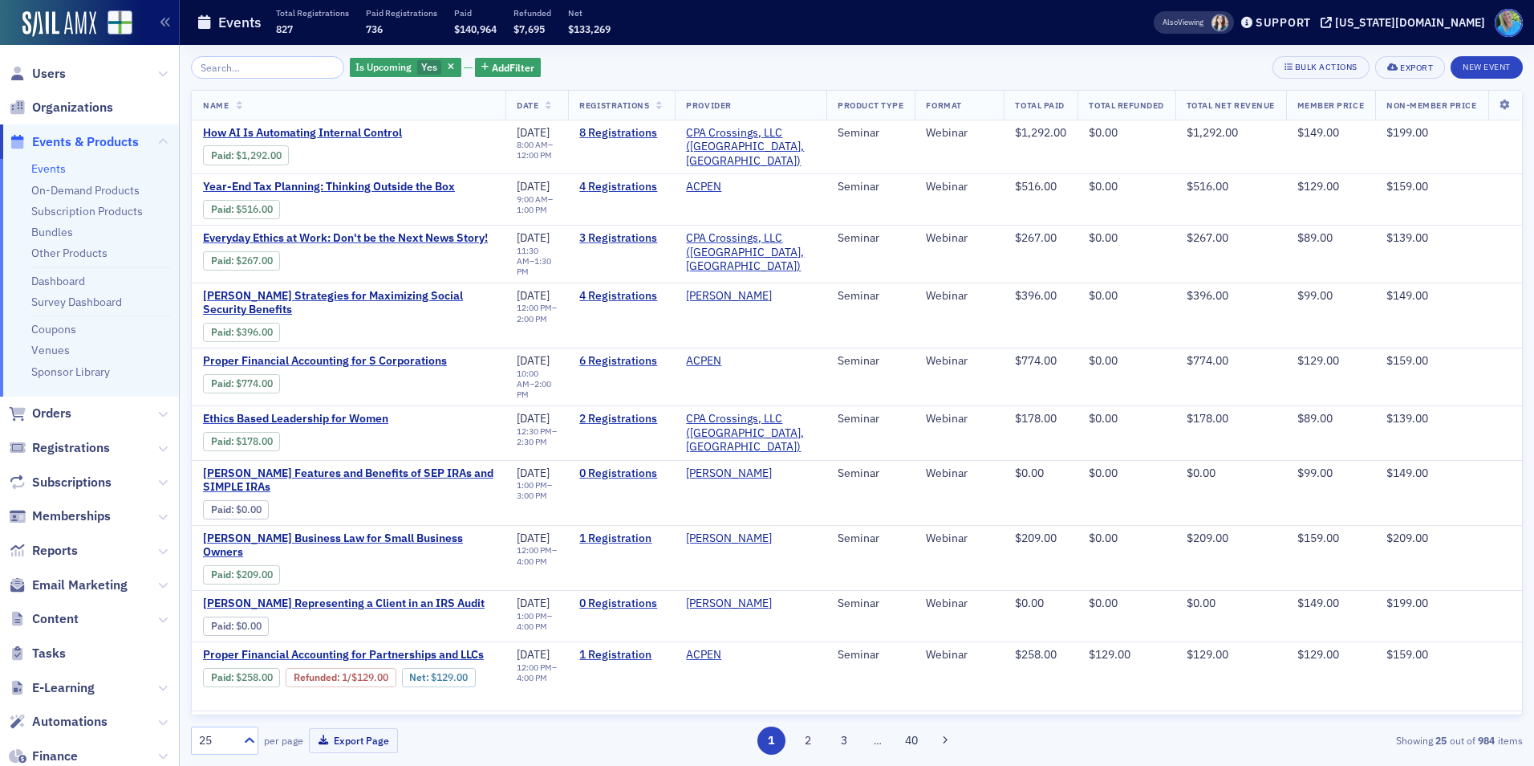
click at [220, 72] on input "search" at bounding box center [267, 67] width 153 height 22
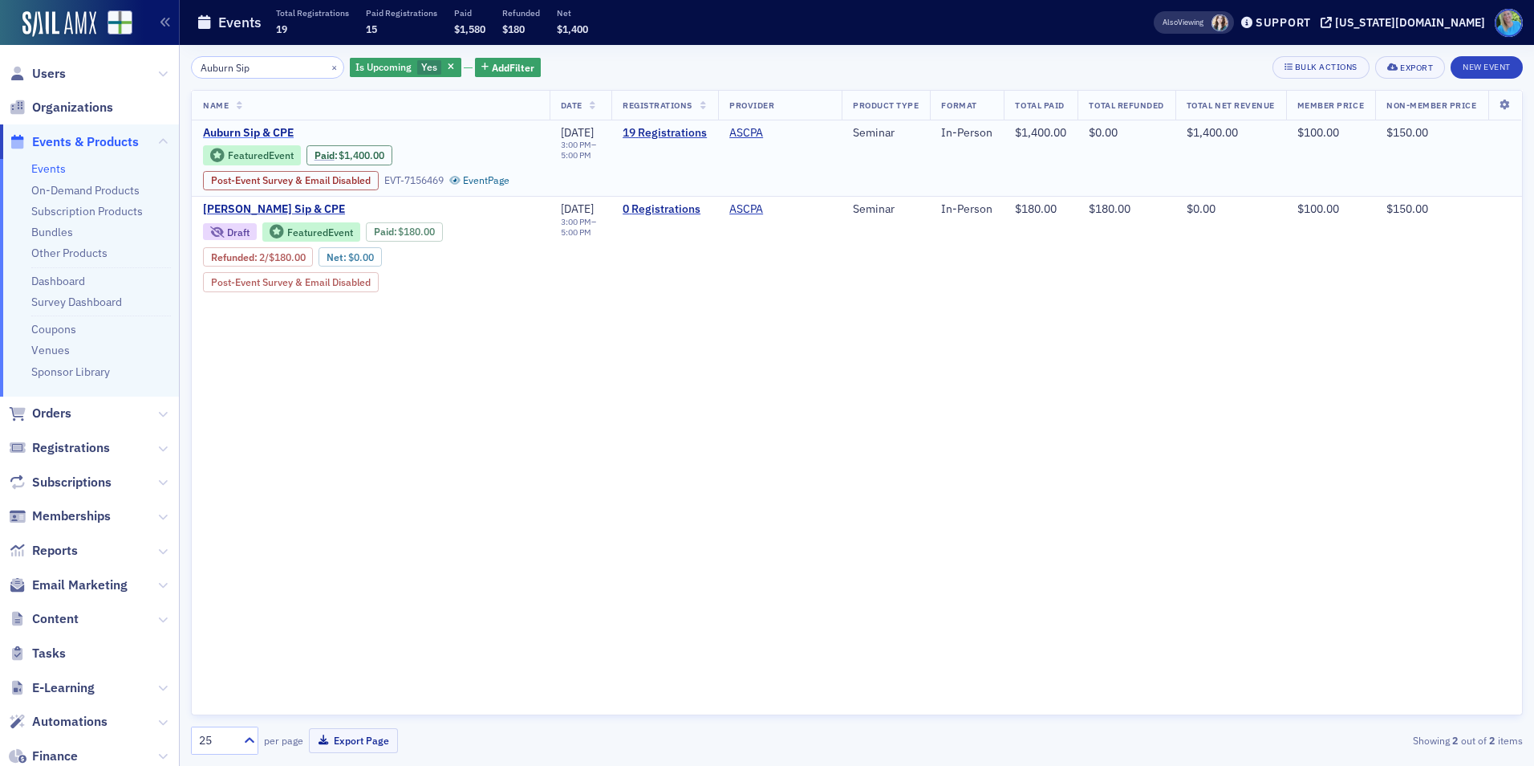
type input "Auburn Sip"
click at [279, 134] on span "Auburn Sip & CPE" at bounding box center [338, 133] width 270 height 14
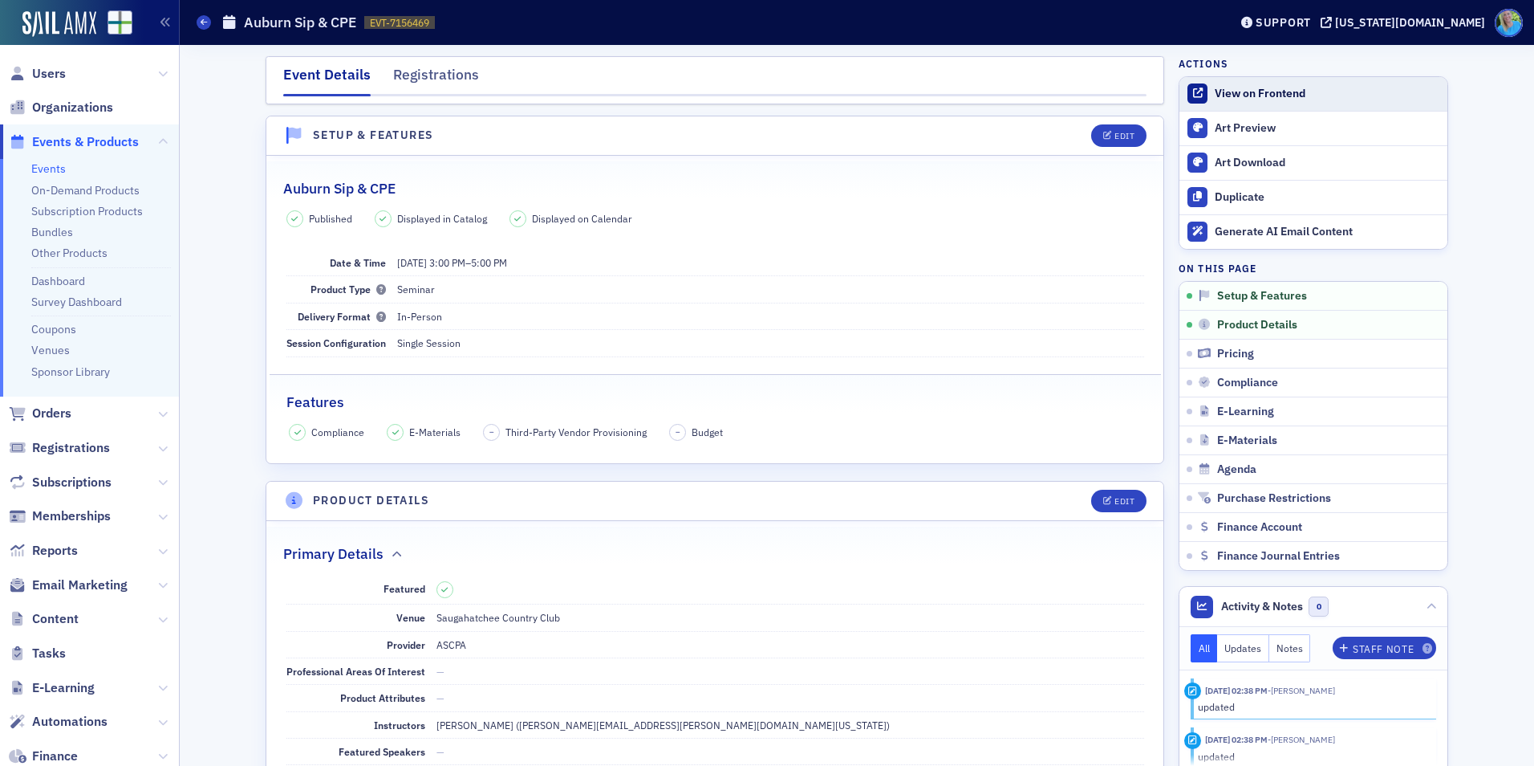
click at [1269, 100] on div "View on Frontend" at bounding box center [1327, 94] width 225 height 14
